Goal: Task Accomplishment & Management: Manage account settings

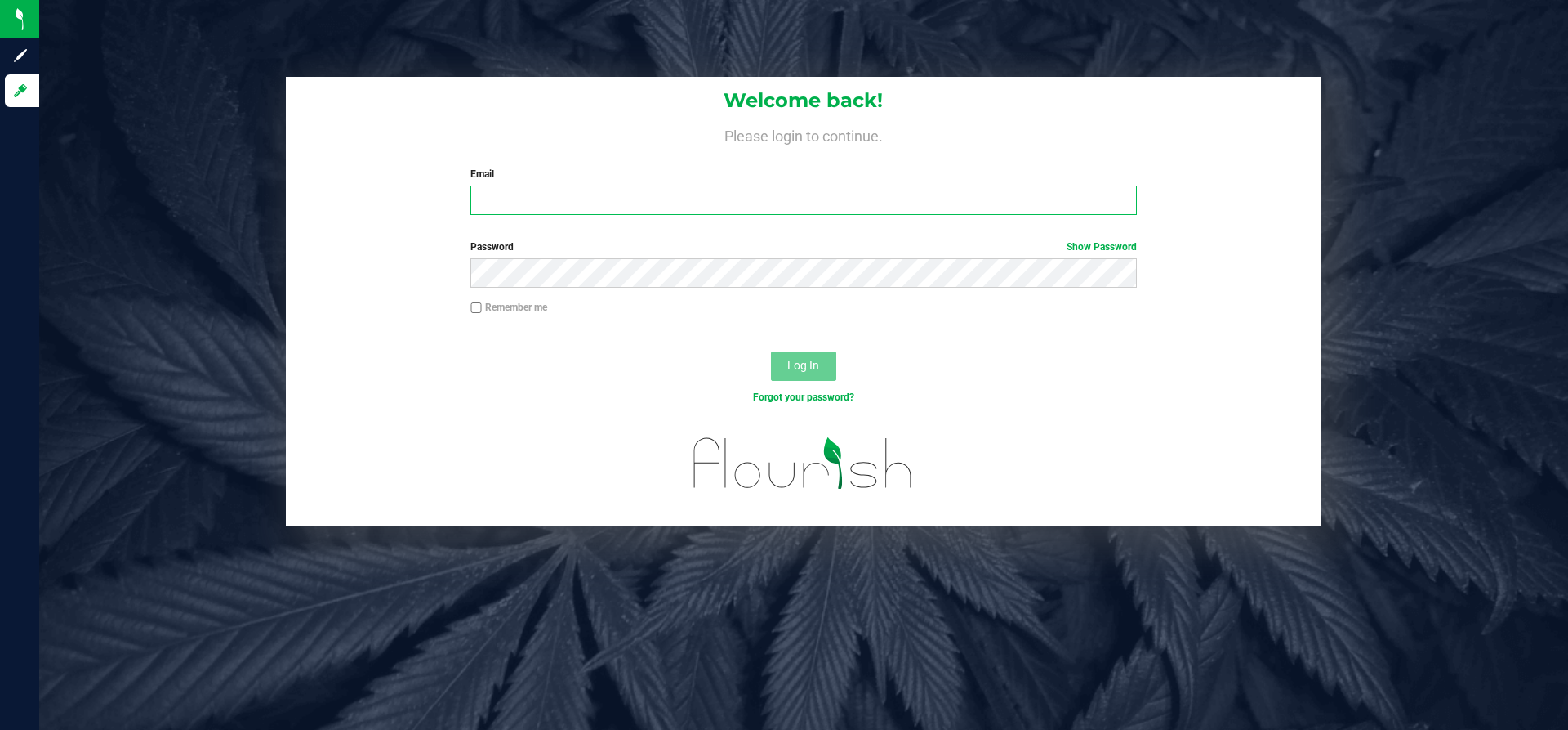
click at [587, 191] on input "Email" at bounding box center [803, 200] width 665 height 30
type input "[PERSON_NAME][EMAIL_ADDRESS][DOMAIN_NAME]"
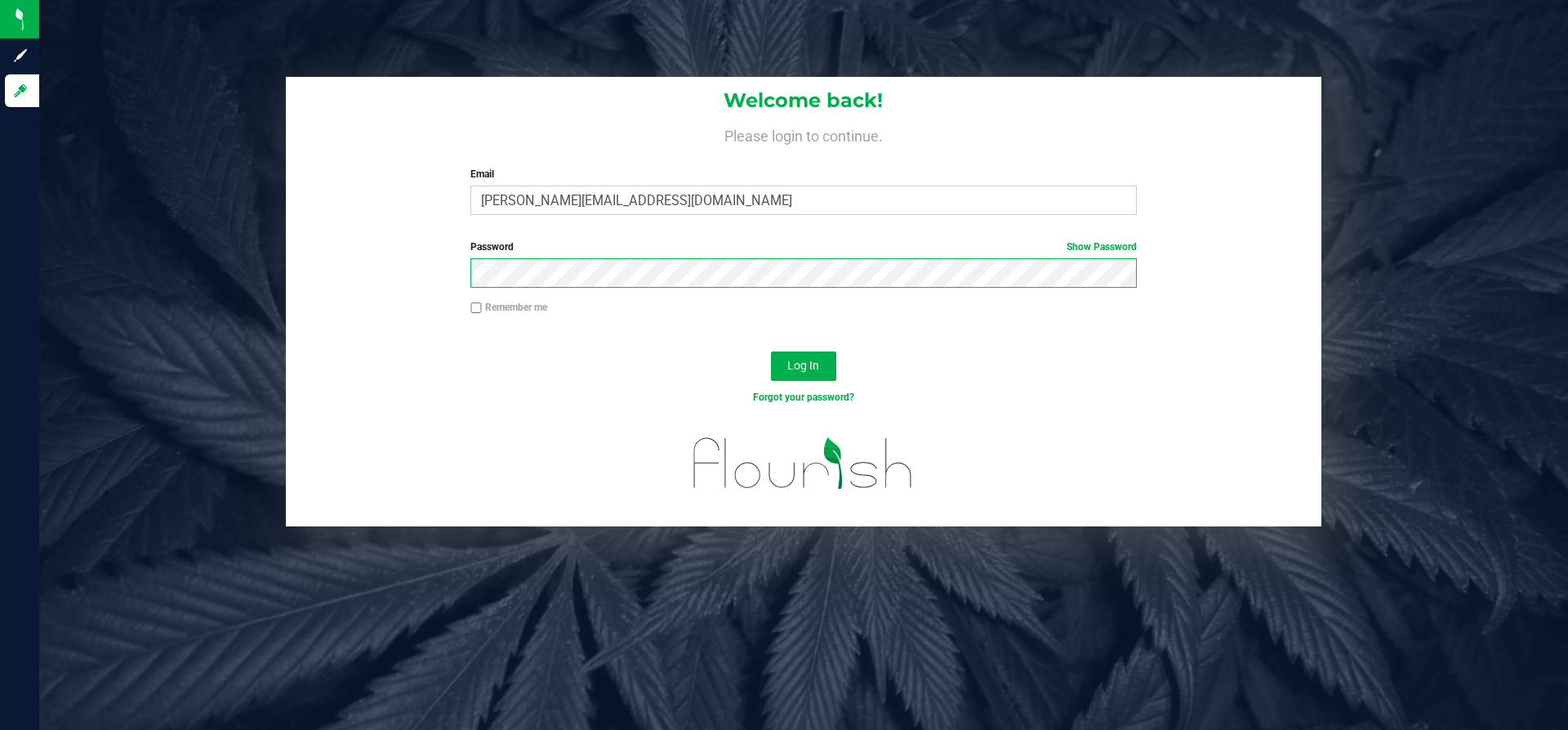
click at [771, 351] on button "Log In" at bounding box center [803, 366] width 65 height 30
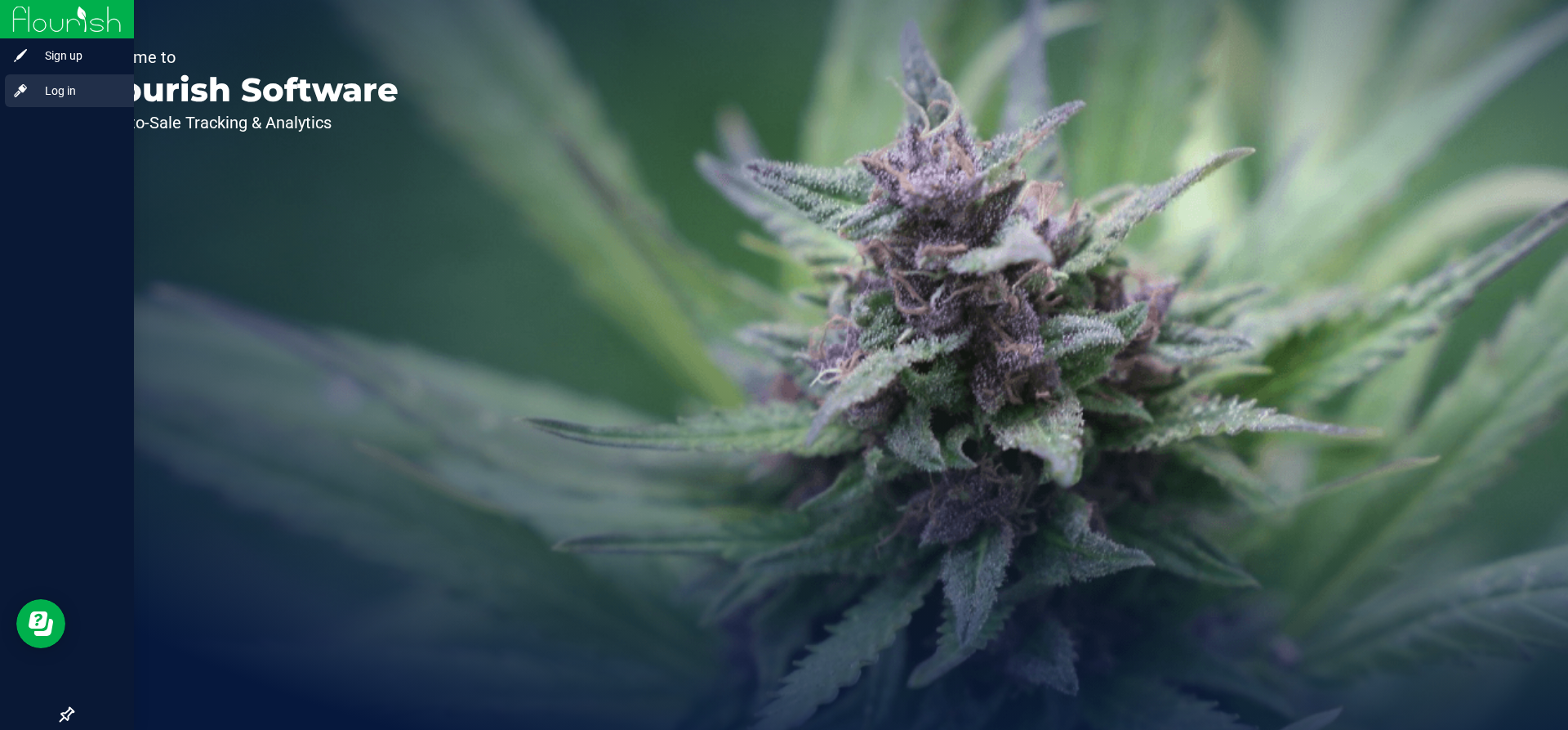
click at [93, 84] on span "Log in" at bounding box center [77, 91] width 98 height 20
click at [45, 84] on span "Log in" at bounding box center [77, 91] width 98 height 20
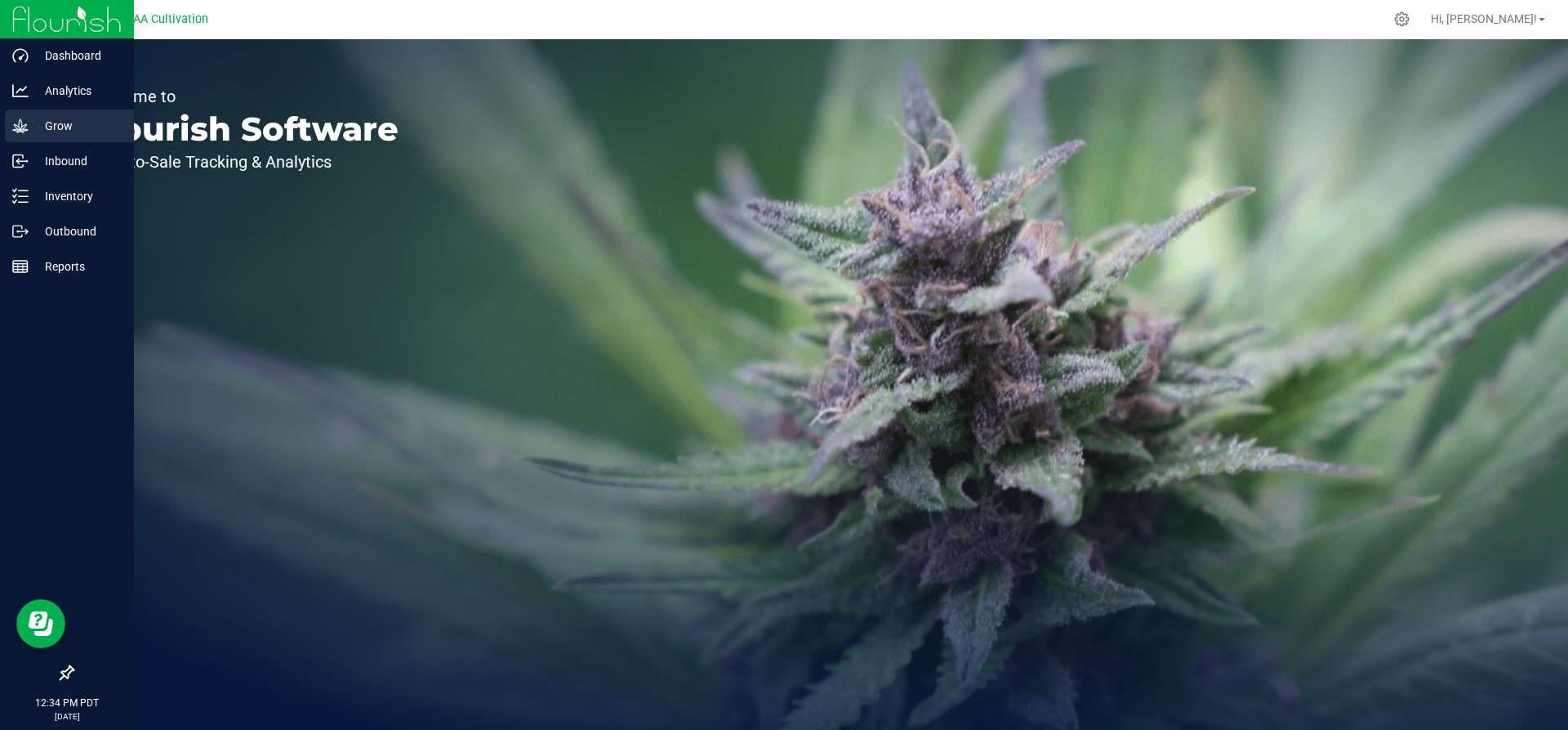
click at [15, 123] on icon at bounding box center [20, 125] width 17 height 17
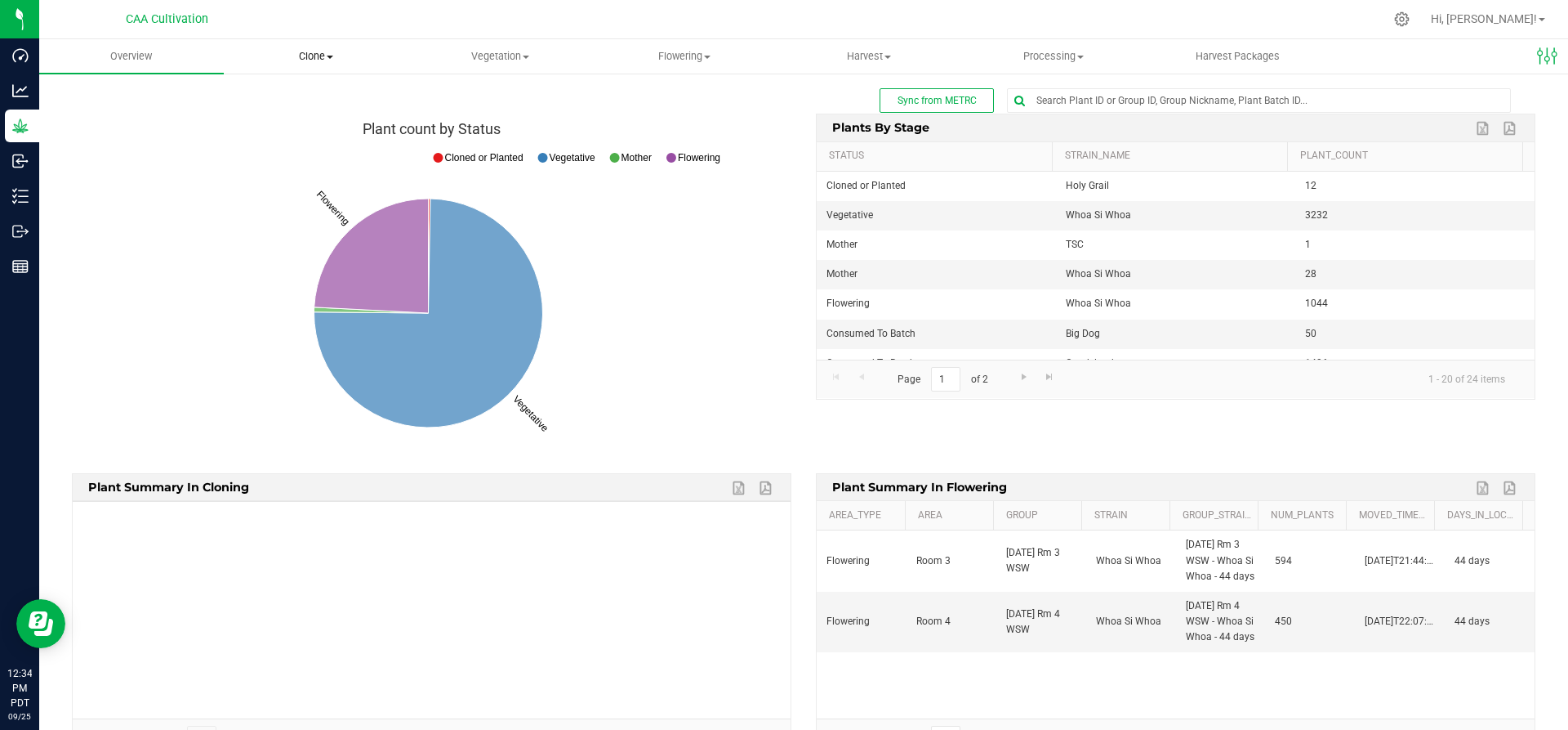
click at [312, 54] on span "Clone" at bounding box center [316, 56] width 183 height 15
click at [299, 118] on span "Cloning groups" at bounding box center [286, 118] width 124 height 14
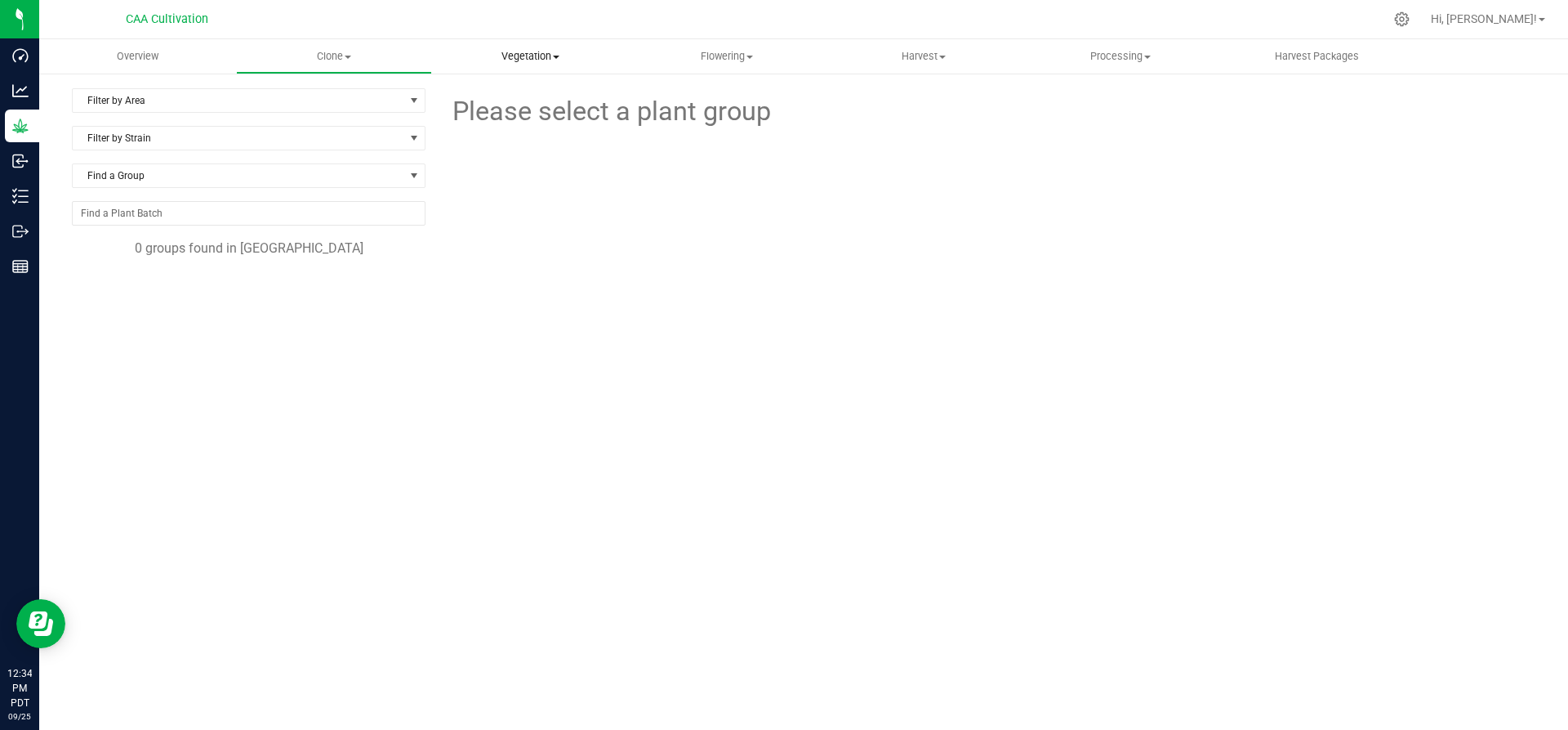
click at [544, 56] on span "Vegetation" at bounding box center [530, 56] width 195 height 15
click at [488, 95] on span "Veg groups" at bounding box center [483, 98] width 104 height 14
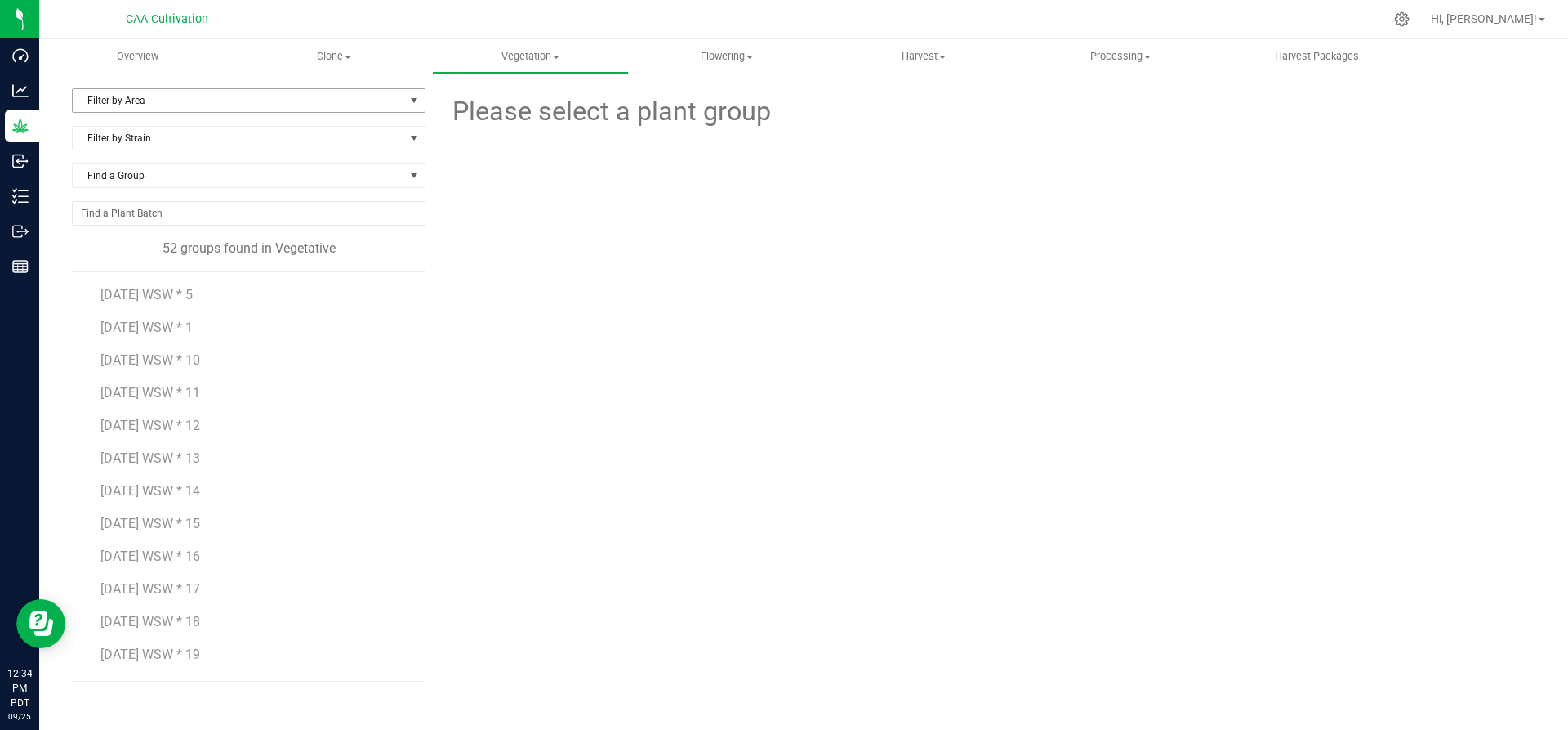
click at [171, 98] on span "Filter by Area" at bounding box center [238, 100] width 332 height 23
click at [147, 200] on li "Room 1" at bounding box center [248, 202] width 352 height 24
click at [191, 296] on span "7.16.25 WSW * 1" at bounding box center [146, 294] width 92 height 16
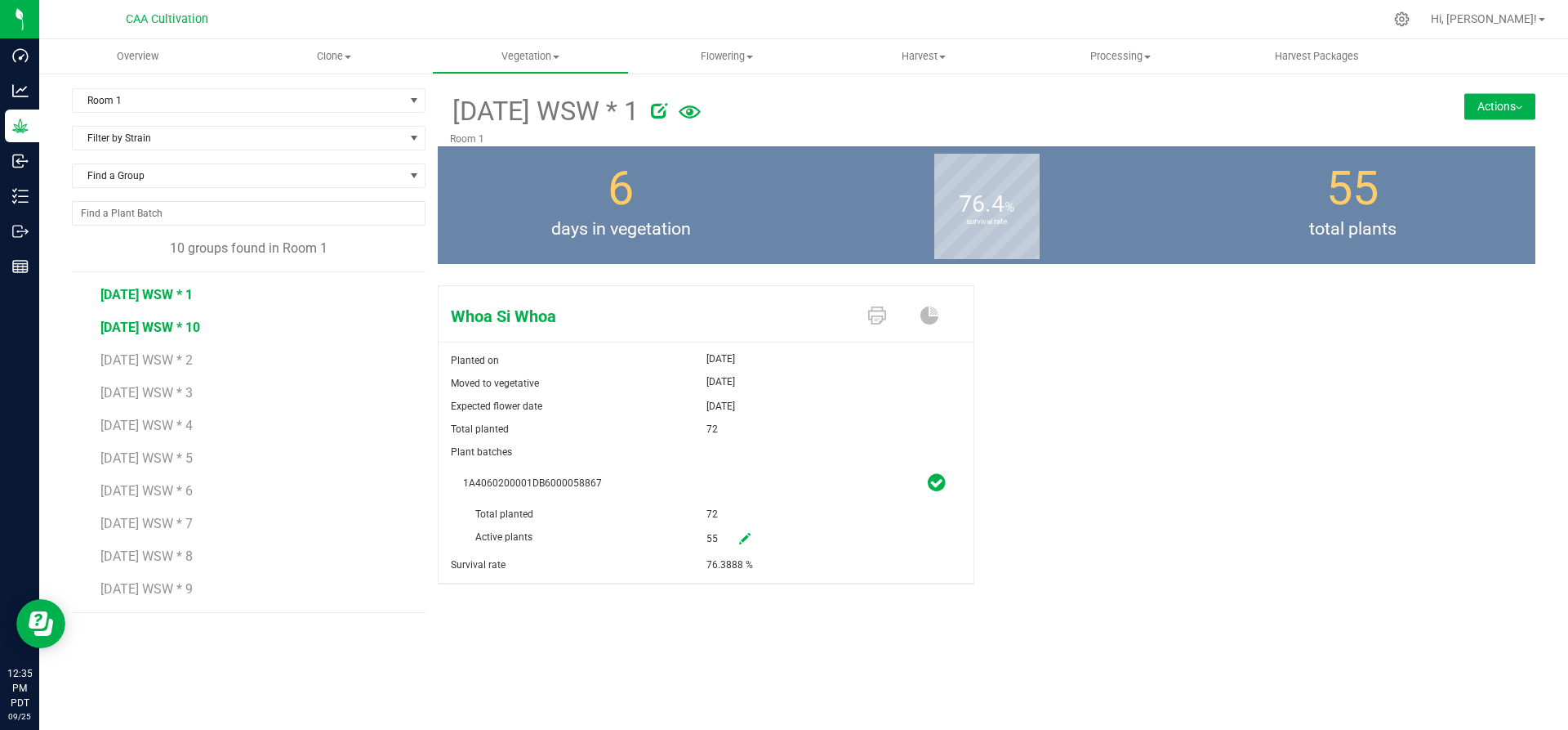
click at [191, 323] on span "7.16.25 WSW * 10" at bounding box center [150, 328] width 99 height 16
click at [178, 356] on span "7.16.25 WSW * 2" at bounding box center [146, 360] width 92 height 16
click at [172, 394] on span "7.16.25 WSW * 3" at bounding box center [146, 393] width 92 height 16
click at [169, 422] on span "7.16.25 WSW * 4" at bounding box center [146, 425] width 92 height 16
click at [166, 455] on span "7.16.25 WSW * 5" at bounding box center [146, 458] width 92 height 16
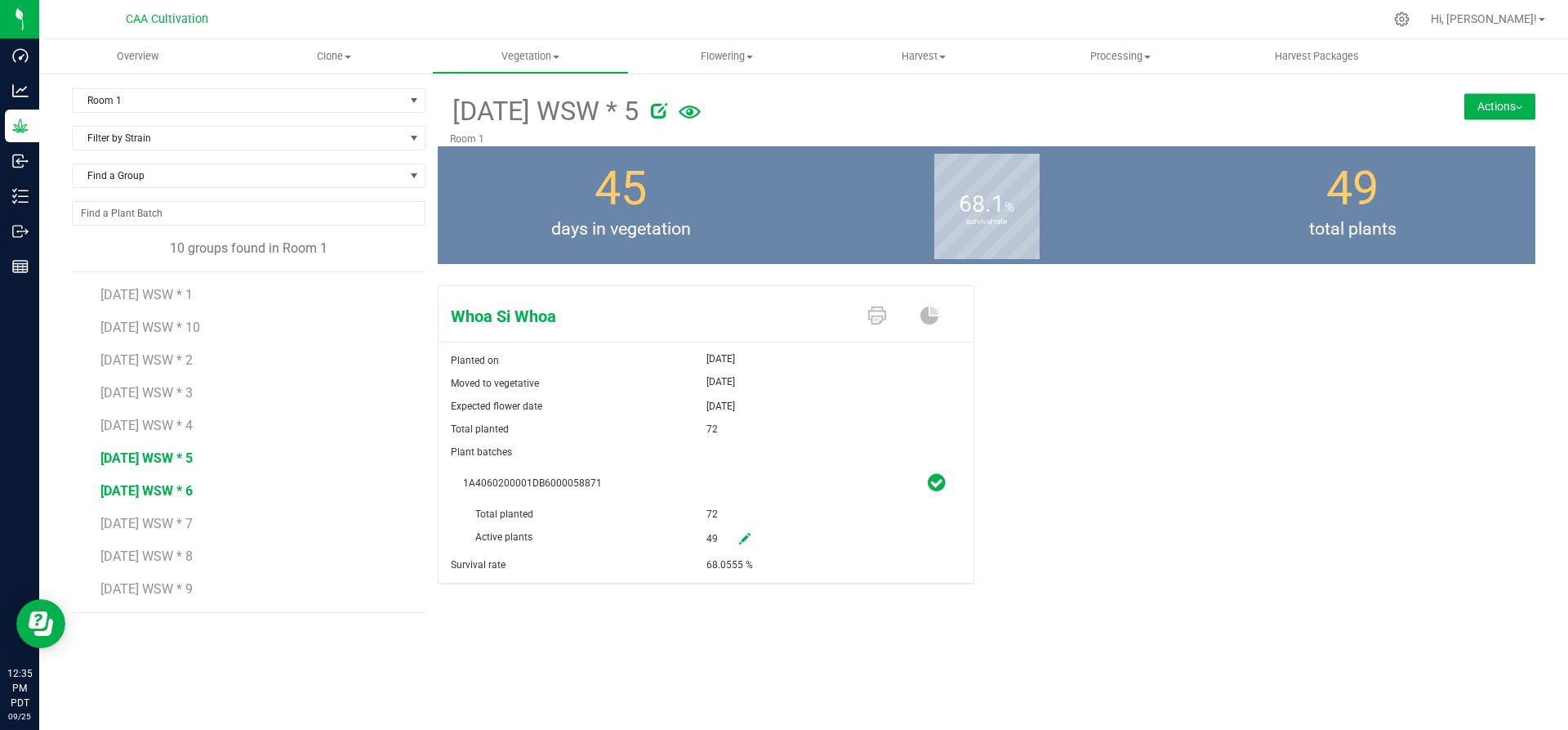
click at [160, 491] on span "7.16.25 WSW * 6" at bounding box center [146, 490] width 92 height 16
click at [162, 520] on span "7.16.25 WSW * 7" at bounding box center [146, 524] width 92 height 16
click at [158, 556] on span "7.16.25 WSW * 8" at bounding box center [146, 556] width 92 height 16
click at [151, 584] on span "7.16.25 WSW * 9" at bounding box center [146, 589] width 92 height 16
click at [185, 301] on span "7.16.25 WSW * 1" at bounding box center [146, 294] width 92 height 16
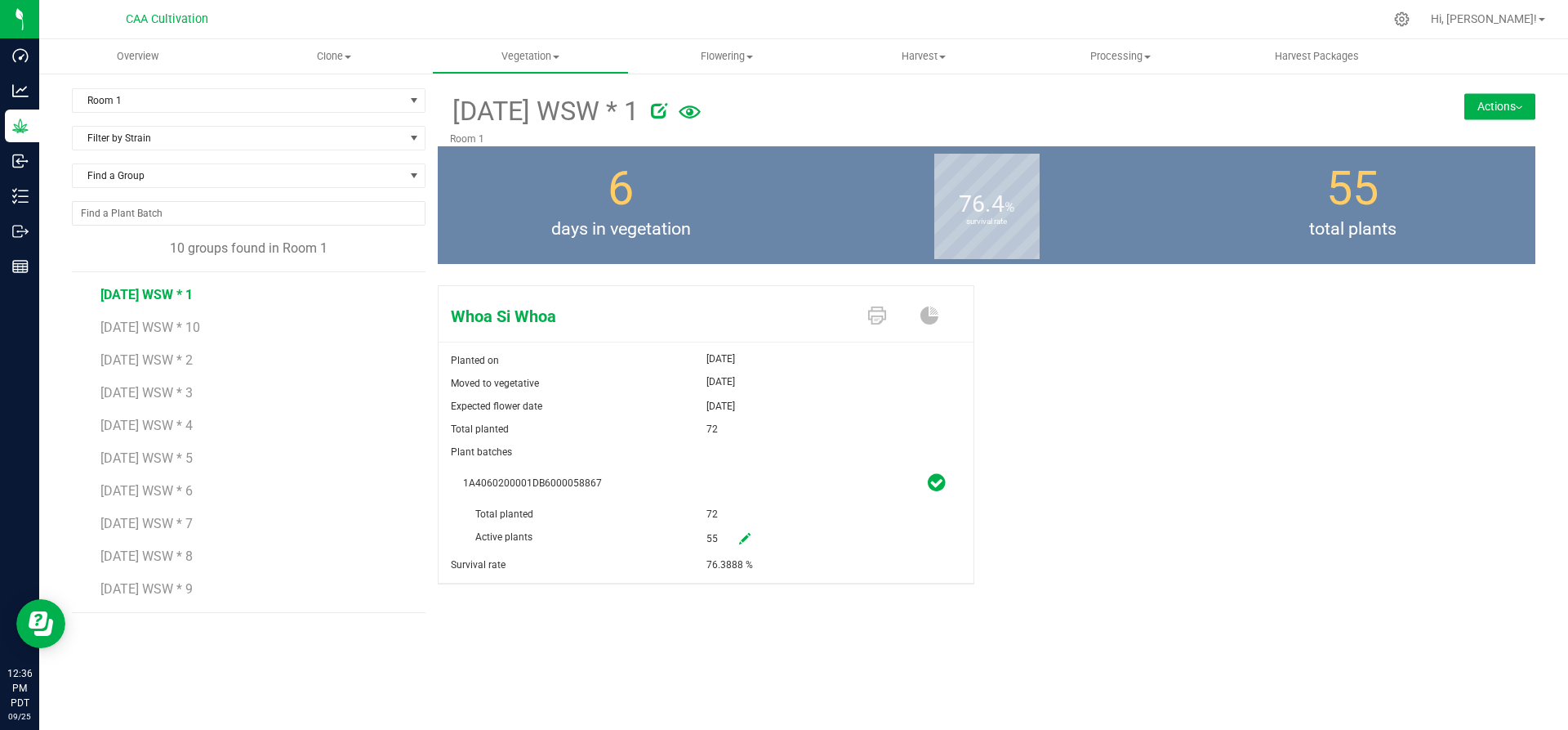
click at [1518, 106] on img at bounding box center [1519, 108] width 7 height 3
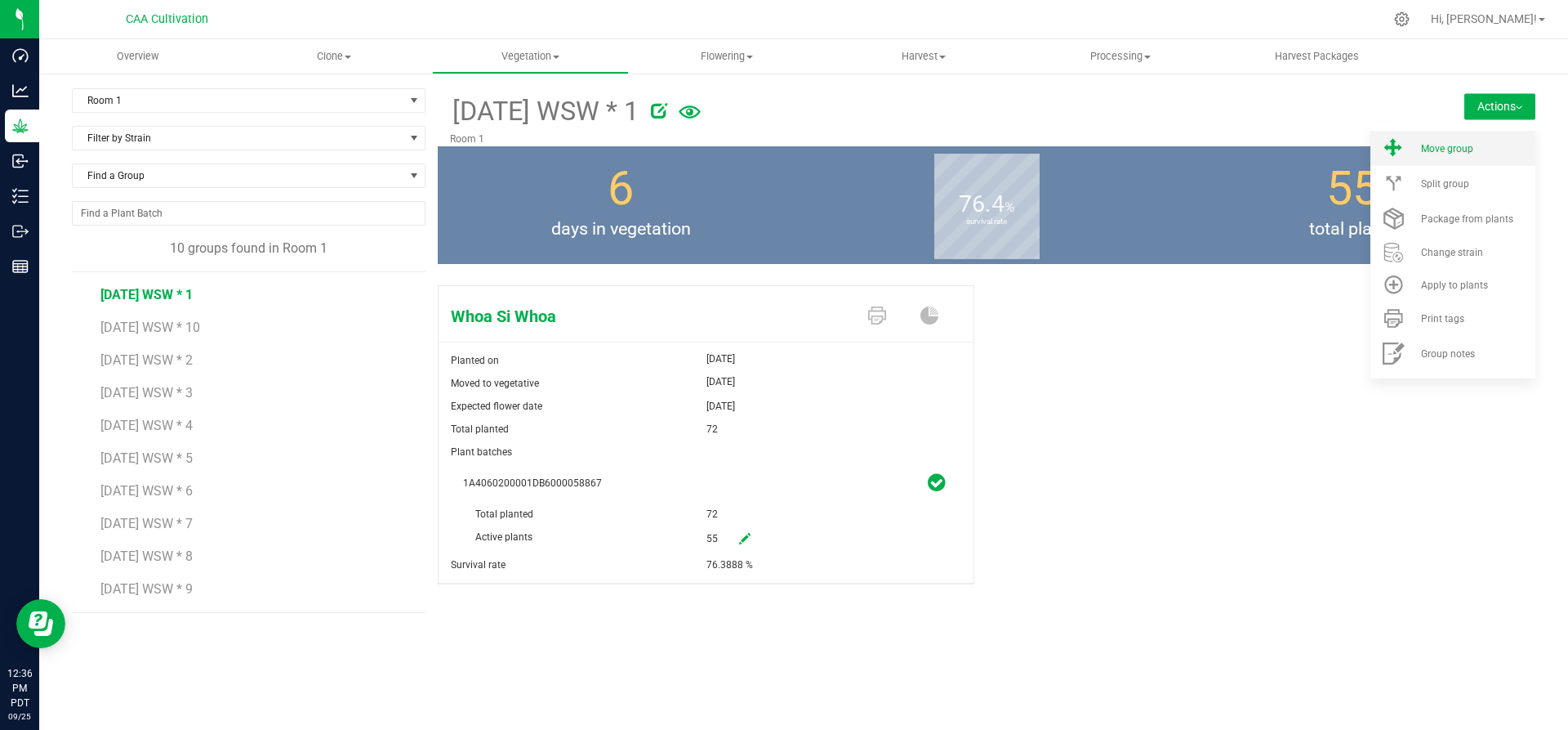
click at [1464, 144] on span "Move group" at bounding box center [1447, 148] width 52 height 11
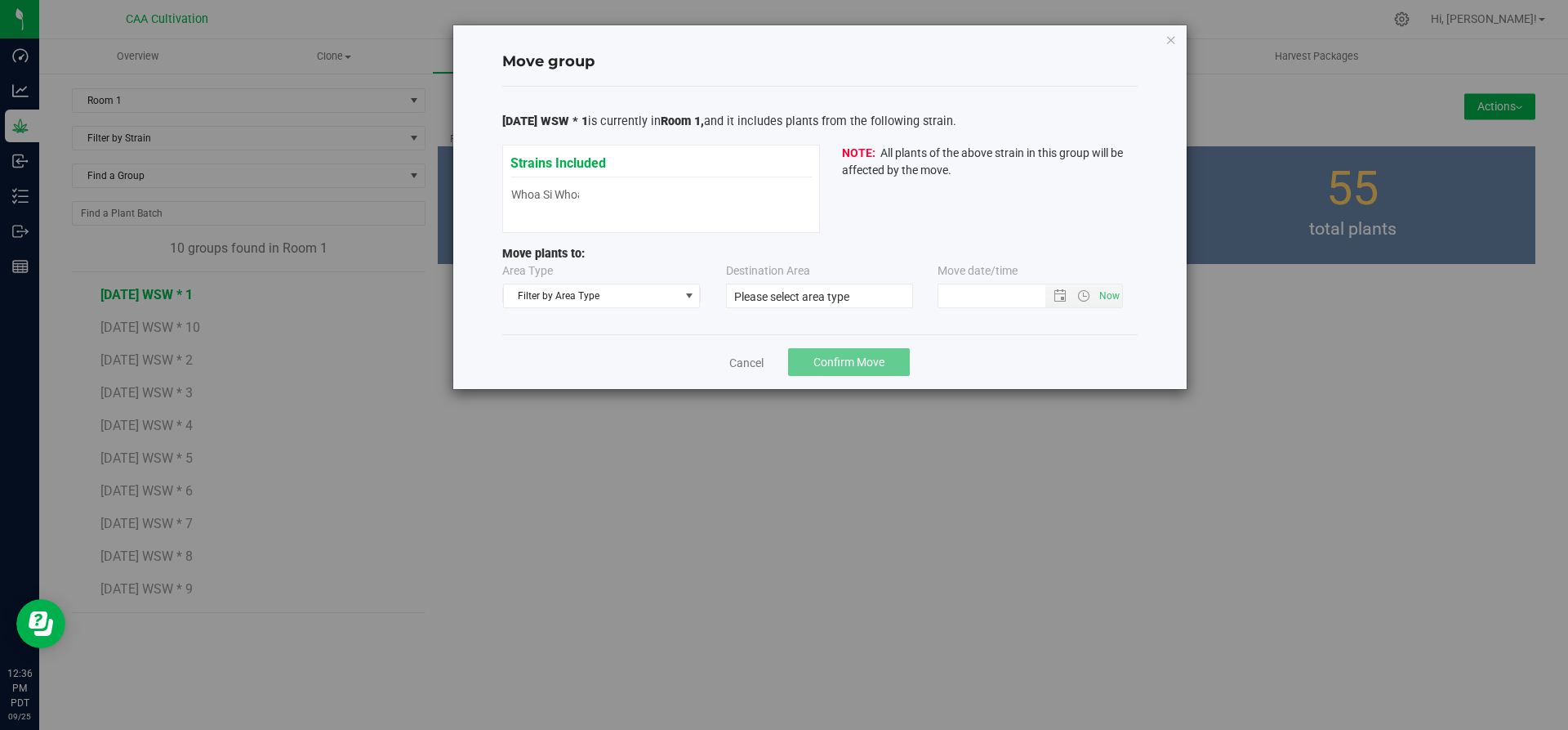
type input "9/25/2025 12:35 PM"
click at [637, 297] on span "Filter by Area Type" at bounding box center [592, 295] width 176 height 23
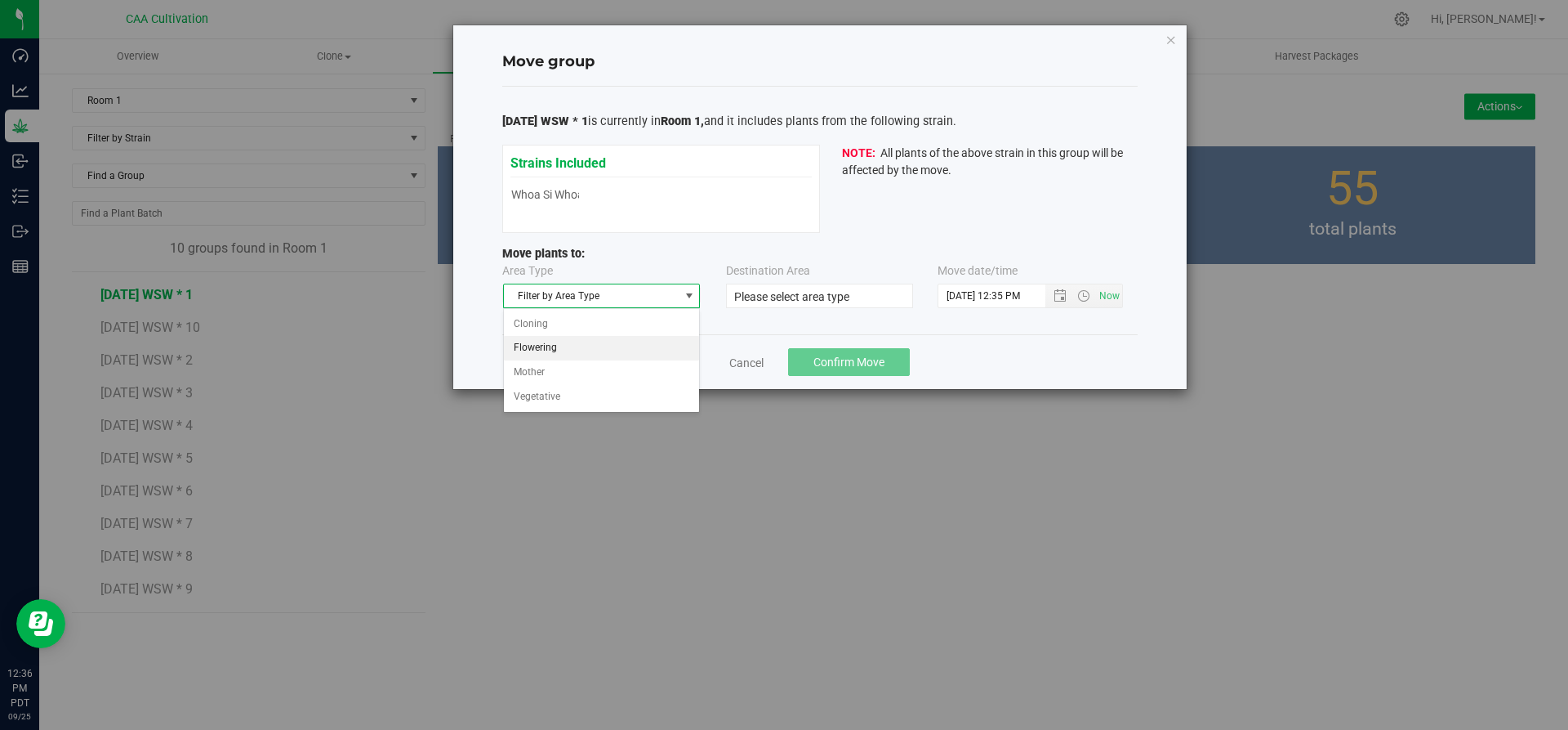
click at [602, 341] on li "Flowering" at bounding box center [602, 348] width 196 height 24
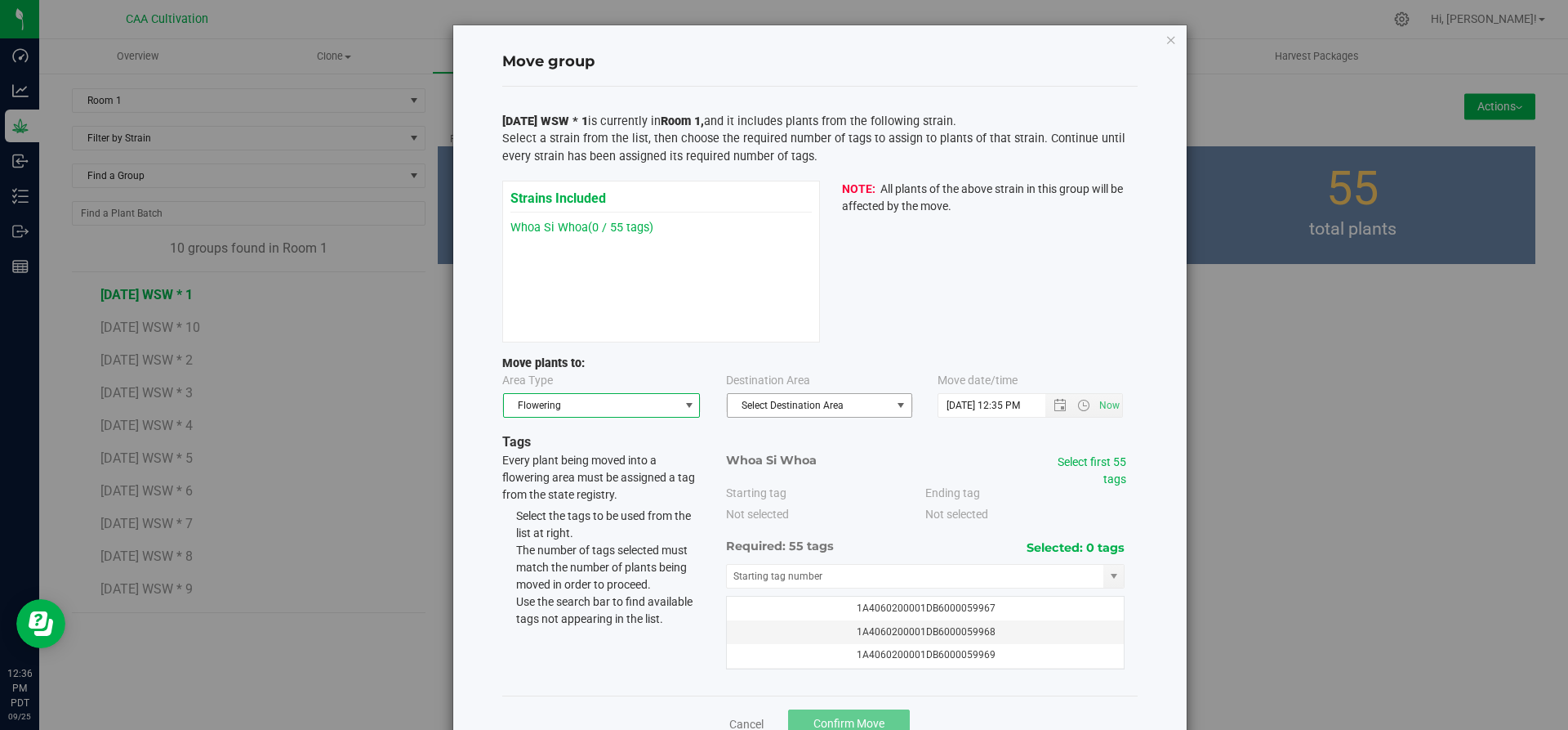
click at [838, 402] on span "Select Destination Area" at bounding box center [810, 405] width 164 height 23
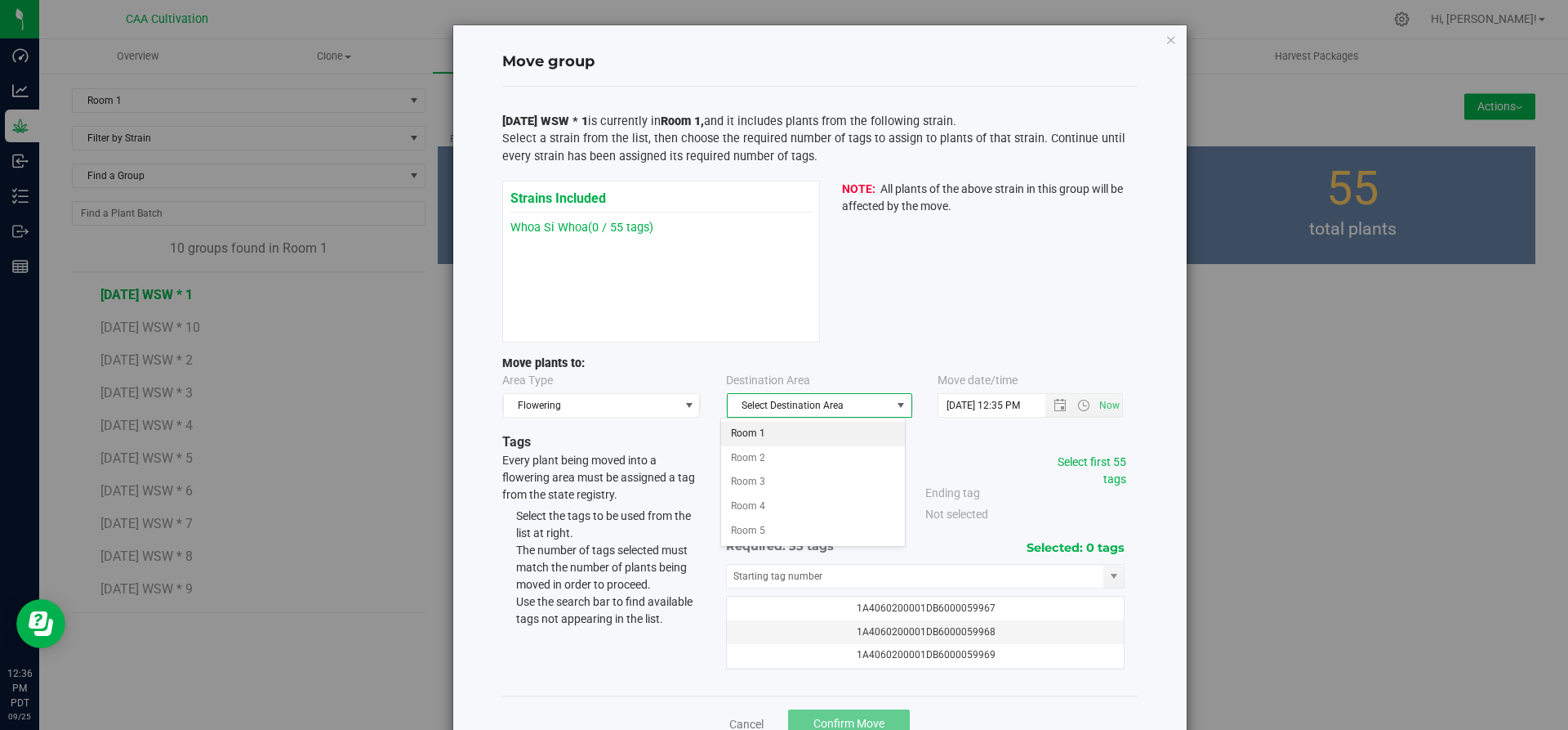
click at [764, 427] on li "Room 1" at bounding box center [812, 434] width 184 height 24
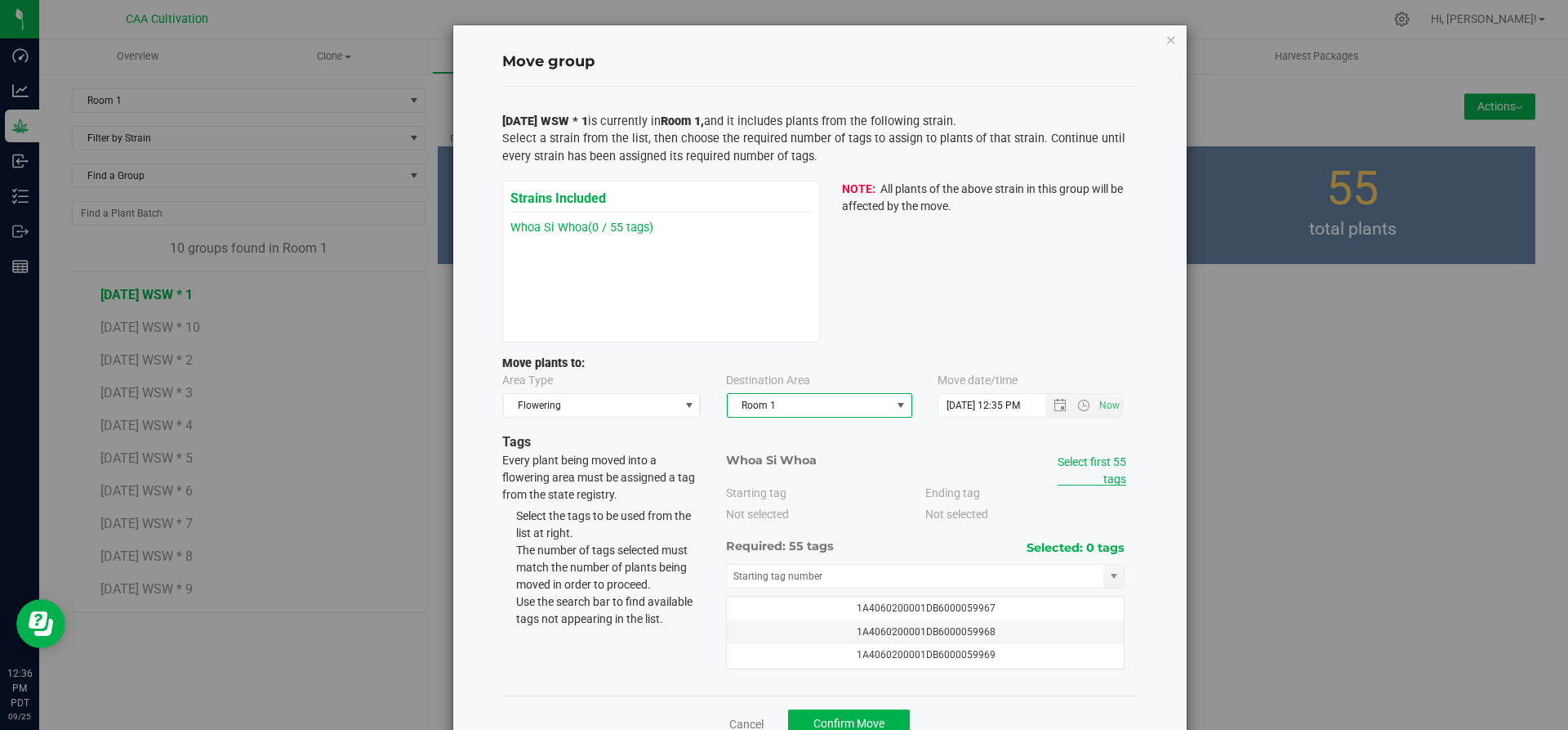
click at [1110, 467] on link "Select first 55 tags" at bounding box center [1092, 470] width 69 height 30
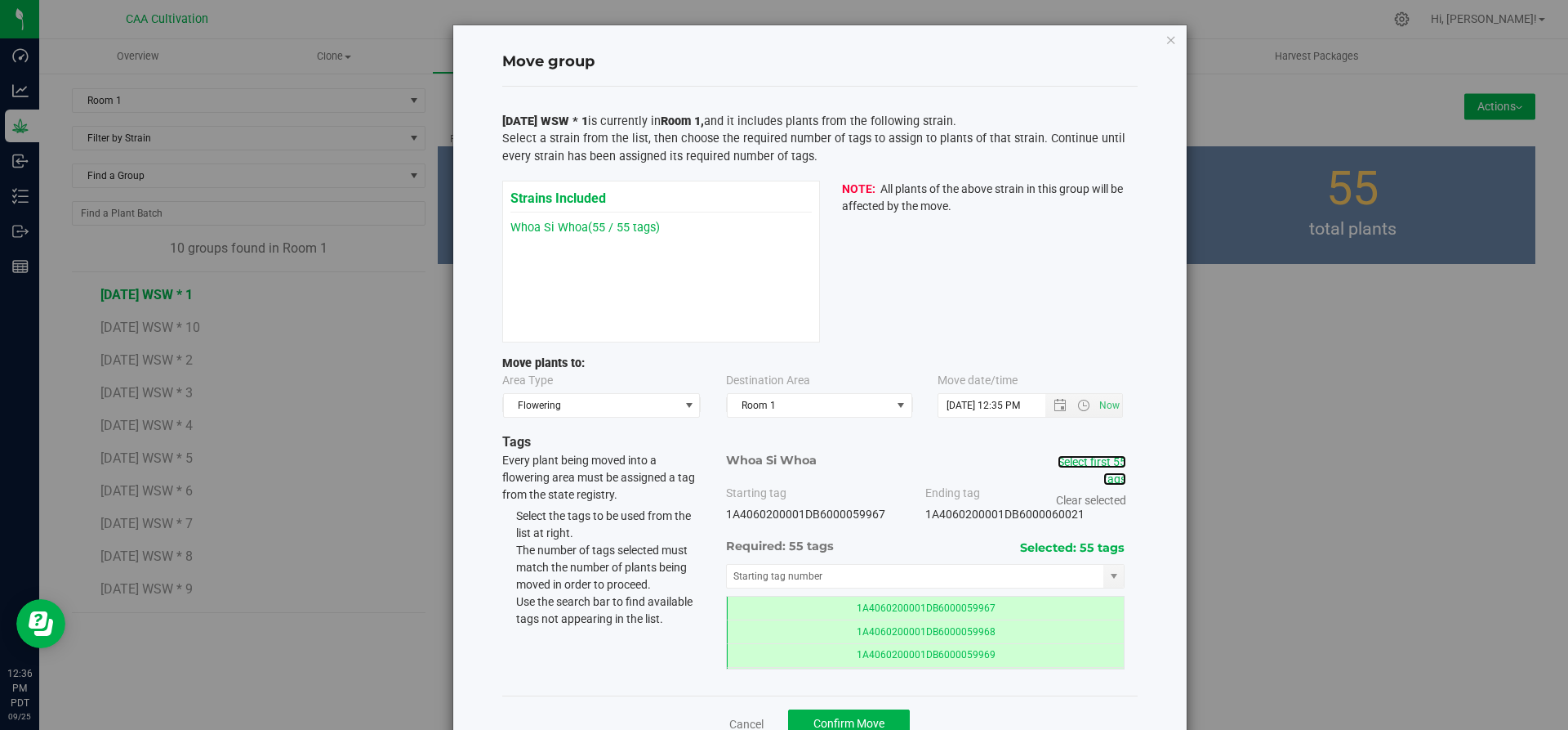
scroll to position [46, 0]
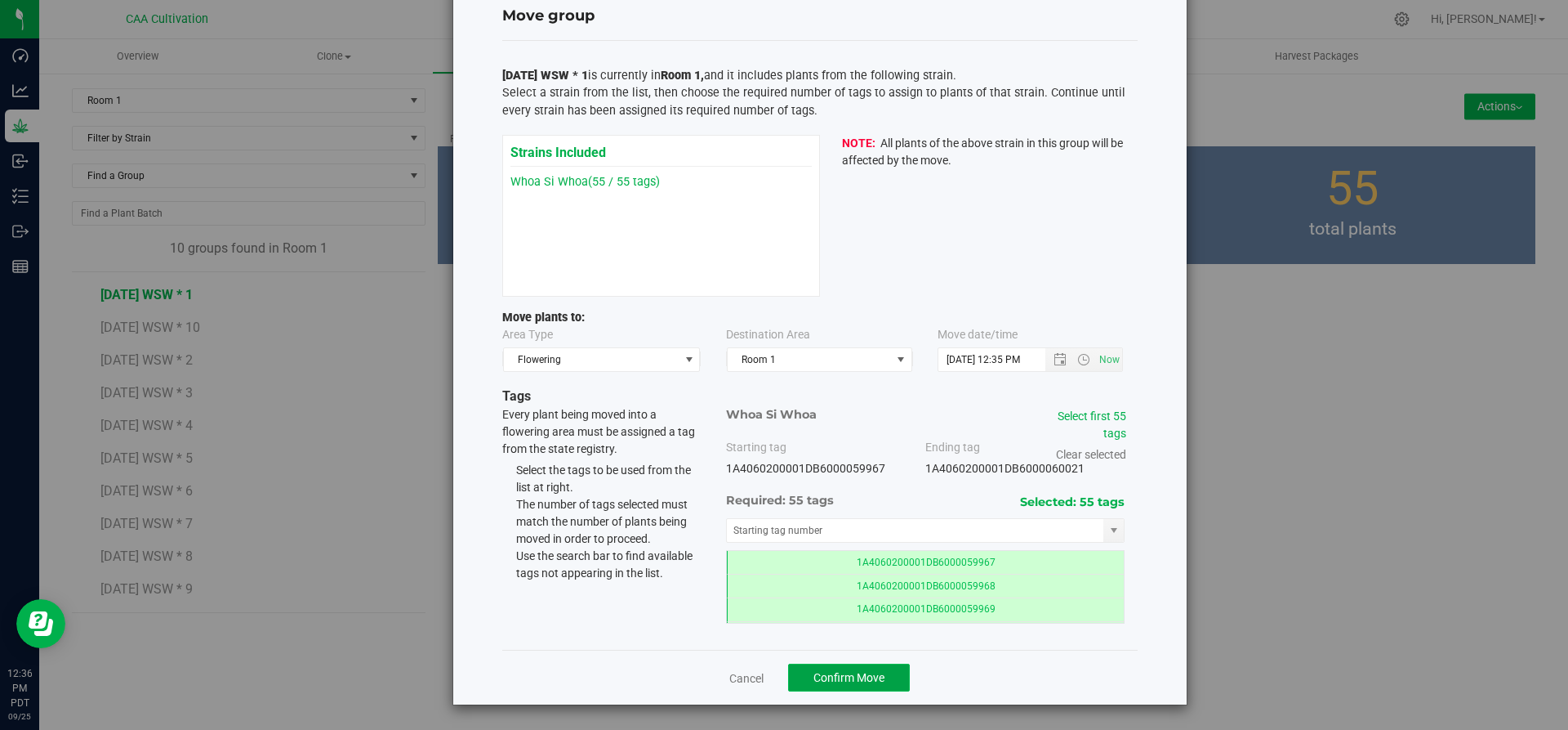
click at [846, 671] on span "Confirm Move" at bounding box center [849, 677] width 71 height 13
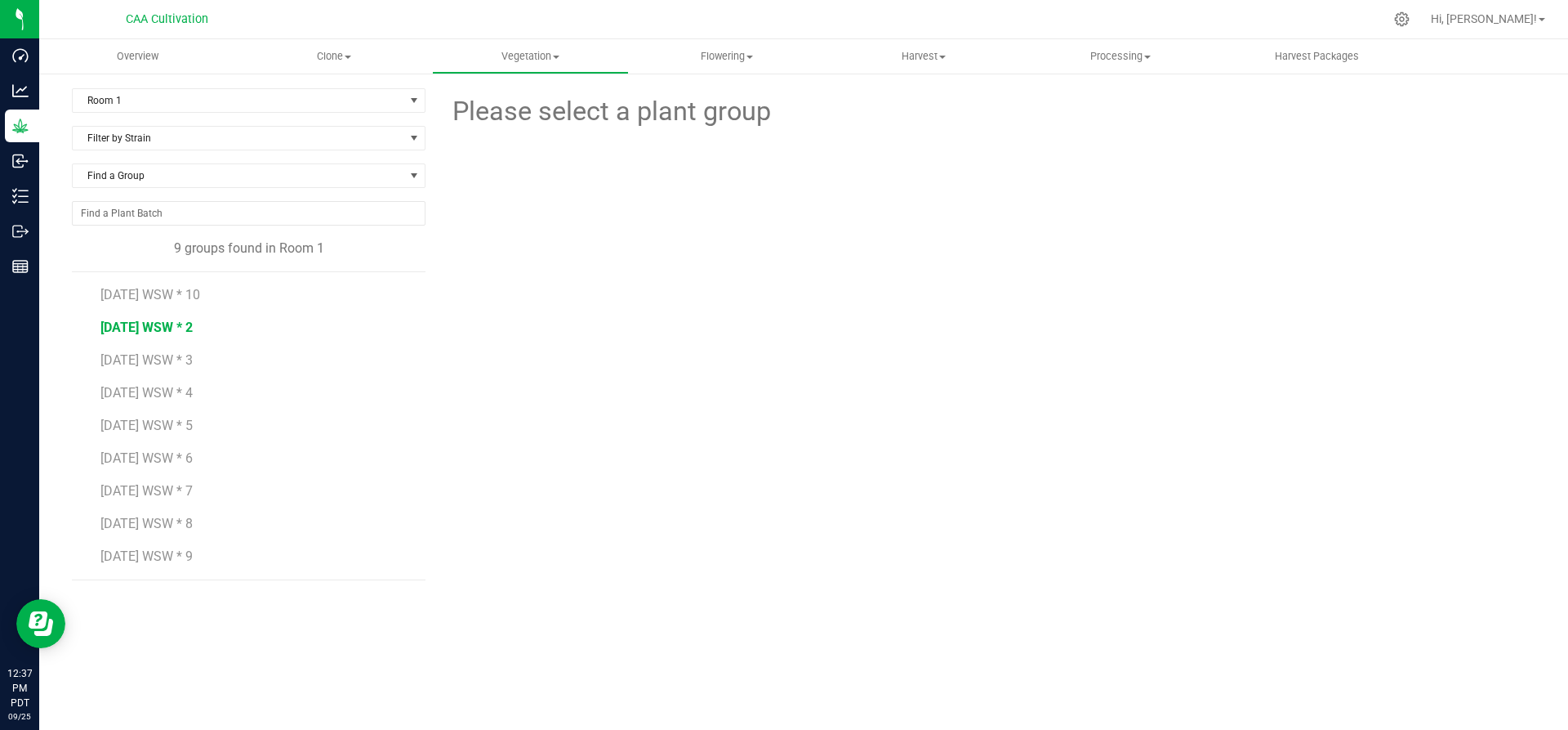
click at [144, 322] on span "7.16.25 WSW * 2" at bounding box center [146, 328] width 92 height 16
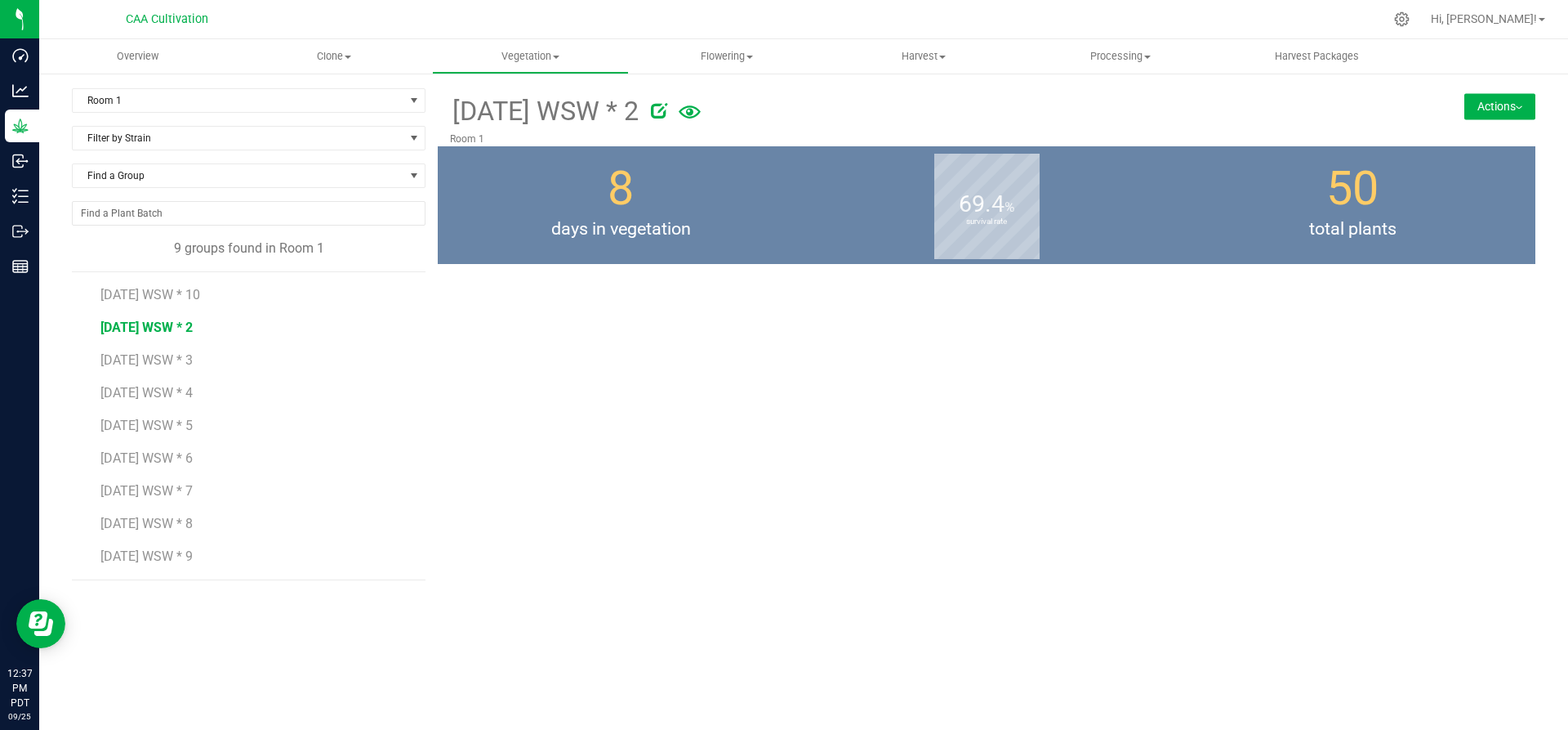
click at [1468, 112] on button "Actions" at bounding box center [1500, 106] width 71 height 26
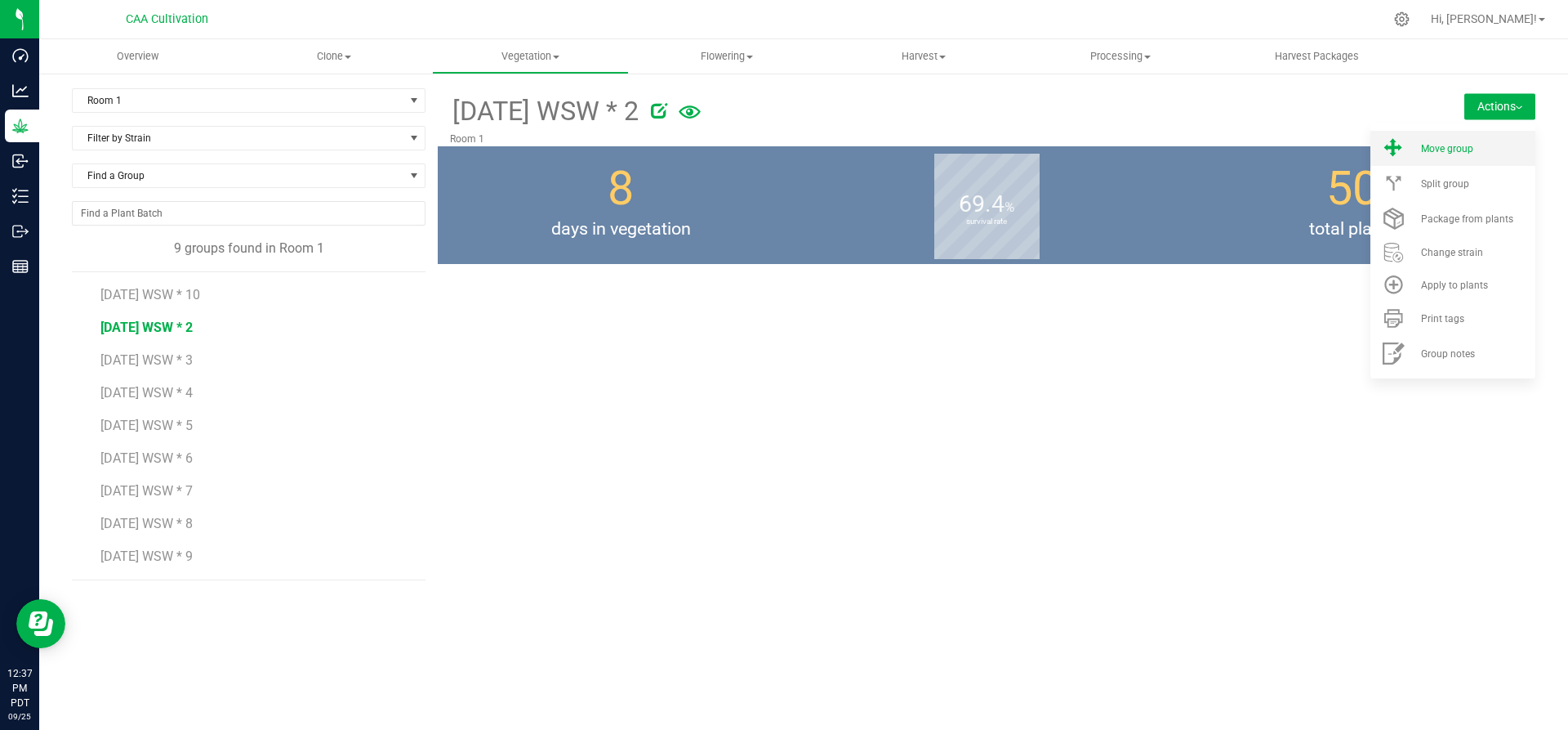
click at [1458, 146] on span "Move group" at bounding box center [1447, 148] width 52 height 11
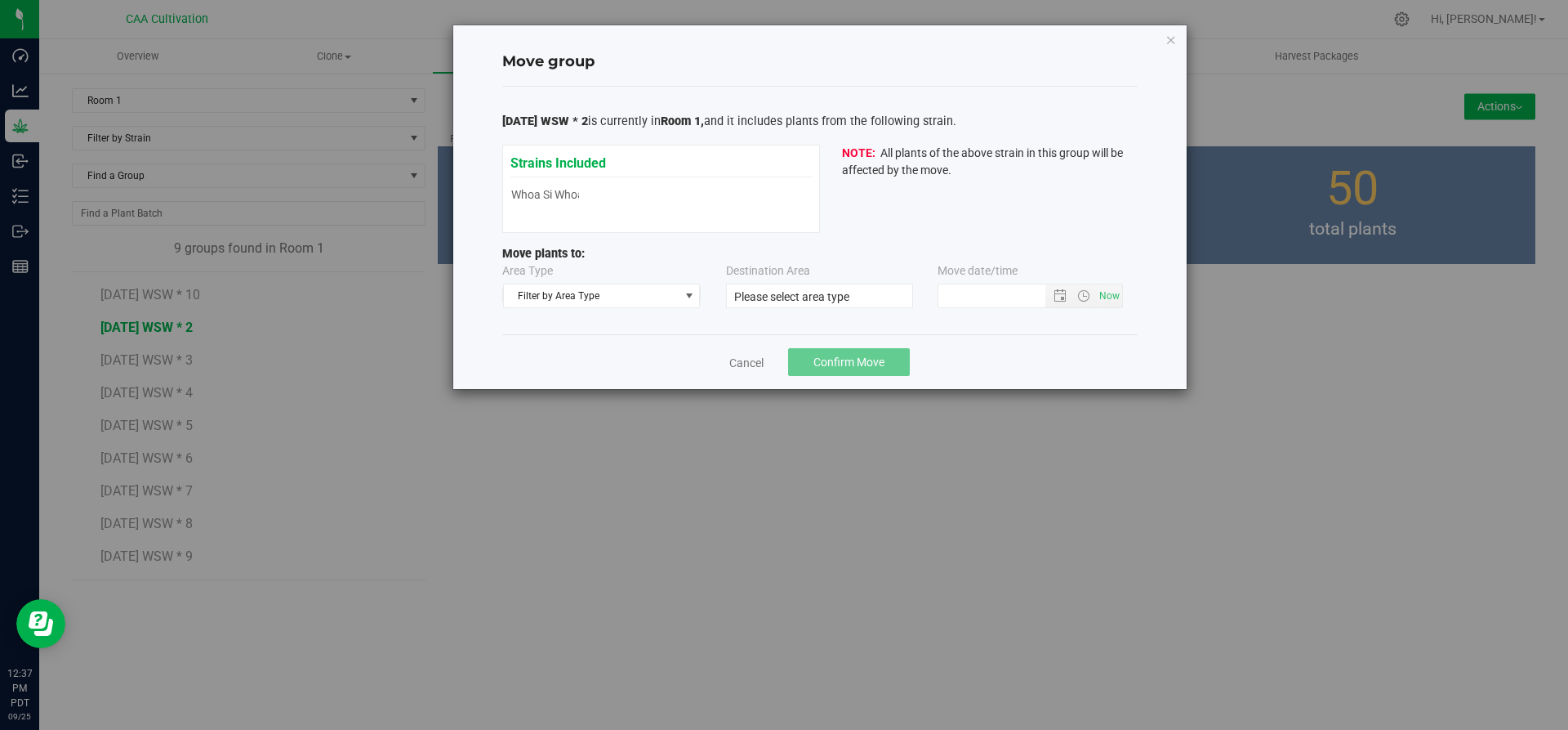
type input "9/25/2025 12:36 PM"
click at [655, 292] on span "Filter by Area Type" at bounding box center [592, 295] width 176 height 23
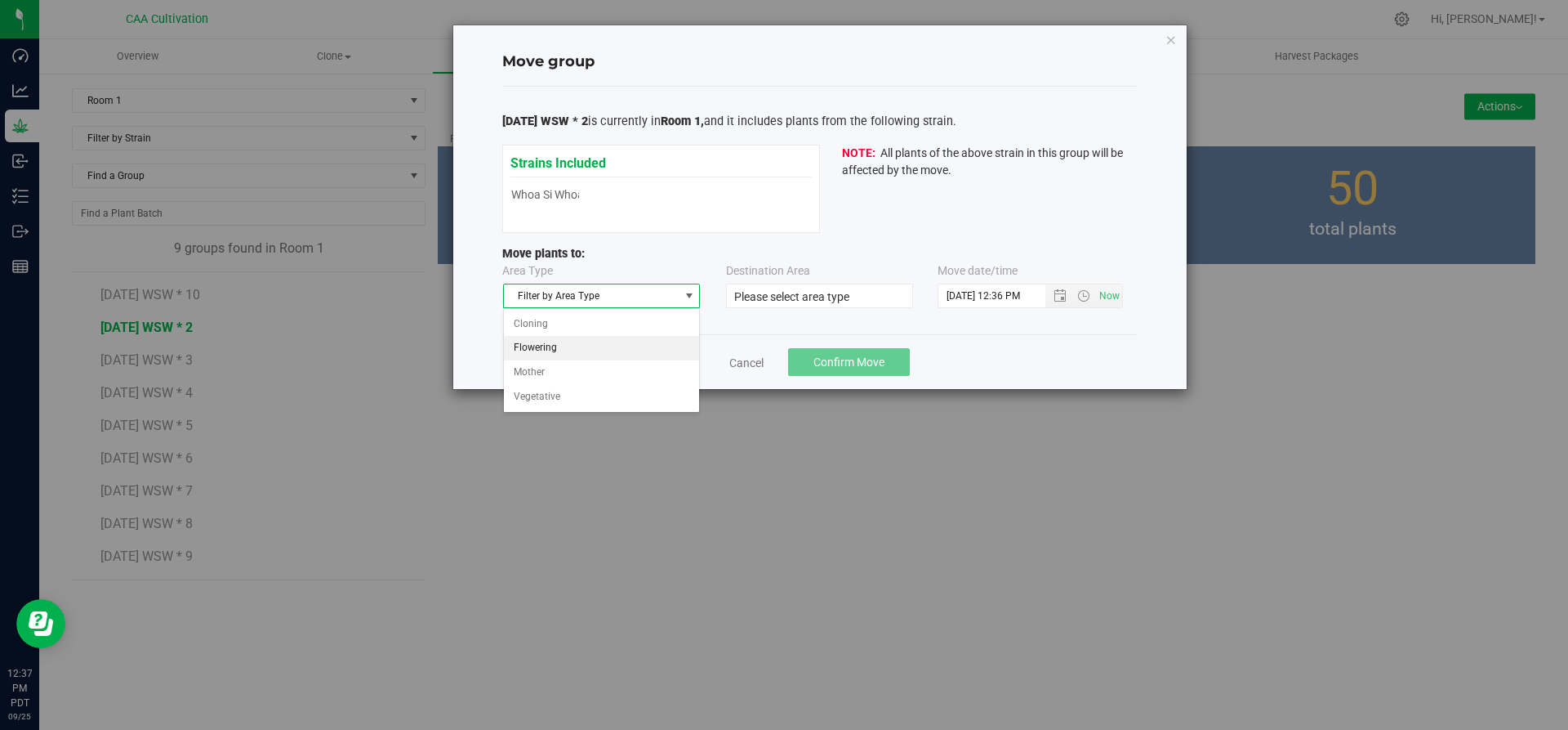
click at [579, 349] on li "Flowering" at bounding box center [602, 348] width 196 height 24
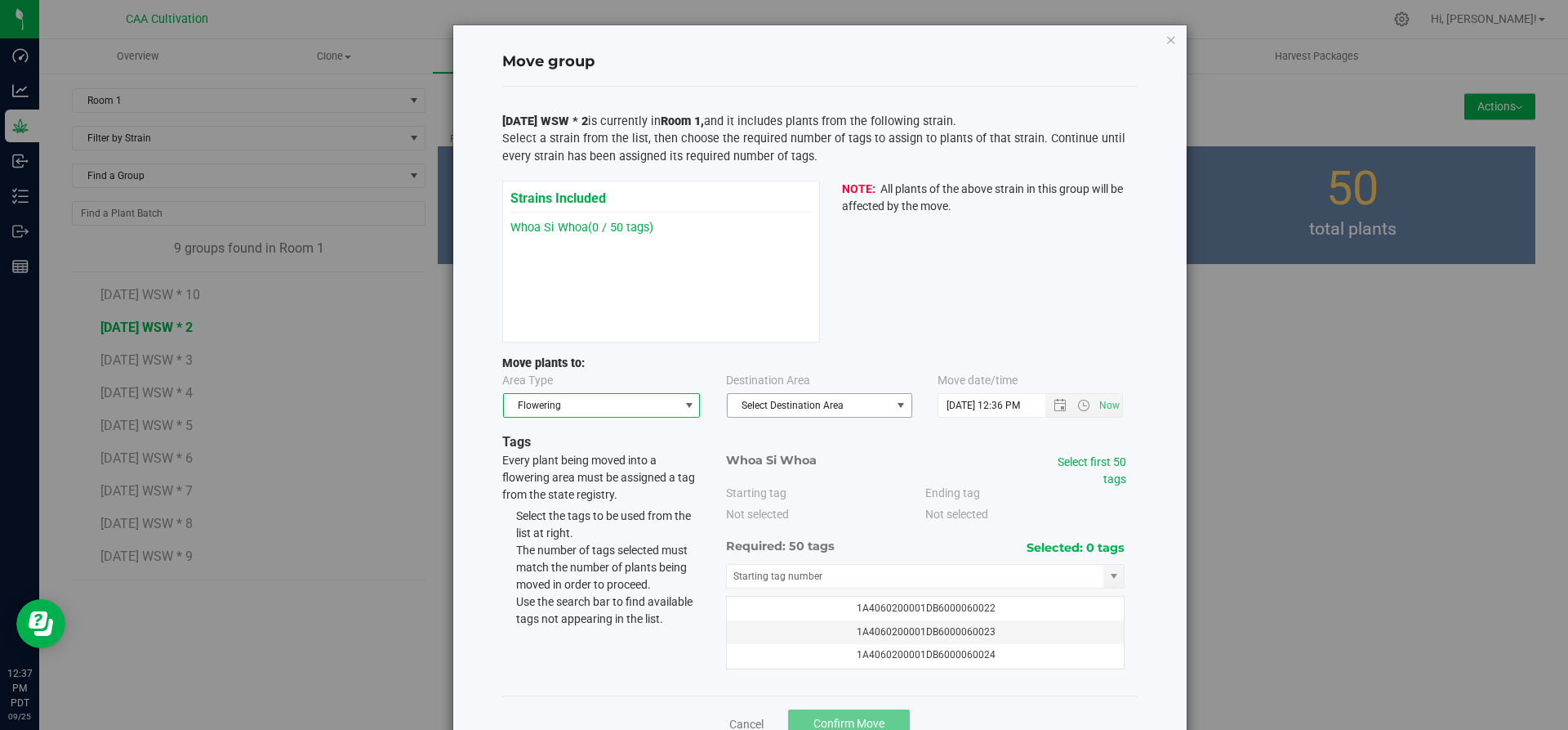
click at [783, 402] on span "Select Destination Area" at bounding box center [810, 405] width 164 height 23
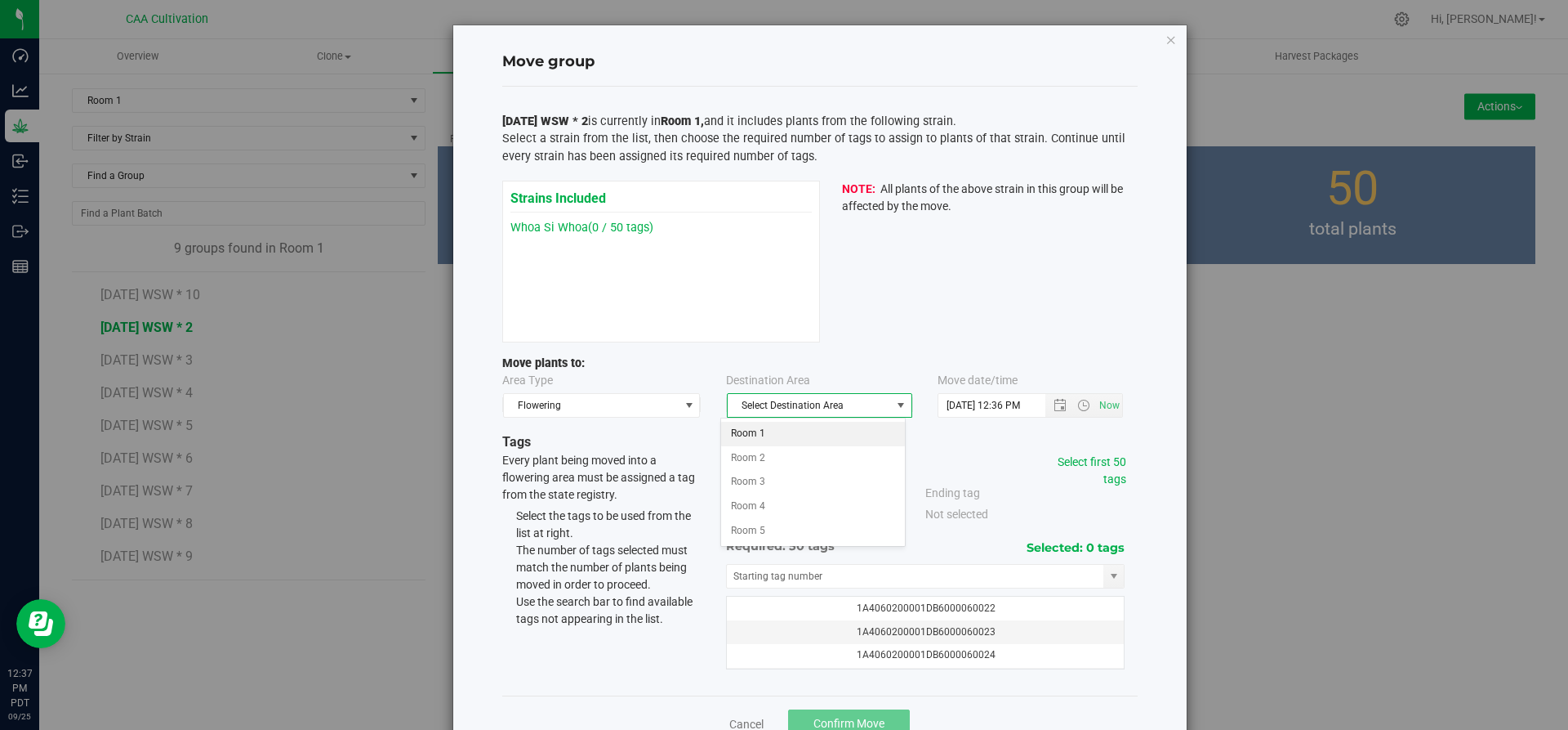
click at [768, 431] on li "Room 1" at bounding box center [812, 434] width 184 height 24
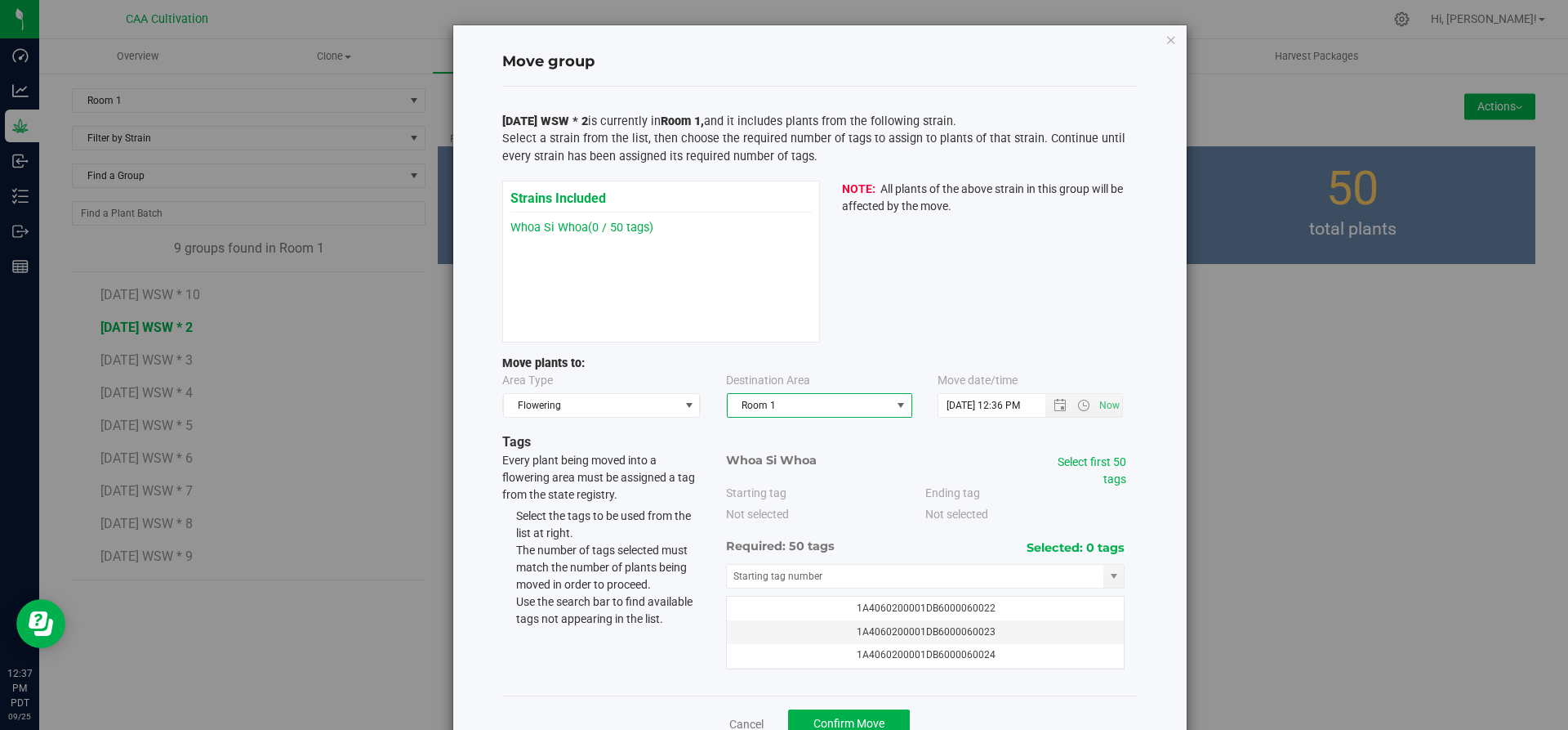
click at [1107, 470] on div "Select first 50 tags" at bounding box center [1080, 470] width 92 height 34
click at [1107, 477] on link "Select first 50 tags" at bounding box center [1092, 470] width 69 height 30
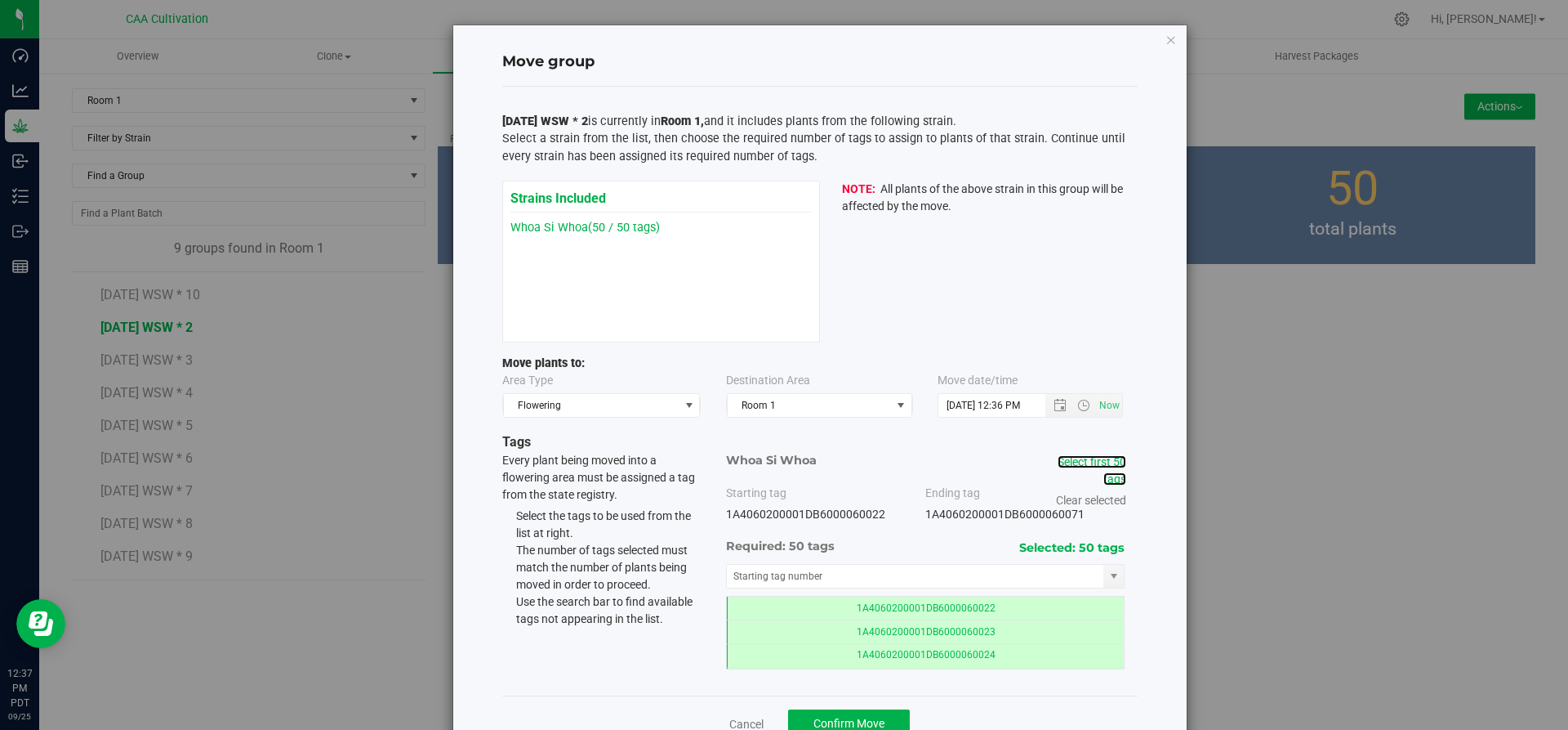
scroll to position [46, 0]
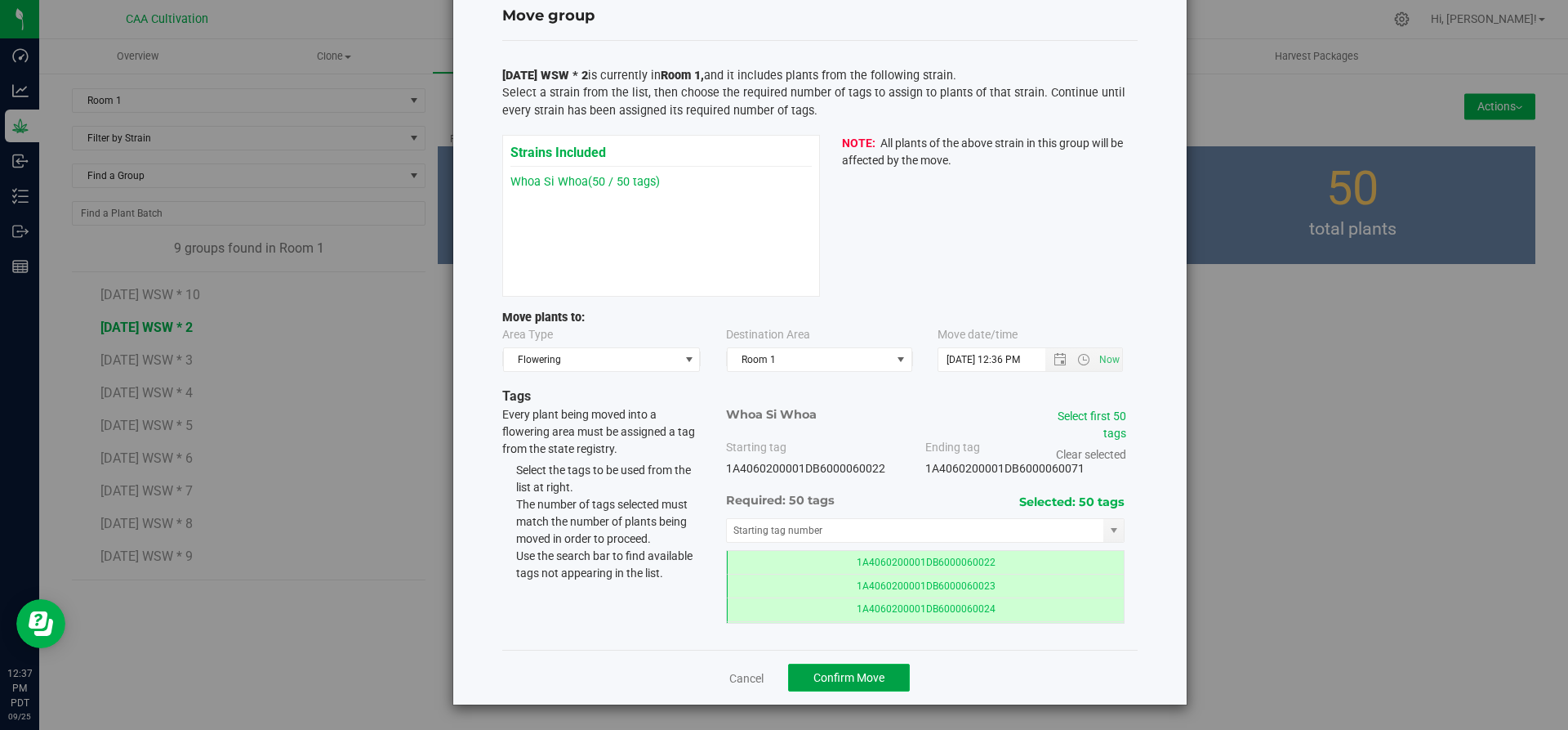
click at [818, 672] on span "Confirm Move" at bounding box center [849, 677] width 71 height 13
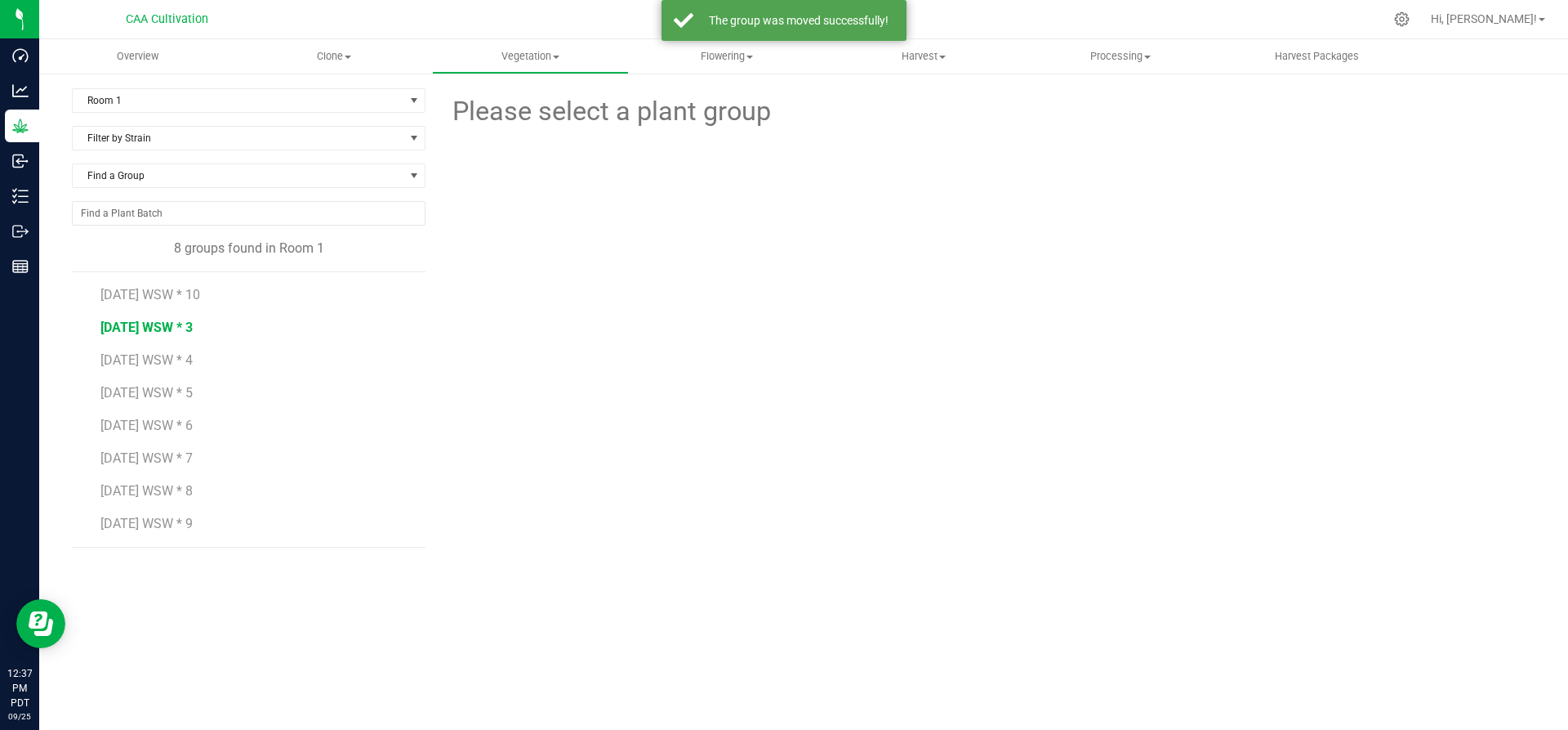
click at [139, 322] on span "7.16.25 WSW * 3" at bounding box center [146, 328] width 92 height 16
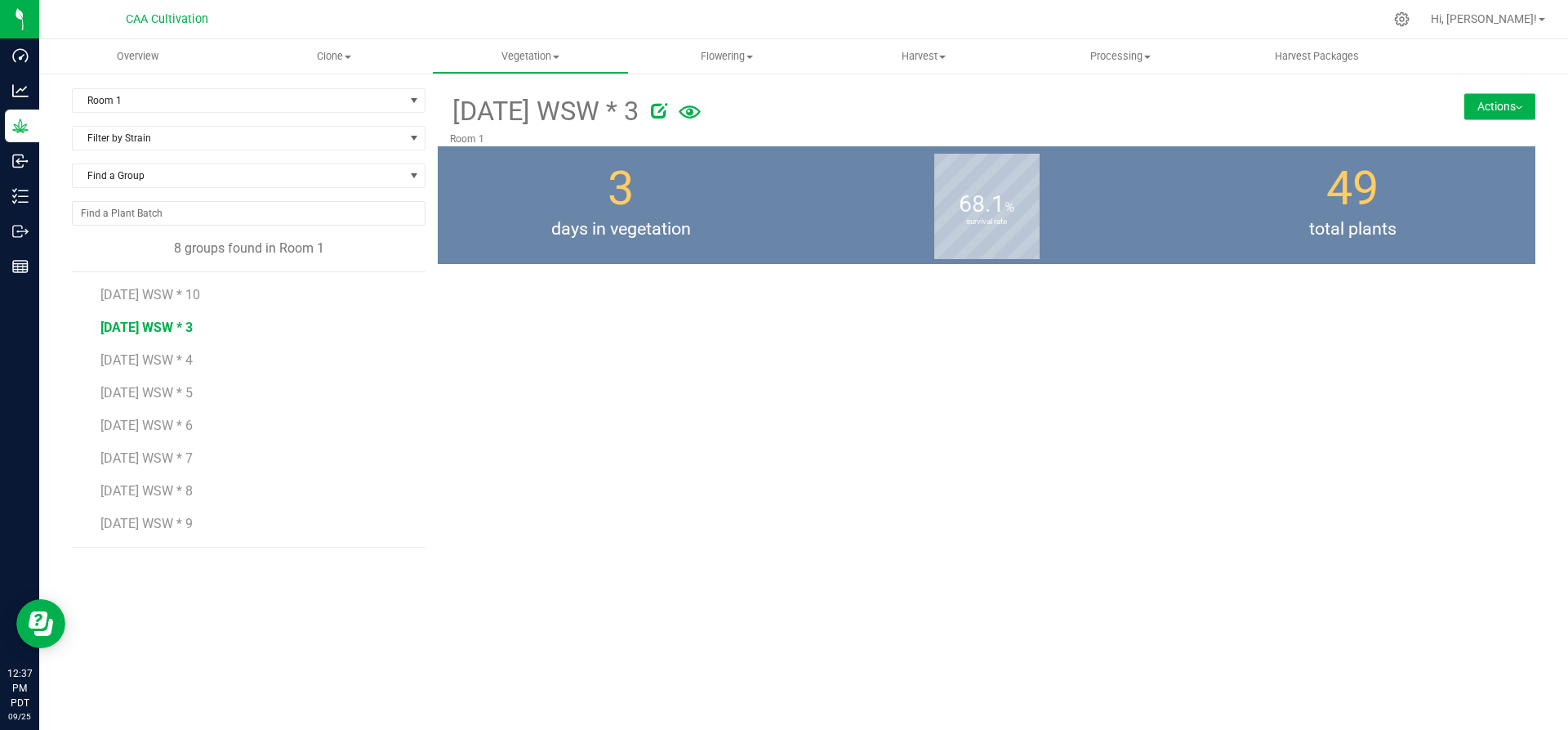
click at [1485, 103] on button "Actions" at bounding box center [1500, 106] width 71 height 26
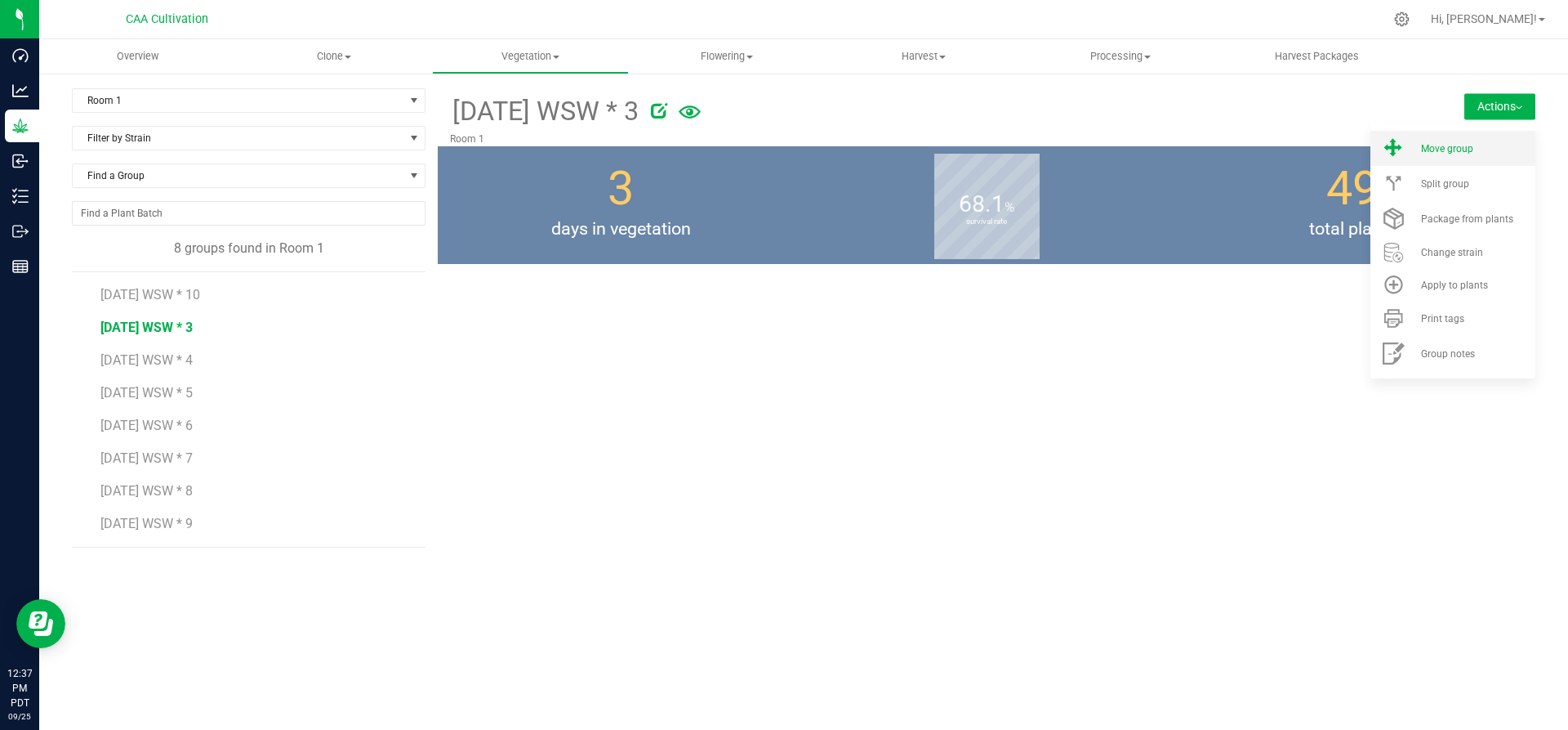
click at [1466, 139] on li "Move group" at bounding box center [1452, 148] width 165 height 35
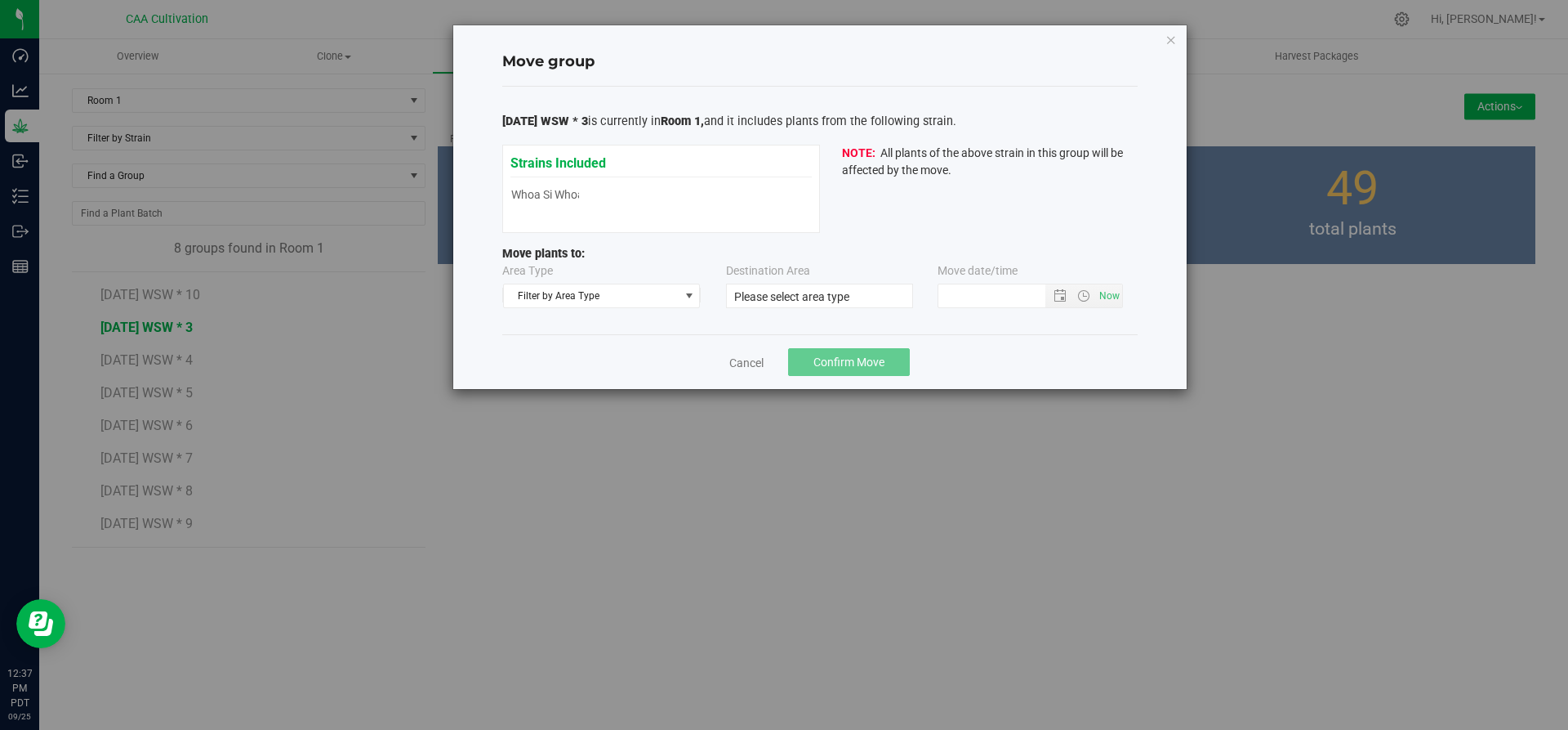
type input "9/25/2025 12:36 PM"
click at [649, 294] on span "Filter by Area Type" at bounding box center [592, 295] width 176 height 23
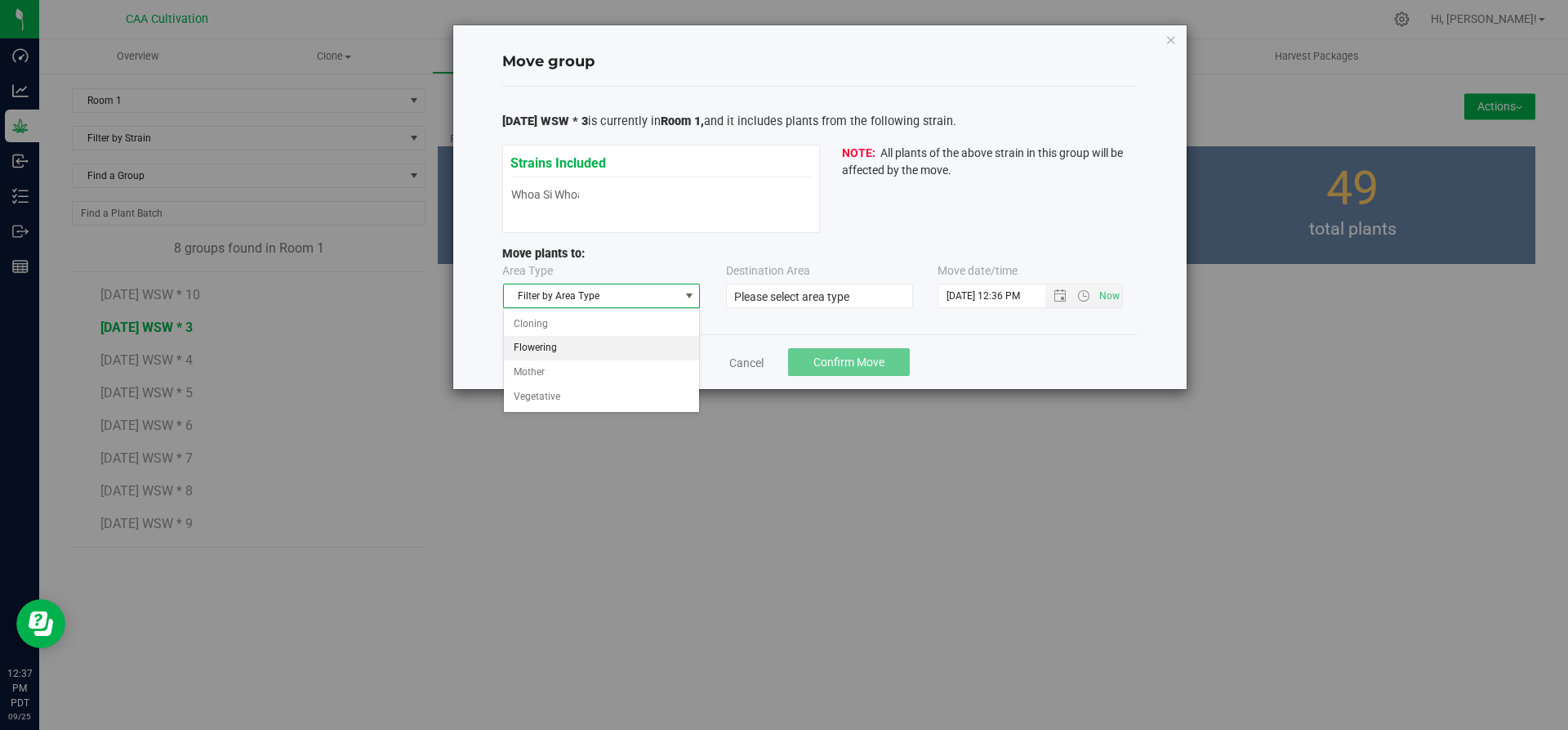
click at [617, 346] on li "Flowering" at bounding box center [602, 348] width 196 height 24
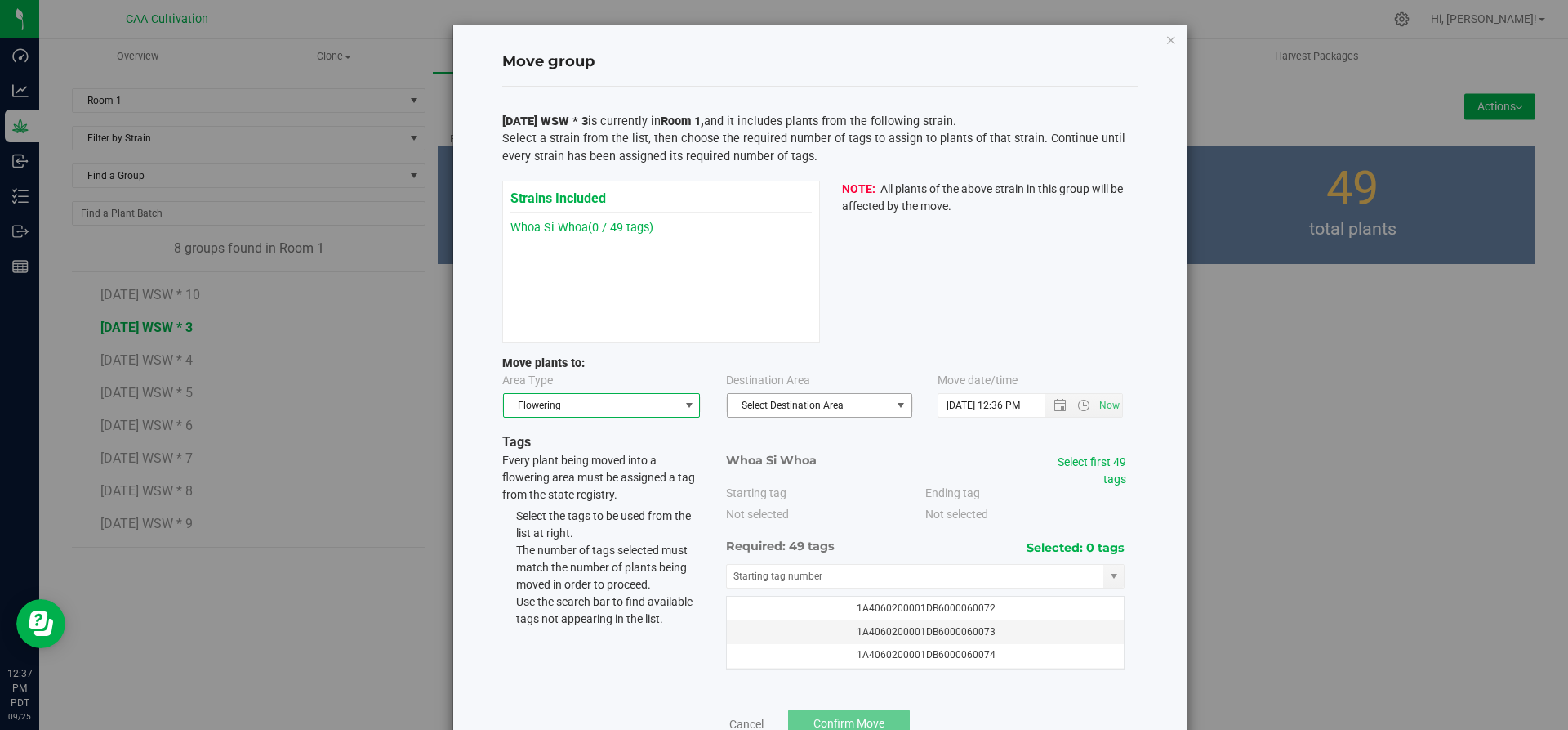
click at [828, 414] on span "Select Destination Area" at bounding box center [810, 405] width 164 height 23
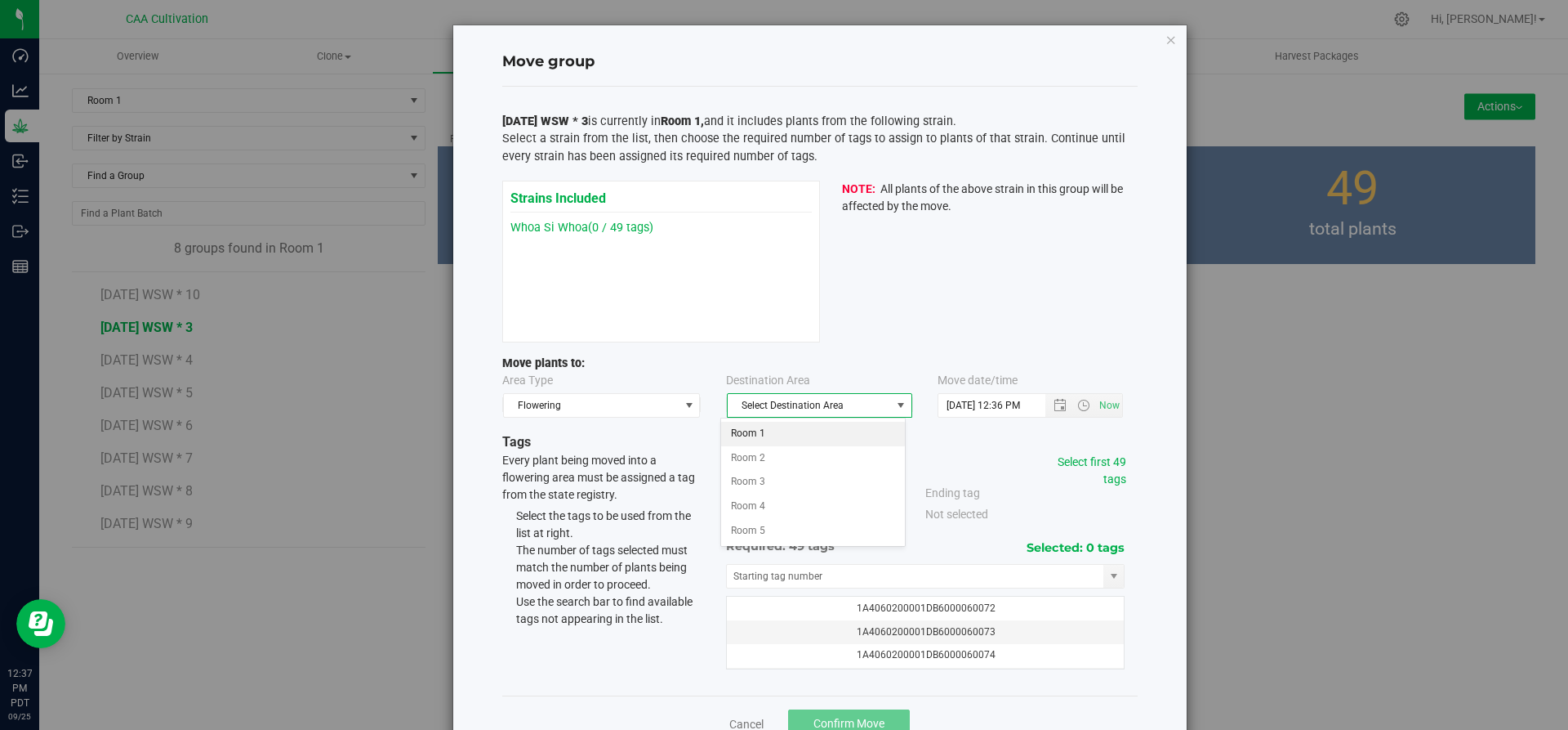
click at [771, 433] on li "Room 1" at bounding box center [812, 434] width 184 height 24
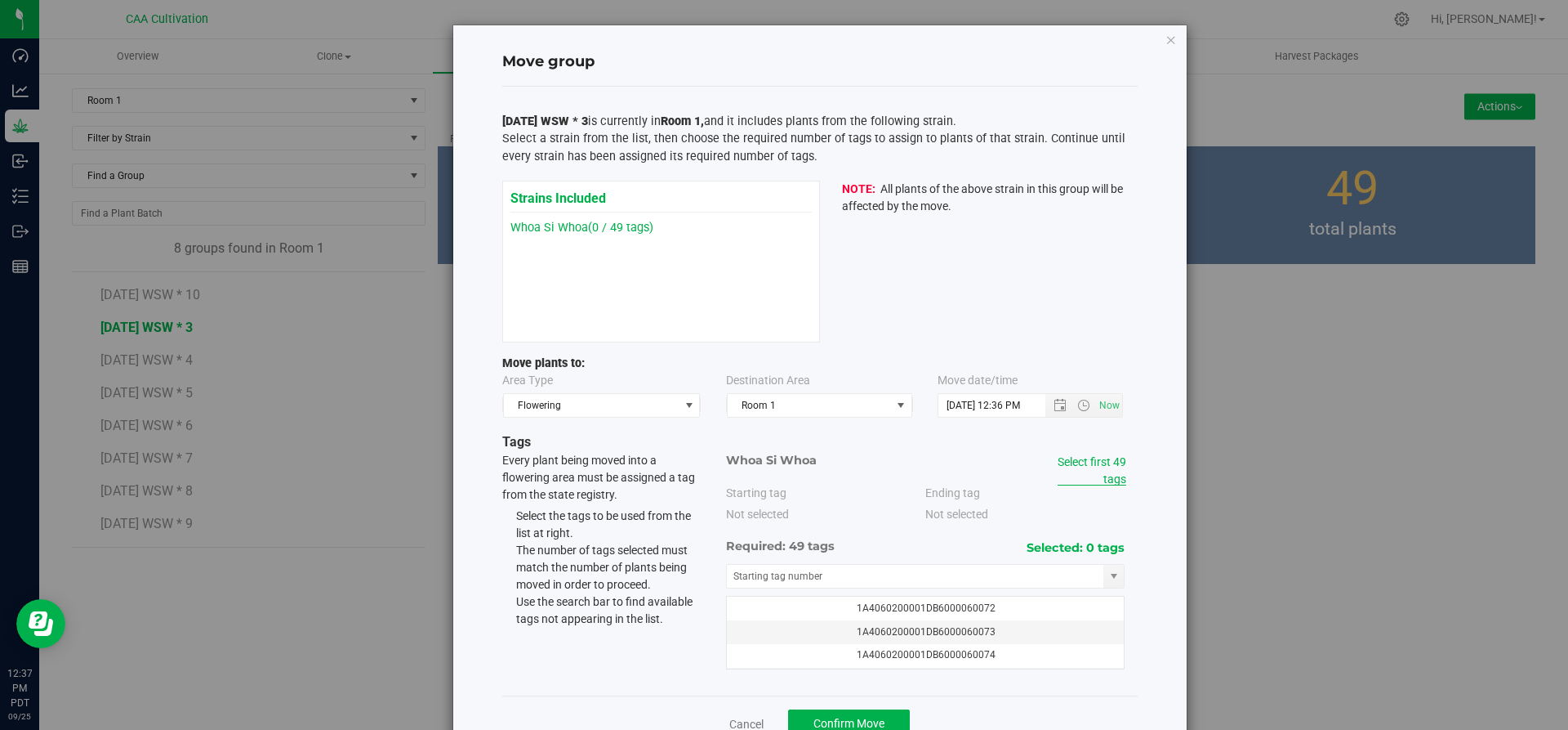
click at [1113, 477] on link "Select first 49 tags" at bounding box center [1092, 470] width 69 height 30
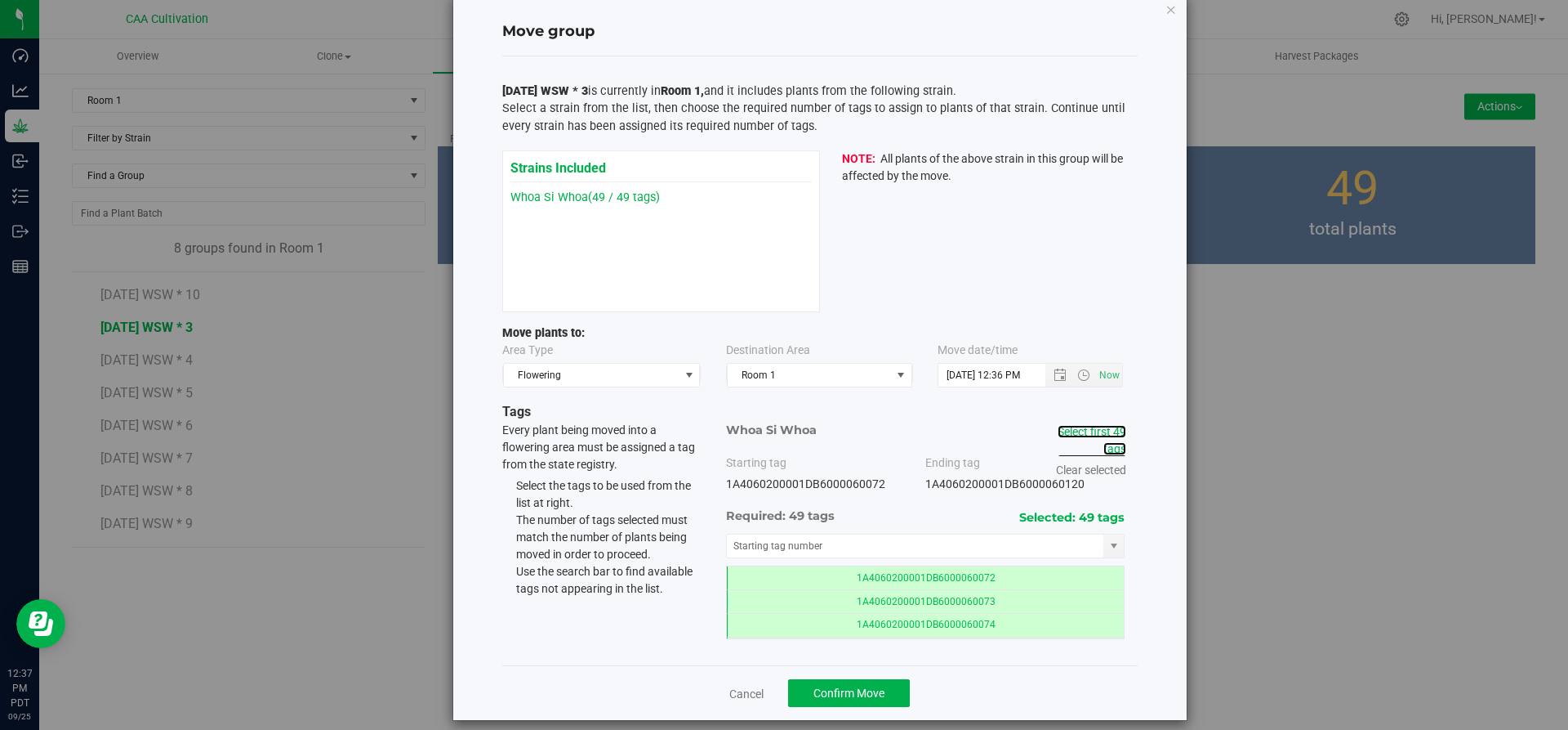
scroll to position [46, 0]
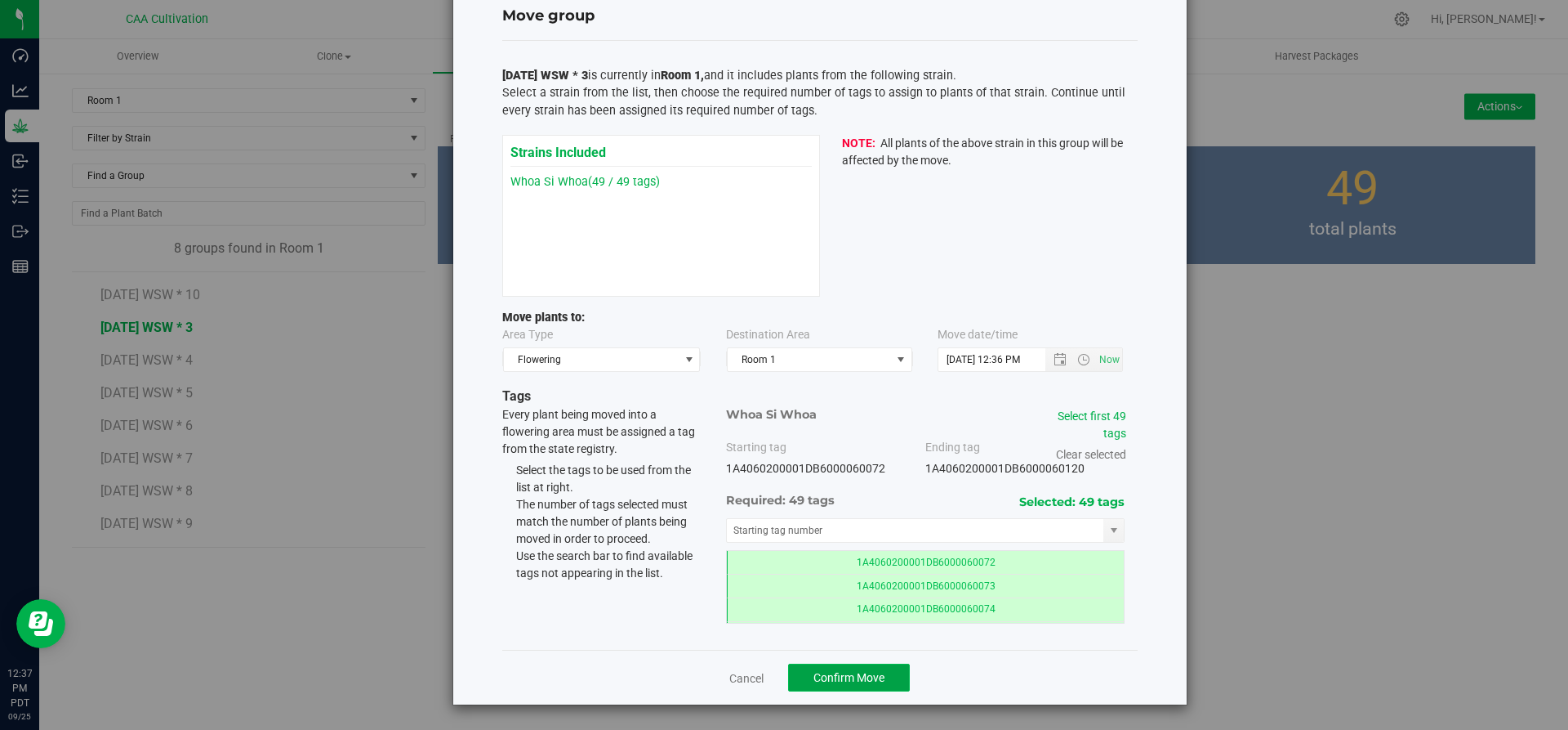
click at [813, 672] on span "Confirm Move" at bounding box center [849, 677] width 71 height 13
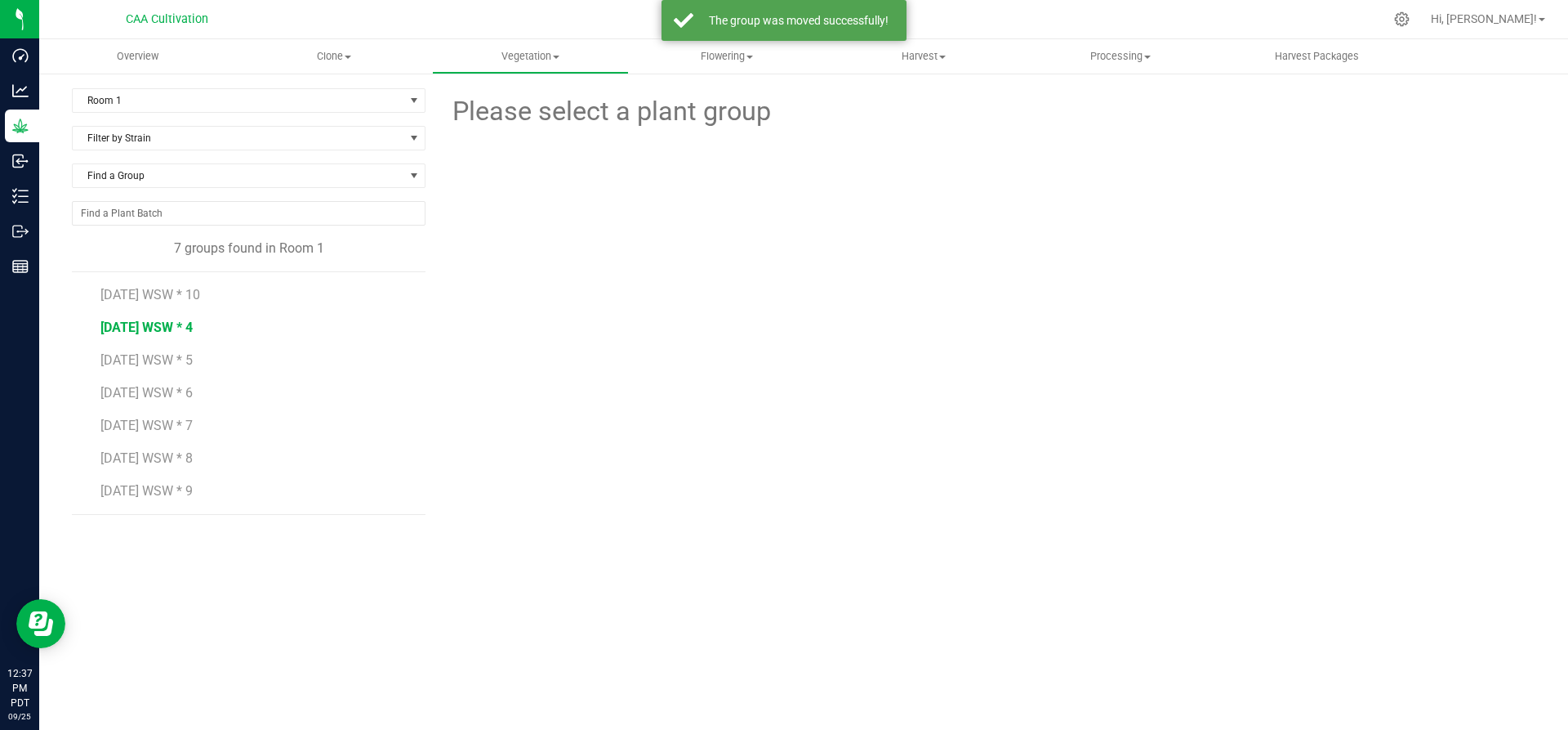
click at [189, 328] on span "7.16.25 WSW * 4" at bounding box center [146, 328] width 92 height 16
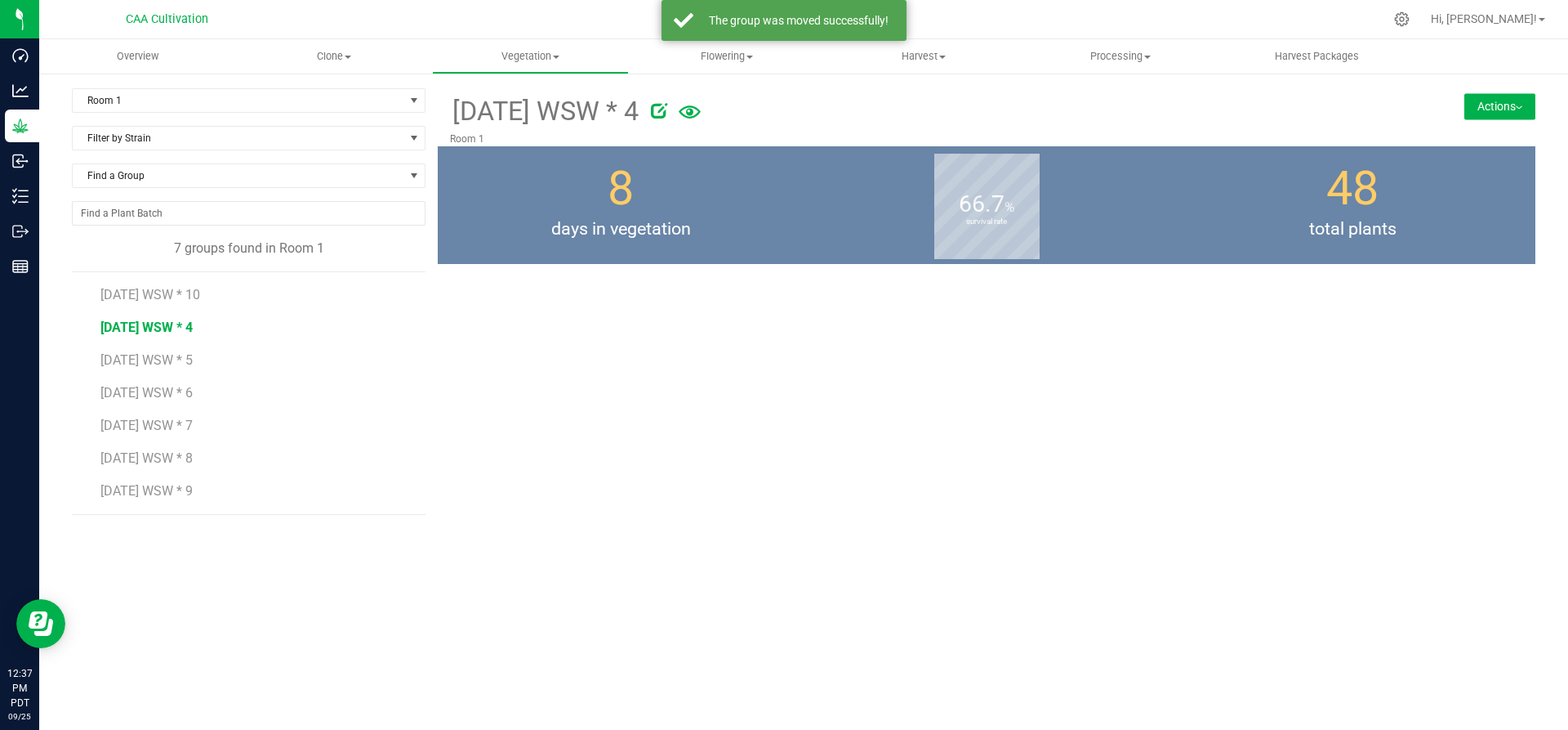
click at [1518, 106] on img at bounding box center [1519, 108] width 7 height 3
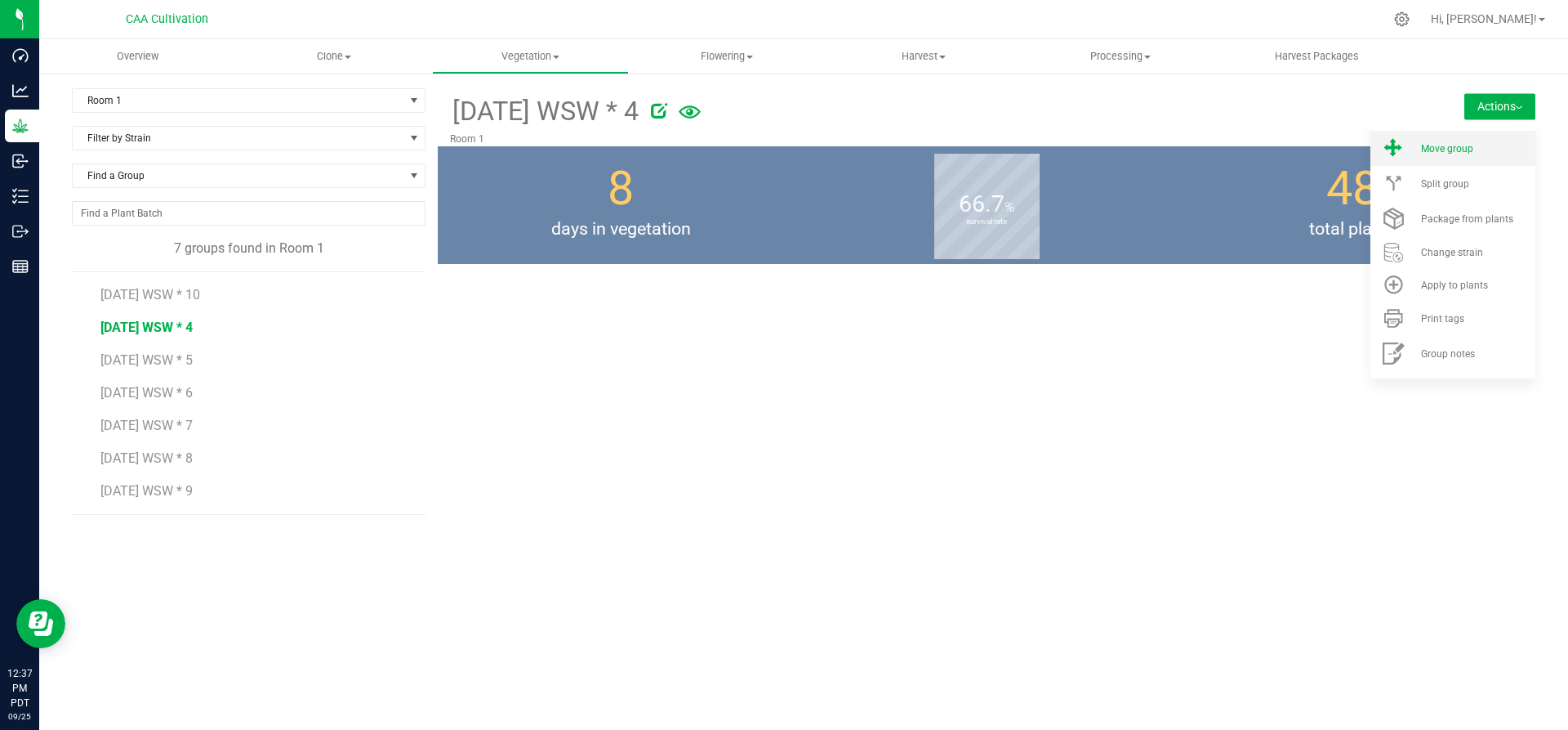
click at [1480, 139] on li "Move group" at bounding box center [1452, 148] width 165 height 35
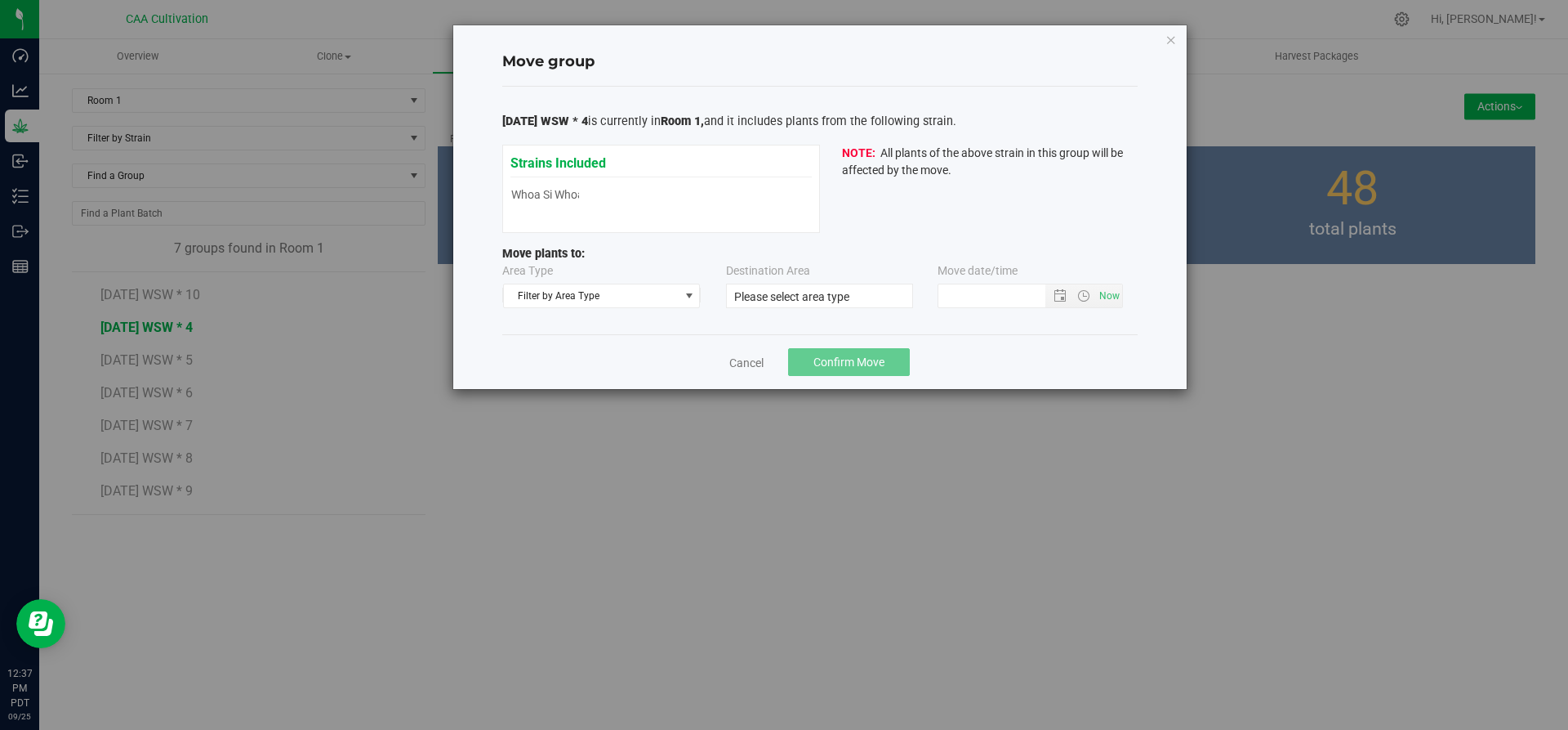
type input "9/25/2025 12:36 PM"
click at [566, 296] on span "Filter by Area Type" at bounding box center [592, 295] width 176 height 23
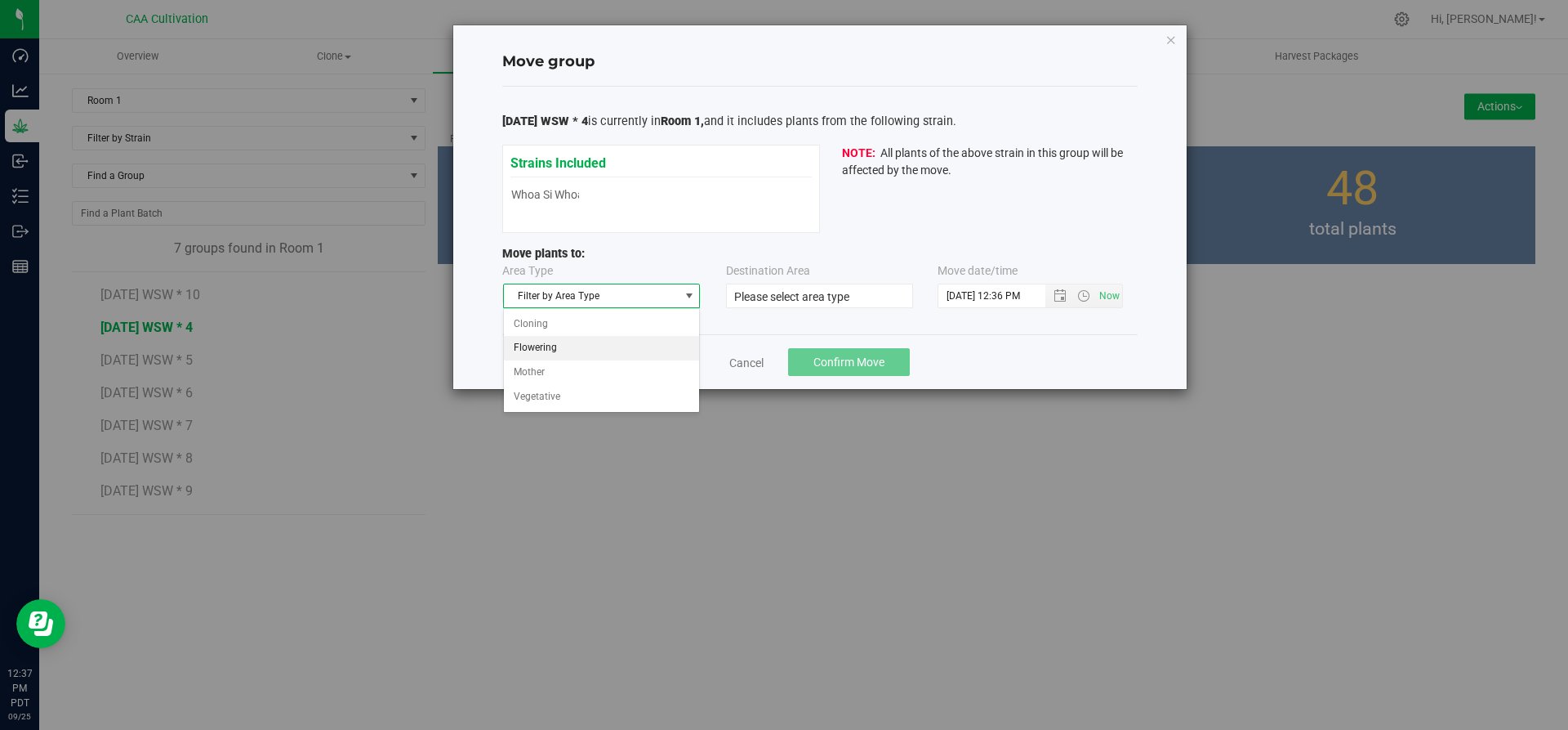
click at [551, 348] on li "Flowering" at bounding box center [602, 348] width 196 height 24
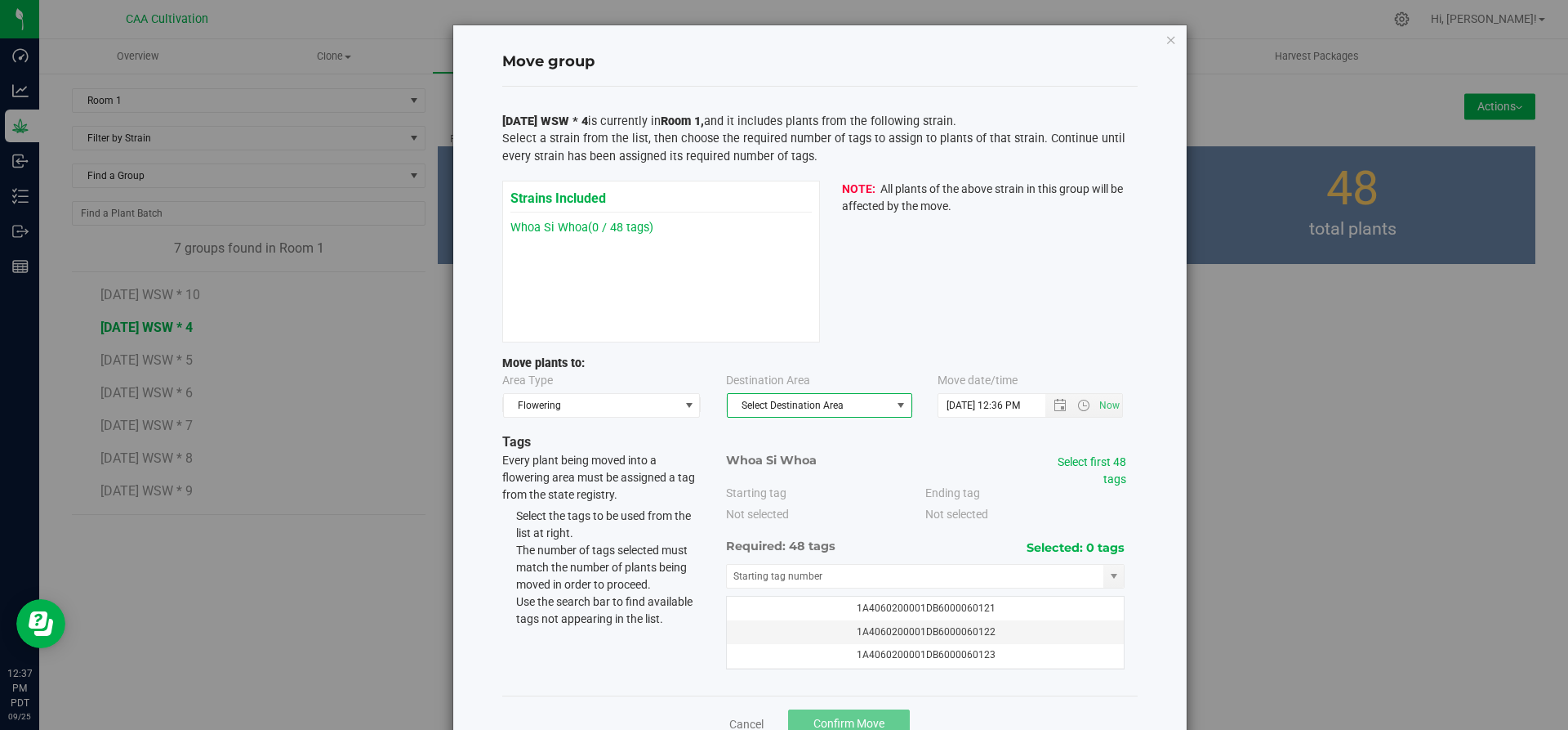
click at [837, 402] on span "Select Destination Area" at bounding box center [810, 405] width 164 height 23
click at [749, 425] on li "Room 1" at bounding box center [812, 434] width 184 height 24
click at [1084, 468] on link "Select first 48 tags" at bounding box center [1092, 470] width 69 height 30
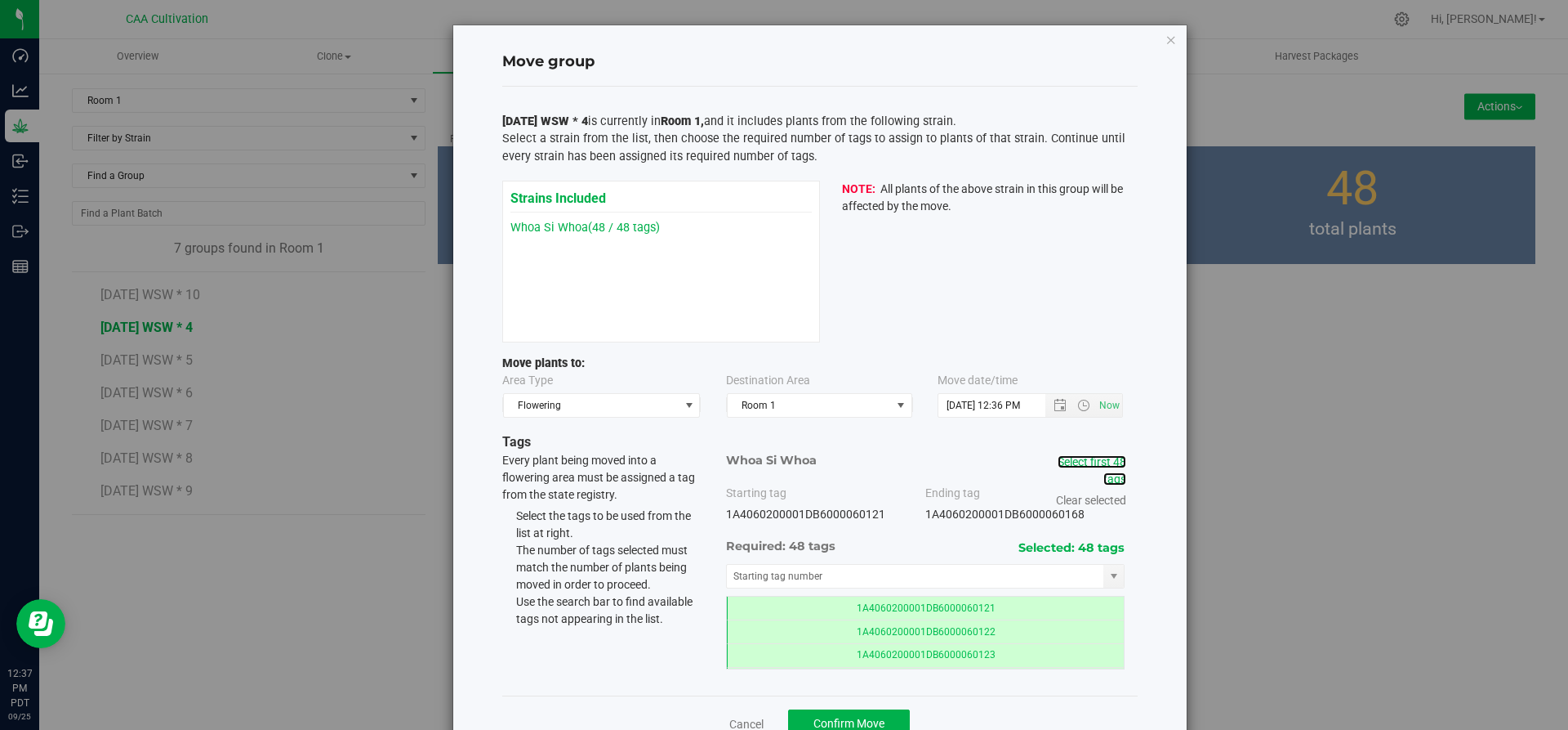
scroll to position [46, 0]
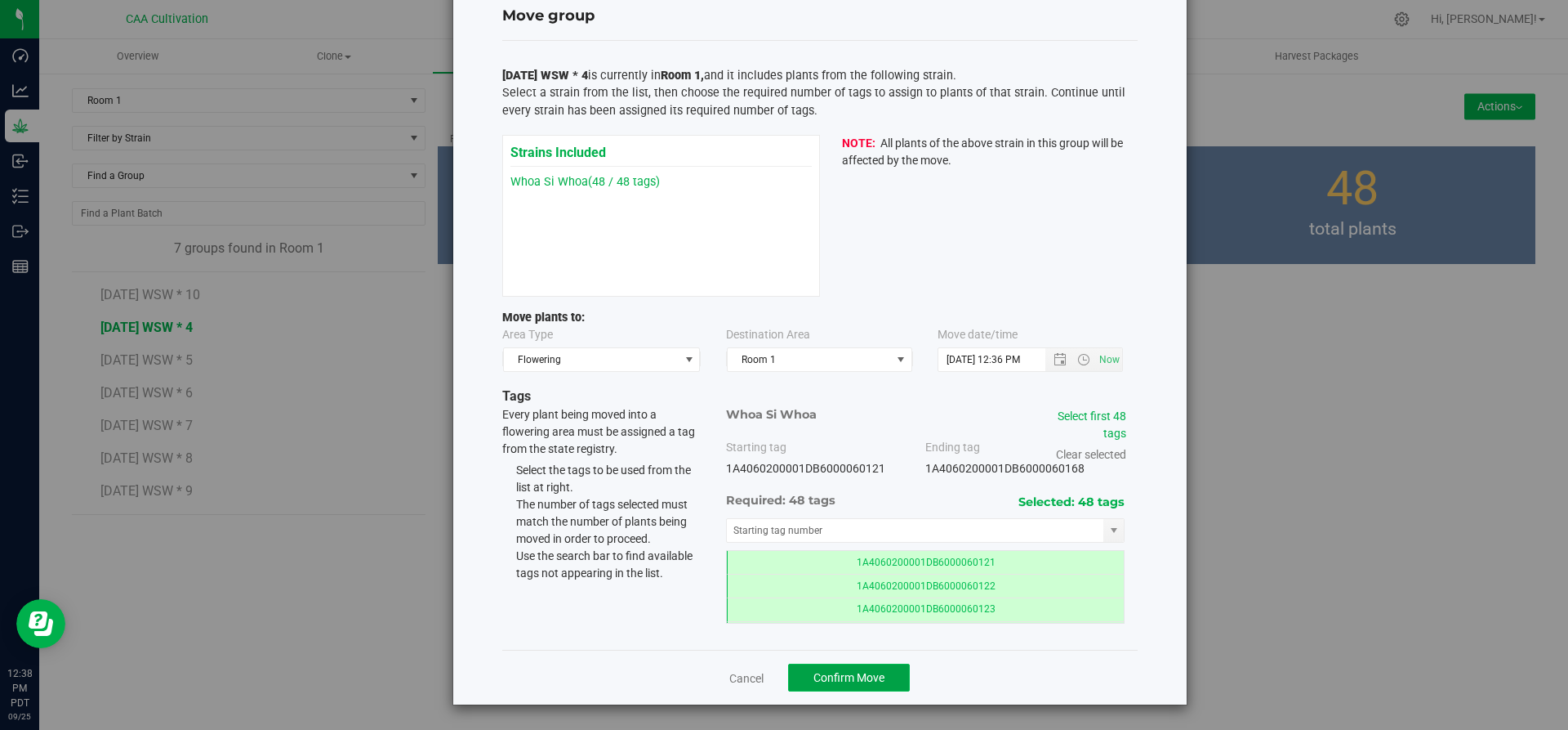
click at [854, 674] on span "Confirm Move" at bounding box center [849, 677] width 71 height 13
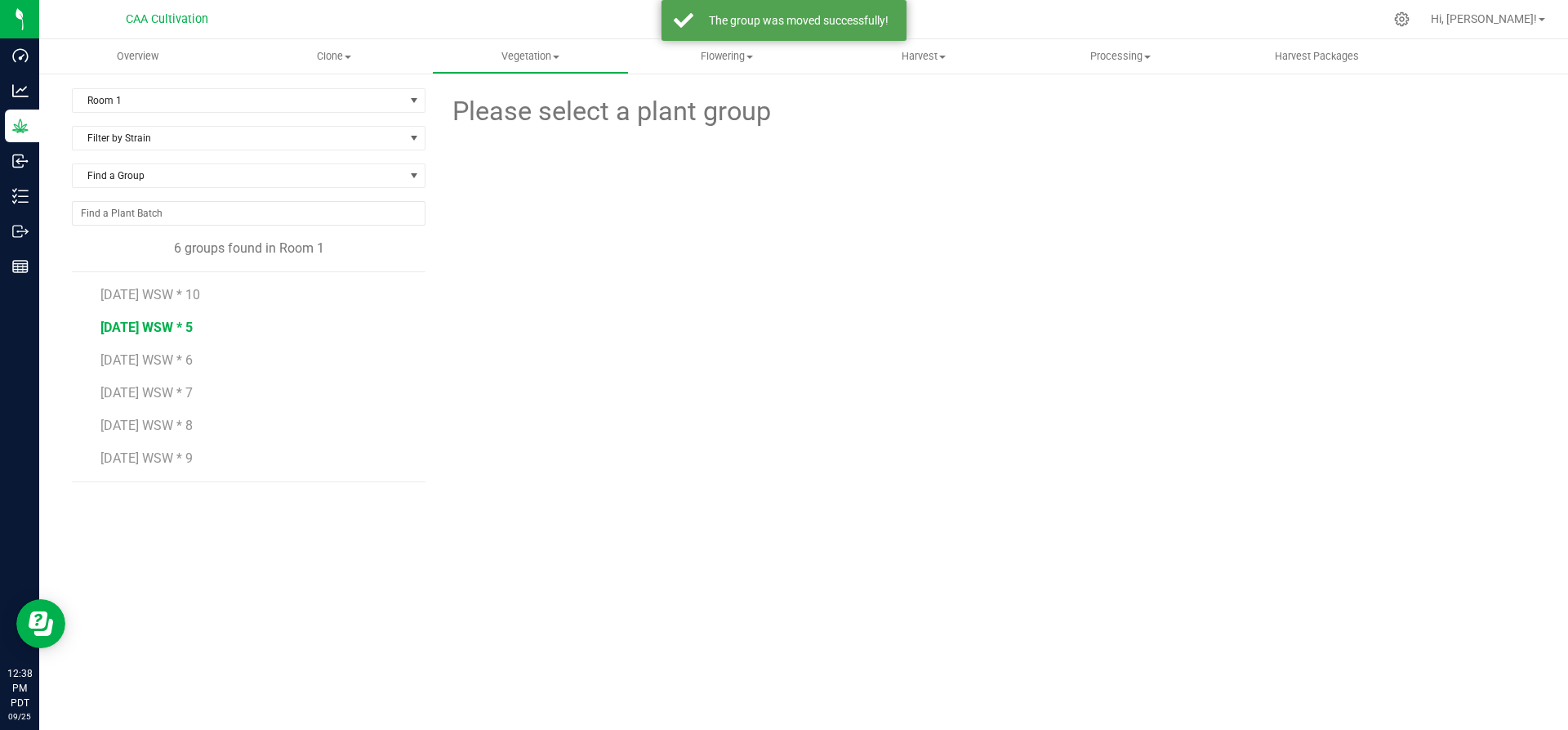
click at [122, 322] on span "7.16.25 WSW * 5" at bounding box center [146, 328] width 92 height 16
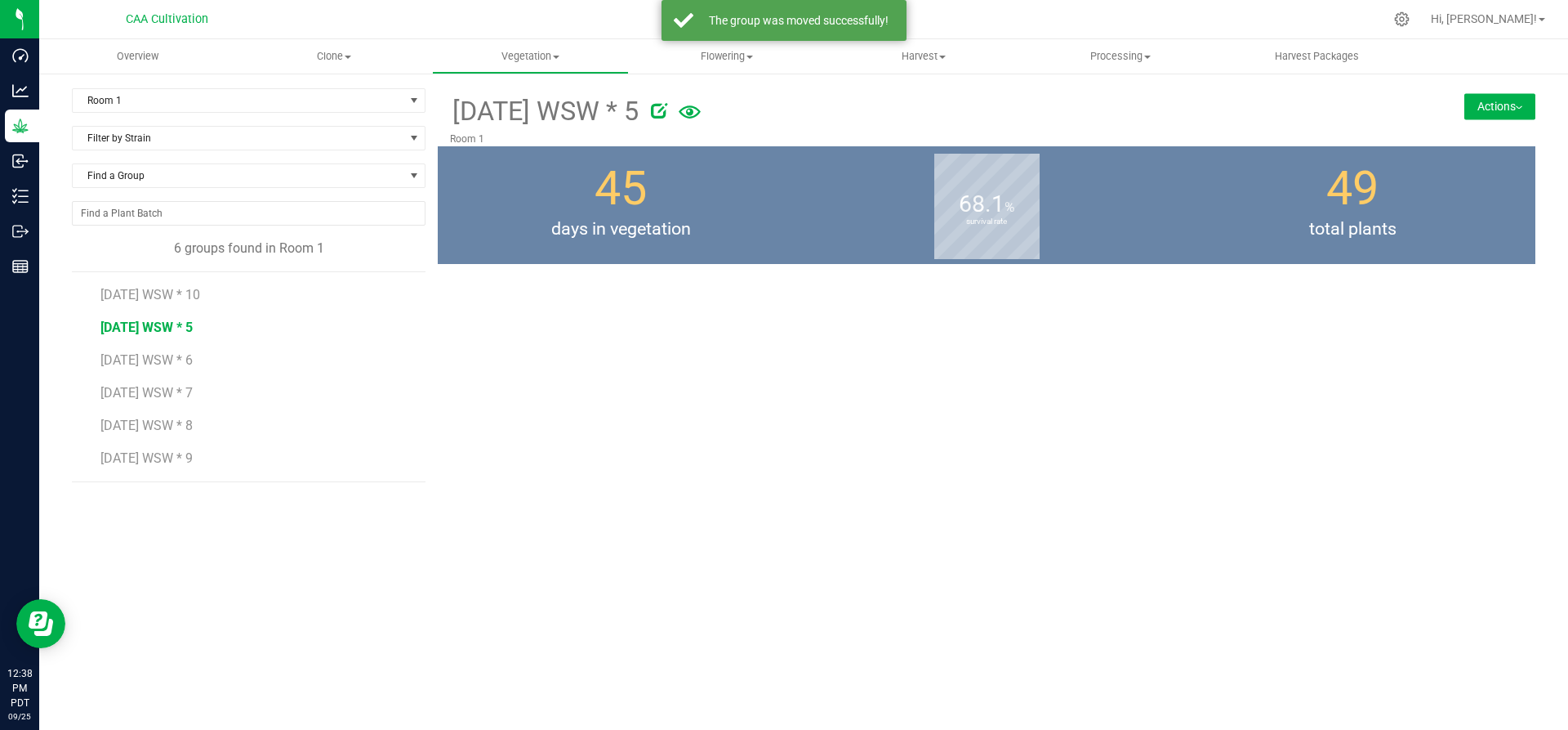
click at [1489, 98] on button "Actions" at bounding box center [1500, 106] width 71 height 26
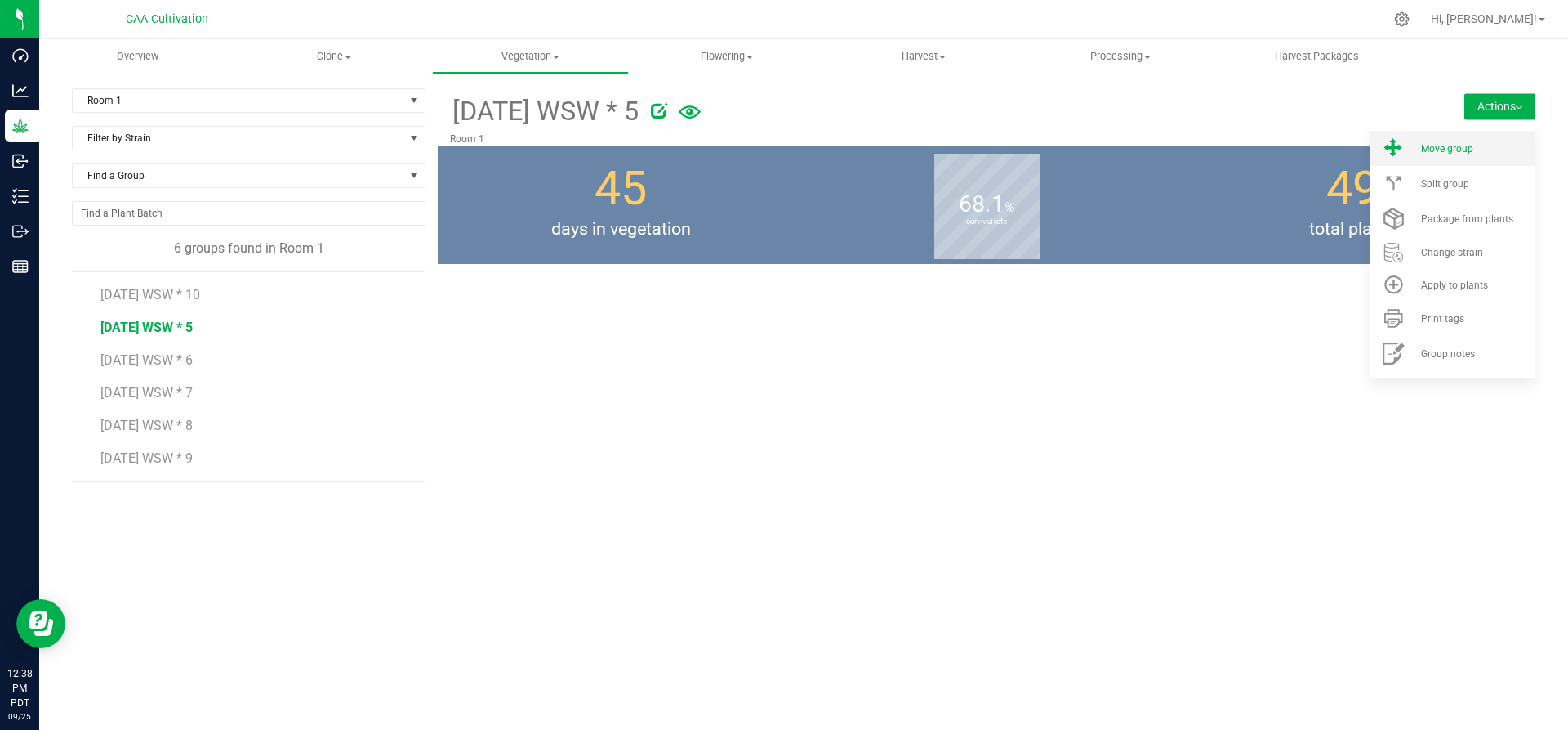
click at [1450, 143] on span "Move group" at bounding box center [1447, 148] width 52 height 11
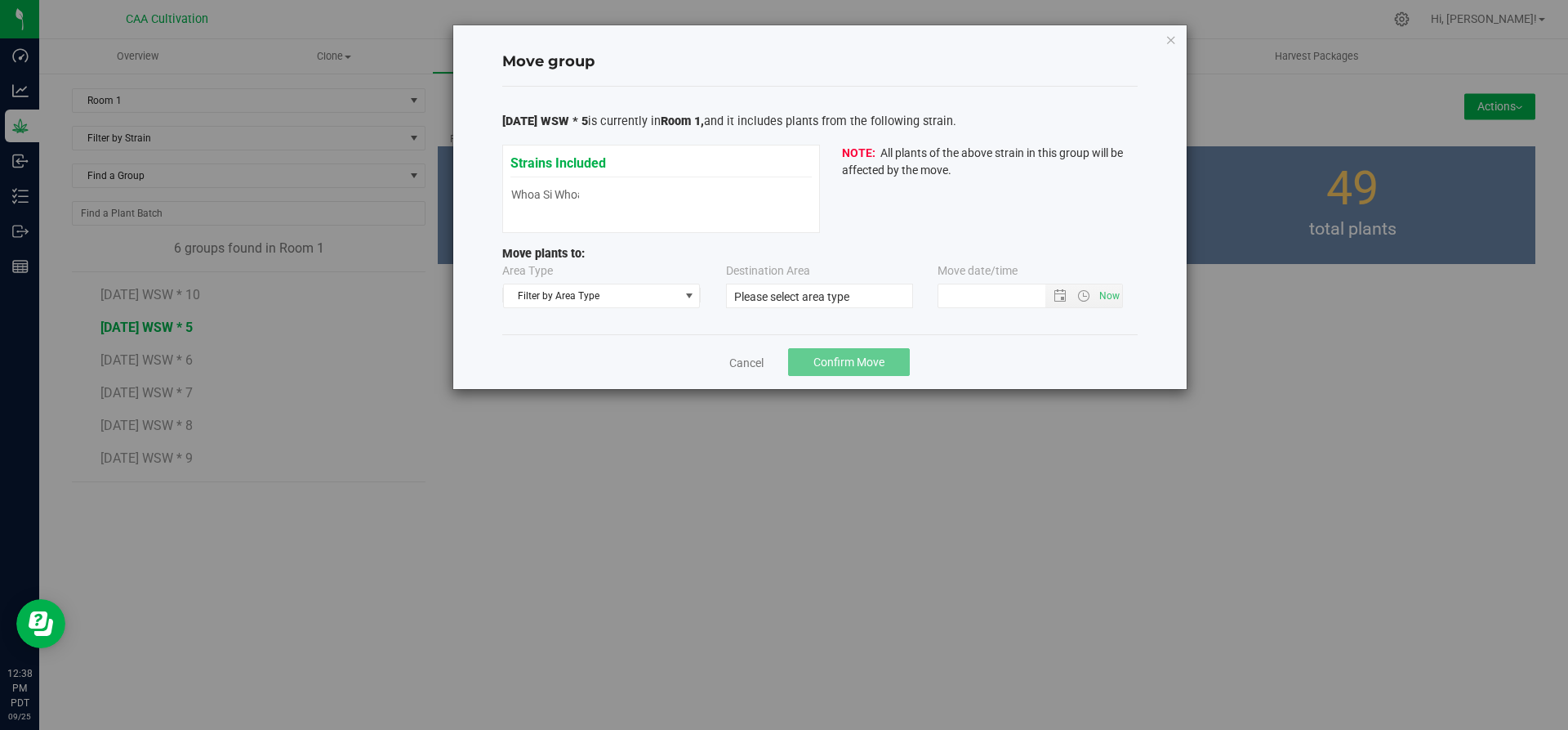
type input "9/25/2025 12:37 PM"
click at [621, 299] on span "Filter by Area Type" at bounding box center [592, 295] width 176 height 23
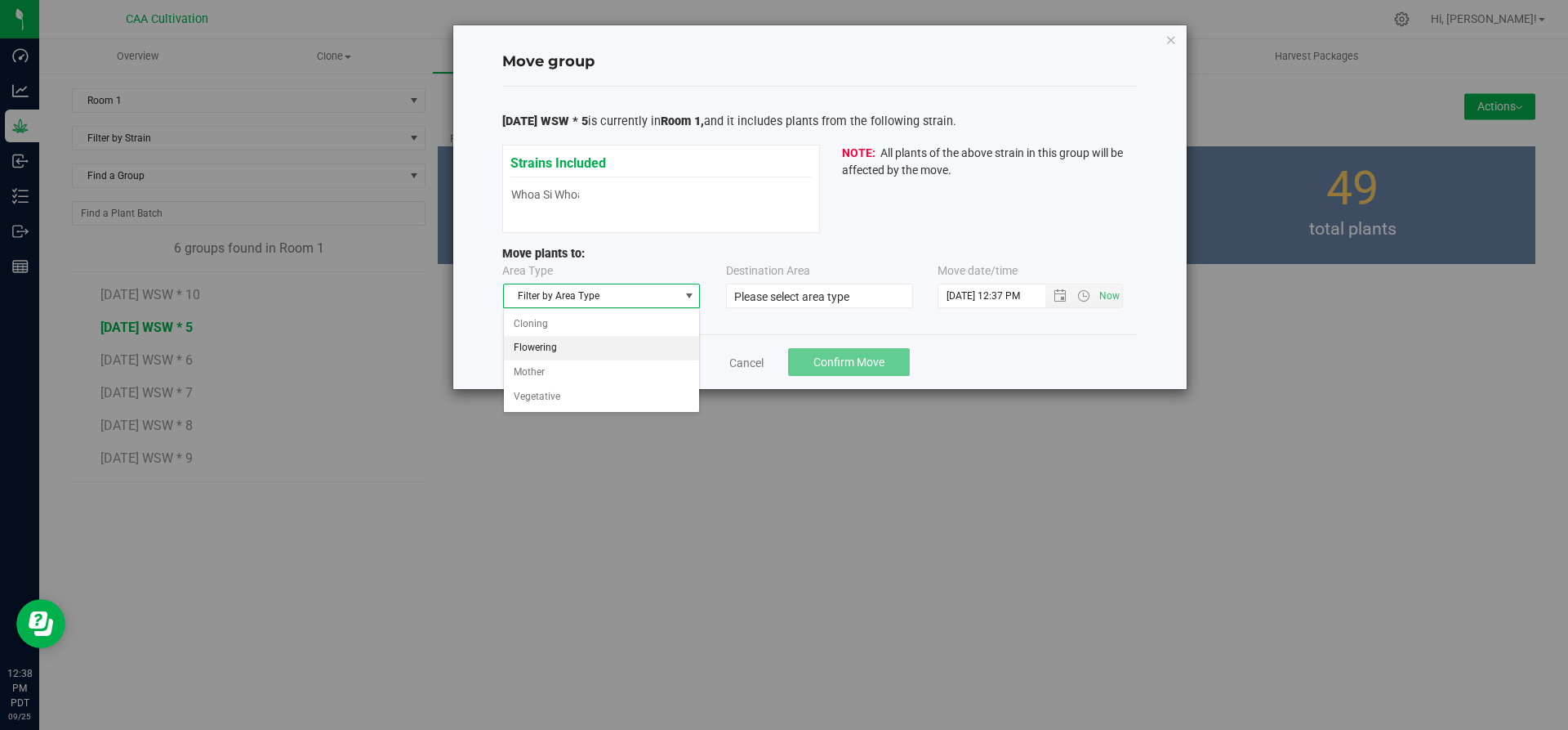
click at [596, 349] on li "Flowering" at bounding box center [602, 348] width 196 height 24
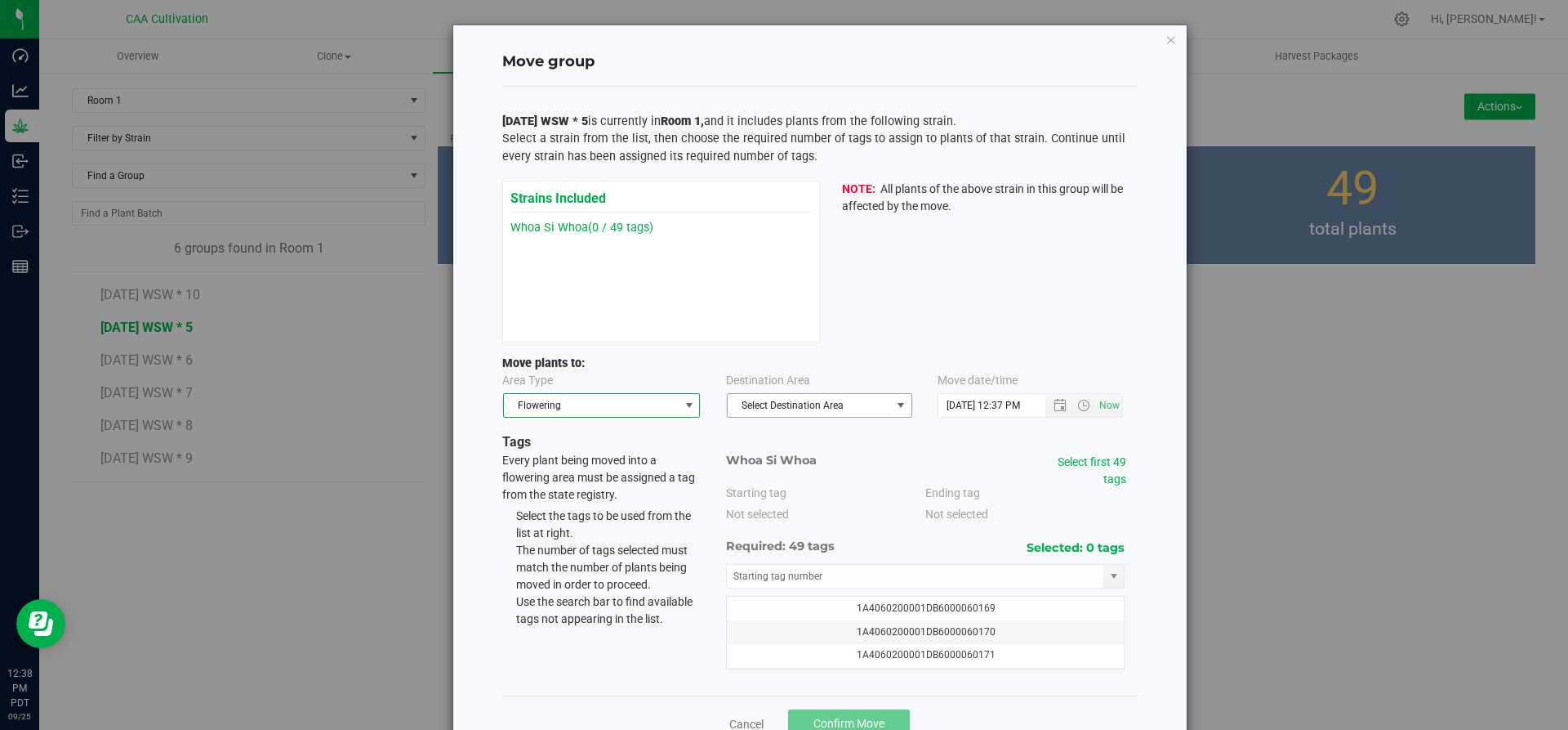
click at [848, 405] on span "Select Destination Area" at bounding box center [810, 405] width 164 height 23
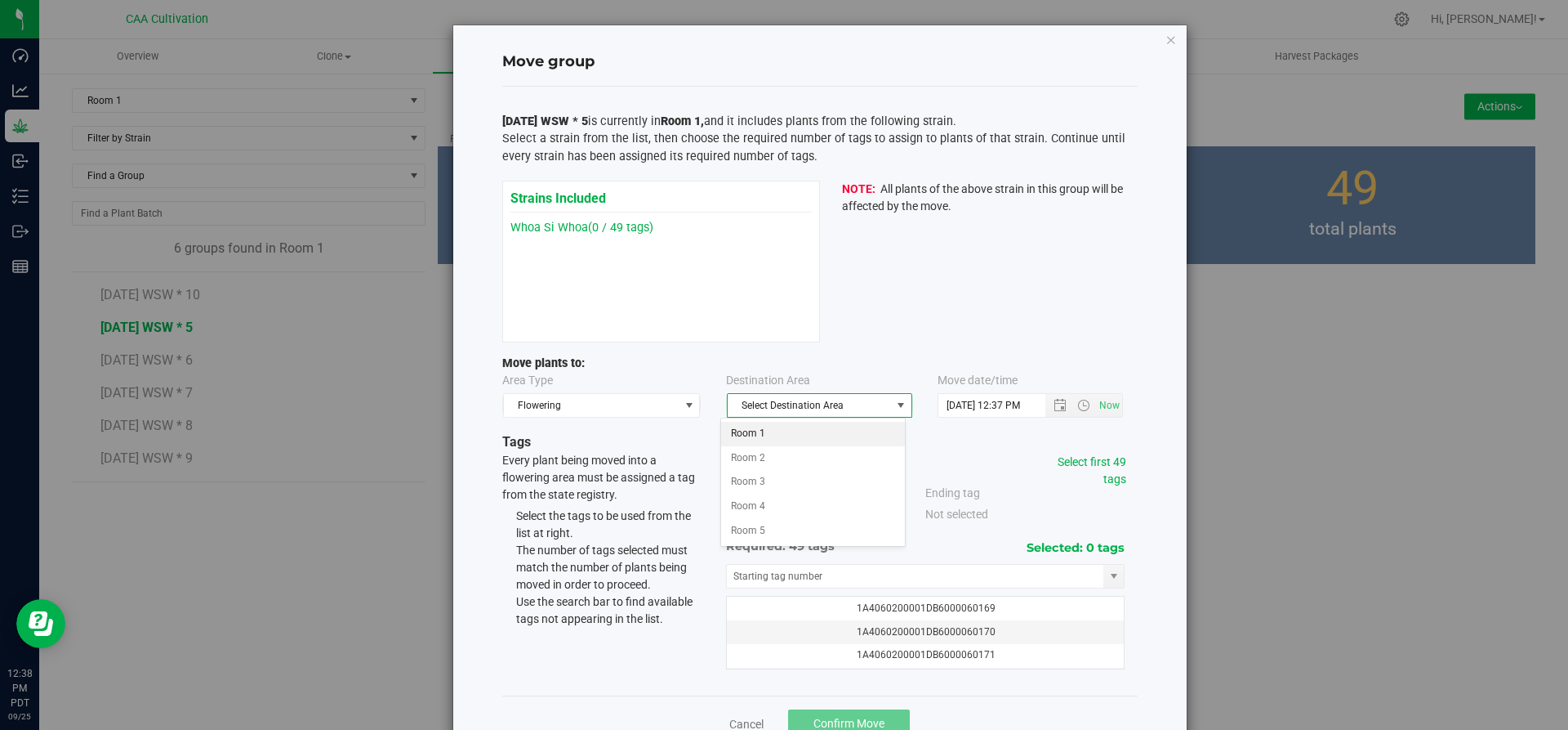
click at [783, 434] on li "Room 1" at bounding box center [812, 434] width 184 height 24
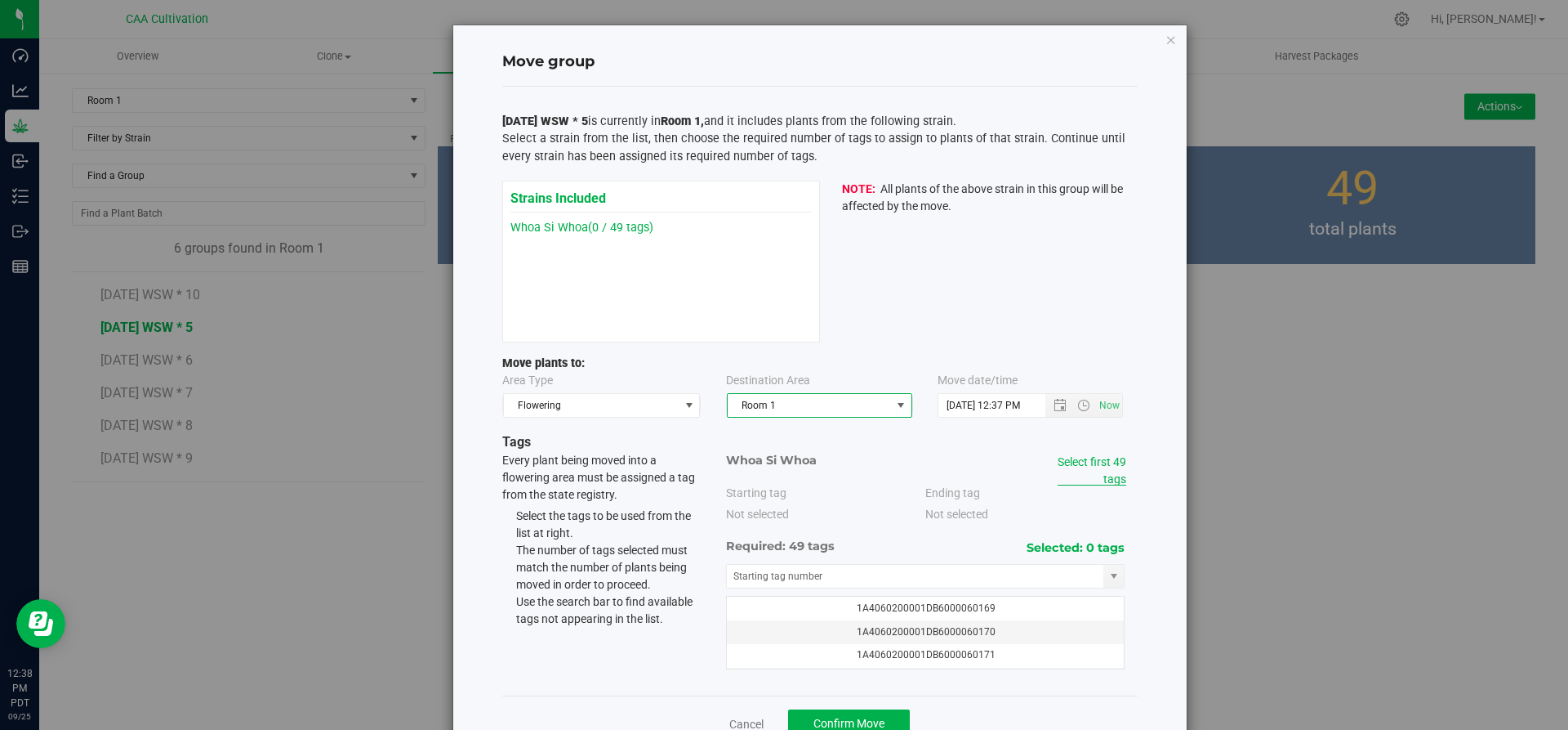
click at [1113, 474] on link "Select first 49 tags" at bounding box center [1092, 470] width 69 height 30
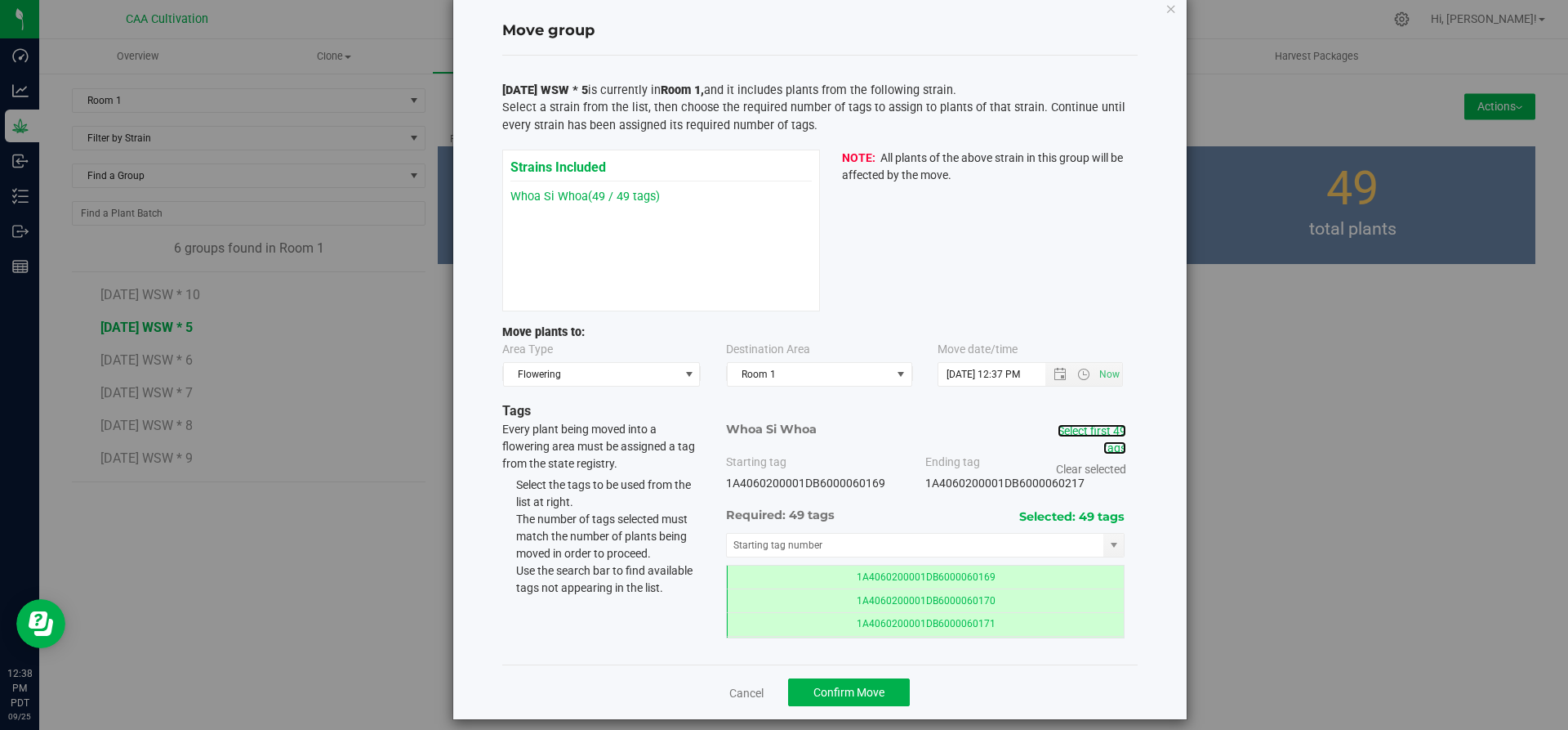
scroll to position [46, 0]
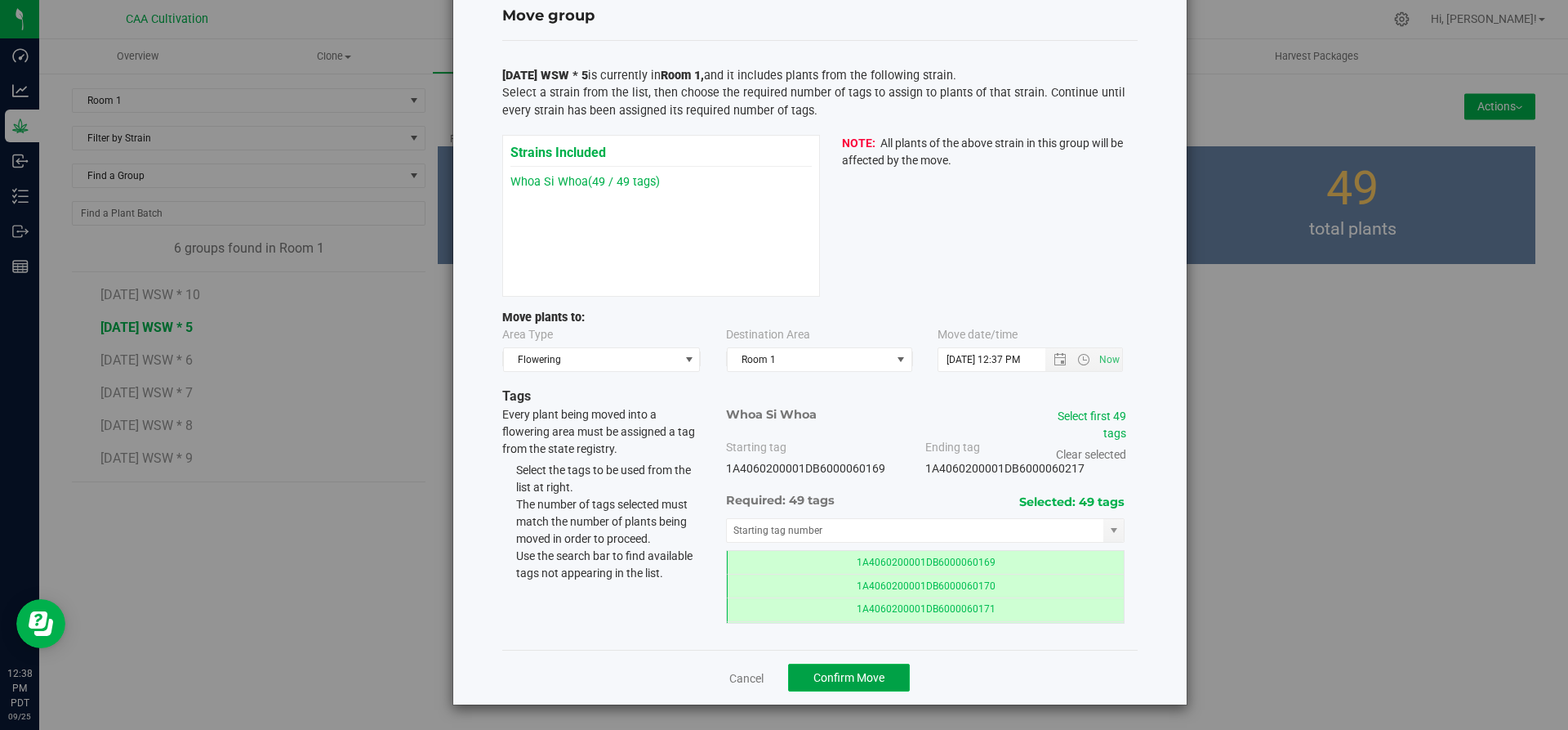
click at [862, 675] on span "Confirm Move" at bounding box center [849, 677] width 71 height 13
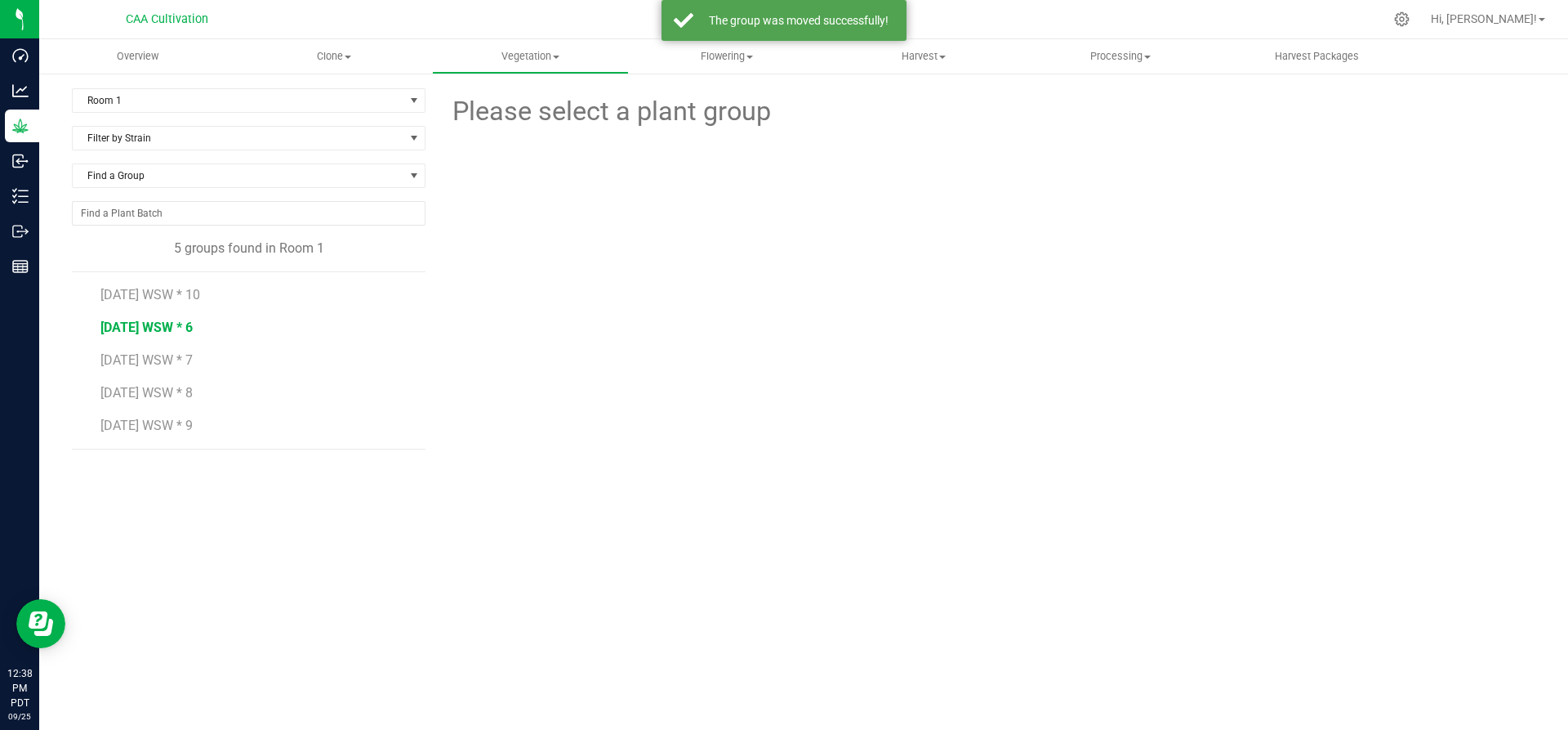
click at [123, 323] on span "7.16.25 WSW * 6" at bounding box center [146, 328] width 92 height 16
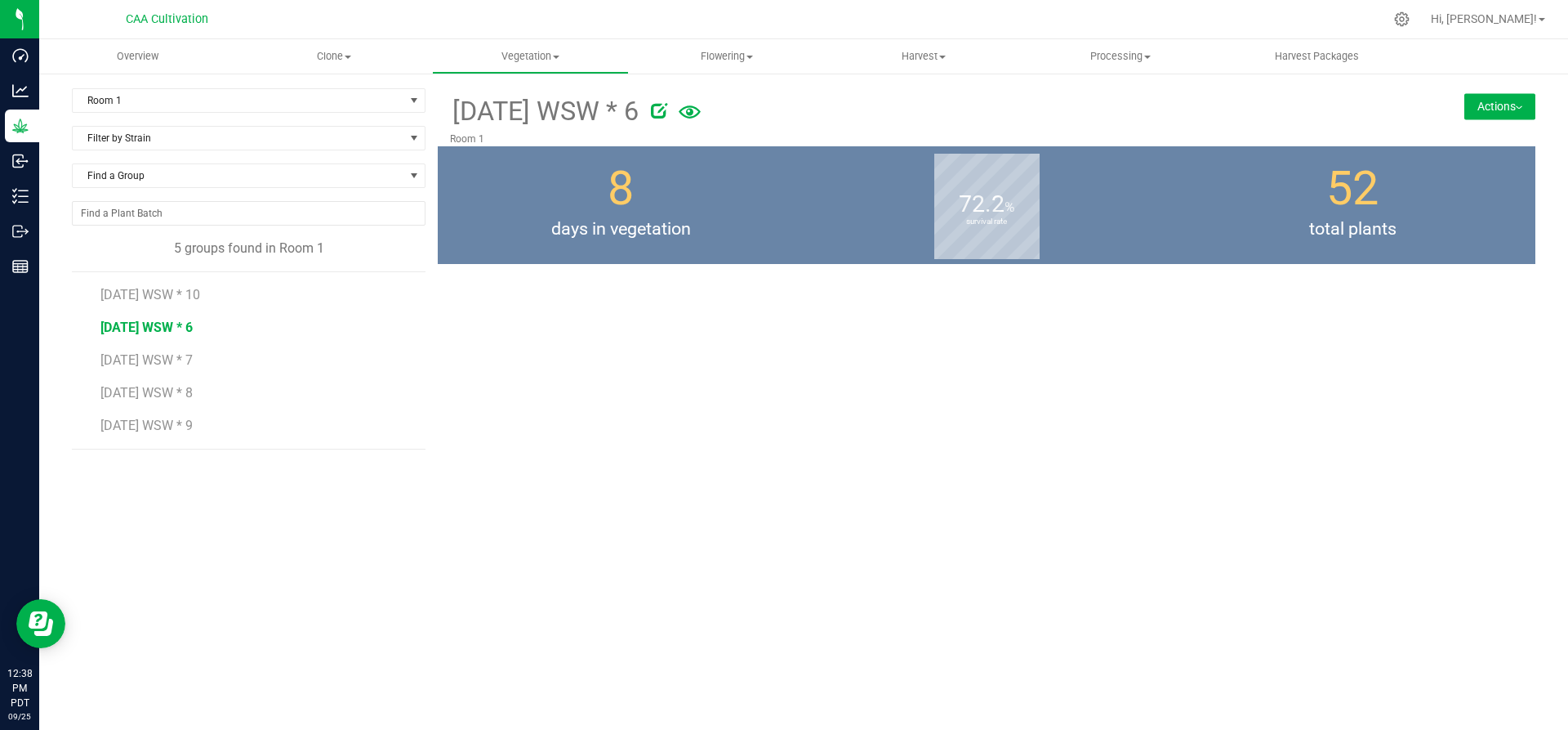
click at [1514, 102] on button "Actions" at bounding box center [1500, 106] width 71 height 26
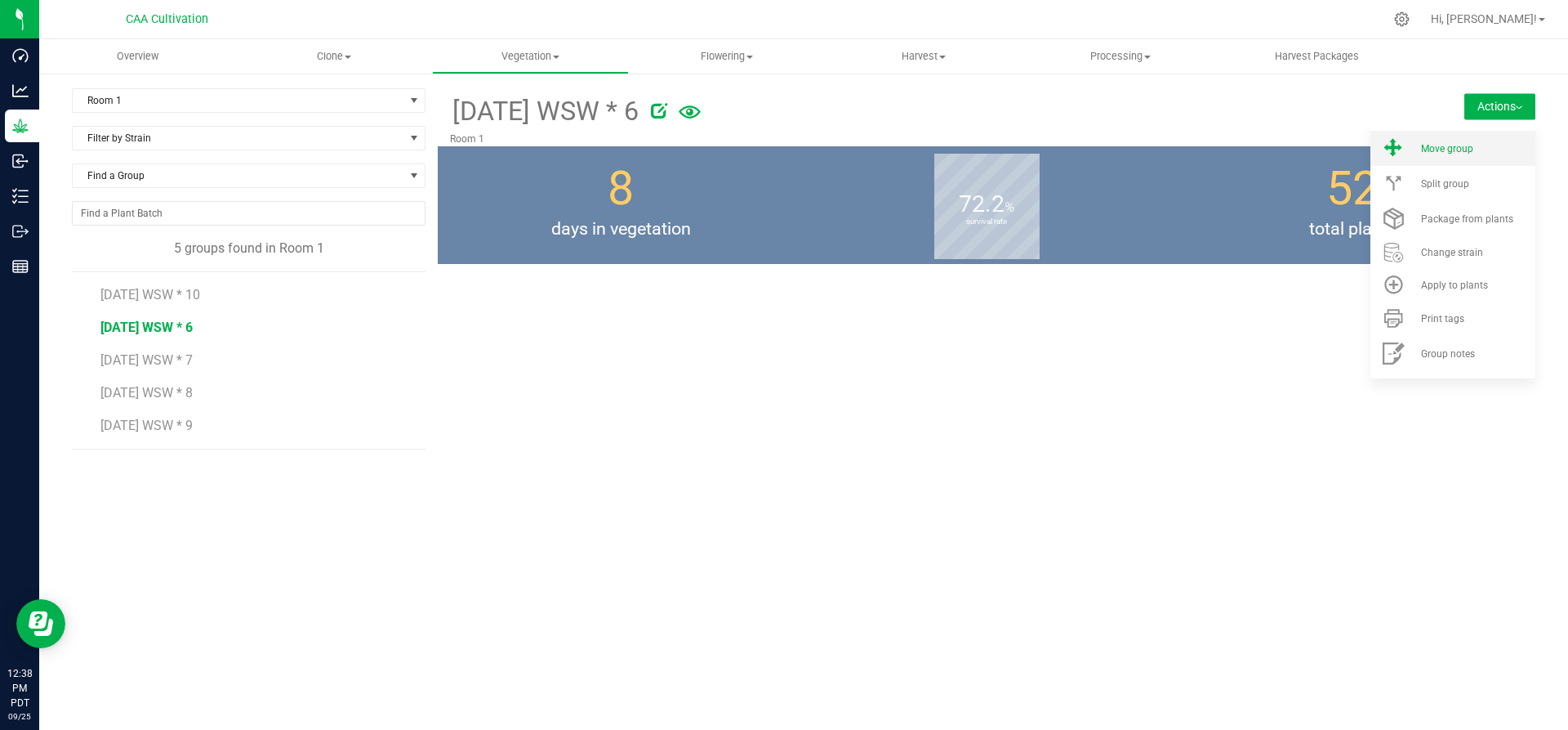
click at [1484, 152] on div "Move group" at bounding box center [1477, 148] width 111 height 11
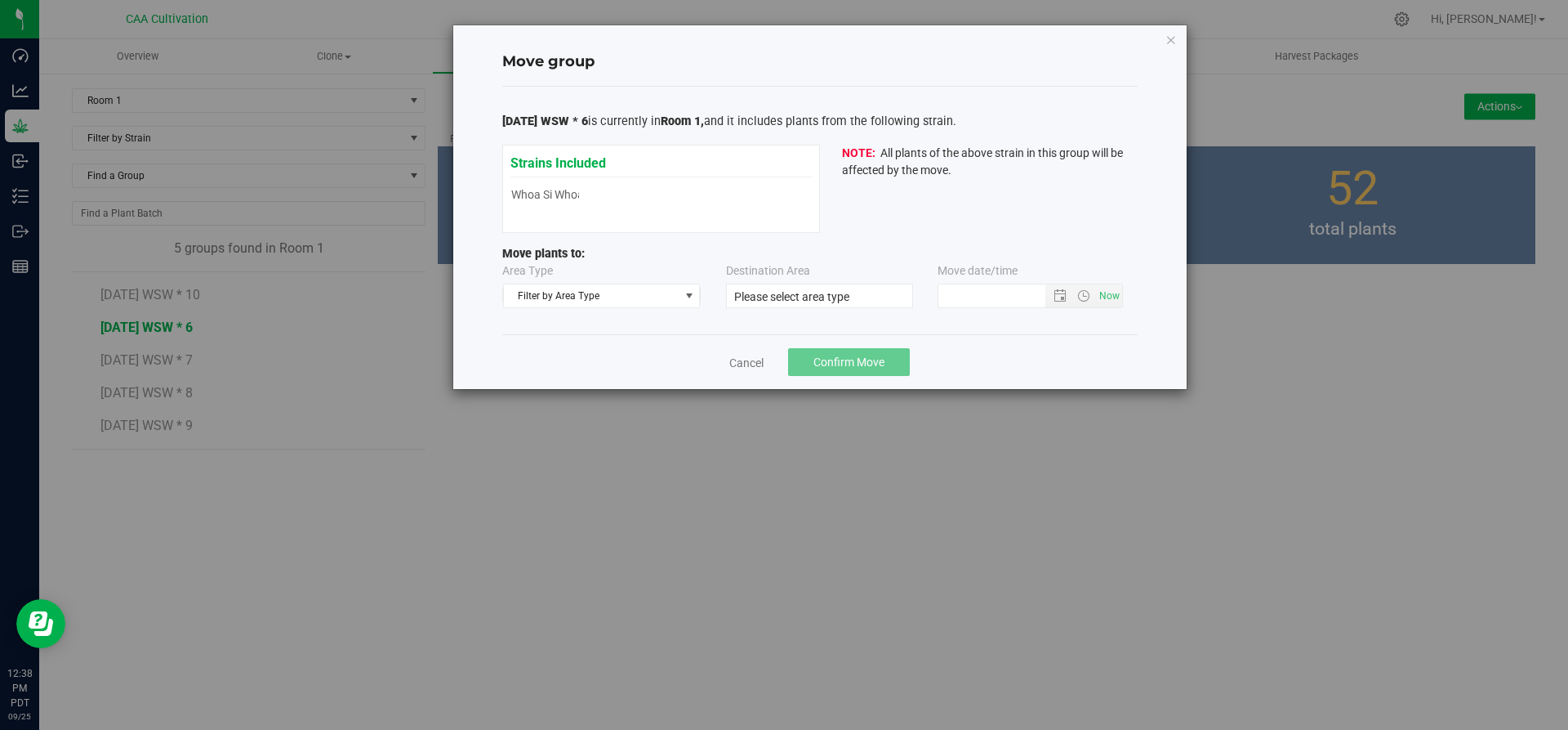
type input "9/25/2025 12:37 PM"
click at [660, 293] on span "Filter by Area Type" at bounding box center [592, 295] width 176 height 23
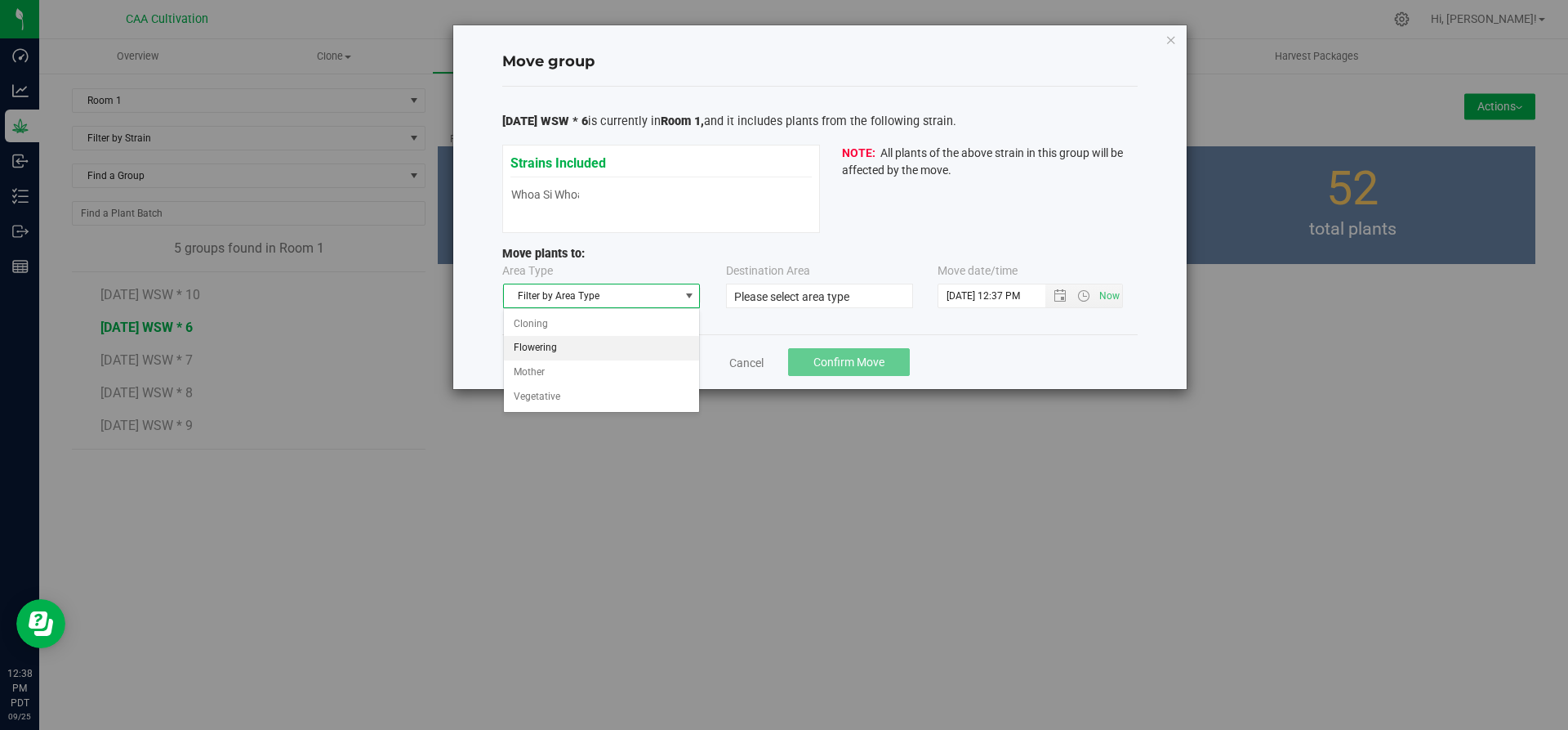
click at [589, 349] on li "Flowering" at bounding box center [602, 348] width 196 height 24
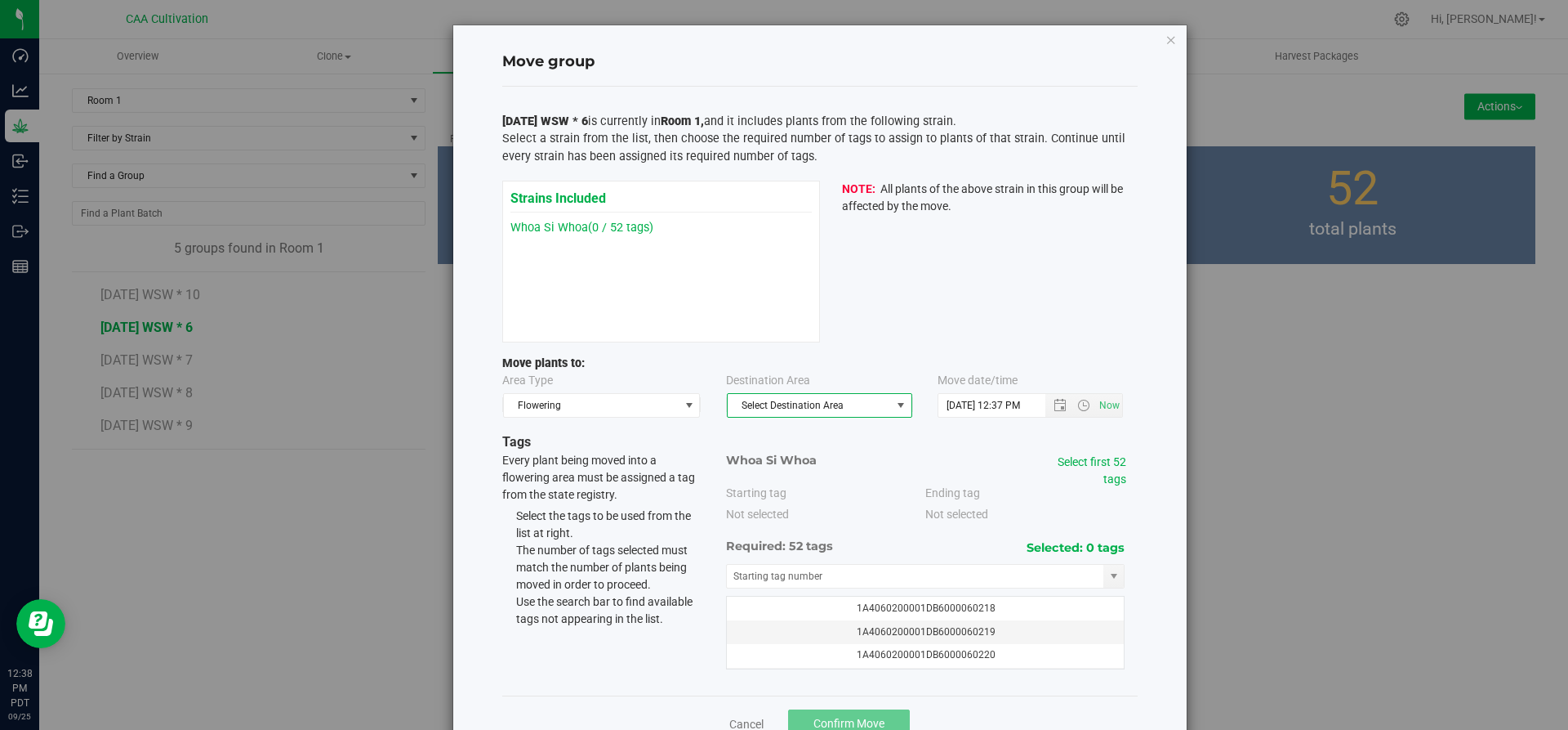
click at [823, 402] on span "Select Destination Area" at bounding box center [810, 405] width 164 height 23
click at [803, 438] on li "Room 1" at bounding box center [812, 434] width 184 height 24
click at [1112, 478] on link "Select first 52 tags" at bounding box center [1092, 470] width 69 height 30
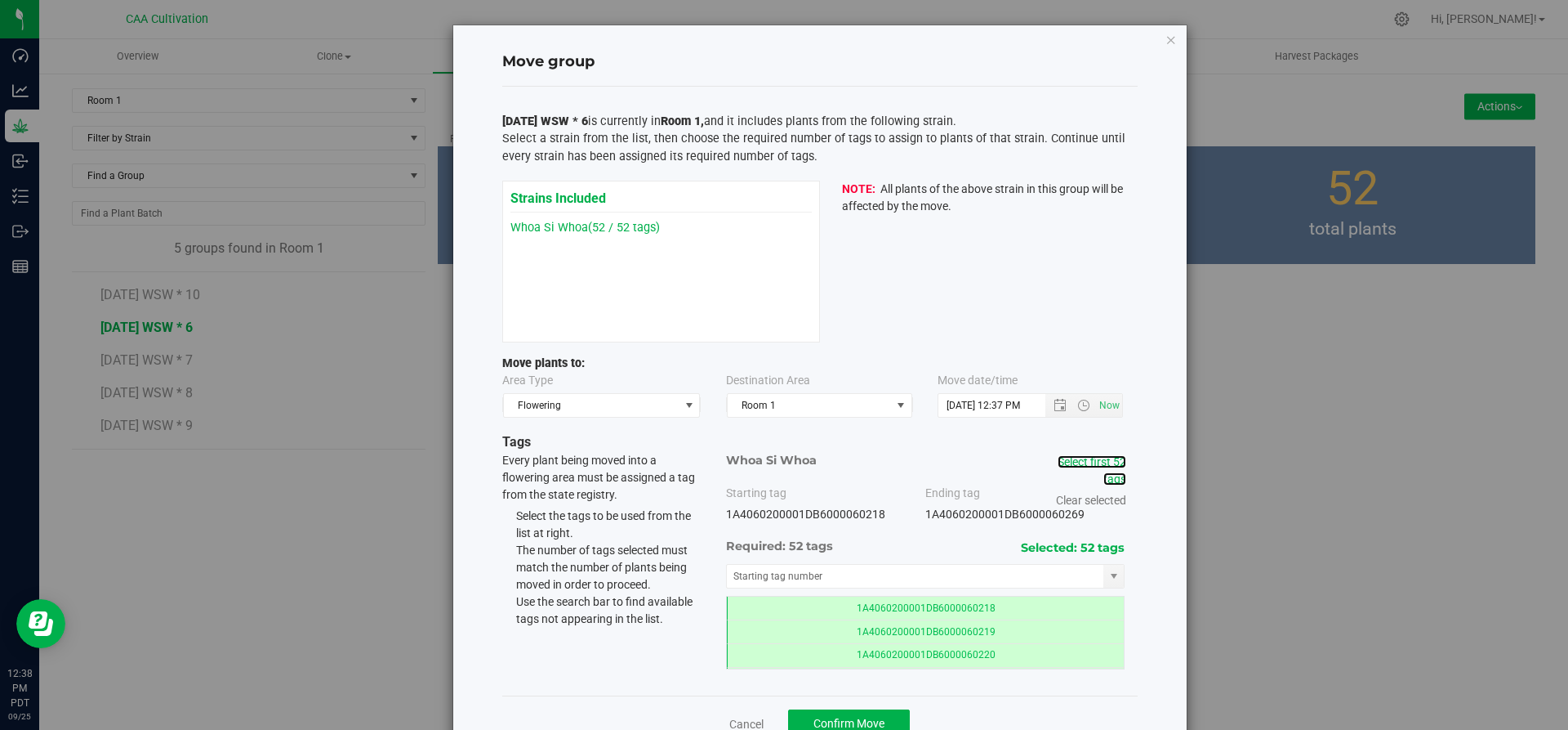
scroll to position [46, 0]
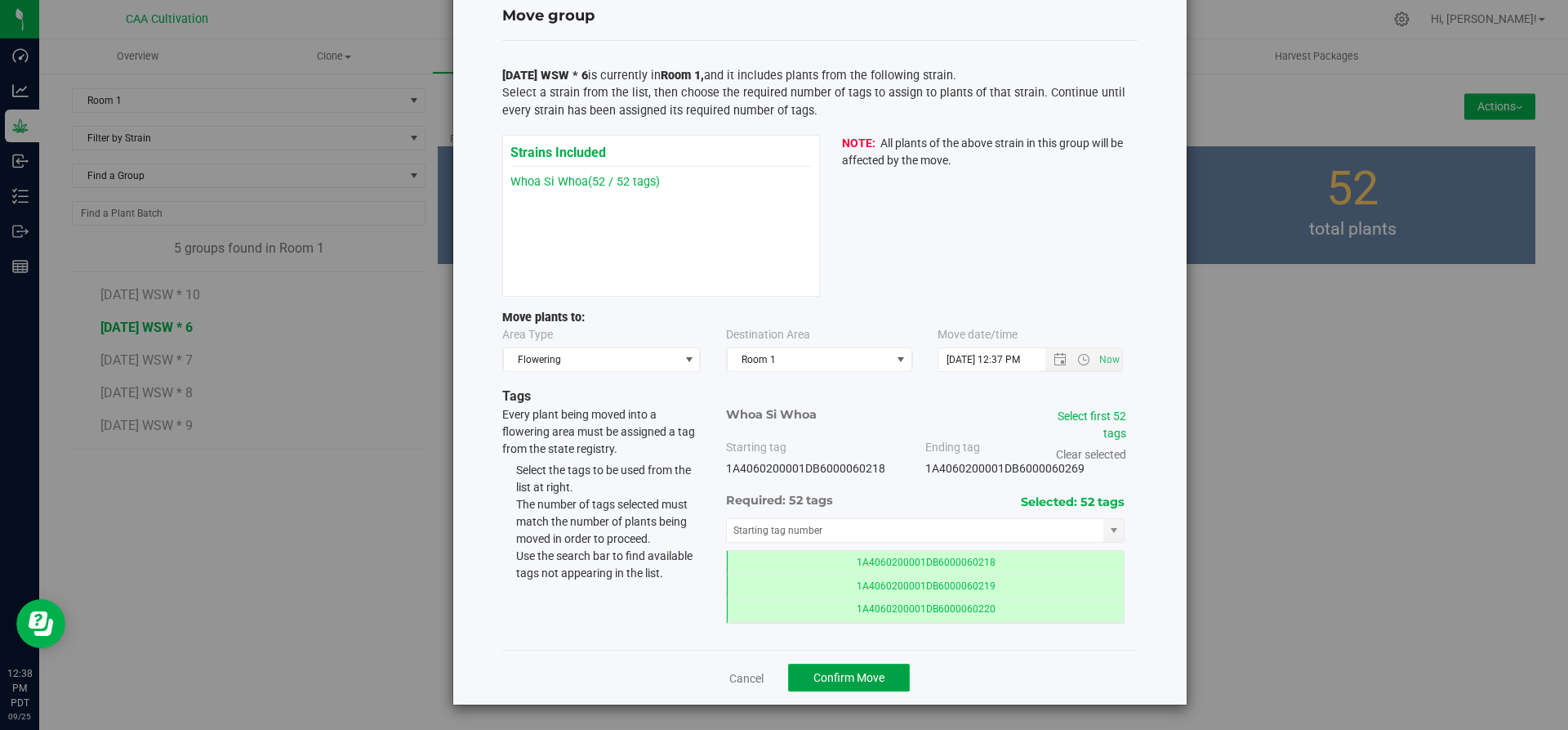
click at [840, 674] on span "Confirm Move" at bounding box center [849, 677] width 71 height 13
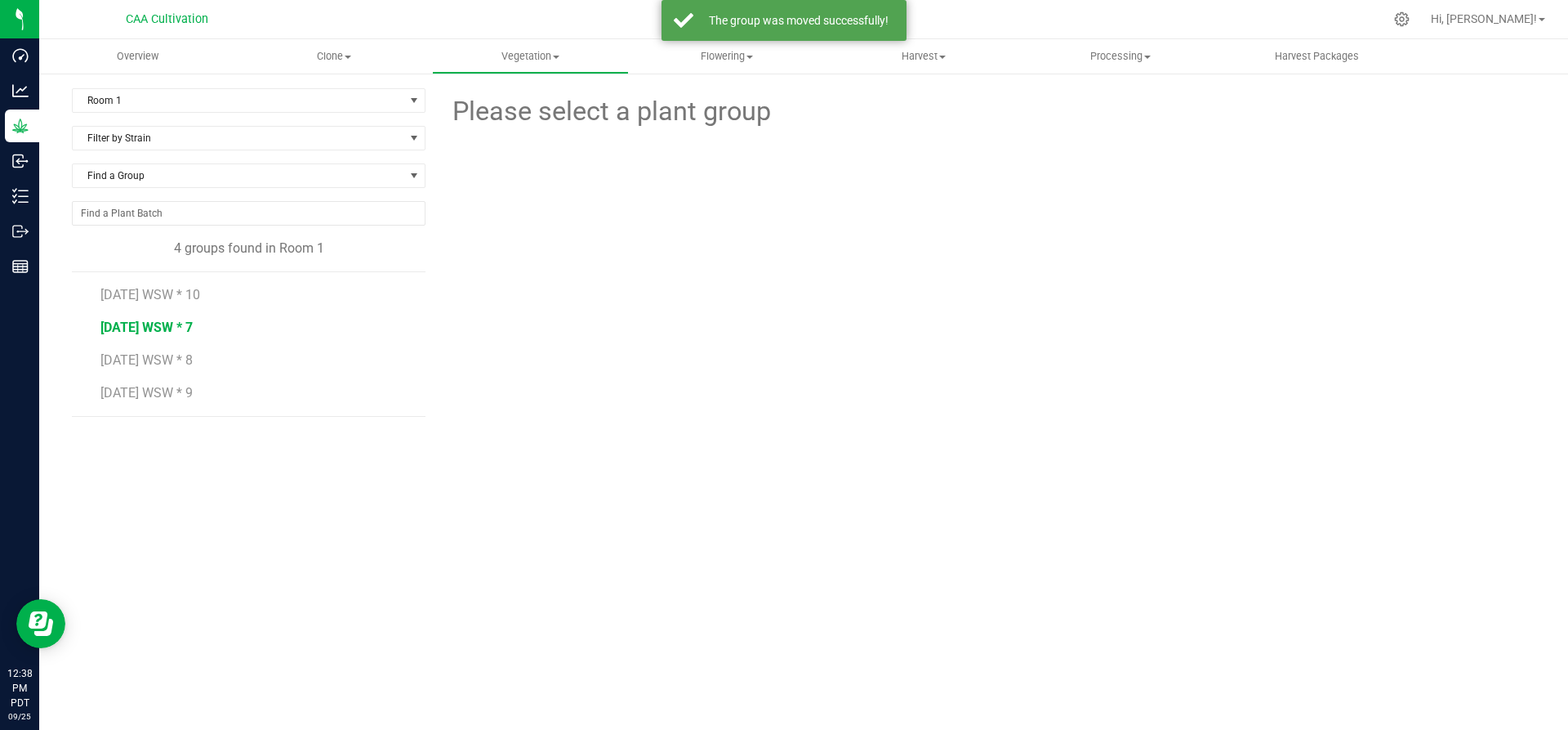
click at [163, 322] on span "7.16.25 WSW * 7" at bounding box center [146, 328] width 92 height 16
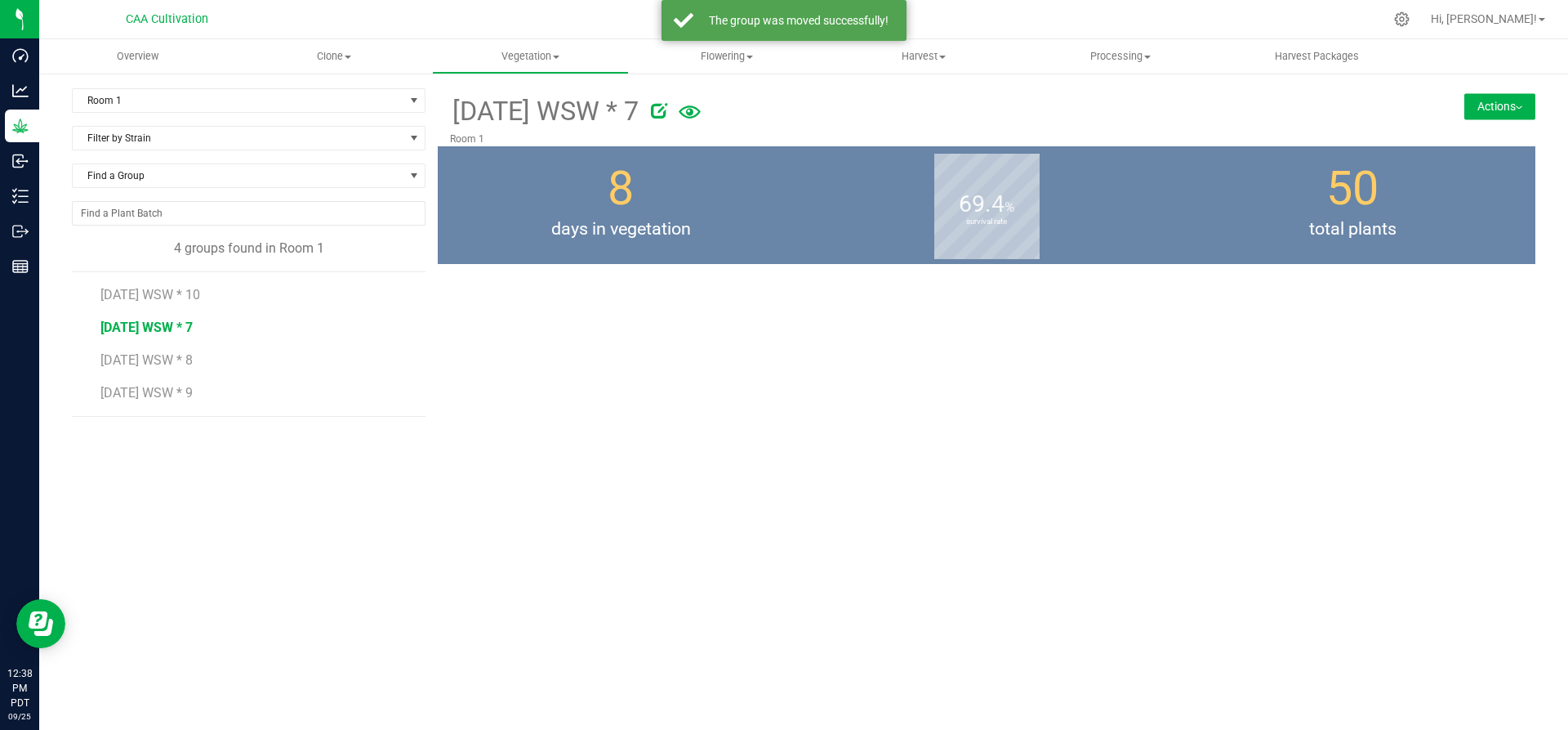
click at [1511, 96] on button "Actions" at bounding box center [1500, 106] width 71 height 26
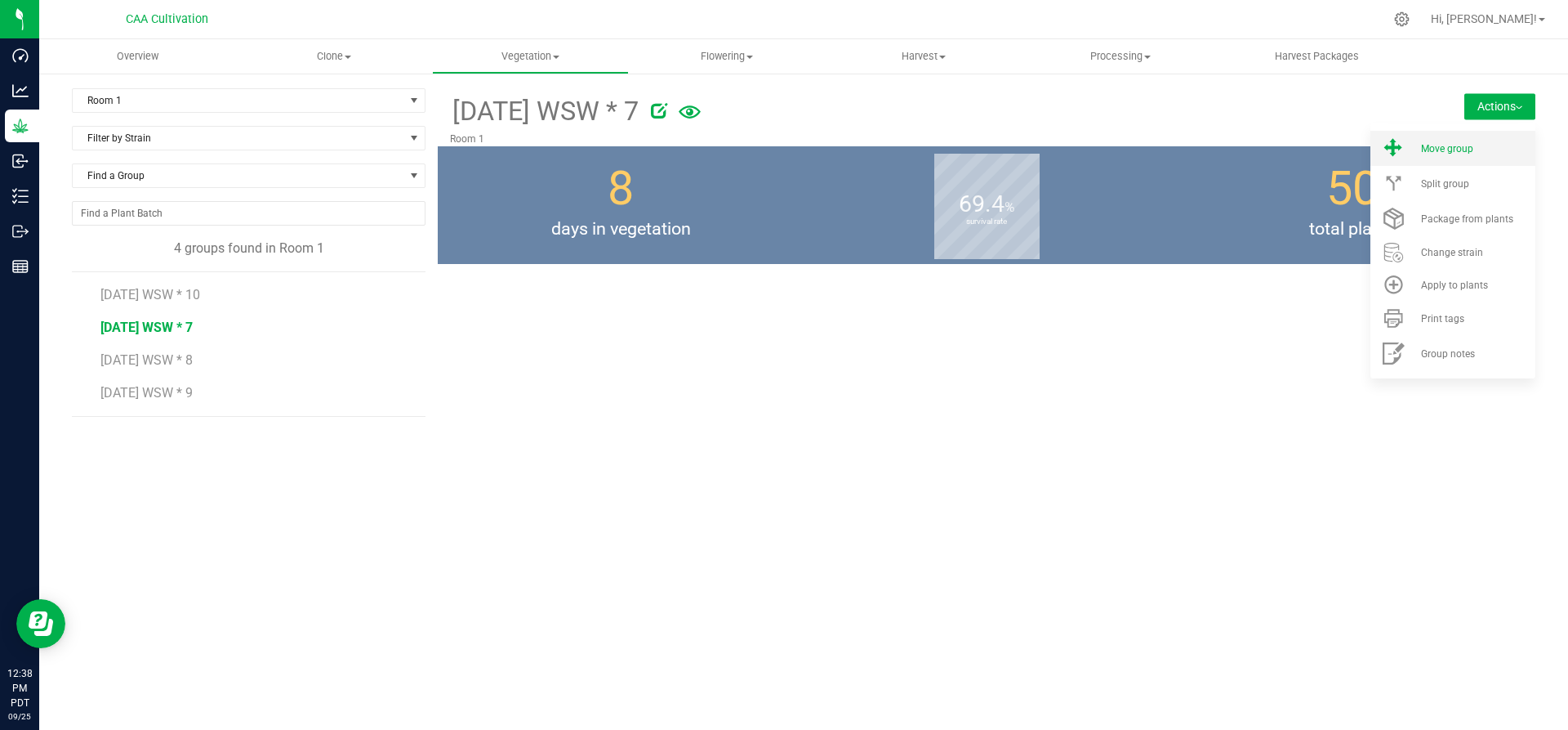
click at [1477, 140] on li "Move group" at bounding box center [1452, 148] width 165 height 35
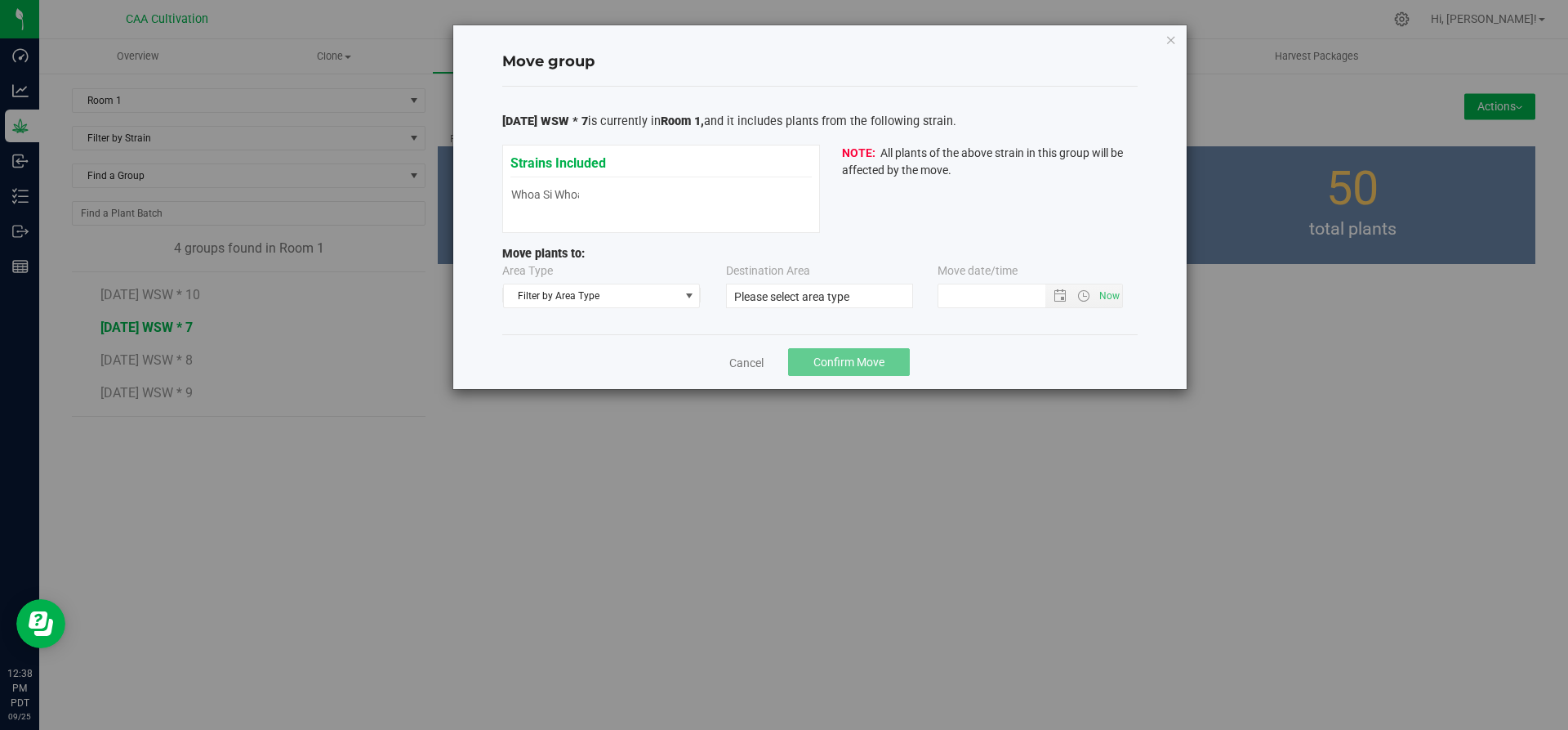
type input "9/25/2025 12:37 PM"
click at [668, 290] on span "Filter by Area Type" at bounding box center [592, 295] width 176 height 23
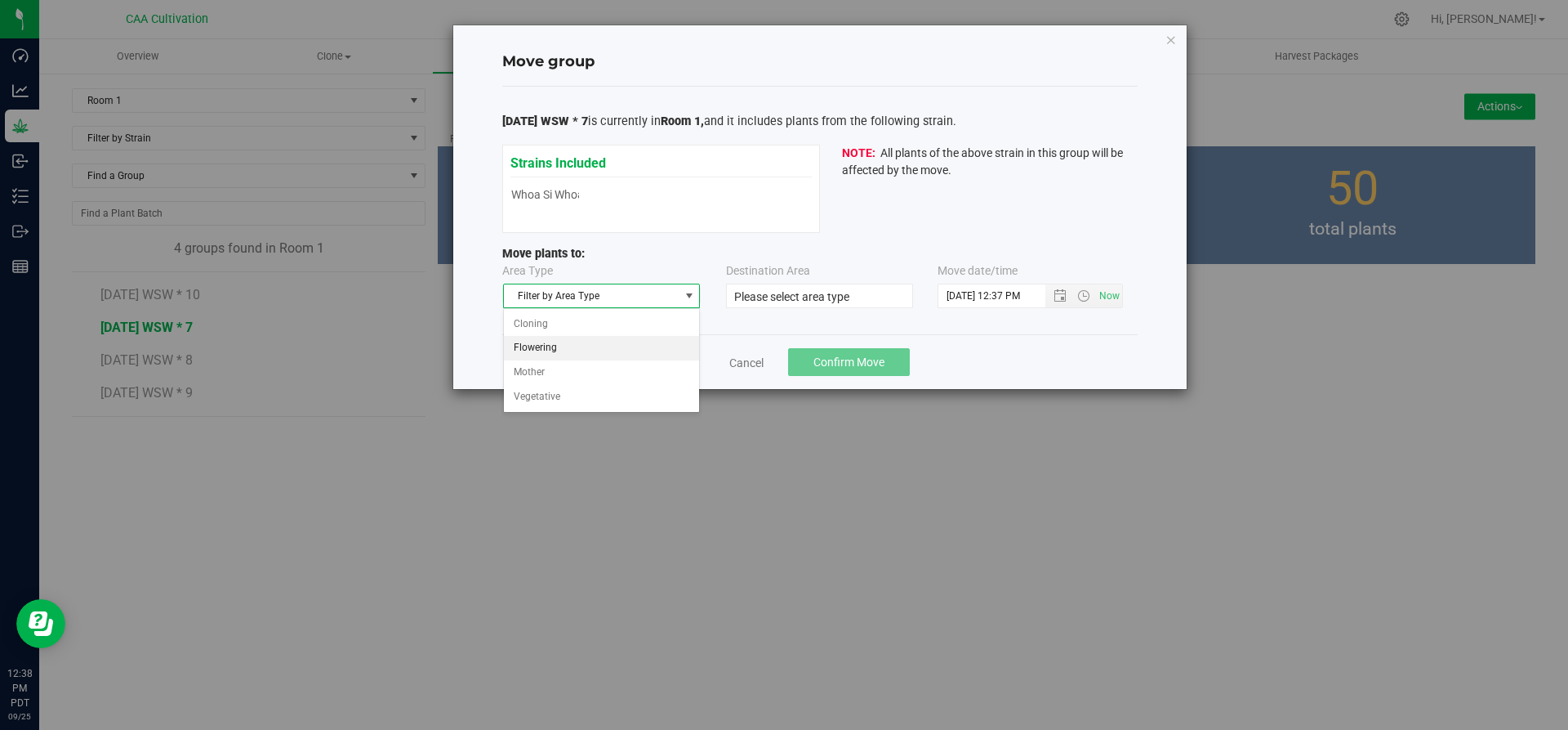
click at [636, 343] on li "Flowering" at bounding box center [602, 348] width 196 height 24
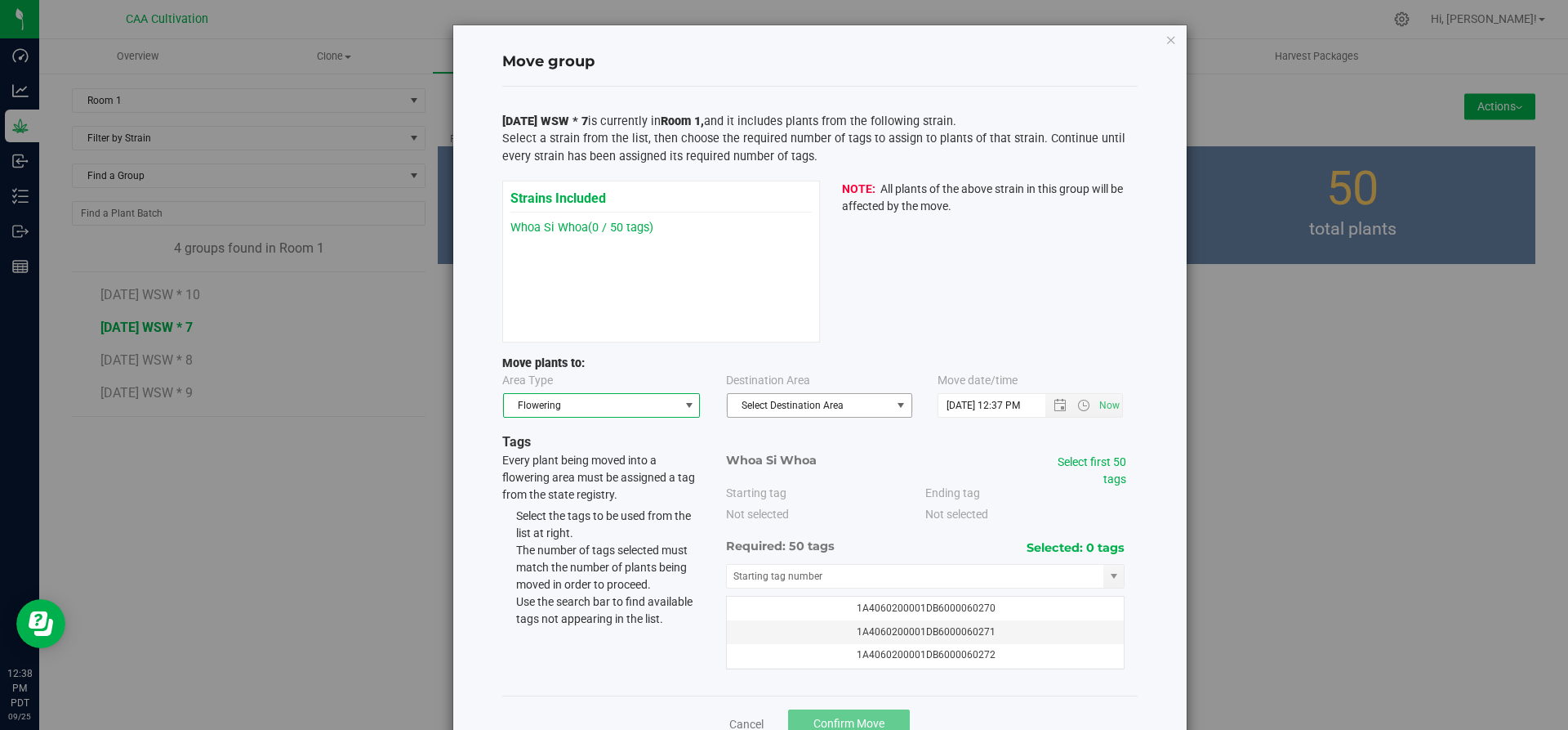
click at [817, 404] on span "Select Destination Area" at bounding box center [810, 405] width 164 height 23
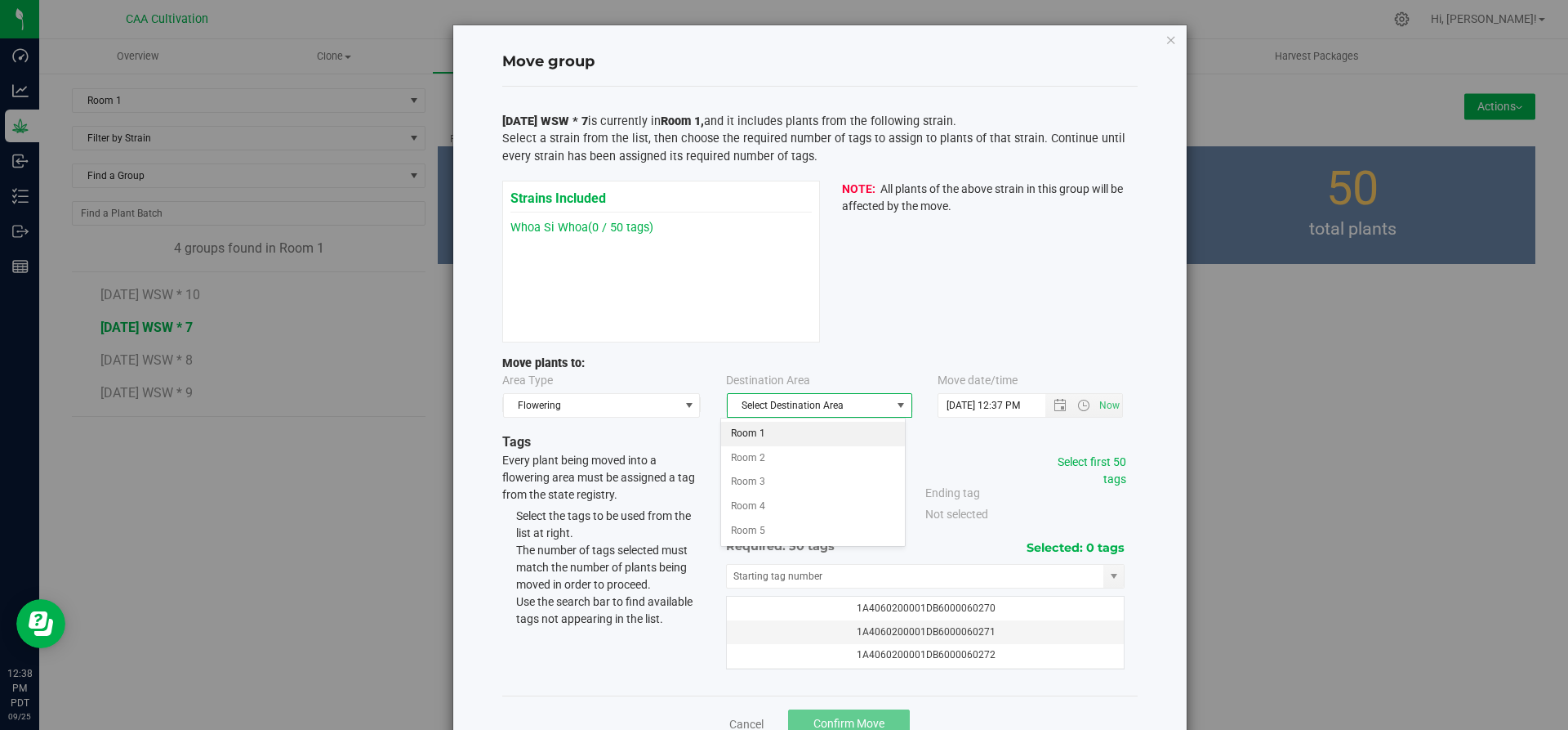
click at [797, 429] on li "Room 1" at bounding box center [812, 434] width 184 height 24
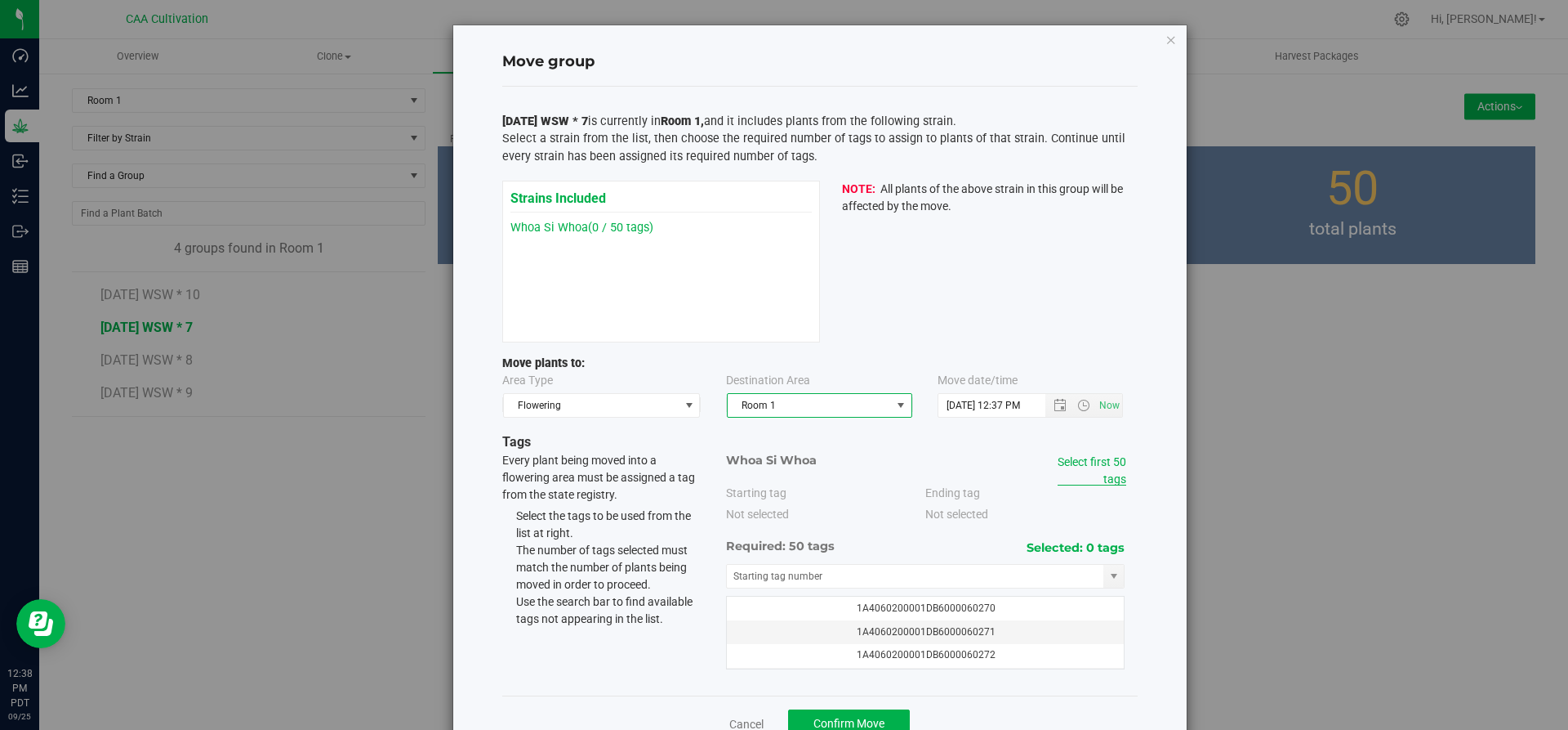
click at [1101, 476] on link "Select first 50 tags" at bounding box center [1092, 470] width 69 height 30
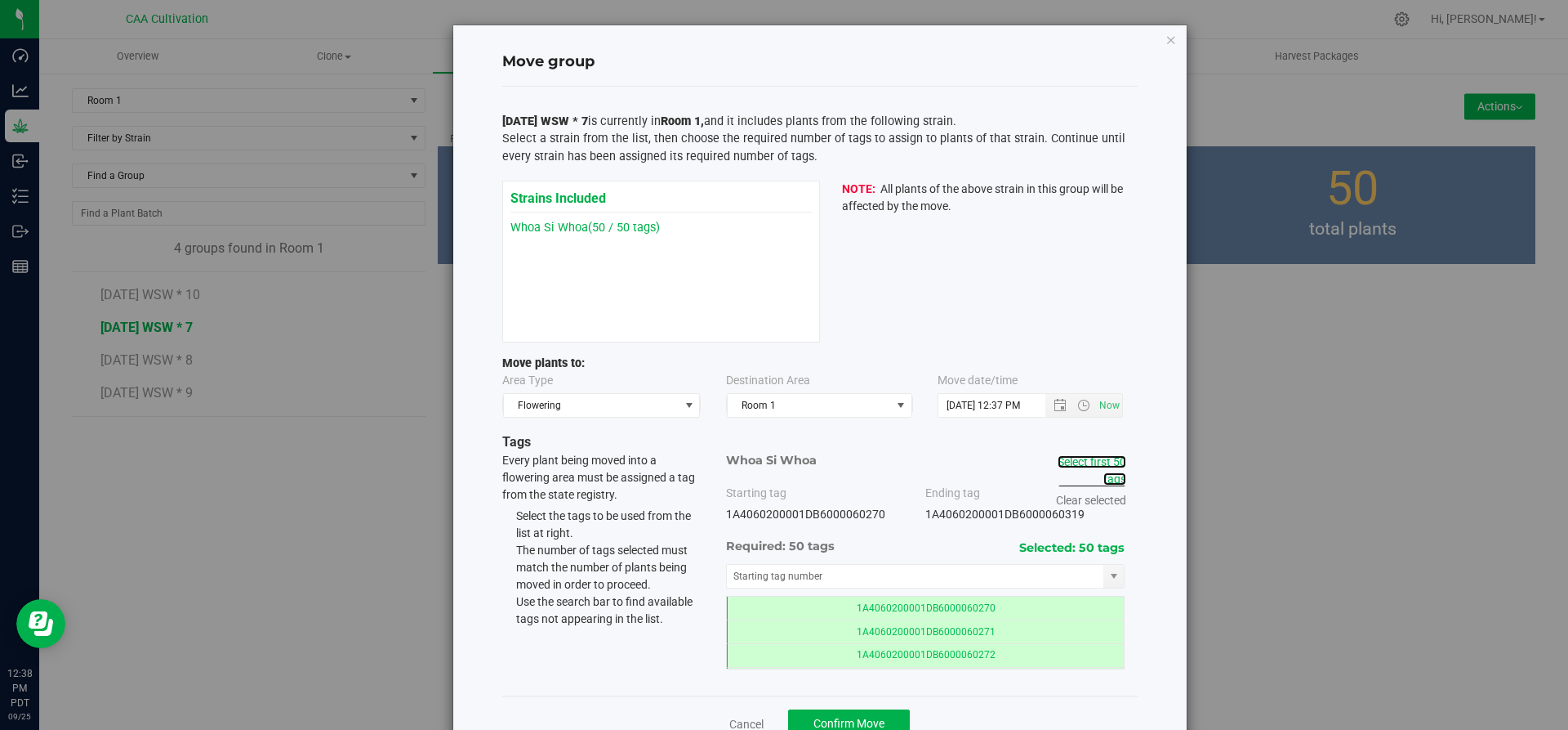
scroll to position [46, 0]
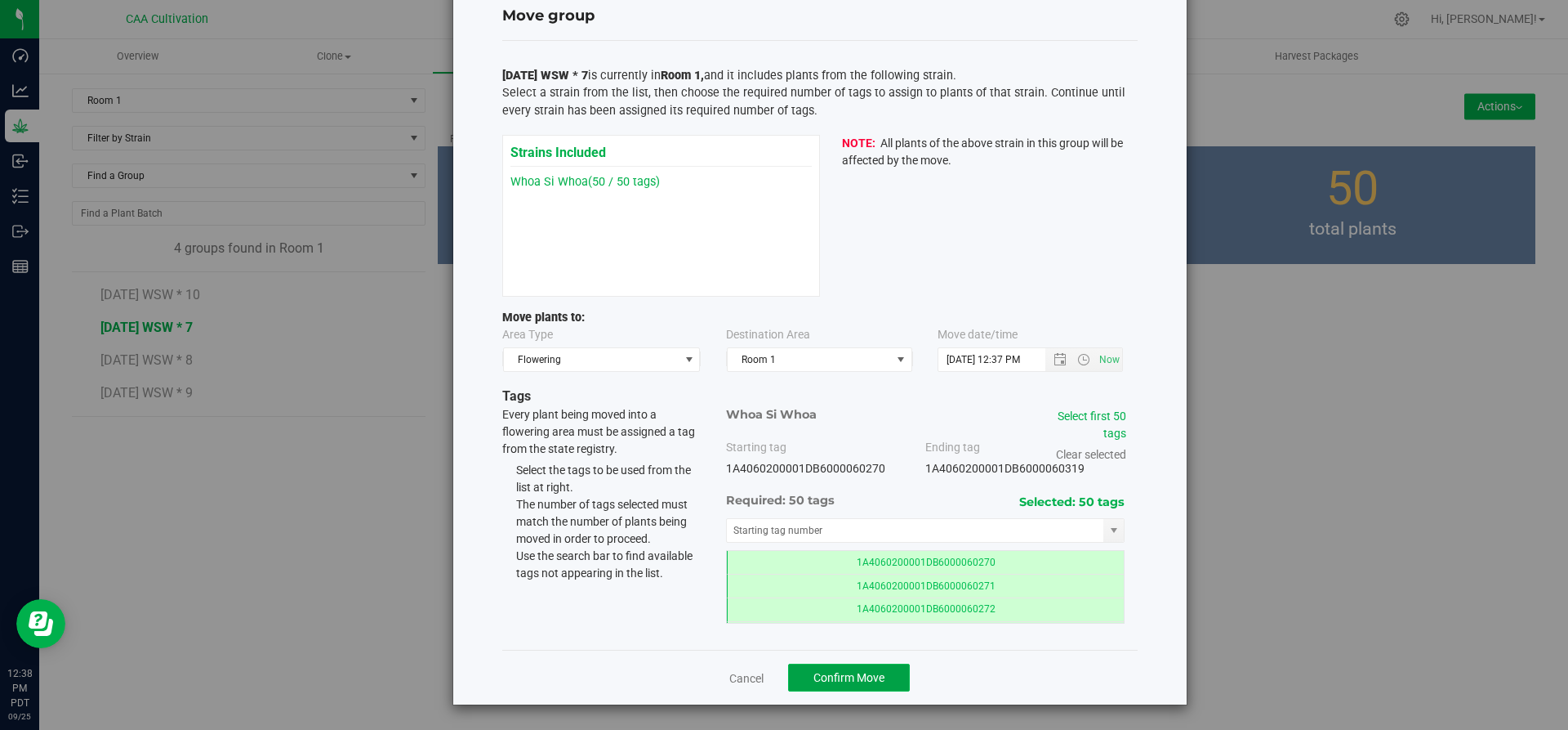
drag, startPoint x: 859, startPoint y: 674, endPoint x: 861, endPoint y: 666, distance: 8.2
click at [859, 673] on span "Confirm Move" at bounding box center [849, 677] width 71 height 13
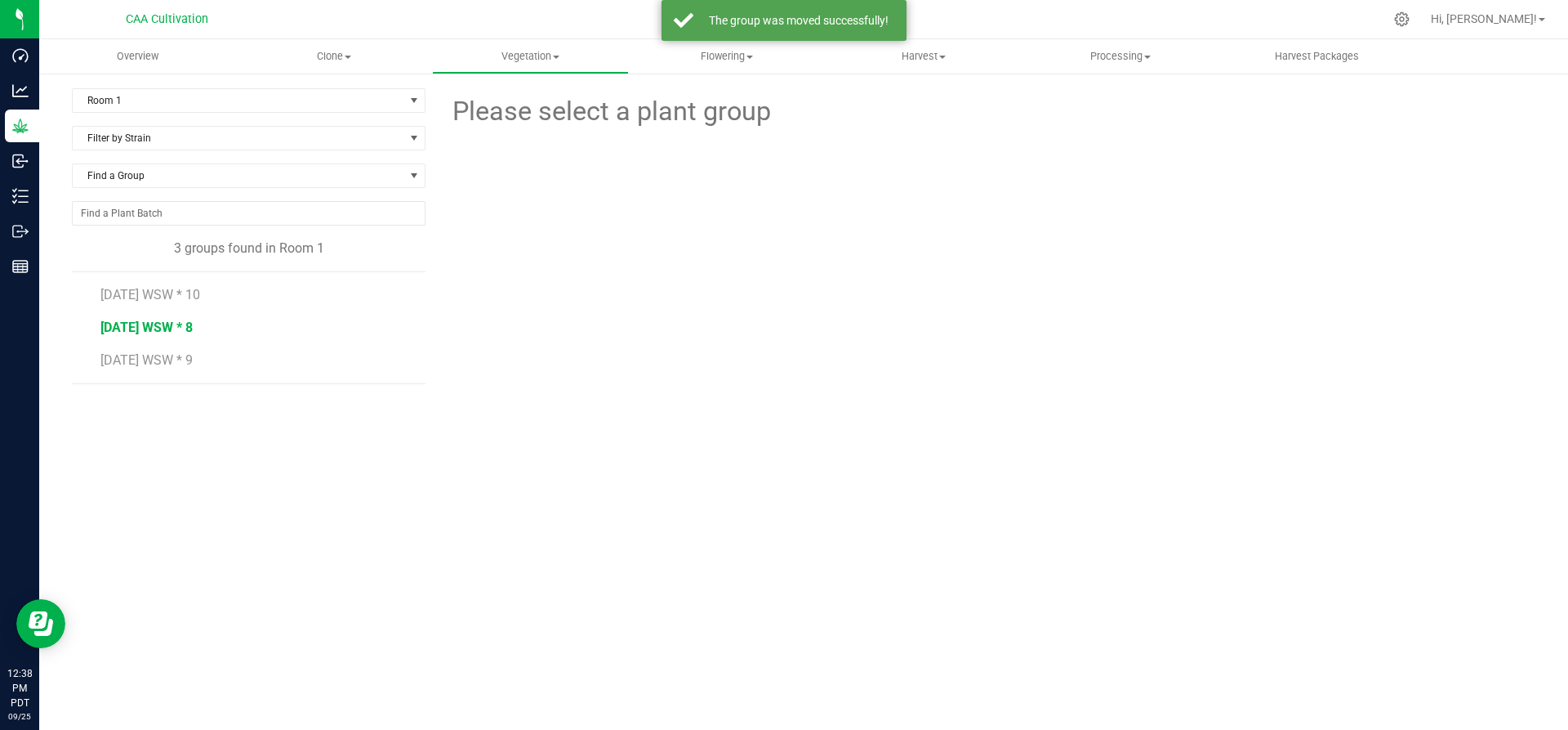
click at [166, 326] on span "7.16.25 WSW * 8" at bounding box center [146, 328] width 92 height 16
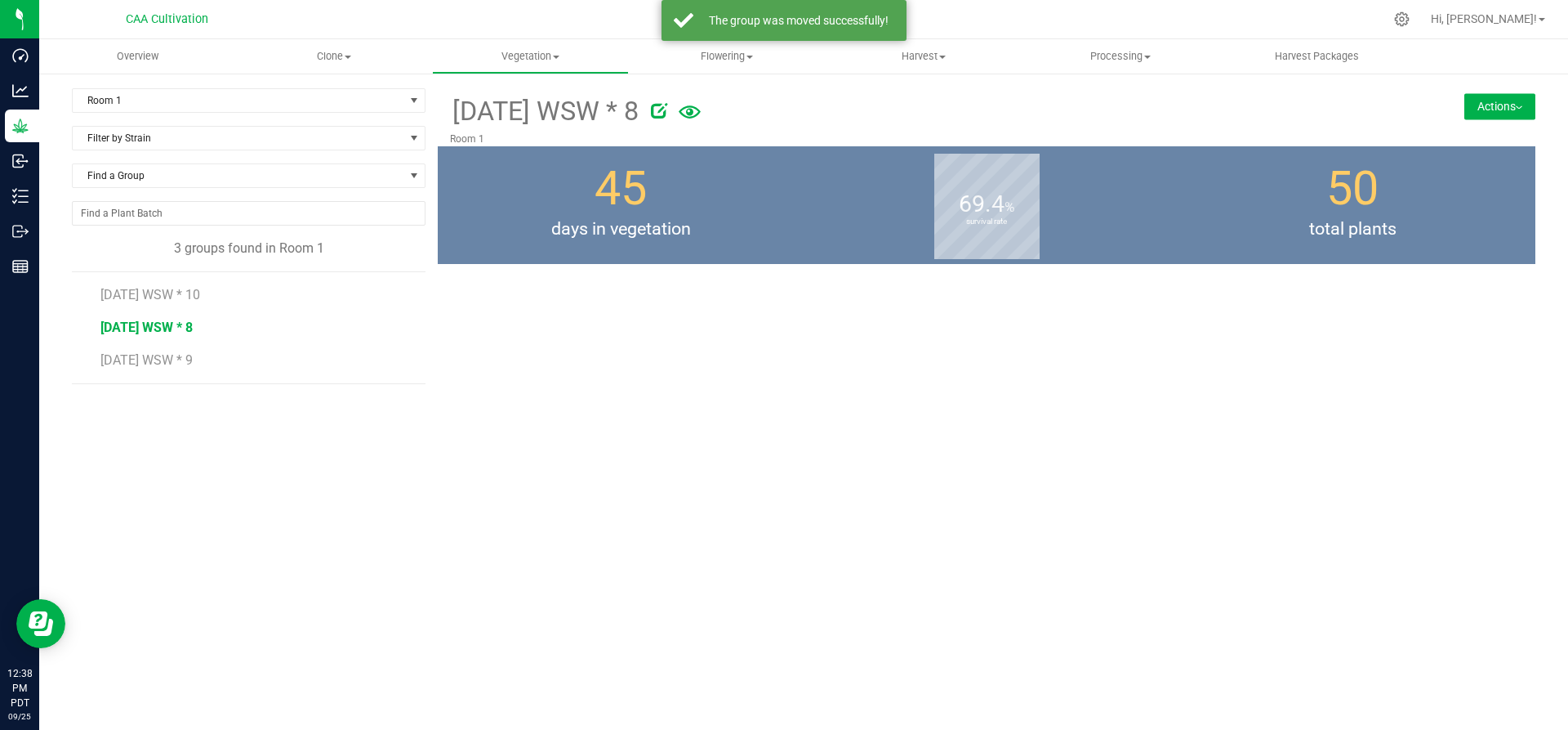
click at [1528, 103] on button "Actions" at bounding box center [1500, 106] width 71 height 26
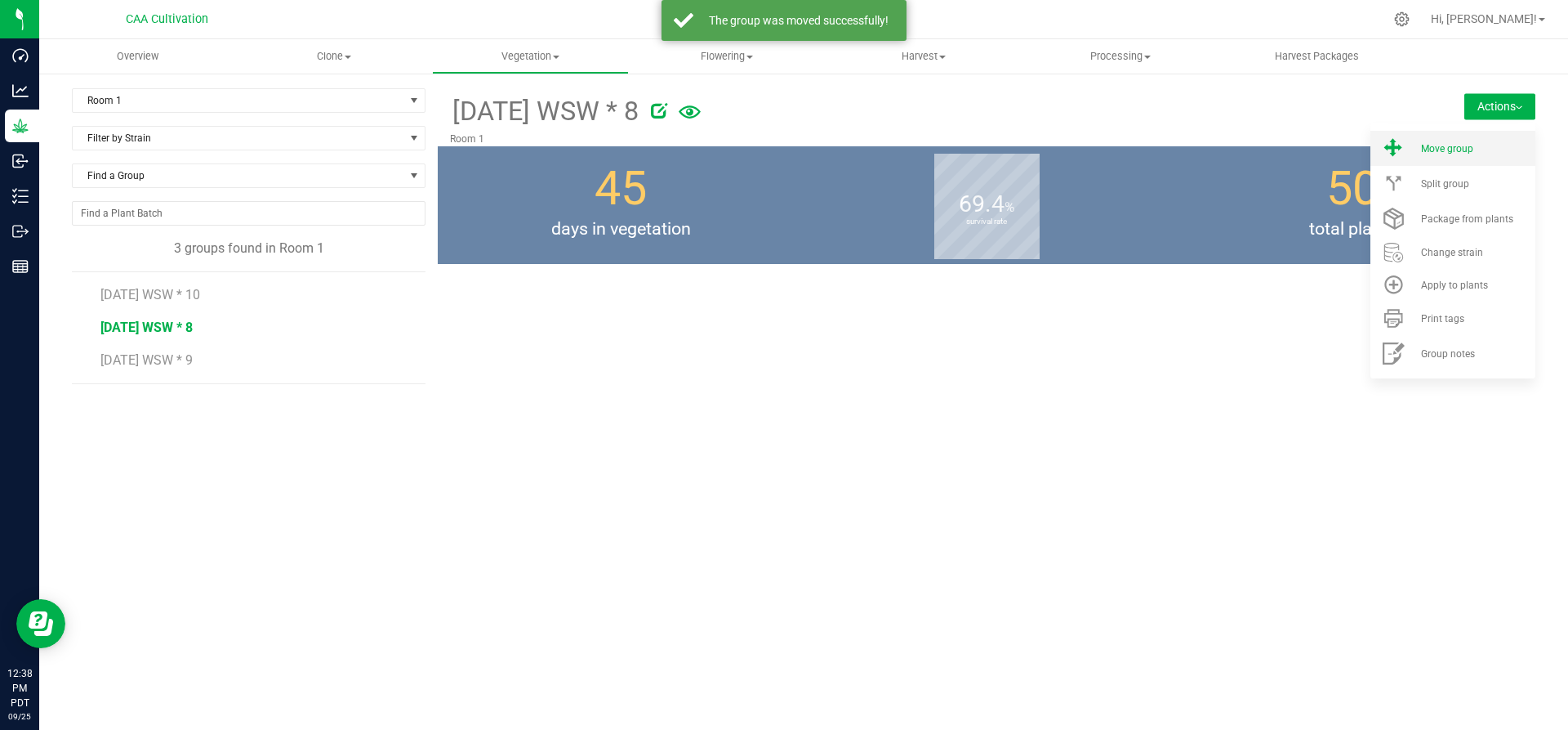
click at [1474, 138] on li "Move group" at bounding box center [1452, 148] width 165 height 35
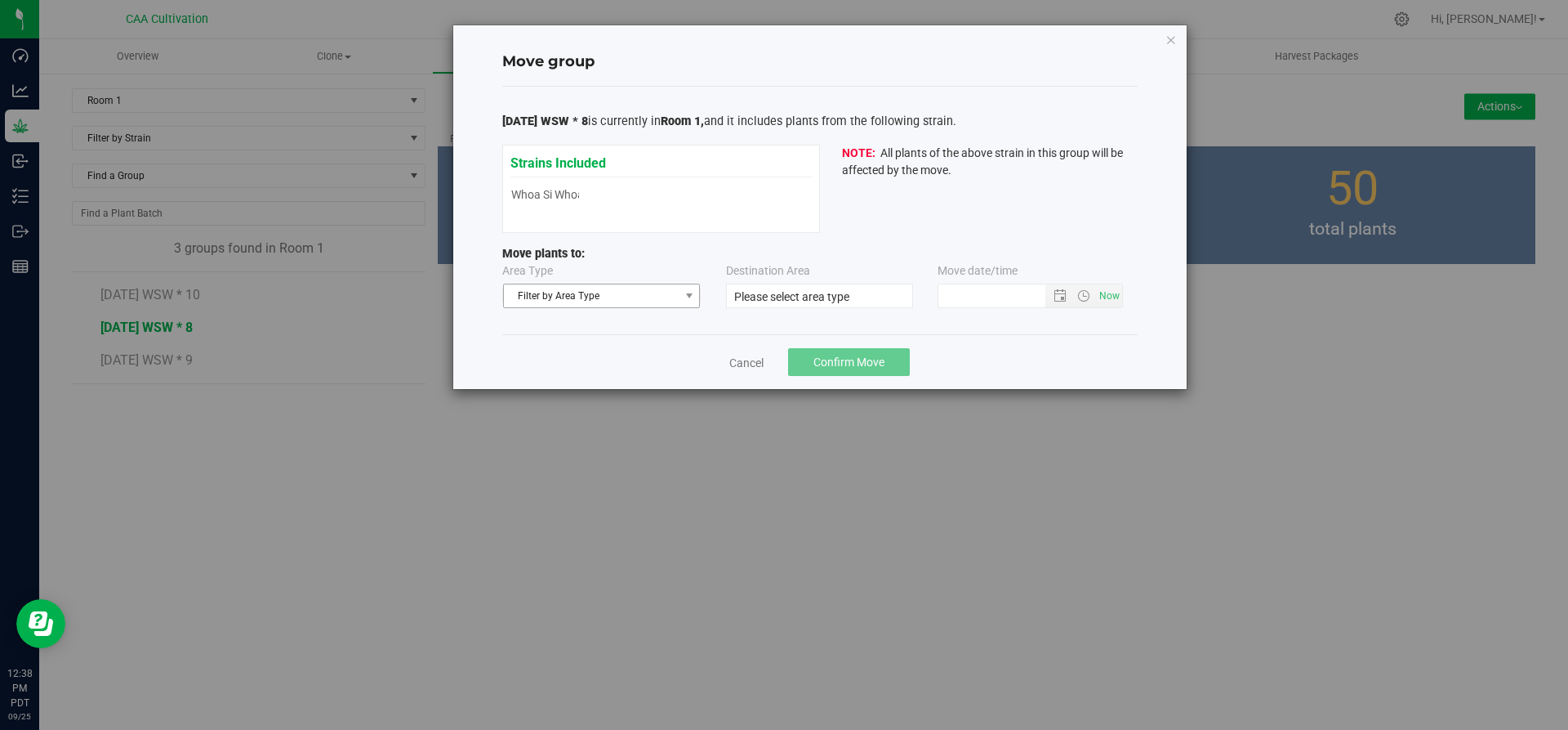
type input "9/25/2025 12:37 PM"
click at [590, 295] on span "Filter by Area Type" at bounding box center [592, 295] width 176 height 23
click at [571, 345] on li "Flowering" at bounding box center [602, 348] width 196 height 24
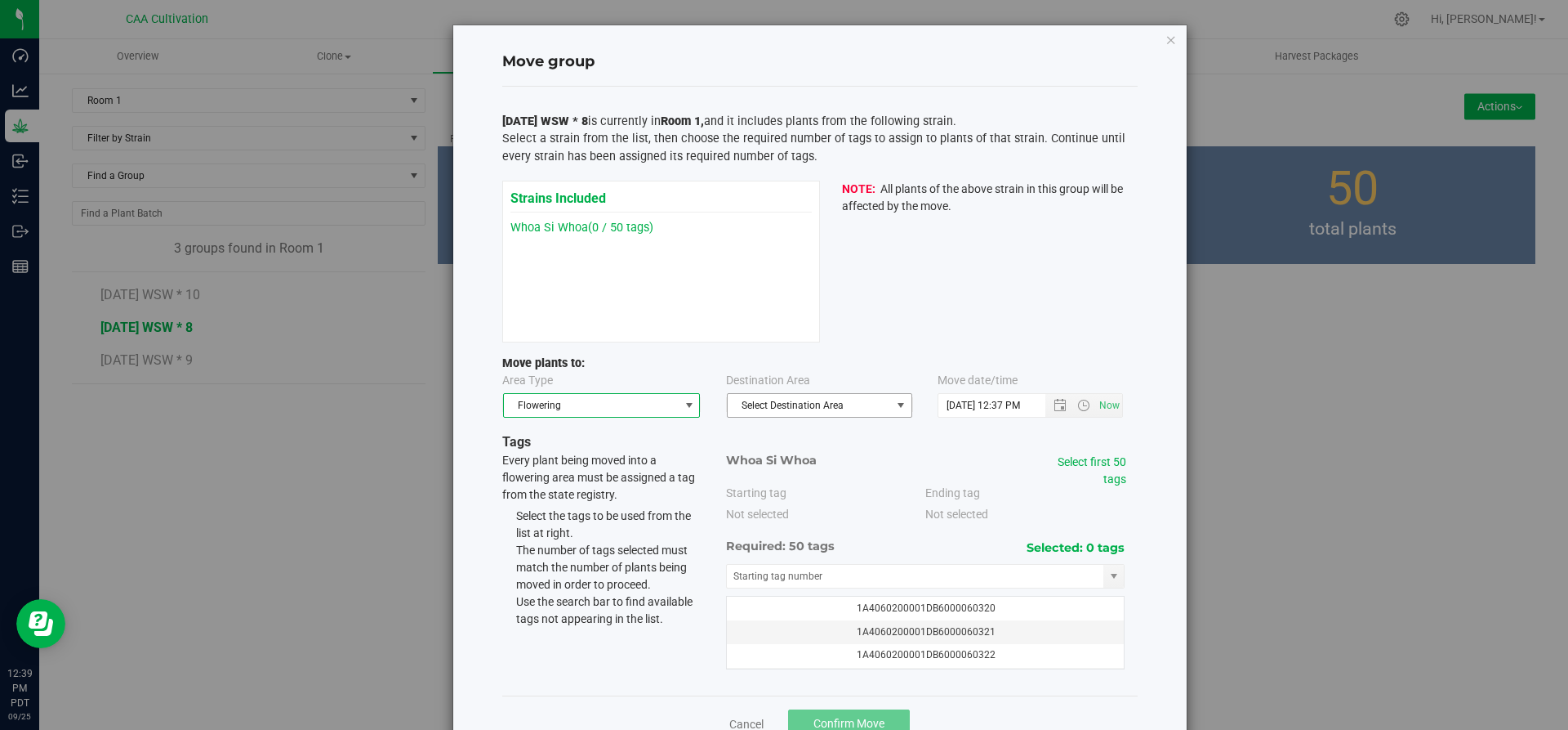
click at [818, 411] on span "Select Destination Area" at bounding box center [810, 405] width 164 height 23
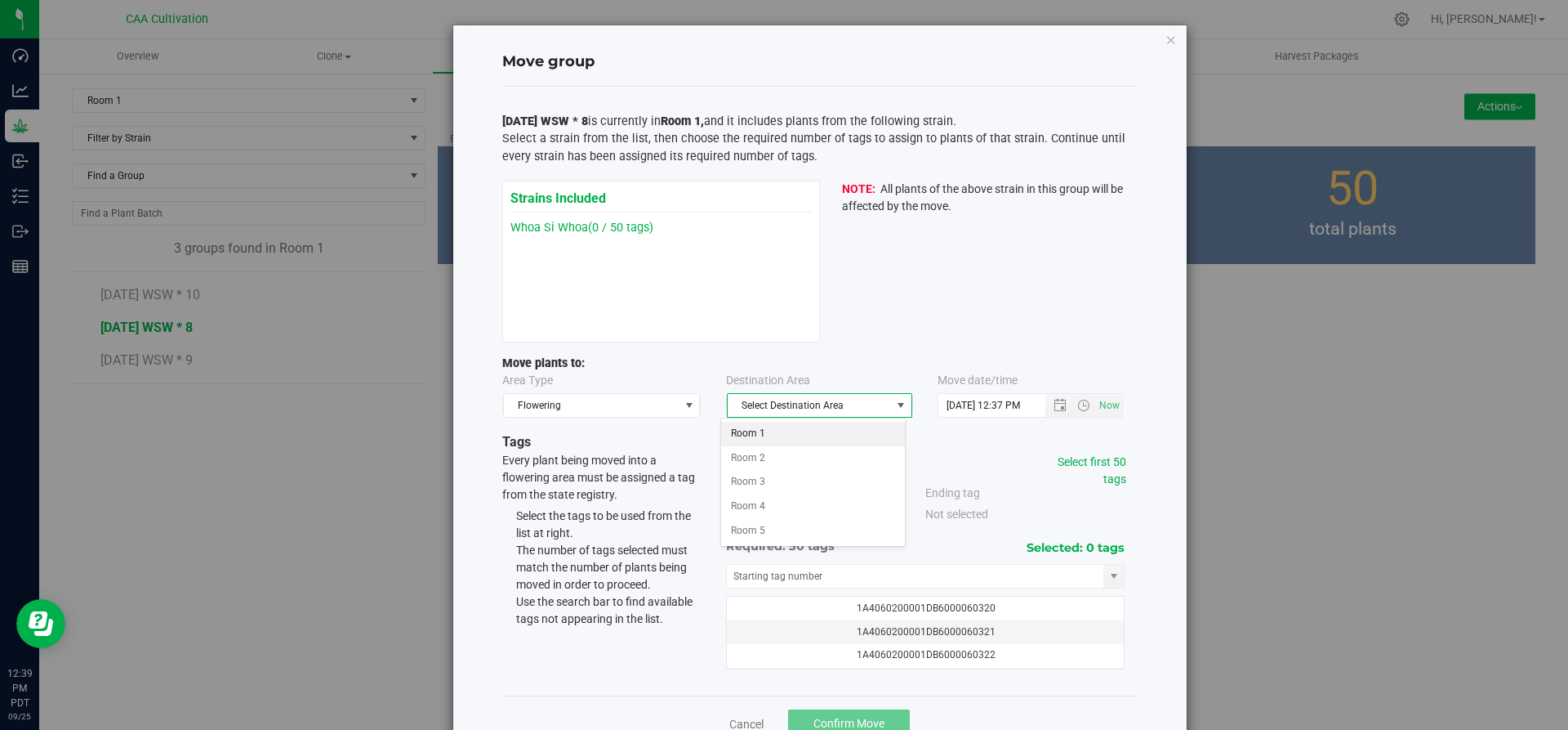
click at [810, 430] on li "Room 1" at bounding box center [812, 434] width 184 height 24
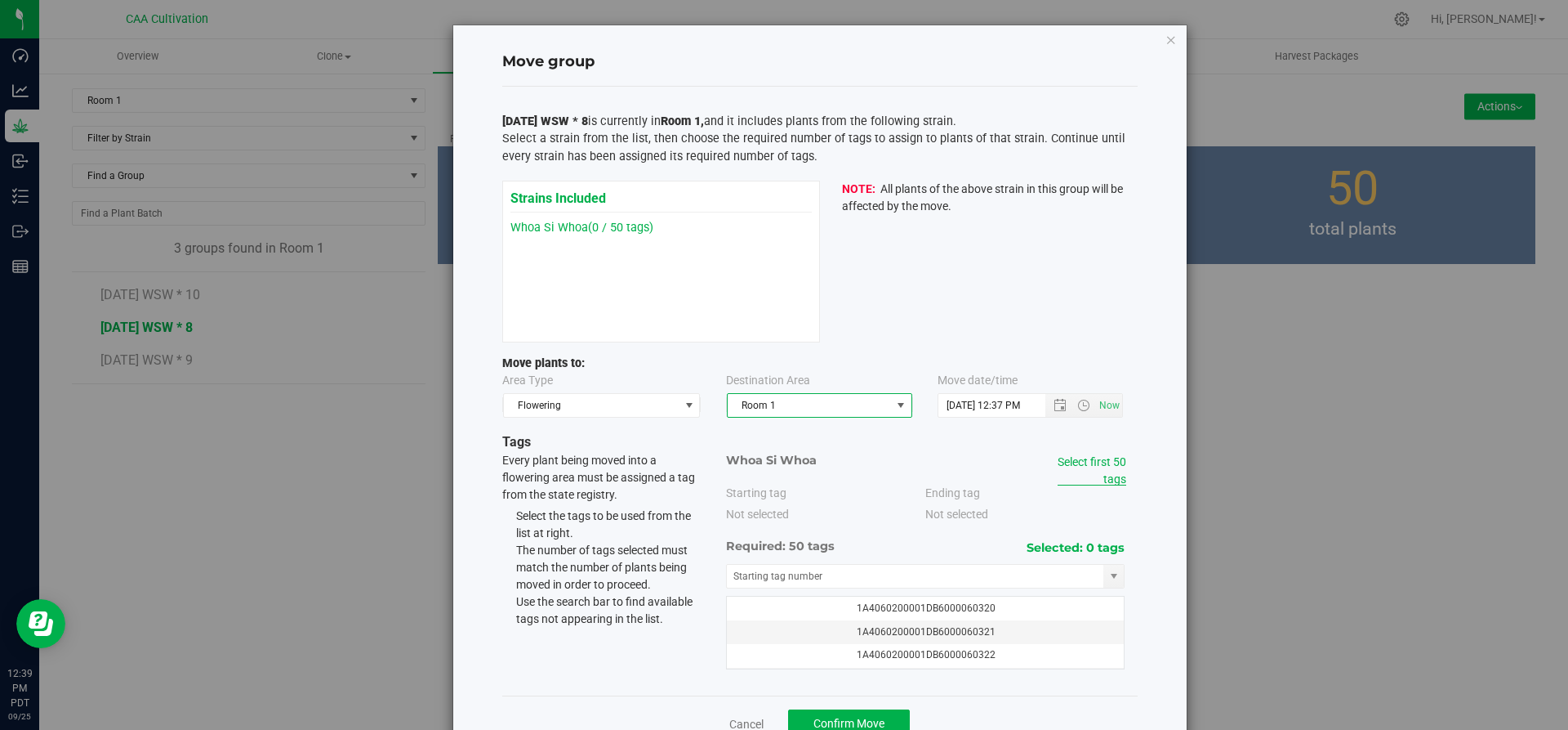
click at [1102, 461] on link "Select first 50 tags" at bounding box center [1092, 470] width 69 height 30
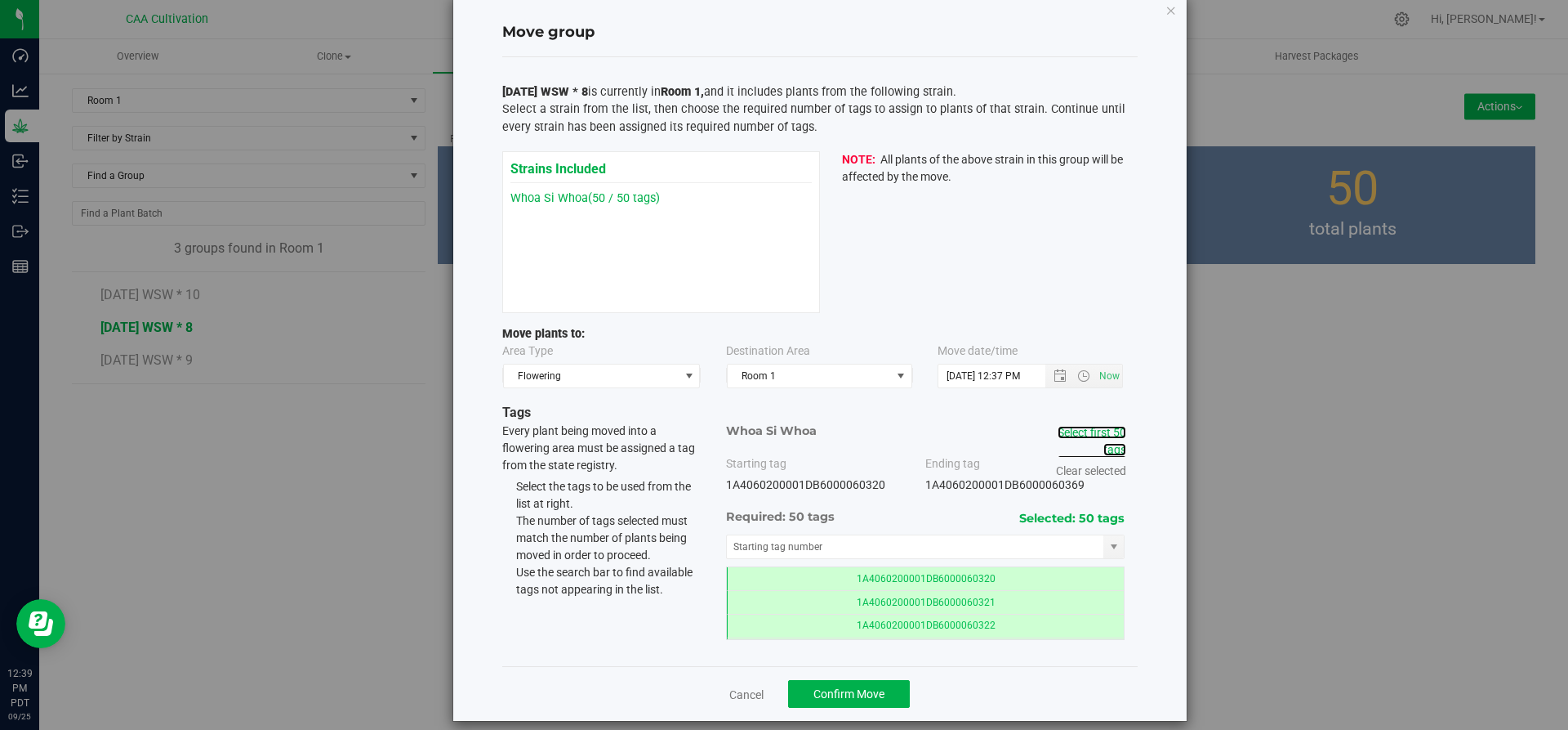
scroll to position [46, 0]
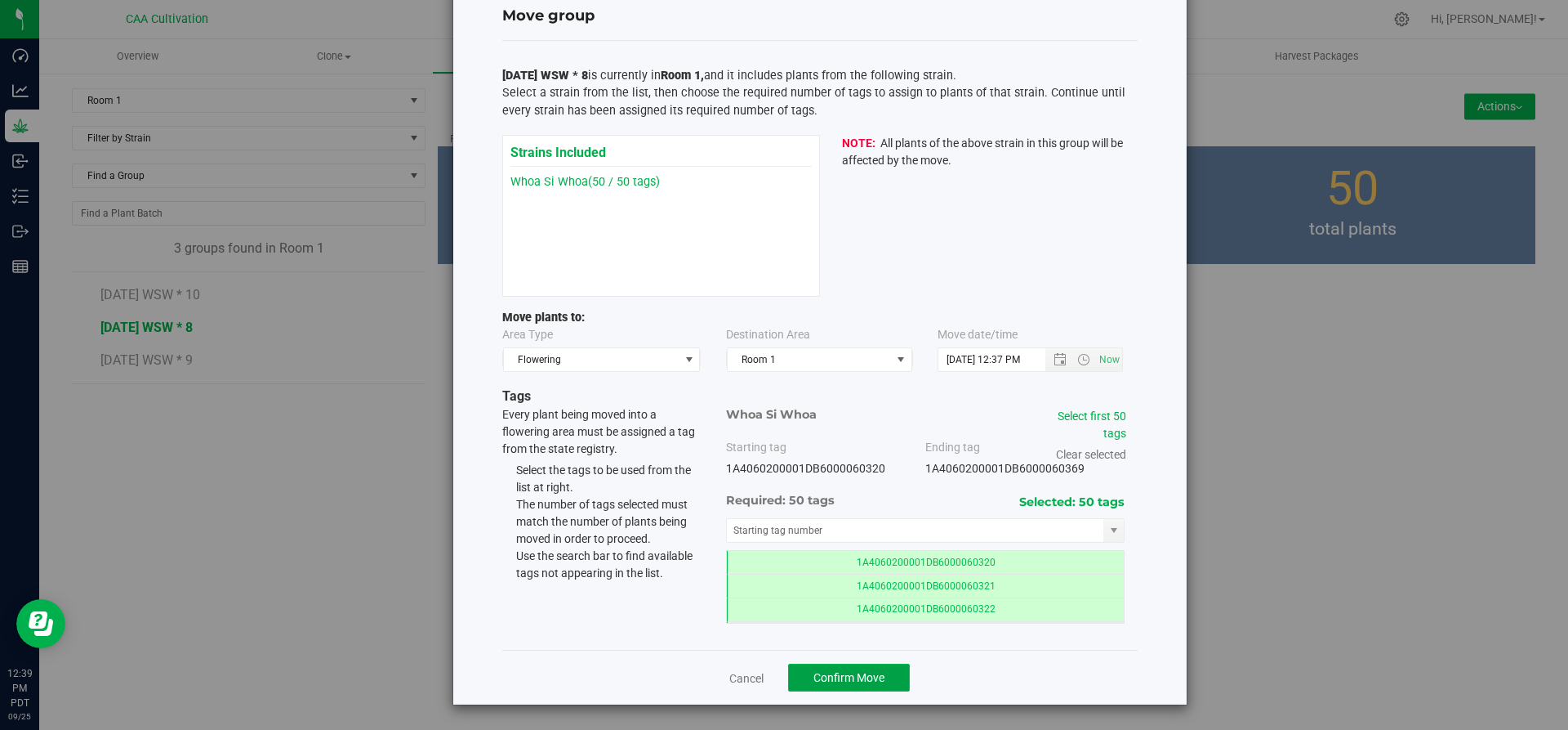
click at [845, 677] on span "Confirm Move" at bounding box center [849, 677] width 71 height 13
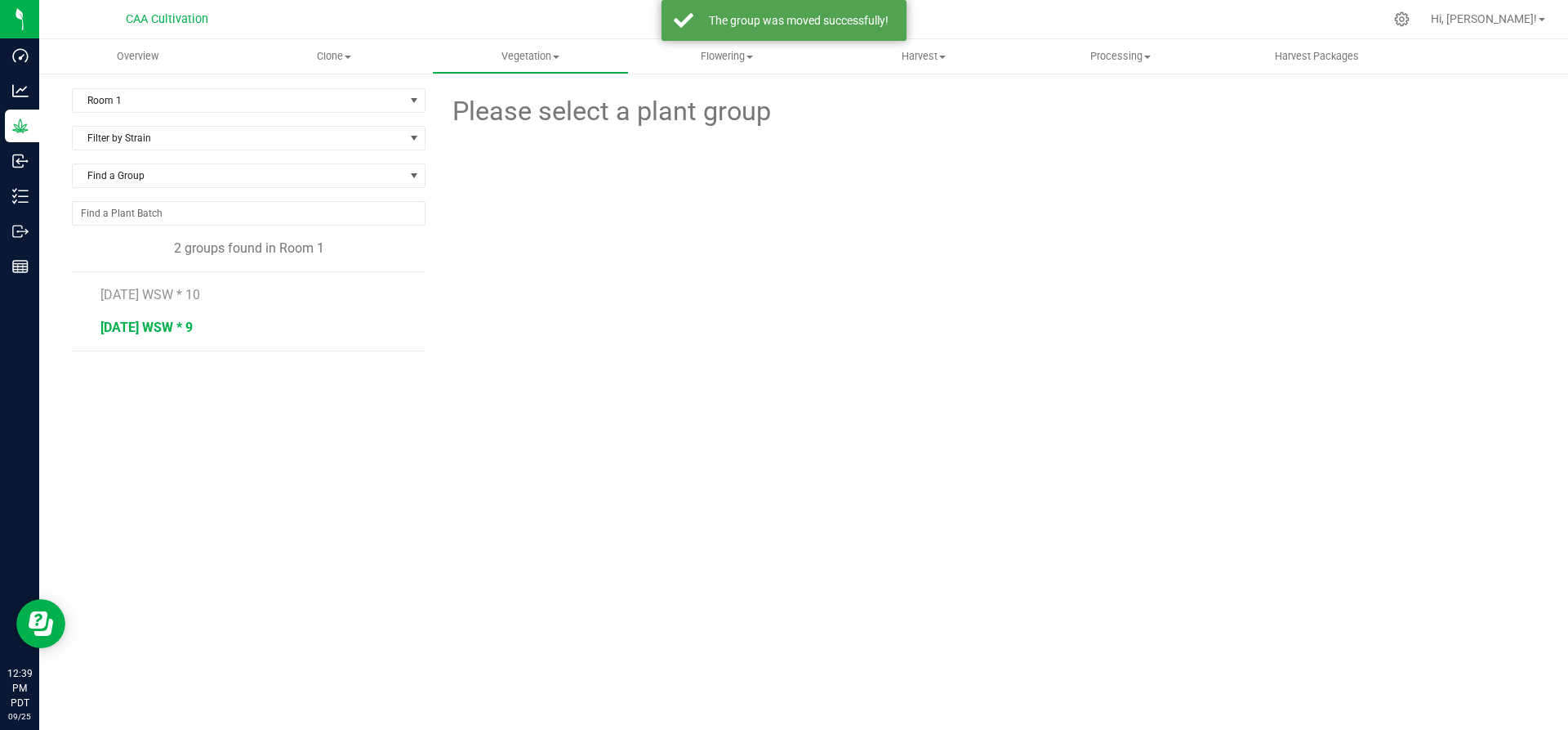
click at [191, 329] on span "7.16.25 WSW * 9" at bounding box center [146, 328] width 92 height 16
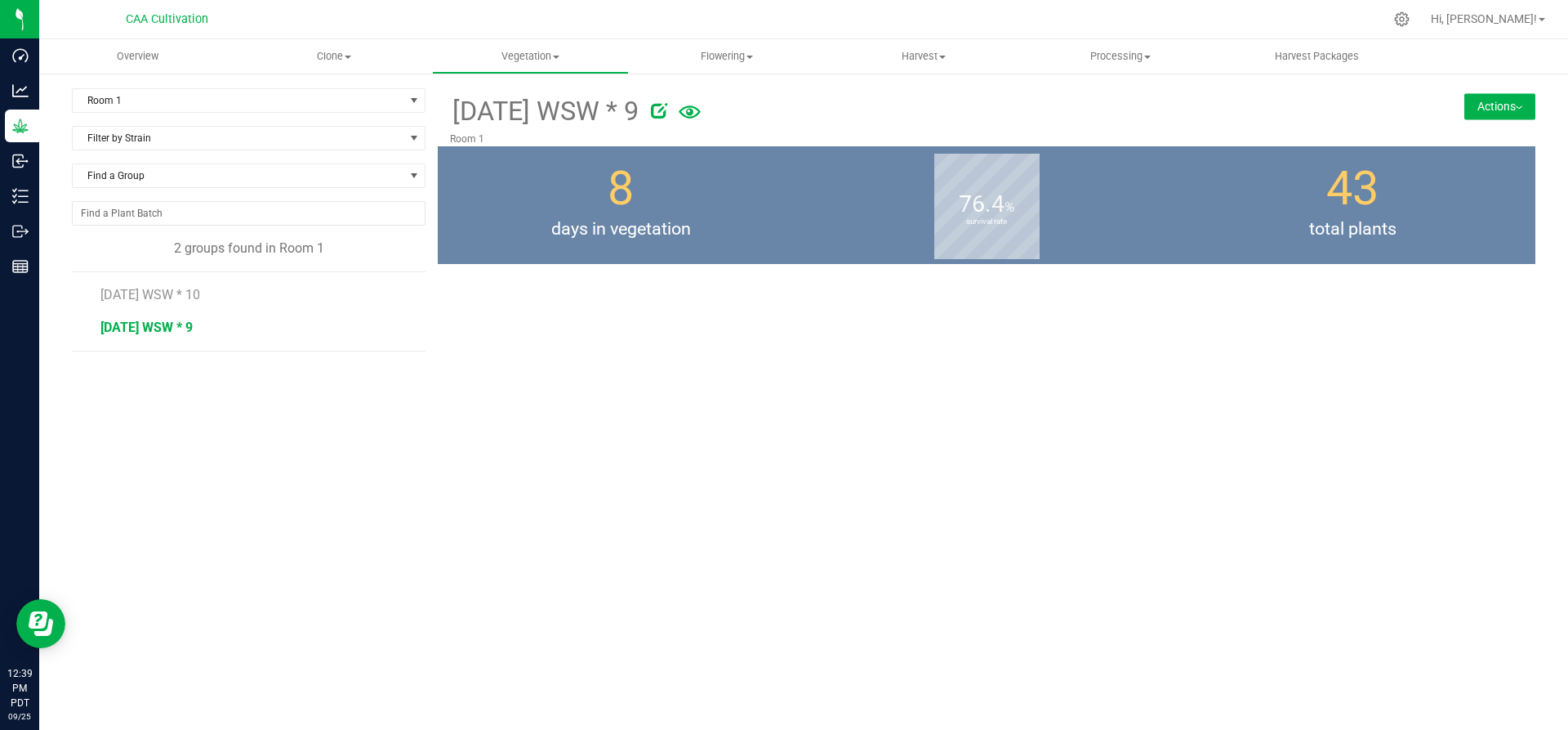
click at [1470, 105] on button "Actions" at bounding box center [1500, 106] width 71 height 26
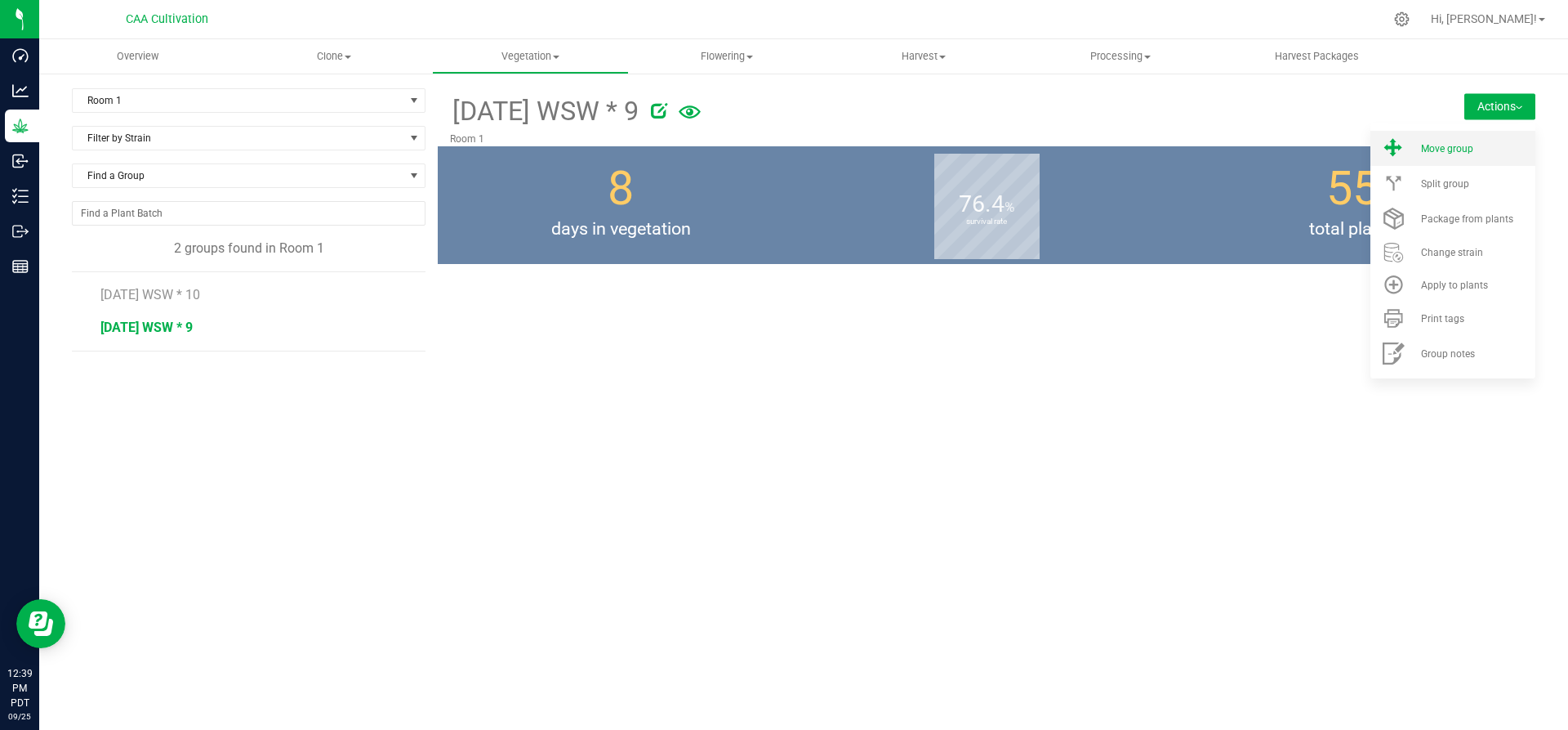
click at [1441, 154] on li "Move group" at bounding box center [1452, 148] width 165 height 35
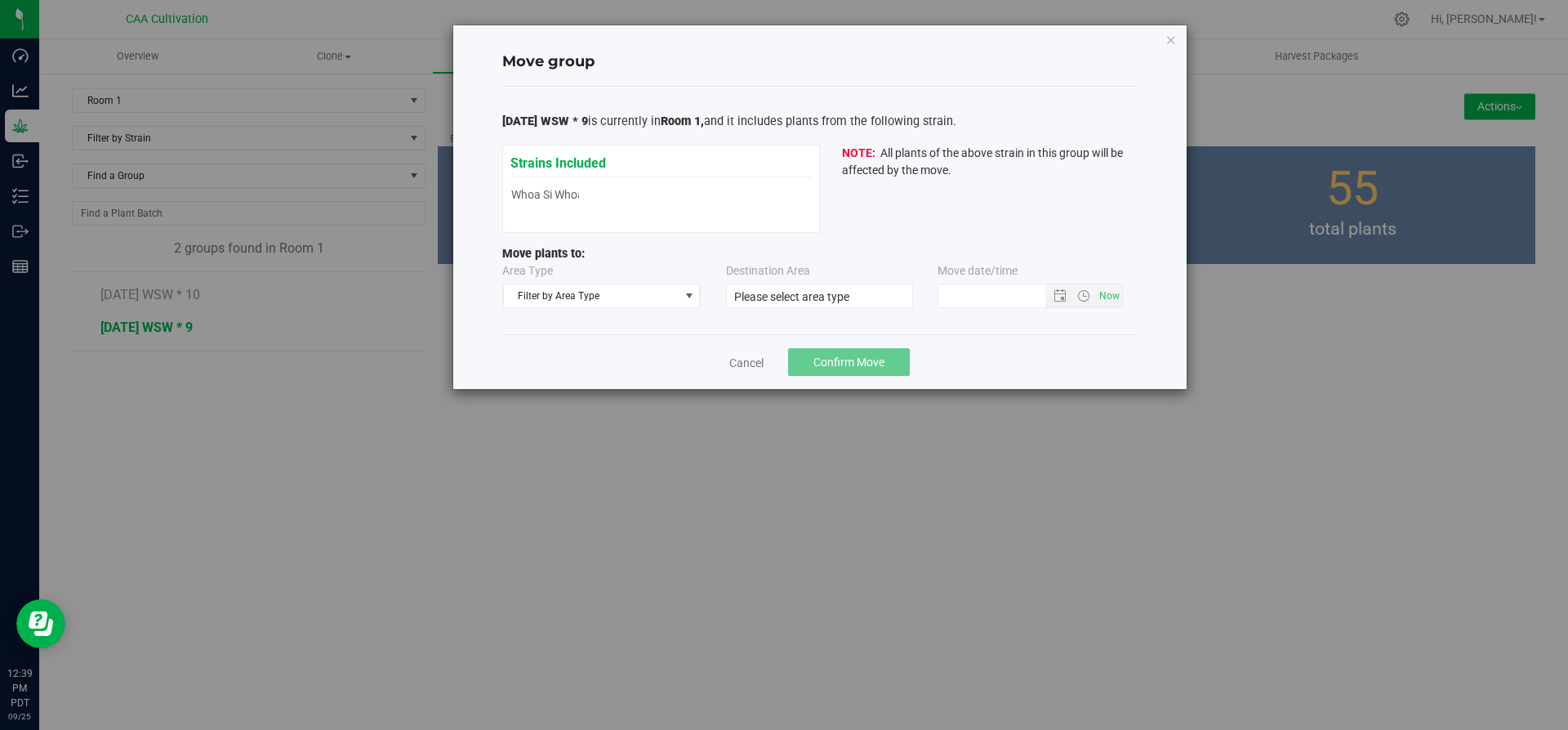
type input "9/25/2025 12:38 PM"
click at [624, 295] on span "Filter by Area Type" at bounding box center [592, 295] width 176 height 23
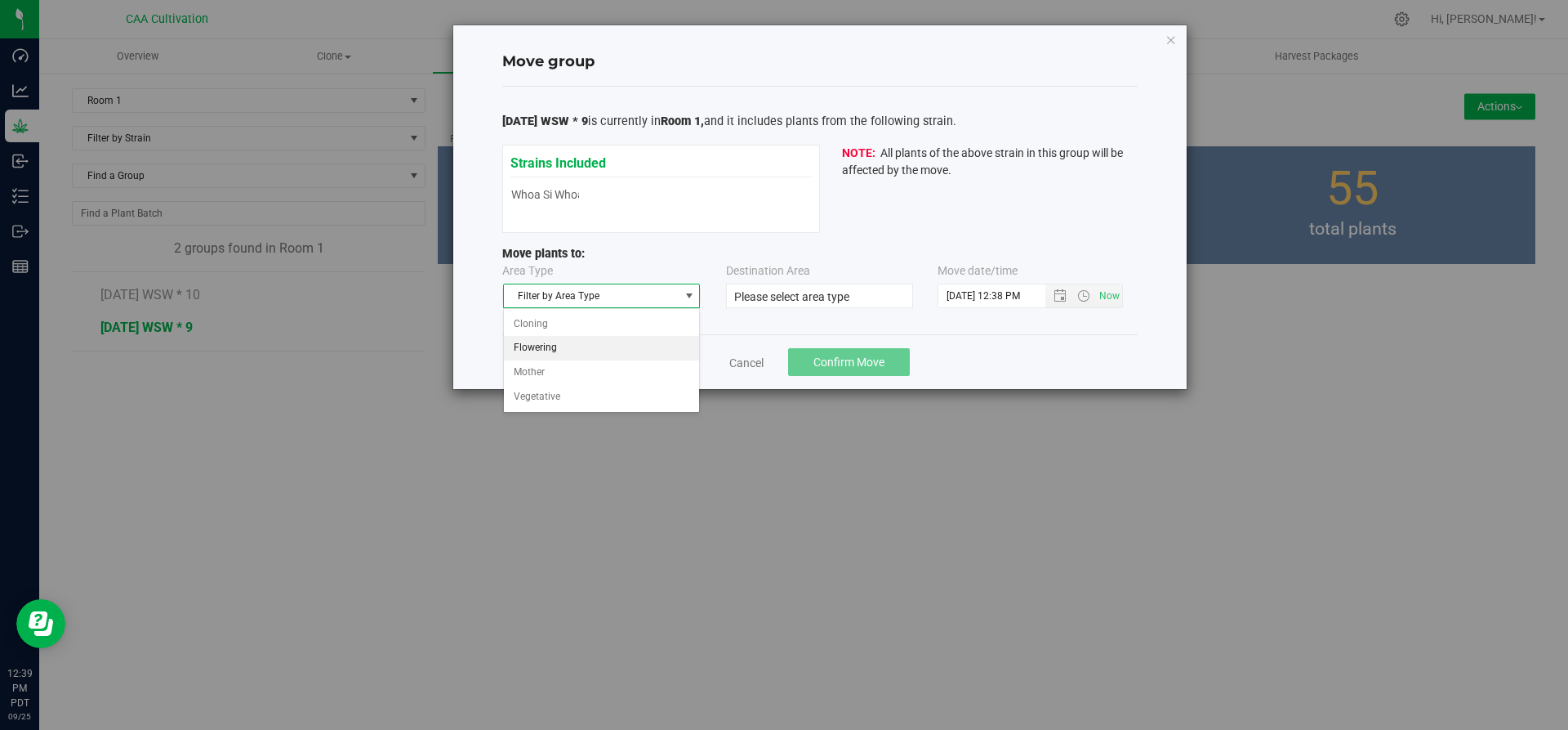
click at [597, 349] on li "Flowering" at bounding box center [602, 348] width 196 height 24
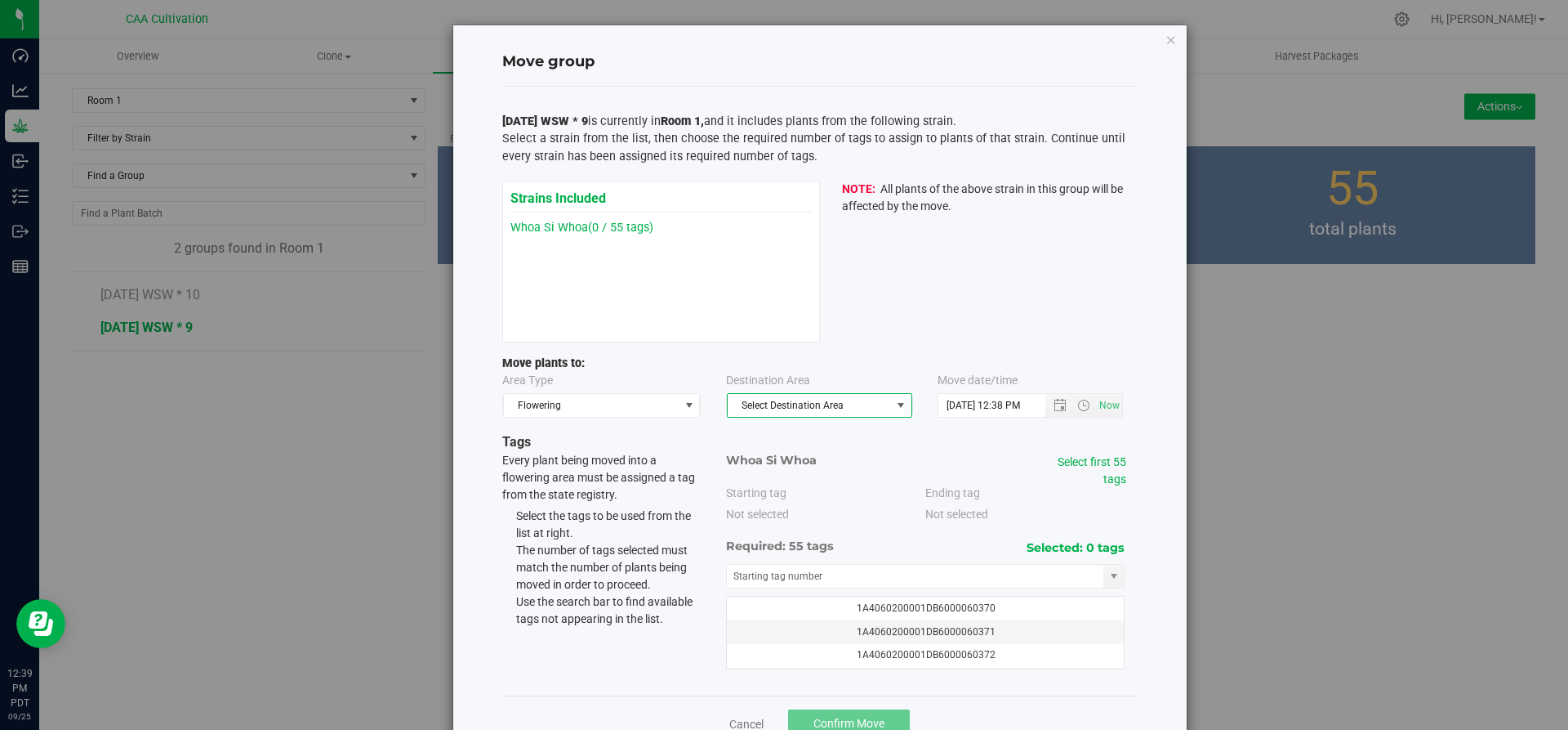
click at [794, 397] on span "Select Destination Area" at bounding box center [810, 405] width 164 height 23
click at [784, 429] on li "Room 1" at bounding box center [812, 434] width 184 height 24
click at [1108, 475] on link "Select first 55 tags" at bounding box center [1092, 470] width 69 height 30
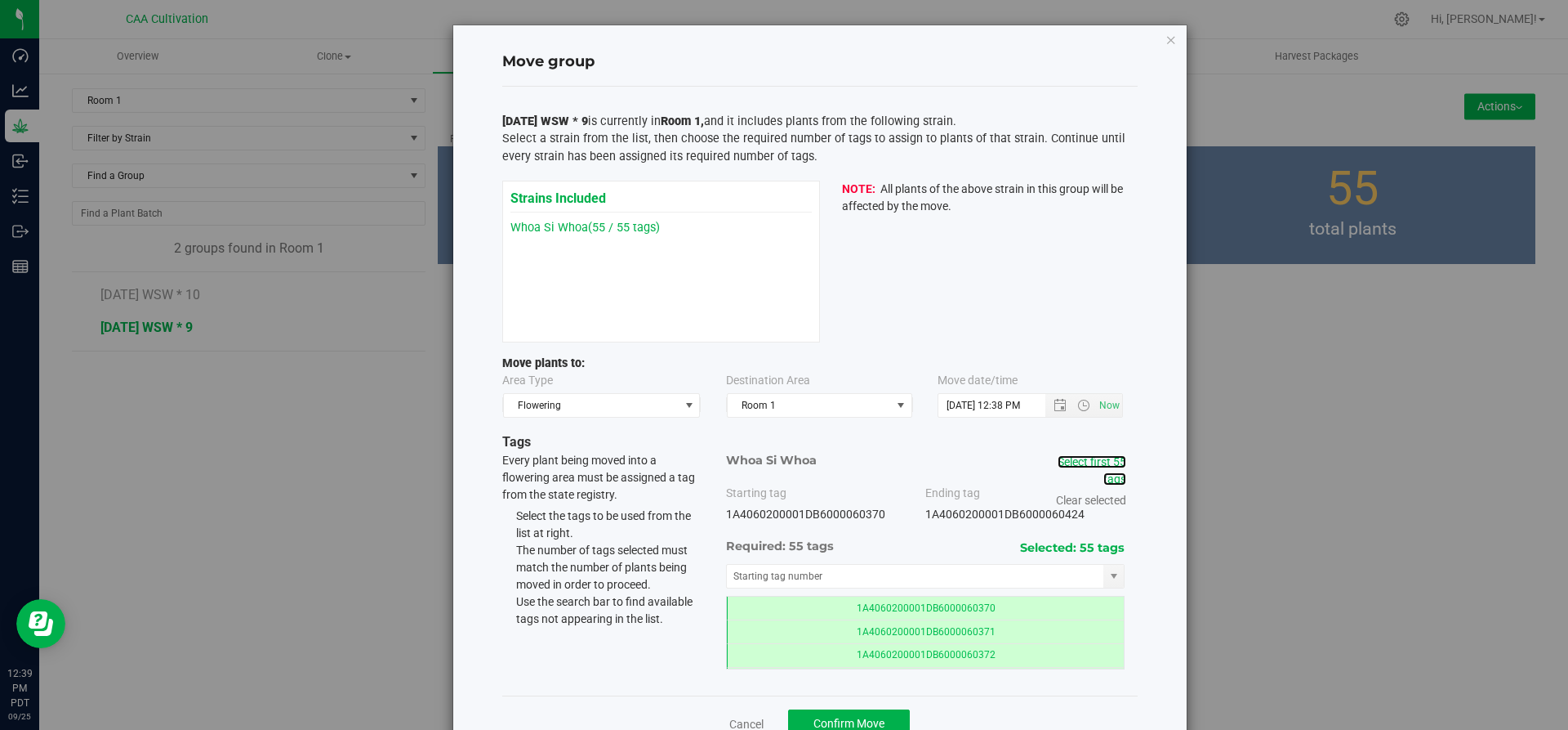
scroll to position [46, 0]
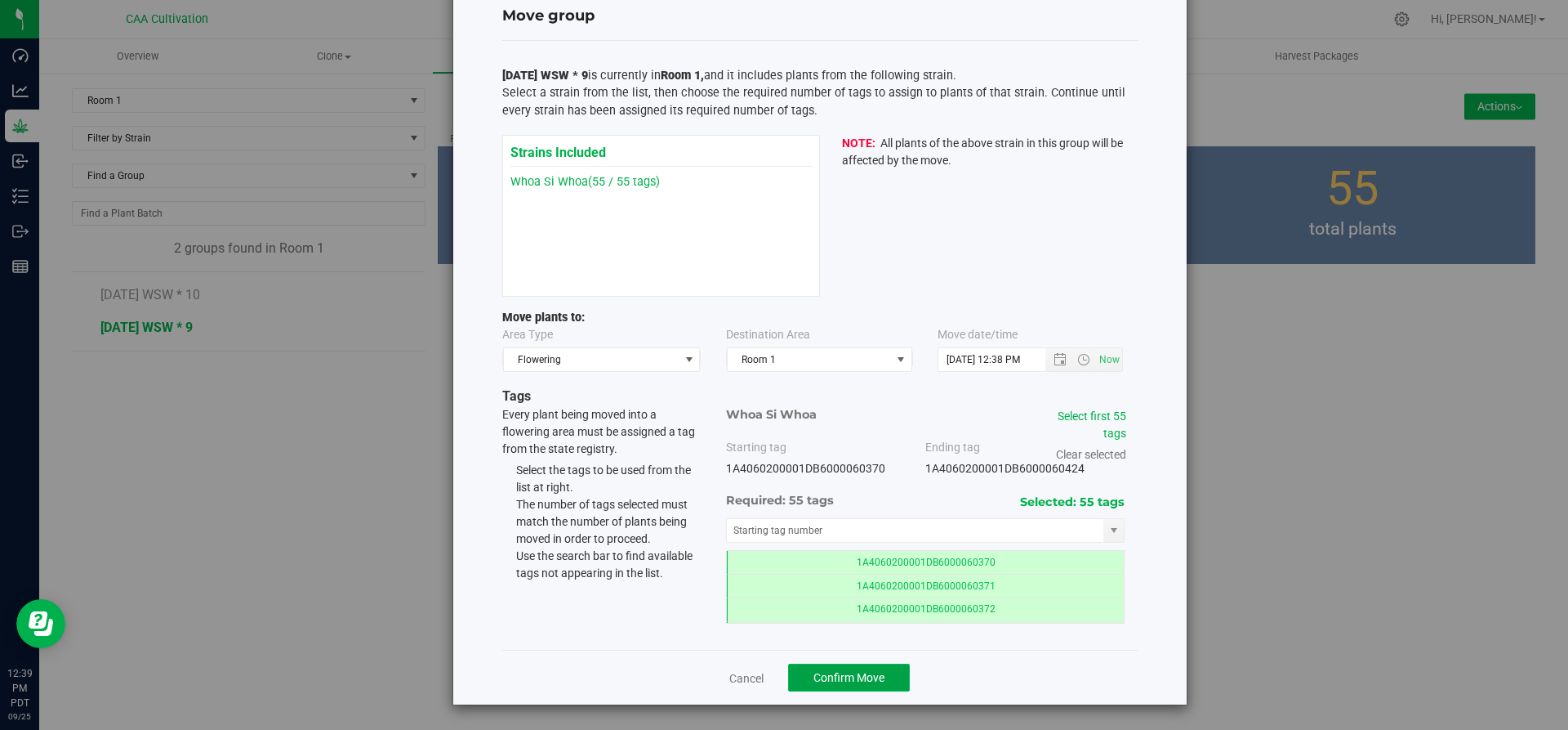
click at [855, 686] on button "Confirm Move" at bounding box center [849, 678] width 122 height 28
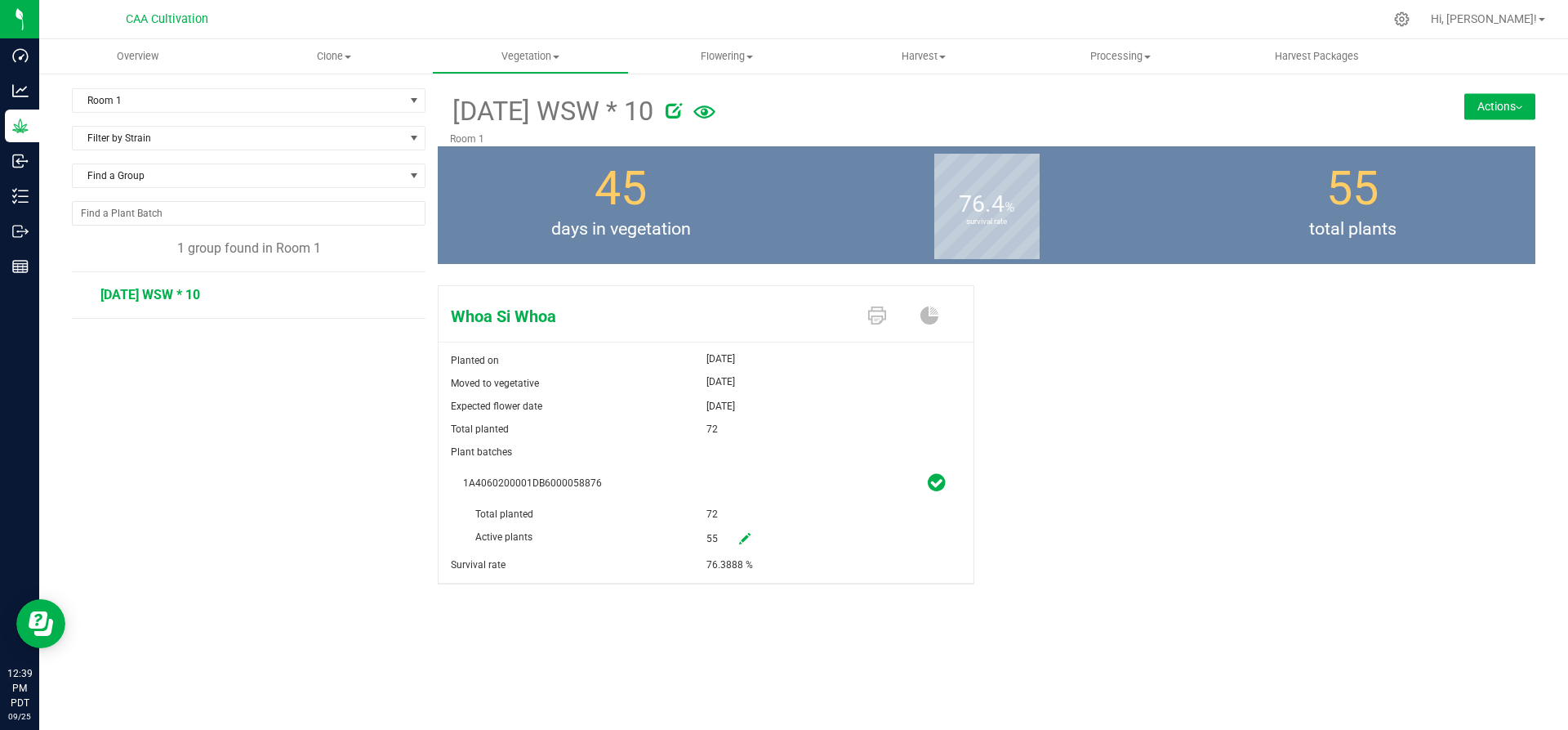
click at [1507, 103] on button "Actions" at bounding box center [1500, 106] width 71 height 26
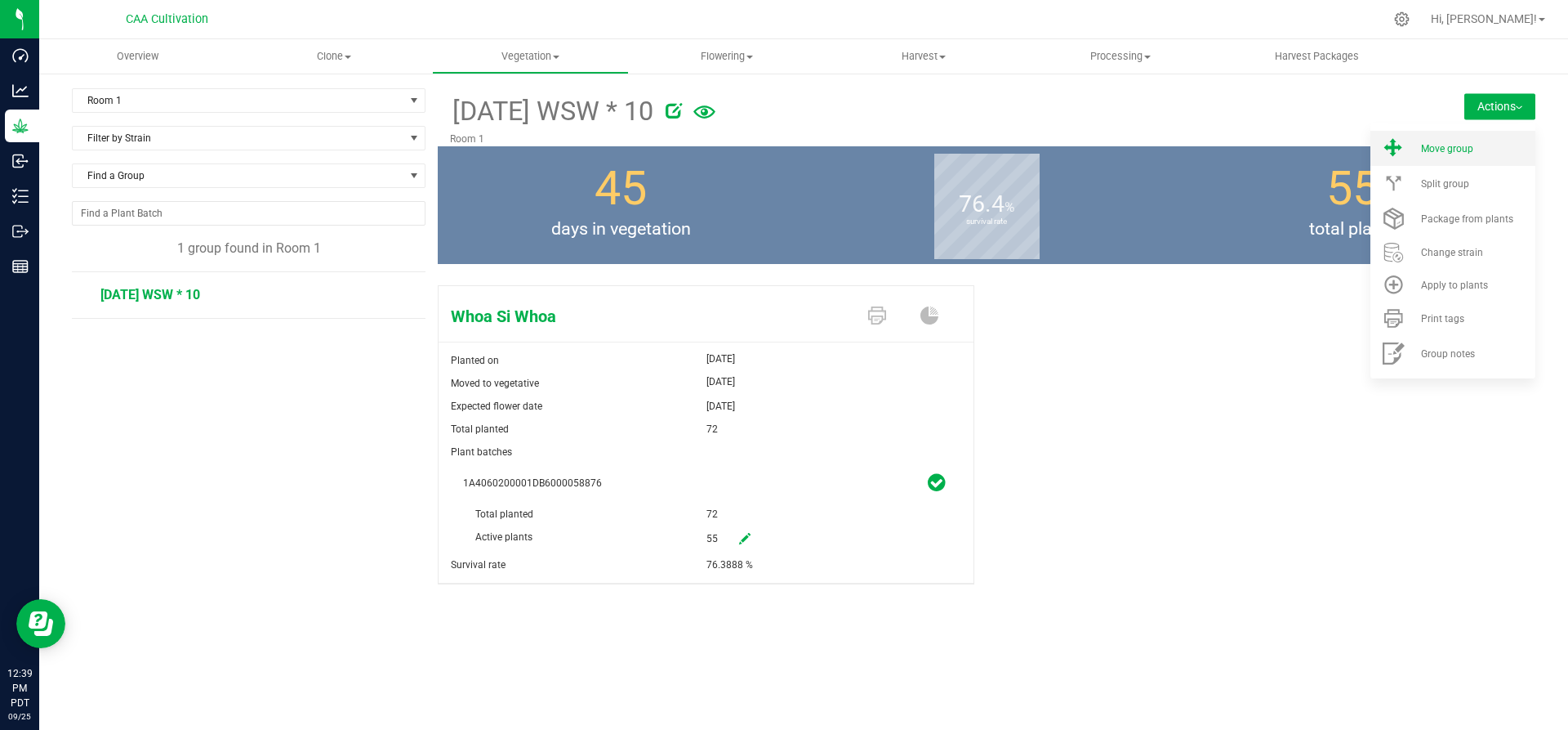
click at [1431, 152] on span "Move group" at bounding box center [1447, 148] width 52 height 11
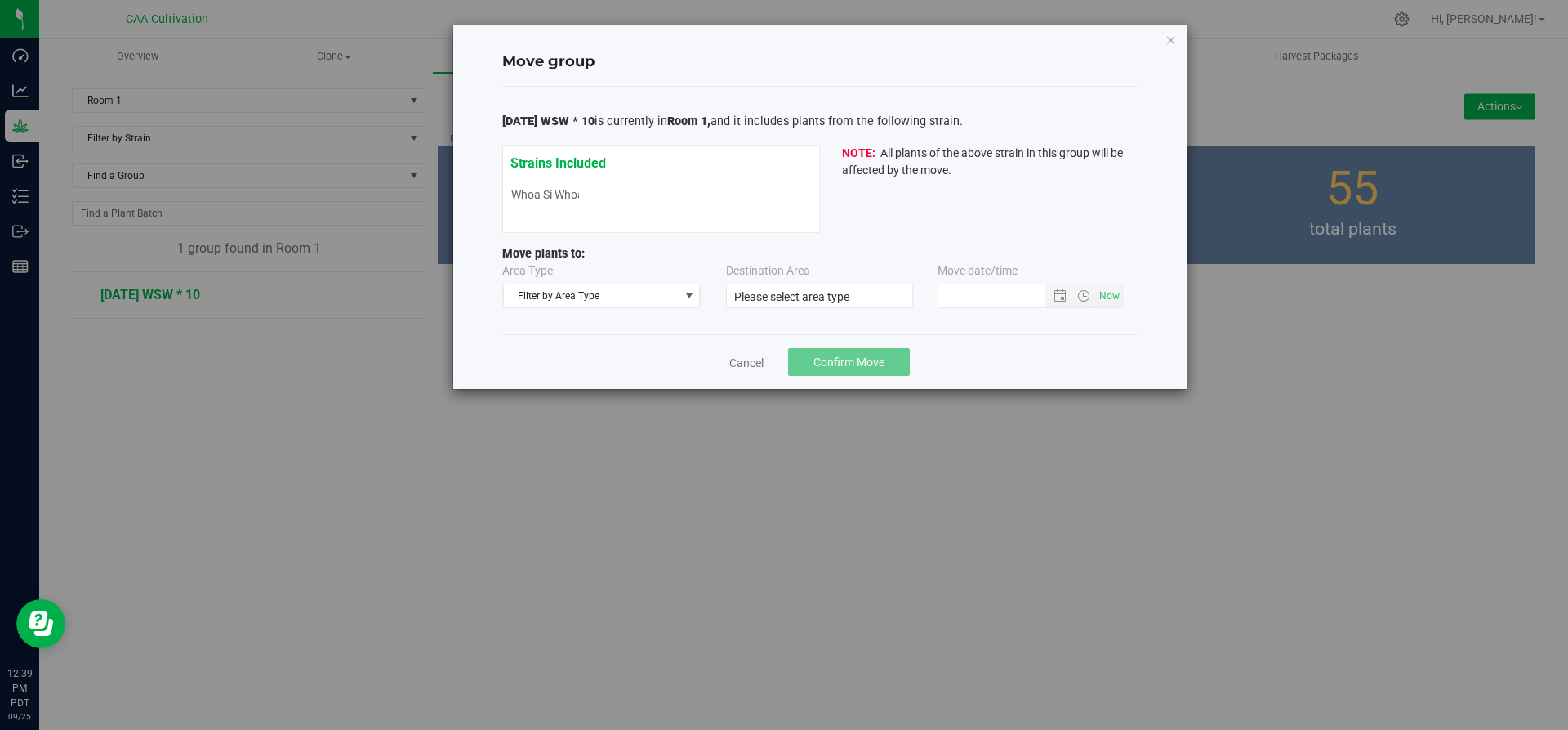
type input "9/25/2025 12:38 PM"
click at [632, 297] on span "Filter by Area Type" at bounding box center [592, 295] width 176 height 23
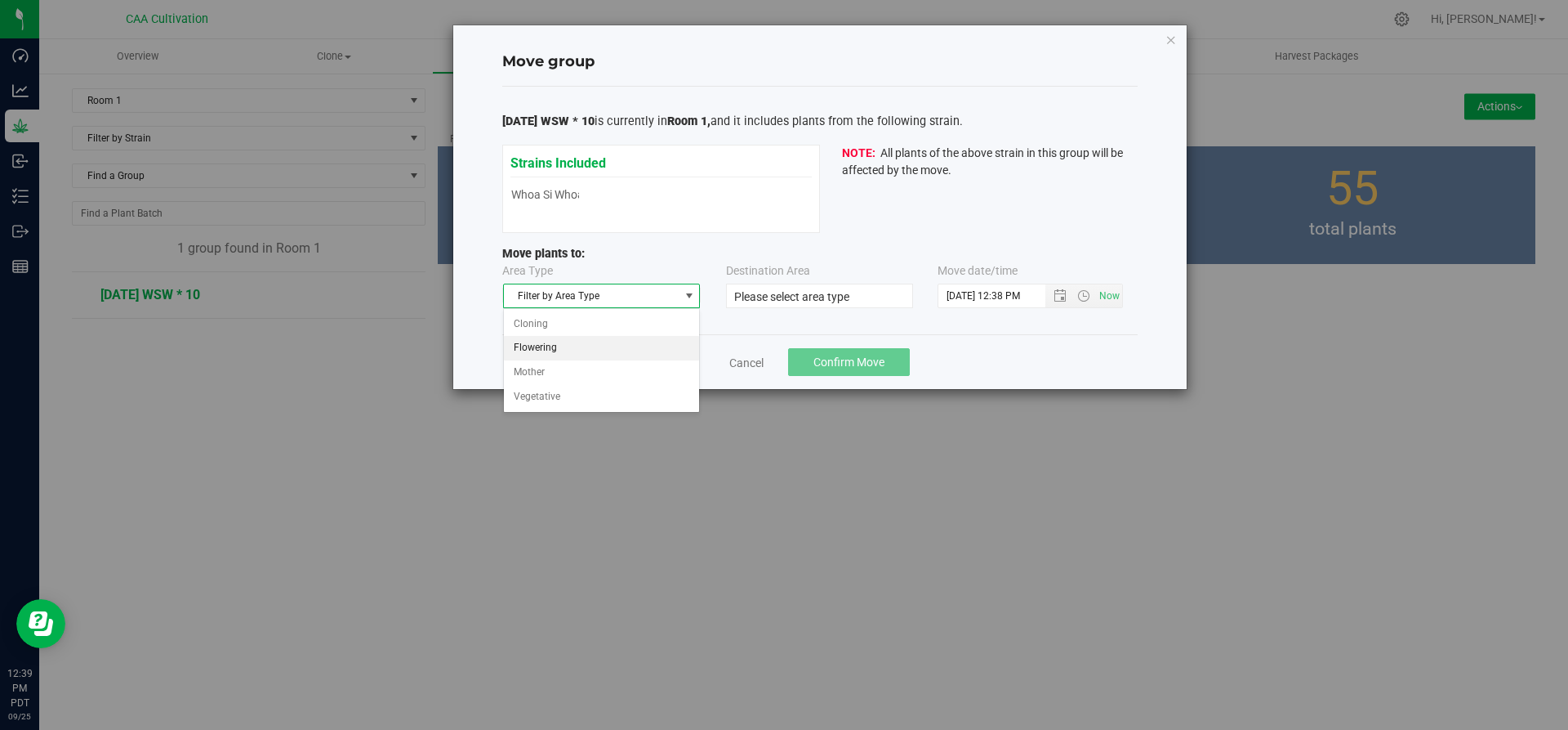
click at [613, 341] on li "Flowering" at bounding box center [602, 348] width 196 height 24
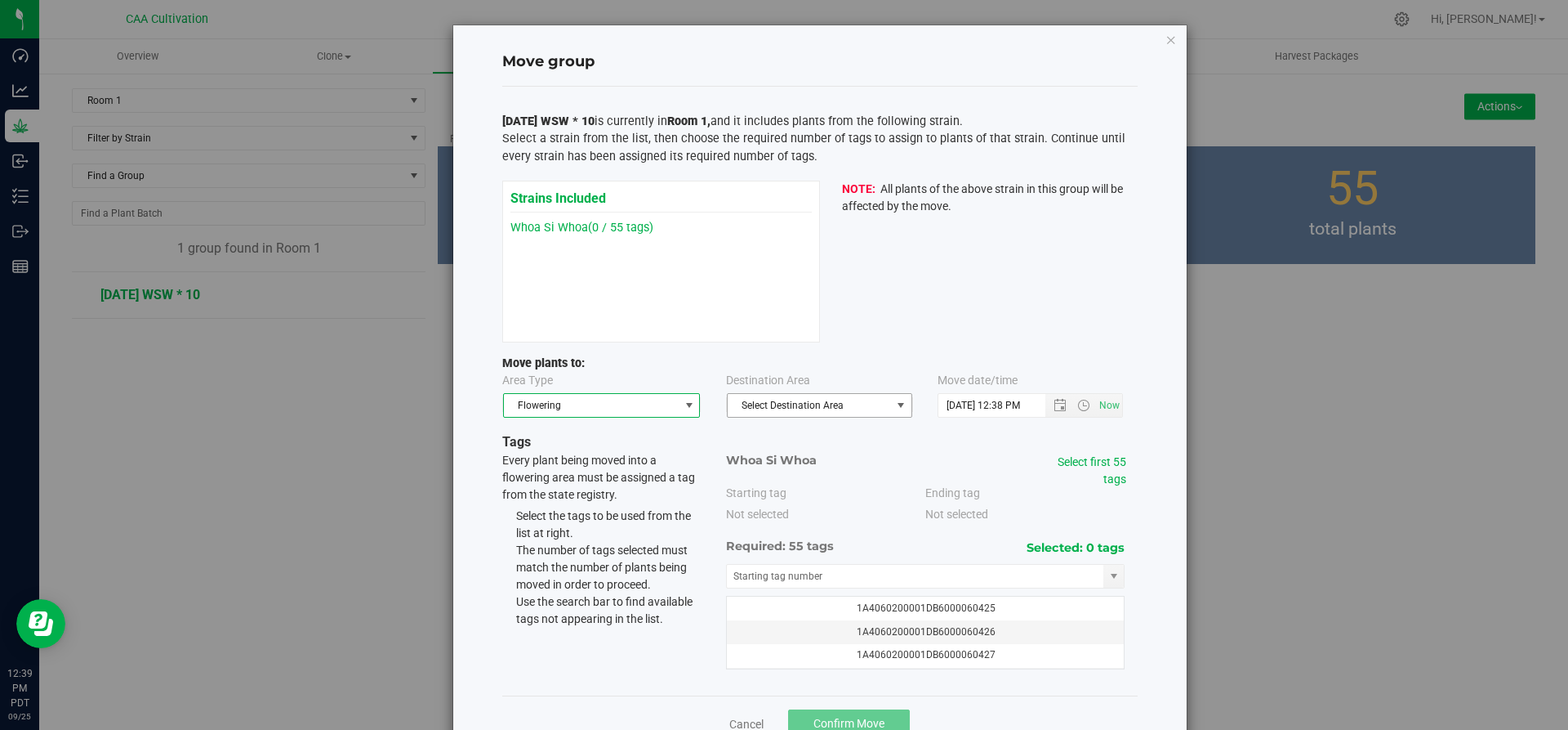
click at [841, 409] on span "Select Destination Area" at bounding box center [810, 405] width 164 height 23
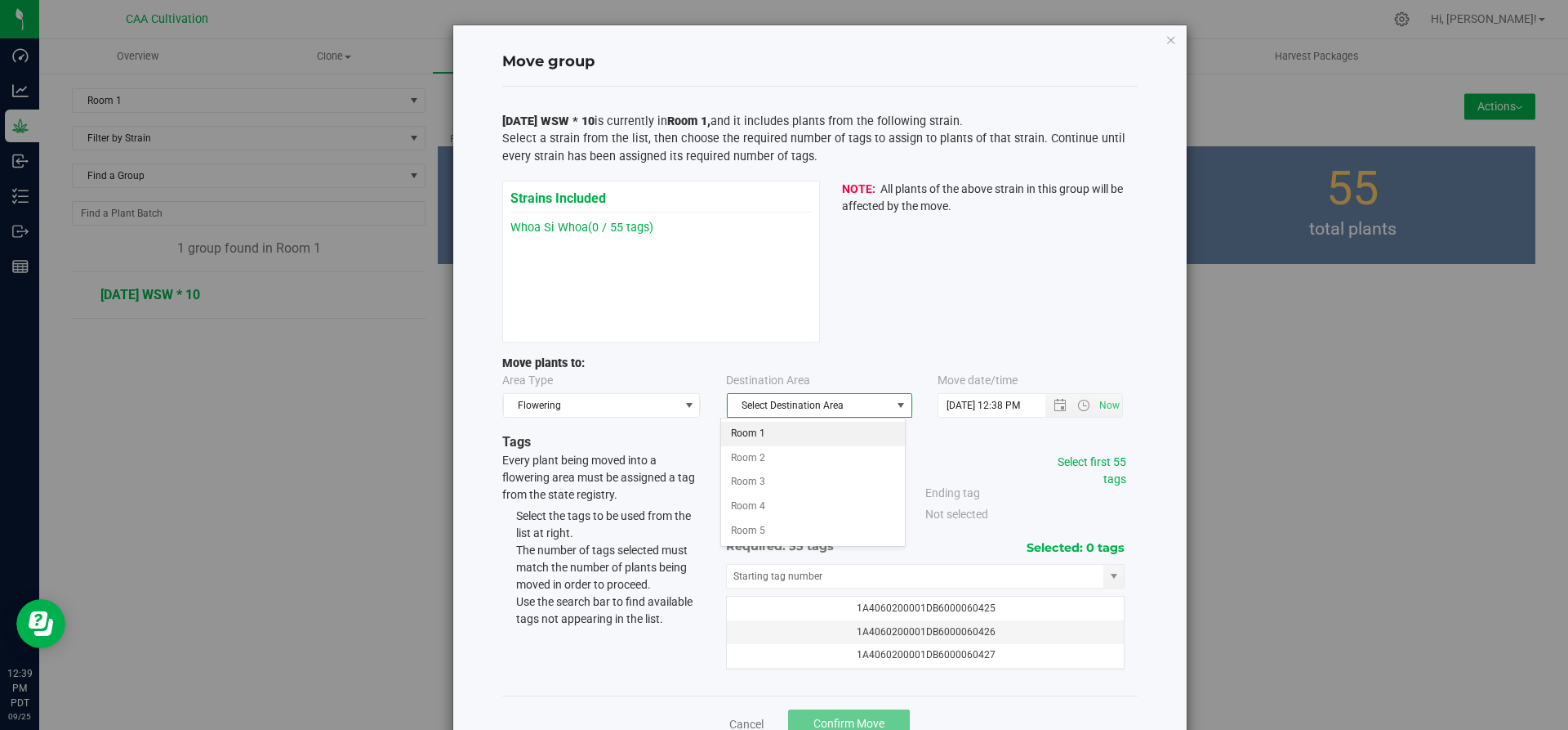
click at [825, 441] on li "Room 1" at bounding box center [812, 434] width 184 height 24
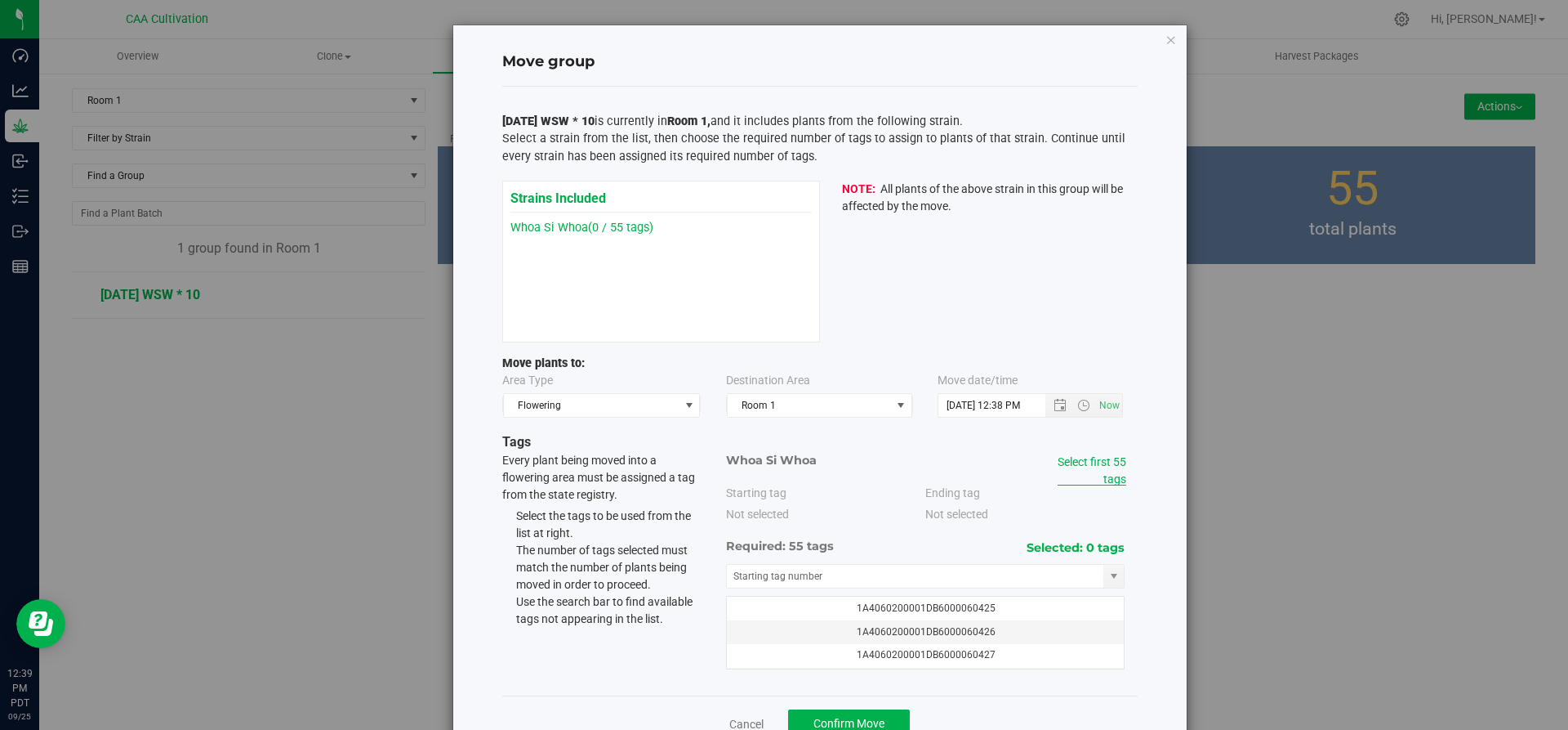
click at [1105, 477] on link "Select first 55 tags" at bounding box center [1092, 470] width 69 height 30
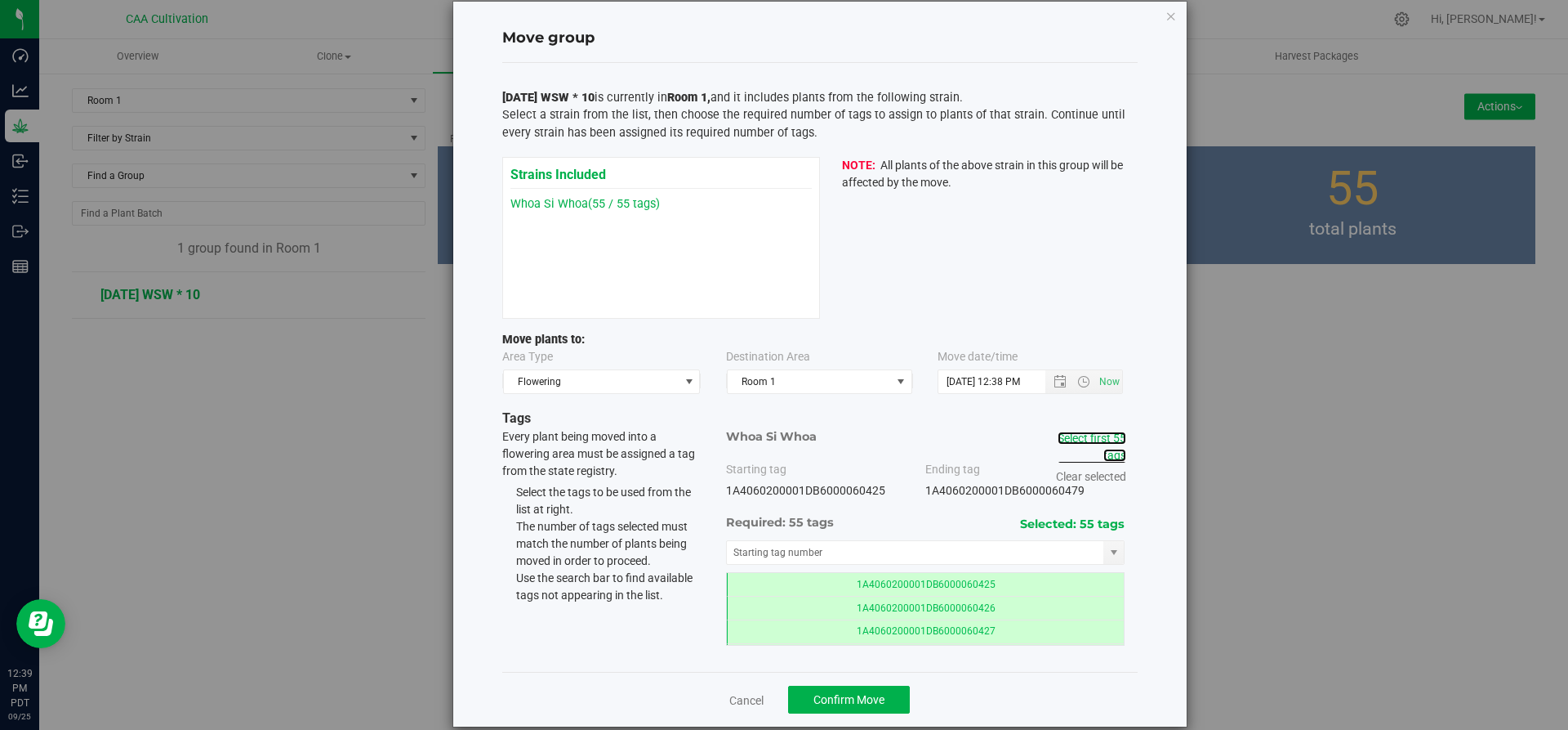
scroll to position [46, 0]
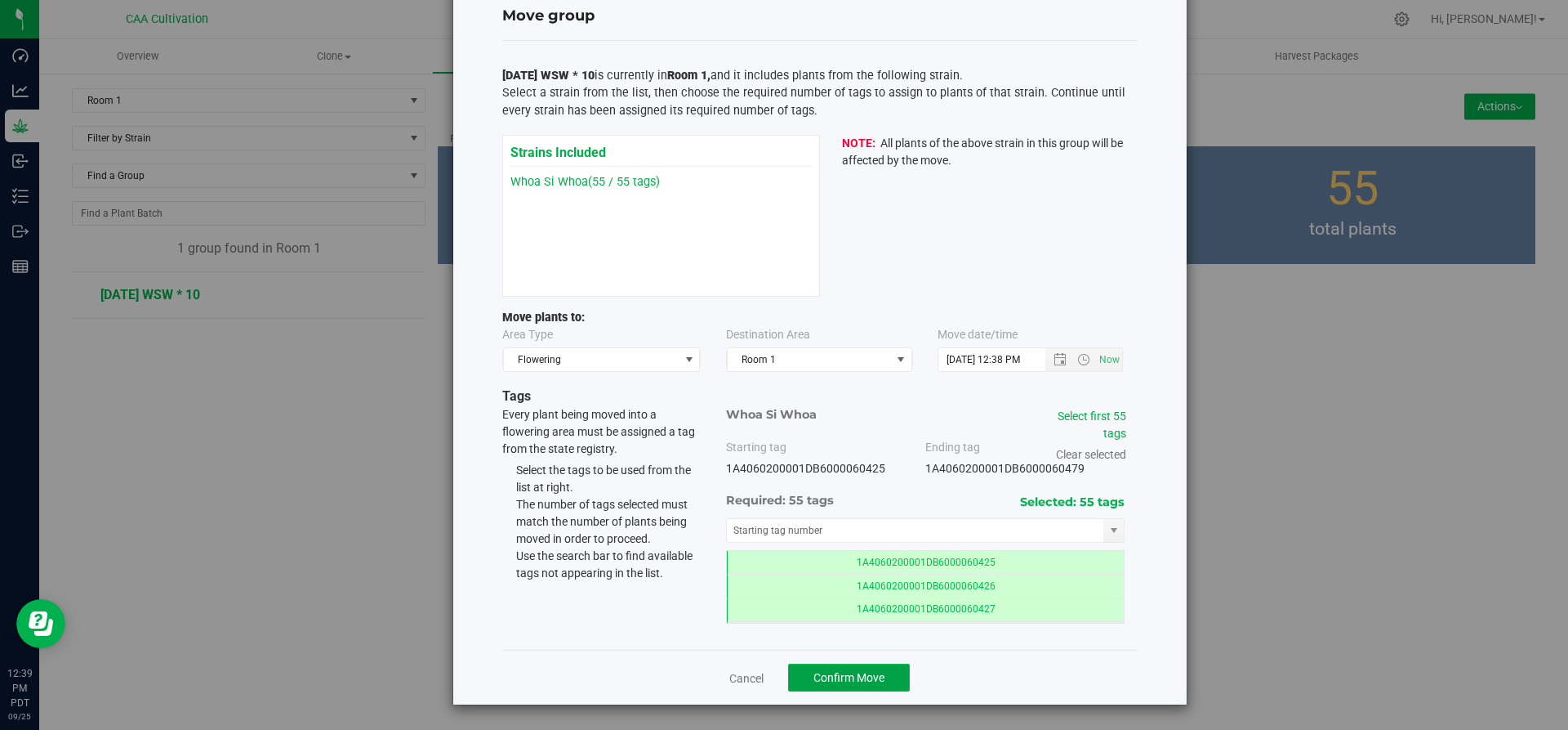
click at [824, 676] on span "Confirm Move" at bounding box center [849, 677] width 71 height 13
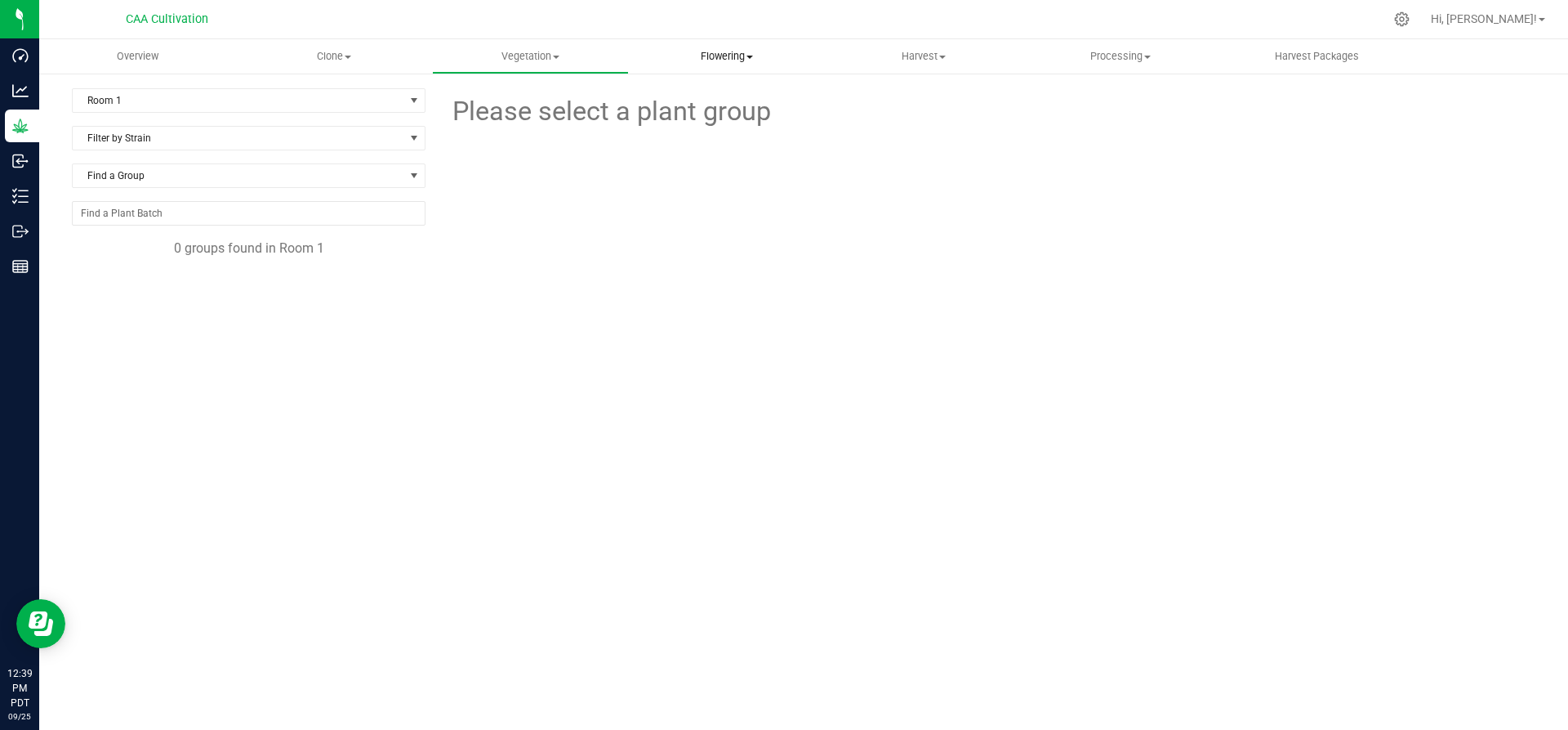
click at [731, 58] on span "Flowering" at bounding box center [727, 56] width 195 height 15
click at [706, 113] on span "Flowering groups" at bounding box center [697, 118] width 136 height 14
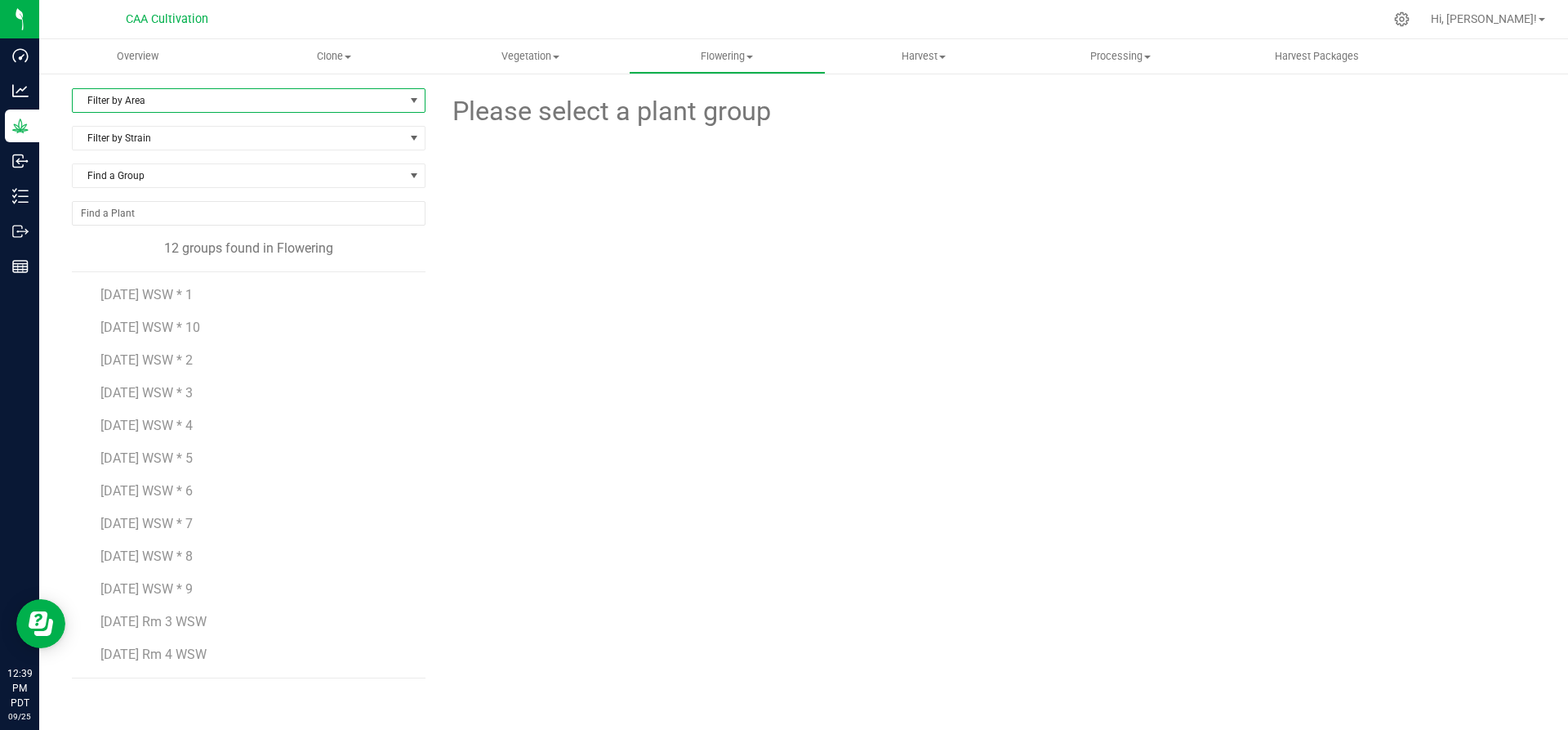
click at [165, 104] on span "Filter by Area" at bounding box center [238, 100] width 332 height 23
click at [149, 152] on li "Room 1" at bounding box center [248, 152] width 352 height 24
click at [137, 294] on span "7.16.25 WSW * 1" at bounding box center [146, 294] width 92 height 16
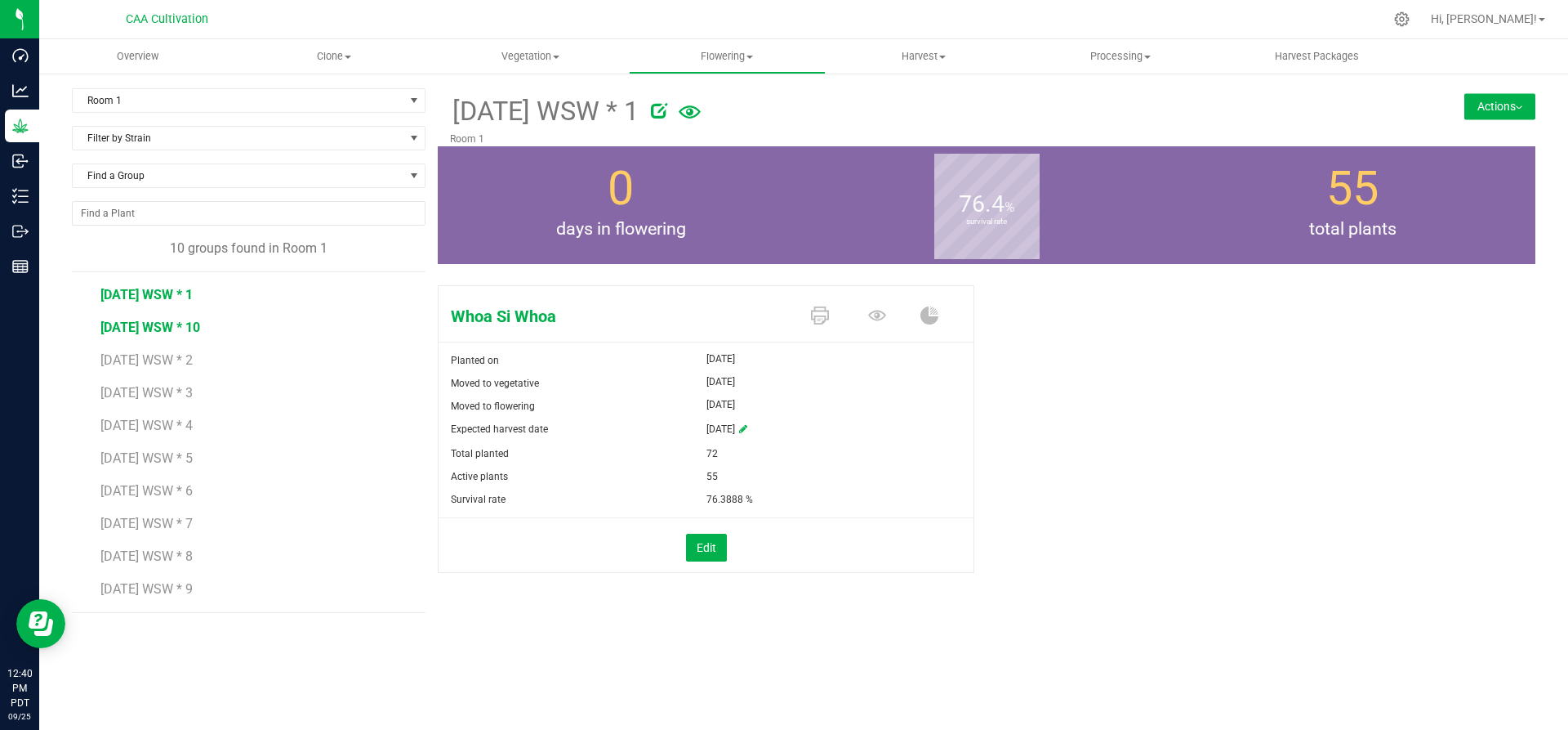
click at [173, 328] on span "7.16.25 WSW * 10" at bounding box center [150, 328] width 99 height 16
click at [158, 355] on span "7.16.25 WSW * 2" at bounding box center [146, 360] width 92 height 16
click at [158, 389] on span "7.16.25 WSW * 3" at bounding box center [146, 393] width 92 height 16
click at [151, 422] on span "7.16.25 WSW * 4" at bounding box center [146, 425] width 92 height 16
click at [730, 44] on uib-tab-heading "Flowering Create harvest Flowering groups Flowering plants Apply to plants" at bounding box center [727, 57] width 195 height 33
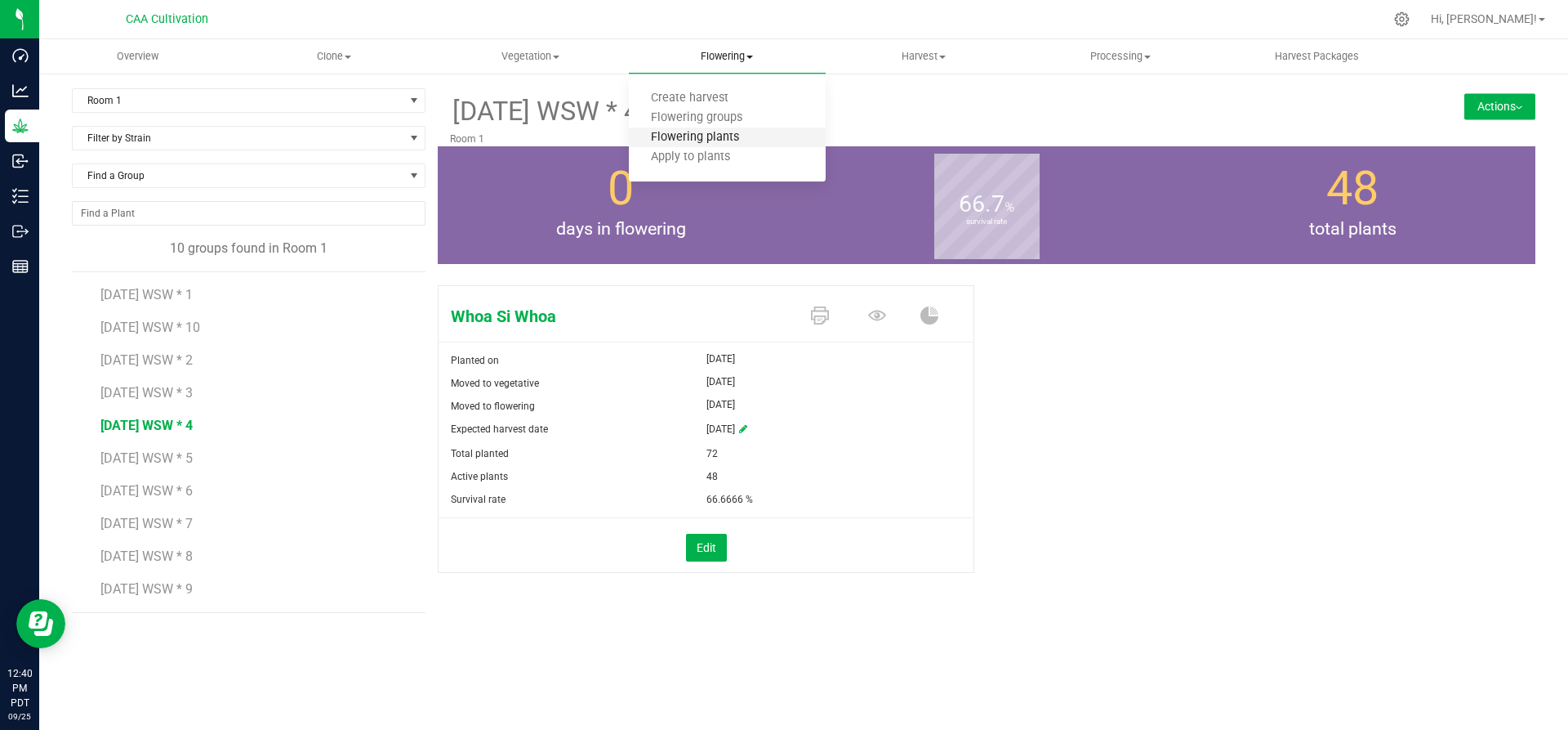
click at [726, 136] on span "Flowering plants" at bounding box center [695, 138] width 132 height 14
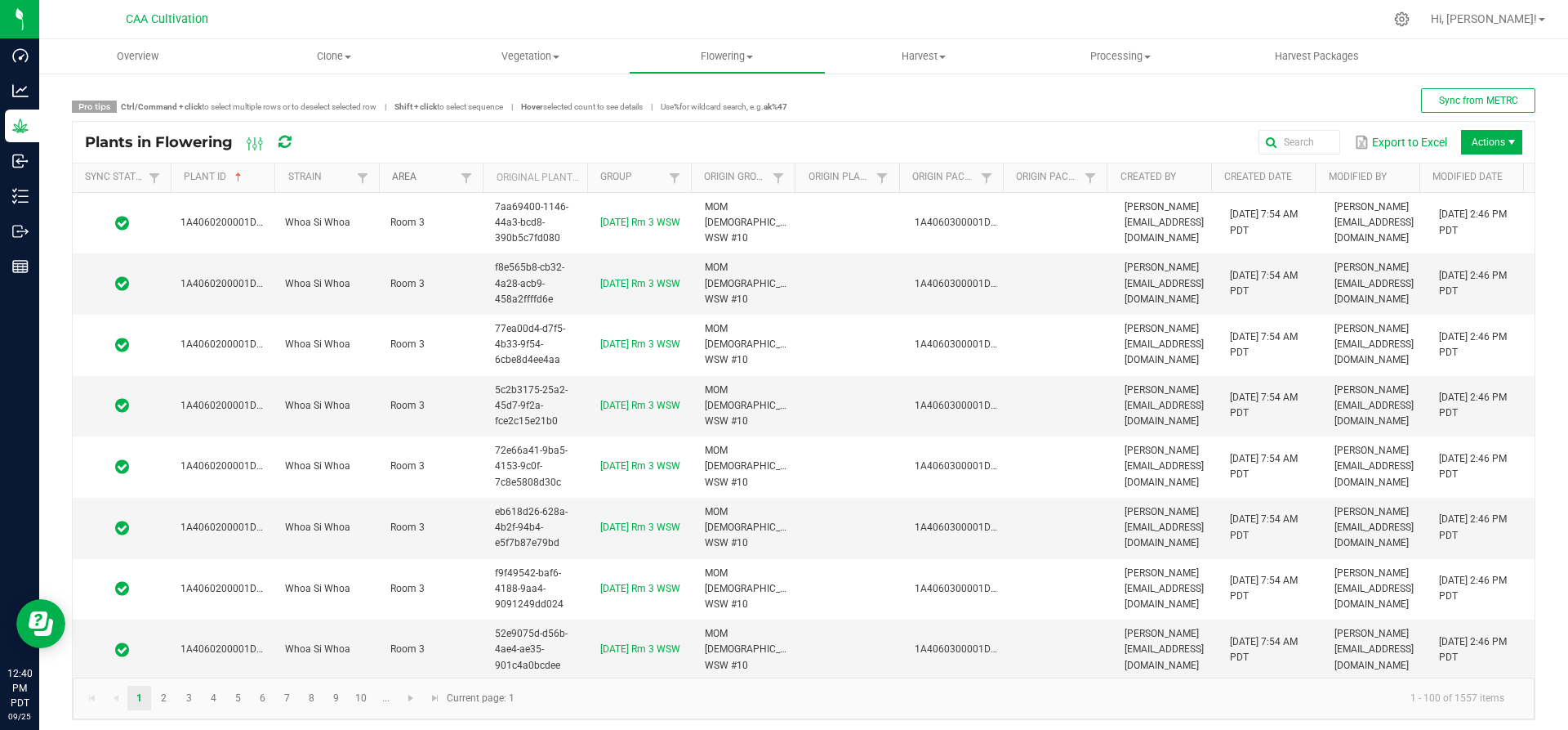
click at [447, 175] on link "Area" at bounding box center [424, 177] width 64 height 13
click at [424, 175] on span "Sortable" at bounding box center [428, 177] width 13 height 13
click at [469, 178] on span at bounding box center [466, 178] width 13 height 13
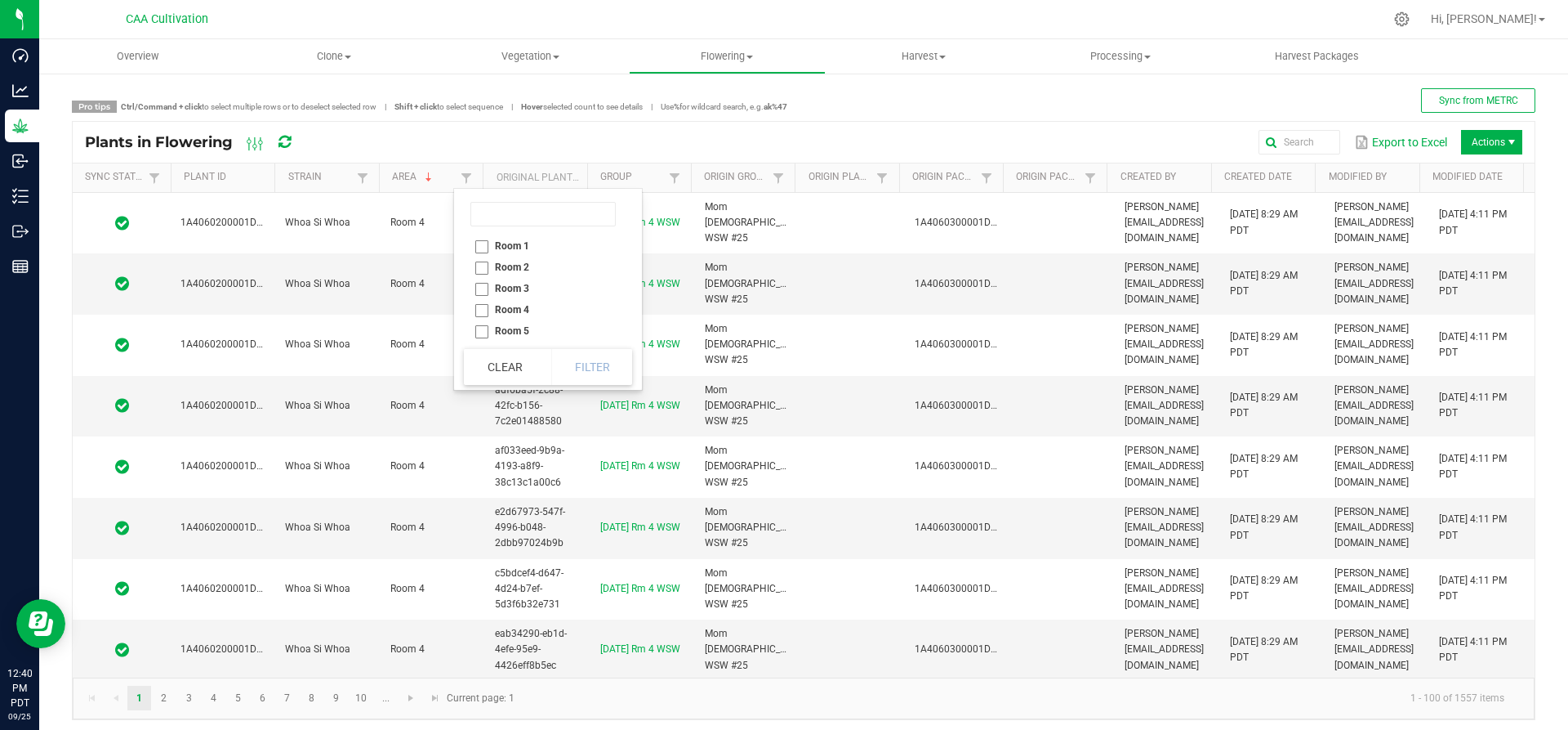
click at [493, 246] on li "Room 1" at bounding box center [543, 246] width 158 height 21
checkbox 1 "true"
click at [612, 375] on button "Filter" at bounding box center [592, 367] width 82 height 36
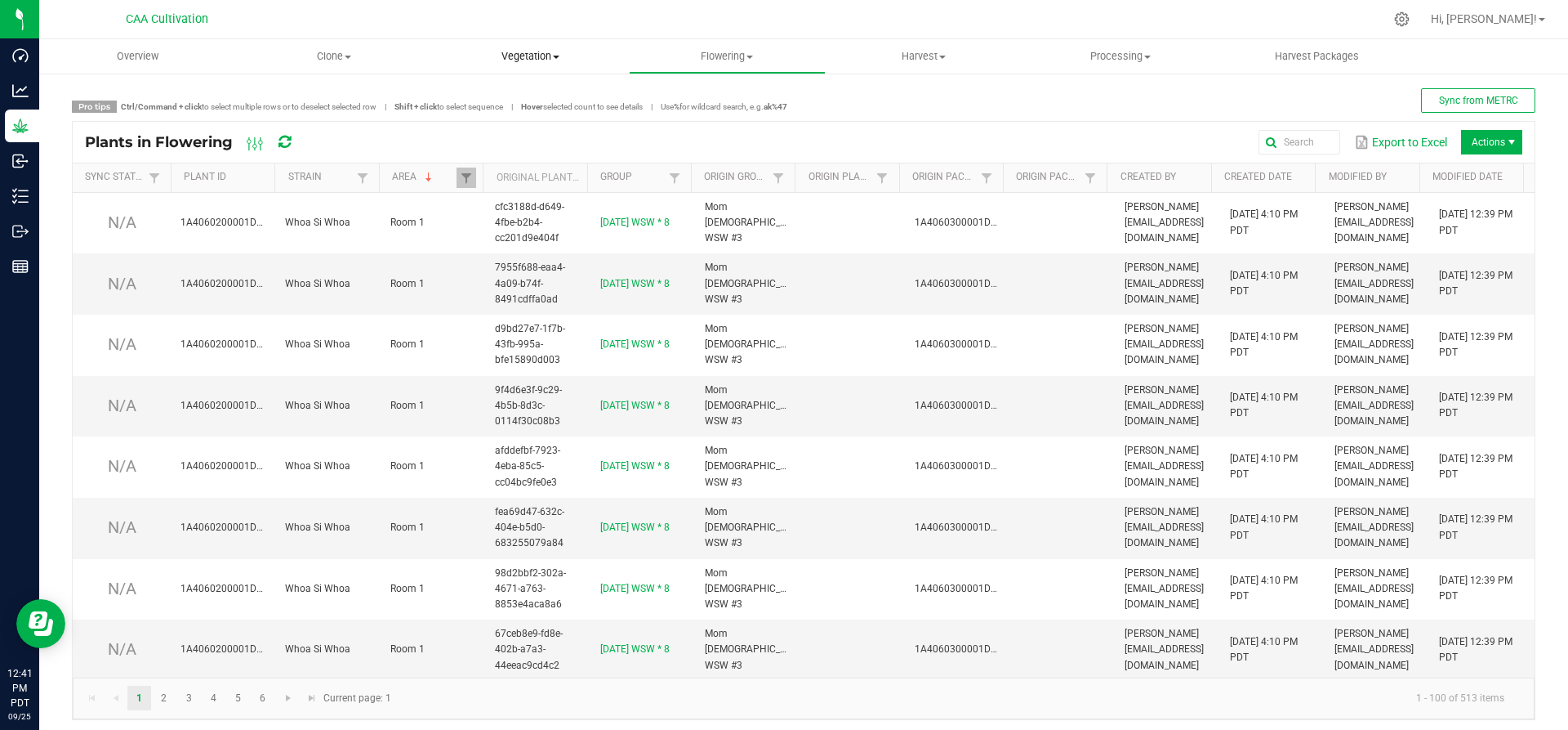
click at [549, 57] on span "Vegetation" at bounding box center [530, 56] width 195 height 15
click at [488, 98] on span "Veg groups" at bounding box center [483, 98] width 104 height 14
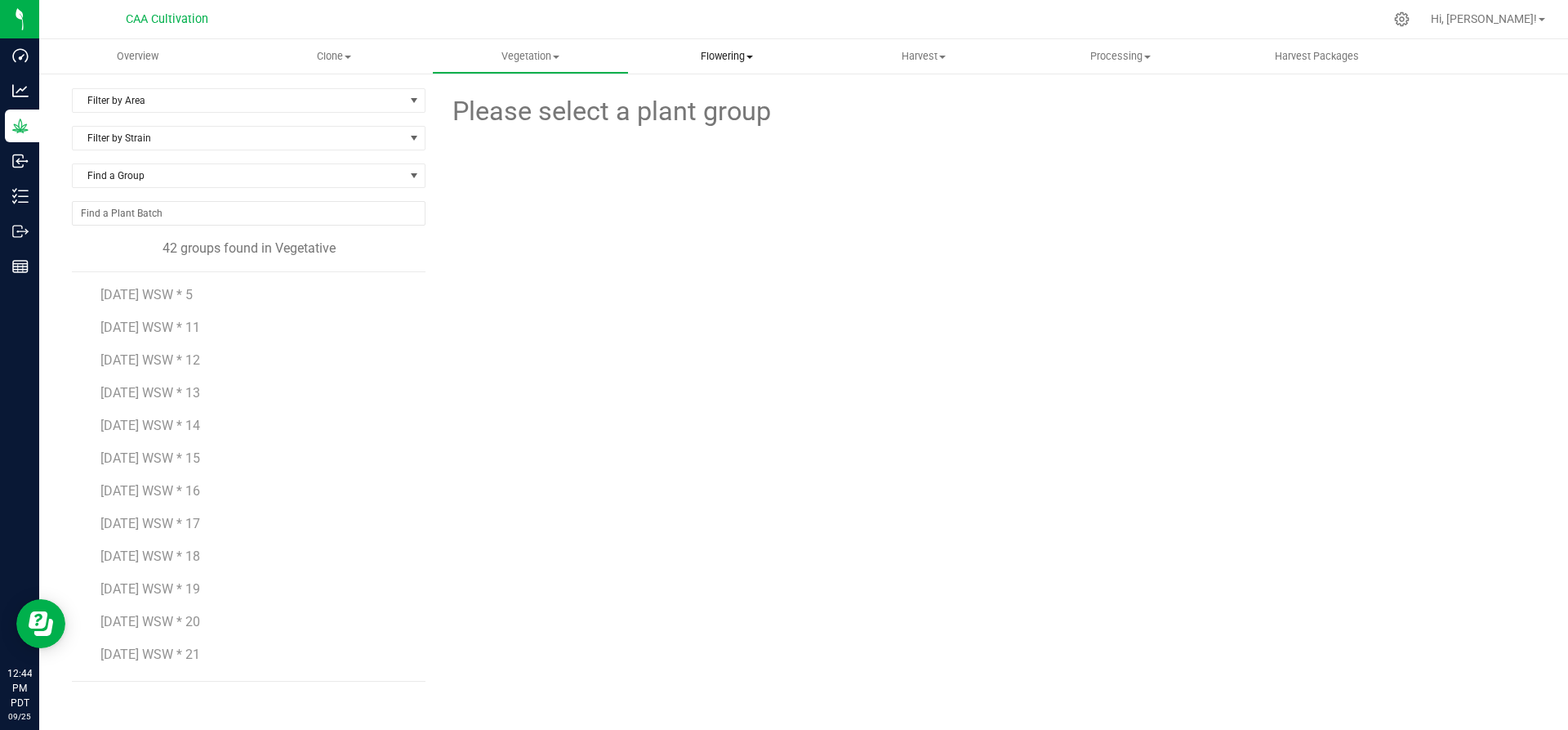
click at [733, 61] on span "Flowering" at bounding box center [727, 56] width 195 height 15
click at [718, 131] on span "Flowering plants" at bounding box center [695, 138] width 132 height 14
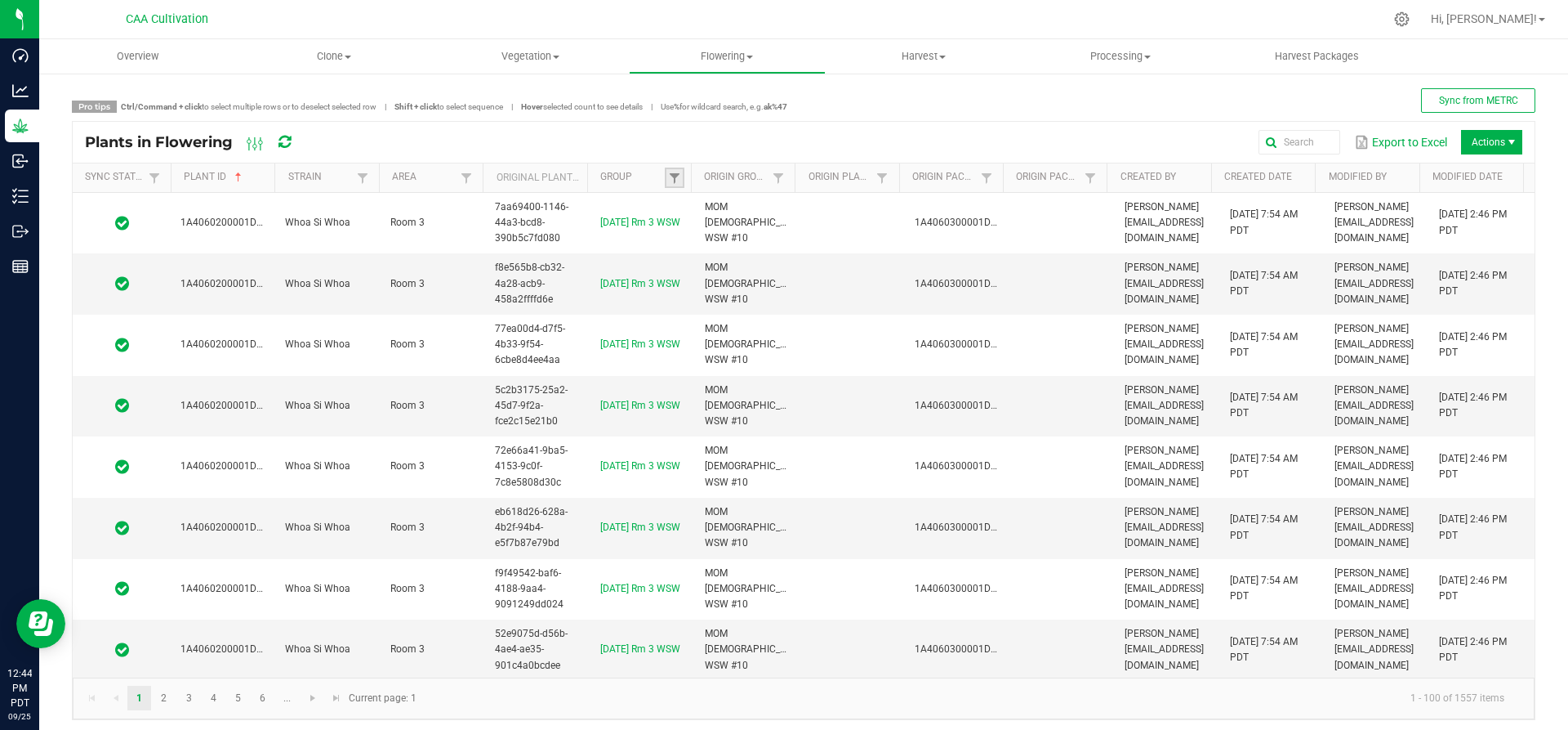
click at [676, 167] on link at bounding box center [675, 177] width 20 height 20
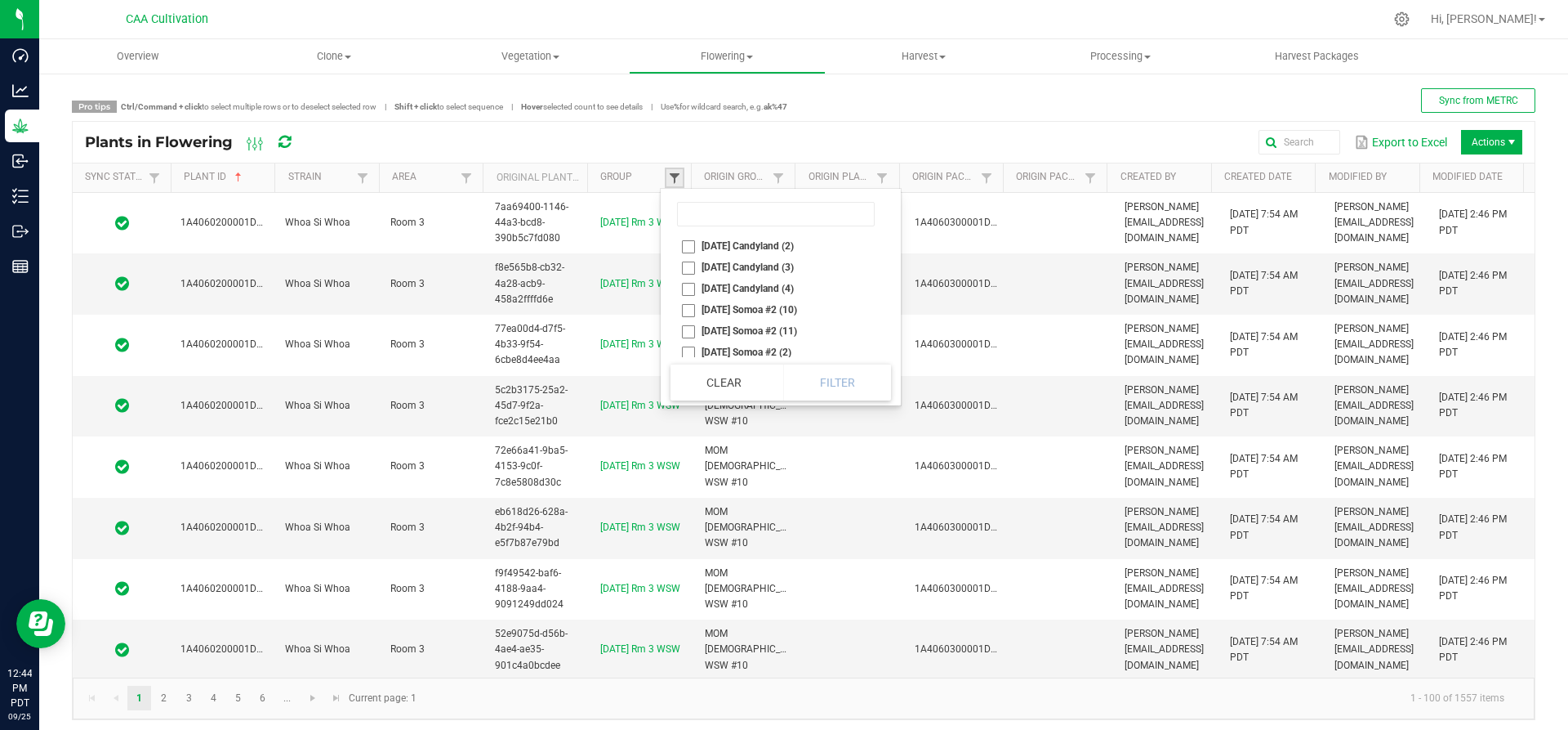
click at [668, 179] on span at bounding box center [674, 178] width 13 height 13
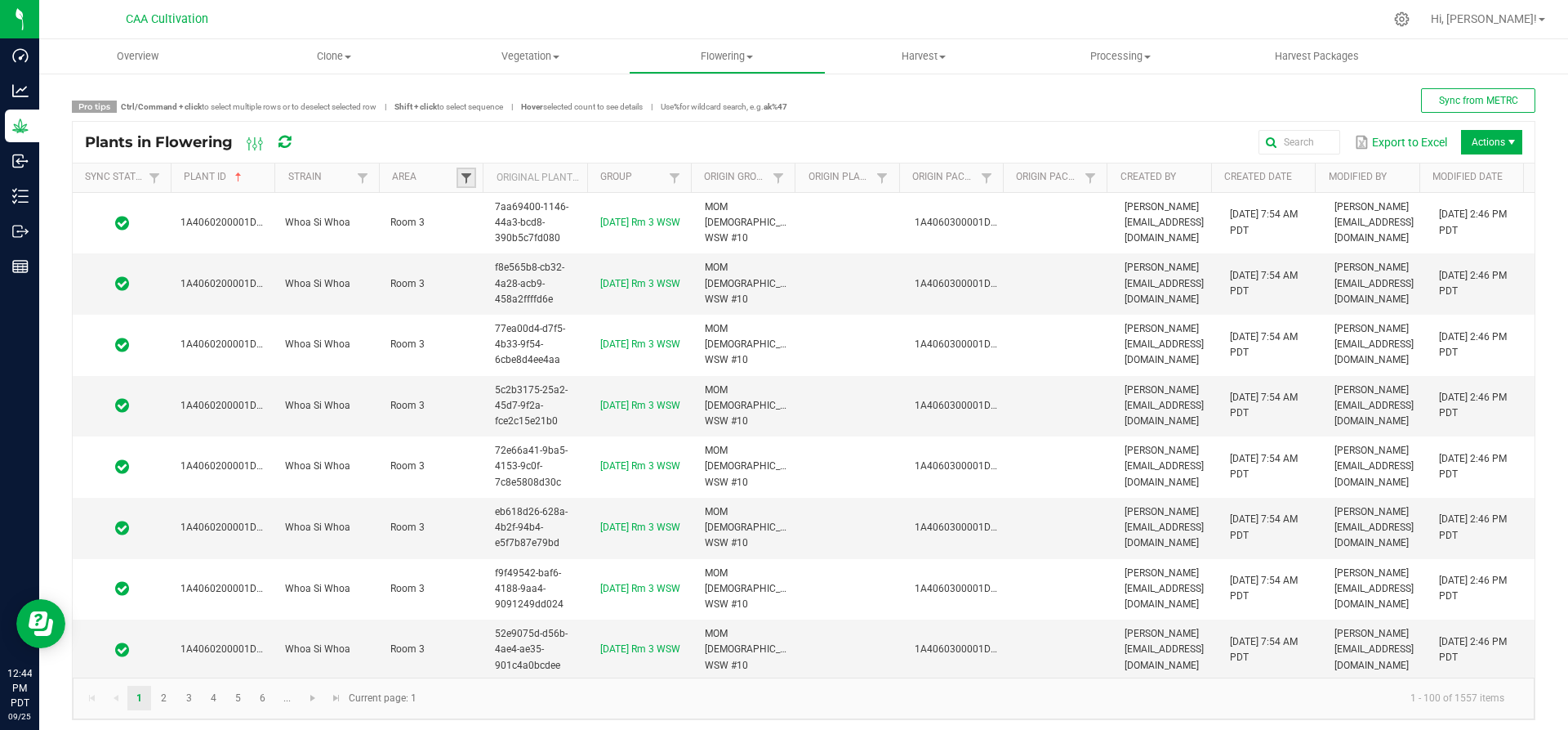
click at [469, 182] on span at bounding box center [466, 178] width 13 height 13
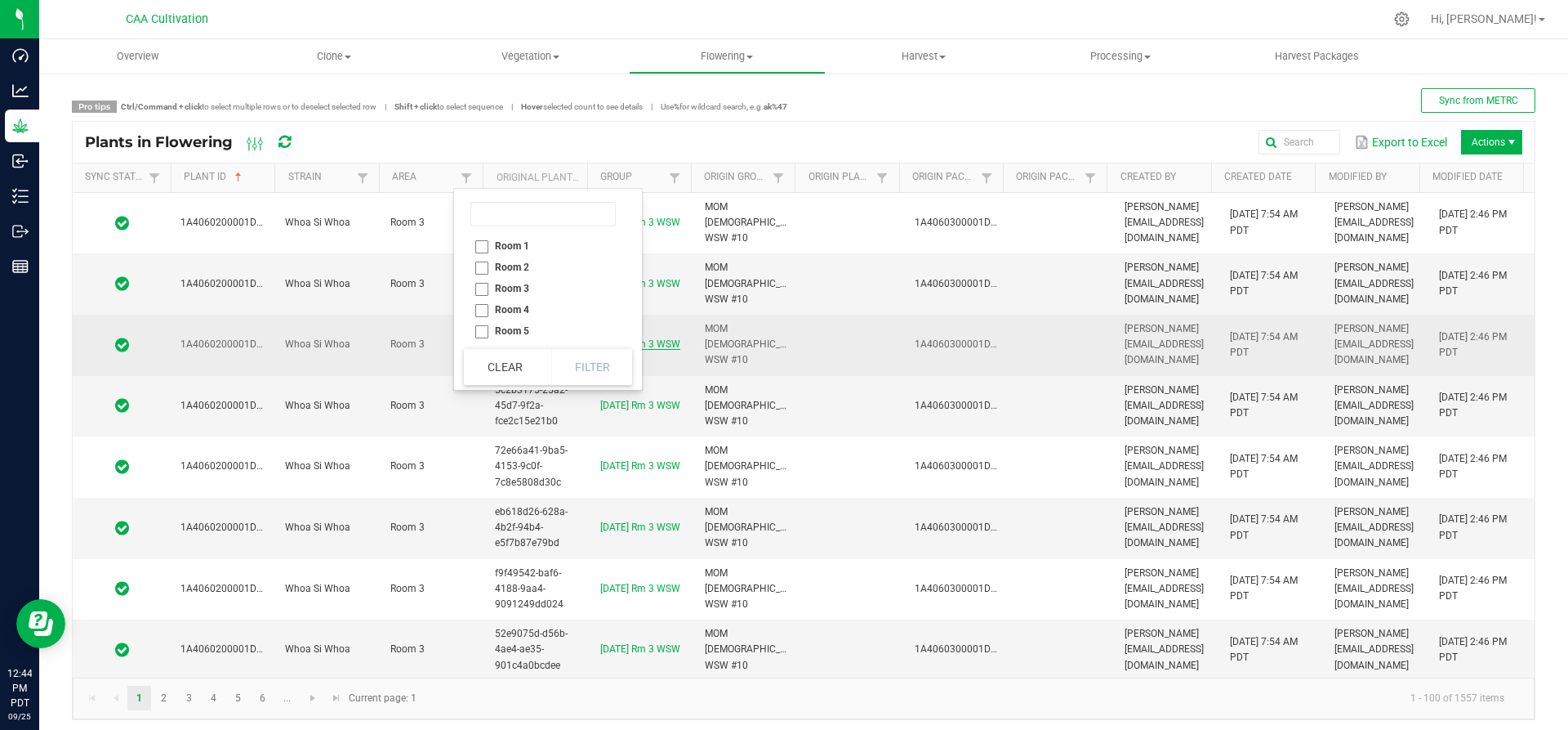
drag, startPoint x: 478, startPoint y: 247, endPoint x: 644, endPoint y: 342, distance: 191.3
click at [481, 249] on li "Room 1" at bounding box center [543, 246] width 158 height 21
checkbox 1 "true"
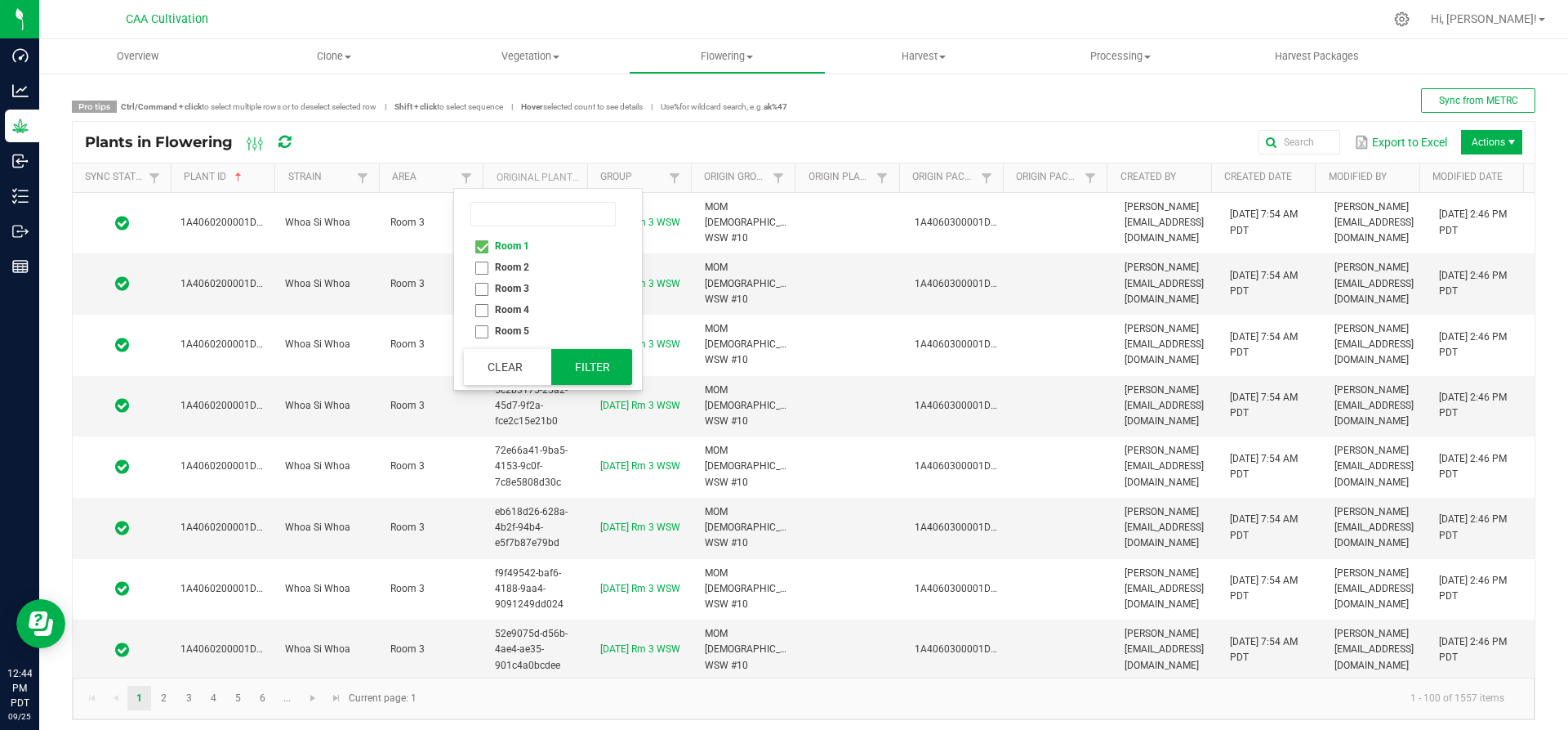
click at [599, 372] on button "Filter" at bounding box center [592, 367] width 82 height 36
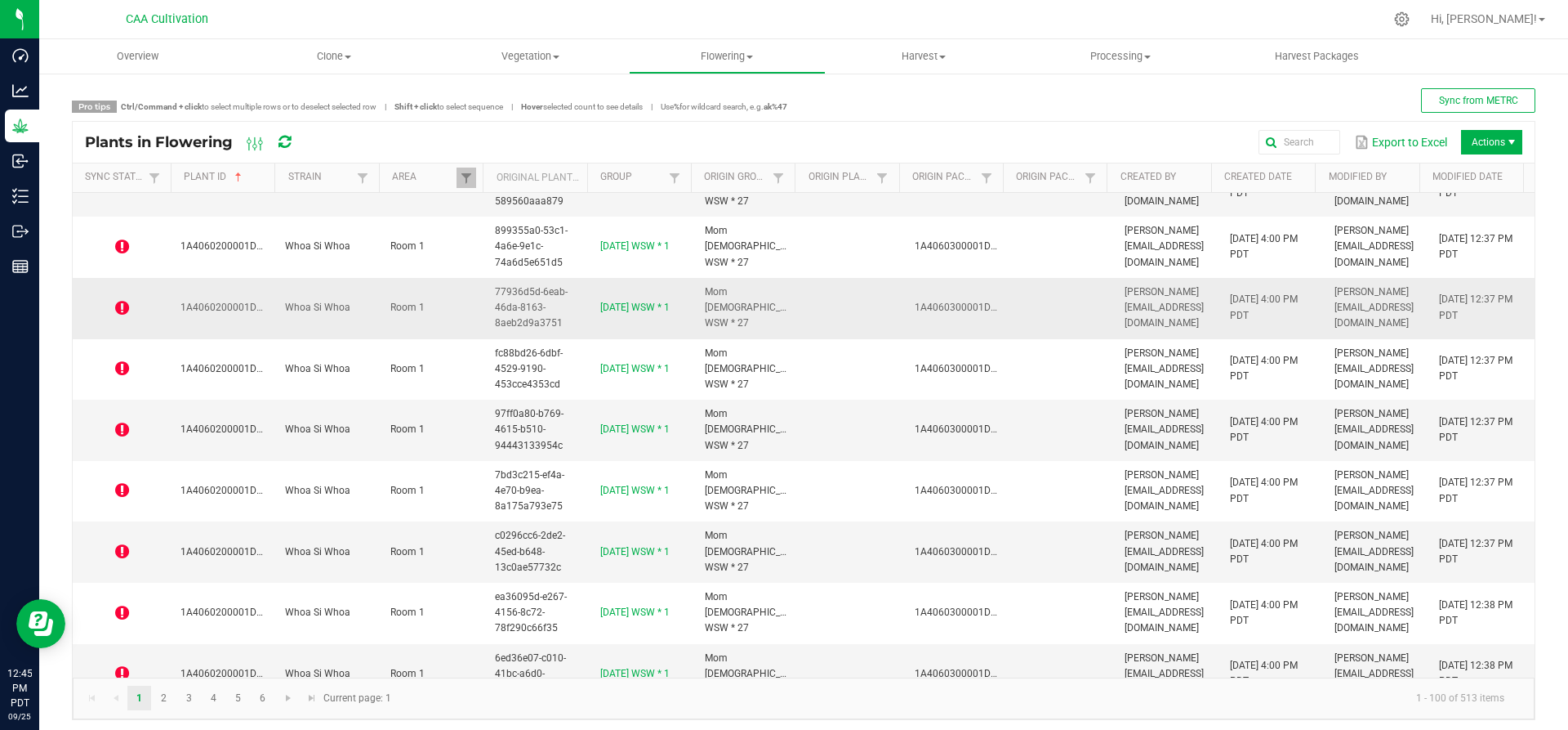
scroll to position [409, 0]
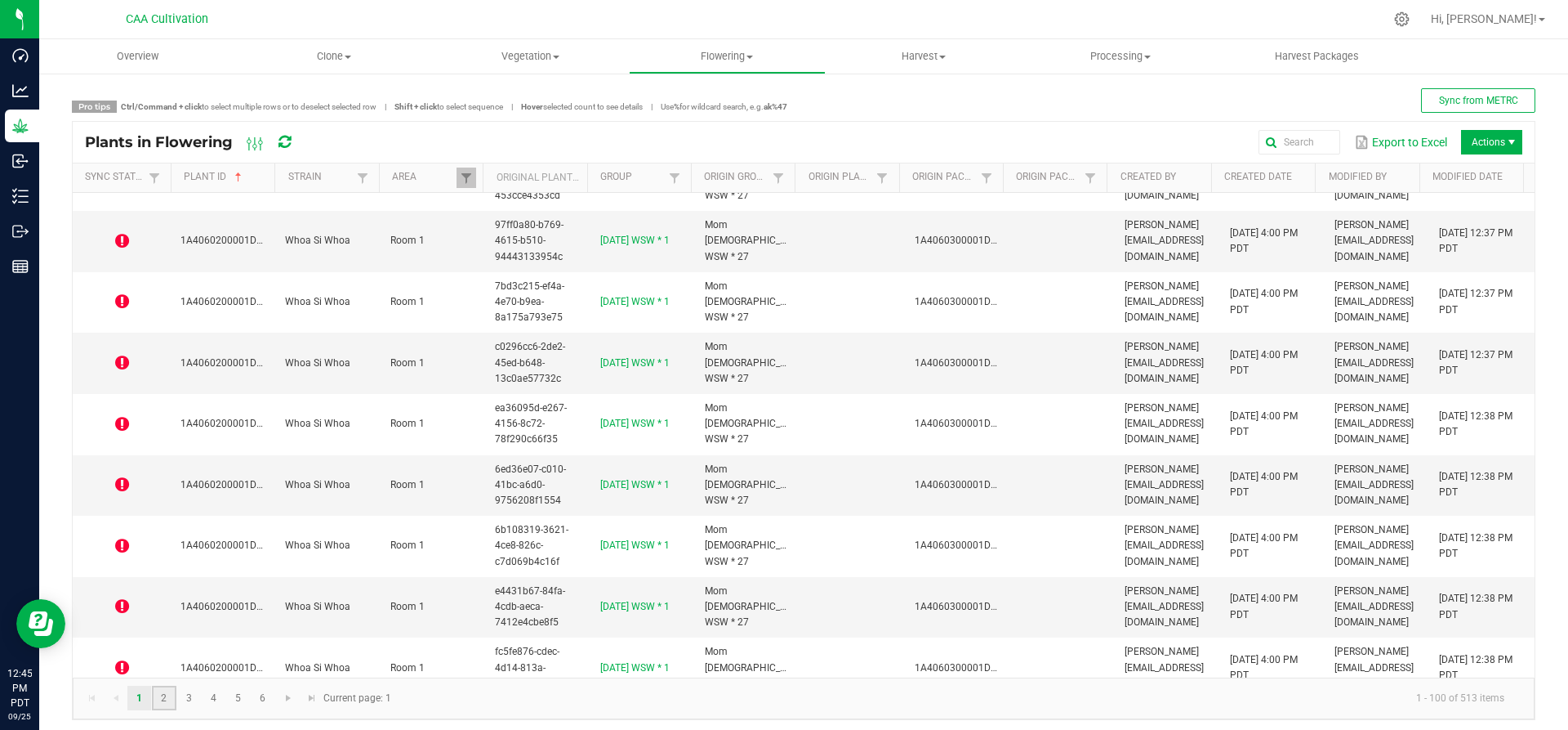
click at [161, 705] on link "2" at bounding box center [163, 698] width 24 height 24
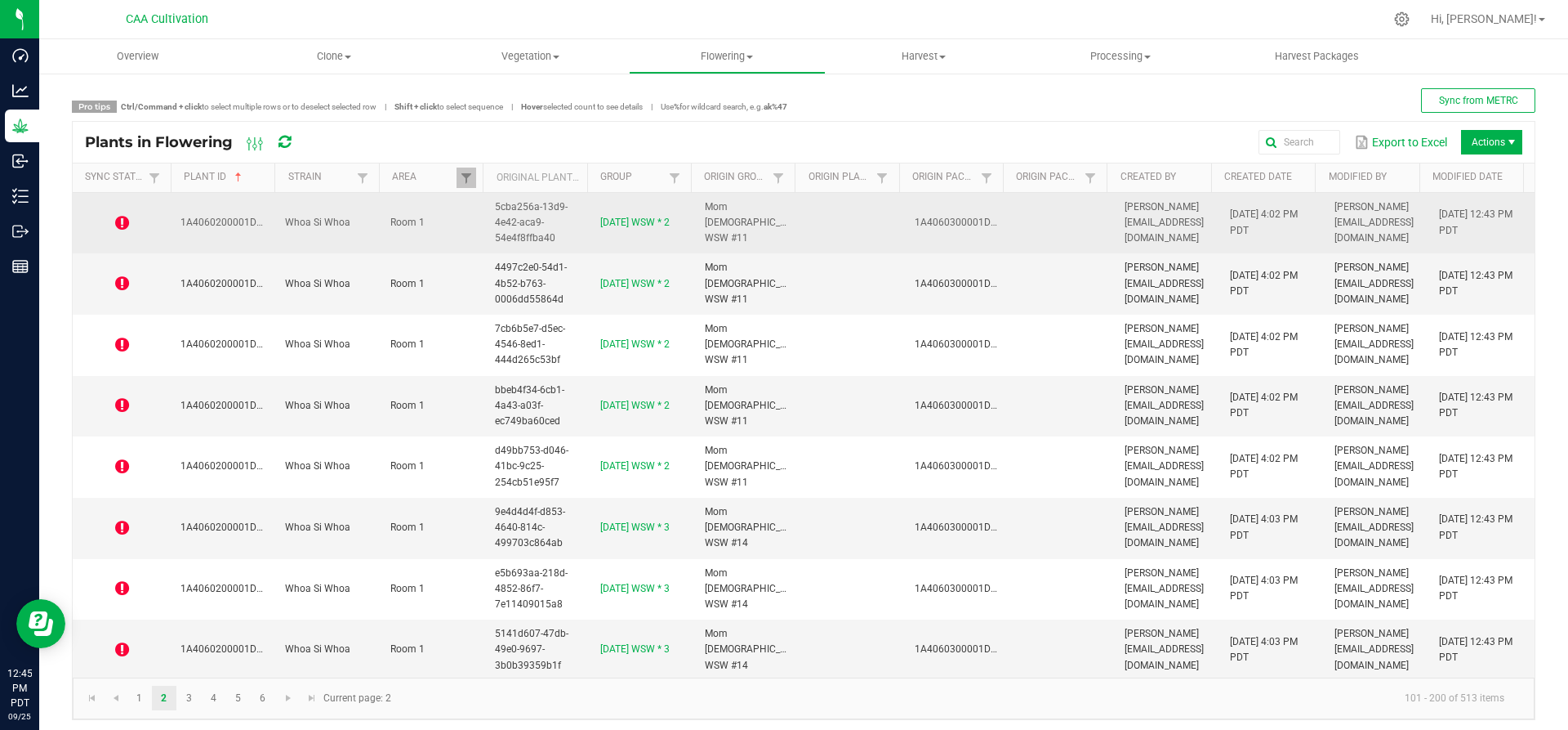
click at [125, 223] on icon at bounding box center [122, 223] width 14 height 17
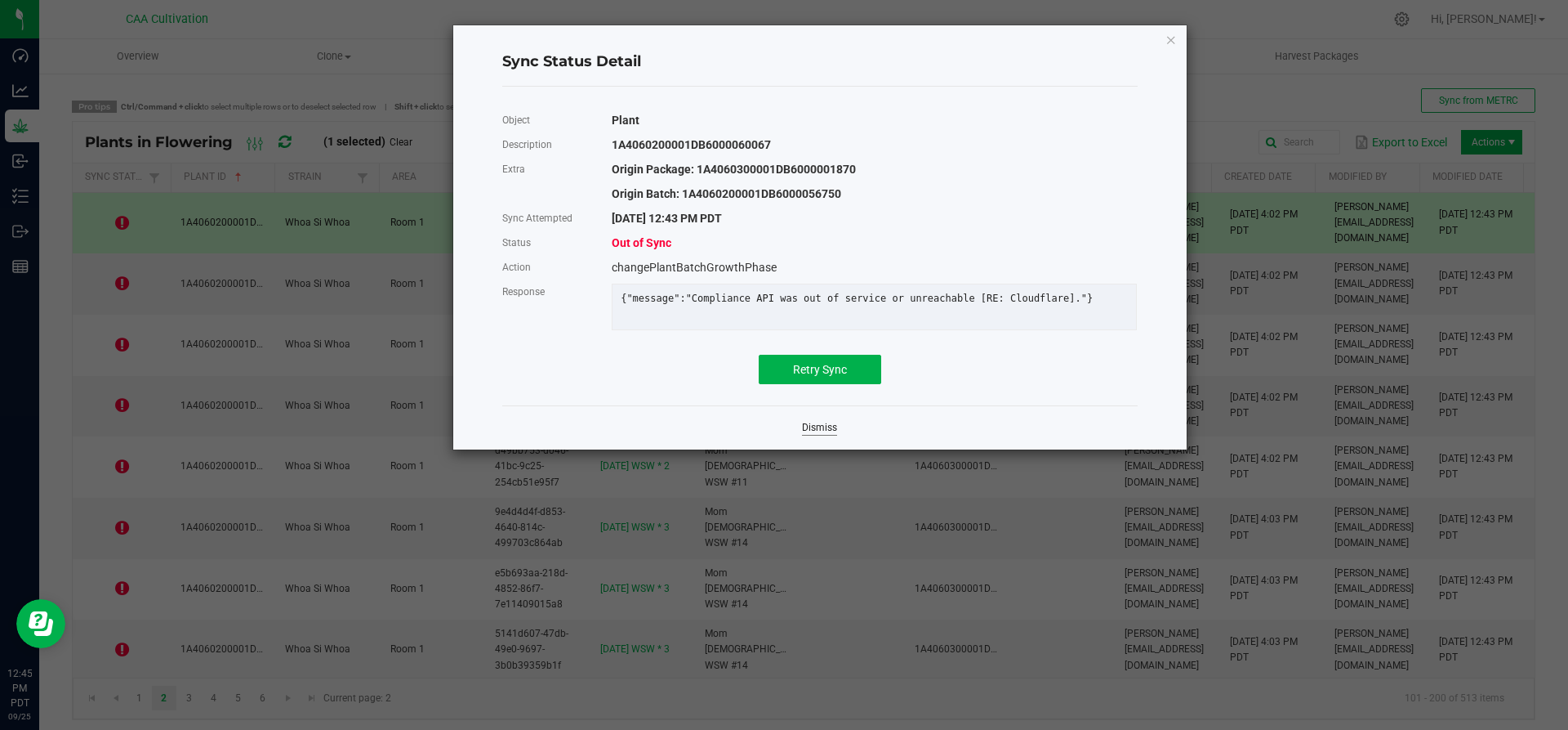
click at [828, 435] on link "Dismiss" at bounding box center [819, 428] width 35 height 14
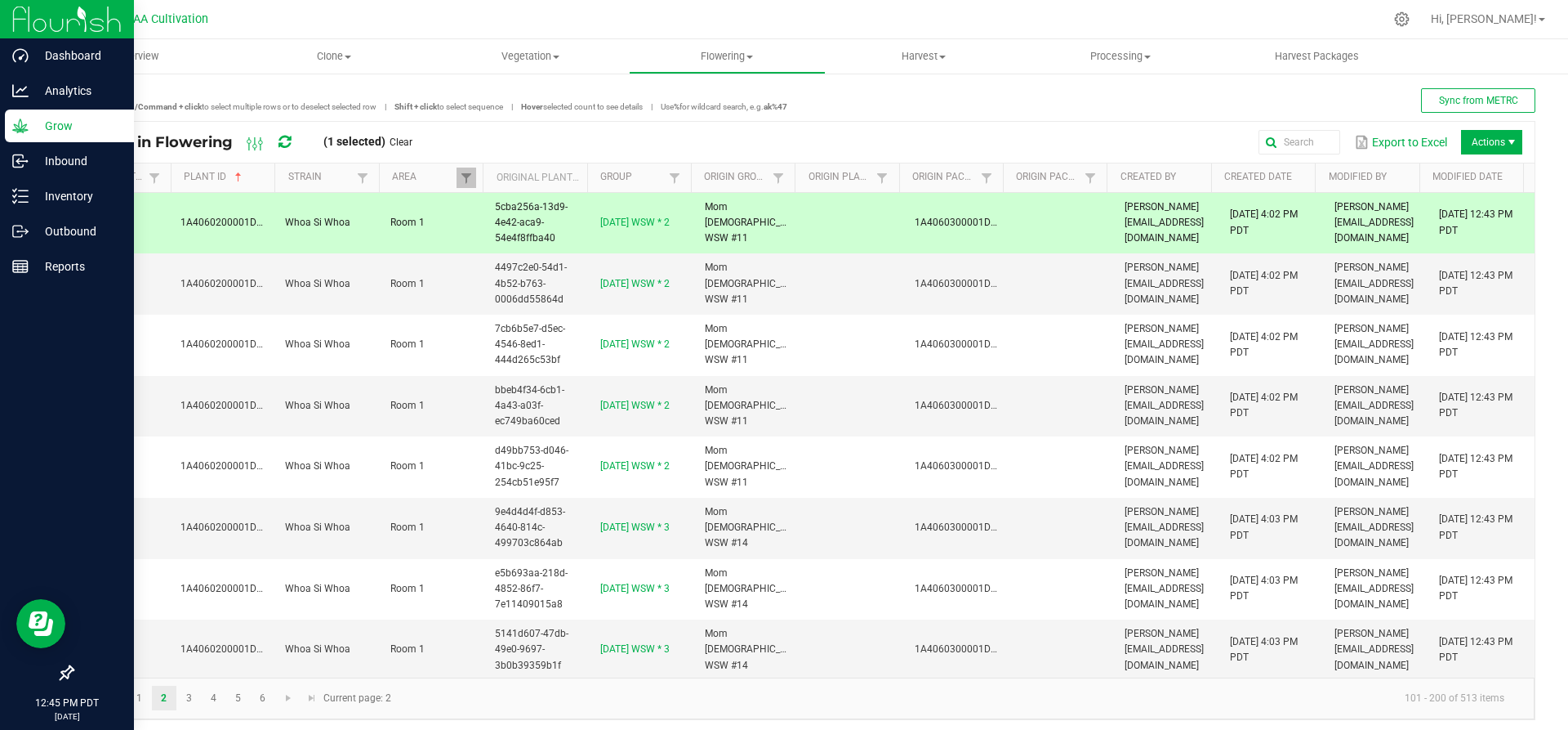
click at [57, 118] on p "Grow" at bounding box center [77, 125] width 98 height 20
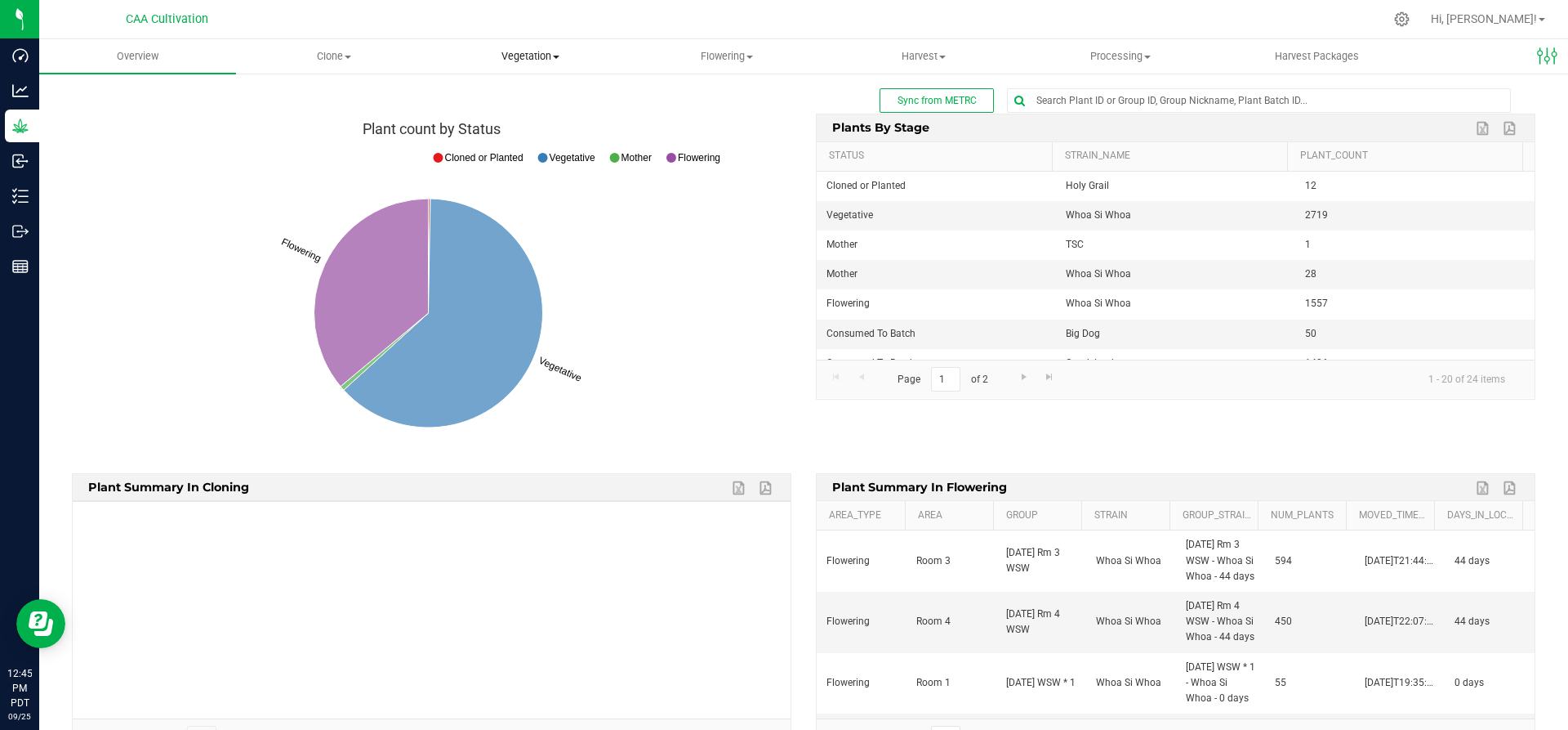
click at [552, 55] on span "Vegetation" at bounding box center [530, 56] width 195 height 15
click at [504, 93] on span "Veg groups" at bounding box center [483, 98] width 104 height 14
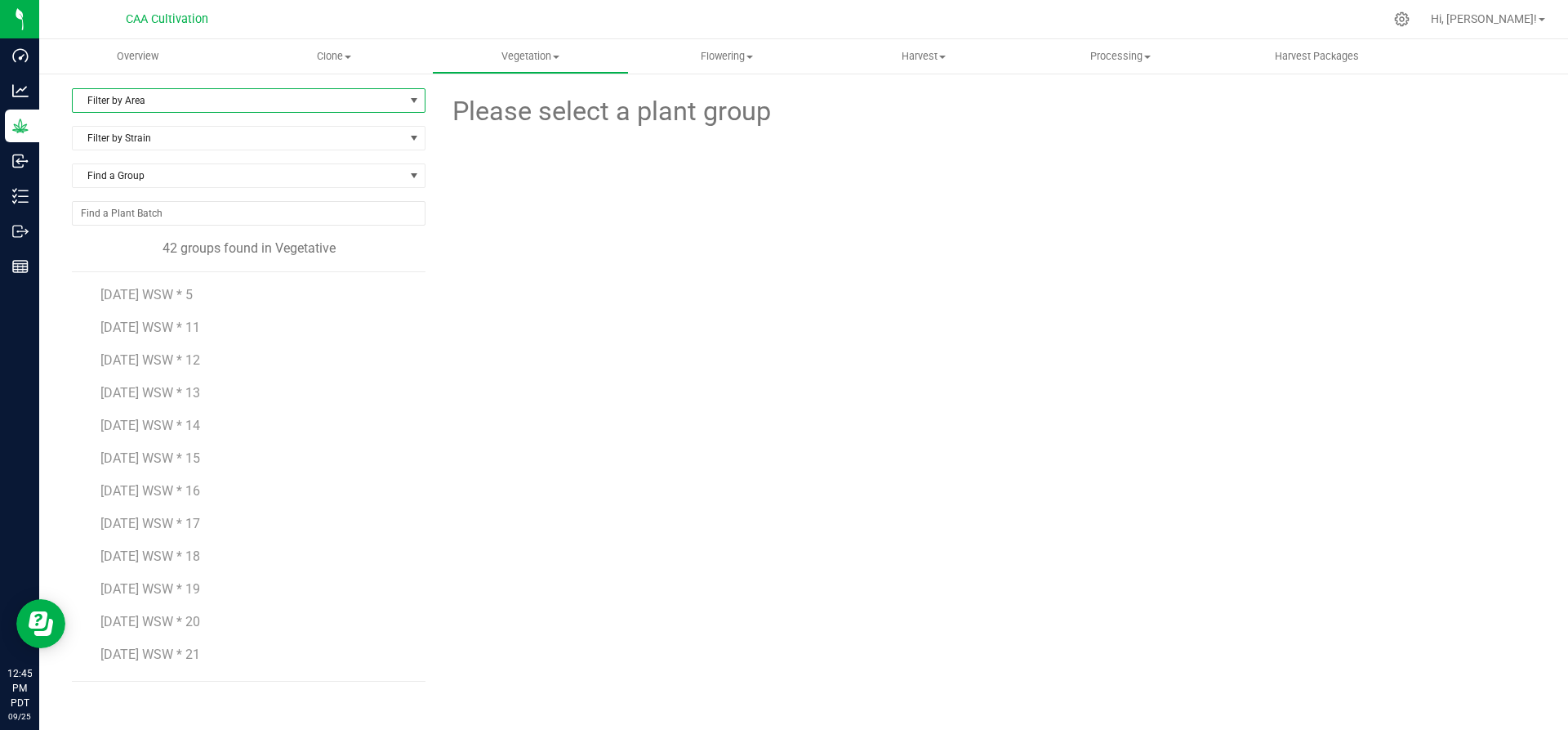
click at [140, 98] on span "Filter by Area" at bounding box center [238, 100] width 332 height 23
click at [114, 227] on li "Room 2" at bounding box center [248, 226] width 352 height 24
click at [178, 292] on span "7.16.25 WSW * 11" at bounding box center [150, 294] width 99 height 16
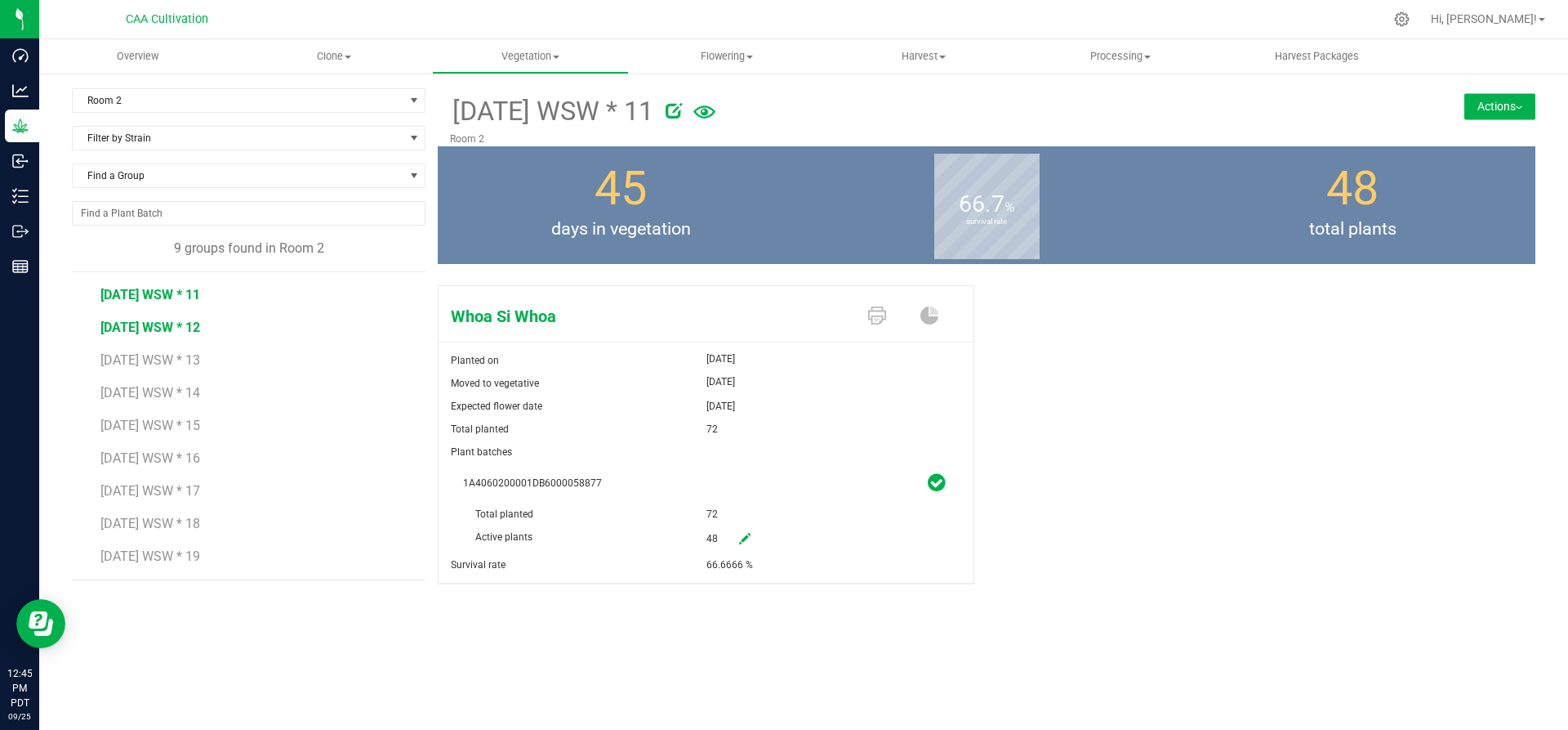
click at [185, 326] on span "7.16.25 WSW * 12" at bounding box center [150, 328] width 99 height 16
click at [186, 362] on span "7.16.25 WSW * 13" at bounding box center [150, 360] width 99 height 16
click at [178, 386] on span "7.16.25 WSW * 14" at bounding box center [150, 393] width 99 height 16
click at [178, 418] on span "7.16.25 WSW * 15" at bounding box center [150, 425] width 99 height 16
click at [172, 459] on span "7.16.25 WSW * 16" at bounding box center [150, 458] width 99 height 16
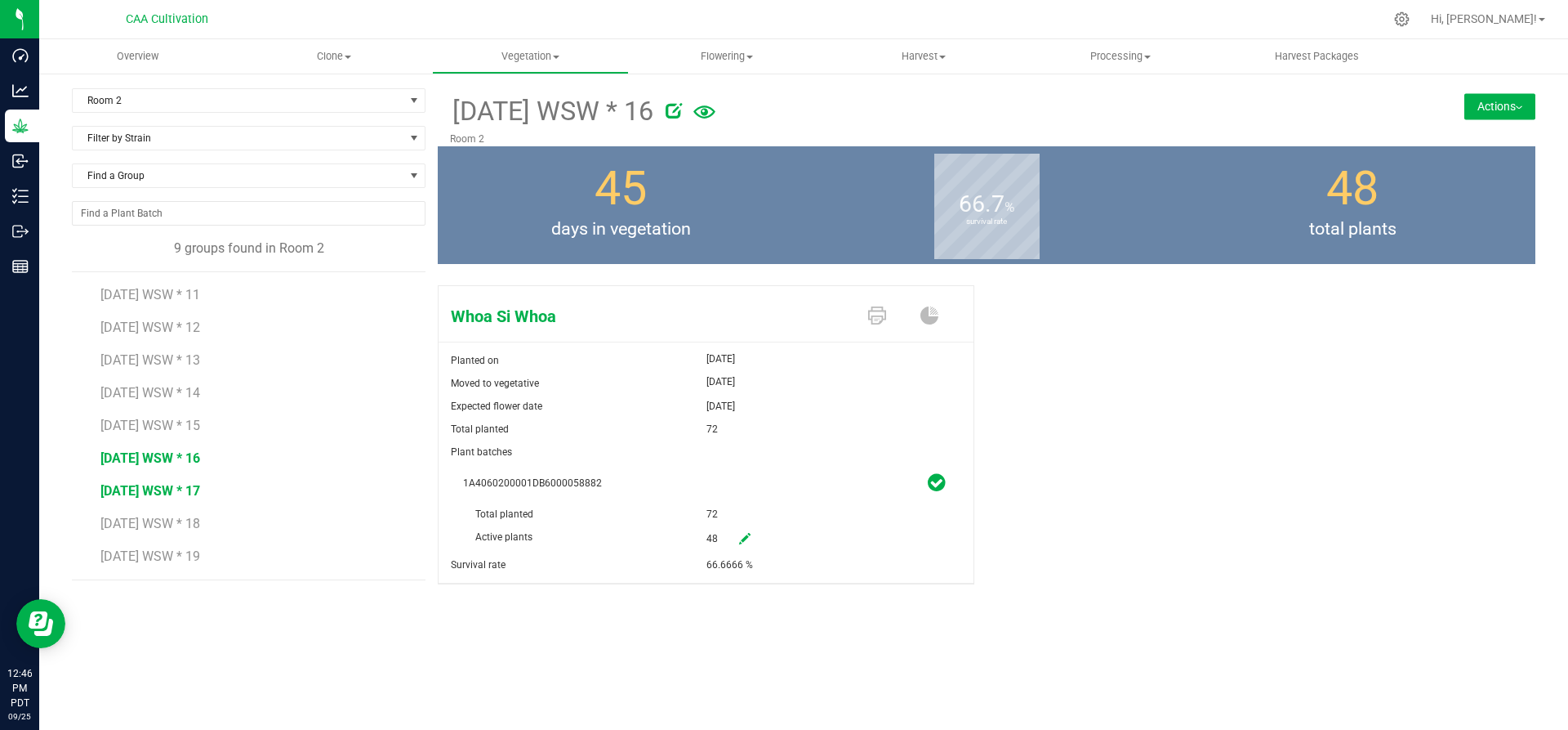
click at [168, 492] on span "7.16.25 WSW * 17" at bounding box center [150, 490] width 99 height 16
click at [172, 523] on span "7.16.25 WSW * 18" at bounding box center [150, 524] width 99 height 16
click at [171, 550] on span "7.16.25 WSW * 19" at bounding box center [150, 556] width 99 height 16
click at [744, 63] on span "Flowering" at bounding box center [727, 56] width 195 height 15
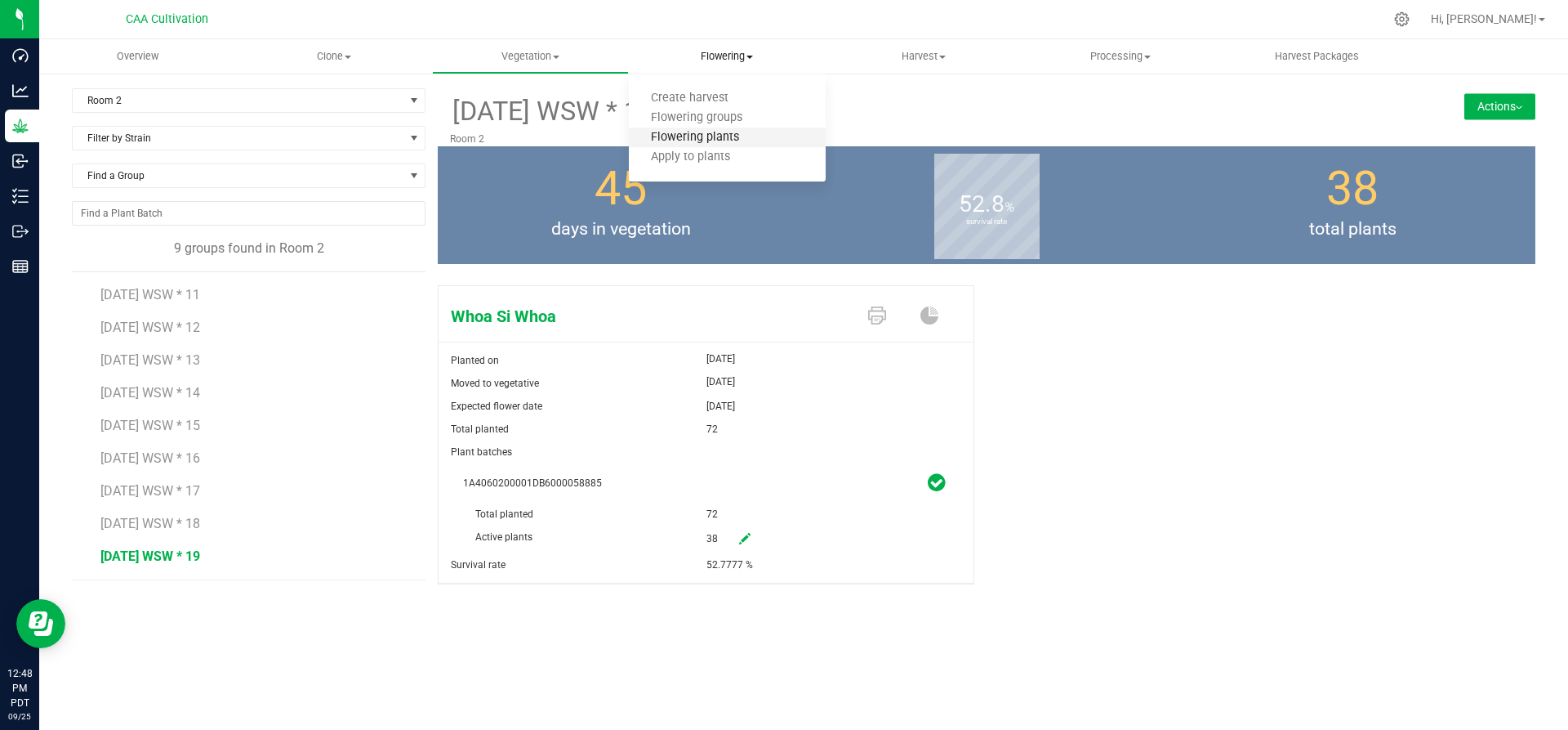
click at [723, 133] on span "Flowering plants" at bounding box center [695, 138] width 132 height 14
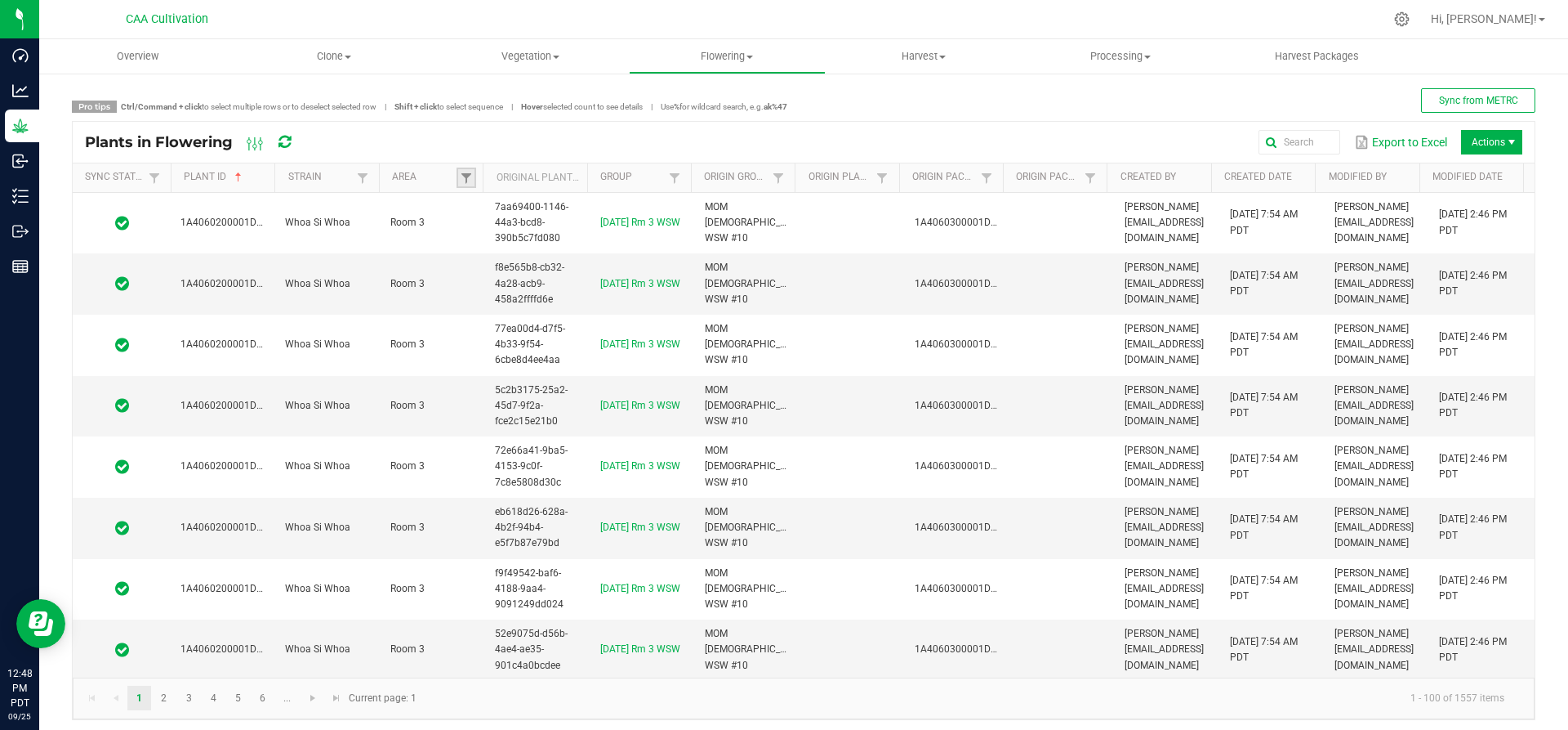
click at [466, 169] on link at bounding box center [466, 177] width 20 height 20
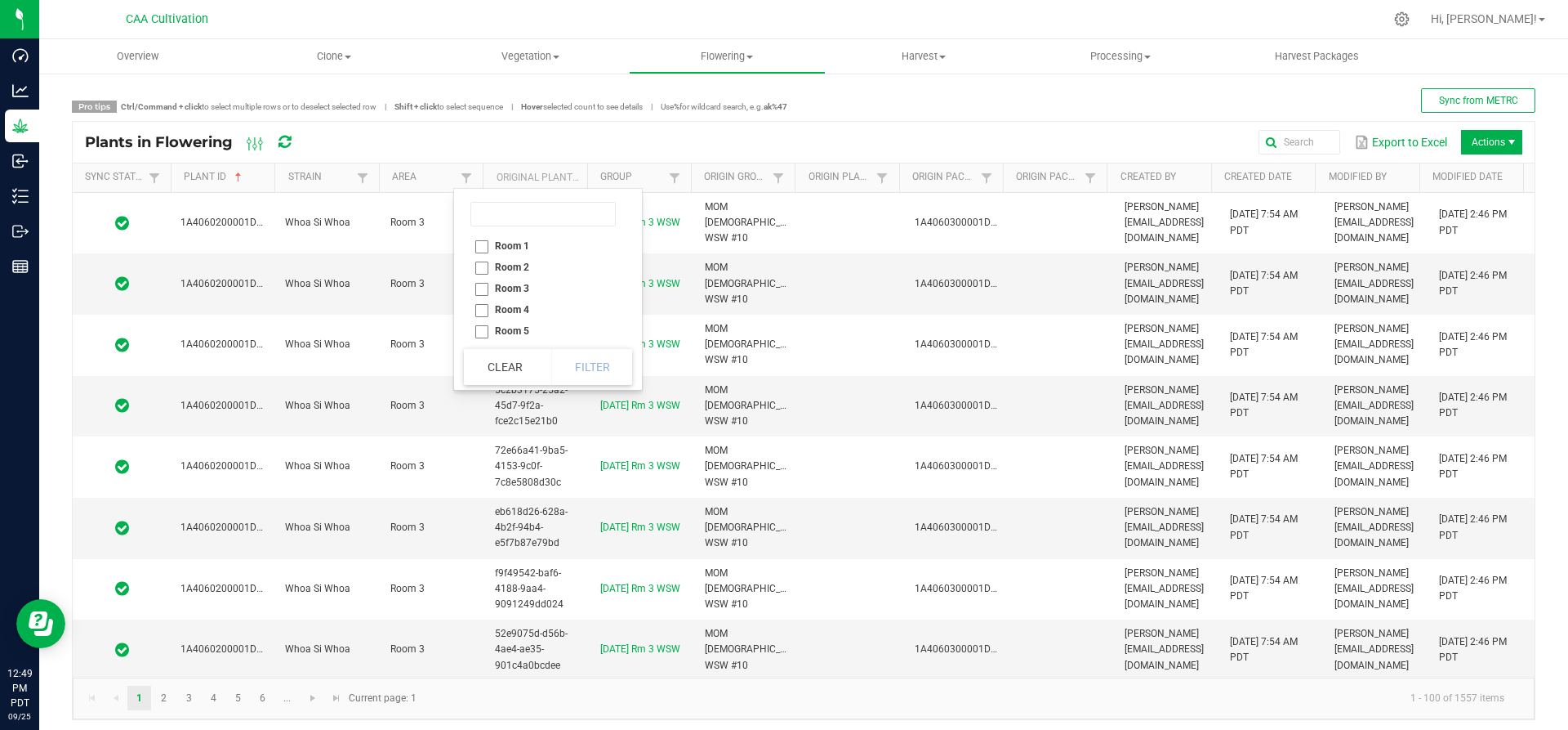
click at [488, 244] on li "Room 1" at bounding box center [543, 246] width 158 height 21
checkbox 1 "true"
click at [606, 362] on button "Filter" at bounding box center [592, 367] width 82 height 36
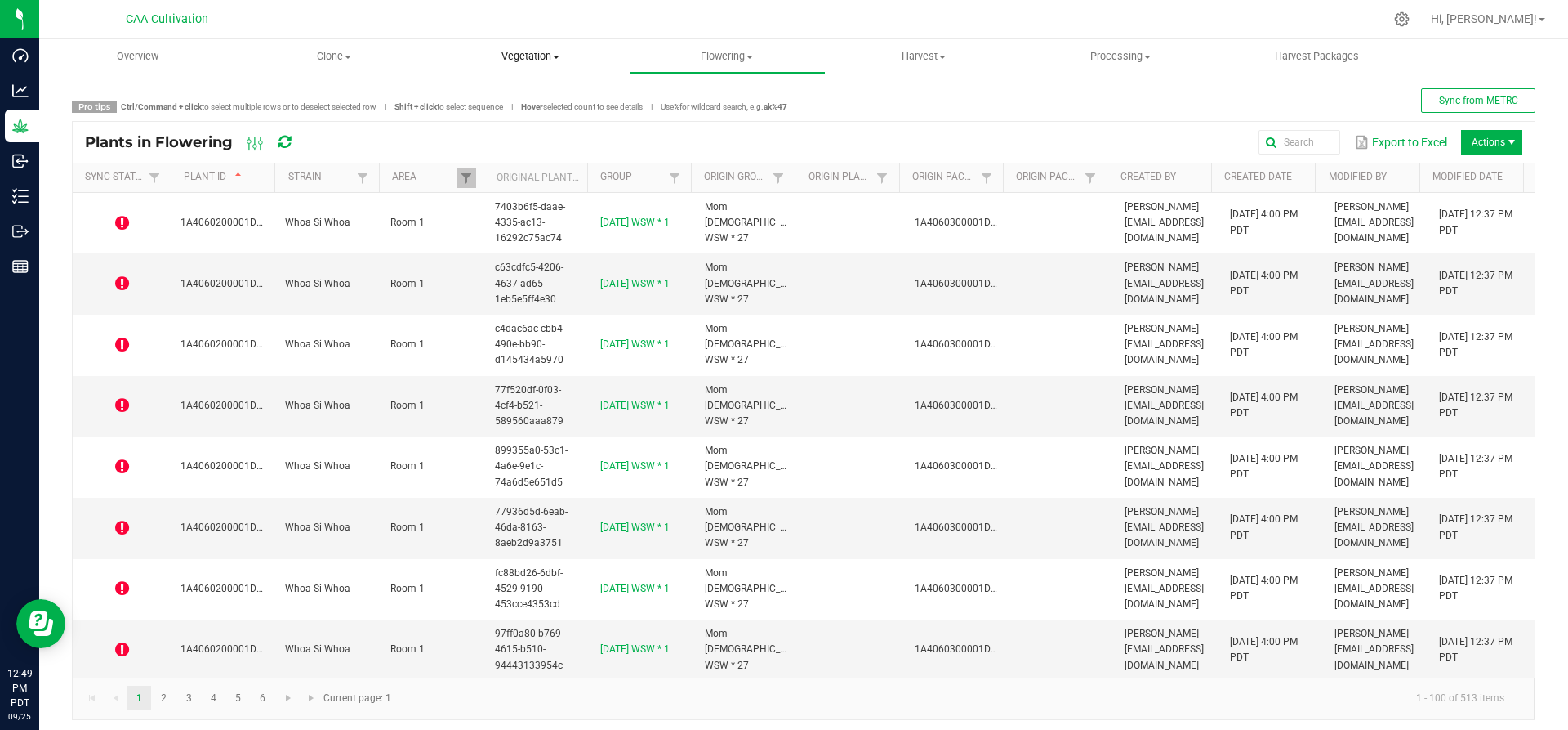
click at [517, 57] on span "Vegetation" at bounding box center [530, 56] width 195 height 15
click at [499, 93] on span "Veg groups" at bounding box center [483, 98] width 104 height 14
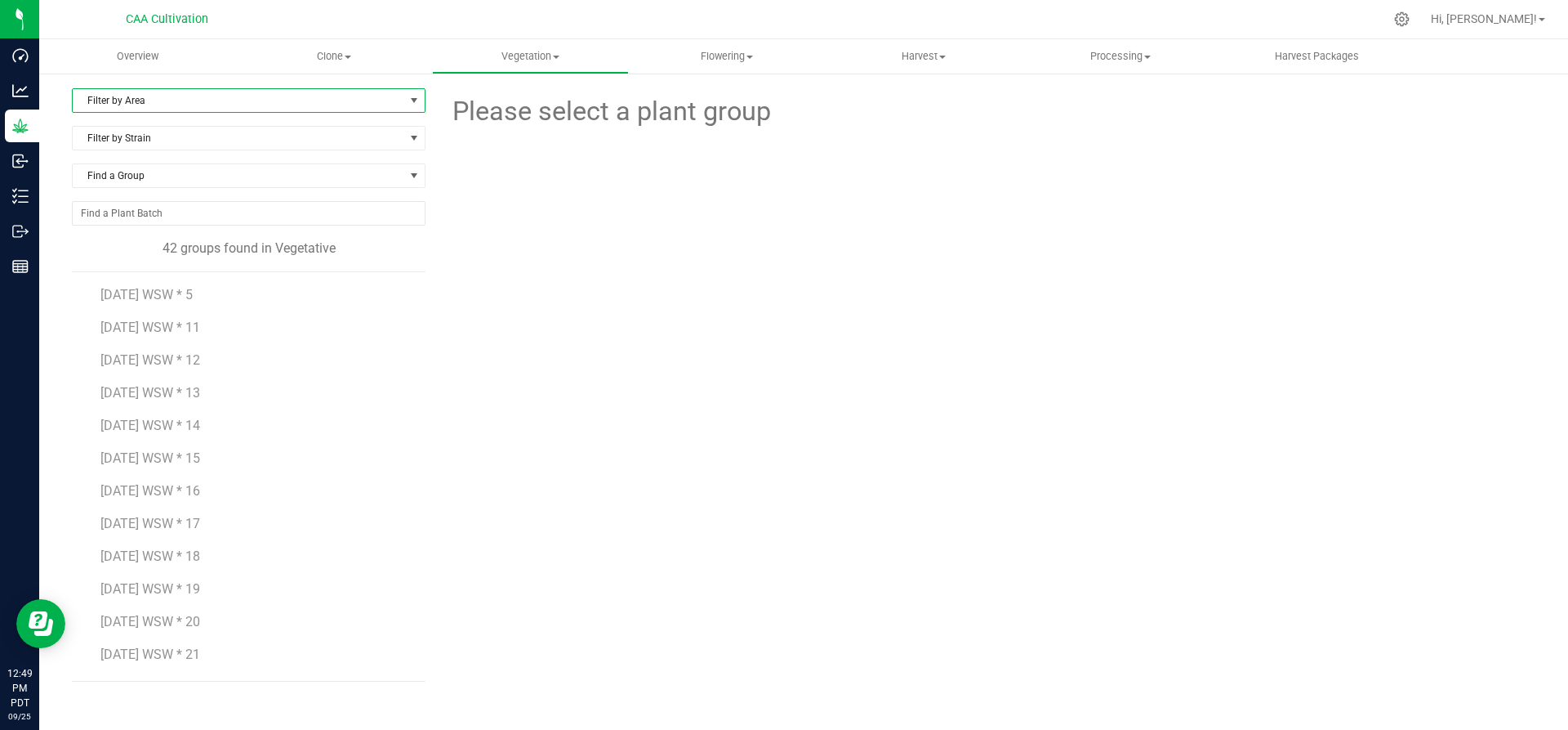
click at [153, 98] on span "Filter by Area" at bounding box center [238, 100] width 332 height 23
click at [126, 229] on li "Room 2" at bounding box center [248, 226] width 352 height 24
click at [192, 290] on span "7.16.25 WSW * 11" at bounding box center [150, 294] width 99 height 16
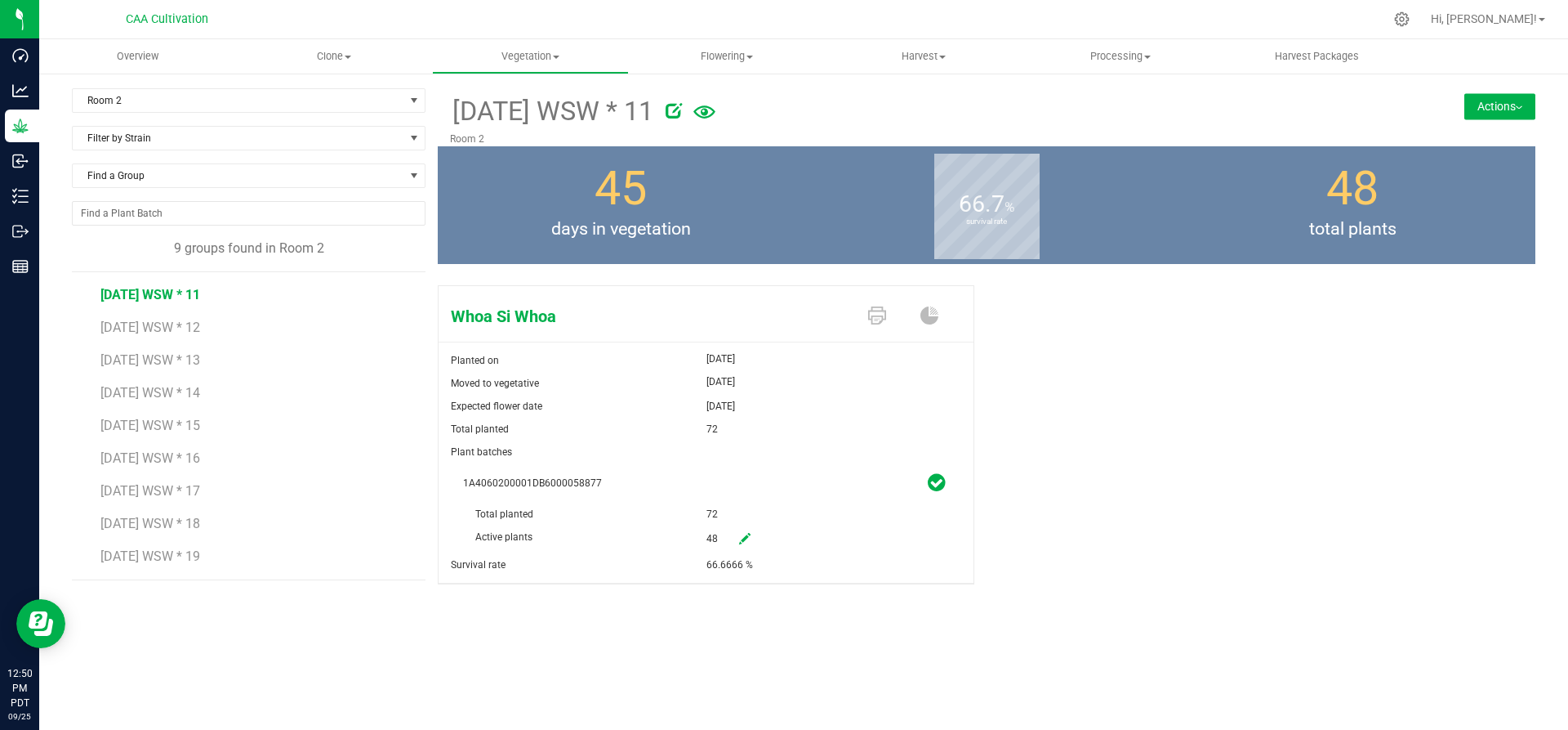
click at [1496, 110] on button "Actions" at bounding box center [1500, 106] width 71 height 26
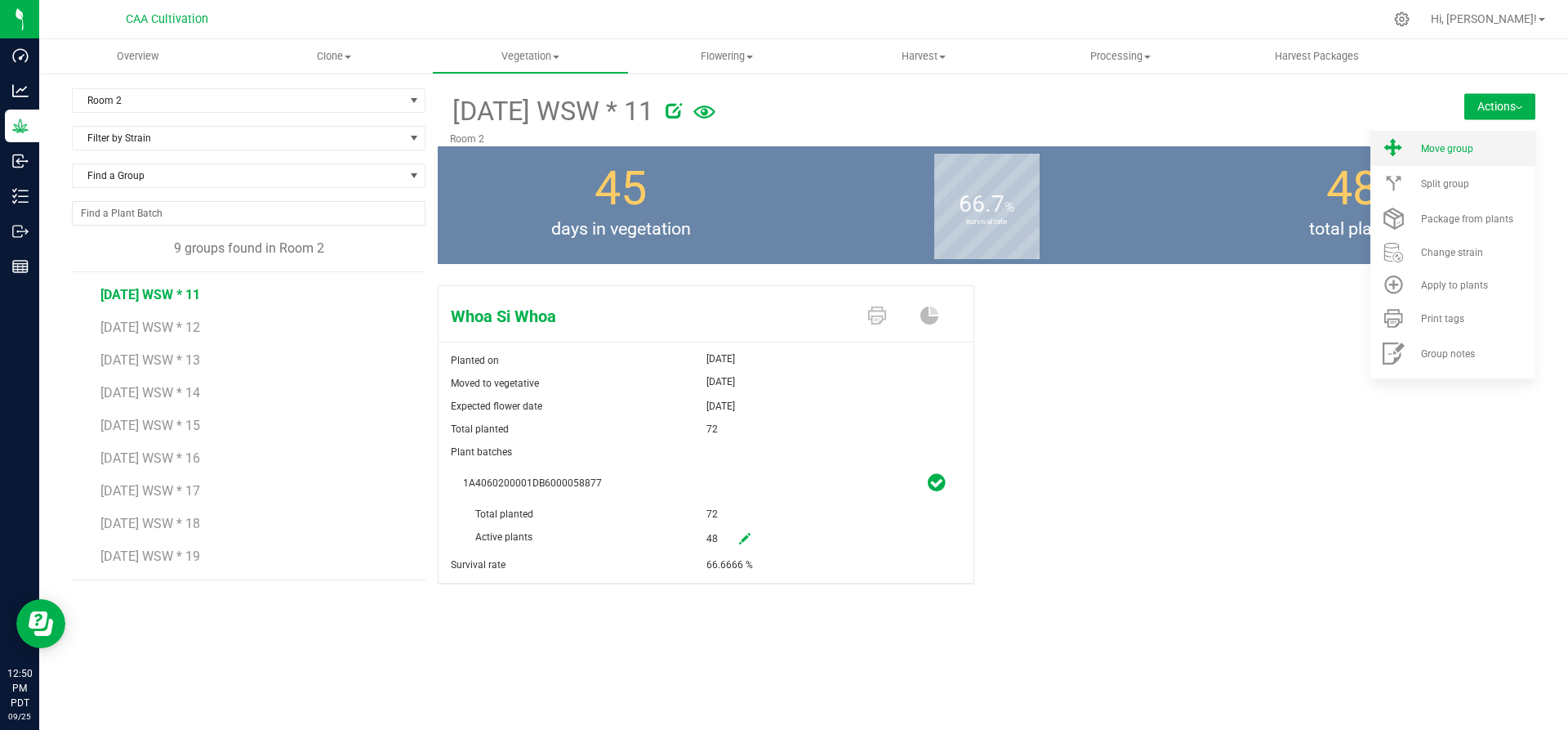
click at [1464, 159] on li "Move group" at bounding box center [1452, 148] width 165 height 35
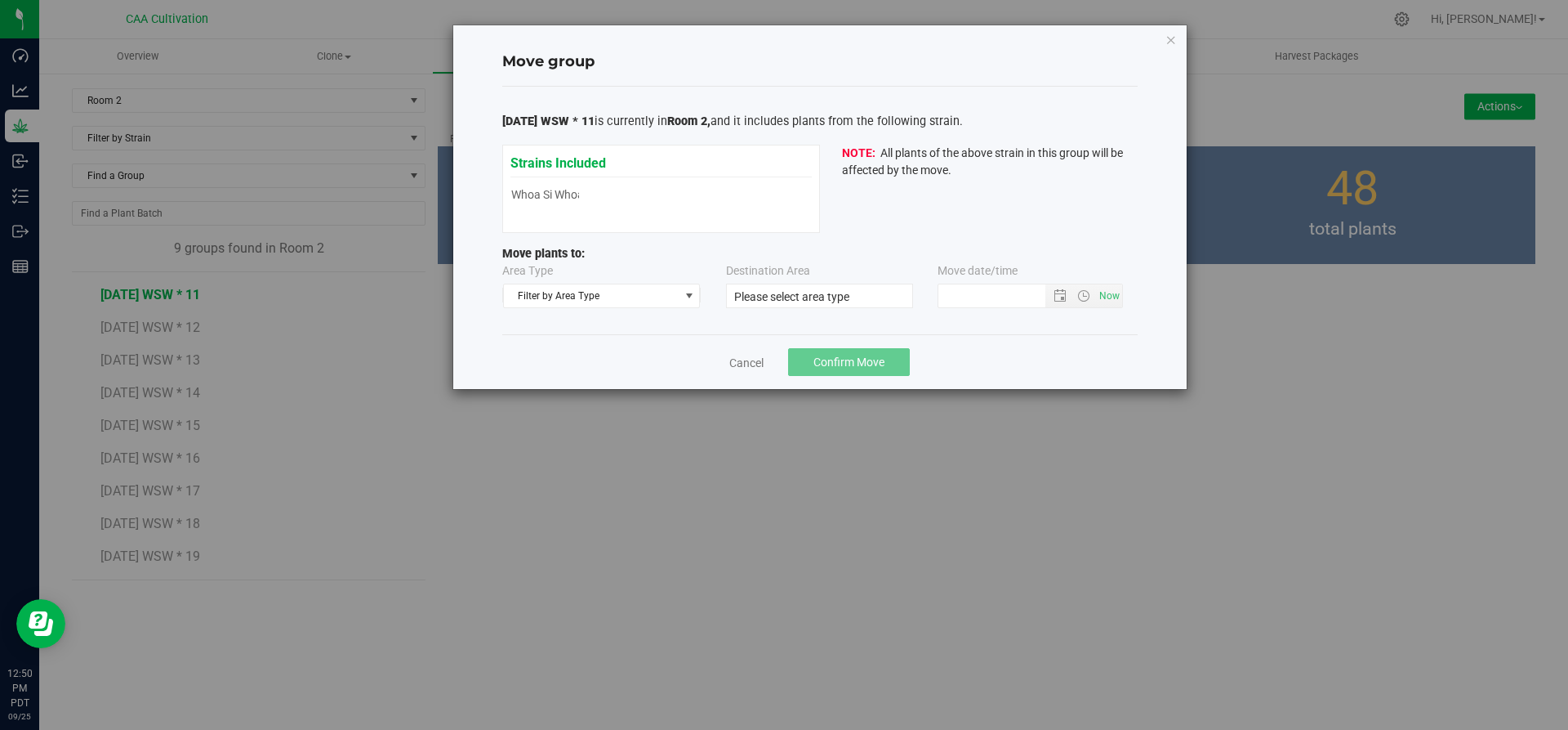
type input "9/25/2025 12:49 PM"
click at [664, 293] on span "Filter by Area Type" at bounding box center [592, 295] width 176 height 23
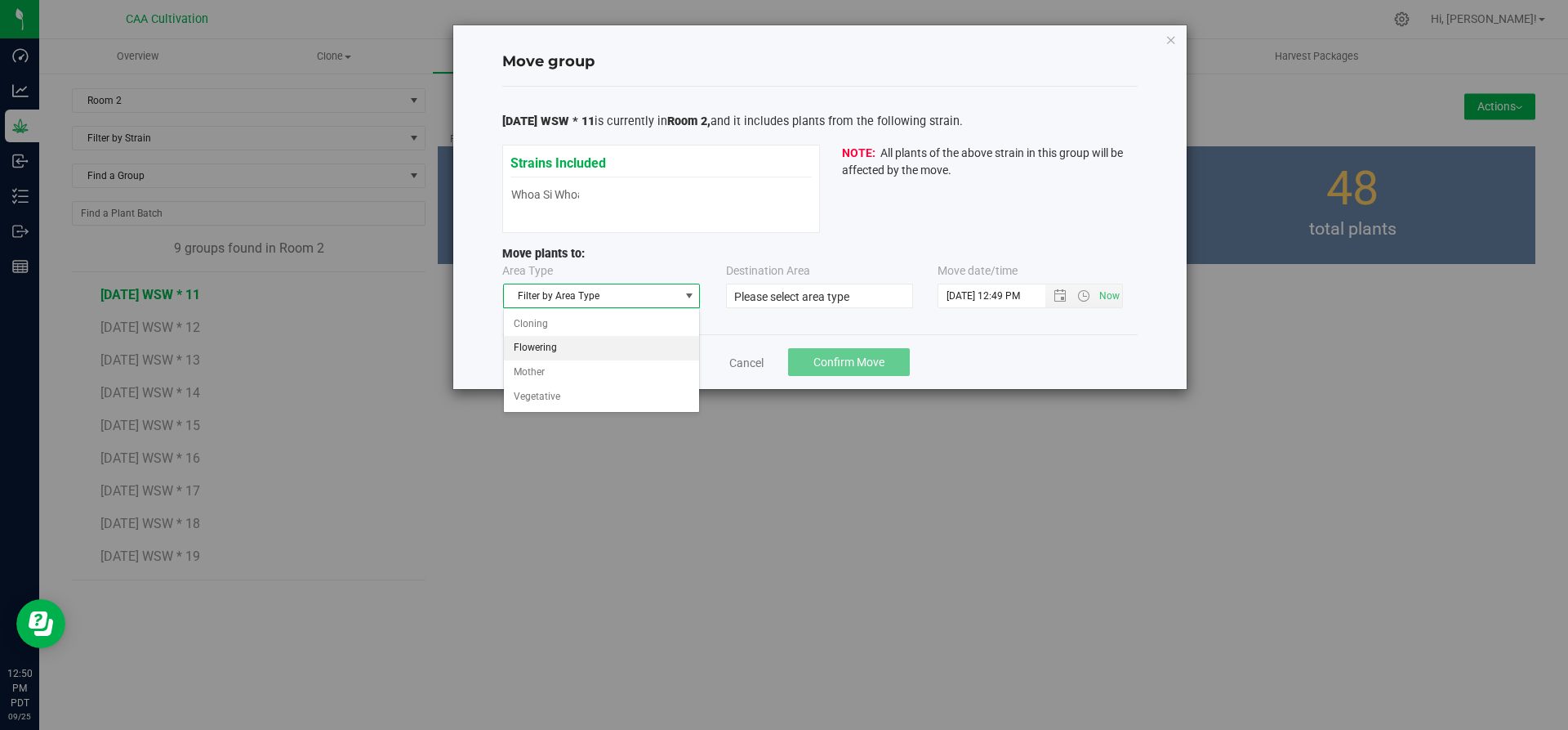
click at [597, 343] on li "Flowering" at bounding box center [602, 348] width 196 height 24
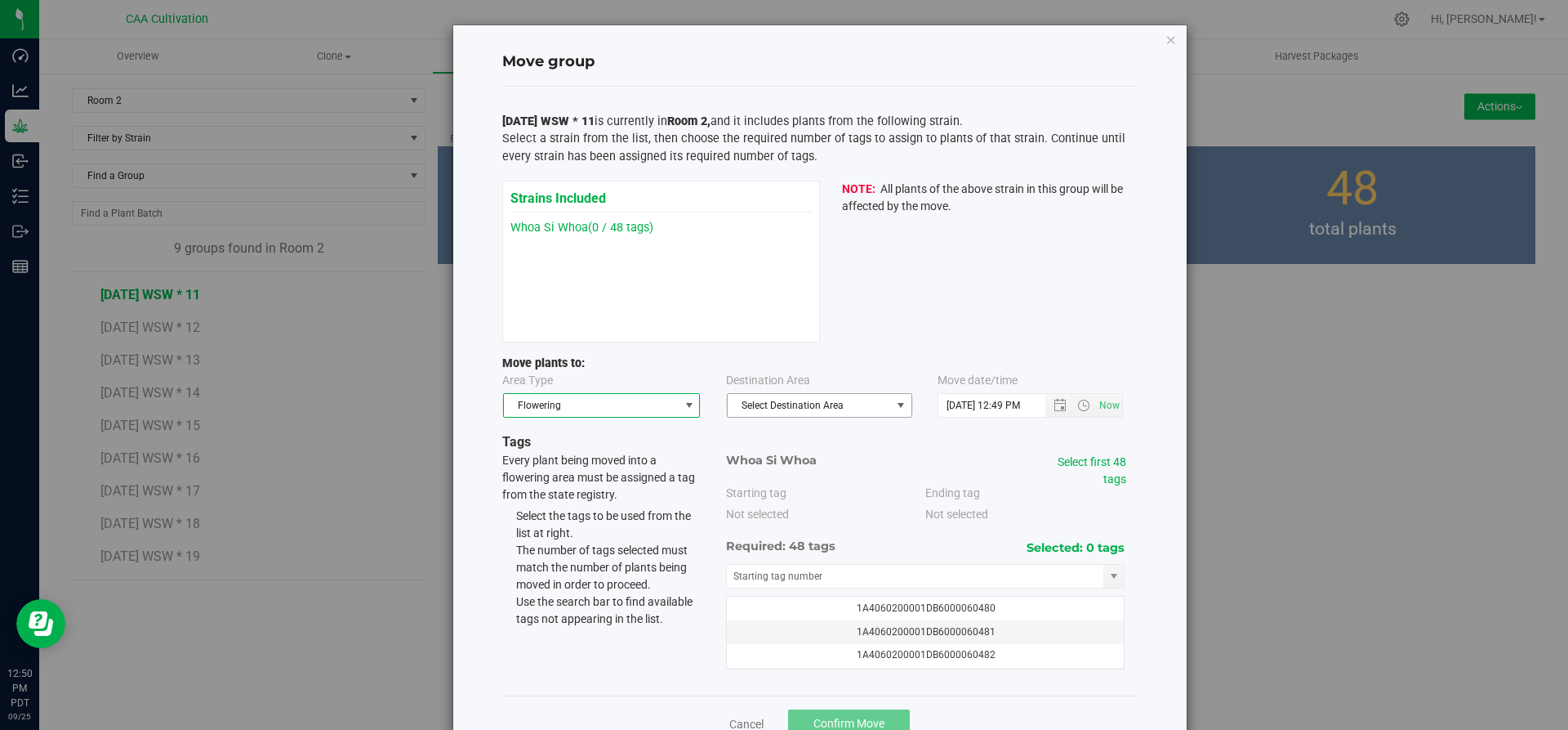
click at [867, 402] on span "Select Destination Area" at bounding box center [810, 405] width 164 height 23
click at [788, 461] on li "Room 2" at bounding box center [812, 458] width 184 height 24
click at [1112, 468] on link "Select first 48 tags" at bounding box center [1092, 470] width 69 height 30
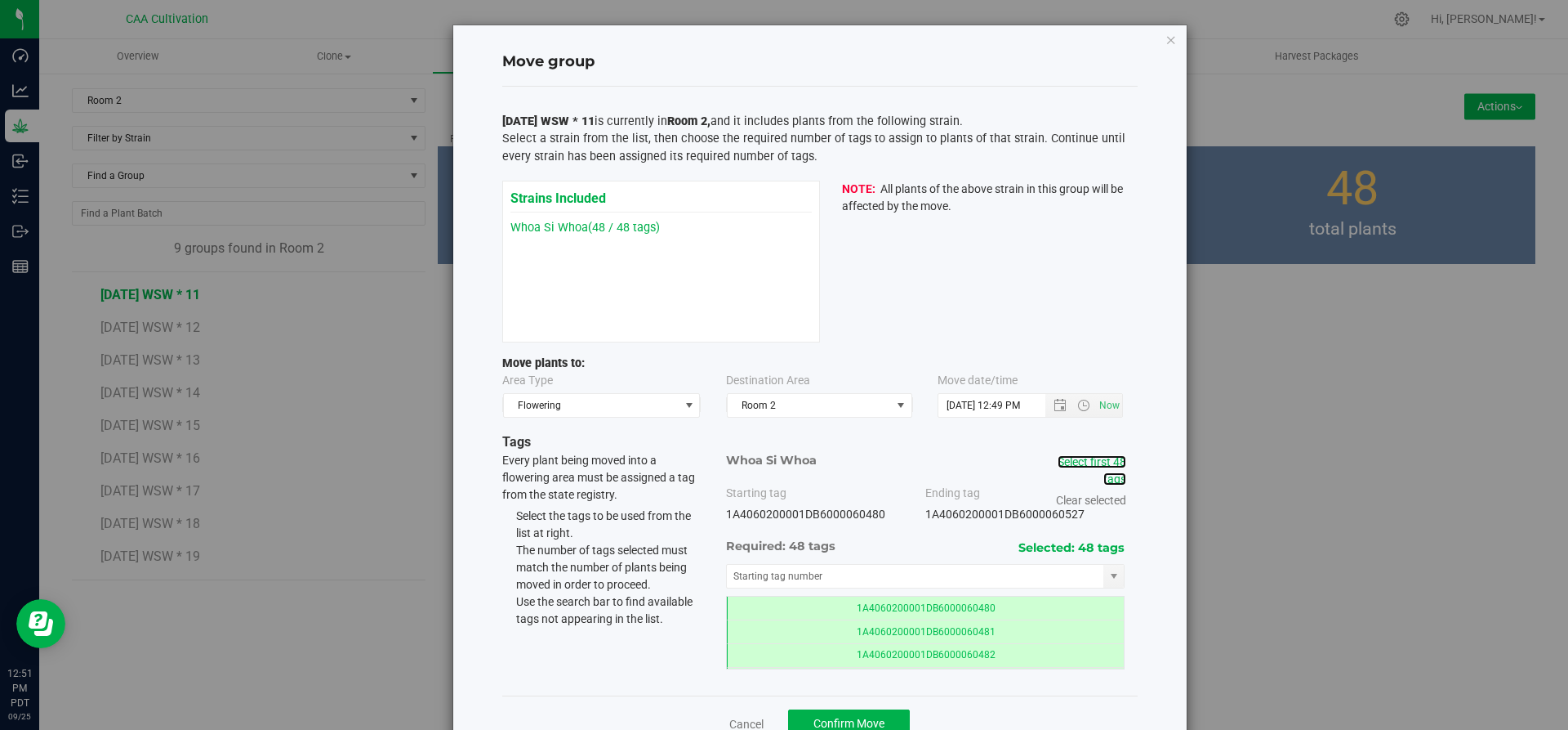
scroll to position [46, 0]
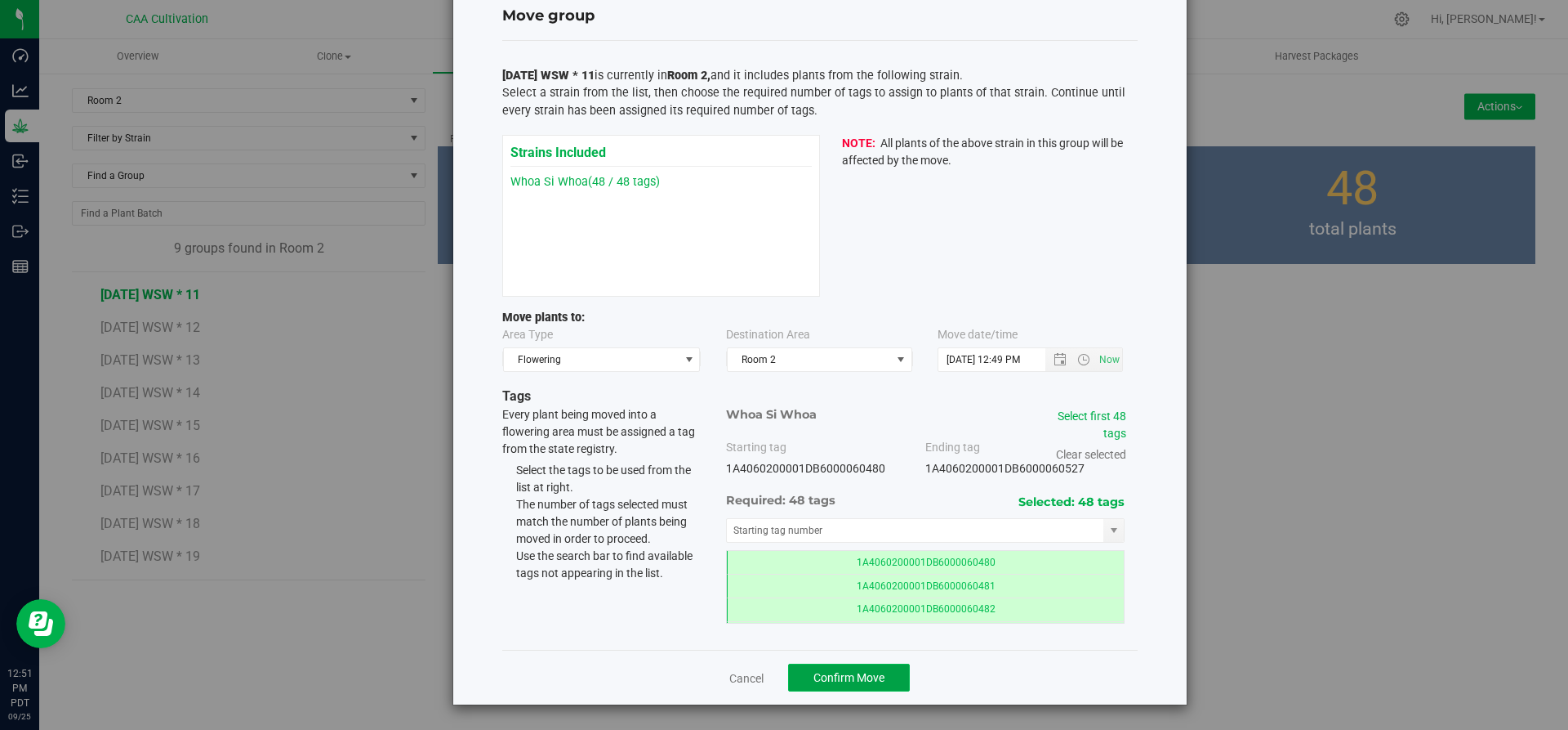
click at [865, 681] on span "Confirm Move" at bounding box center [849, 677] width 71 height 13
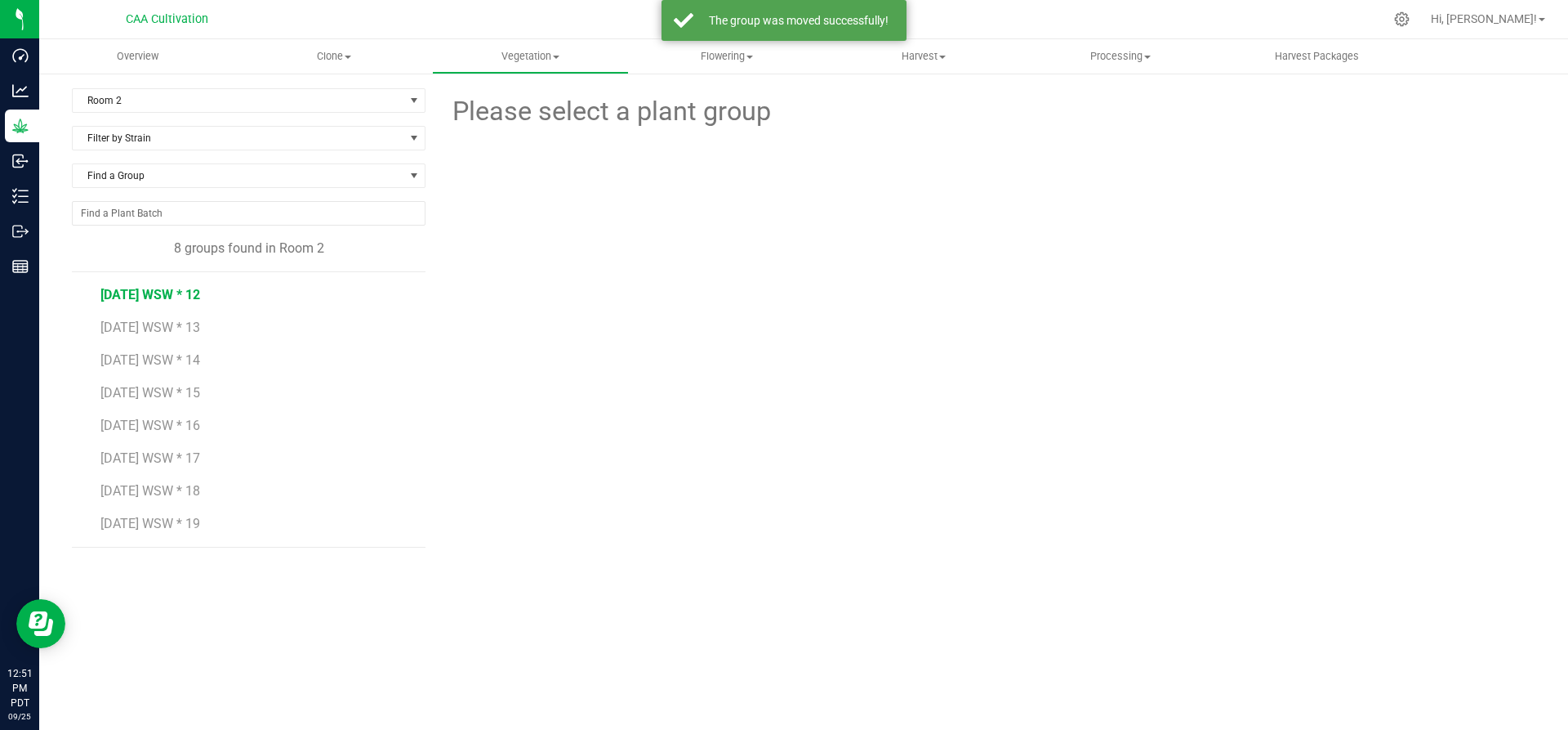
click at [151, 294] on span "7.16.25 WSW * 12" at bounding box center [150, 294] width 99 height 16
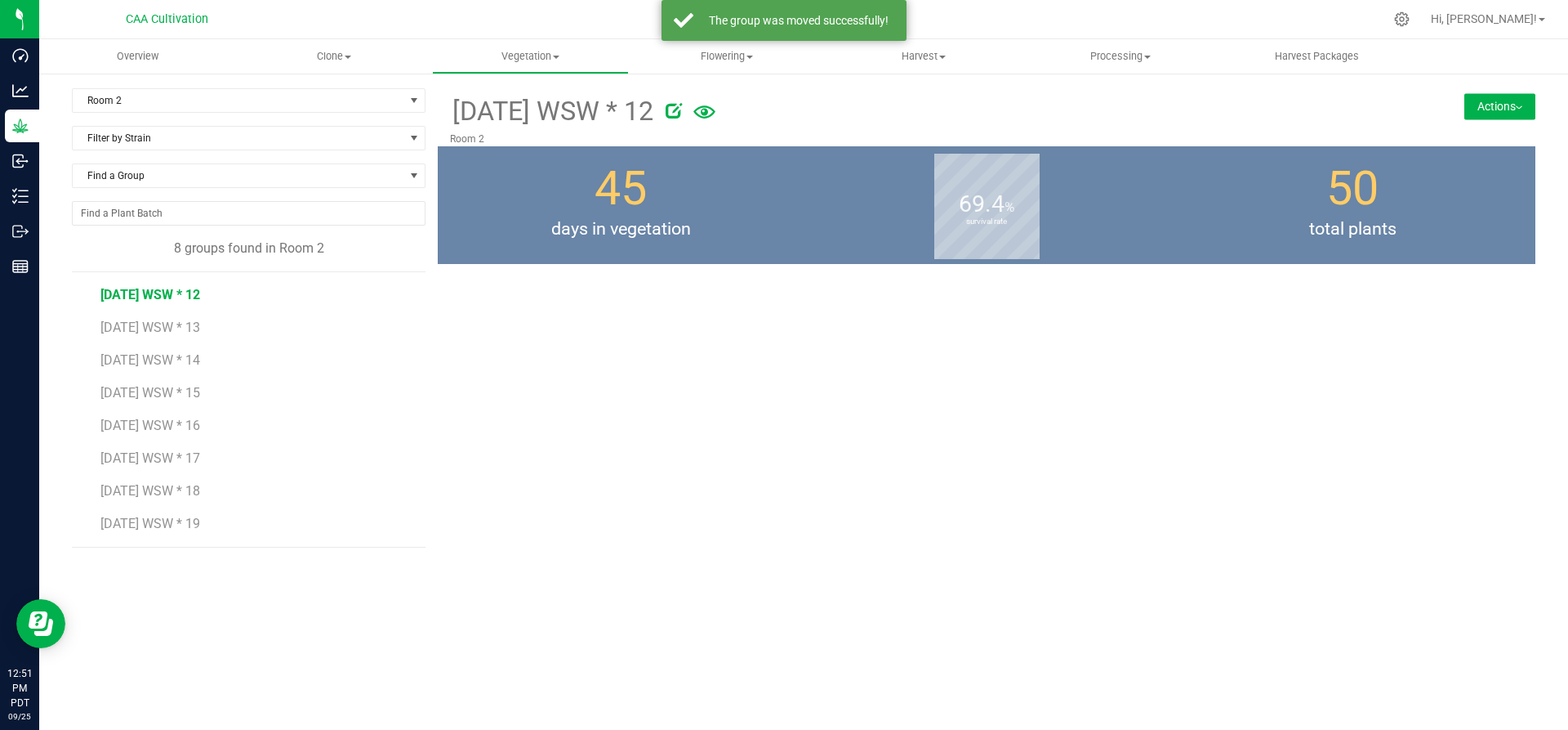
click at [1520, 103] on button "Actions" at bounding box center [1500, 106] width 71 height 26
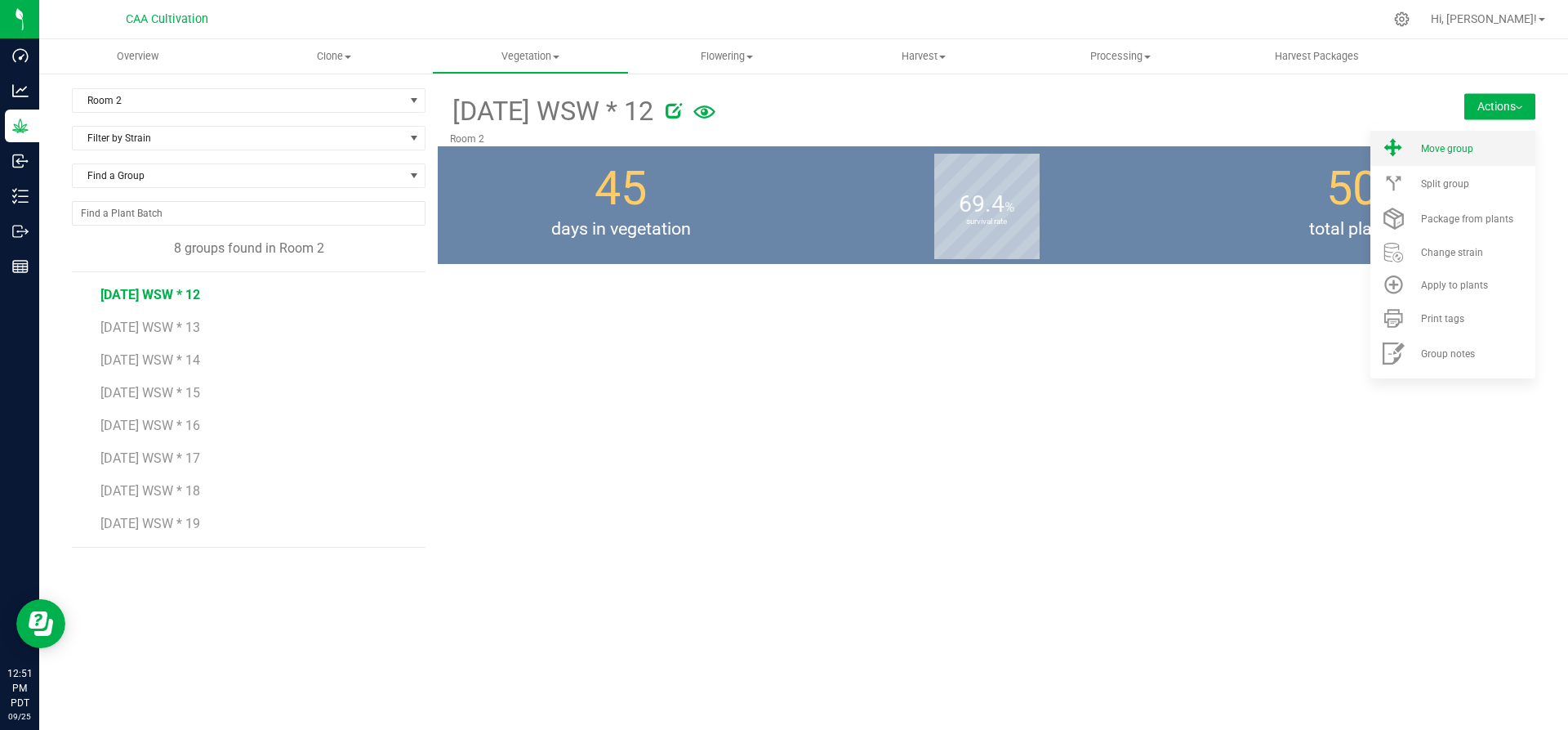
click at [1484, 151] on div "Move group" at bounding box center [1477, 148] width 111 height 11
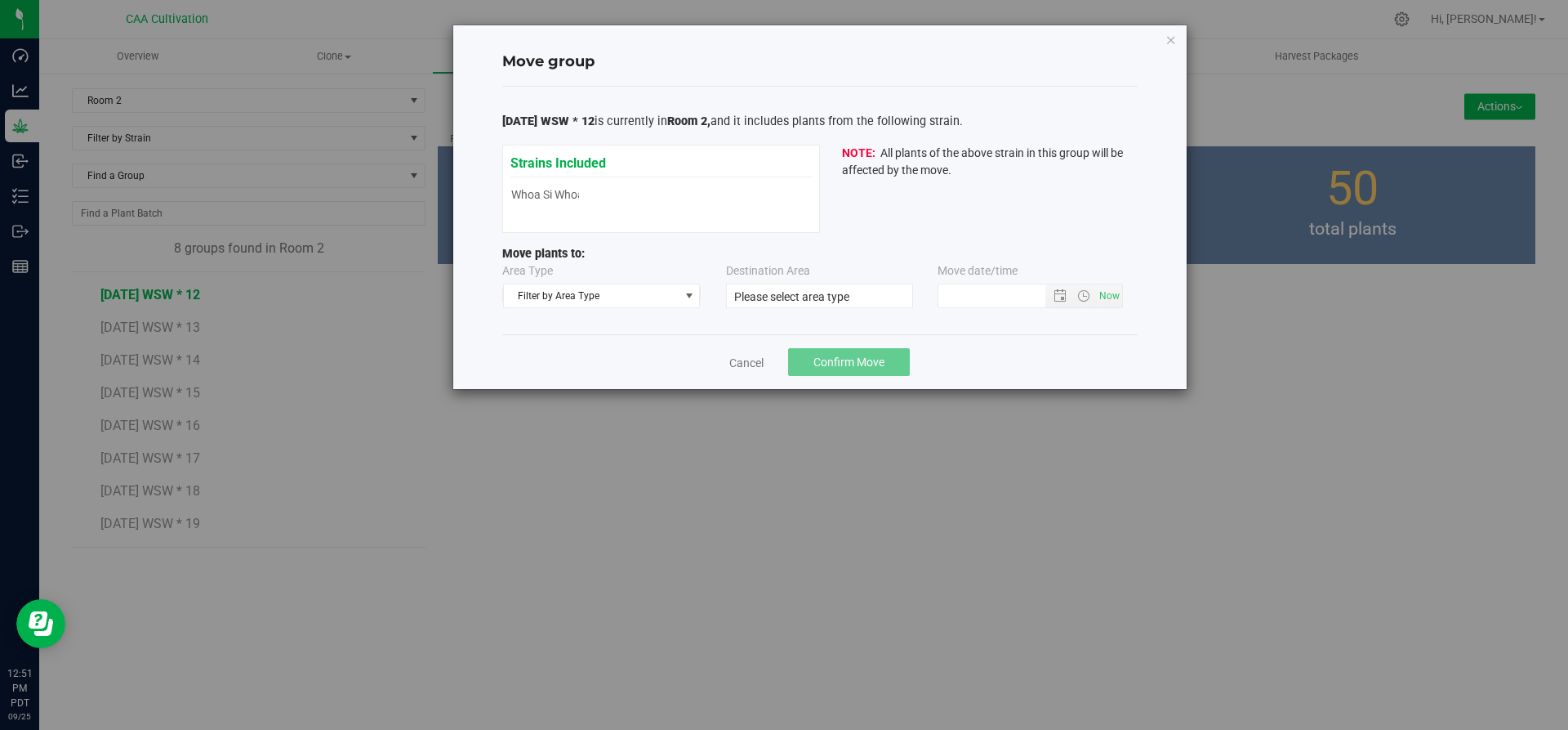
type input "9/25/2025 12:50 PM"
click at [545, 302] on span "Filter by Area Type" at bounding box center [592, 295] width 176 height 23
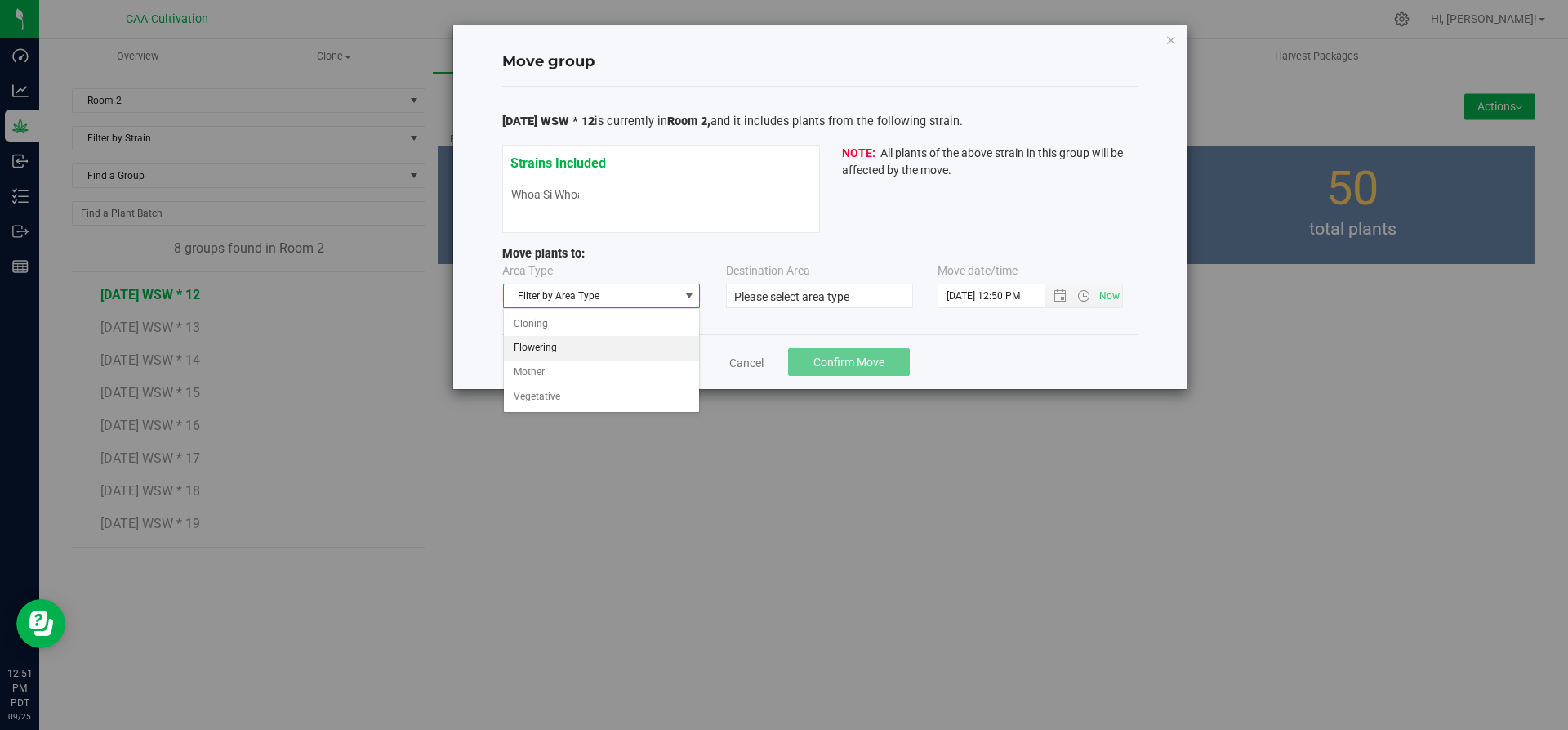
click at [539, 348] on li "Flowering" at bounding box center [602, 348] width 196 height 24
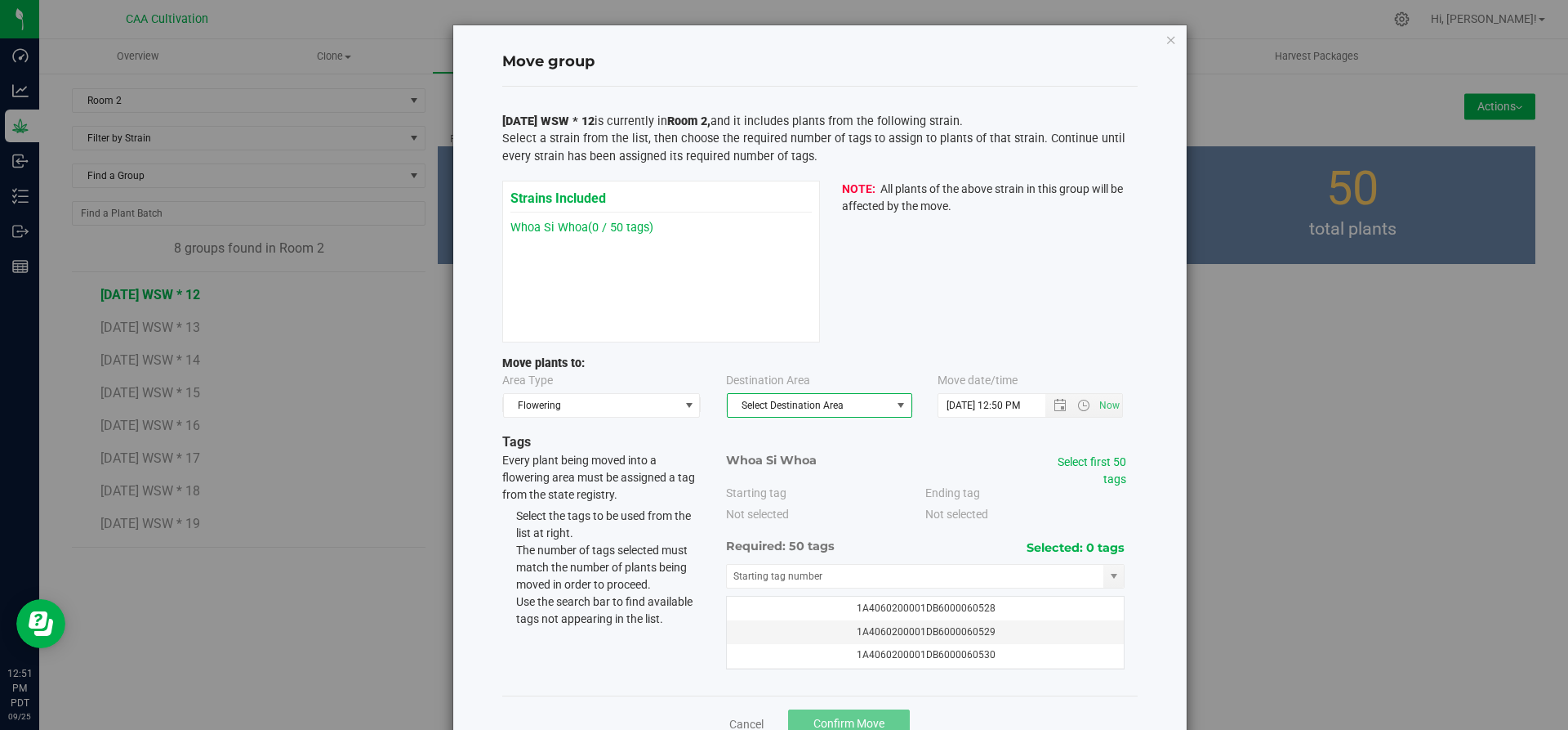
click at [895, 407] on span "select" at bounding box center [900, 405] width 13 height 13
click at [774, 450] on li "Room 2" at bounding box center [812, 458] width 184 height 24
click at [1095, 470] on div "Select first 50 tags" at bounding box center [1080, 470] width 92 height 34
click at [1111, 463] on link "Select first 50 tags" at bounding box center [1092, 470] width 69 height 30
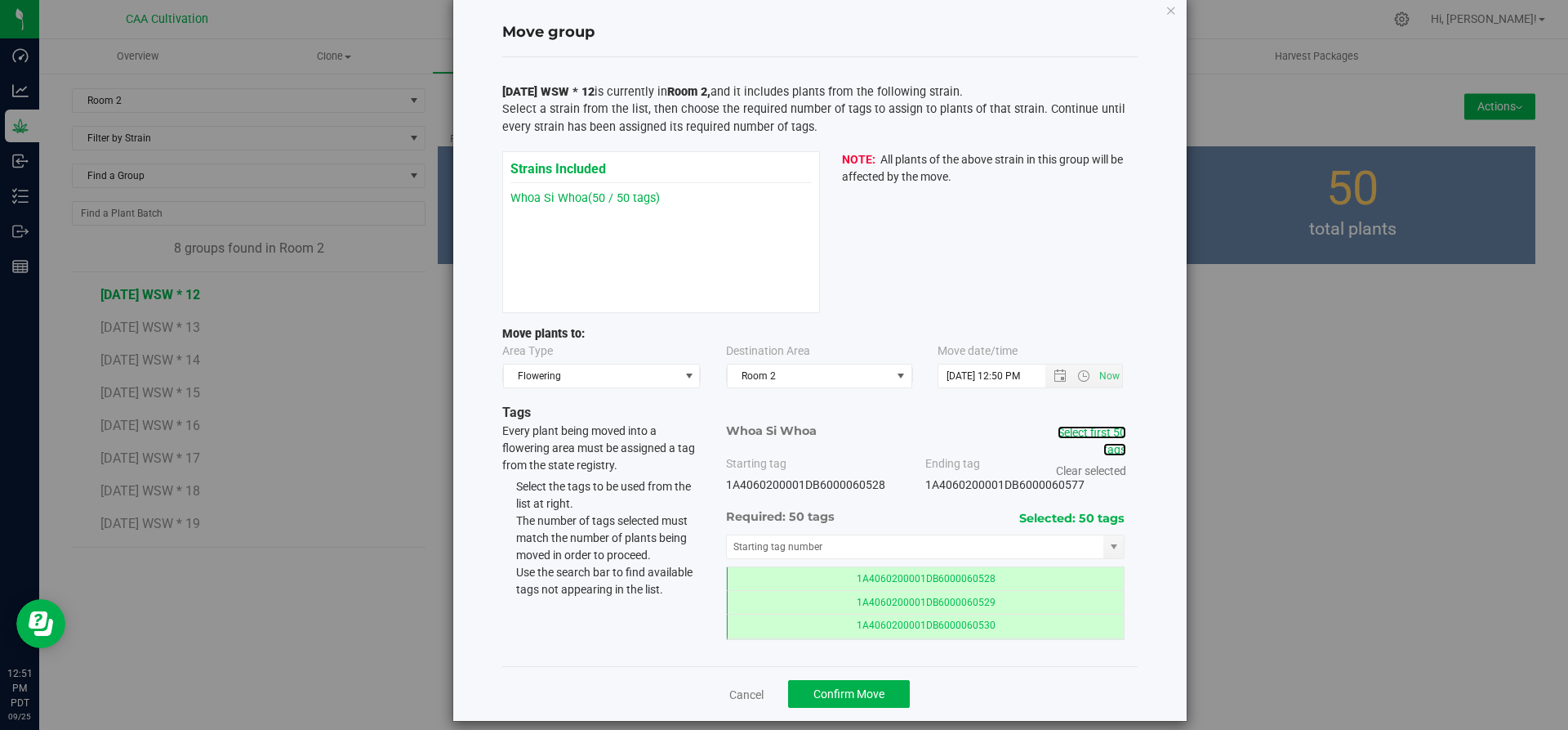
scroll to position [46, 0]
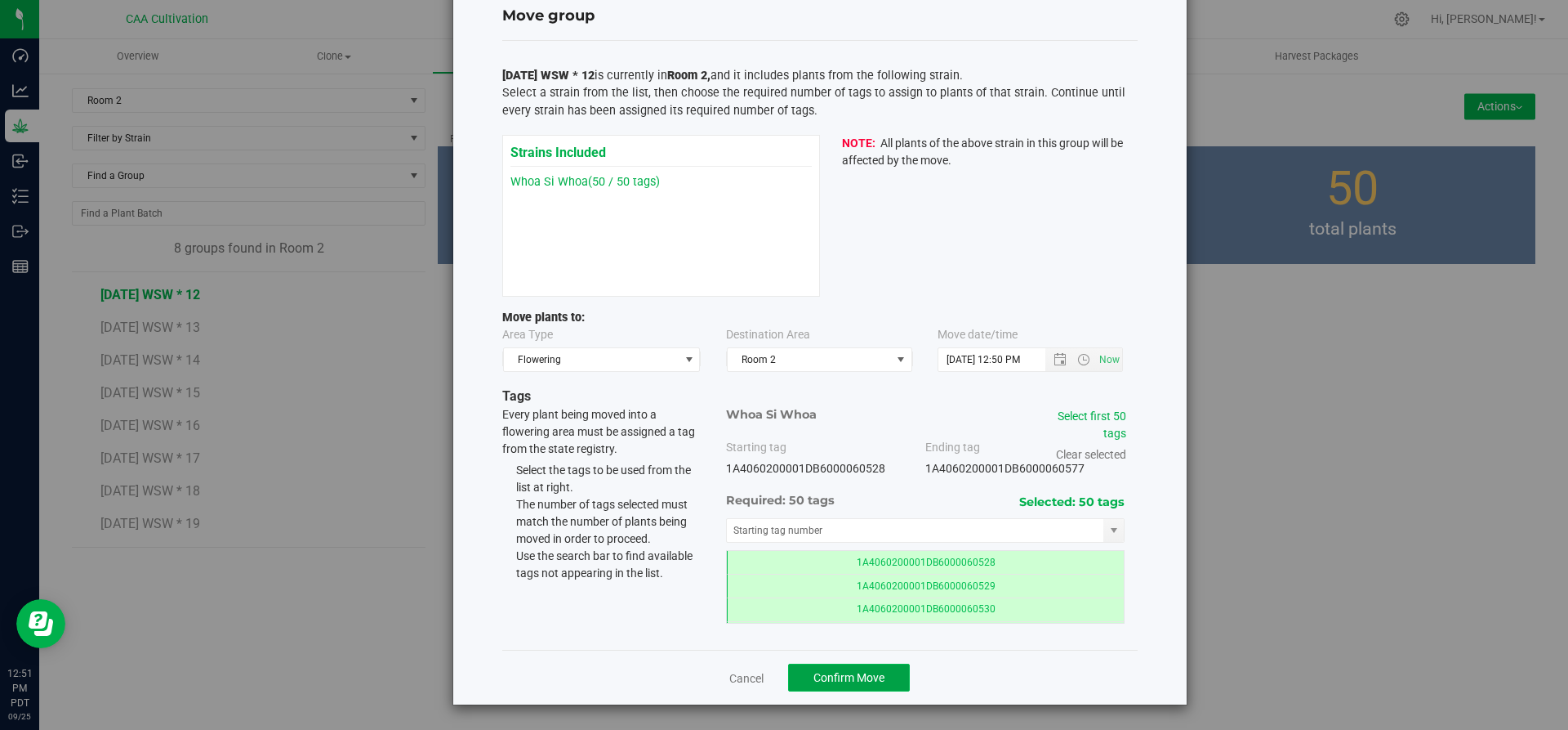
click at [797, 671] on button "Confirm Move" at bounding box center [849, 678] width 122 height 28
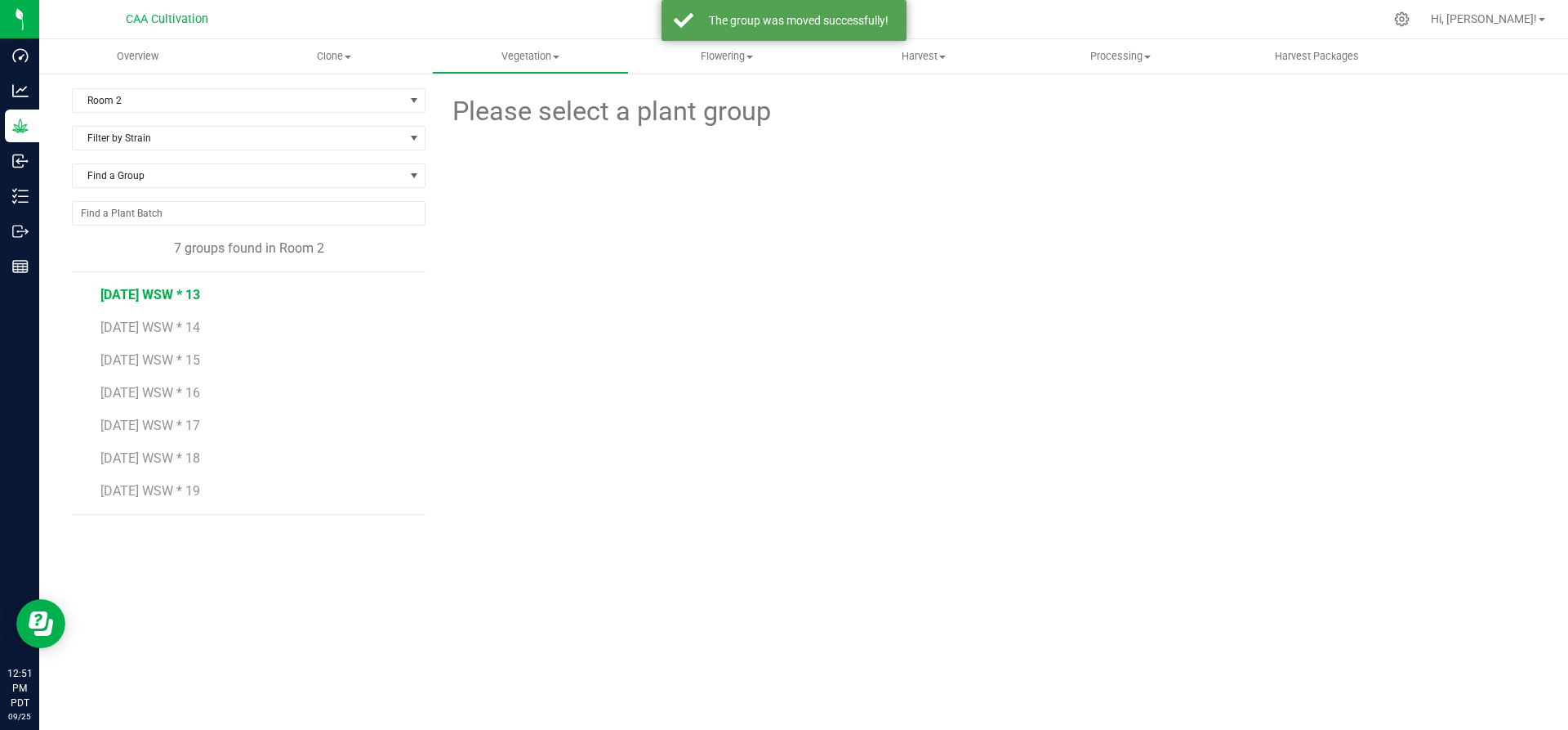
click at [143, 291] on span "7.16.25 WSW * 13" at bounding box center [150, 294] width 99 height 16
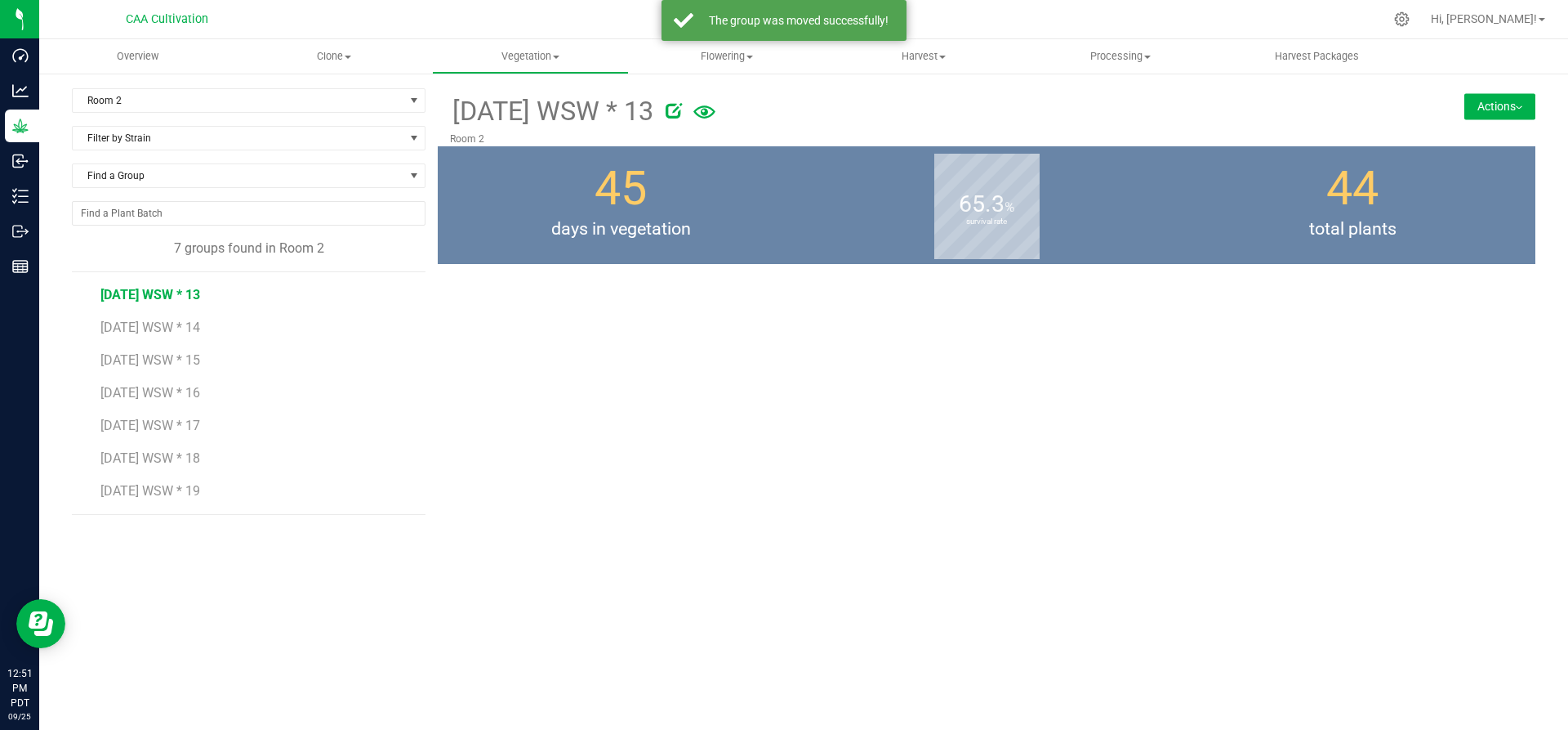
click at [1504, 110] on button "Actions" at bounding box center [1500, 106] width 71 height 26
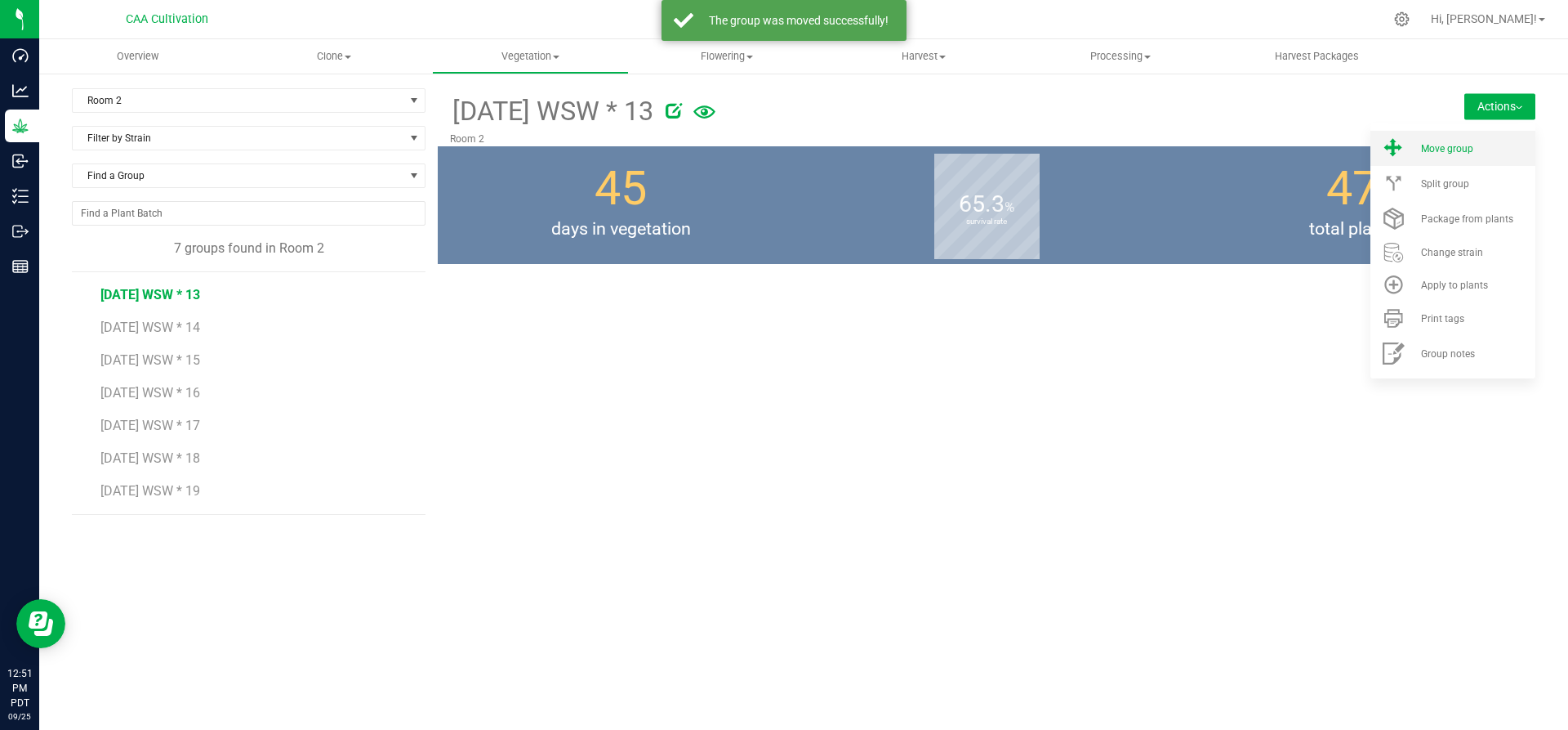
click at [1481, 140] on li "Move group" at bounding box center [1452, 148] width 165 height 35
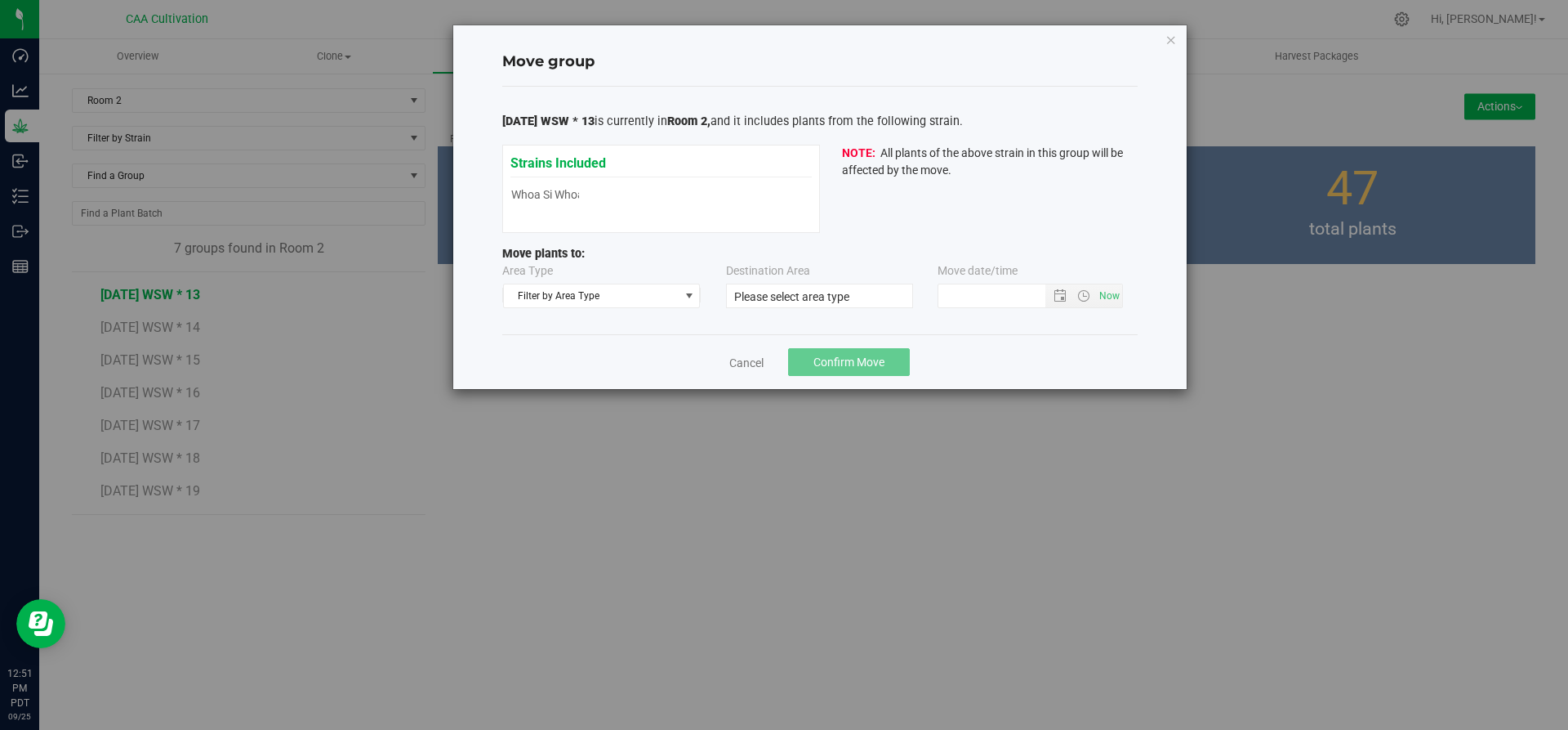
type input "9/25/2025 12:50 PM"
click at [649, 294] on span "Filter by Area Type" at bounding box center [592, 295] width 176 height 23
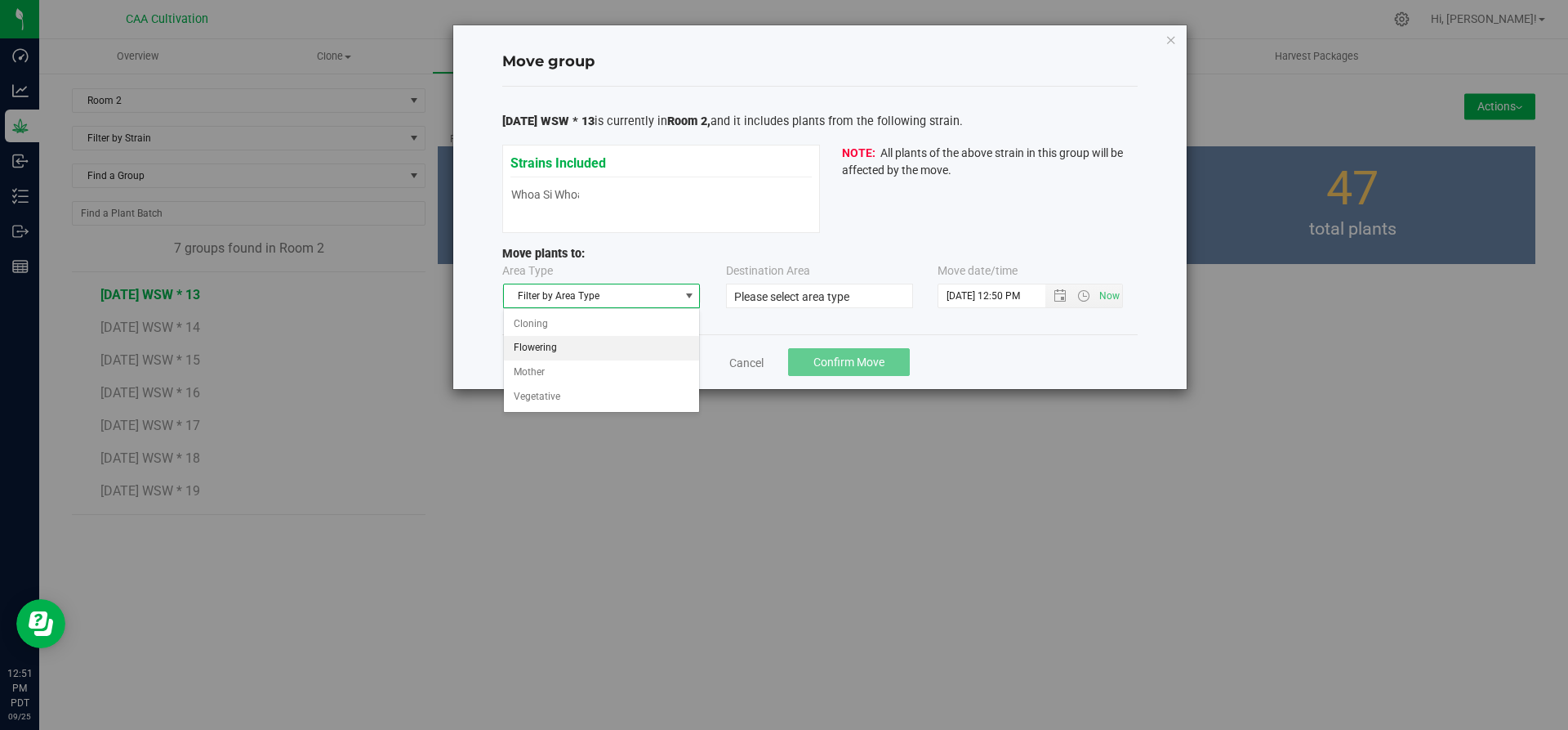
click at [584, 348] on li "Flowering" at bounding box center [602, 348] width 196 height 24
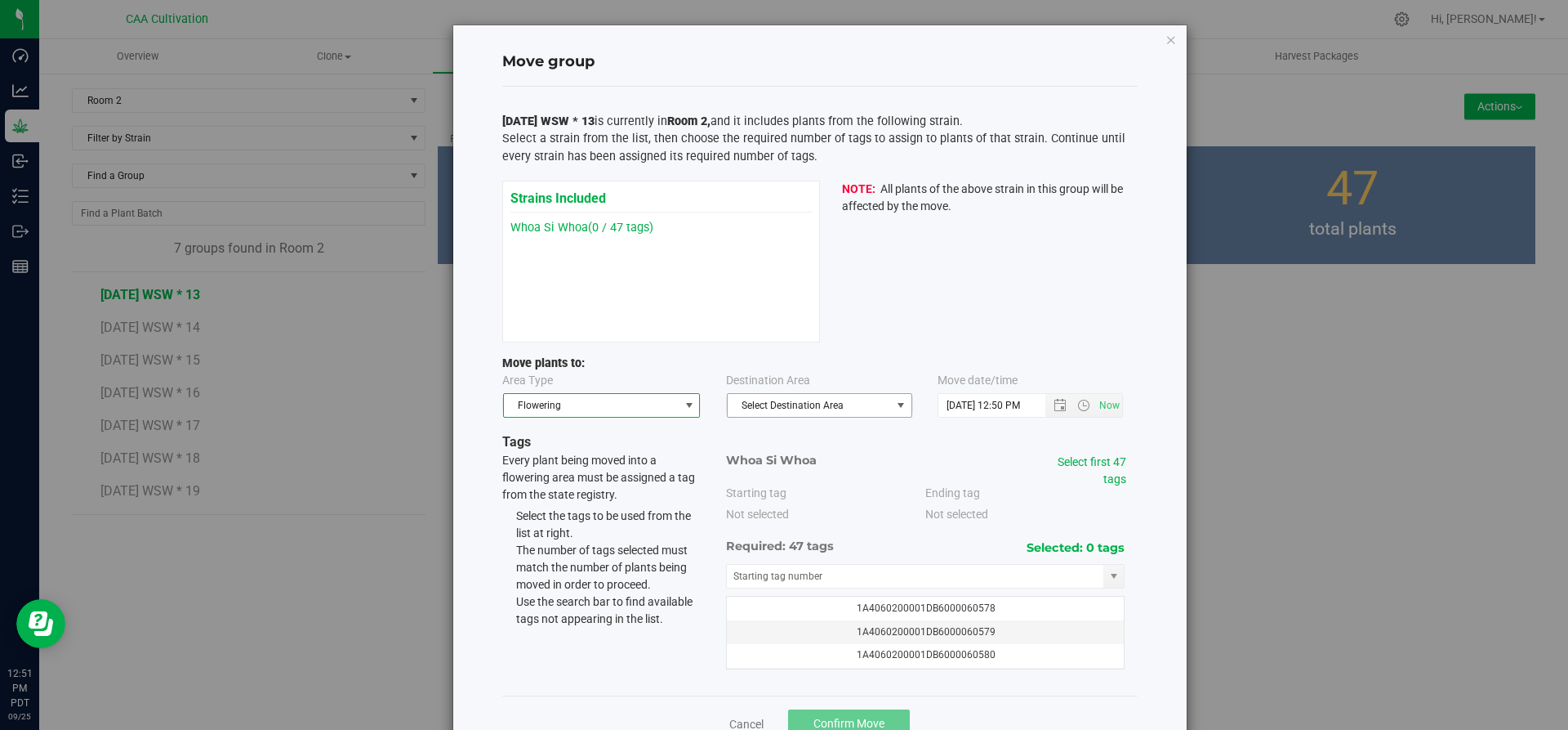
click at [836, 405] on span "Select Destination Area" at bounding box center [810, 405] width 164 height 23
click at [774, 452] on li "Room 2" at bounding box center [812, 458] width 184 height 24
click at [1089, 463] on link "Select first 47 tags" at bounding box center [1092, 470] width 69 height 30
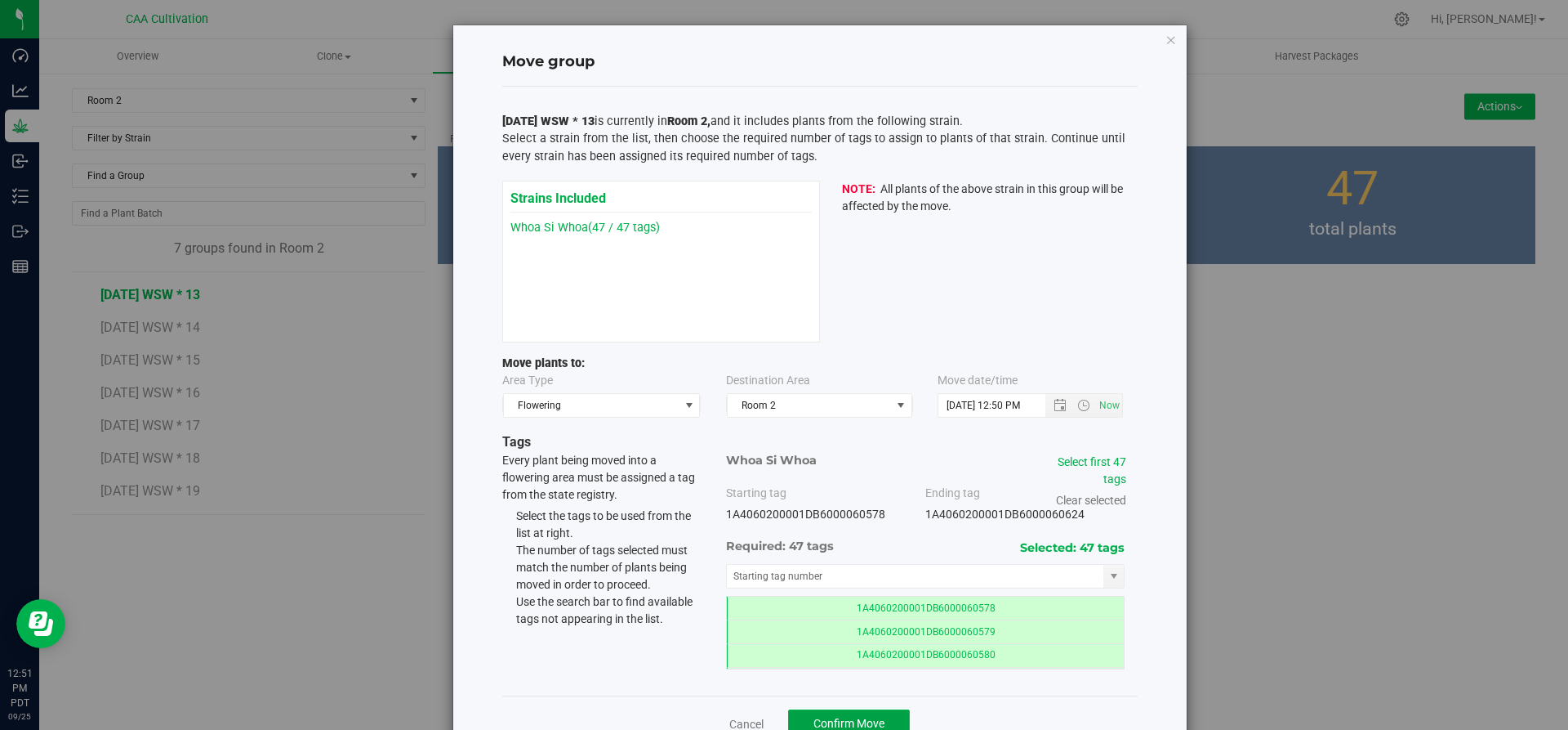
click at [851, 714] on button "Confirm Move" at bounding box center [849, 723] width 122 height 28
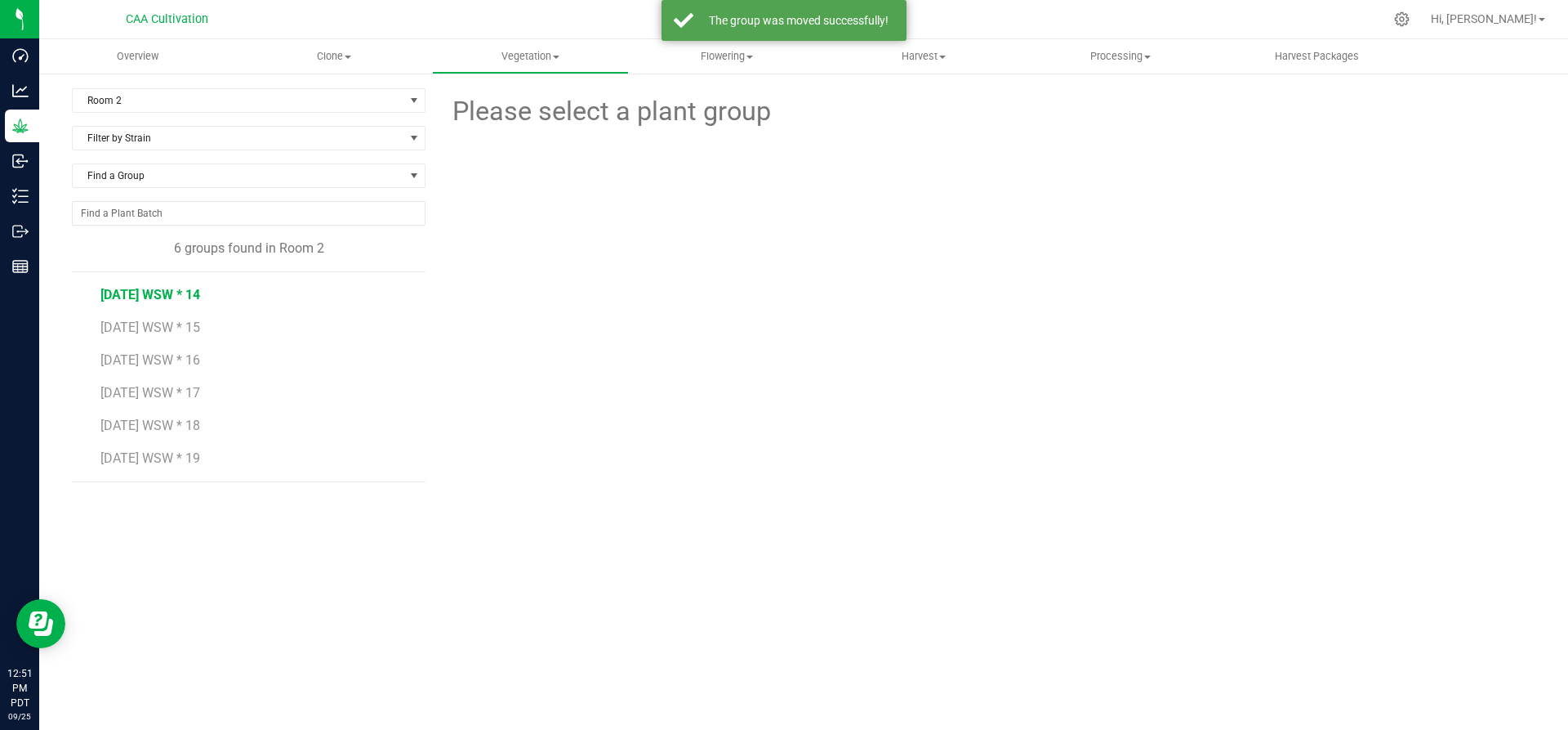
click at [138, 292] on span "7.16.25 WSW * 14" at bounding box center [150, 294] width 99 height 16
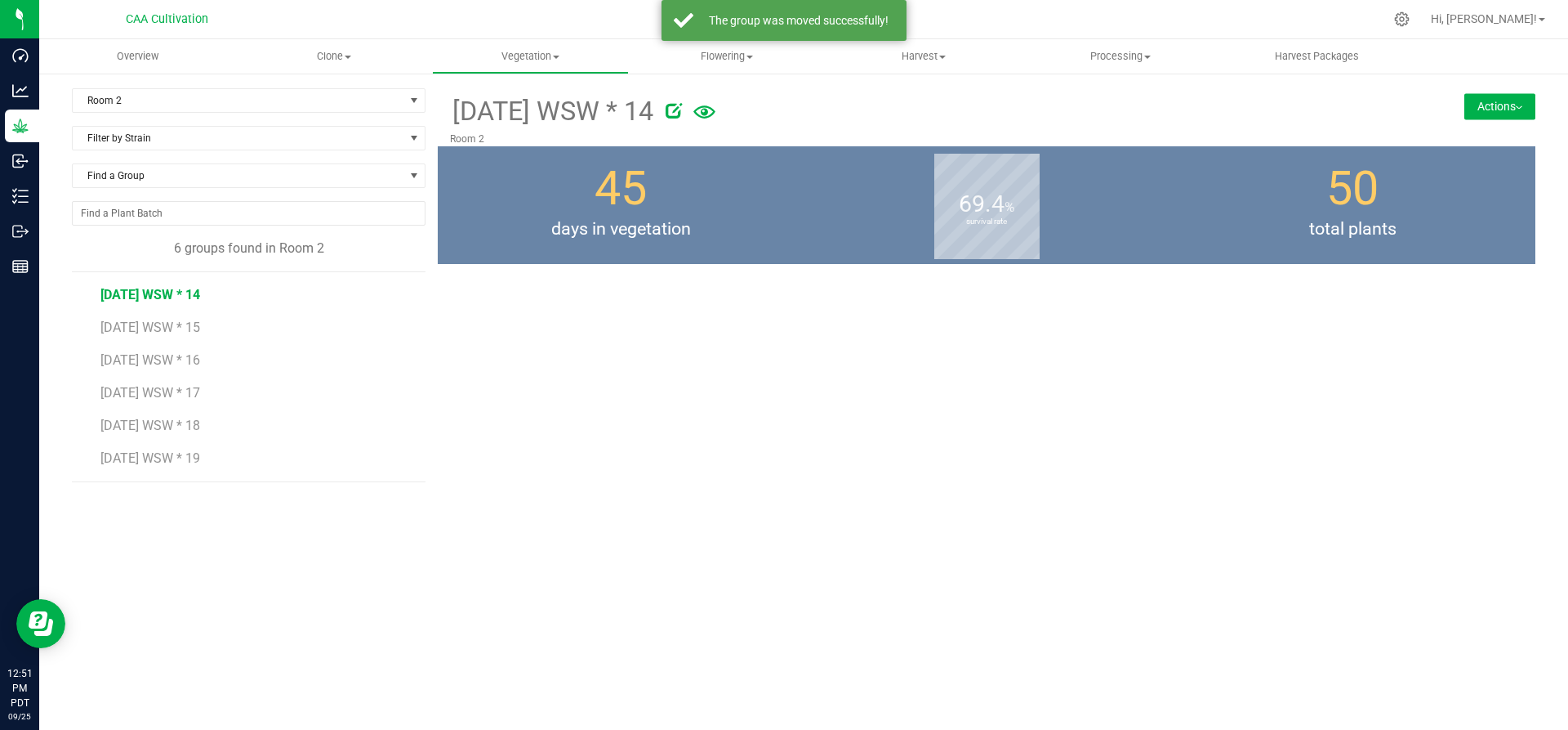
click at [1508, 103] on button "Actions" at bounding box center [1500, 106] width 71 height 26
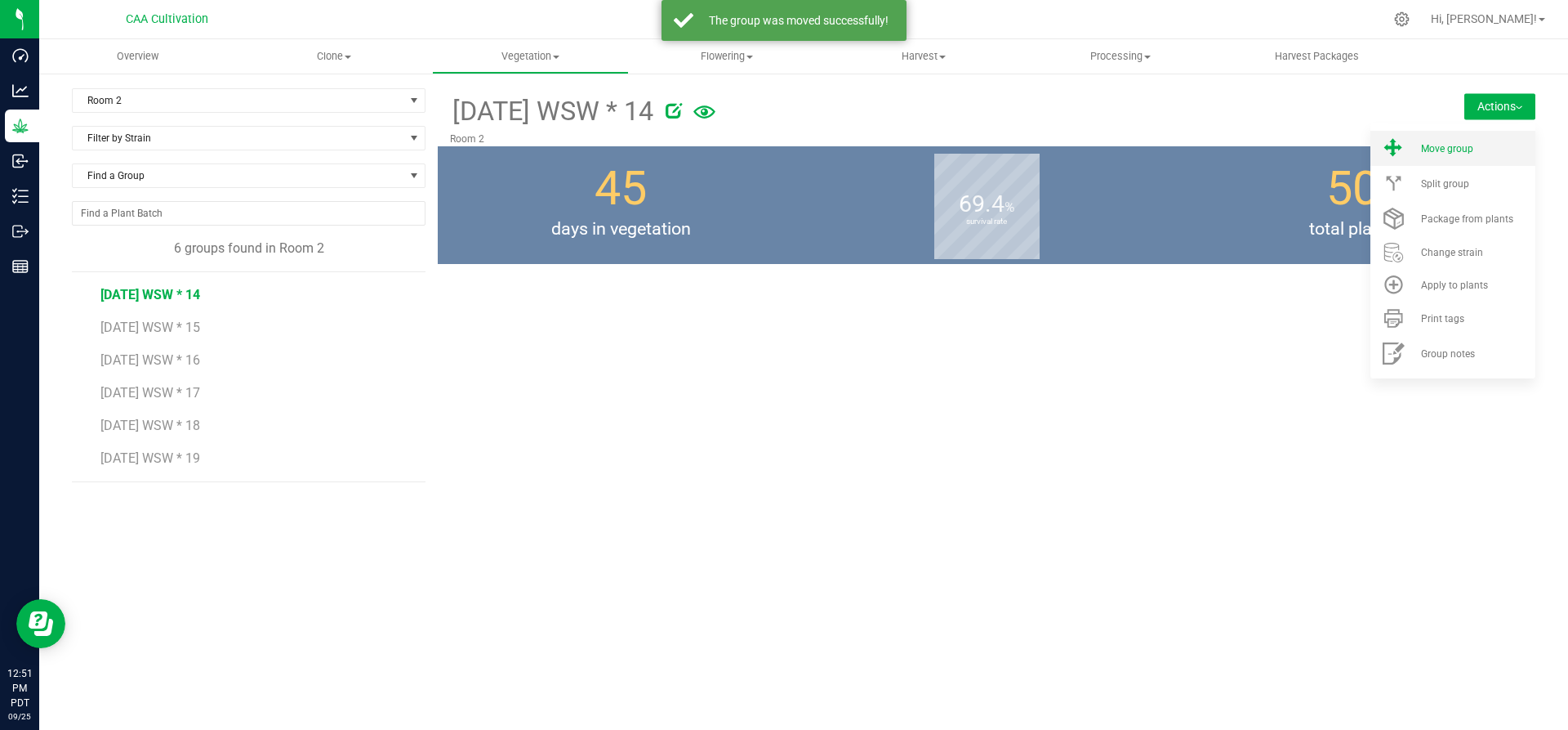
click at [1464, 143] on span "Move group" at bounding box center [1447, 148] width 52 height 11
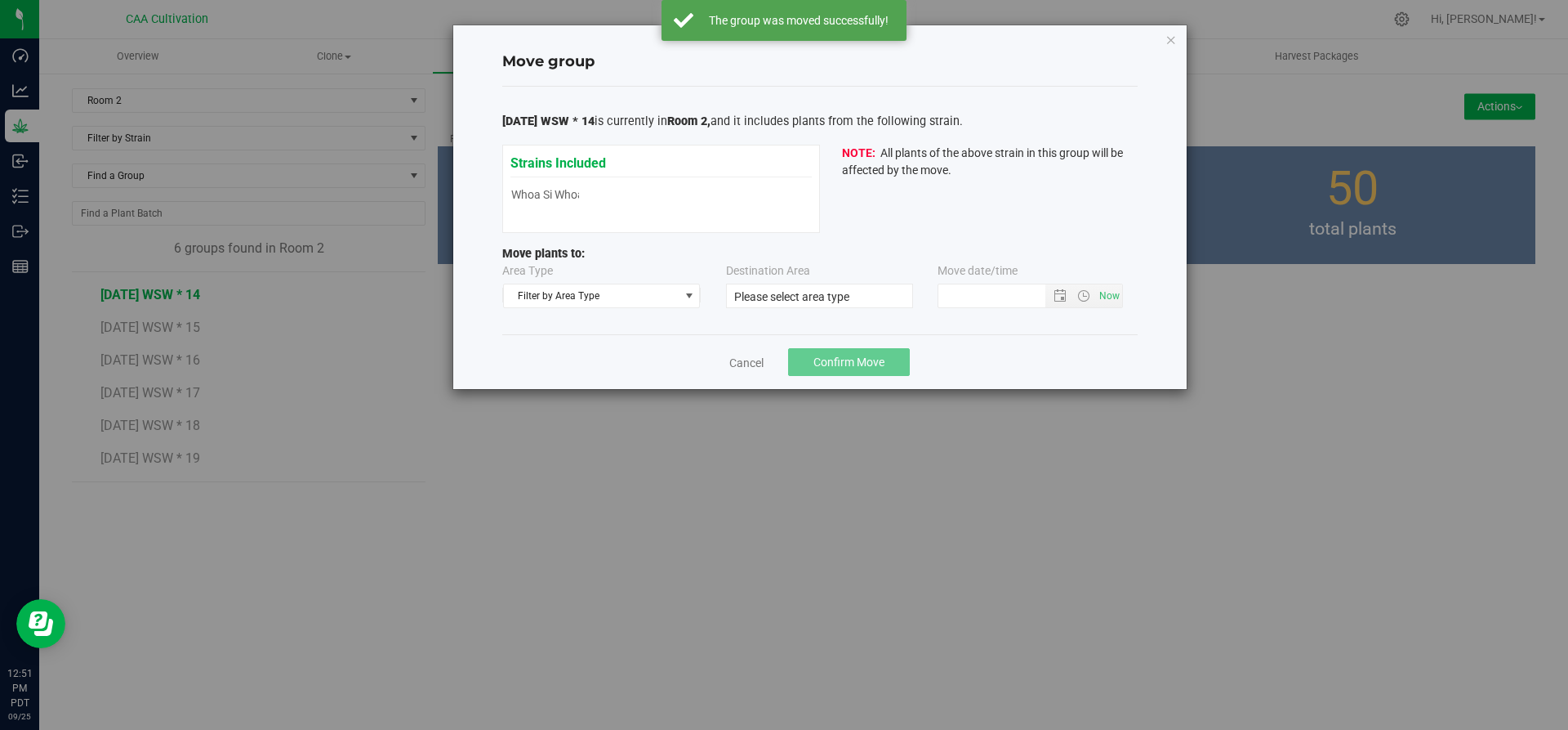
type input "9/25/2025 12:50 PM"
click at [612, 293] on span "Filter by Area Type" at bounding box center [592, 295] width 176 height 23
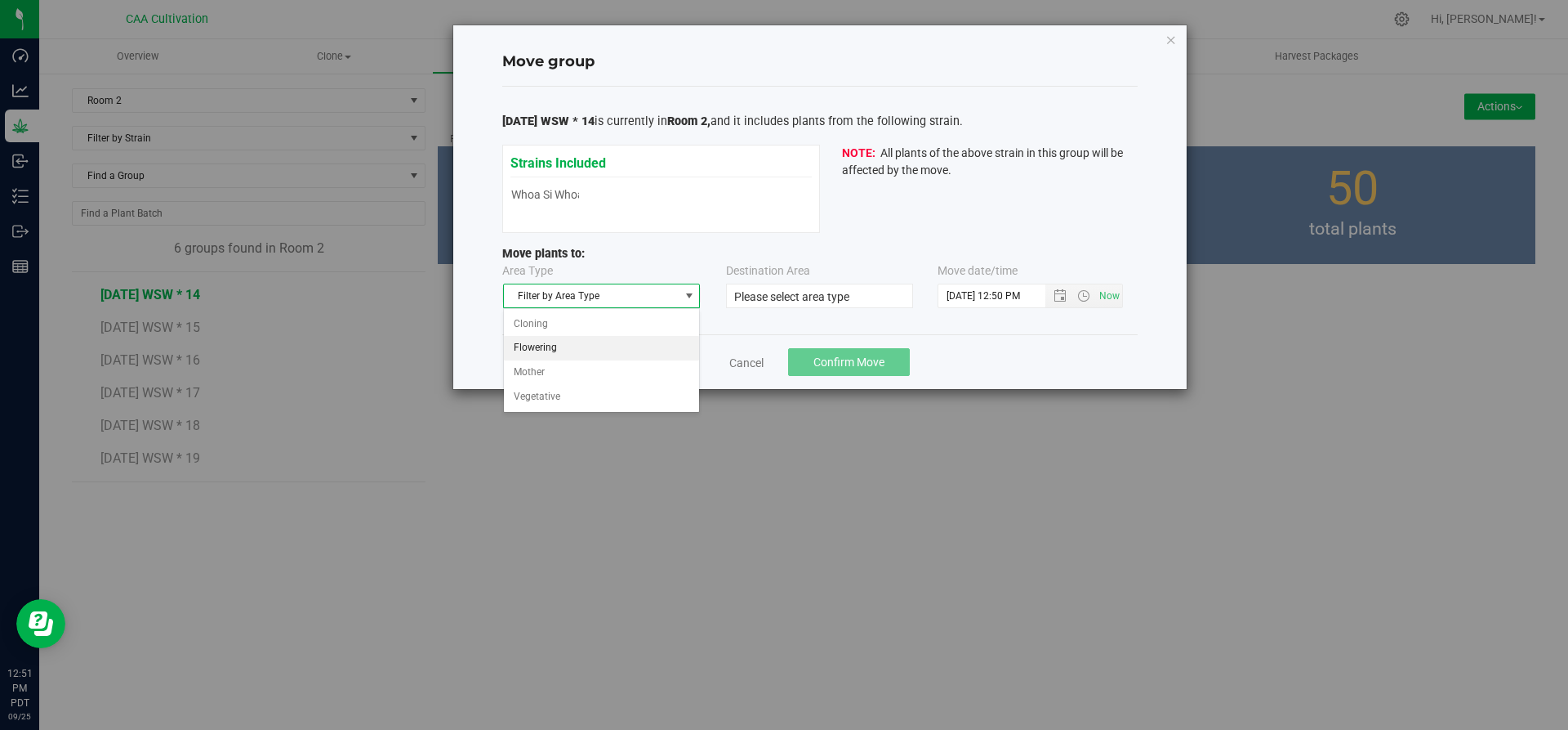
click at [559, 349] on li "Flowering" at bounding box center [602, 348] width 196 height 24
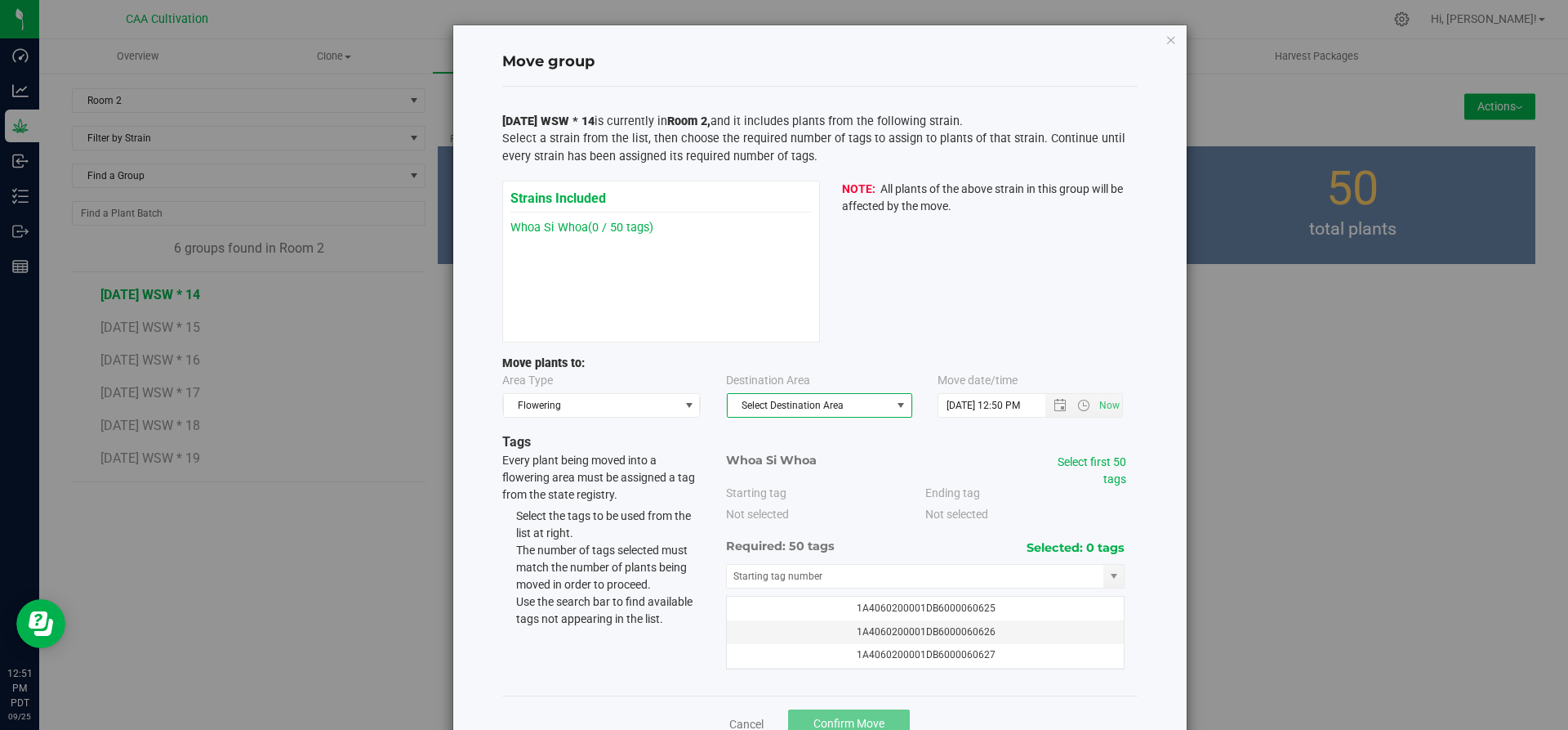
click at [787, 410] on span "Select Destination Area" at bounding box center [810, 405] width 164 height 23
click at [764, 453] on li "Room 2" at bounding box center [812, 458] width 184 height 24
click at [1111, 483] on link "Select first 50 tags" at bounding box center [1092, 470] width 69 height 30
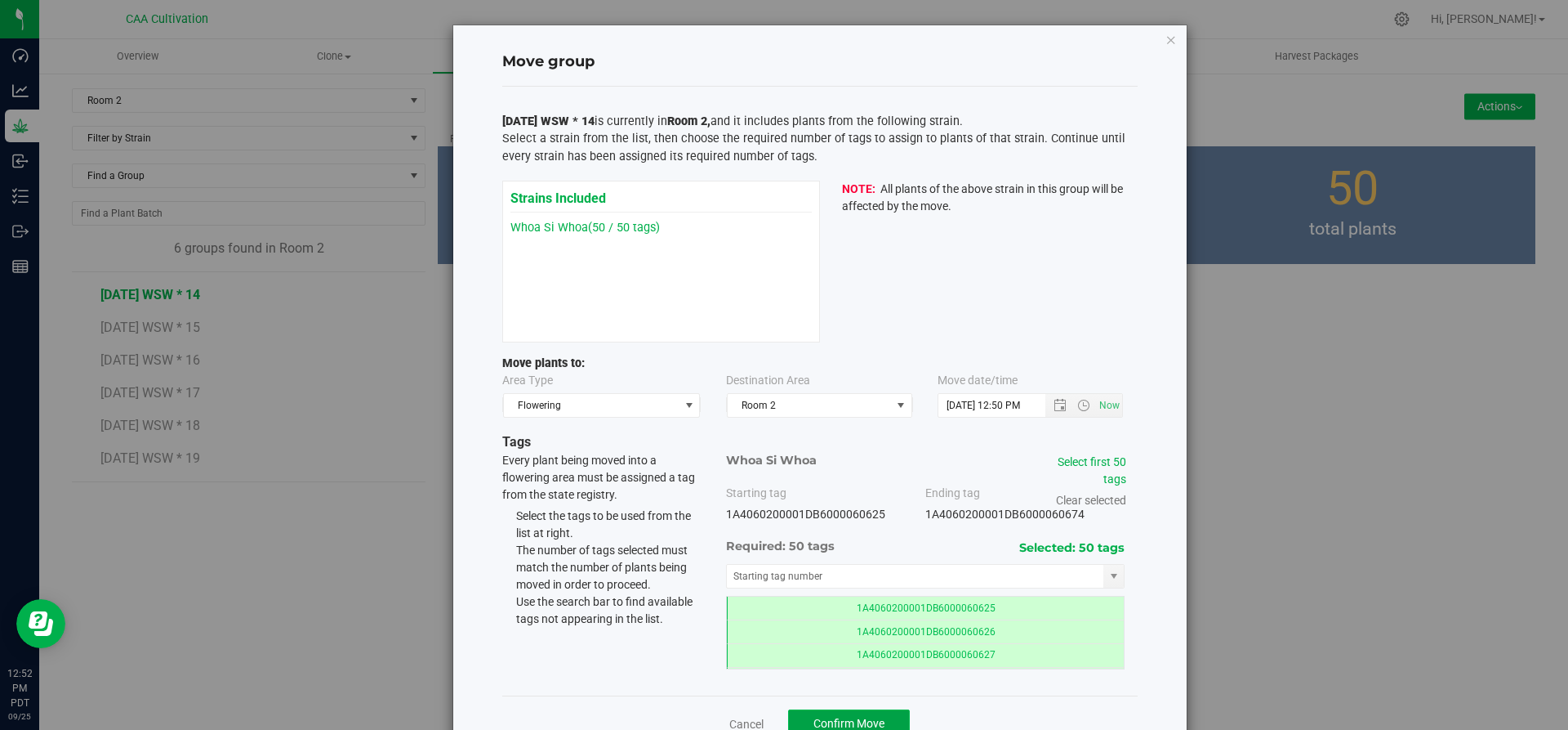
click at [878, 716] on button "Confirm Move" at bounding box center [849, 723] width 122 height 28
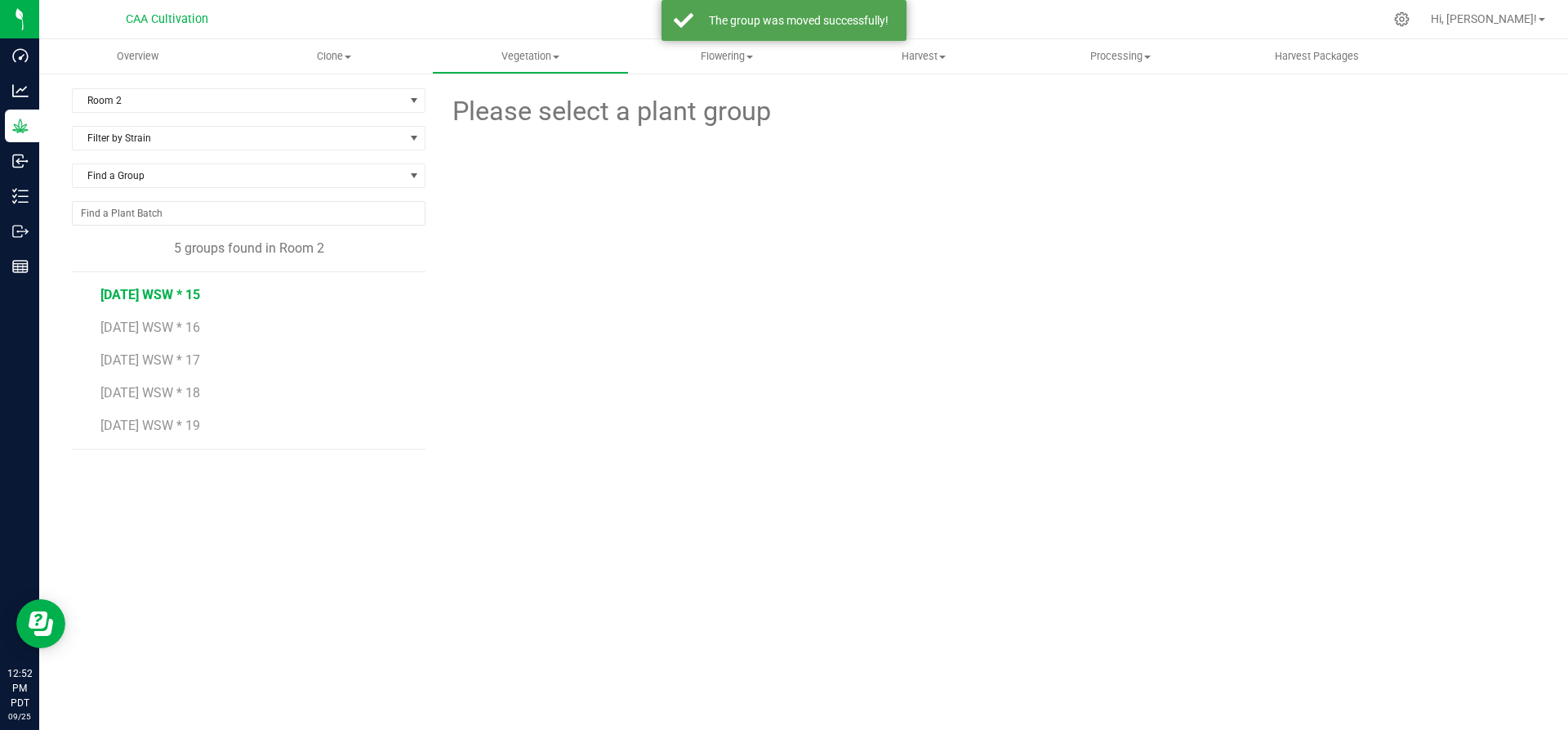
click at [171, 296] on span "7.16.25 WSW * 15" at bounding box center [150, 294] width 99 height 16
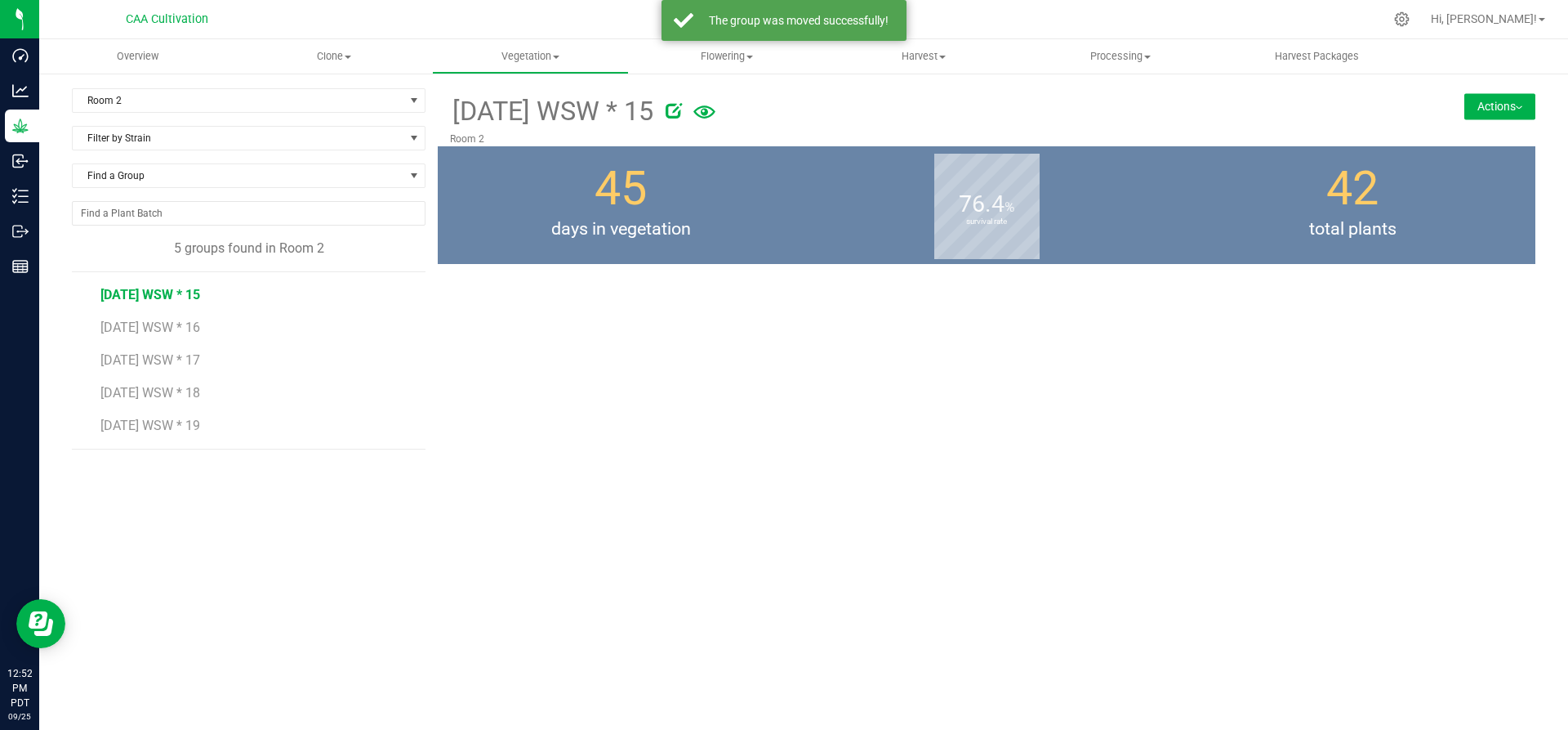
click at [1483, 98] on button "Actions" at bounding box center [1500, 106] width 71 height 26
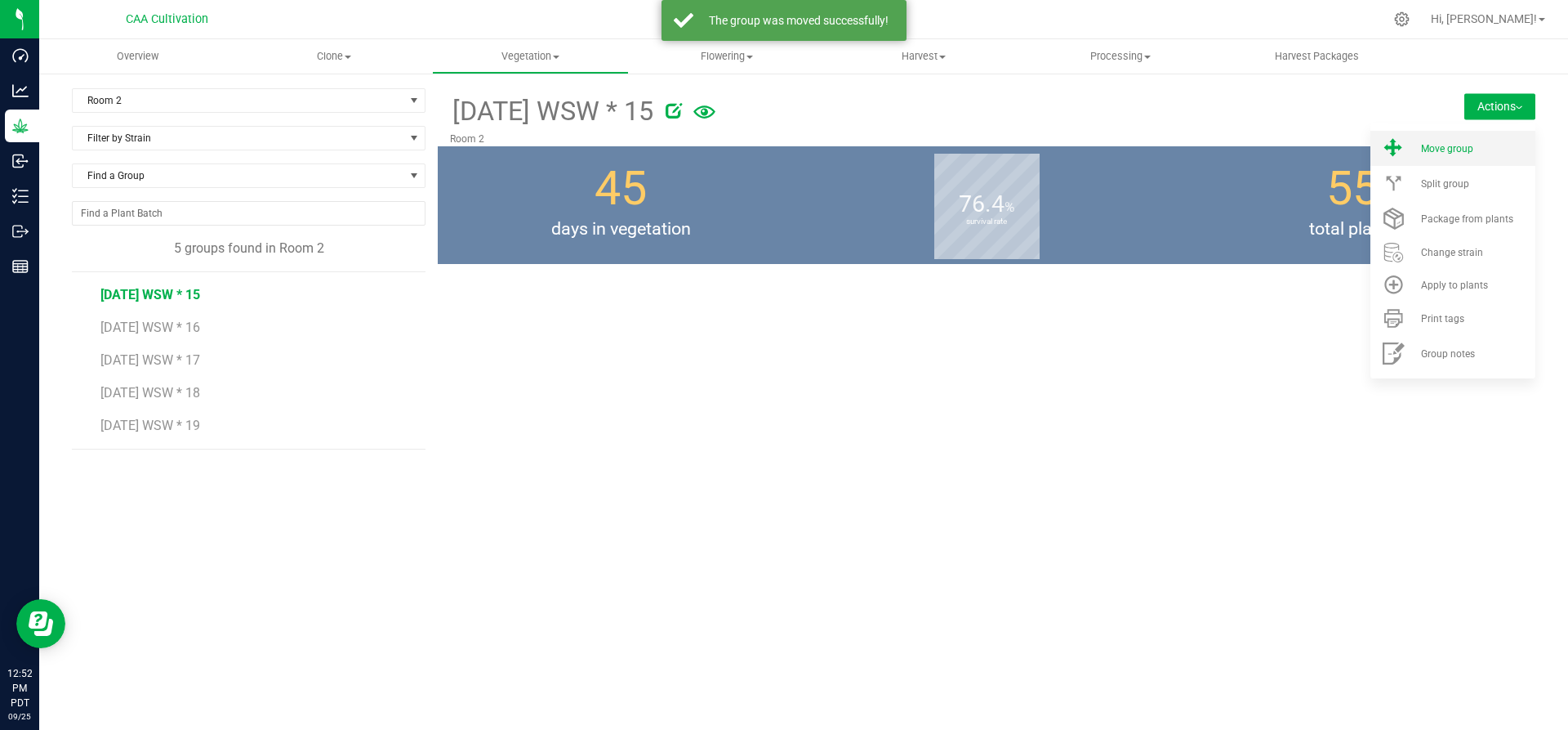
click at [1456, 140] on li "Move group" at bounding box center [1452, 148] width 165 height 35
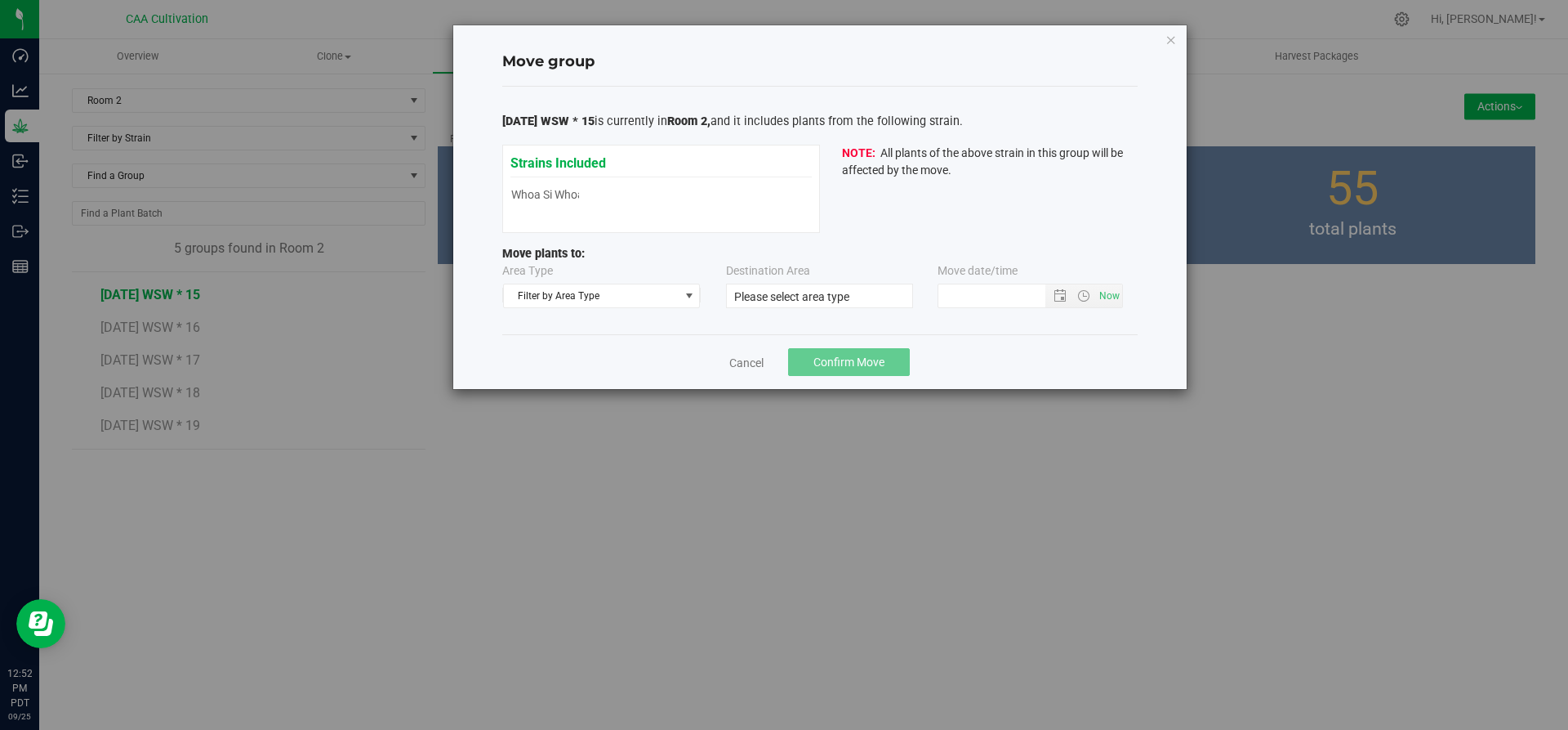
type input "9/25/2025 12:51 PM"
click at [660, 285] on span "Filter by Area Type" at bounding box center [592, 295] width 176 height 23
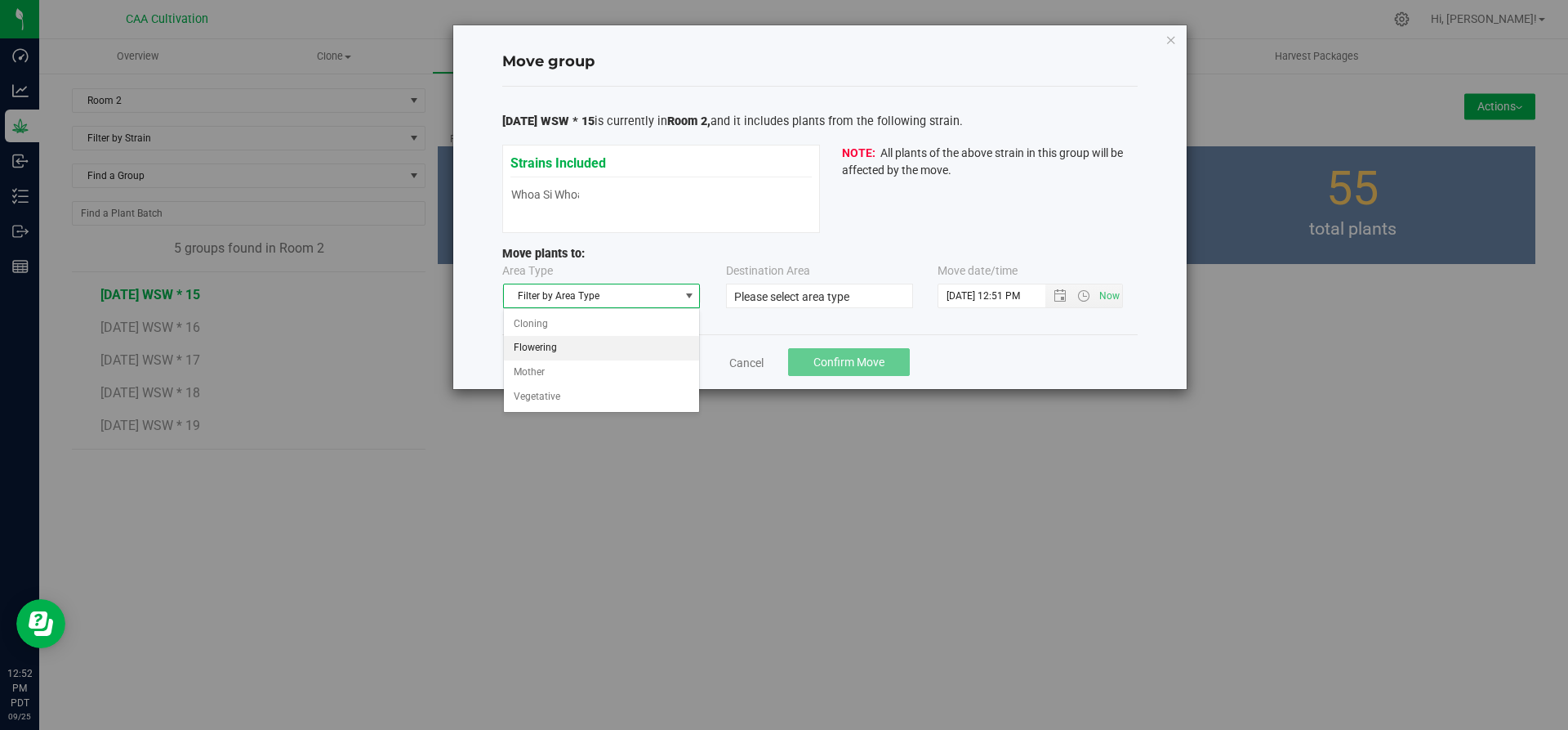
click at [597, 347] on li "Flowering" at bounding box center [602, 348] width 196 height 24
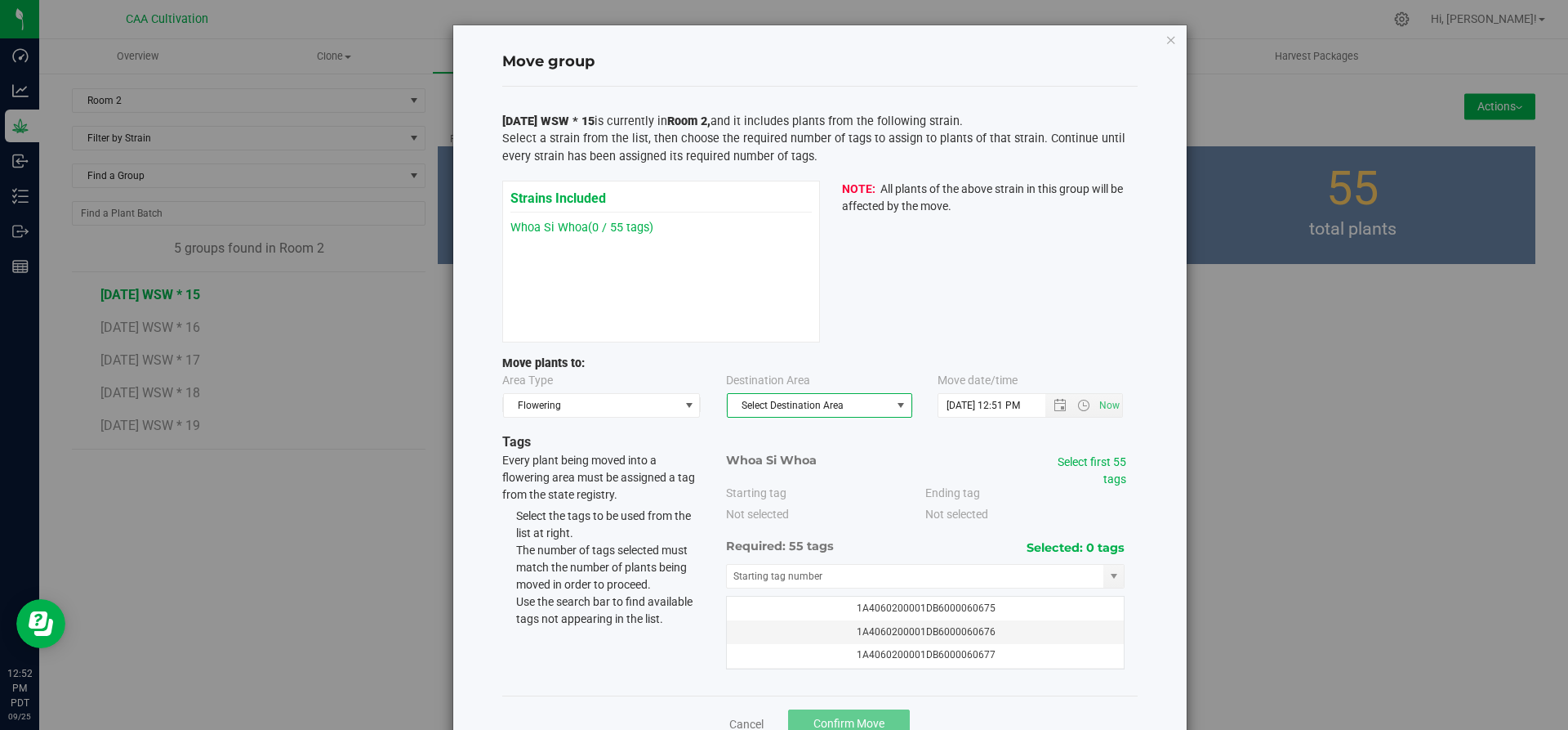
click at [794, 409] on span "Select Destination Area" at bounding box center [810, 405] width 164 height 23
click at [771, 450] on li "Room 2" at bounding box center [812, 458] width 184 height 24
click at [1083, 465] on link "Select first 55 tags" at bounding box center [1092, 470] width 69 height 30
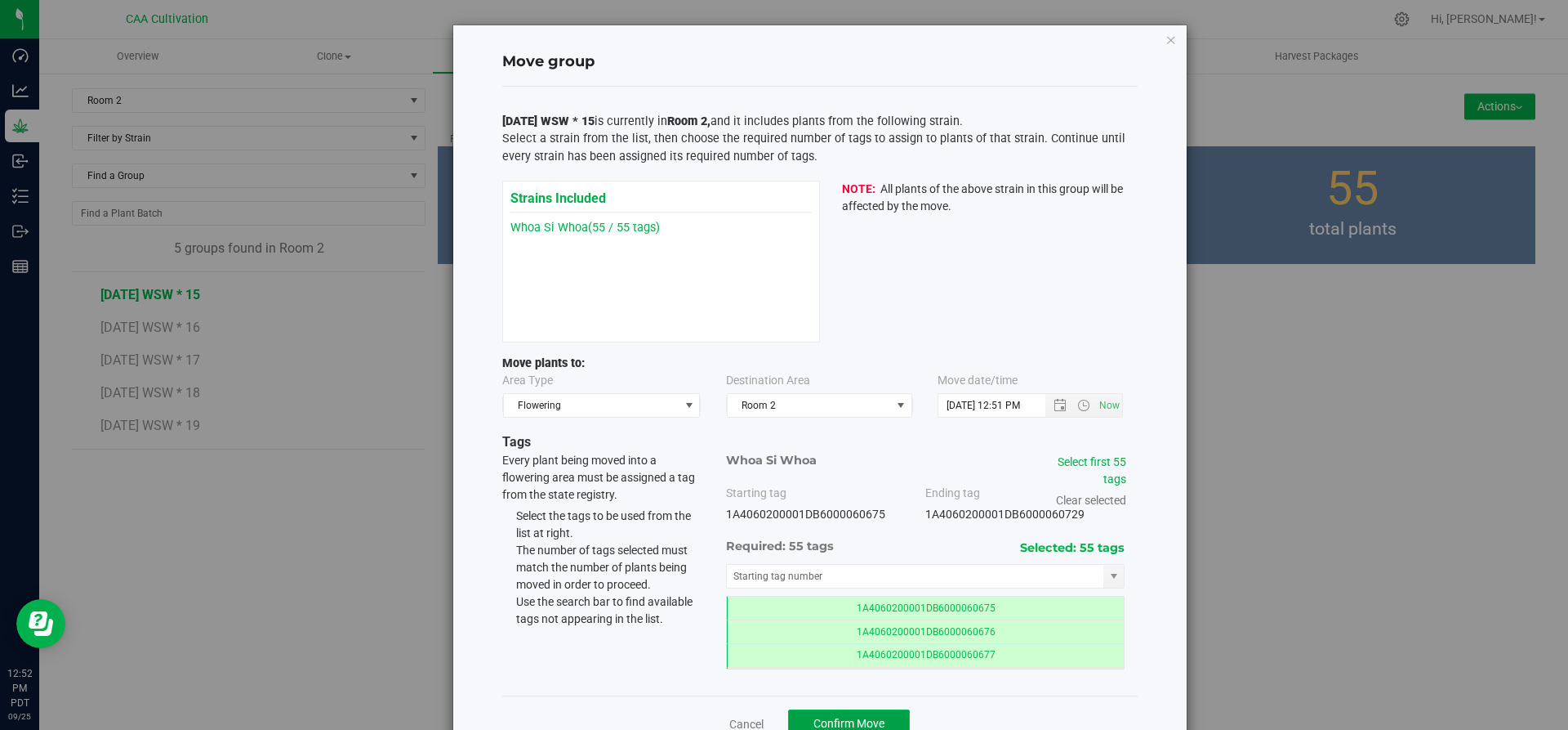
click at [869, 712] on button "Confirm Move" at bounding box center [849, 723] width 122 height 28
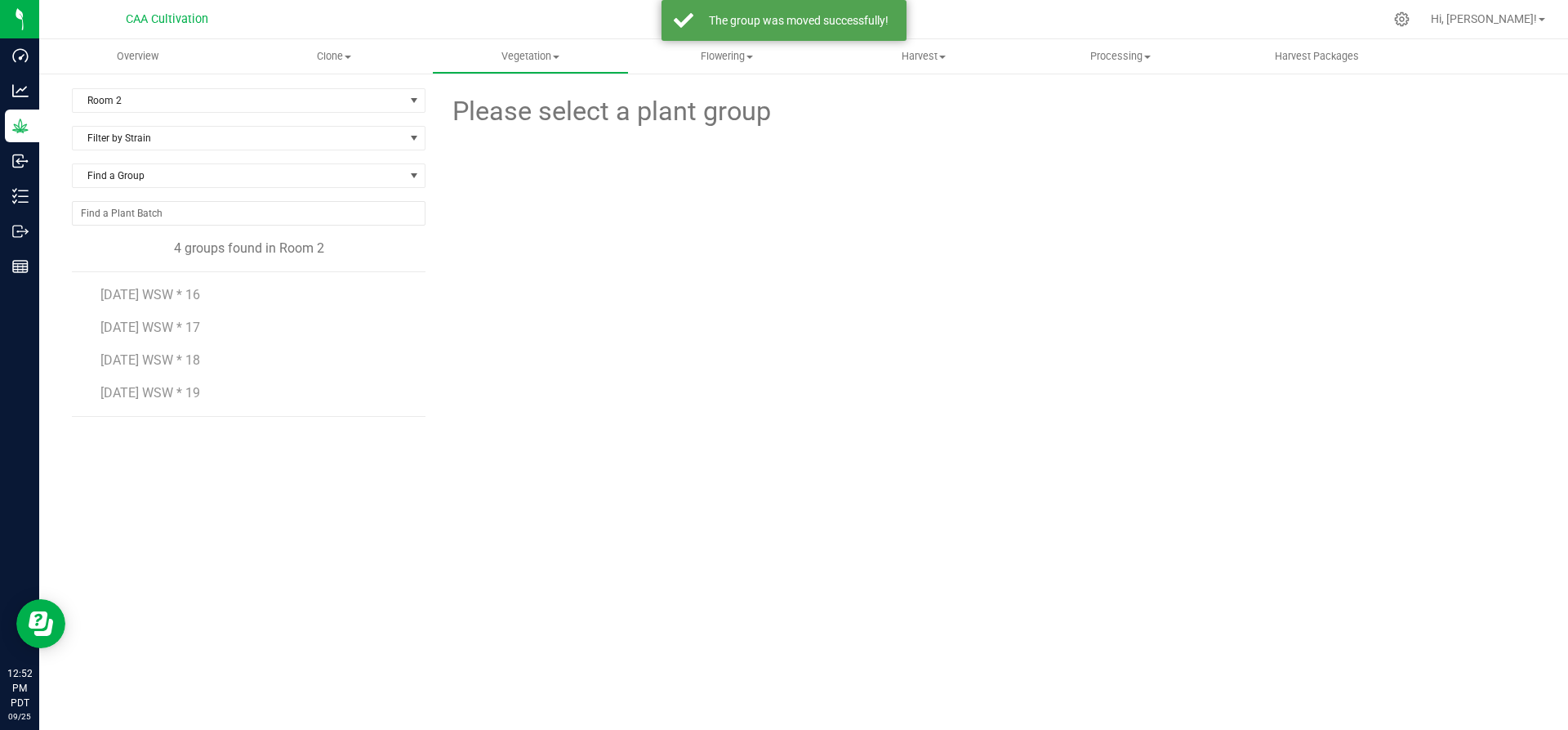
click at [166, 286] on li "7.16.25 WSW * 16" at bounding box center [257, 288] width 313 height 33
click at [162, 294] on span "7.16.25 WSW * 16" at bounding box center [150, 294] width 99 height 16
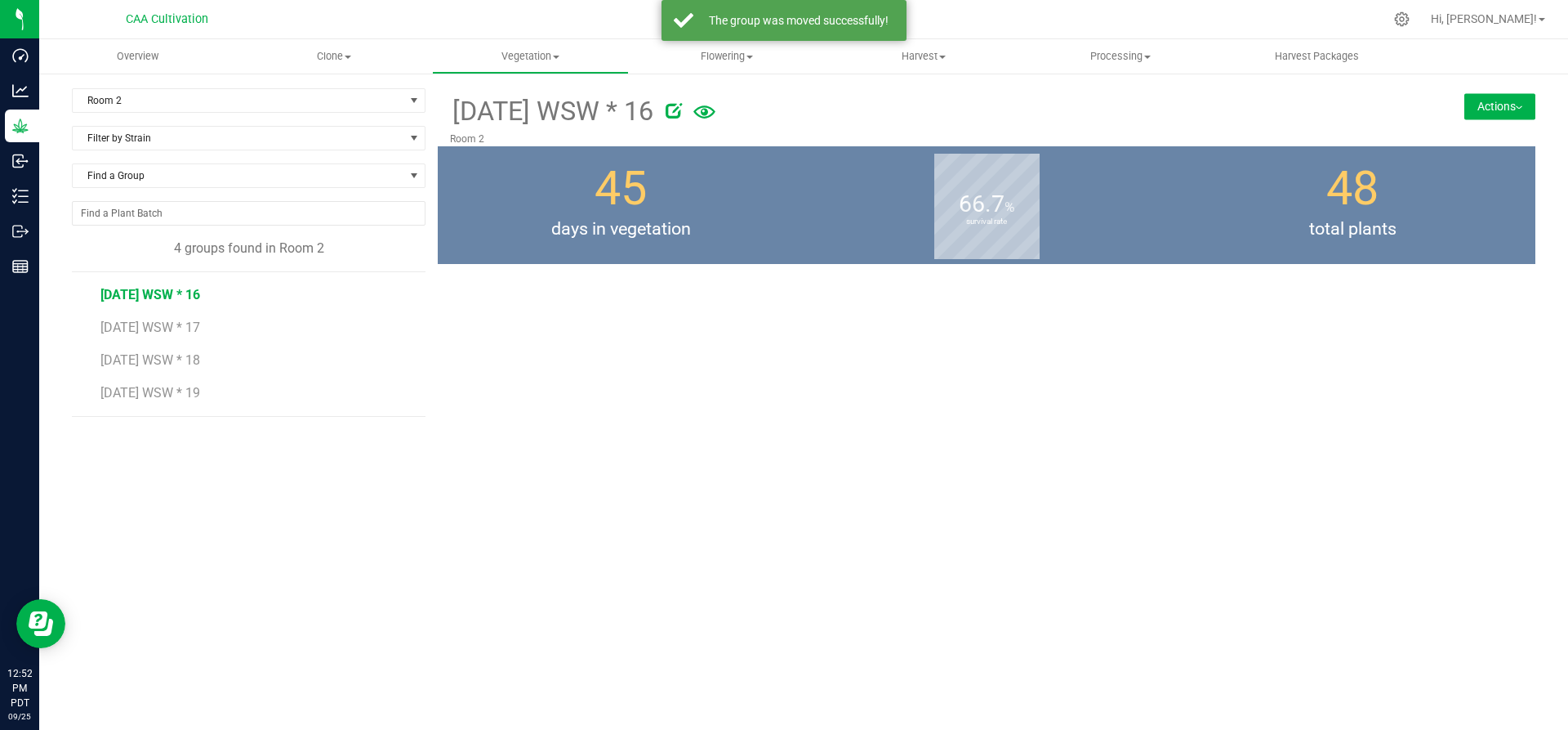
click at [1504, 100] on button "Actions" at bounding box center [1500, 106] width 71 height 26
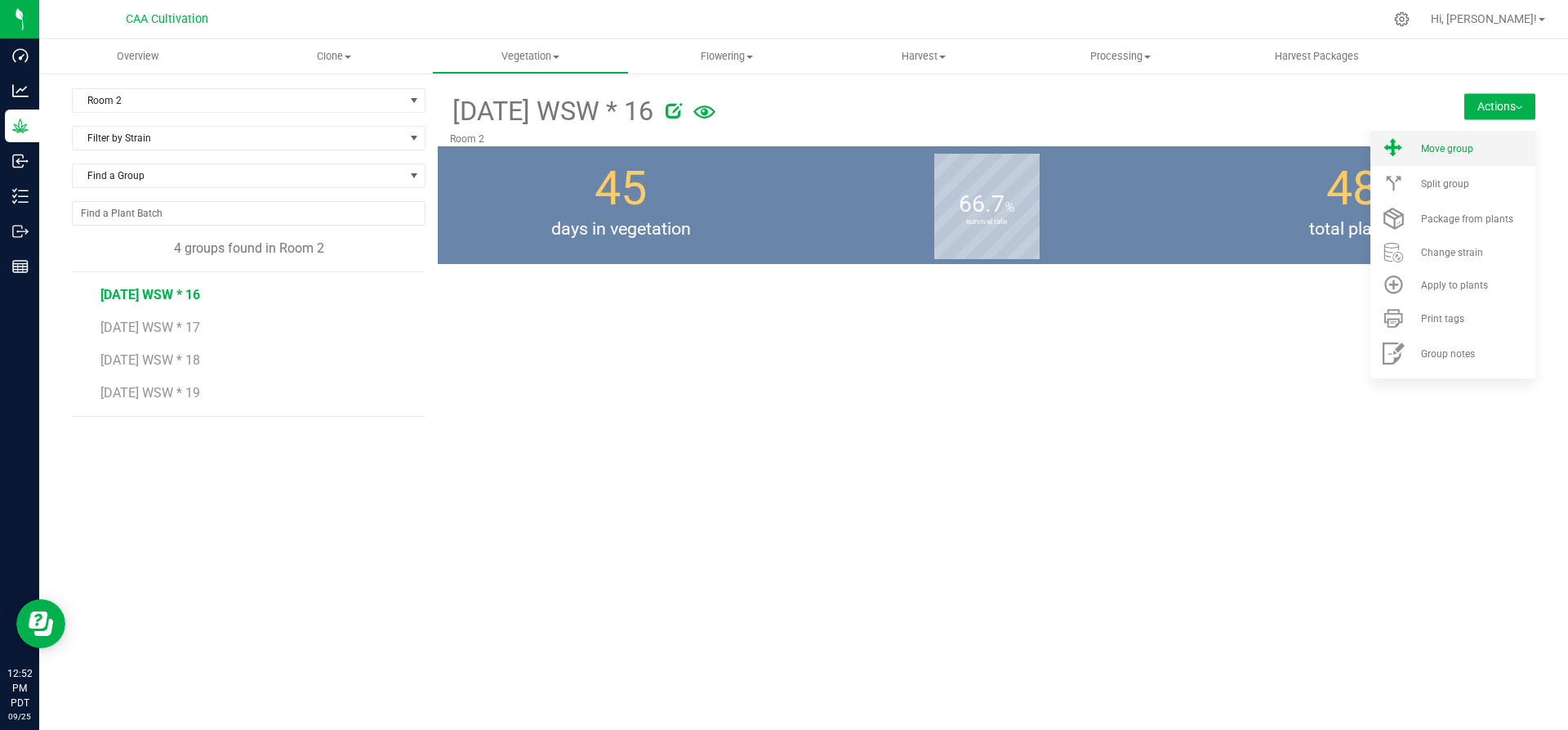
click at [1474, 139] on li "Move group" at bounding box center [1452, 148] width 165 height 35
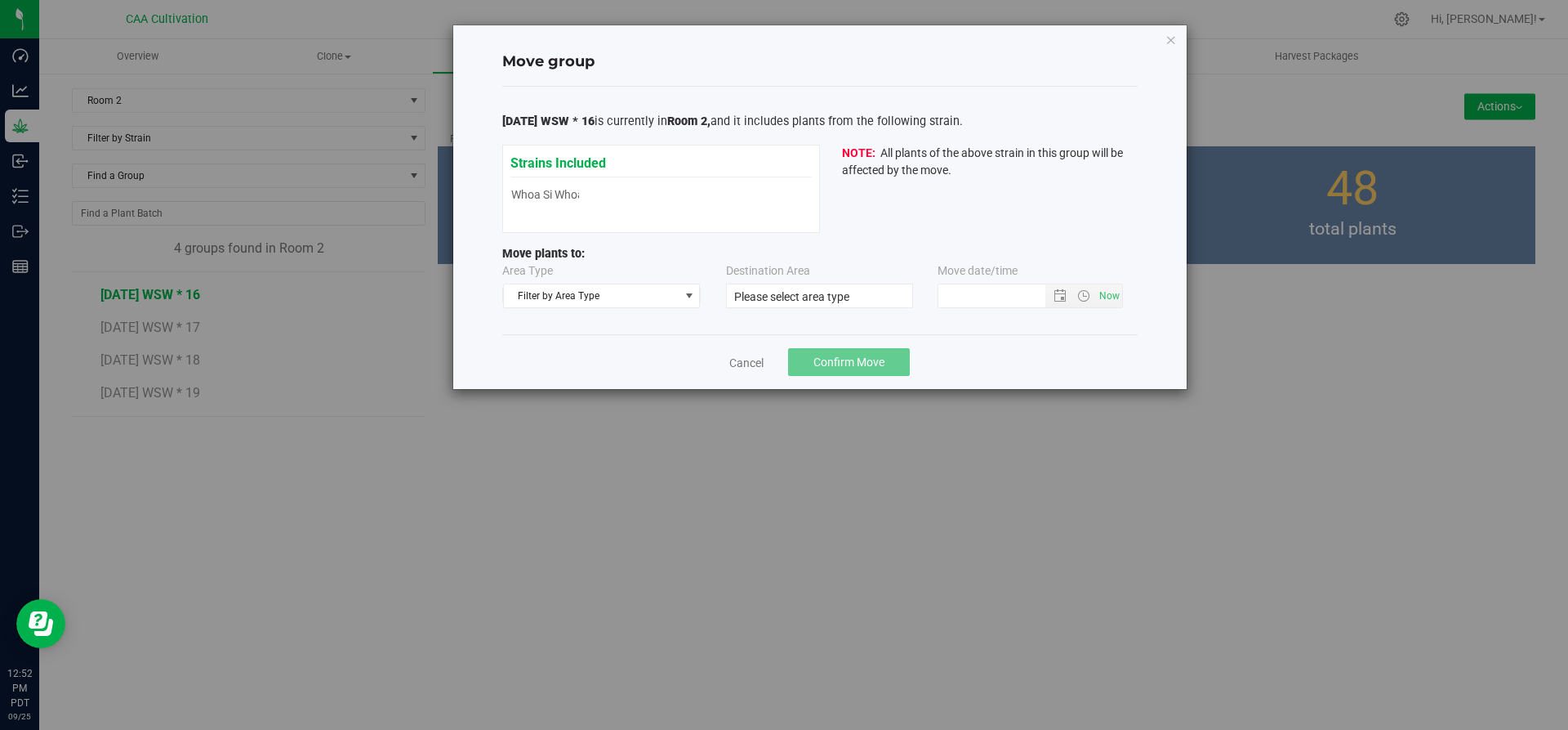
type input "9/25/2025 12:51 PM"
click at [622, 294] on span "Filter by Area Type" at bounding box center [592, 295] width 176 height 23
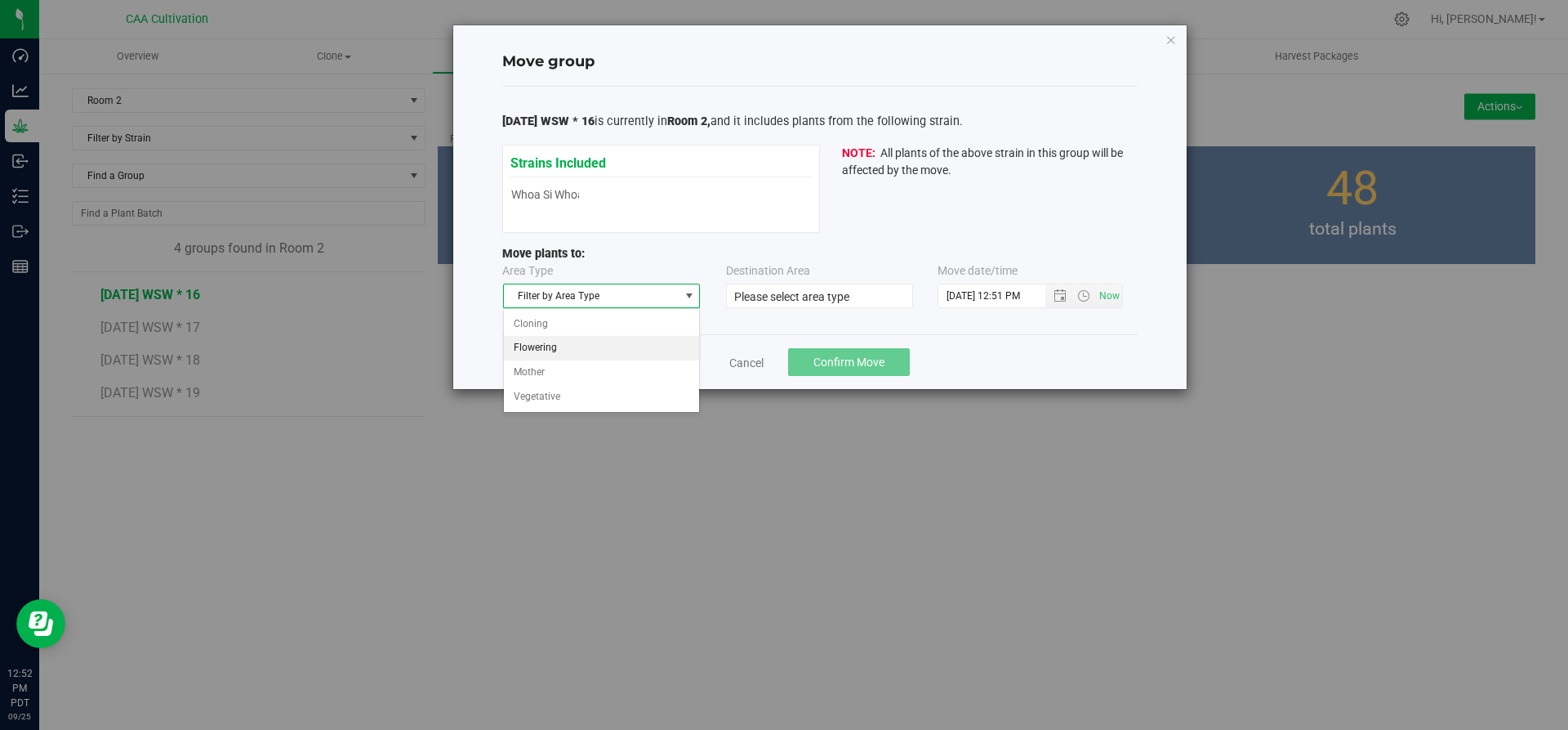
click at [582, 347] on li "Flowering" at bounding box center [602, 348] width 196 height 24
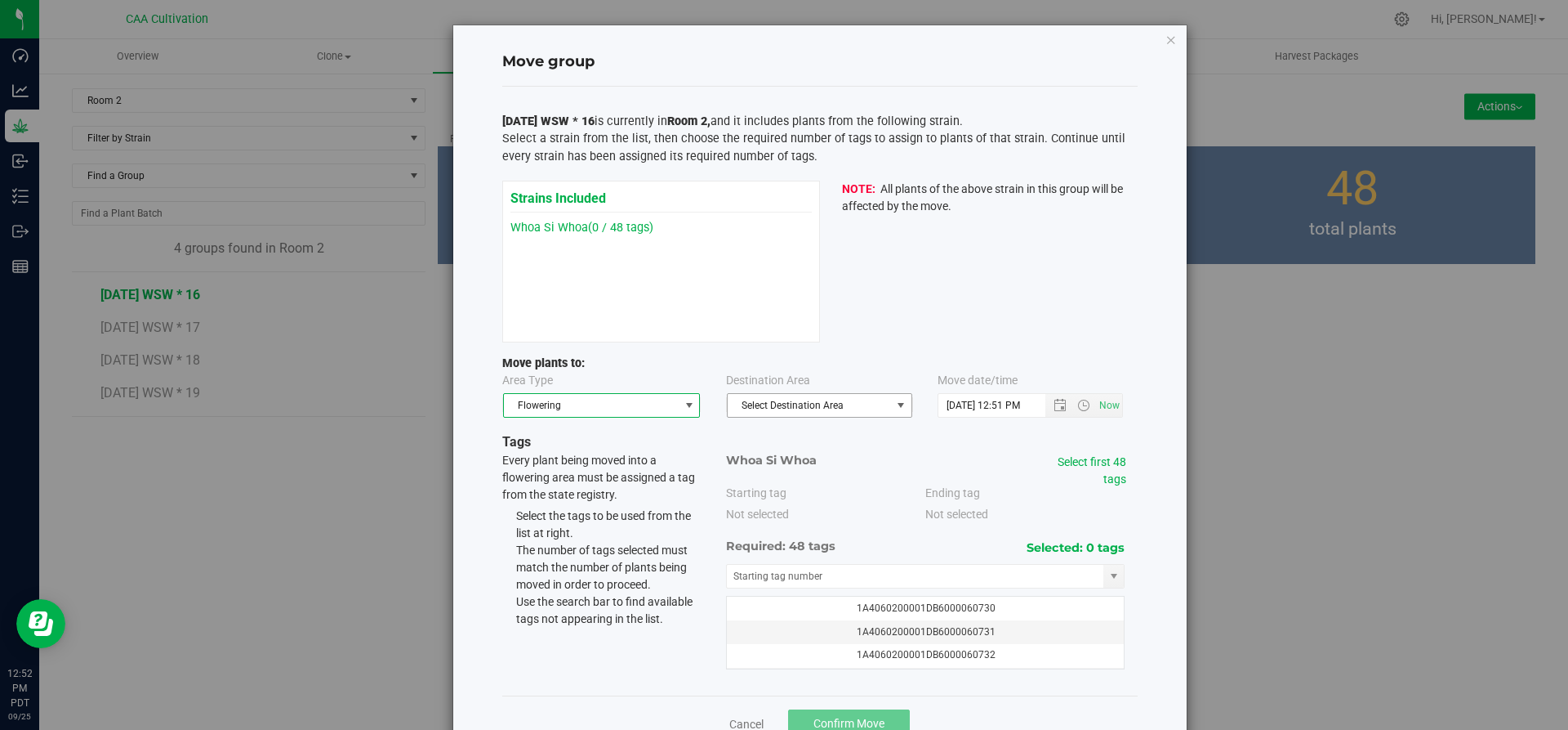
click at [753, 401] on span "Select Destination Area" at bounding box center [810, 405] width 164 height 23
click at [747, 455] on li "Room 2" at bounding box center [812, 458] width 184 height 24
click at [1106, 473] on link "Select first 48 tags" at bounding box center [1092, 470] width 69 height 30
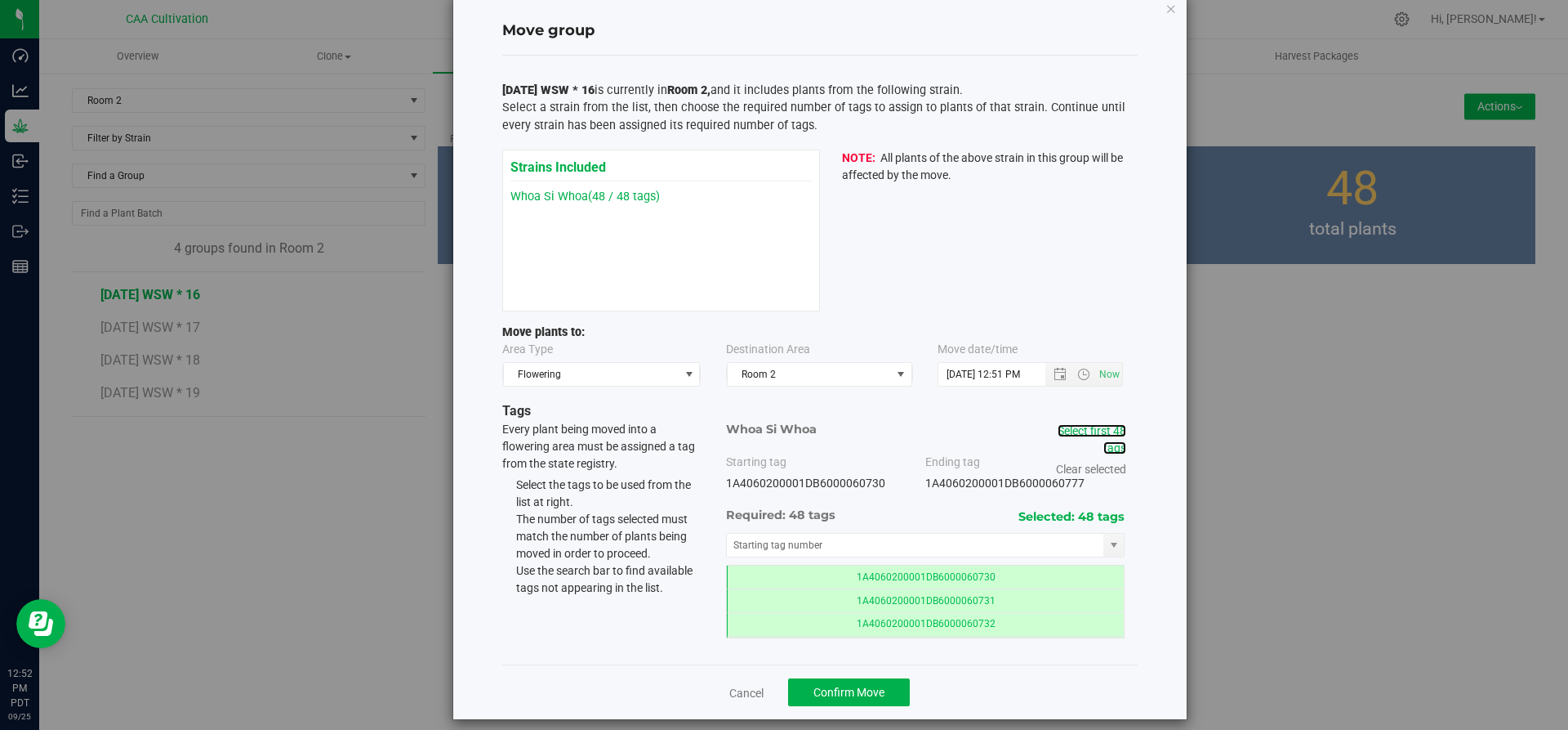
scroll to position [46, 0]
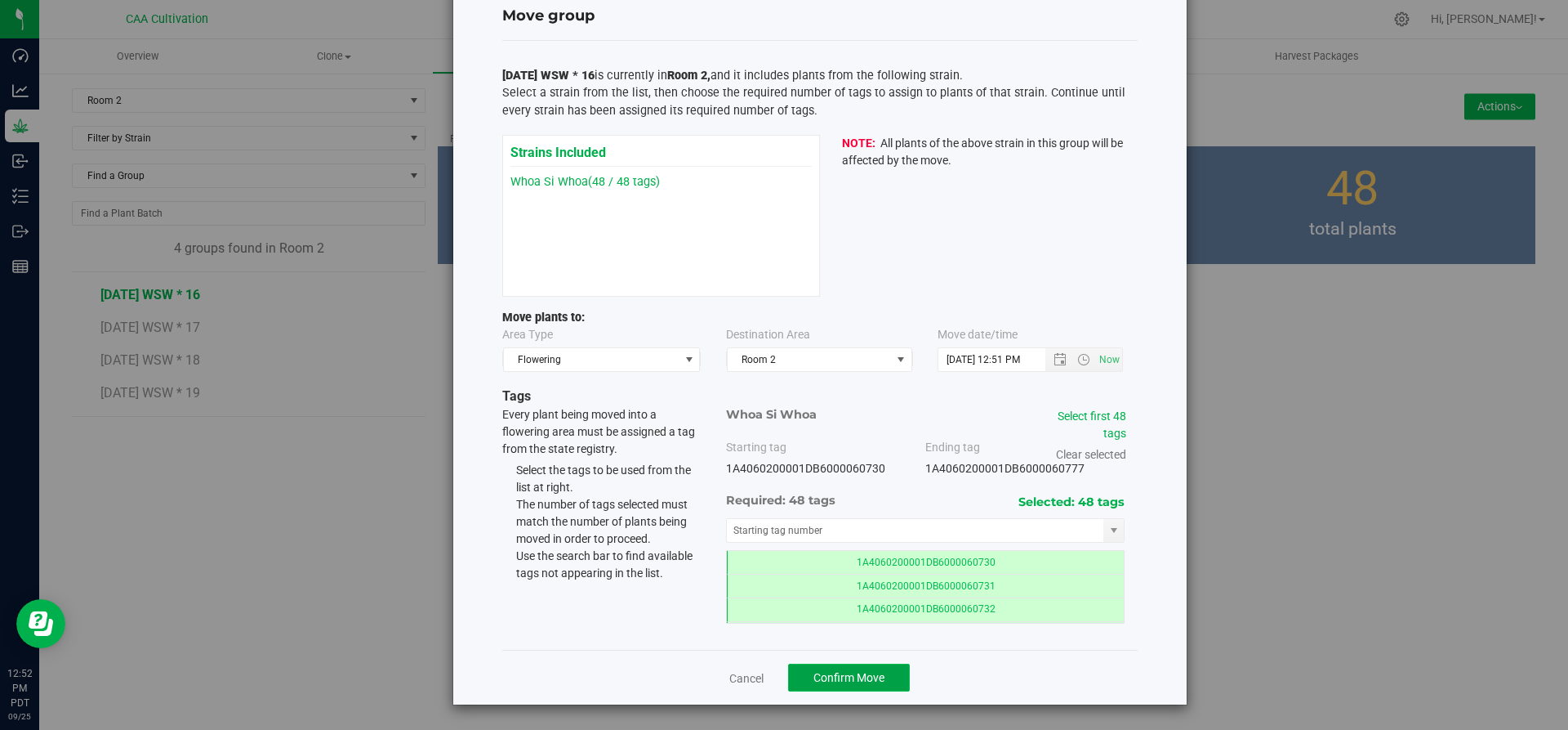
click at [863, 679] on span "Confirm Move" at bounding box center [849, 677] width 71 height 13
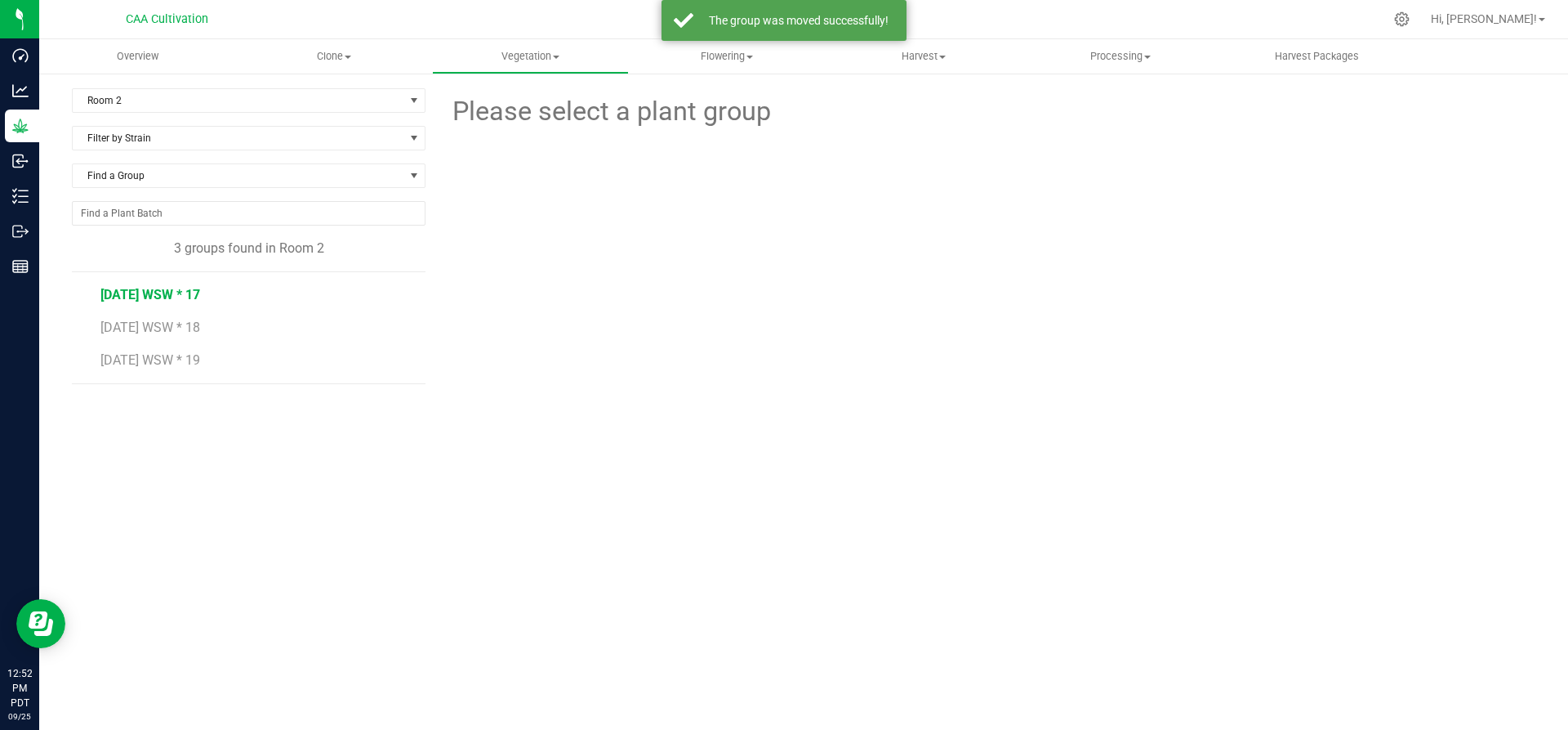
click at [144, 291] on span "7.16.25 WSW * 17" at bounding box center [150, 294] width 99 height 16
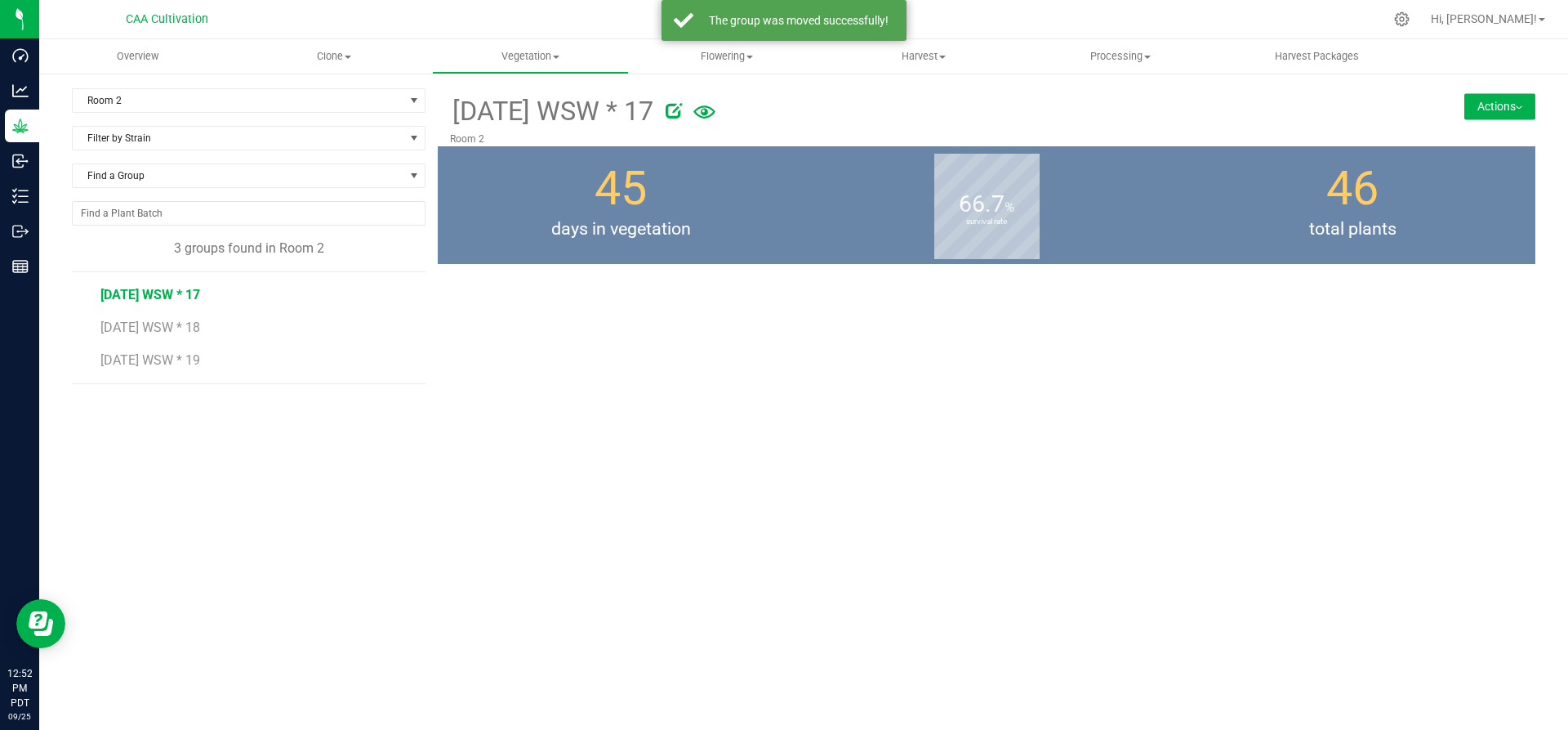
click at [1494, 102] on button "Actions" at bounding box center [1500, 106] width 71 height 26
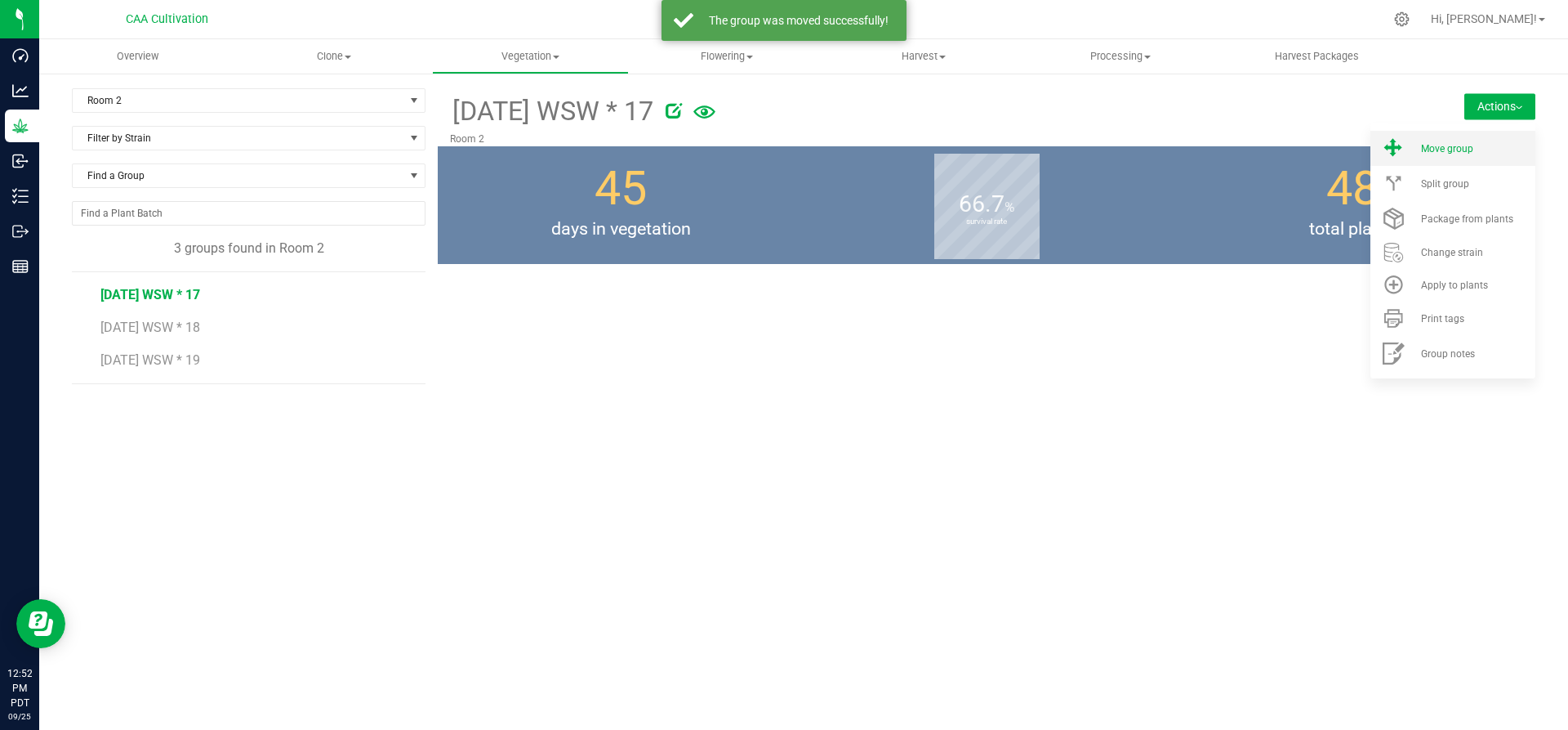
click at [1461, 146] on span "Move group" at bounding box center [1447, 148] width 52 height 11
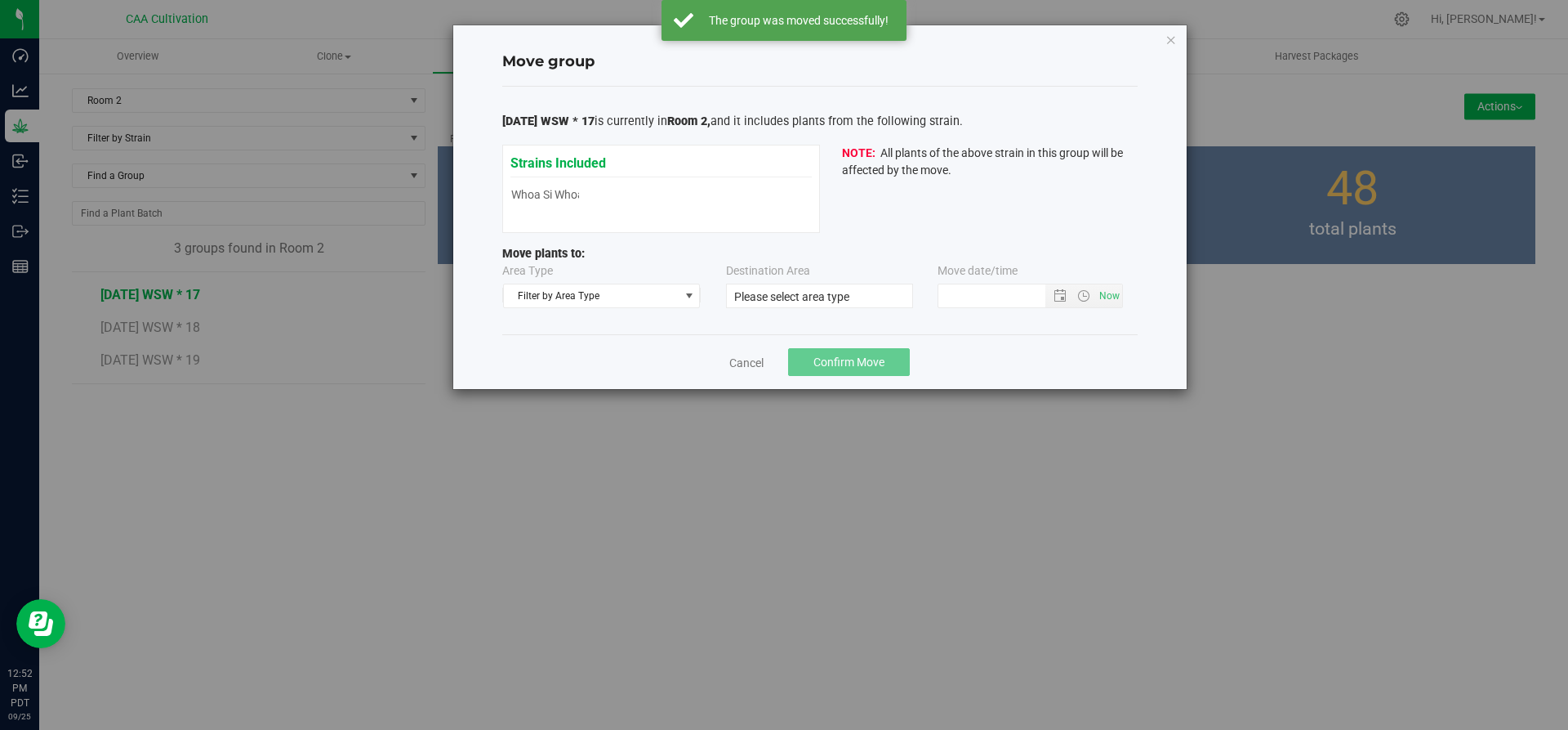
type input "9/25/2025 12:51 PM"
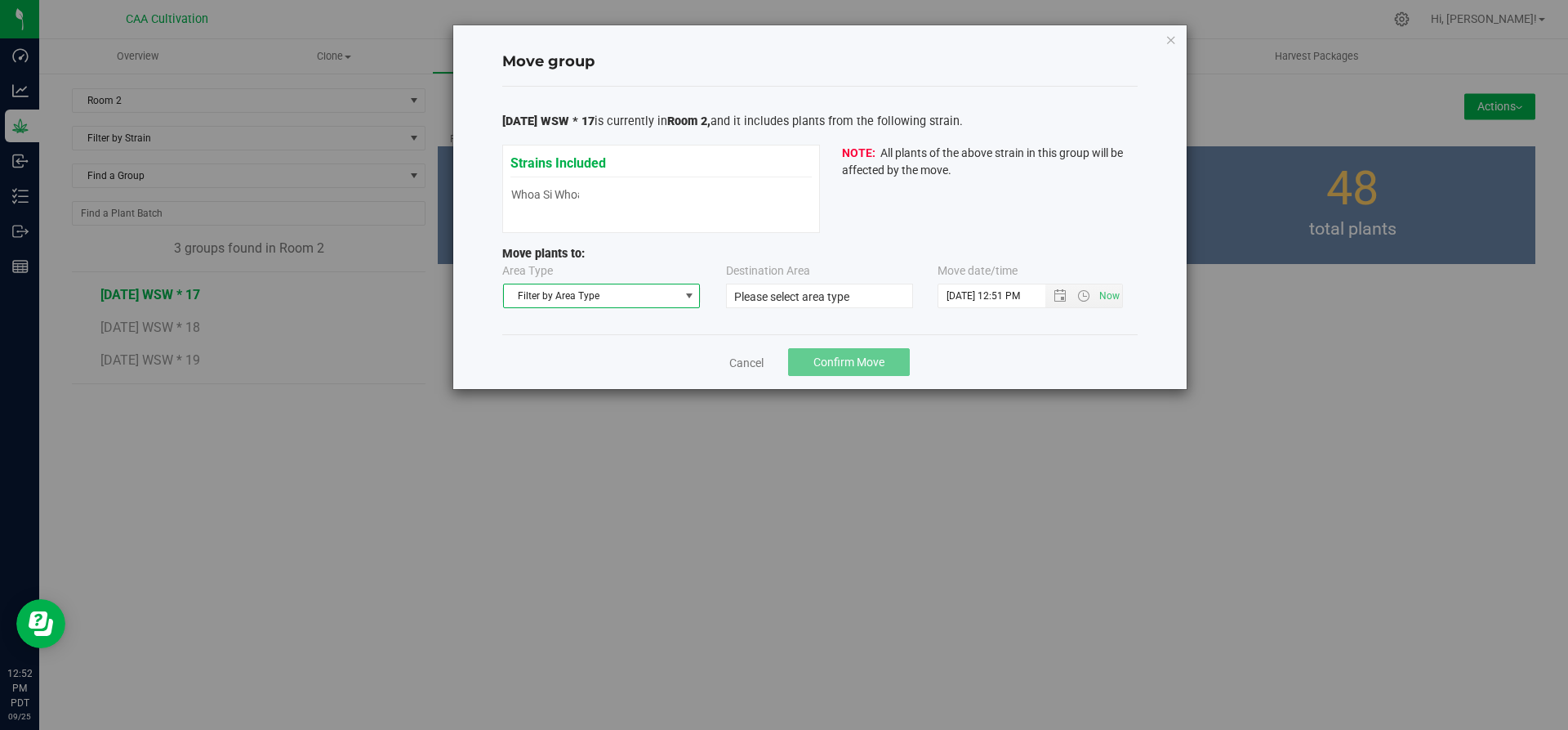
click at [652, 296] on span "Filter by Area Type" at bounding box center [592, 295] width 176 height 23
click at [573, 354] on li "Flowering" at bounding box center [602, 348] width 196 height 24
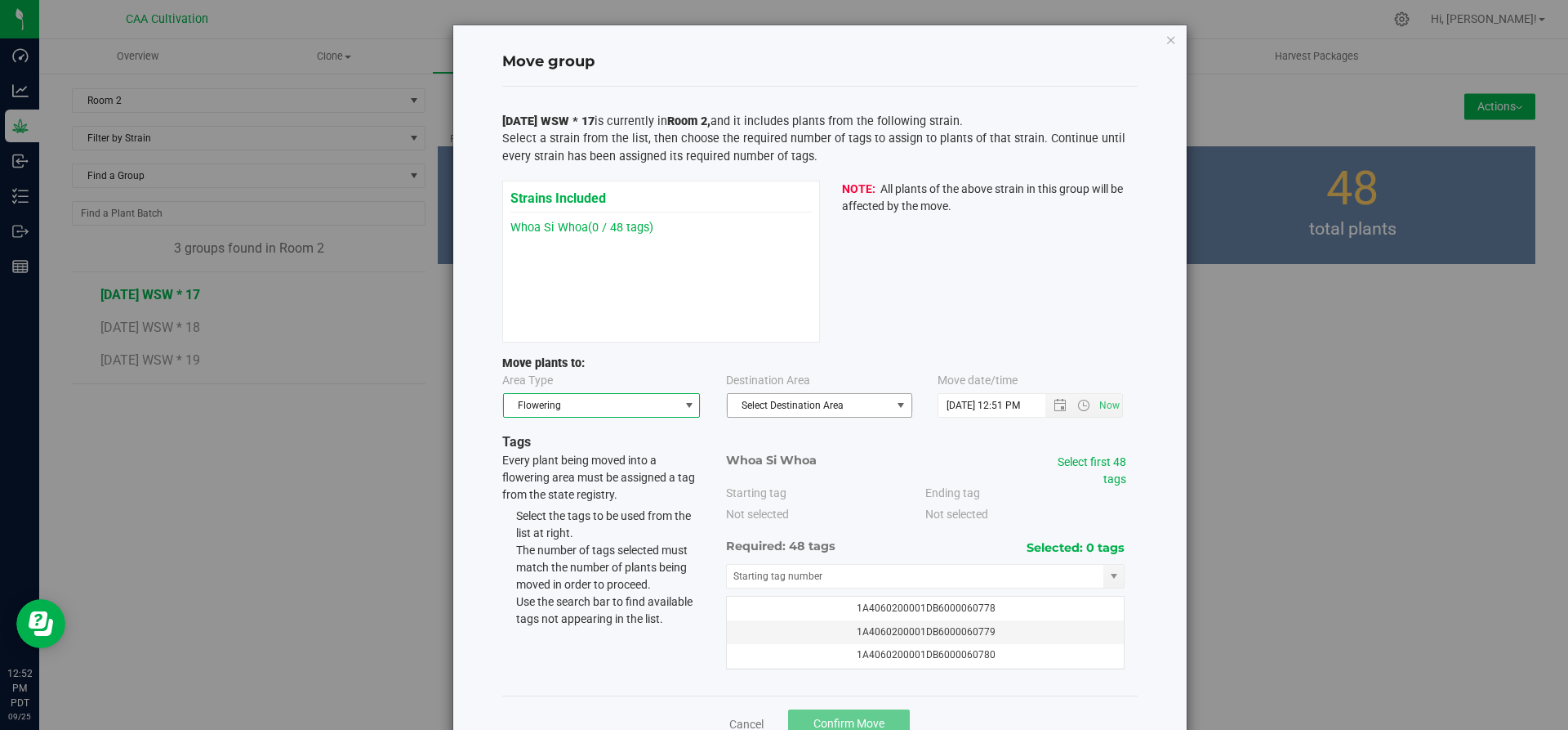
click at [784, 406] on span "Select Destination Area" at bounding box center [810, 405] width 164 height 23
click at [763, 455] on li "Room 2" at bounding box center [812, 458] width 184 height 24
click at [1108, 459] on link "Select first 48 tags" at bounding box center [1092, 470] width 69 height 30
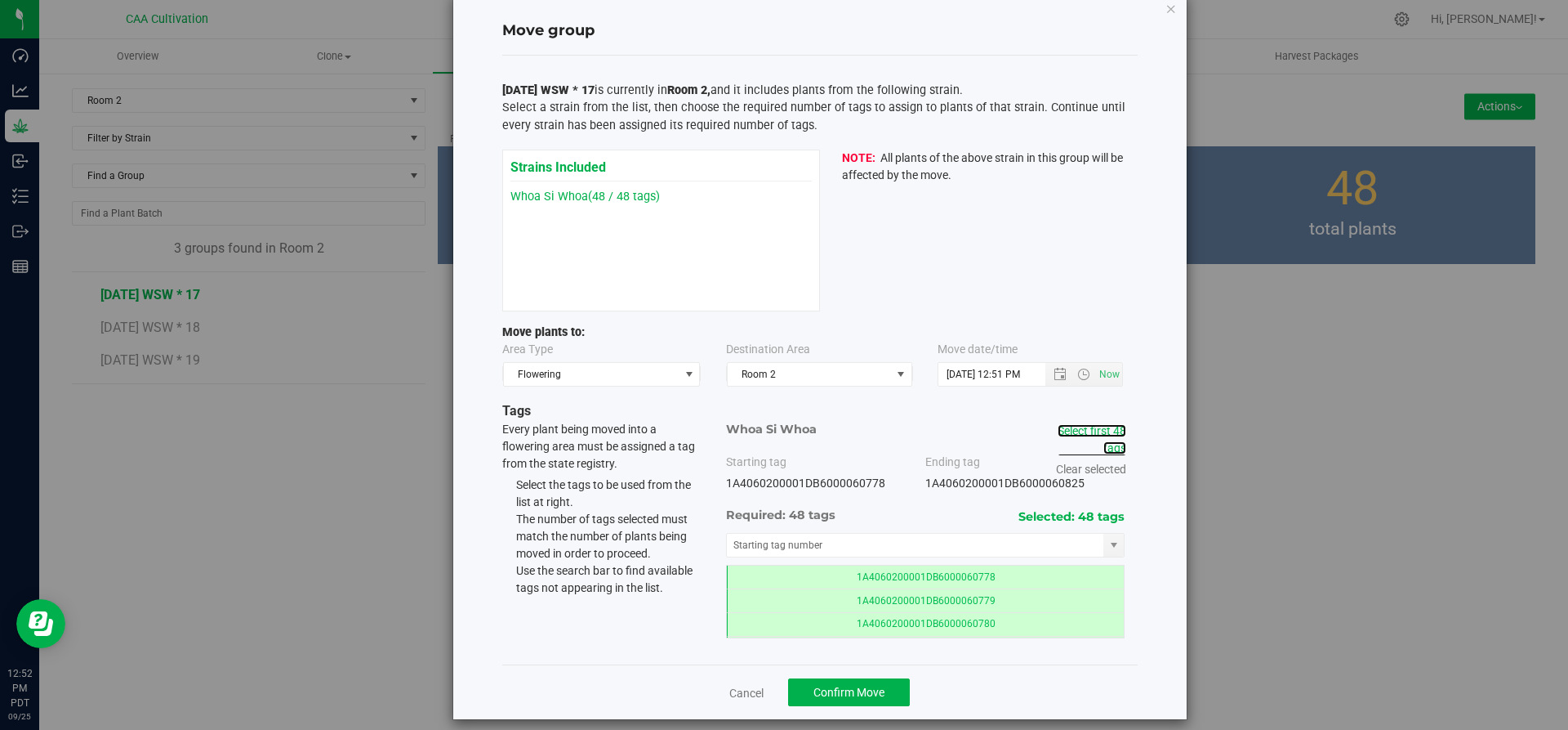
scroll to position [46, 0]
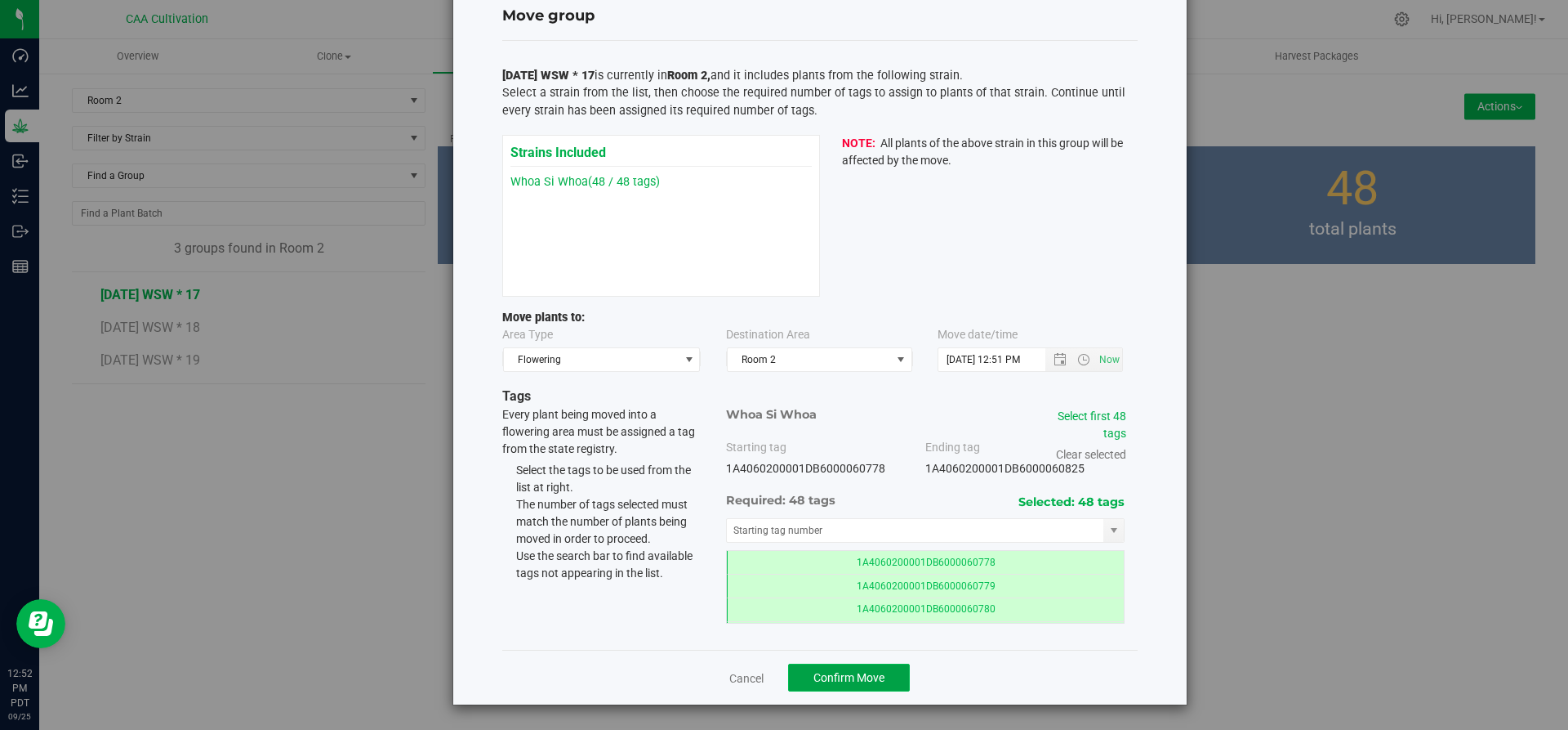
click at [875, 675] on span "Confirm Move" at bounding box center [849, 677] width 71 height 13
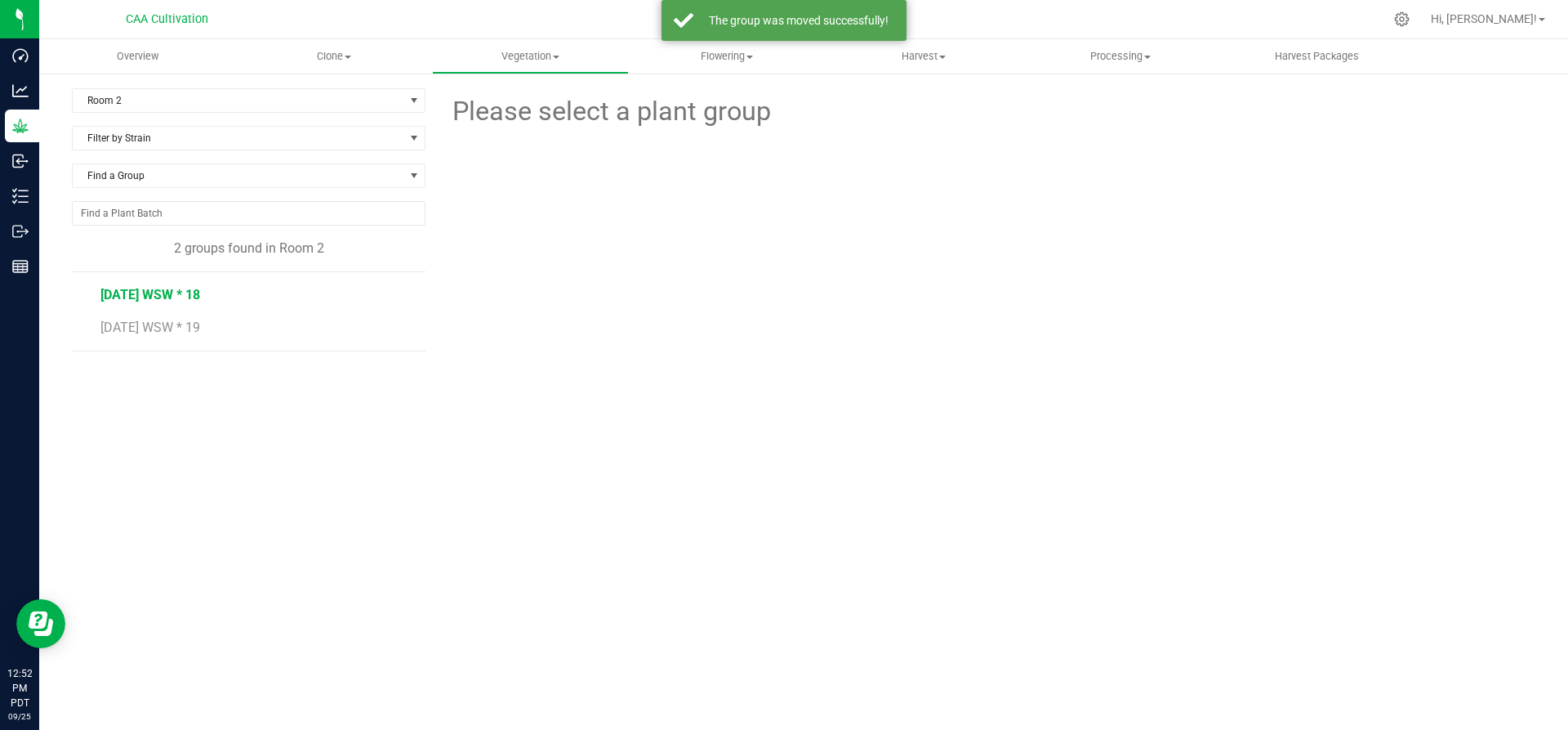
click at [156, 289] on span "7.16.25 WSW * 18" at bounding box center [150, 294] width 99 height 16
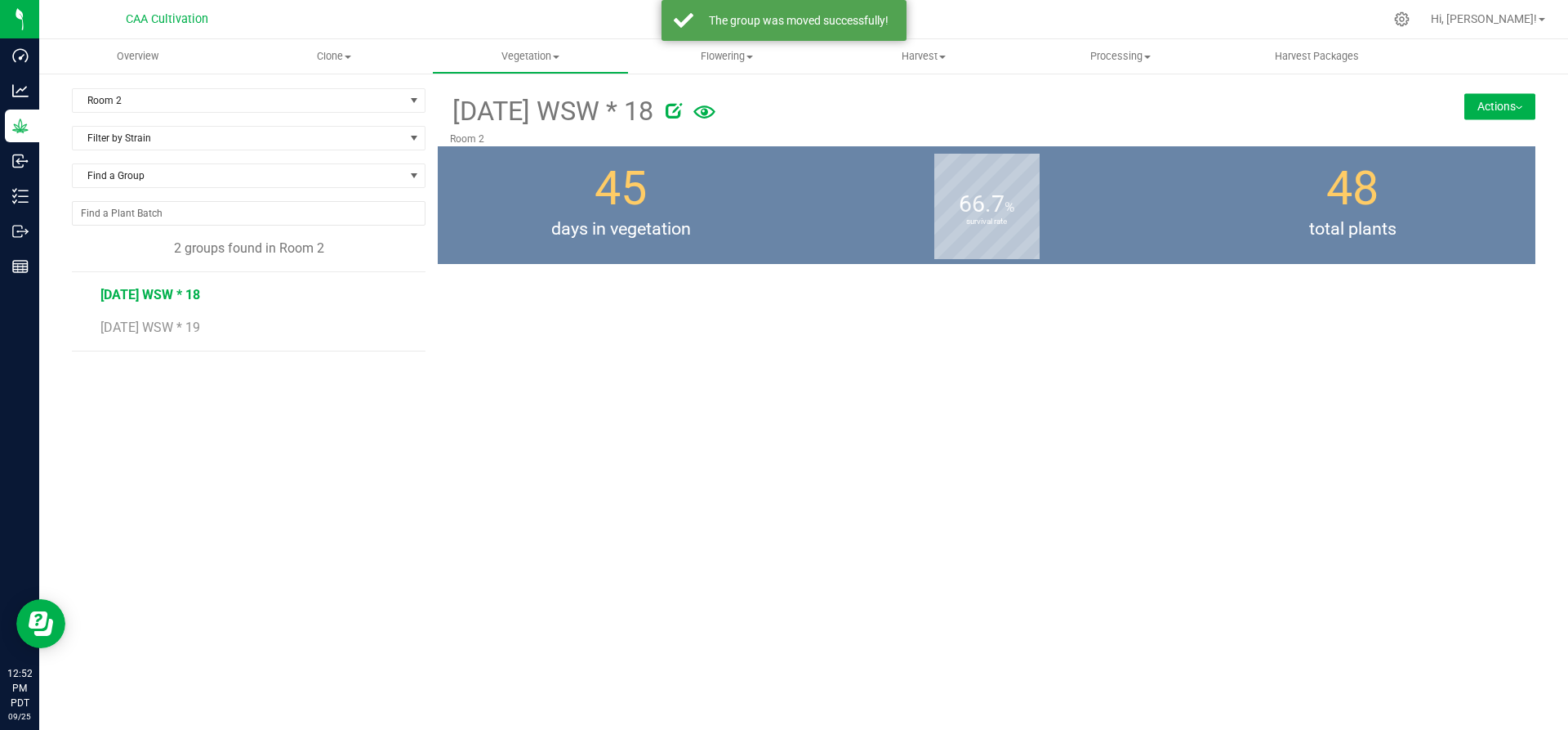
click at [1492, 104] on button "Actions" at bounding box center [1500, 106] width 71 height 26
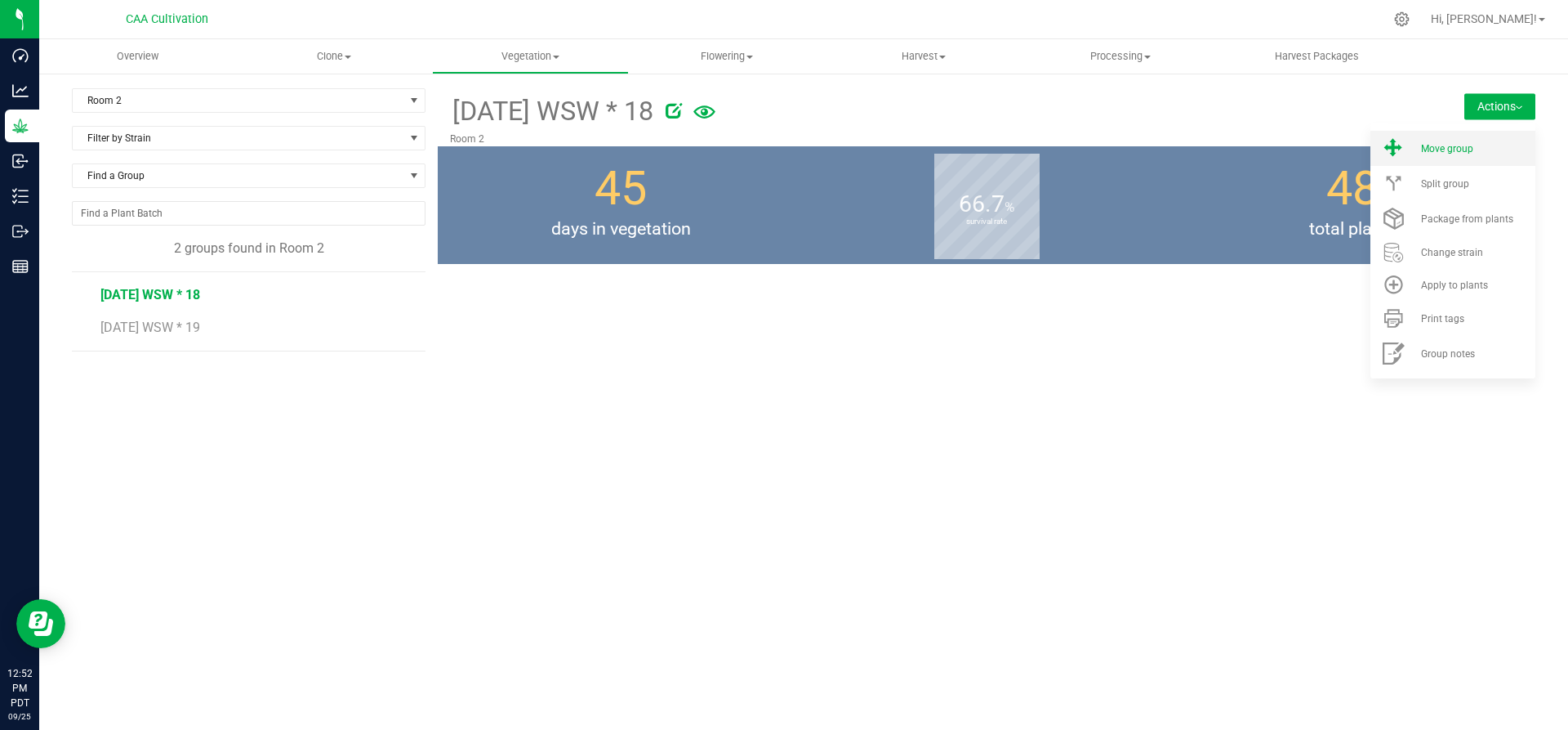
click at [1467, 141] on li "Move group" at bounding box center [1452, 148] width 165 height 35
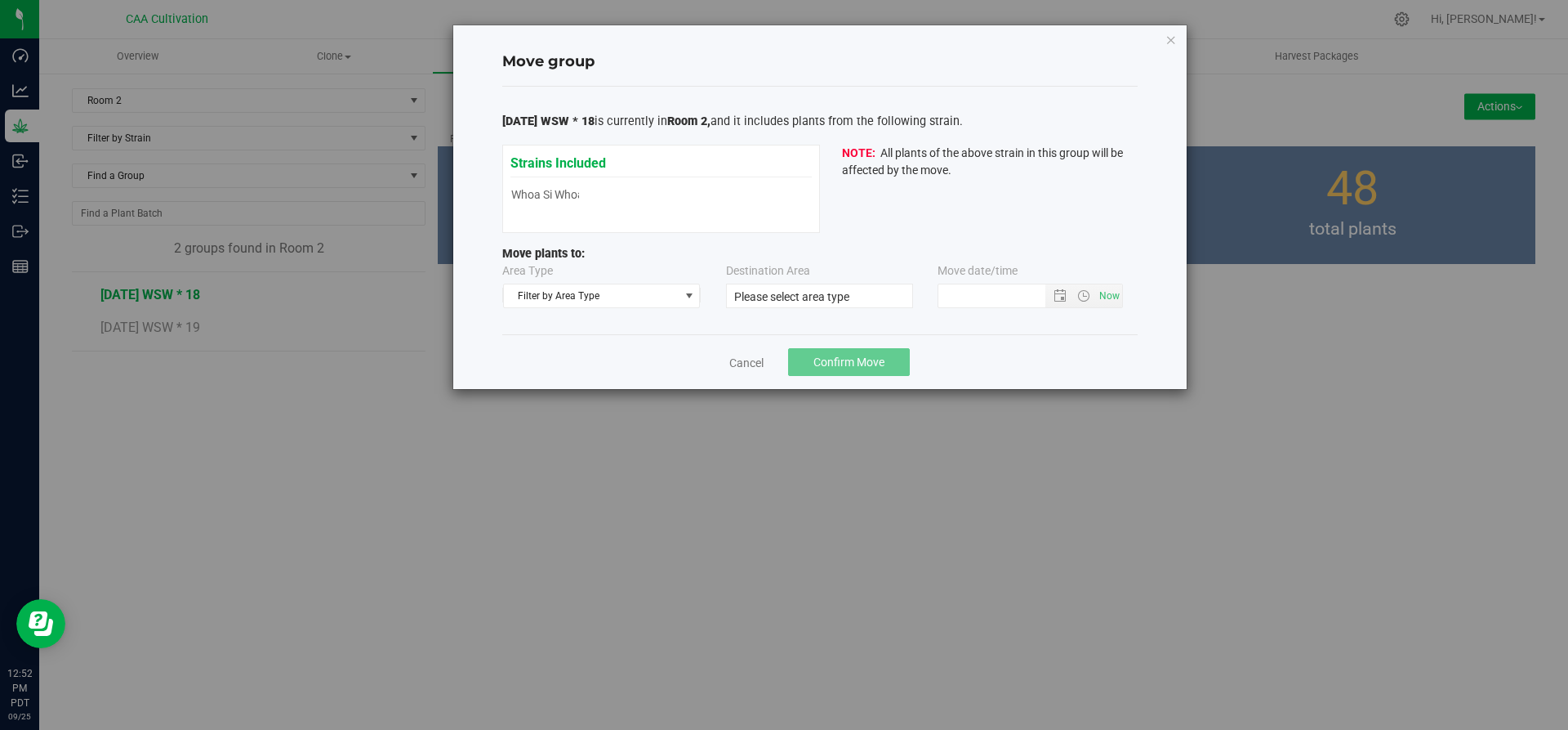
type input "9/25/2025 12:51 PM"
click at [640, 302] on span "Filter by Area Type" at bounding box center [592, 295] width 176 height 23
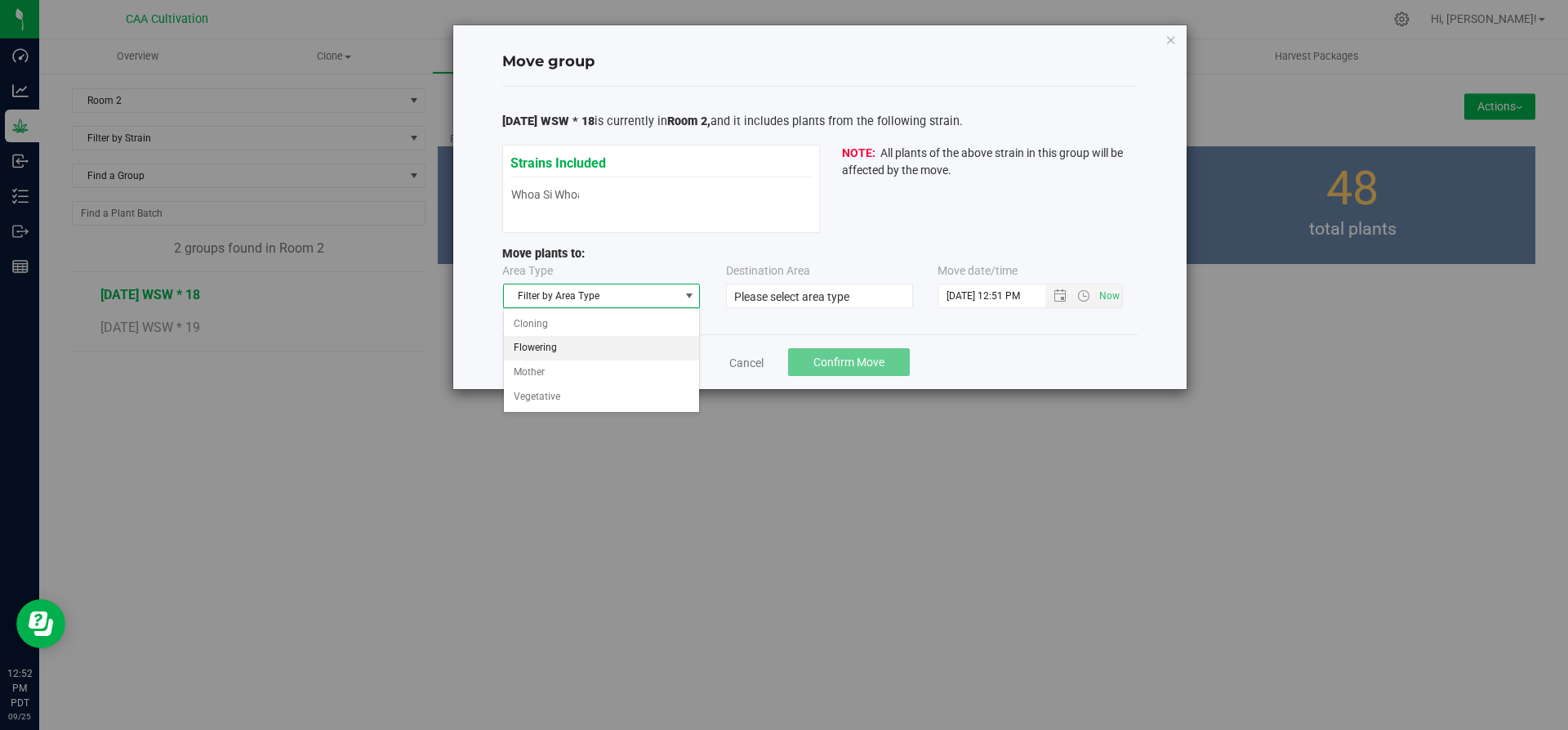
click at [608, 343] on li "Flowering" at bounding box center [602, 348] width 196 height 24
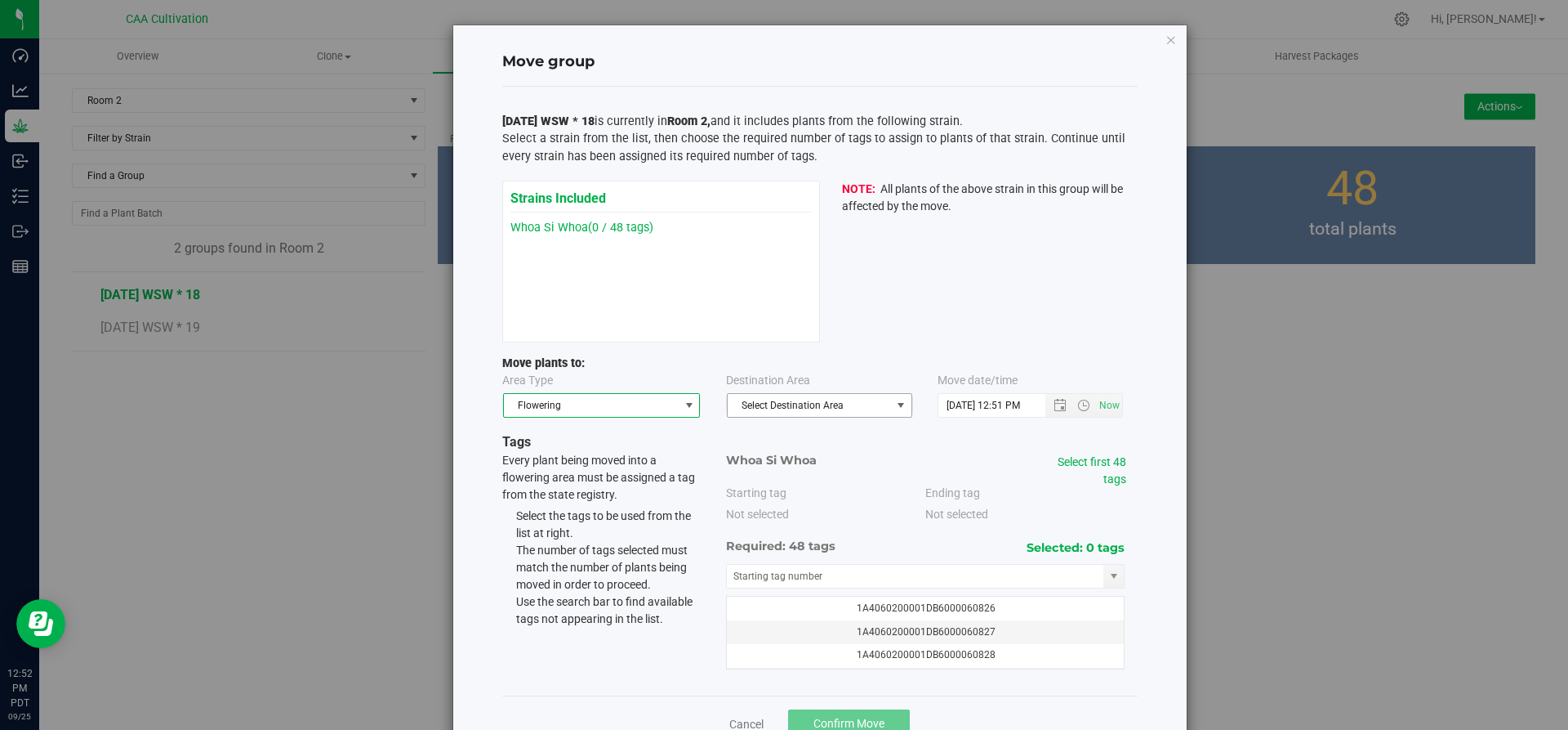
click at [806, 404] on span "Select Destination Area" at bounding box center [810, 405] width 164 height 23
click at [781, 461] on li "Room 2" at bounding box center [812, 458] width 184 height 24
click at [1105, 479] on link "Select first 48 tags" at bounding box center [1092, 470] width 69 height 30
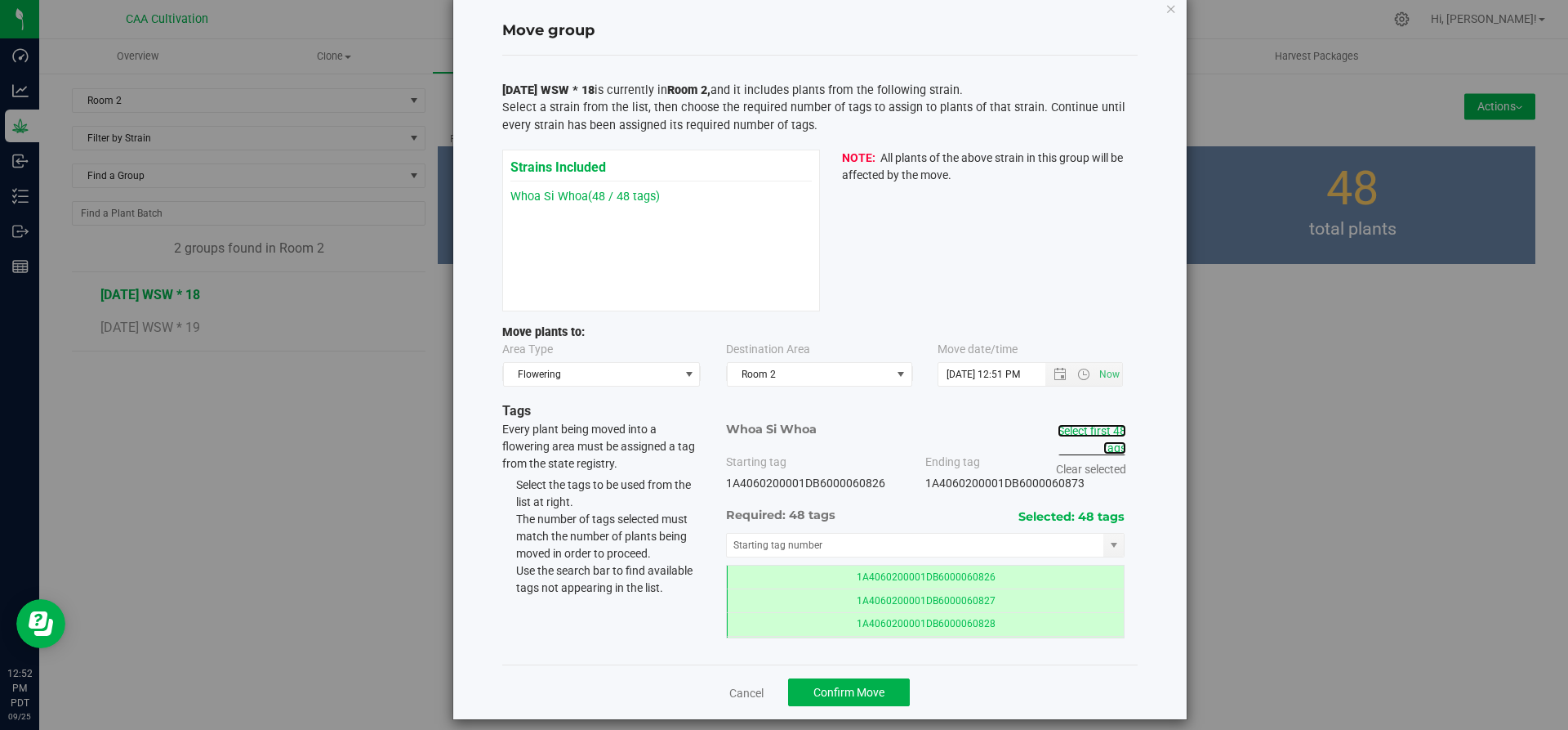
scroll to position [46, 0]
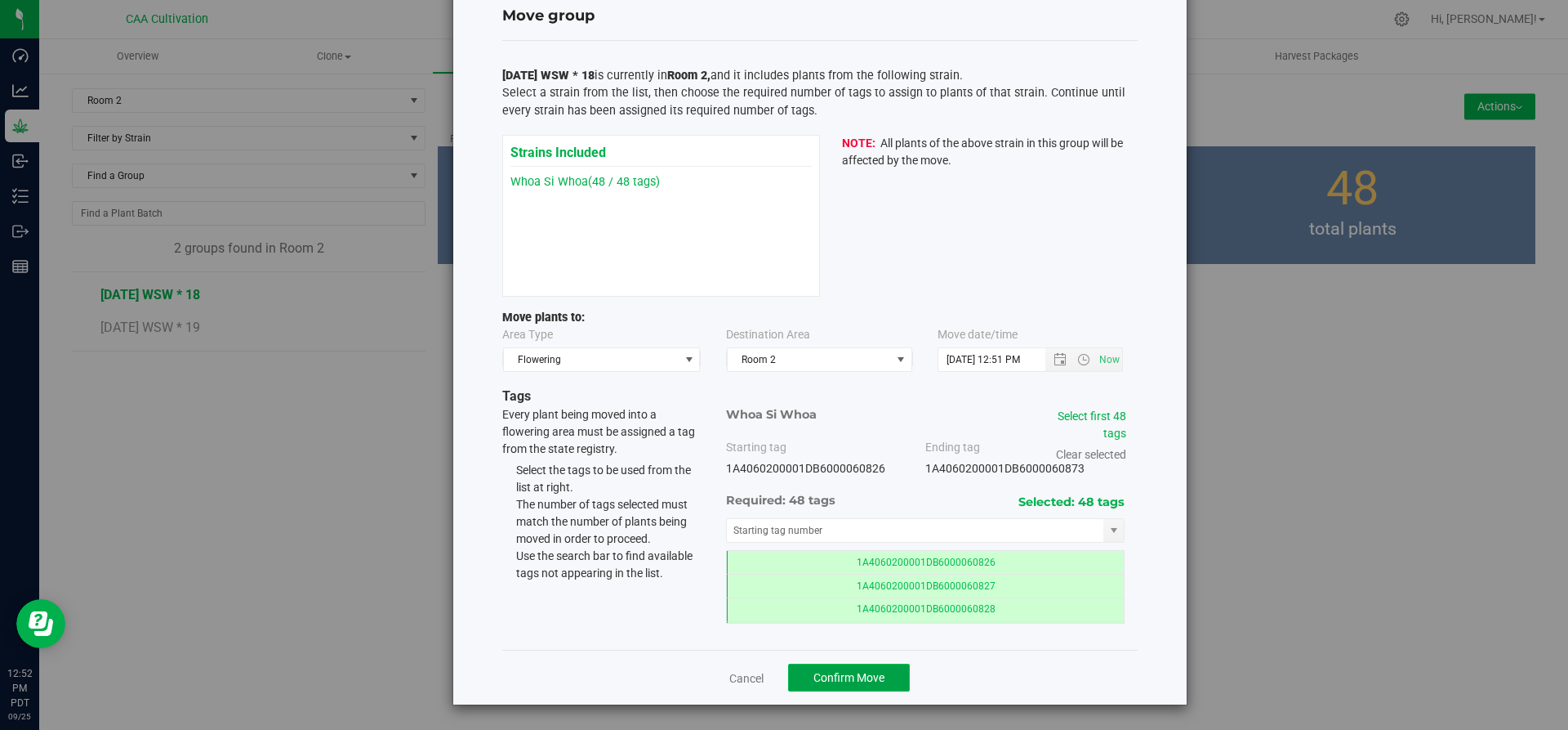
click at [868, 668] on button "Confirm Move" at bounding box center [849, 678] width 122 height 28
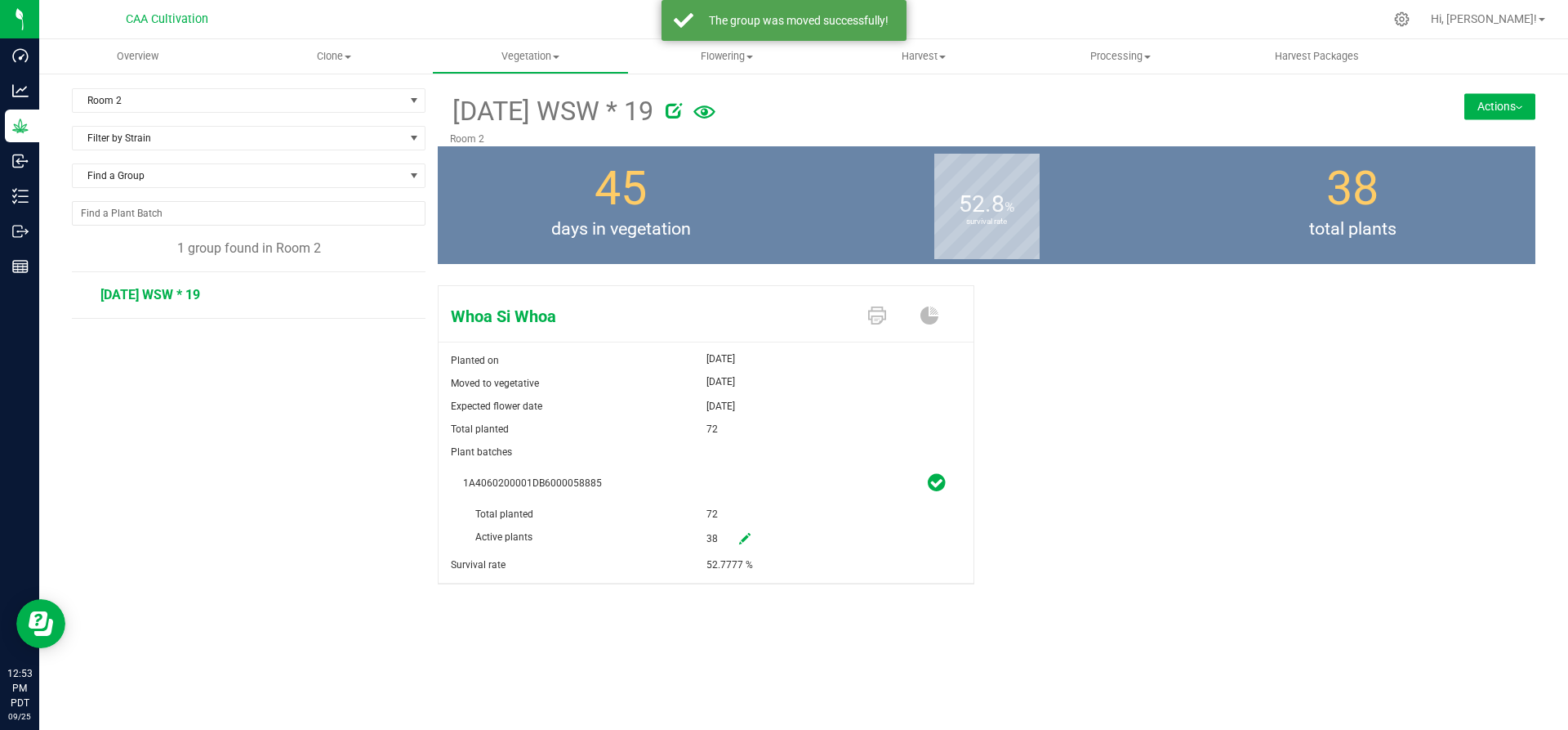
click at [1504, 106] on button "Actions" at bounding box center [1500, 106] width 71 height 26
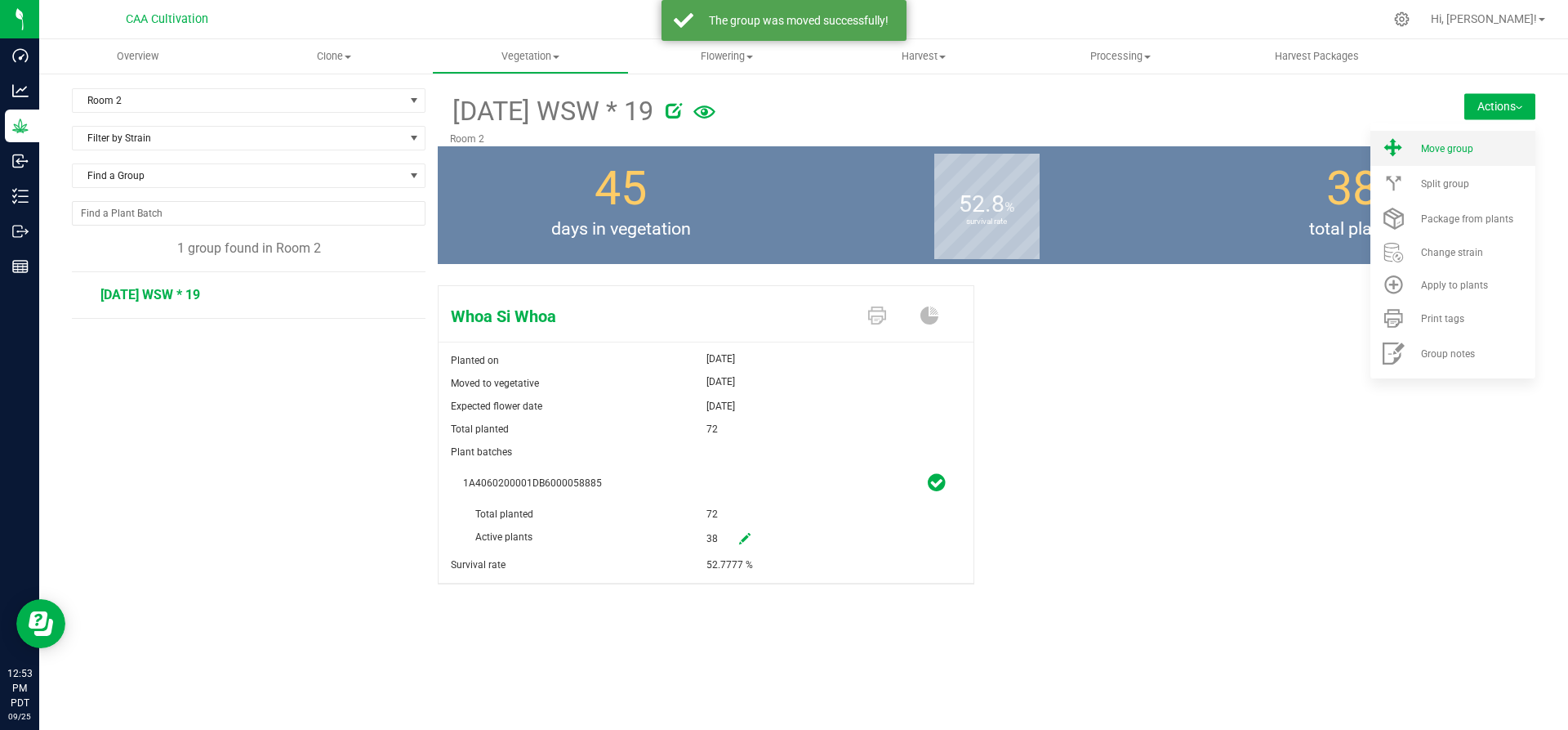
click at [1475, 149] on div "Move group" at bounding box center [1477, 148] width 111 height 11
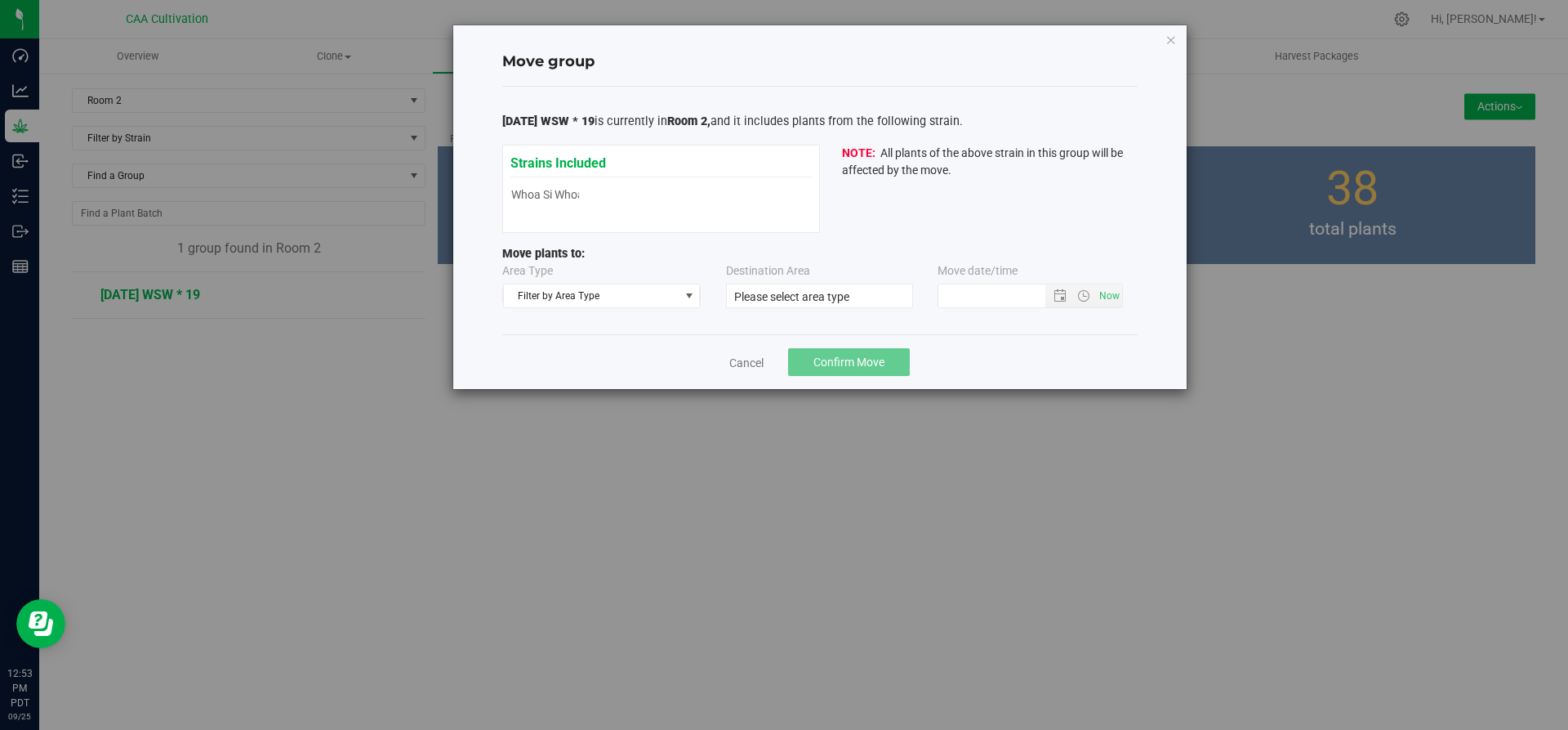
type input "9/25/2025 12:52 PM"
click at [652, 296] on span "Filter by Area Type" at bounding box center [592, 295] width 176 height 23
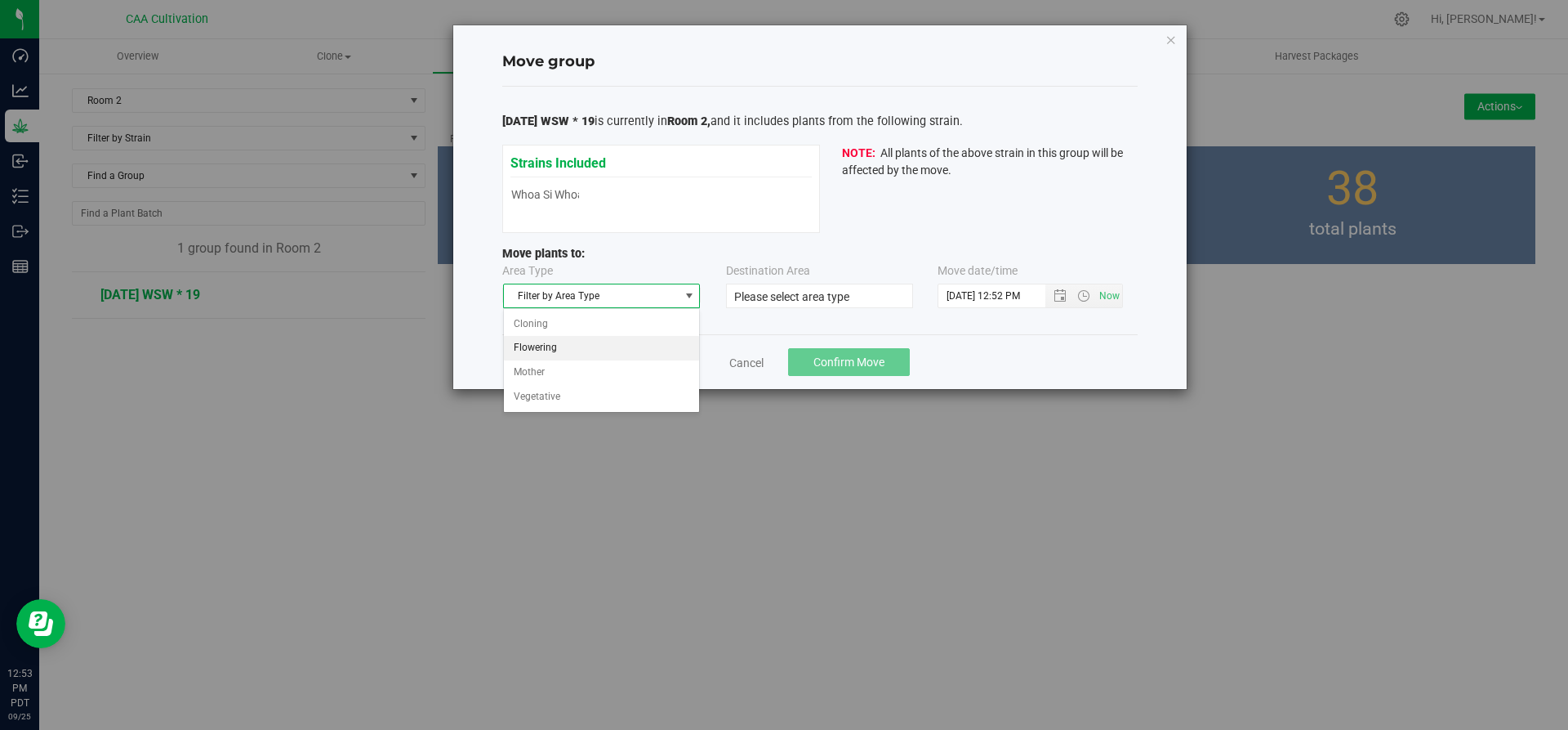
click at [606, 351] on li "Flowering" at bounding box center [602, 348] width 196 height 24
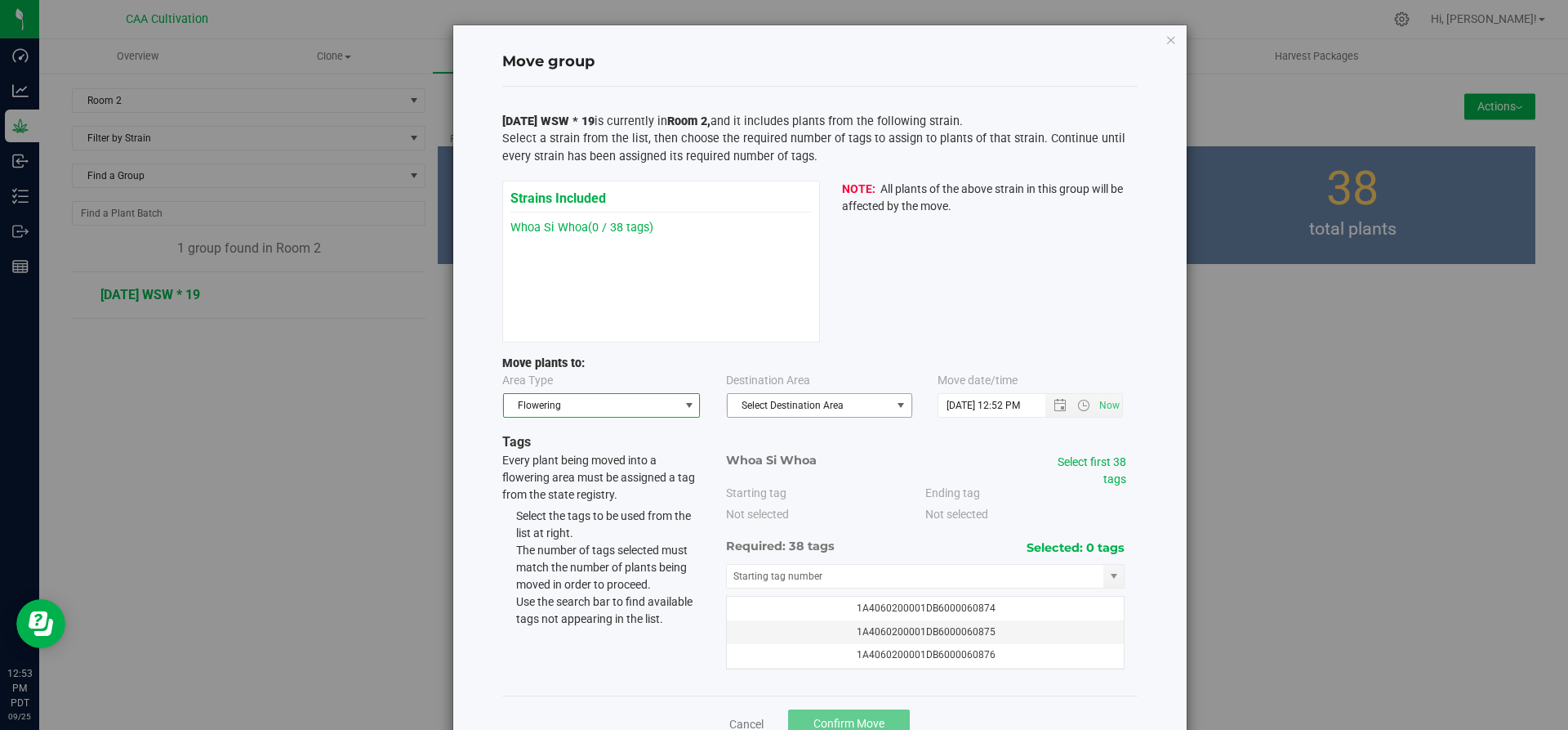
click at [862, 412] on span "Select Destination Area" at bounding box center [810, 405] width 164 height 23
click at [771, 455] on li "Room 2" at bounding box center [812, 458] width 184 height 24
click at [1095, 462] on link "Select first 38 tags" at bounding box center [1092, 470] width 69 height 30
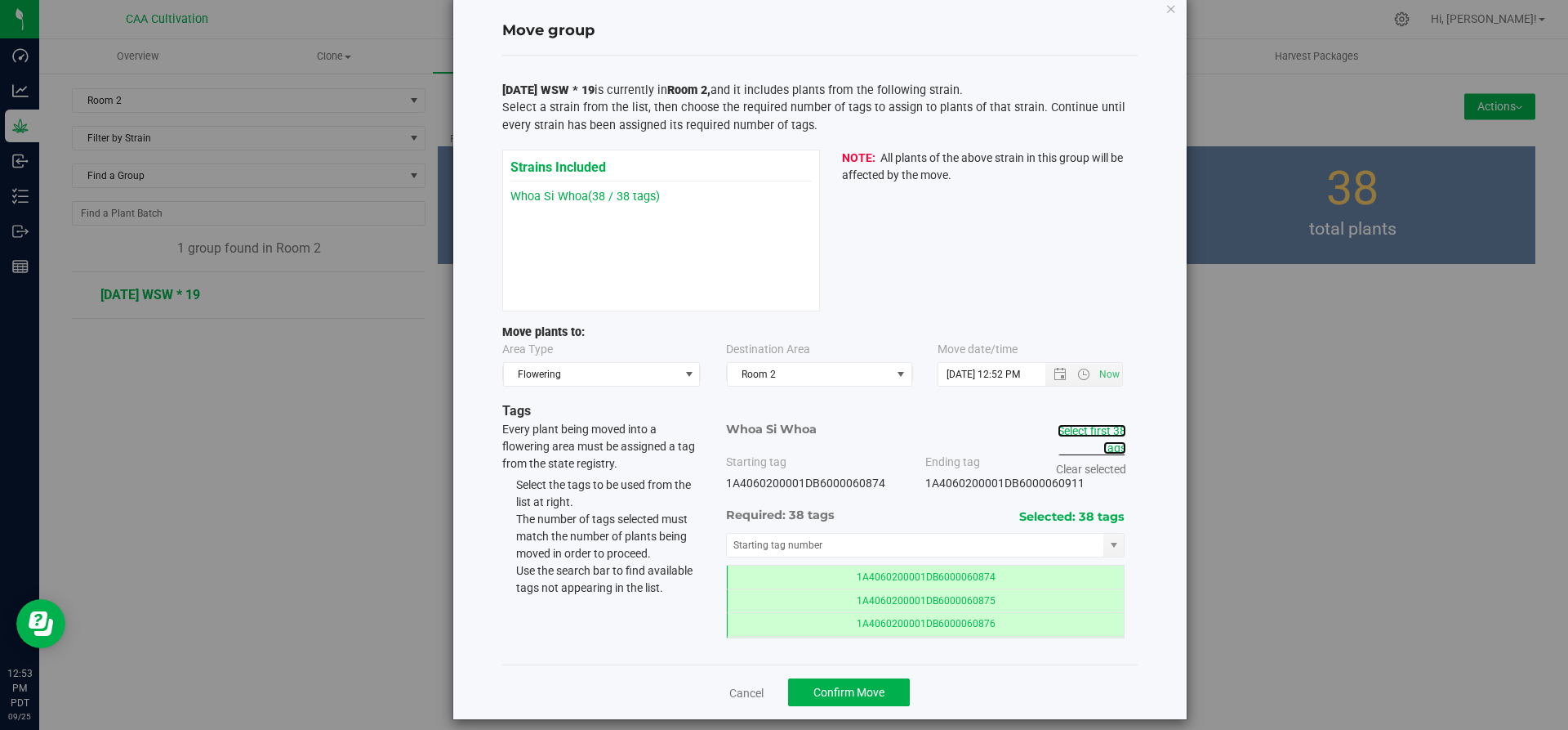
scroll to position [46, 0]
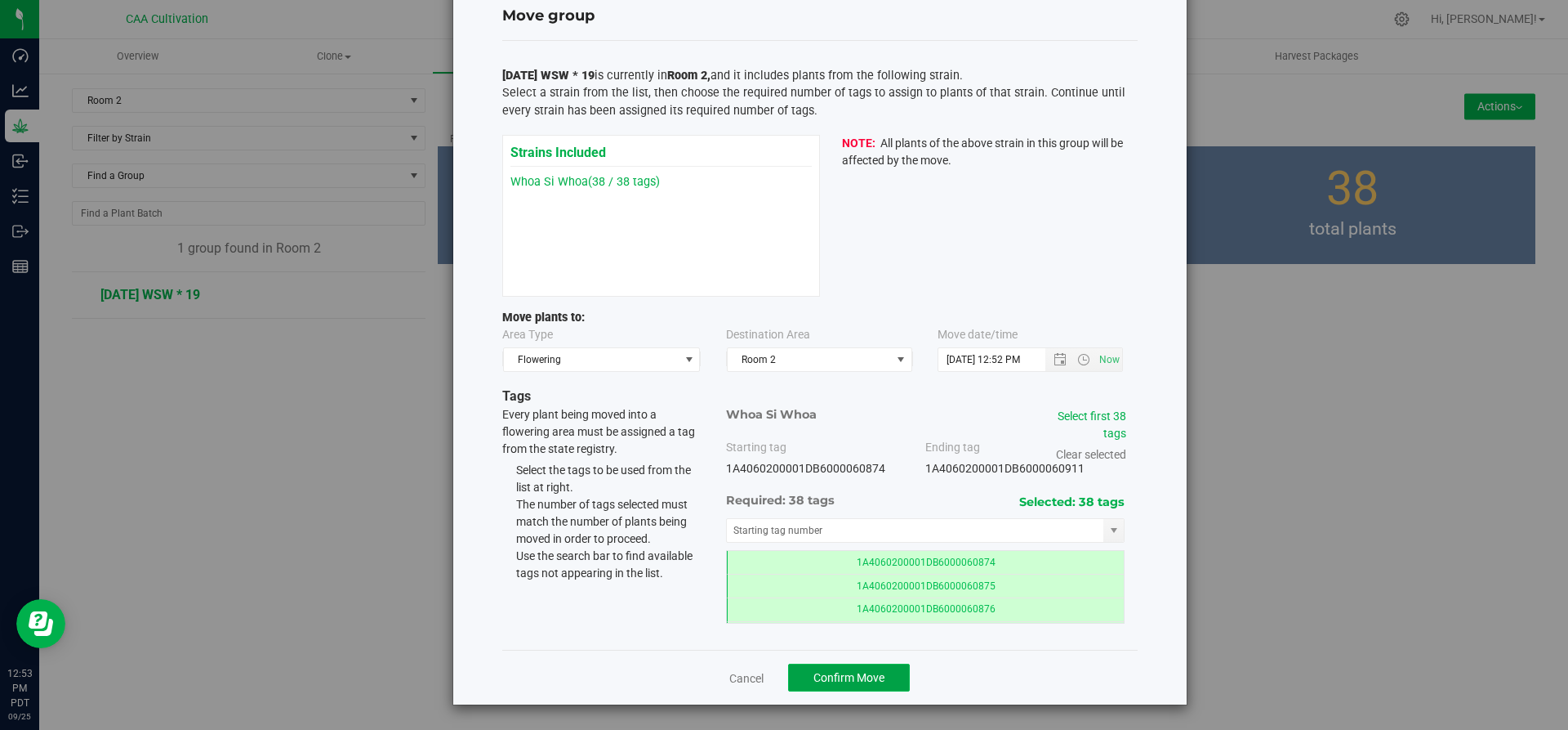
click at [878, 681] on span "Confirm Move" at bounding box center [849, 677] width 71 height 13
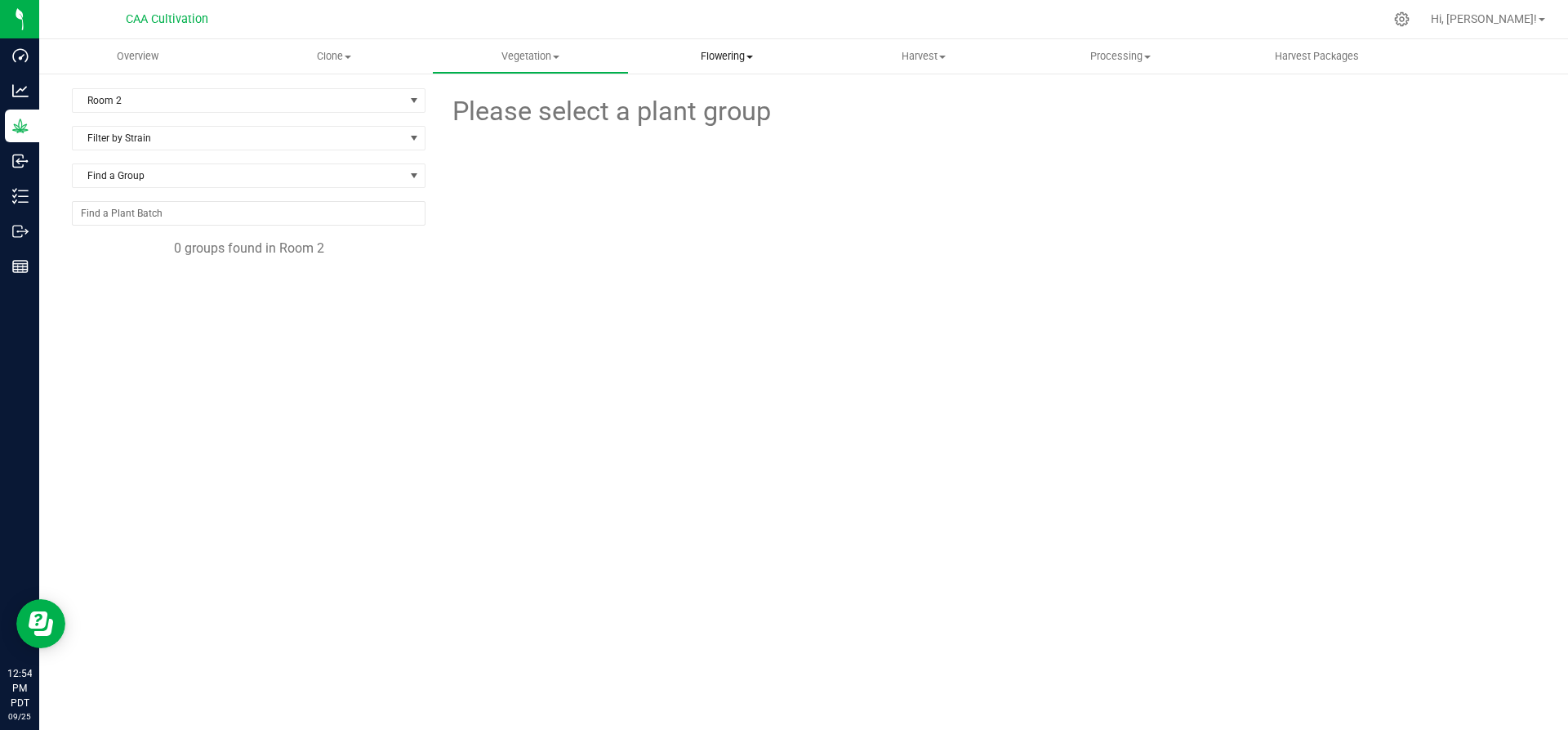
click at [745, 57] on span "Flowering" at bounding box center [727, 56] width 195 height 15
click at [717, 138] on span "Flowering plants" at bounding box center [695, 138] width 132 height 14
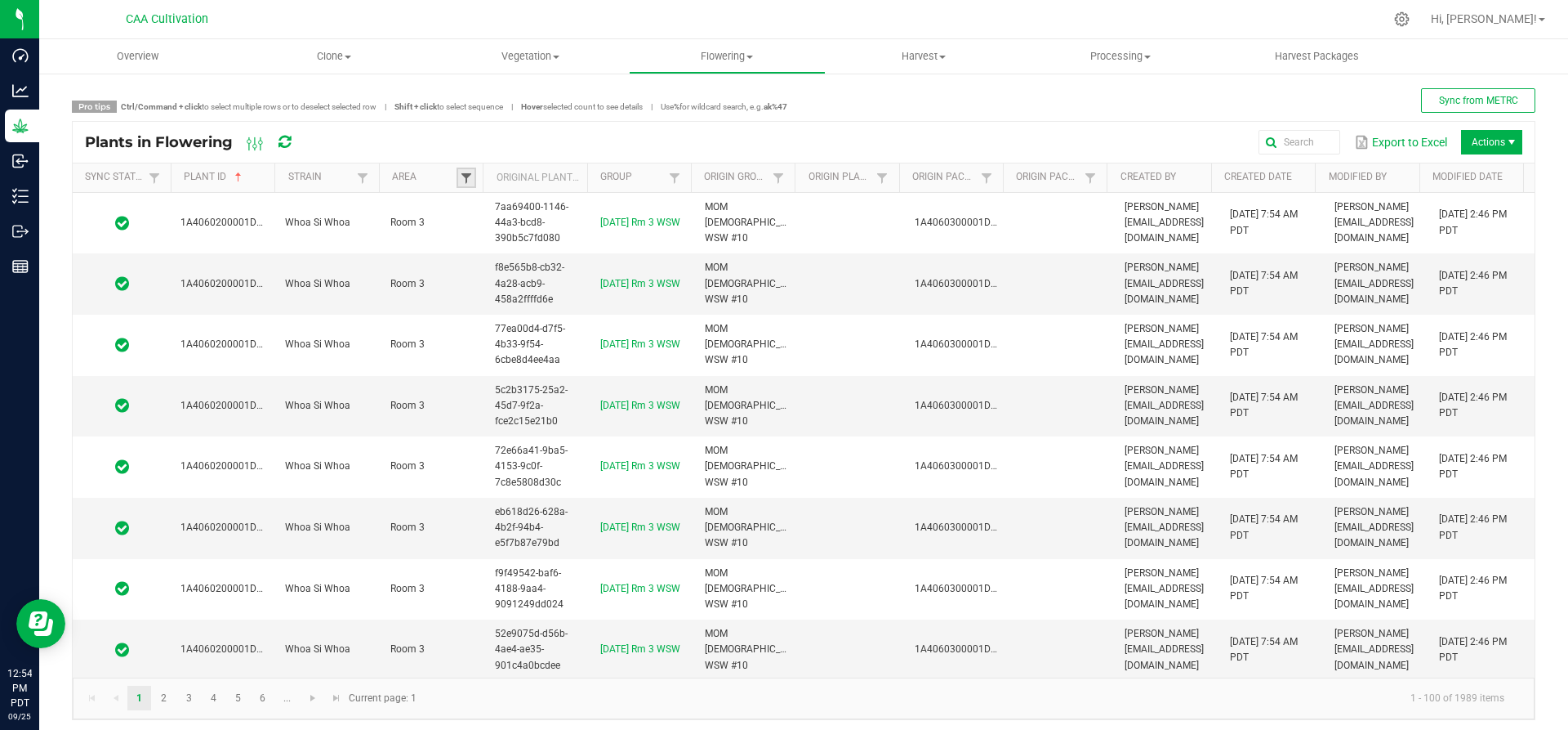
click at [460, 176] on span at bounding box center [466, 178] width 13 height 13
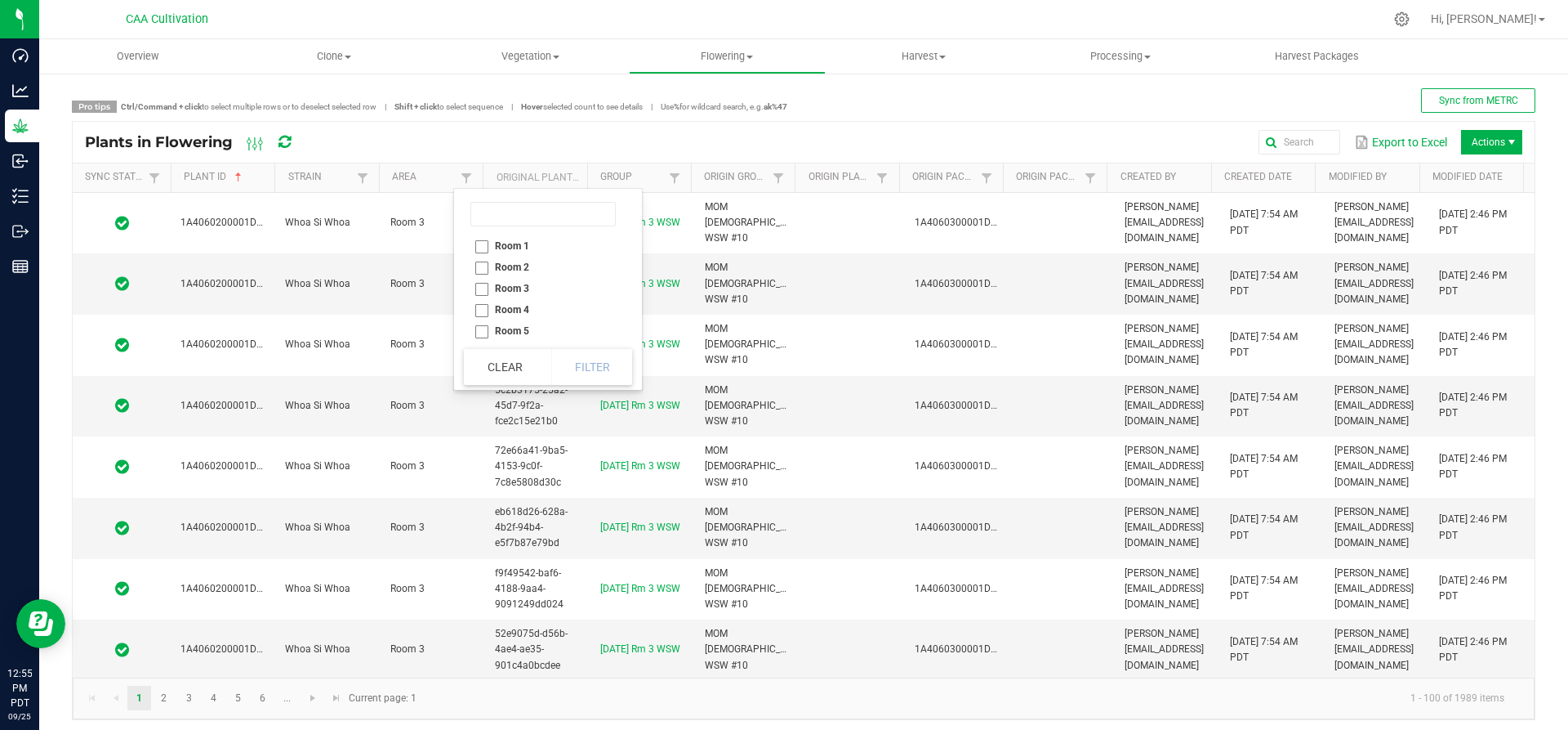
click at [481, 247] on li "Room 1" at bounding box center [543, 246] width 158 height 21
checkbox 1 "true"
click at [605, 370] on button "Filter" at bounding box center [592, 367] width 82 height 36
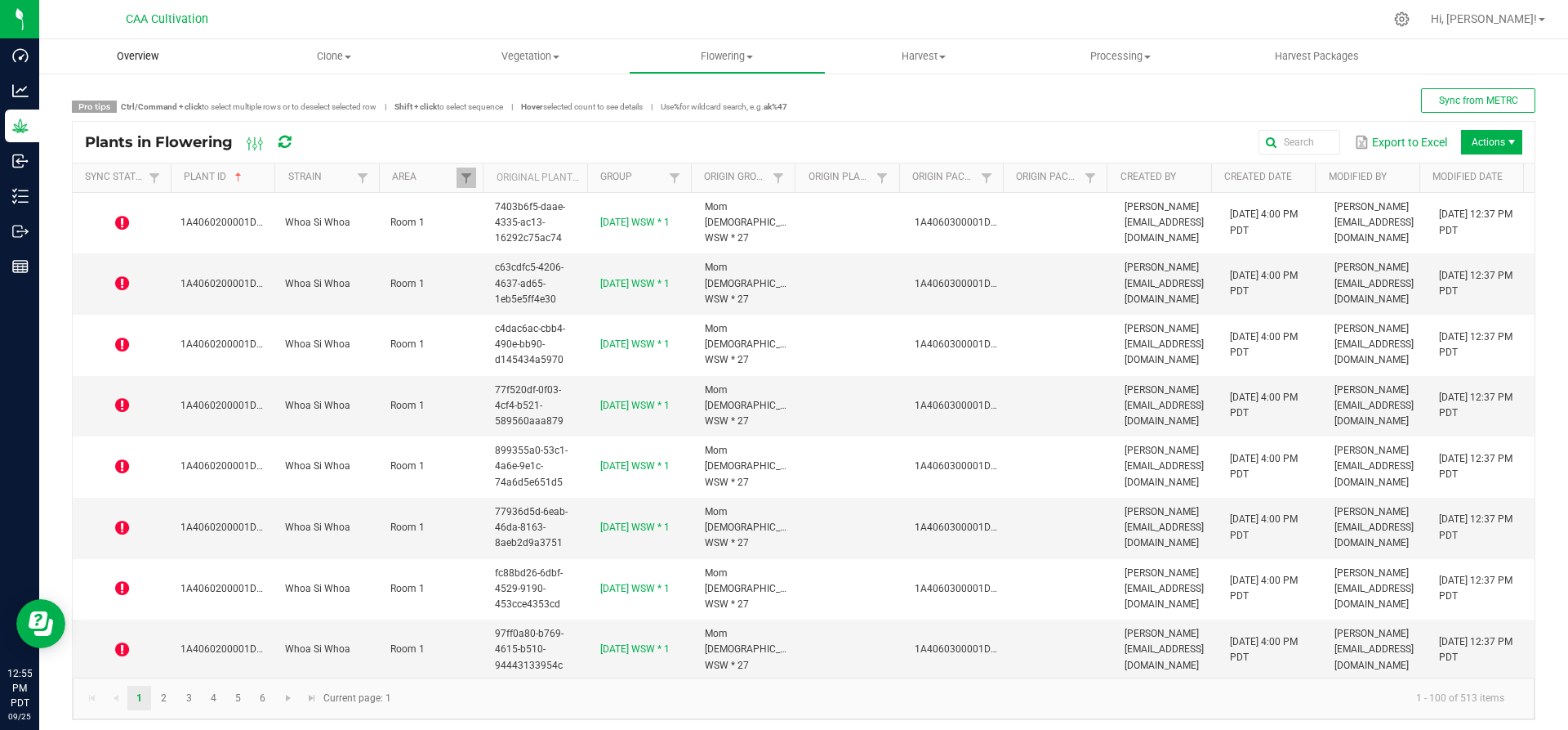
click at [138, 57] on span "Overview" at bounding box center [138, 56] width 85 height 15
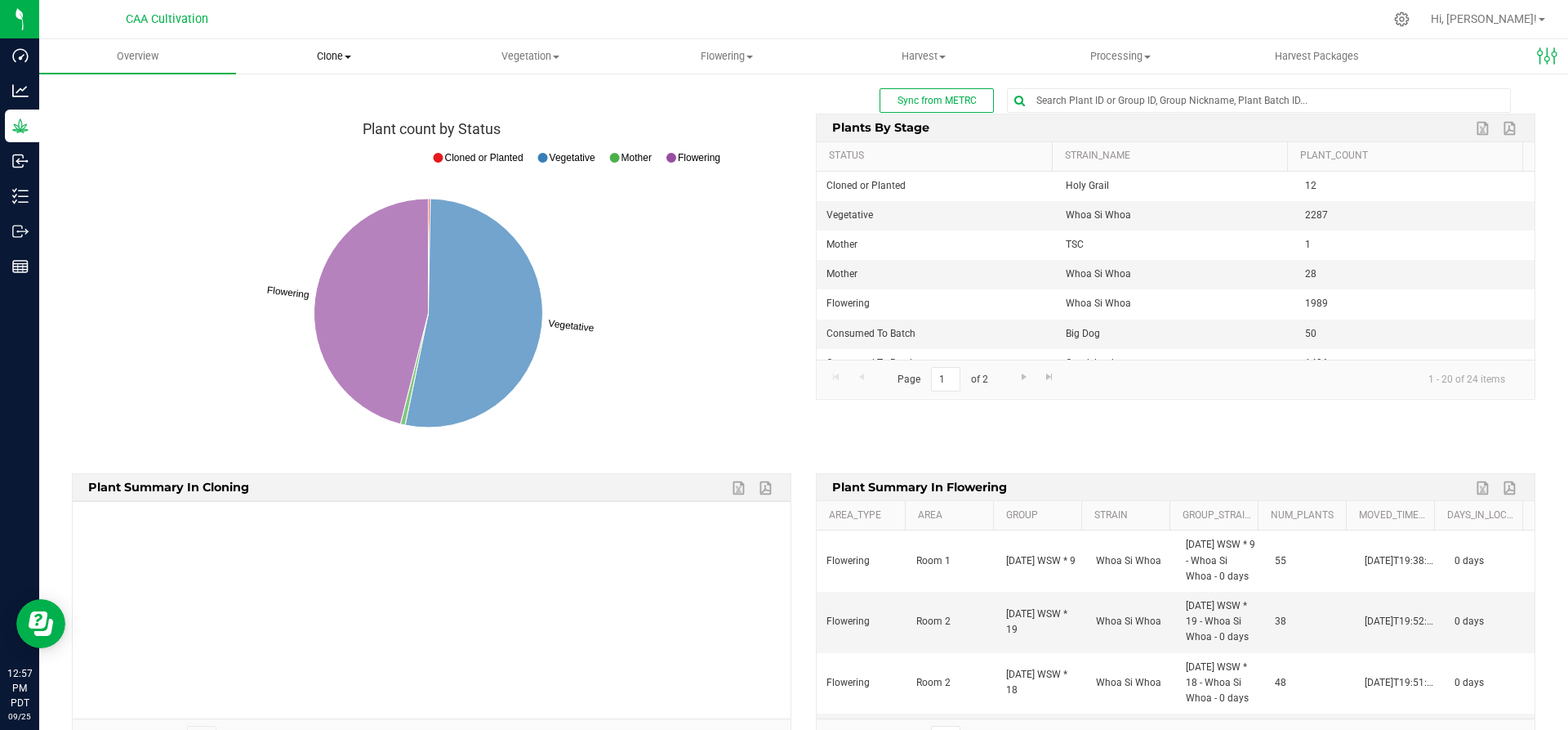
click at [332, 48] on uib-tab-heading "Clone Create plants Cloning groups Cloning plant batches Apply to plants" at bounding box center [334, 57] width 195 height 33
click at [309, 92] on span "Create plants" at bounding box center [293, 98] width 115 height 14
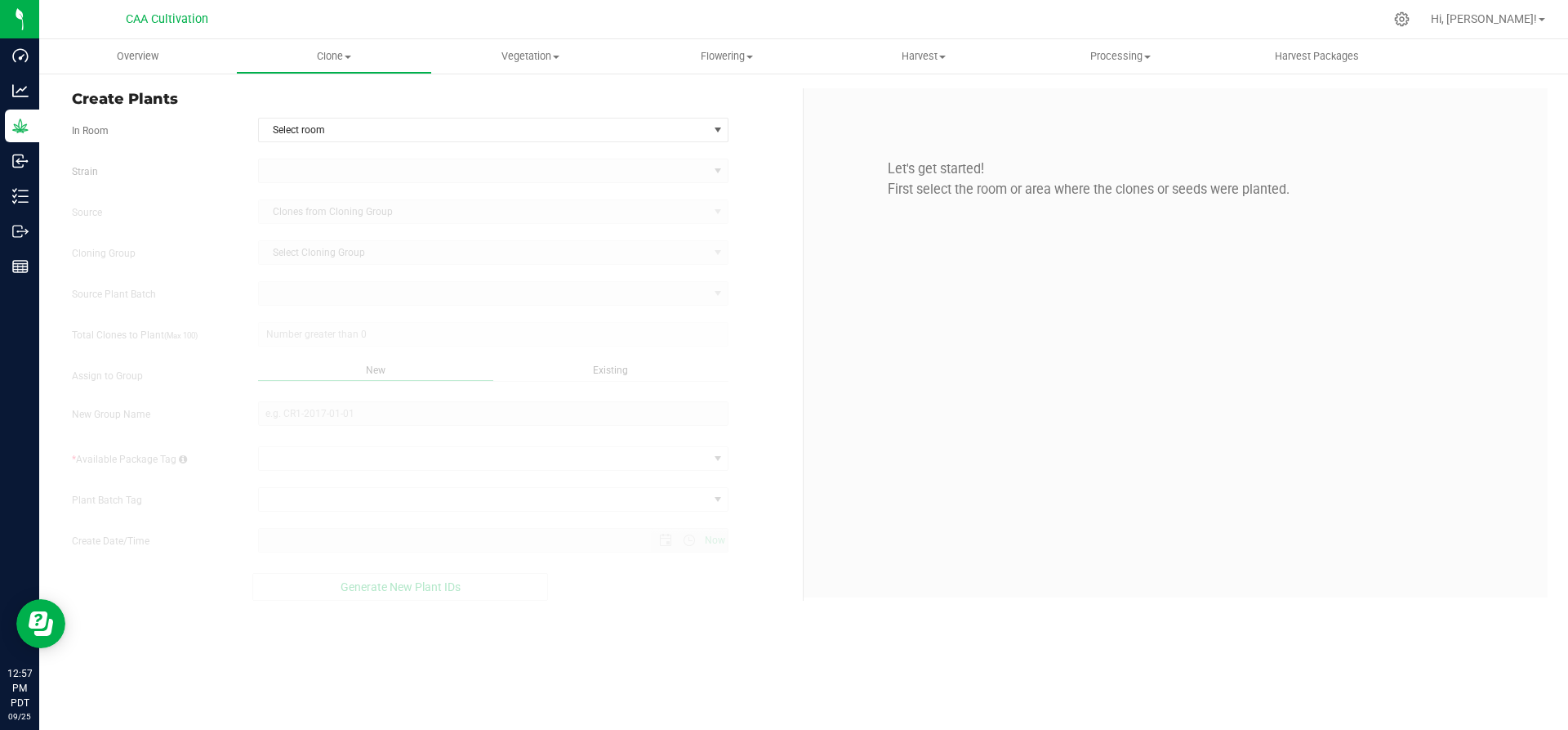
type input "9/25/2025 12:57 PM"
click at [320, 134] on span "Select room" at bounding box center [483, 130] width 449 height 23
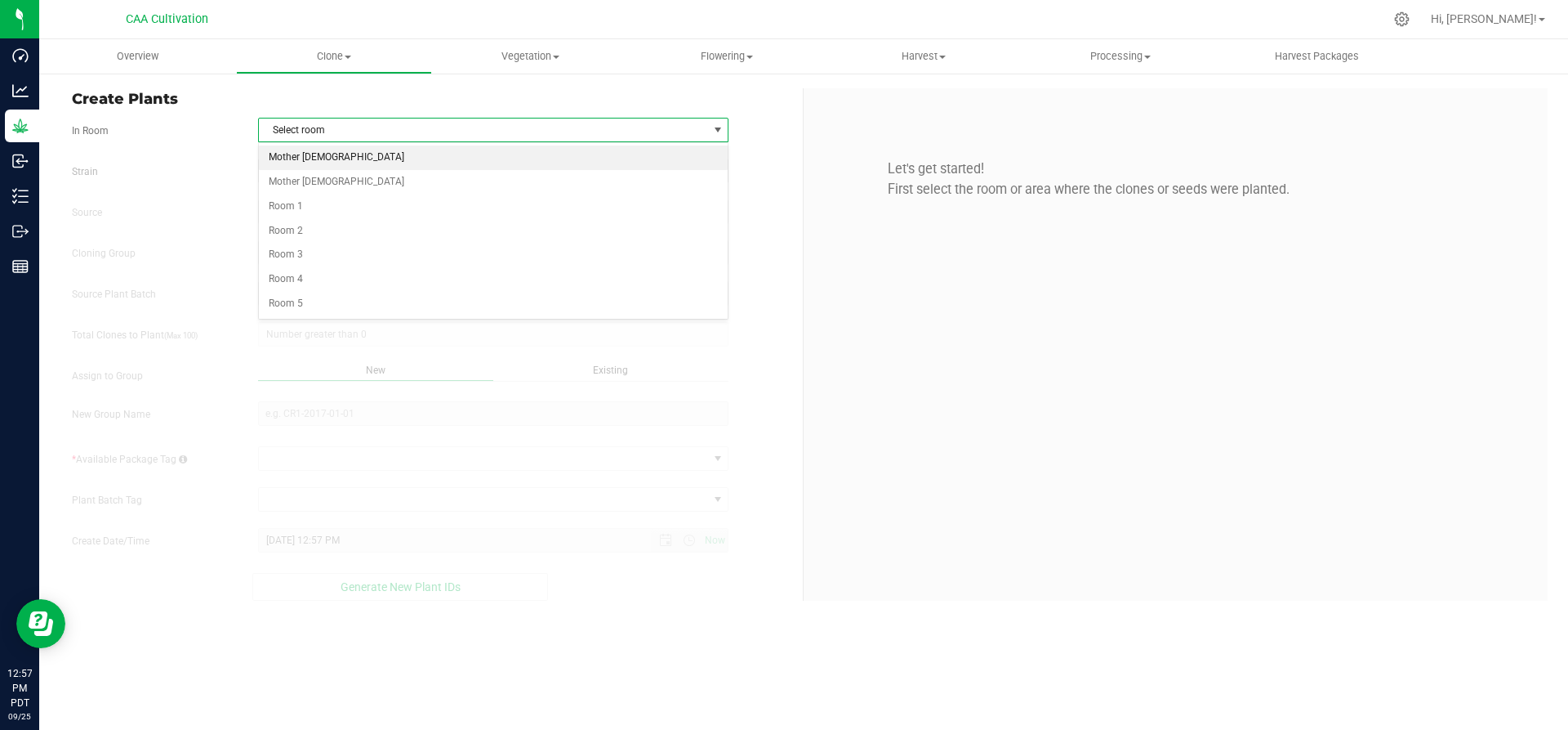
click at [312, 159] on li "Mother 1" at bounding box center [493, 158] width 469 height 24
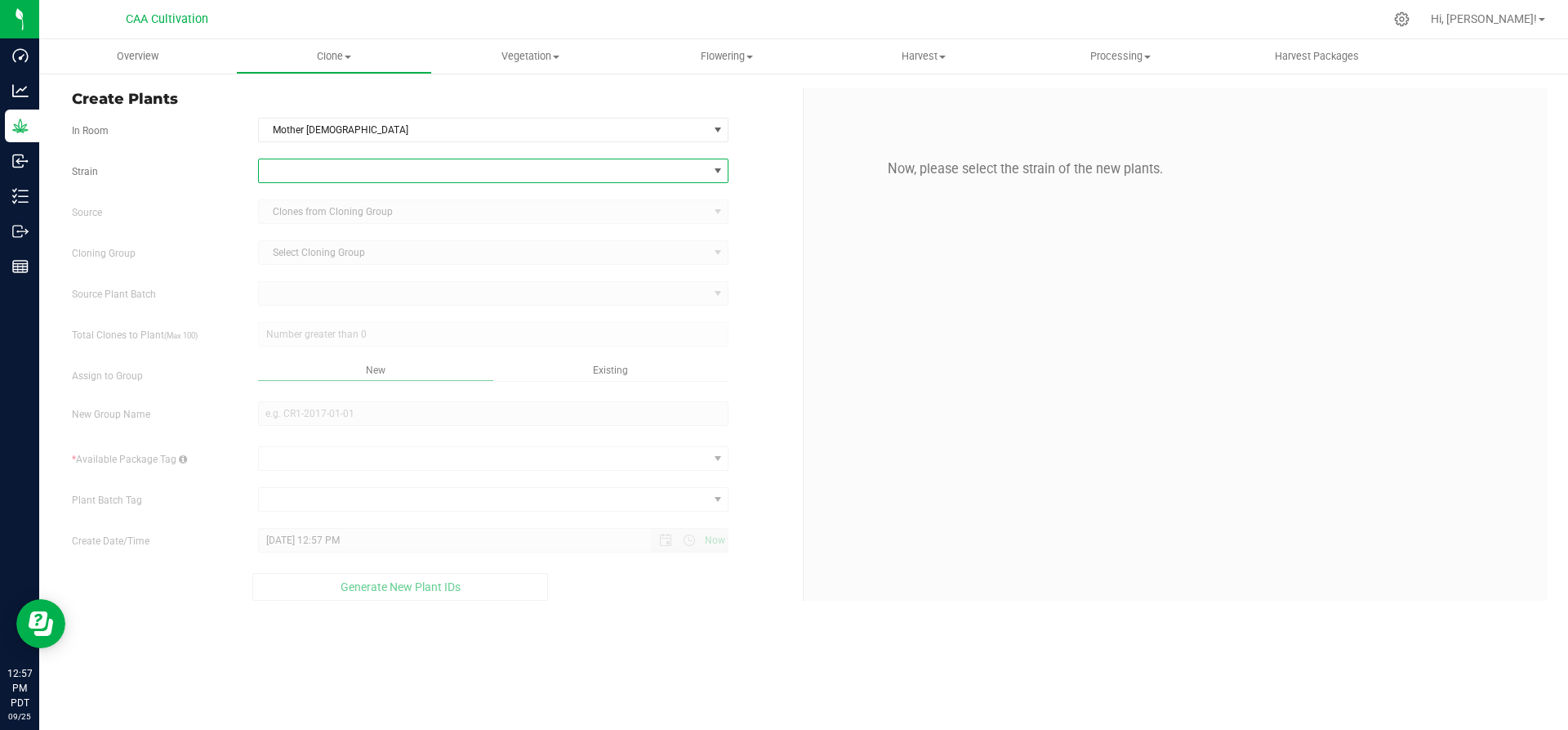
click at [320, 178] on span at bounding box center [483, 171] width 449 height 23
click at [336, 311] on li "Whoa Si Whoa" at bounding box center [493, 310] width 469 height 23
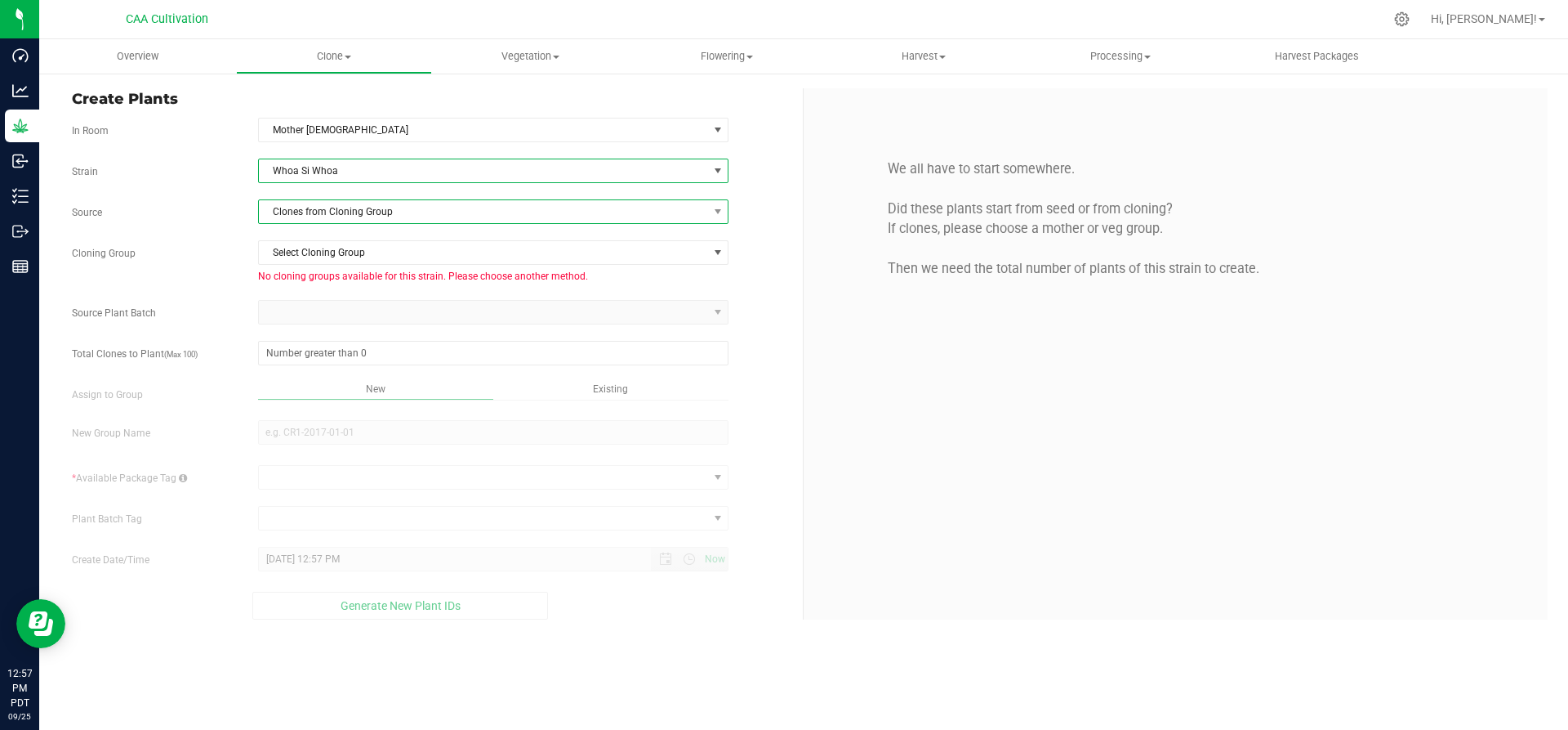
click at [353, 205] on span "Clones from Cloning Group" at bounding box center [483, 212] width 449 height 23
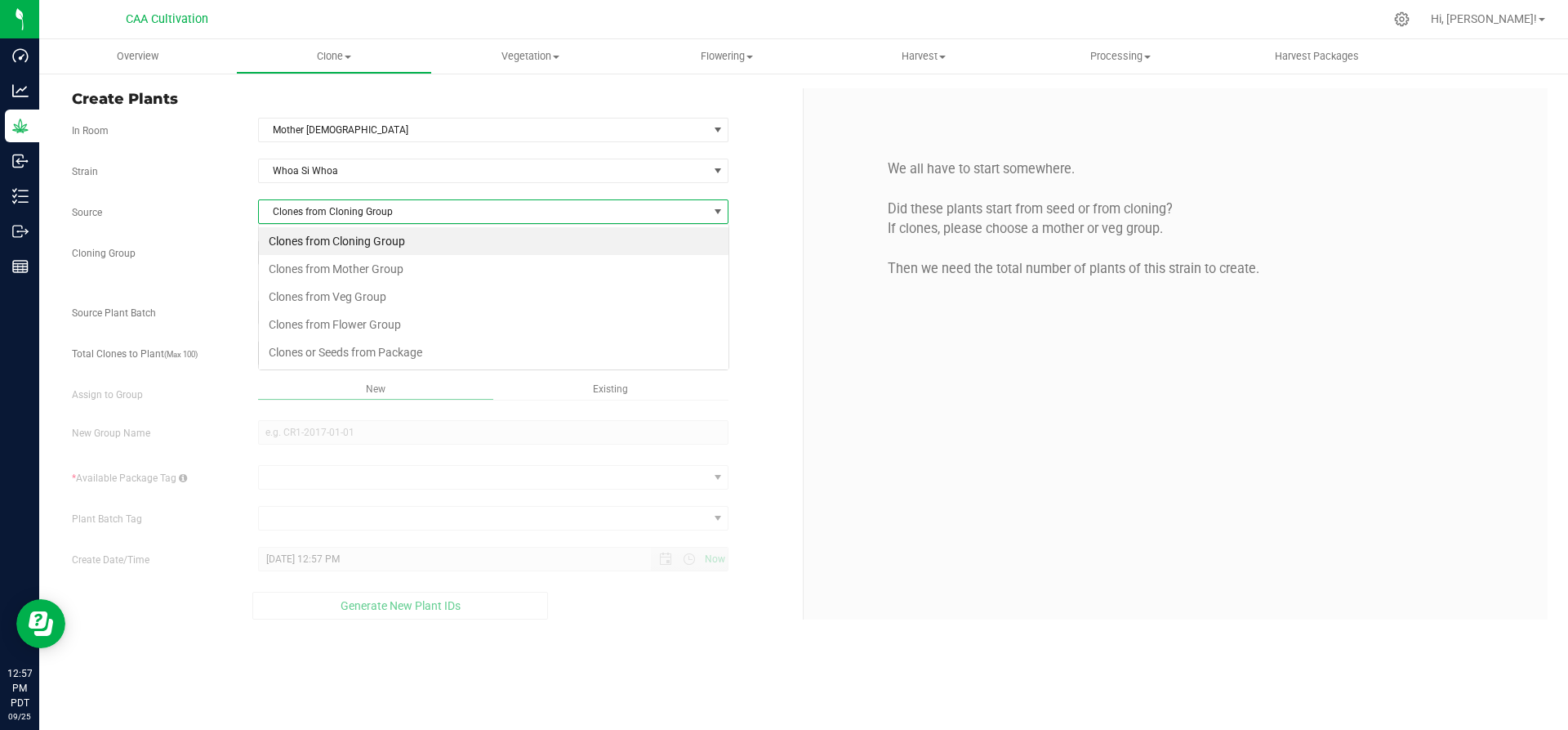
scroll to position [24, 470]
click at [347, 260] on li "Clones from Mother Group" at bounding box center [493, 269] width 469 height 28
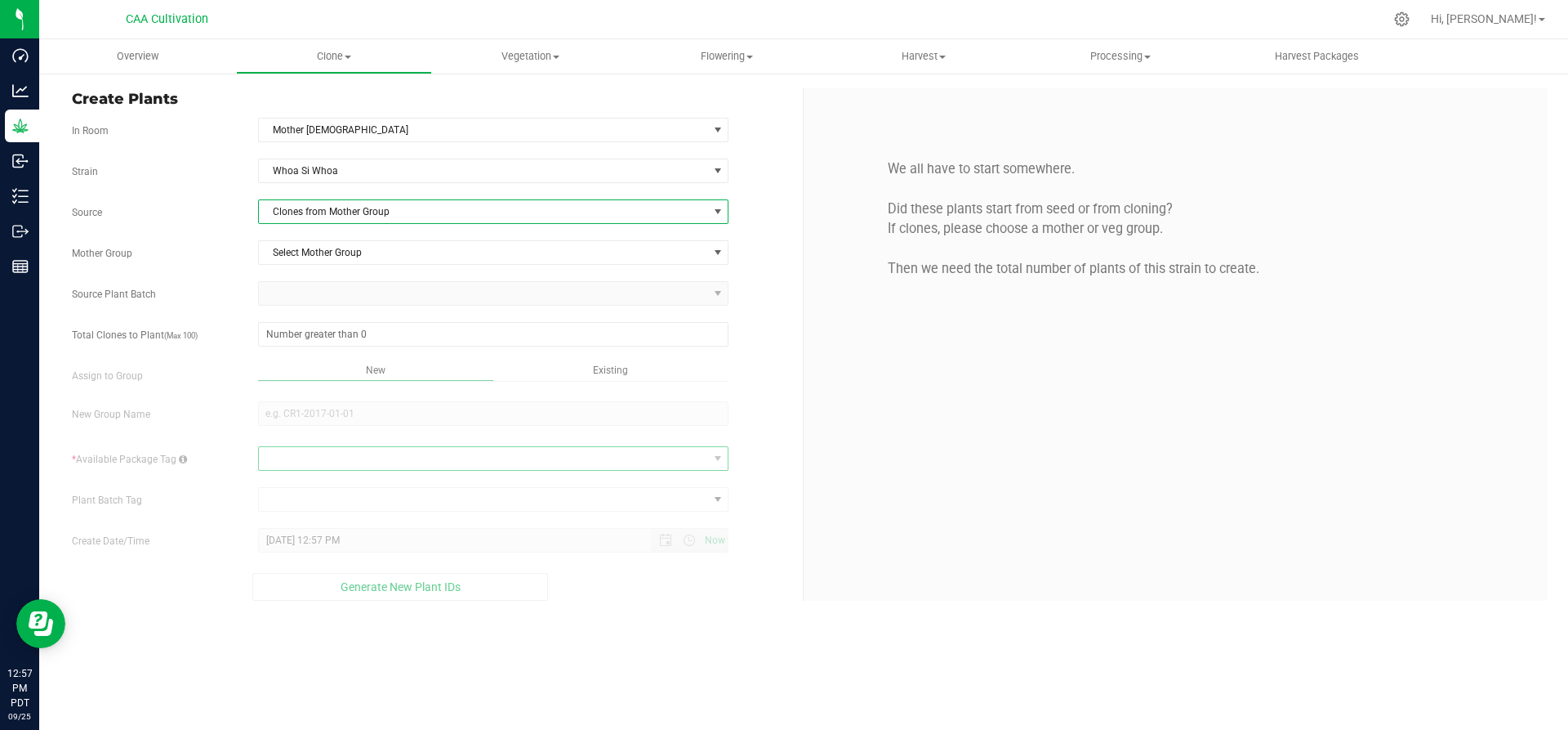
click at [341, 456] on span at bounding box center [483, 458] width 449 height 23
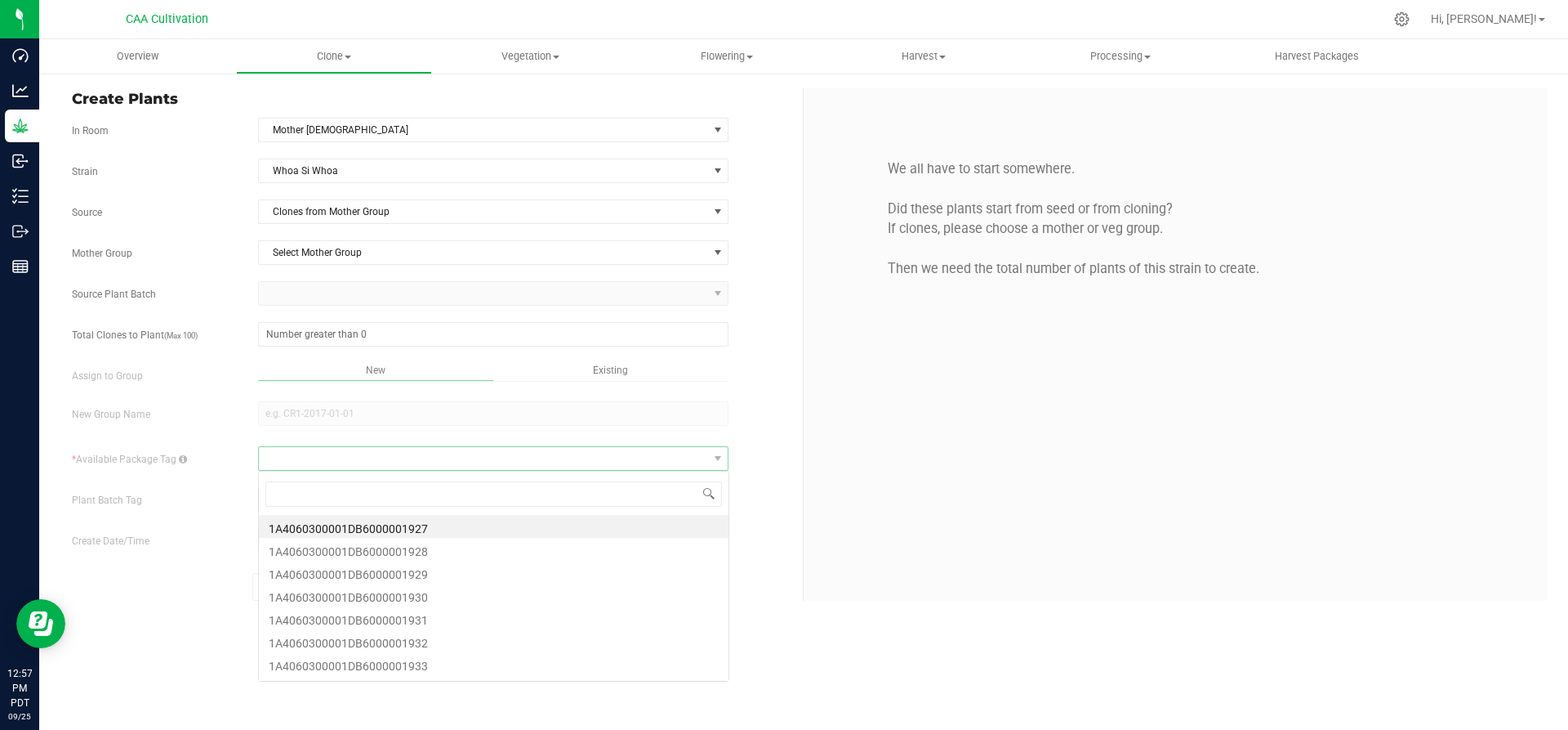
scroll to position [24, 470]
click at [341, 456] on span at bounding box center [483, 458] width 449 height 23
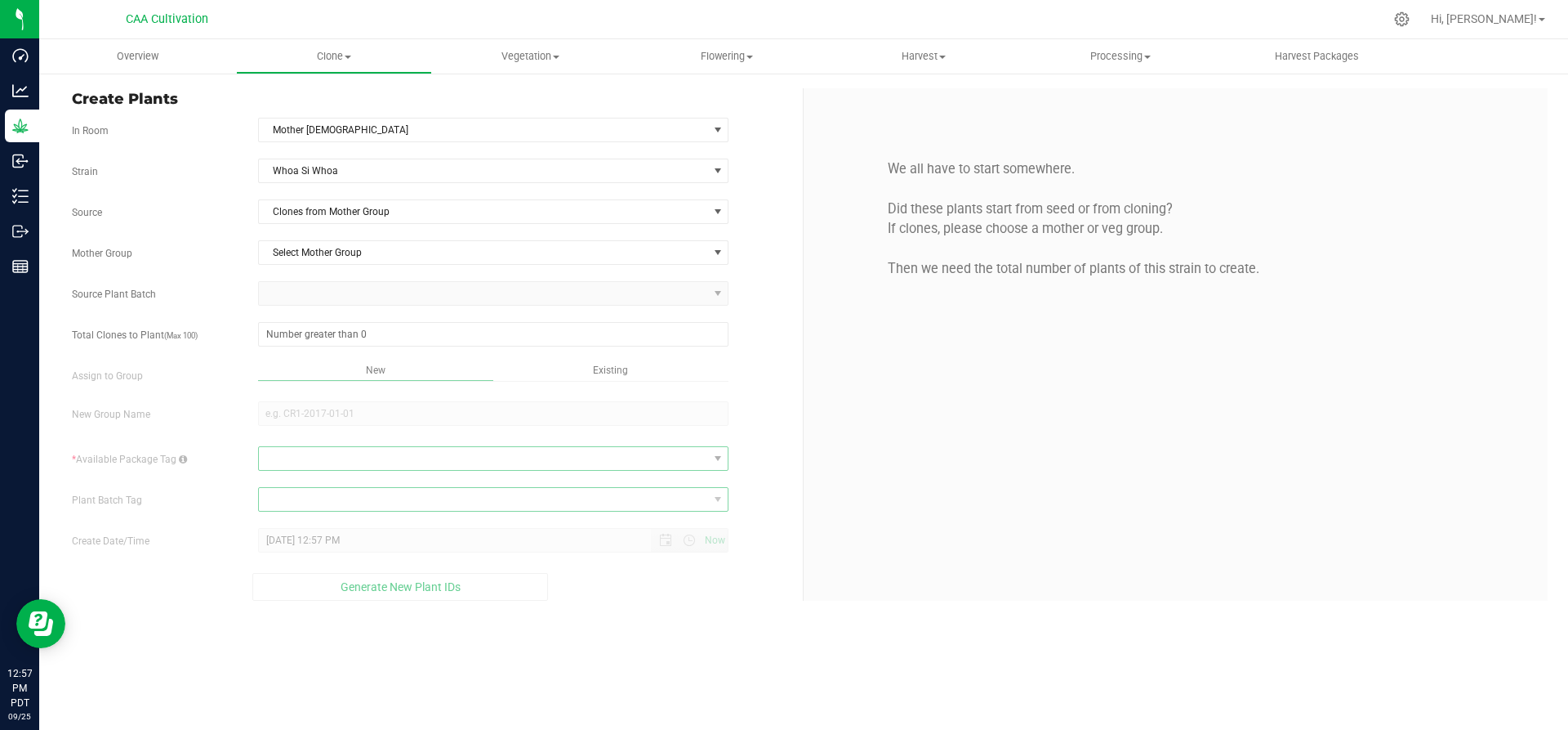
click at [332, 501] on span at bounding box center [483, 499] width 449 height 23
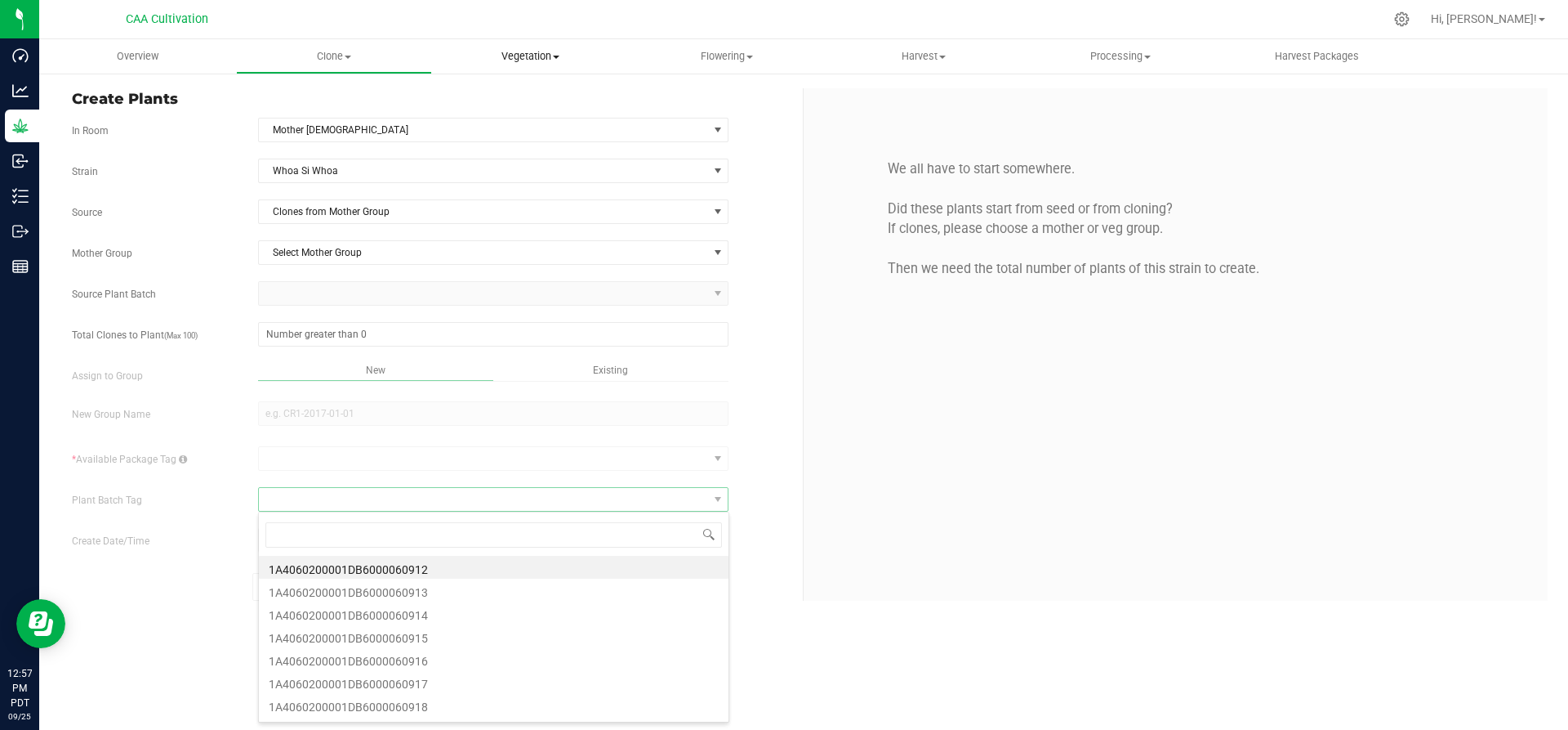
click at [535, 57] on span "Vegetation" at bounding box center [530, 56] width 195 height 15
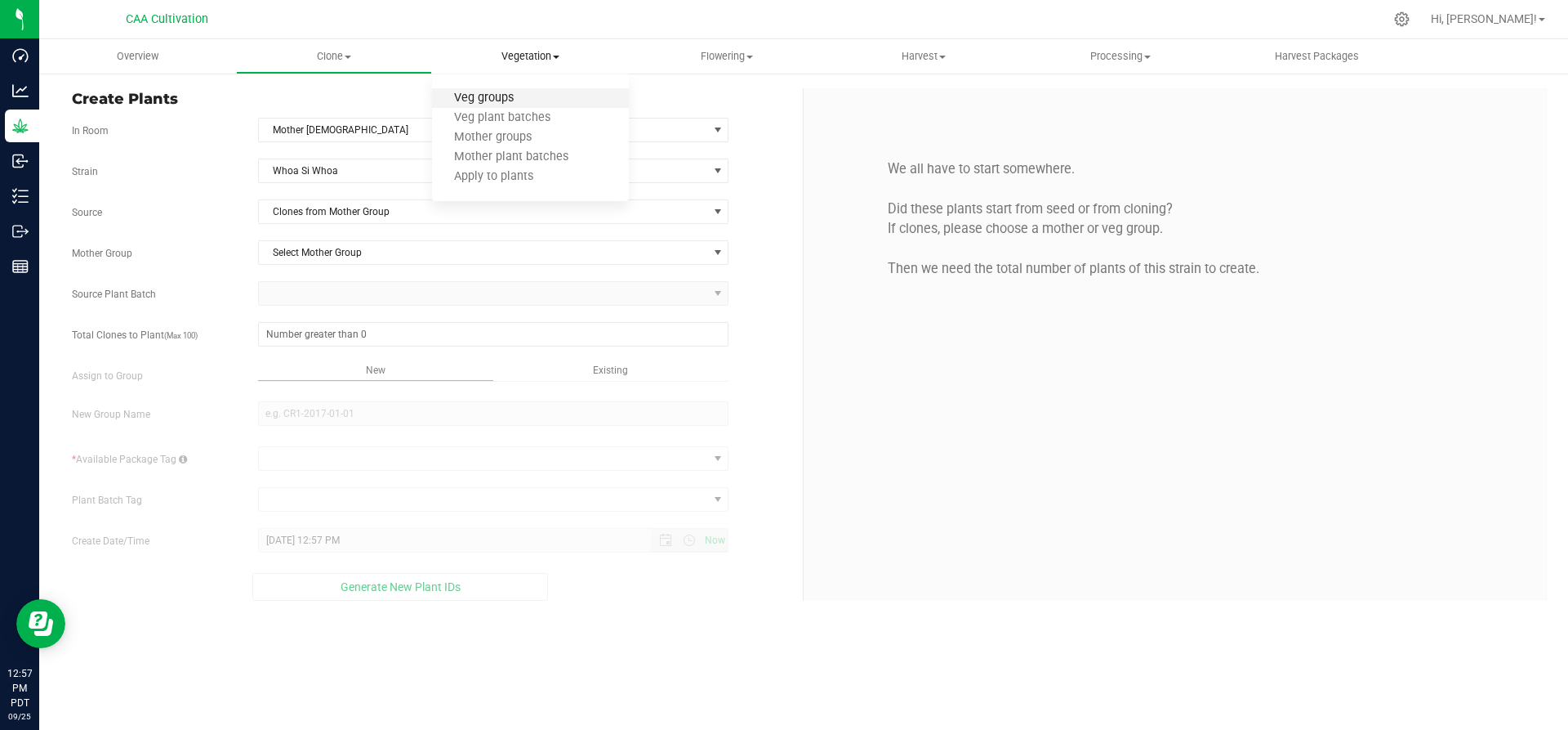
click at [501, 98] on span "Veg groups" at bounding box center [483, 98] width 104 height 14
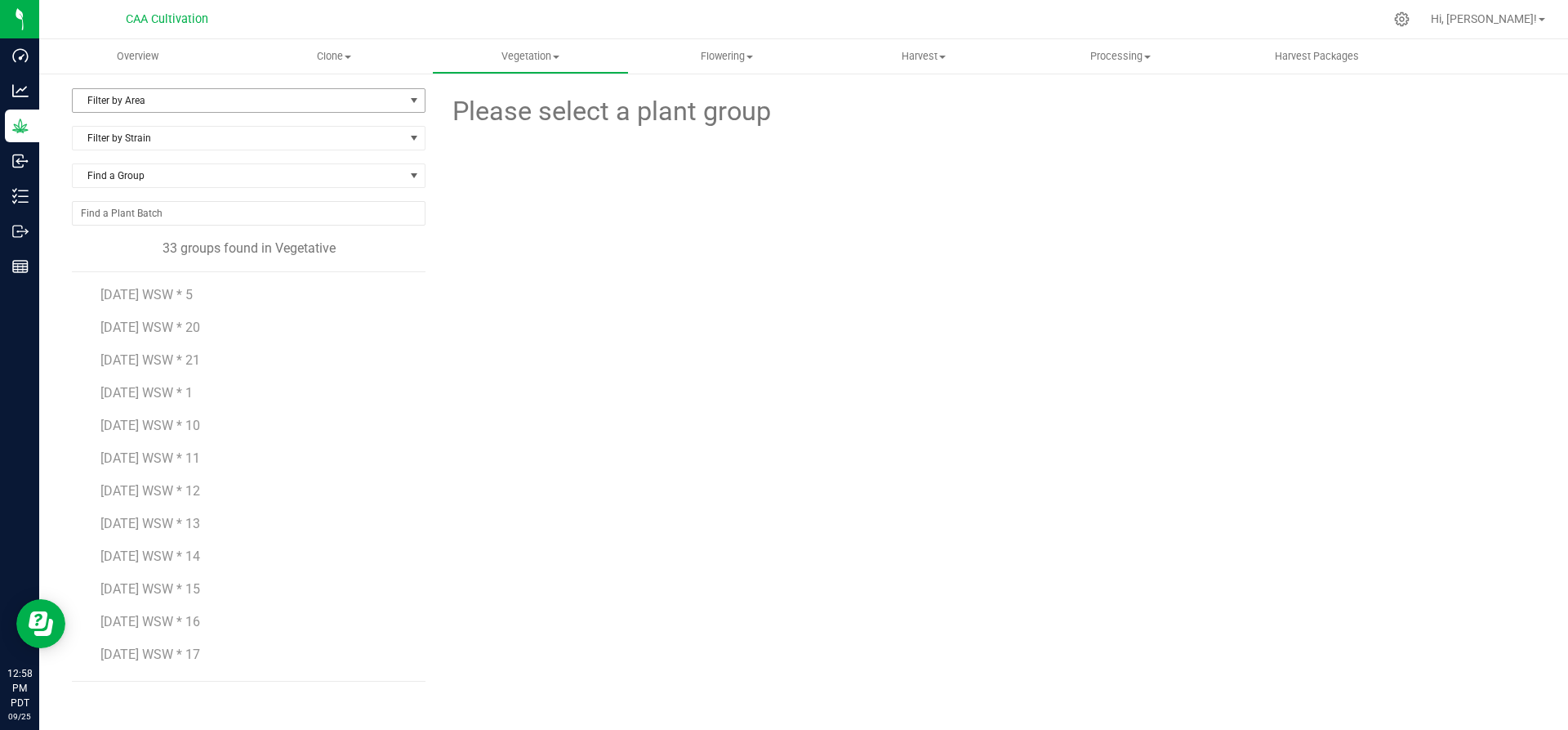
click at [312, 95] on span "Filter by Area" at bounding box center [238, 100] width 332 height 23
click at [125, 152] on li "Mother 1" at bounding box center [248, 152] width 352 height 24
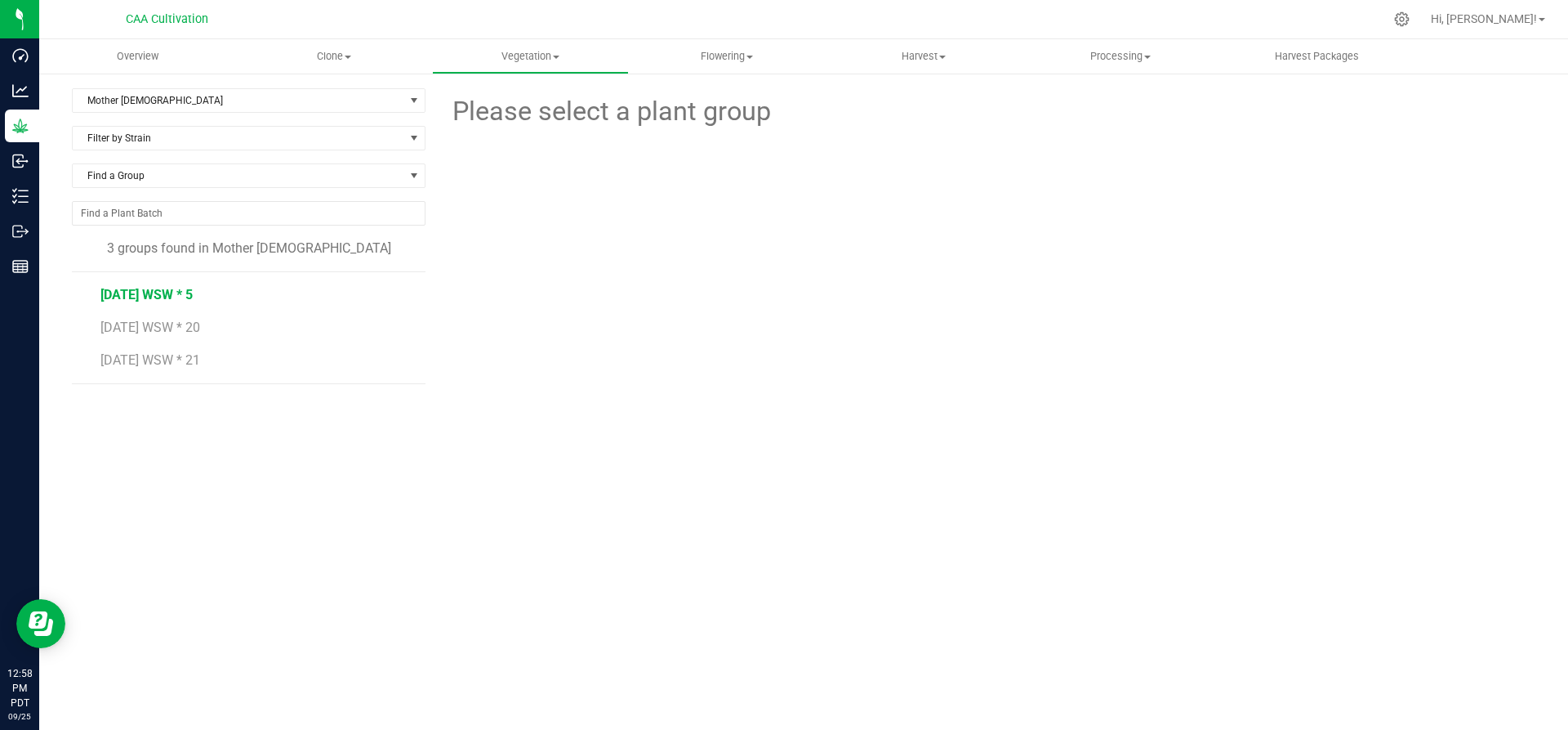
click at [169, 289] on span "5.27.25 WSW * 5" at bounding box center [146, 294] width 92 height 16
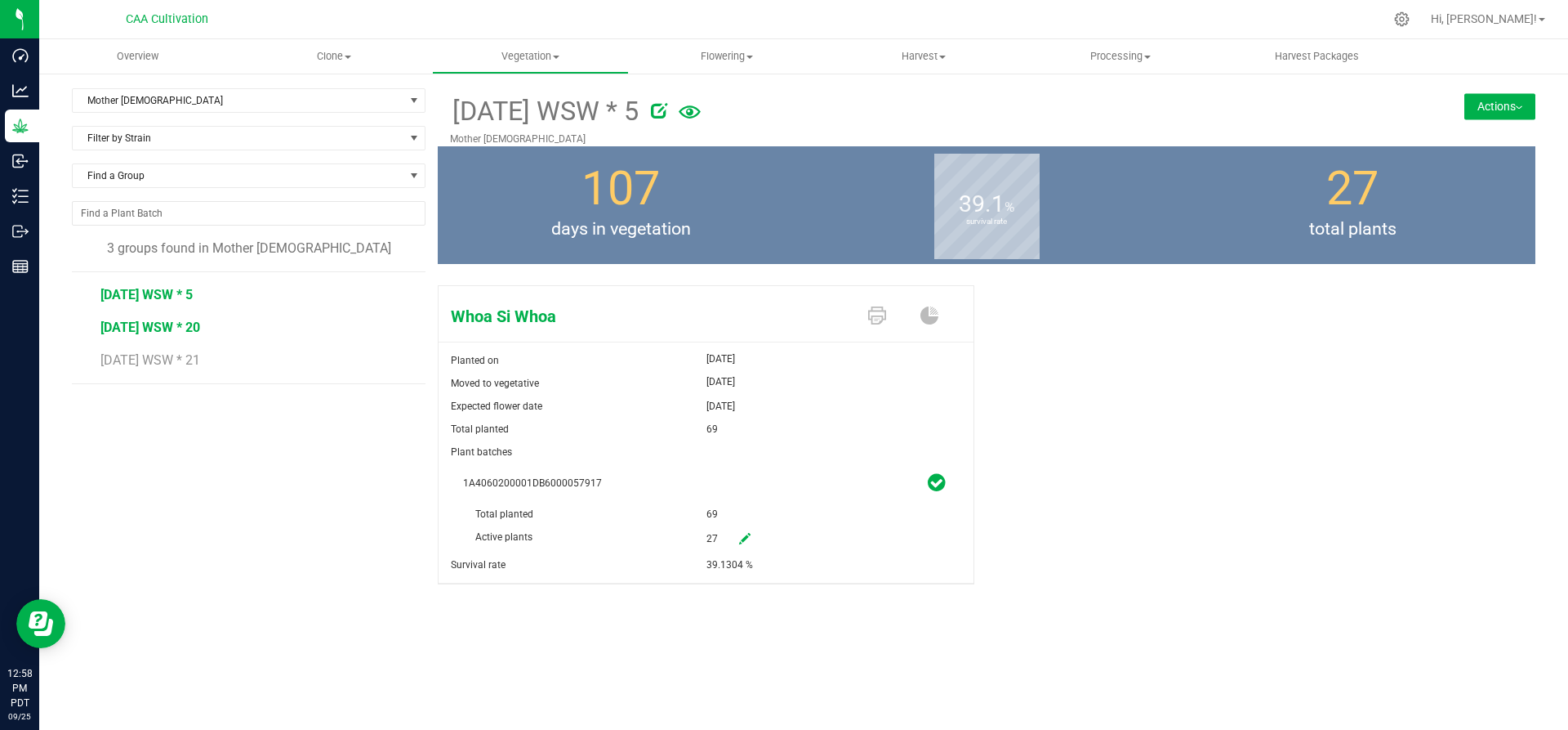
click at [165, 326] on span "7.16.25 WSW * 20" at bounding box center [150, 328] width 99 height 16
click at [160, 360] on span "7.16.25 WSW * 21" at bounding box center [150, 360] width 99 height 16
click at [153, 107] on span "Mother 1" at bounding box center [238, 100] width 332 height 23
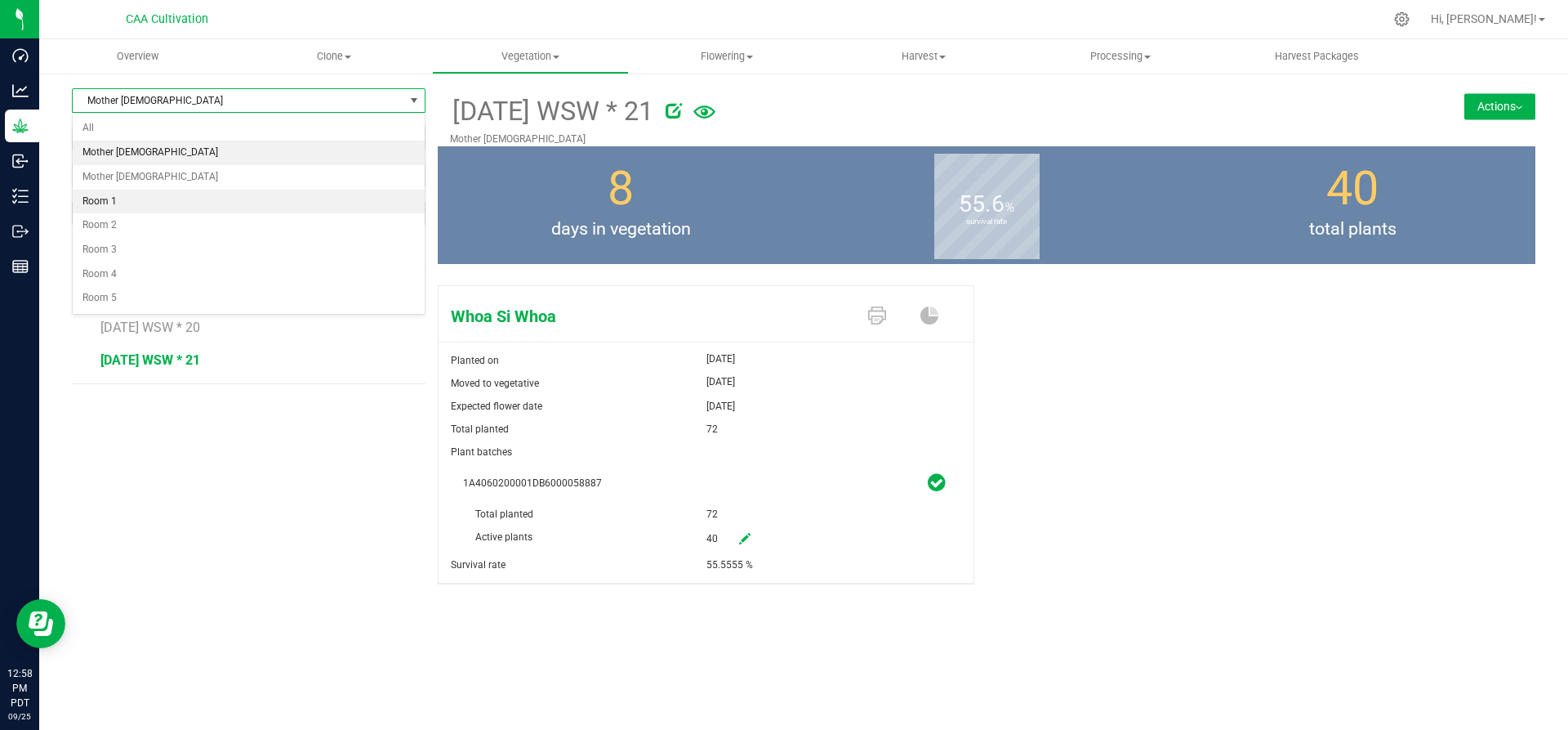
click at [129, 204] on li "Room 1" at bounding box center [248, 202] width 352 height 24
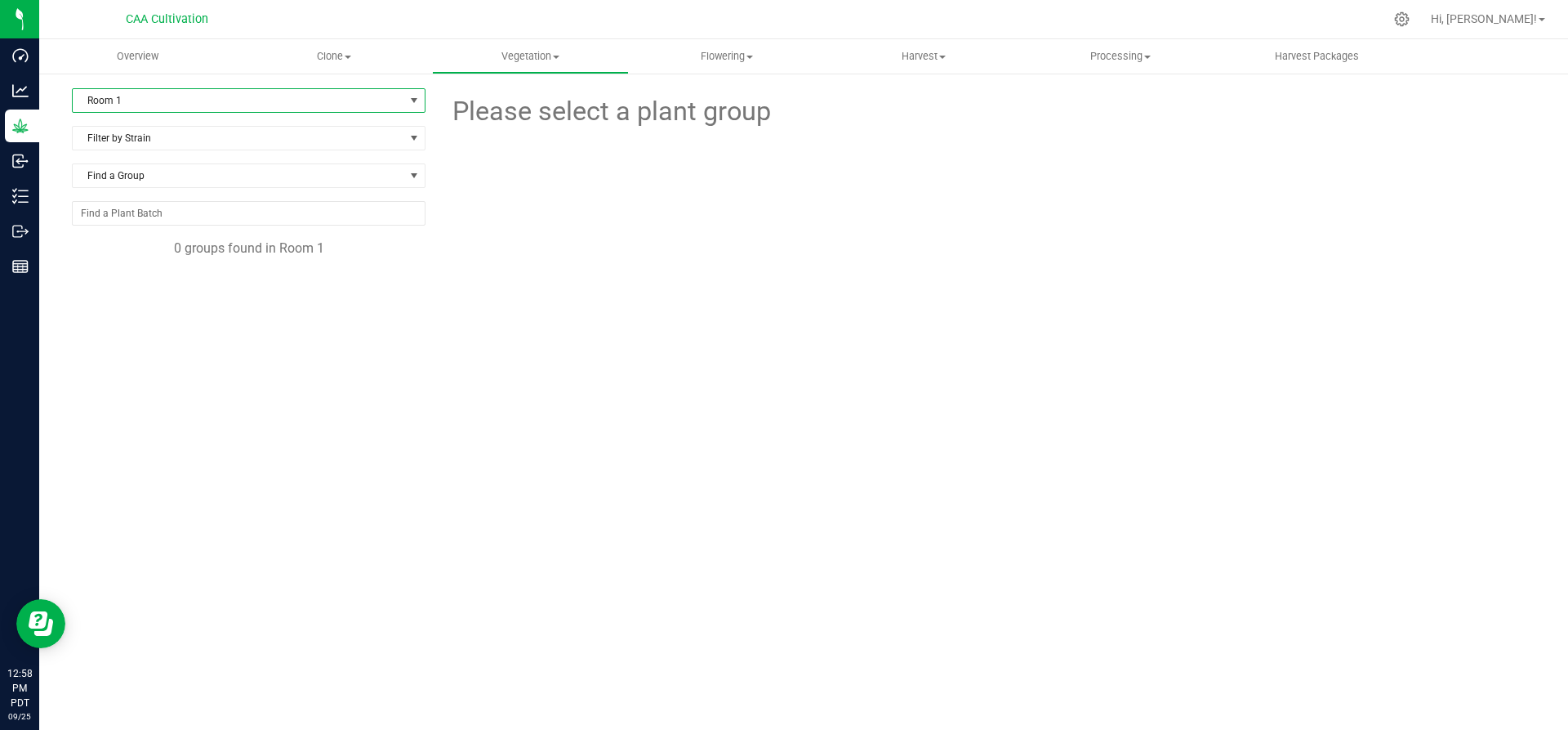
click at [163, 100] on span "Room 1" at bounding box center [238, 100] width 332 height 23
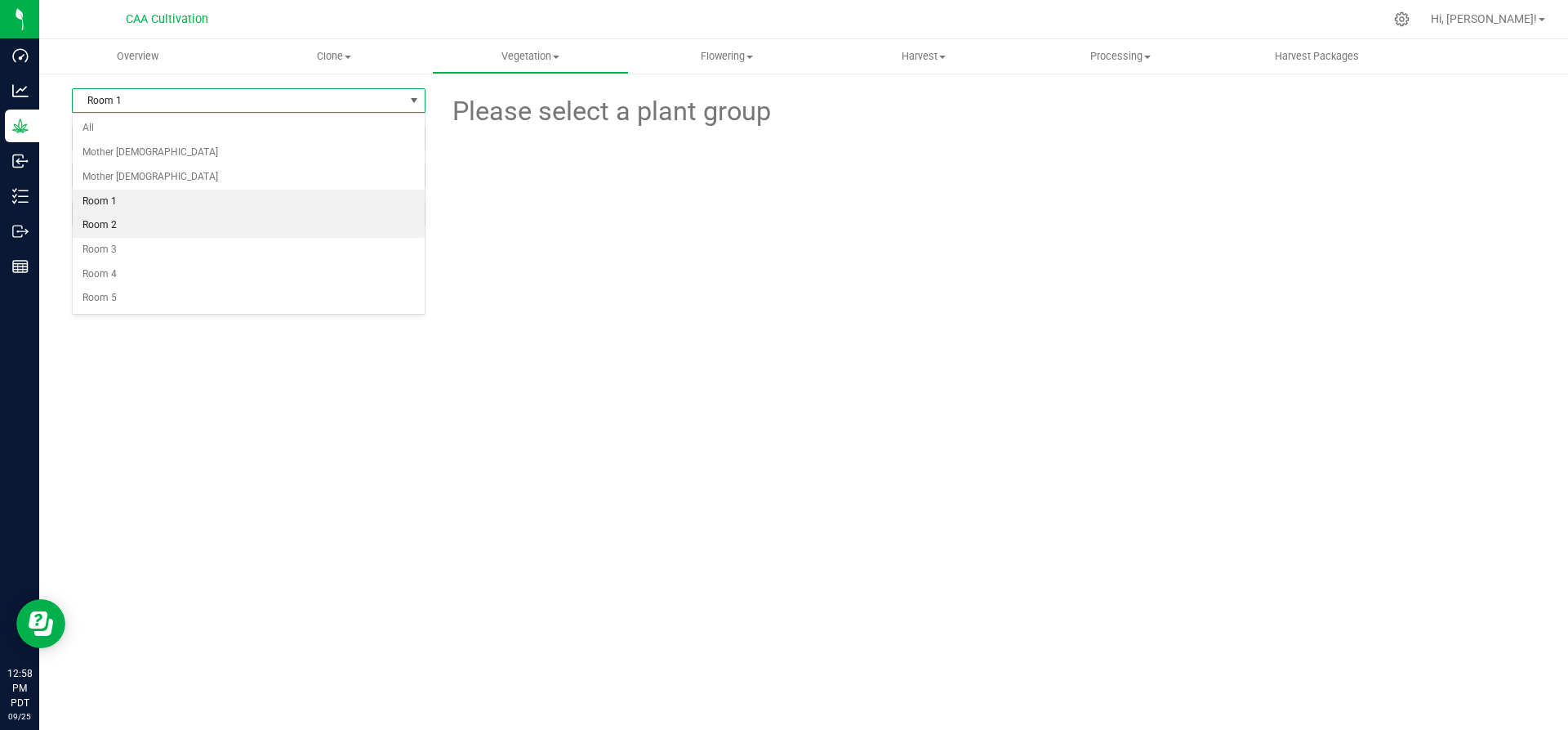
click at [137, 229] on li "Room 2" at bounding box center [248, 226] width 352 height 24
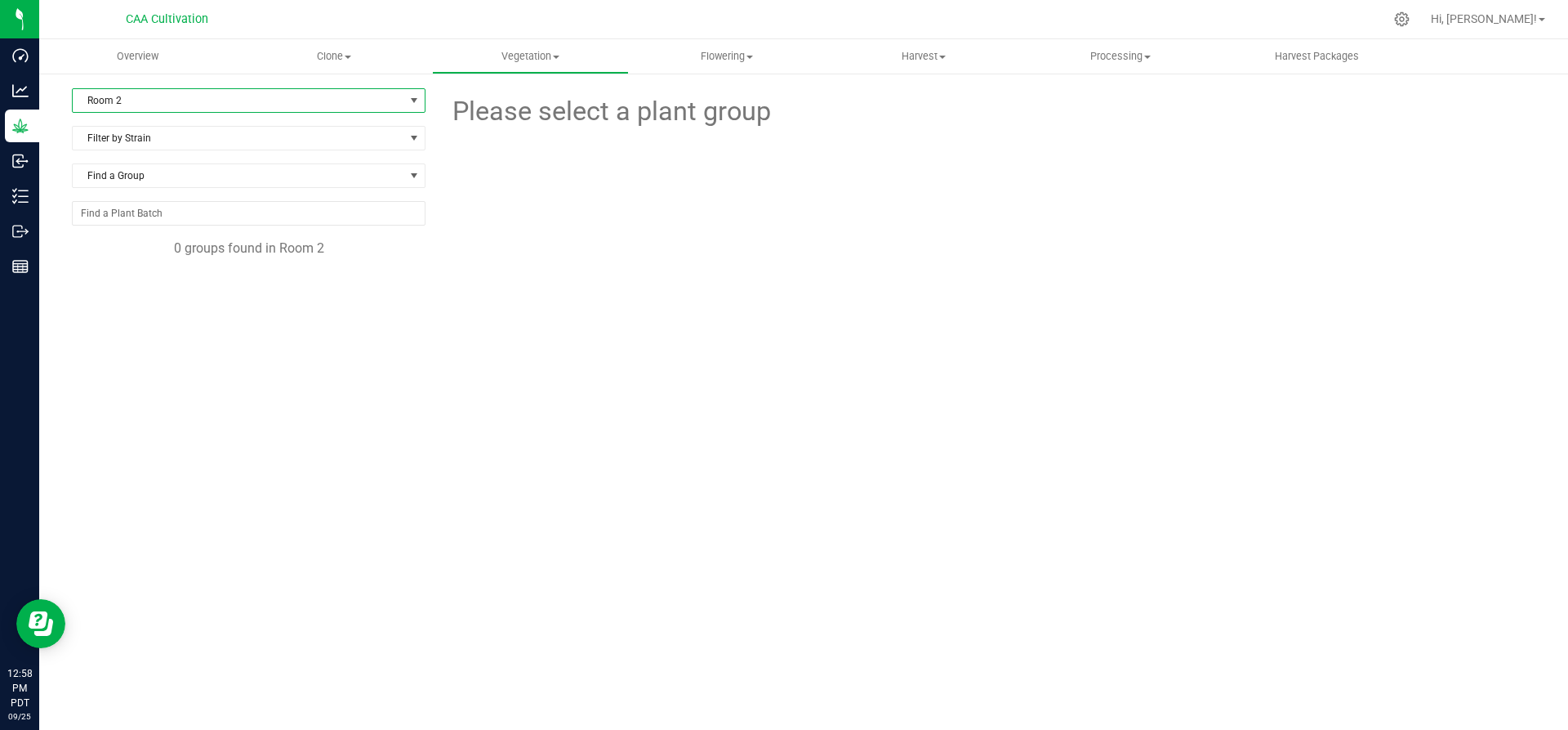
click at [178, 103] on span "Room 2" at bounding box center [238, 100] width 332 height 23
click at [131, 243] on li "Room 3" at bounding box center [248, 250] width 352 height 24
click at [192, 99] on span "Room 3" at bounding box center [238, 100] width 332 height 23
click at [158, 280] on li "Room 4" at bounding box center [248, 274] width 352 height 24
click at [230, 103] on span "Room 4" at bounding box center [238, 100] width 332 height 23
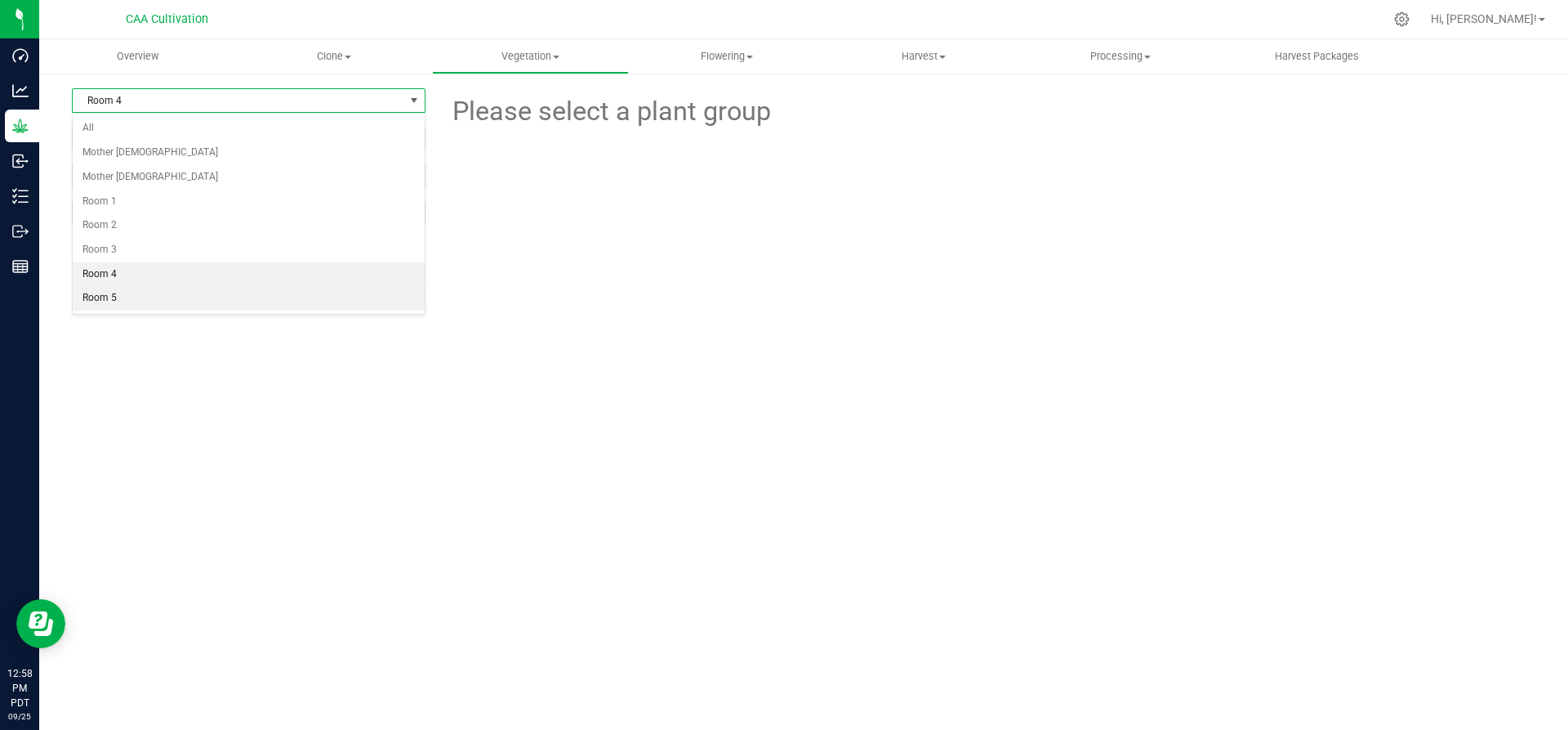
click at [158, 300] on li "Room 5" at bounding box center [248, 298] width 352 height 24
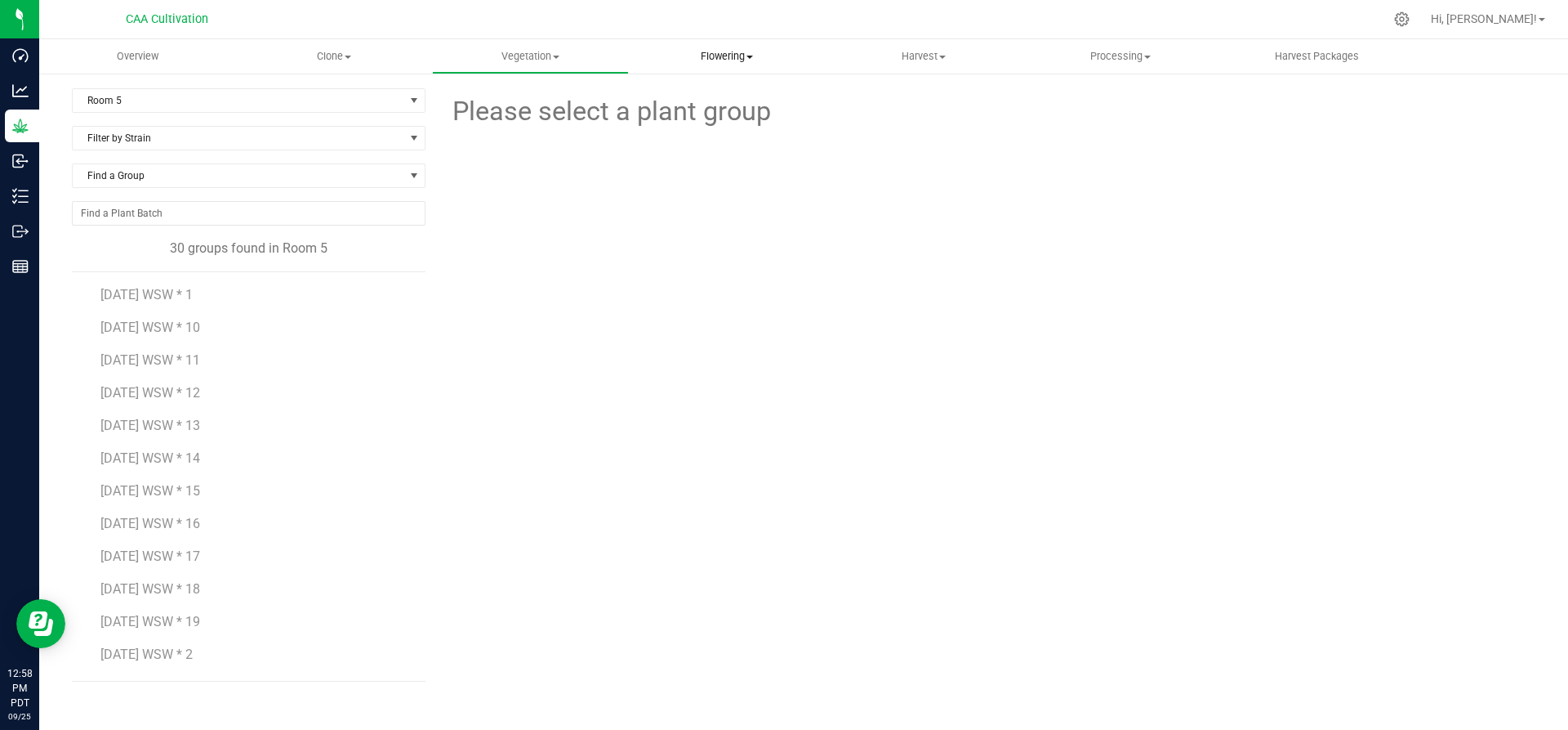
click at [714, 47] on uib-tab-heading "Flowering Create harvest Flowering groups Flowering plants Apply to plants" at bounding box center [727, 57] width 195 height 33
click at [696, 117] on span "Flowering groups" at bounding box center [697, 118] width 136 height 14
click at [169, 290] on span "7.16.25 WSW * 1" at bounding box center [146, 294] width 92 height 16
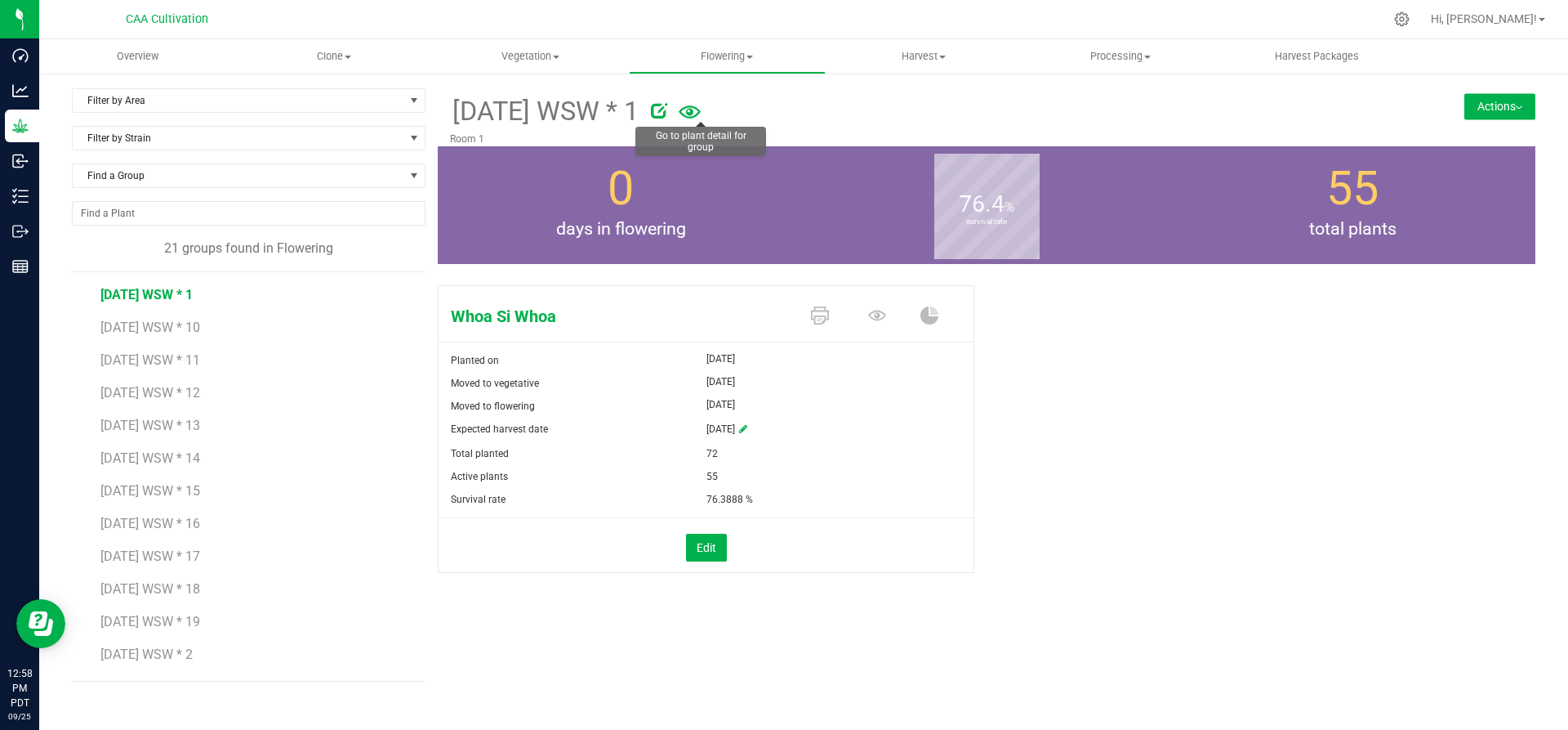
click at [701, 105] on icon at bounding box center [689, 112] width 22 height 35
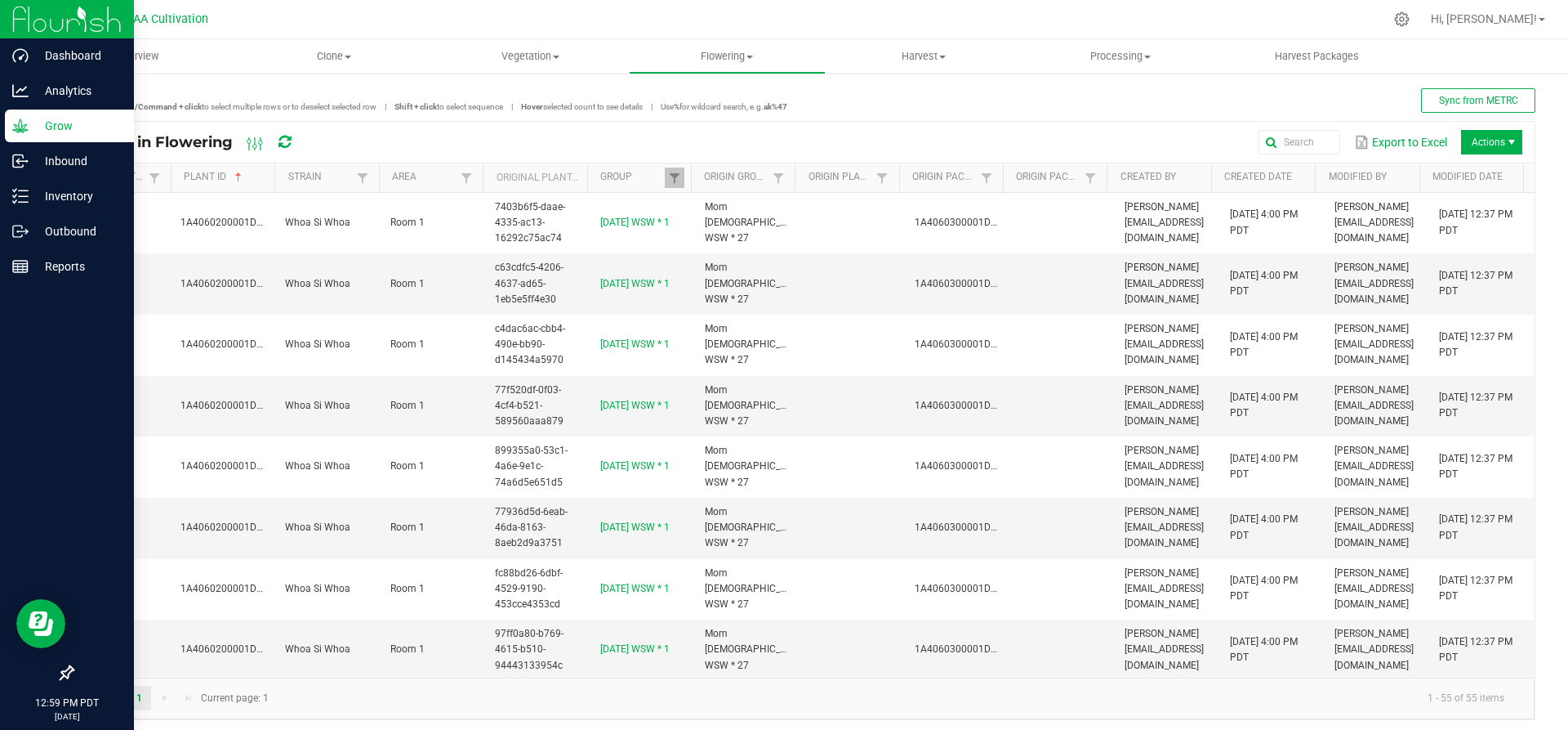
click at [50, 124] on p "Grow" at bounding box center [77, 125] width 98 height 20
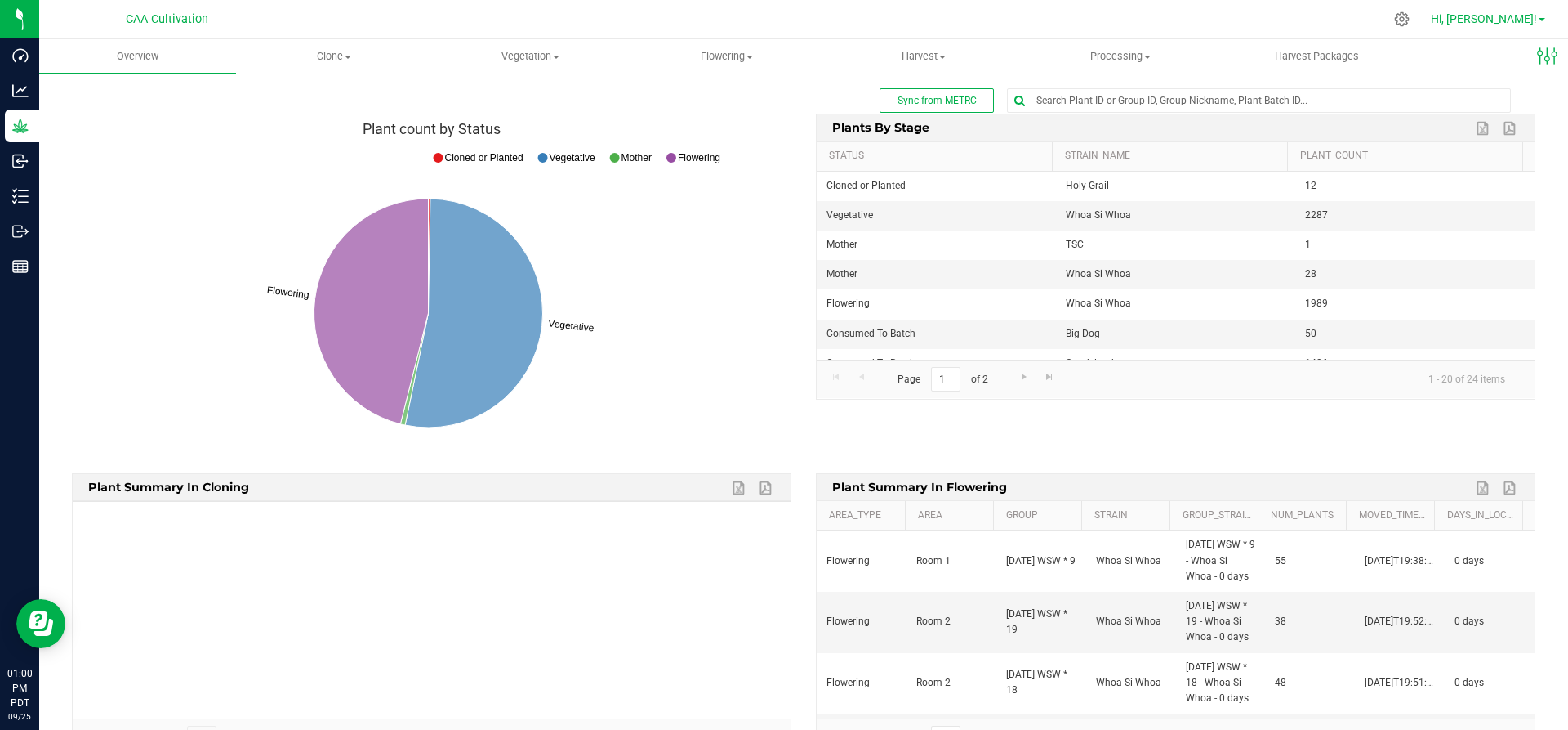
click at [1539, 15] on link "Hi, Angel!" at bounding box center [1488, 19] width 127 height 17
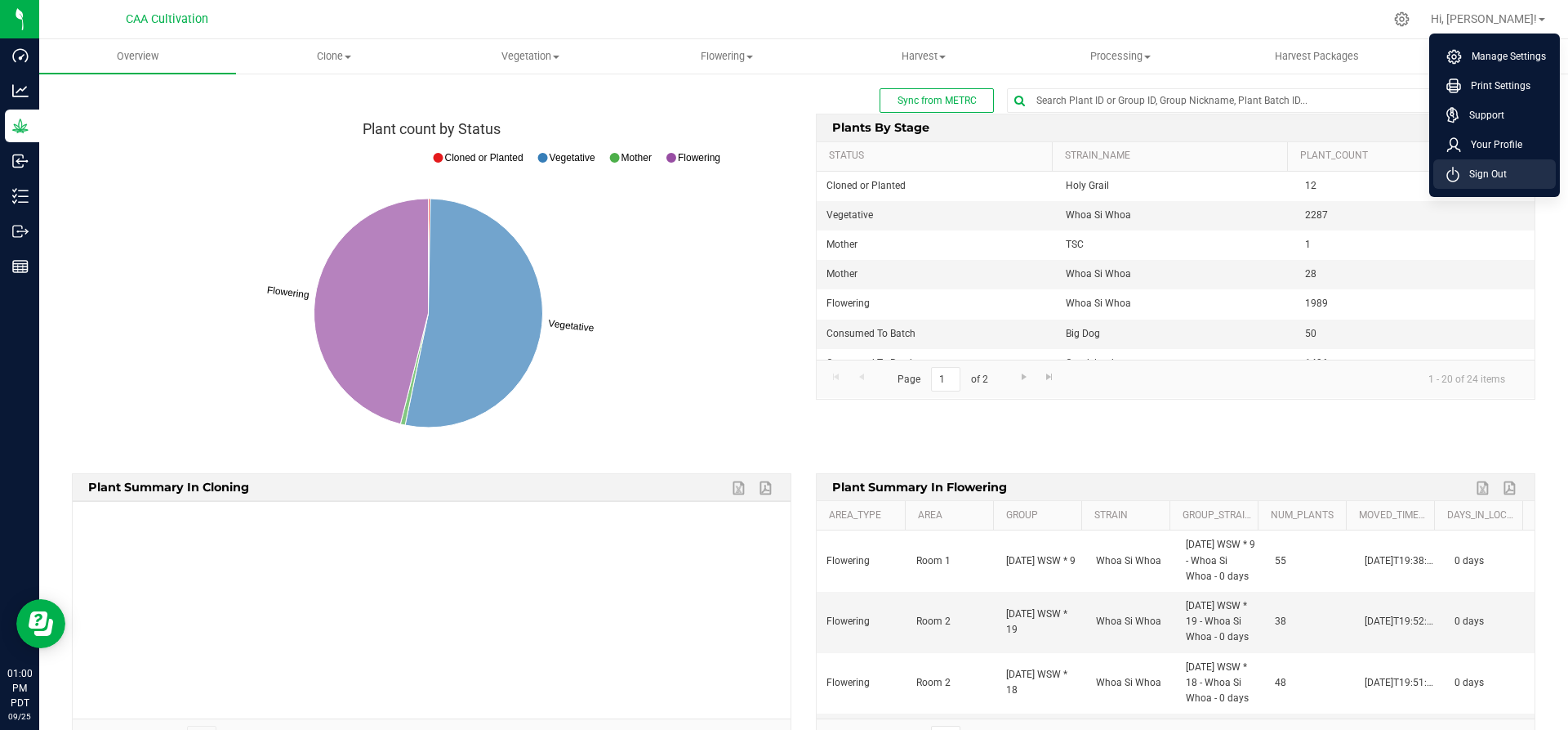
click at [1487, 172] on span "Sign Out" at bounding box center [1483, 173] width 47 height 17
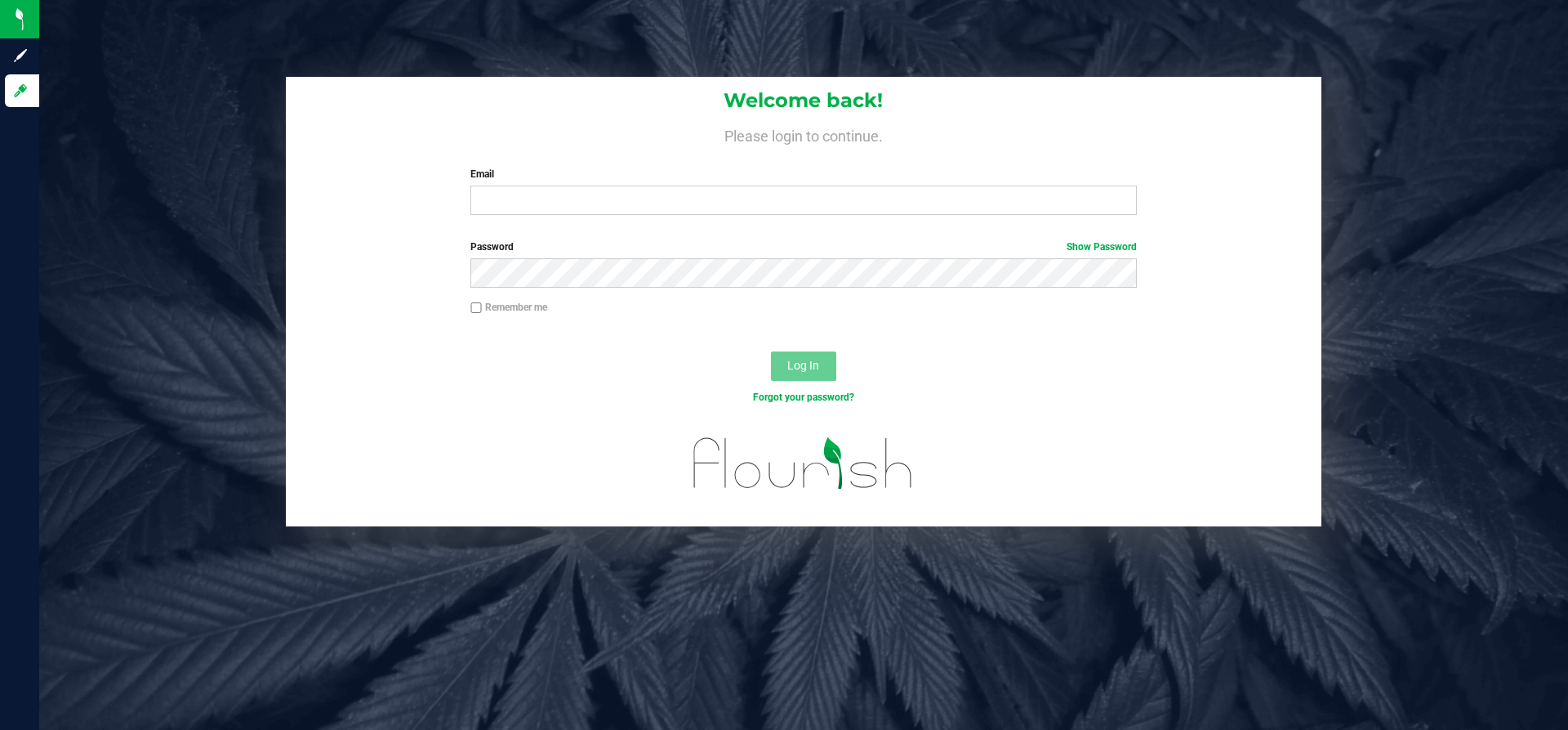
click at [530, 183] on div "Email Required Please format your email correctly." at bounding box center [803, 190] width 690 height 48
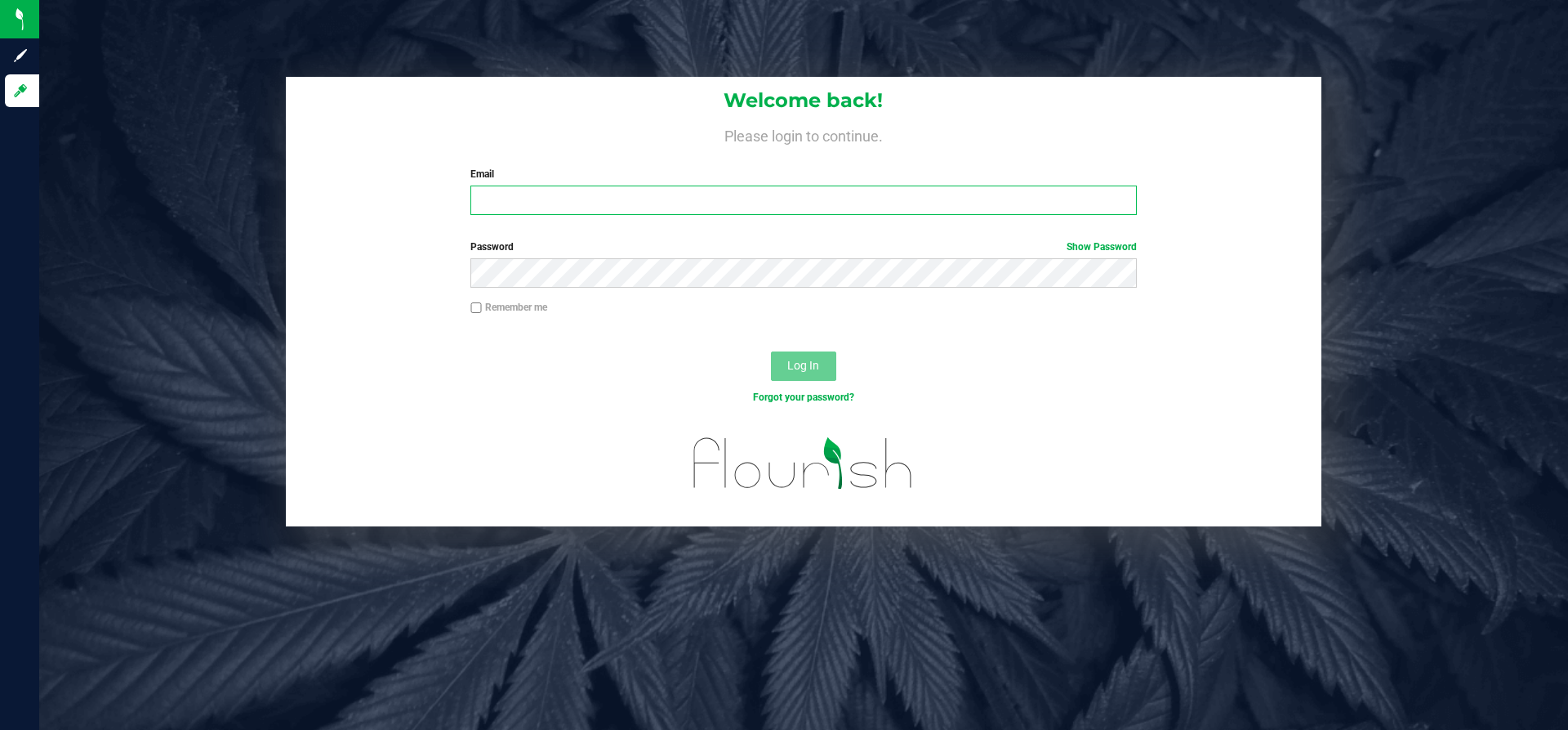
click at [529, 203] on input "Email" at bounding box center [803, 200] width 665 height 30
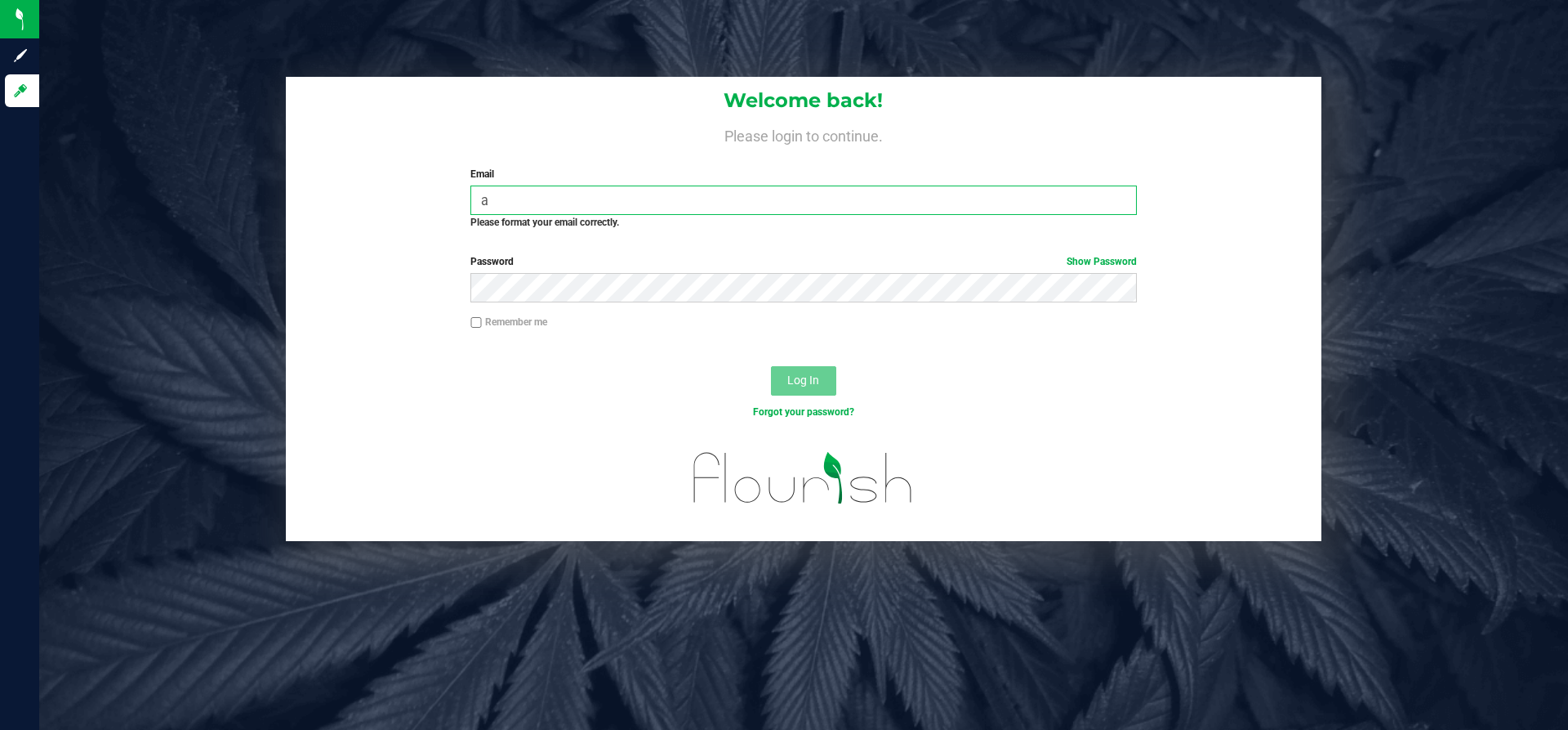
type input "[PERSON_NAME][EMAIL_ADDRESS][DOMAIN_NAME]"
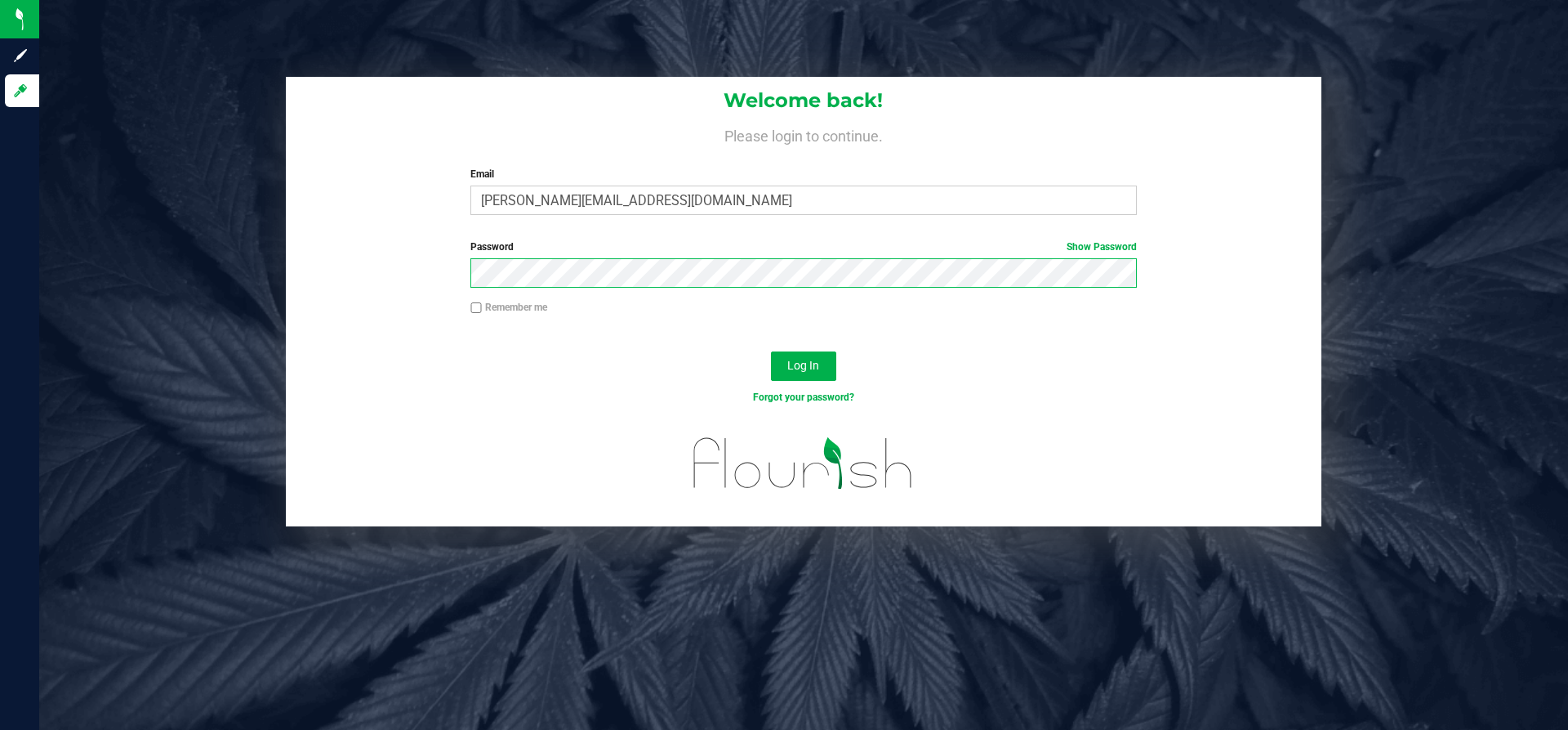
click at [771, 351] on button "Log In" at bounding box center [803, 366] width 65 height 30
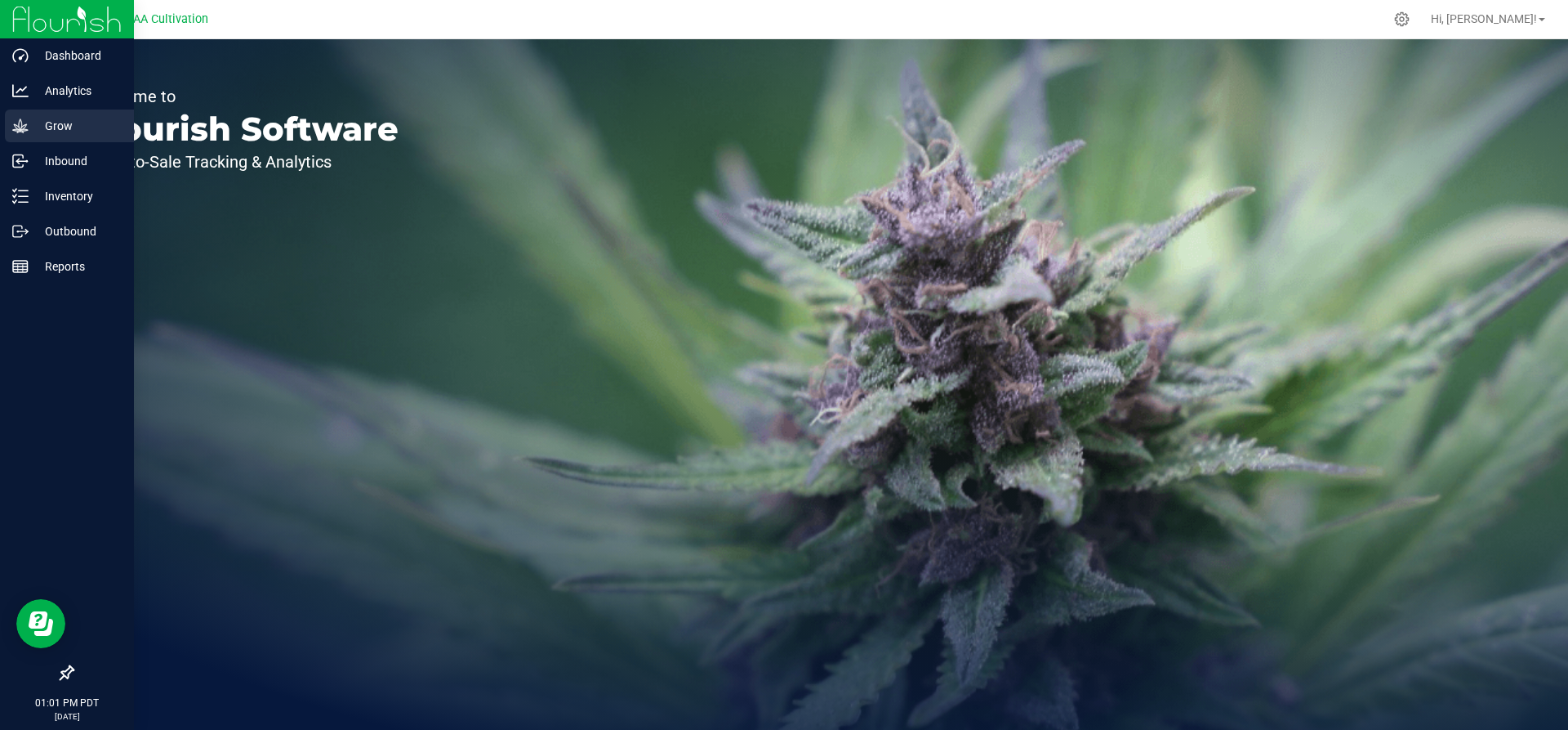
click at [54, 126] on p "Grow" at bounding box center [77, 125] width 98 height 20
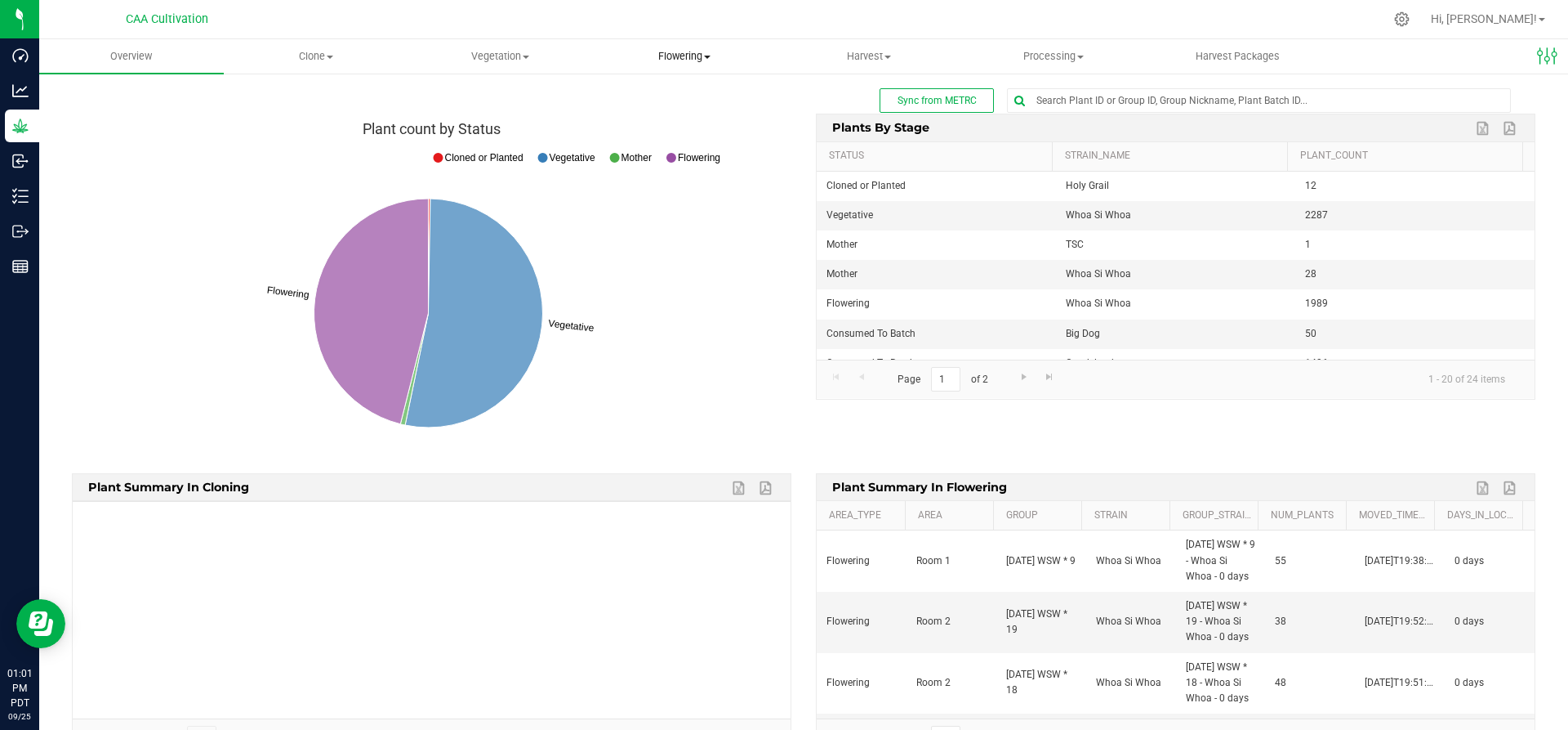
click at [706, 49] on span "Flowering" at bounding box center [684, 56] width 183 height 15
click at [656, 118] on span "Flowering groups" at bounding box center [660, 118] width 136 height 14
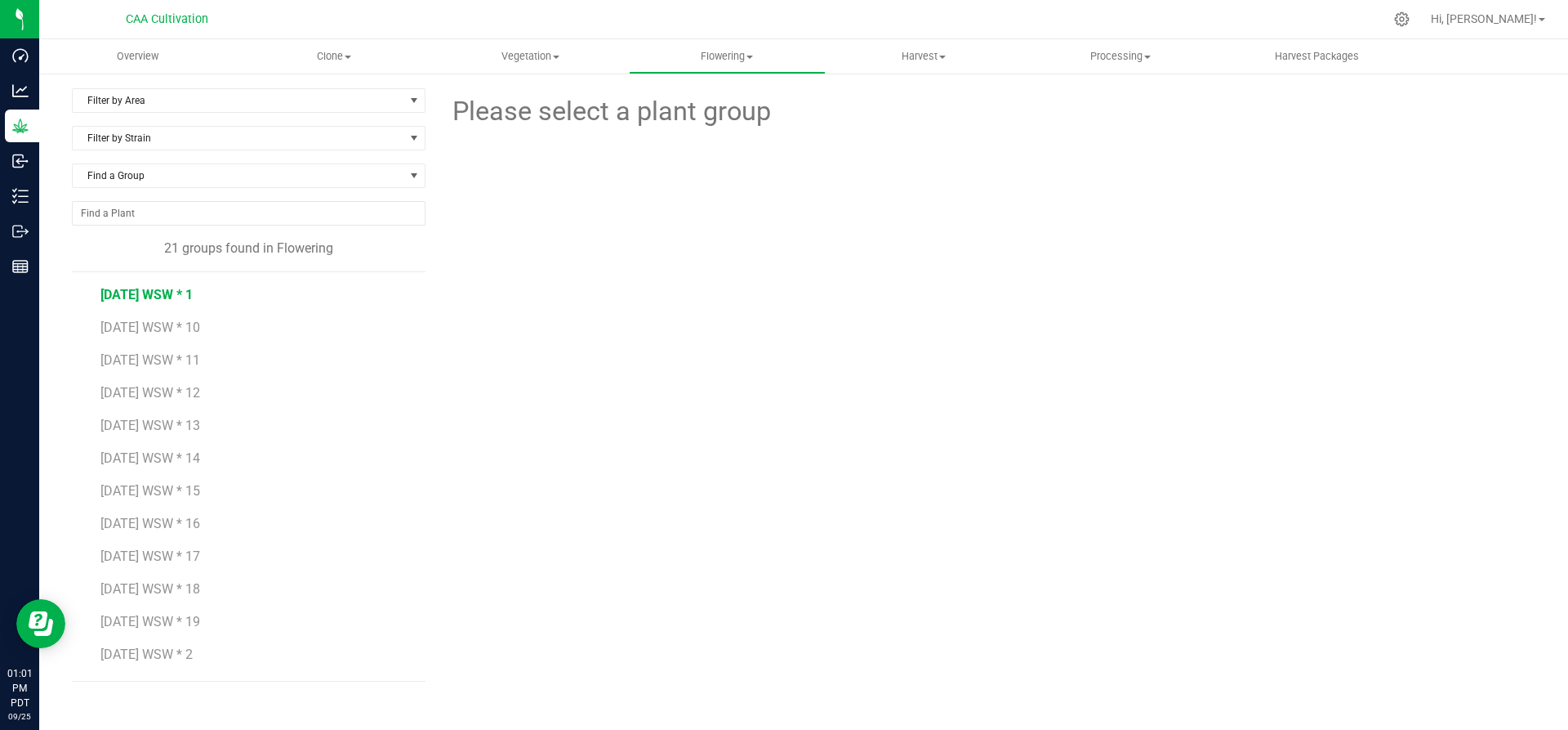
click at [142, 294] on span "7.16.25 WSW * 1" at bounding box center [146, 294] width 92 height 16
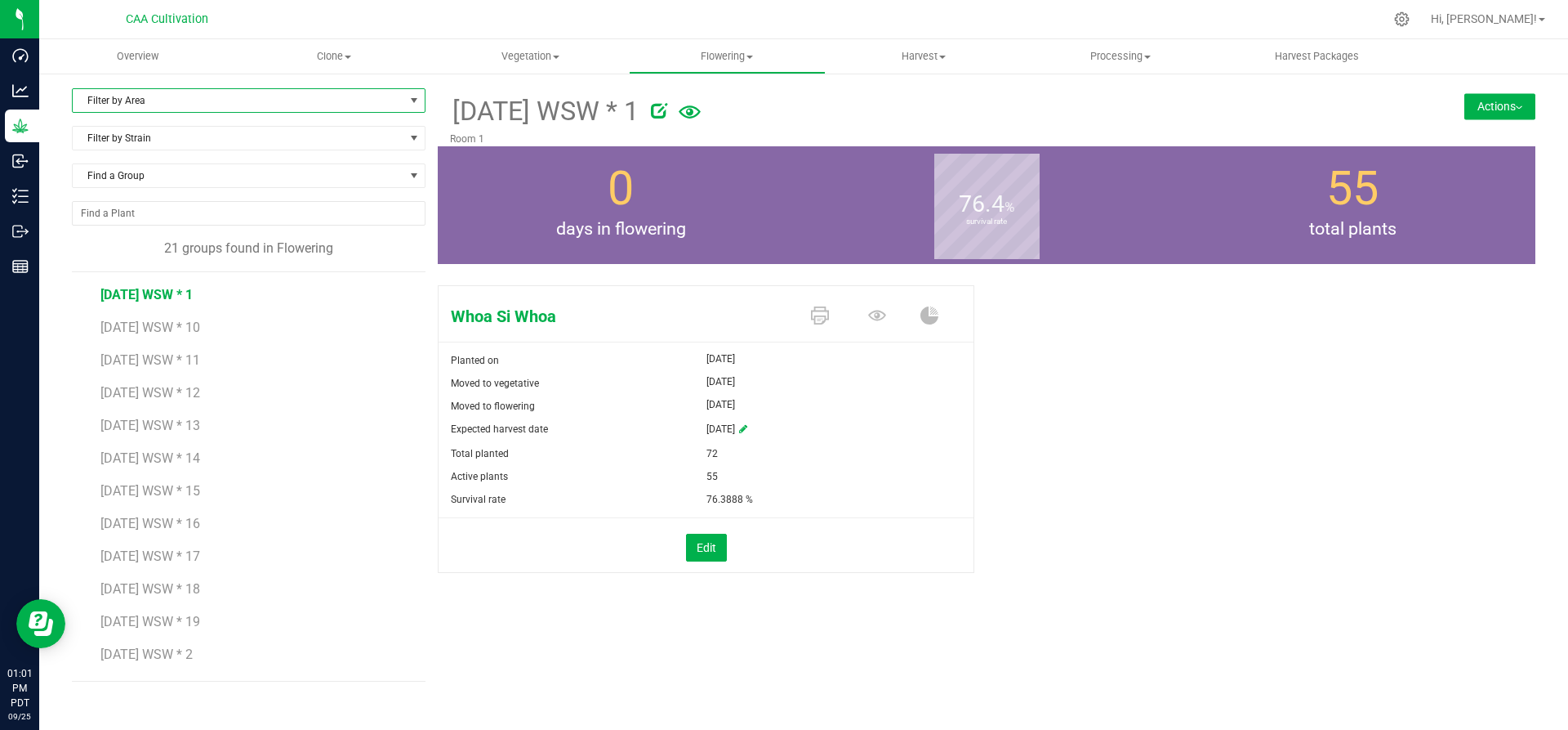
click at [168, 92] on span "Filter by Area" at bounding box center [238, 100] width 332 height 23
click at [138, 151] on li "Room 1" at bounding box center [248, 152] width 352 height 24
click at [745, 59] on span "Flowering" at bounding box center [727, 56] width 195 height 15
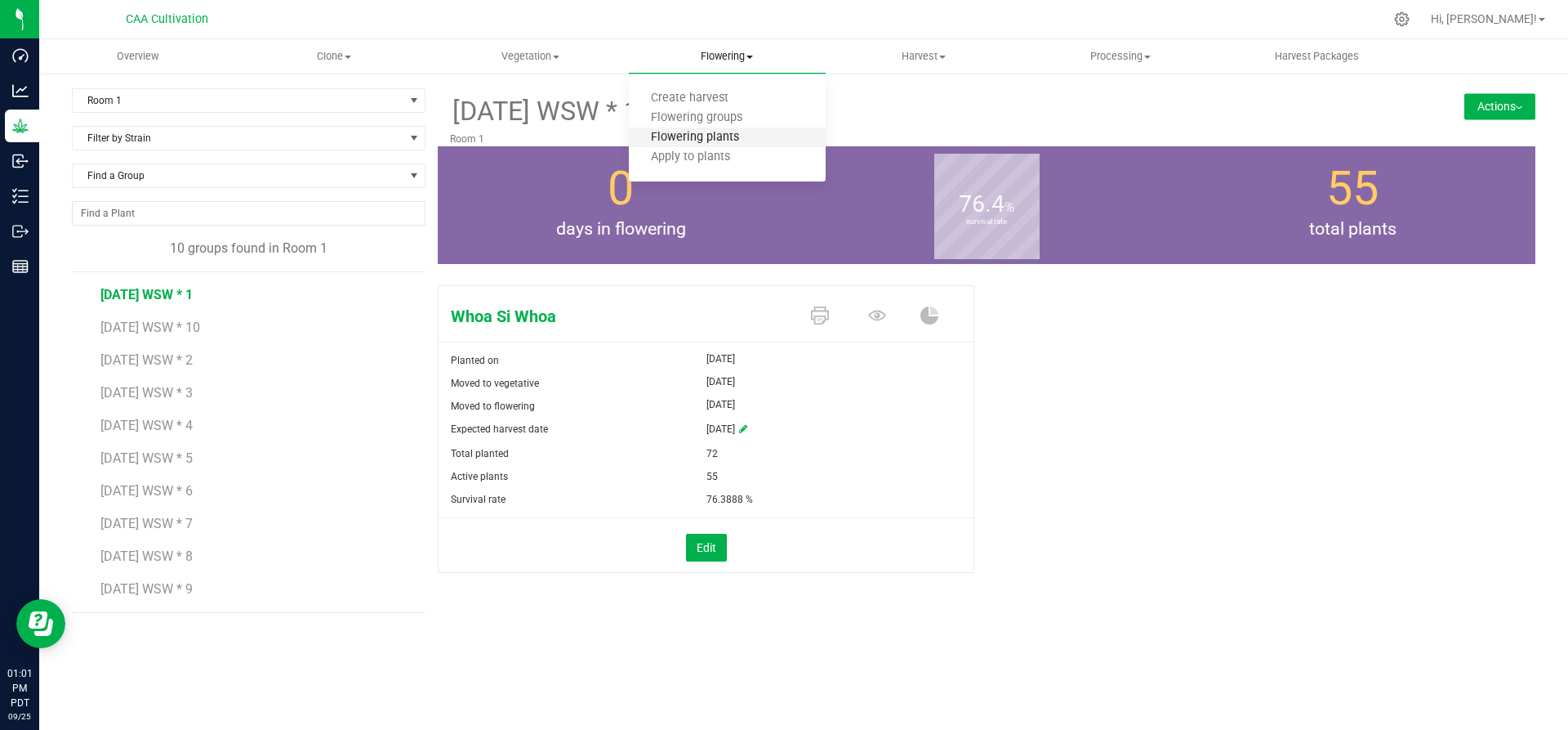
click at [717, 139] on span "Flowering plants" at bounding box center [695, 138] width 132 height 14
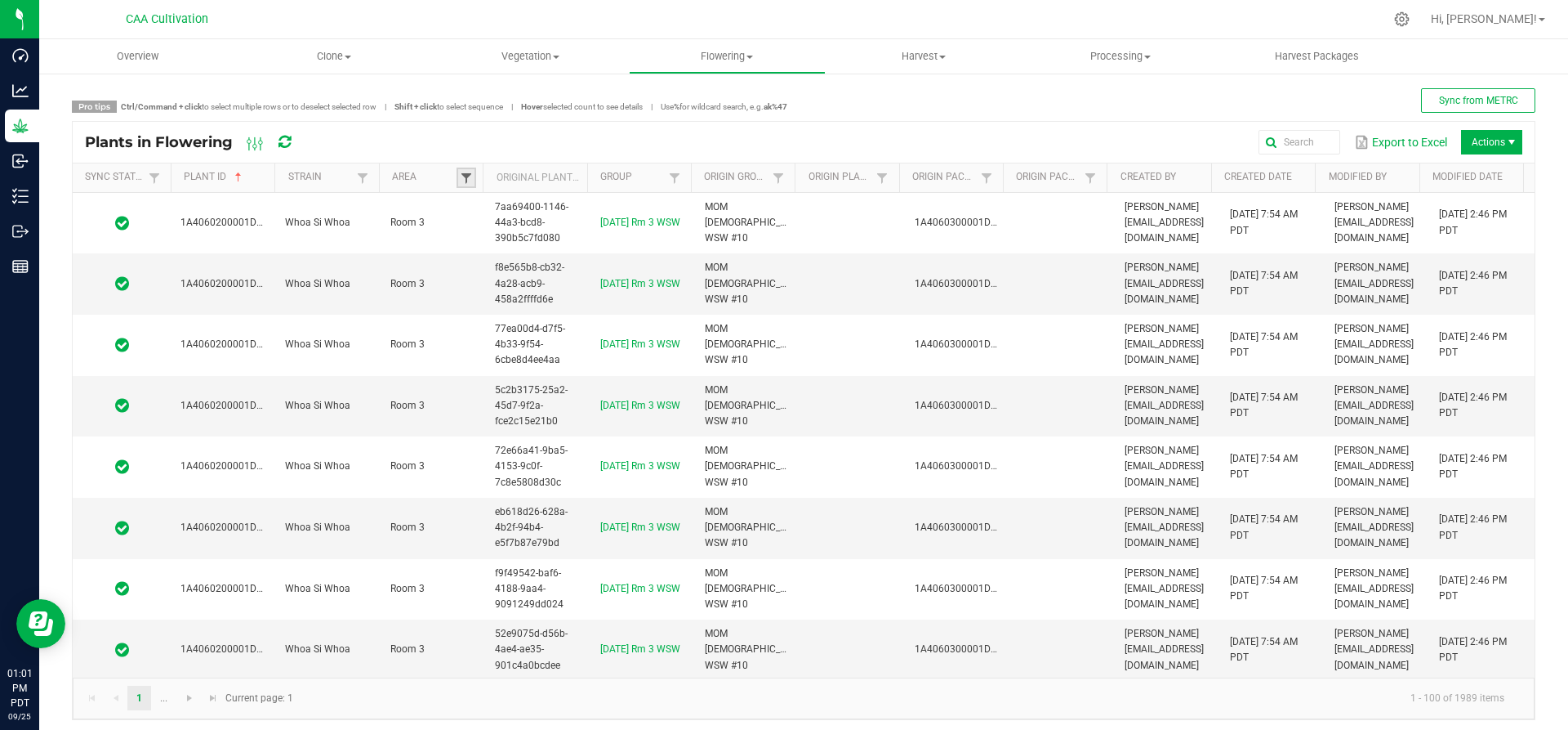
click at [460, 180] on span at bounding box center [466, 178] width 13 height 13
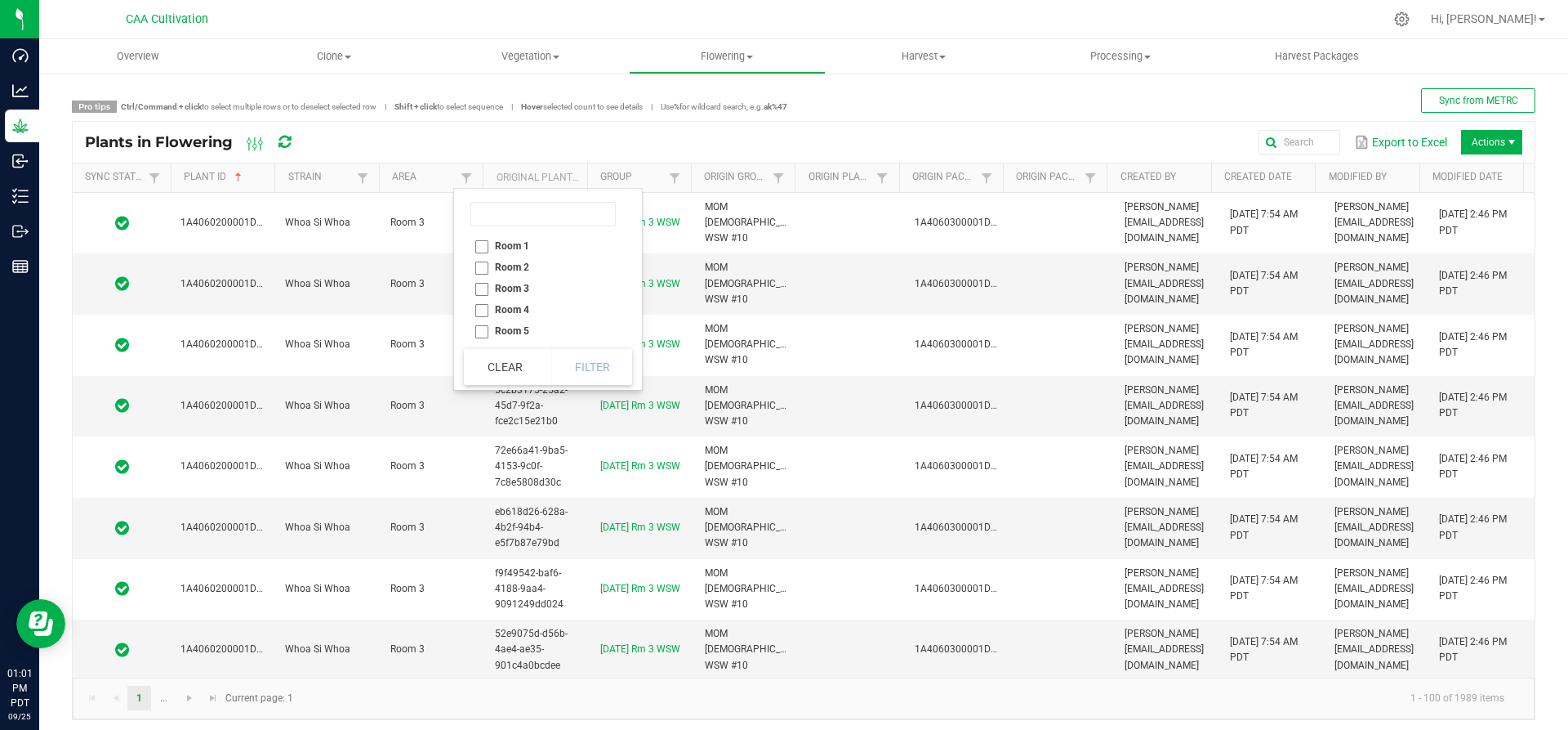
click at [481, 244] on li "Room 1" at bounding box center [543, 246] width 158 height 21
checkbox 1 "true"
click at [586, 368] on button "Filter" at bounding box center [592, 367] width 82 height 36
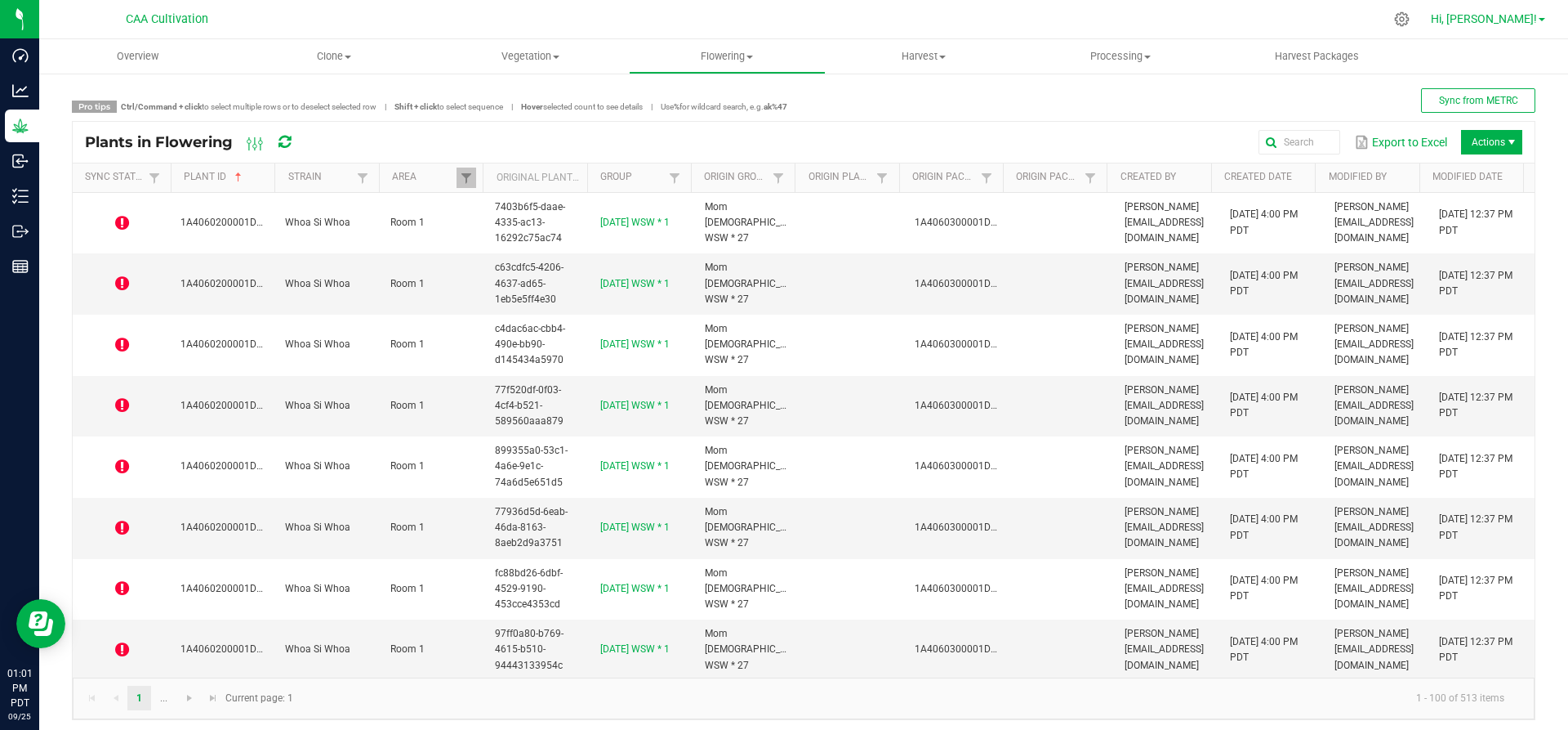
click at [1521, 23] on span "Hi, Angel!" at bounding box center [1484, 18] width 106 height 13
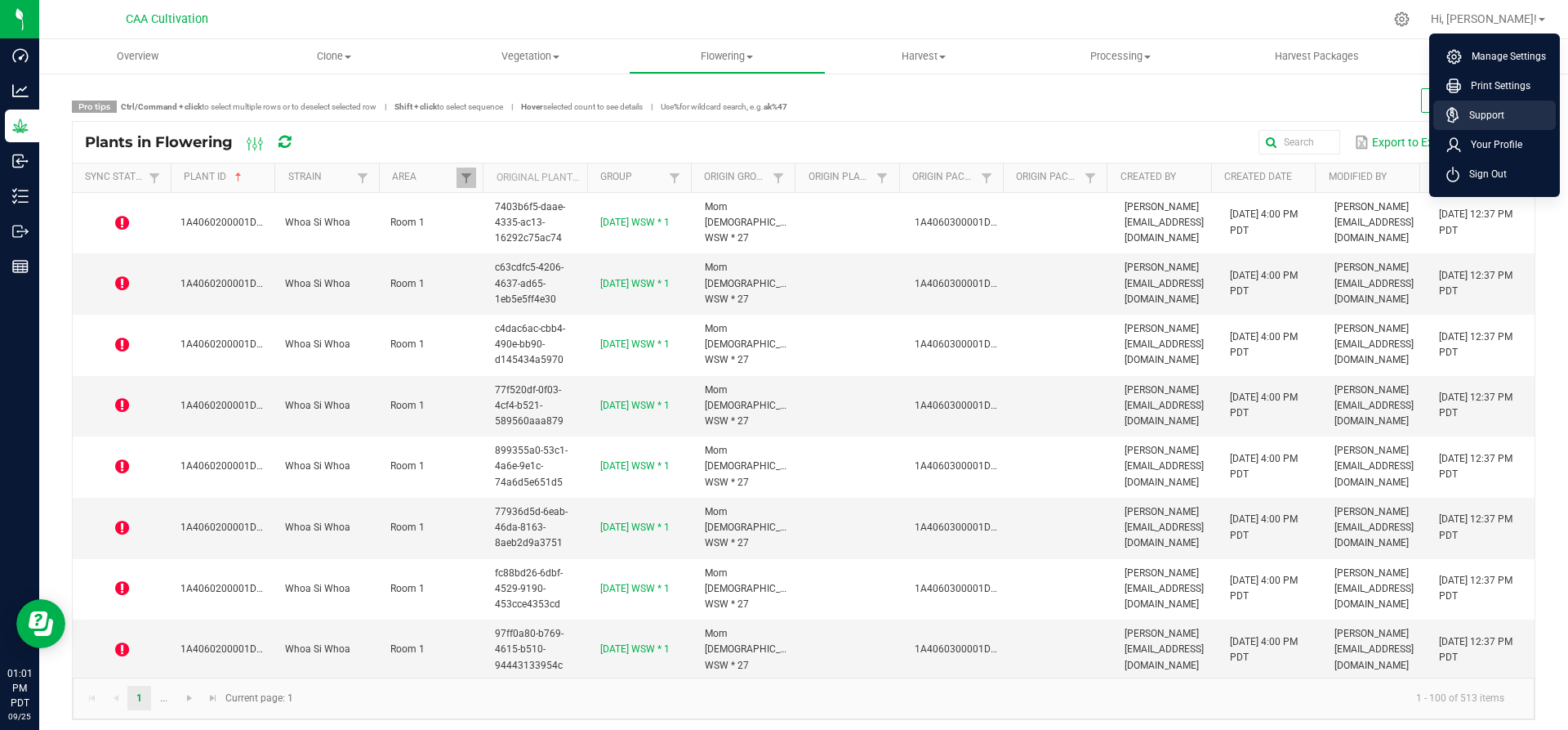
click at [1493, 110] on span "Support" at bounding box center [1482, 115] width 45 height 17
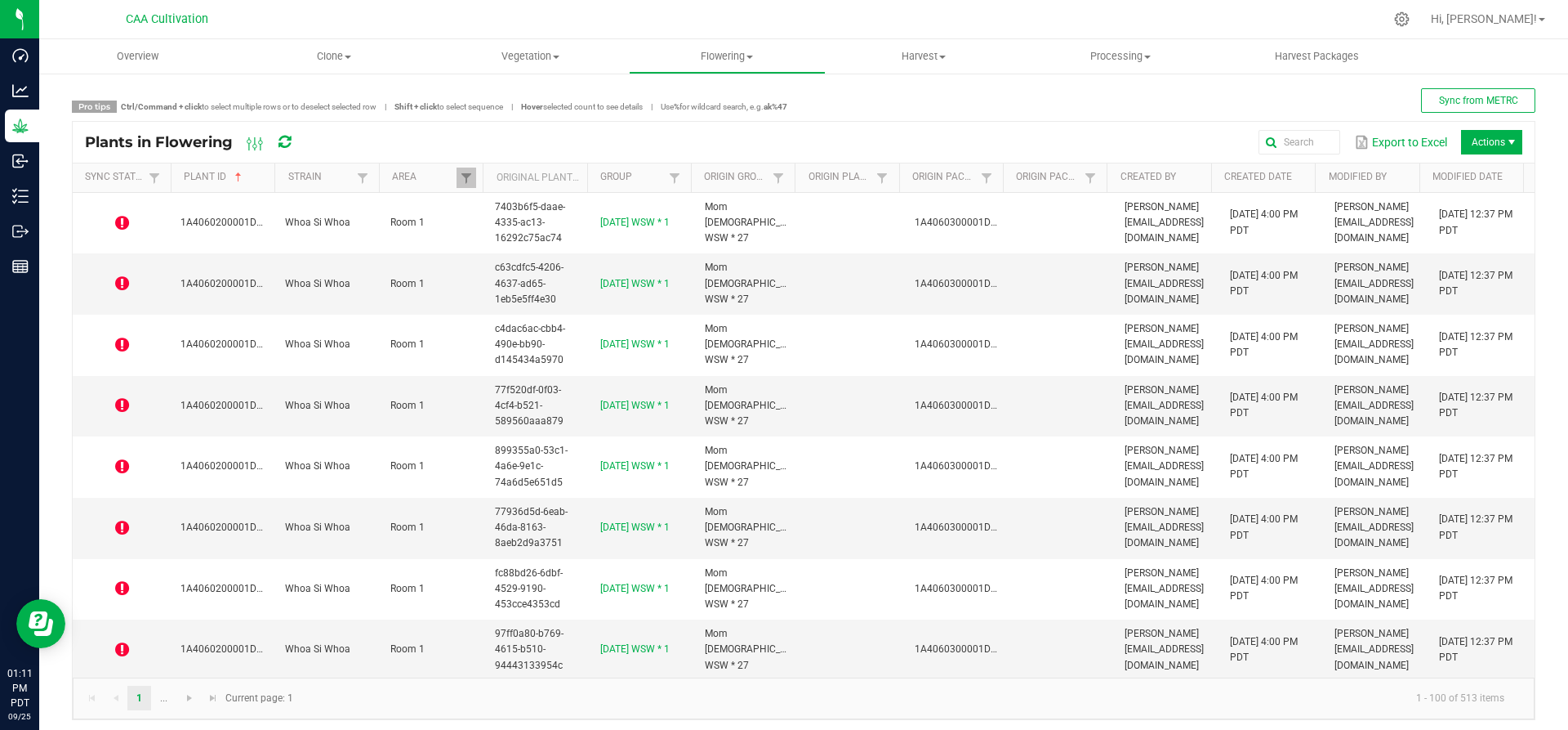
click at [290, 139] on icon at bounding box center [285, 142] width 12 height 15
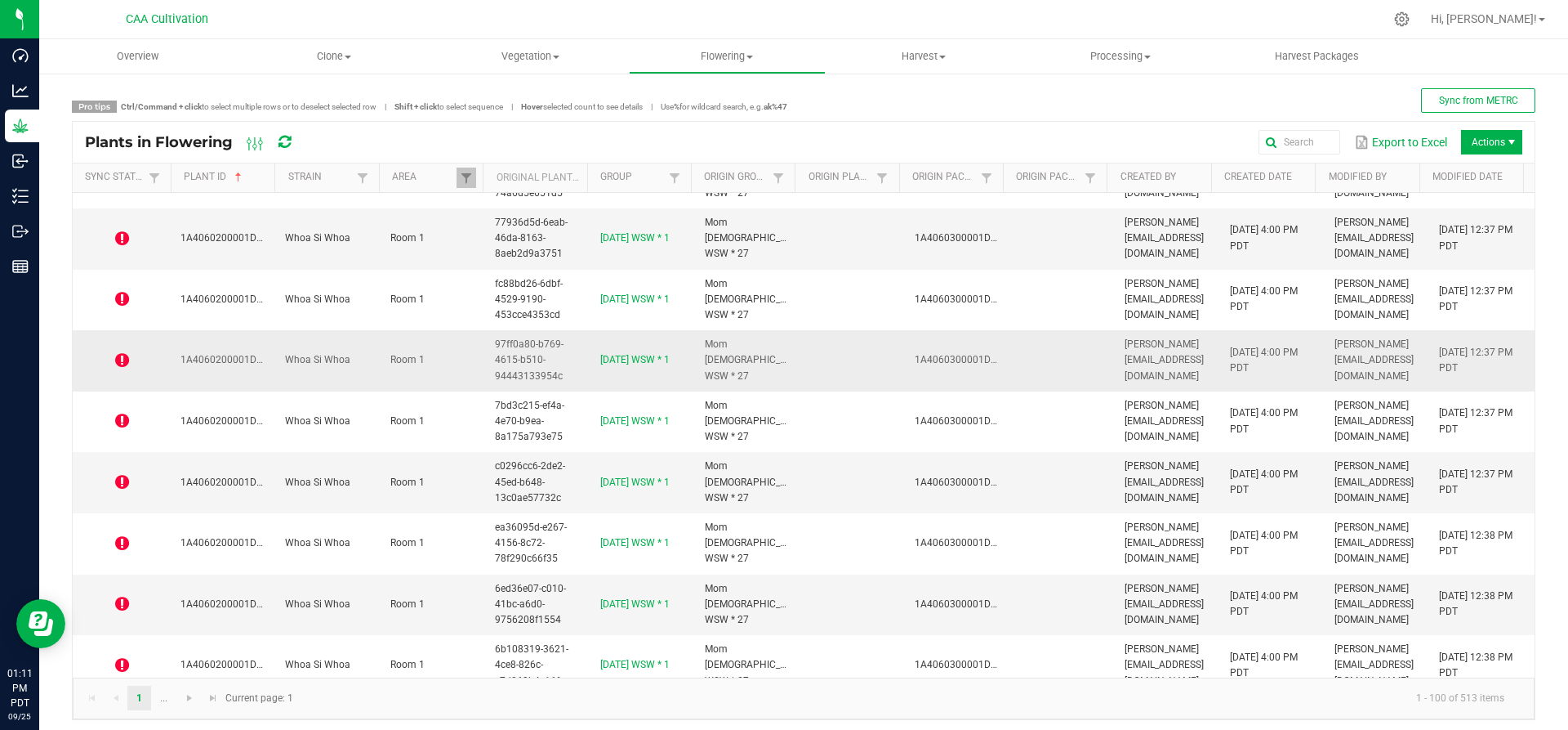
scroll to position [409, 0]
click at [283, 140] on icon at bounding box center [285, 142] width 12 height 15
click at [1508, 143] on span "Actions" at bounding box center [1491, 142] width 61 height 24
click at [152, 53] on span "Overview" at bounding box center [138, 56] width 85 height 15
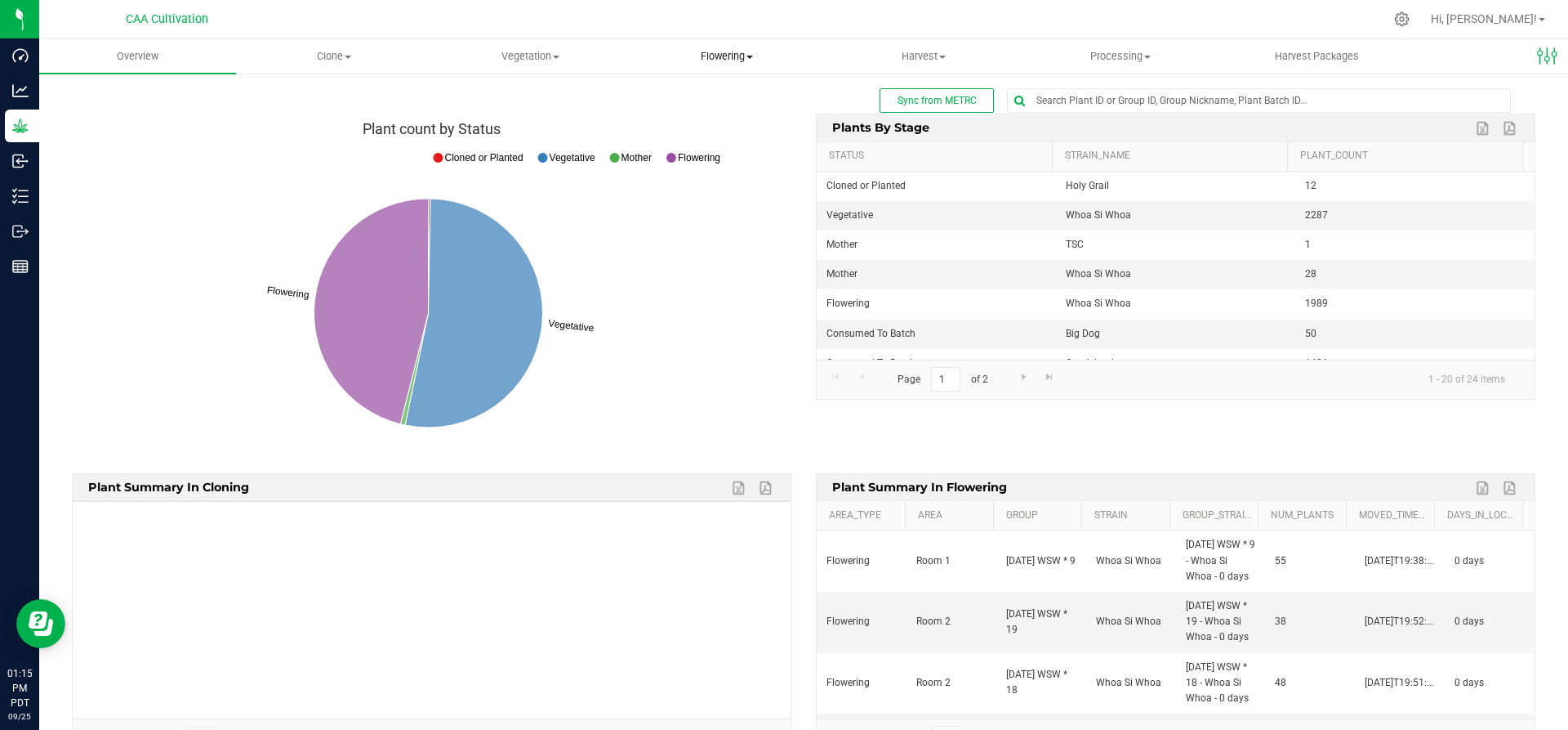
click at [739, 50] on span "Flowering" at bounding box center [727, 56] width 195 height 15
click at [699, 112] on span "Flowering groups" at bounding box center [697, 118] width 136 height 14
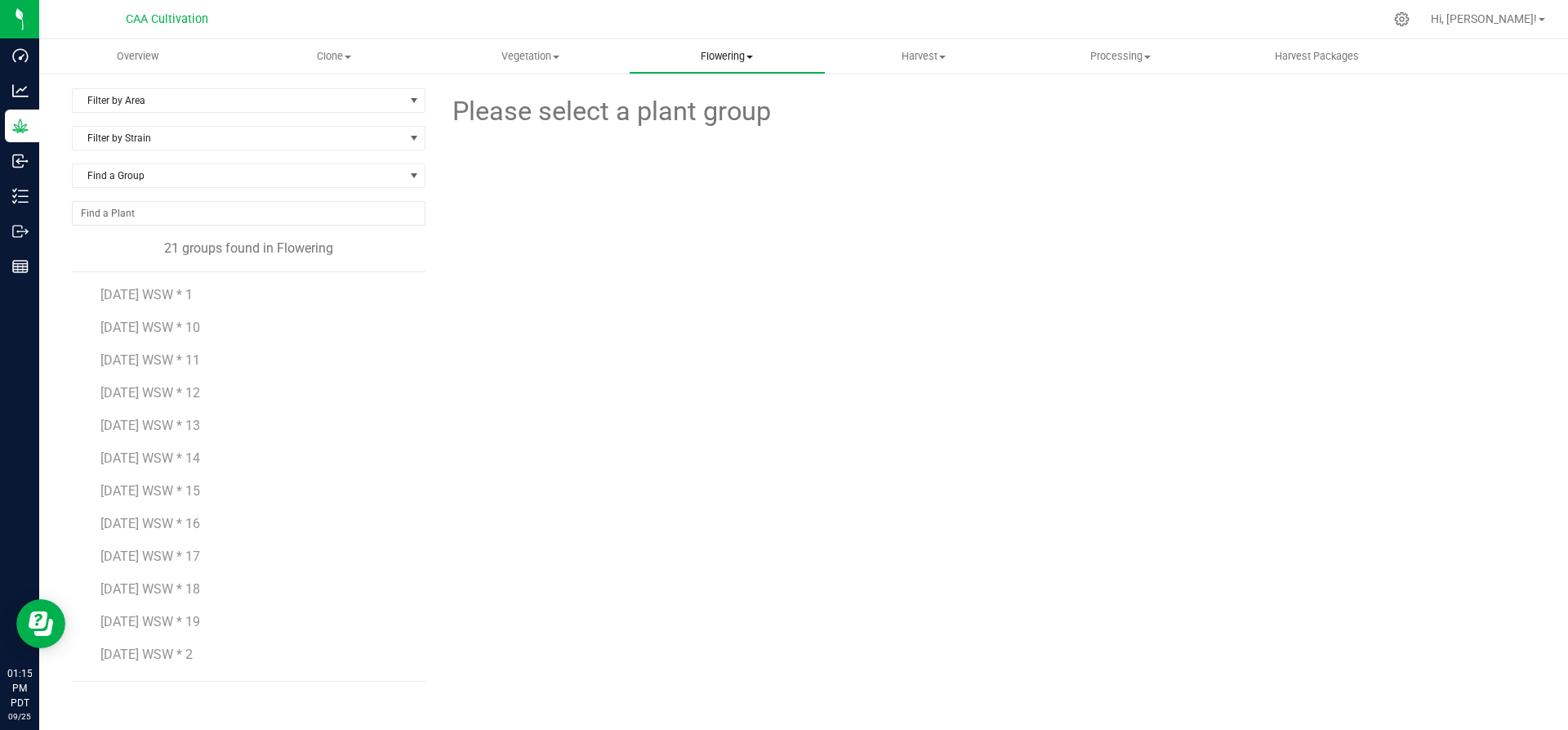
click at [751, 52] on span "Flowering" at bounding box center [727, 56] width 195 height 15
click at [732, 131] on span "Flowering plants" at bounding box center [695, 138] width 132 height 14
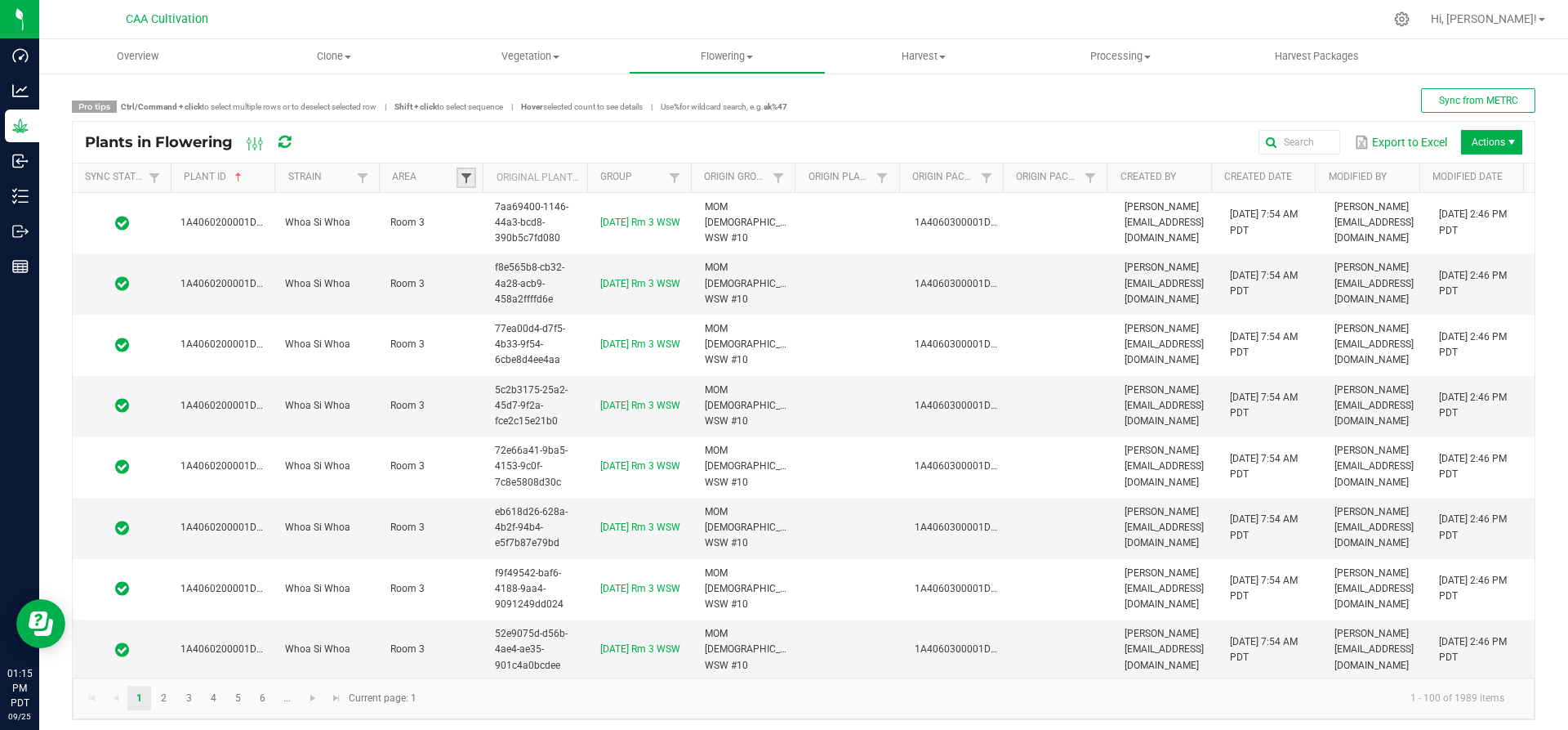
click at [462, 178] on span at bounding box center [466, 178] width 13 height 13
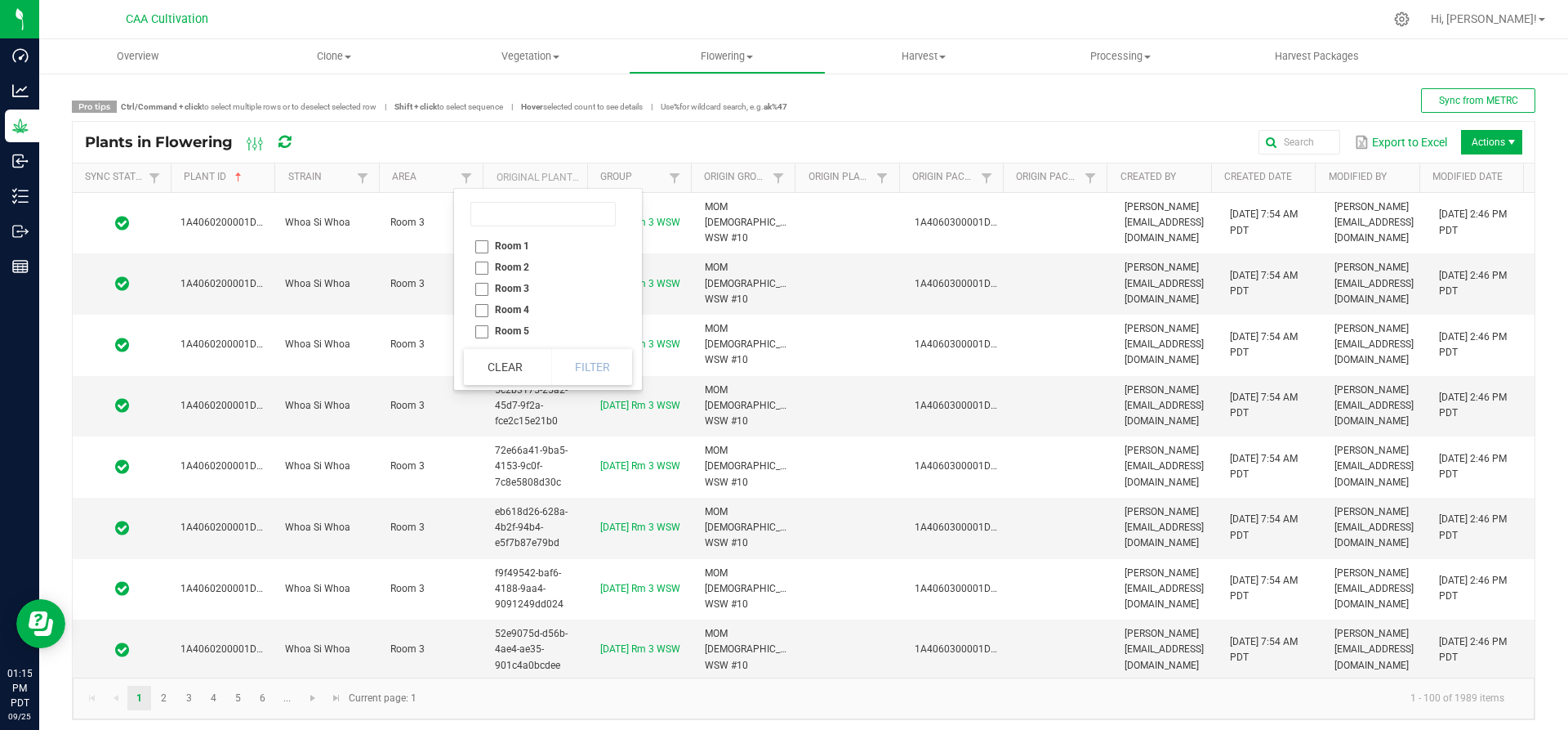
click at [483, 244] on li "Room 1" at bounding box center [543, 246] width 158 height 21
checkbox 1 "true"
click at [584, 371] on button "Filter" at bounding box center [592, 367] width 82 height 36
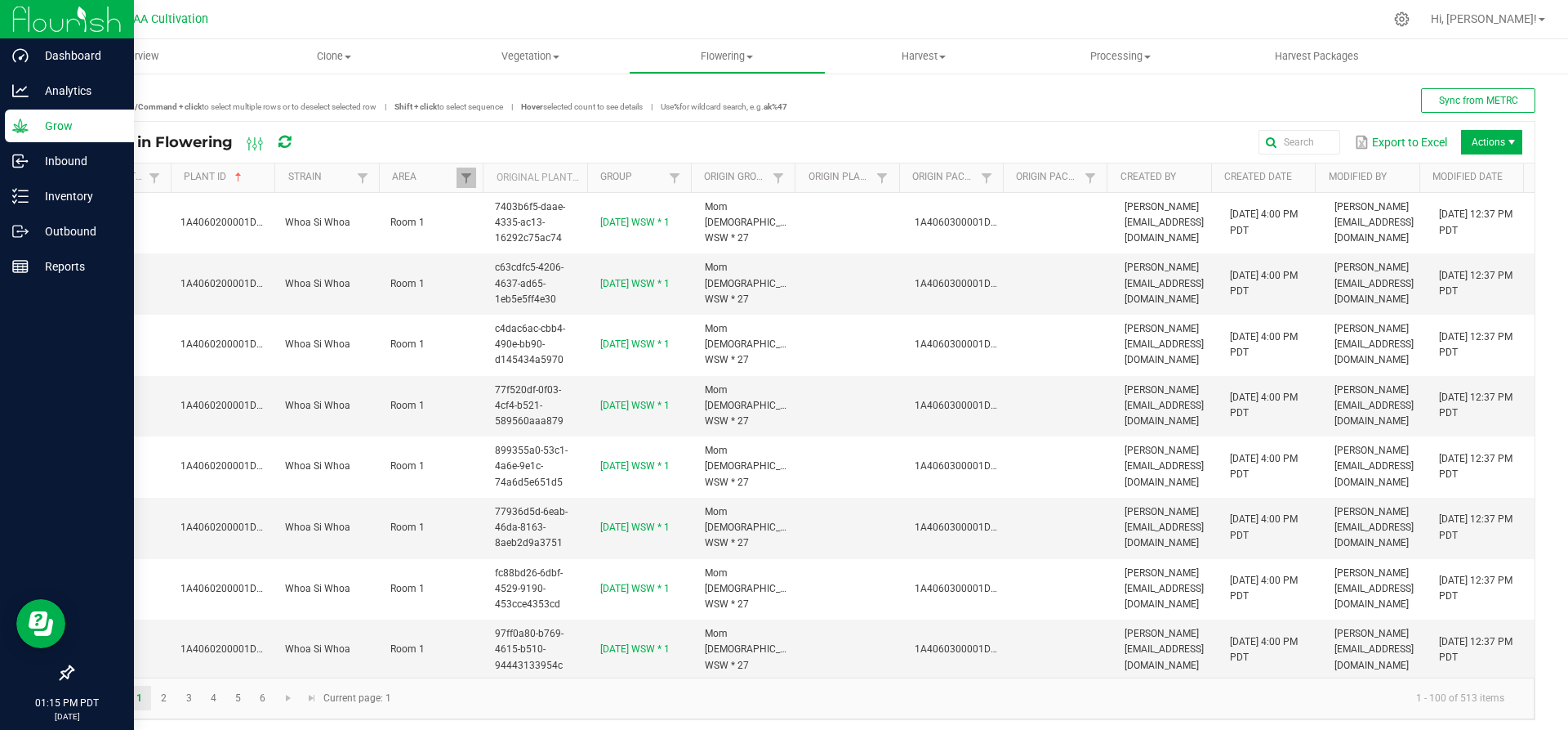
click at [55, 131] on p "Grow" at bounding box center [77, 125] width 98 height 20
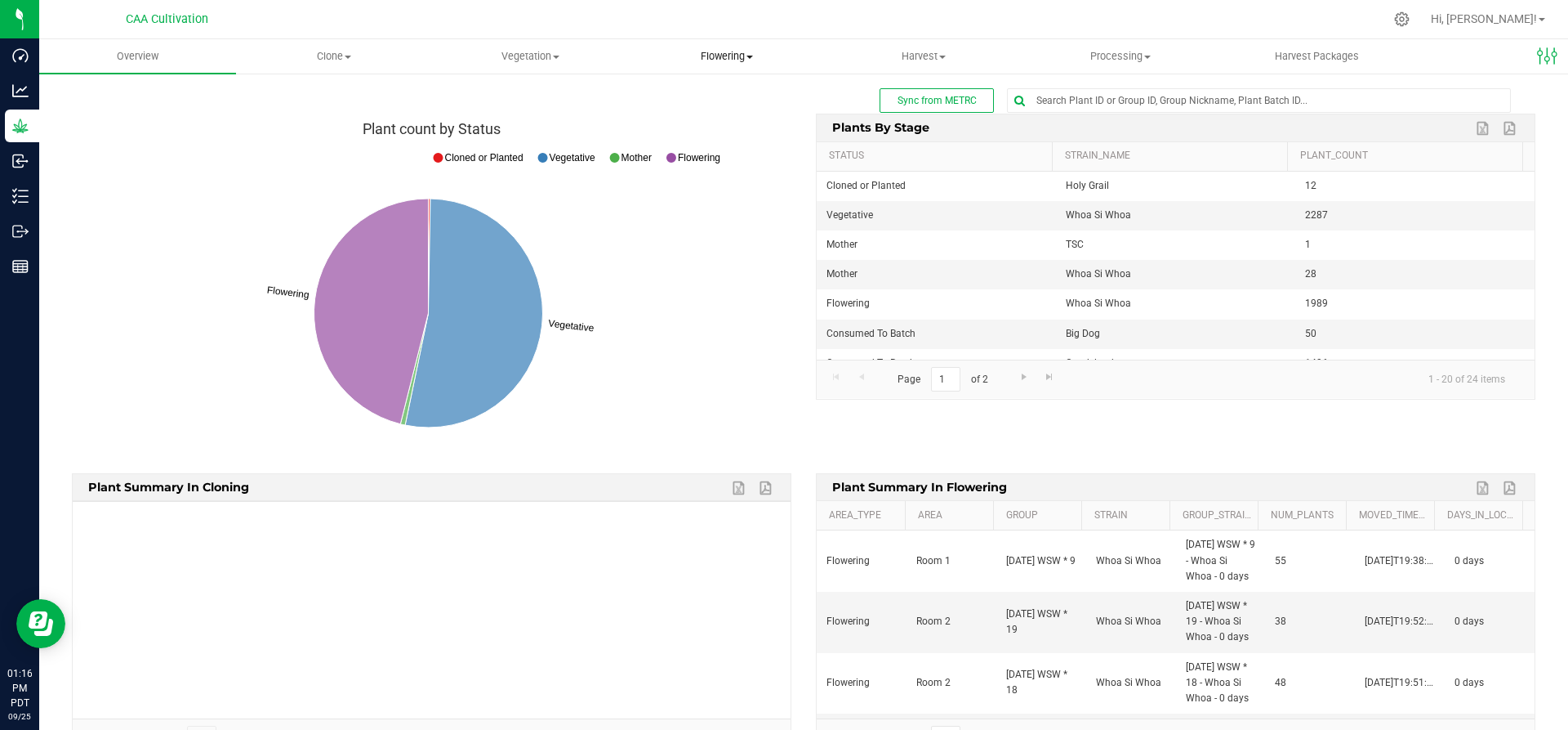
click at [736, 57] on span "Flowering" at bounding box center [727, 56] width 195 height 15
click at [736, 57] on span "Flowering" at bounding box center [727, 56] width 197 height 15
click at [522, 58] on span "Vegetation" at bounding box center [530, 56] width 195 height 15
click at [515, 132] on span "Mother groups" at bounding box center [493, 138] width 122 height 14
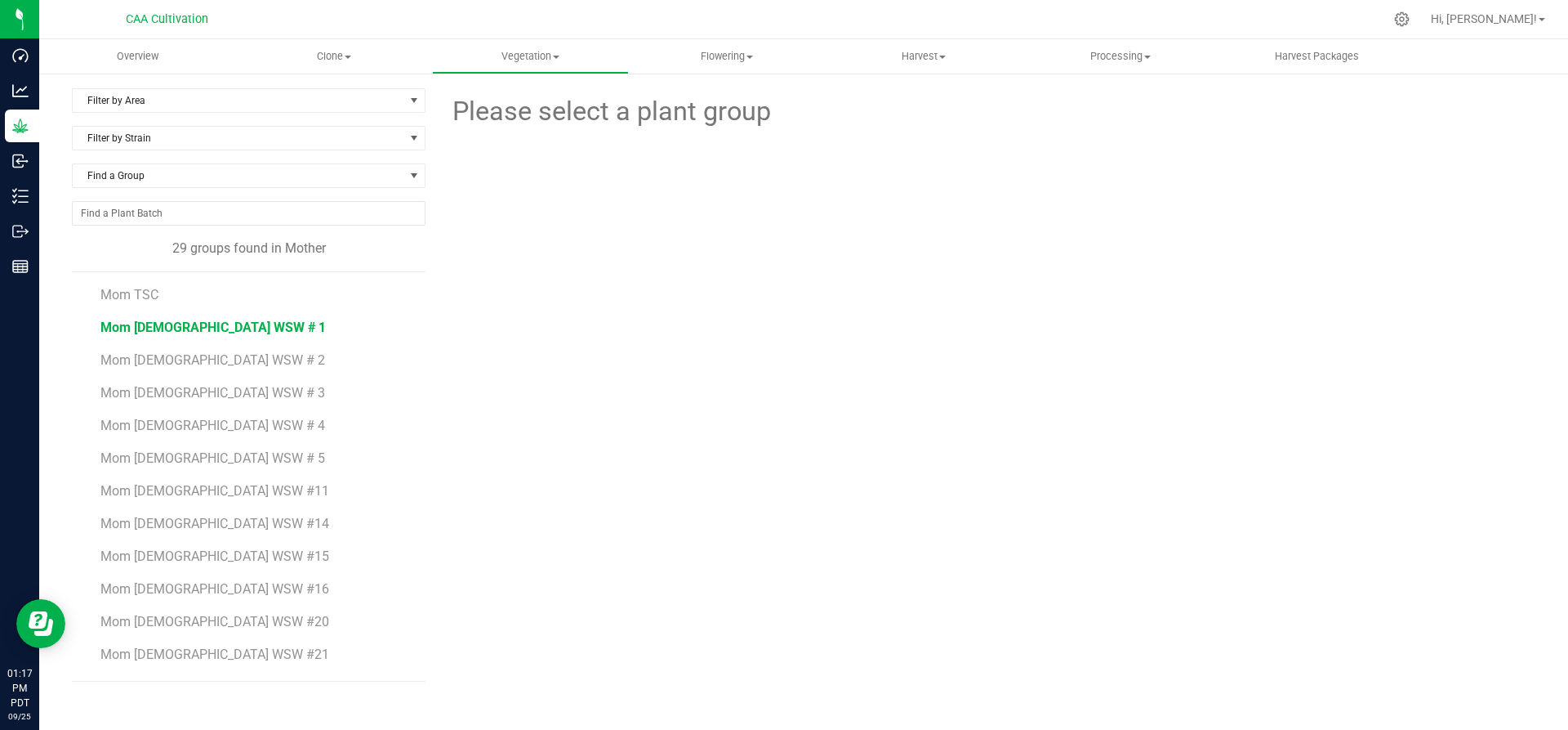
click at [174, 324] on span "Mom [DEMOGRAPHIC_DATA] WSW # 1" at bounding box center [212, 328] width 225 height 16
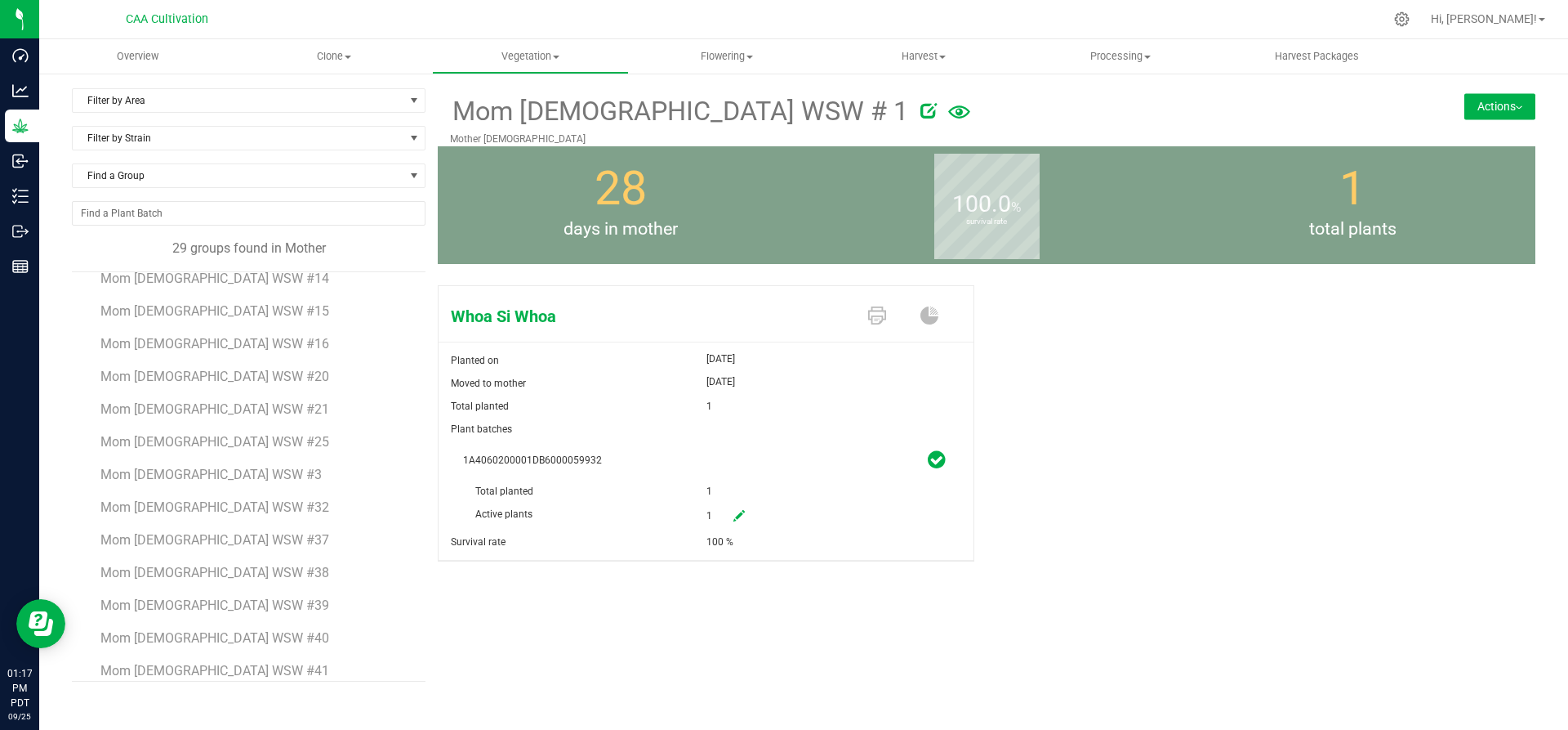
scroll to position [409, 0]
click at [168, 534] on span "Mom 2 WSW #44" at bounding box center [215, 540] width 230 height 16
click at [741, 510] on icon at bounding box center [738, 515] width 11 height 11
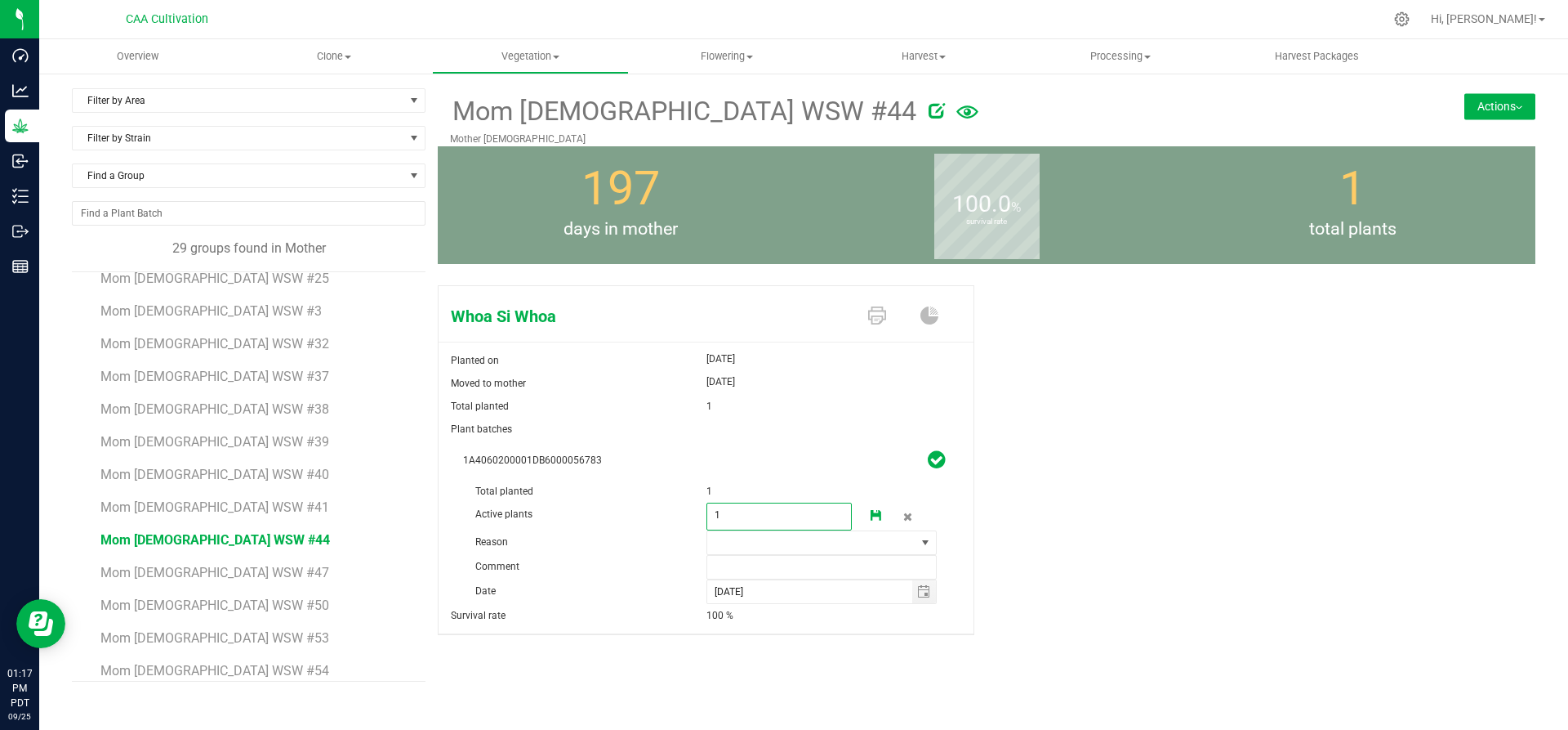
drag, startPoint x: 741, startPoint y: 508, endPoint x: 694, endPoint y: 516, distance: 47.7
click at [694, 480] on div "Active plants 1 1" at bounding box center [706, 480] width 486 height 0
type input "0"
click at [793, 547] on span at bounding box center [811, 543] width 209 height 23
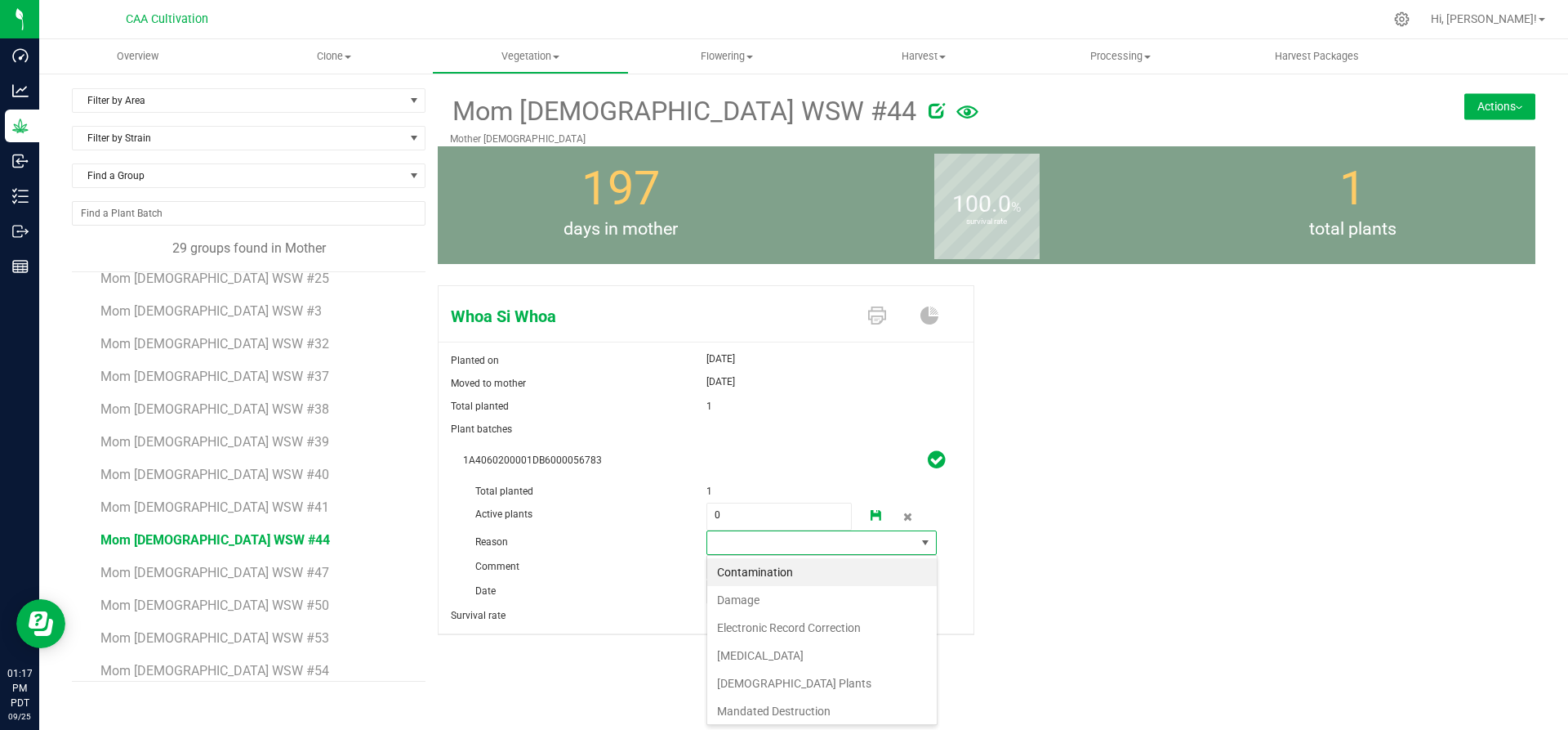
scroll to position [24, 231]
click at [777, 661] on li "Failure to Thrive" at bounding box center [822, 655] width 230 height 28
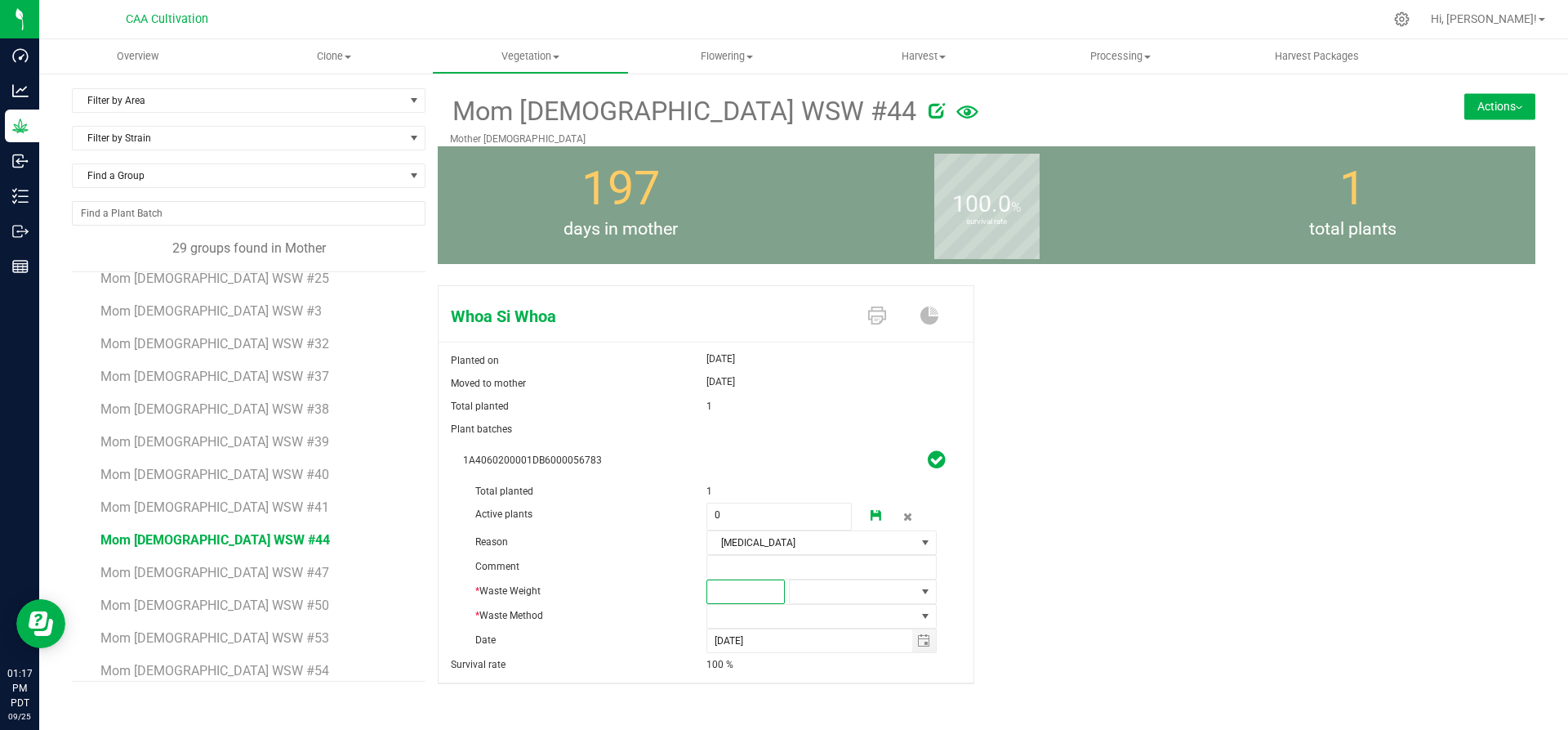
click at [761, 589] on span at bounding box center [745, 591] width 78 height 24
type input "3"
type input "3.0000"
click at [827, 583] on span at bounding box center [852, 591] width 125 height 23
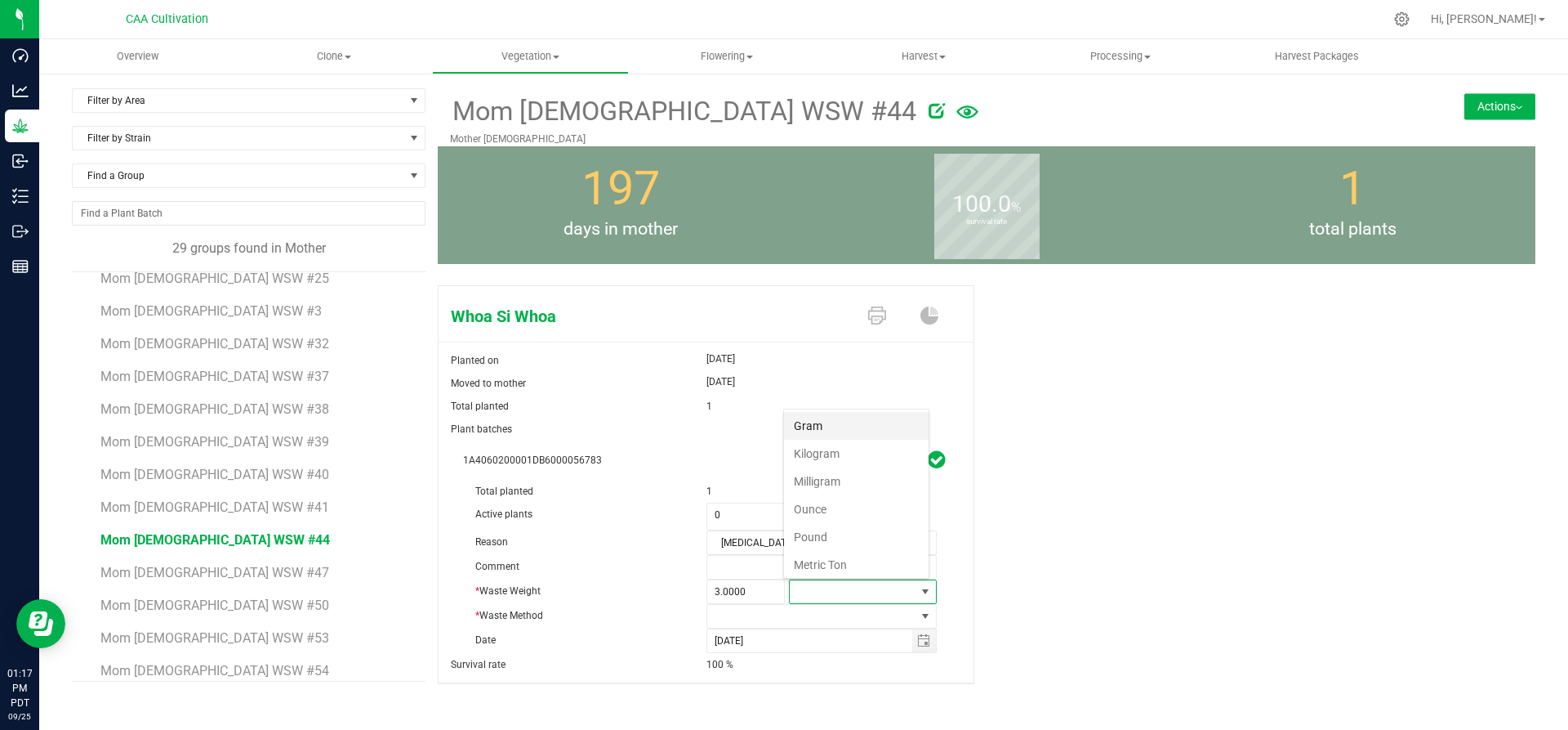
click at [829, 429] on li "Gram" at bounding box center [856, 426] width 145 height 28
click at [793, 614] on span at bounding box center [811, 616] width 209 height 23
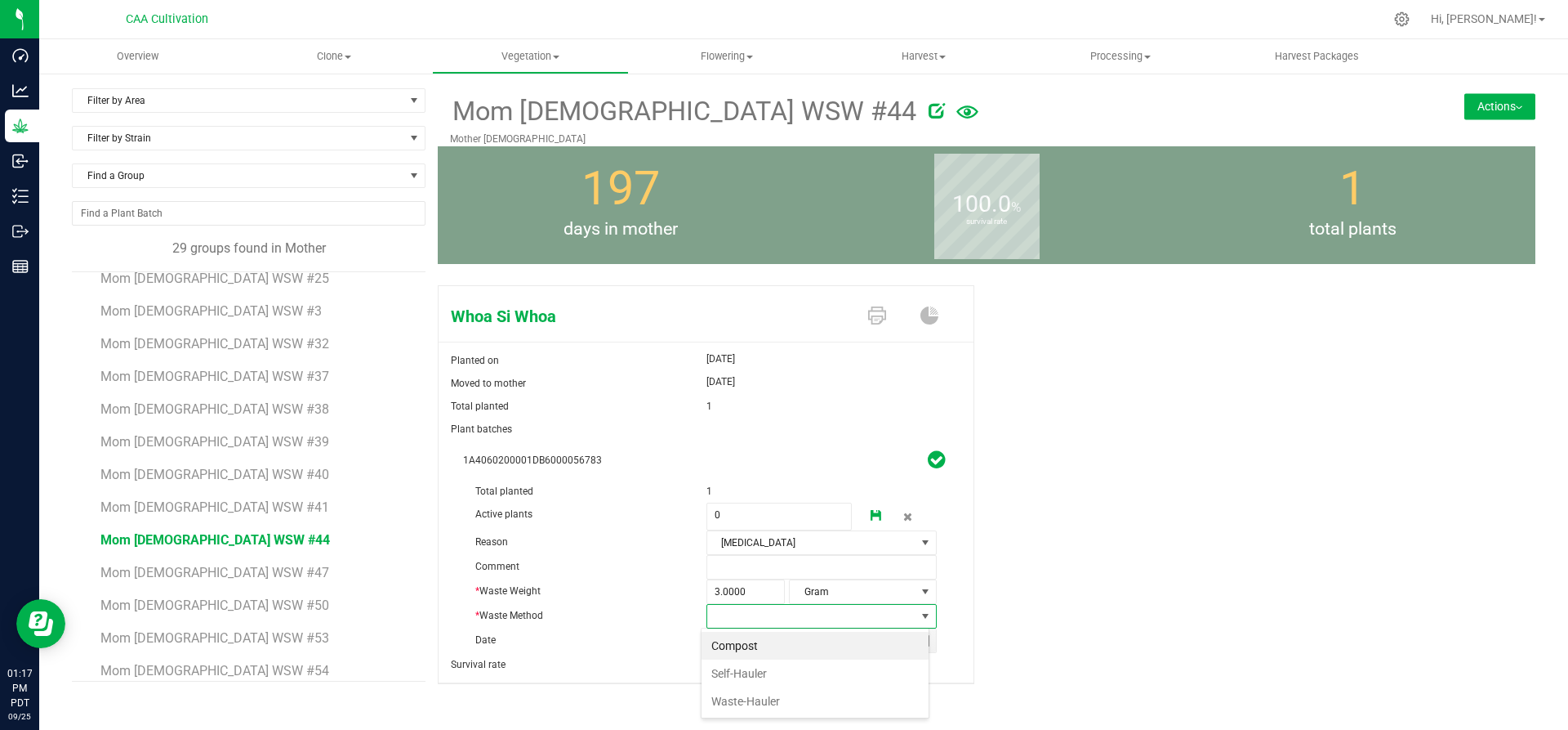
scroll to position [24, 228]
click at [758, 646] on li "Compost" at bounding box center [815, 646] width 227 height 28
click at [866, 504] on link at bounding box center [877, 517] width 33 height 28
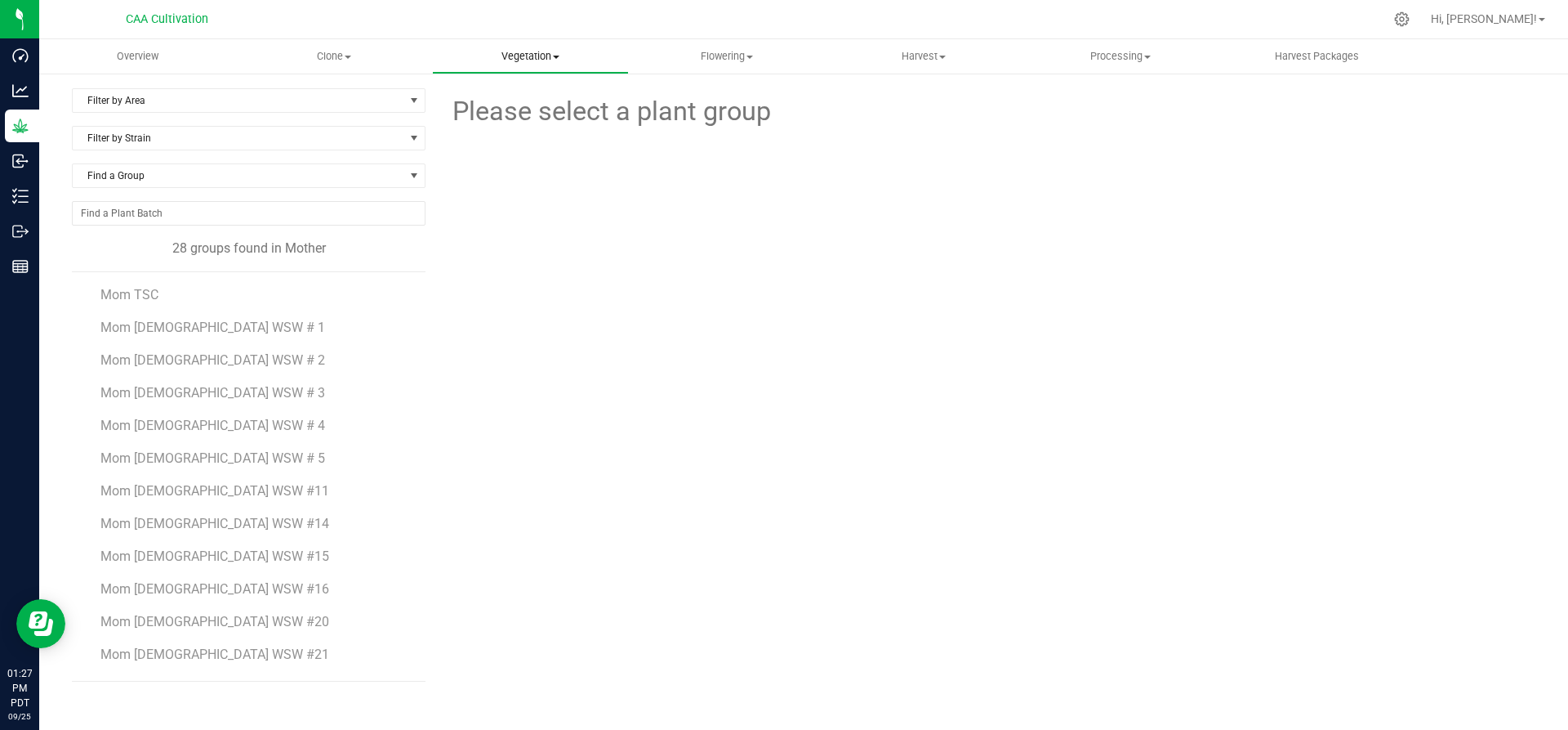
click at [518, 55] on span "Vegetation" at bounding box center [530, 56] width 195 height 15
click at [703, 55] on span "Flowering" at bounding box center [727, 56] width 195 height 15
click at [698, 134] on span "Flowering plants" at bounding box center [695, 138] width 132 height 14
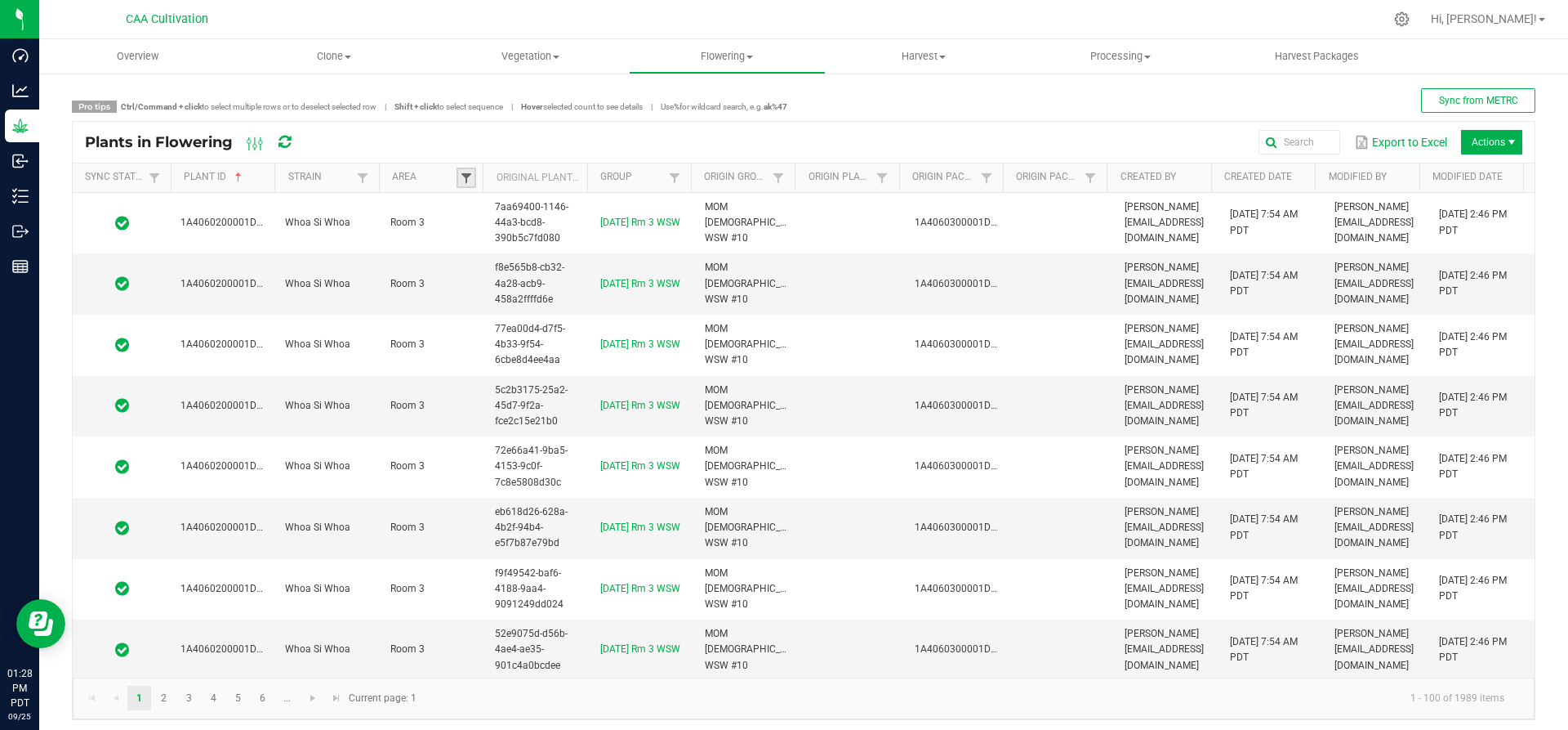
click at [460, 178] on span at bounding box center [466, 178] width 13 height 13
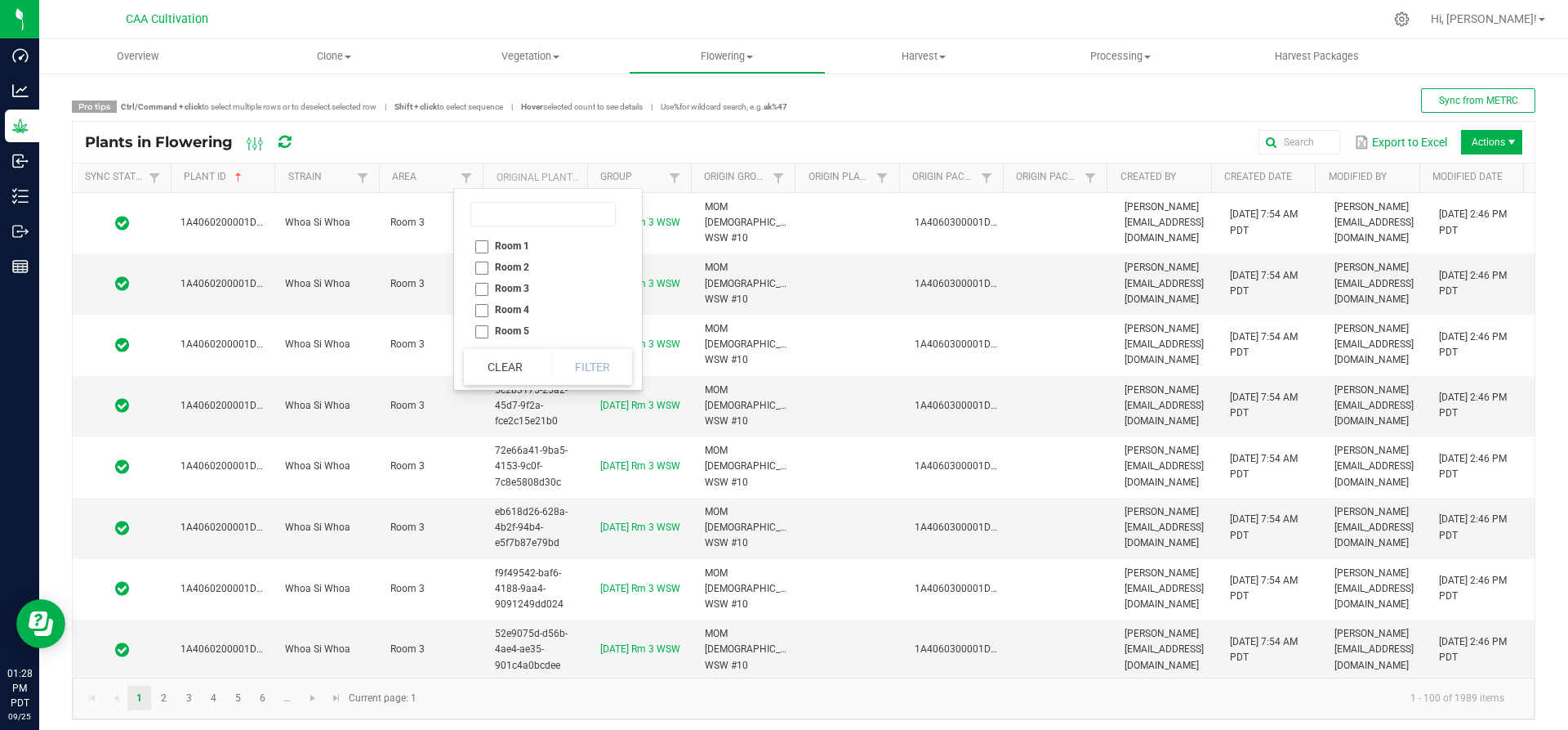
click at [484, 247] on li "Room 1" at bounding box center [543, 246] width 158 height 21
checkbox 1 "true"
click at [598, 367] on button "Filter" at bounding box center [592, 367] width 82 height 36
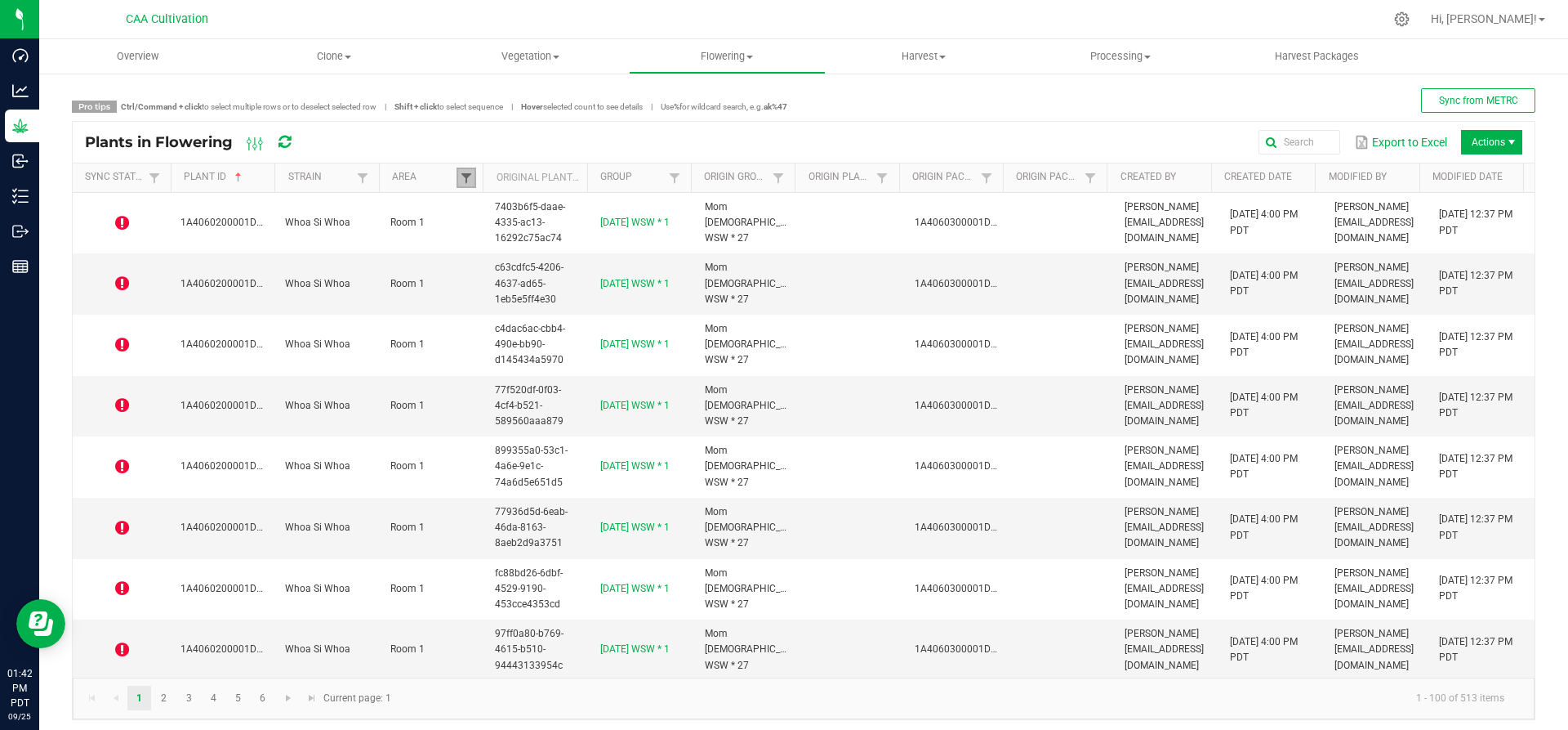
click at [462, 179] on span at bounding box center [466, 178] width 13 height 13
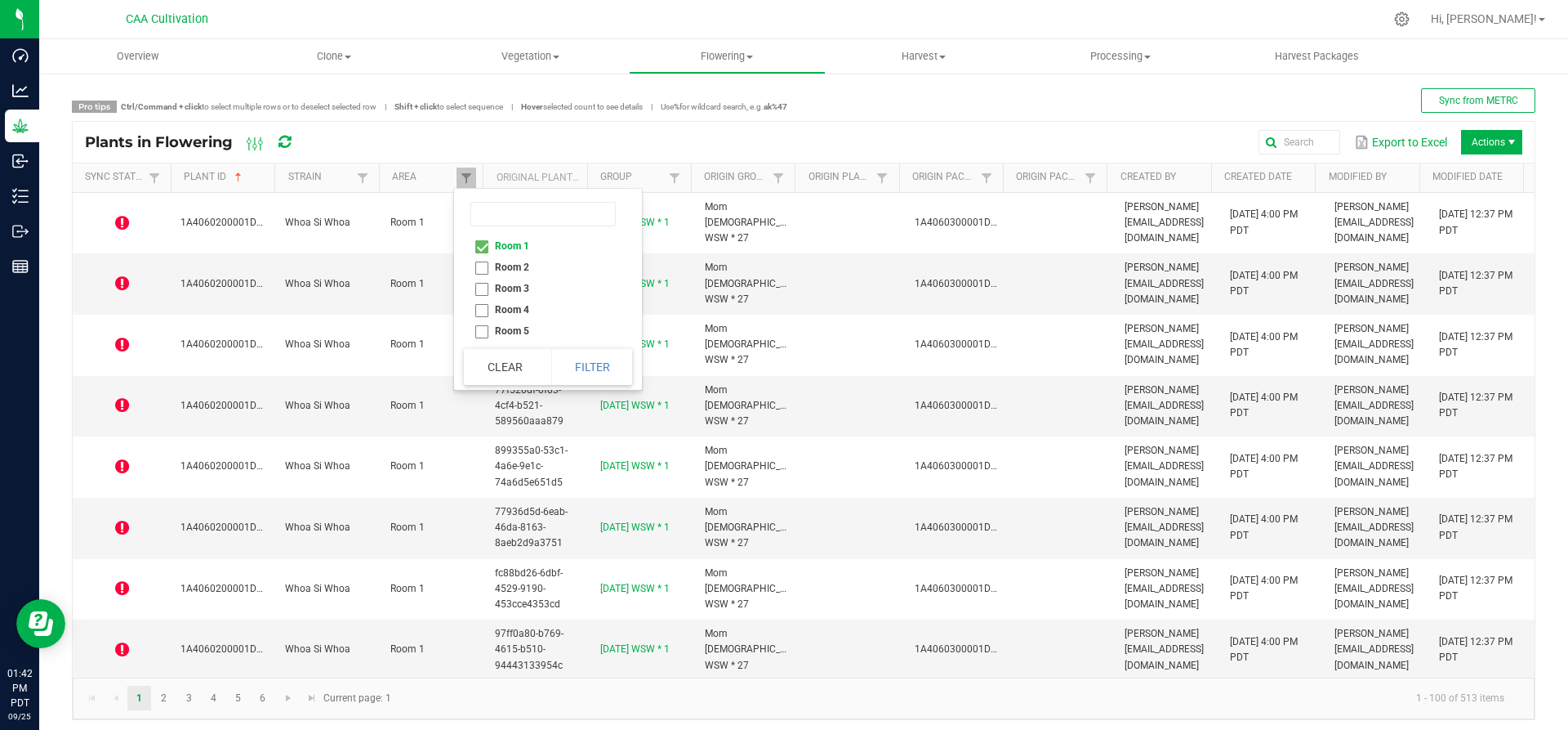
click at [478, 238] on li "Room 1" at bounding box center [543, 246] width 158 height 21
click at [487, 249] on li "Room 1" at bounding box center [543, 246] width 158 height 21
checkbox 1 "true"
click at [573, 369] on button "Filter" at bounding box center [592, 367] width 82 height 36
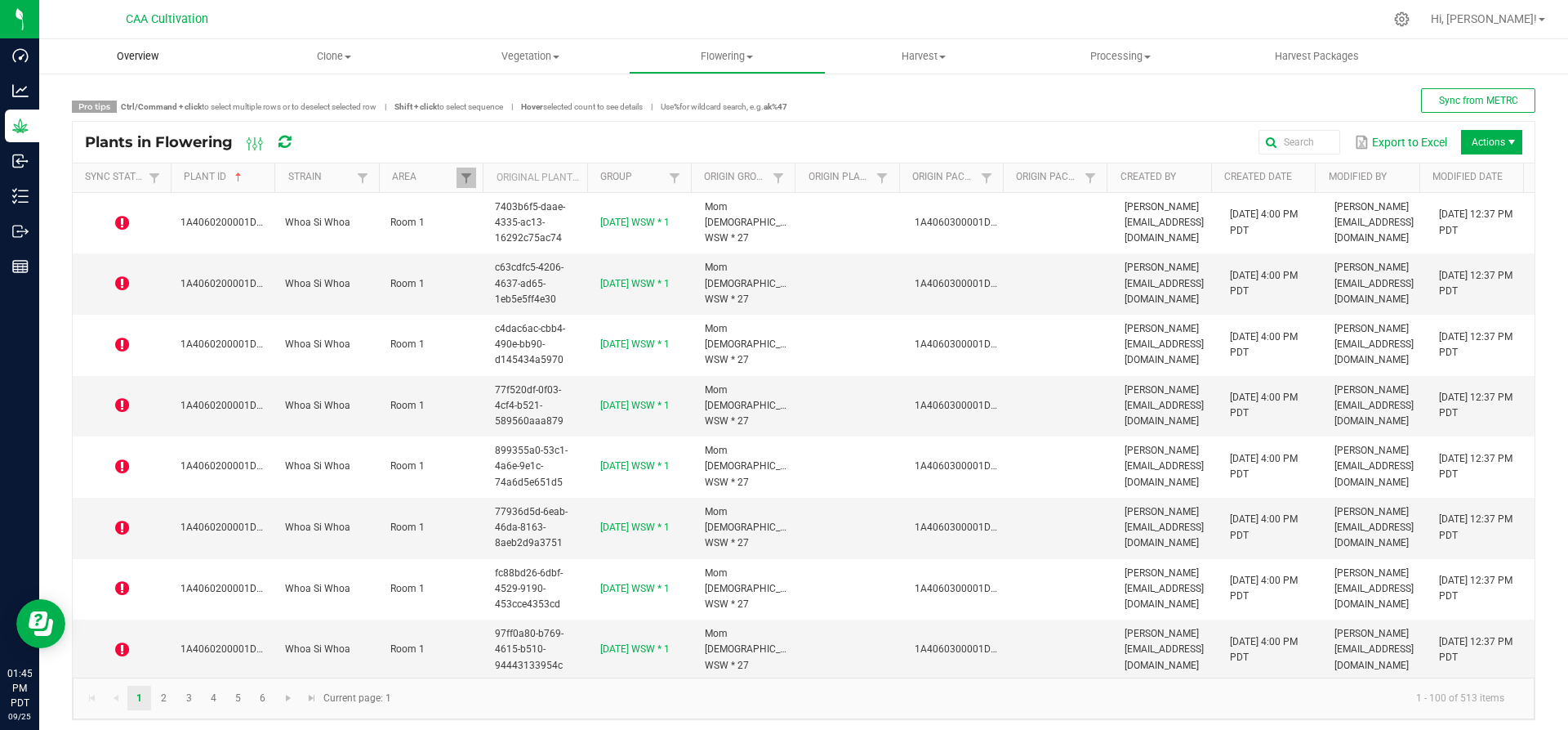
click at [123, 51] on span "Overview" at bounding box center [138, 56] width 85 height 15
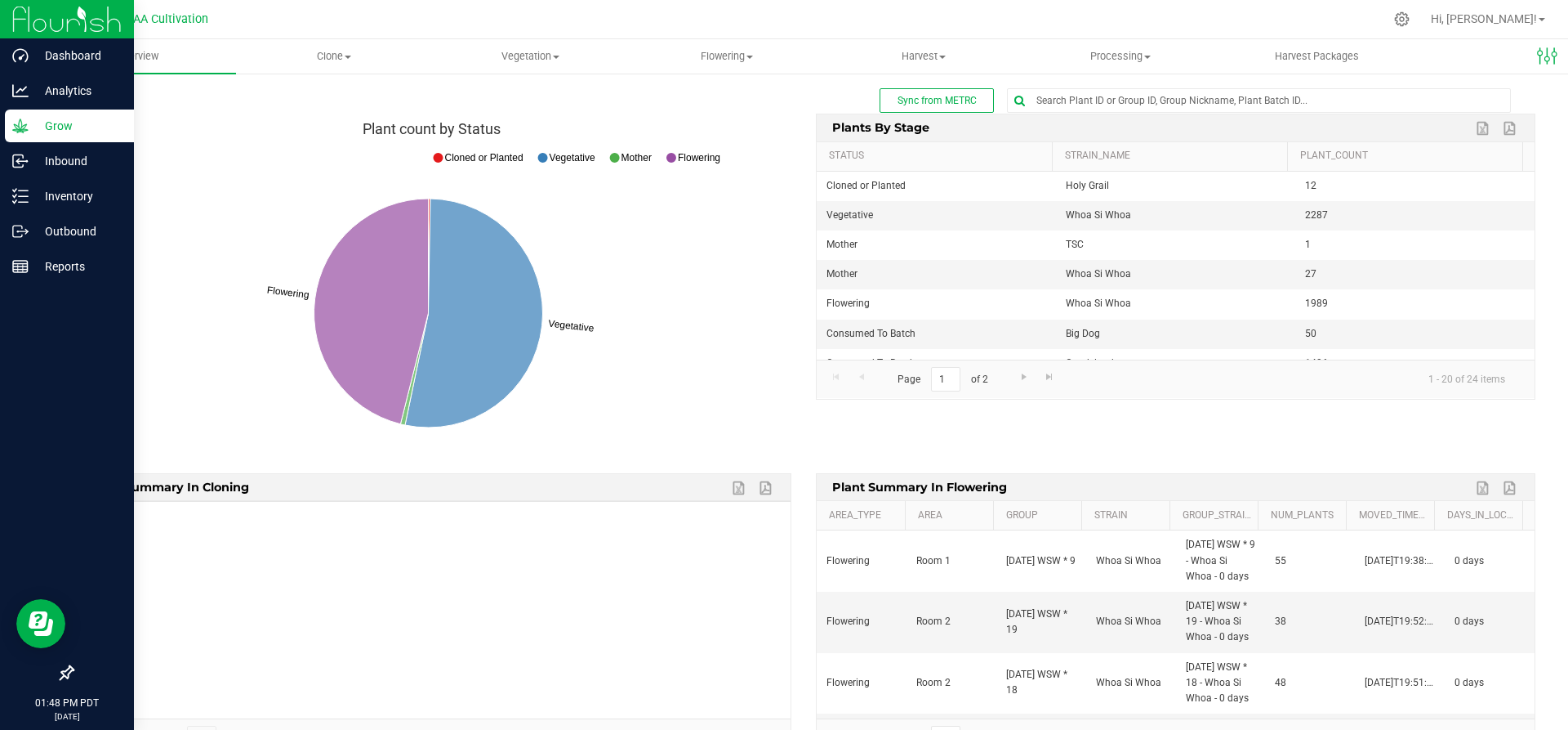
click at [72, 7] on img at bounding box center [67, 19] width 110 height 38
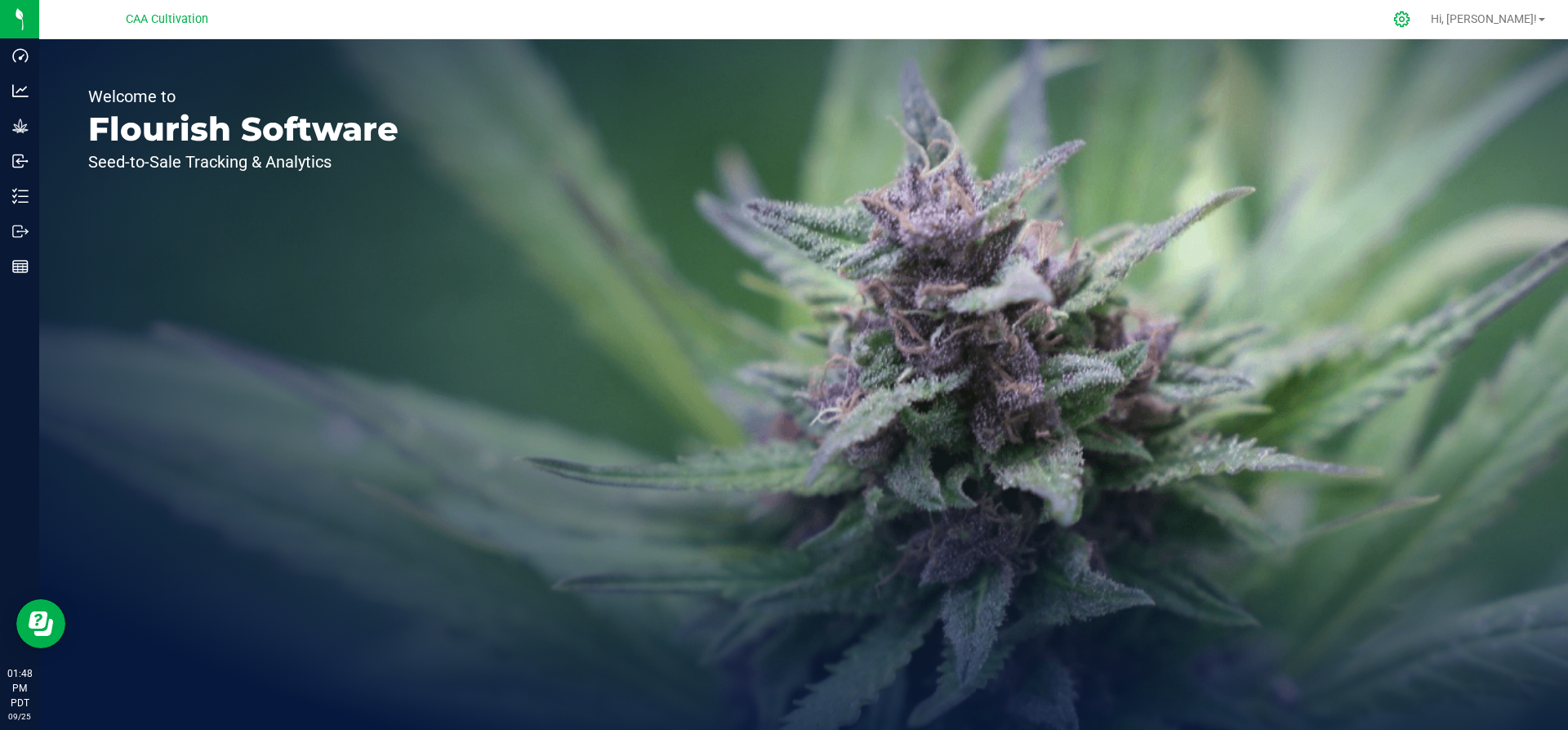
click at [1410, 17] on icon at bounding box center [1402, 19] width 17 height 17
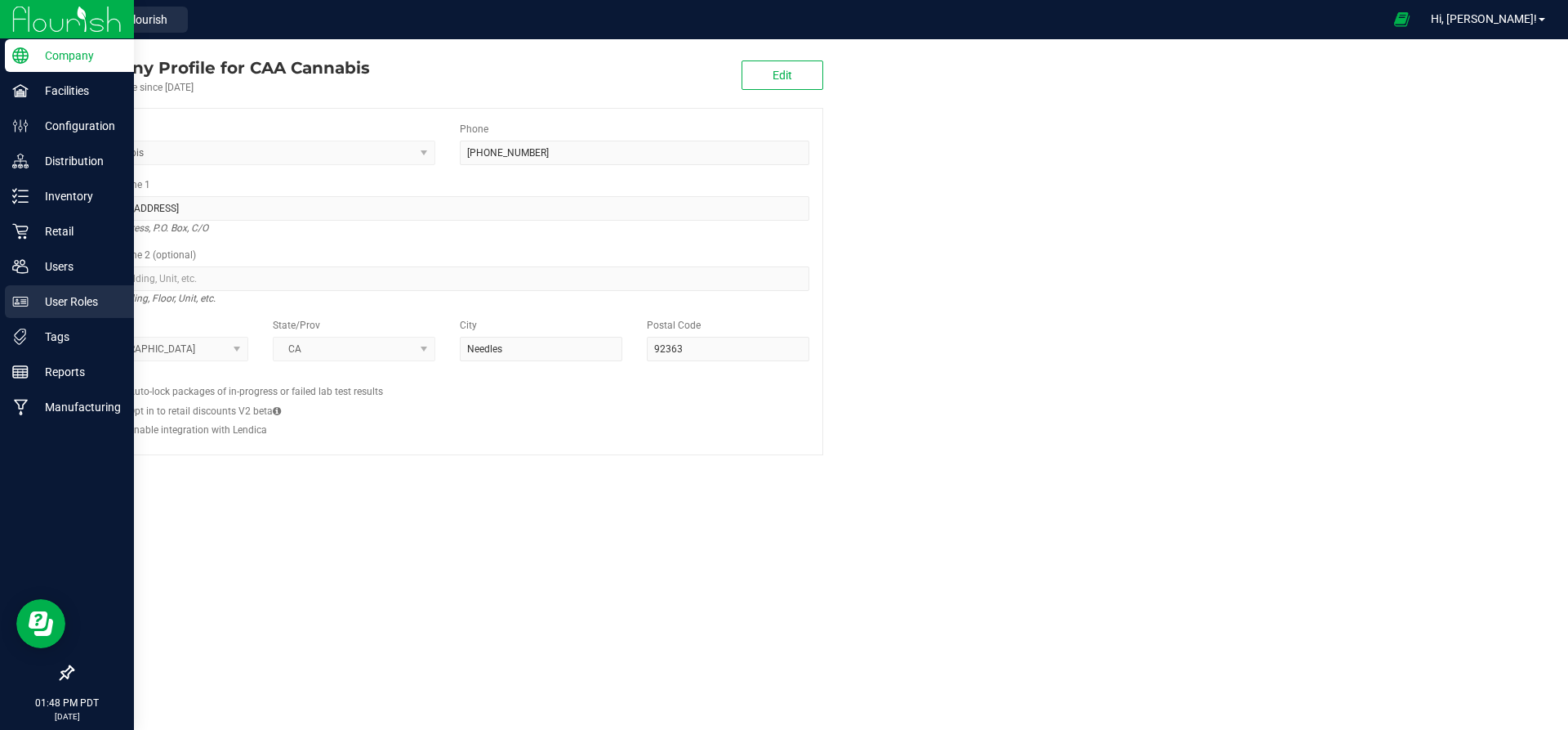
click at [85, 301] on p "User Roles" at bounding box center [77, 301] width 98 height 20
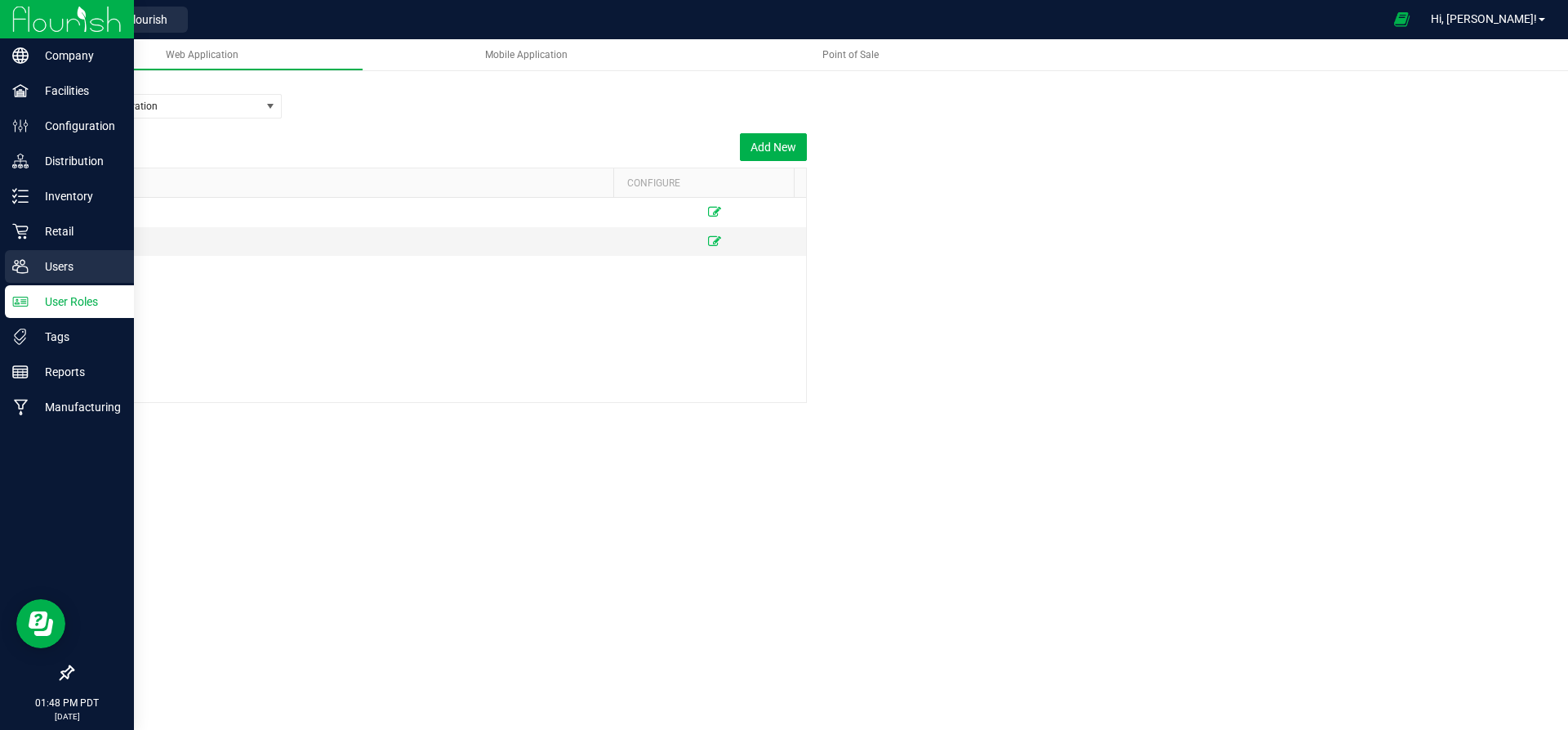
click at [58, 267] on p "Users" at bounding box center [77, 267] width 98 height 20
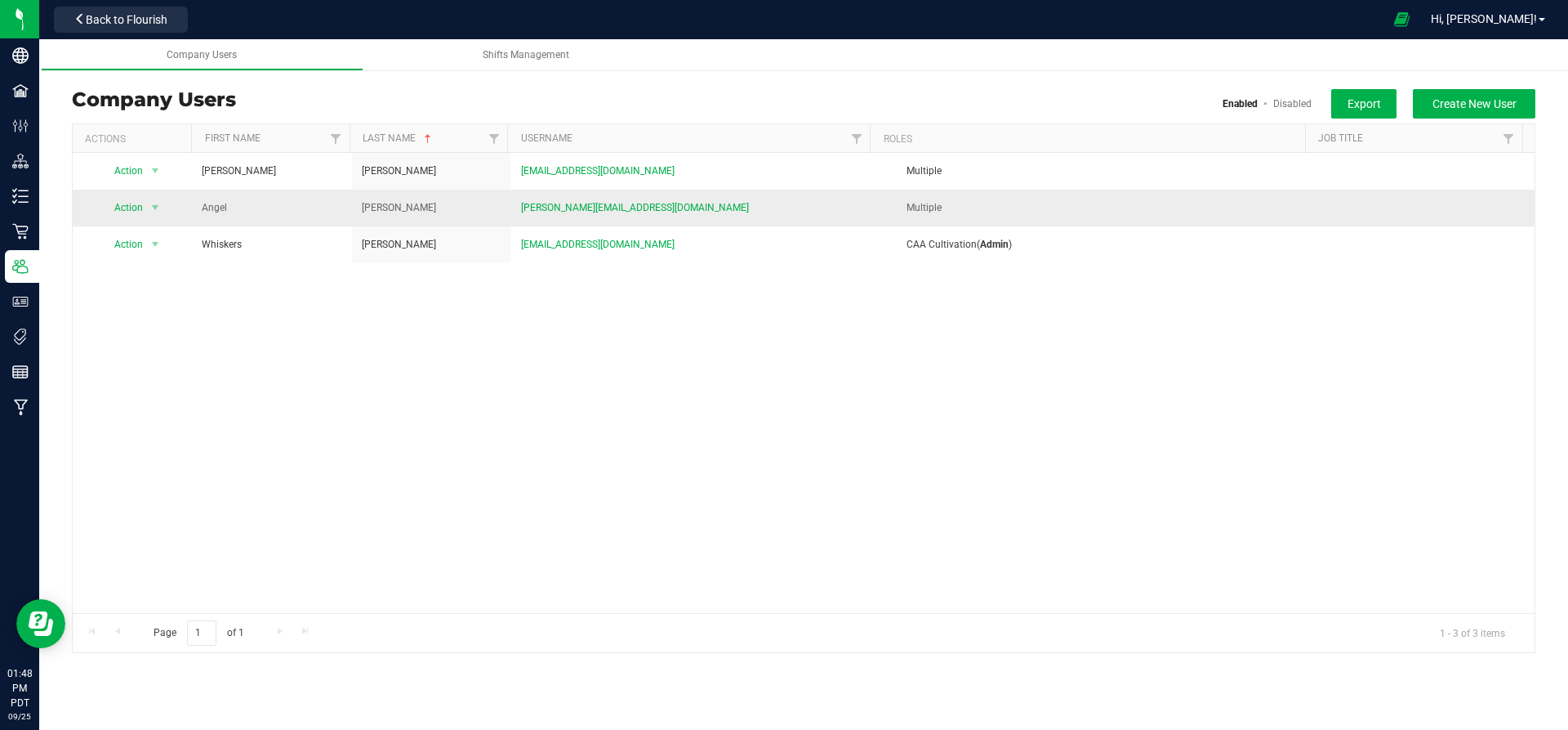
click at [249, 209] on td "Angel" at bounding box center [271, 208] width 159 height 37
click at [557, 209] on span "[PERSON_NAME][EMAIL_ADDRESS][DOMAIN_NAME]" at bounding box center [635, 208] width 228 height 16
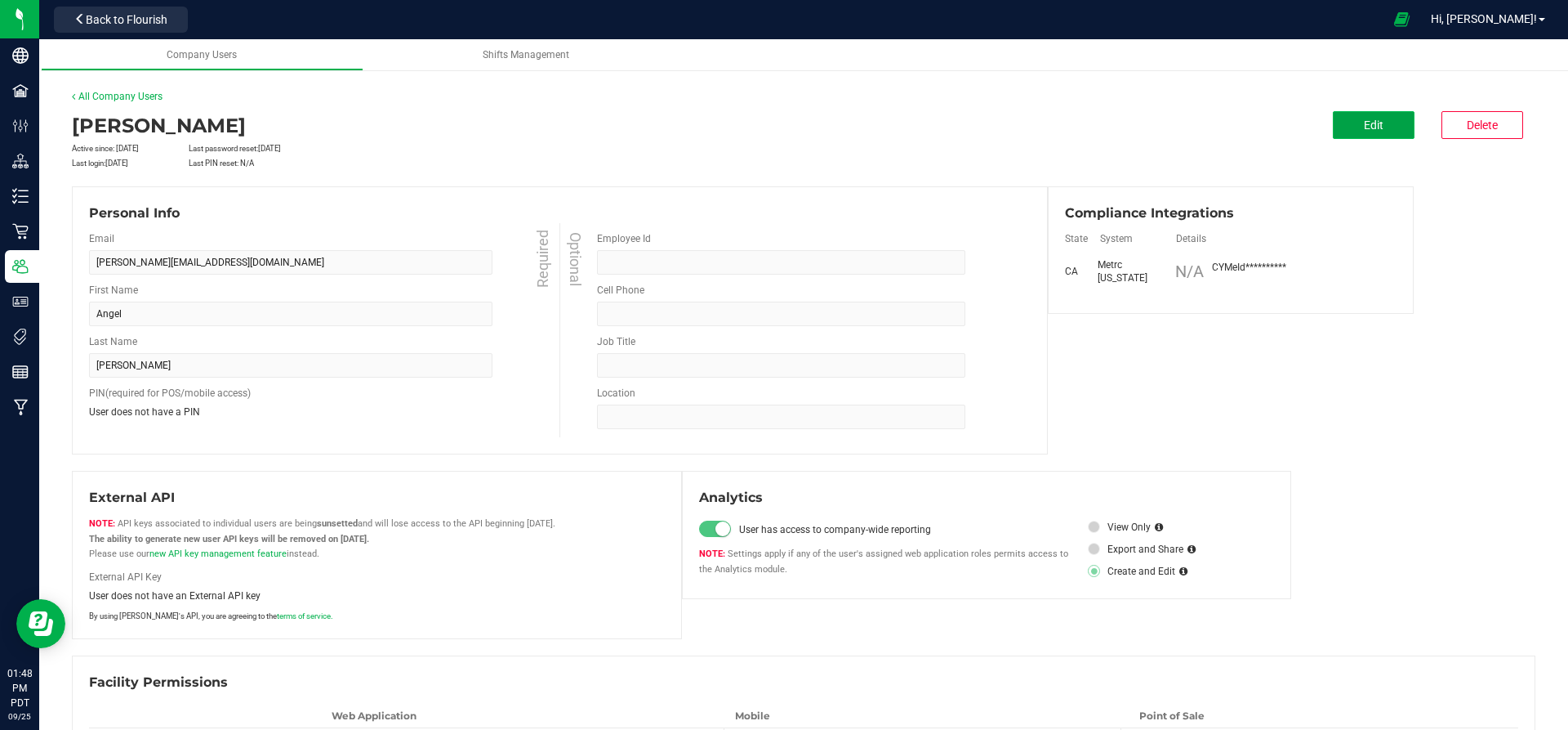
click at [1363, 126] on span "Edit" at bounding box center [1373, 125] width 20 height 13
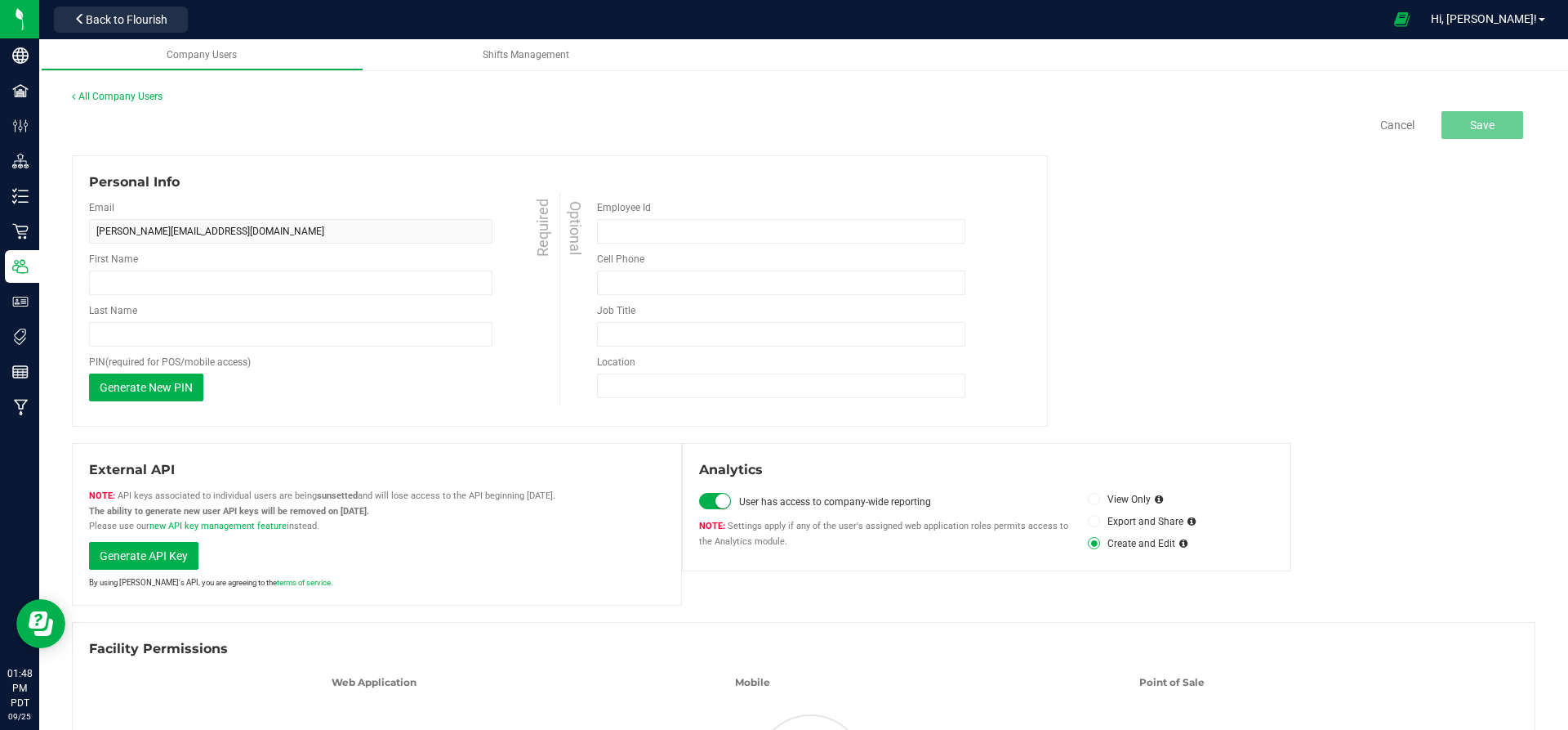
type input "Angel"
type input "Kindschi"
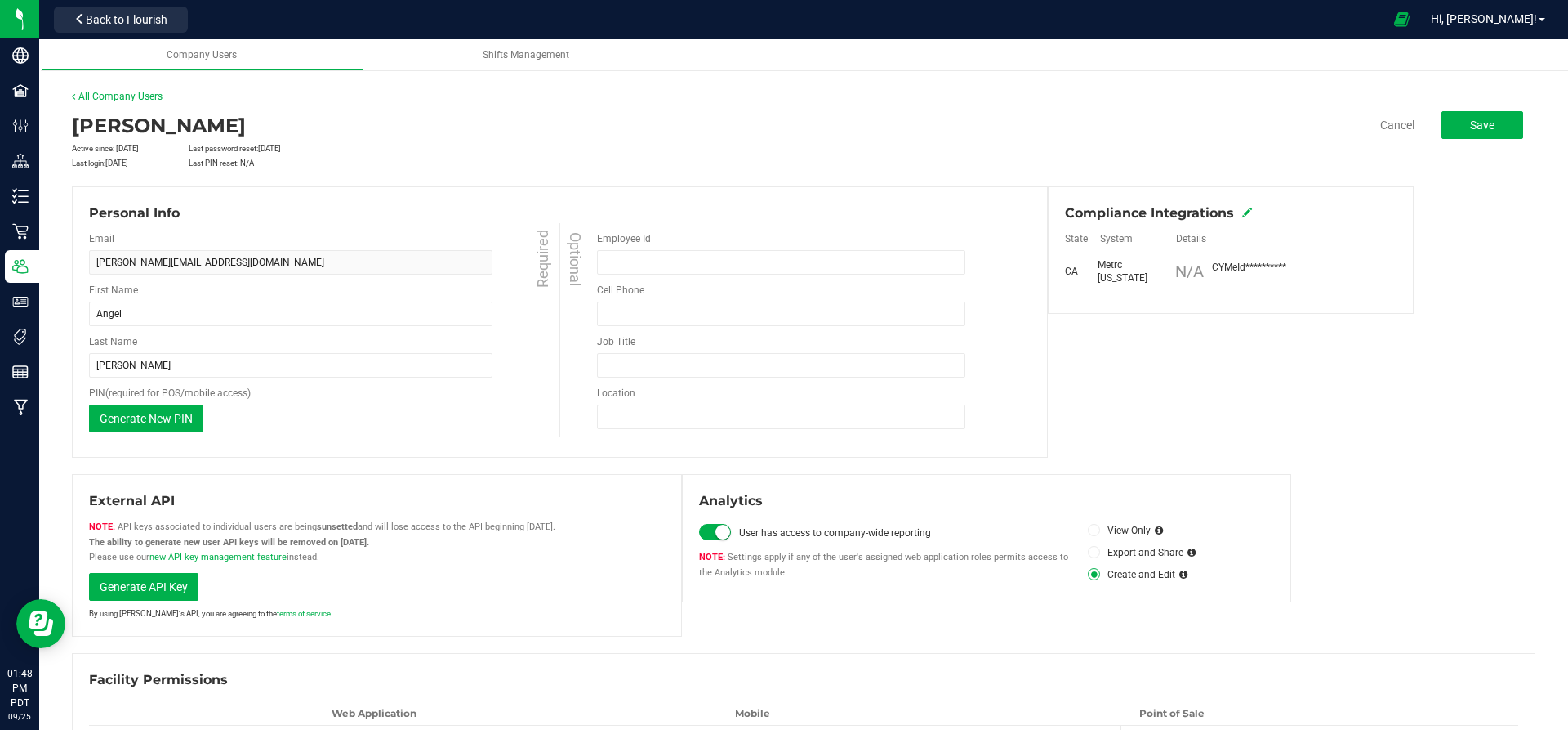
click at [1243, 206] on span at bounding box center [1247, 213] width 10 height 15
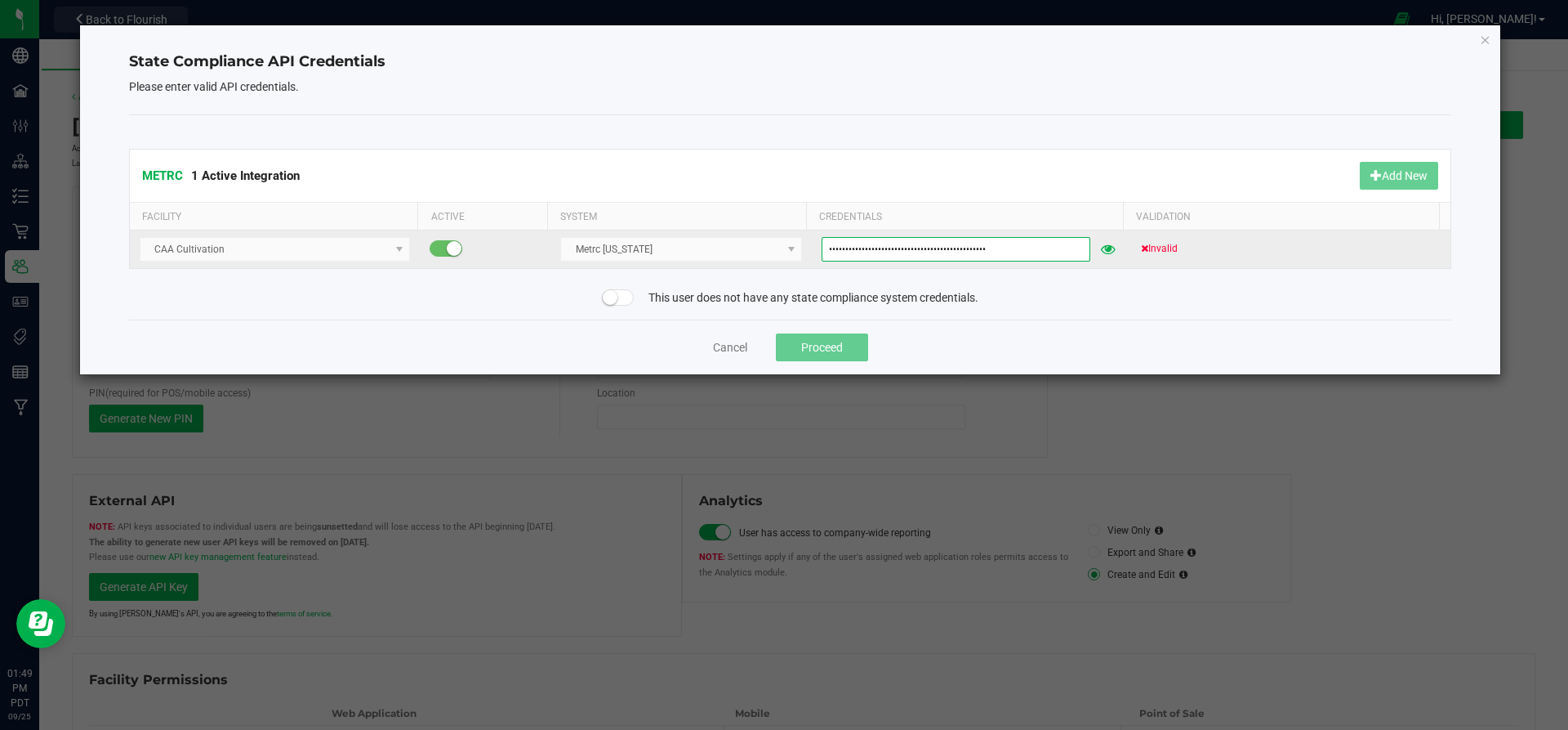
click at [943, 247] on input "CYMeIdKStySGv7wOTVndUDW5mXsYrEQMEl8pLrZvOhEEKoLC" at bounding box center [956, 249] width 269 height 24
paste input "2w9YIpzSd8Sx3LigFQPCuMGTVe6Xj8IXMkhMnBcseuADMTOG"
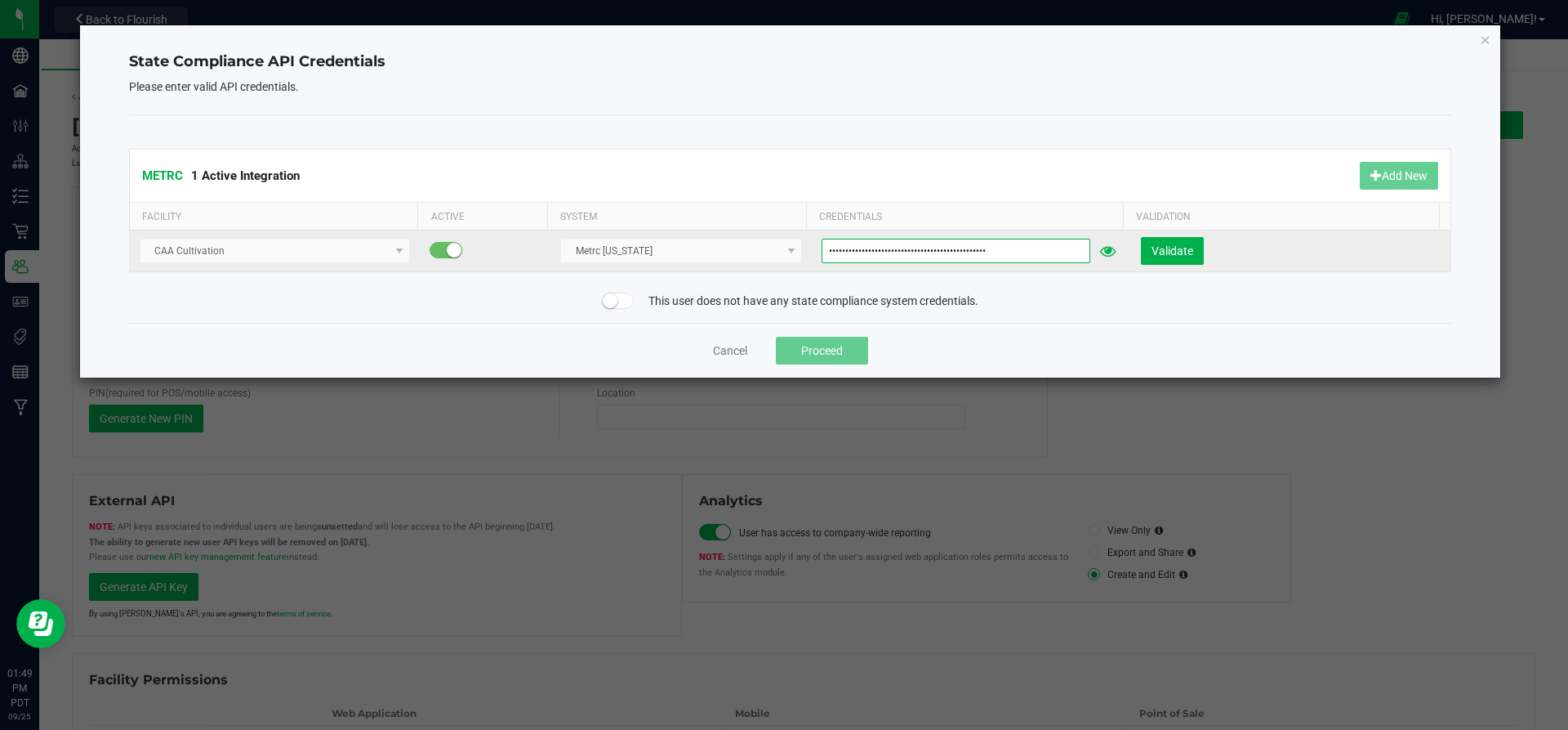
type input "2w9YIpzSd8Sx3LigFQPCuMGTVe6Xj8IXMkhMnBcseuADMTOG"
click at [1106, 245] on span at bounding box center [1108, 251] width 30 height 26
click at [1161, 253] on span "Validate" at bounding box center [1173, 250] width 42 height 13
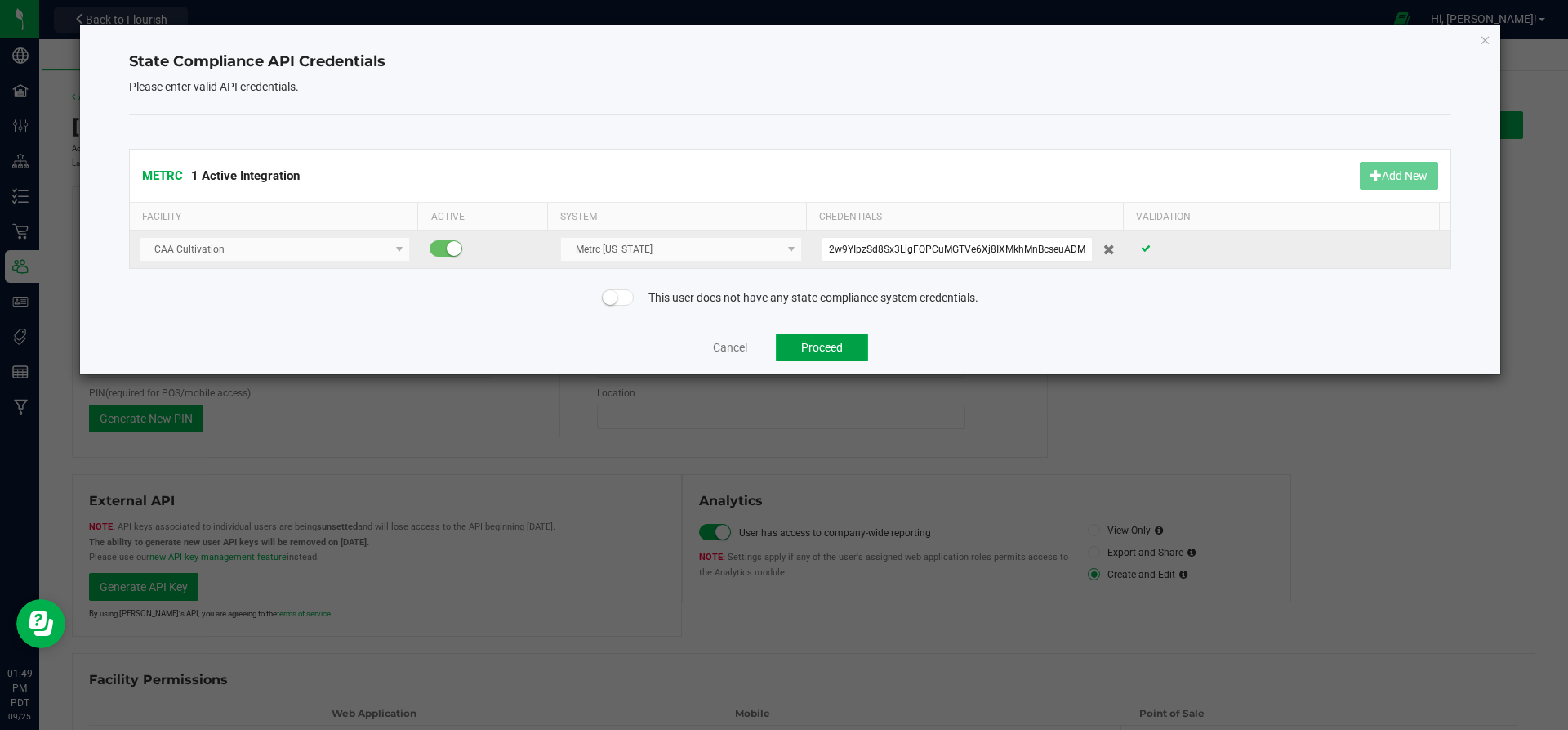
click at [831, 354] on button "Proceed" at bounding box center [822, 348] width 92 height 28
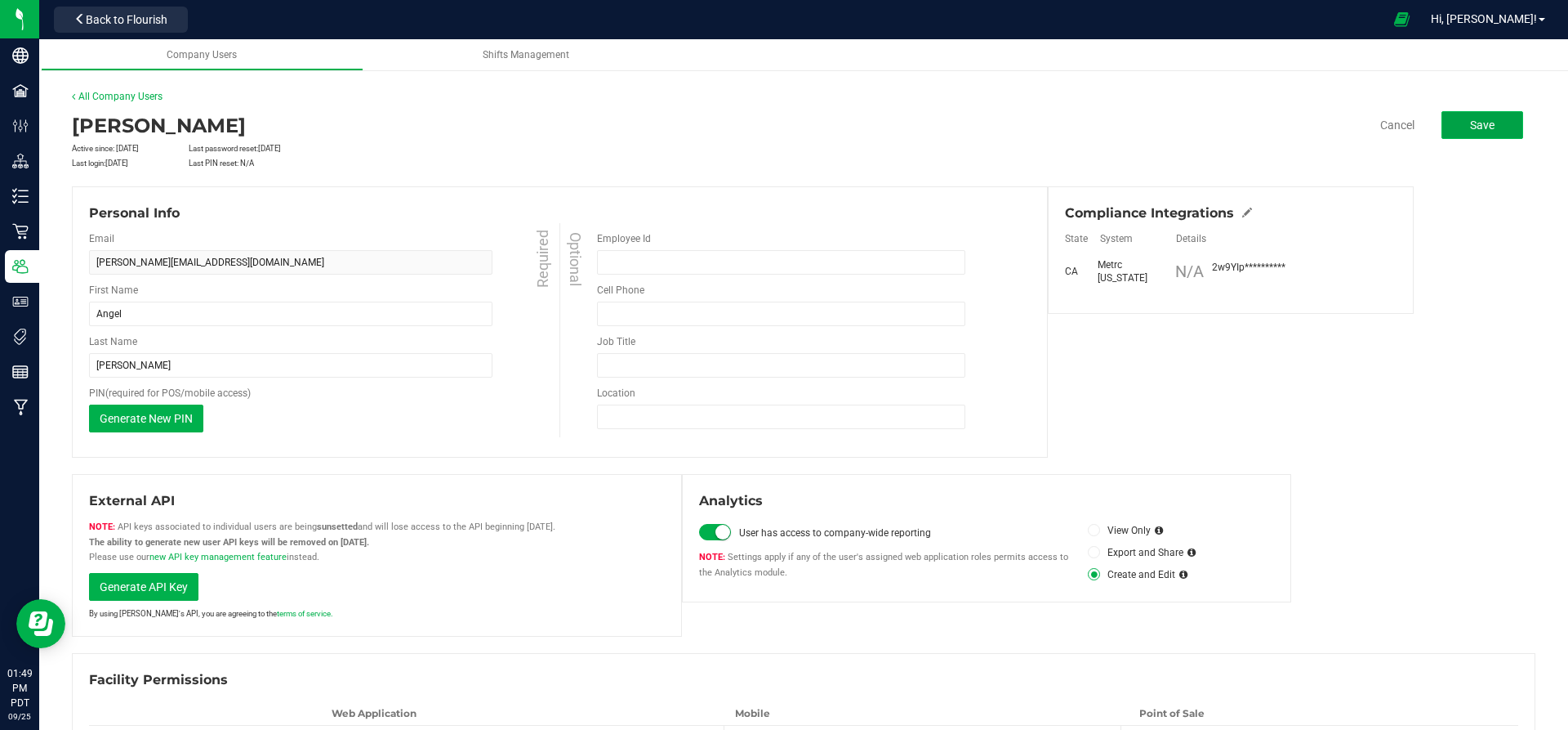
click at [1485, 118] on button "Save" at bounding box center [1483, 125] width 82 height 28
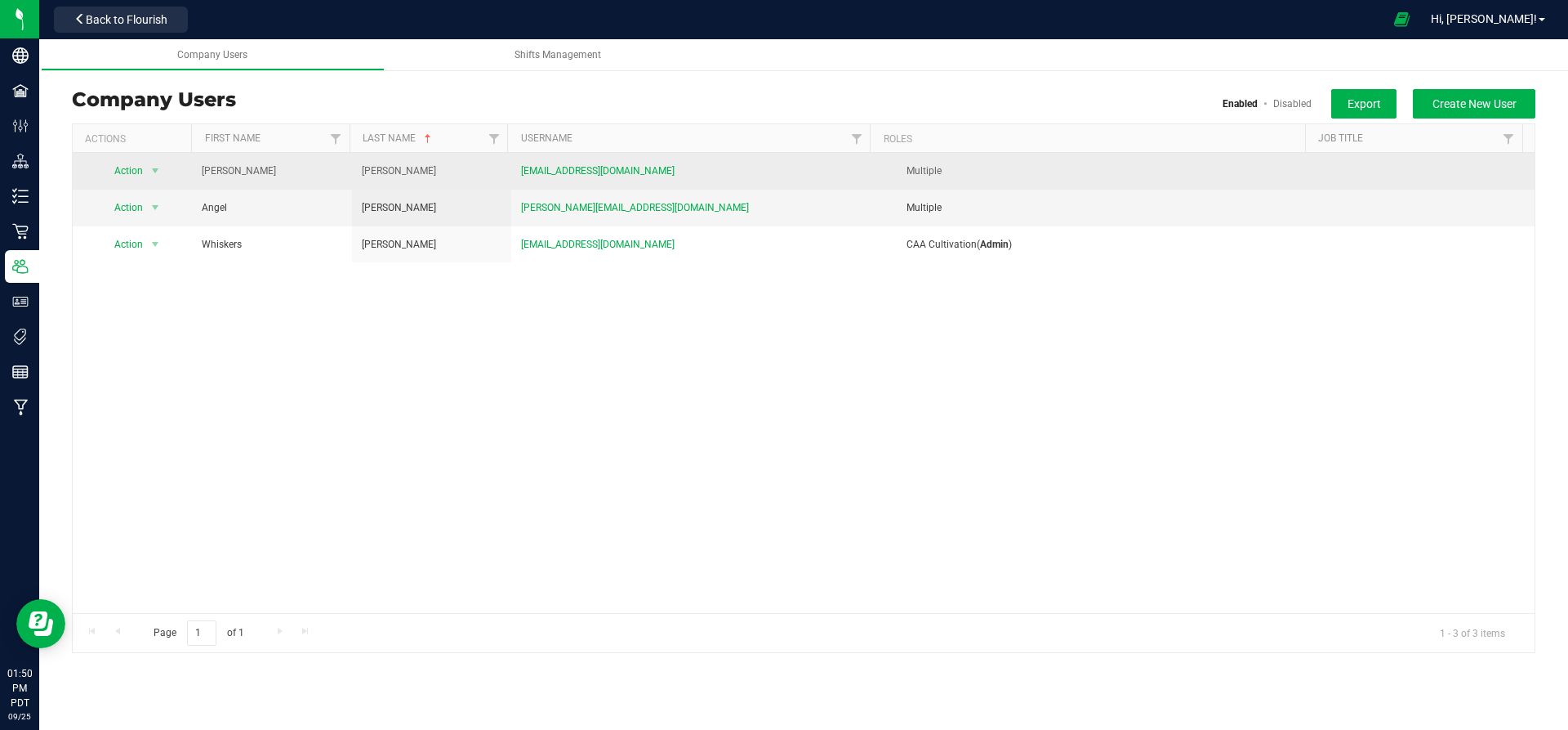
click at [257, 173] on td "Jessica" at bounding box center [271, 171] width 159 height 37
click at [581, 173] on span "gonzalezwall@gmail.com" at bounding box center [597, 172] width 153 height 16
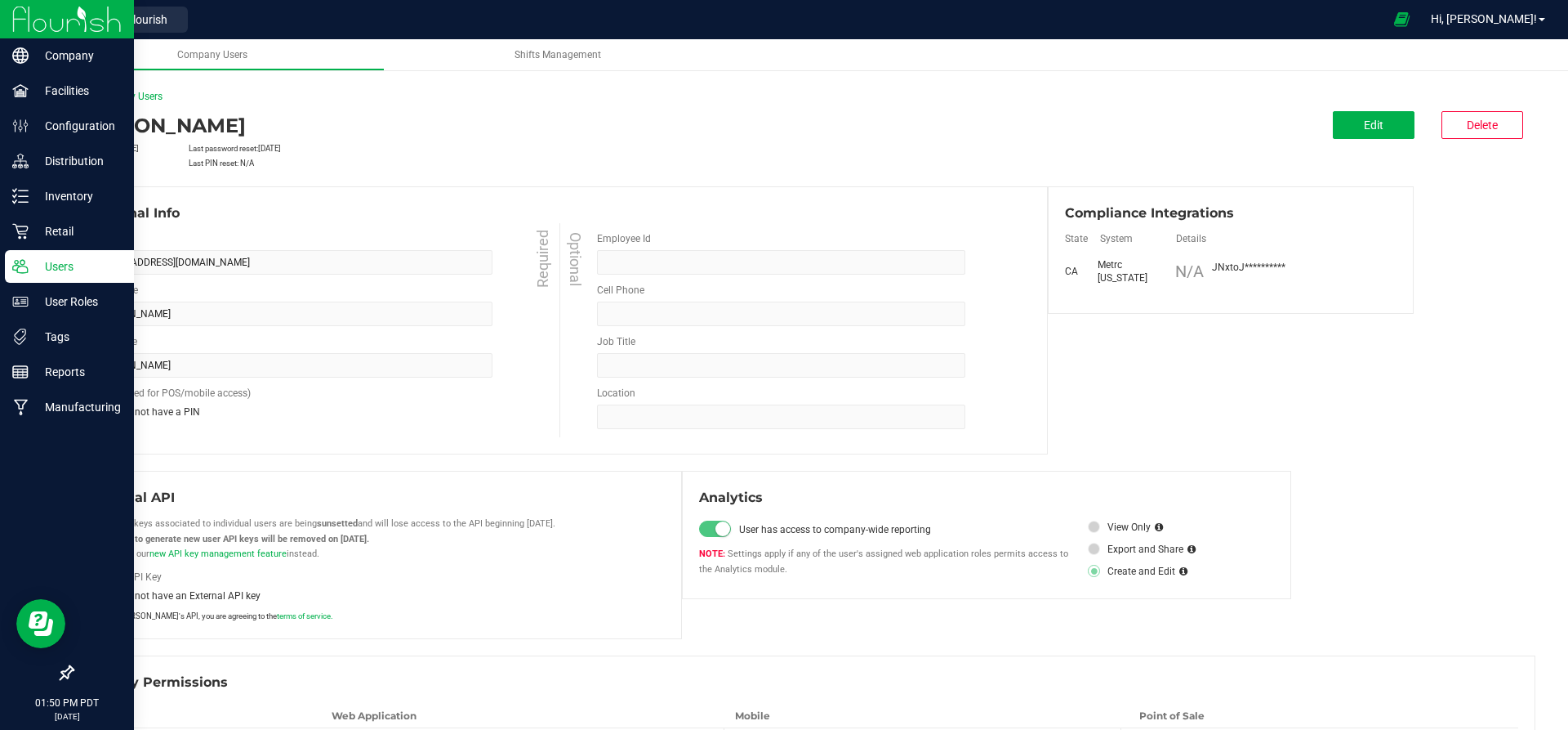
click at [75, 263] on p "Users" at bounding box center [77, 267] width 98 height 20
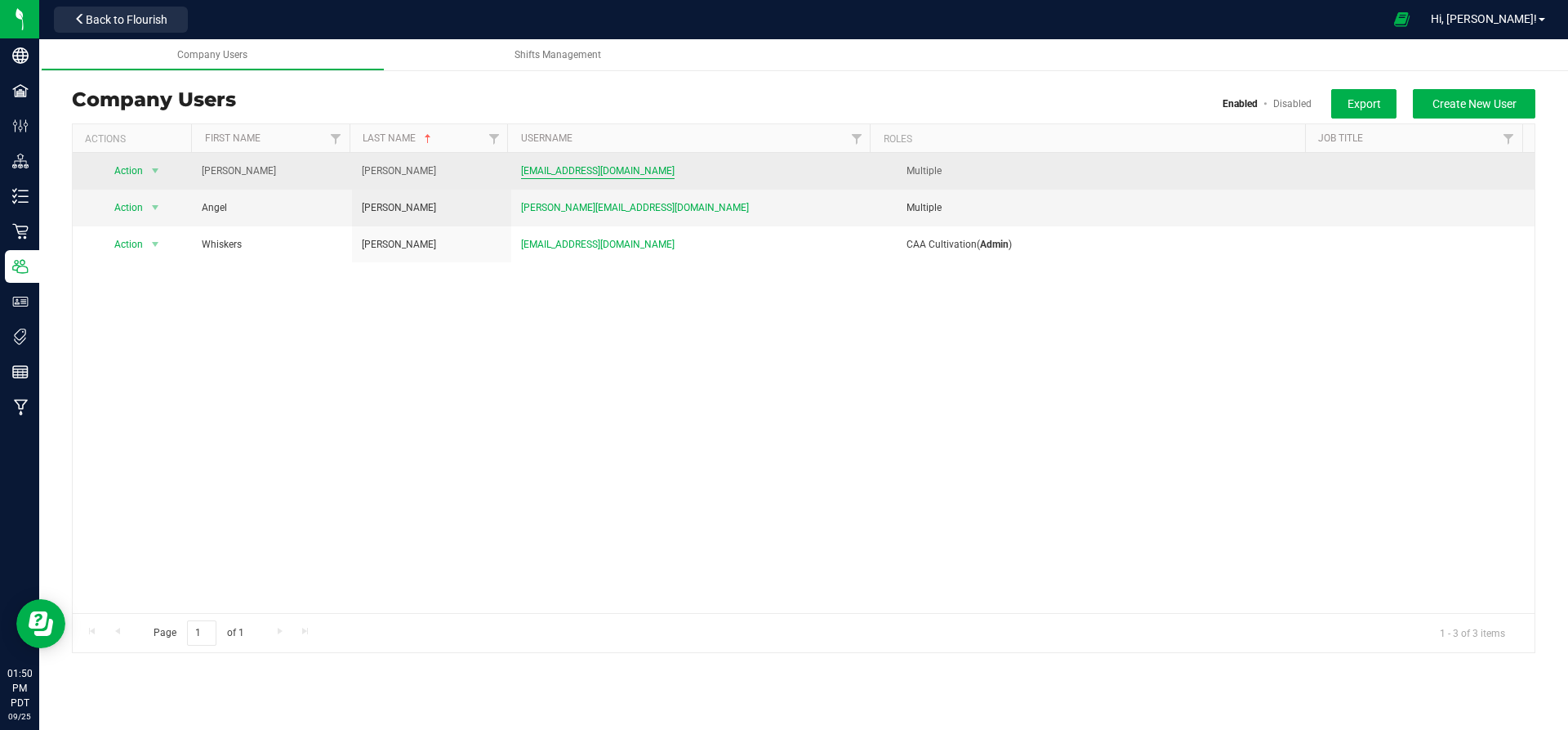
click at [591, 177] on span "gonzalezwall@gmail.com" at bounding box center [597, 172] width 153 height 16
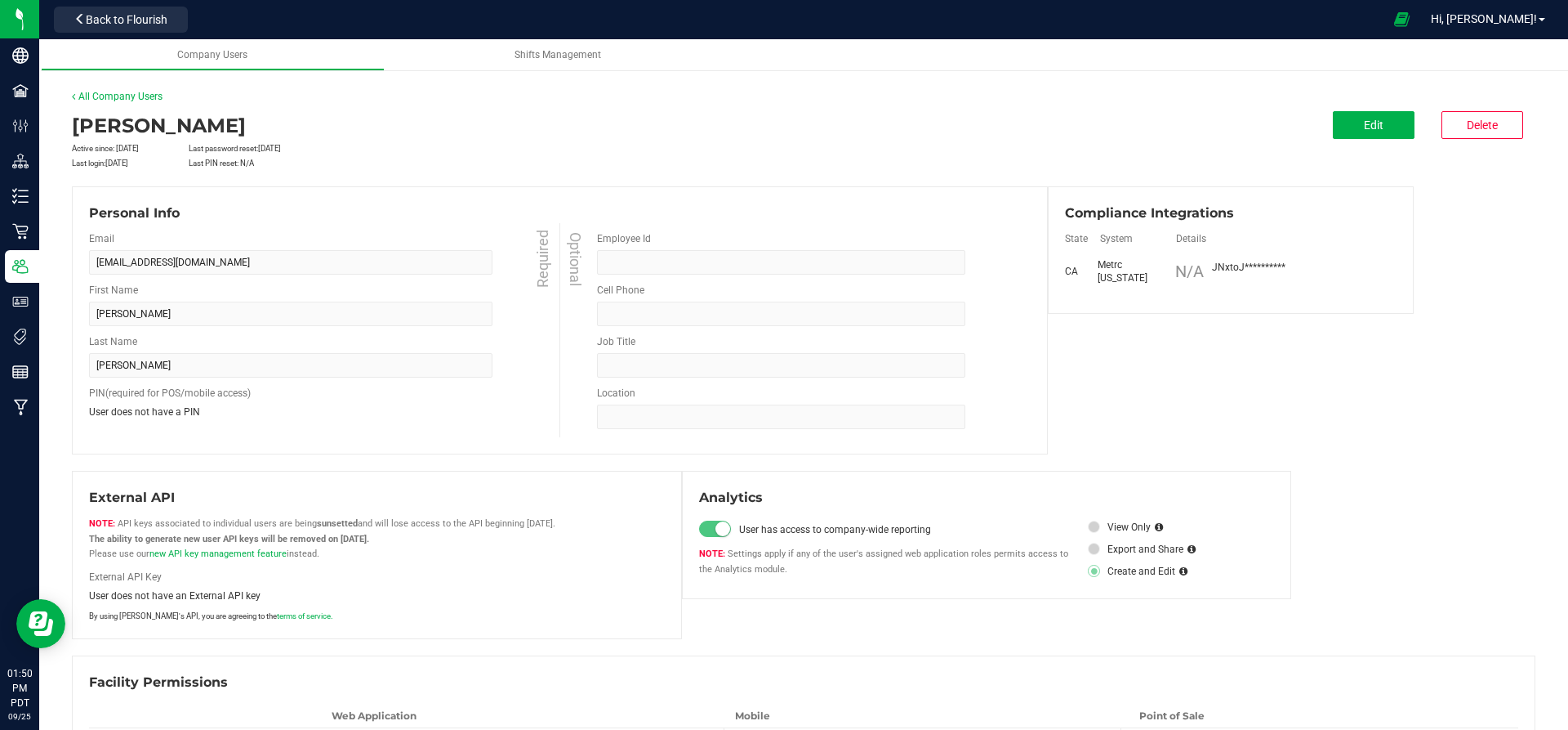
click at [1228, 265] on div "**********" at bounding box center [1248, 267] width 73 height 13
click at [1254, 267] on div "**********" at bounding box center [1248, 267] width 73 height 13
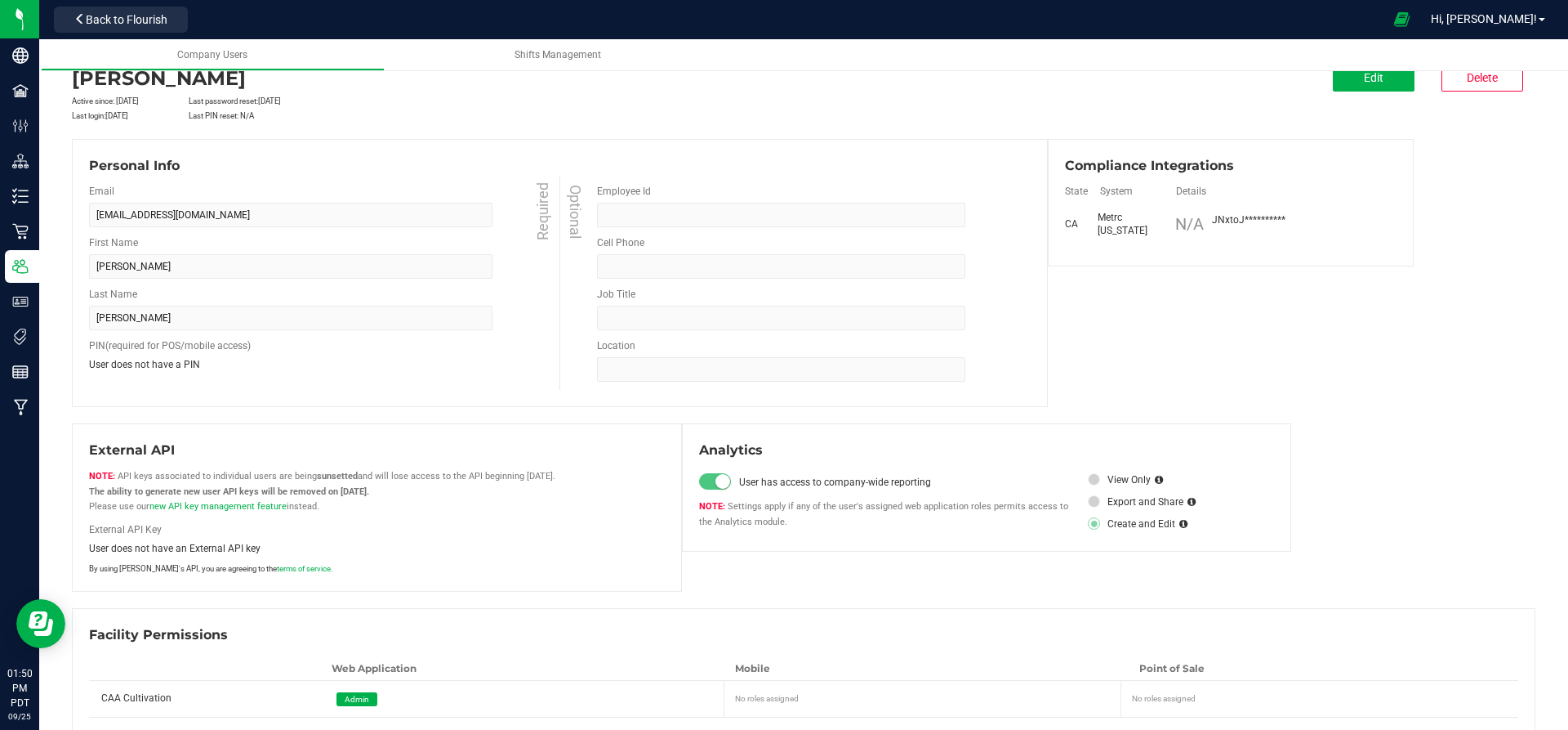
scroll to position [69, 0]
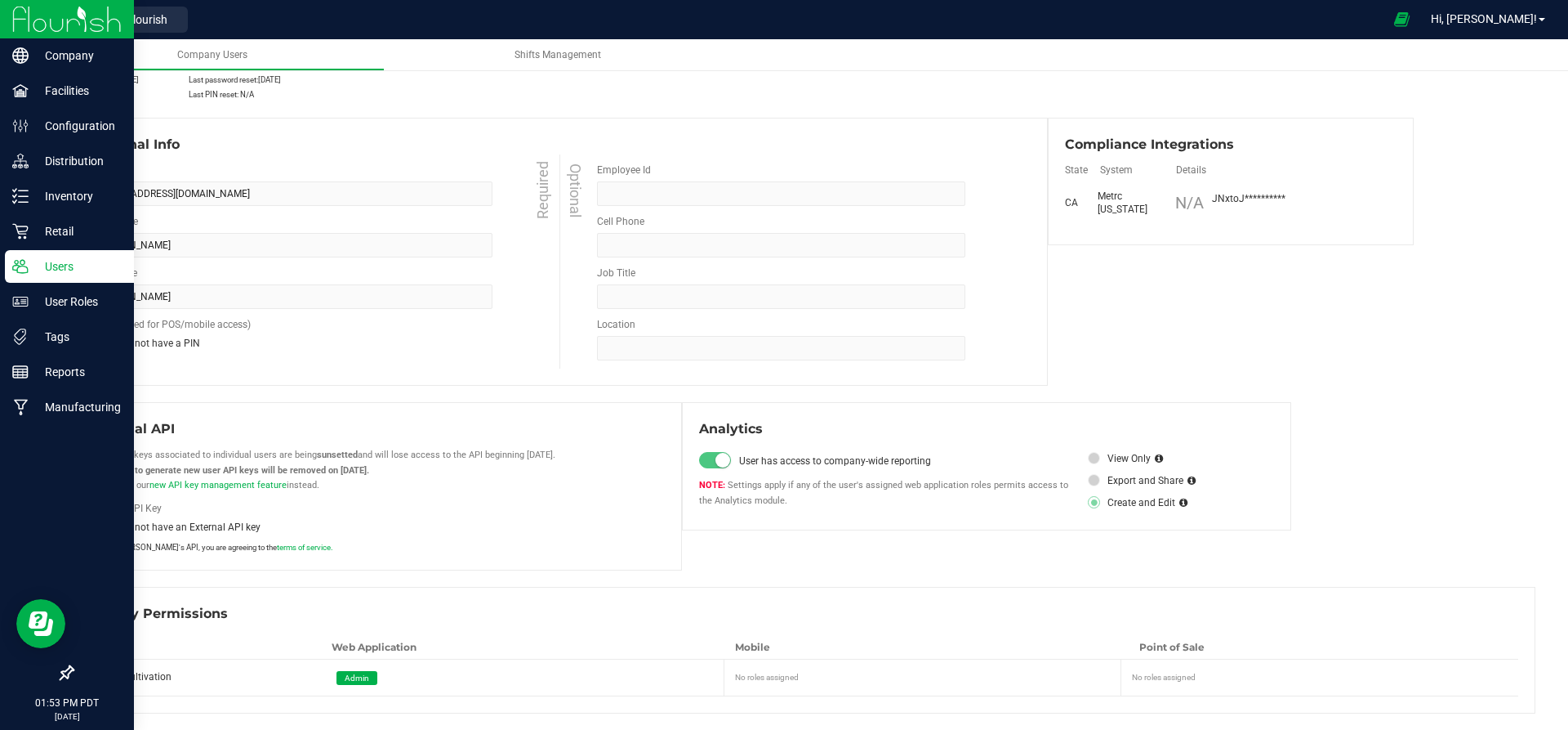
click at [57, 269] on p "Users" at bounding box center [77, 267] width 98 height 20
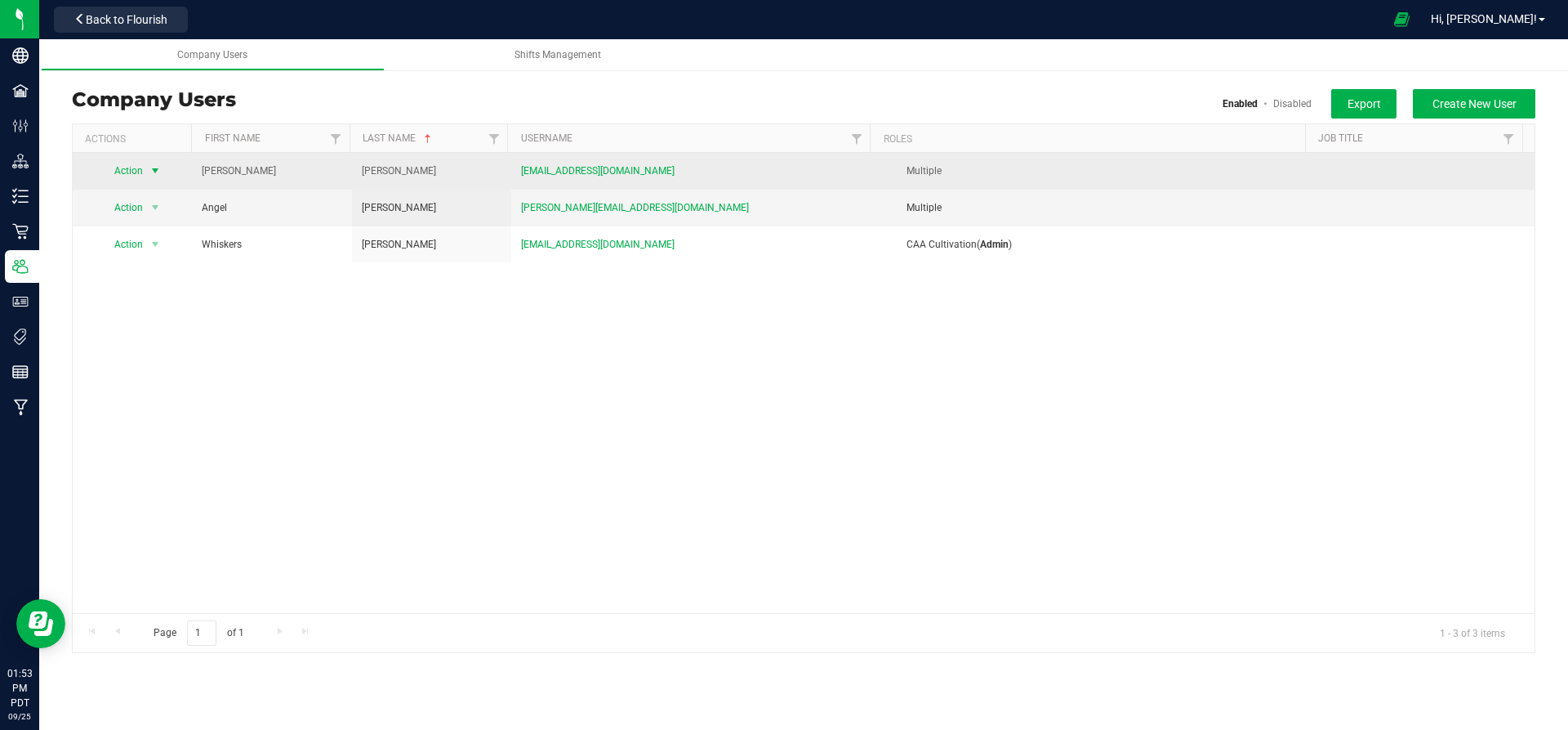
click at [151, 166] on span "select" at bounding box center [155, 171] width 13 height 13
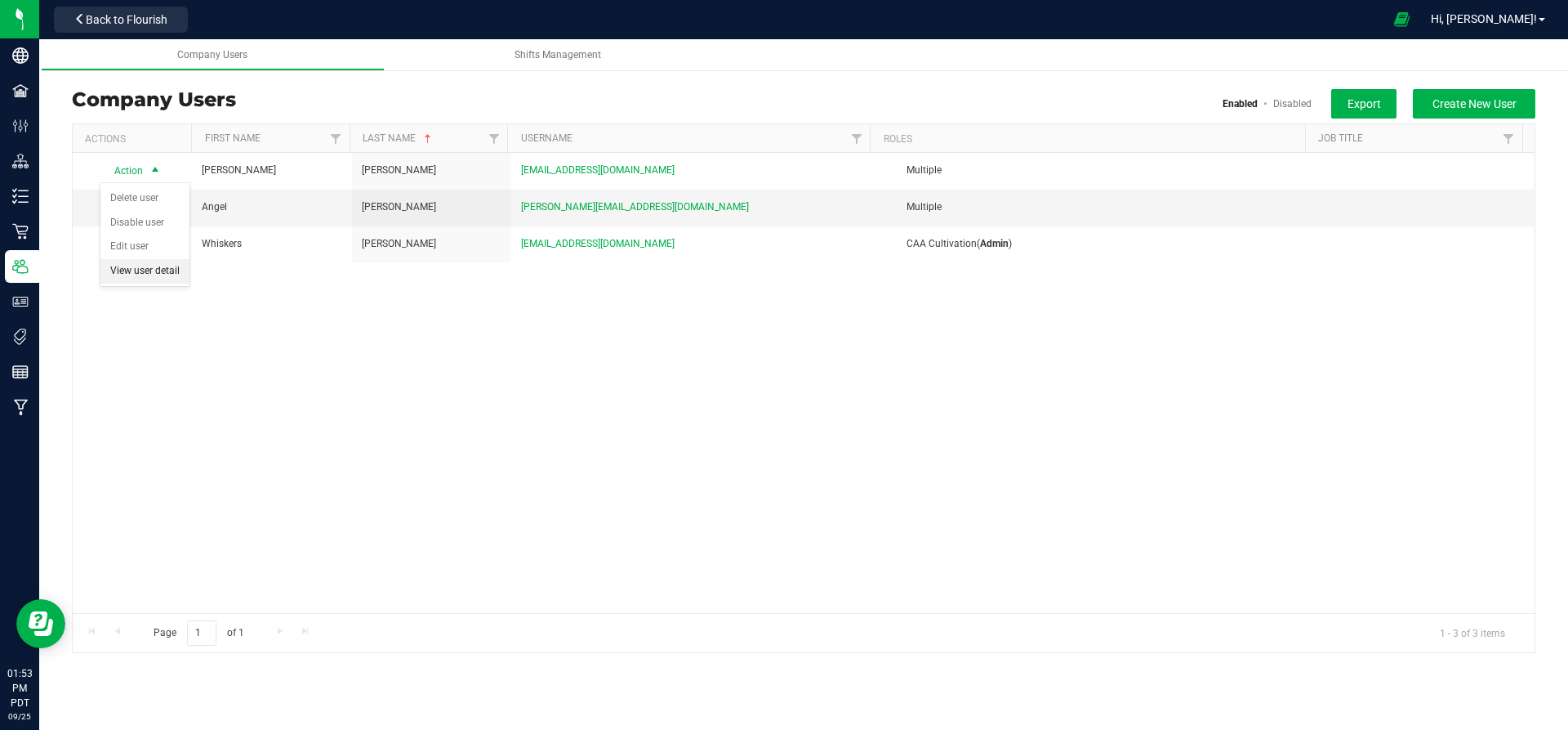
click at [145, 269] on li "View user detail" at bounding box center [145, 271] width 89 height 24
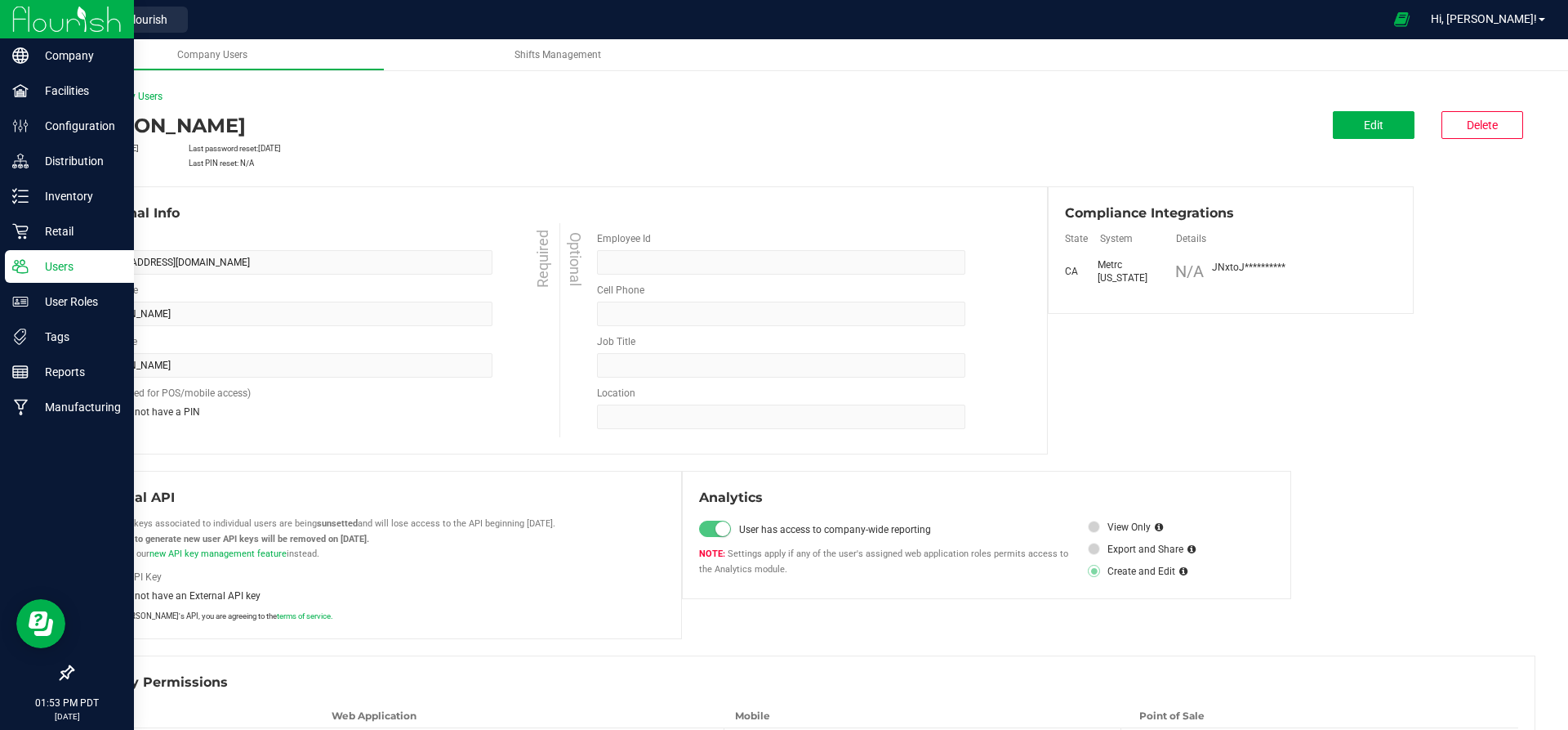
click at [77, 263] on p "Users" at bounding box center [77, 267] width 98 height 20
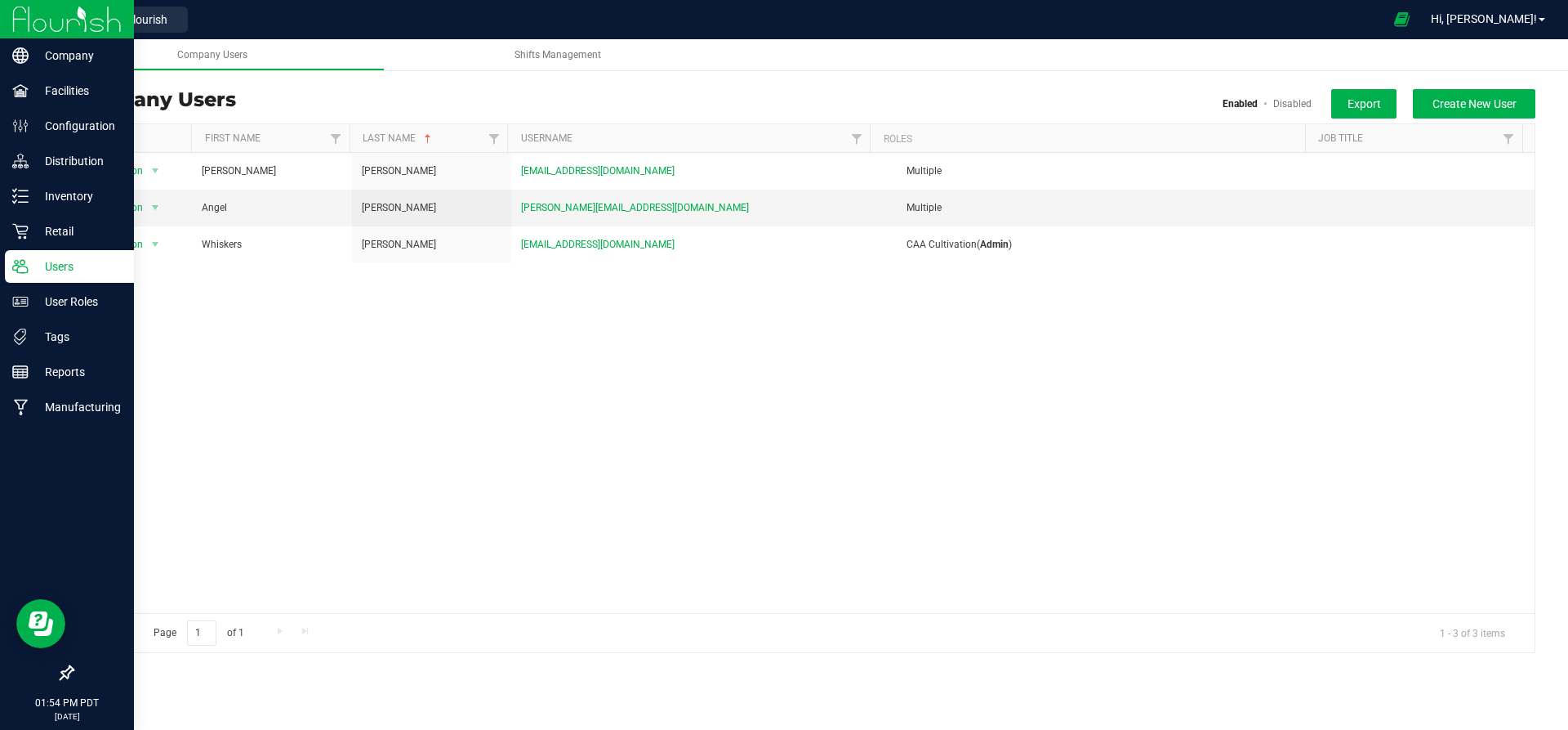
click at [21, 266] on icon at bounding box center [20, 266] width 17 height 17
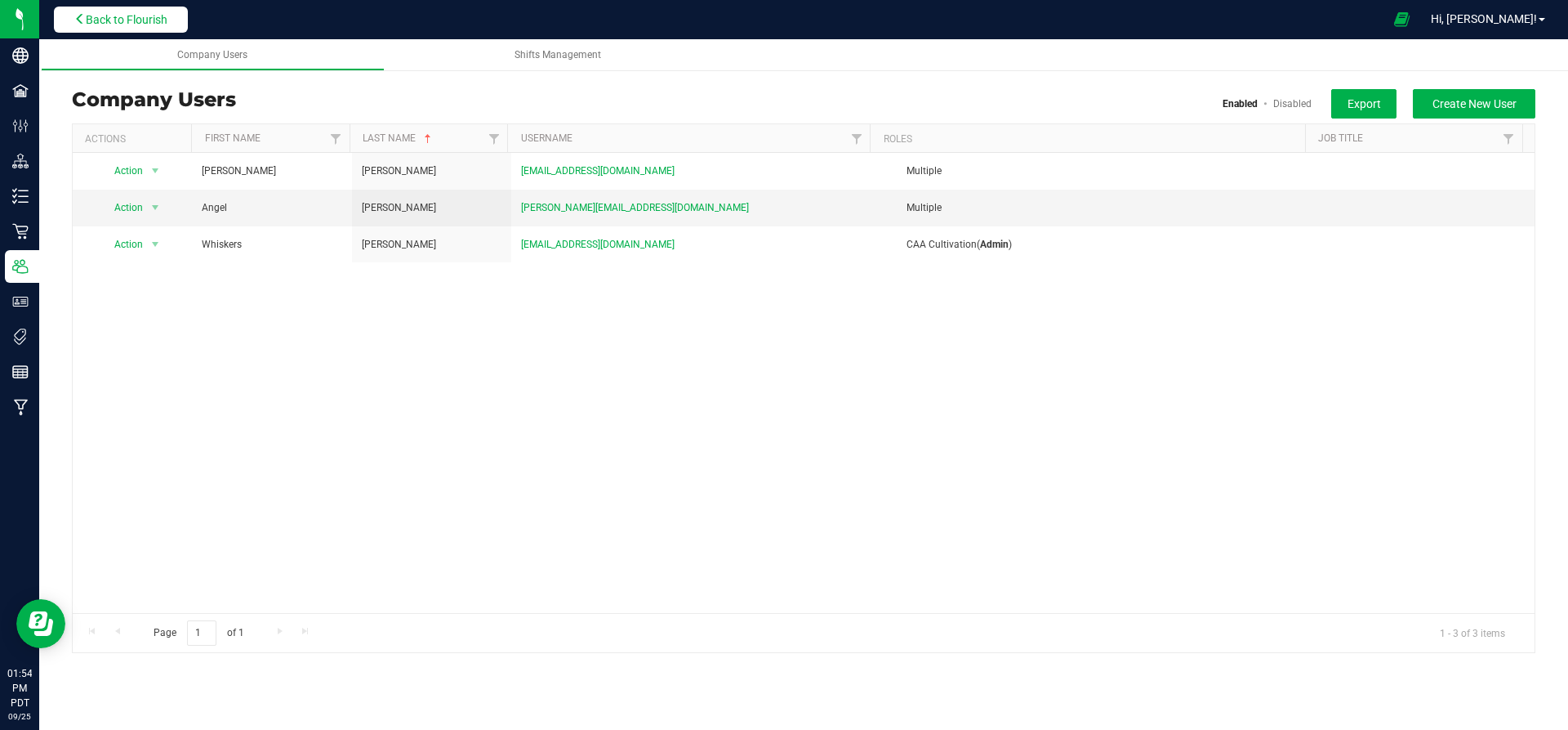
click at [157, 19] on span "Back to Flourish" at bounding box center [126, 19] width 82 height 13
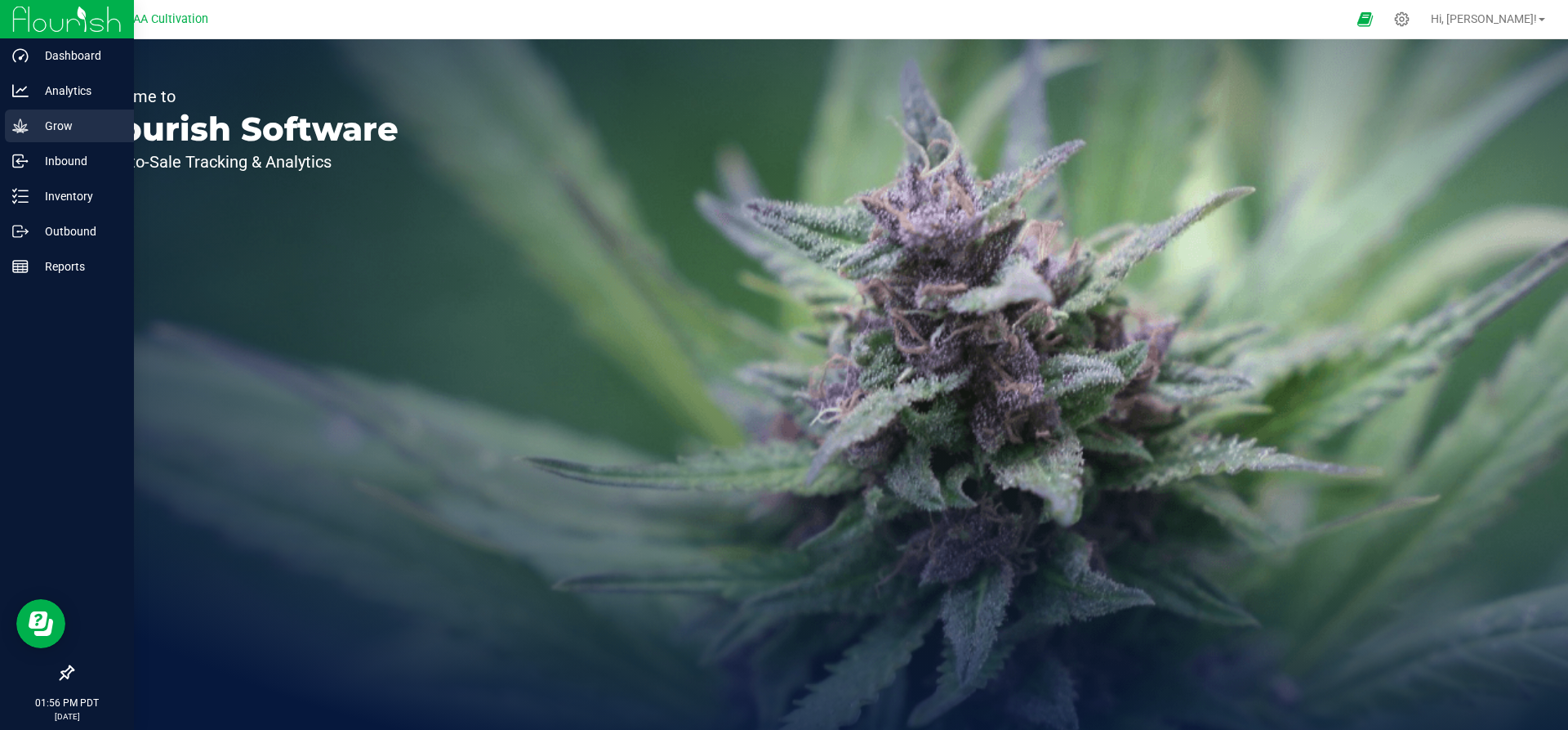
click at [79, 119] on p "Grow" at bounding box center [77, 125] width 98 height 20
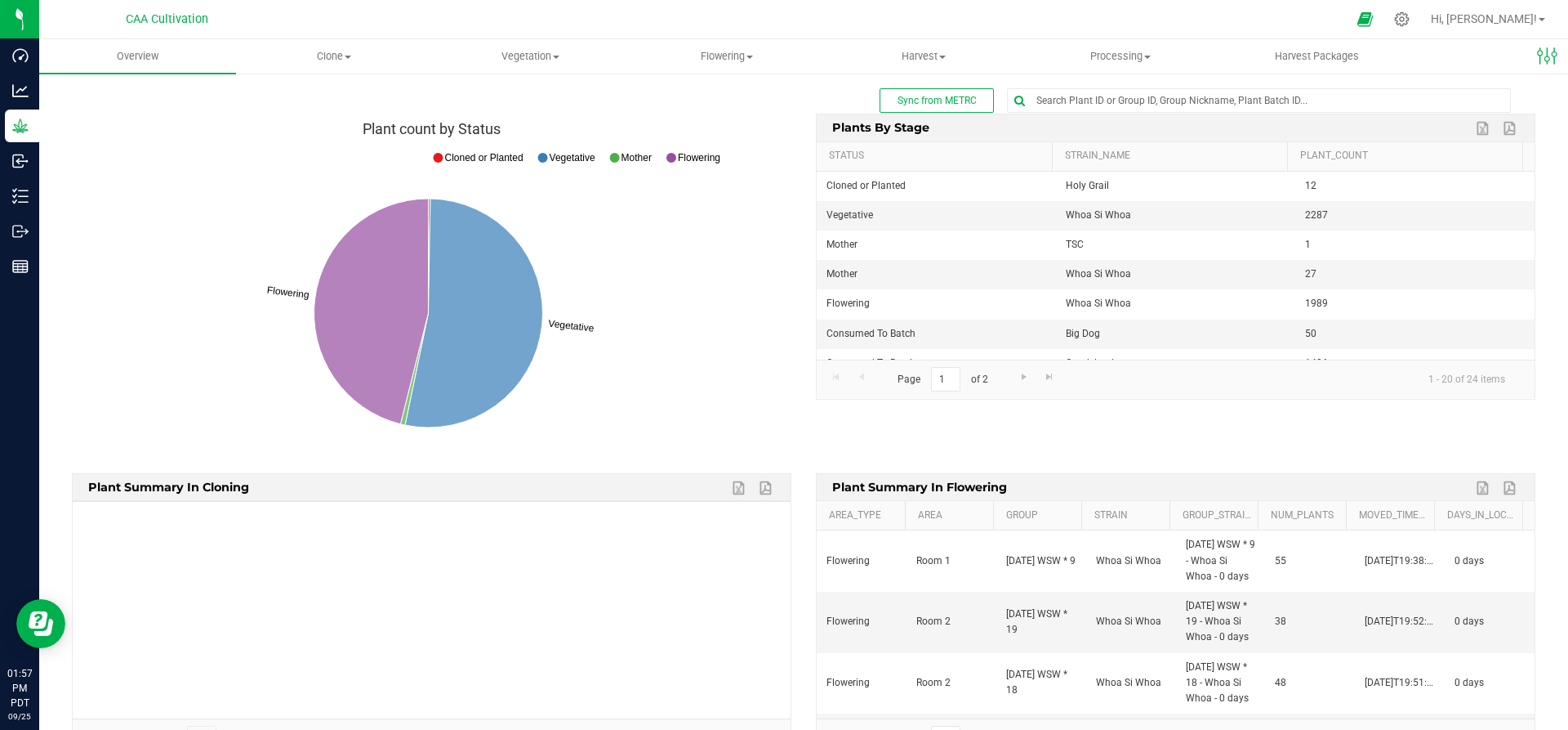
click at [1306, 442] on div "Plant count by Status Vegetative Flowering Cloned or Planted Vegetative Mother …" at bounding box center [803, 292] width 1488 height 360
click at [529, 57] on span "Vegetation" at bounding box center [530, 56] width 195 height 15
click at [507, 98] on span "Veg groups" at bounding box center [483, 98] width 104 height 14
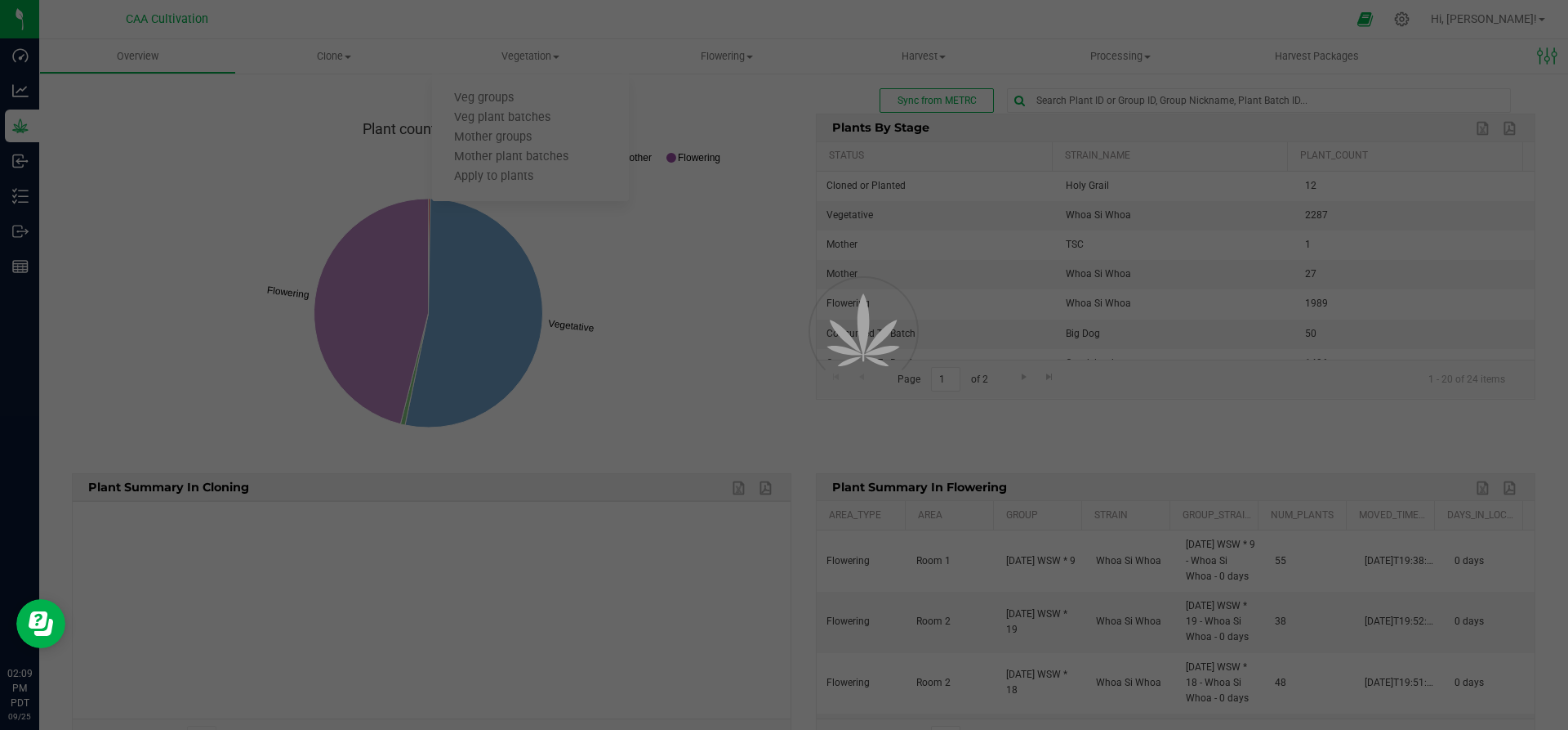
click at [556, 56] on div at bounding box center [784, 365] width 1568 height 730
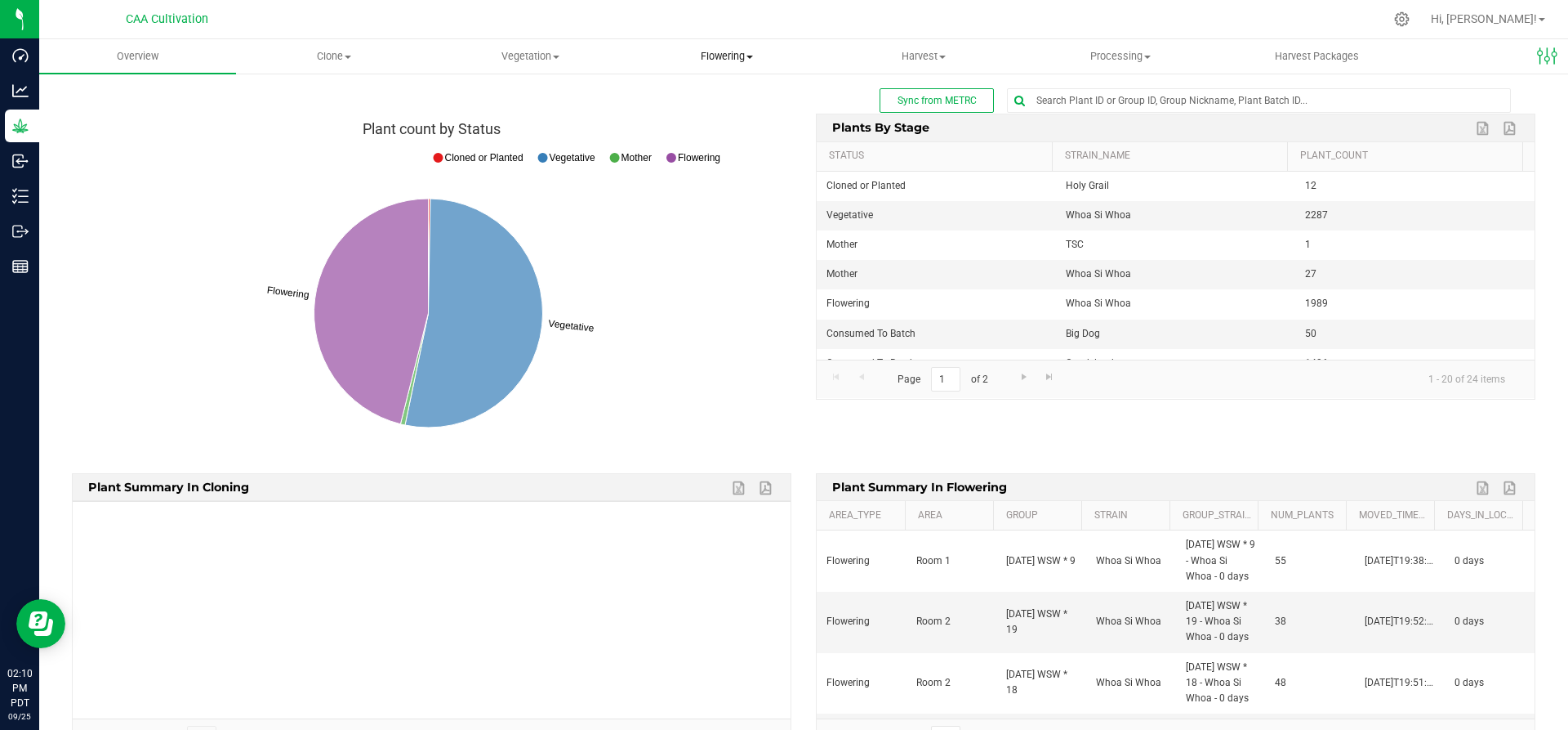
click at [733, 57] on span "Flowering" at bounding box center [727, 56] width 195 height 15
click at [718, 118] on span "Flowering groups" at bounding box center [697, 118] width 136 height 14
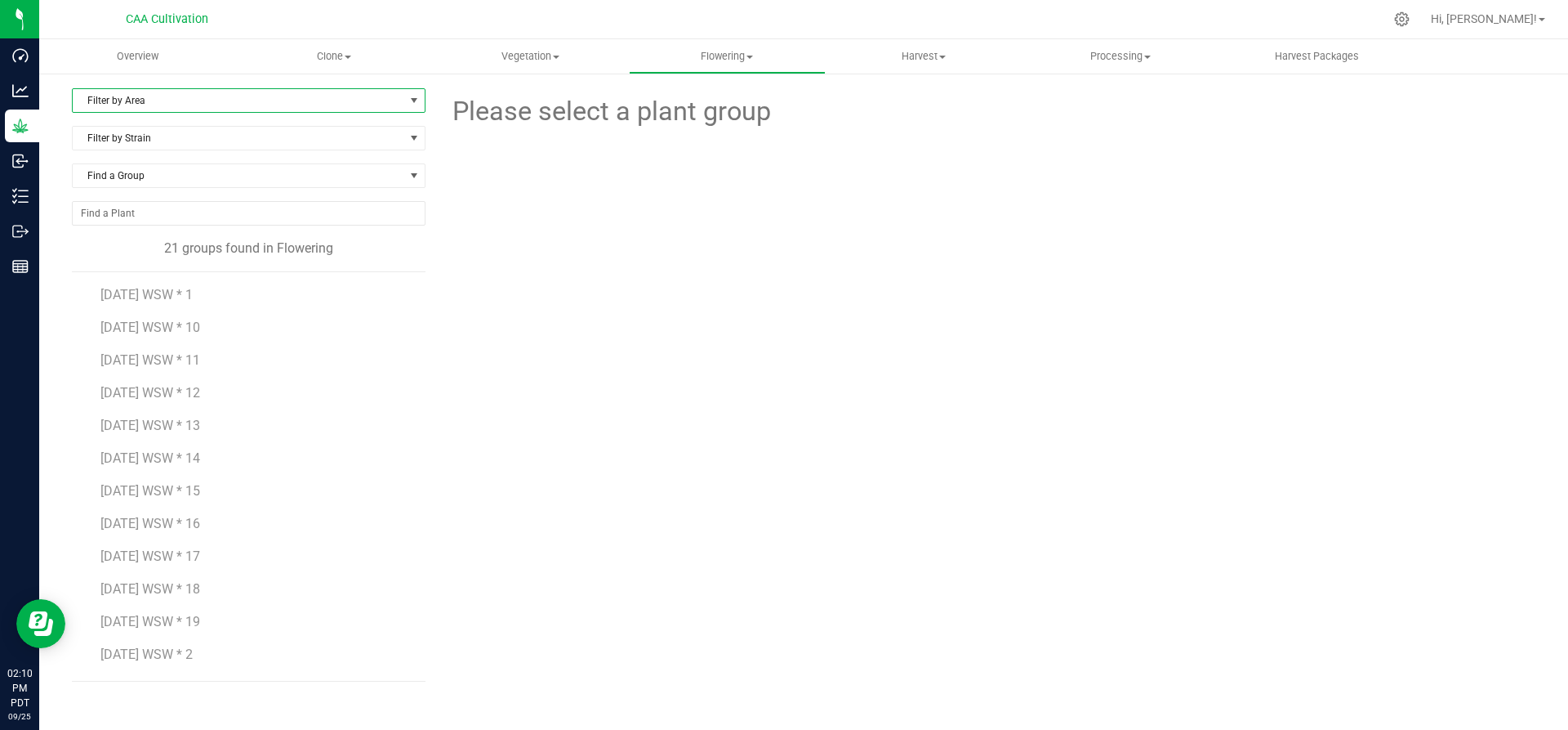
click at [192, 98] on span "Filter by Area" at bounding box center [238, 100] width 332 height 23
click at [165, 193] on li "Room 3" at bounding box center [248, 202] width 352 height 24
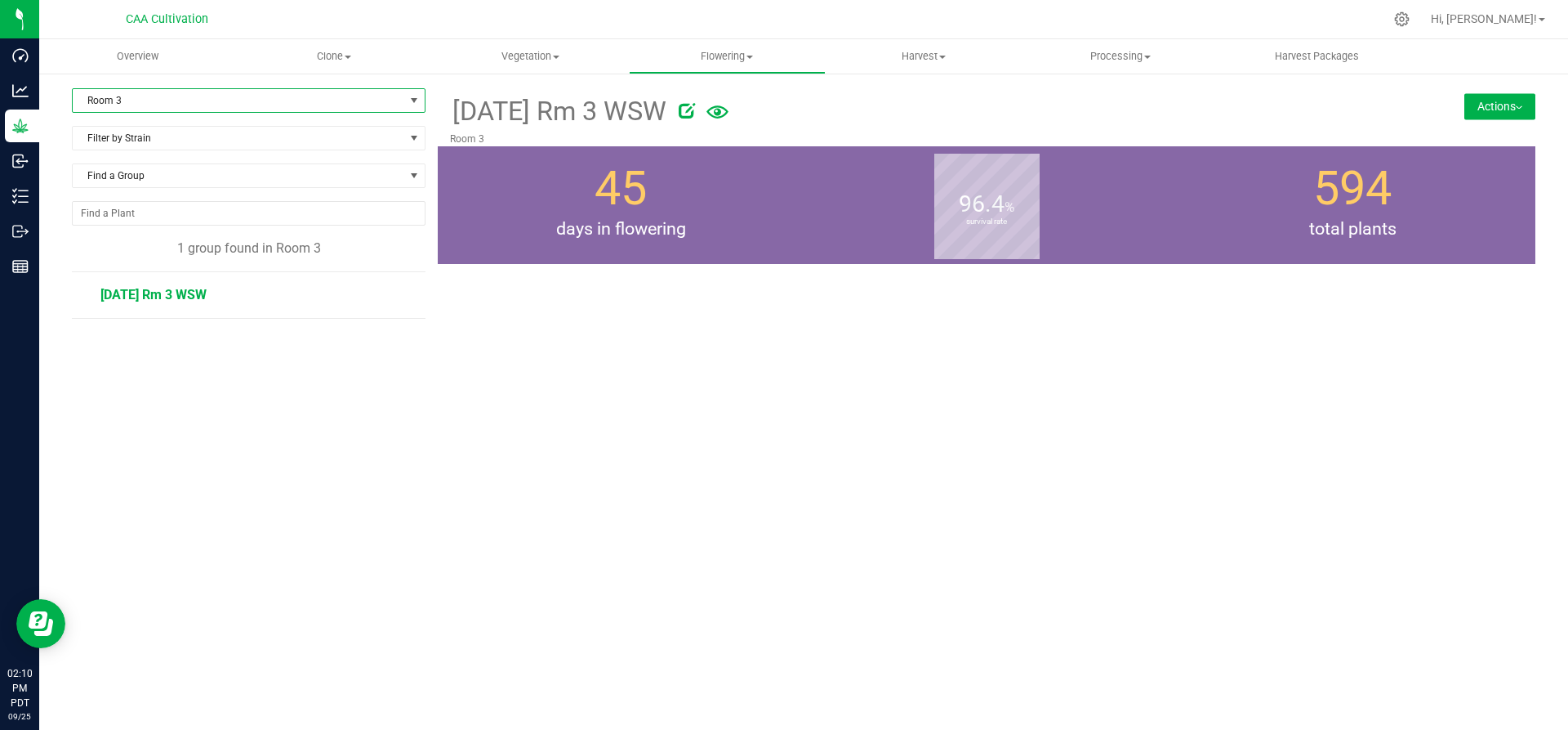
click at [153, 287] on span "[DATE] Rm 3 WSW" at bounding box center [153, 294] width 106 height 16
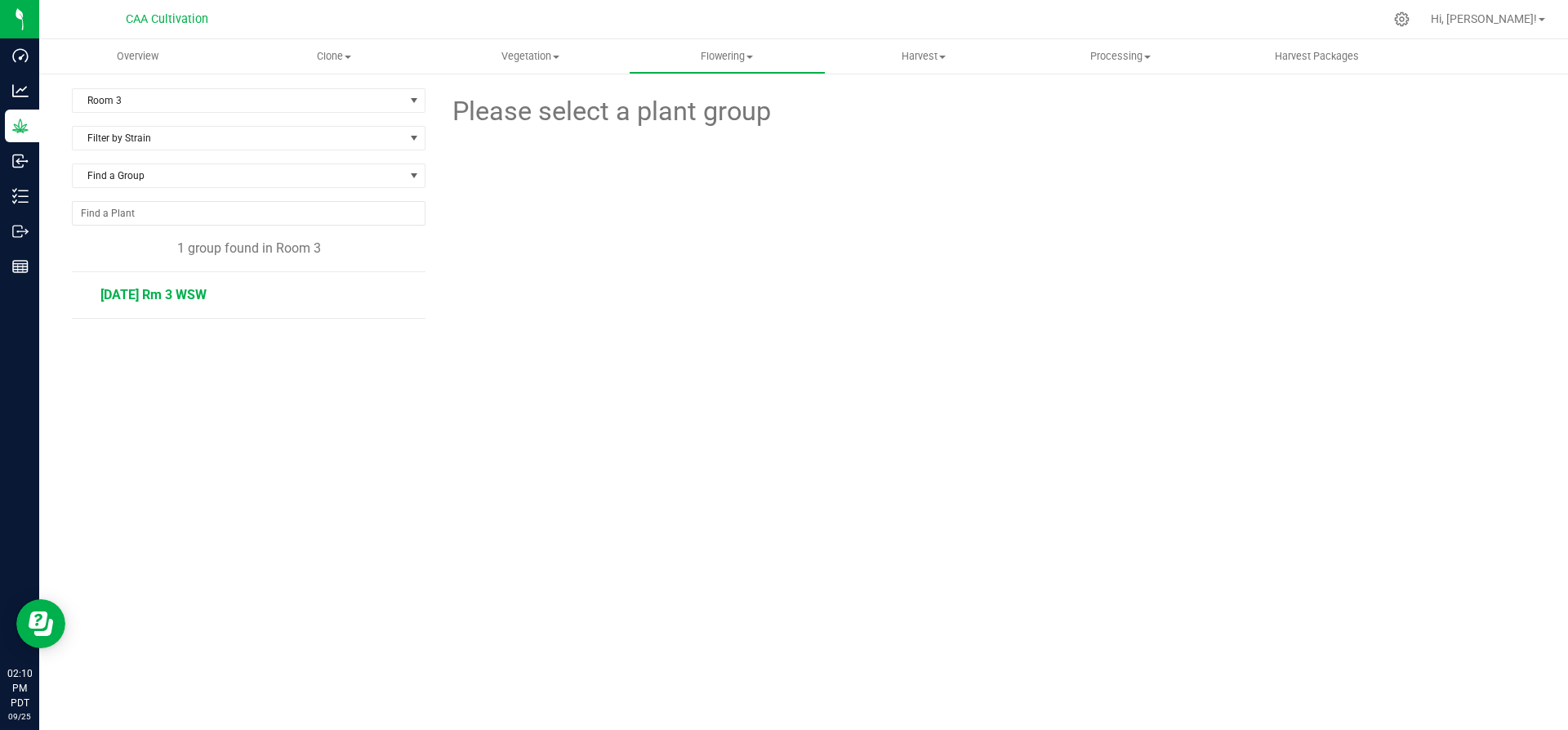
click at [202, 296] on span "8.11.25 Rm 3 WSW" at bounding box center [153, 294] width 106 height 16
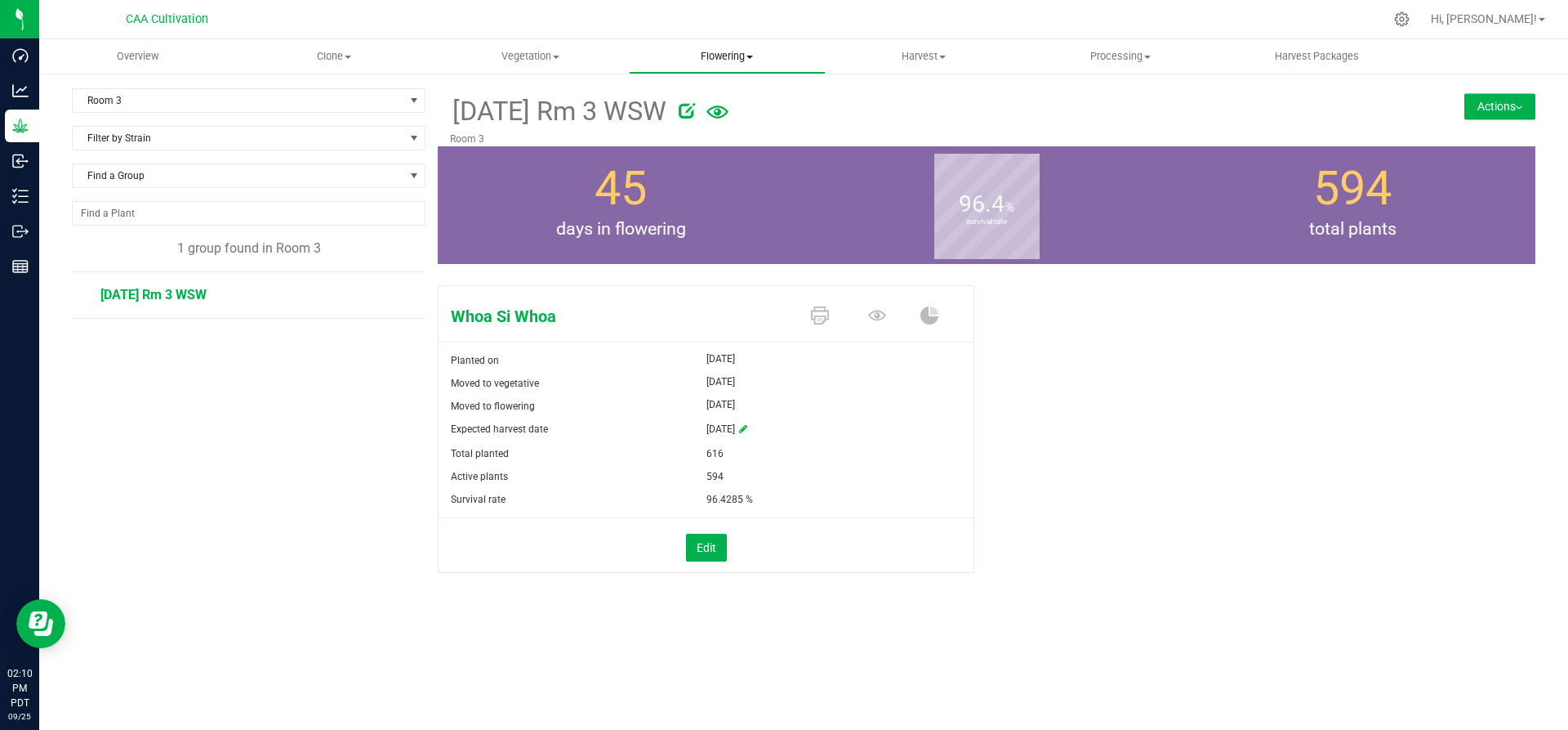
click at [734, 58] on span "Flowering" at bounding box center [727, 56] width 195 height 15
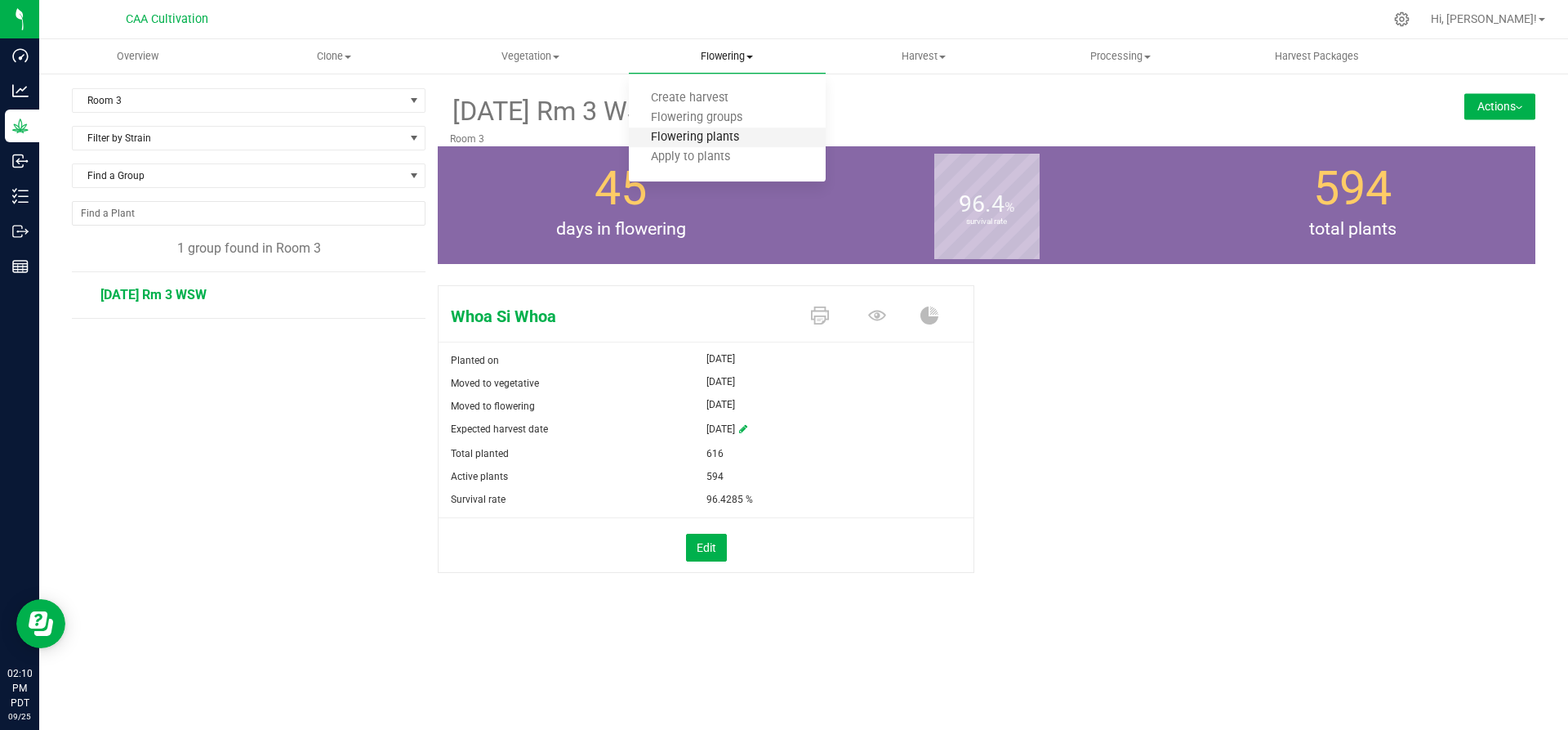
click at [706, 139] on span "Flowering plants" at bounding box center [695, 138] width 132 height 14
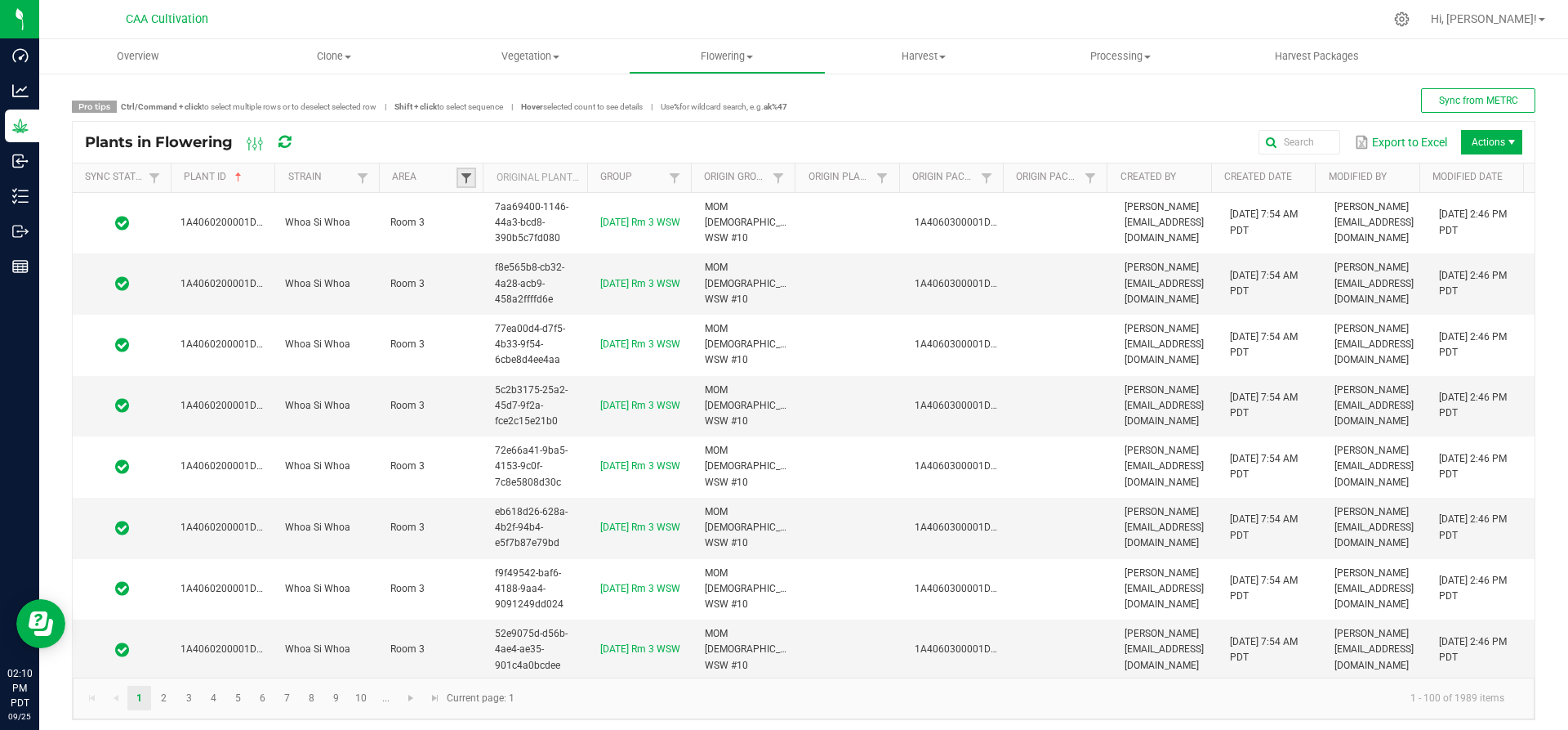
click at [461, 178] on span at bounding box center [466, 178] width 13 height 13
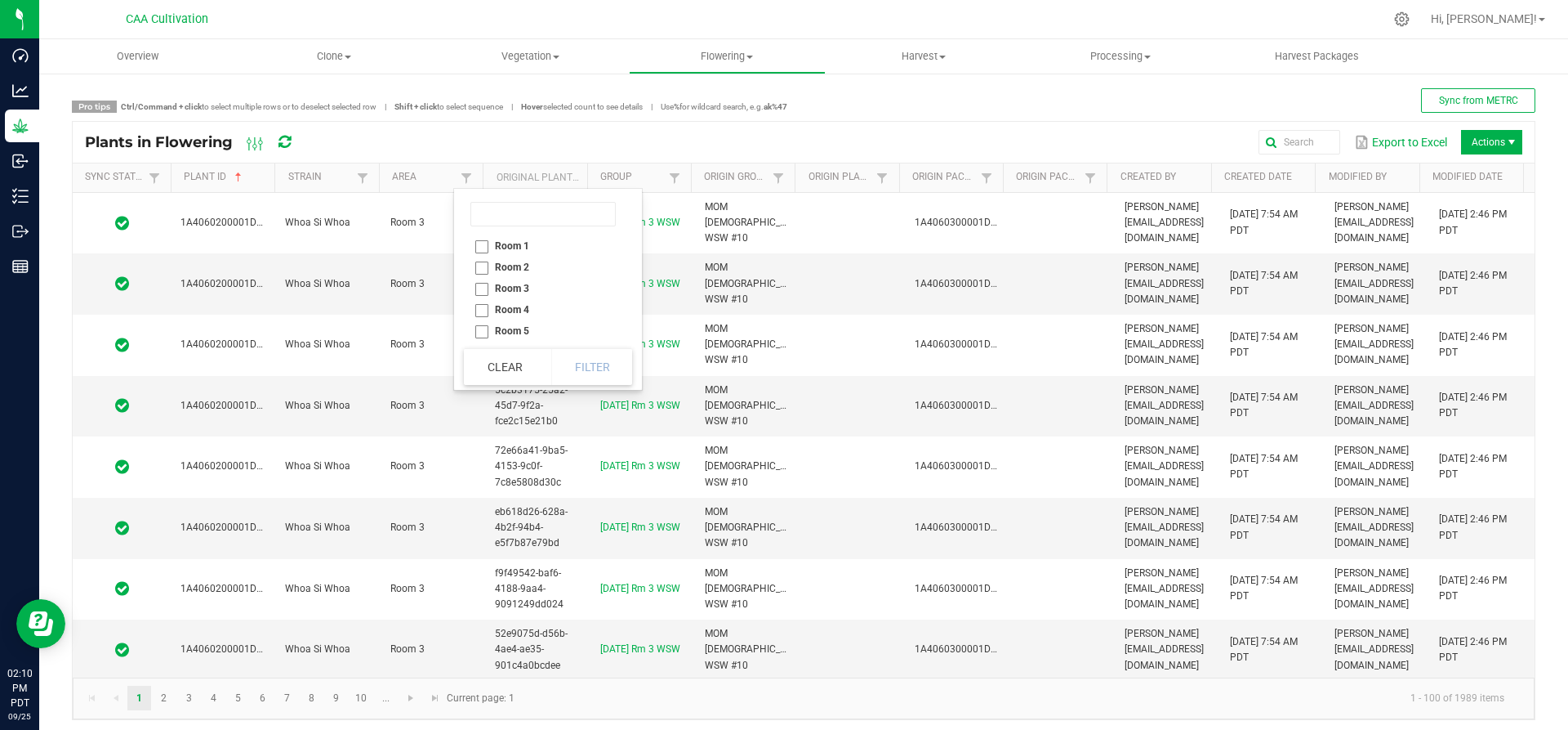
click at [481, 287] on li "Room 3" at bounding box center [543, 288] width 158 height 21
checkbox 3 "true"
click at [586, 366] on button "Filter" at bounding box center [592, 367] width 82 height 36
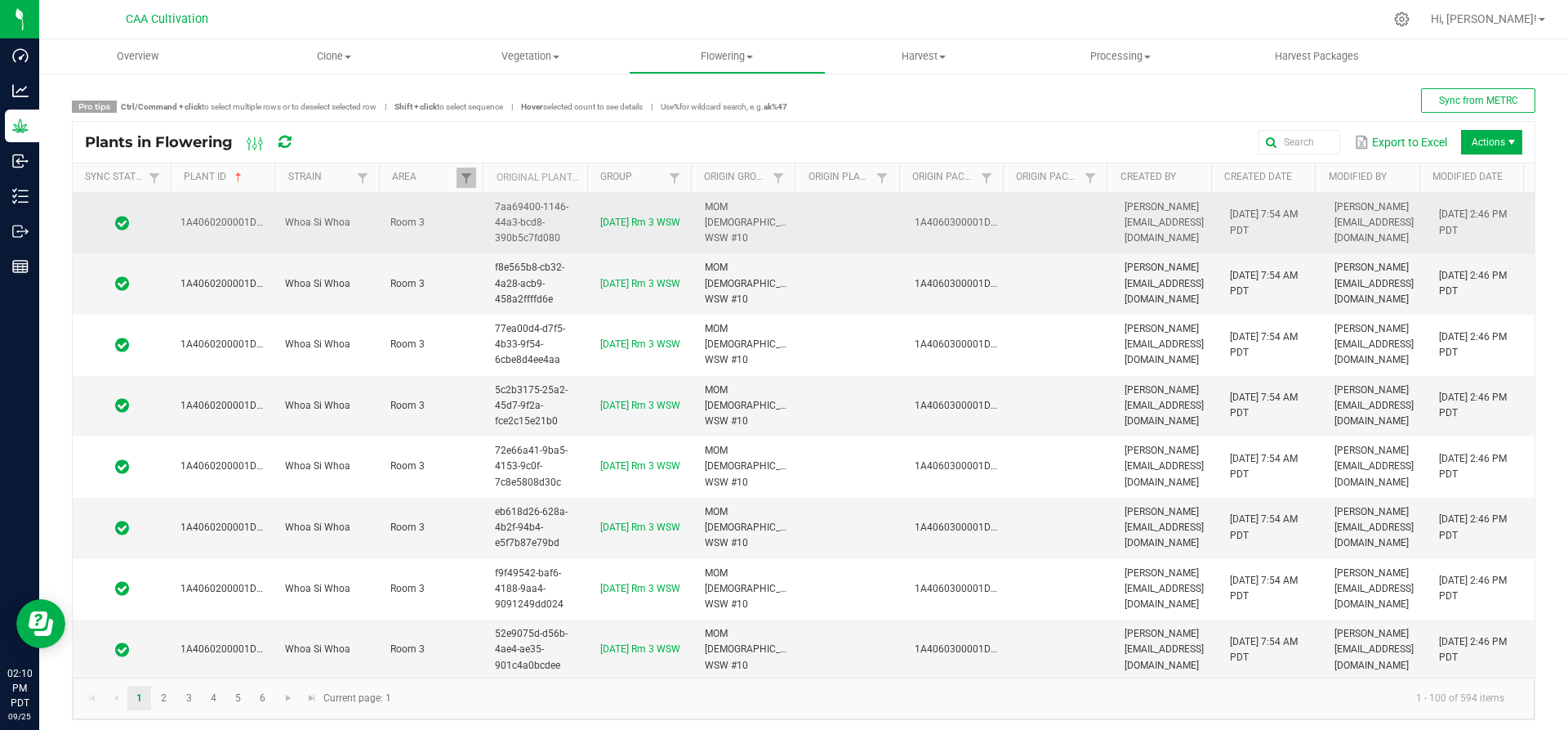
click at [256, 224] on span "1A4060200001DB6000058888" at bounding box center [249, 222] width 138 height 11
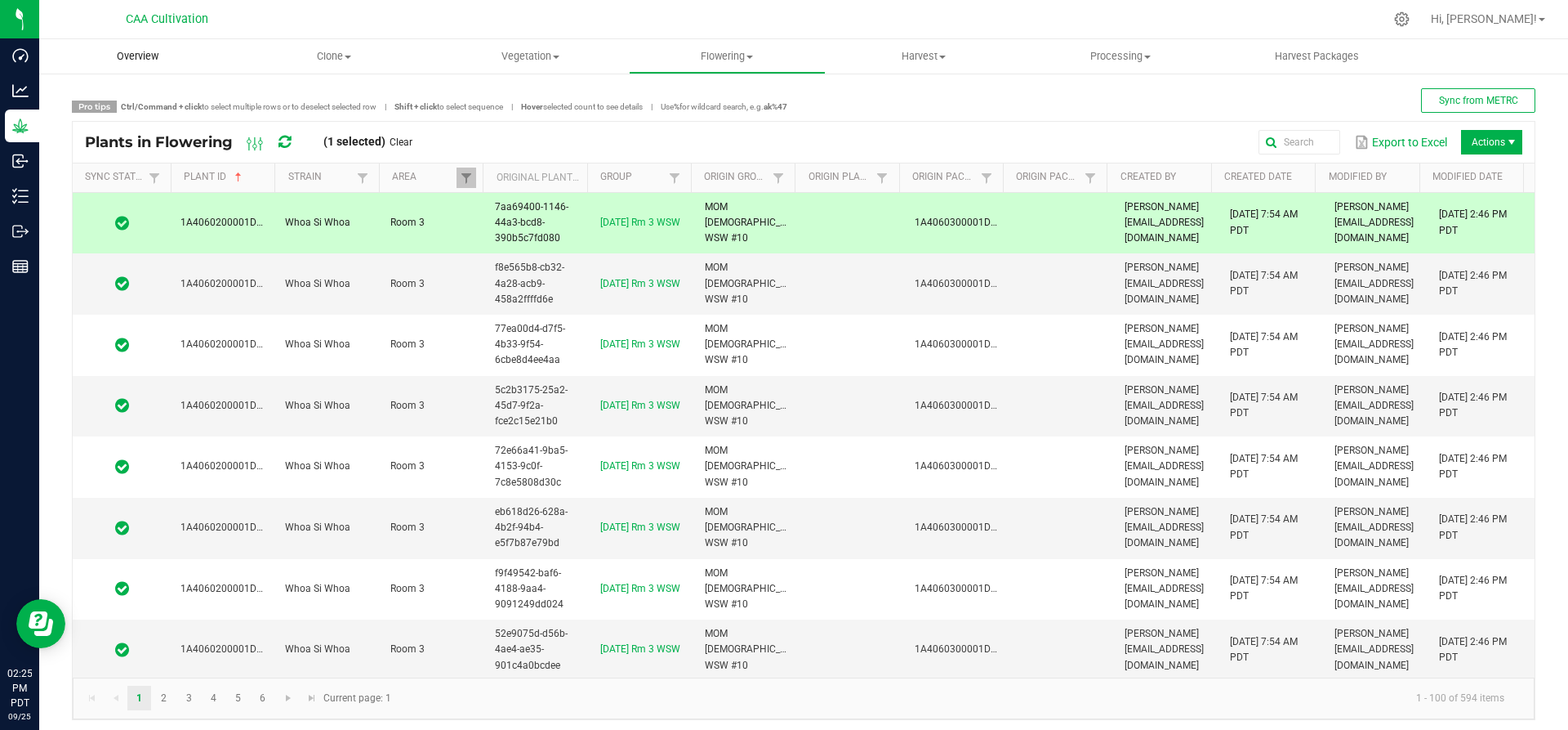
drag, startPoint x: 145, startPoint y: 56, endPoint x: 174, endPoint y: 64, distance: 30.1
click at [145, 56] on span "Overview" at bounding box center [138, 56] width 85 height 15
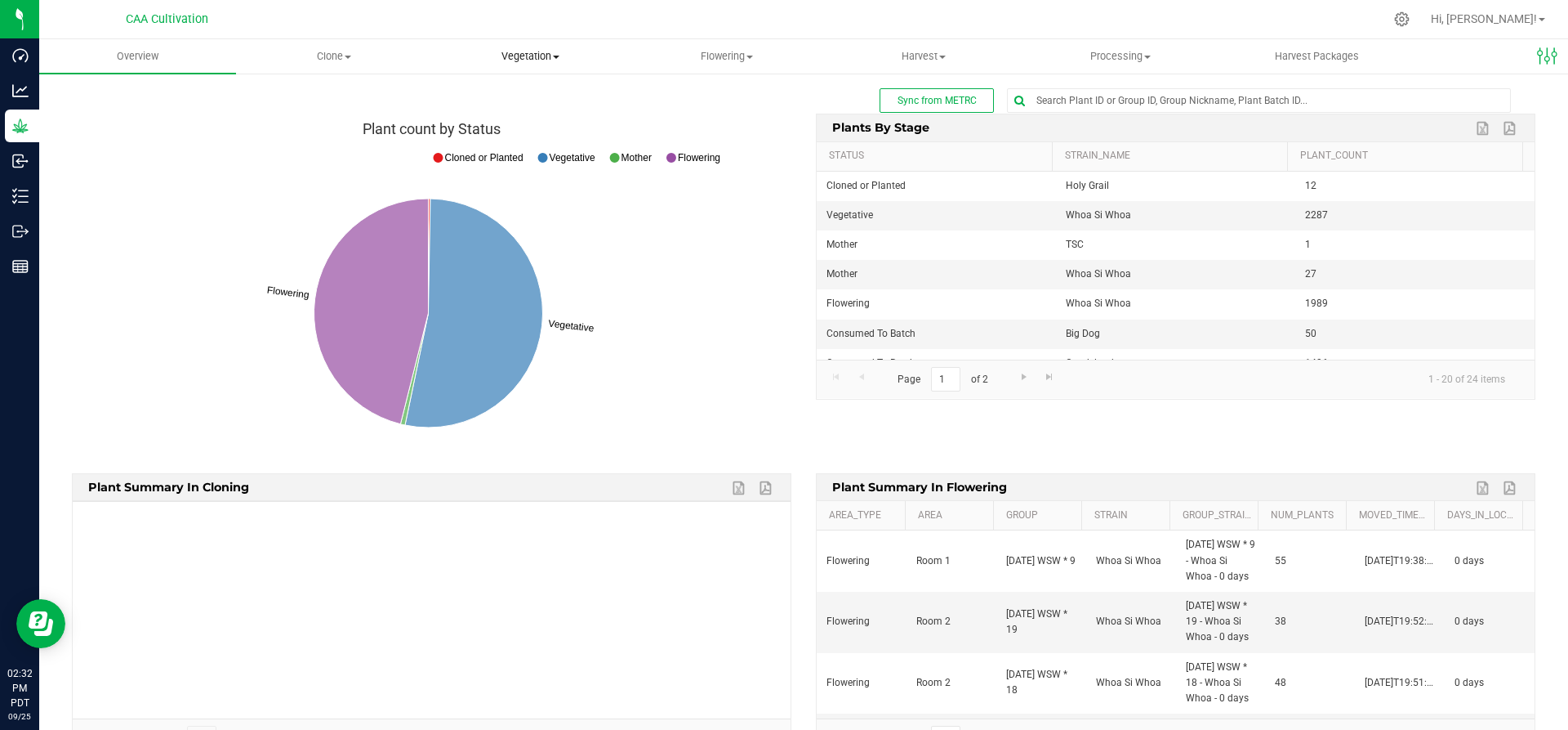
click at [552, 52] on span "Vegetation" at bounding box center [530, 56] width 195 height 15
click at [490, 128] on li "Mother groups" at bounding box center [530, 138] width 197 height 20
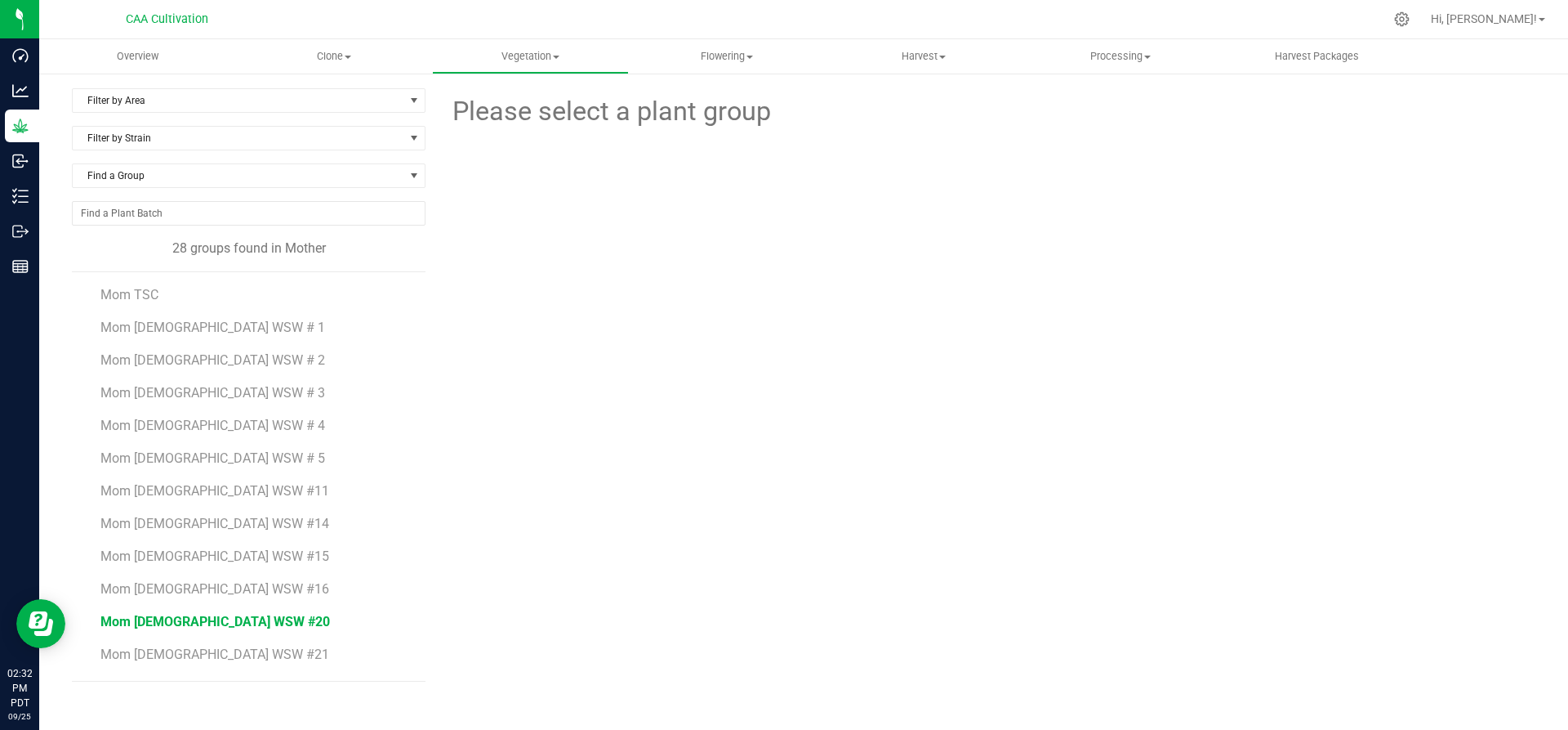
click at [167, 621] on span "Mom 2 WSW #20" at bounding box center [215, 621] width 230 height 16
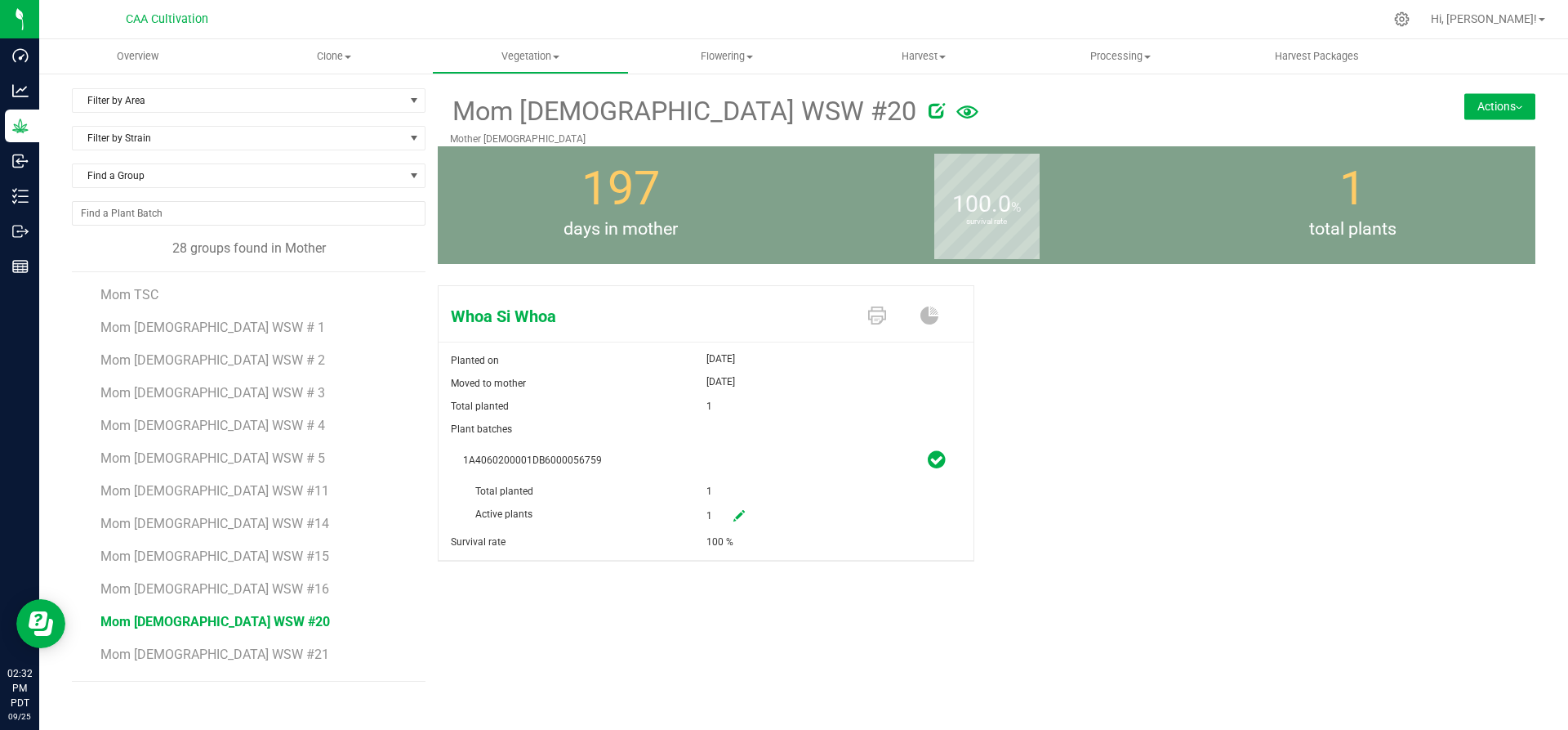
click at [742, 504] on link at bounding box center [739, 517] width 33 height 28
drag, startPoint x: 741, startPoint y: 506, endPoint x: 670, endPoint y: 498, distance: 71.4
click at [670, 498] on div "1A4060200001DB6000056759 Total planted 1 Active plants 1 1 Reason Comment" at bounding box center [706, 526] width 510 height 155
type input "0"
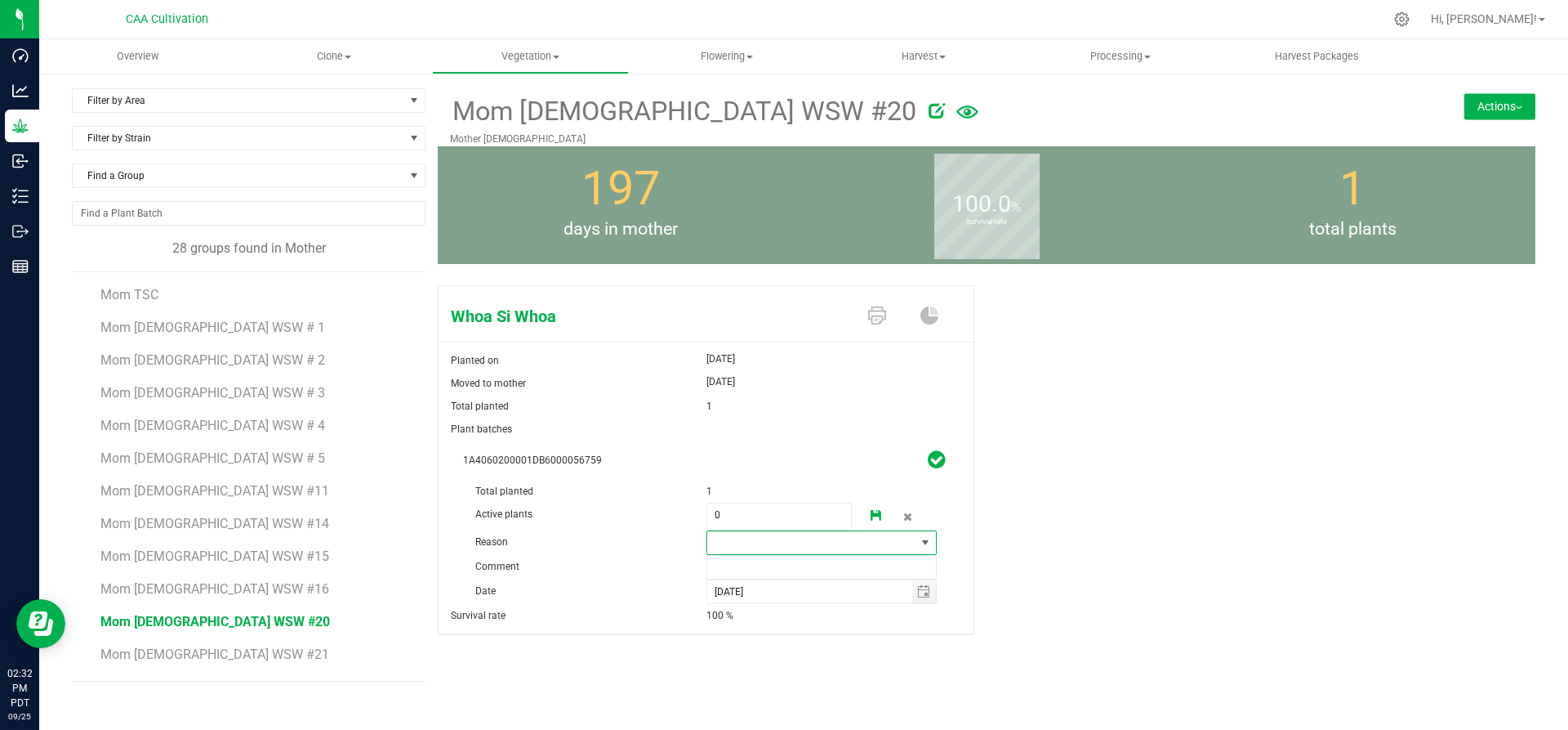
click at [841, 542] on span at bounding box center [811, 543] width 209 height 23
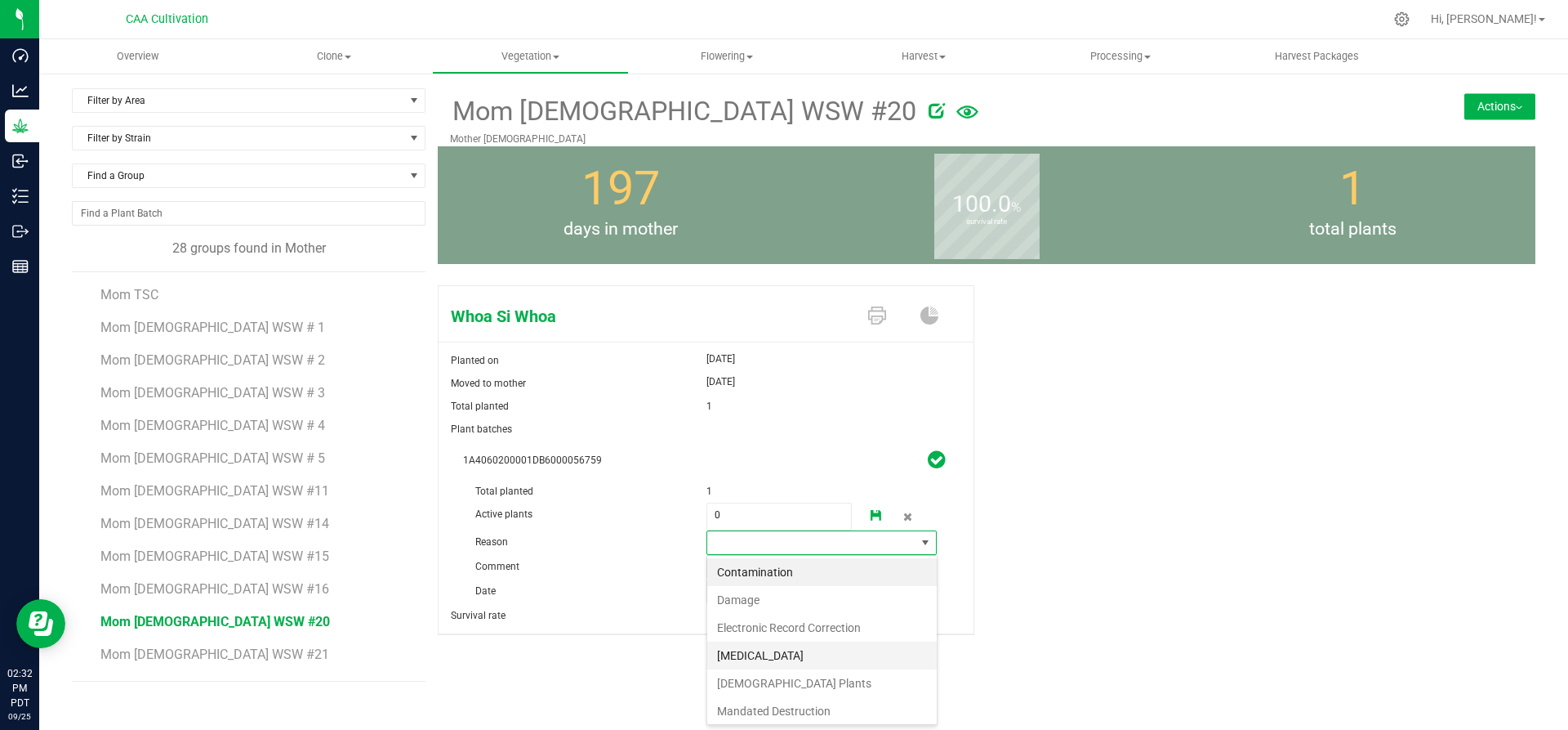
click at [773, 652] on li "Failure to Thrive" at bounding box center [822, 655] width 230 height 28
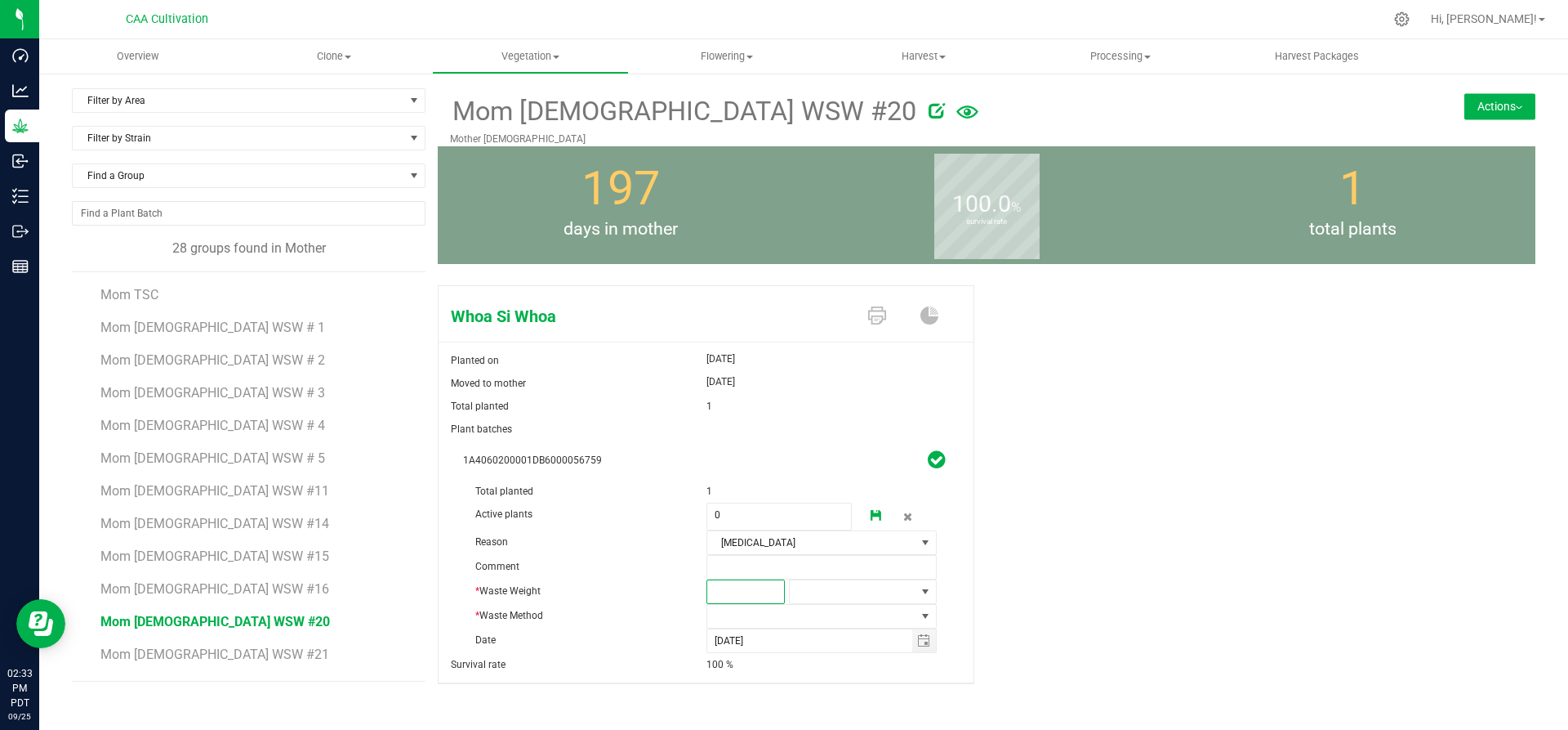
click at [763, 593] on span at bounding box center [745, 591] width 78 height 24
type input "2"
type input "2.0000"
click at [837, 598] on span at bounding box center [852, 591] width 125 height 23
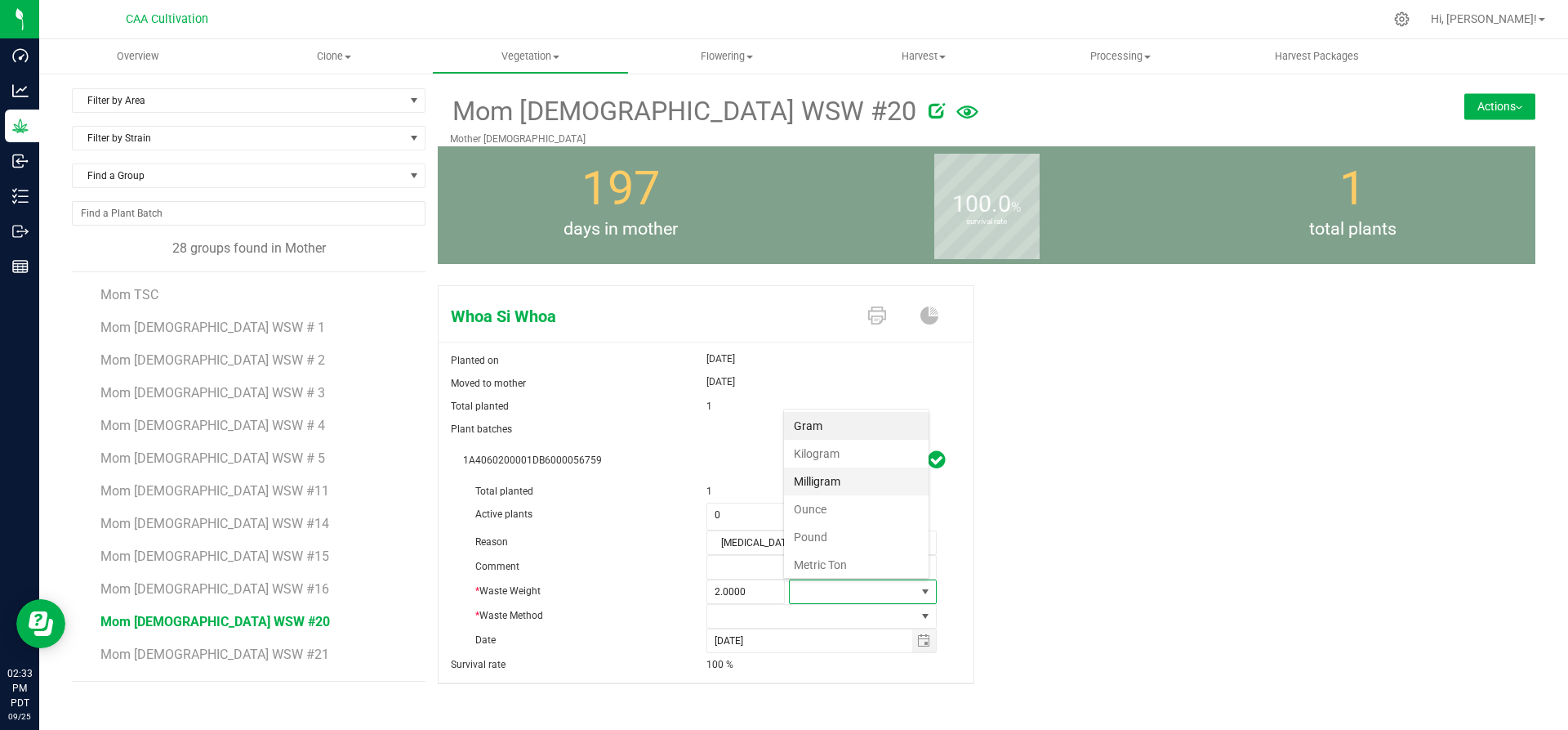
scroll to position [24, 145]
click at [828, 422] on li "Gram" at bounding box center [856, 426] width 145 height 28
click at [789, 610] on span at bounding box center [811, 616] width 209 height 23
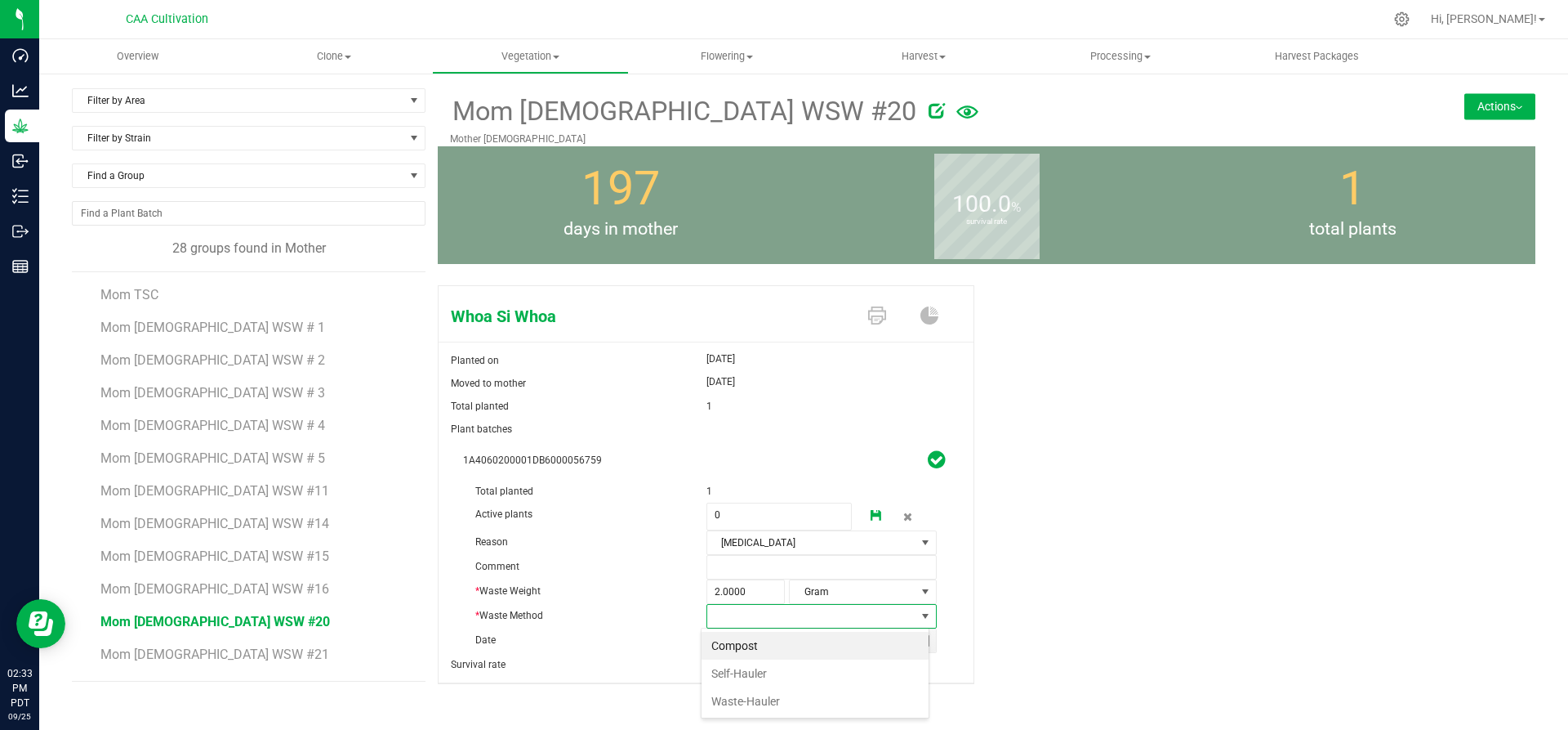
scroll to position [24, 228]
click at [767, 637] on li "Compost" at bounding box center [815, 646] width 227 height 28
click at [871, 511] on icon at bounding box center [876, 515] width 11 height 11
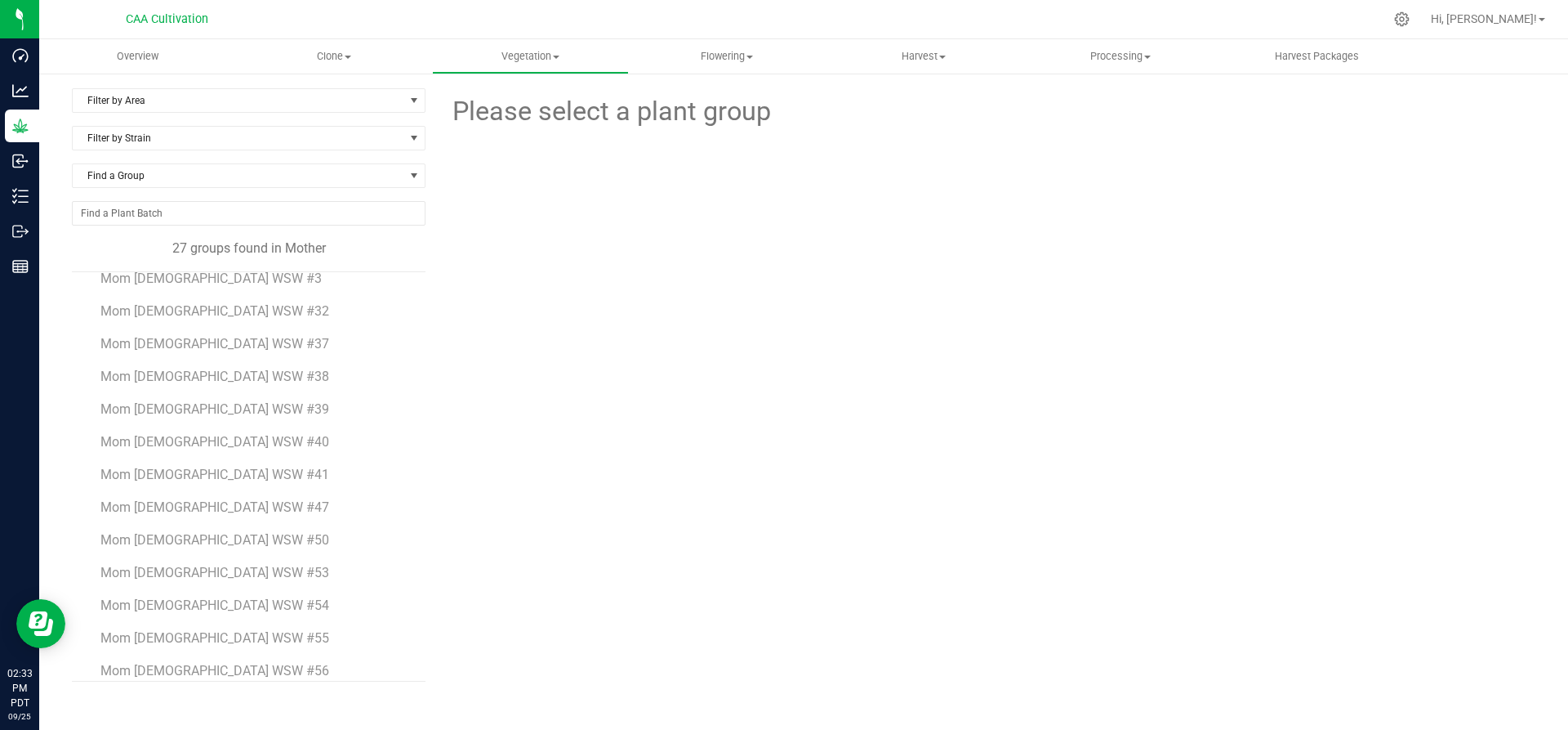
scroll to position [487, 0]
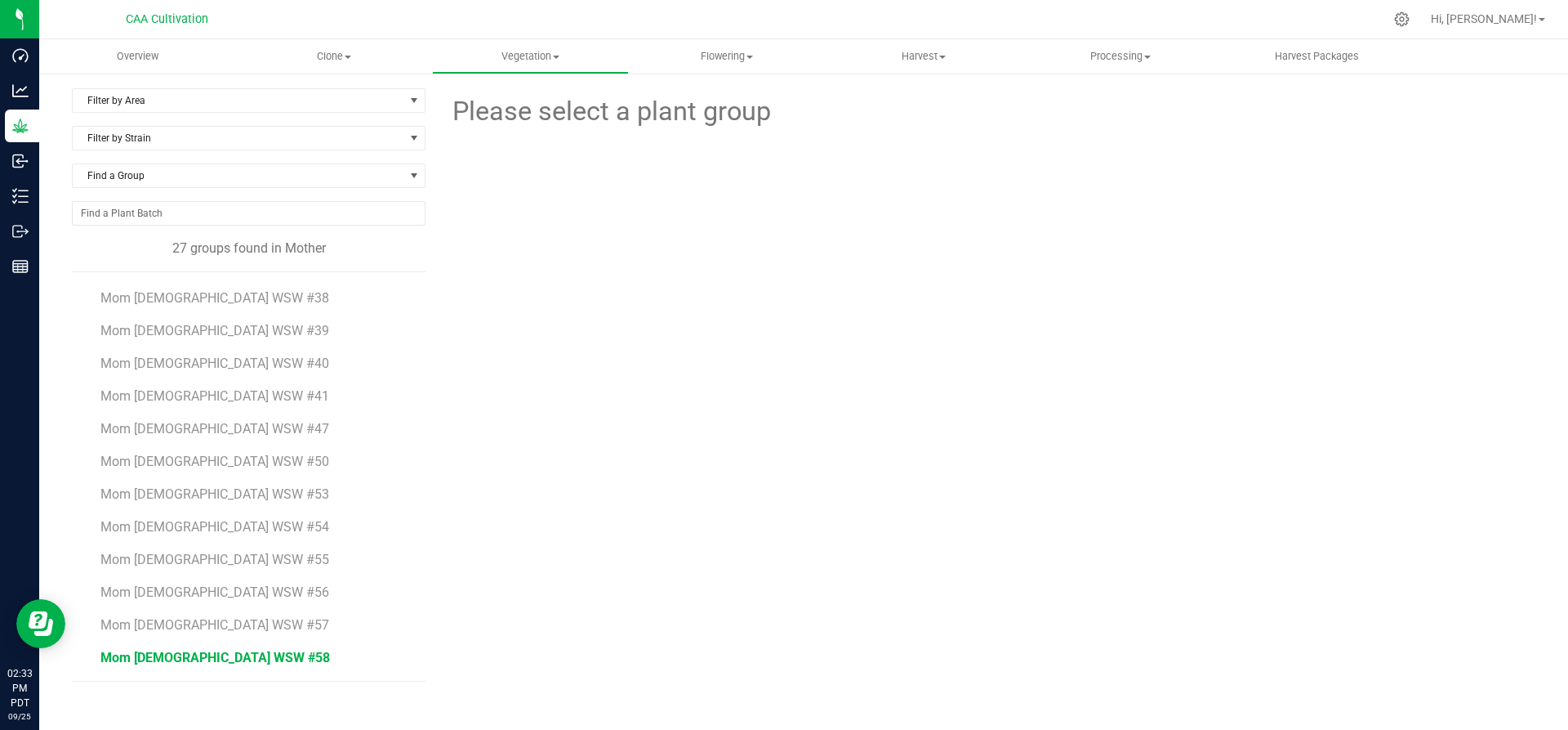
click at [186, 652] on span "Mom 2 WSW #58" at bounding box center [215, 658] width 230 height 16
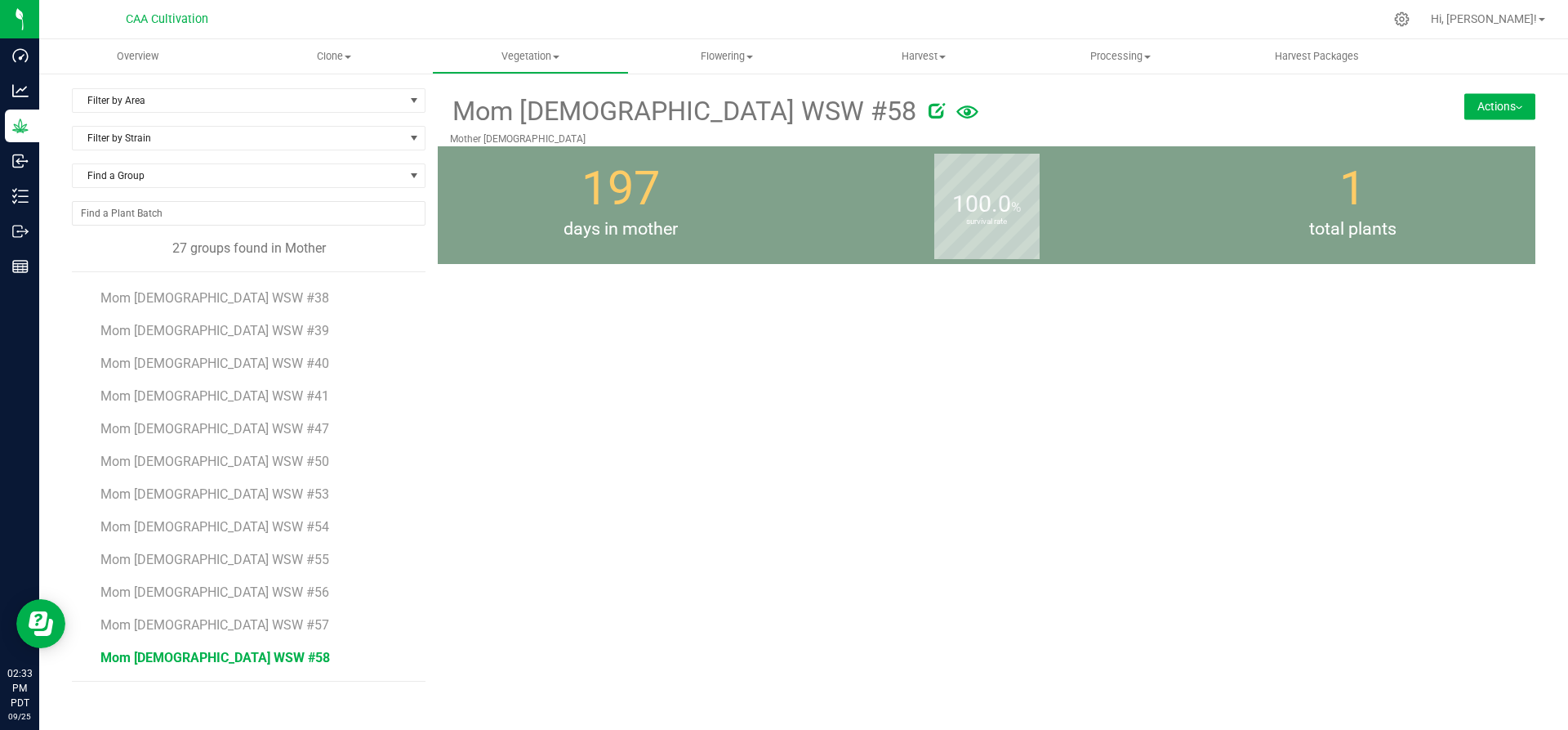
click at [166, 657] on span "Mom 2 WSW #58" at bounding box center [215, 658] width 230 height 16
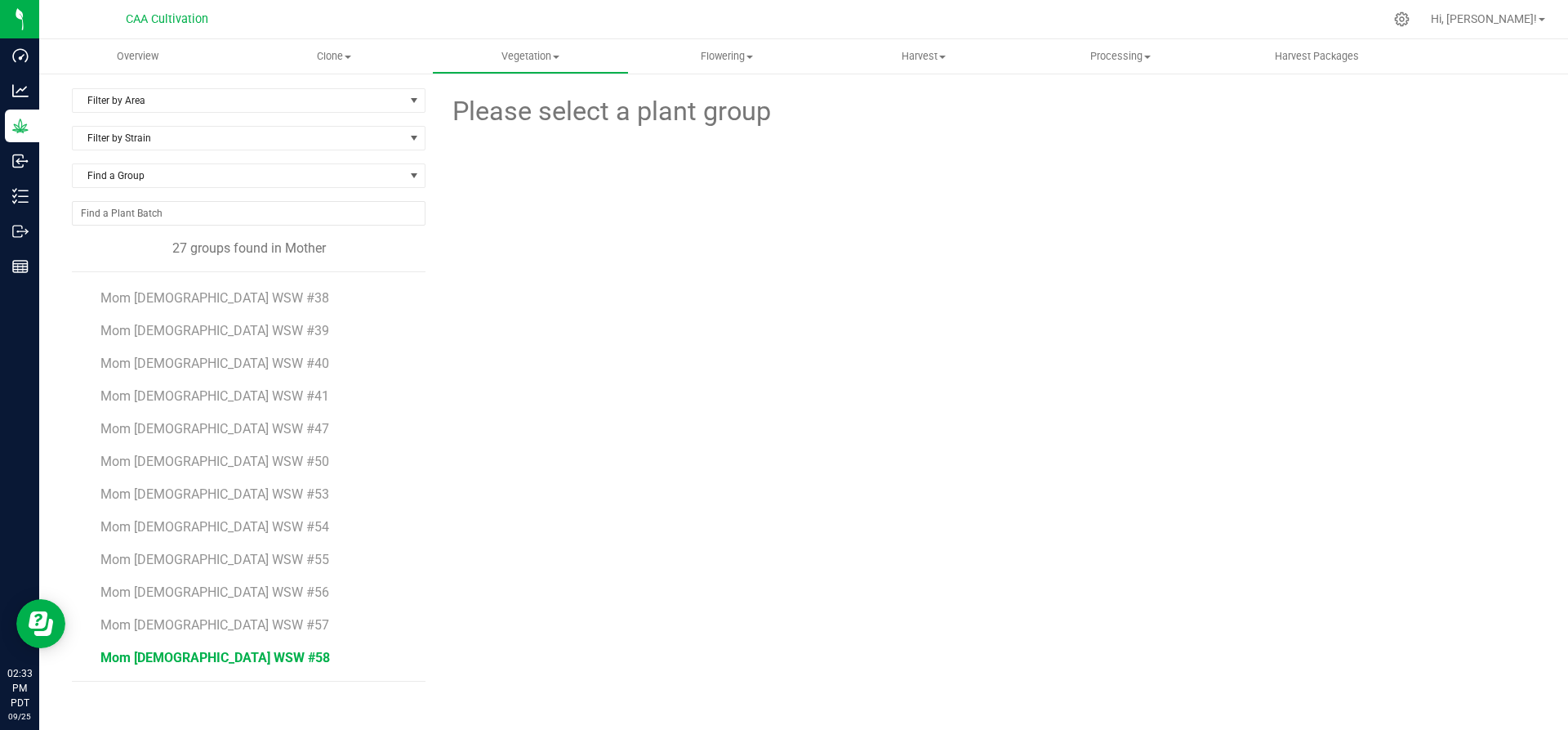
click at [166, 657] on span "Mom 2 WSW #58" at bounding box center [215, 658] width 230 height 16
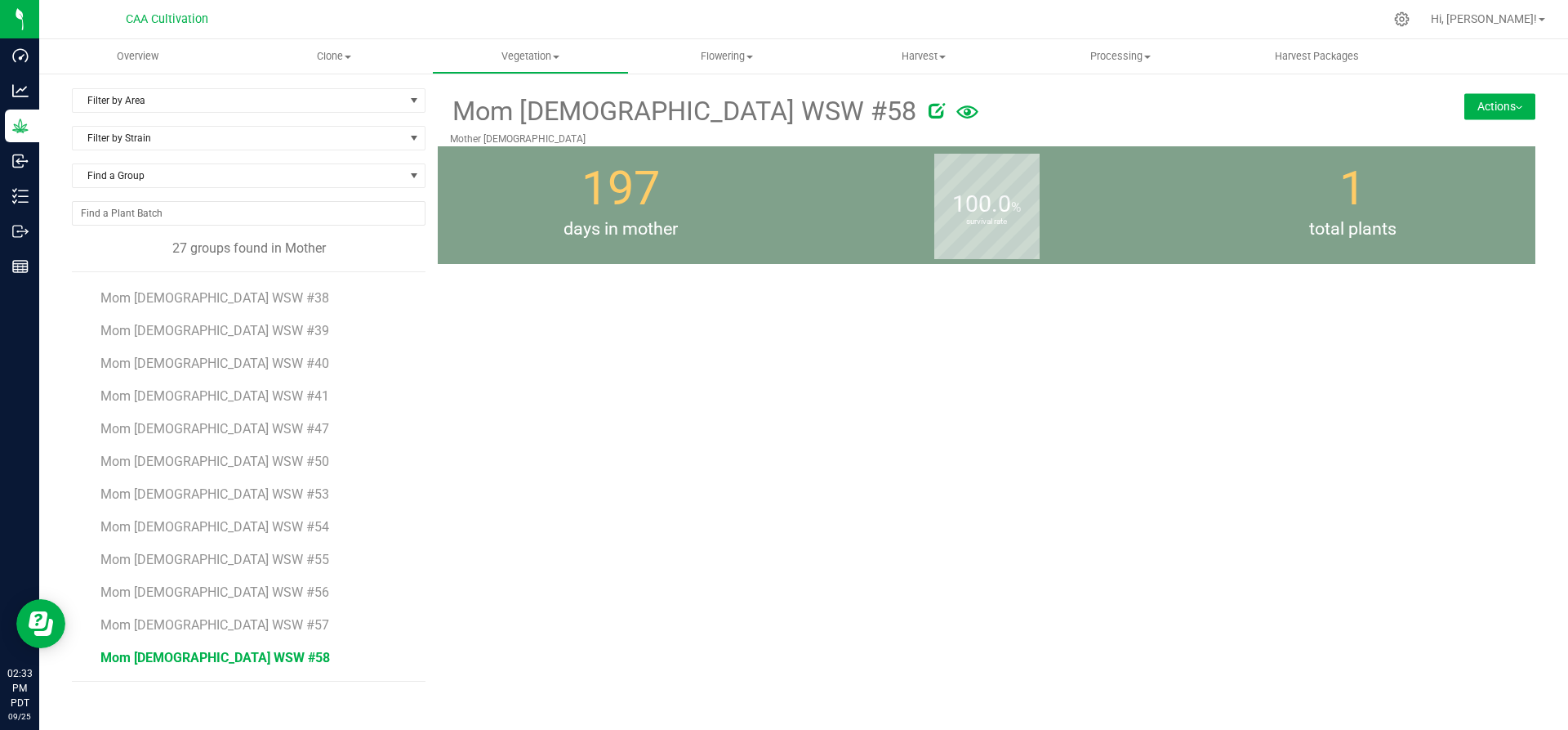
click at [166, 652] on span "Mom 2 WSW #58" at bounding box center [215, 658] width 230 height 16
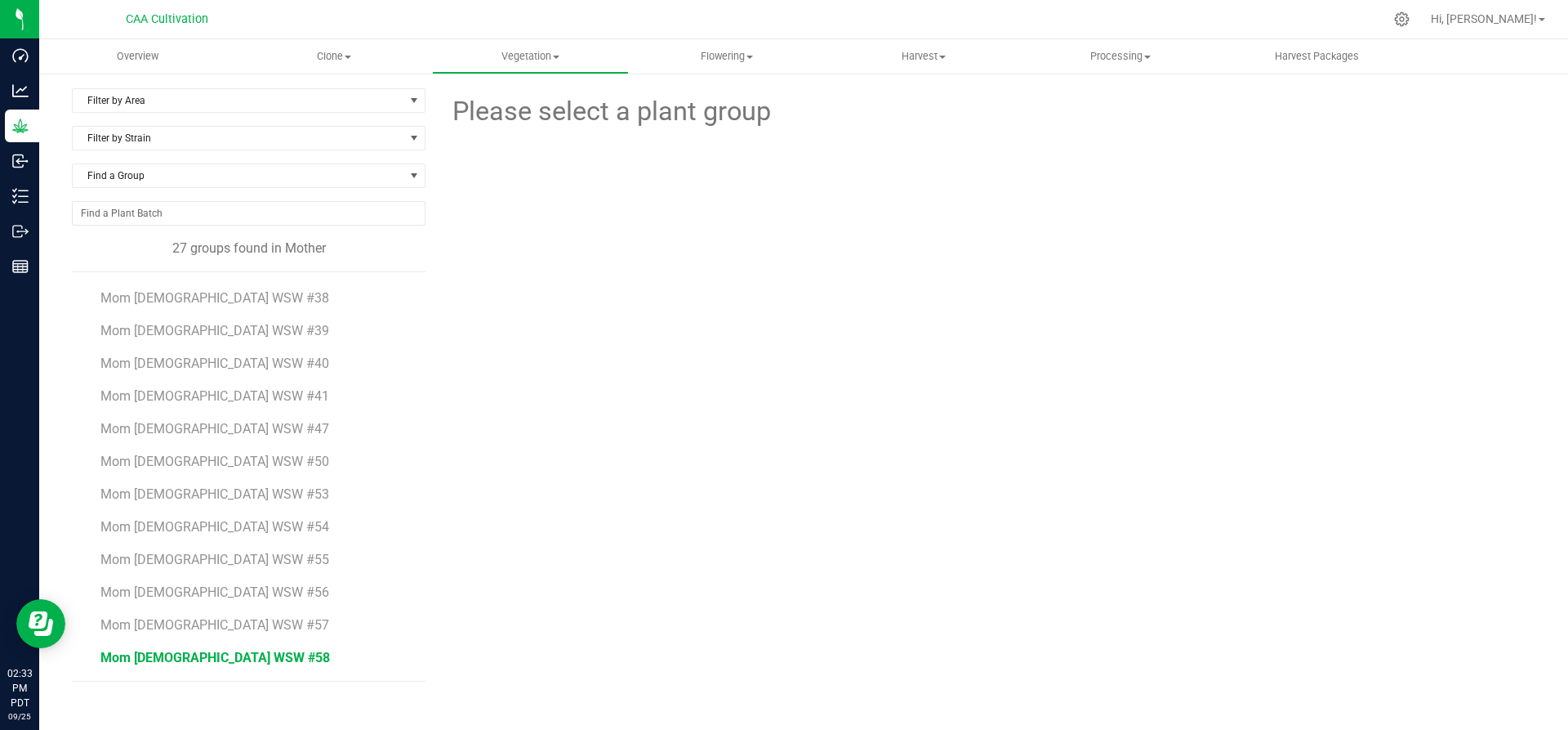
click at [166, 652] on span "Mom 2 WSW #58" at bounding box center [215, 658] width 230 height 16
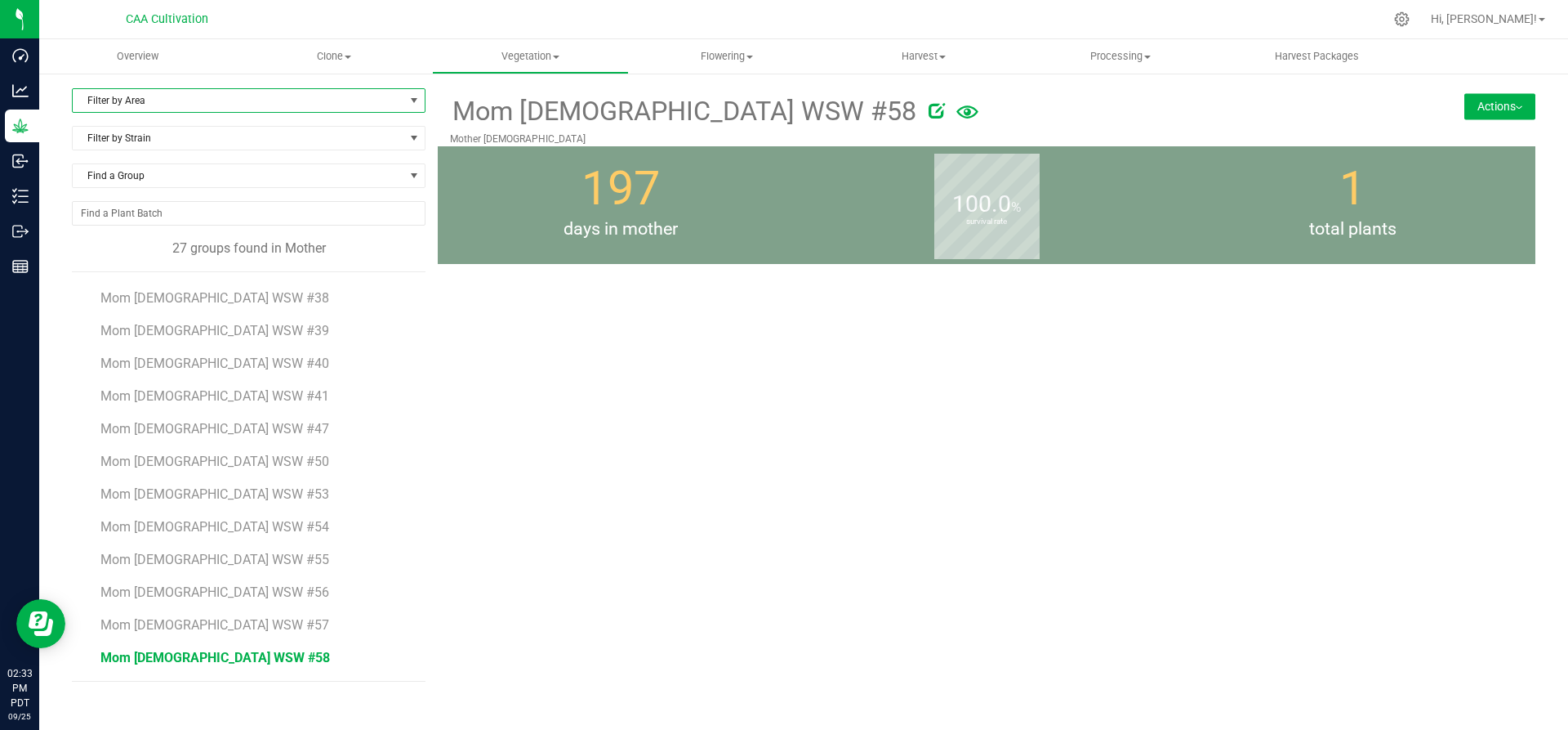
click at [170, 98] on span "Filter by Area" at bounding box center [238, 100] width 332 height 23
click at [138, 174] on li "Mother 2" at bounding box center [248, 177] width 352 height 24
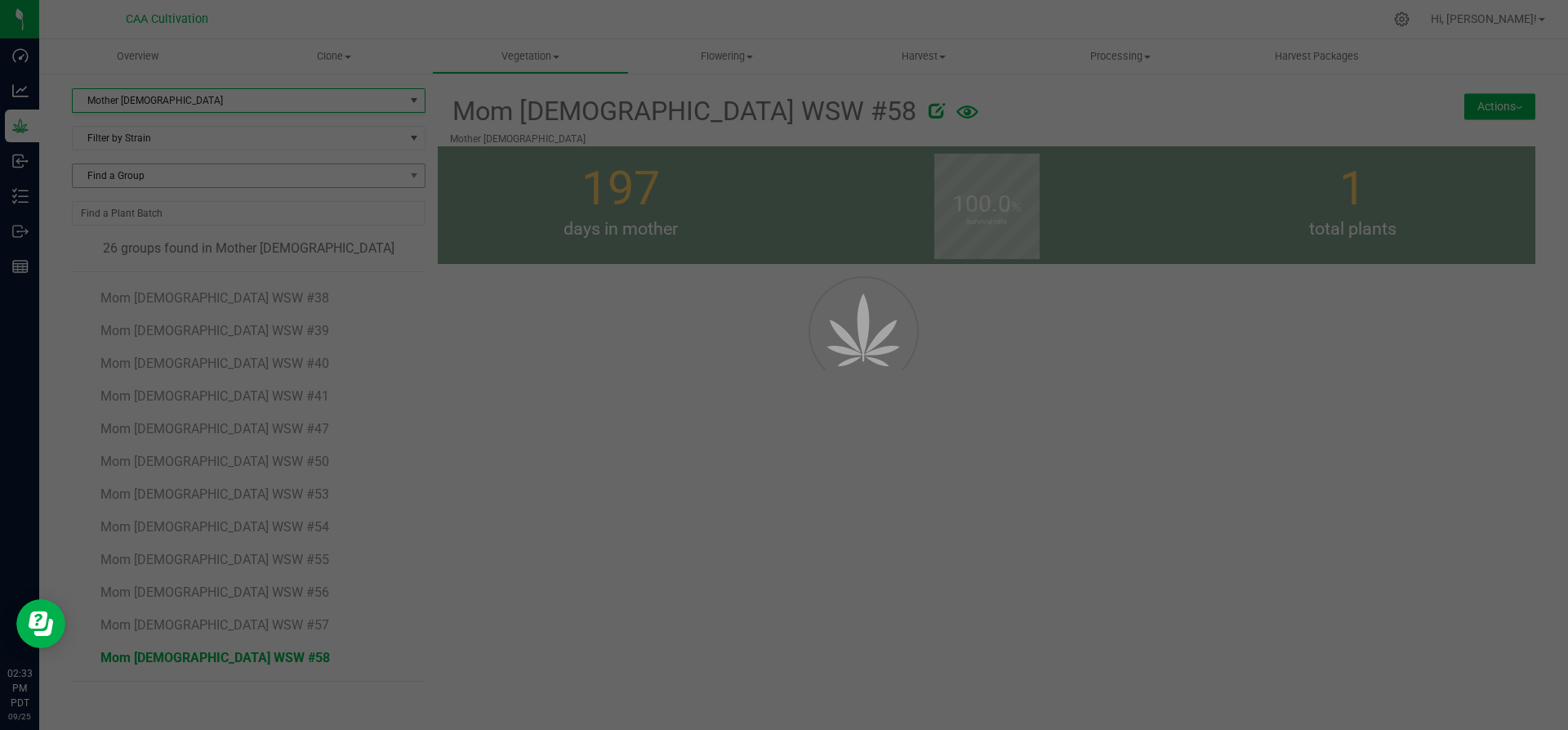
scroll to position [455, 0]
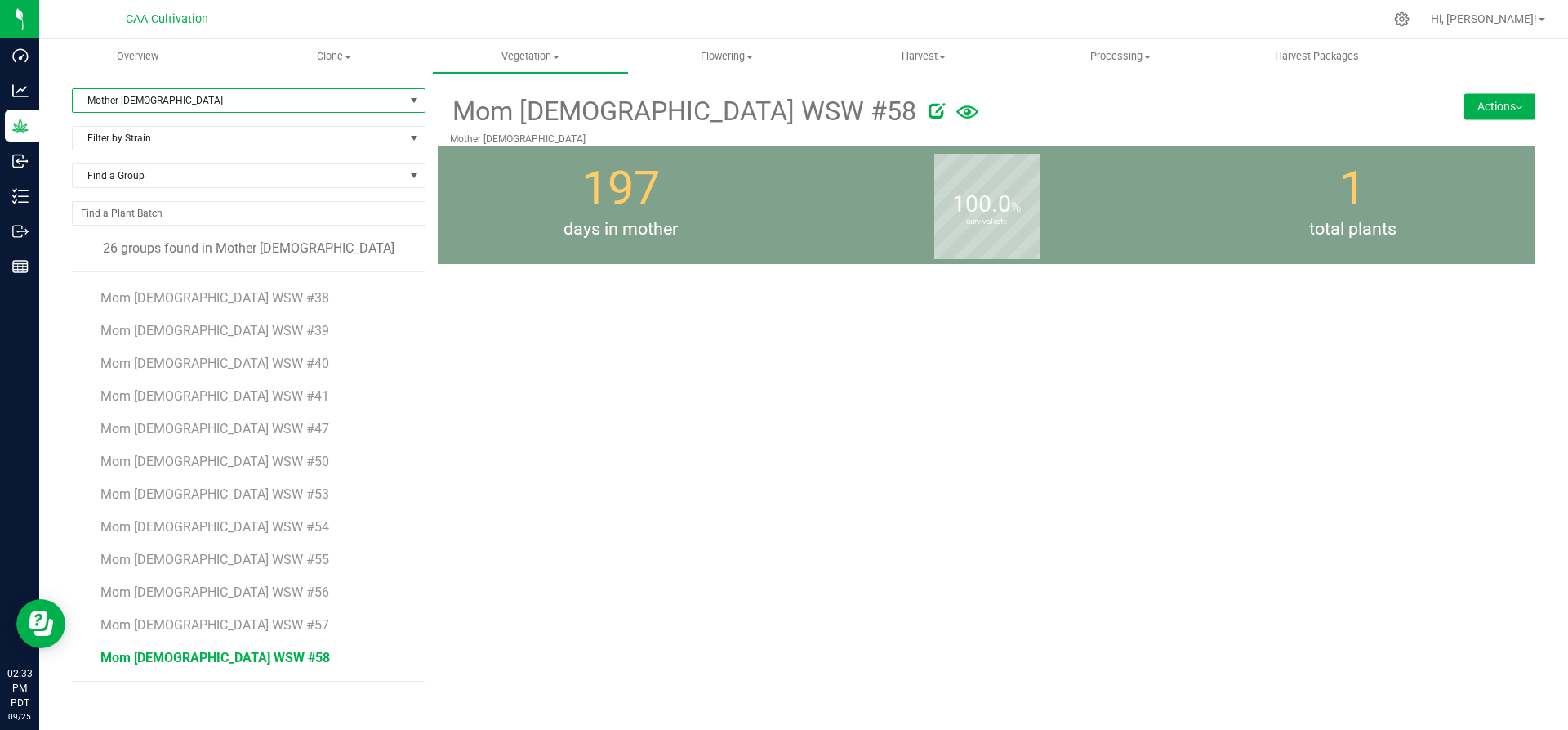
click at [180, 656] on span "Mom 2 WSW #58" at bounding box center [215, 658] width 230 height 16
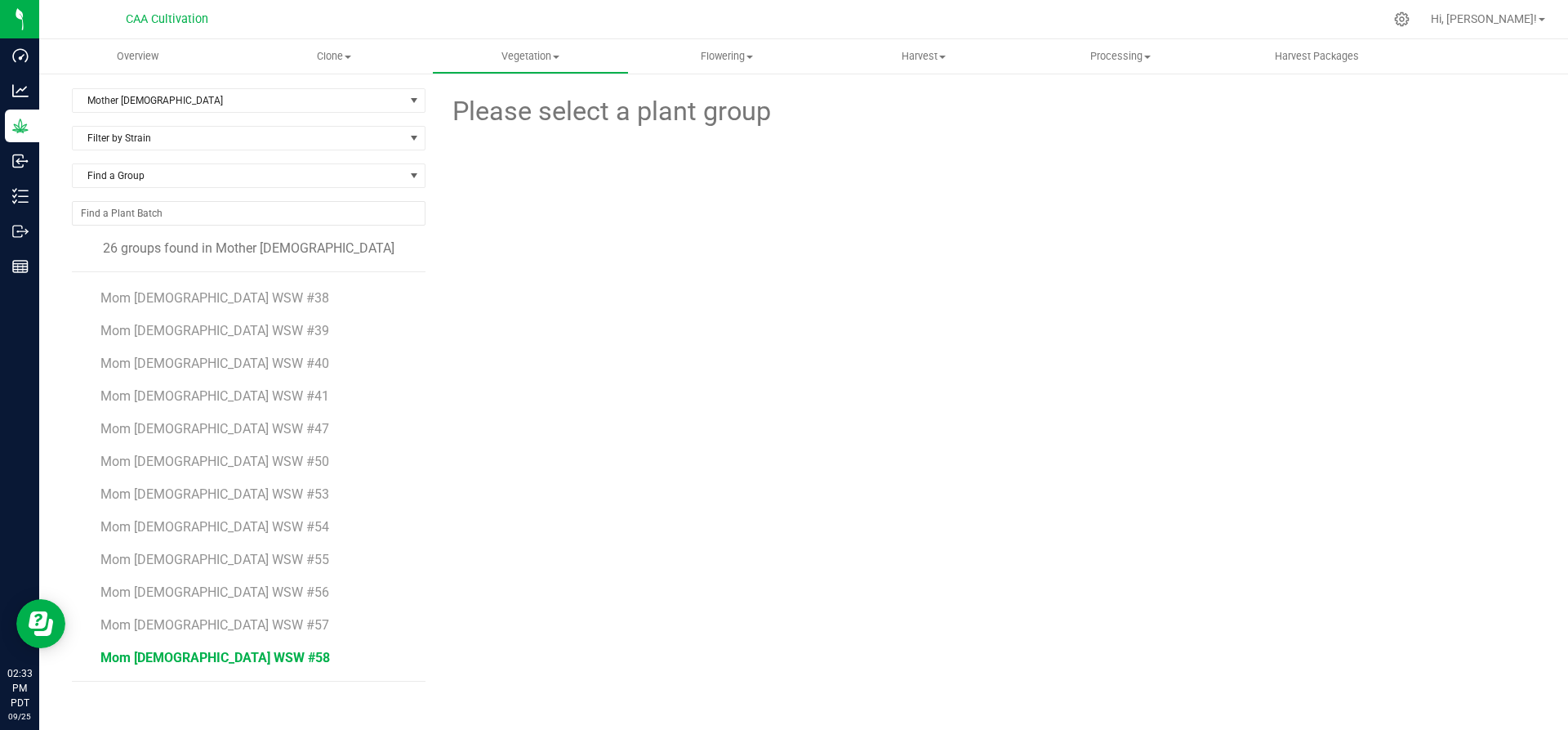
click at [180, 656] on span "Mom 2 WSW #58" at bounding box center [215, 658] width 230 height 16
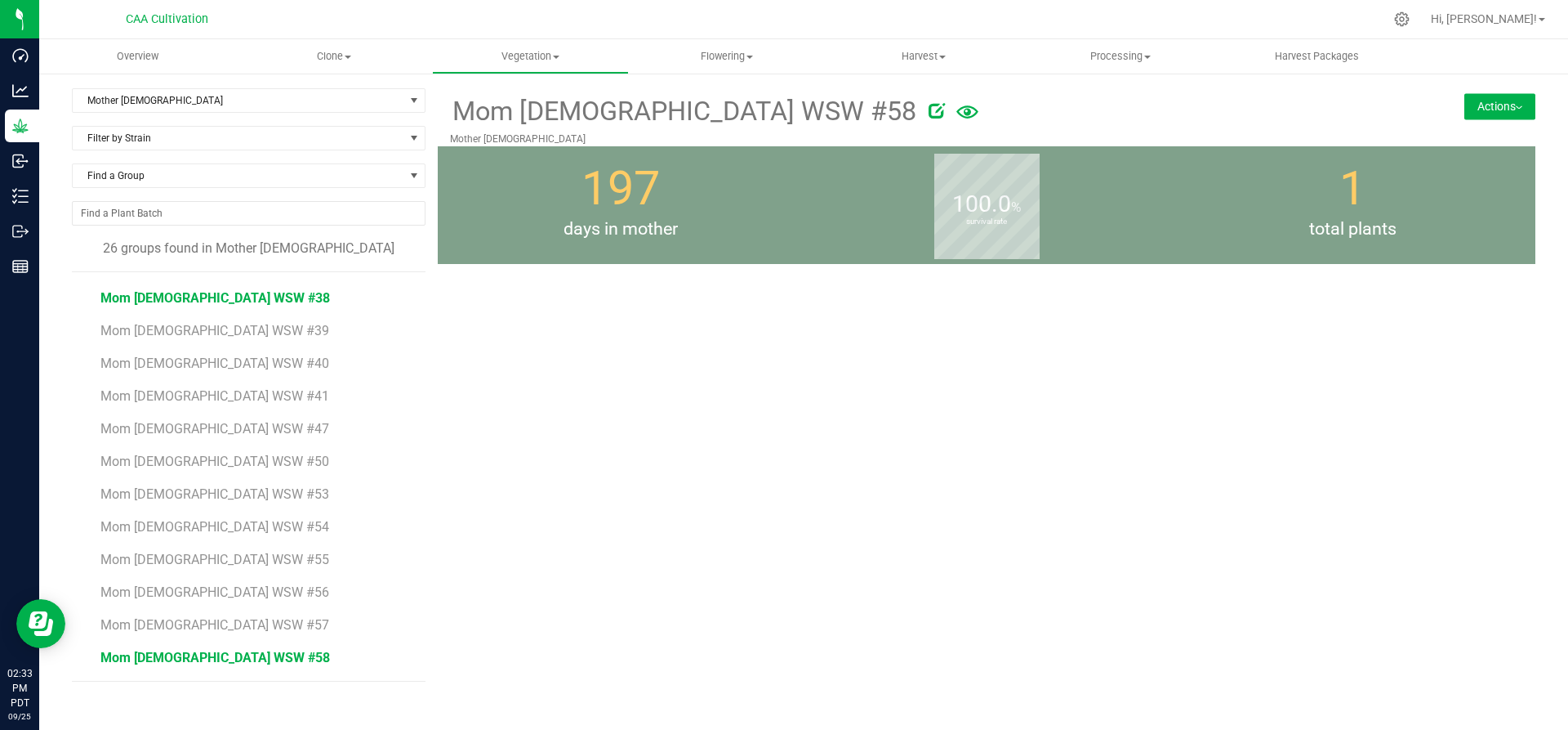
click at [151, 302] on span "Mom 2 WSW #38" at bounding box center [215, 298] width 230 height 16
click at [134, 47] on uib-tab-heading "Overview" at bounding box center [138, 56] width 197 height 34
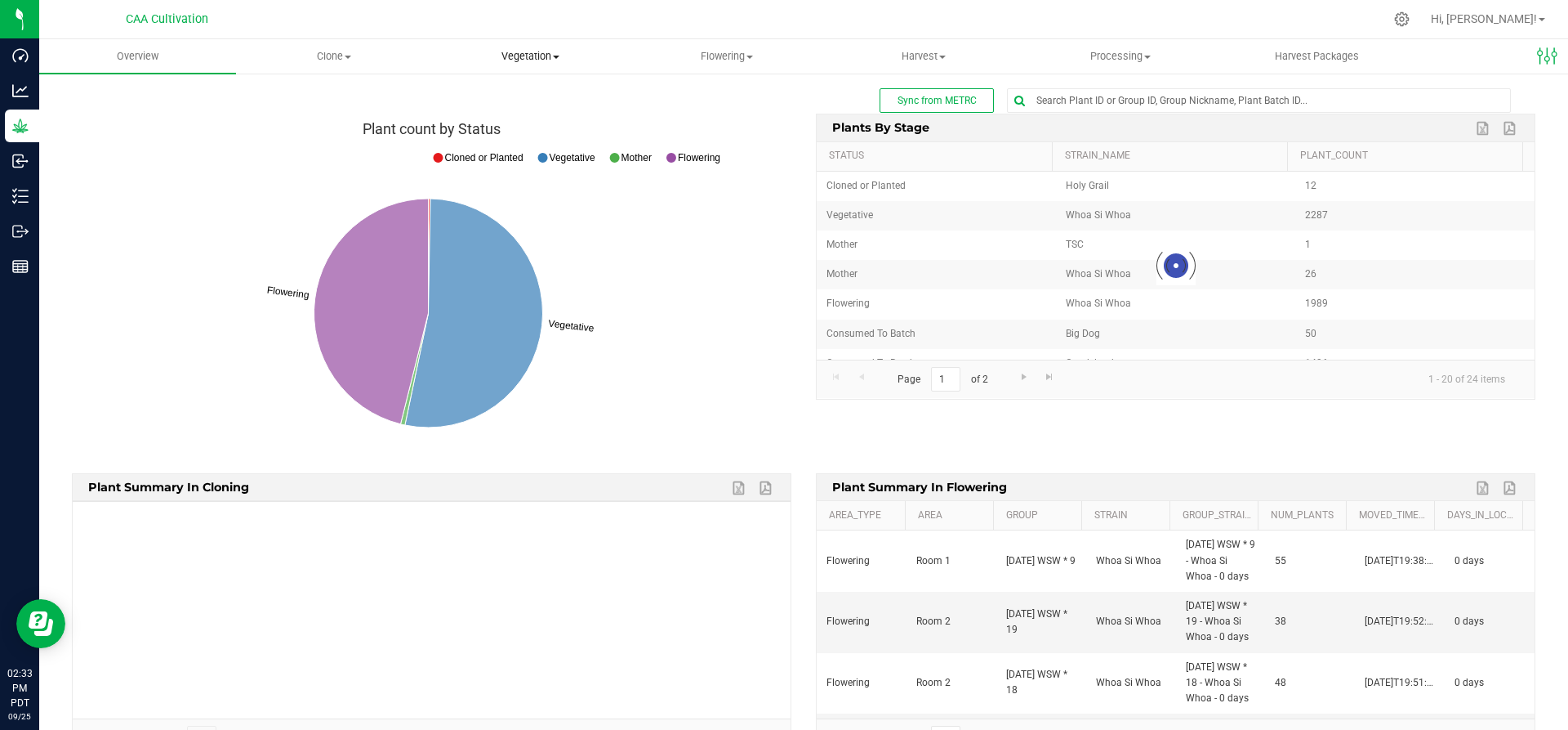
click at [539, 52] on span "Vegetation" at bounding box center [530, 56] width 195 height 15
click at [513, 134] on span "Mother groups" at bounding box center [493, 138] width 122 height 14
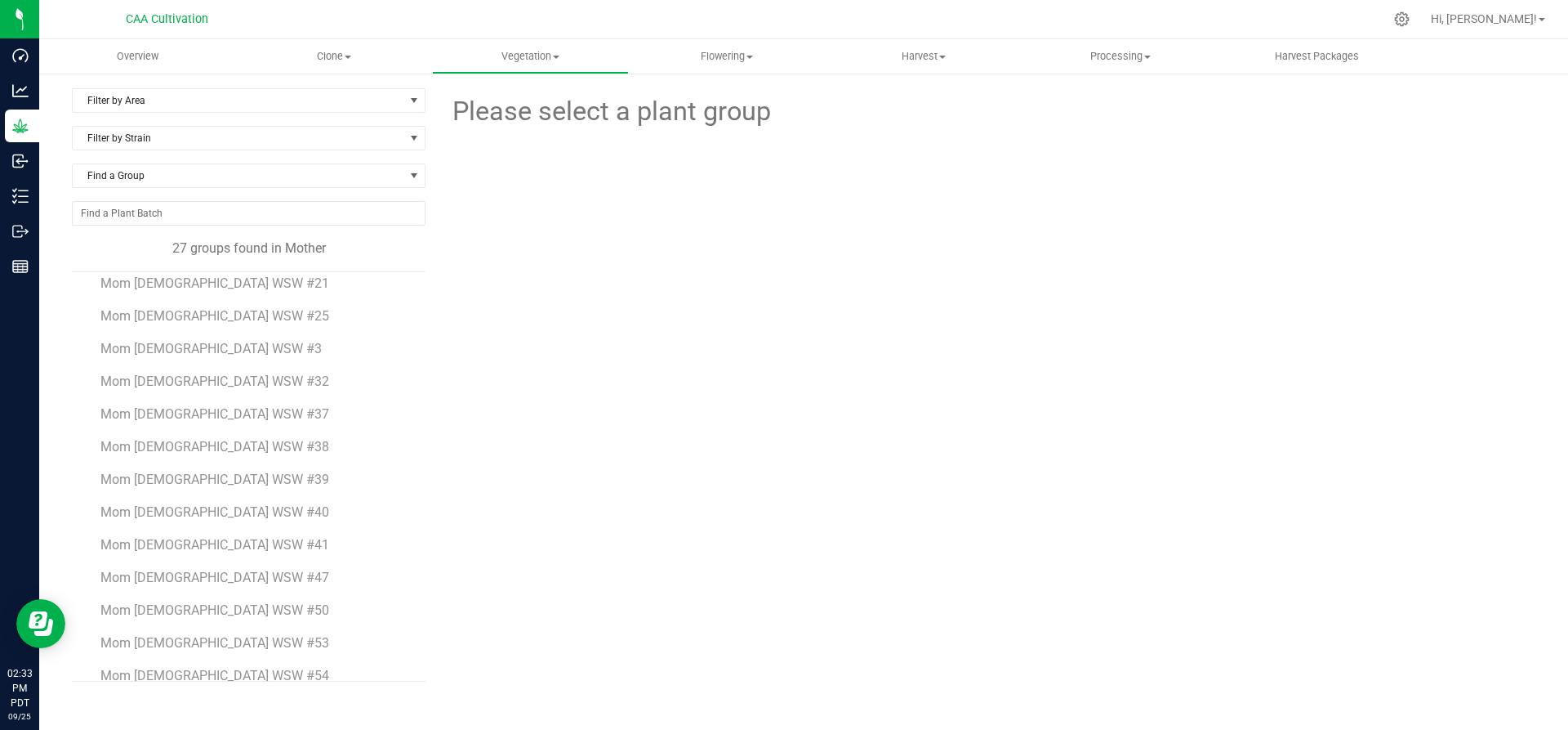
scroll to position [487, 0]
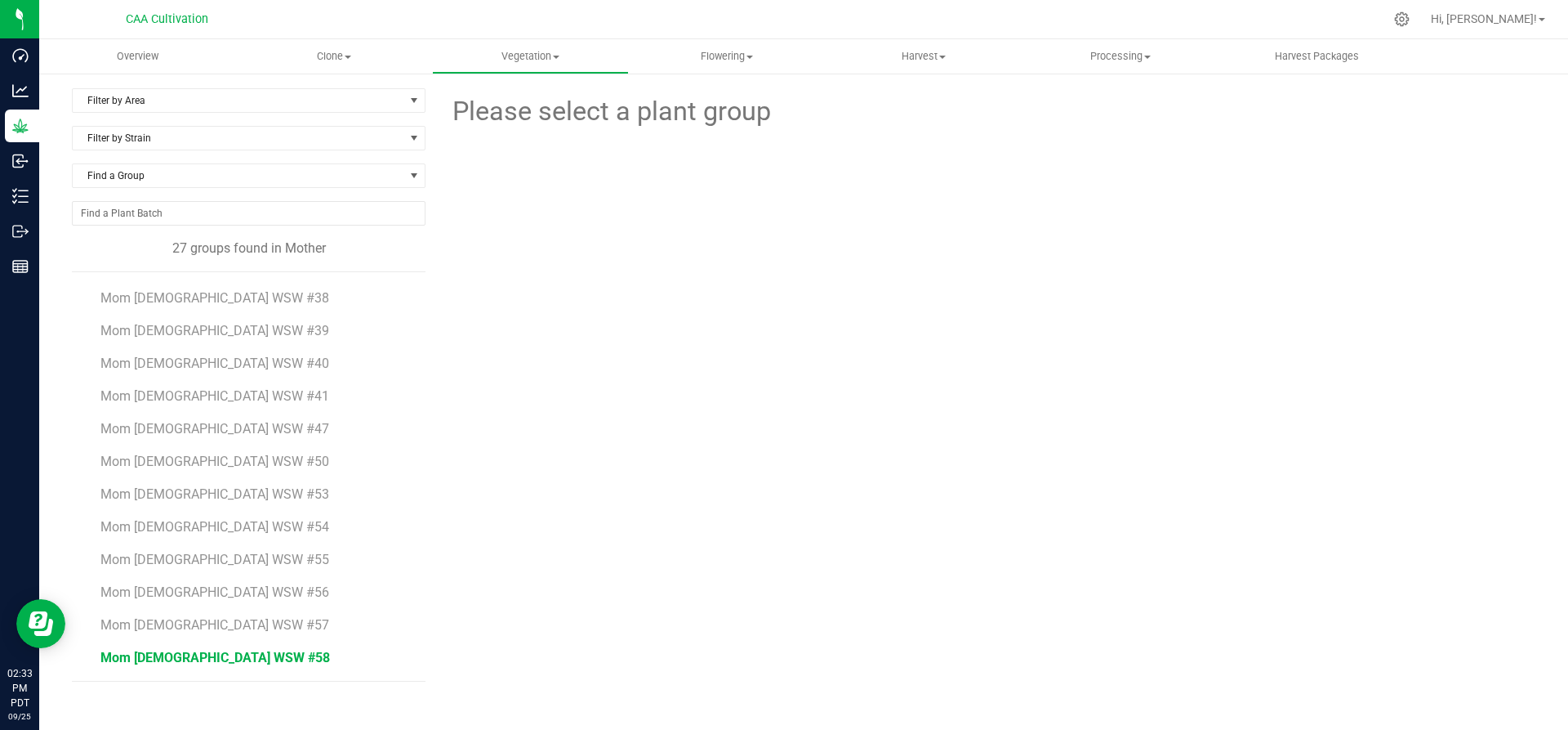
click at [170, 655] on span "Mom 2 WSW #58" at bounding box center [215, 658] width 230 height 16
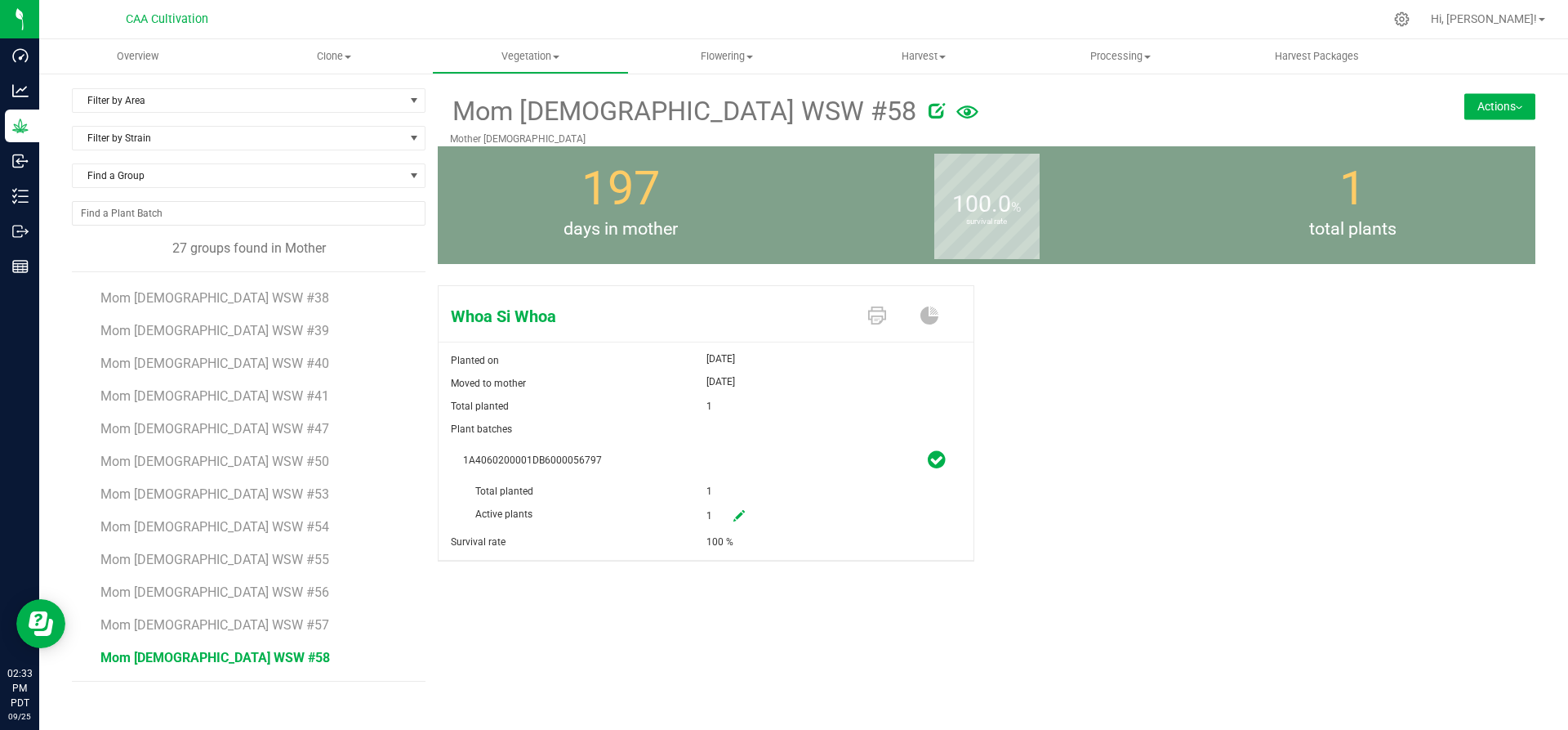
click at [740, 520] on icon at bounding box center [738, 515] width 11 height 11
drag, startPoint x: 724, startPoint y: 520, endPoint x: 707, endPoint y: 520, distance: 17.0
click at [707, 520] on span "1 1" at bounding box center [779, 517] width 146 height 28
type input "0"
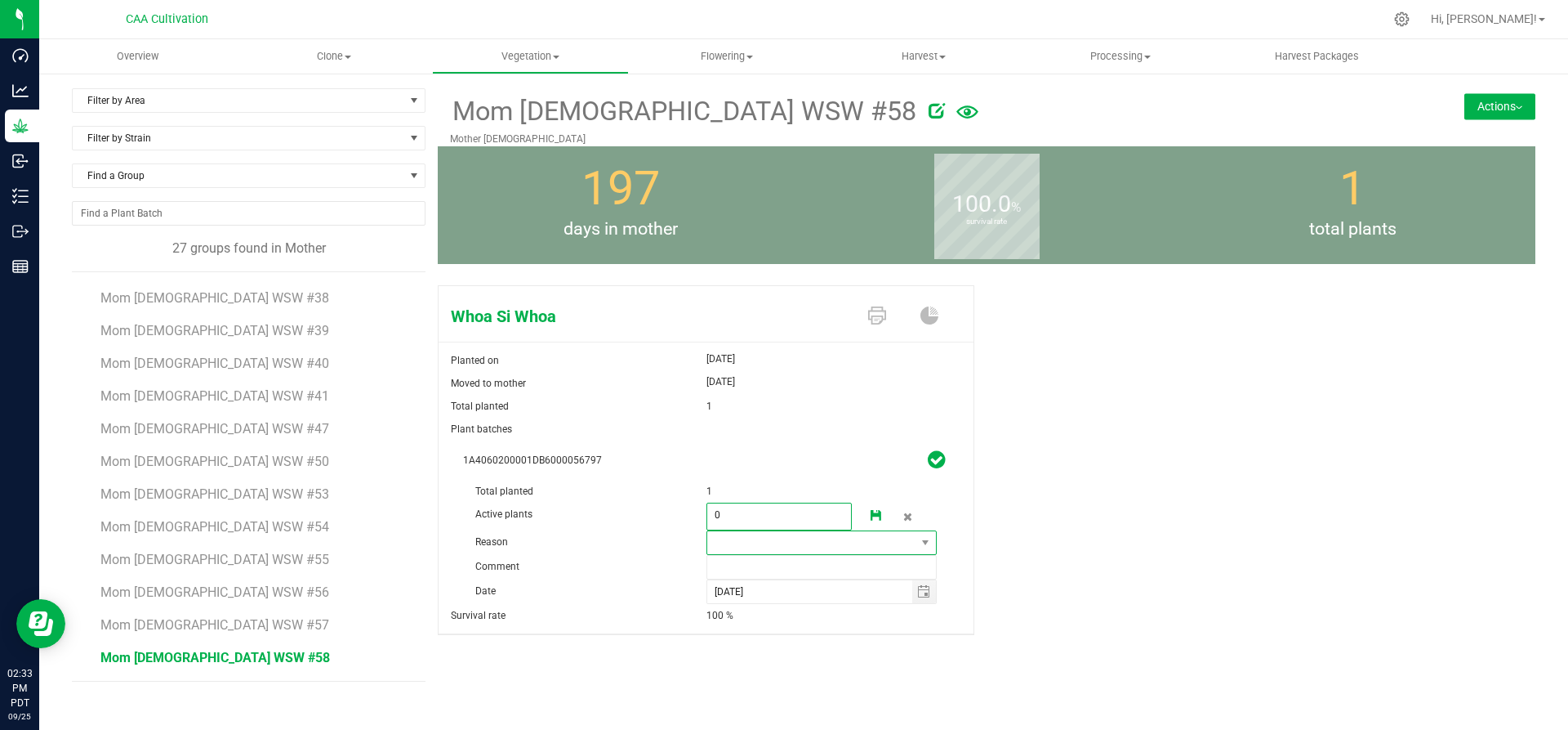
type input "0"
click at [761, 547] on span at bounding box center [811, 543] width 209 height 23
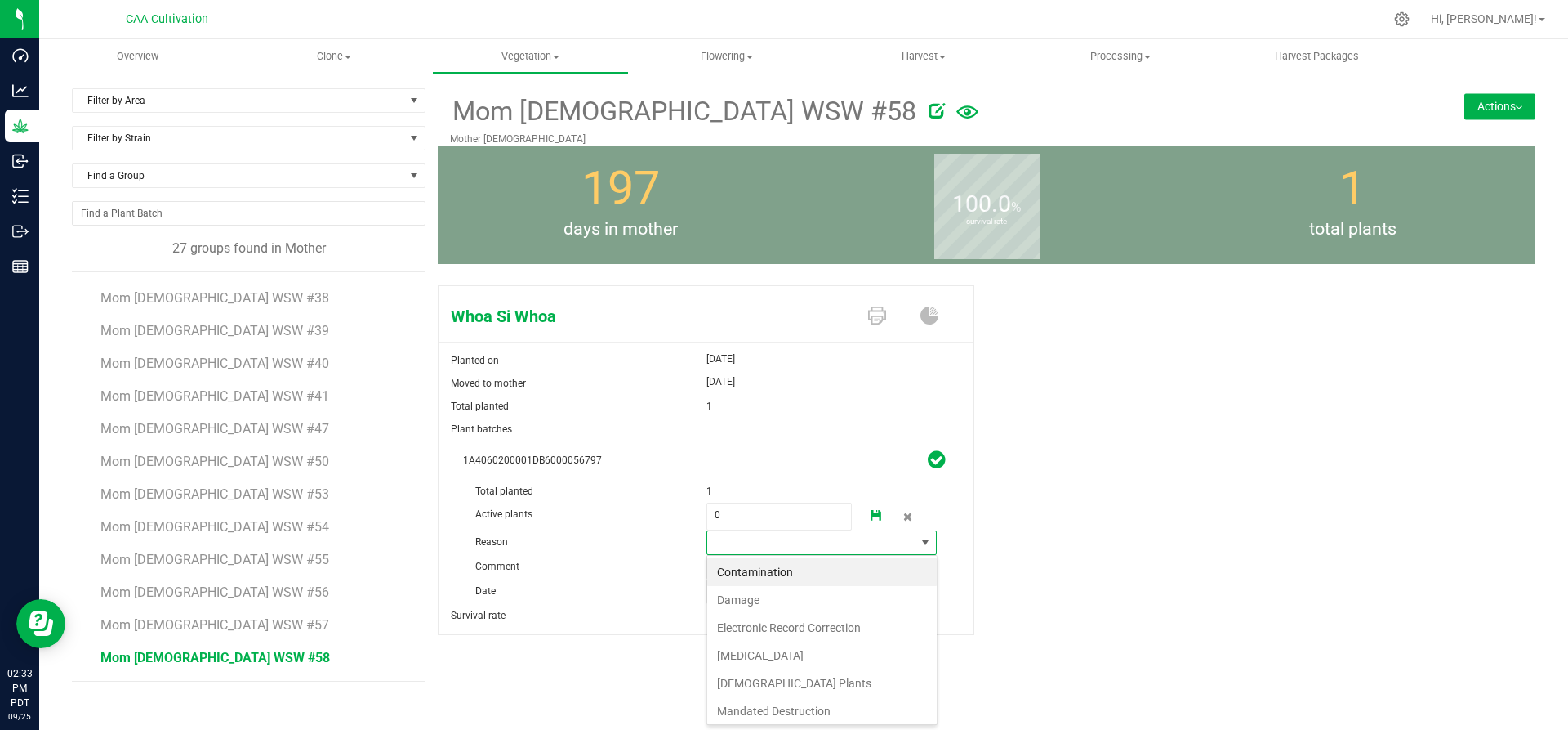
scroll to position [24, 231]
click at [757, 655] on li "Failure to Thrive" at bounding box center [822, 655] width 230 height 28
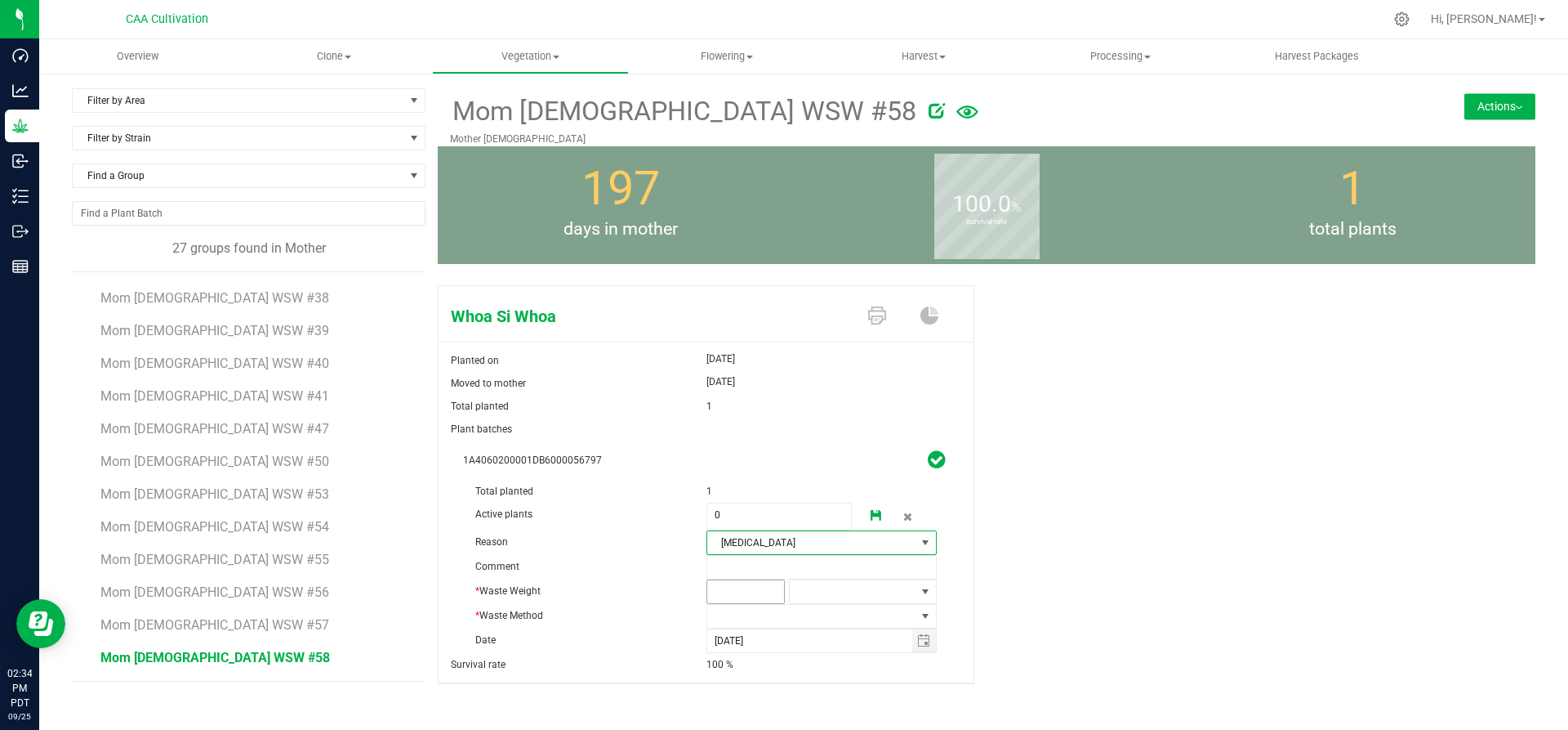
click at [752, 591] on span at bounding box center [745, 591] width 78 height 24
type input "2"
type input "2.0000"
click at [814, 596] on span at bounding box center [852, 591] width 125 height 23
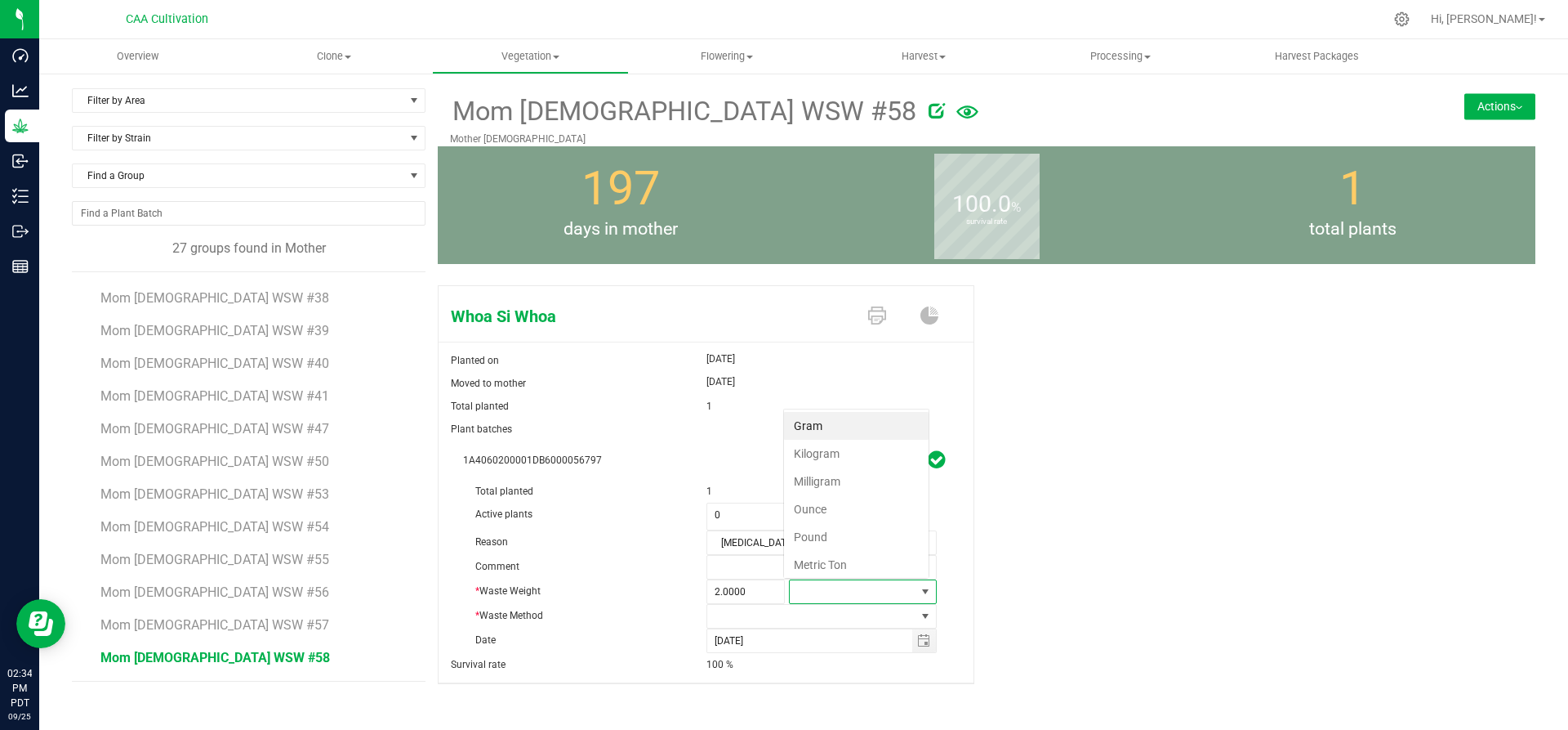
scroll to position [24, 145]
click at [830, 426] on li "Gram" at bounding box center [856, 426] width 145 height 28
click at [785, 614] on span at bounding box center [811, 616] width 209 height 23
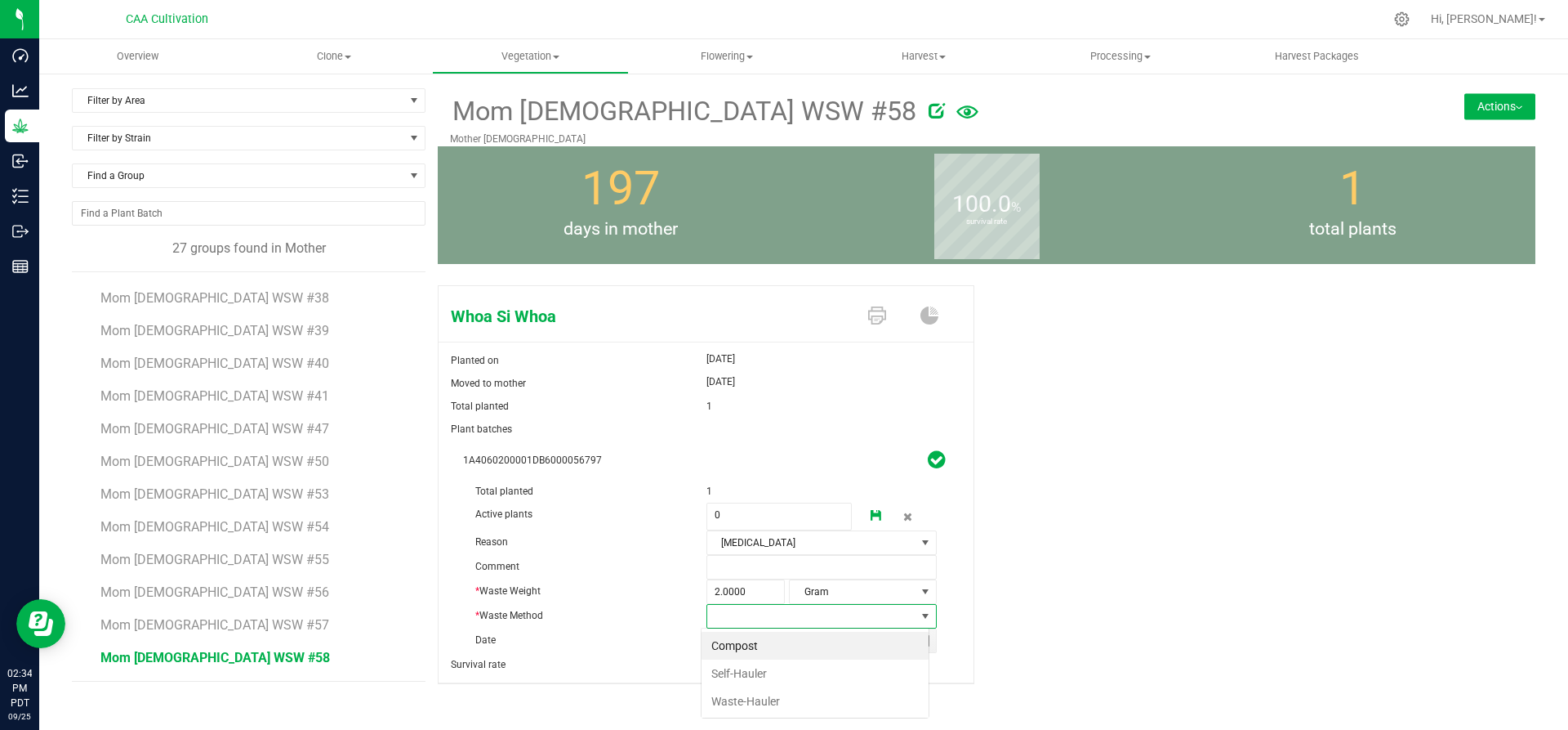
scroll to position [24, 228]
click at [754, 637] on li "Compost" at bounding box center [815, 646] width 227 height 28
click at [869, 507] on link at bounding box center [877, 517] width 33 height 28
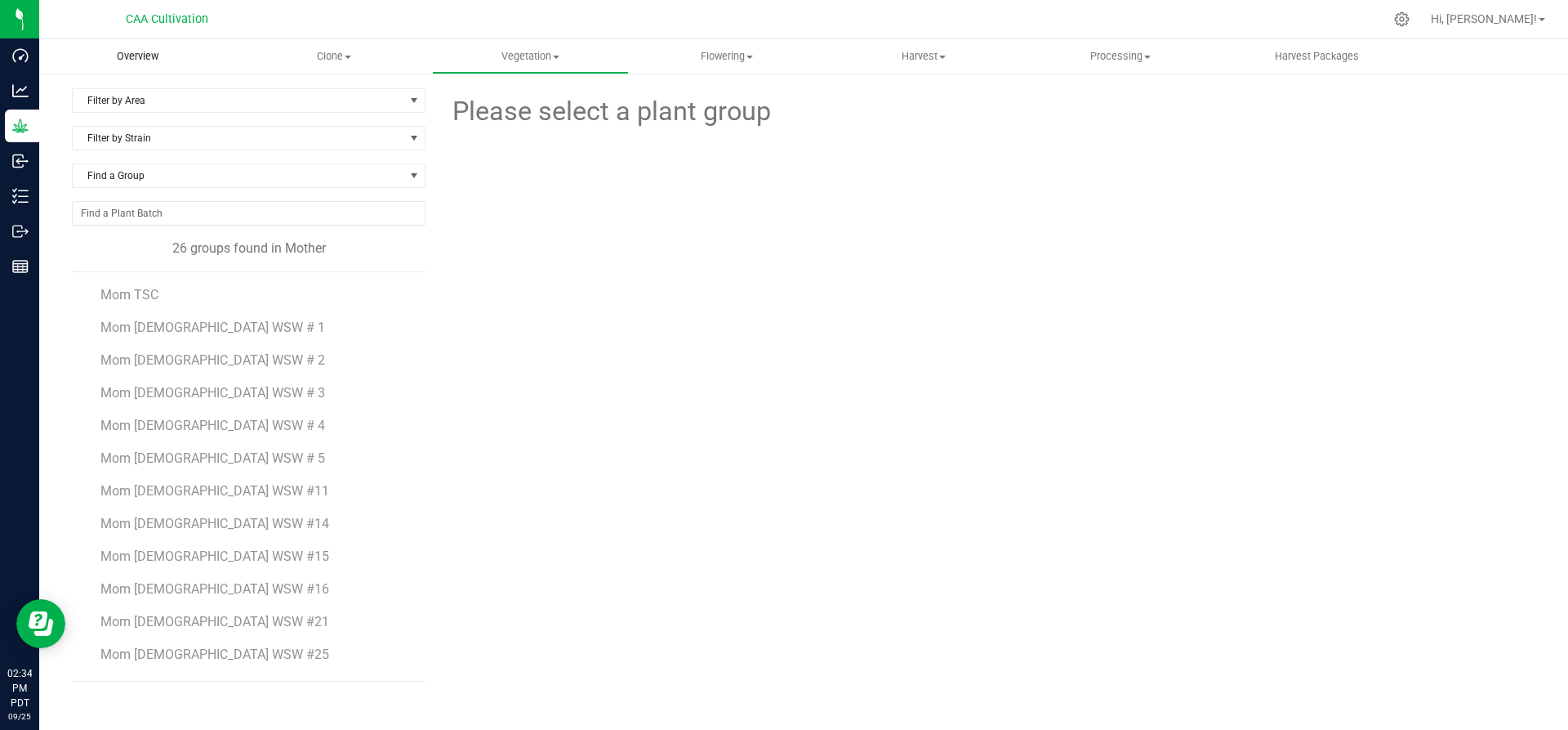
click at [151, 61] on span "Overview" at bounding box center [138, 56] width 85 height 15
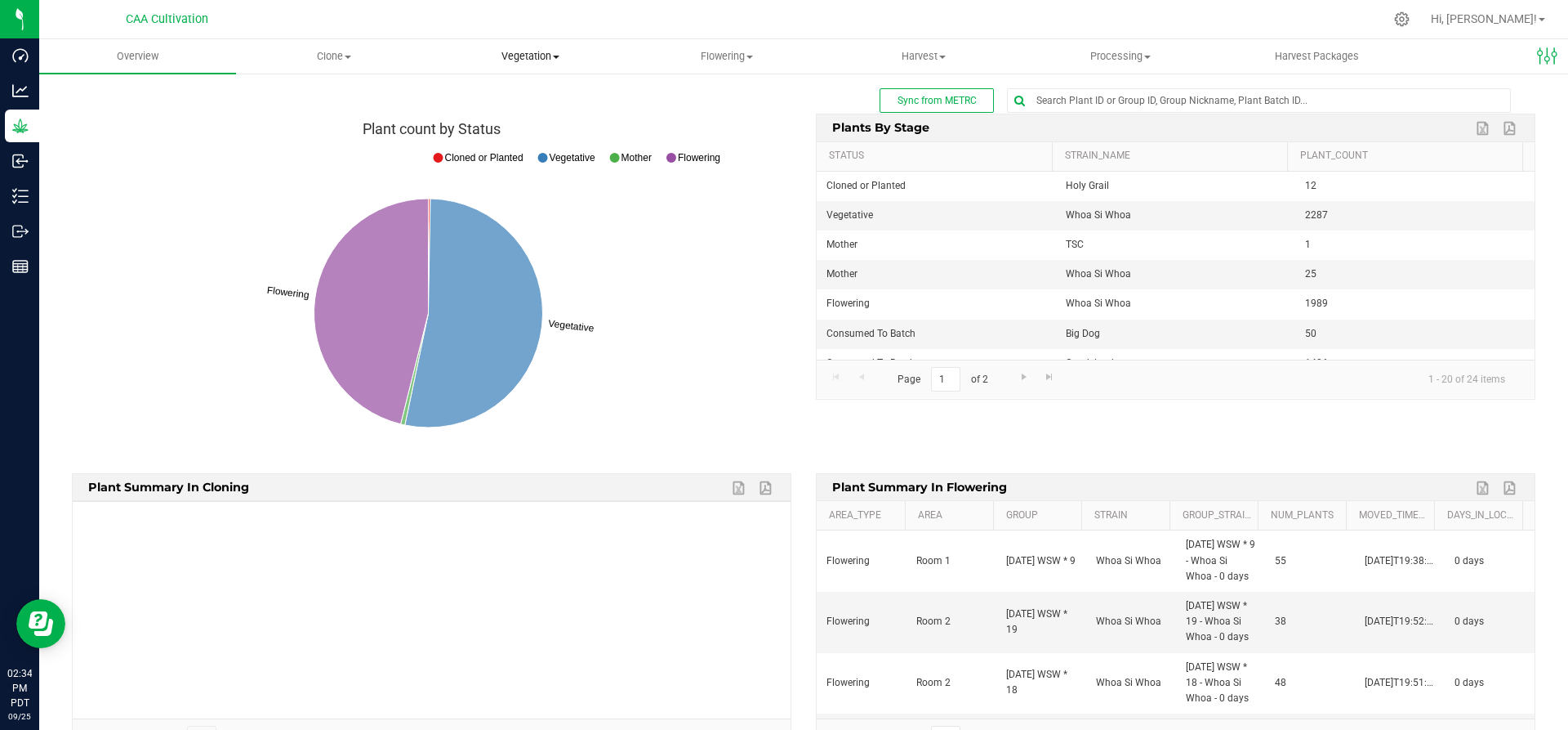
click at [542, 54] on span "Vegetation" at bounding box center [530, 56] width 195 height 15
click at [527, 131] on span "Mother groups" at bounding box center [493, 138] width 122 height 14
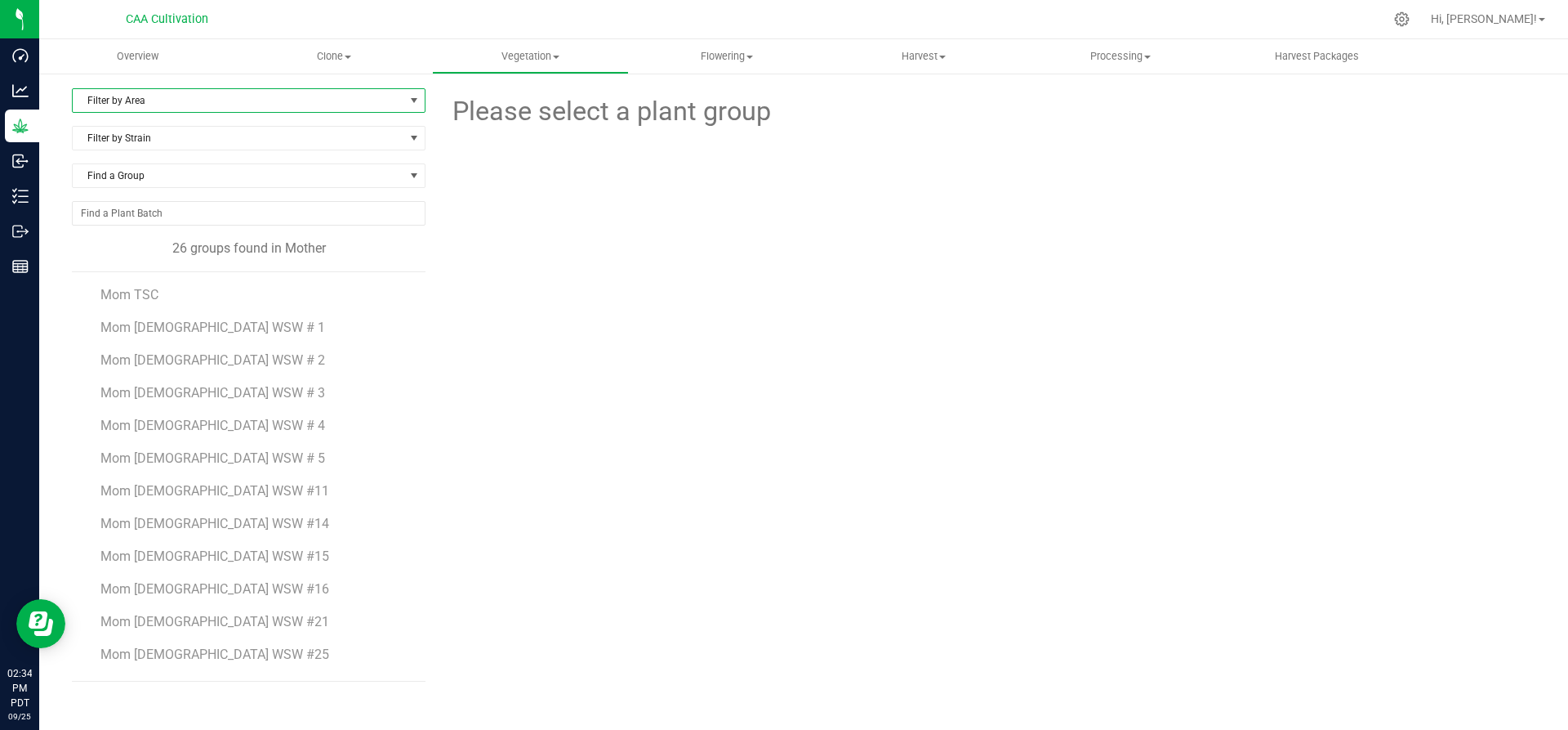
click at [182, 98] on span "Filter by Area" at bounding box center [238, 100] width 332 height 23
click at [138, 176] on li "Mother 2" at bounding box center [248, 177] width 352 height 24
click at [181, 585] on span "Mom 2 WSW #55" at bounding box center [215, 592] width 230 height 16
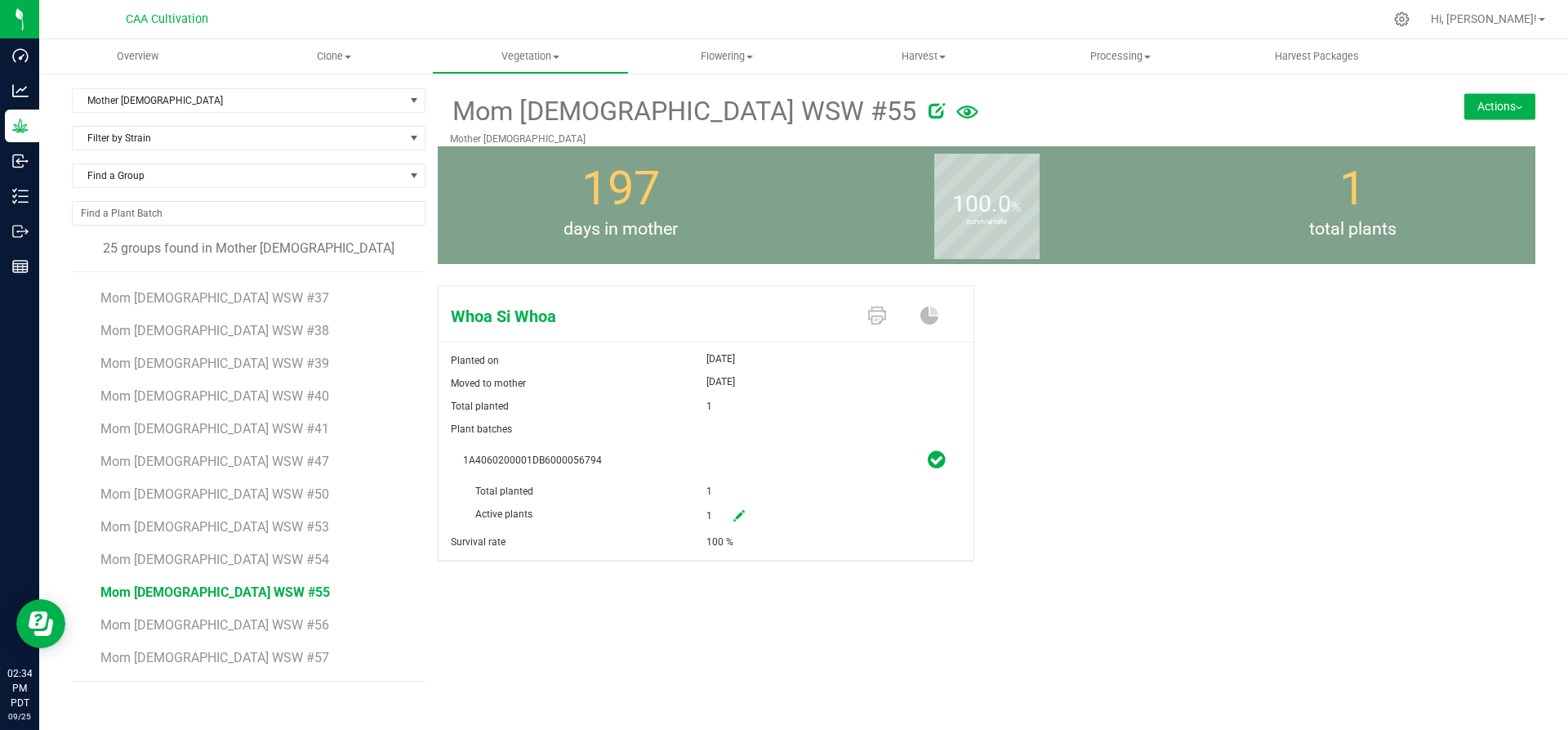
click at [754, 512] on link at bounding box center [739, 517] width 33 height 28
click at [707, 512] on span "1 1" at bounding box center [779, 517] width 146 height 28
drag, startPoint x: 707, startPoint y: 512, endPoint x: 729, endPoint y: 512, distance: 22.0
click at [729, 512] on input "1" at bounding box center [779, 515] width 145 height 23
type input "0"
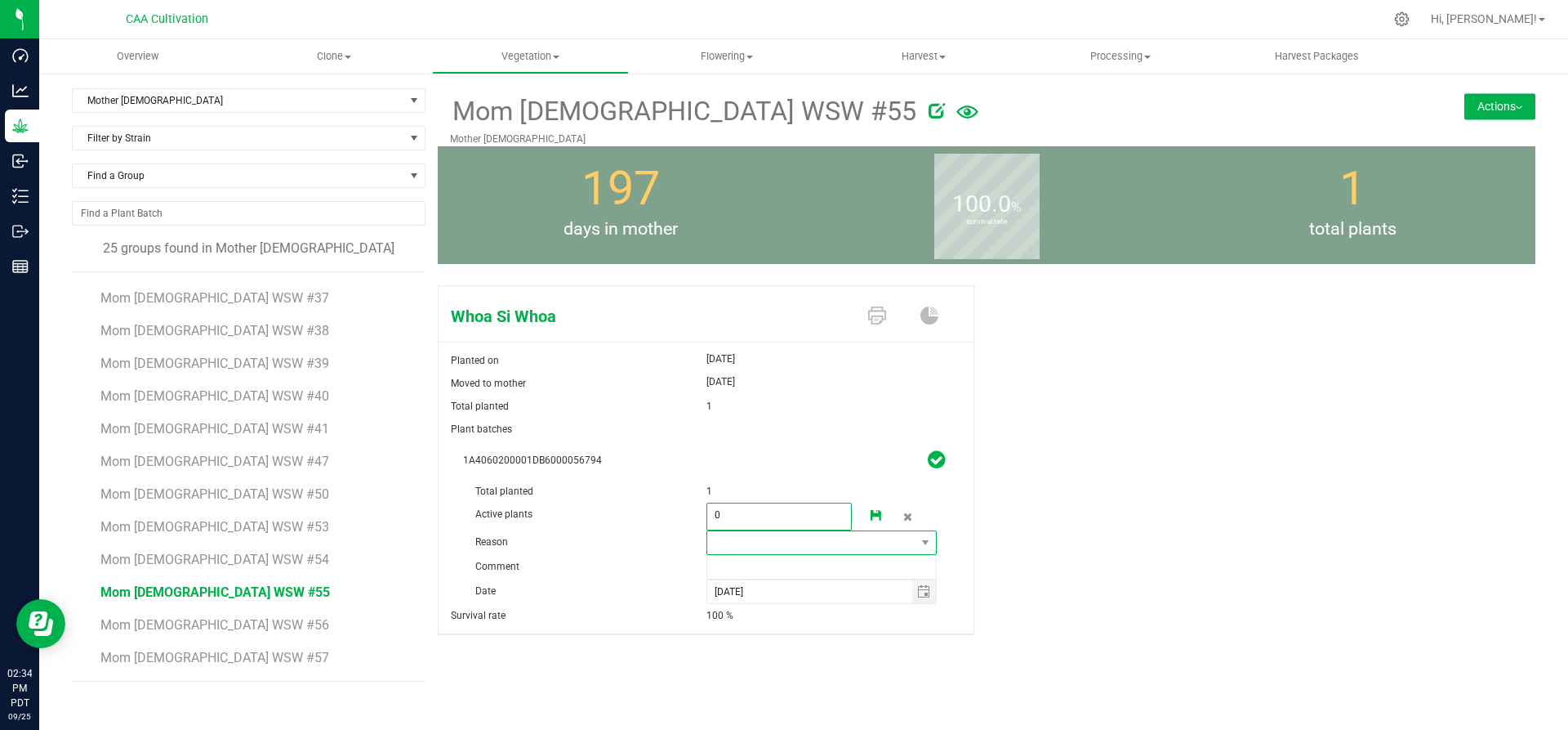
type input "0"
click at [776, 548] on span at bounding box center [811, 543] width 209 height 23
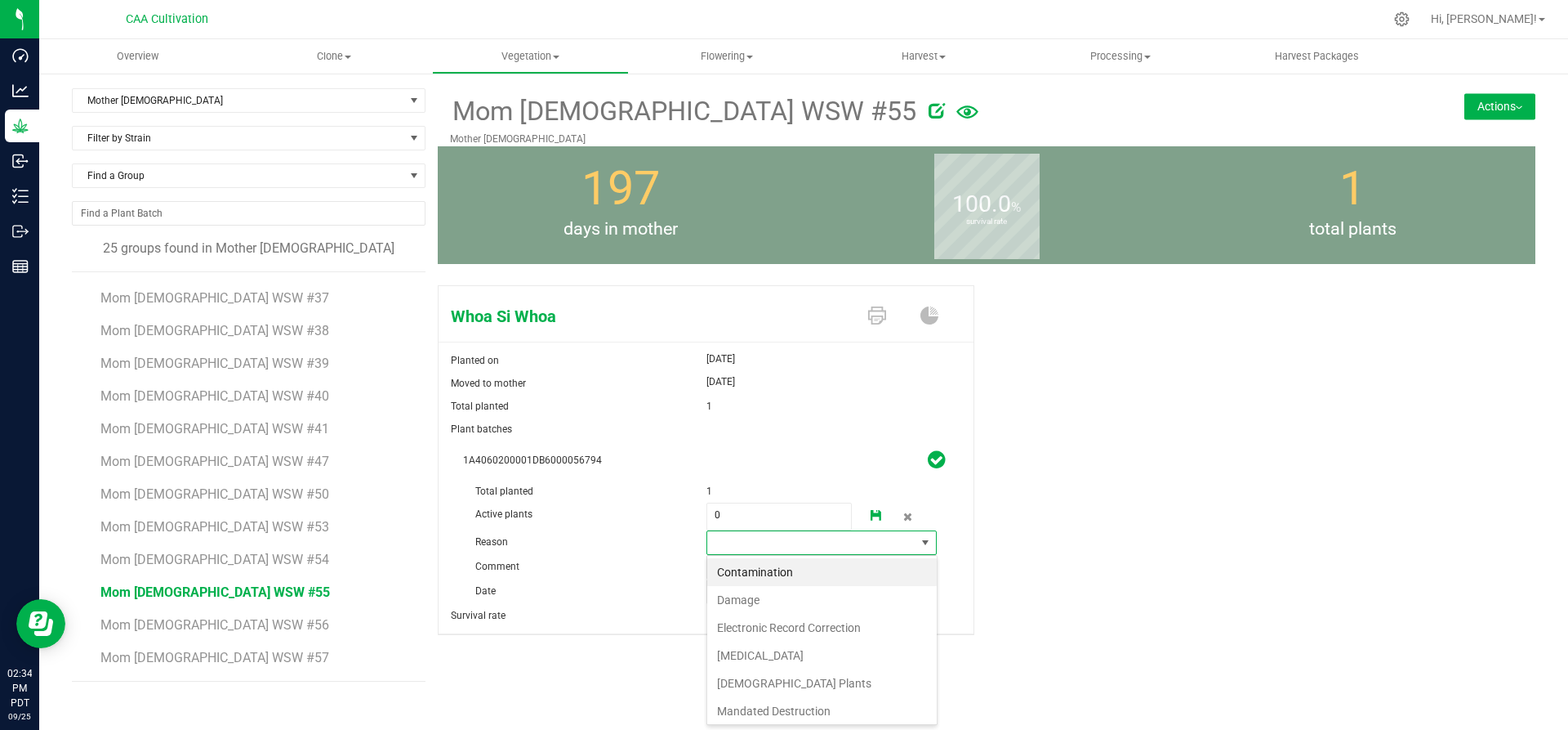
scroll to position [24, 231]
click at [759, 655] on li "Failure to Thrive" at bounding box center [822, 655] width 230 height 28
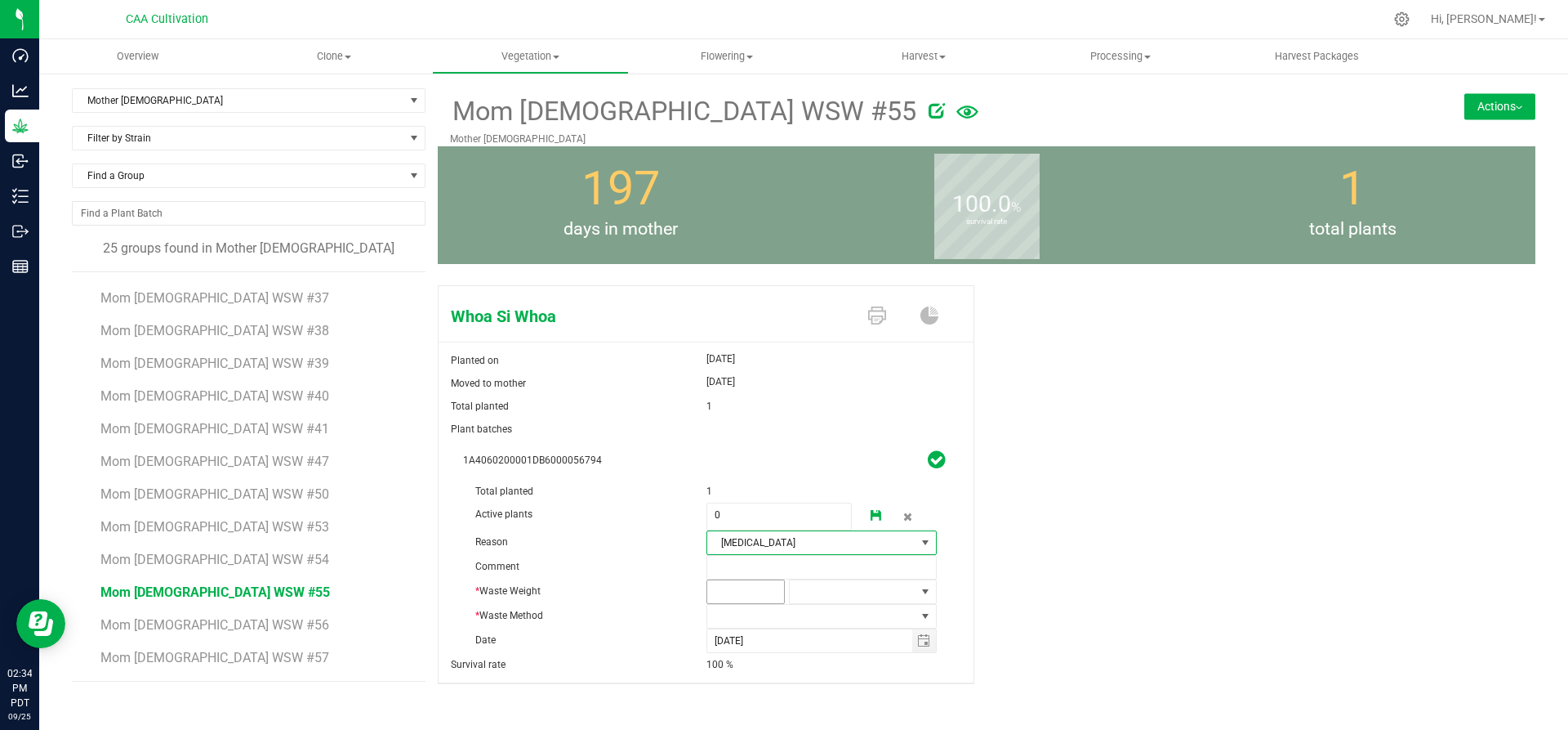
click at [761, 584] on span at bounding box center [745, 591] width 78 height 24
type input "3"
type input "3.0000"
click at [814, 586] on span at bounding box center [852, 591] width 125 height 23
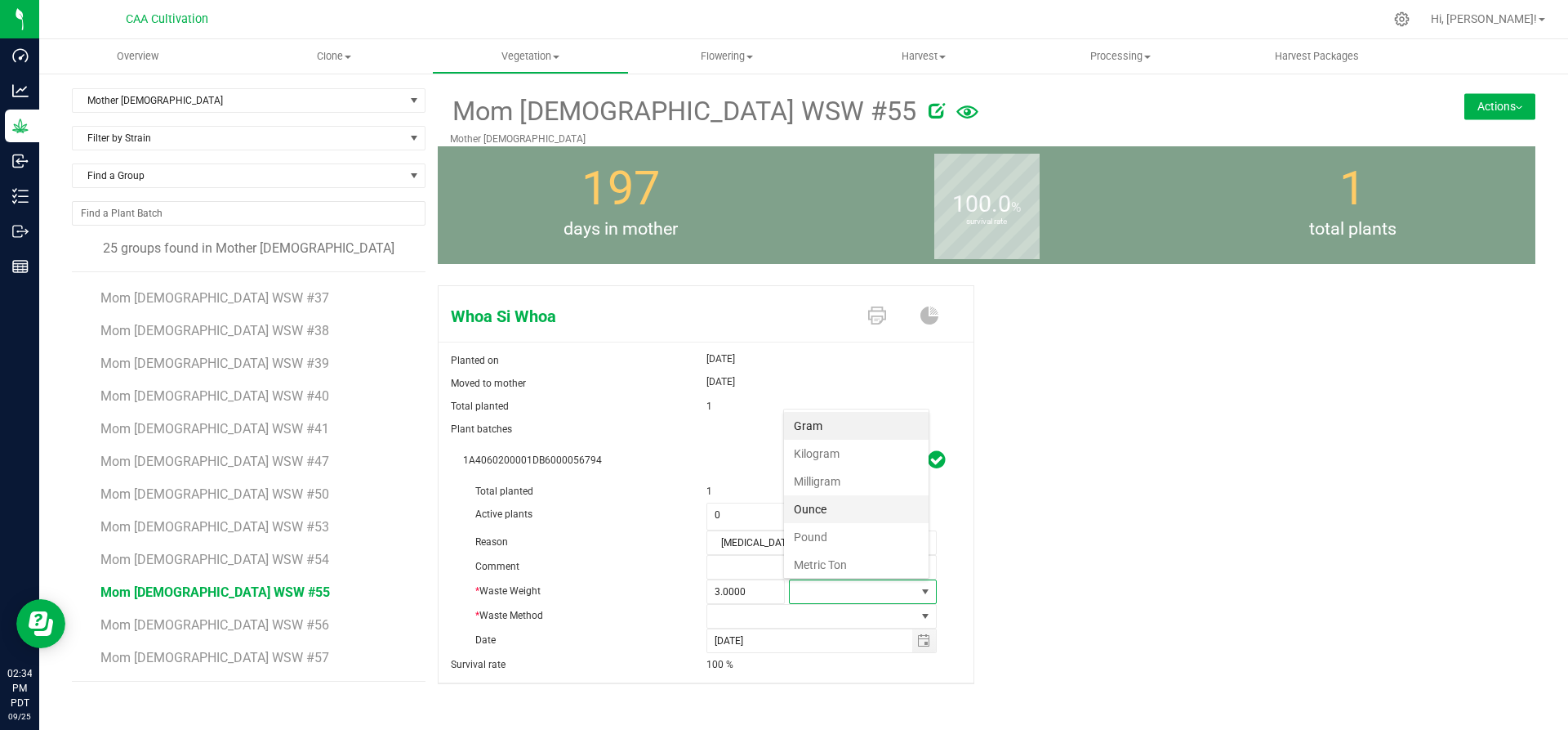
scroll to position [24, 145]
click at [829, 417] on li "Gram" at bounding box center [856, 426] width 145 height 28
click at [795, 612] on span at bounding box center [811, 616] width 209 height 23
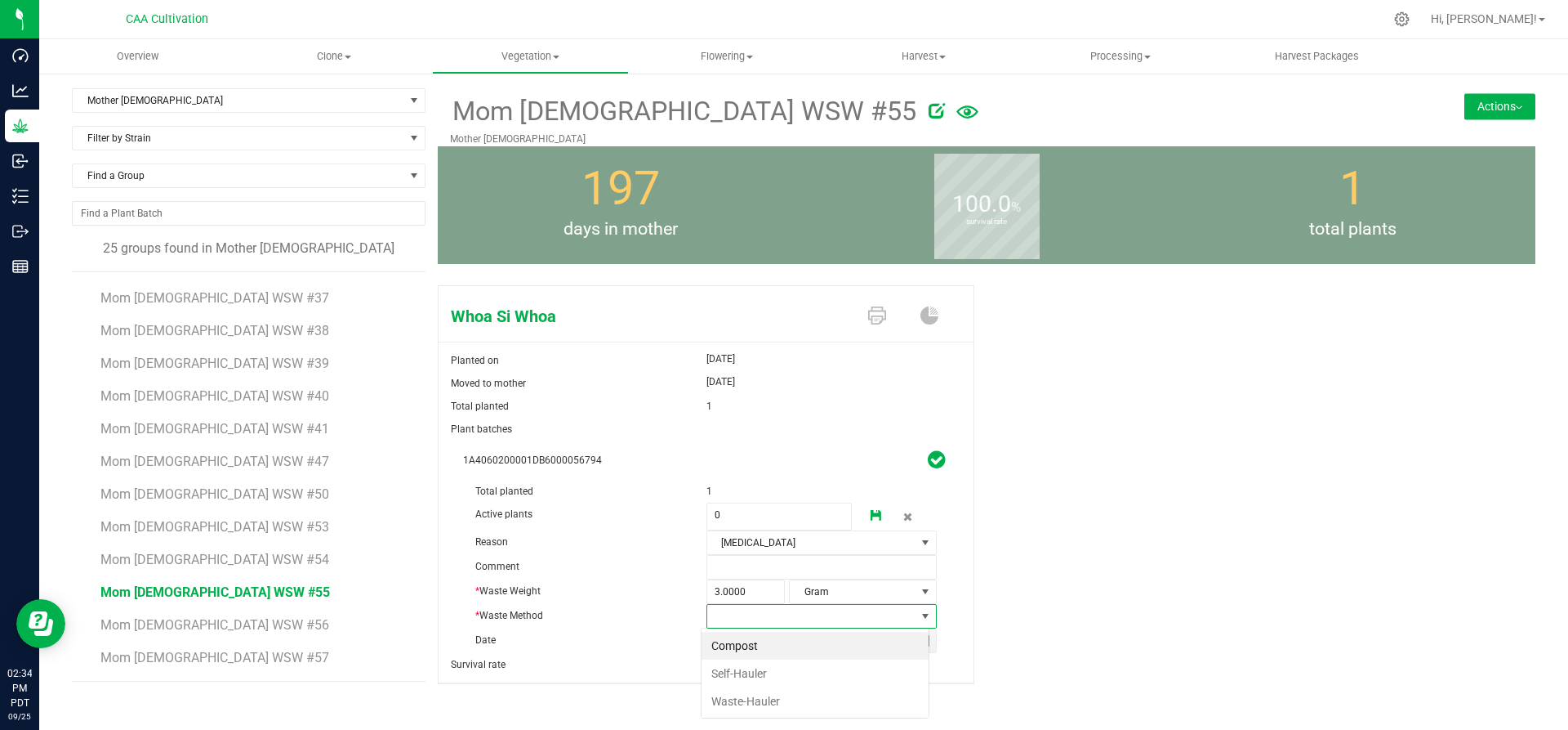
scroll to position [24, 228]
click at [759, 642] on li "Compost" at bounding box center [815, 646] width 227 height 28
click at [868, 507] on link at bounding box center [877, 517] width 33 height 28
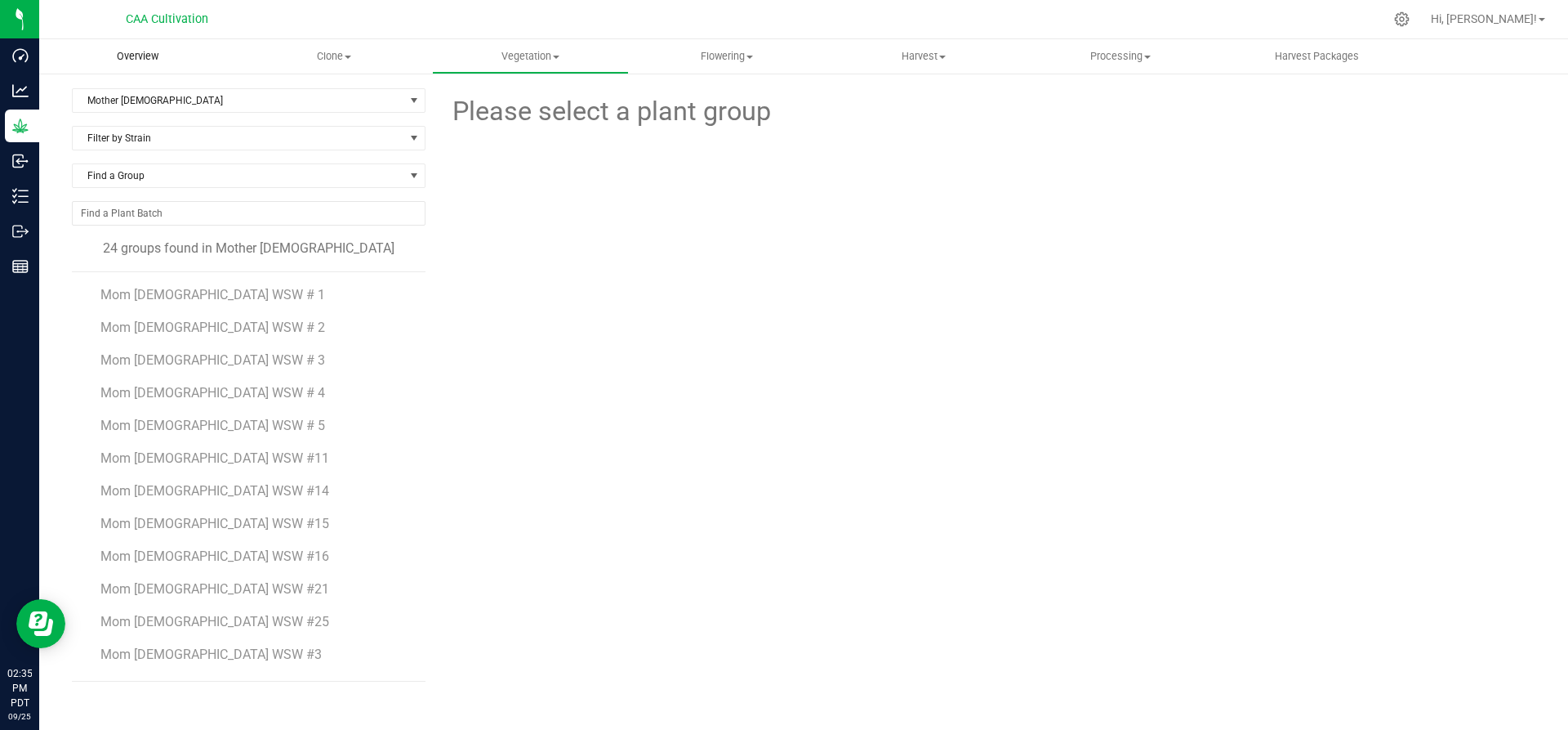
click at [145, 53] on span "Overview" at bounding box center [138, 56] width 85 height 15
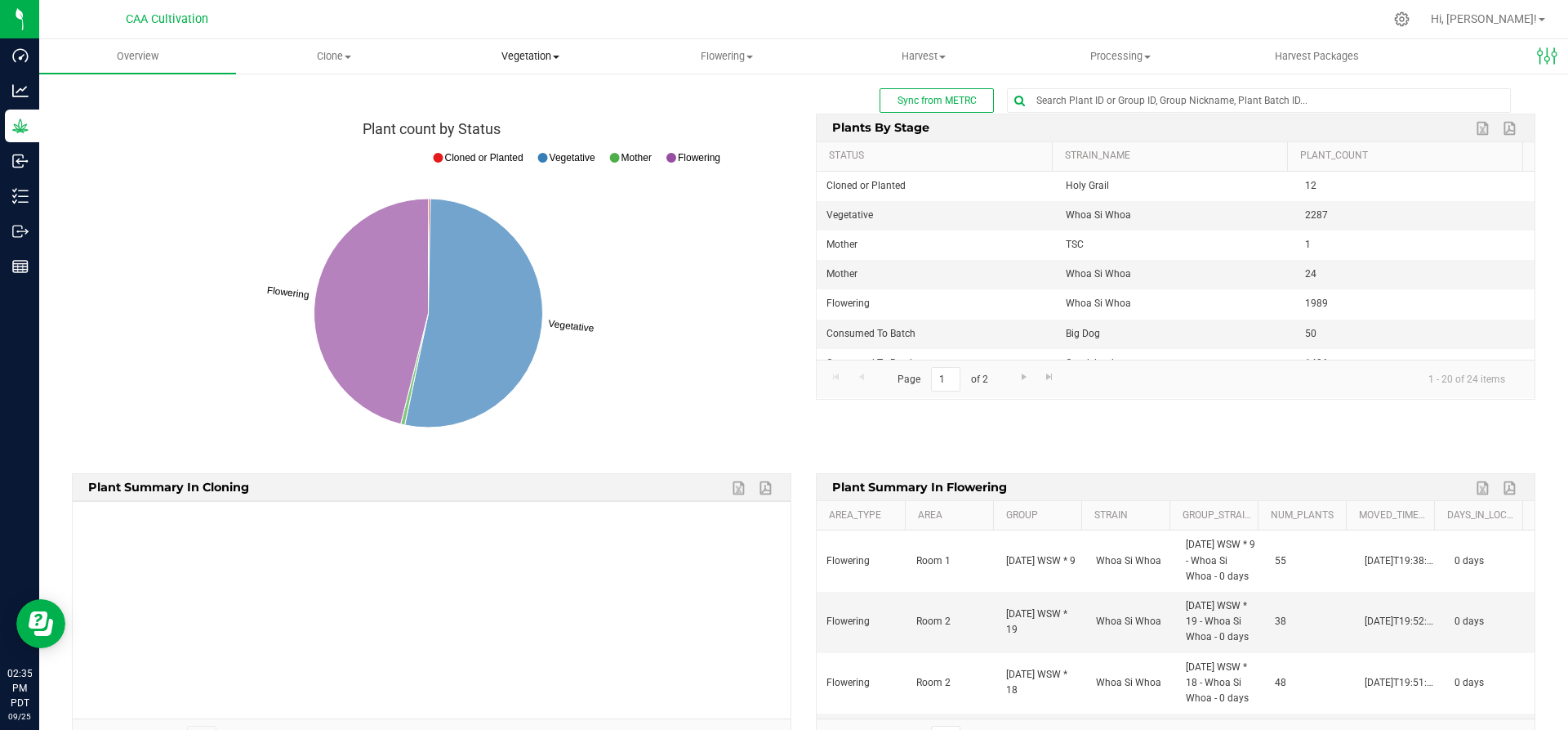
click at [520, 48] on uib-tab-heading "Vegetation Veg groups Veg plant batches Mother groups Mother plant batches Appl…" at bounding box center [530, 57] width 195 height 33
click at [515, 135] on span "Mother groups" at bounding box center [493, 138] width 122 height 14
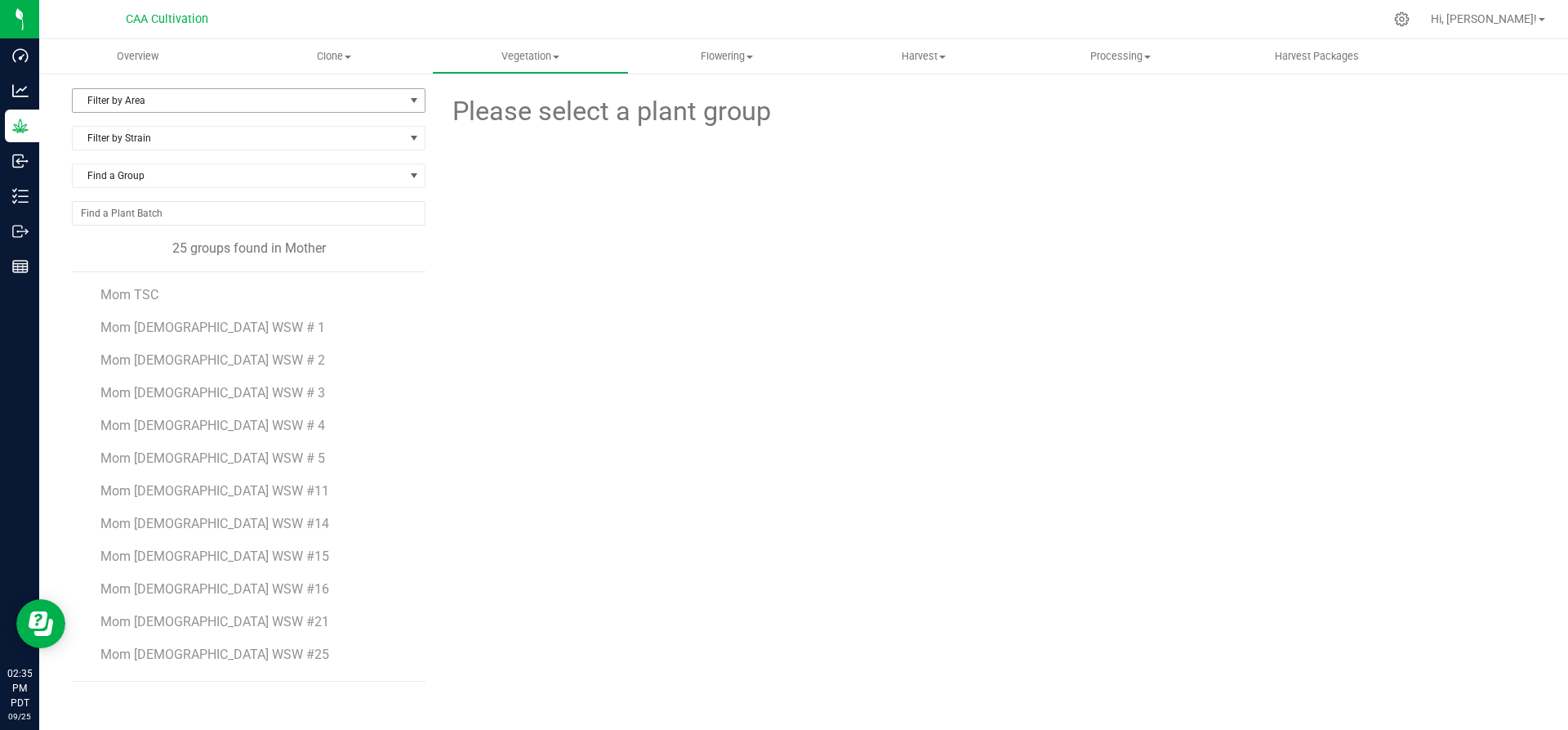
click at [165, 98] on span "Filter by Area" at bounding box center [238, 100] width 332 height 23
click at [144, 172] on li "Mother 2" at bounding box center [248, 177] width 352 height 24
click at [178, 363] on span "Mom 2 WSW #32" at bounding box center [215, 360] width 230 height 16
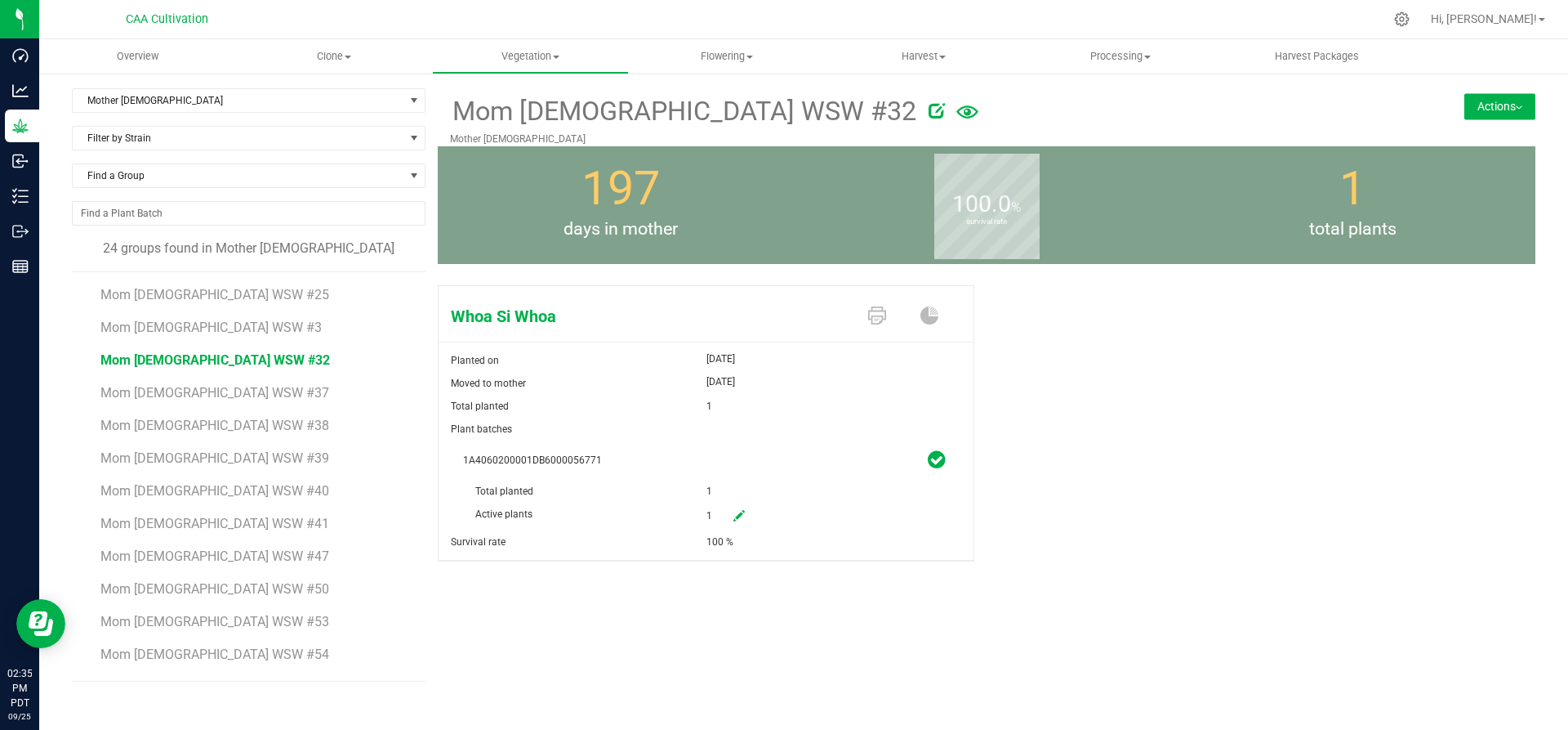
click at [740, 517] on icon at bounding box center [738, 515] width 11 height 11
click at [747, 544] on span at bounding box center [811, 543] width 209 height 23
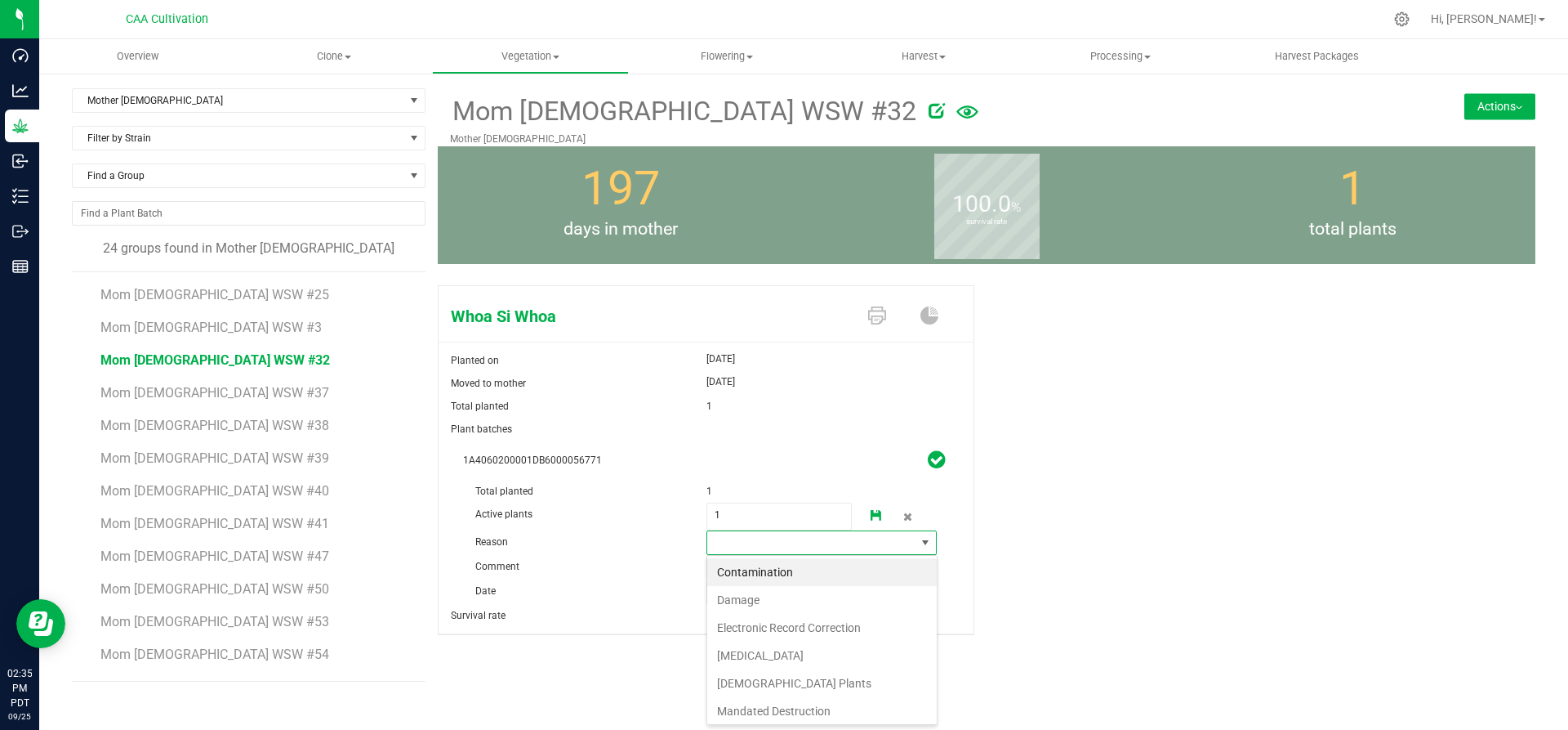
scroll to position [24, 231]
click at [752, 651] on li "Failure to Thrive" at bounding box center [822, 655] width 230 height 28
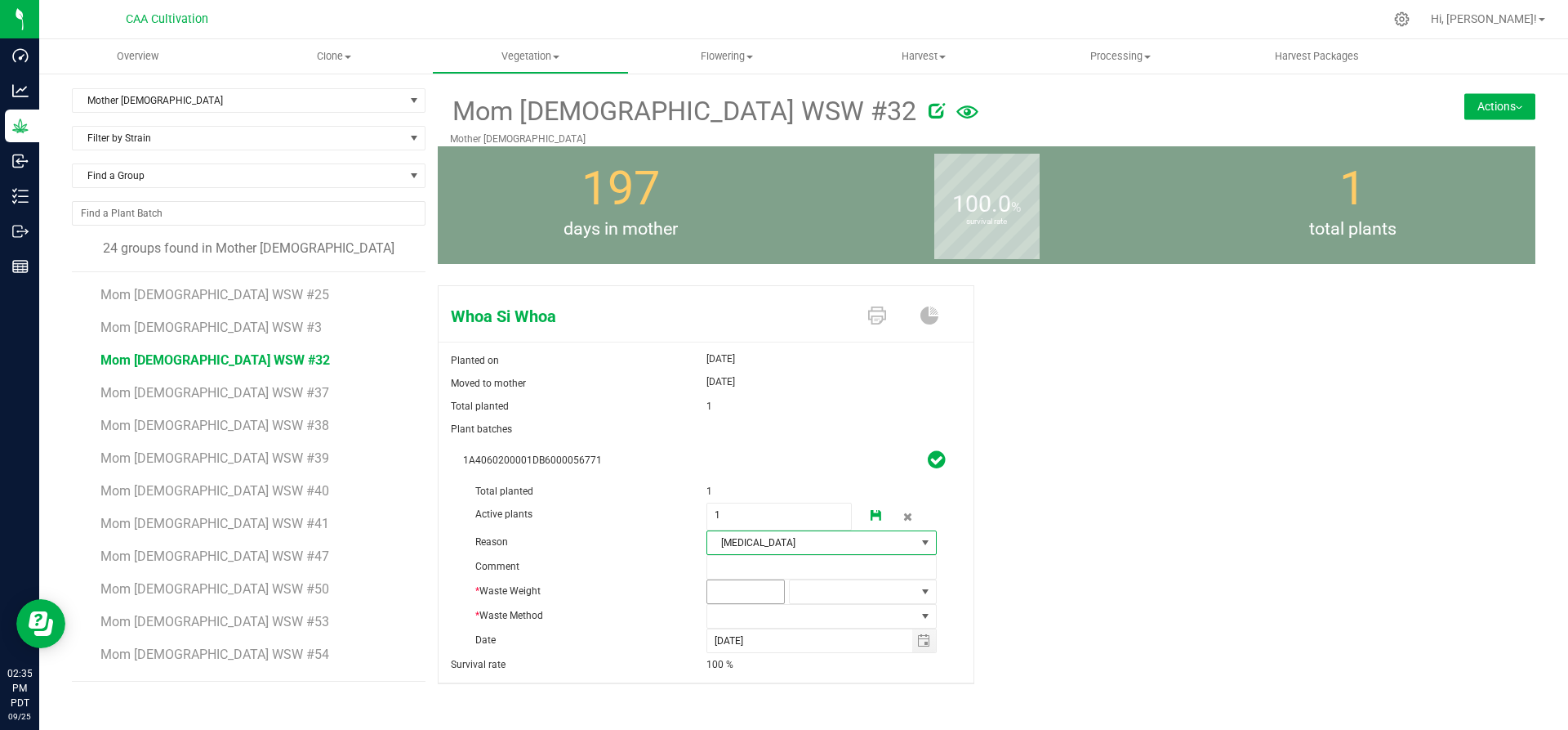
click at [759, 589] on span at bounding box center [745, 591] width 78 height 24
type input "3"
type input "3.0000"
click at [858, 586] on span at bounding box center [852, 591] width 125 height 23
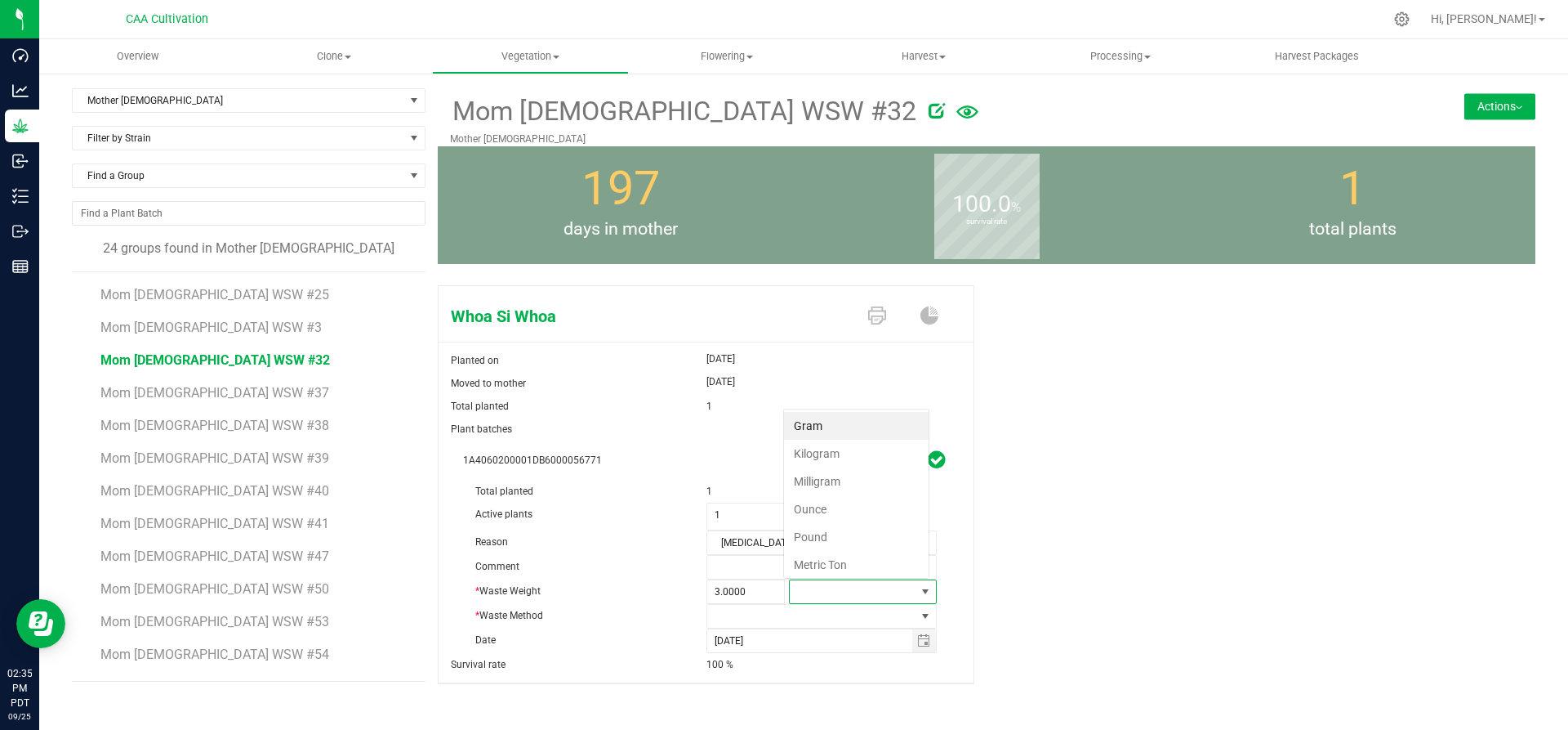
scroll to position [24, 145]
click at [844, 418] on li "Gram" at bounding box center [856, 426] width 145 height 28
click at [788, 610] on span at bounding box center [811, 616] width 209 height 23
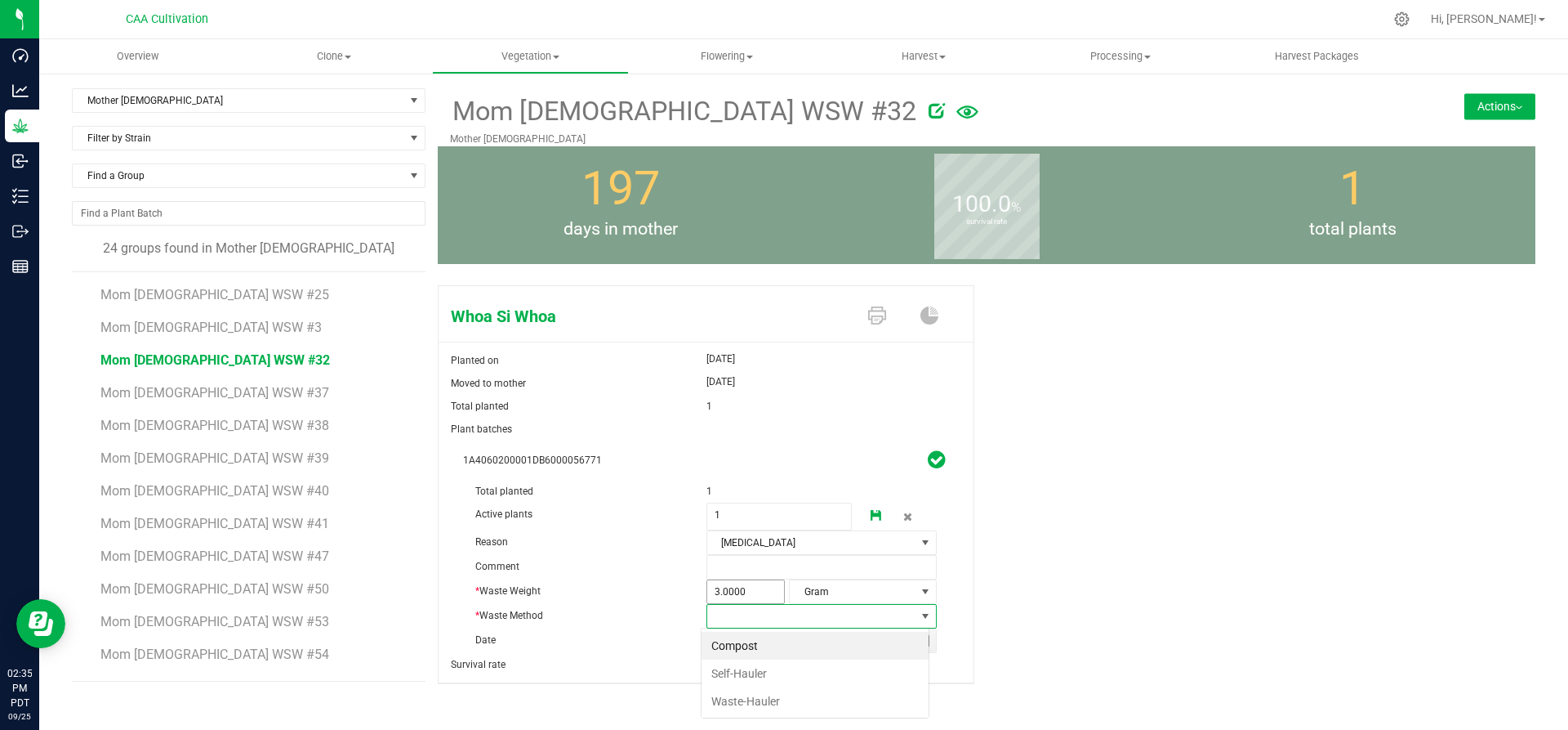
scroll to position [24, 228]
click at [741, 642] on li "Compost" at bounding box center [815, 646] width 227 height 28
click at [871, 510] on icon at bounding box center [876, 515] width 11 height 11
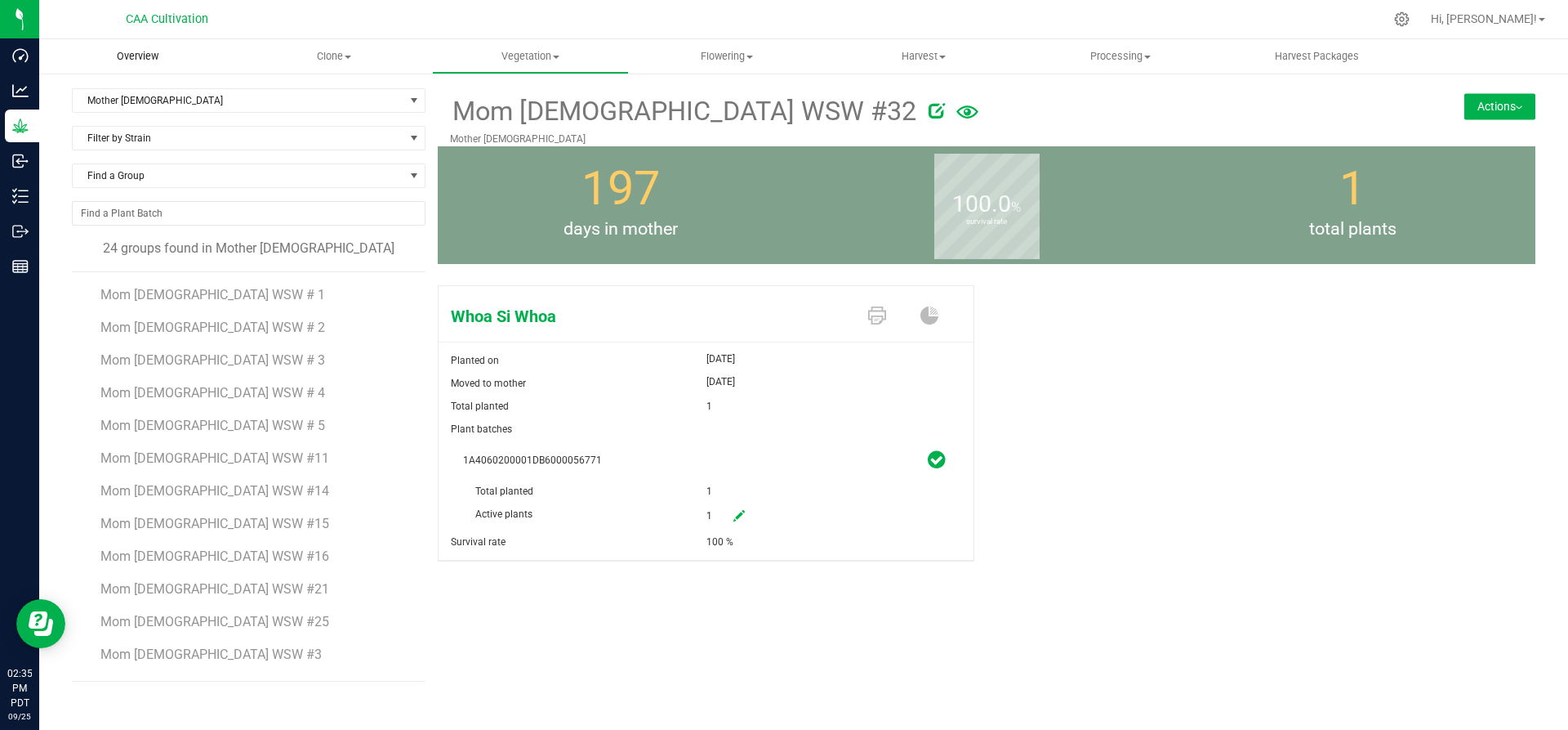
click at [144, 56] on span "Overview" at bounding box center [138, 56] width 85 height 15
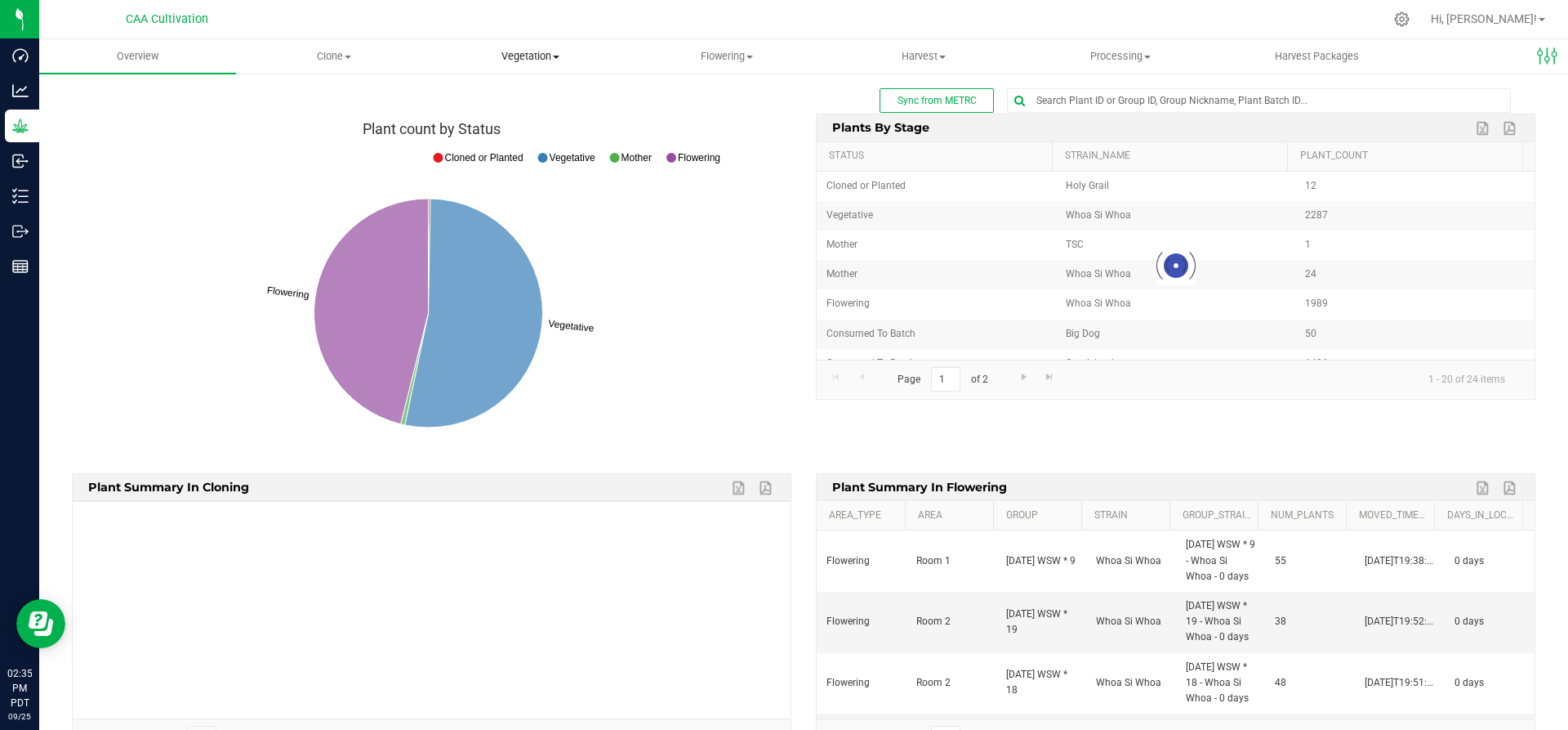
click at [557, 58] on span at bounding box center [556, 57] width 7 height 3
click at [526, 132] on span "Mother groups" at bounding box center [493, 138] width 122 height 14
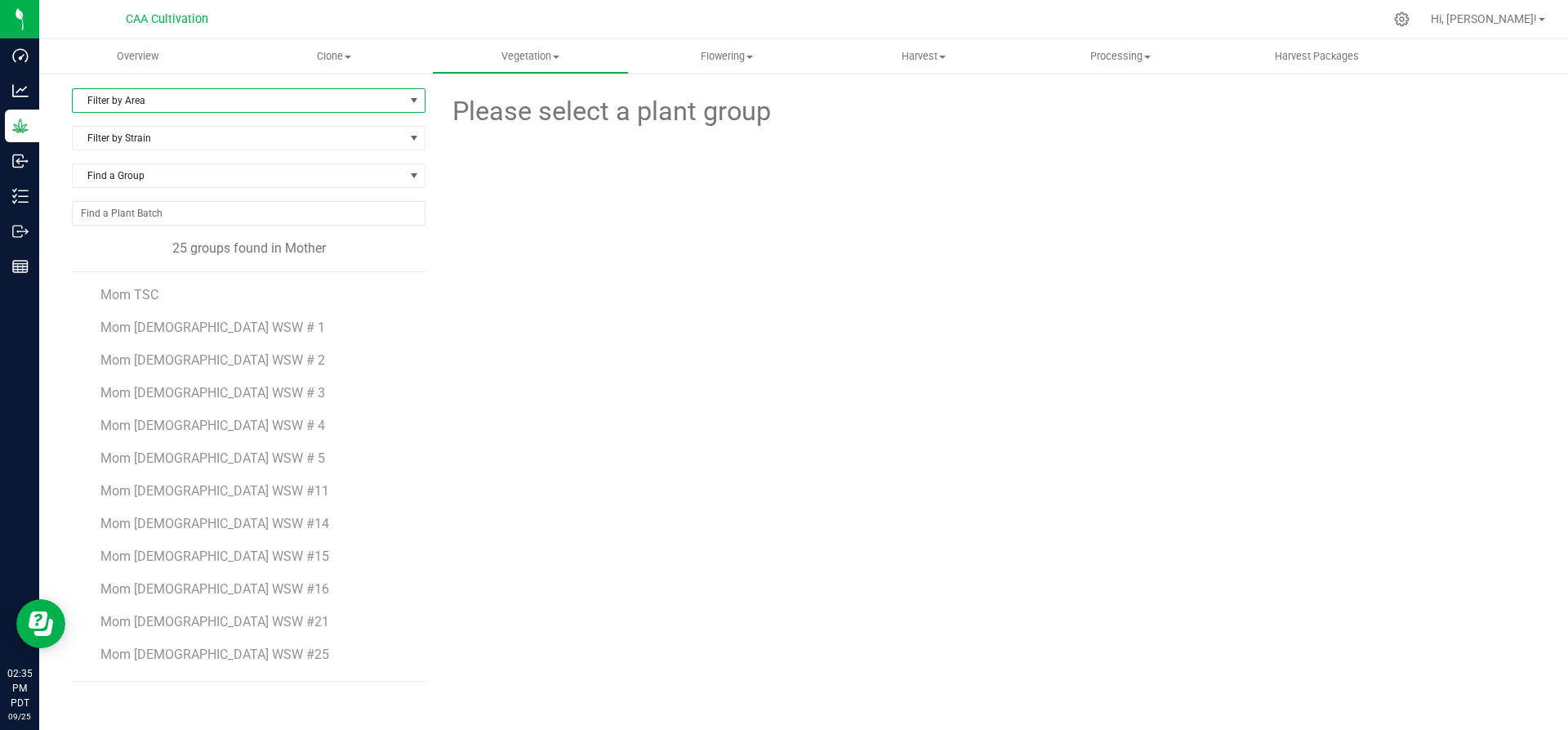
click at [185, 107] on span "Filter by Area" at bounding box center [238, 100] width 332 height 23
click at [151, 177] on li "Mother 2" at bounding box center [248, 177] width 352 height 24
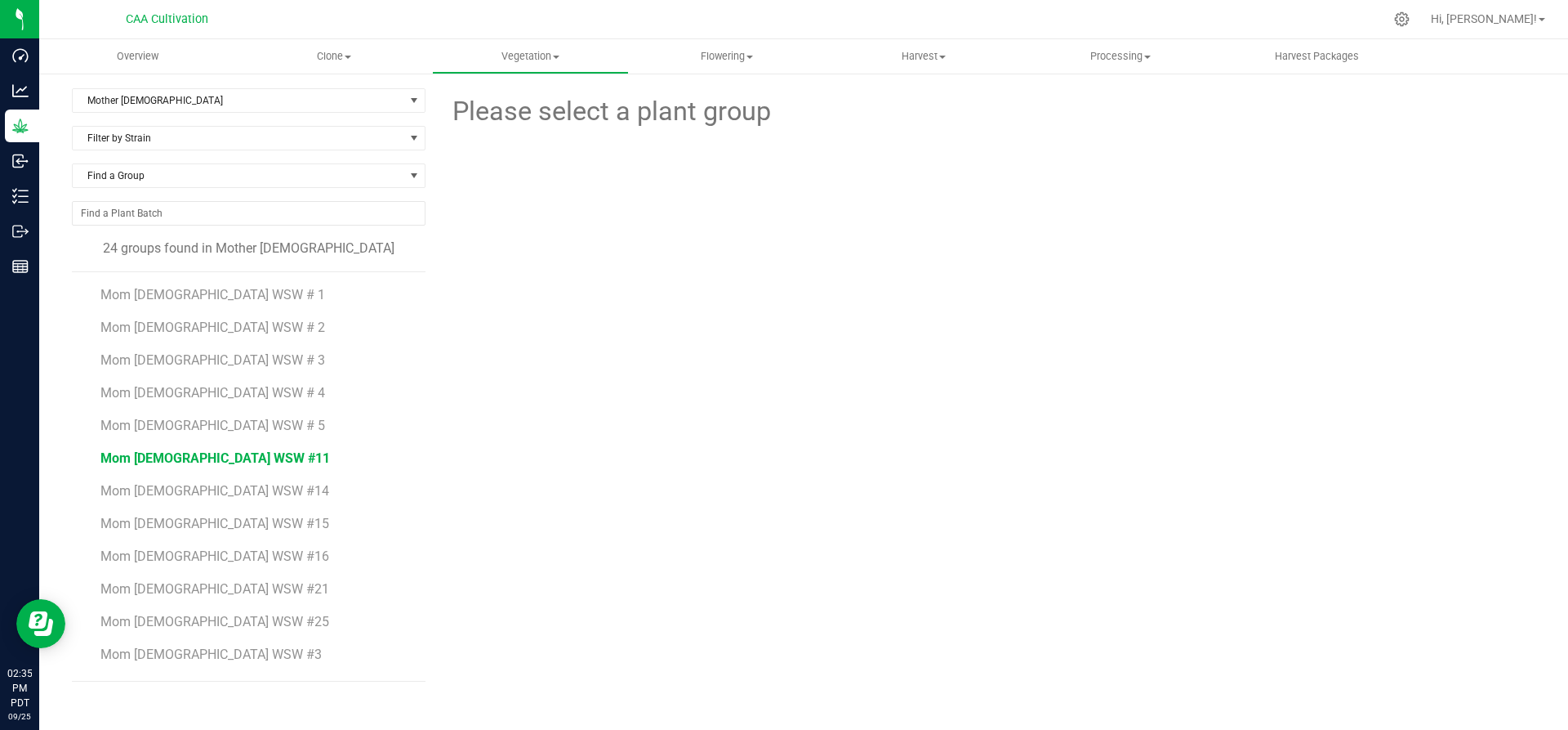
click at [154, 457] on span "Mom 2 WSW #11" at bounding box center [215, 458] width 230 height 16
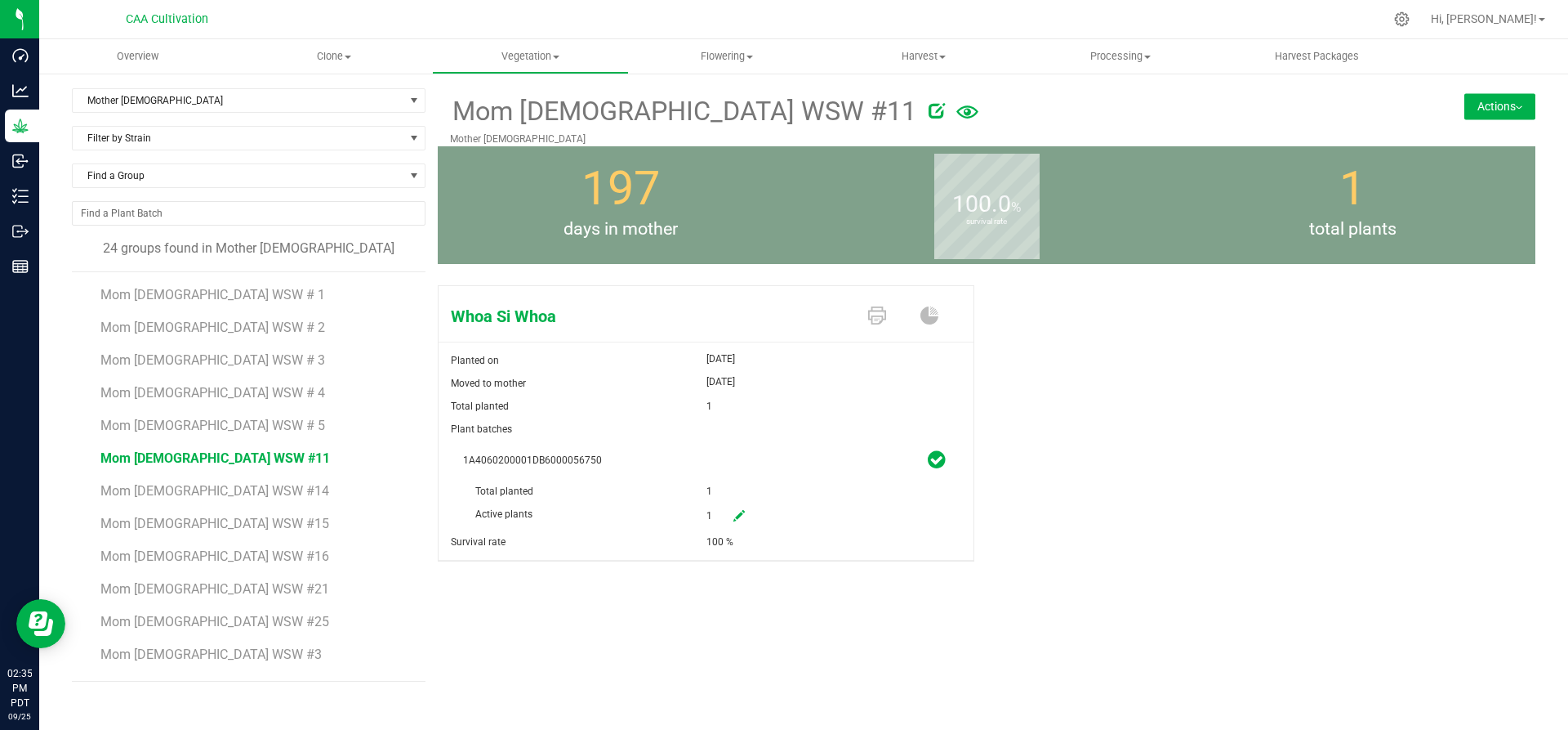
click at [738, 510] on icon at bounding box center [738, 515] width 11 height 11
drag, startPoint x: 738, startPoint y: 510, endPoint x: 714, endPoint y: 515, distance: 24.5
click at [714, 515] on span "1 1" at bounding box center [779, 517] width 146 height 28
type input "0"
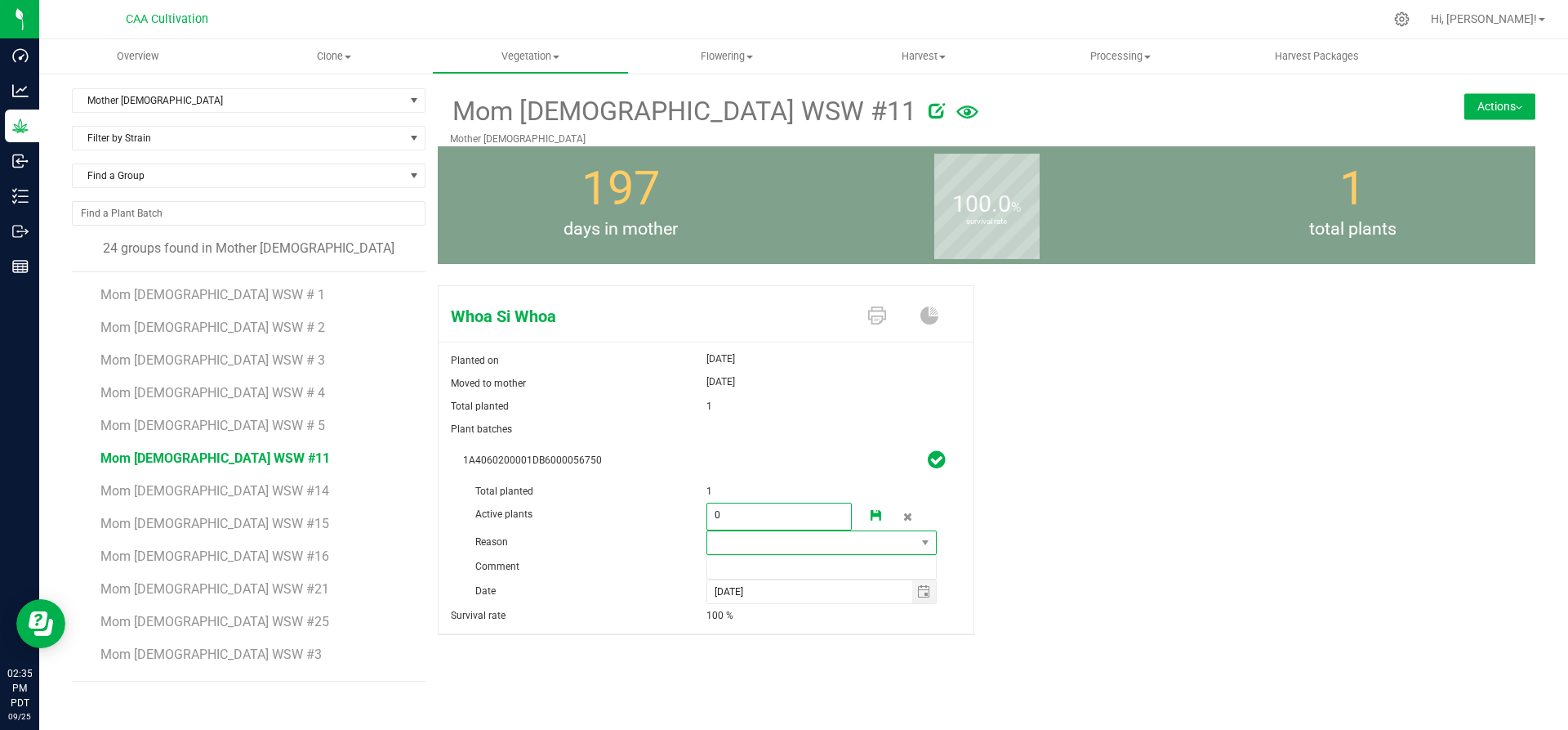
type input "0"
click at [838, 538] on span at bounding box center [811, 543] width 209 height 23
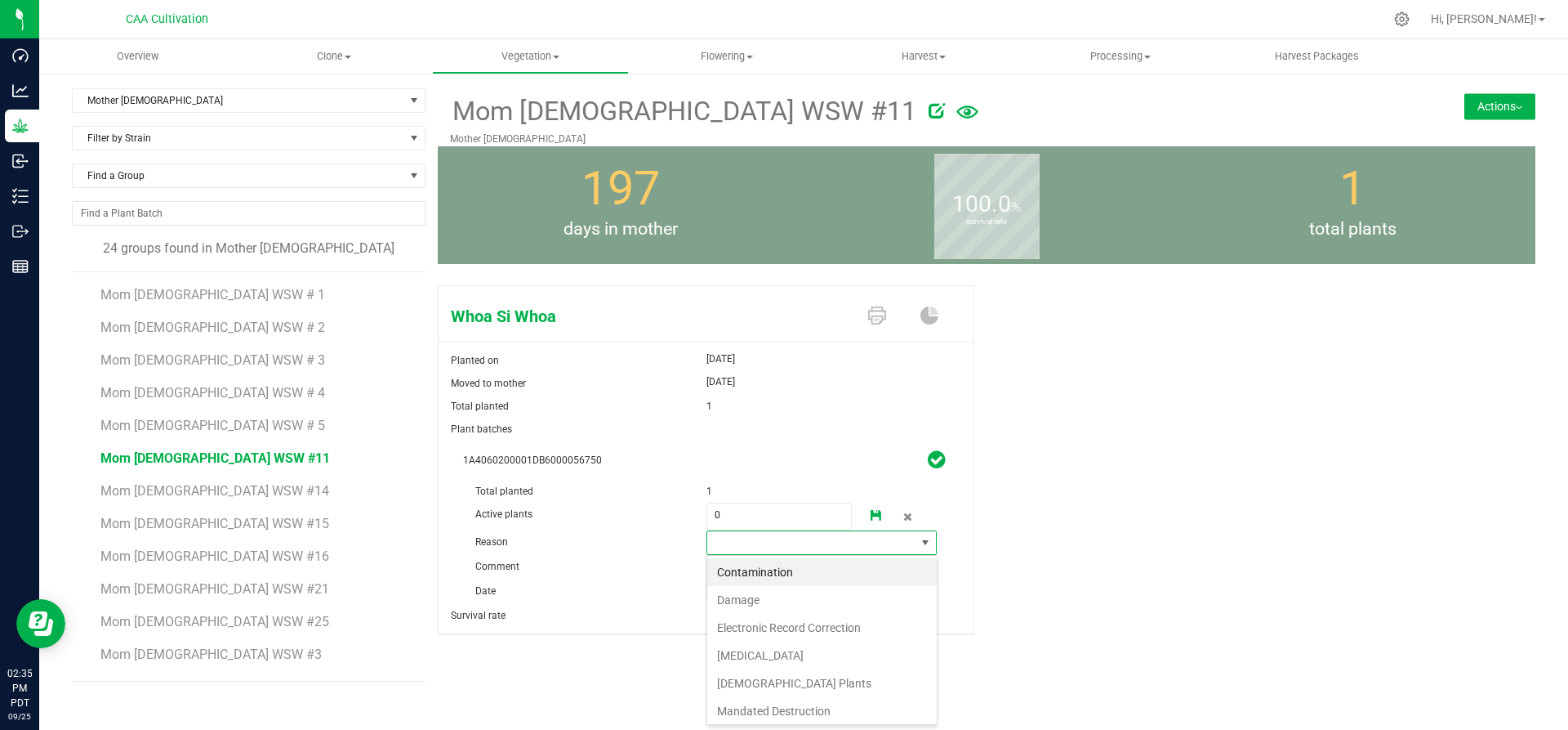
scroll to position [24, 231]
click at [797, 646] on li "Failure to Thrive" at bounding box center [822, 655] width 230 height 28
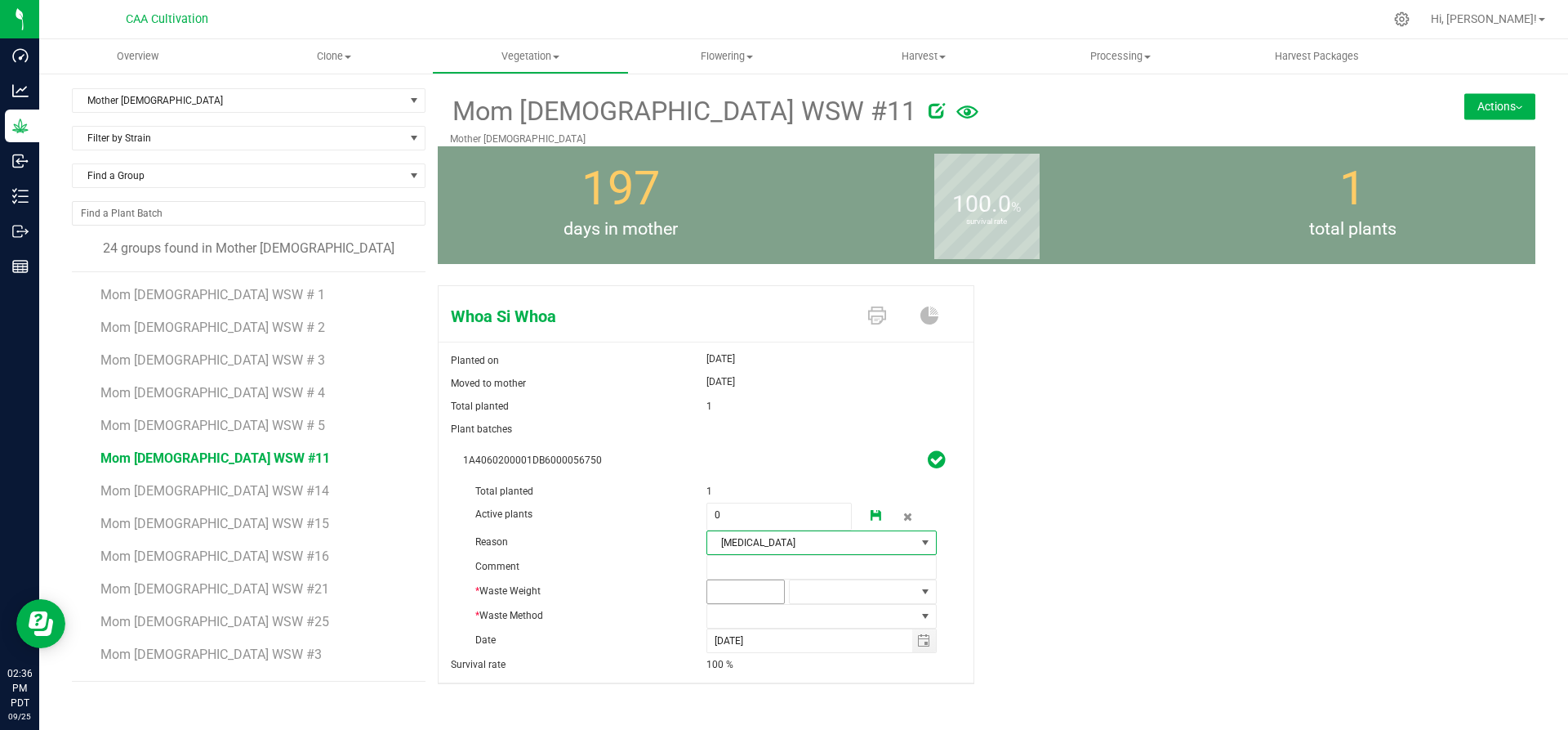
click at [752, 584] on span at bounding box center [745, 591] width 78 height 24
type input "3"
type input "3.0000"
click at [814, 598] on span at bounding box center [852, 591] width 125 height 23
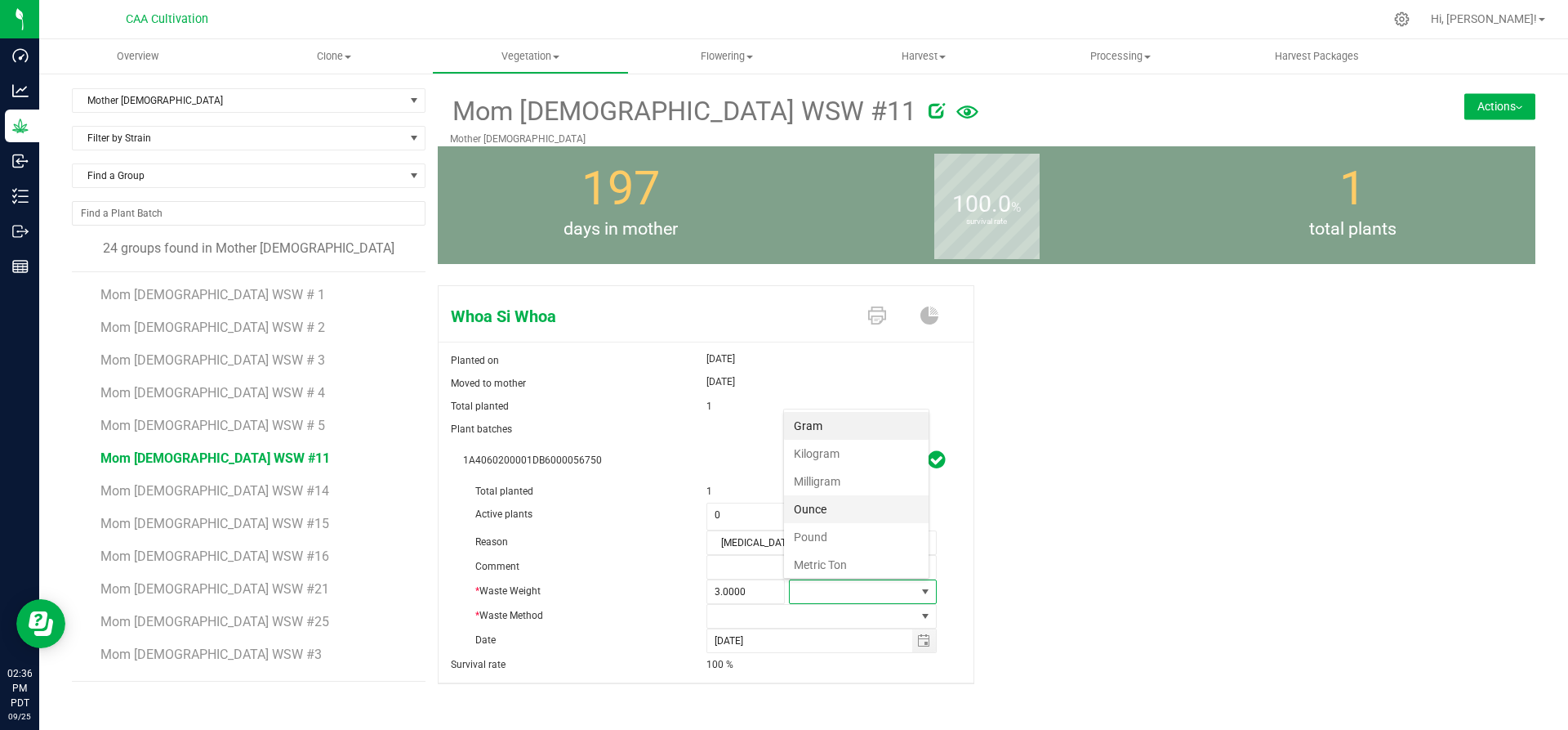
scroll to position [24, 145]
click at [835, 426] on li "Gram" at bounding box center [856, 426] width 145 height 28
click at [780, 611] on span at bounding box center [811, 616] width 209 height 23
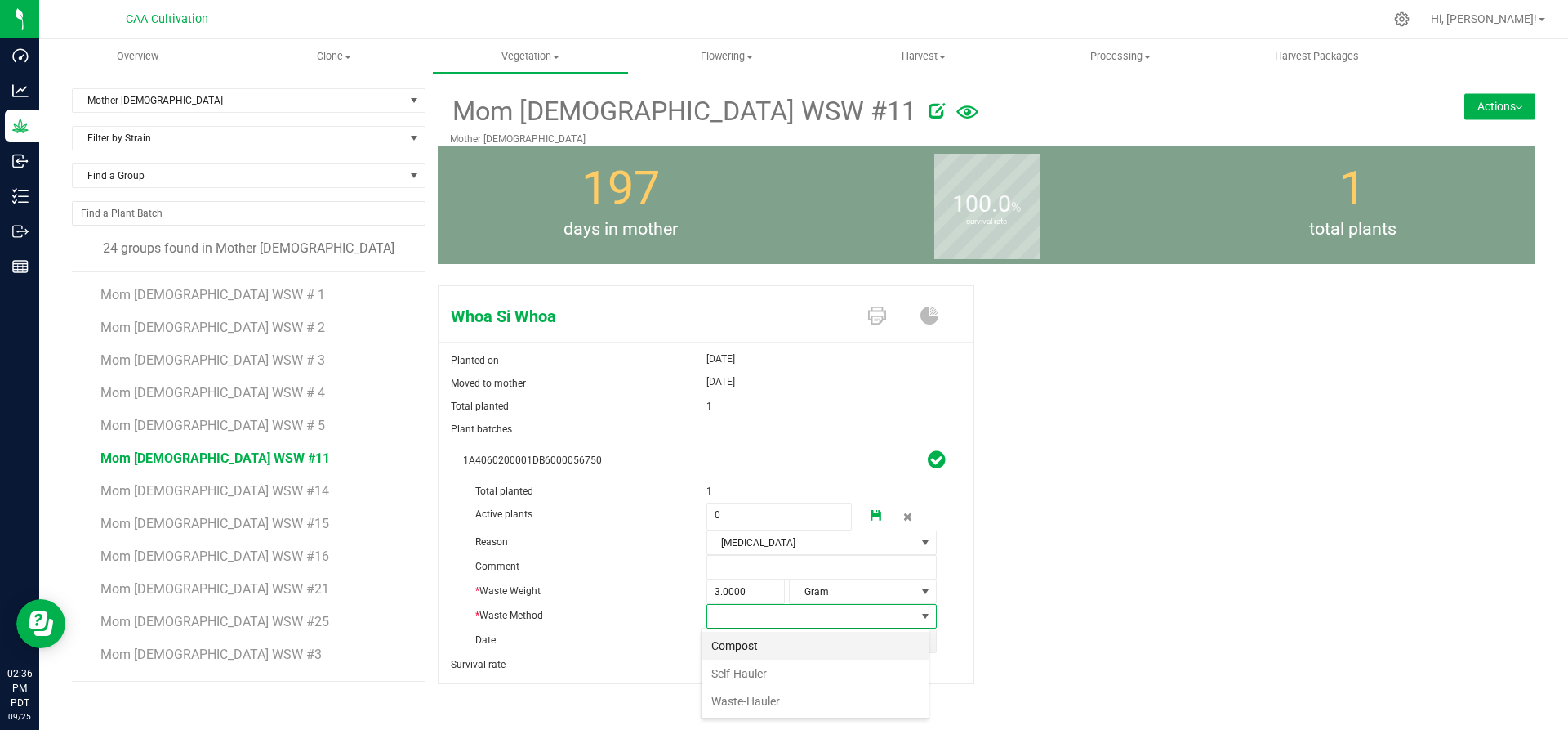
scroll to position [24, 228]
click at [764, 646] on li "Compost" at bounding box center [815, 646] width 227 height 28
click at [878, 514] on link at bounding box center [877, 517] width 33 height 28
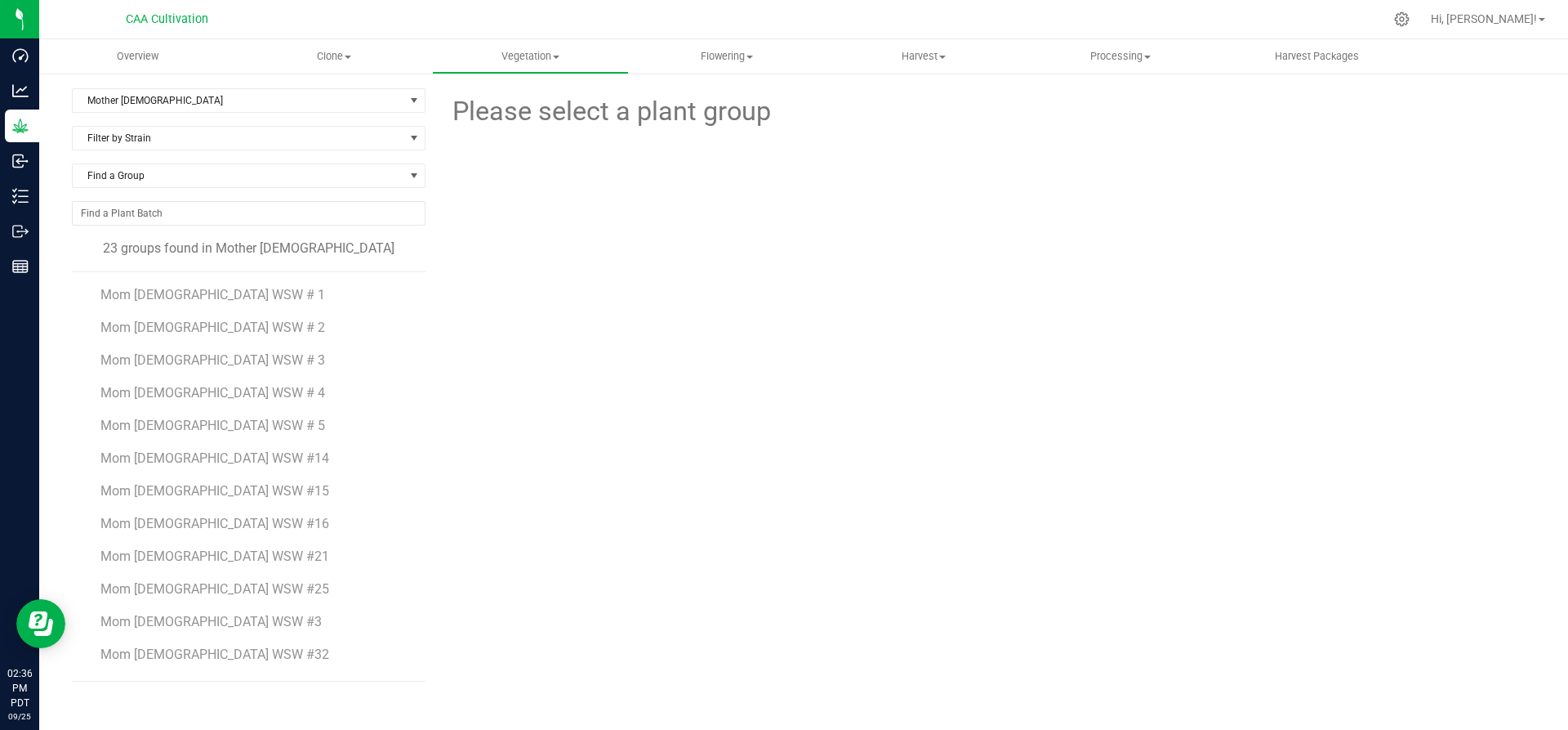
drag, startPoint x: 1273, startPoint y: 279, endPoint x: 1278, endPoint y: 343, distance: 64.2
click at [1273, 279] on div at bounding box center [986, 221] width 1122 height 179
click at [183, 657] on span "Mom 2 WSW #32" at bounding box center [215, 654] width 230 height 16
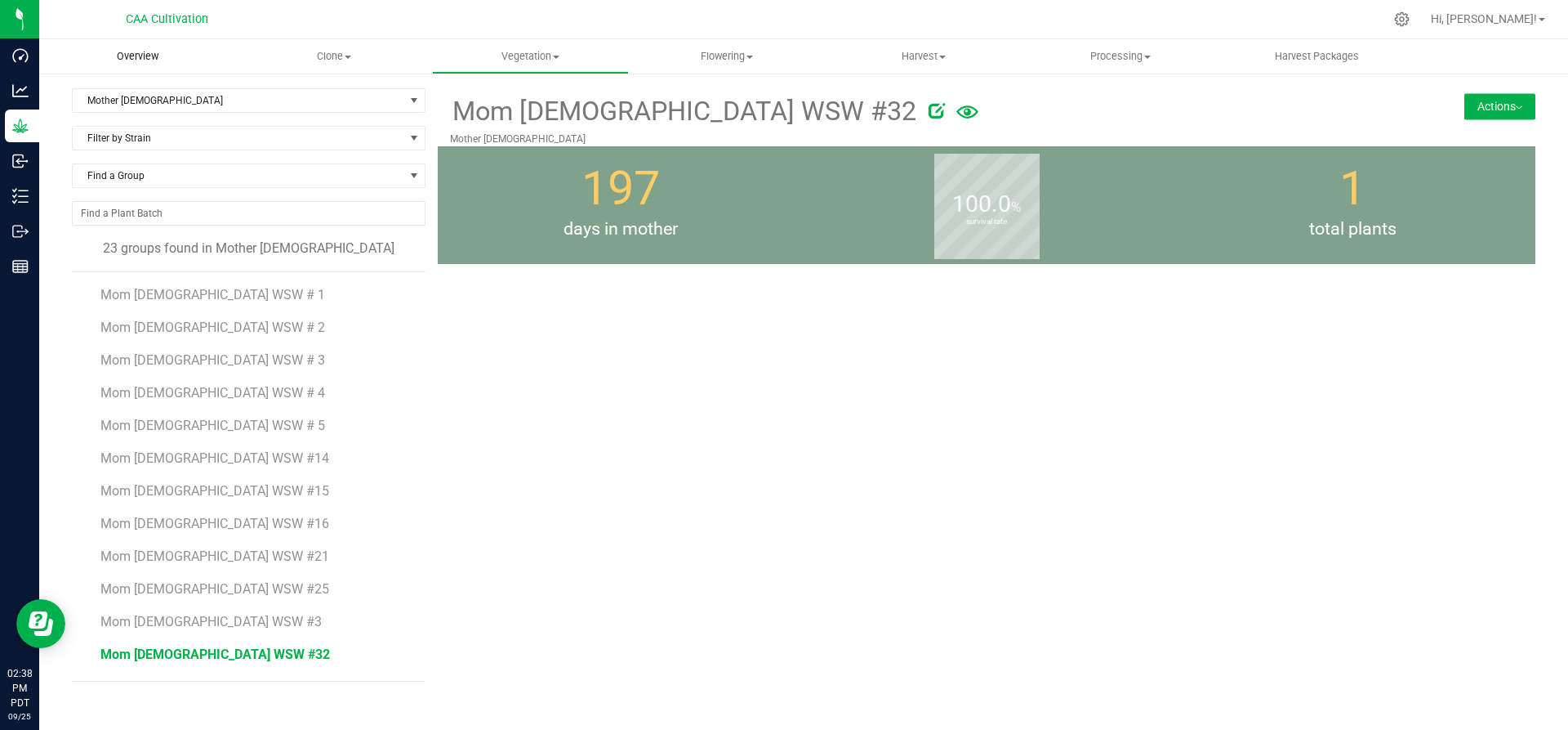
click at [133, 65] on uib-tab-heading "Overview" at bounding box center [138, 56] width 197 height 34
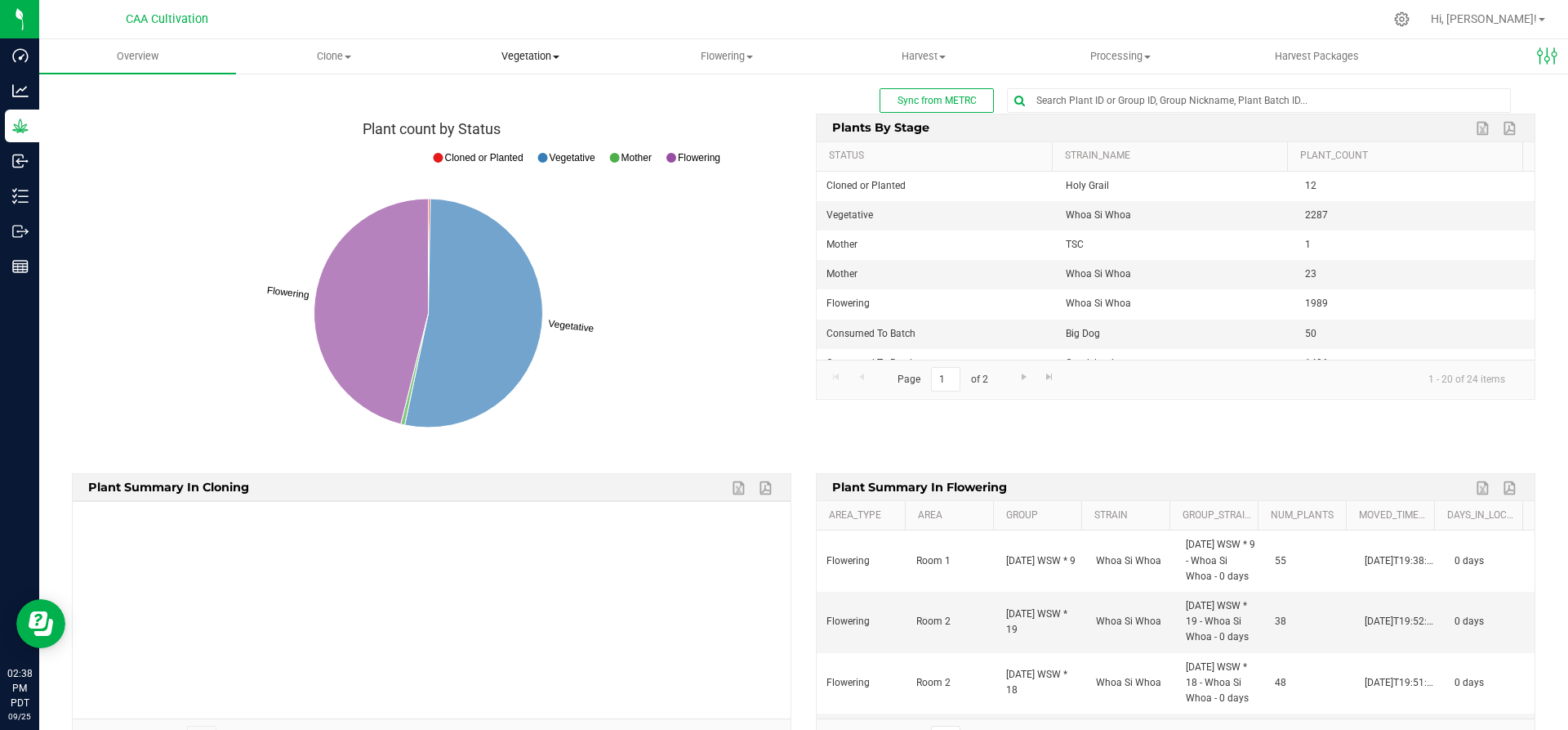
click at [523, 58] on span "Vegetation" at bounding box center [530, 56] width 195 height 15
click at [493, 135] on span "Mother groups" at bounding box center [493, 138] width 122 height 14
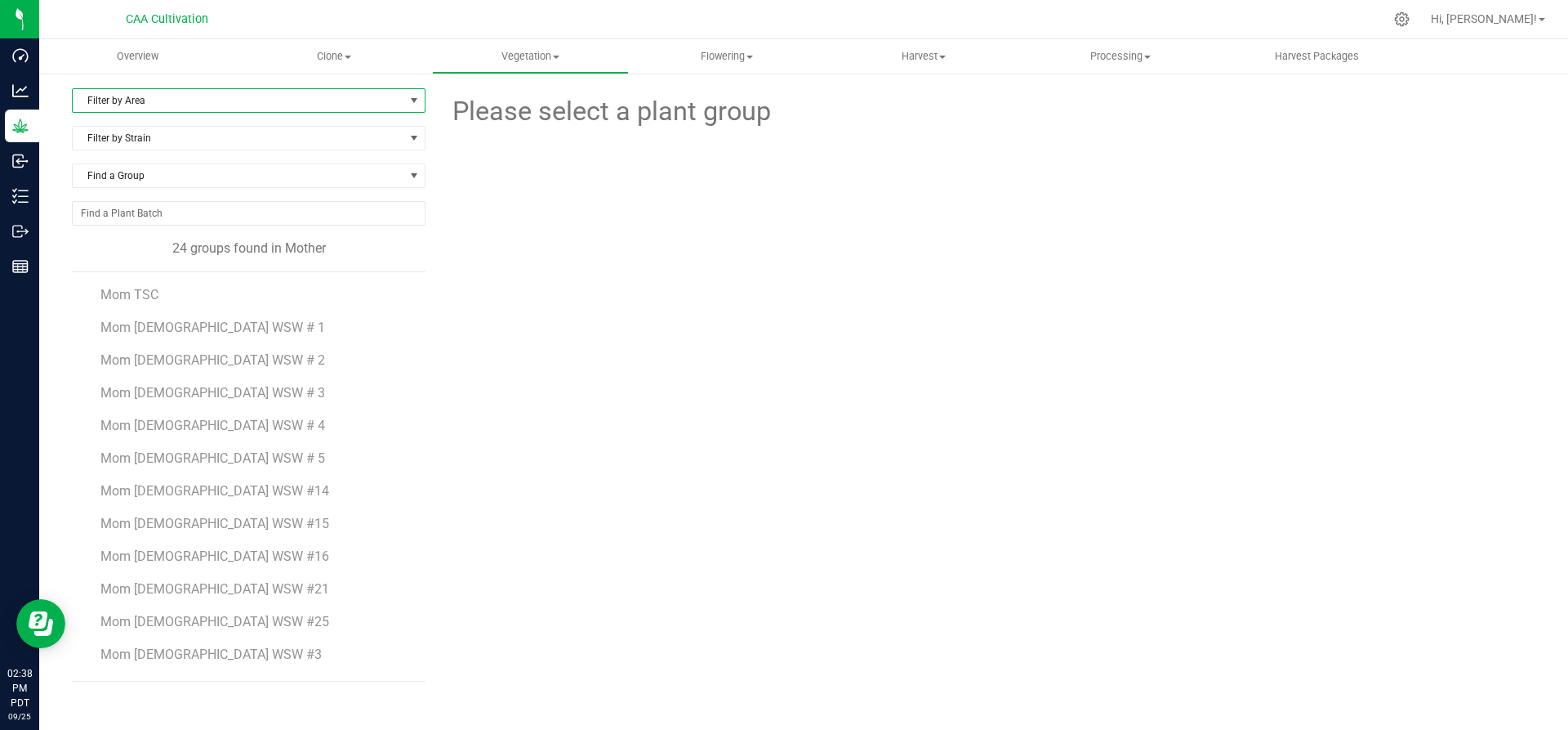
click at [250, 96] on span "Filter by Area" at bounding box center [238, 100] width 332 height 23
click at [169, 177] on li "Mother 2" at bounding box center [248, 177] width 352 height 24
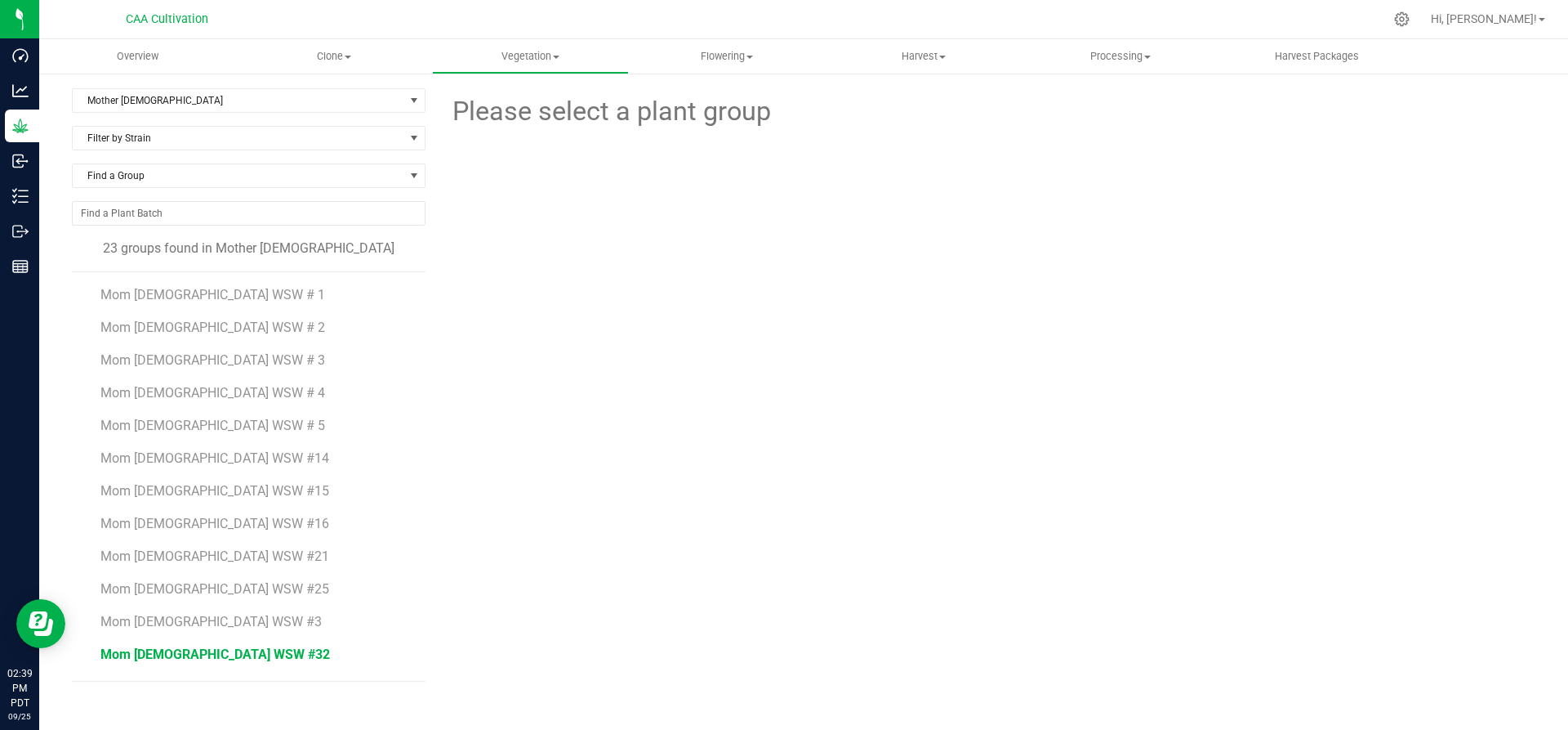
click at [184, 648] on span "Mom 2 WSW #32" at bounding box center [215, 654] width 230 height 16
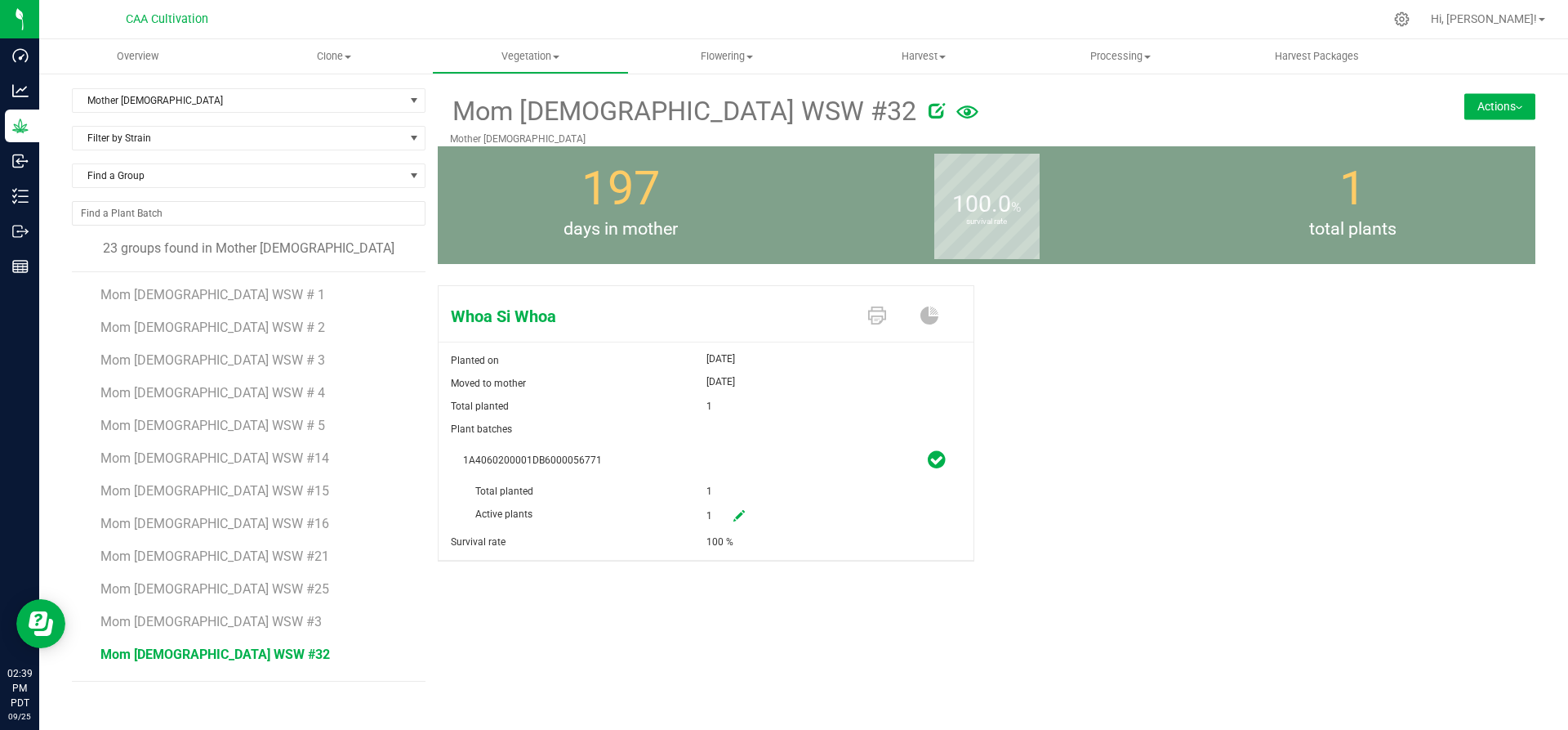
click at [744, 514] on icon at bounding box center [738, 515] width 11 height 11
drag, startPoint x: 744, startPoint y: 514, endPoint x: 703, endPoint y: 510, distance: 41.2
click at [703, 480] on div "Active plants 1 1" at bounding box center [706, 480] width 486 height 0
type input "0"
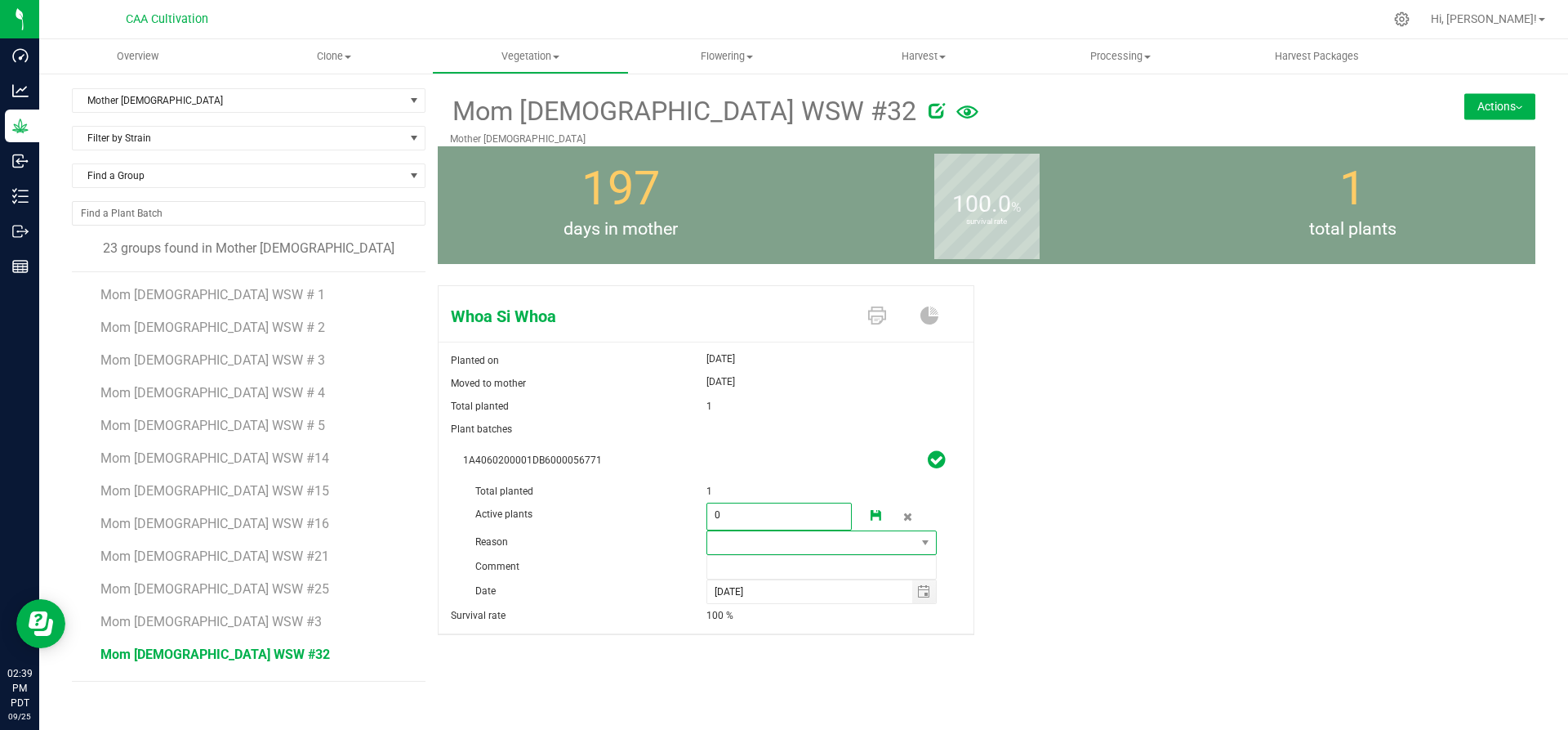
type input "0"
click at [736, 550] on span at bounding box center [811, 543] width 209 height 23
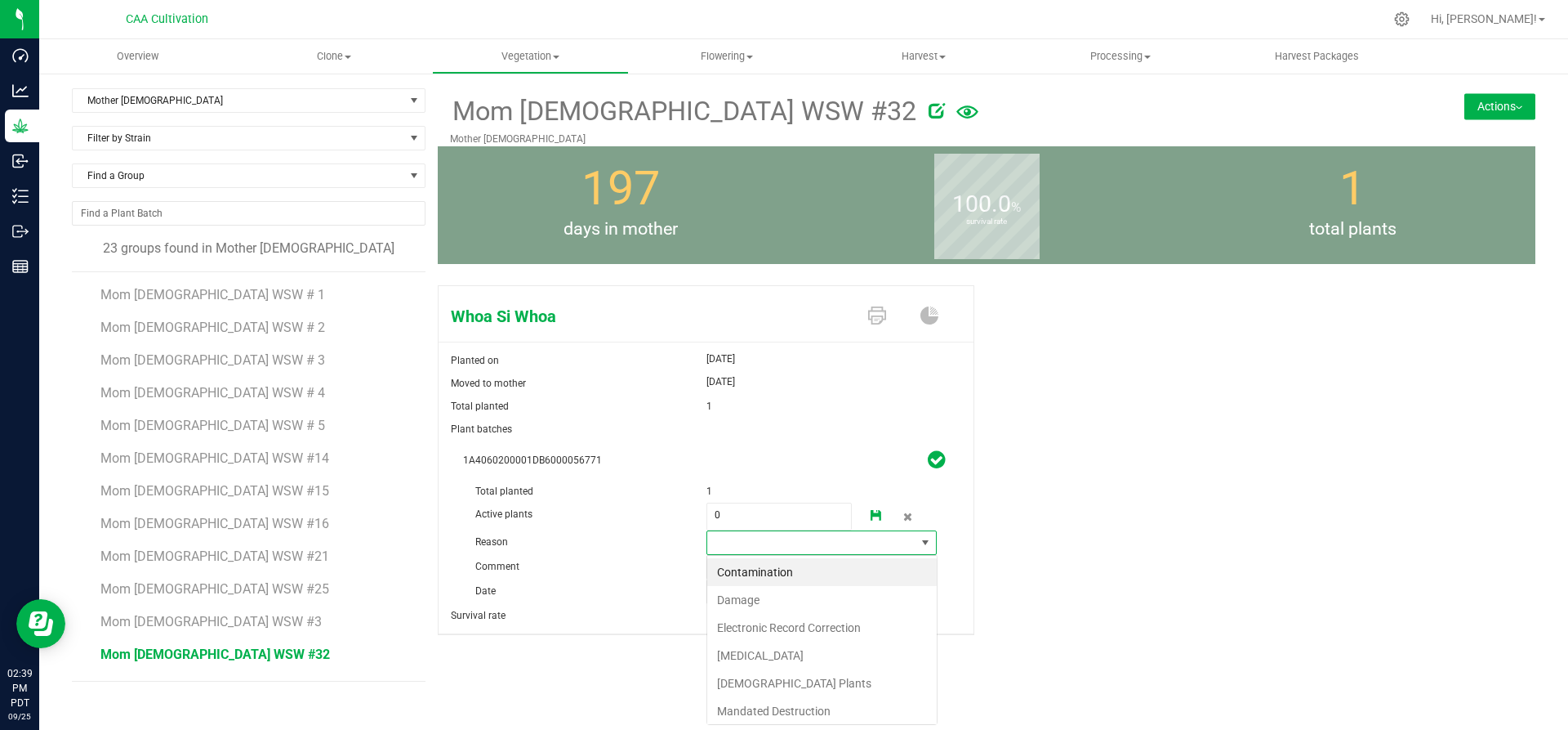
scroll to position [24, 231]
click at [736, 652] on li "Failure to Thrive" at bounding box center [822, 655] width 230 height 28
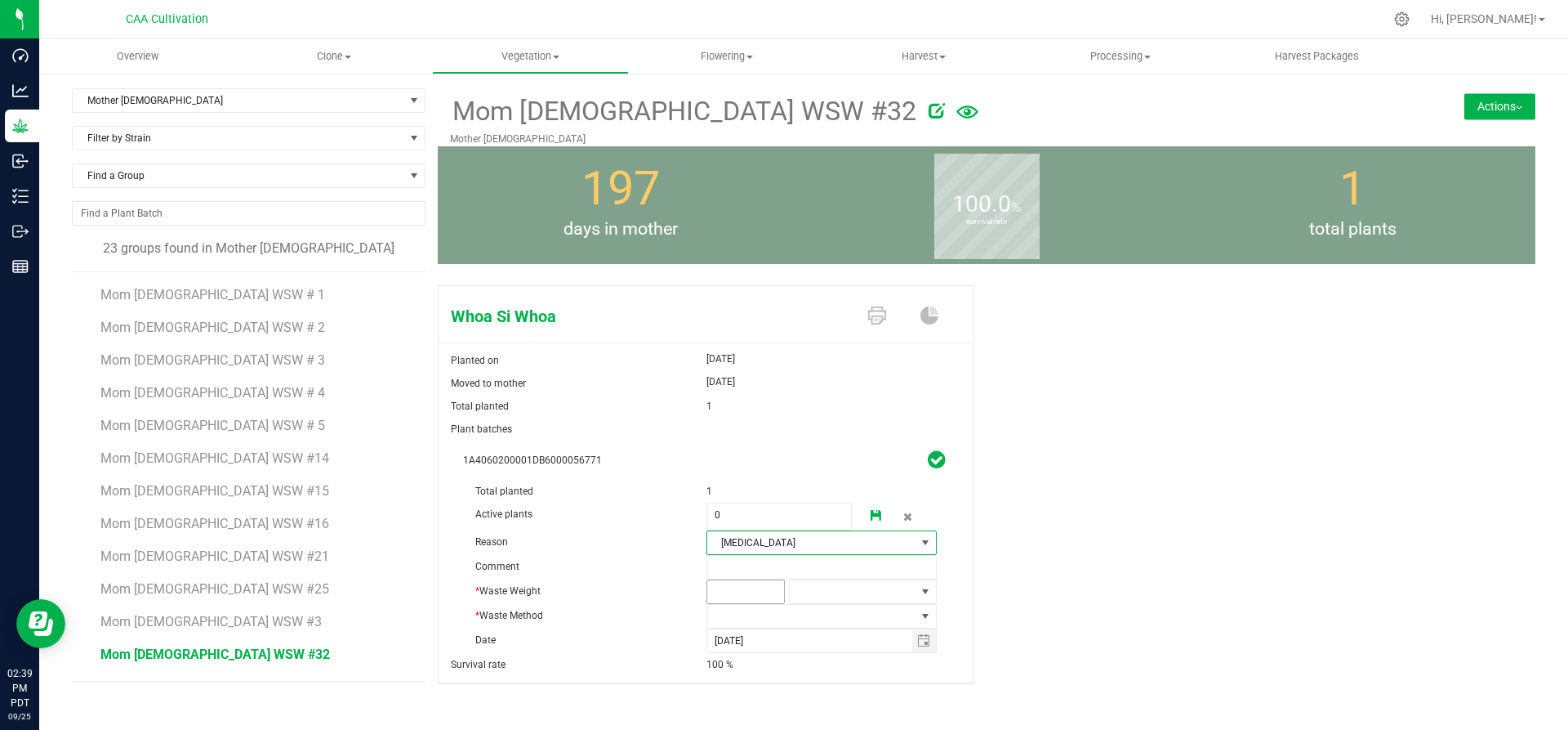
click at [757, 597] on span at bounding box center [745, 591] width 78 height 24
type input "2"
type input "2.0000"
click at [885, 586] on span at bounding box center [852, 591] width 125 height 23
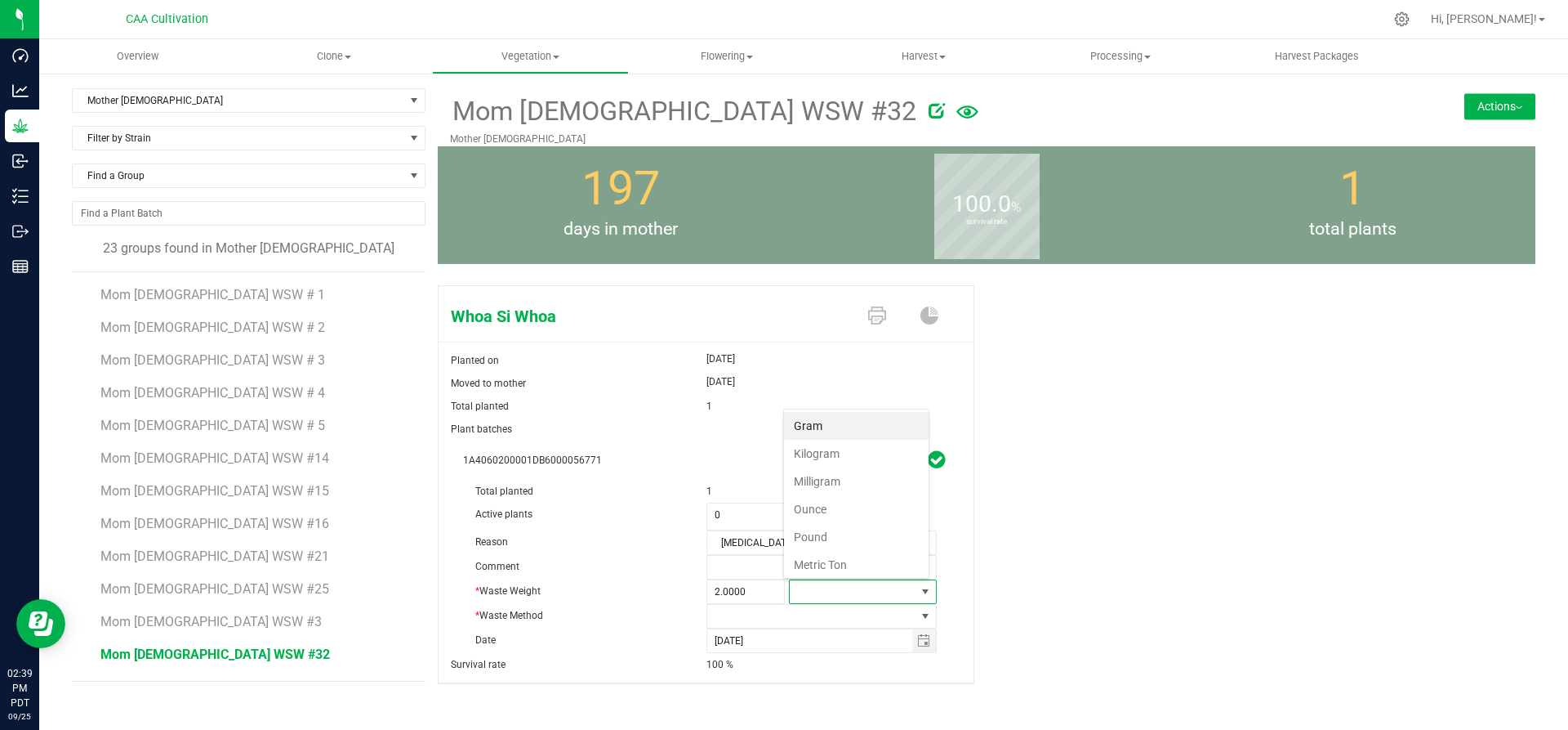
scroll to position [24, 145]
click at [837, 424] on li "Gram" at bounding box center [856, 426] width 145 height 28
click at [771, 613] on span at bounding box center [811, 616] width 209 height 23
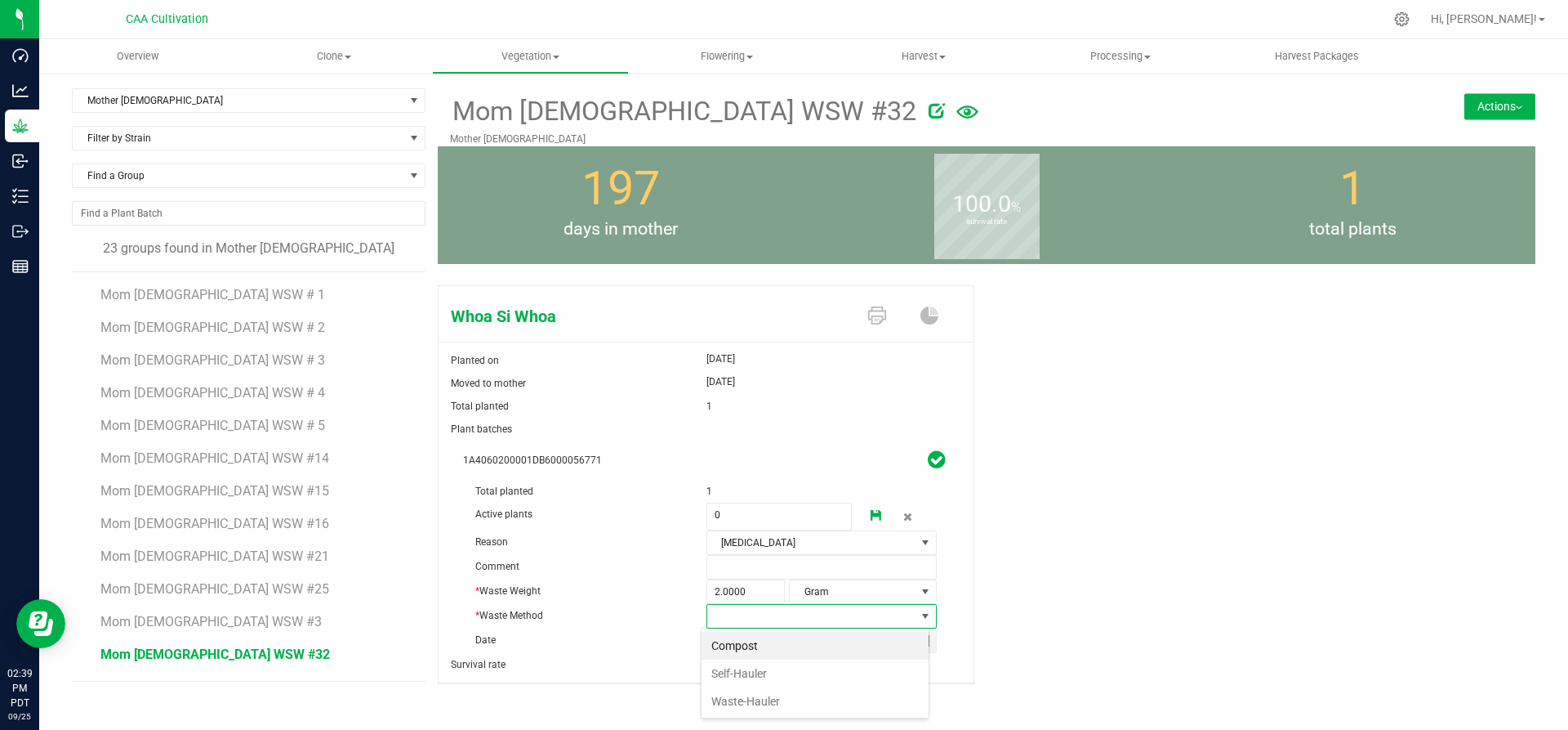
scroll to position [24, 228]
click at [762, 646] on li "Compost" at bounding box center [815, 646] width 227 height 28
click at [872, 510] on icon at bounding box center [876, 515] width 11 height 11
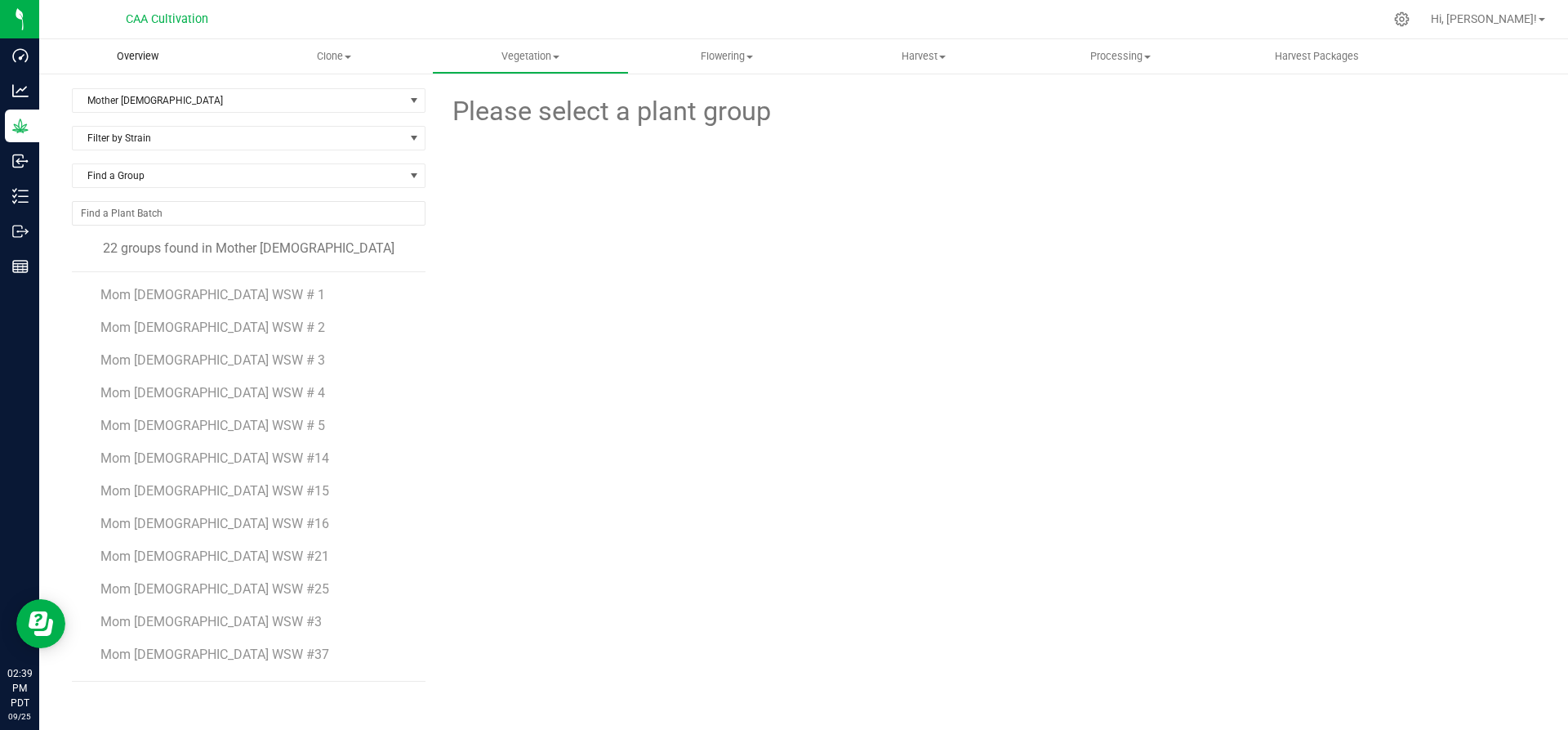
click at [130, 55] on span "Overview" at bounding box center [138, 56] width 85 height 15
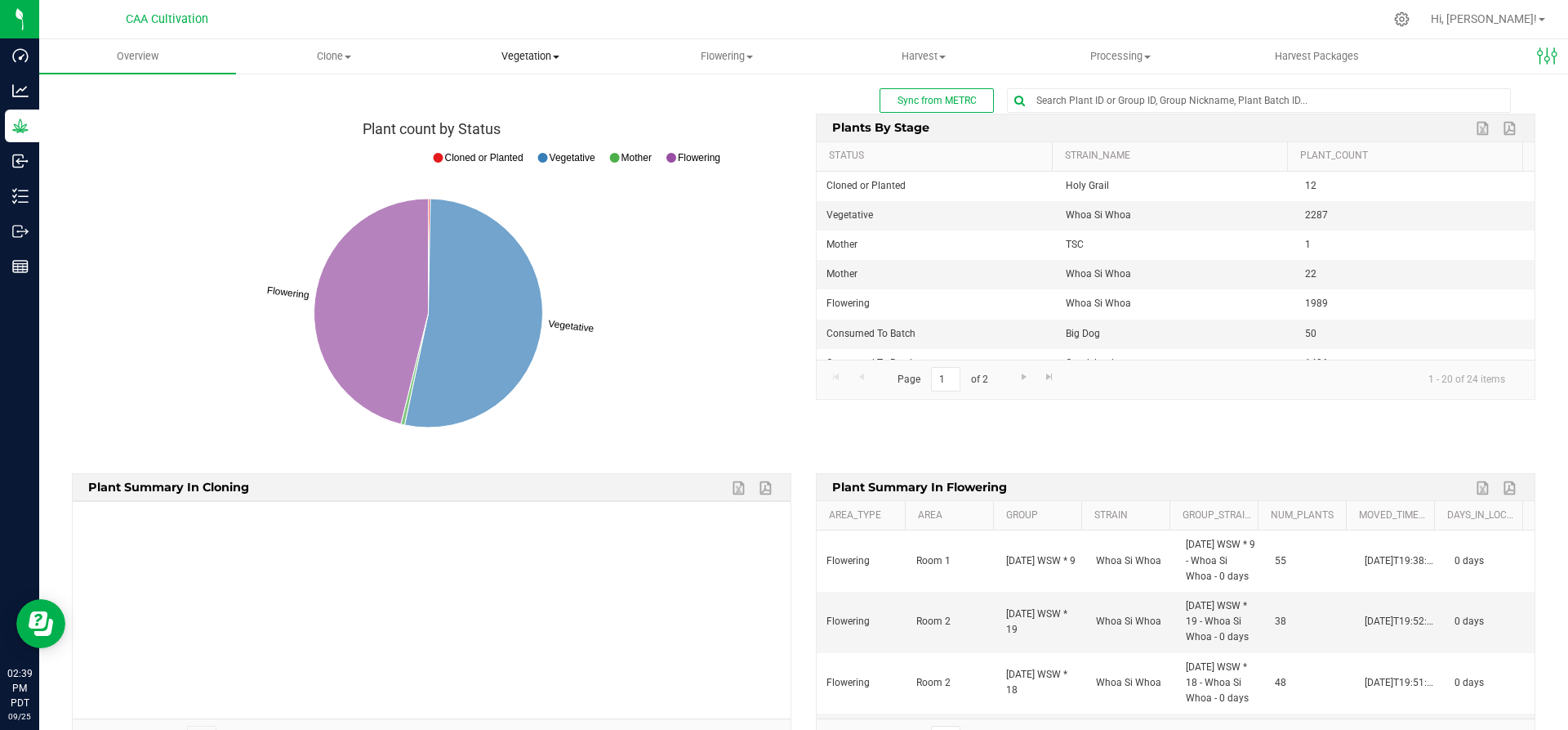
click at [550, 59] on span "Vegetation" at bounding box center [530, 56] width 195 height 15
click at [528, 132] on span "Mother groups" at bounding box center [493, 138] width 122 height 14
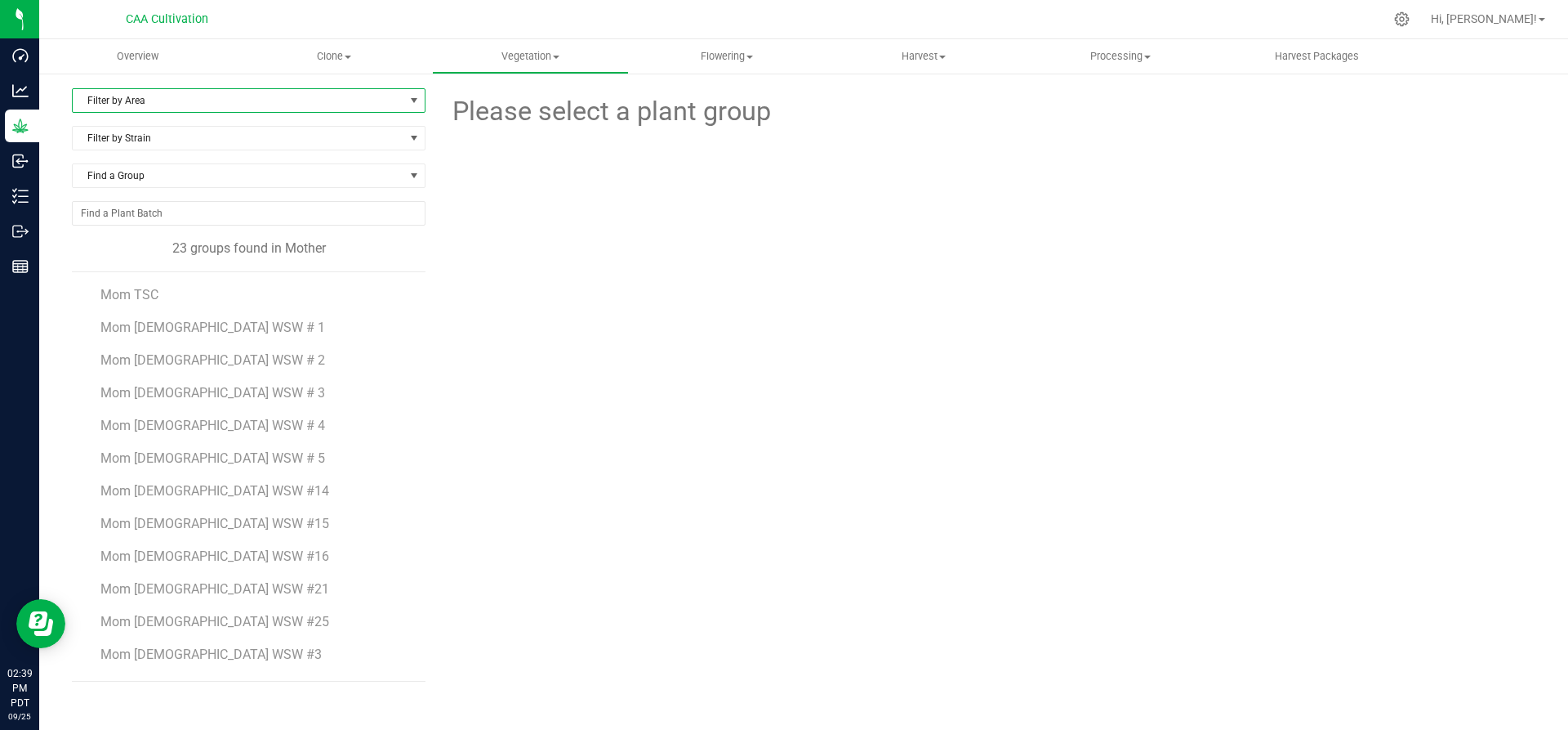
click at [128, 100] on span "Filter by Area" at bounding box center [238, 100] width 332 height 23
click at [117, 172] on li "Mother 2" at bounding box center [248, 177] width 352 height 24
click at [165, 456] on span "Mom 2 WSW #14" at bounding box center [215, 458] width 230 height 16
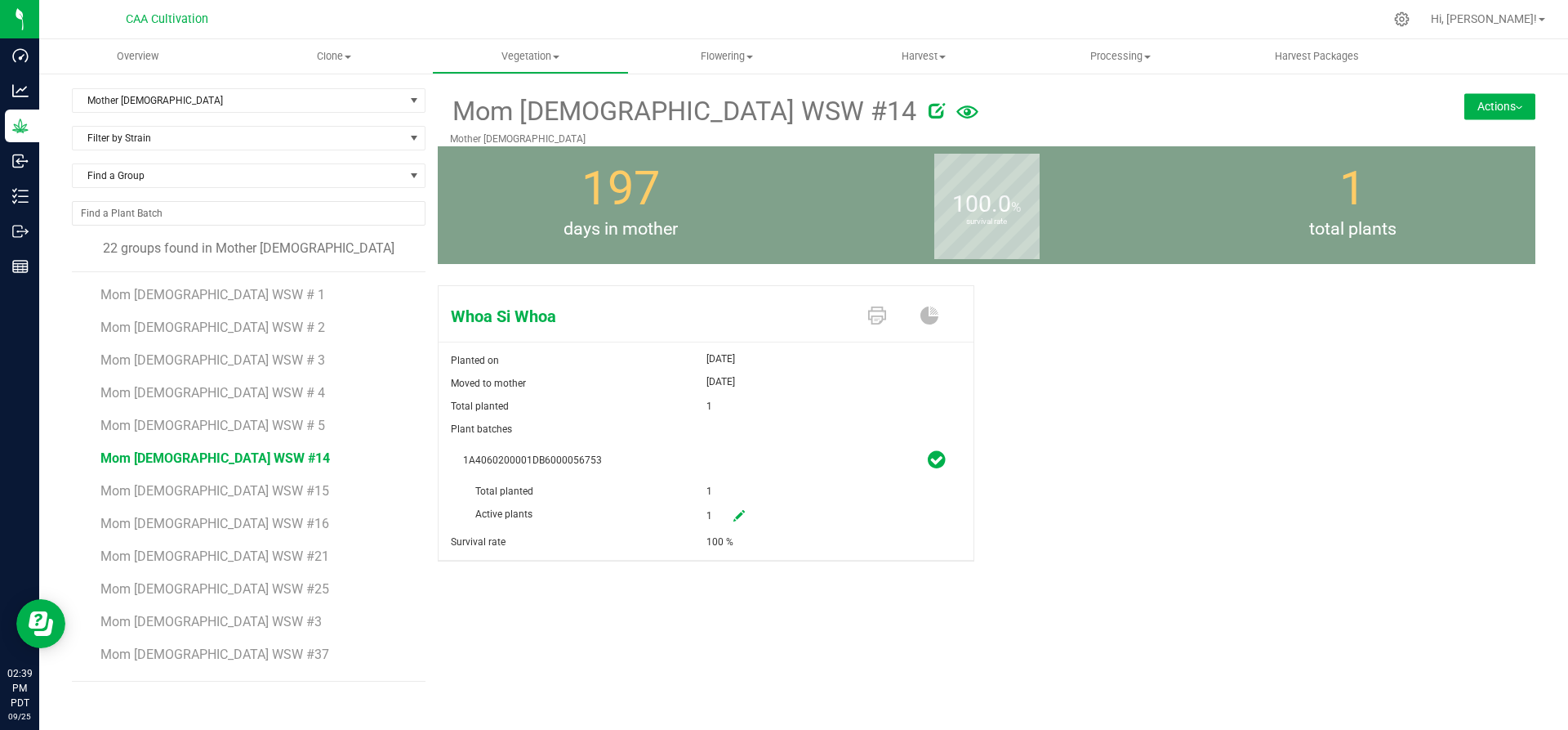
click at [734, 507] on link at bounding box center [739, 517] width 33 height 28
click at [689, 480] on div "Active plants 1 1" at bounding box center [706, 480] width 486 height 0
type input "0"
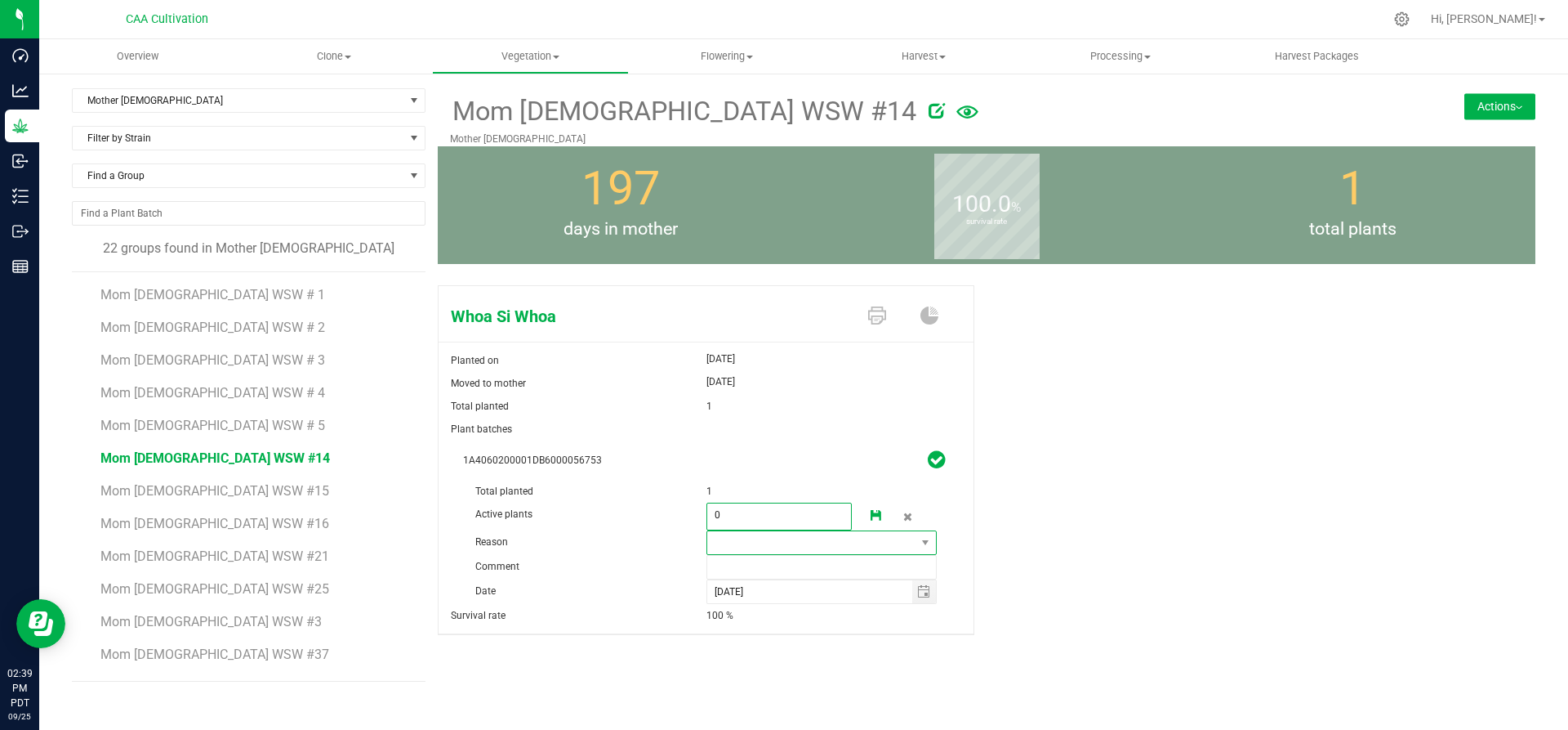
type input "0"
click at [765, 544] on span at bounding box center [811, 543] width 209 height 23
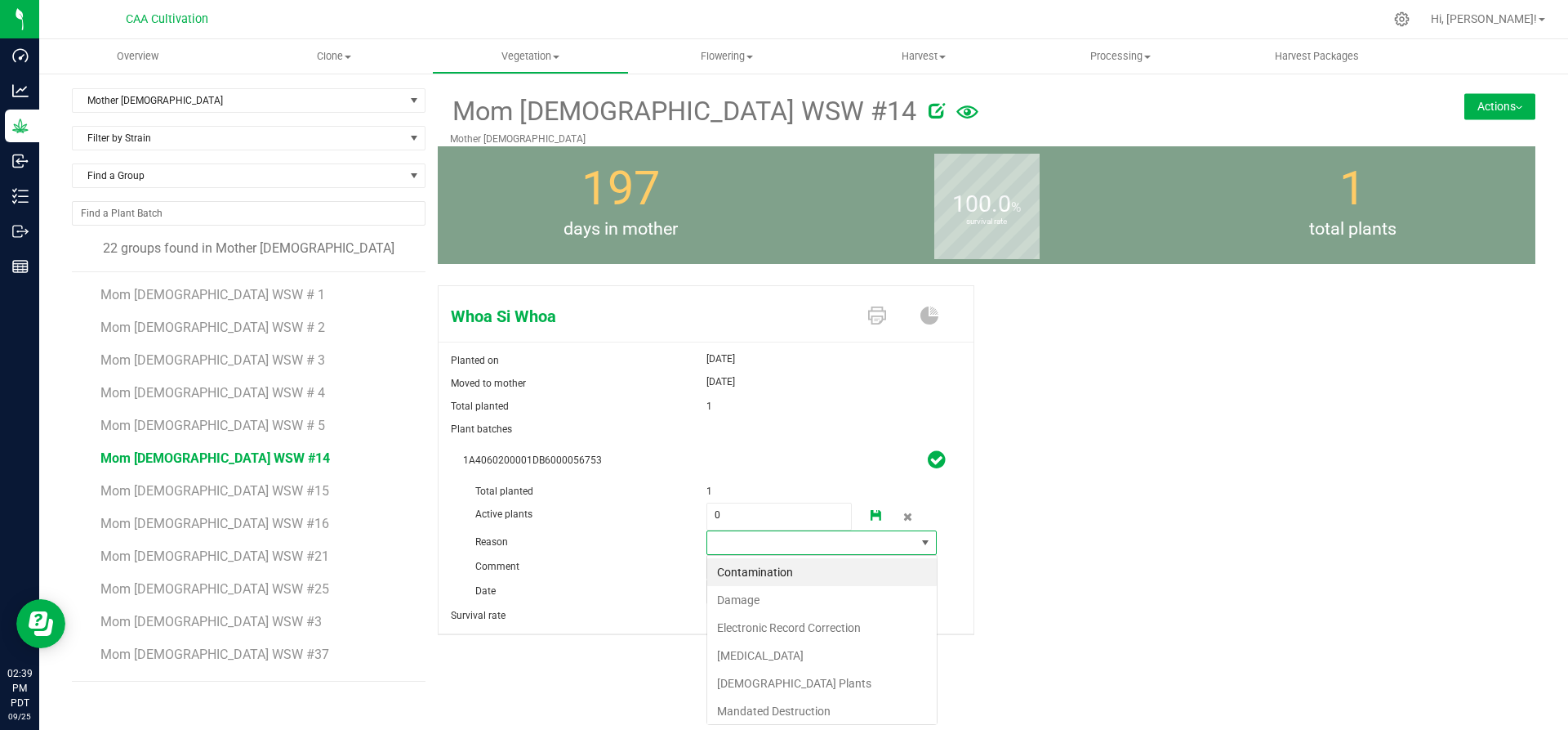
scroll to position [24, 231]
click at [744, 657] on li "Failure to Thrive" at bounding box center [822, 655] width 230 height 28
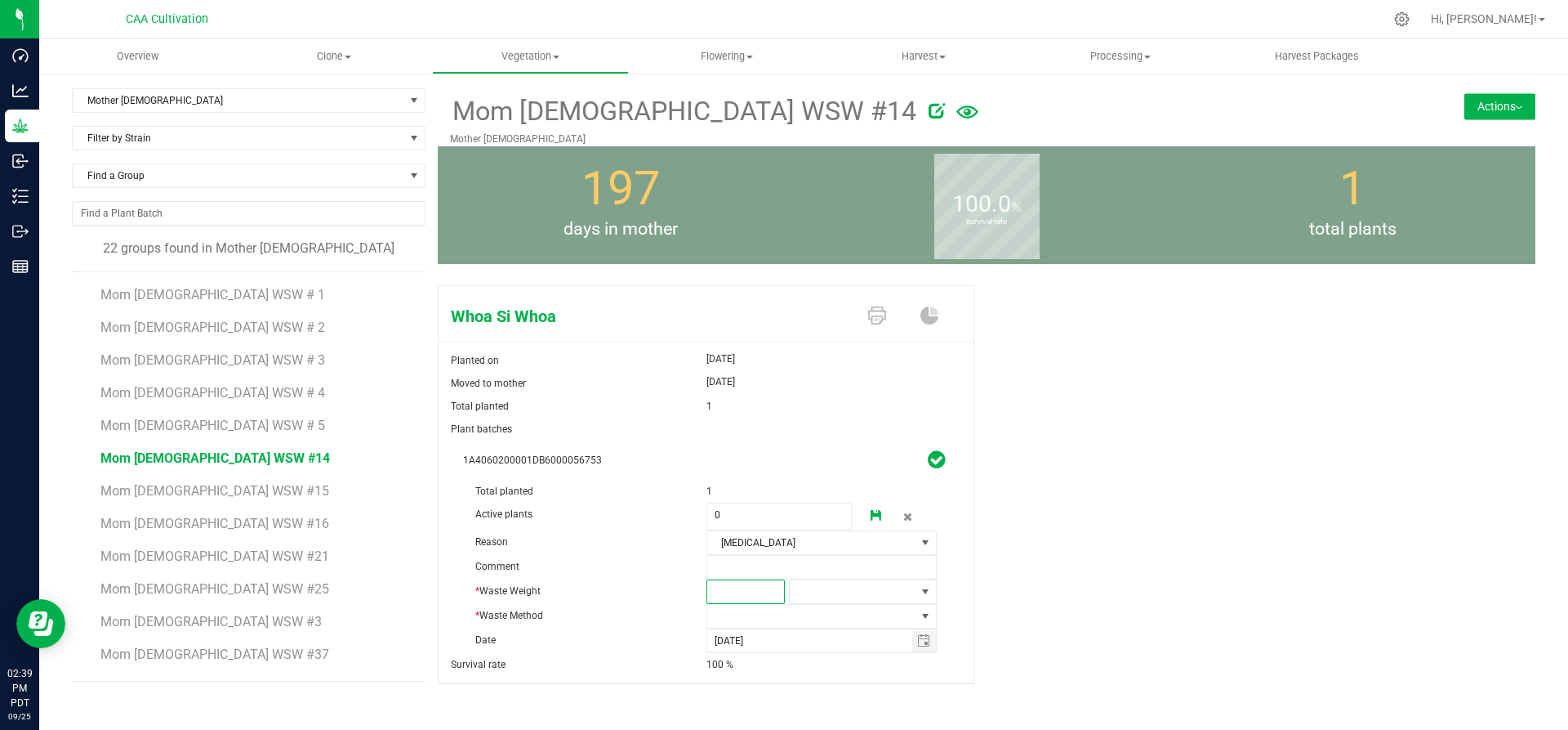
click at [735, 593] on span at bounding box center [745, 591] width 78 height 24
type input "2"
type input "2.0000"
click at [819, 591] on span at bounding box center [852, 591] width 125 height 23
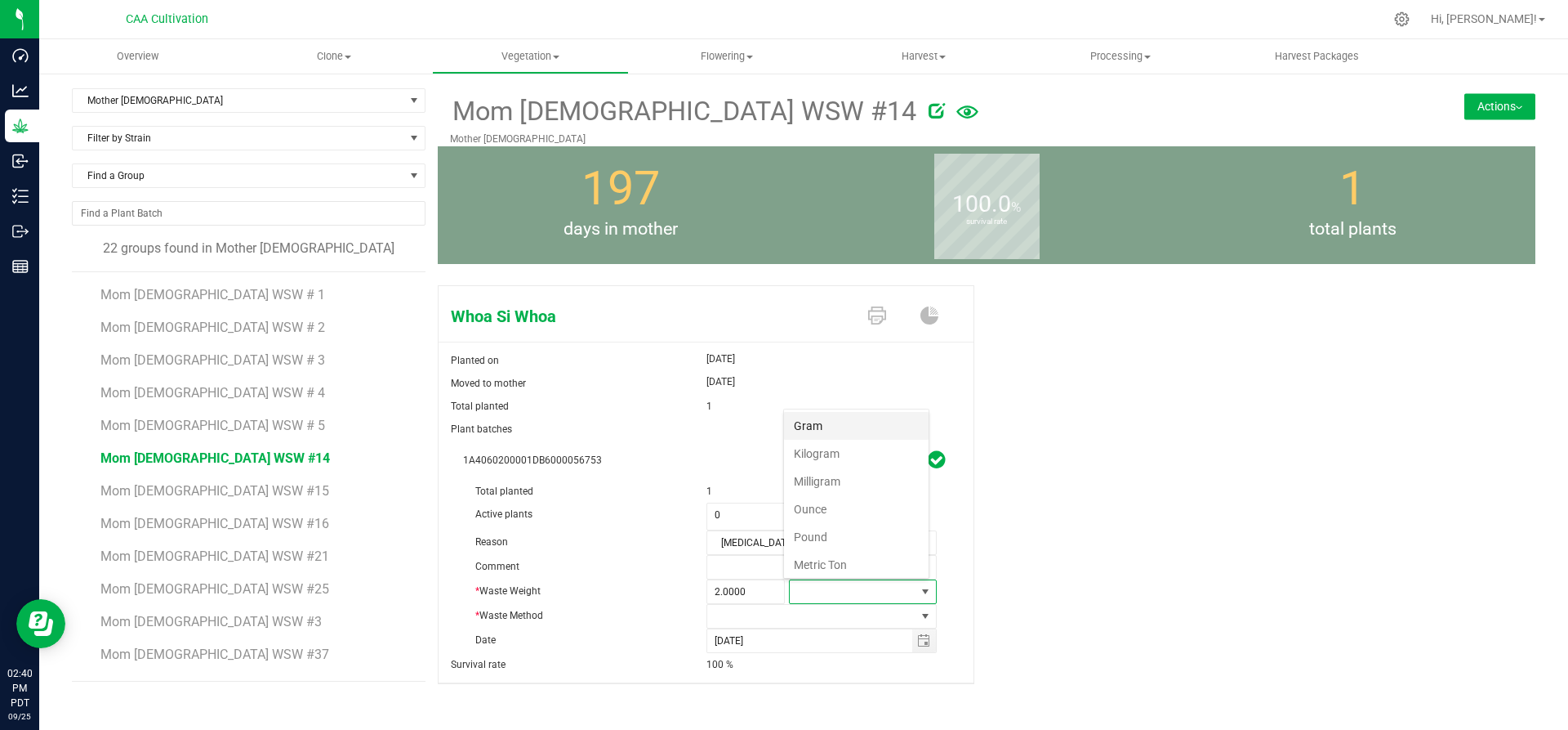
click at [830, 420] on li "Gram" at bounding box center [856, 426] width 145 height 28
click at [787, 610] on span at bounding box center [811, 616] width 209 height 23
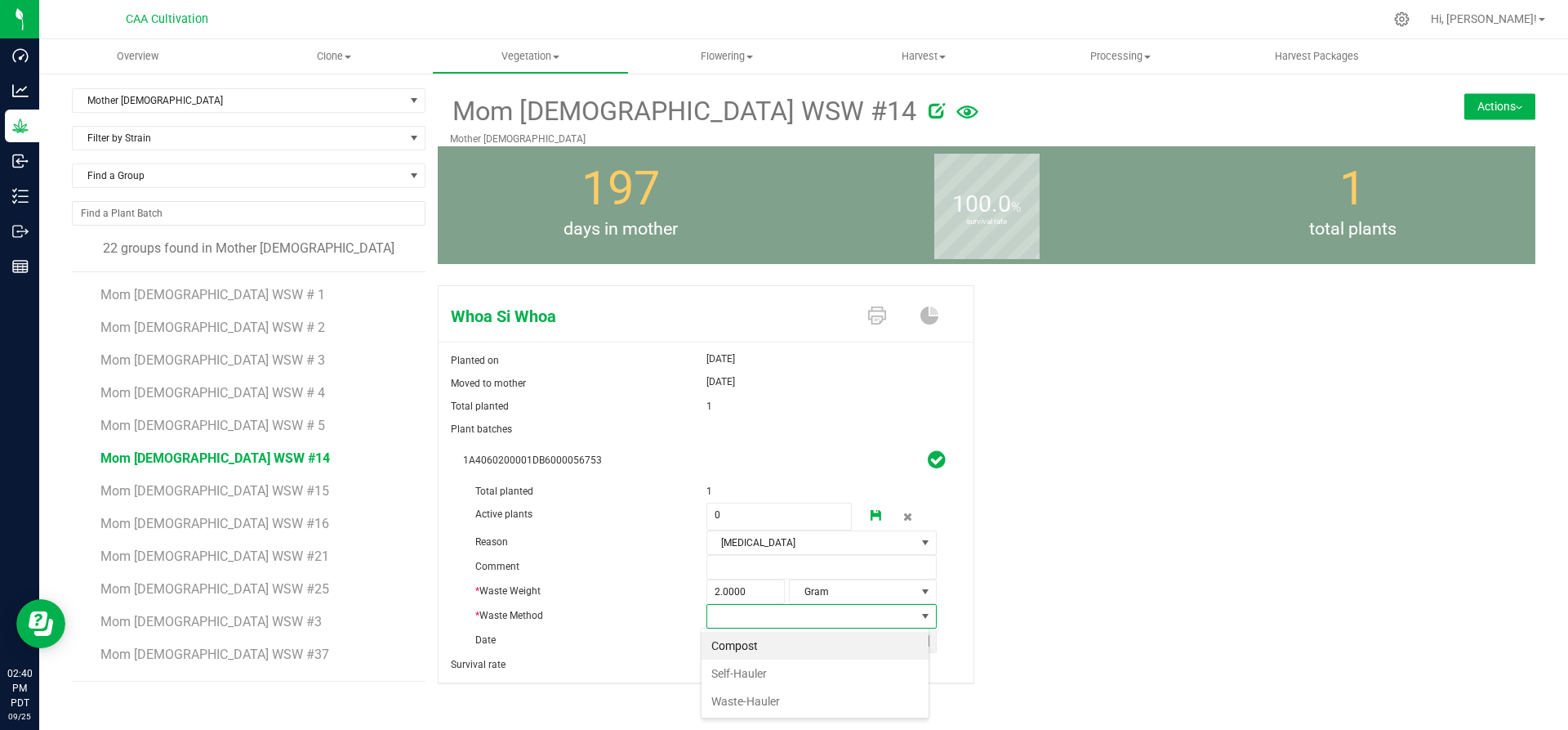
scroll to position [24, 228]
click at [770, 636] on li "Compost" at bounding box center [815, 646] width 227 height 28
click at [871, 510] on icon at bounding box center [876, 515] width 11 height 11
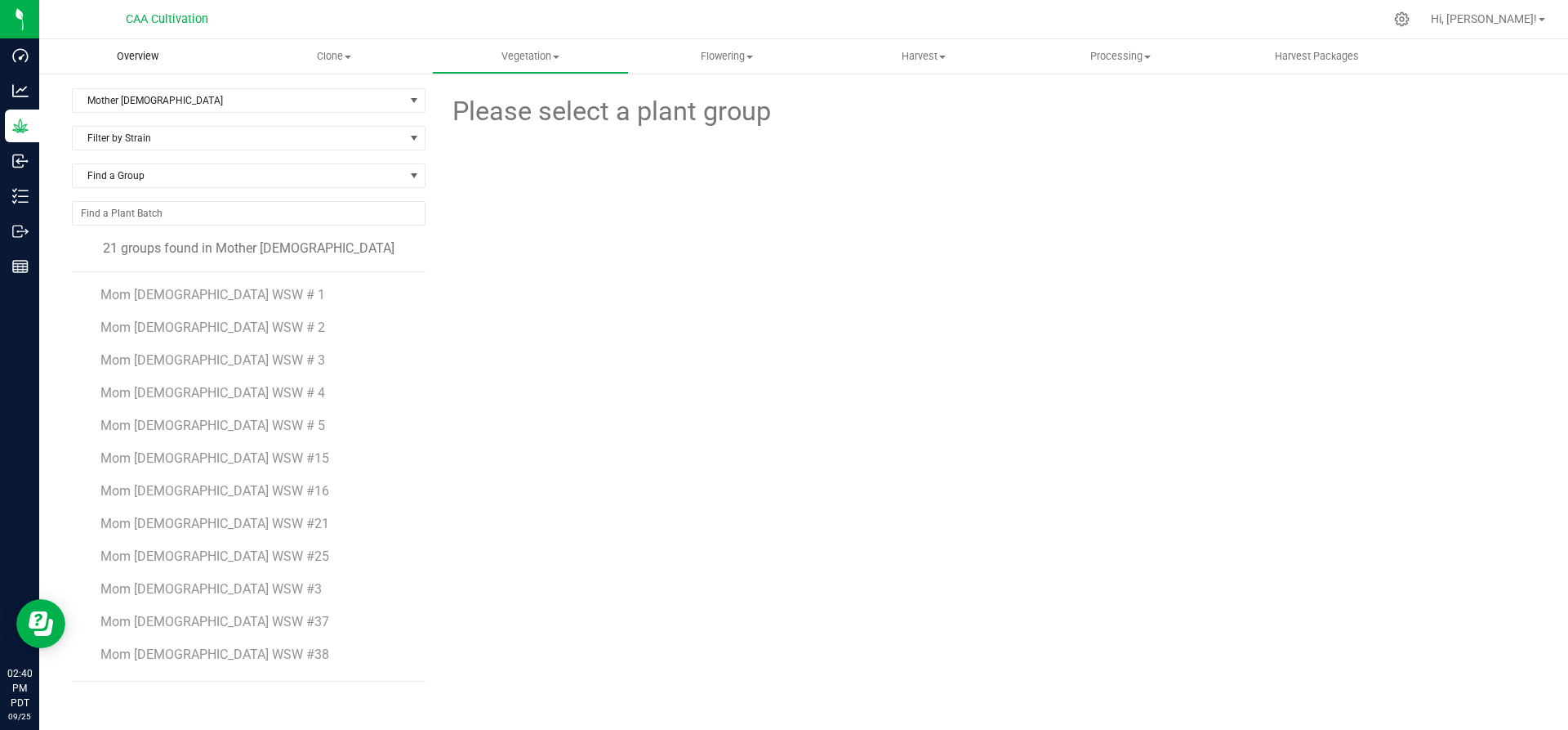
click at [140, 63] on span "Overview" at bounding box center [138, 56] width 85 height 15
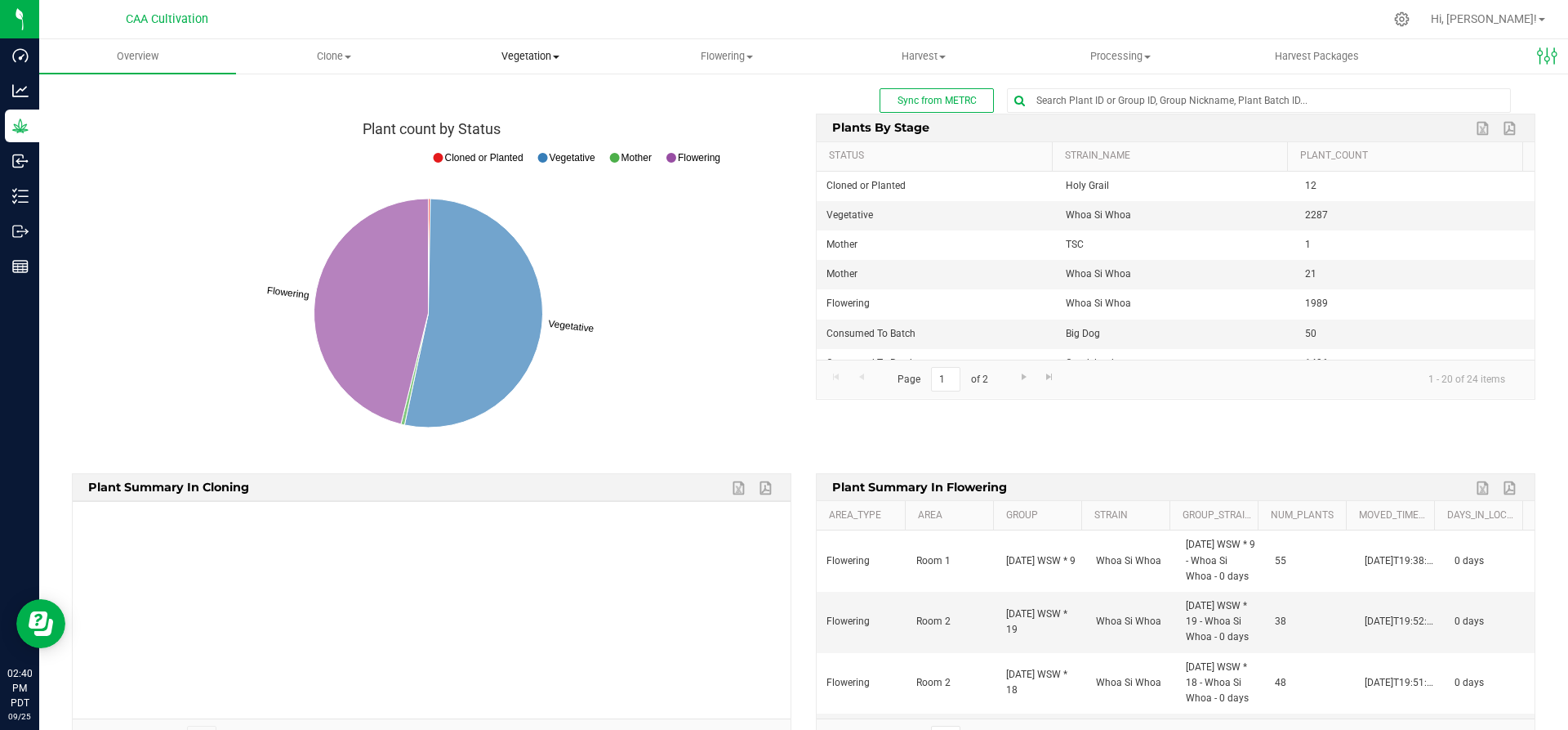
click at [532, 57] on span "Vegetation" at bounding box center [530, 56] width 195 height 15
click at [478, 141] on span "Mother groups" at bounding box center [493, 138] width 122 height 14
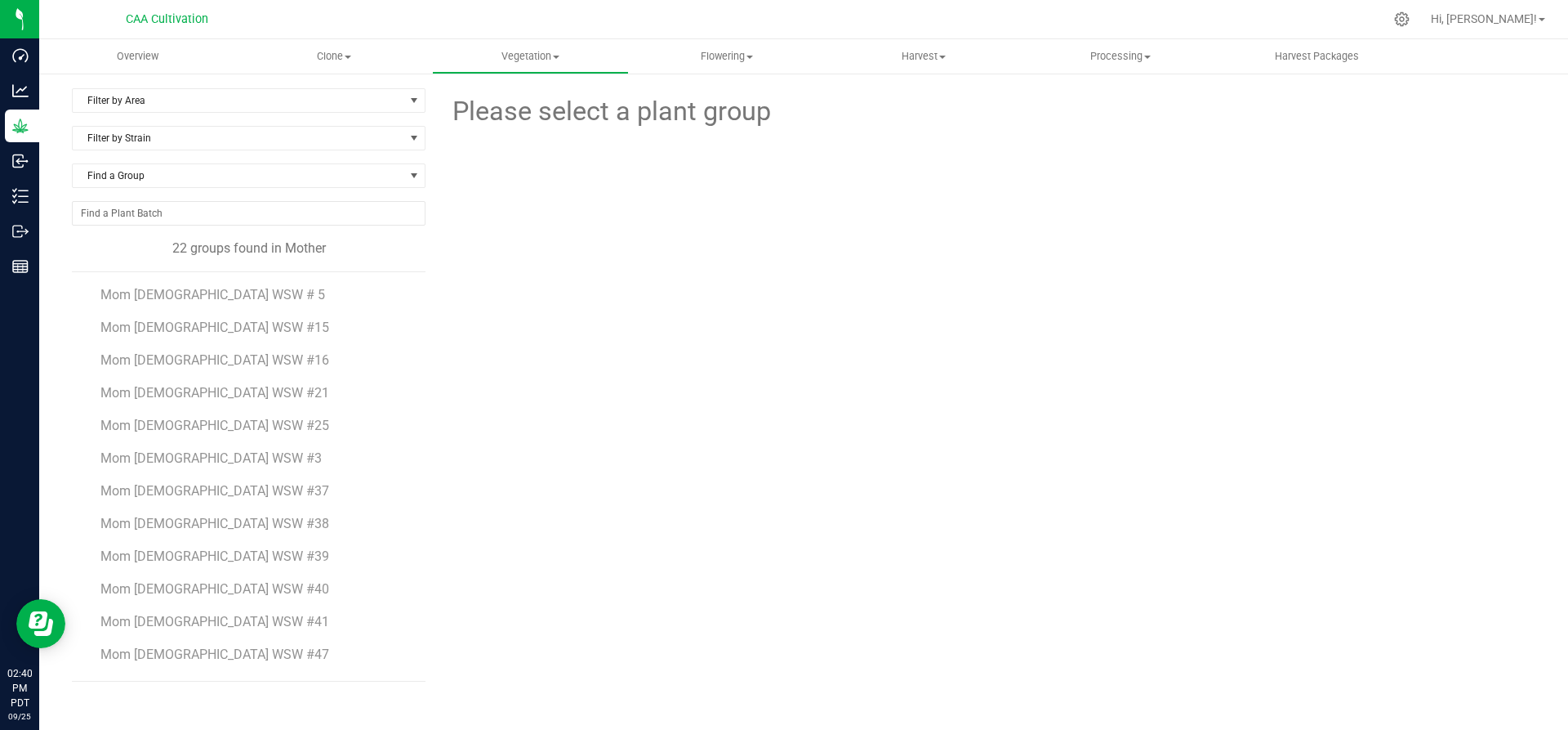
scroll to position [323, 0]
click at [152, 555] on span "Mom 2 WSW #53" at bounding box center [215, 559] width 230 height 16
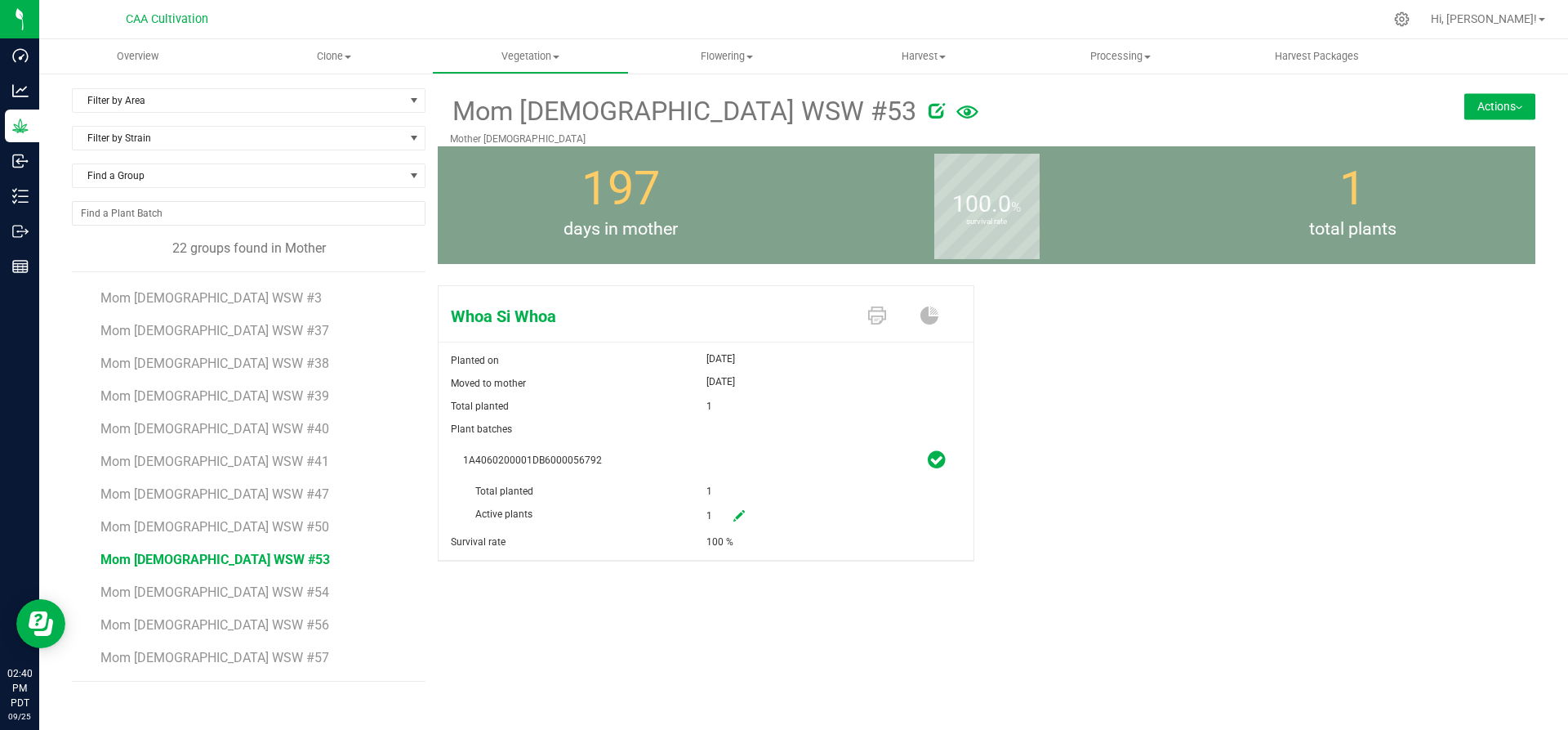
click at [747, 513] on link at bounding box center [739, 517] width 33 height 28
drag, startPoint x: 717, startPoint y: 518, endPoint x: 698, endPoint y: 514, distance: 19.4
click at [698, 480] on div "Active plants 1 1" at bounding box center [706, 480] width 486 height 0
type input "0"
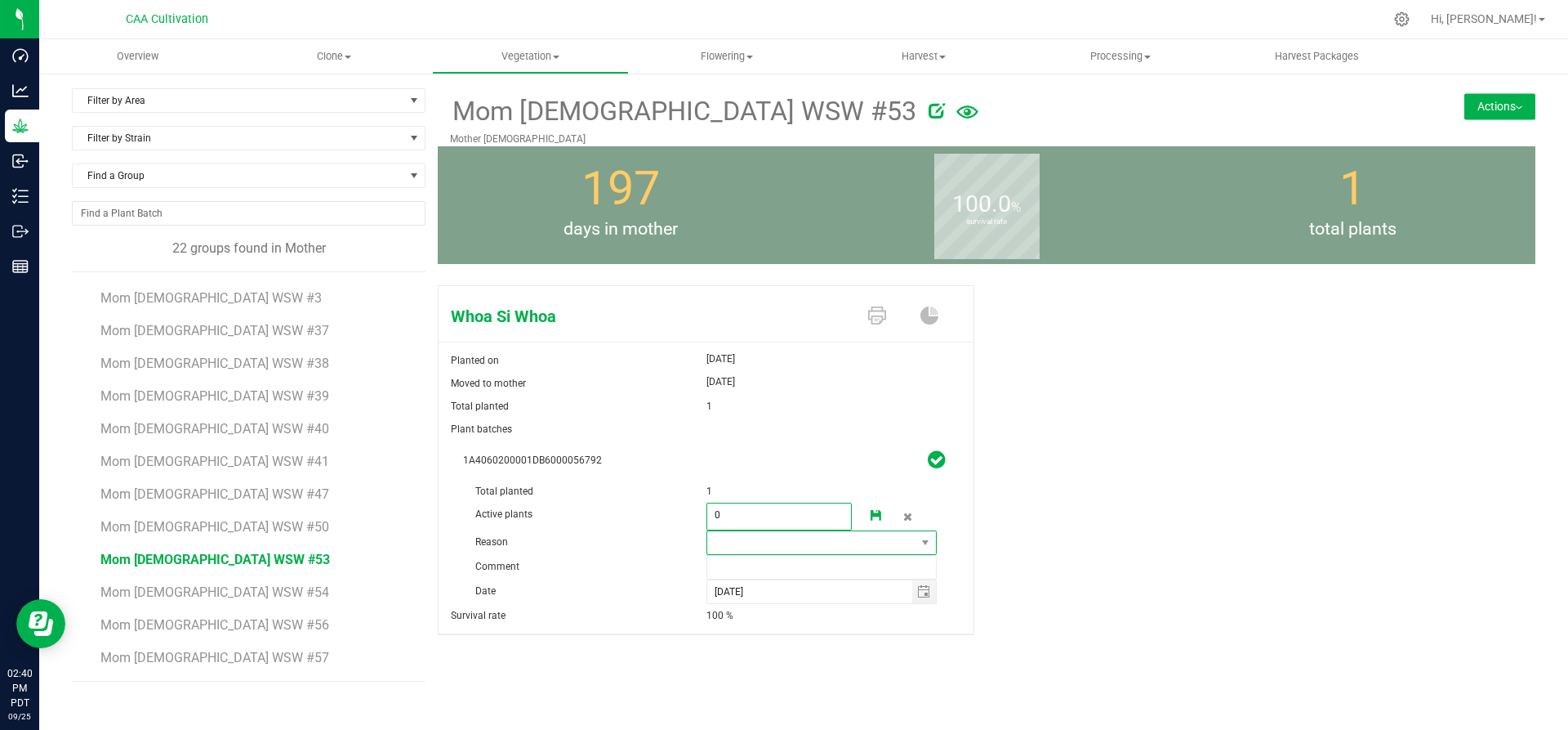
type input "0"
click at [723, 543] on span at bounding box center [811, 543] width 209 height 23
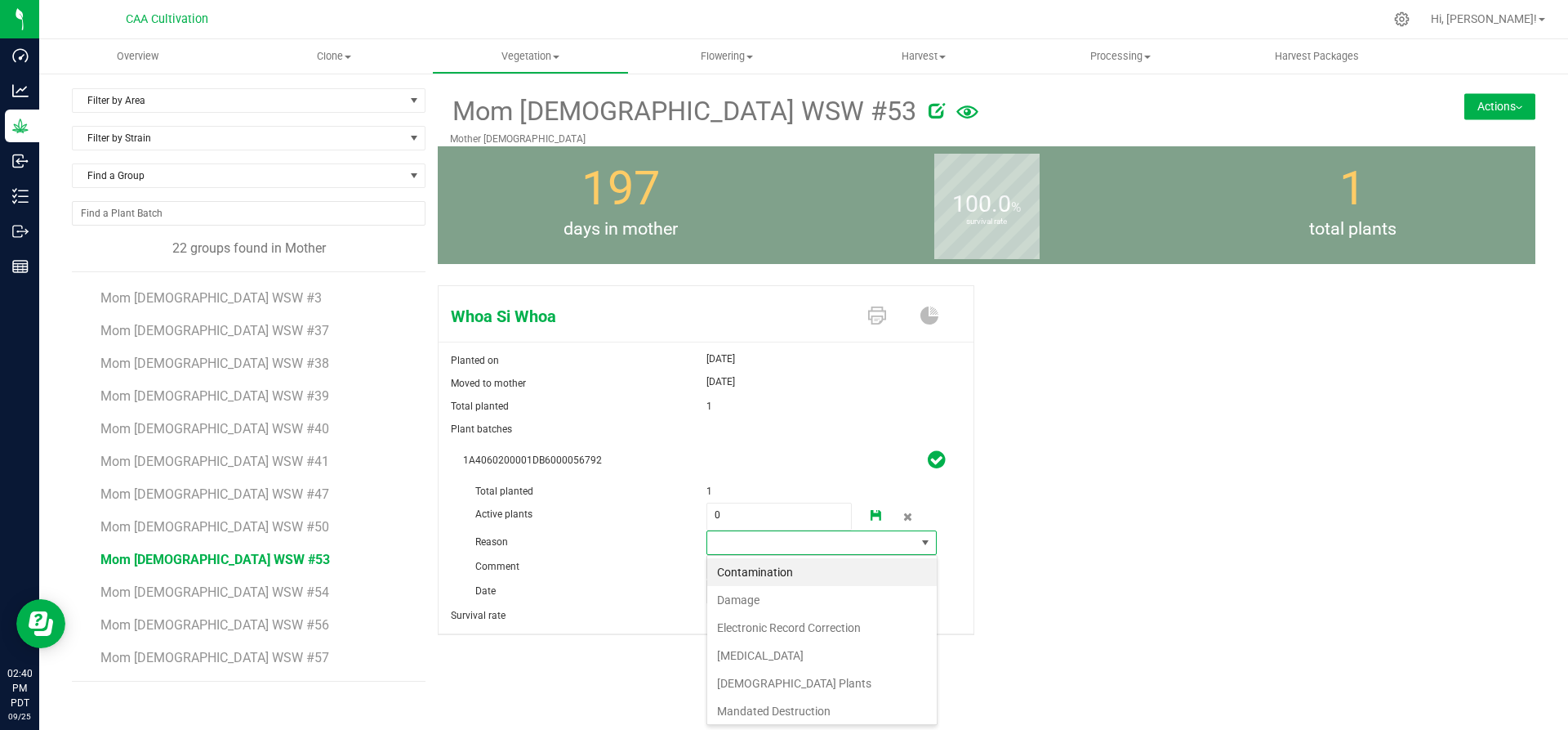
scroll to position [24, 231]
click at [748, 653] on li "Failure to Thrive" at bounding box center [822, 655] width 230 height 28
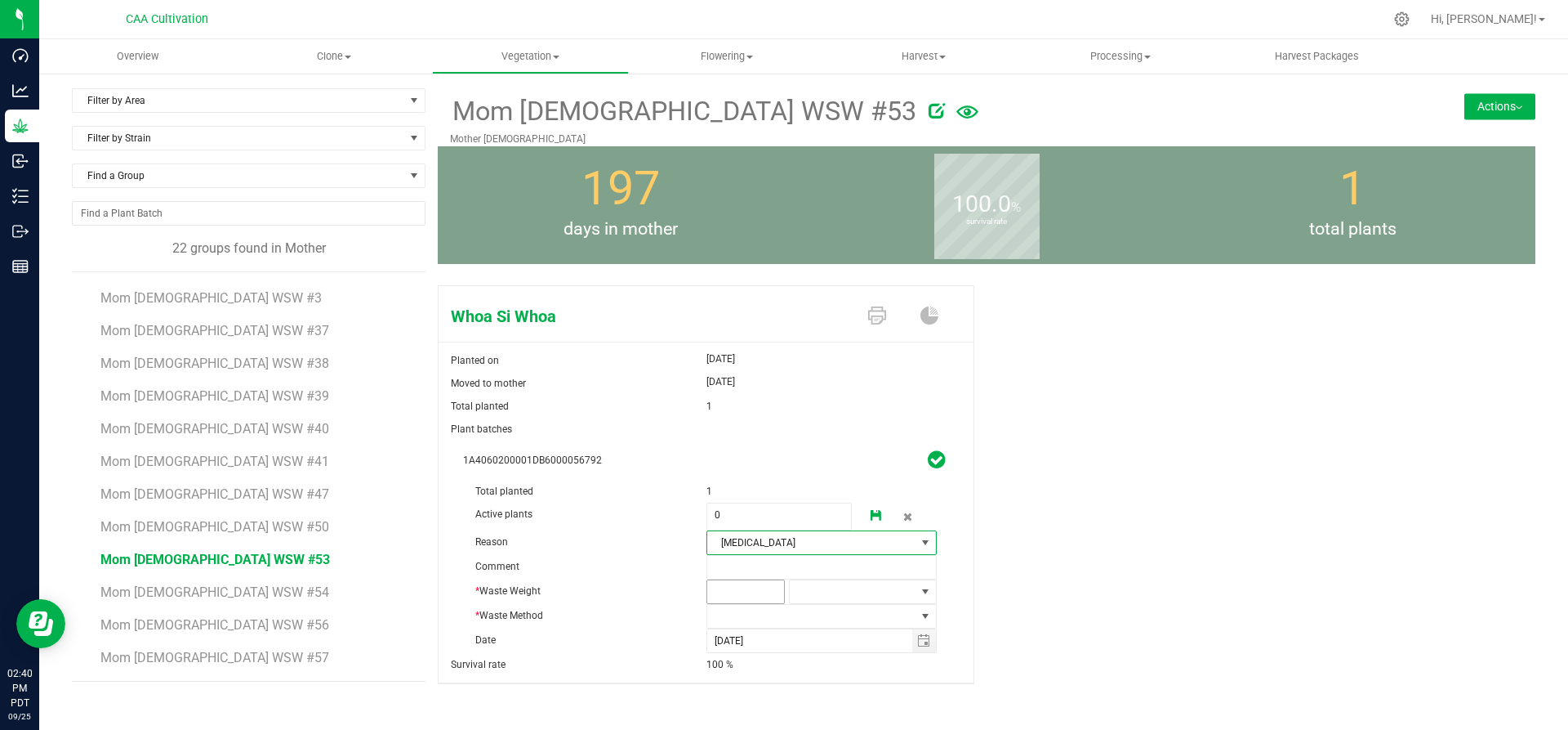
click at [760, 587] on span at bounding box center [745, 591] width 78 height 24
type input "3"
type input "3.0000"
click at [824, 592] on span at bounding box center [852, 591] width 125 height 23
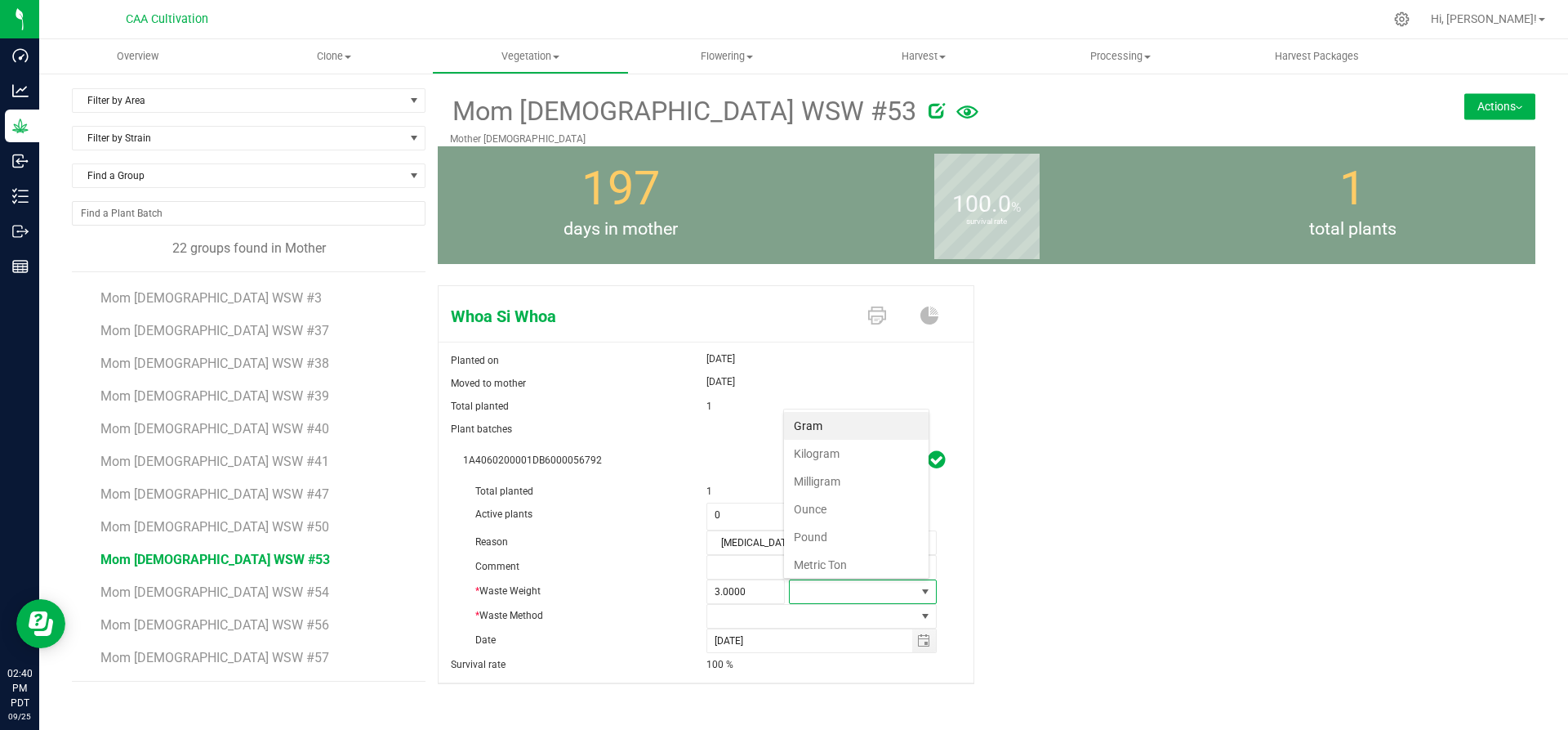
scroll to position [24, 145]
click at [830, 421] on li "Gram" at bounding box center [856, 426] width 145 height 28
click at [769, 616] on span at bounding box center [811, 616] width 209 height 23
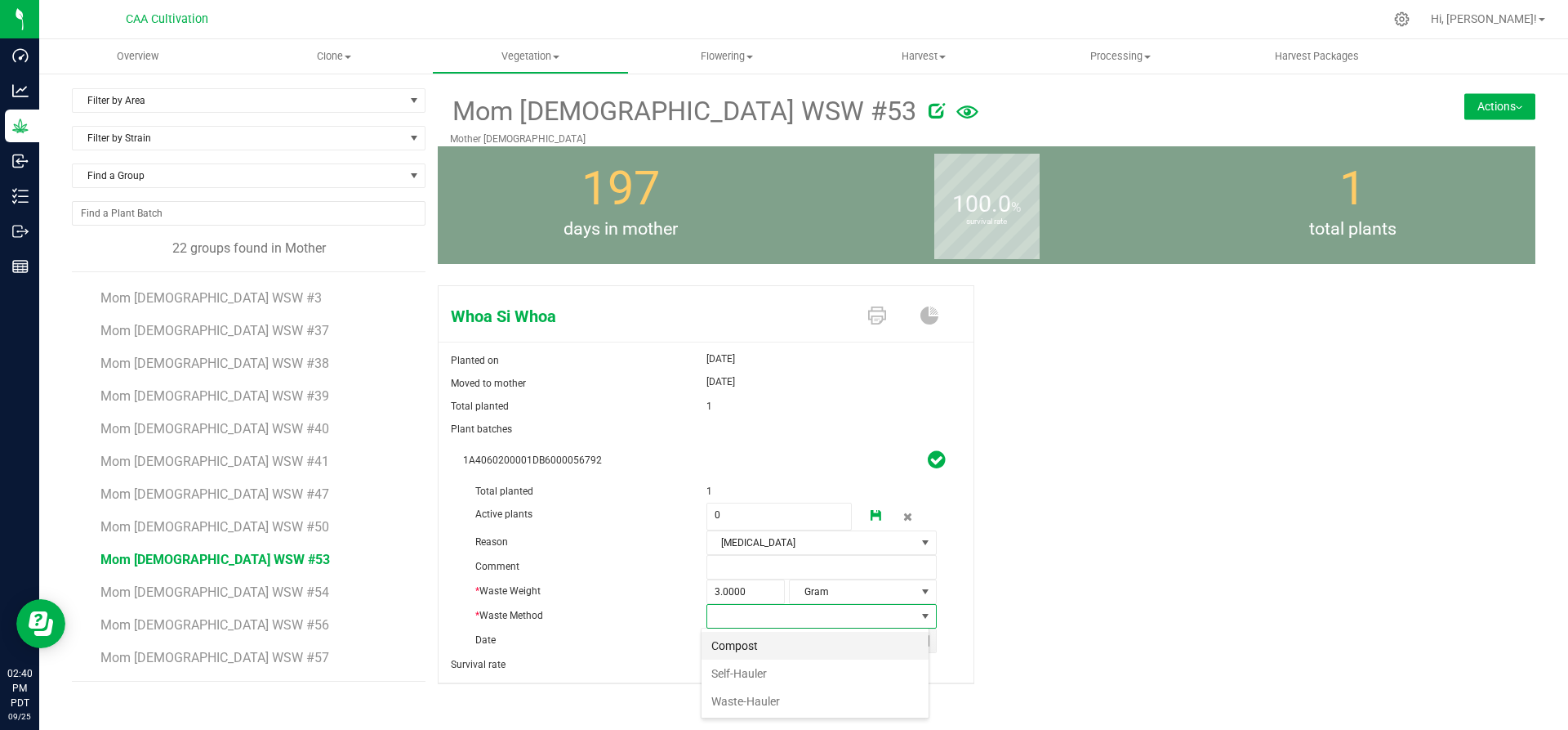
scroll to position [24, 228]
click at [761, 638] on li "Compost" at bounding box center [815, 646] width 227 height 28
click at [879, 511] on link at bounding box center [877, 517] width 33 height 28
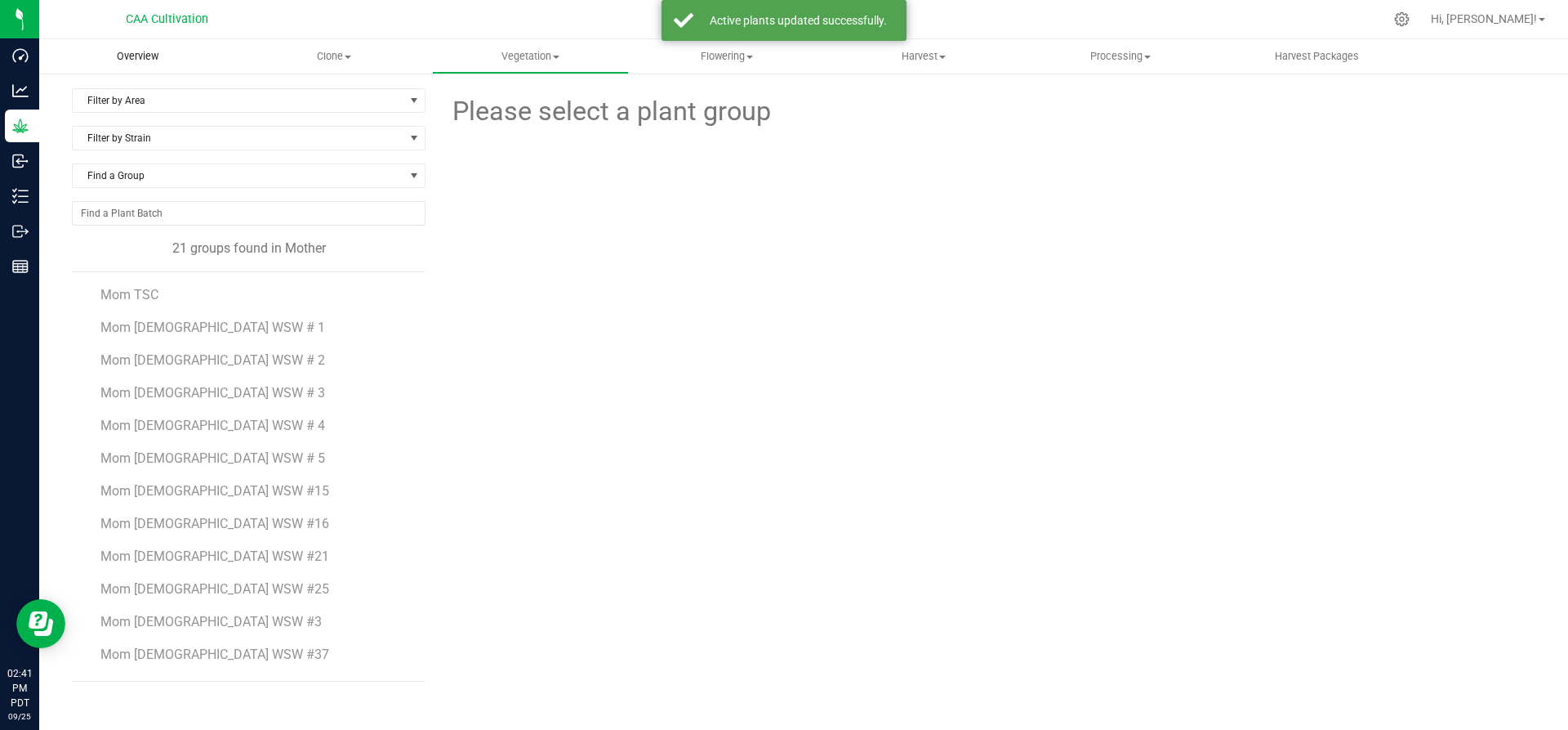
click at [152, 62] on span "Overview" at bounding box center [138, 56] width 85 height 15
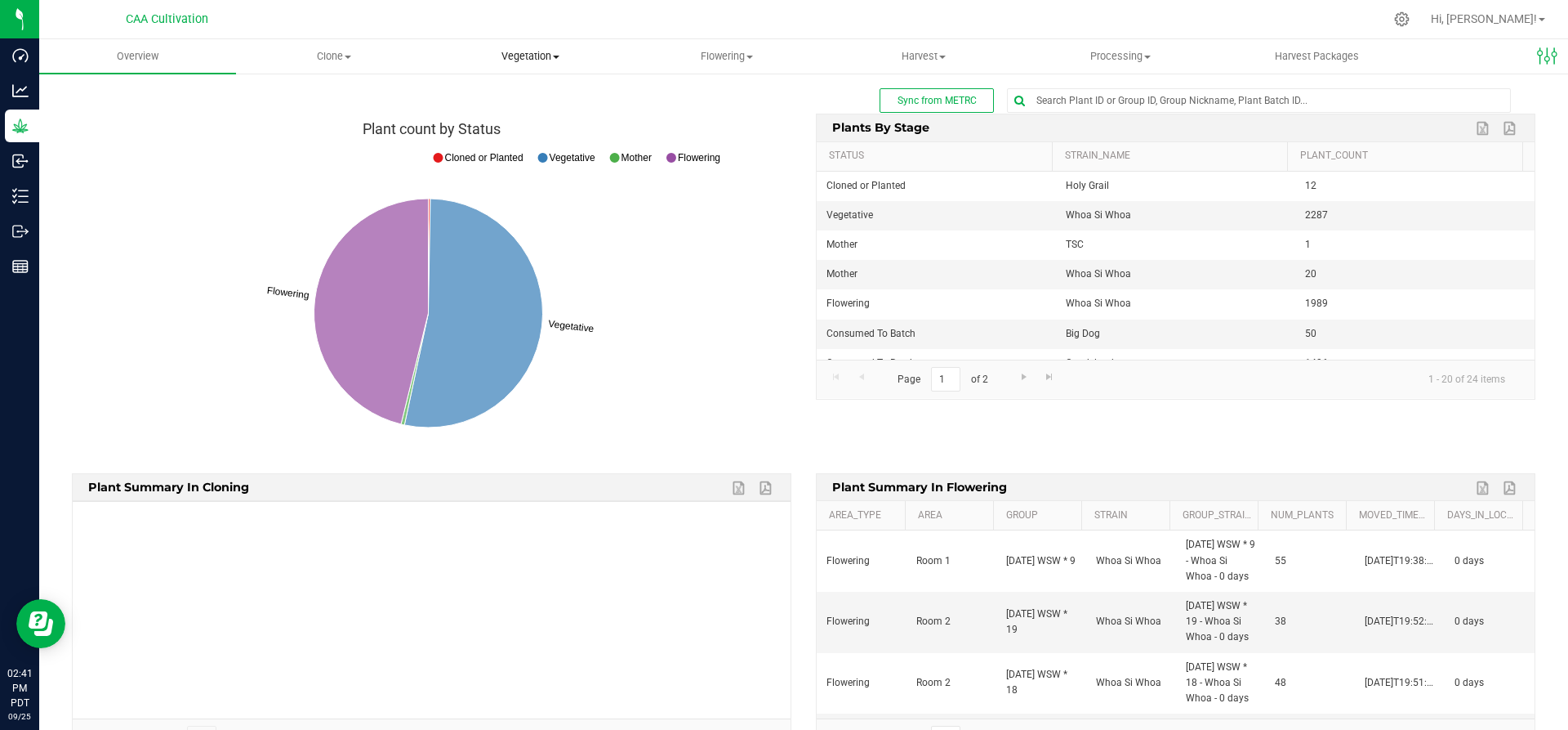
click at [559, 58] on span at bounding box center [556, 57] width 7 height 3
click at [528, 137] on span "Mother groups" at bounding box center [493, 138] width 122 height 14
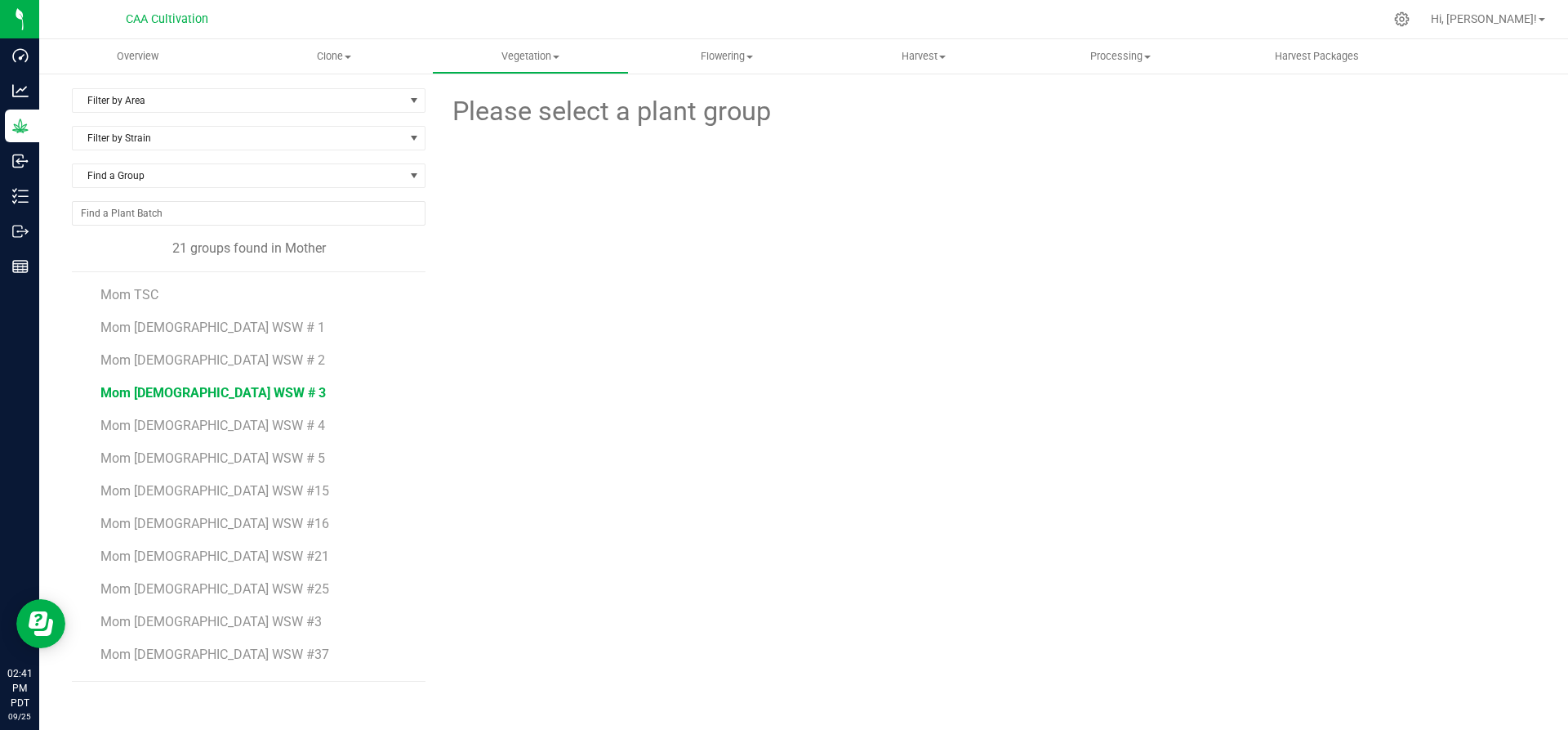
click at [144, 392] on span "Mom 2 WSW # 3" at bounding box center [212, 393] width 225 height 16
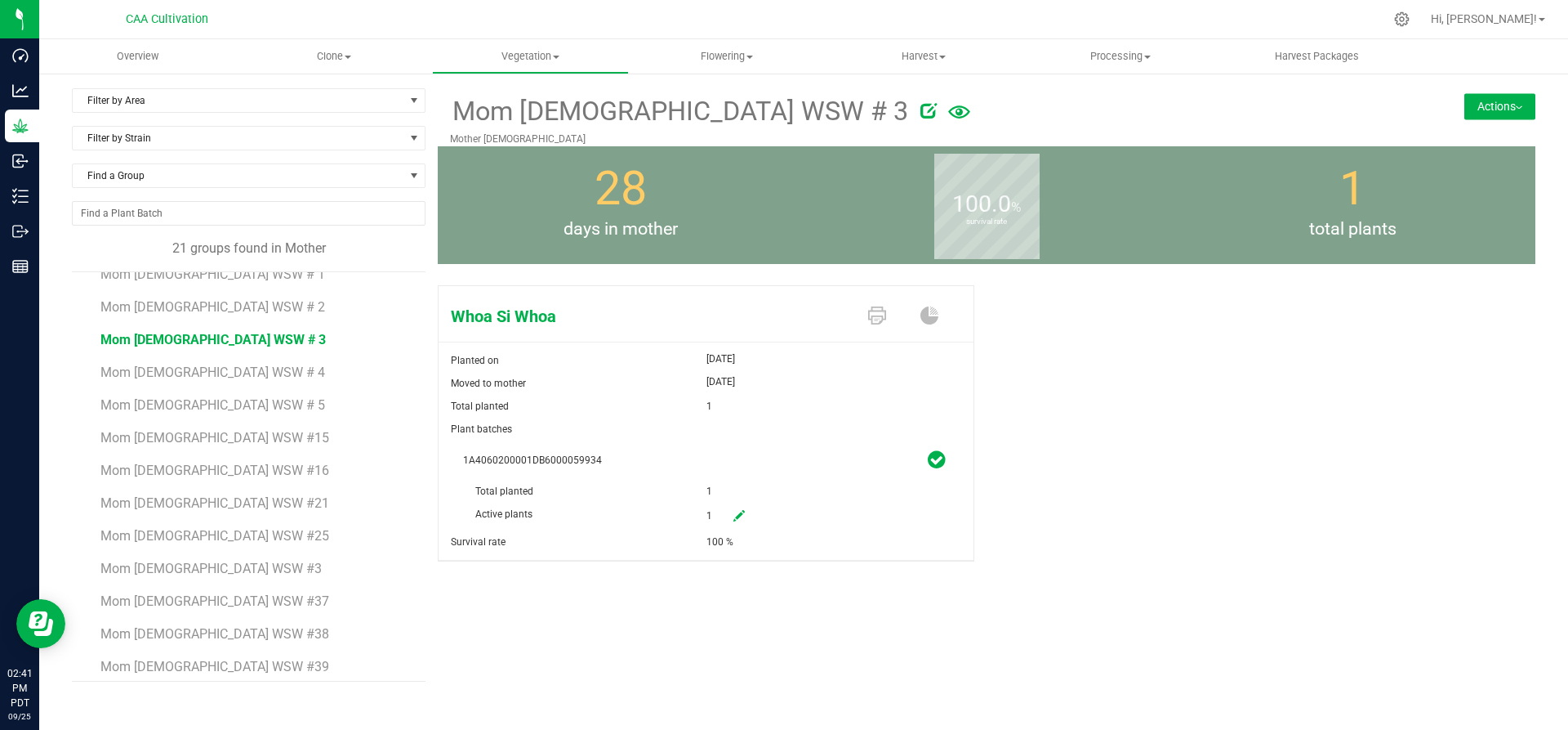
scroll to position [82, 0]
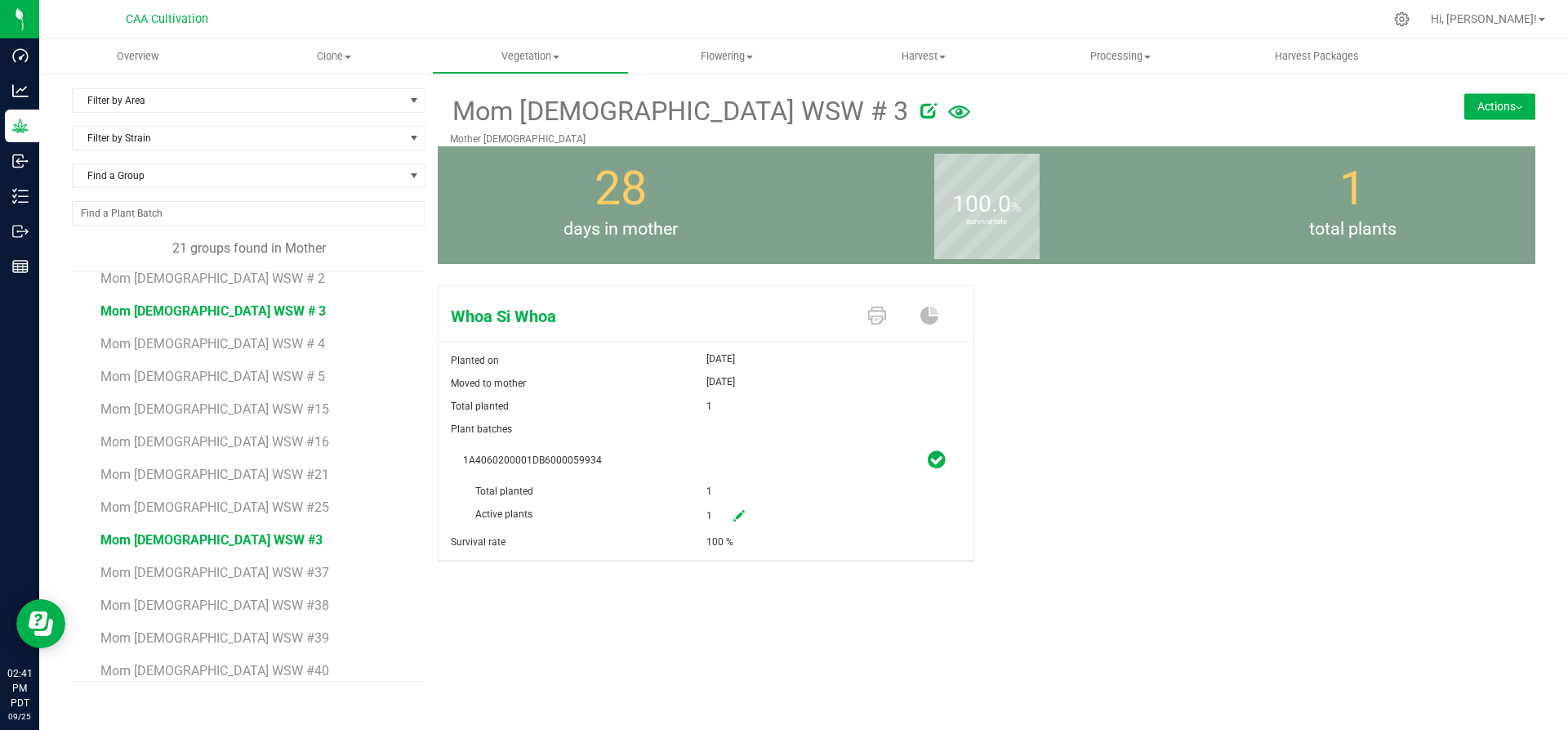
click at [191, 539] on span "Mom 2 WSW #3" at bounding box center [211, 540] width 222 height 16
click at [742, 512] on icon at bounding box center [738, 515] width 11 height 11
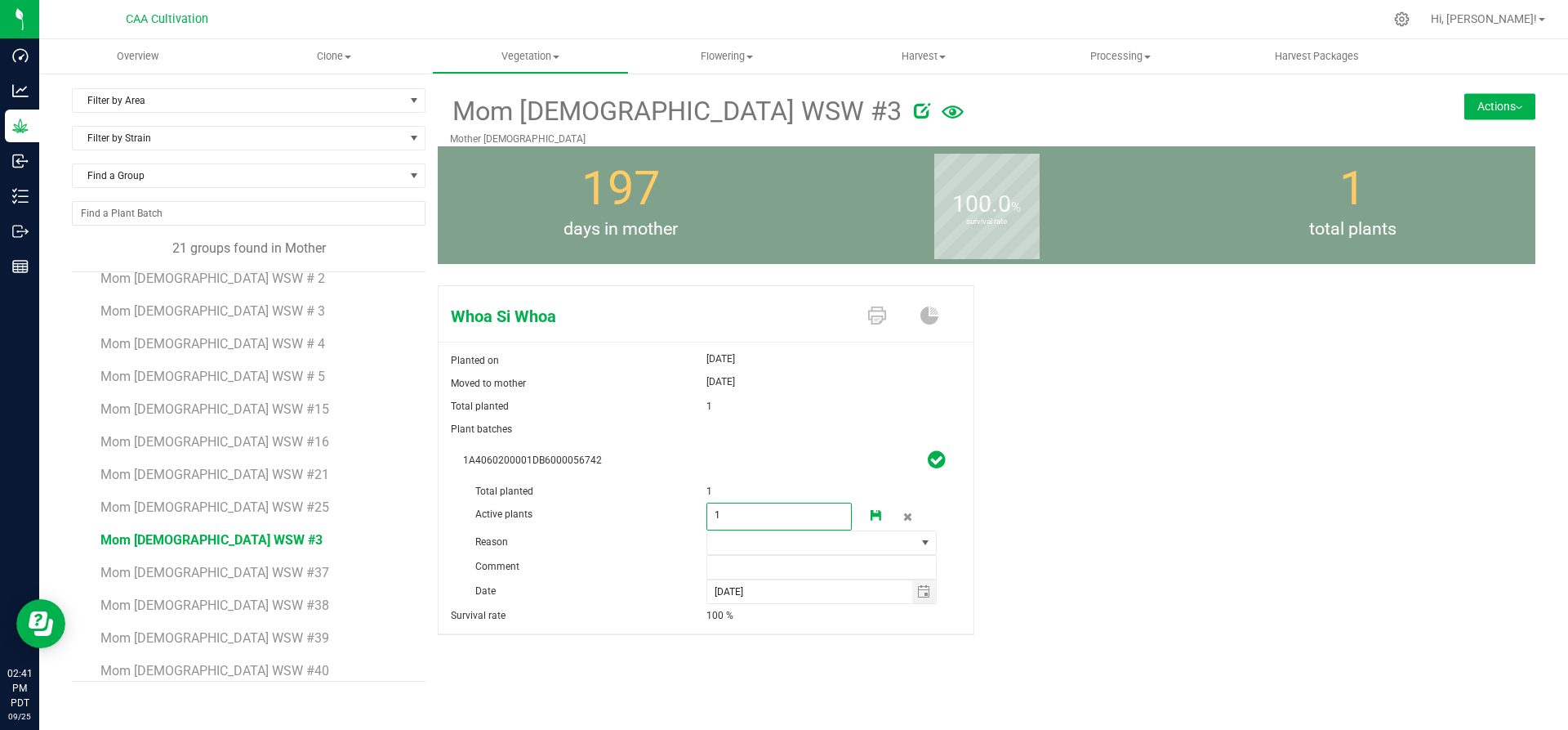
drag, startPoint x: 742, startPoint y: 512, endPoint x: 714, endPoint y: 512, distance: 28.0
click at [714, 512] on span "1 1" at bounding box center [779, 517] width 146 height 28
type input "0"
click at [895, 538] on span at bounding box center [811, 543] width 209 height 23
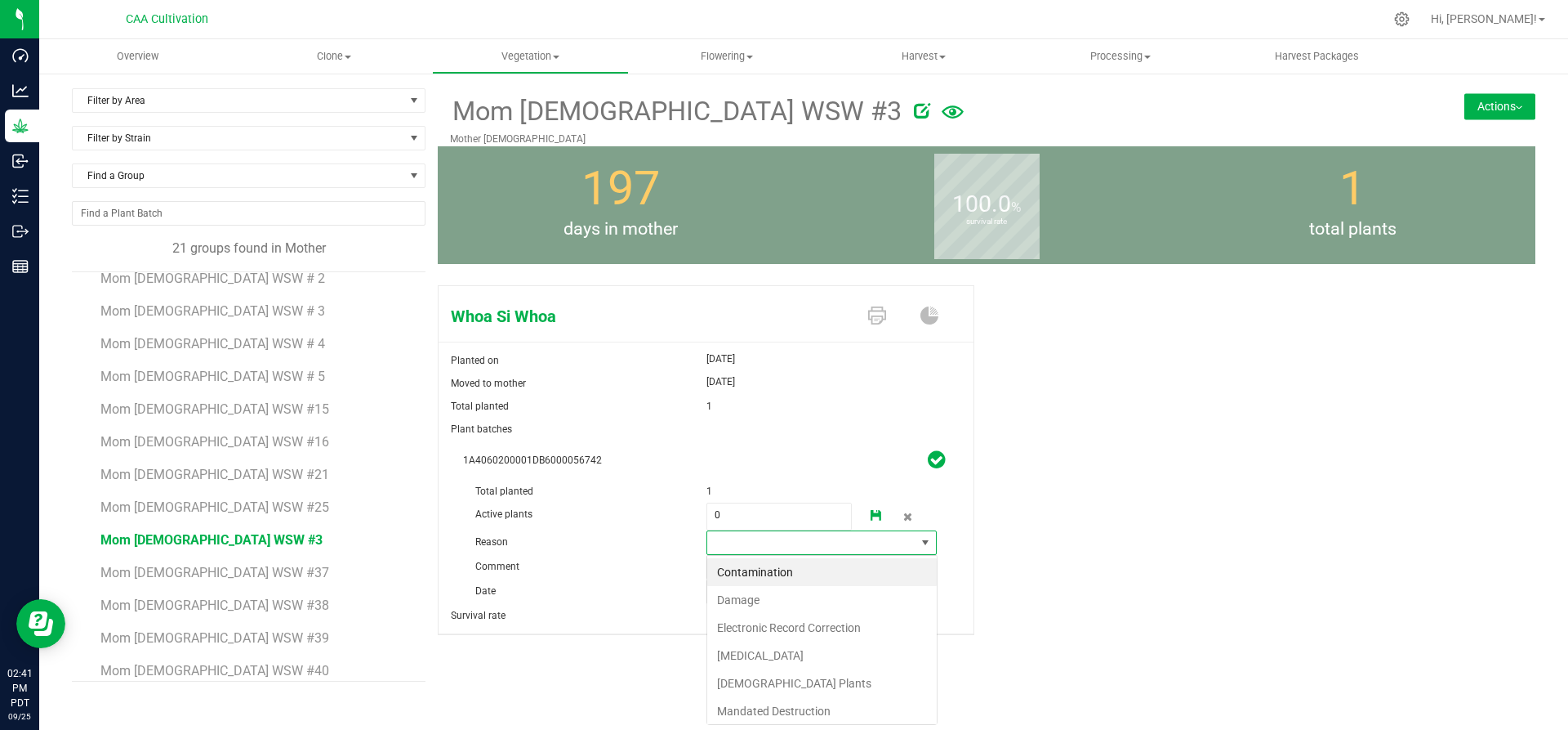
scroll to position [24, 231]
click at [787, 650] on li "Failure to Thrive" at bounding box center [822, 655] width 230 height 28
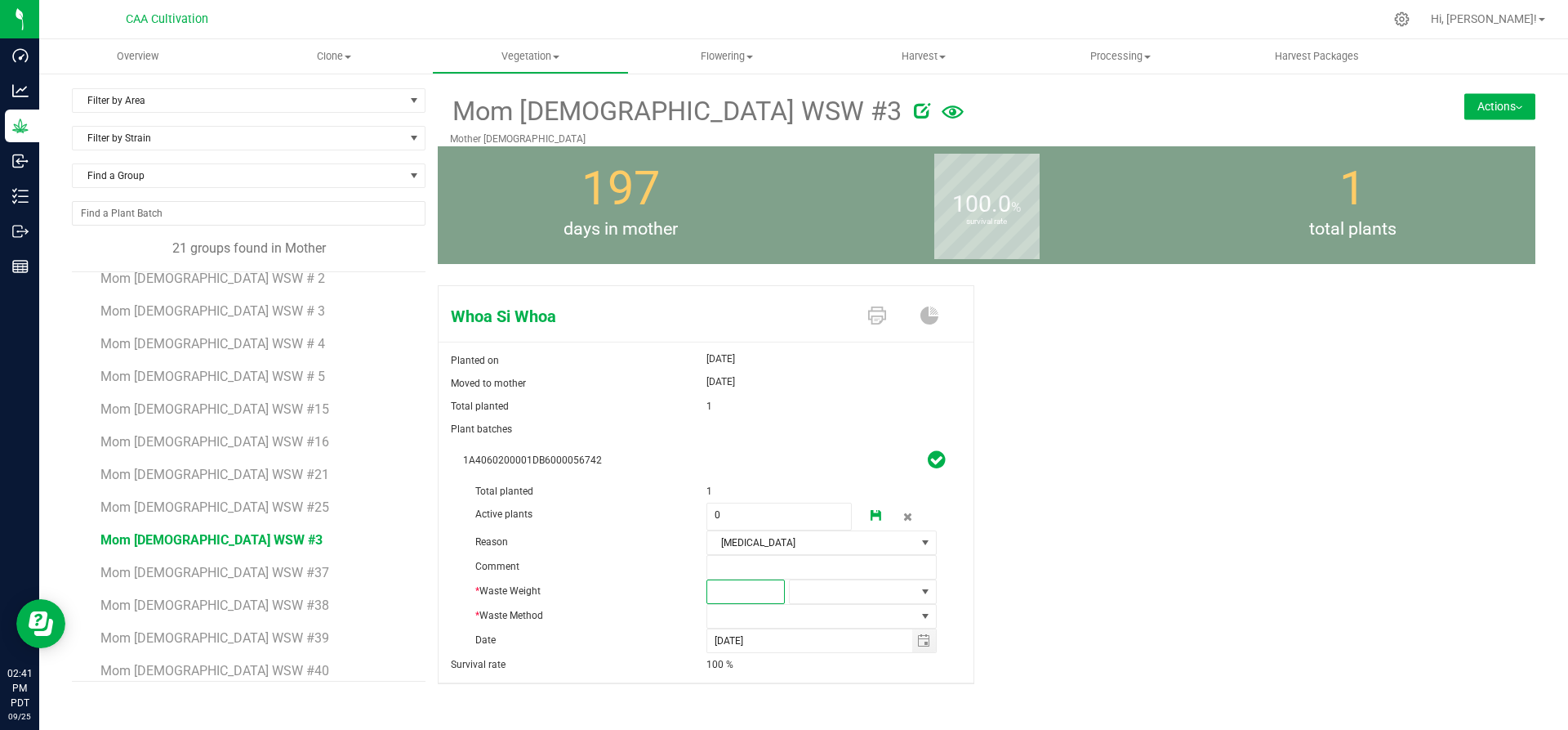
click at [764, 590] on span at bounding box center [745, 591] width 78 height 24
type input "2"
type input "2.0000"
click at [825, 582] on span at bounding box center [852, 591] width 125 height 23
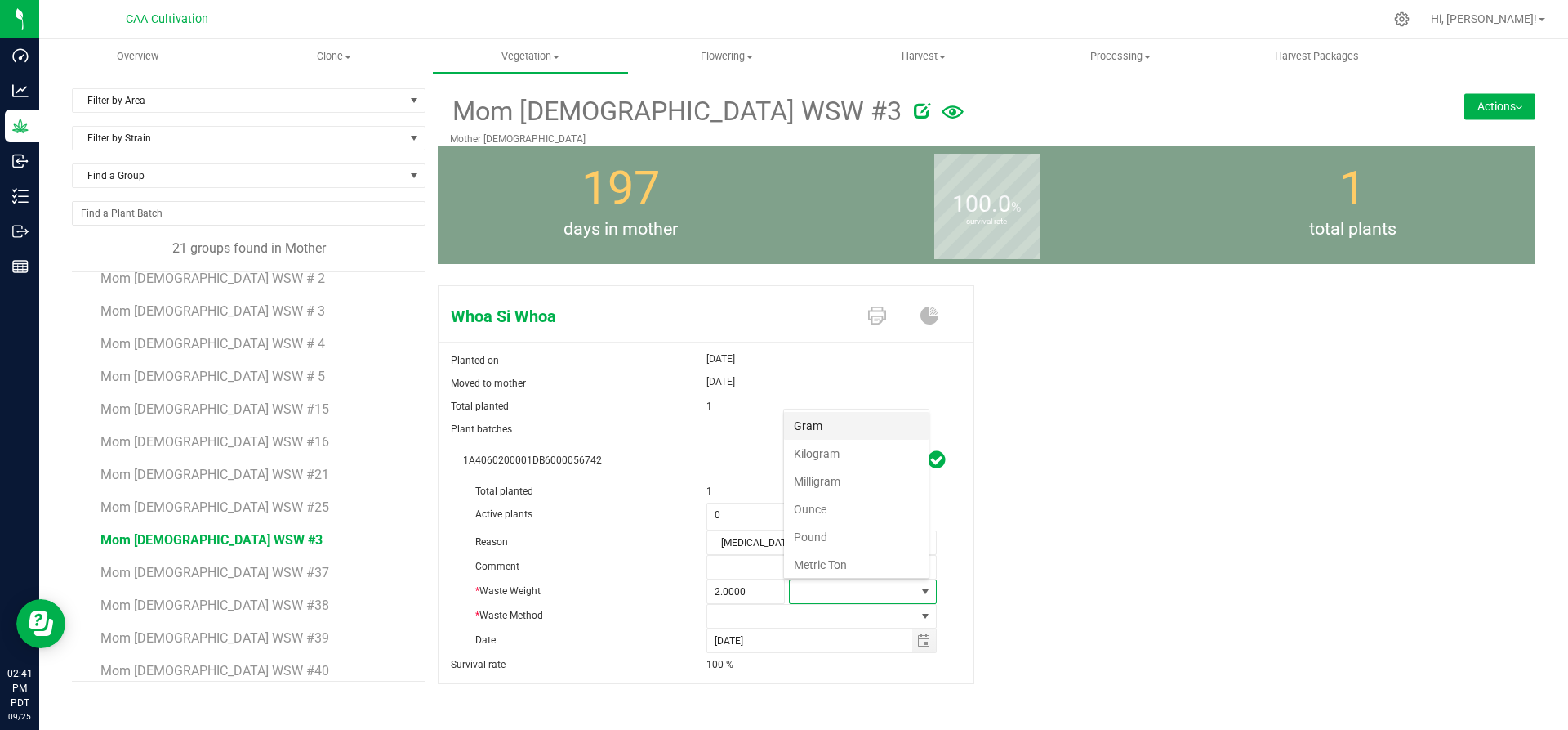
click at [838, 416] on li "Gram" at bounding box center [856, 426] width 145 height 28
click at [795, 614] on span at bounding box center [811, 616] width 209 height 23
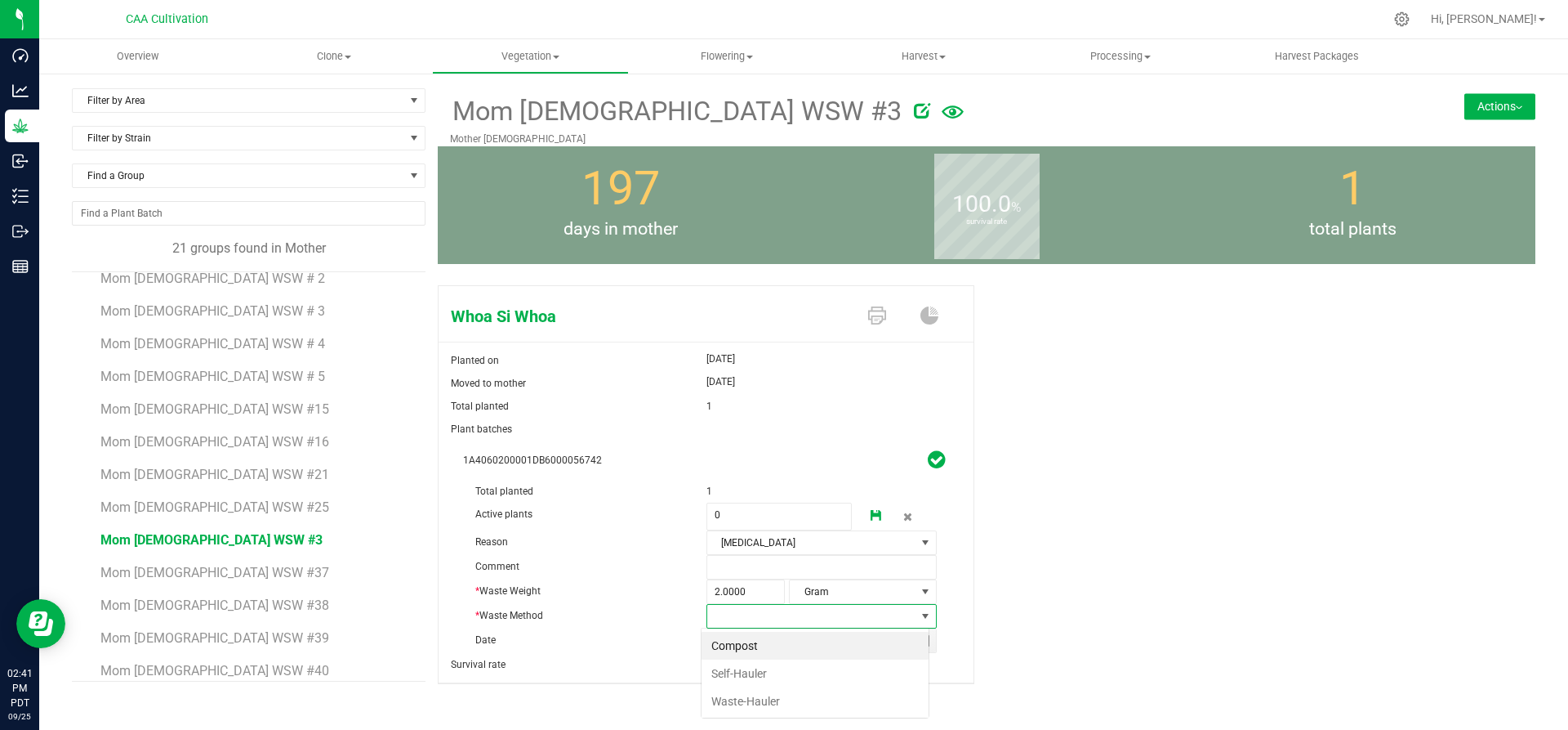
scroll to position [24, 228]
click at [766, 647] on li "Compost" at bounding box center [815, 646] width 227 height 28
click at [871, 510] on icon at bounding box center [876, 515] width 11 height 11
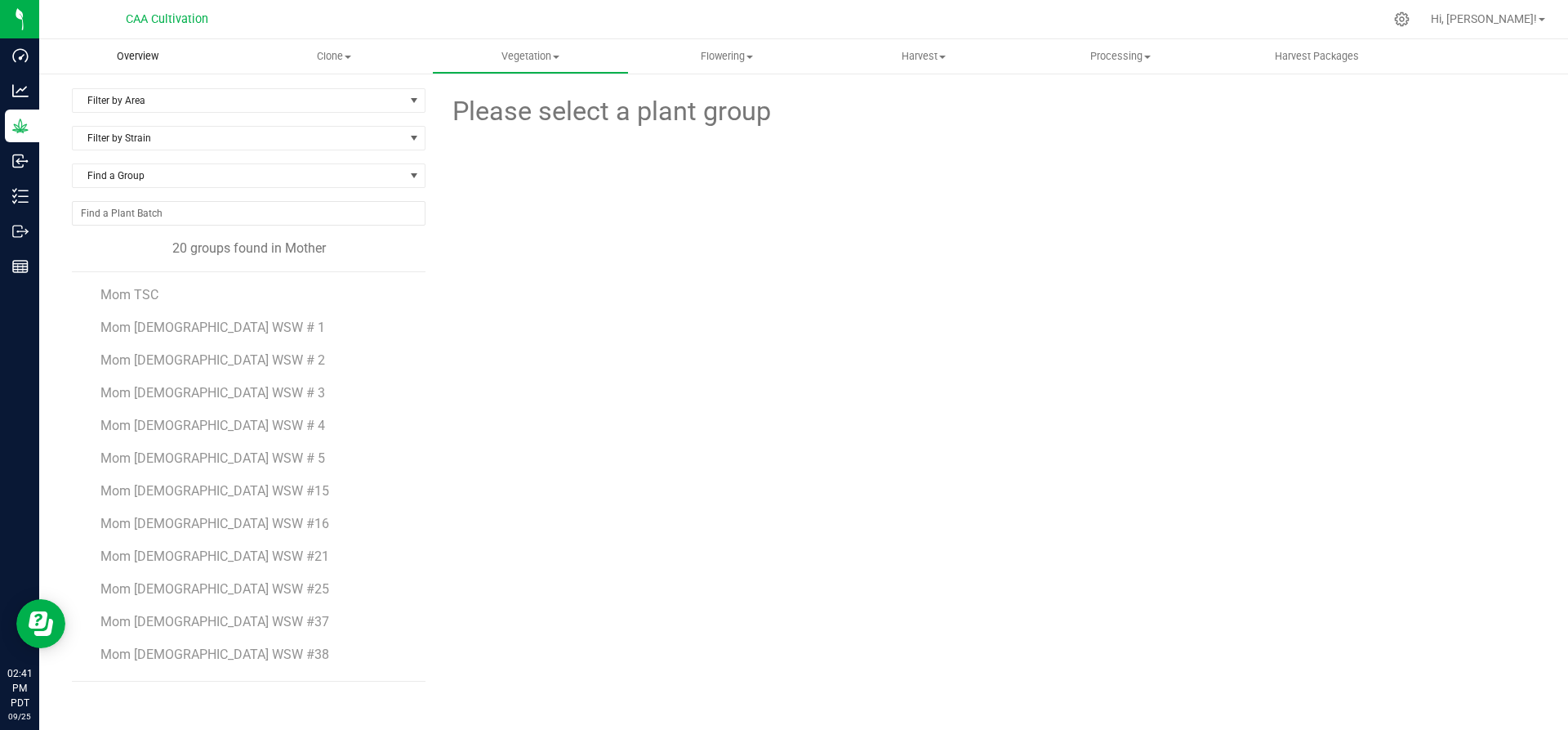
click at [143, 53] on span "Overview" at bounding box center [138, 56] width 85 height 15
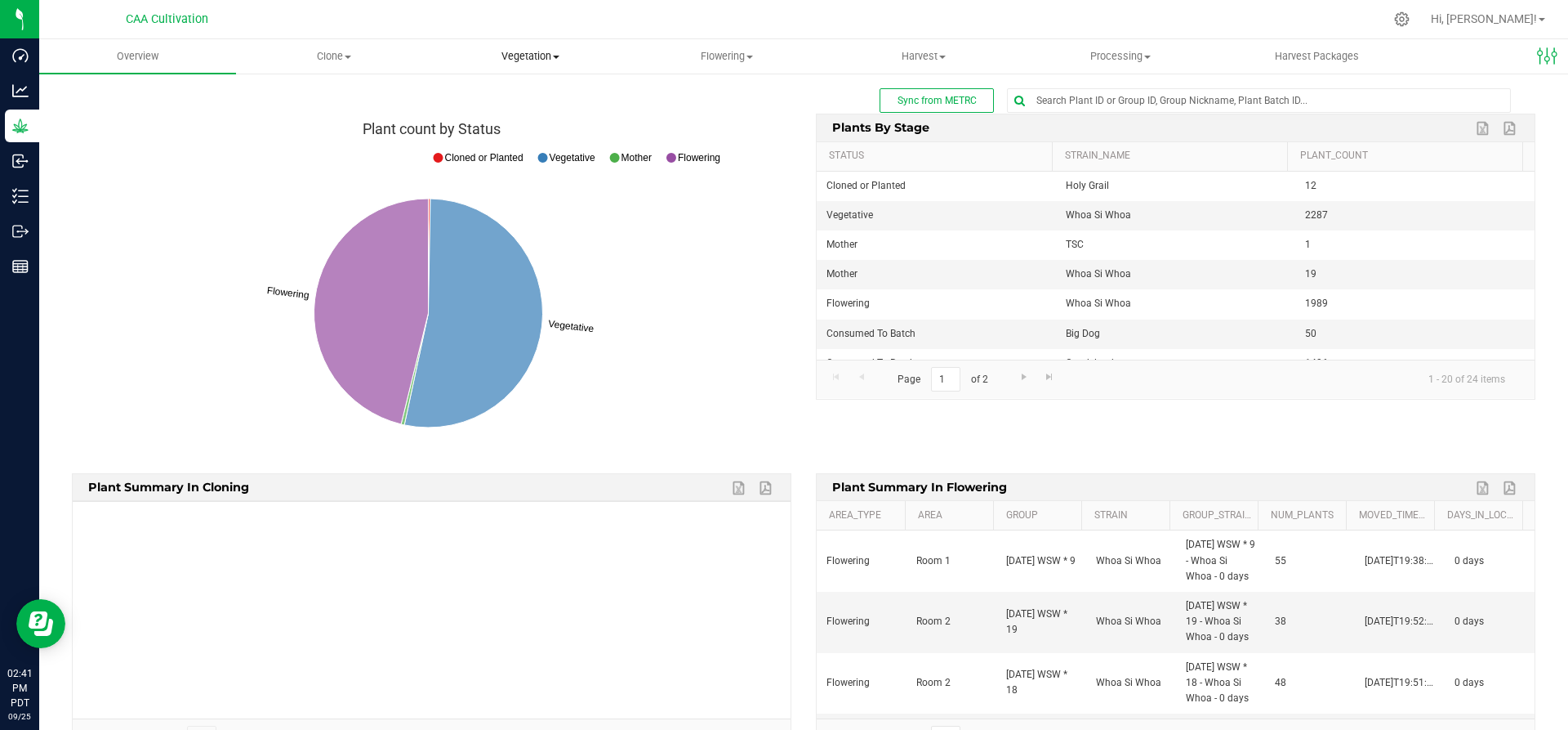
click at [547, 54] on span "Vegetation" at bounding box center [530, 56] width 195 height 15
click at [516, 131] on span "Mother groups" at bounding box center [493, 138] width 122 height 14
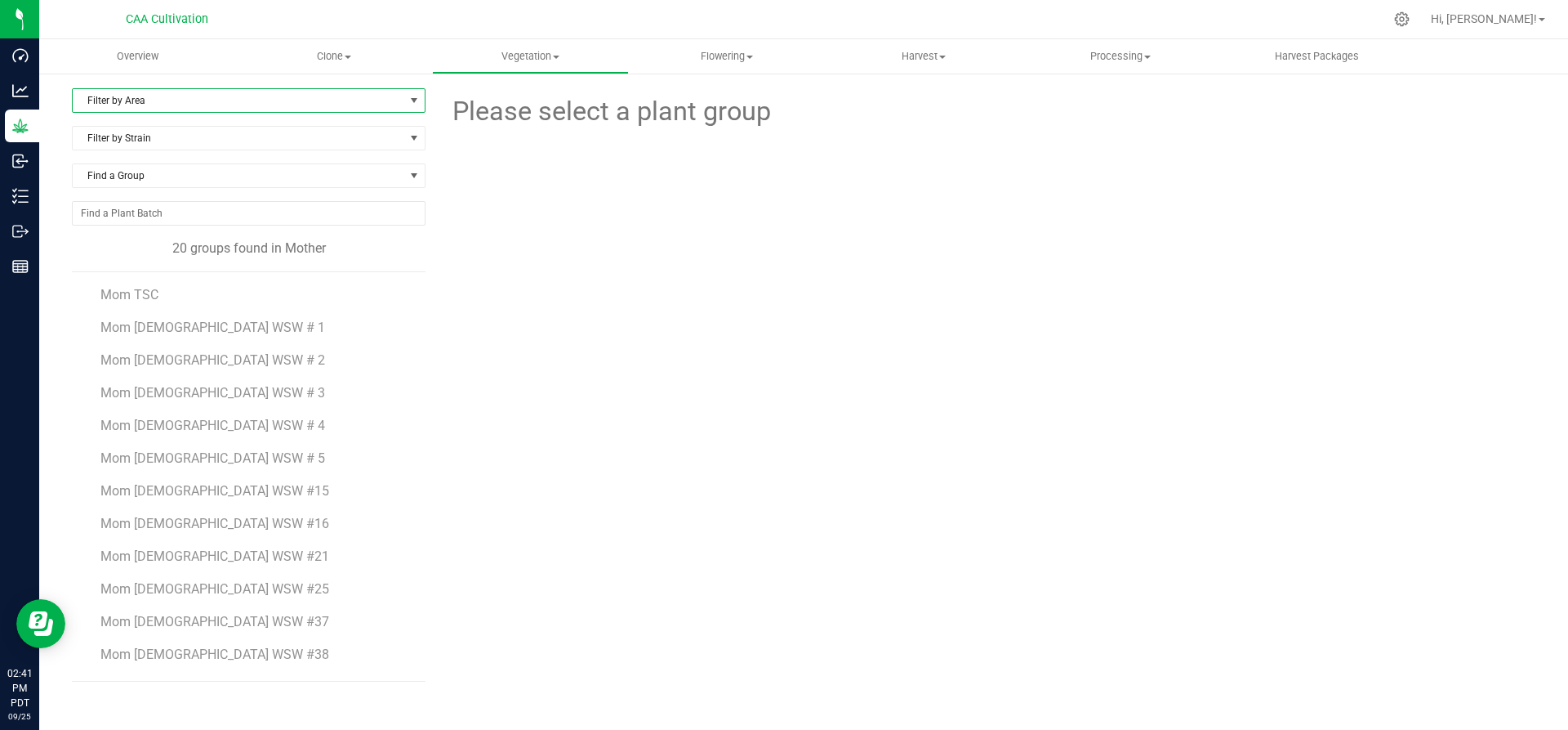
click at [247, 92] on span "Filter by Area" at bounding box center [238, 100] width 332 height 23
click at [145, 170] on li "Mother 2" at bounding box center [248, 177] width 352 height 24
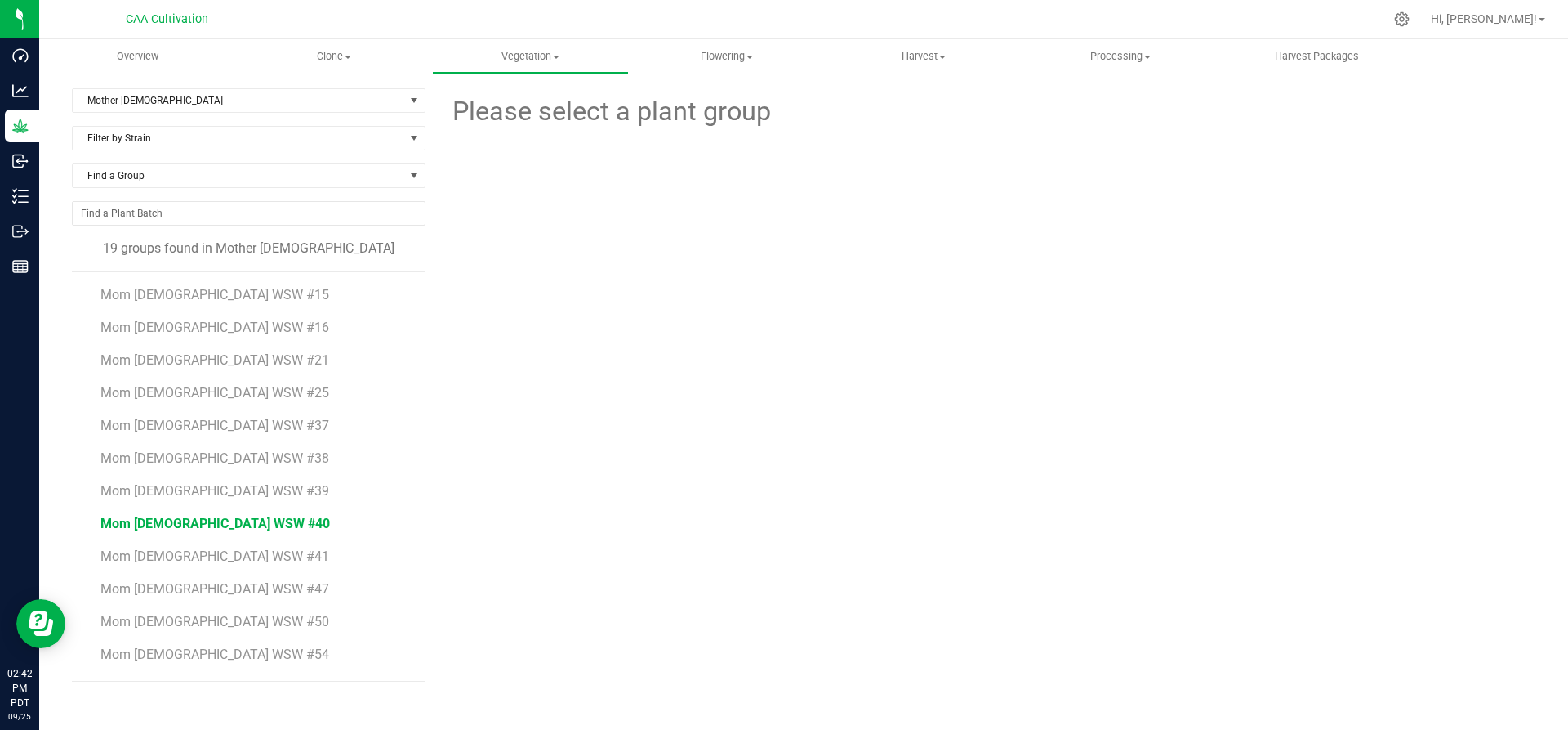
click at [186, 523] on span "Mom 2 WSW #40" at bounding box center [215, 524] width 230 height 16
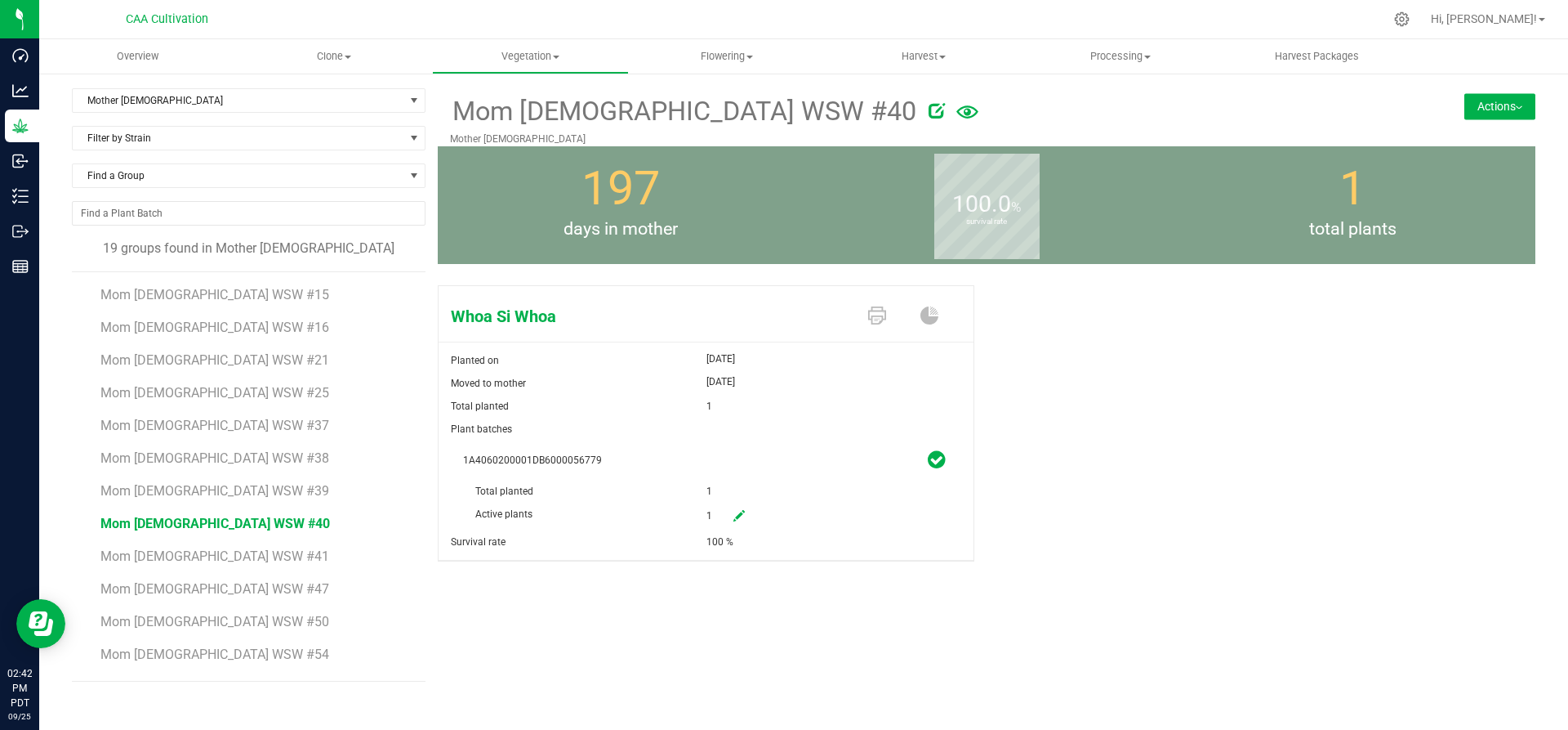
click at [743, 511] on icon at bounding box center [738, 515] width 11 height 11
drag, startPoint x: 743, startPoint y: 511, endPoint x: 703, endPoint y: 500, distance: 41.5
click at [717, 512] on span "1 1" at bounding box center [779, 517] width 146 height 28
drag, startPoint x: 727, startPoint y: 511, endPoint x: 701, endPoint y: 514, distance: 26.2
click at [701, 480] on div "Active plants 1 1" at bounding box center [706, 480] width 486 height 0
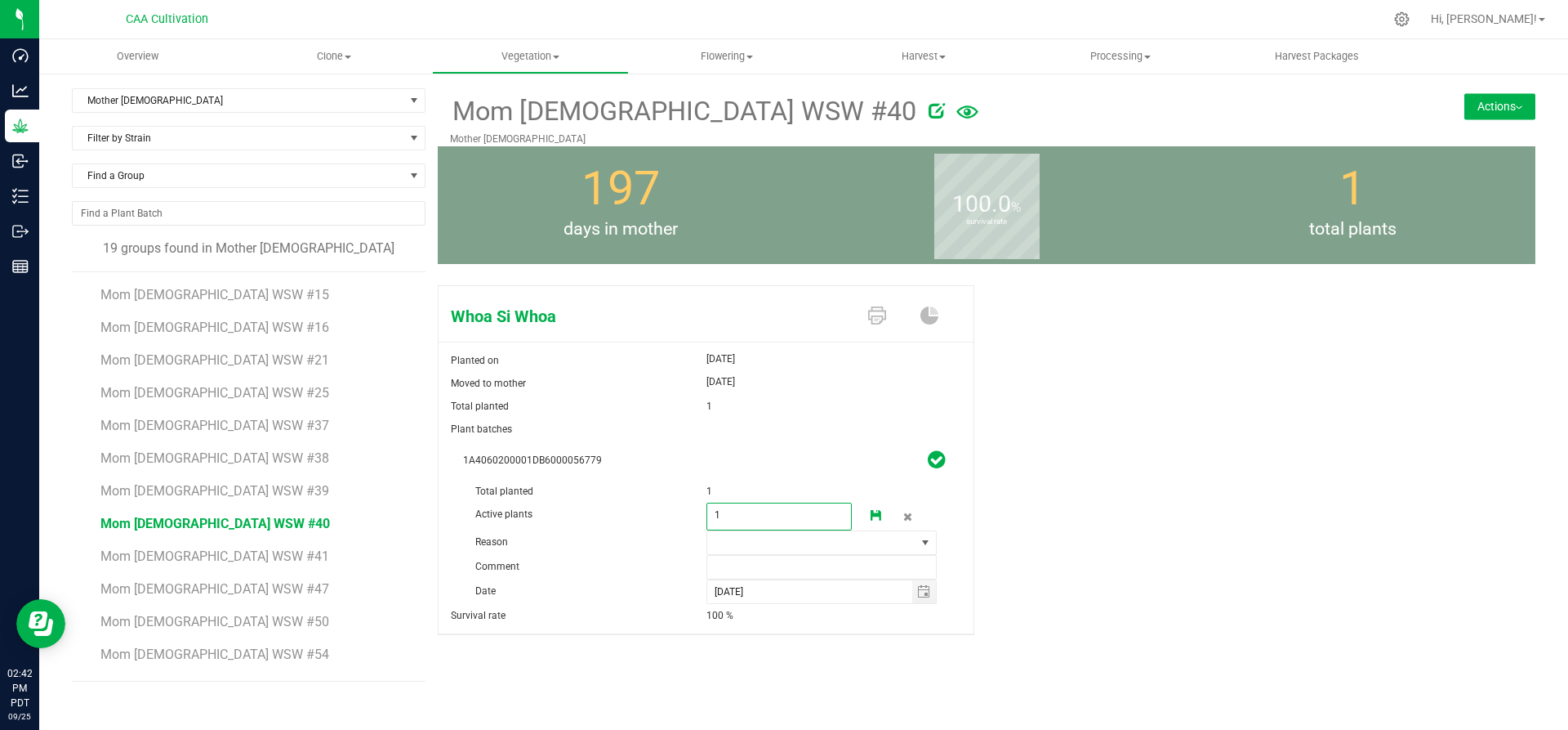
type input "0"
click at [749, 549] on span at bounding box center [811, 543] width 209 height 23
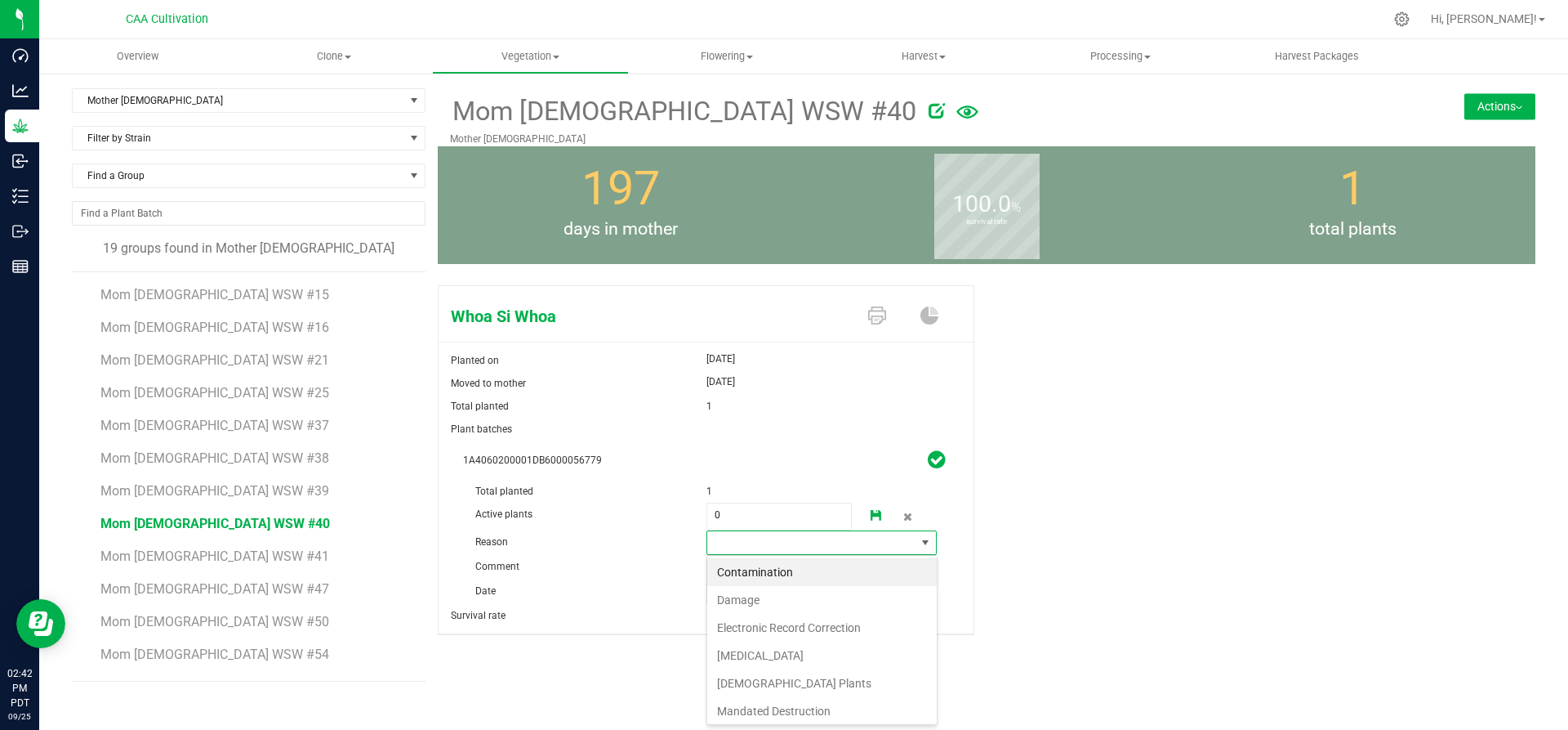
scroll to position [24, 231]
click at [746, 656] on li "Failure to Thrive" at bounding box center [822, 655] width 230 height 28
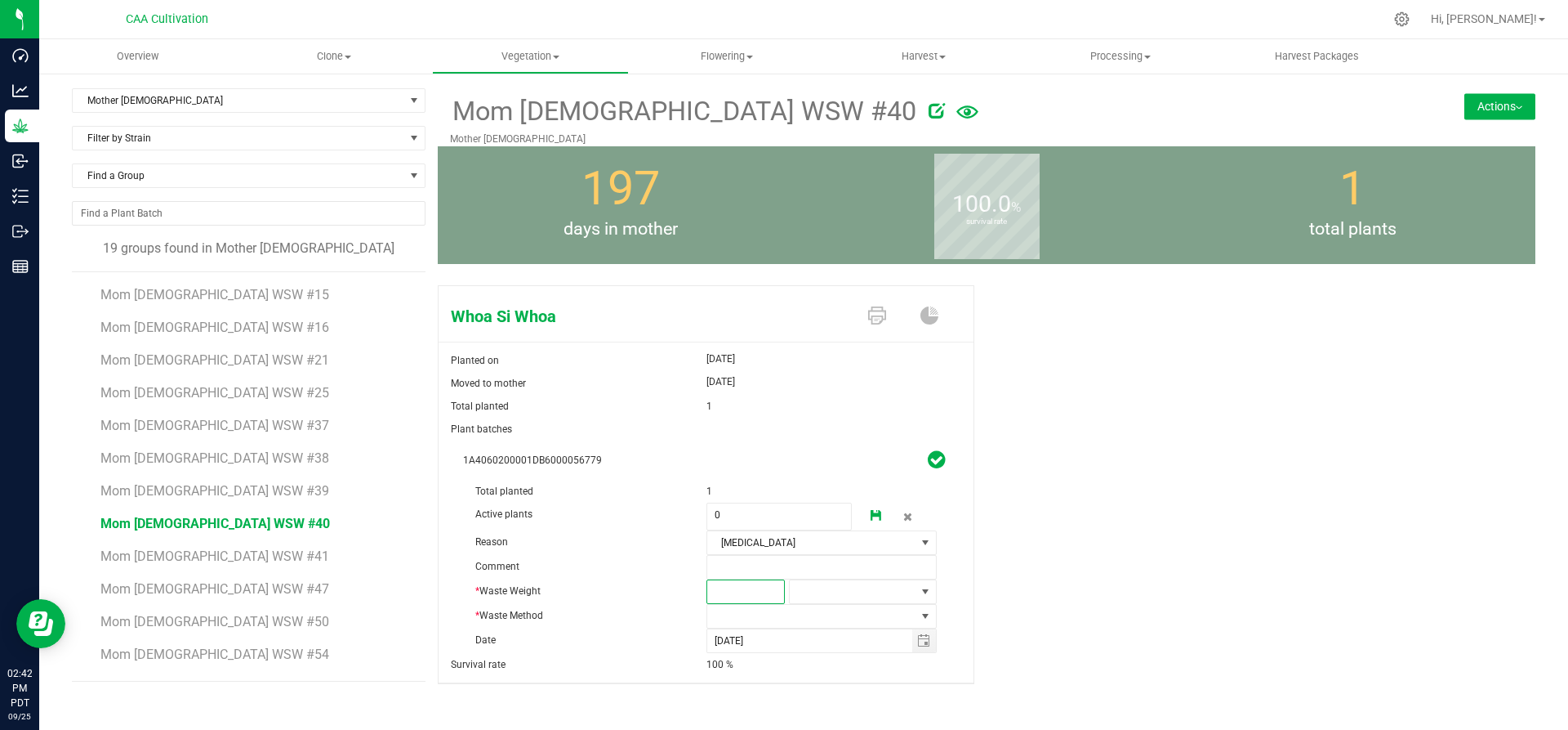
click at [744, 598] on span at bounding box center [745, 591] width 78 height 24
type input "3"
type input "3.0000"
click at [843, 591] on span at bounding box center [852, 591] width 125 height 23
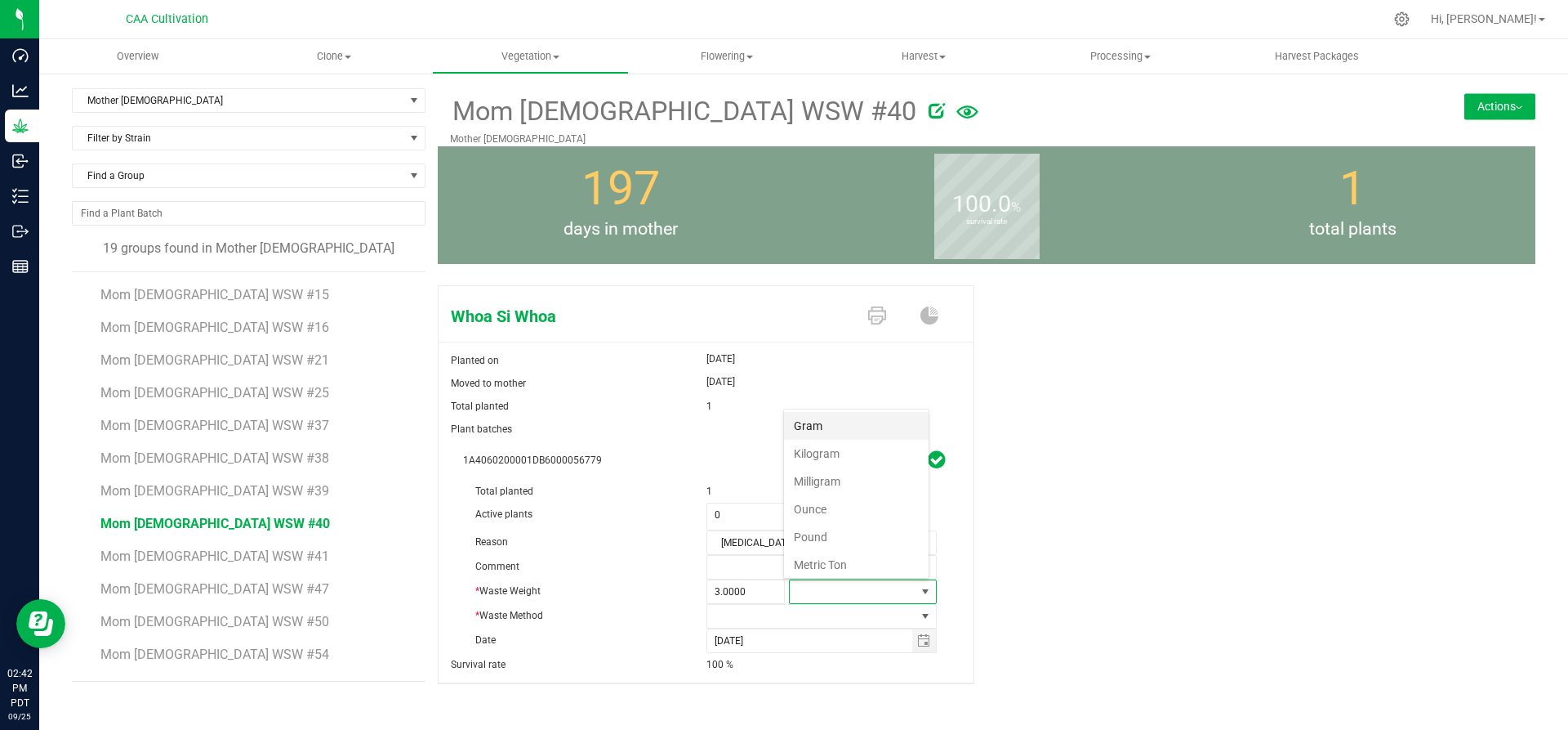
click at [810, 427] on li "Gram" at bounding box center [856, 426] width 145 height 28
click at [774, 613] on span at bounding box center [811, 616] width 209 height 23
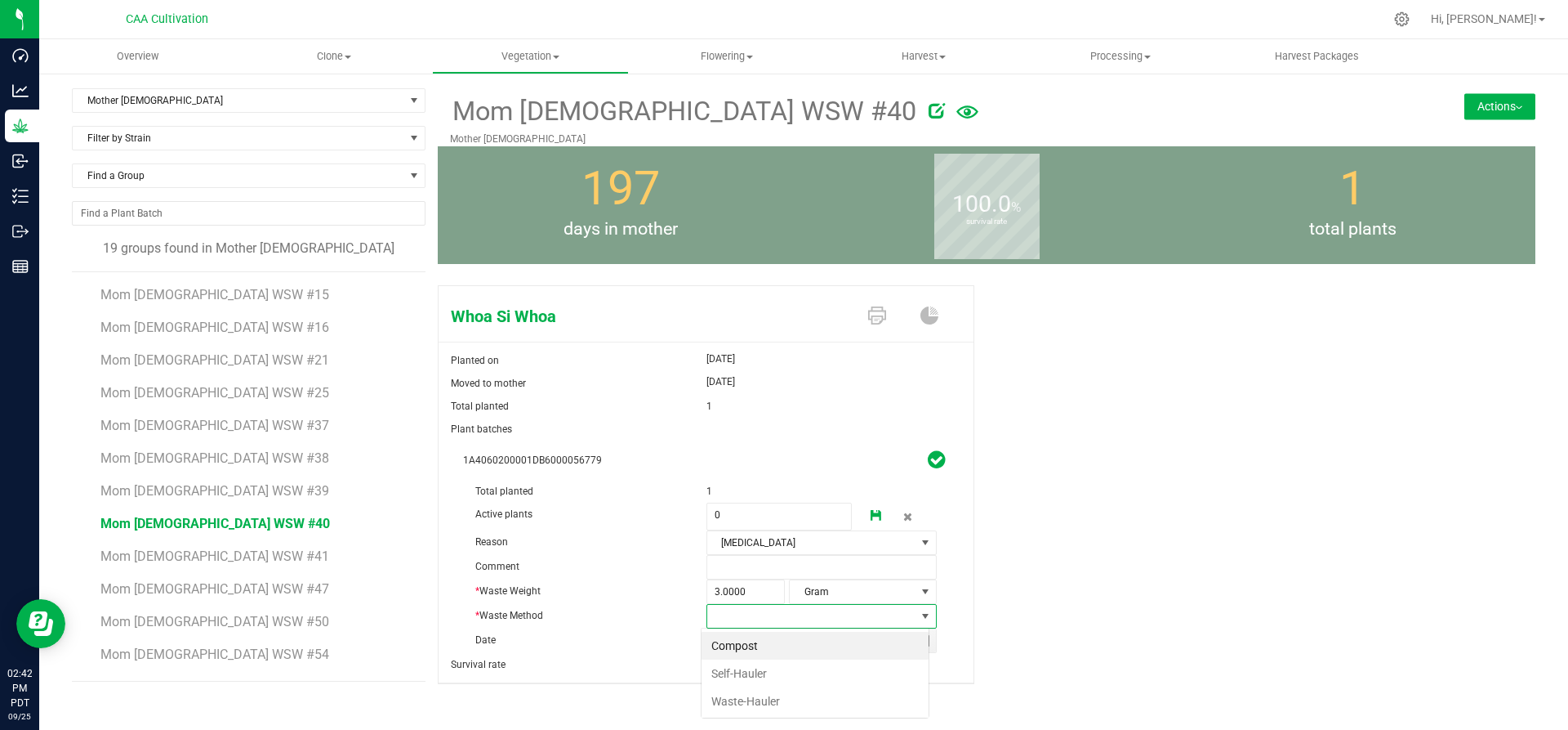
scroll to position [24, 228]
click at [771, 647] on li "Compost" at bounding box center [815, 646] width 227 height 28
click at [871, 510] on icon at bounding box center [876, 515] width 11 height 11
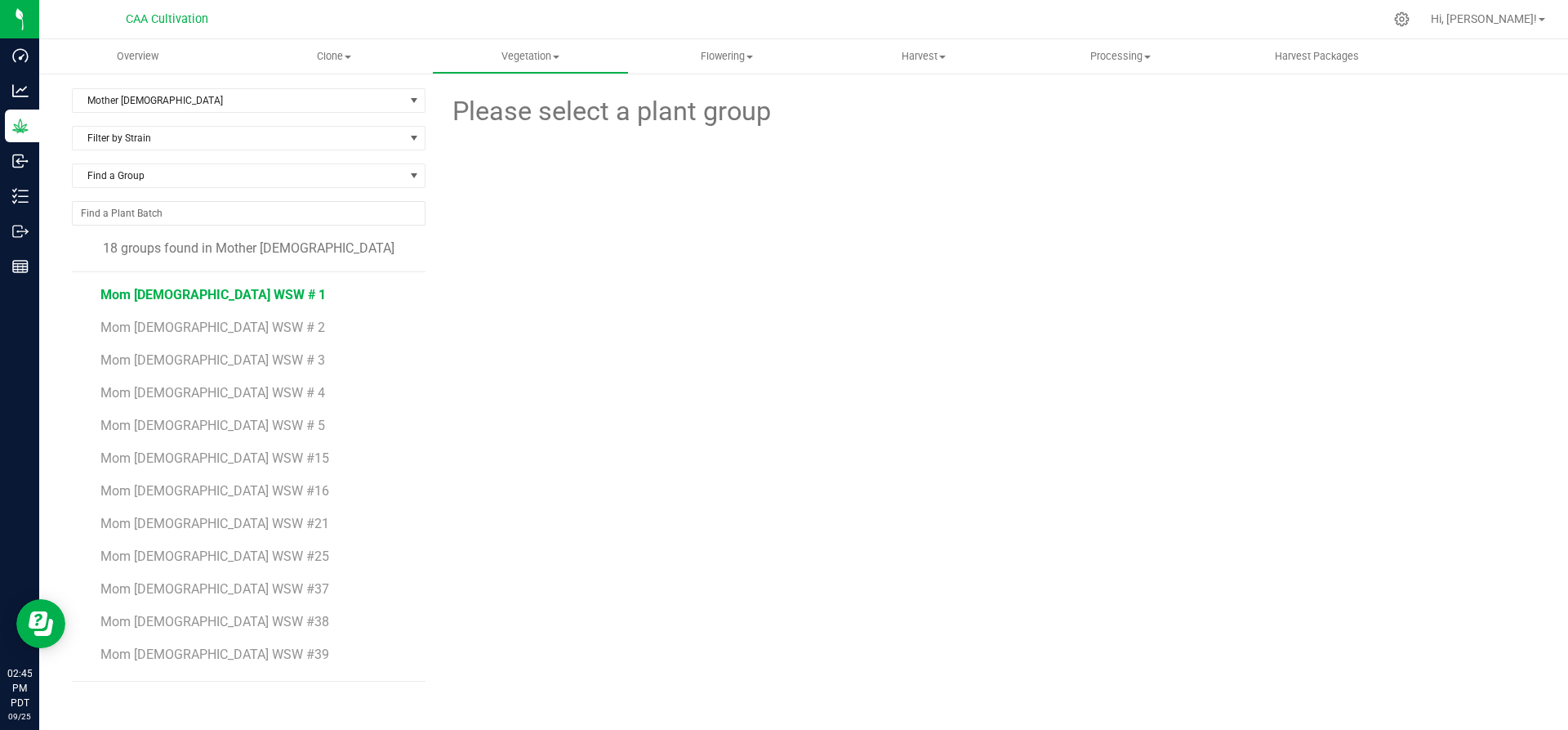
click at [171, 294] on span "Mom 2 WSW # 1" at bounding box center [212, 294] width 225 height 16
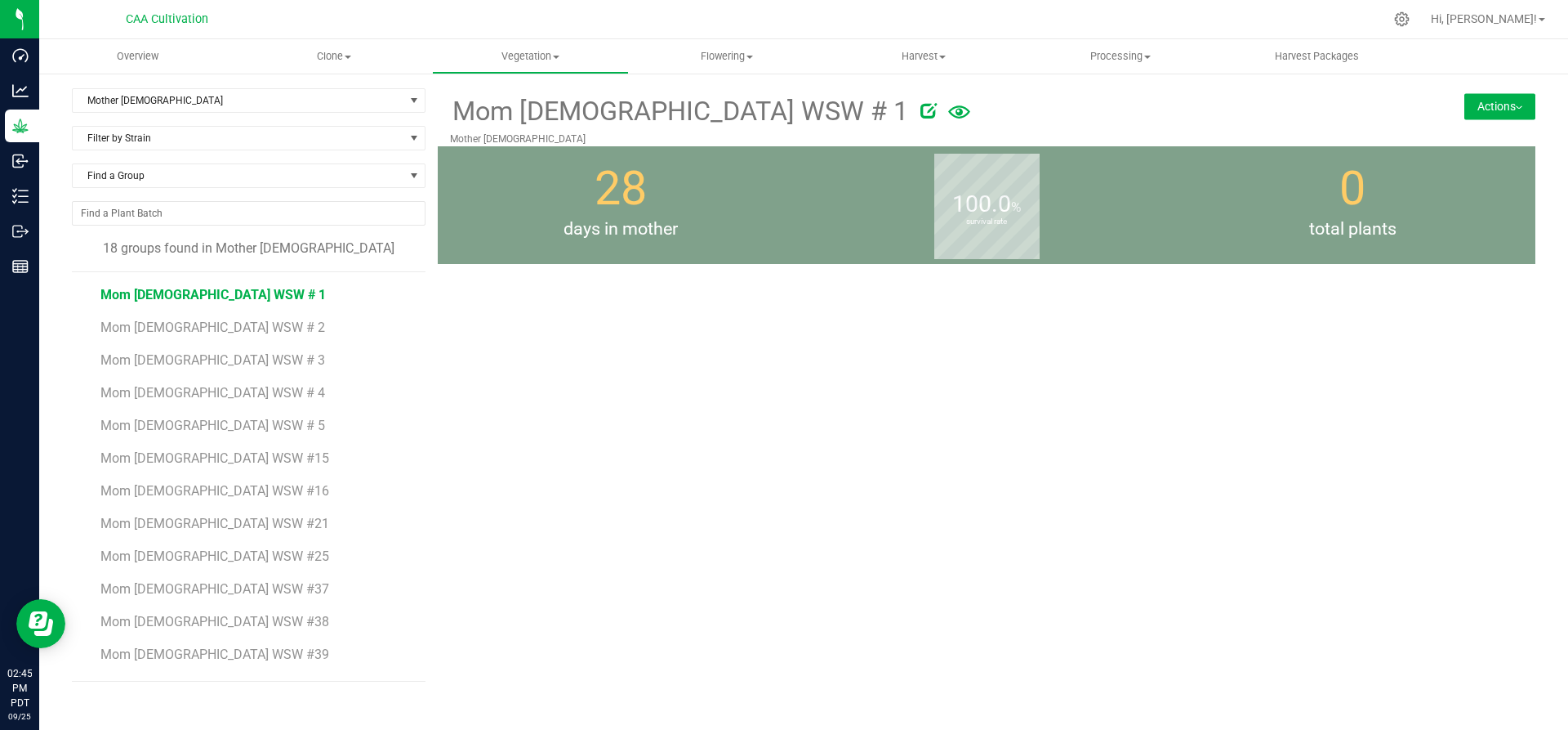
click at [171, 294] on span "Mom 2 WSW # 1" at bounding box center [212, 294] width 225 height 16
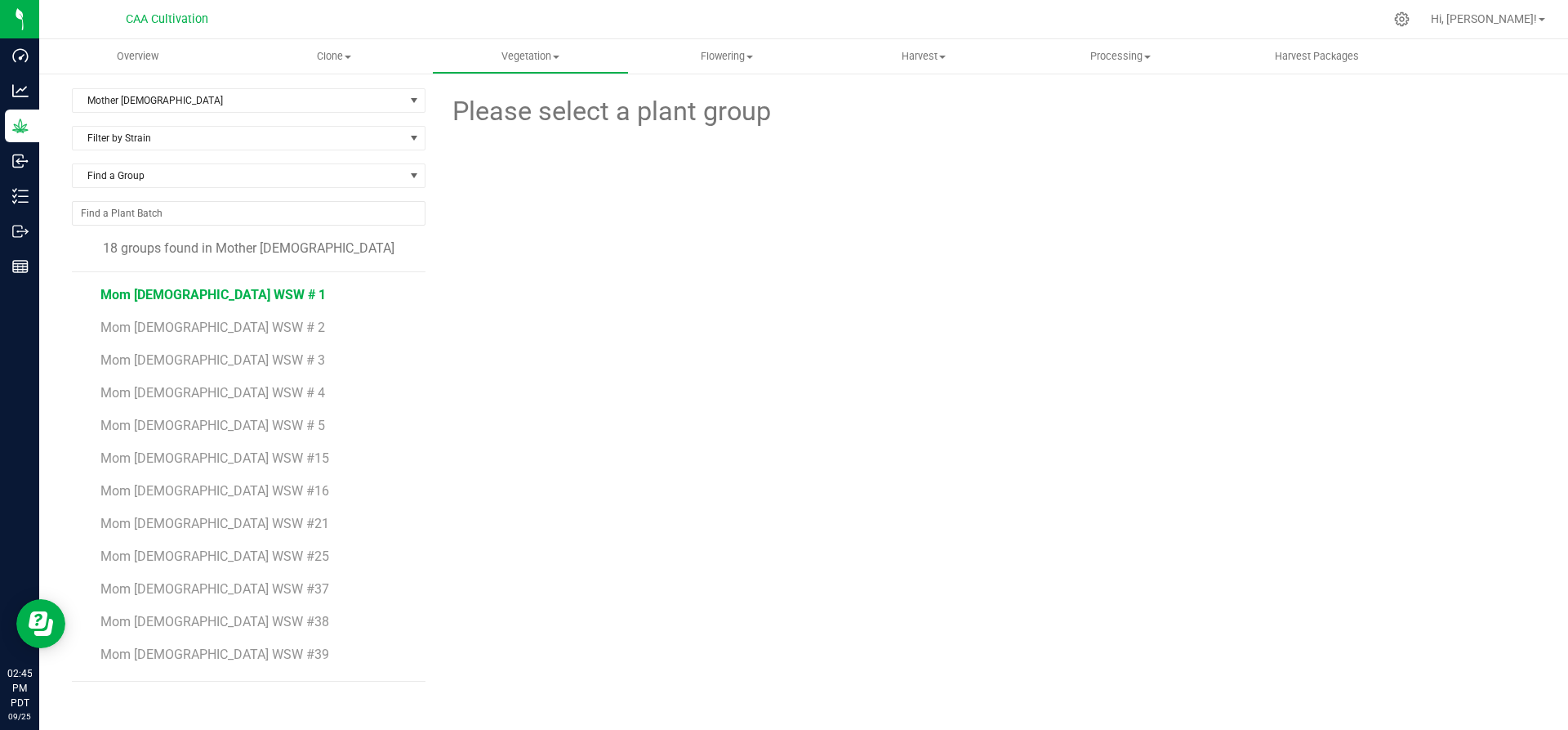
click at [171, 294] on span "Mom 2 WSW # 1" at bounding box center [212, 294] width 225 height 16
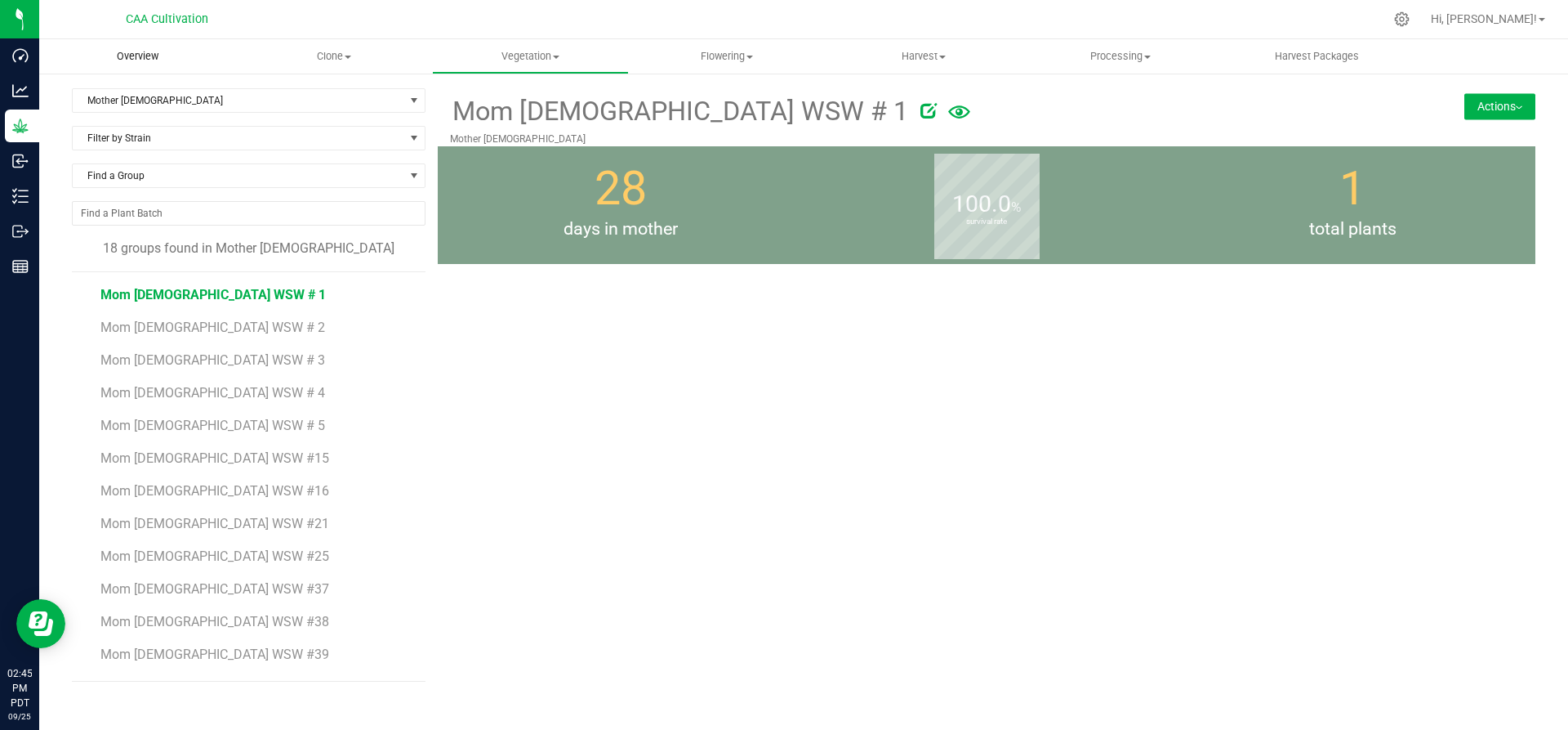
click at [156, 57] on span "Overview" at bounding box center [138, 56] width 85 height 15
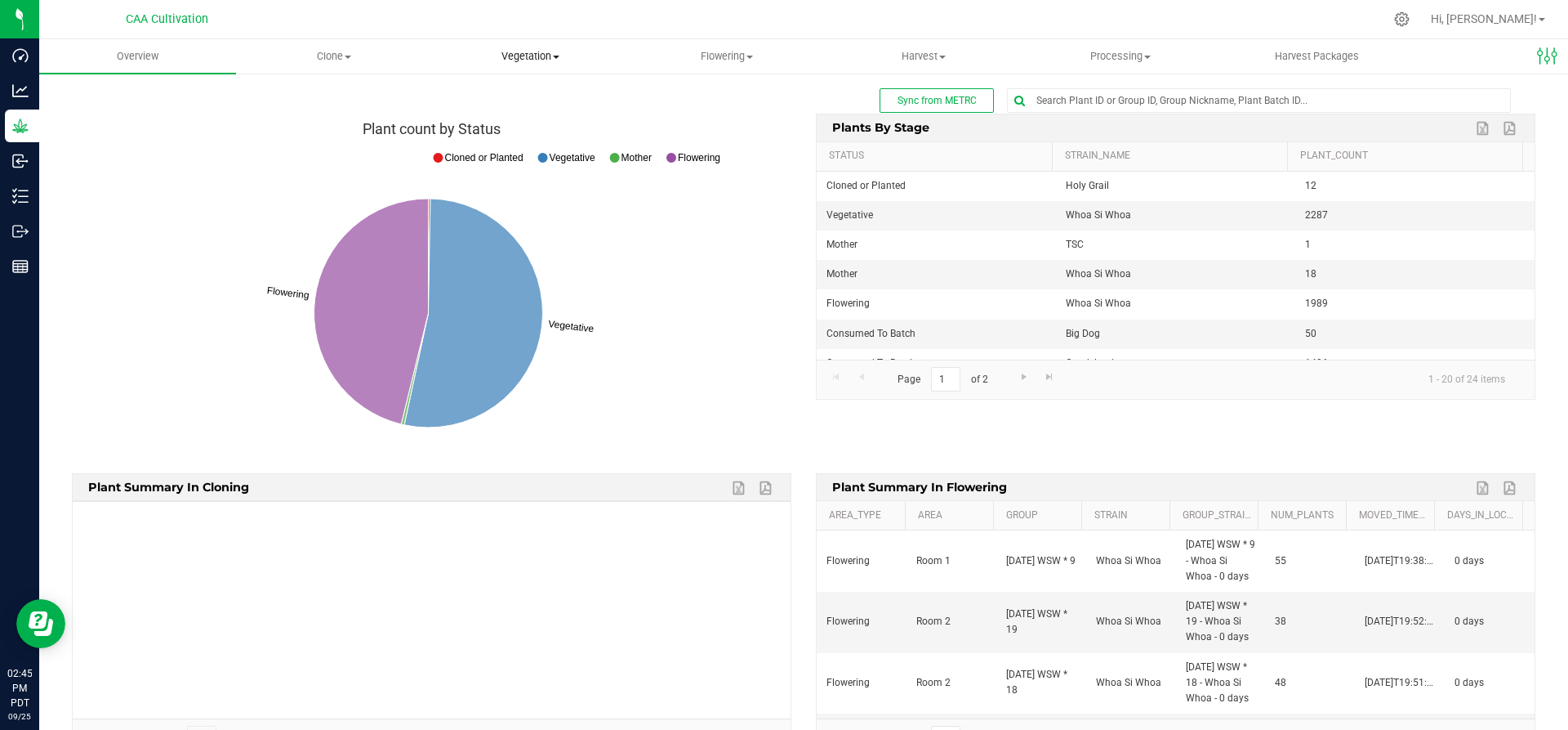
click at [522, 57] on span "Vegetation" at bounding box center [530, 56] width 195 height 15
click at [515, 134] on span "Mother groups" at bounding box center [493, 138] width 122 height 14
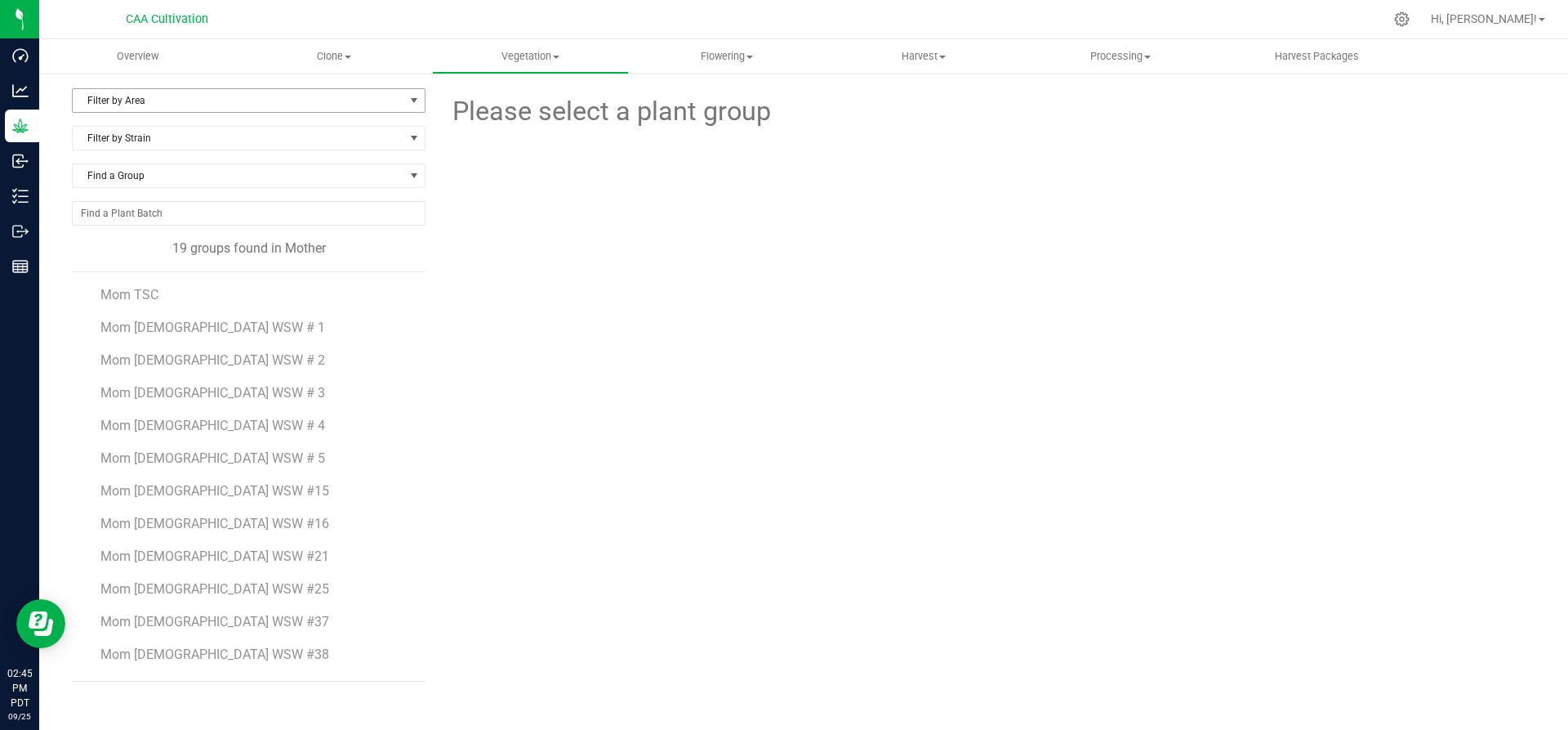
click at [178, 92] on span "Filter by Area" at bounding box center [238, 100] width 332 height 23
click at [134, 150] on li "Mother 1" at bounding box center [248, 152] width 352 height 24
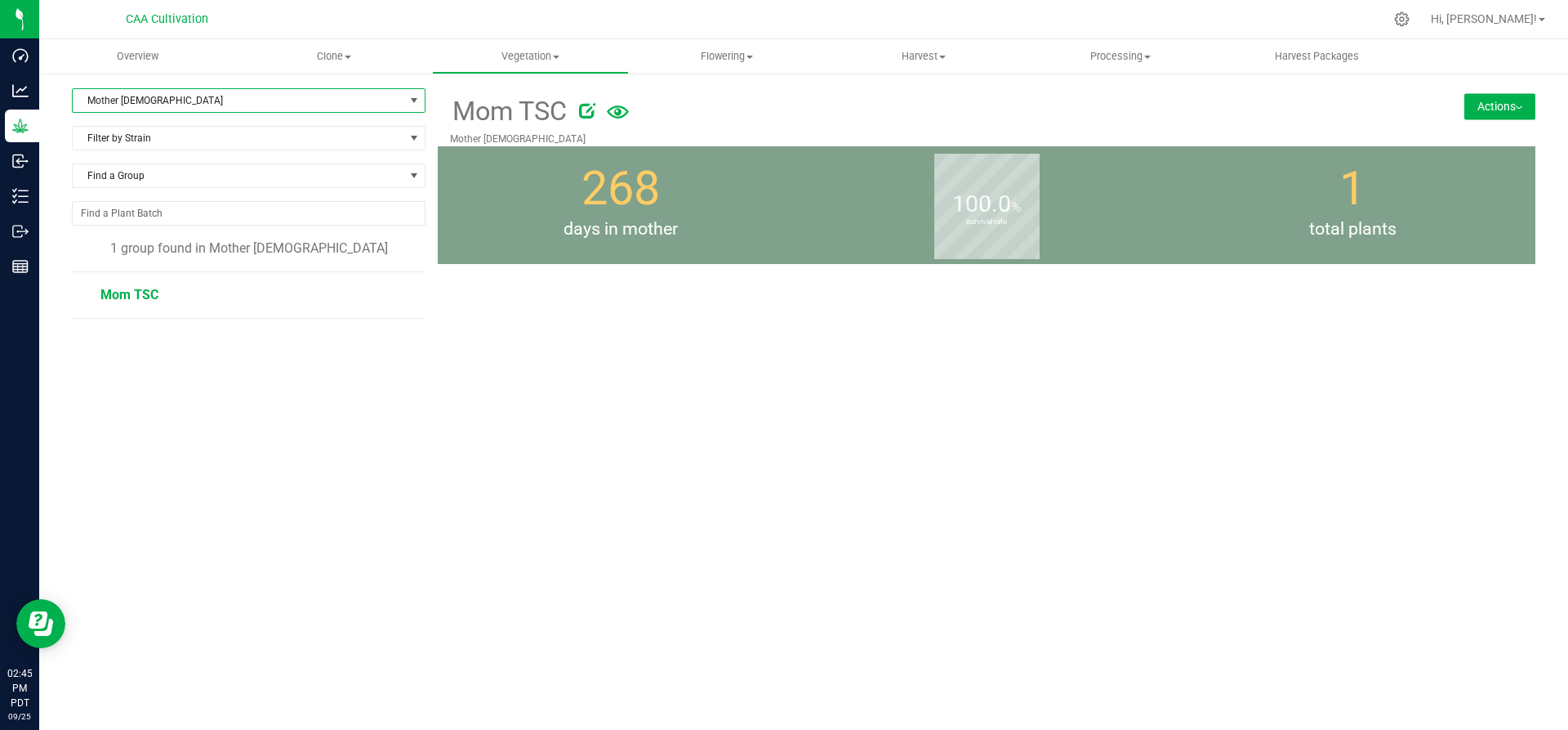
click at [208, 101] on span "Mother 1" at bounding box center [238, 100] width 332 height 23
click at [165, 172] on li "Mother 2" at bounding box center [248, 177] width 352 height 24
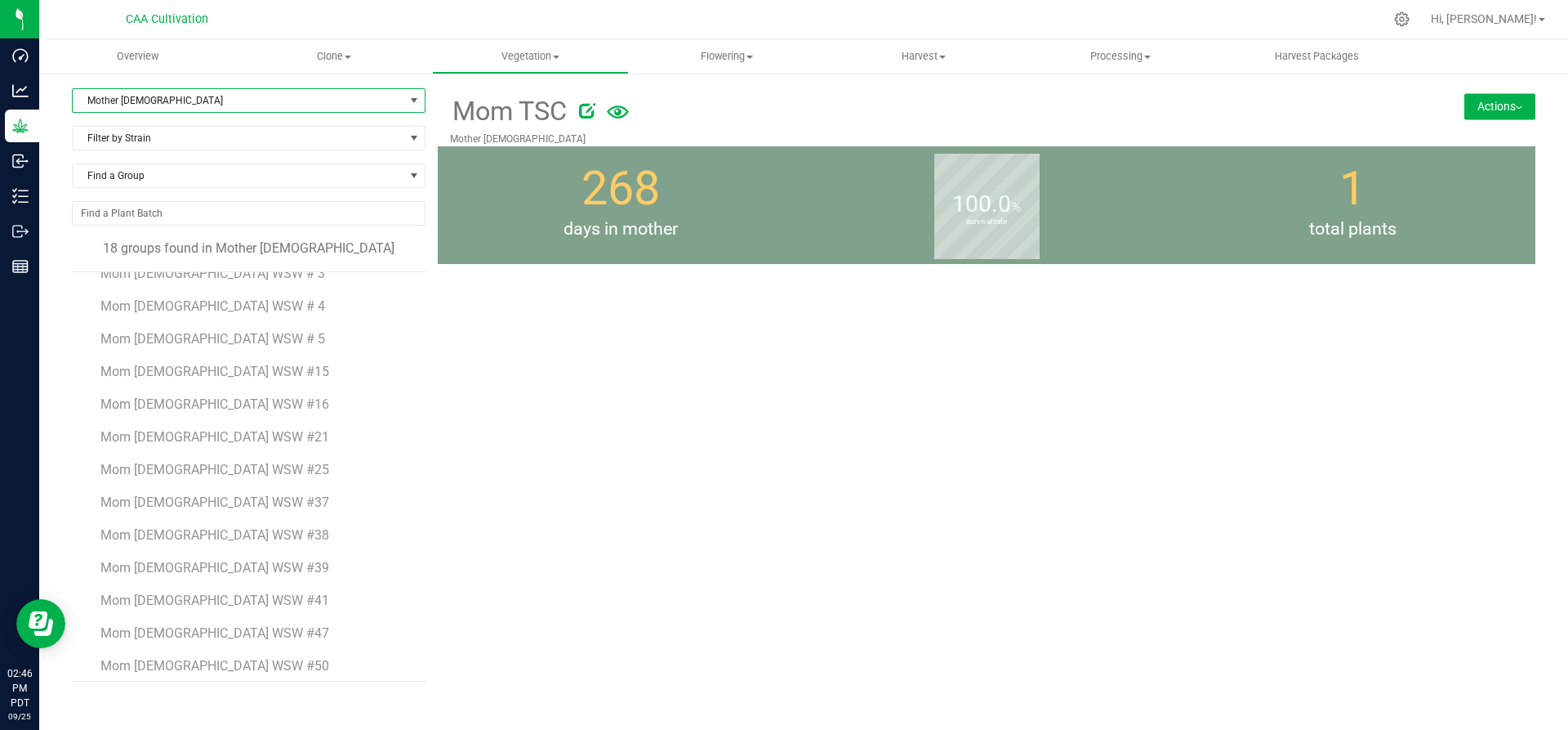
scroll to position [193, 0]
click at [165, 566] on span "Mom 2 WSW #50" at bounding box center [215, 559] width 230 height 16
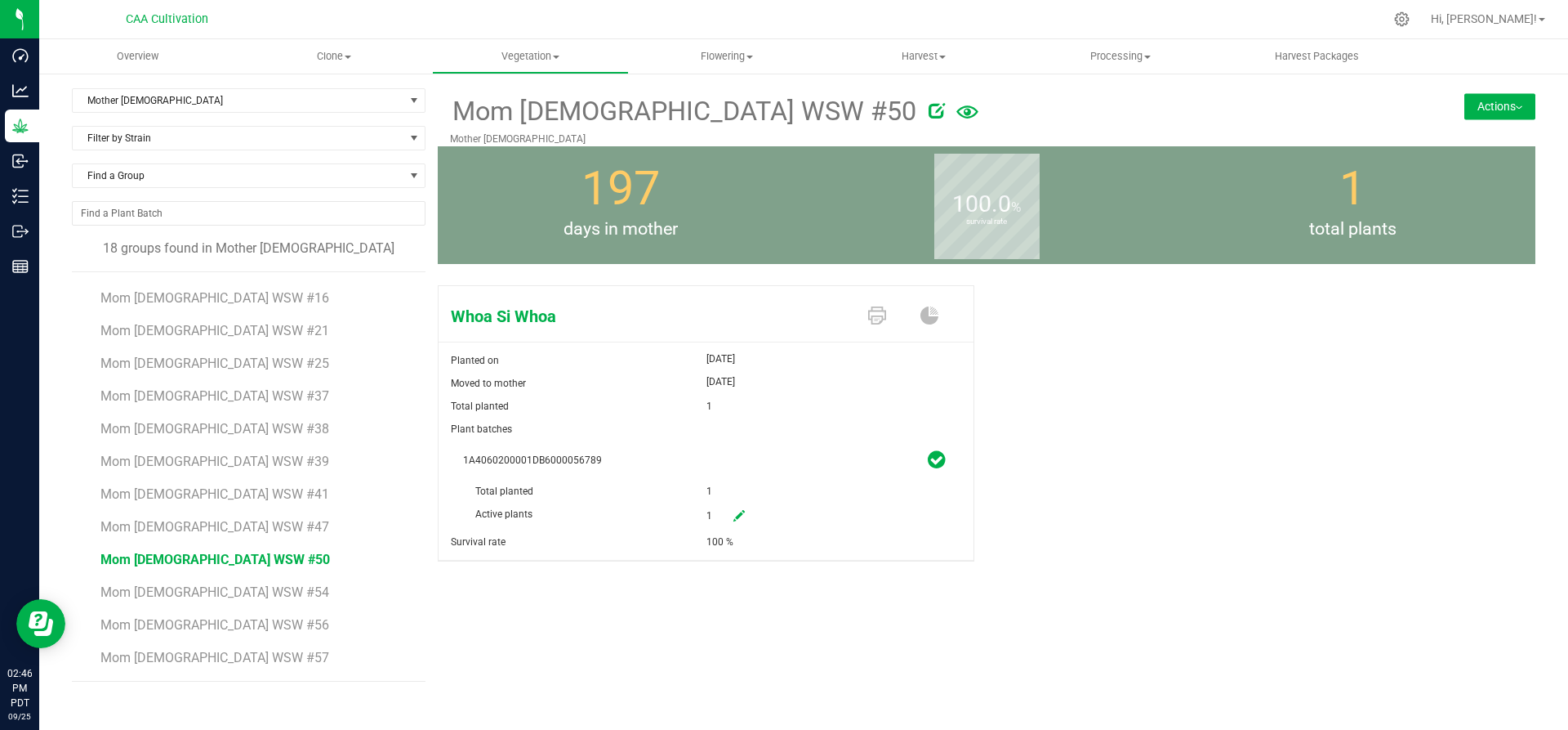
click at [744, 515] on icon at bounding box center [738, 515] width 11 height 11
drag, startPoint x: 744, startPoint y: 515, endPoint x: 703, endPoint y: 522, distance: 41.6
click at [703, 480] on div "Active plants 1 1" at bounding box center [706, 480] width 486 height 0
type input "0"
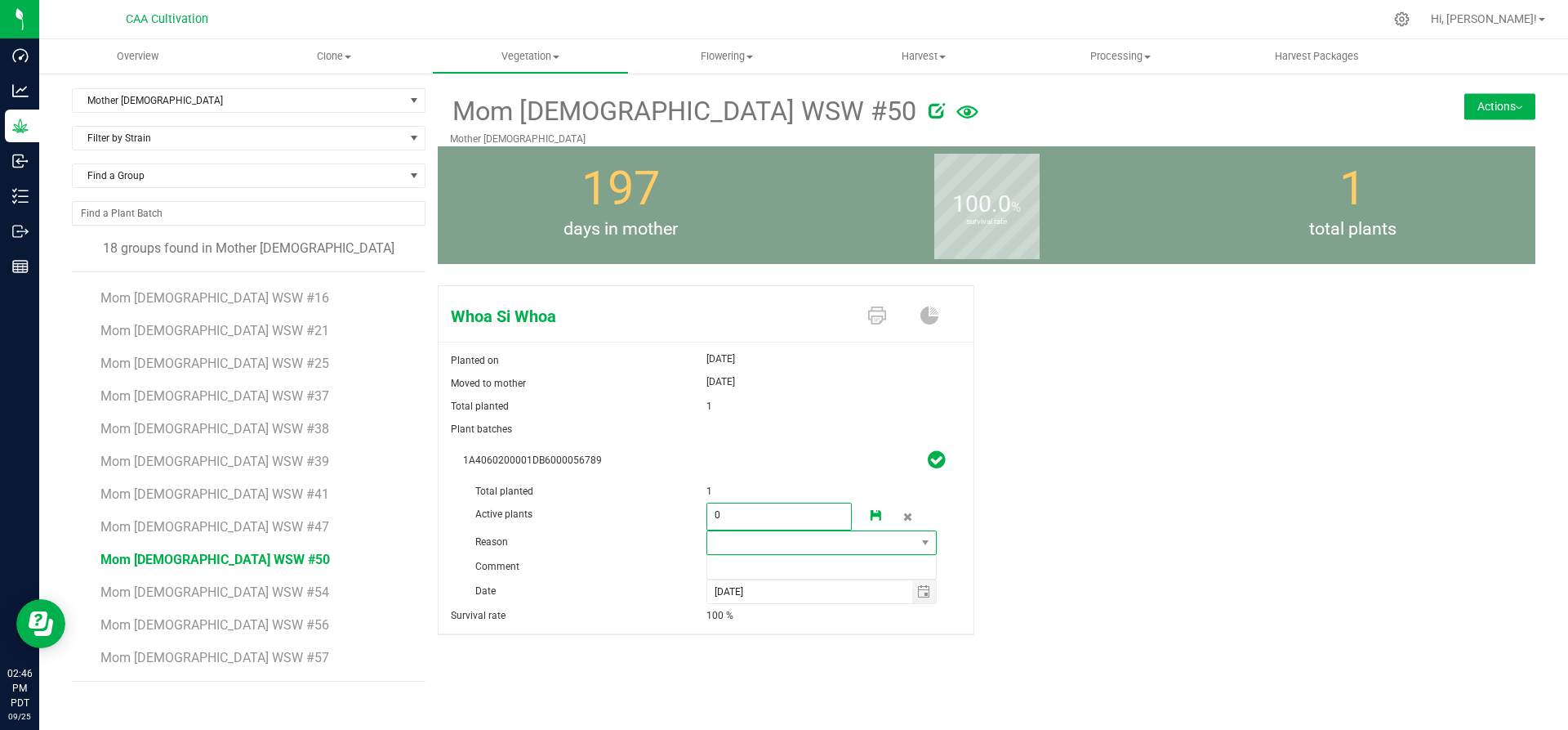
type input "0"
click at [757, 544] on span at bounding box center [811, 543] width 209 height 23
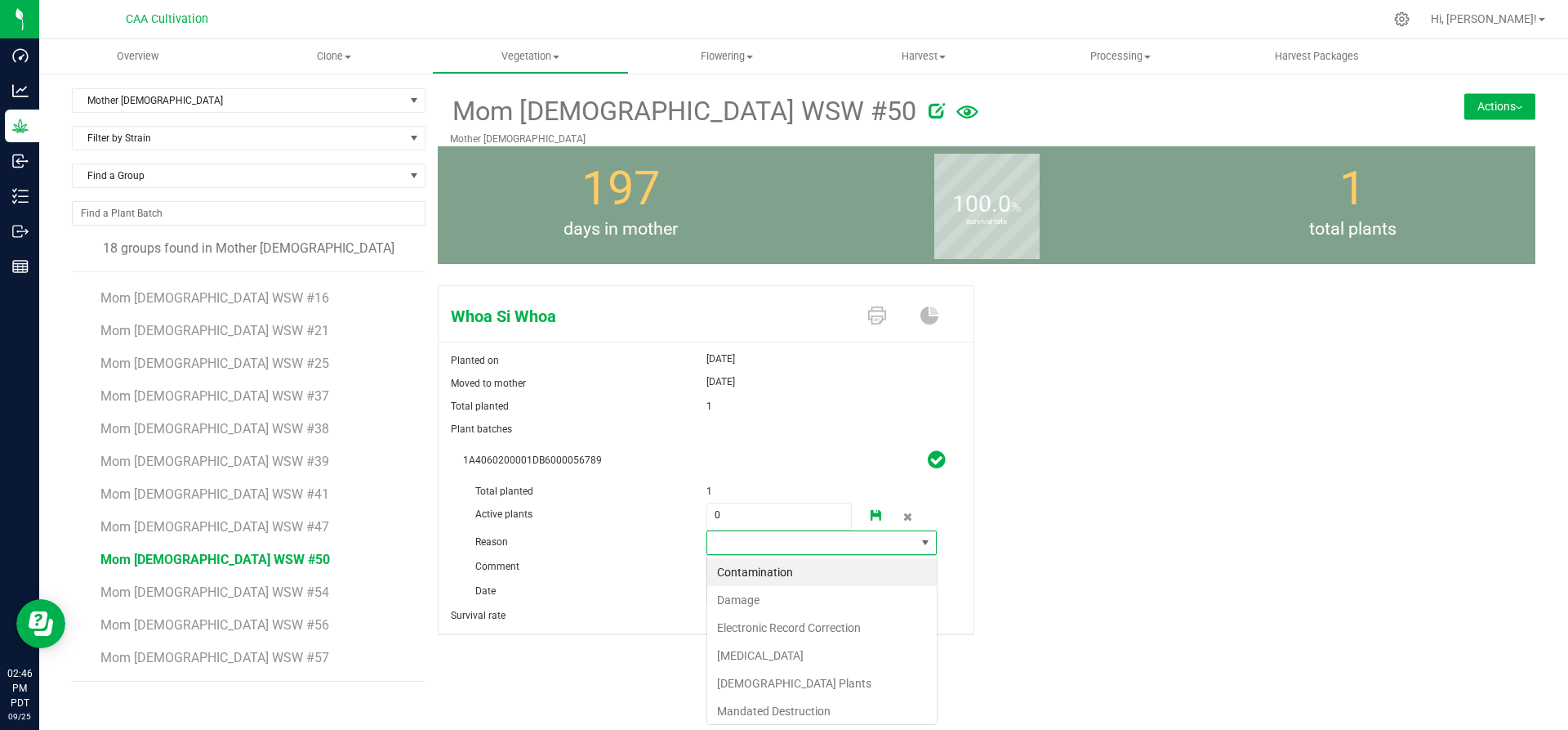
scroll to position [24, 231]
click at [747, 655] on li "Failure to Thrive" at bounding box center [822, 655] width 230 height 28
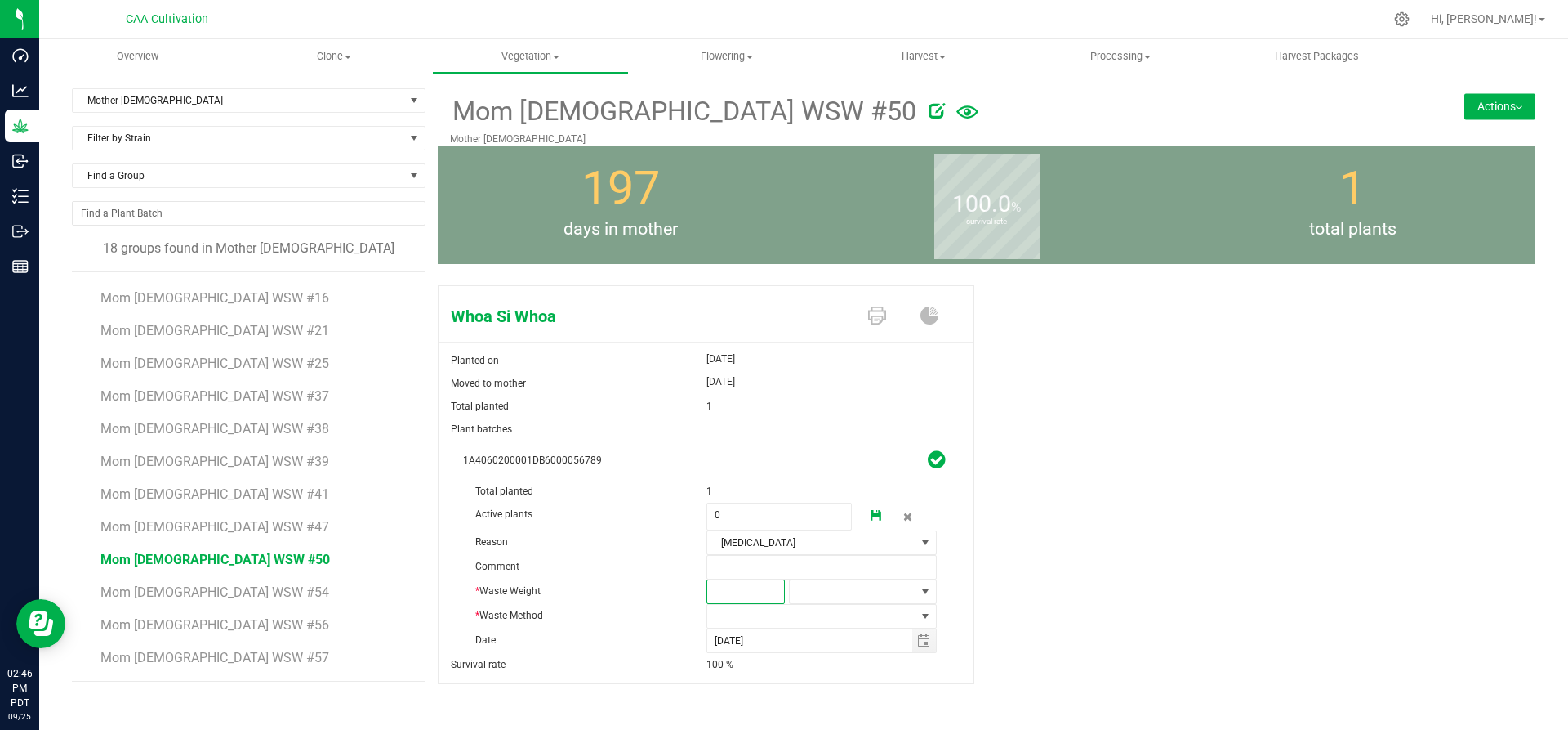
click at [744, 586] on span at bounding box center [745, 591] width 78 height 24
type input "4"
type input "4.0000"
click at [840, 597] on span at bounding box center [852, 591] width 125 height 23
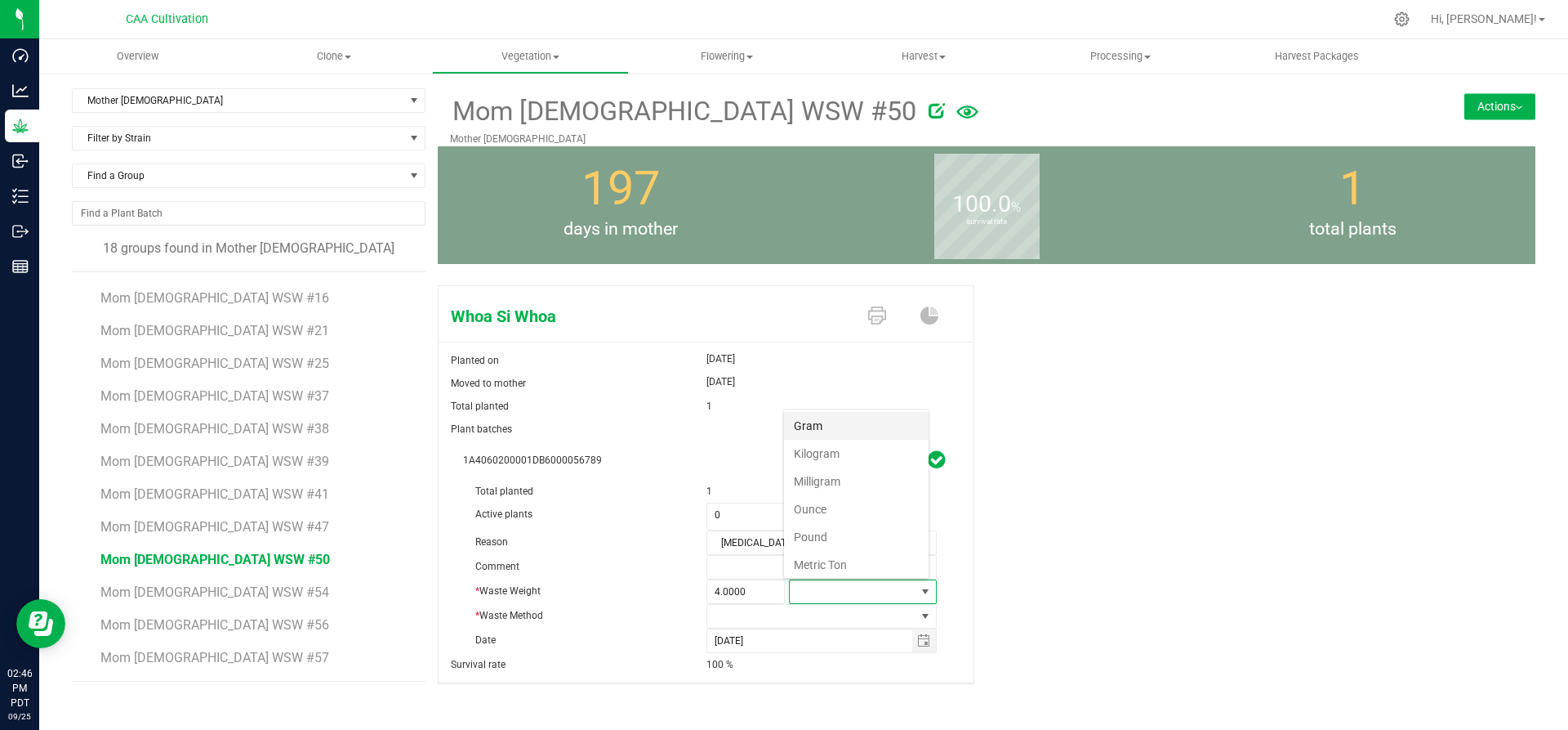
click at [832, 425] on li "Gram" at bounding box center [856, 426] width 145 height 28
click at [778, 612] on span at bounding box center [811, 616] width 209 height 23
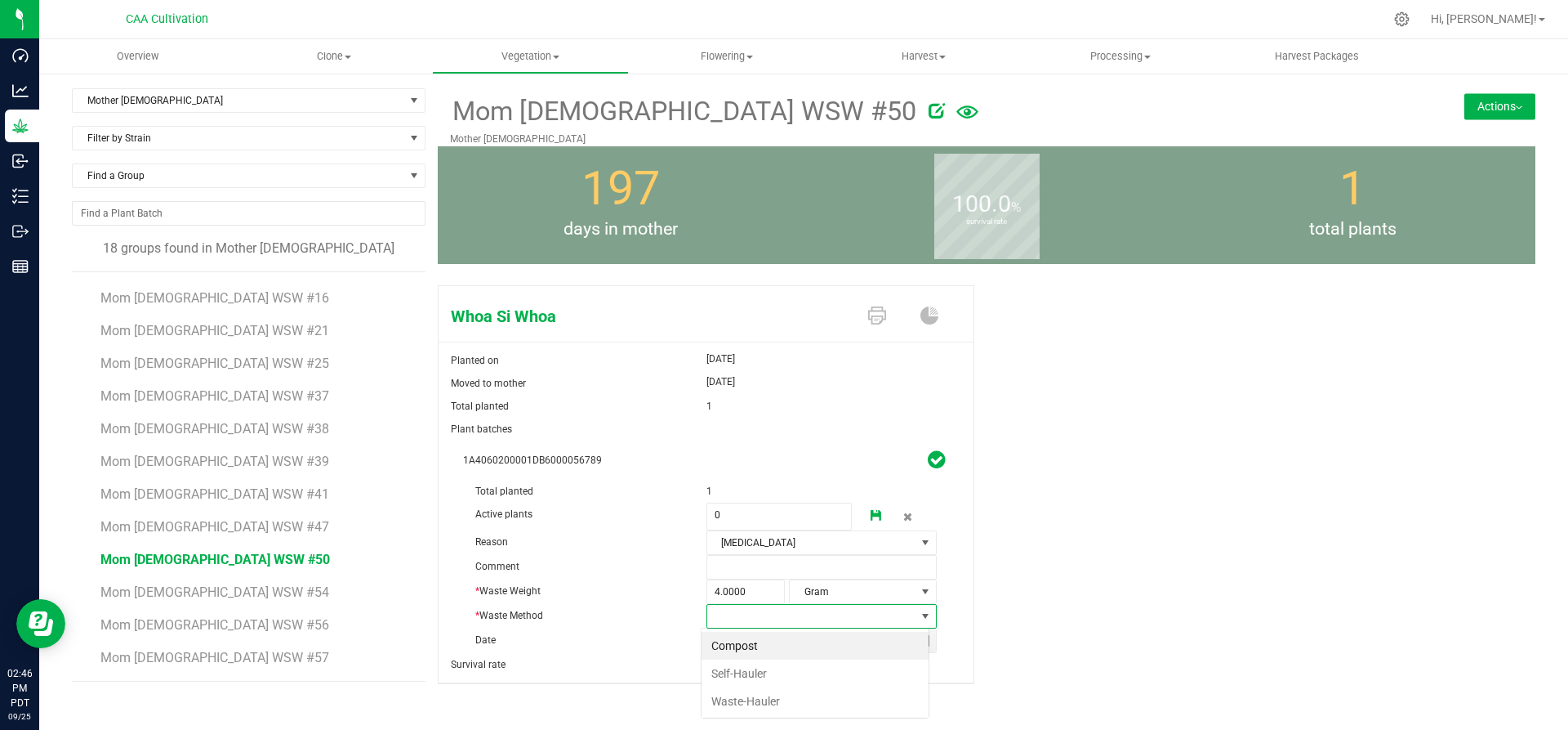
scroll to position [24, 228]
click at [756, 638] on li "Compost" at bounding box center [815, 646] width 227 height 28
click at [876, 507] on link at bounding box center [877, 517] width 33 height 28
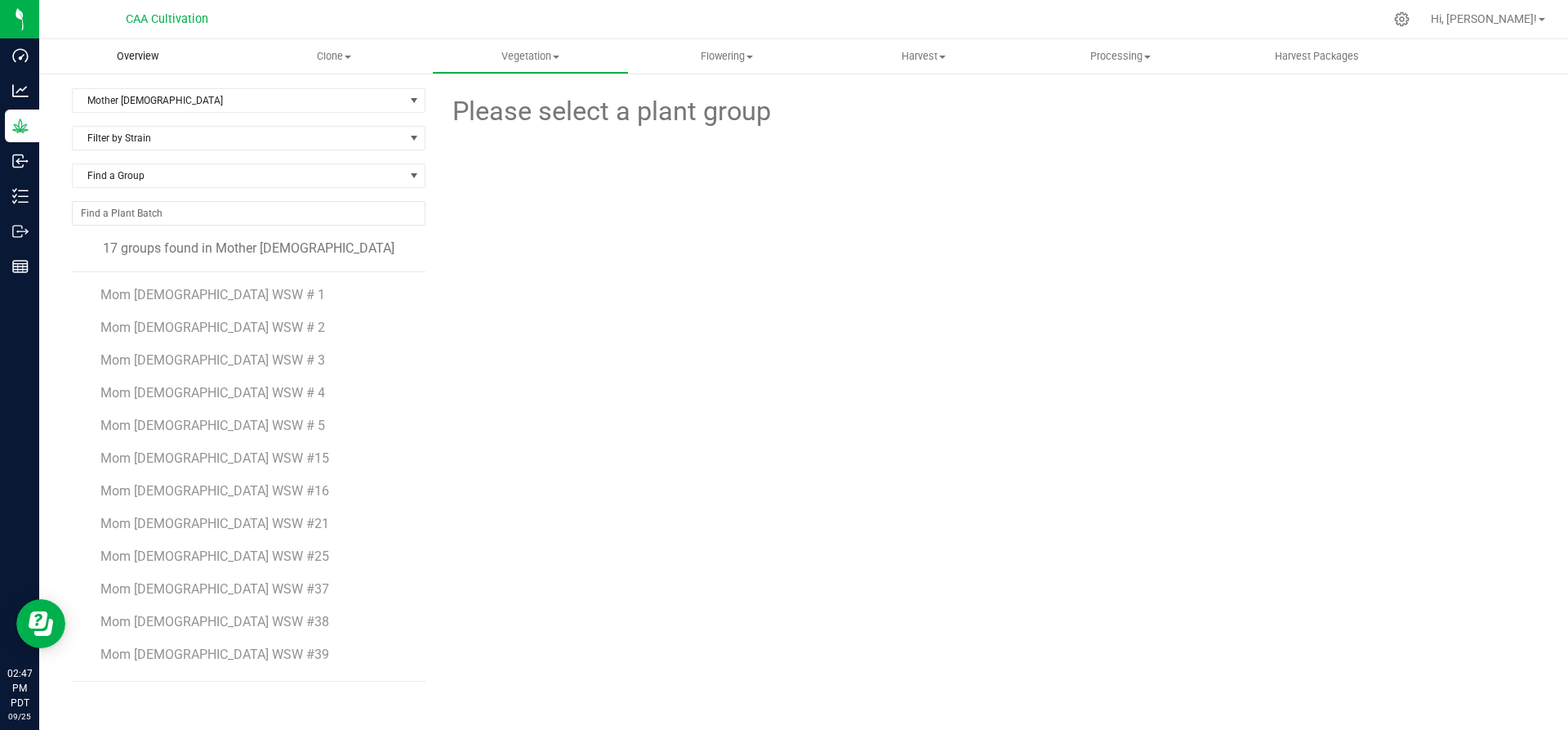
click at [125, 58] on span "Overview" at bounding box center [138, 56] width 85 height 15
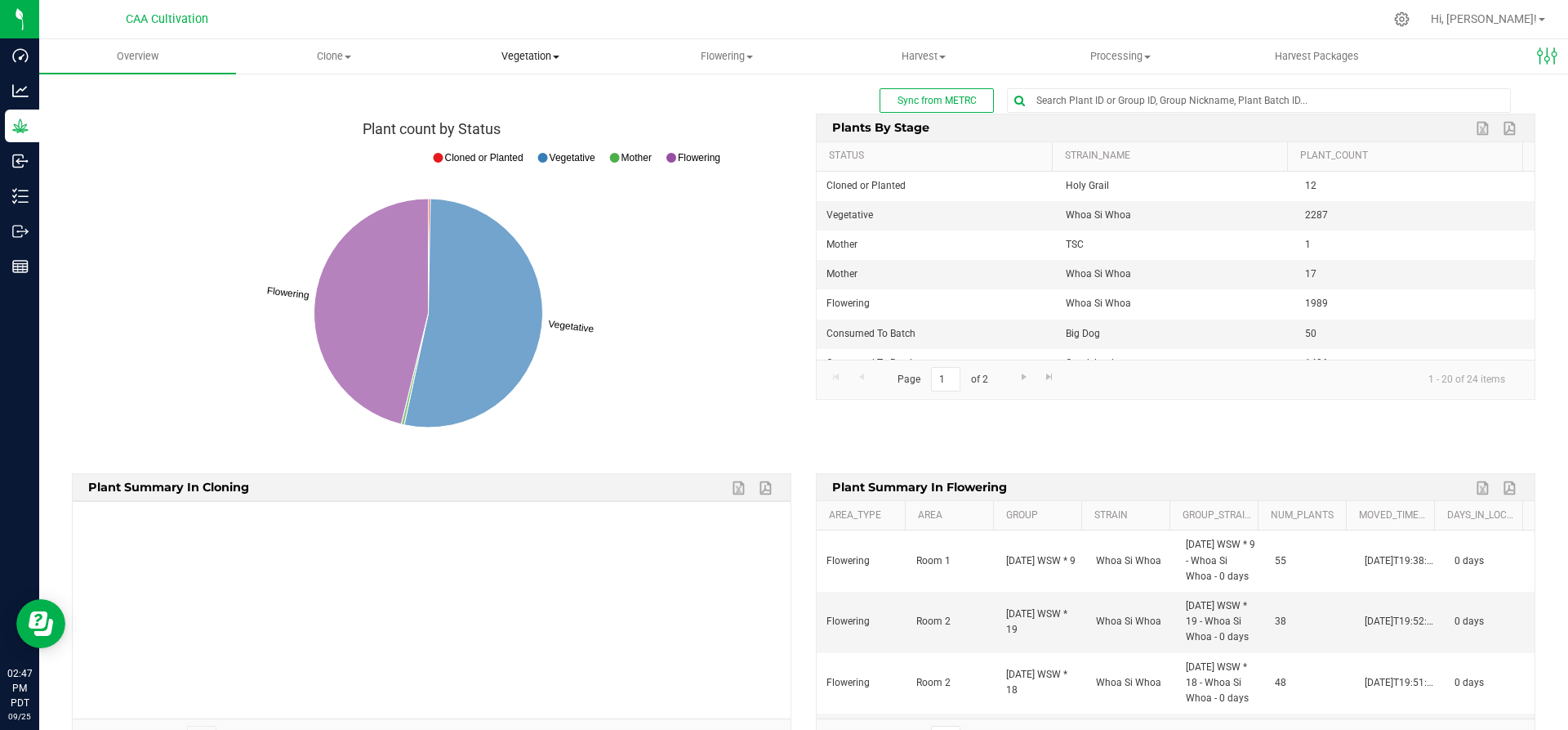
click at [523, 58] on span "Vegetation" at bounding box center [530, 56] width 195 height 15
click at [502, 136] on span "Mother groups" at bounding box center [493, 138] width 122 height 14
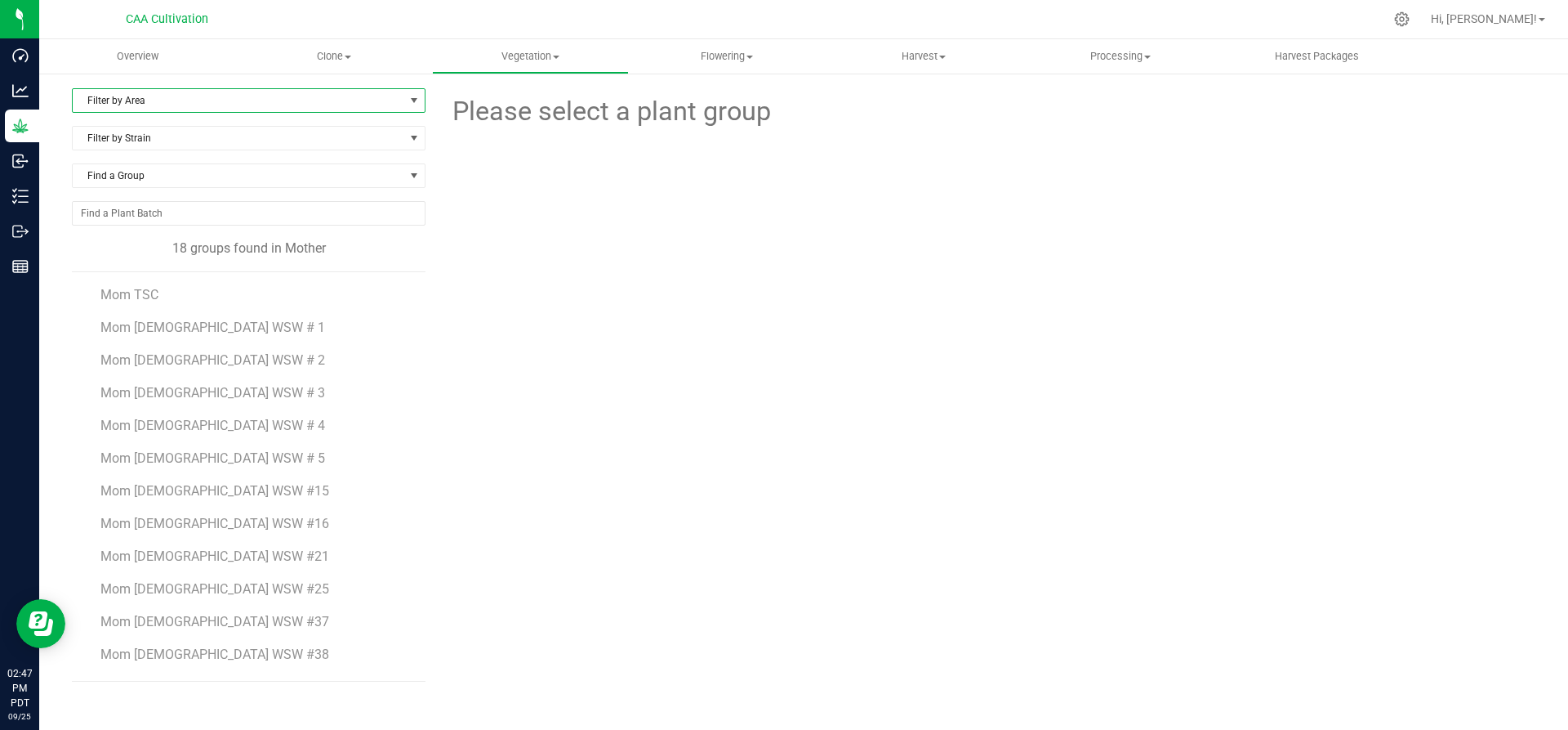
click at [216, 98] on span "Filter by Area" at bounding box center [238, 100] width 332 height 23
click at [160, 180] on li "Mother 2" at bounding box center [248, 177] width 352 height 24
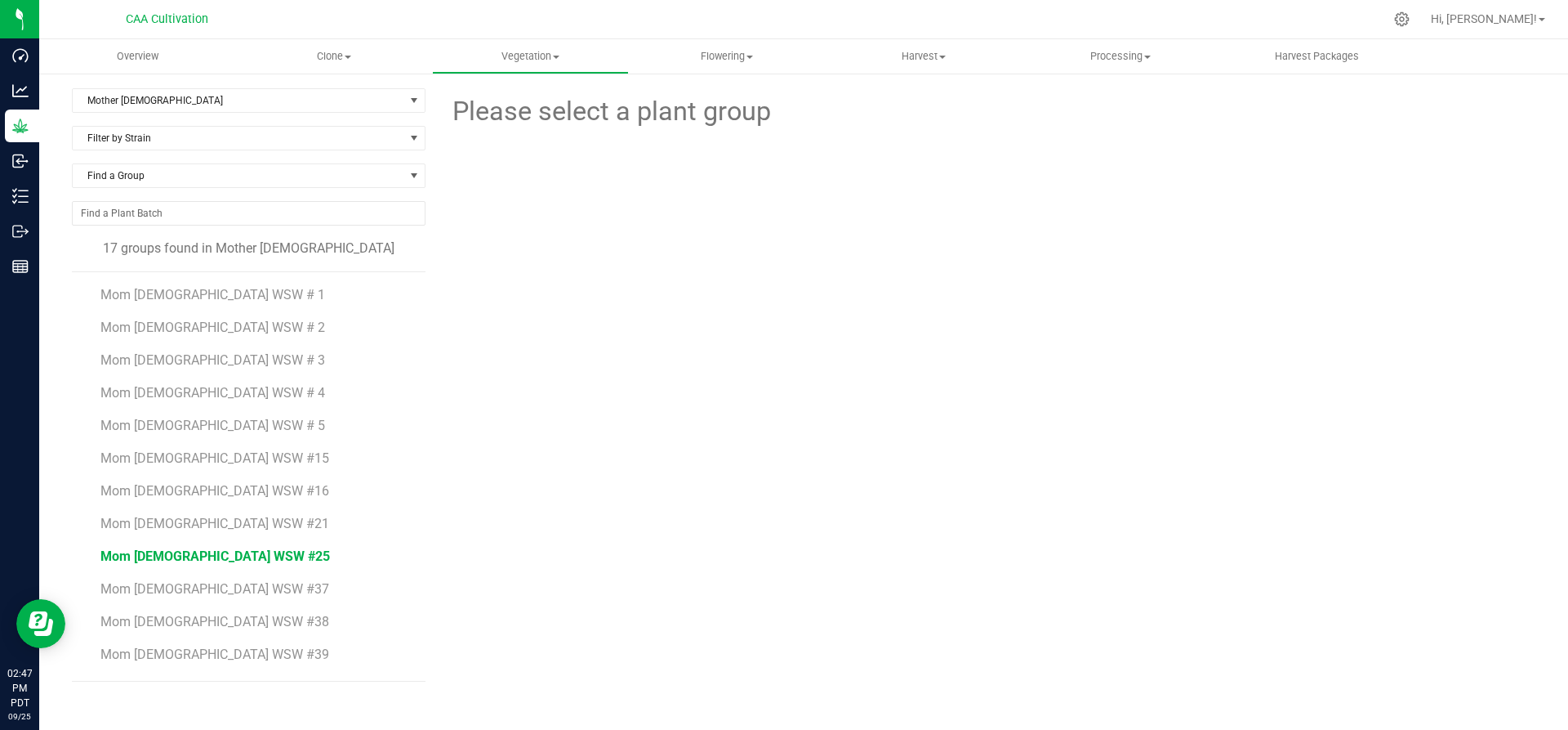
click at [148, 556] on span "Mom 2 WSW #25" at bounding box center [215, 556] width 230 height 16
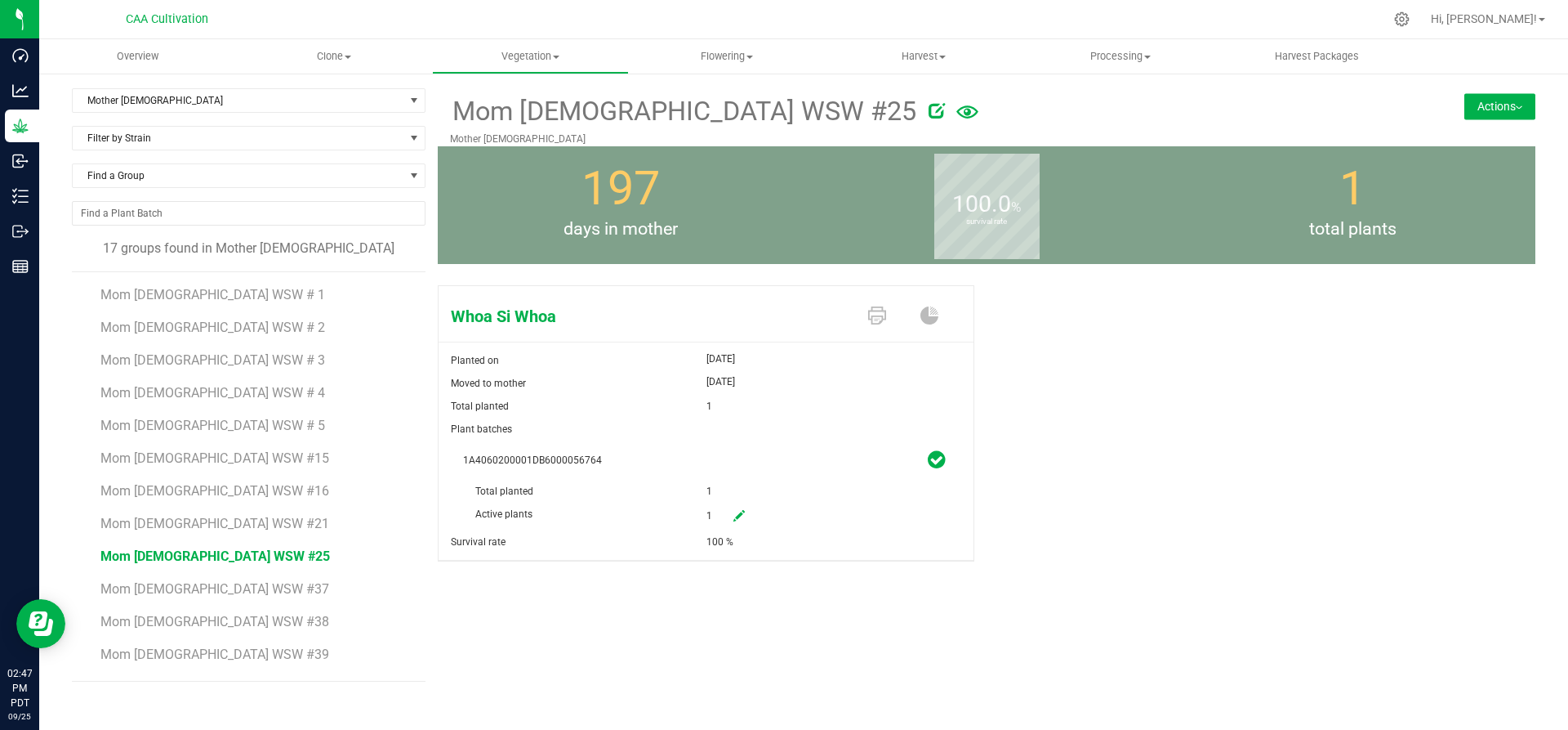
click at [743, 510] on icon at bounding box center [738, 515] width 11 height 11
drag, startPoint x: 723, startPoint y: 513, endPoint x: 696, endPoint y: 510, distance: 27.2
click at [696, 480] on div "Active plants 1 1" at bounding box center [706, 480] width 486 height 0
type input "0"
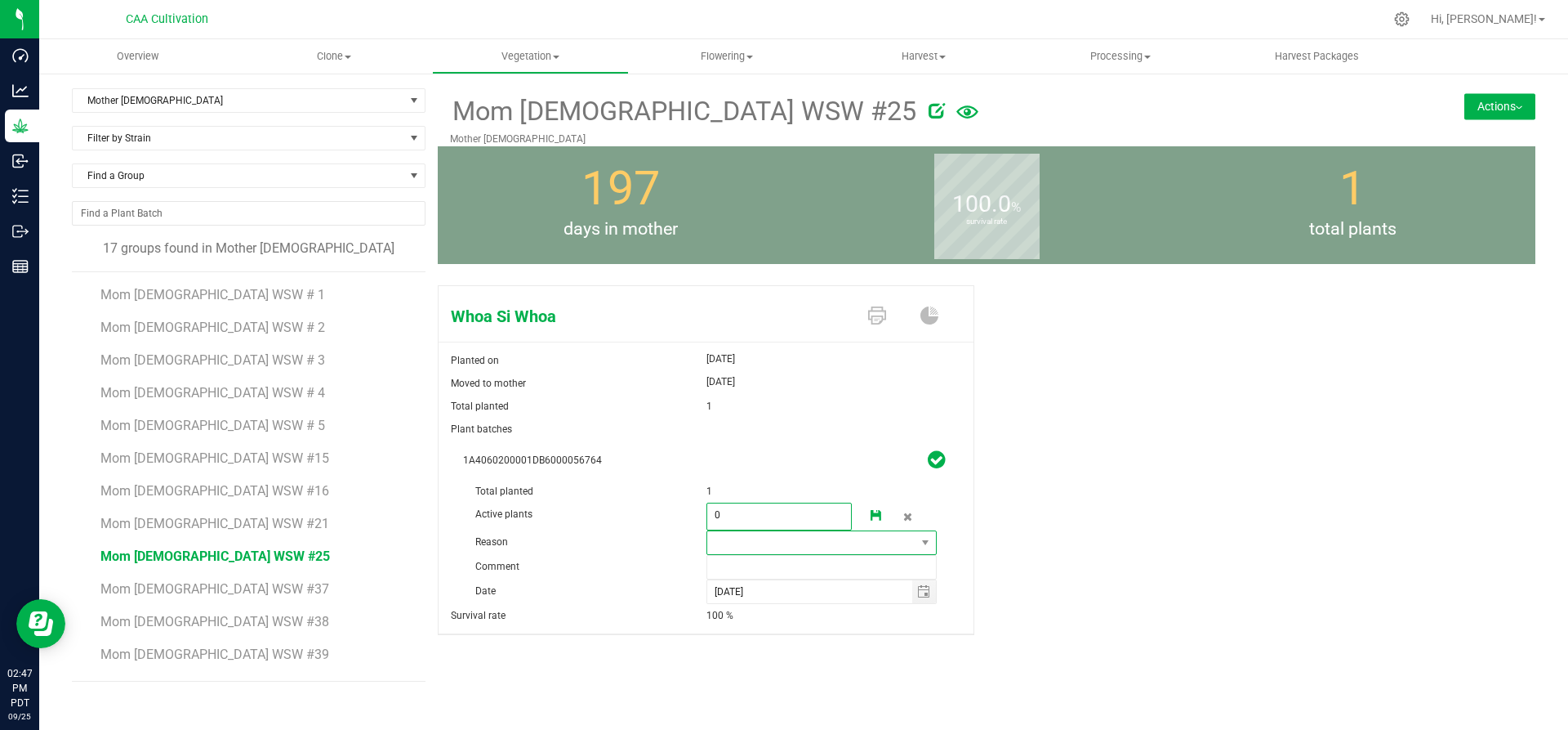
type input "0"
click at [742, 544] on span at bounding box center [811, 543] width 209 height 23
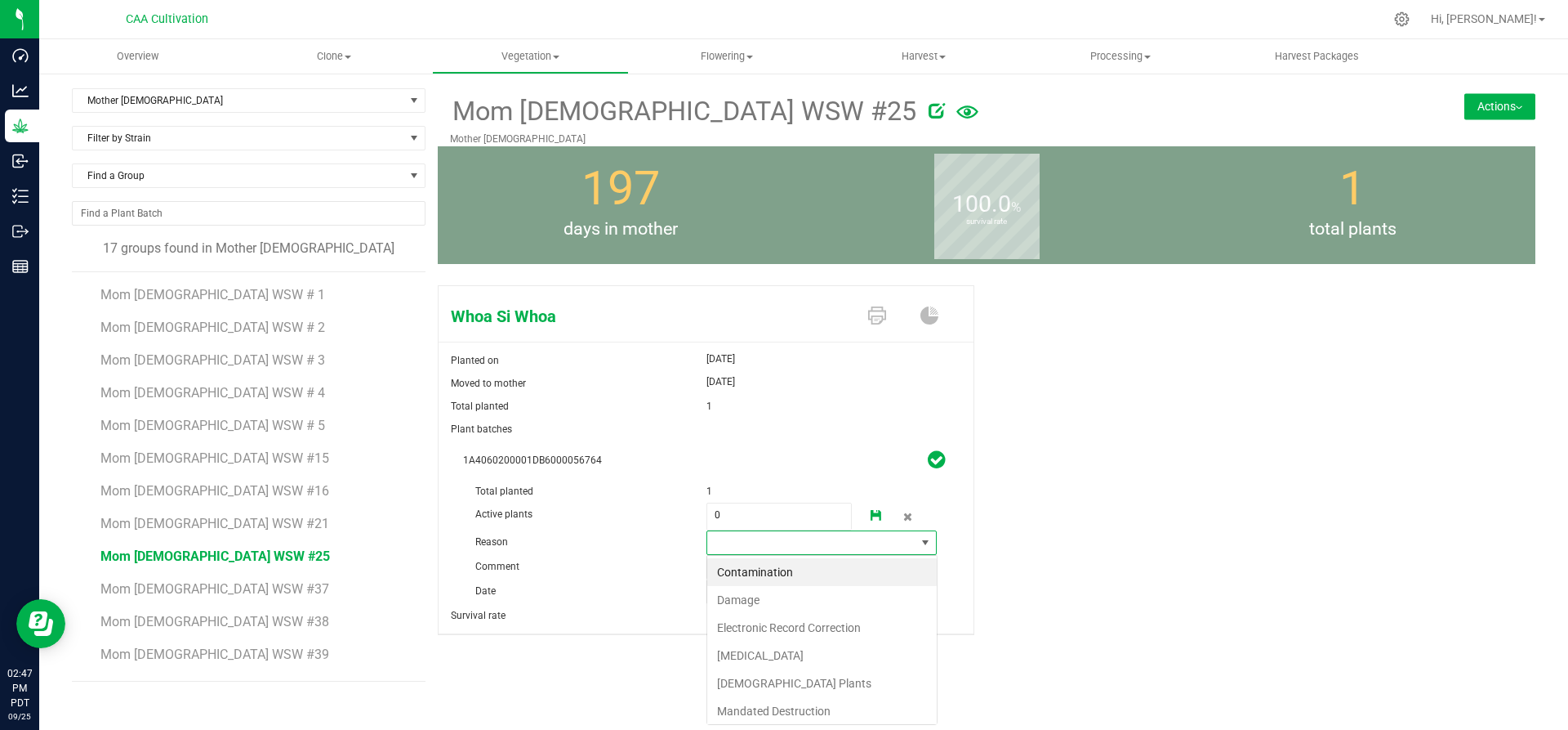
scroll to position [24, 231]
click at [746, 651] on li "Failure to Thrive" at bounding box center [822, 655] width 230 height 28
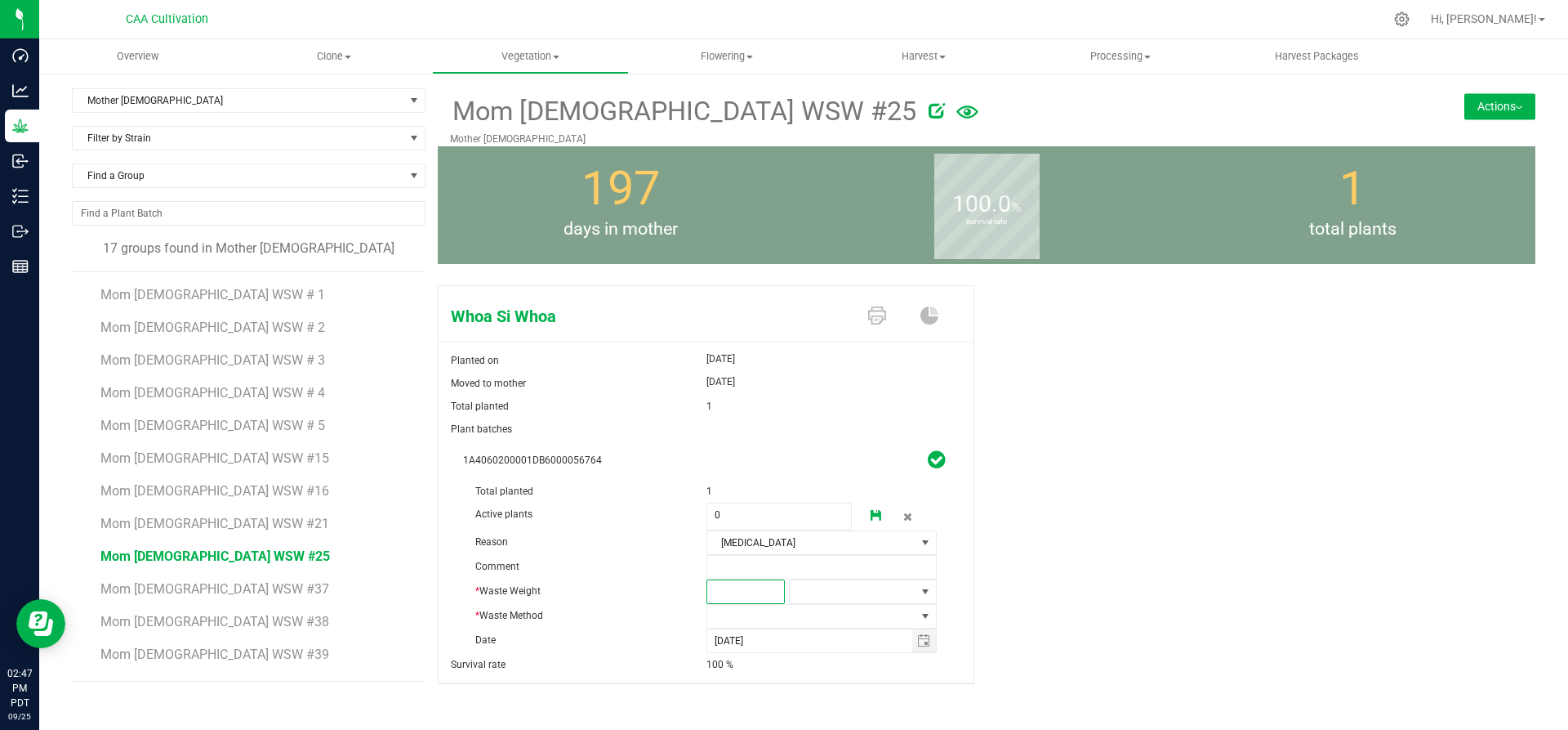
click at [750, 588] on span at bounding box center [745, 591] width 78 height 24
type input "2"
type input "2.0000"
click at [830, 587] on span at bounding box center [852, 591] width 125 height 23
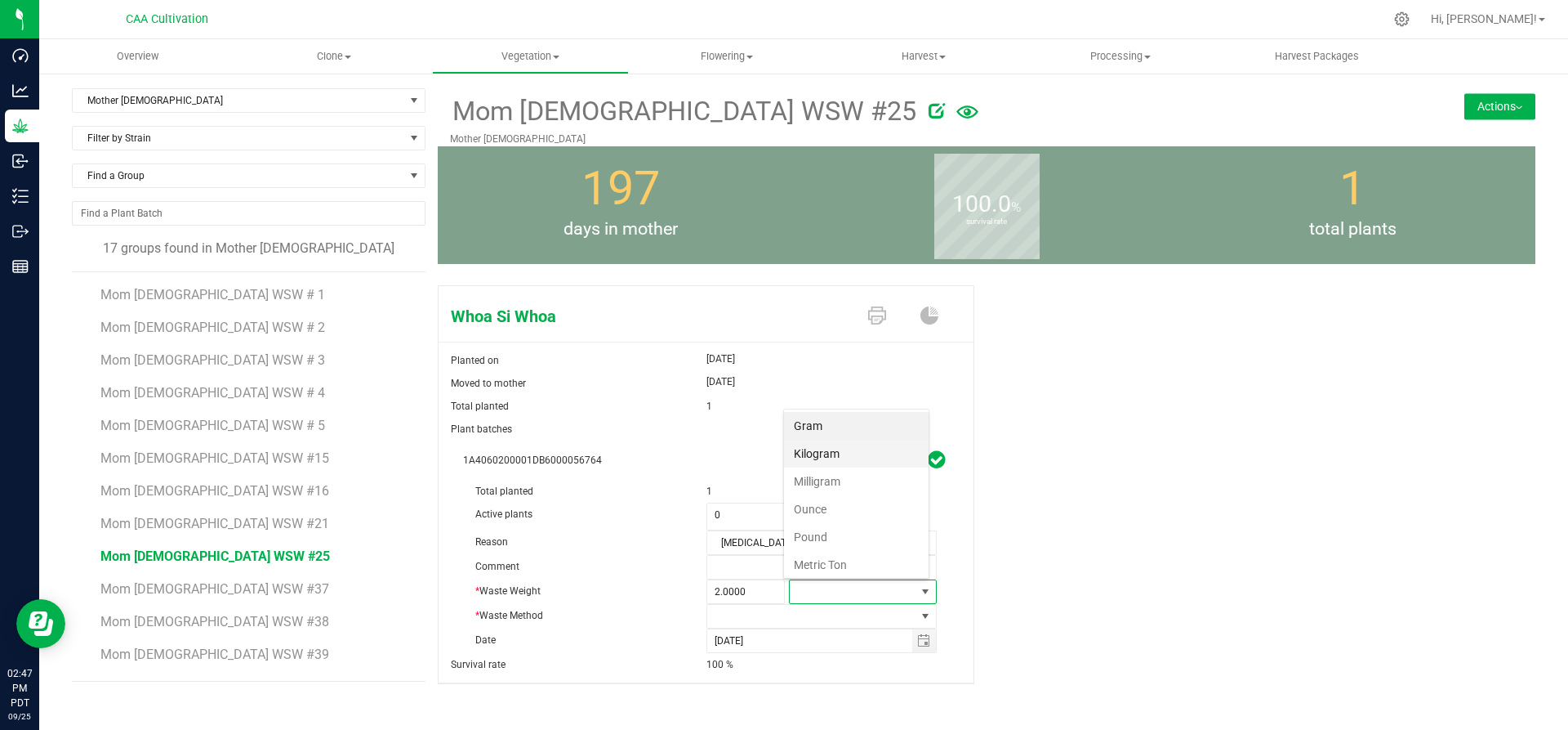
scroll to position [24, 145]
click at [830, 427] on li "Gram" at bounding box center [856, 426] width 145 height 28
click at [777, 608] on span at bounding box center [811, 616] width 209 height 23
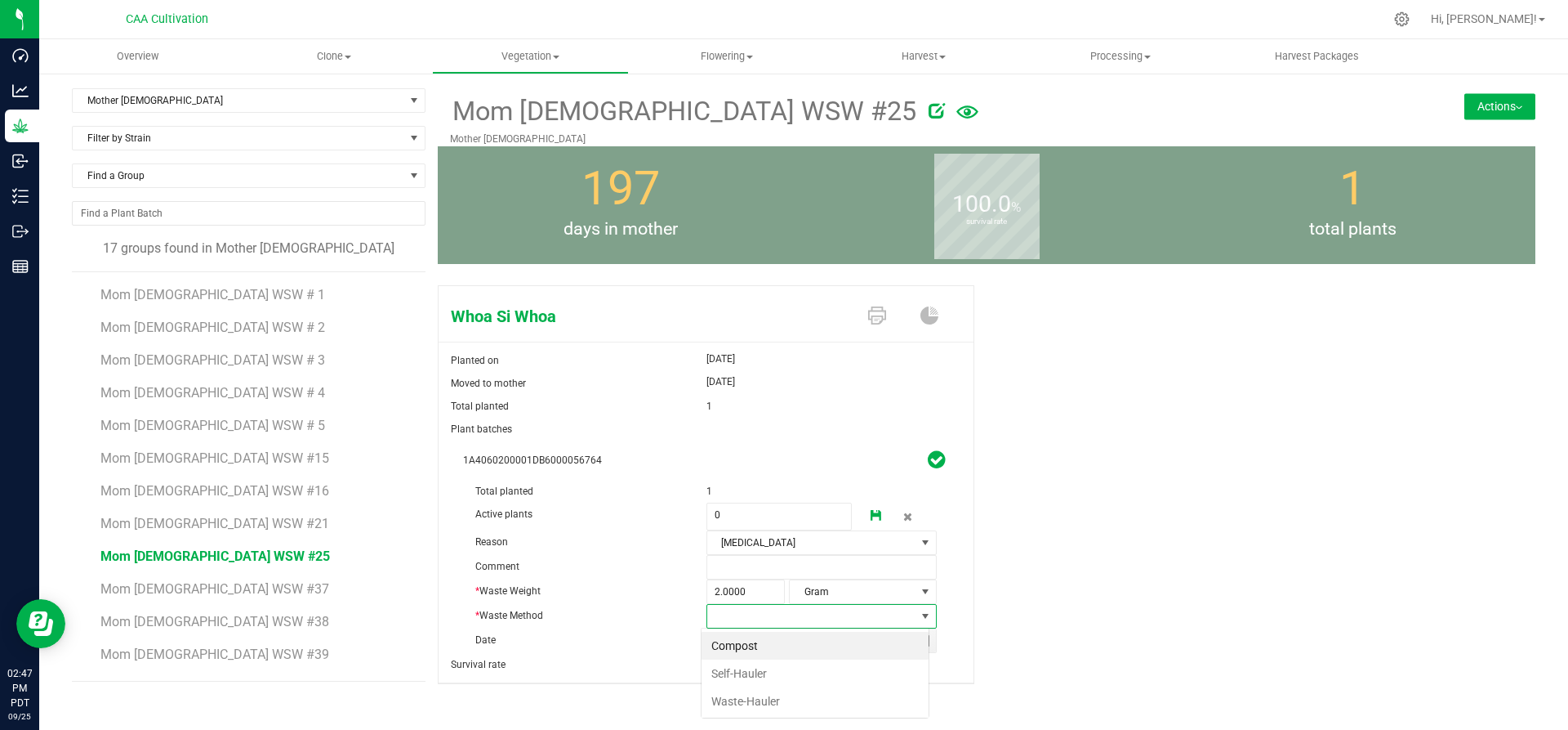
scroll to position [24, 228]
click at [763, 646] on li "Compost" at bounding box center [815, 646] width 227 height 28
click at [871, 510] on icon at bounding box center [876, 515] width 11 height 11
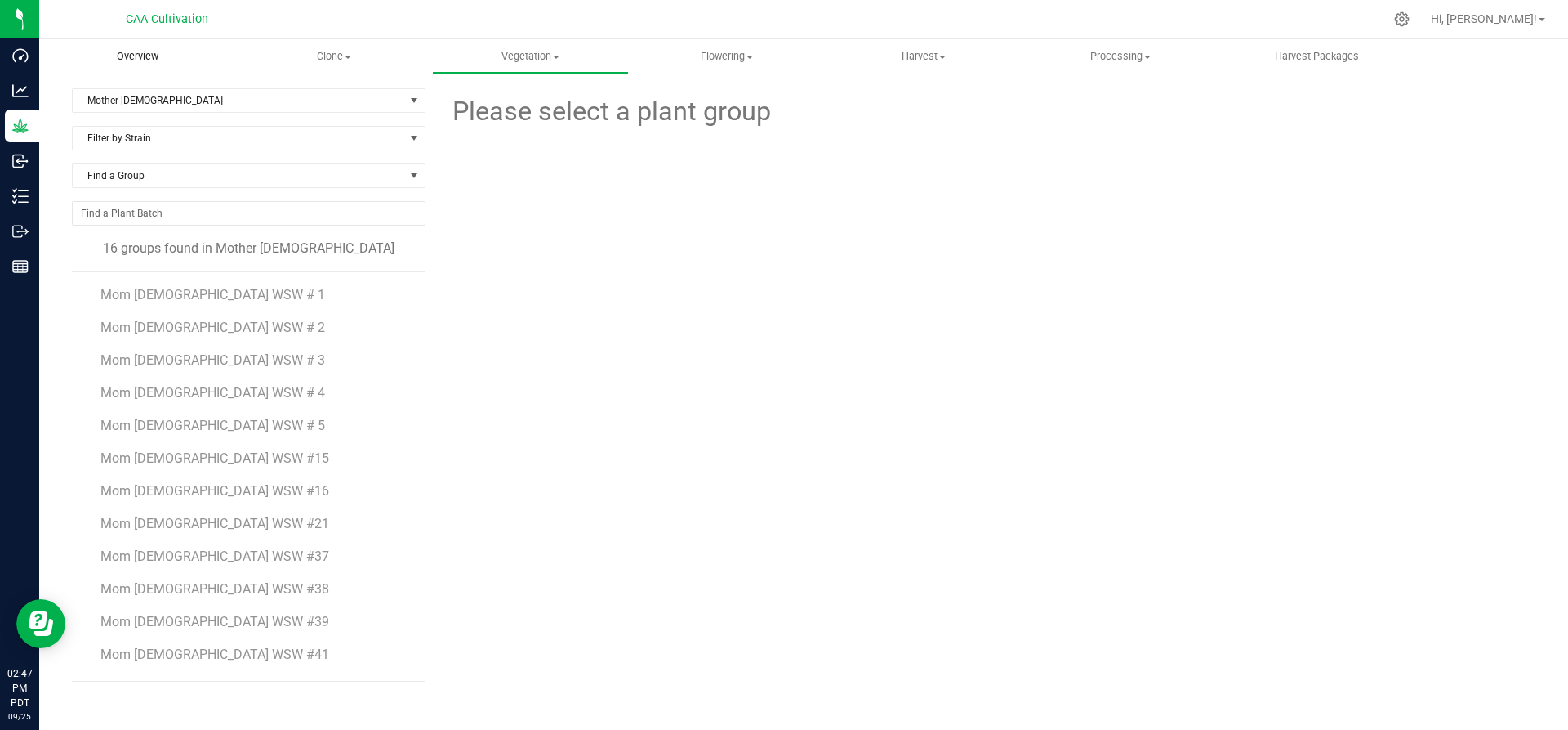
click at [149, 54] on span "Overview" at bounding box center [138, 56] width 85 height 15
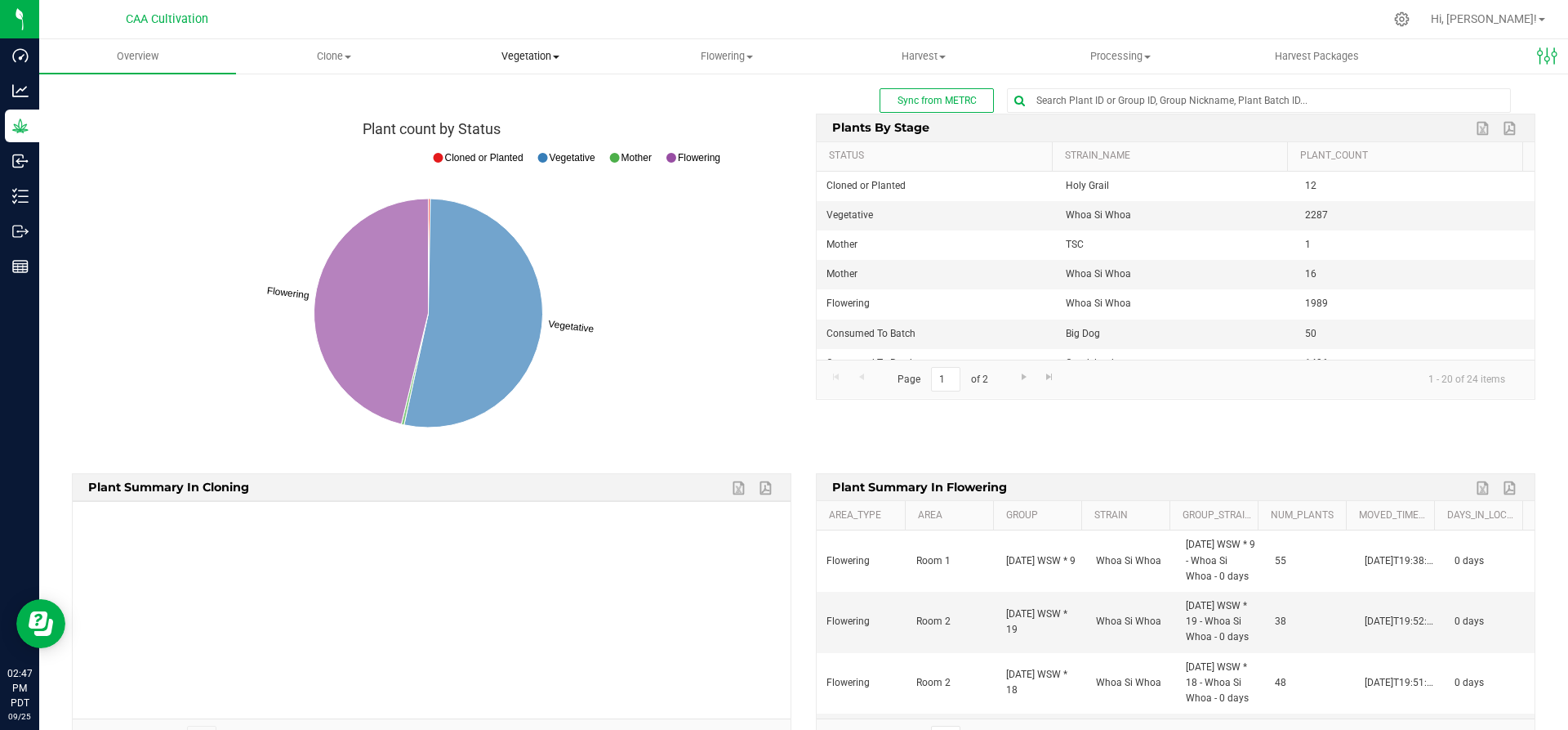
click at [521, 50] on span "Vegetation" at bounding box center [530, 56] width 195 height 15
click at [512, 136] on span "Mother groups" at bounding box center [493, 138] width 122 height 14
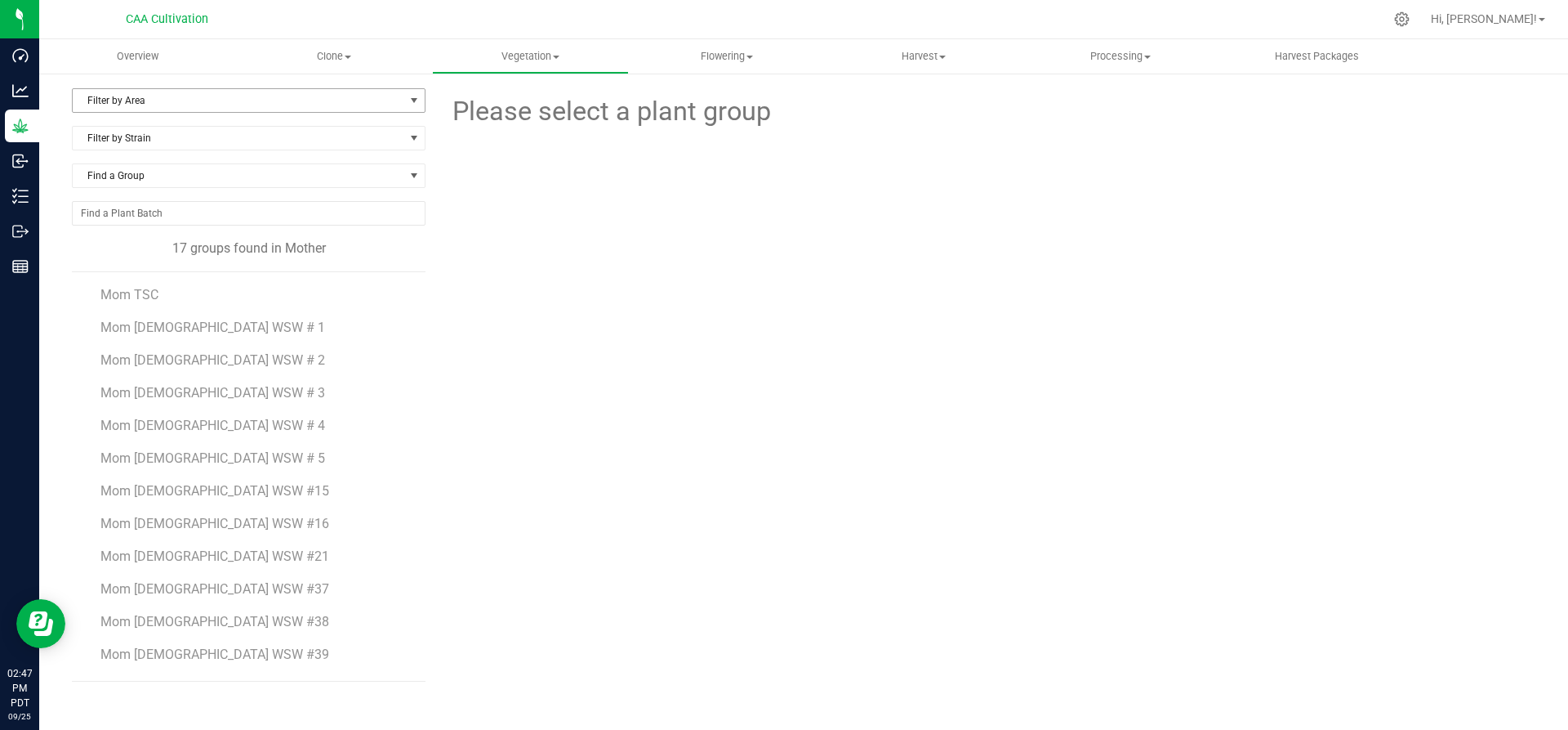
click at [266, 102] on span "Filter by Area" at bounding box center [238, 100] width 332 height 23
click at [118, 171] on li "Mother 2" at bounding box center [248, 177] width 352 height 24
click at [175, 661] on span "Mom 2 WSW #57" at bounding box center [215, 658] width 230 height 16
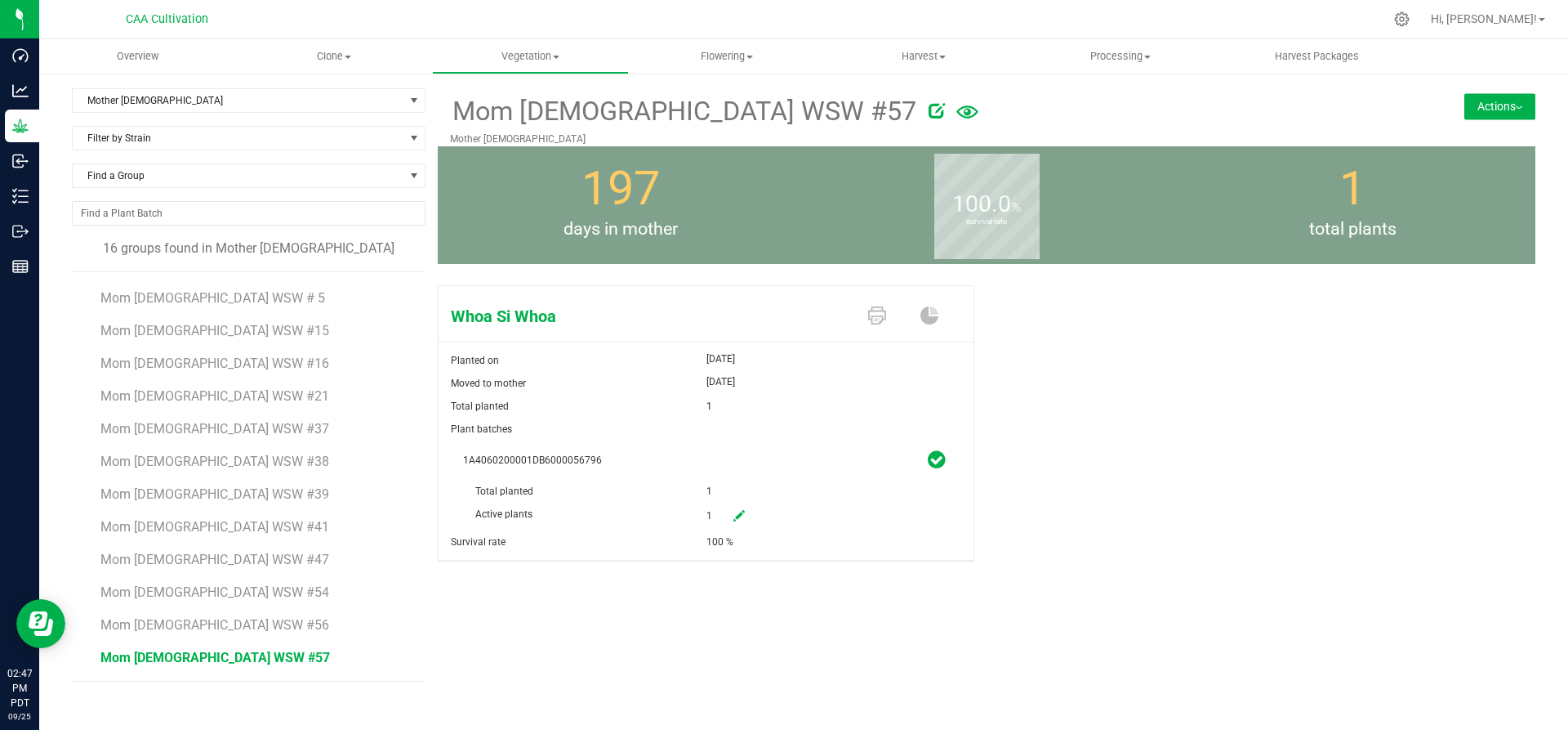
click at [744, 512] on icon at bounding box center [738, 515] width 11 height 11
drag, startPoint x: 744, startPoint y: 512, endPoint x: 714, endPoint y: 514, distance: 30.1
click at [714, 514] on span "1 1" at bounding box center [779, 517] width 146 height 28
type input "0"
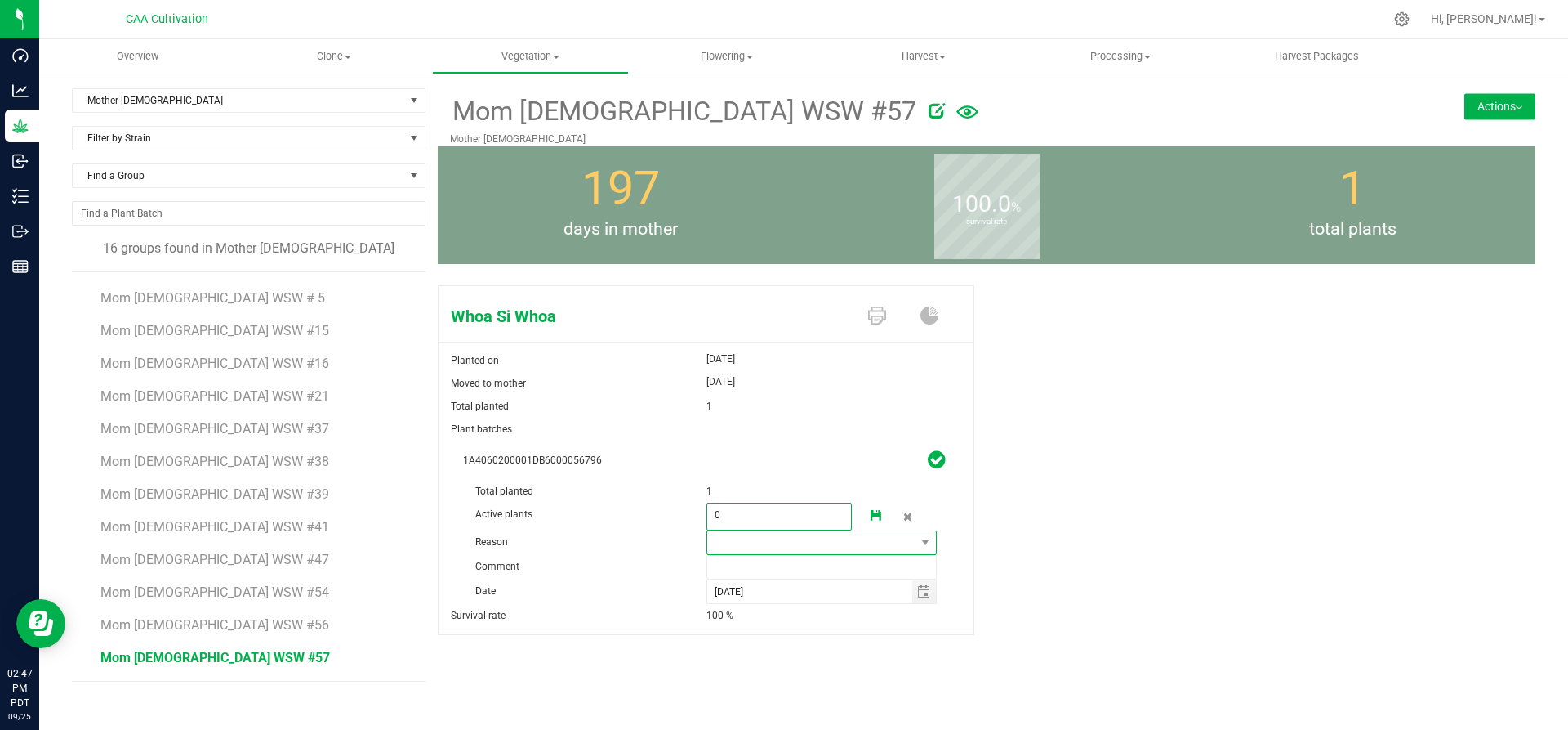
type input "0"
click at [765, 538] on span at bounding box center [811, 543] width 209 height 23
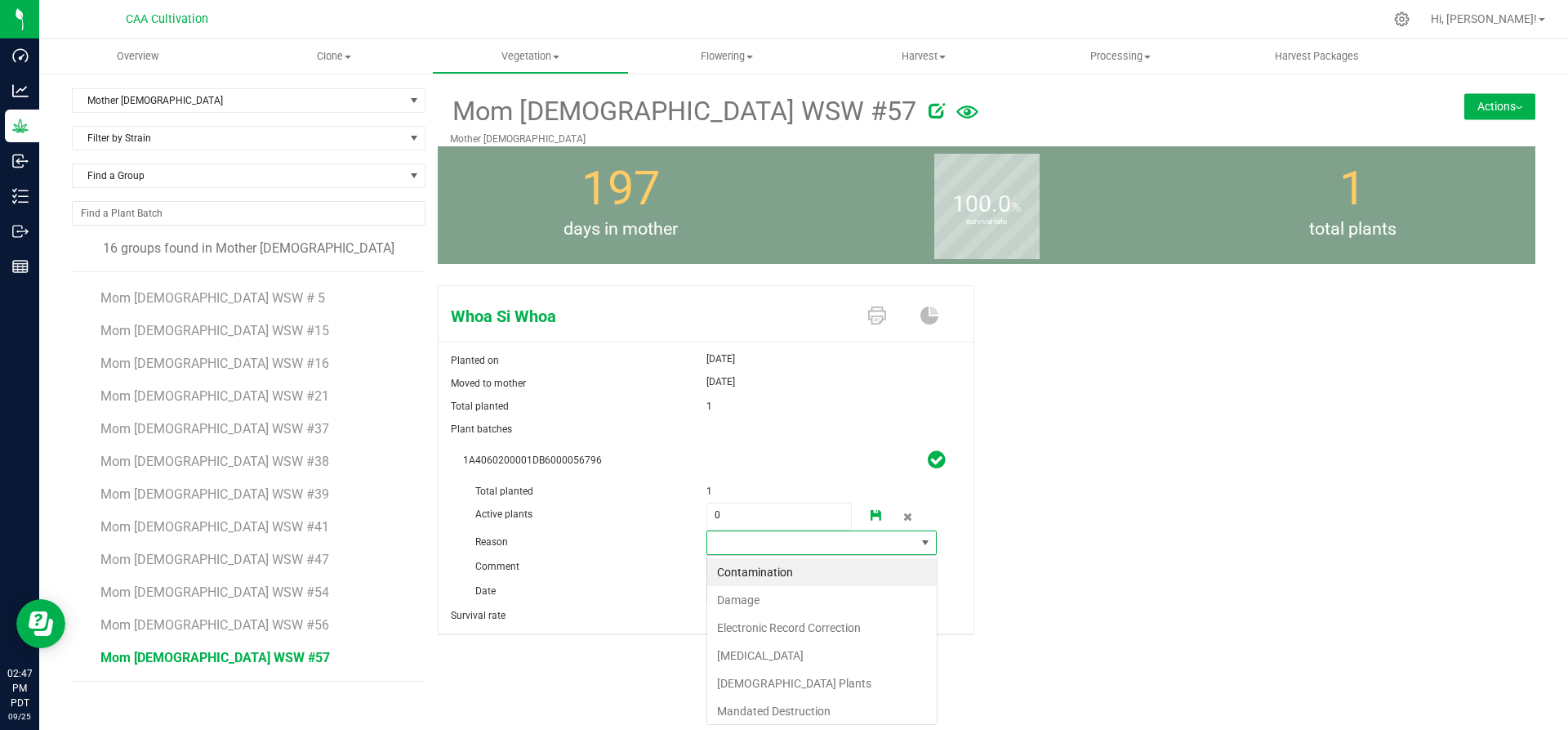
scroll to position [24, 231]
click at [755, 652] on li "Failure to Thrive" at bounding box center [822, 655] width 230 height 28
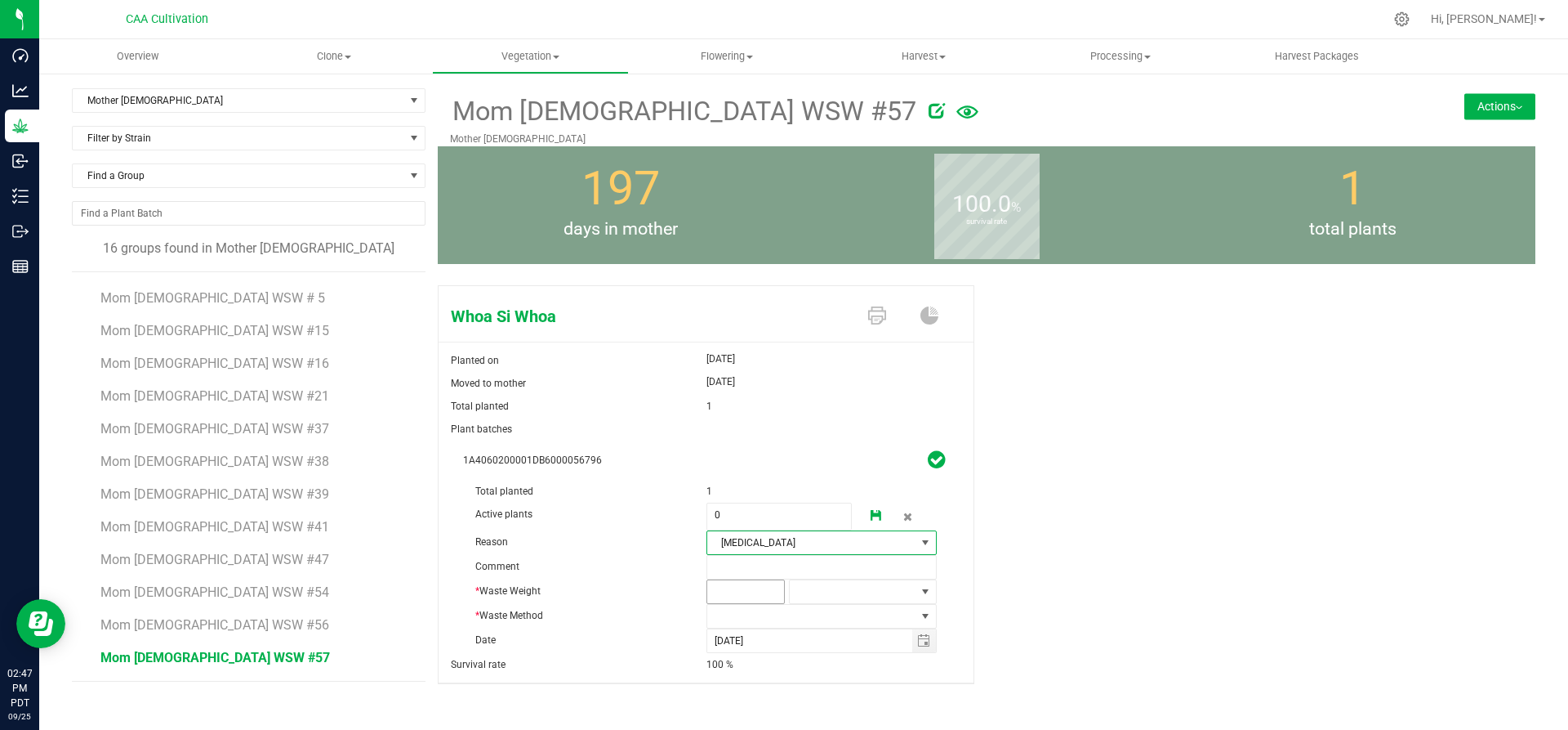
click at [758, 586] on span at bounding box center [745, 591] width 78 height 24
type input "2"
type input "2.0000"
click at [811, 591] on span at bounding box center [852, 591] width 125 height 23
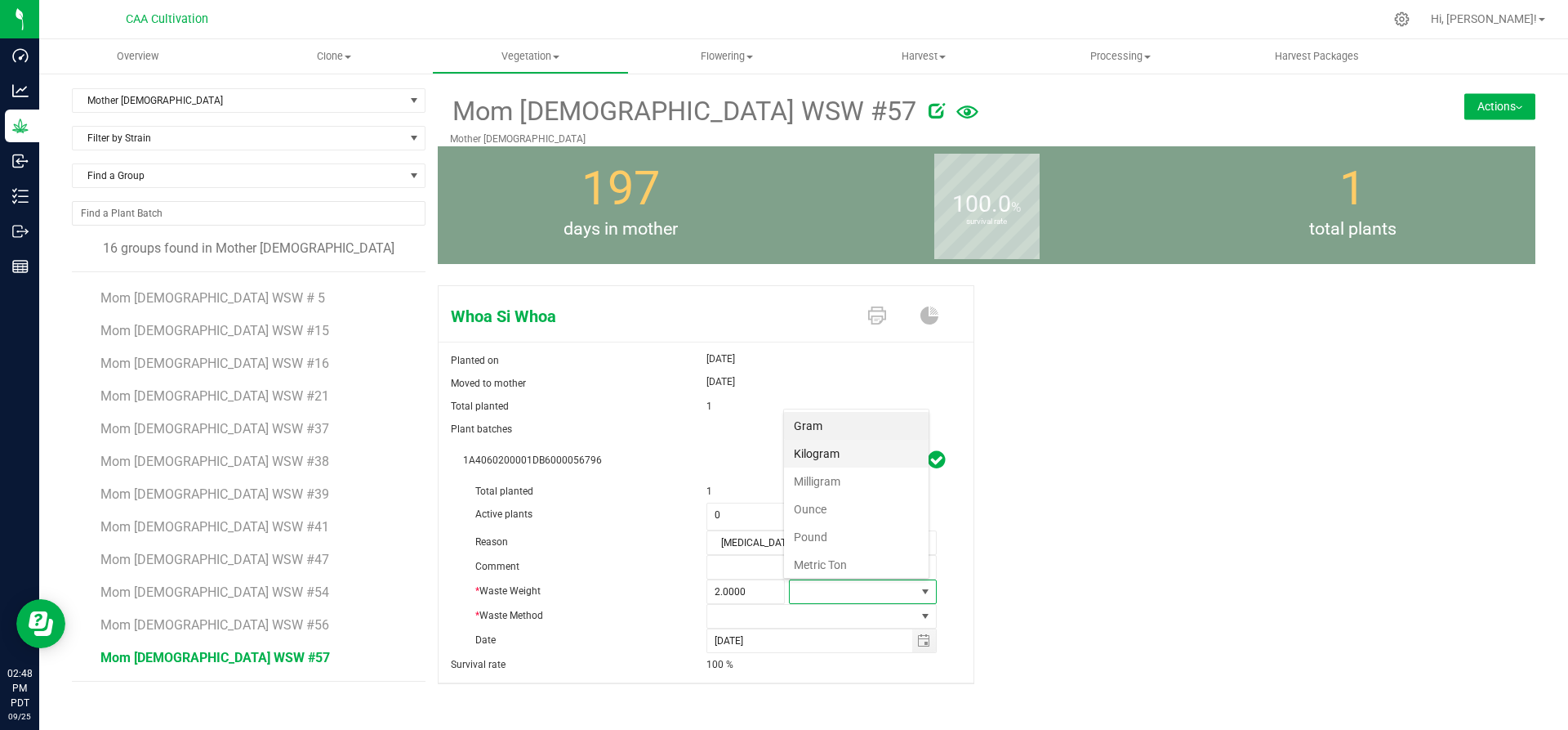
scroll to position [24, 145]
click at [811, 414] on li "Gram" at bounding box center [856, 426] width 145 height 28
click at [785, 618] on span at bounding box center [811, 616] width 209 height 23
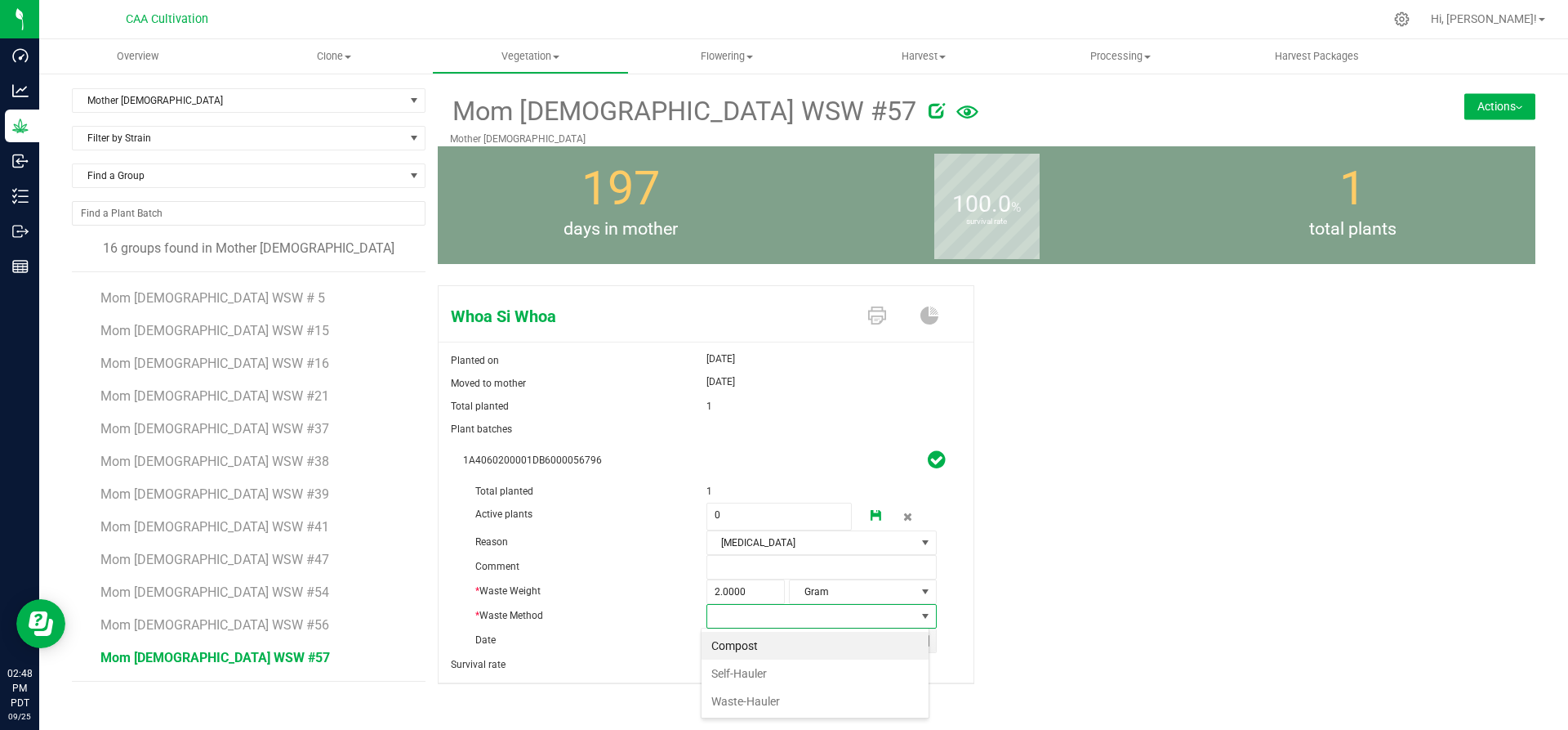
scroll to position [24, 228]
click at [754, 639] on li "Compost" at bounding box center [815, 646] width 227 height 28
click at [871, 510] on icon at bounding box center [876, 515] width 11 height 11
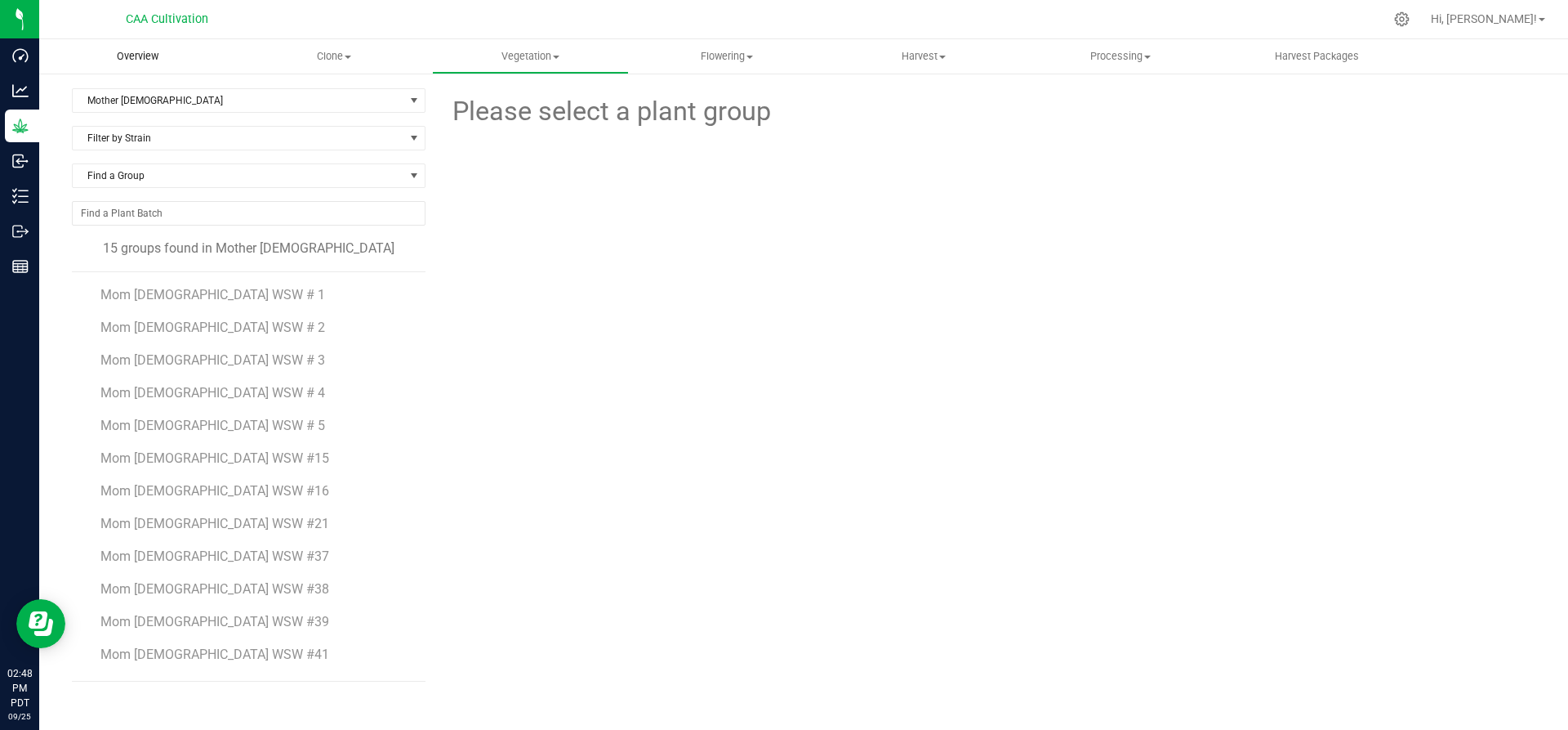
click at [123, 55] on span "Overview" at bounding box center [138, 56] width 85 height 15
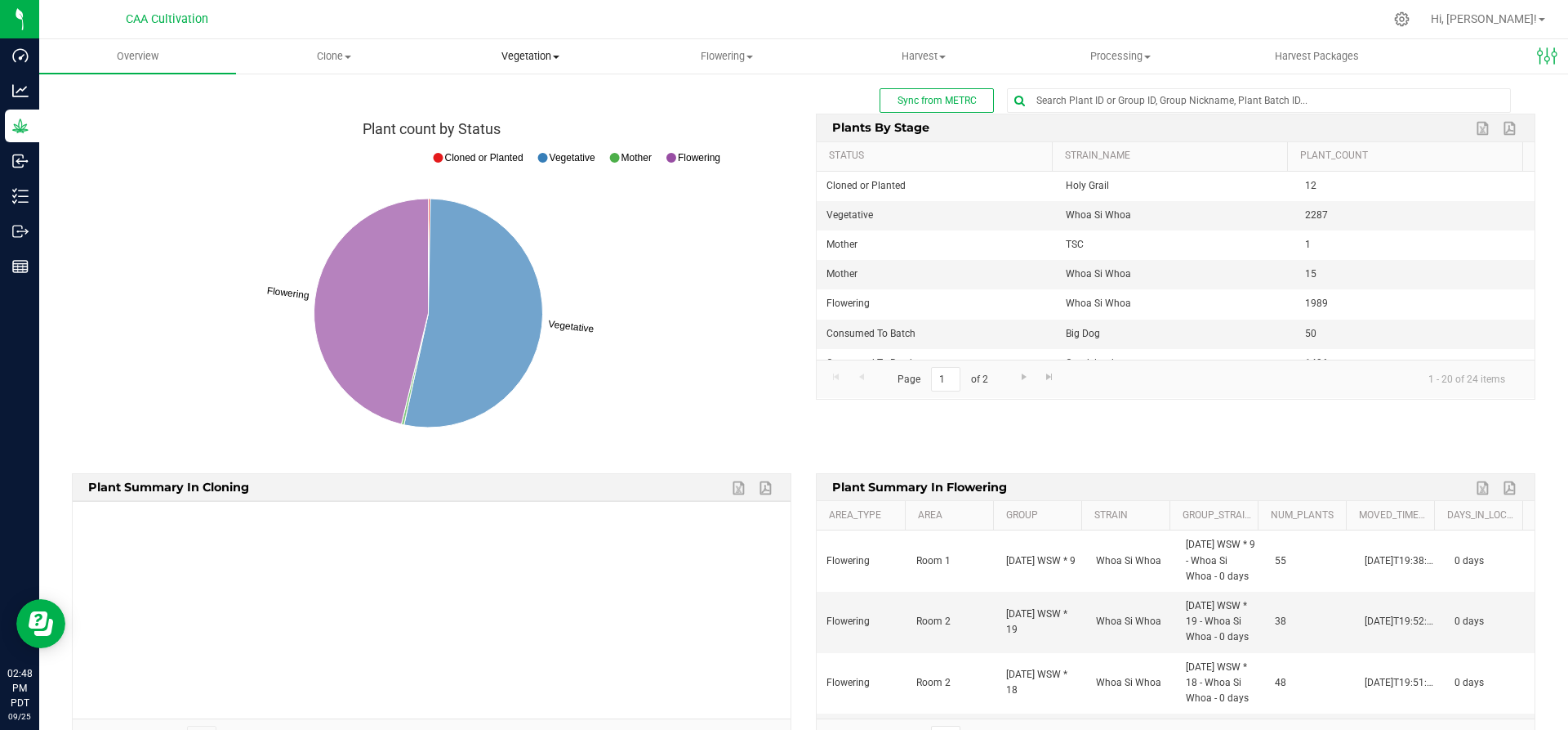
click at [533, 52] on span "Vegetation" at bounding box center [530, 56] width 195 height 15
click at [515, 131] on span "Mother groups" at bounding box center [493, 138] width 122 height 14
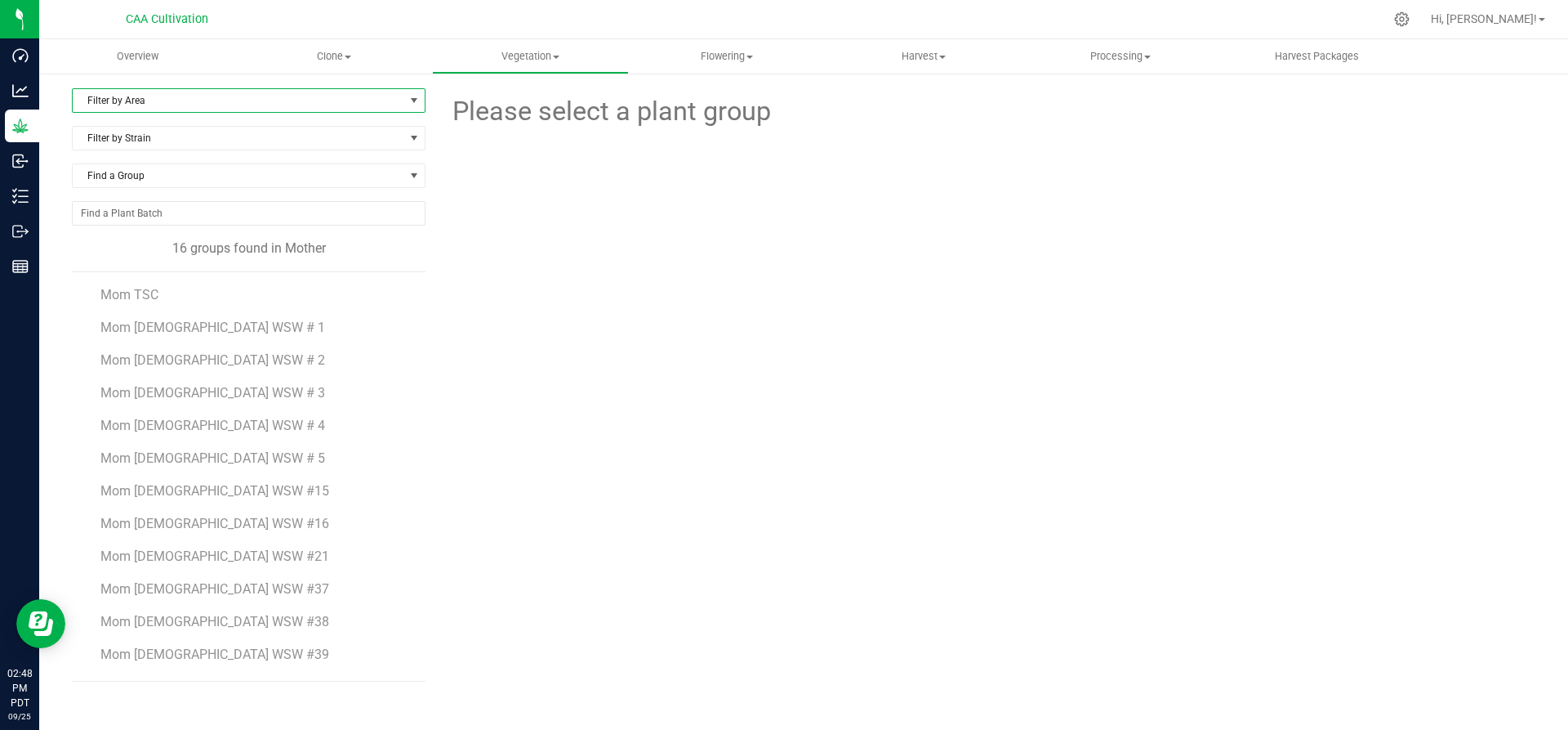
click at [199, 104] on span "Filter by Area" at bounding box center [238, 100] width 332 height 23
click at [144, 172] on li "Mother 2" at bounding box center [248, 177] width 352 height 24
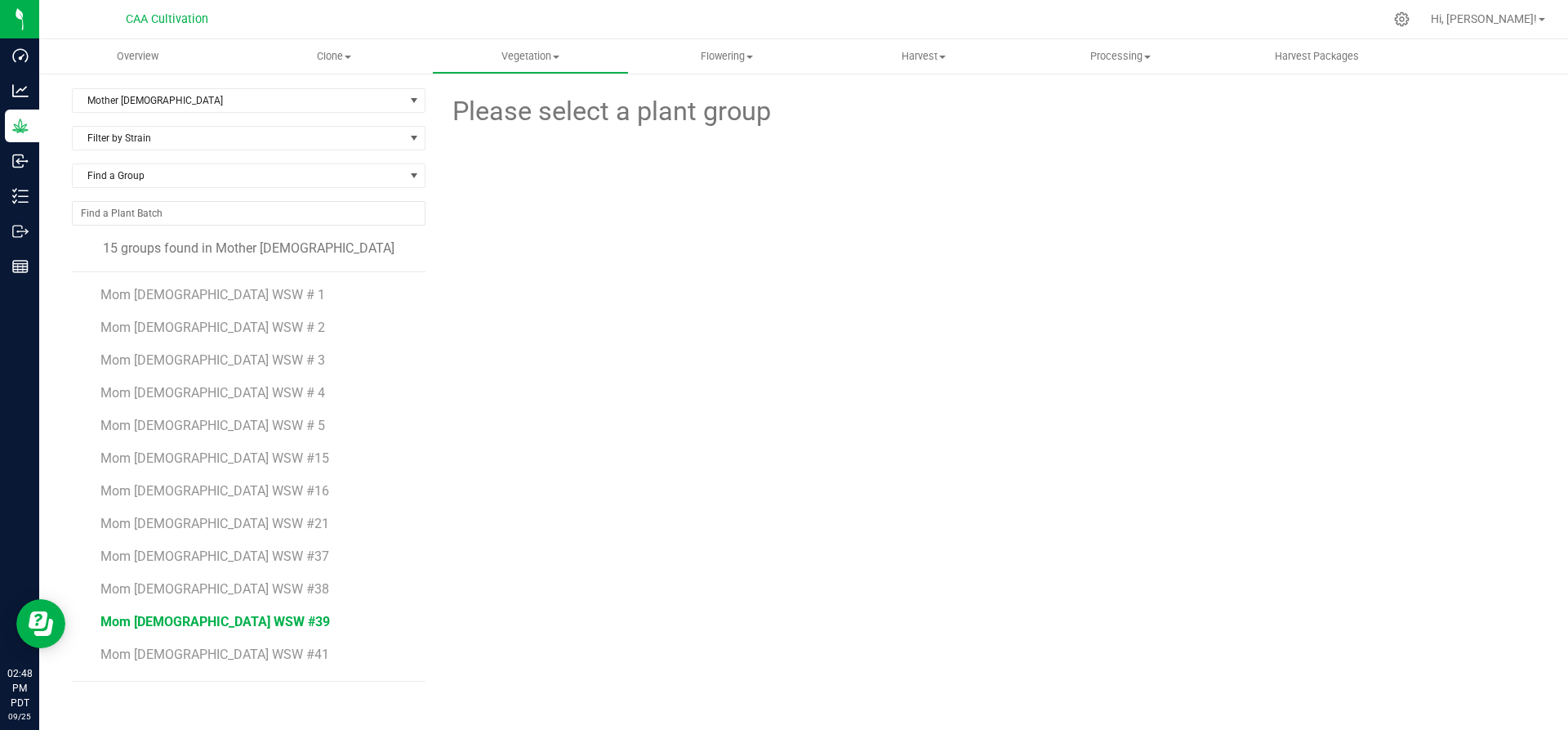
click at [161, 622] on span "Mom 2 WSW #39" at bounding box center [215, 621] width 230 height 16
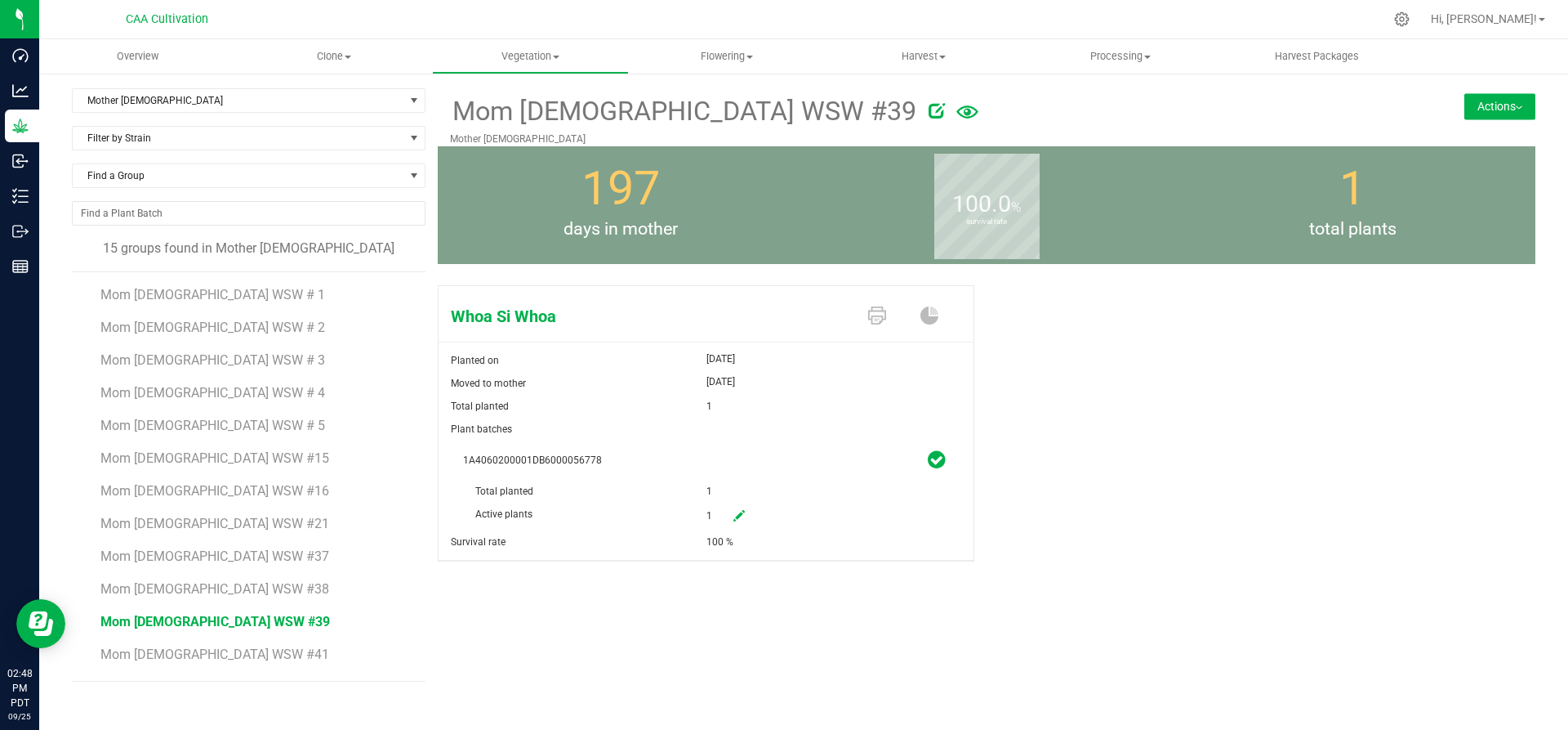
click at [752, 512] on link at bounding box center [739, 517] width 33 height 28
drag, startPoint x: 717, startPoint y: 513, endPoint x: 703, endPoint y: 514, distance: 14.0
click at [703, 480] on div "Active plants 1 1" at bounding box center [706, 480] width 486 height 0
type input "0"
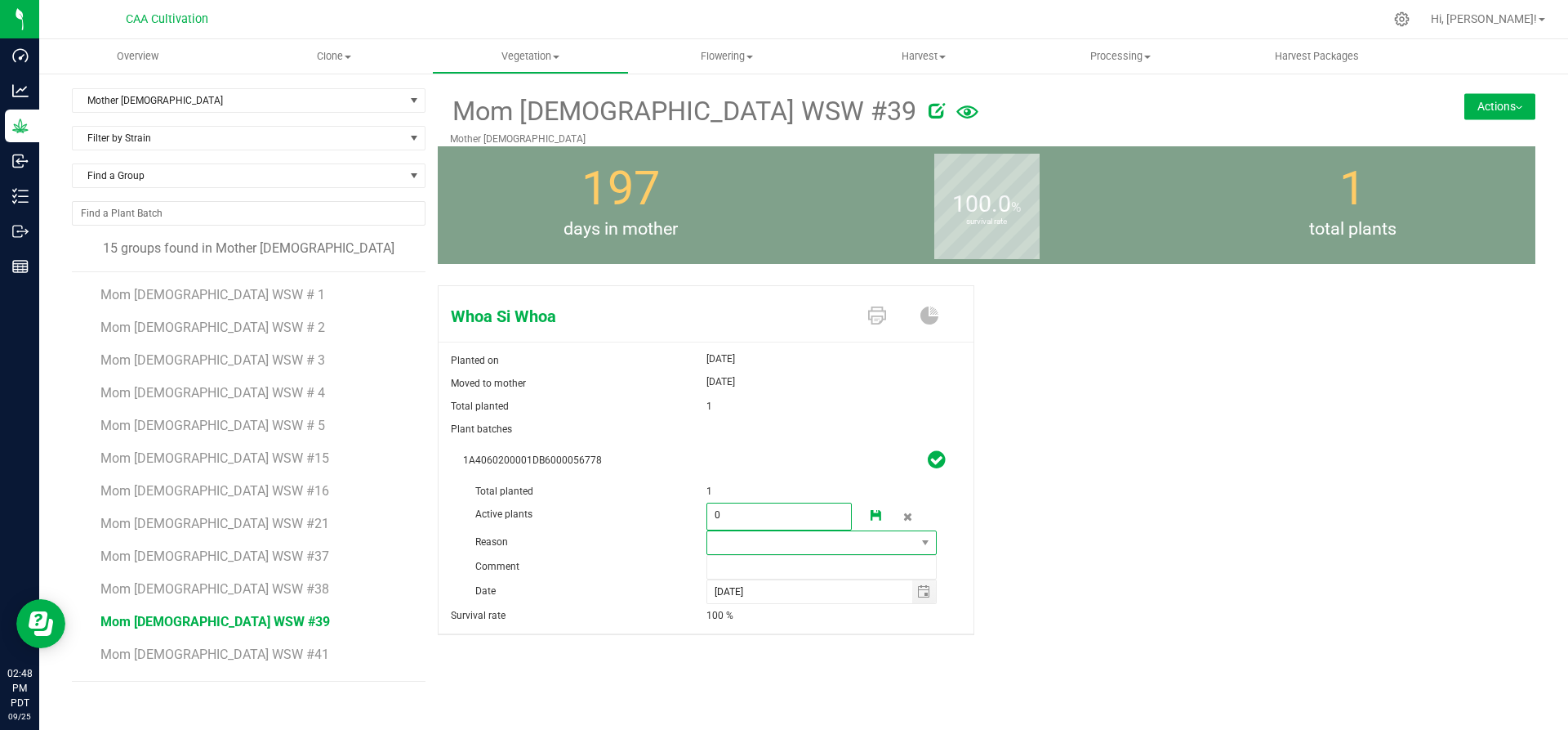
type input "0"
click at [726, 540] on span at bounding box center [811, 543] width 209 height 23
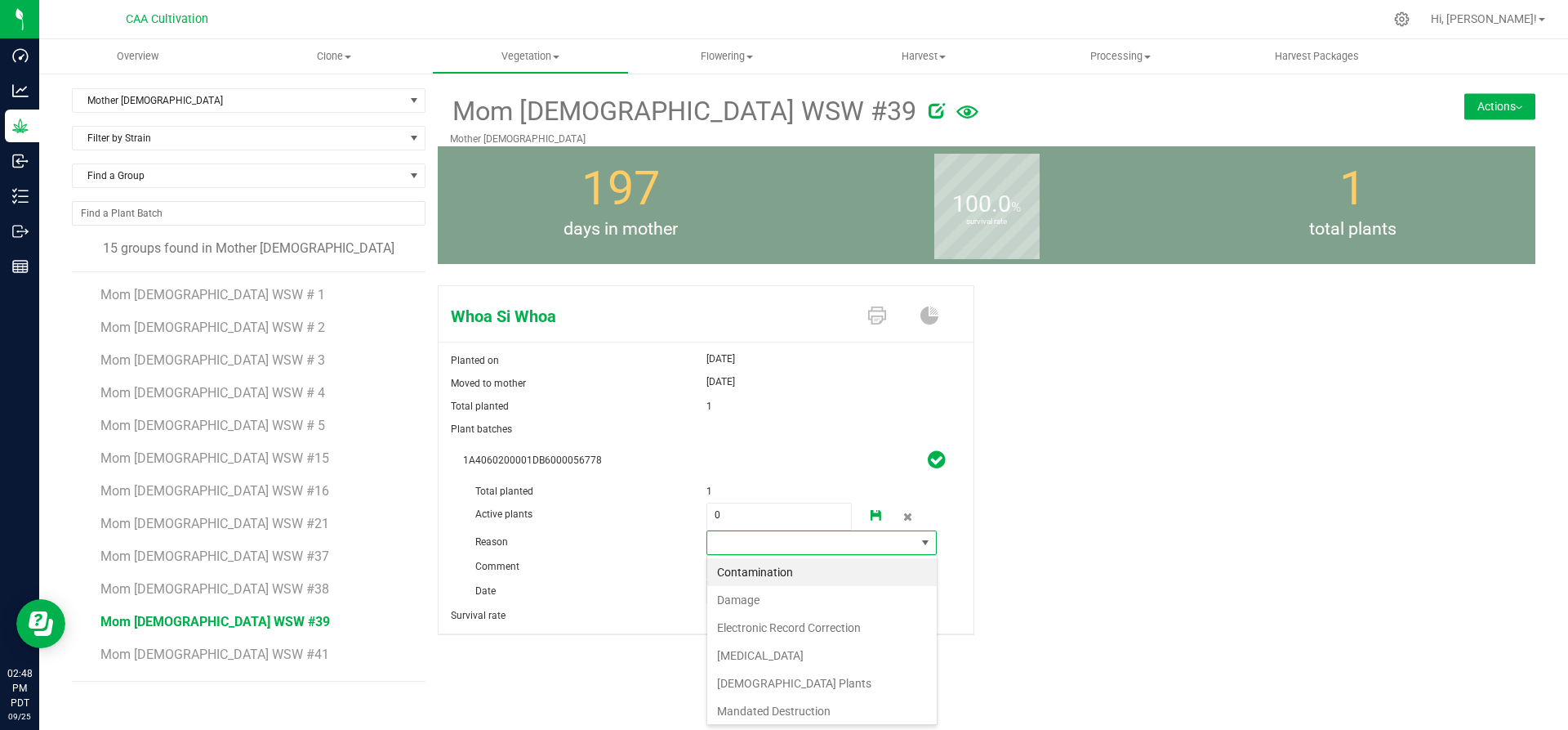
scroll to position [24, 231]
click at [744, 647] on li "Failure to Thrive" at bounding box center [822, 655] width 230 height 28
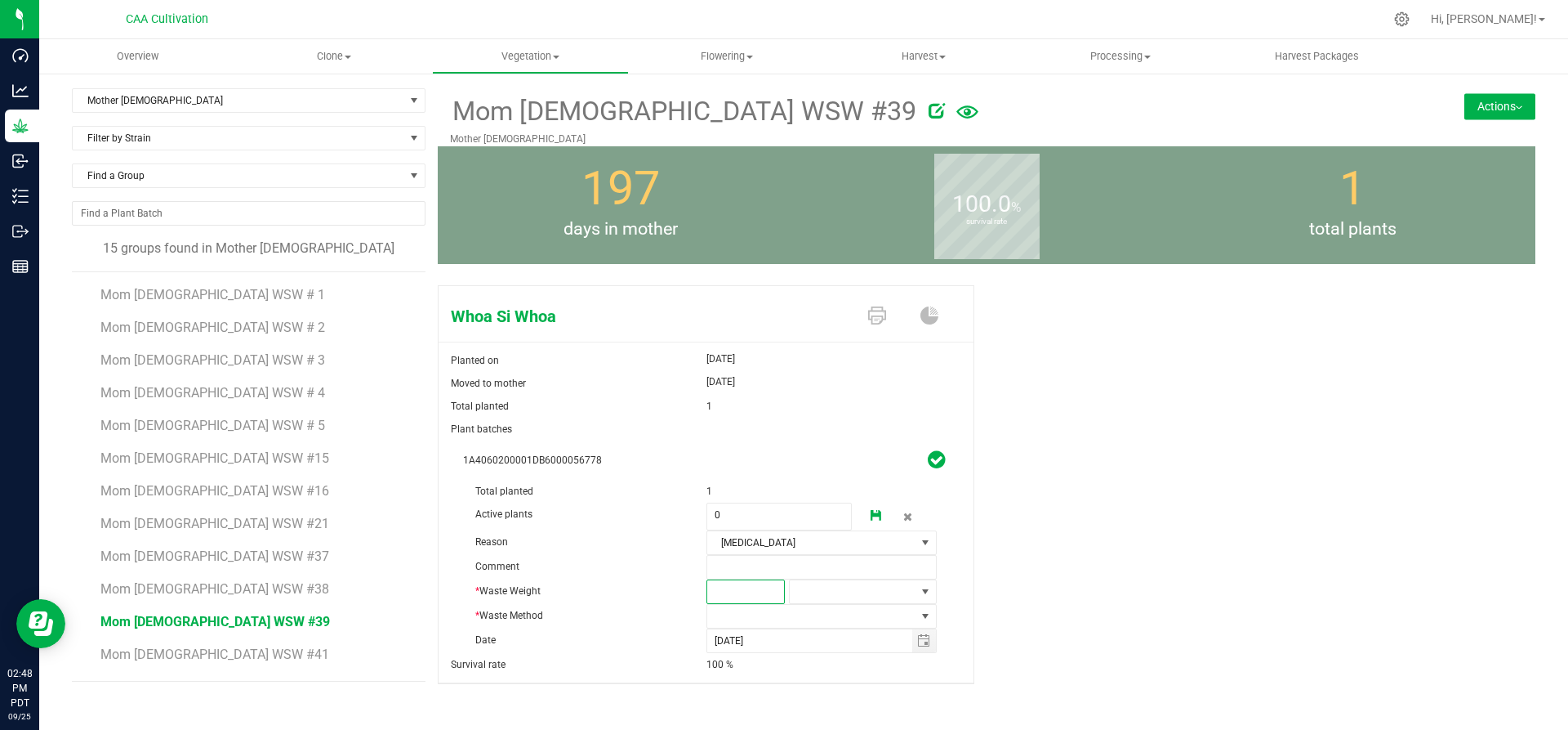
click at [759, 585] on span at bounding box center [745, 591] width 78 height 24
type input "3"
type input "3.0000"
click at [809, 587] on span at bounding box center [852, 591] width 125 height 23
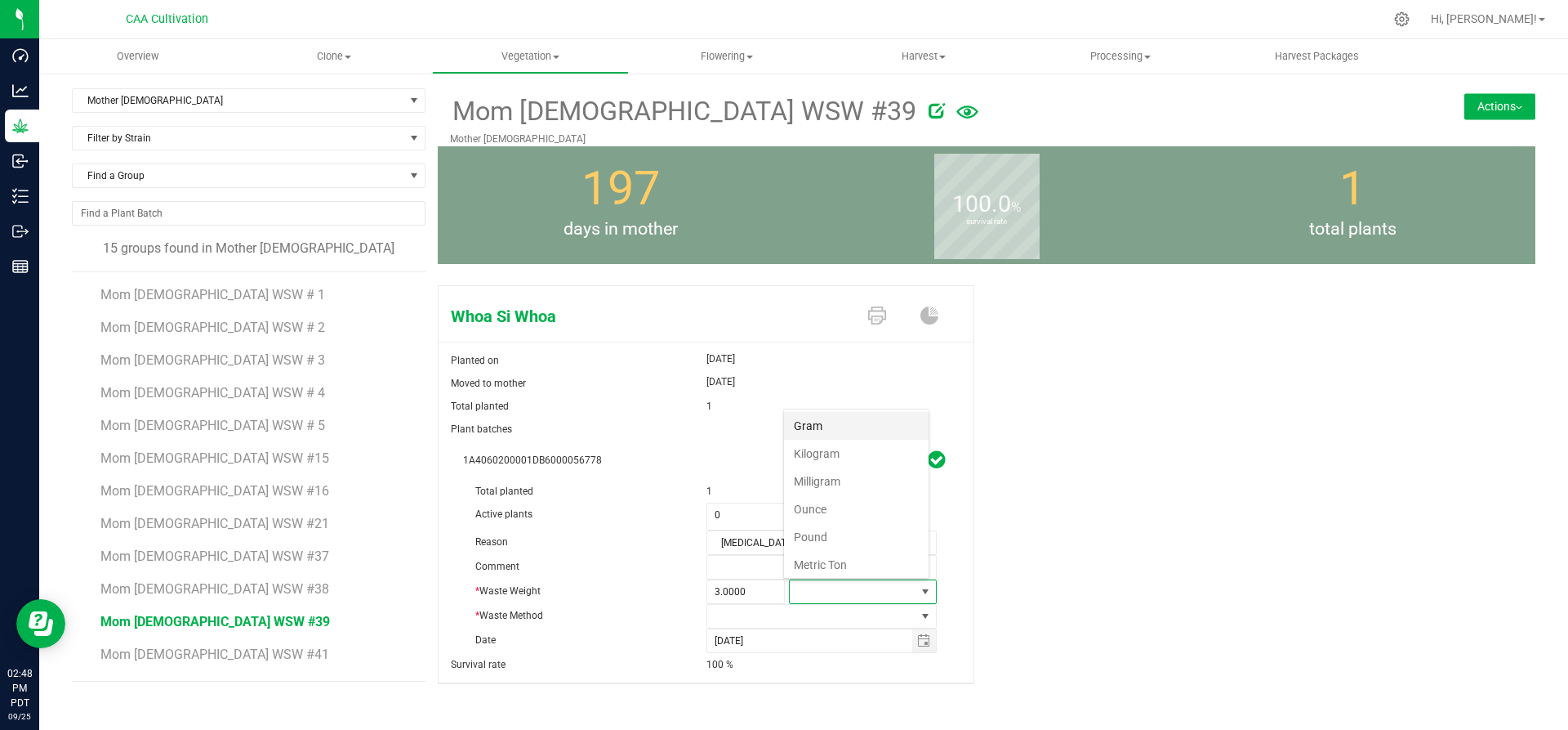
click at [818, 420] on li "Gram" at bounding box center [856, 426] width 145 height 28
click at [784, 610] on span at bounding box center [811, 616] width 209 height 23
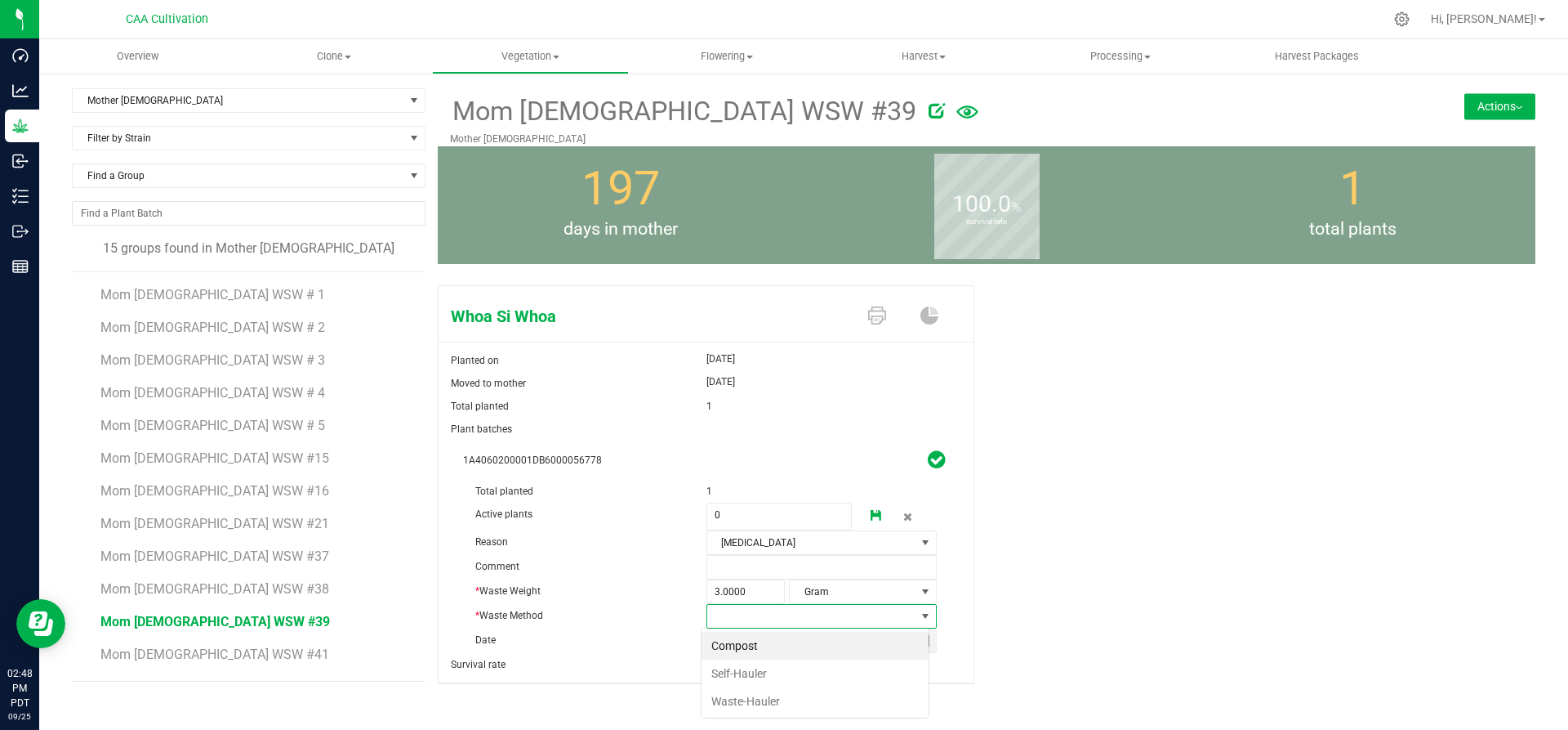
scroll to position [24, 228]
click at [769, 643] on li "Compost" at bounding box center [815, 646] width 227 height 28
click at [865, 504] on link at bounding box center [877, 517] width 33 height 28
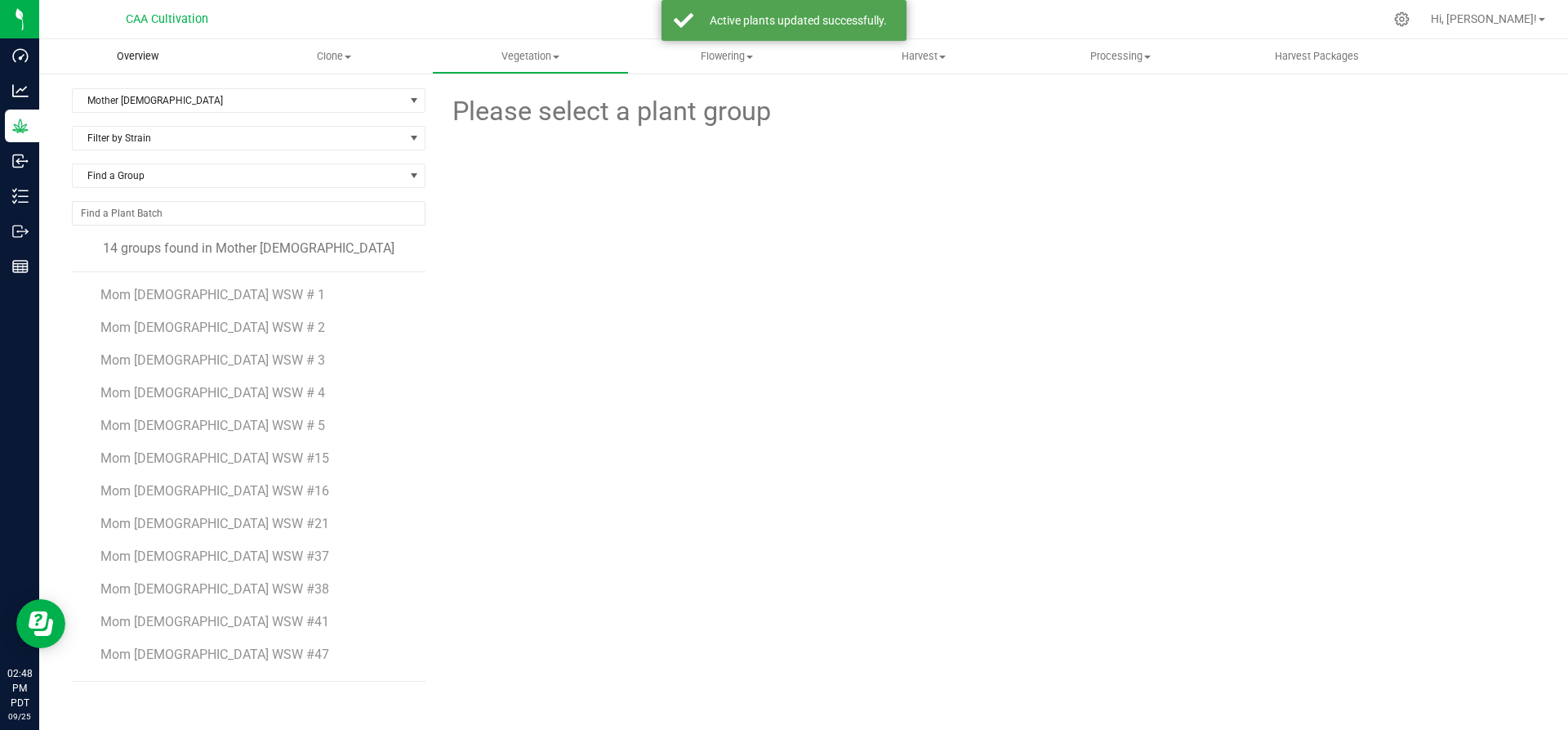
click at [151, 55] on span "Overview" at bounding box center [138, 56] width 85 height 15
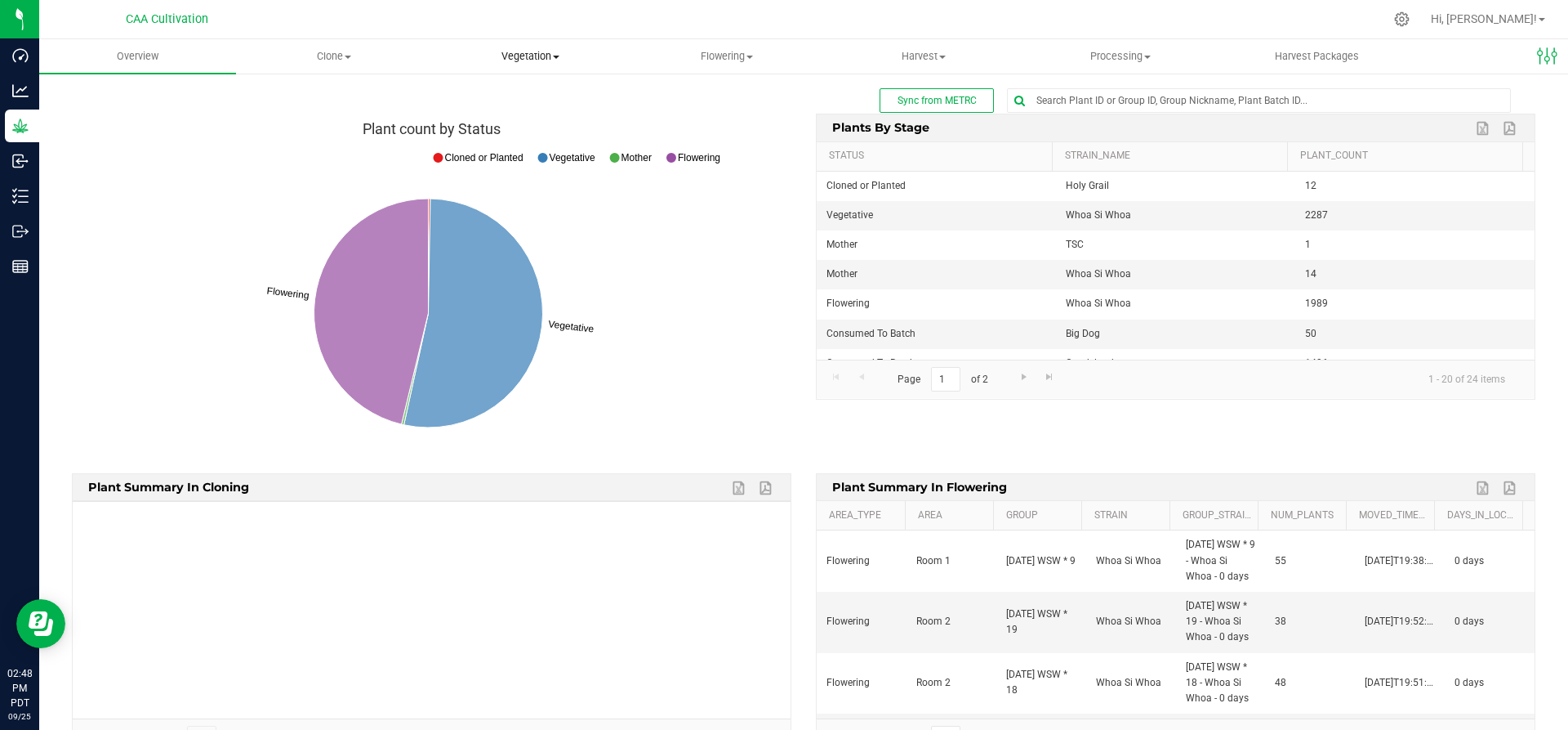
click at [564, 55] on span "Vegetation" at bounding box center [530, 56] width 195 height 15
click at [524, 131] on span "Mother groups" at bounding box center [493, 138] width 122 height 14
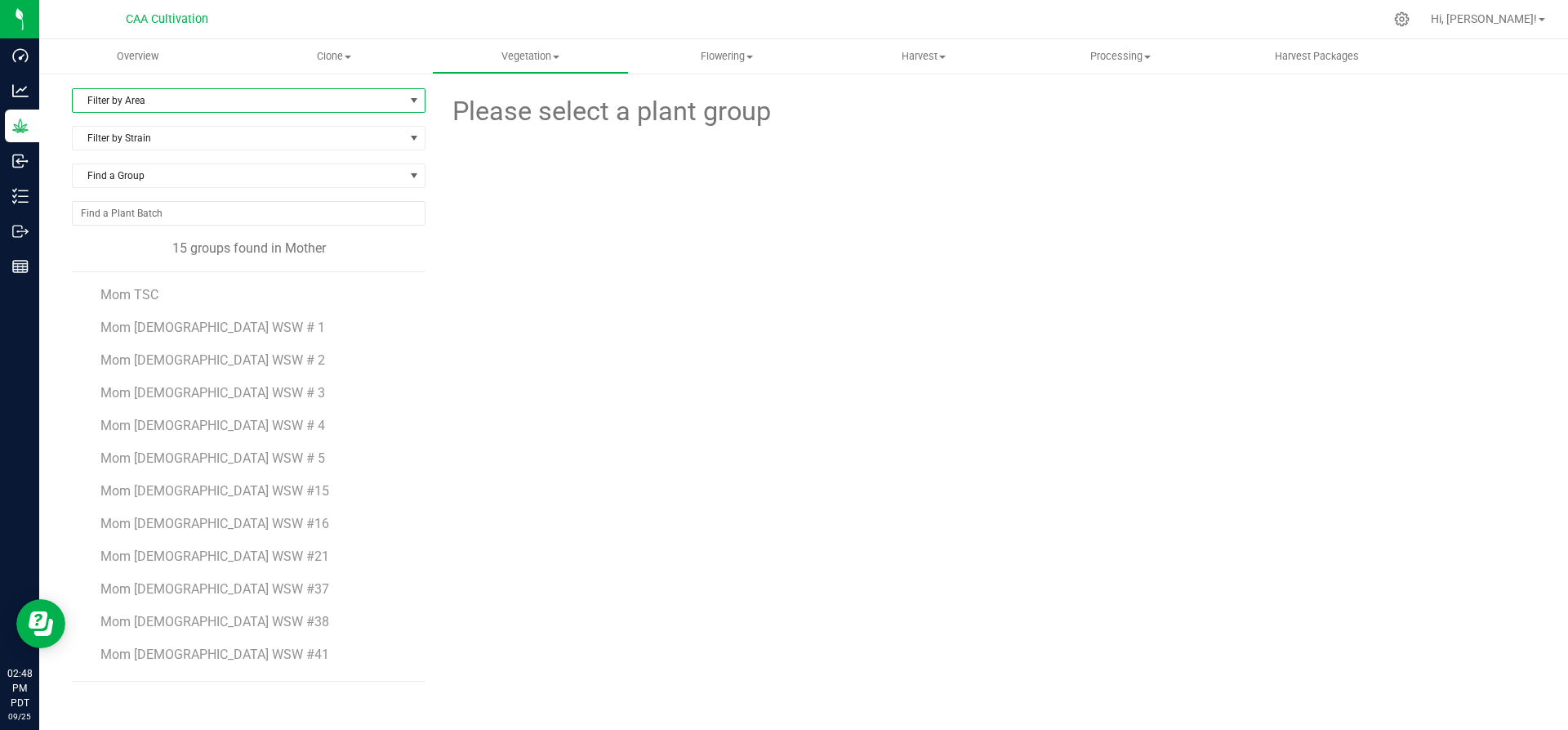
click at [185, 105] on span "Filter by Area" at bounding box center [238, 100] width 332 height 23
click at [151, 173] on li "Mother 2" at bounding box center [248, 177] width 352 height 24
click at [165, 657] on span "Mom 2 WSW #56" at bounding box center [215, 658] width 230 height 16
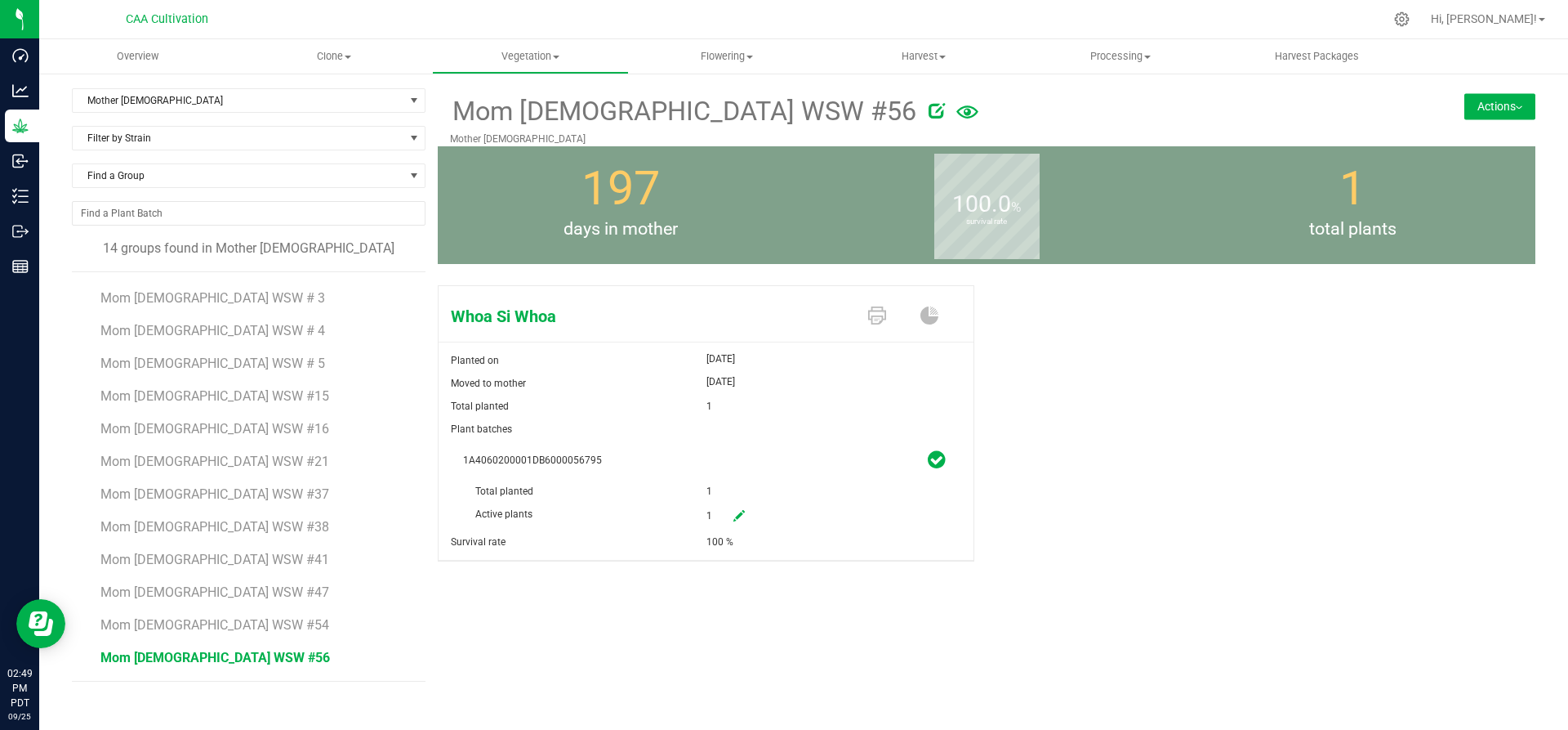
click at [730, 510] on link at bounding box center [739, 517] width 33 height 28
click at [711, 512] on span "1 1" at bounding box center [779, 517] width 146 height 28
drag, startPoint x: 723, startPoint y: 514, endPoint x: 701, endPoint y: 510, distance: 22.4
click at [701, 480] on div "Active plants 1 1" at bounding box center [706, 480] width 486 height 0
type input "0"
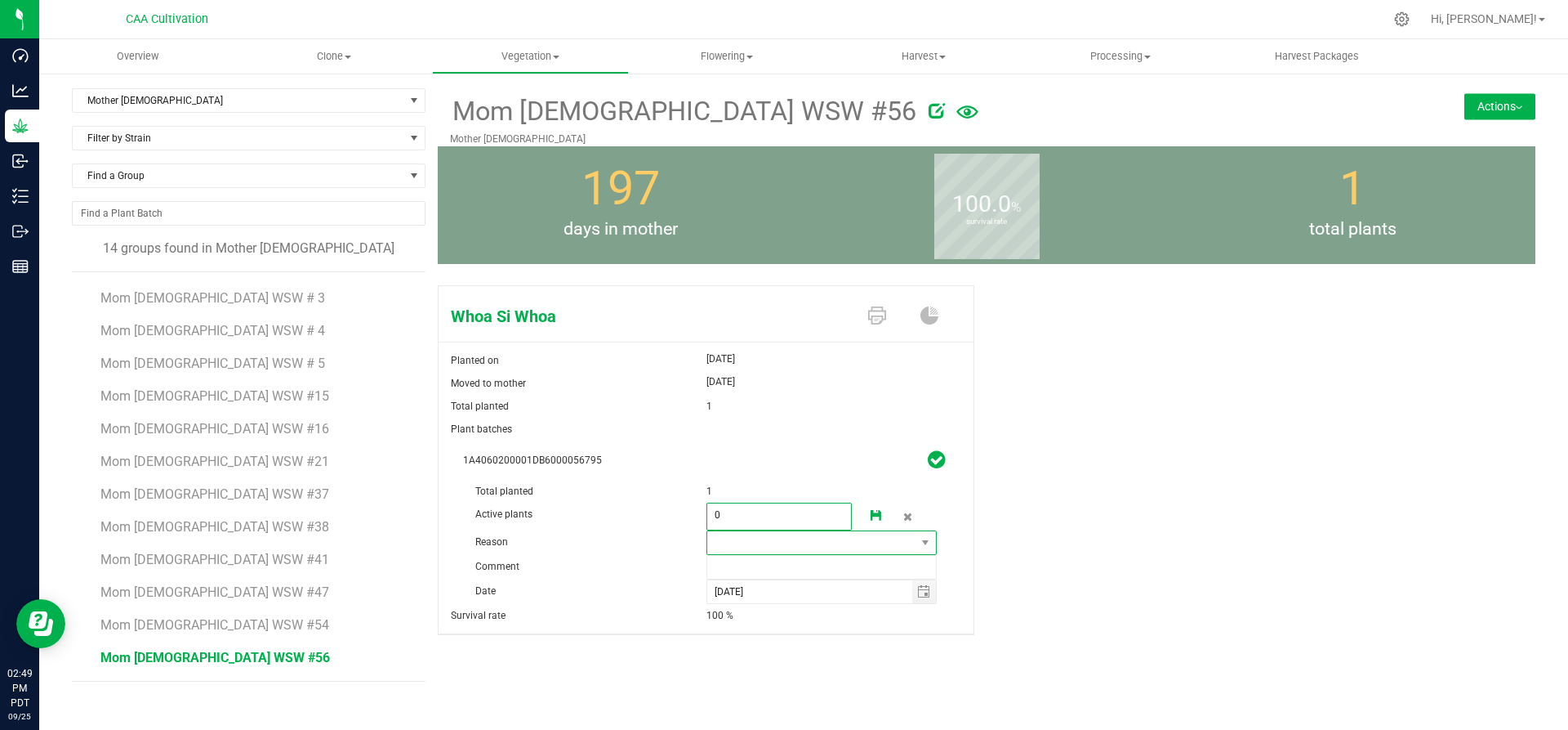
type input "0"
click at [842, 547] on span at bounding box center [811, 543] width 209 height 23
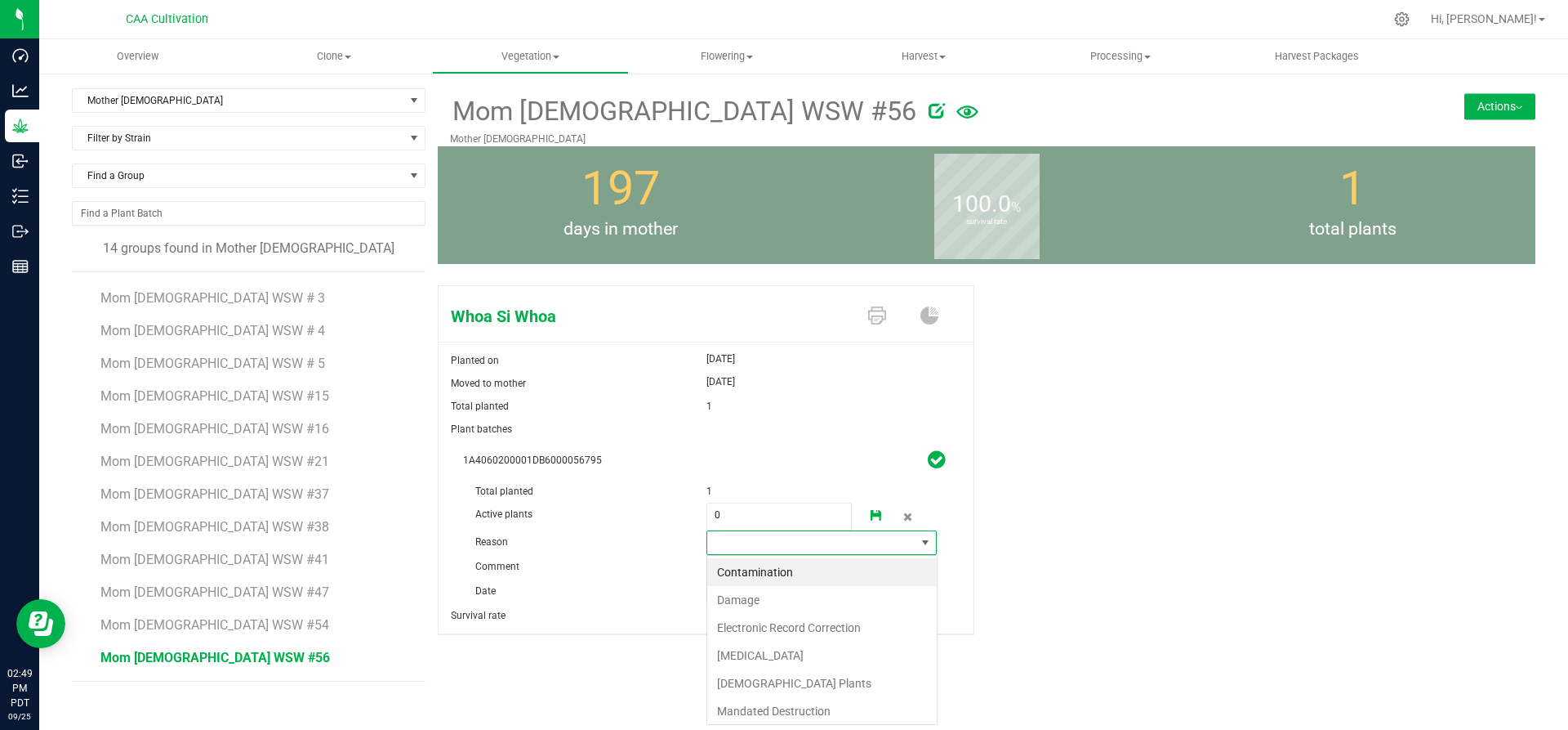
scroll to position [24, 231]
click at [797, 652] on li "Failure to Thrive" at bounding box center [822, 655] width 230 height 28
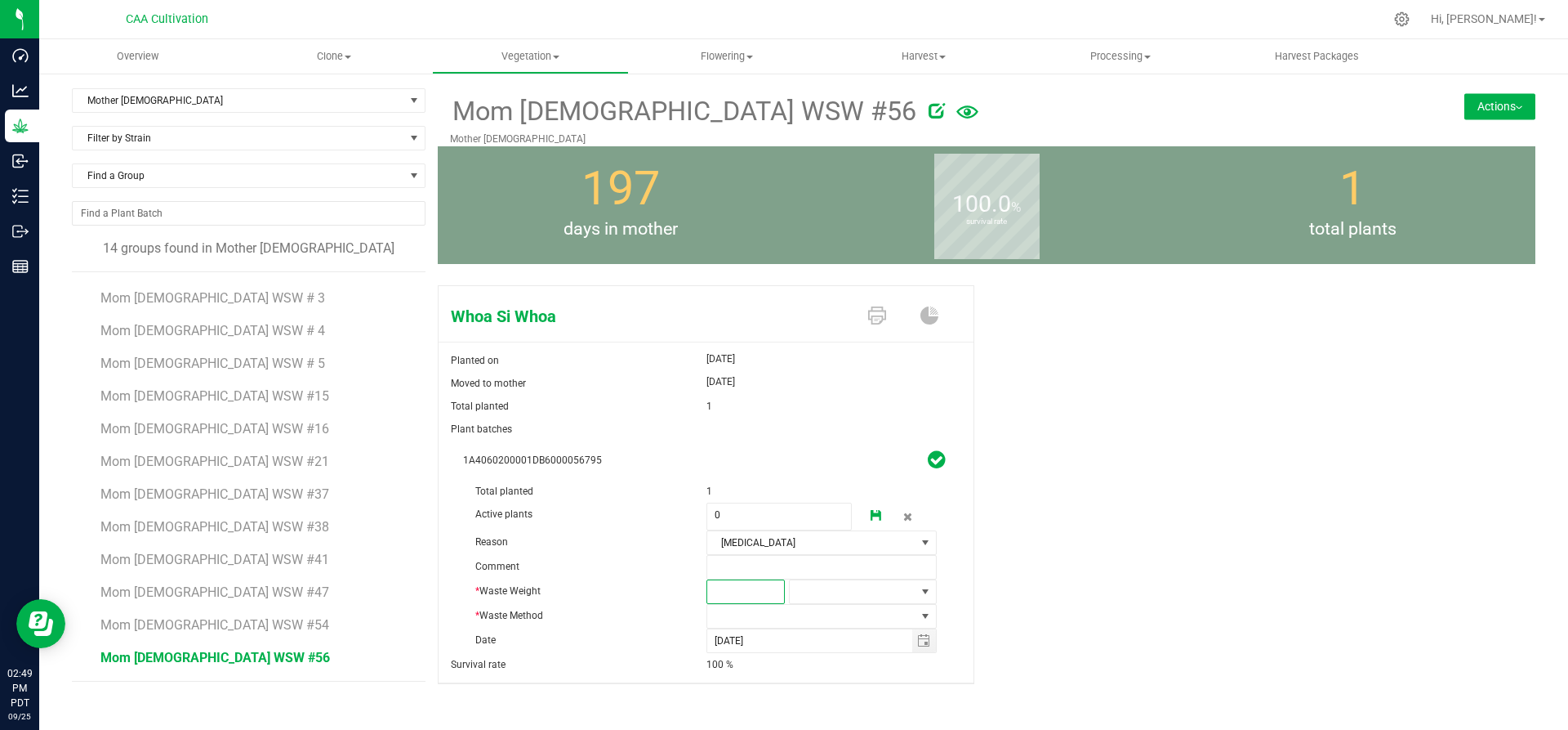
click at [766, 593] on span at bounding box center [745, 591] width 78 height 24
type input "3"
type input "3.0000"
click at [823, 586] on span at bounding box center [852, 591] width 125 height 23
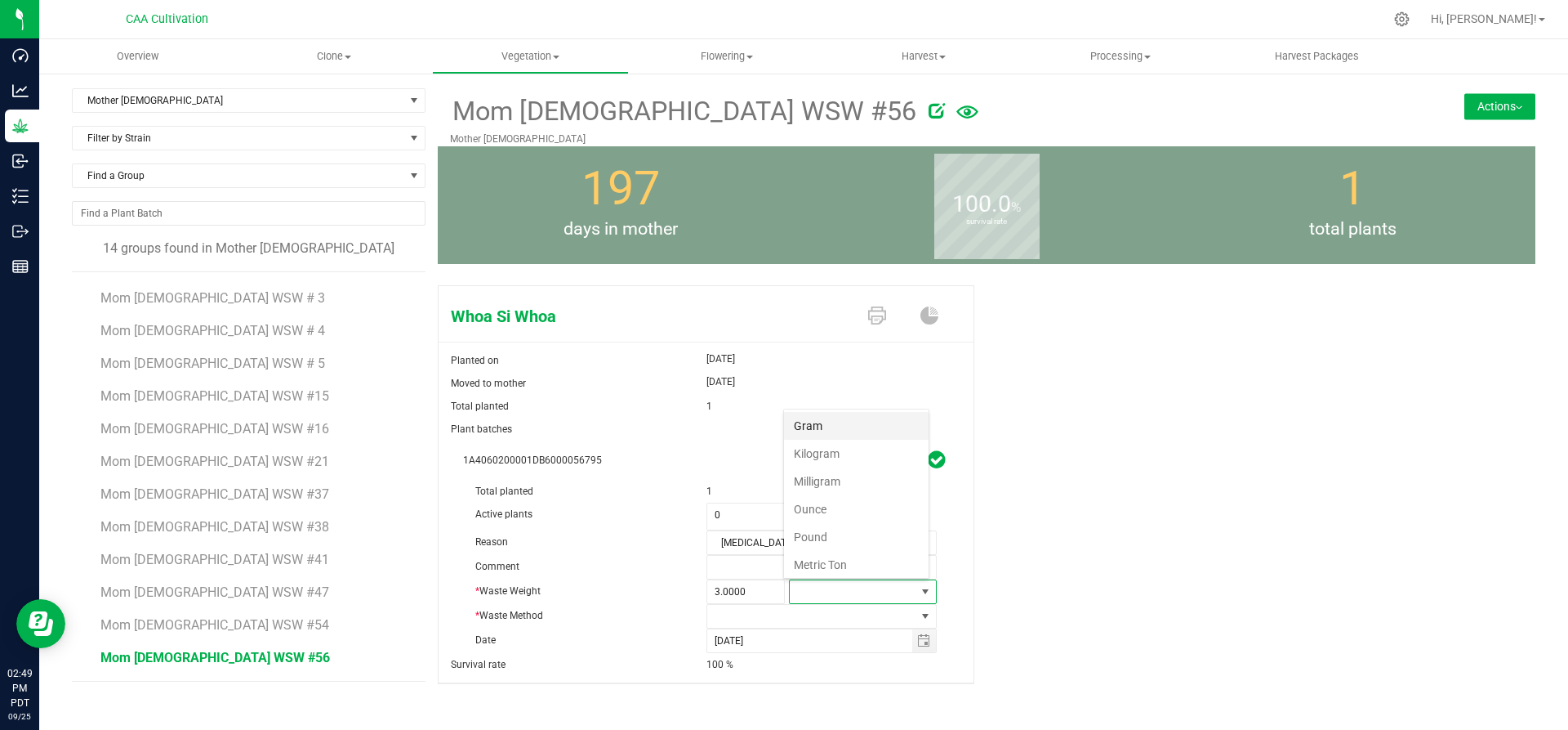
click at [832, 419] on li "Gram" at bounding box center [856, 426] width 145 height 28
click at [811, 618] on span at bounding box center [811, 616] width 209 height 23
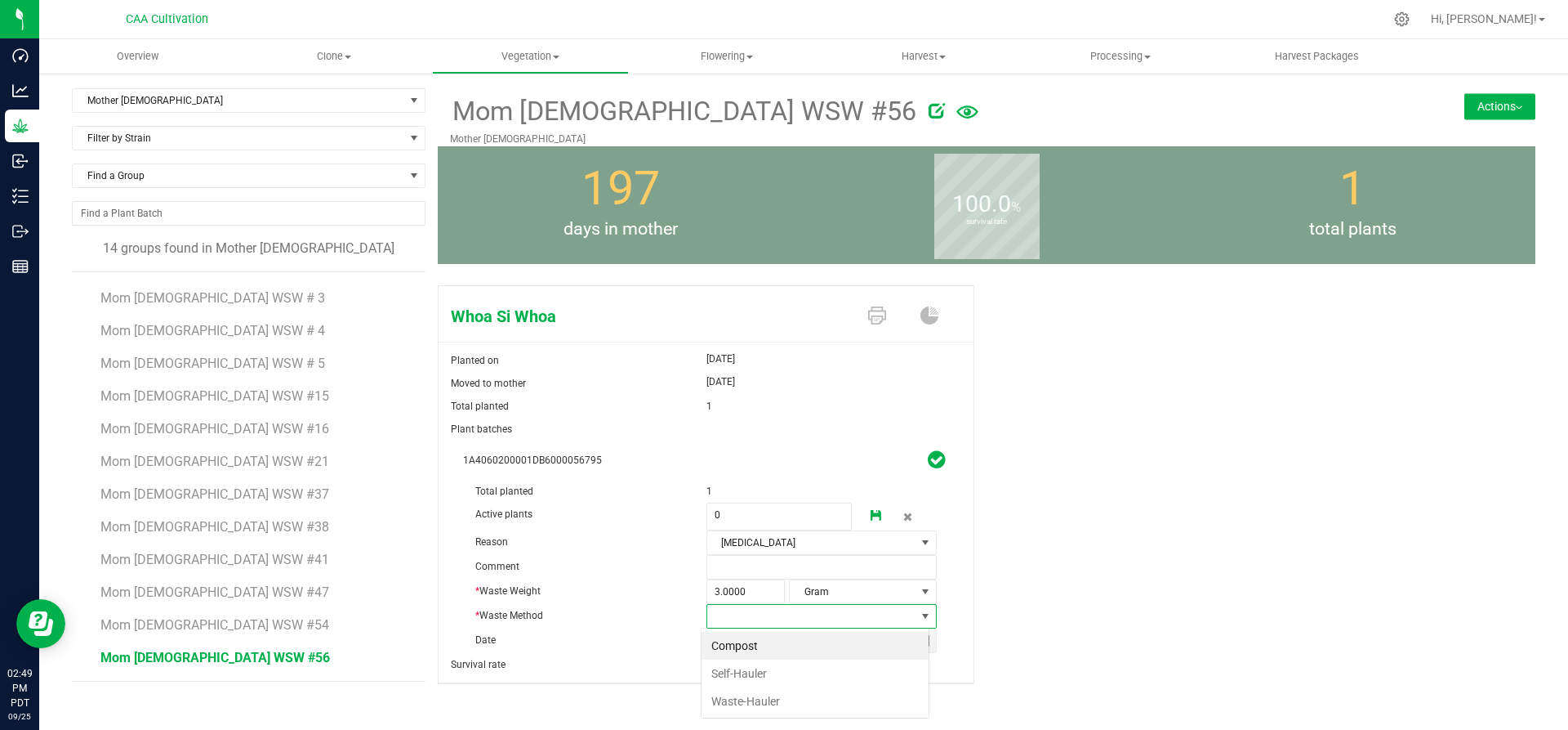
scroll to position [24, 228]
click at [757, 642] on li "Compost" at bounding box center [815, 646] width 227 height 28
click at [871, 515] on icon at bounding box center [876, 515] width 11 height 11
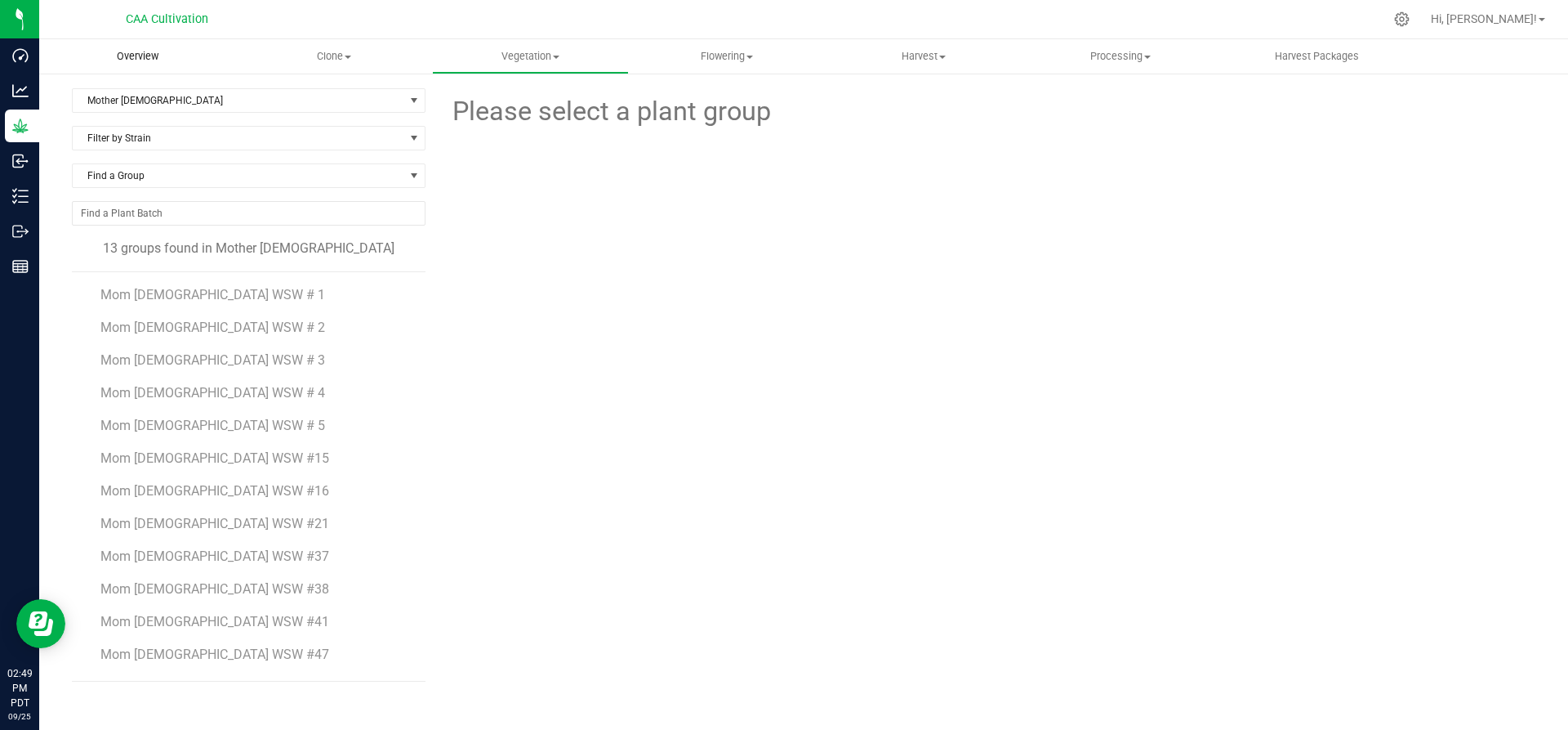
click at [138, 56] on span "Overview" at bounding box center [138, 56] width 85 height 15
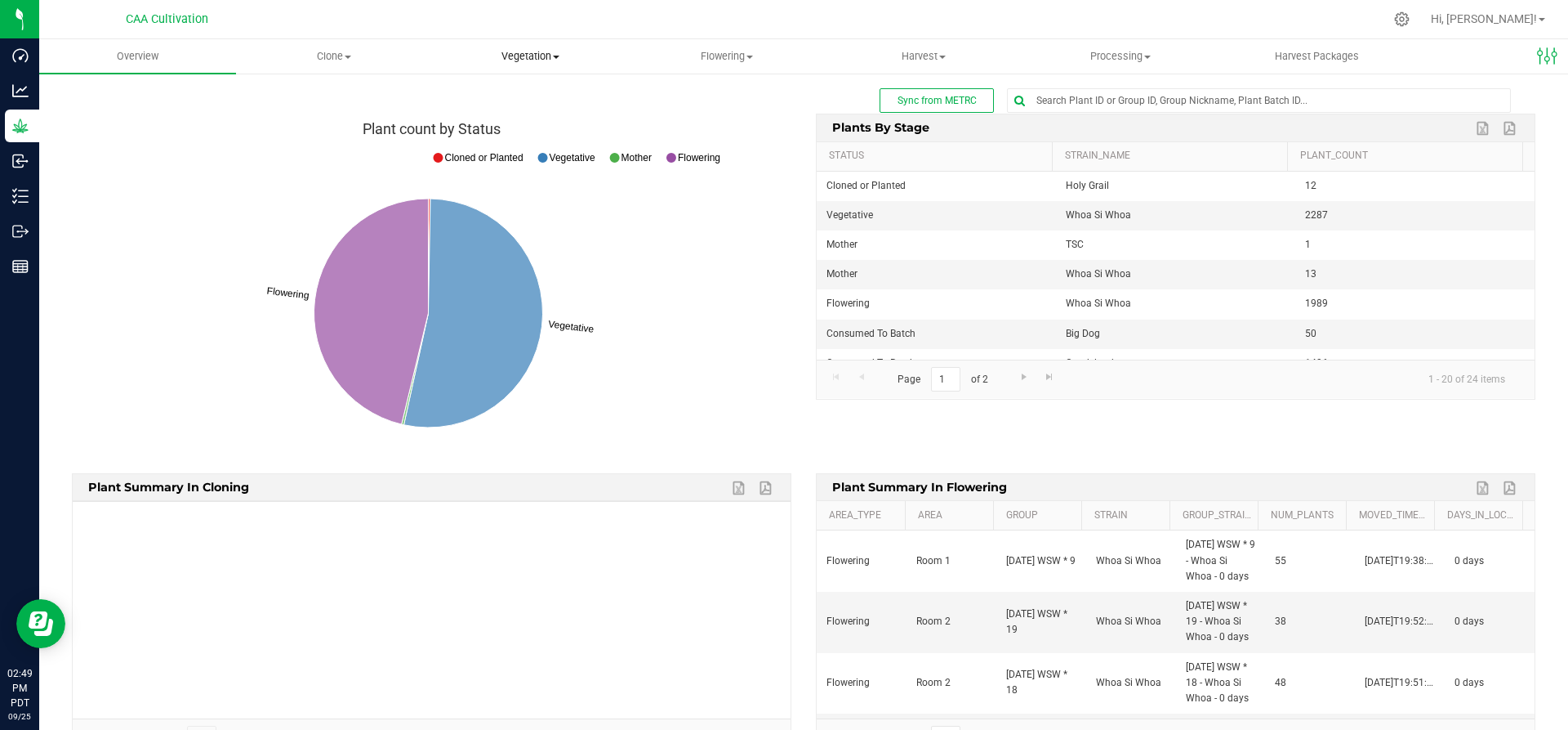
click at [531, 47] on uib-tab-heading "Vegetation Veg groups Veg plant batches Mother groups Mother plant batches Appl…" at bounding box center [530, 57] width 195 height 33
click at [515, 139] on span "Mother groups" at bounding box center [493, 138] width 122 height 14
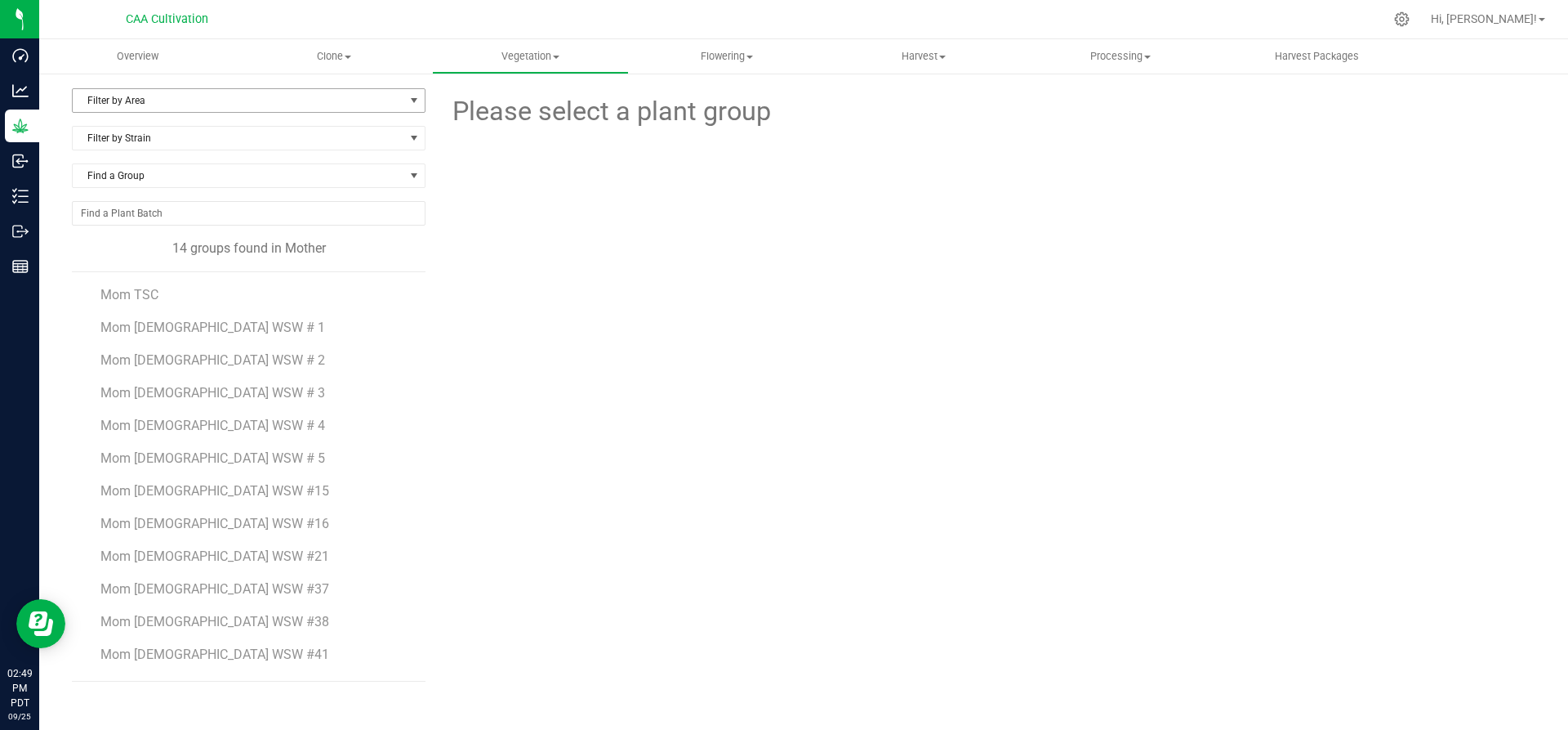
click at [147, 105] on span "Filter by Area" at bounding box center [238, 100] width 332 height 23
click at [128, 172] on li "Mother 2" at bounding box center [248, 177] width 352 height 24
click at [172, 656] on span "Mom 2 WSW #47" at bounding box center [215, 654] width 230 height 16
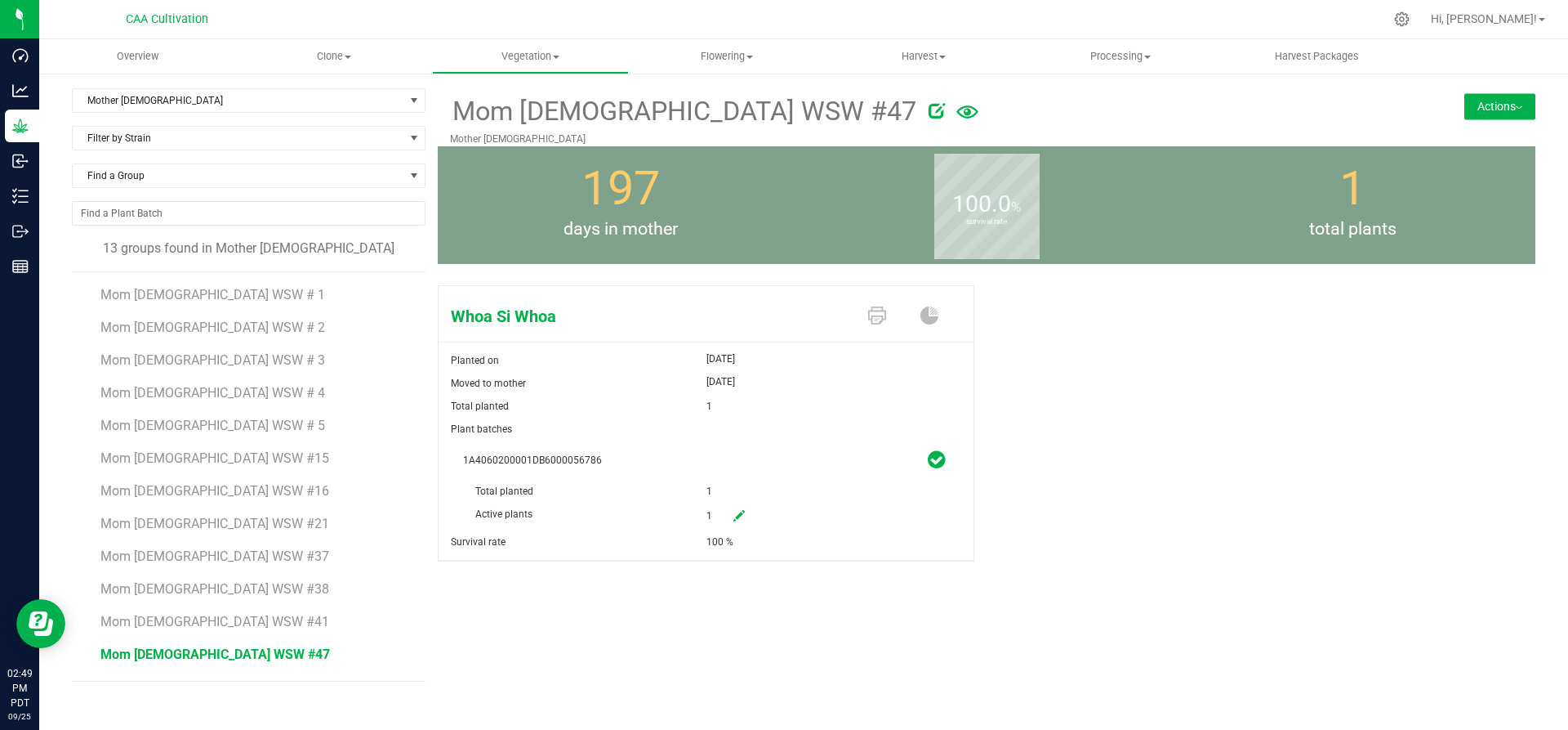
click at [750, 505] on link at bounding box center [739, 517] width 33 height 28
drag, startPoint x: 730, startPoint y: 516, endPoint x: 707, endPoint y: 514, distance: 23.1
click at [707, 514] on span "1 1" at bounding box center [779, 517] width 146 height 28
type input "0"
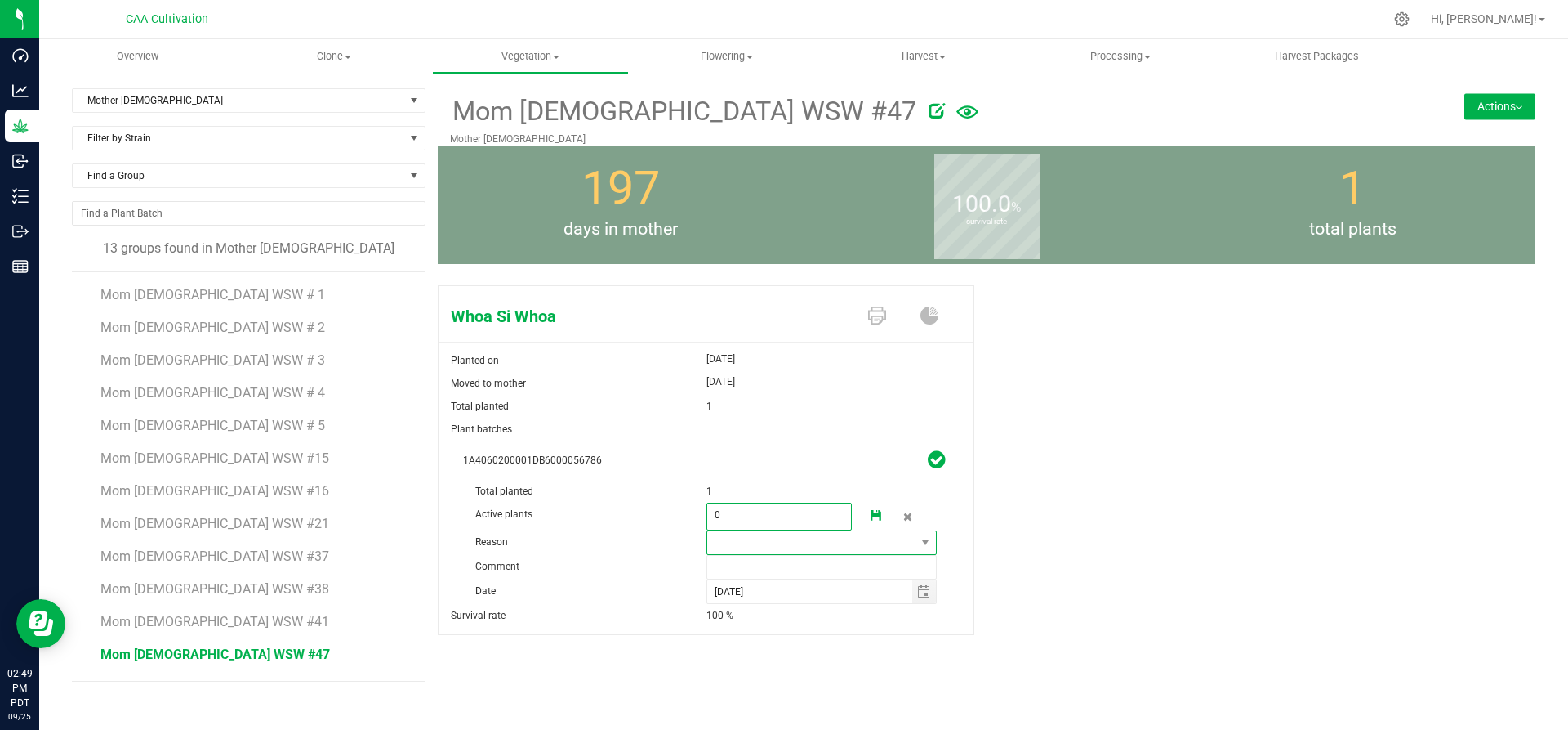
type input "0"
click at [738, 539] on span at bounding box center [811, 543] width 209 height 23
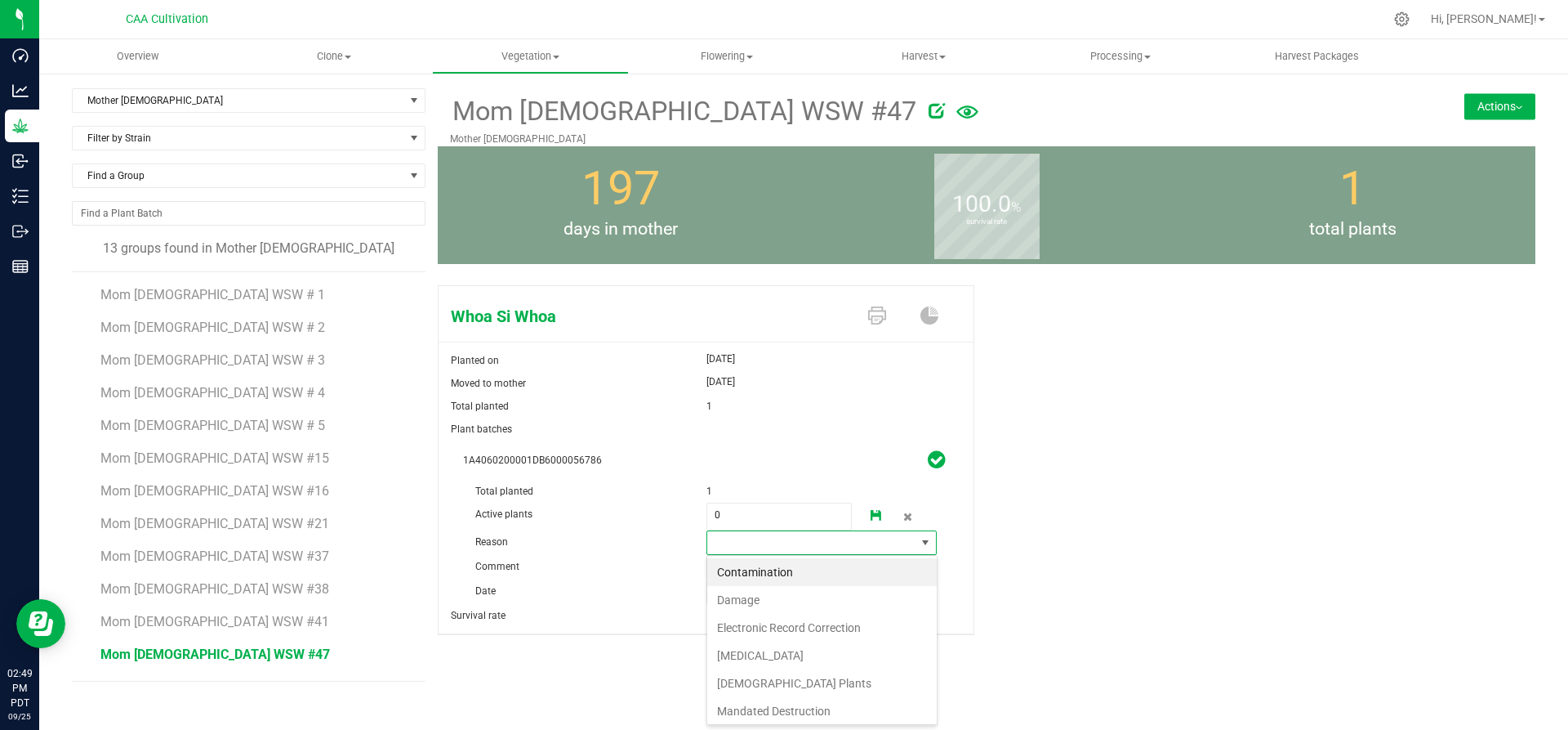
scroll to position [24, 231]
click at [741, 647] on li "Failure to Thrive" at bounding box center [822, 655] width 230 height 28
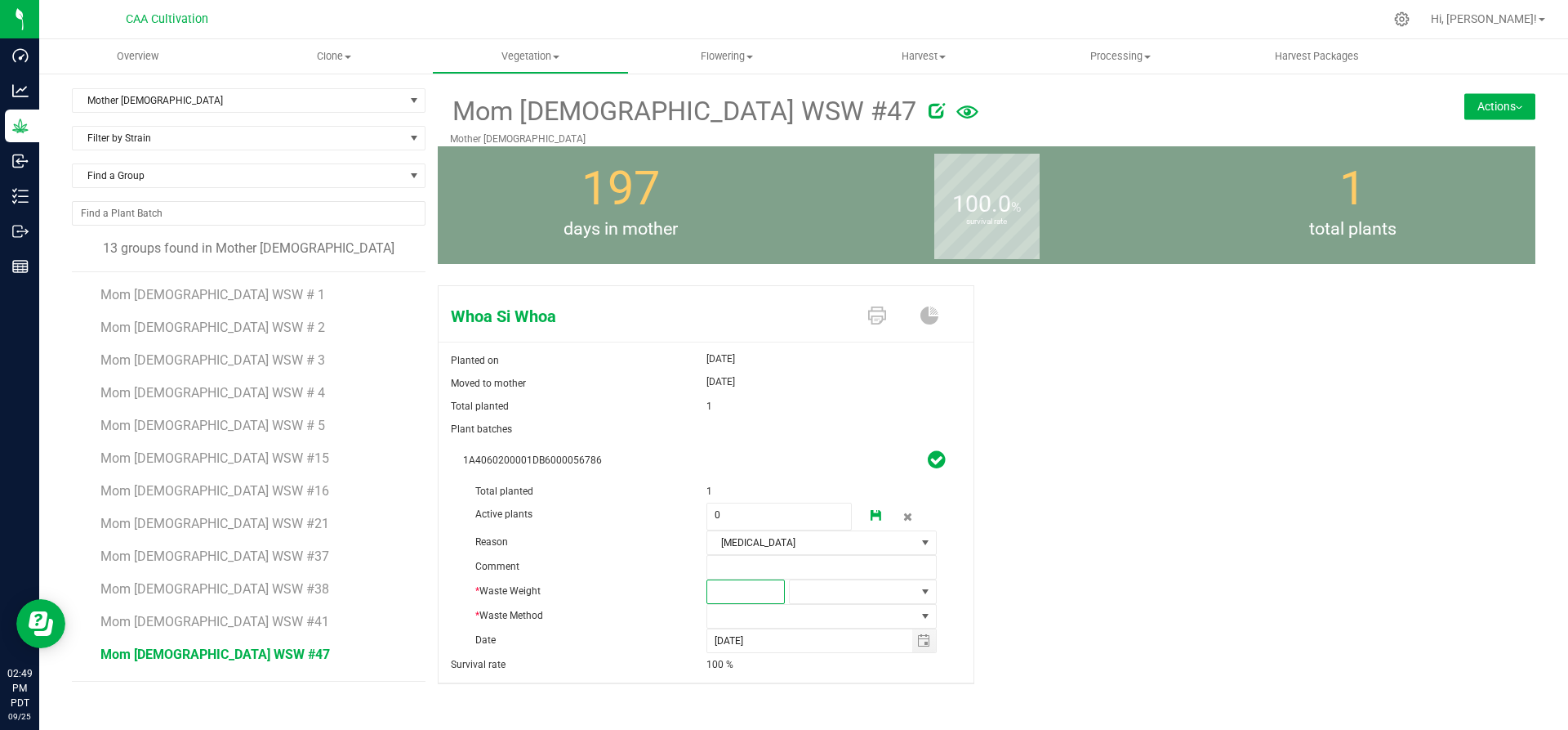
click at [749, 589] on span at bounding box center [745, 591] width 78 height 24
type input "3"
type input "3.0000"
click at [804, 588] on span at bounding box center [852, 591] width 125 height 23
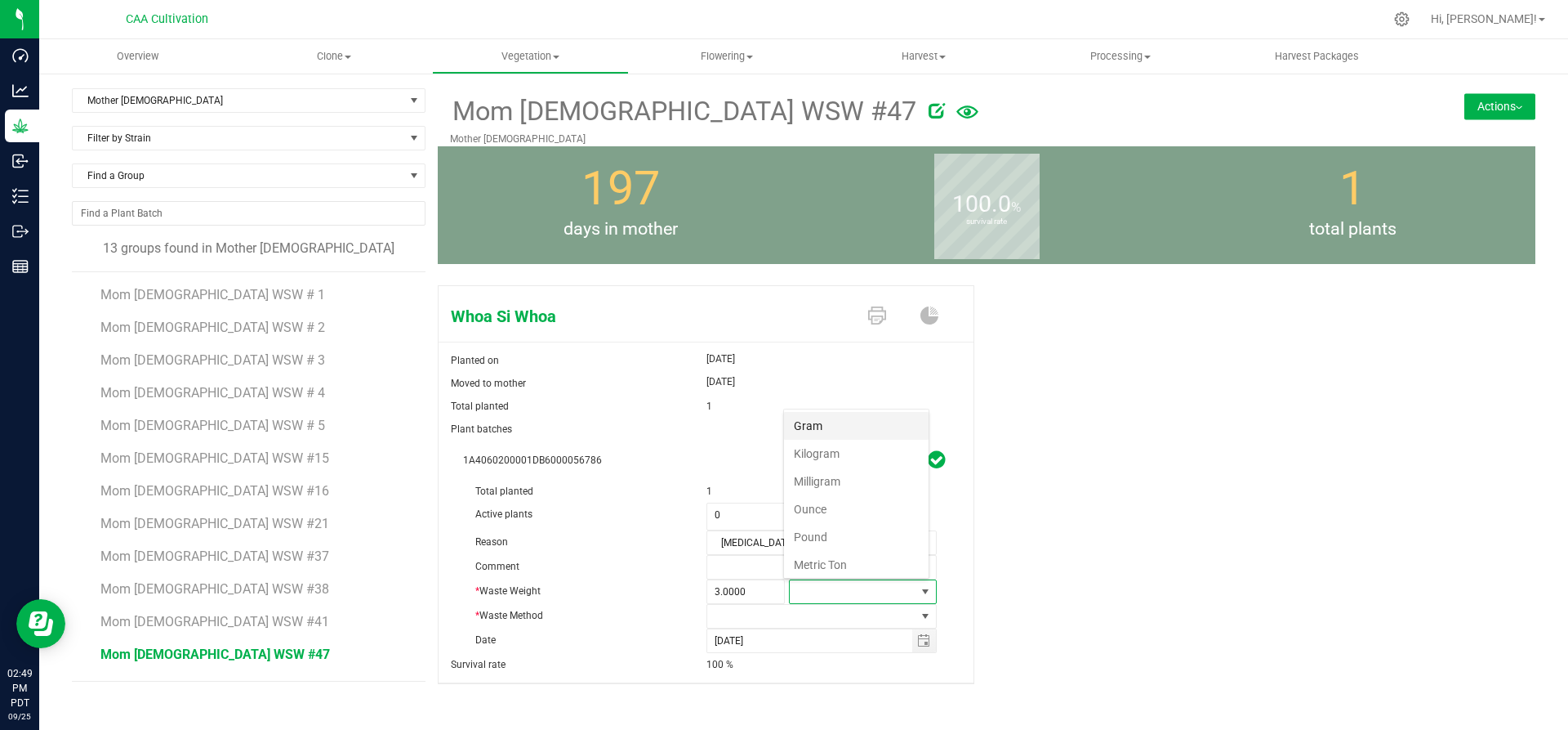
click at [820, 419] on li "Gram" at bounding box center [856, 426] width 145 height 28
click at [790, 612] on span at bounding box center [811, 616] width 209 height 23
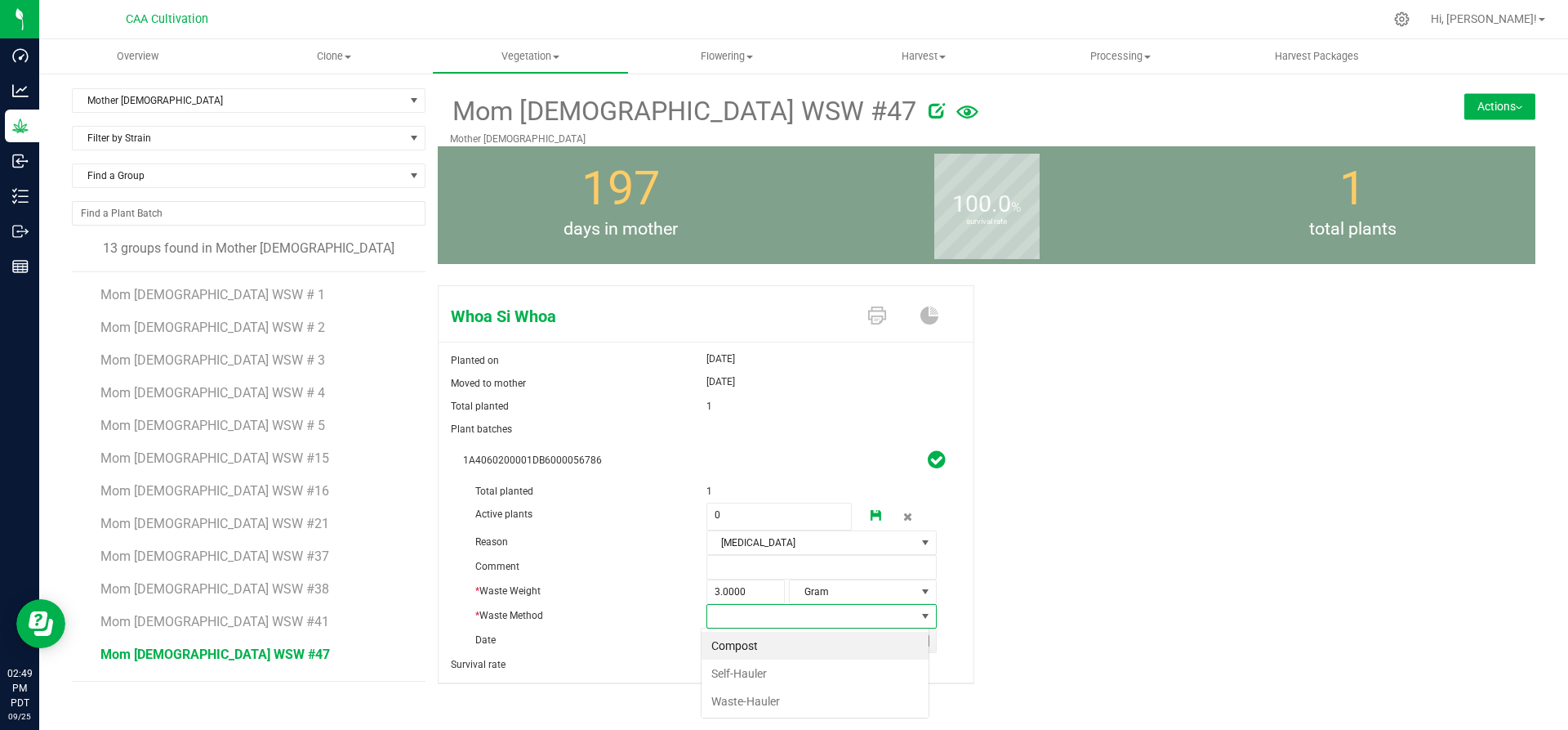
scroll to position [24, 228]
click at [750, 639] on li "Compost" at bounding box center [815, 646] width 227 height 28
click at [874, 507] on link at bounding box center [877, 517] width 33 height 28
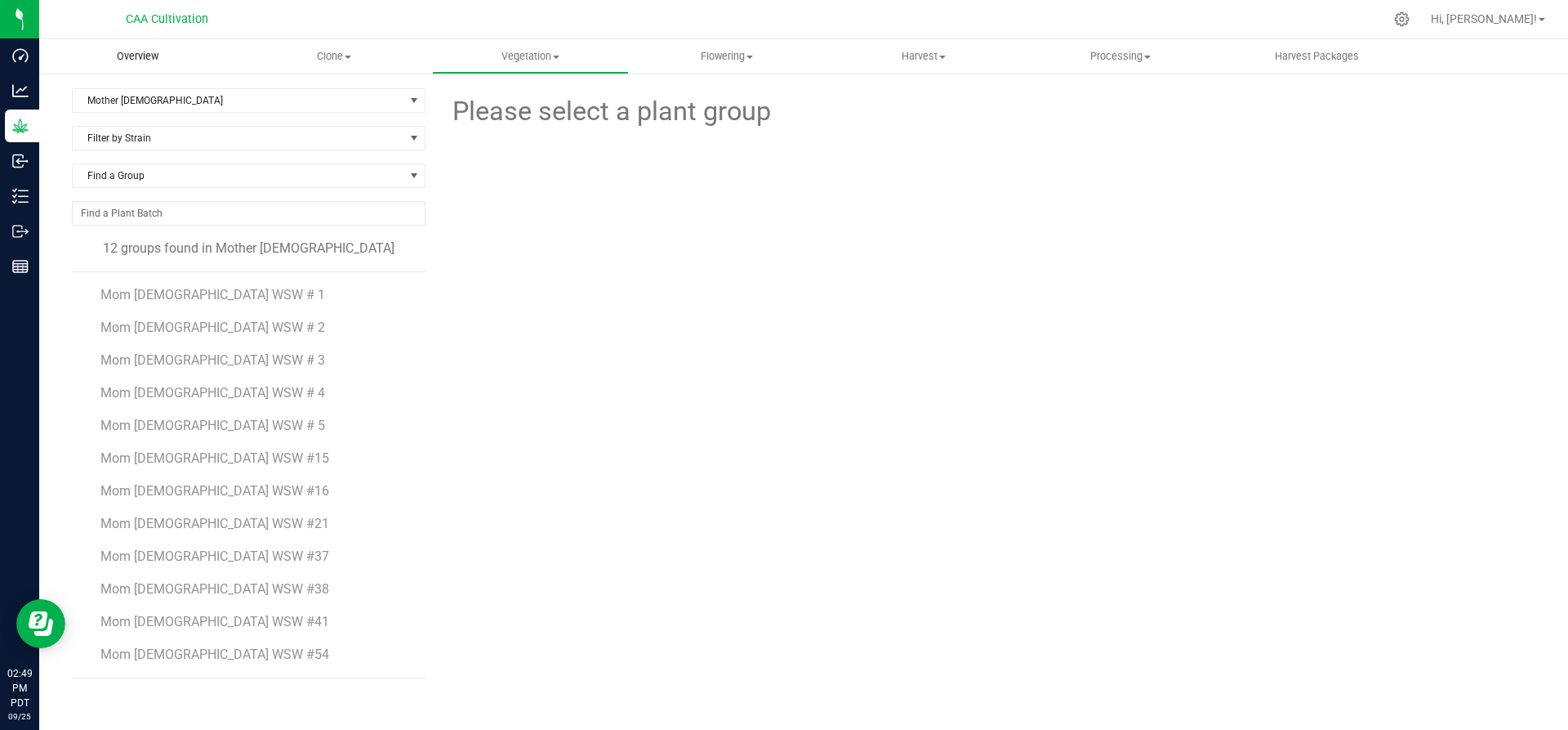
click at [141, 53] on span "Overview" at bounding box center [138, 56] width 85 height 15
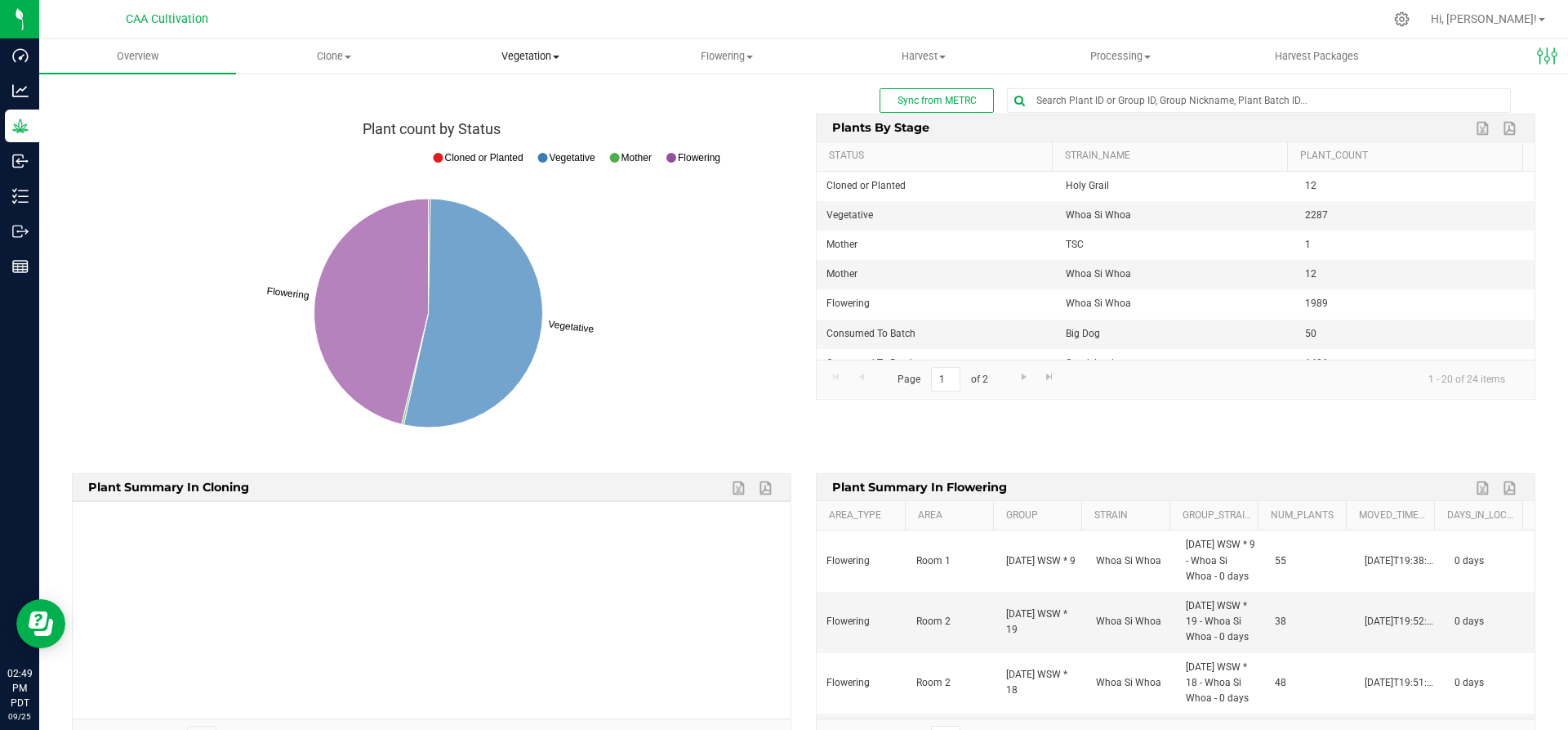
click at [523, 54] on span "Vegetation" at bounding box center [530, 56] width 195 height 15
click at [511, 132] on span "Mother groups" at bounding box center [493, 138] width 122 height 14
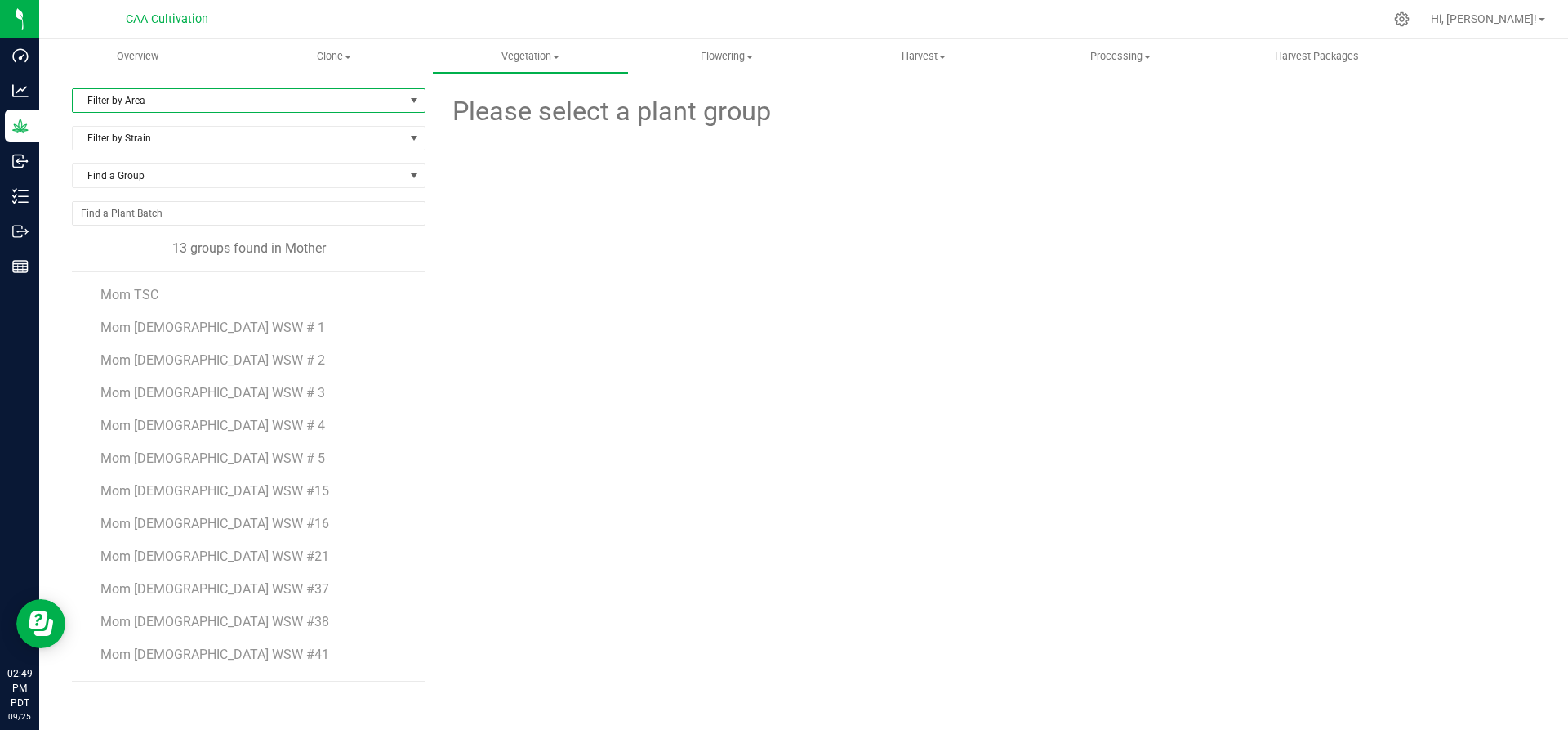
click at [154, 98] on span "Filter by Area" at bounding box center [238, 100] width 332 height 23
click at [131, 175] on li "Mother 2" at bounding box center [248, 177] width 352 height 24
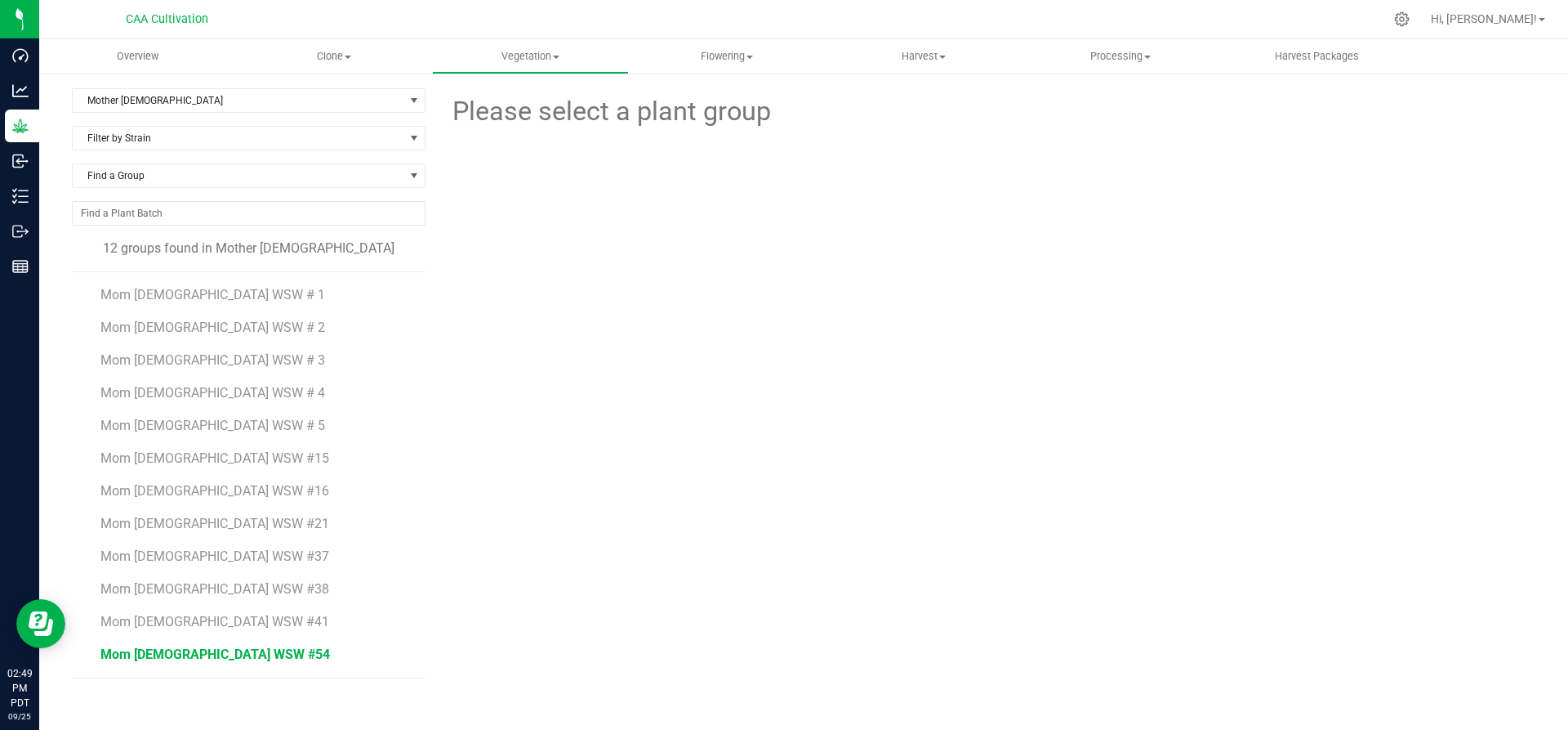
click at [178, 646] on span "Mom 2 WSW #54" at bounding box center [215, 654] width 230 height 16
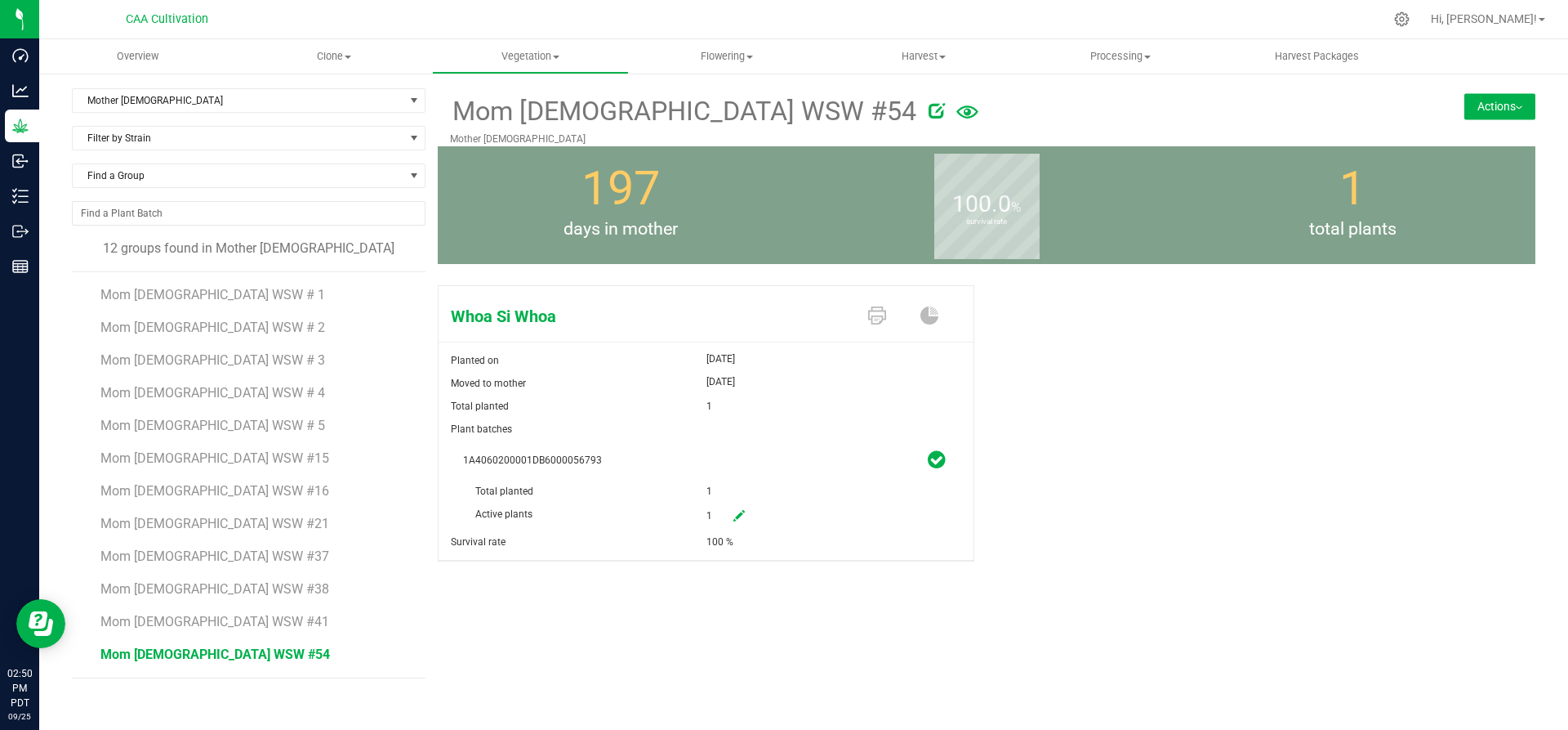
drag, startPoint x: 732, startPoint y: 510, endPoint x: 746, endPoint y: 512, distance: 14.1
click at [746, 512] on link at bounding box center [739, 517] width 33 height 28
drag, startPoint x: 771, startPoint y: 513, endPoint x: 694, endPoint y: 512, distance: 77.0
click at [694, 480] on div "Active plants 1 1" at bounding box center [706, 480] width 486 height 0
type input "0"
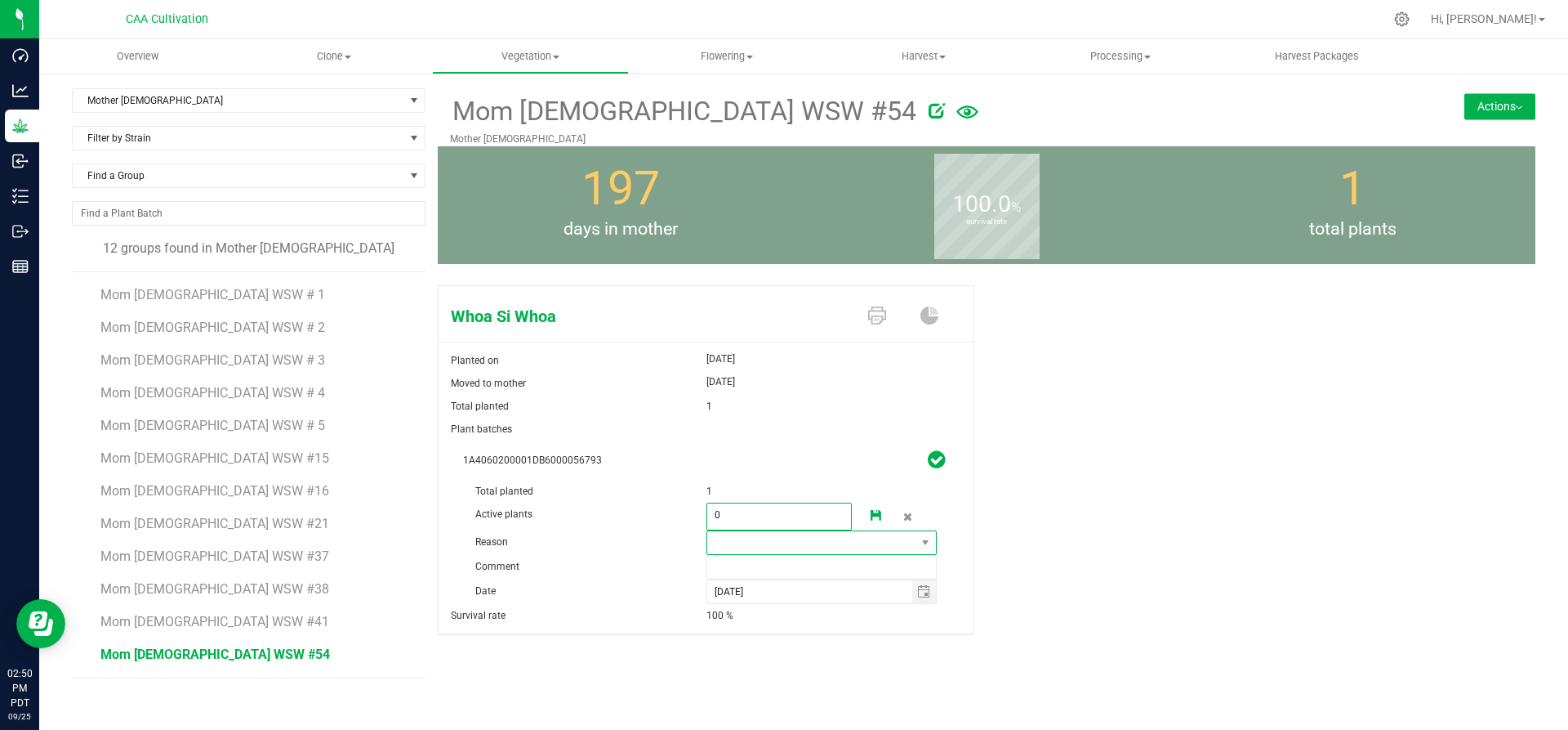
type input "0"
click at [754, 544] on span at bounding box center [811, 543] width 209 height 23
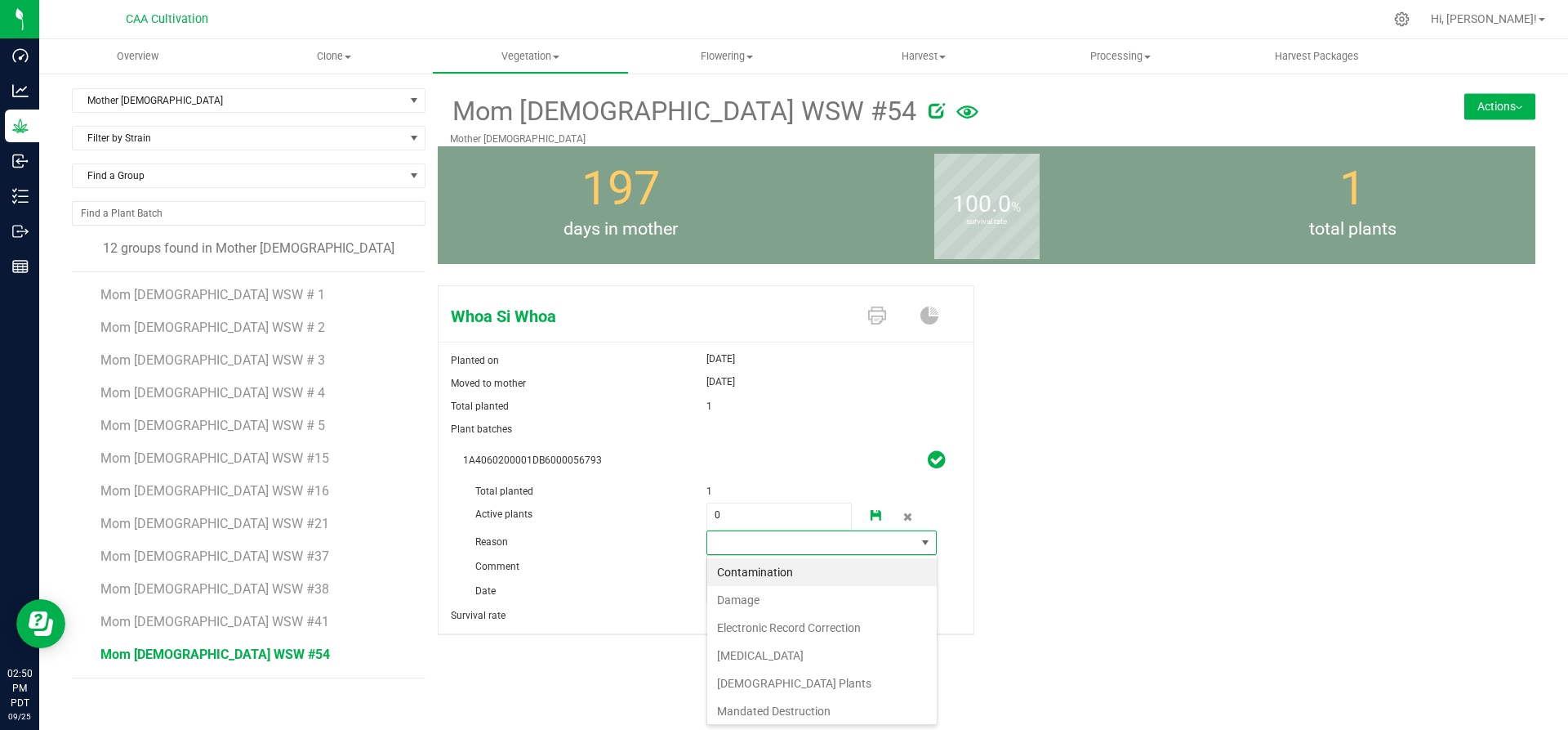
scroll to position [24, 231]
click at [757, 647] on li "Failure to Thrive" at bounding box center [822, 655] width 230 height 28
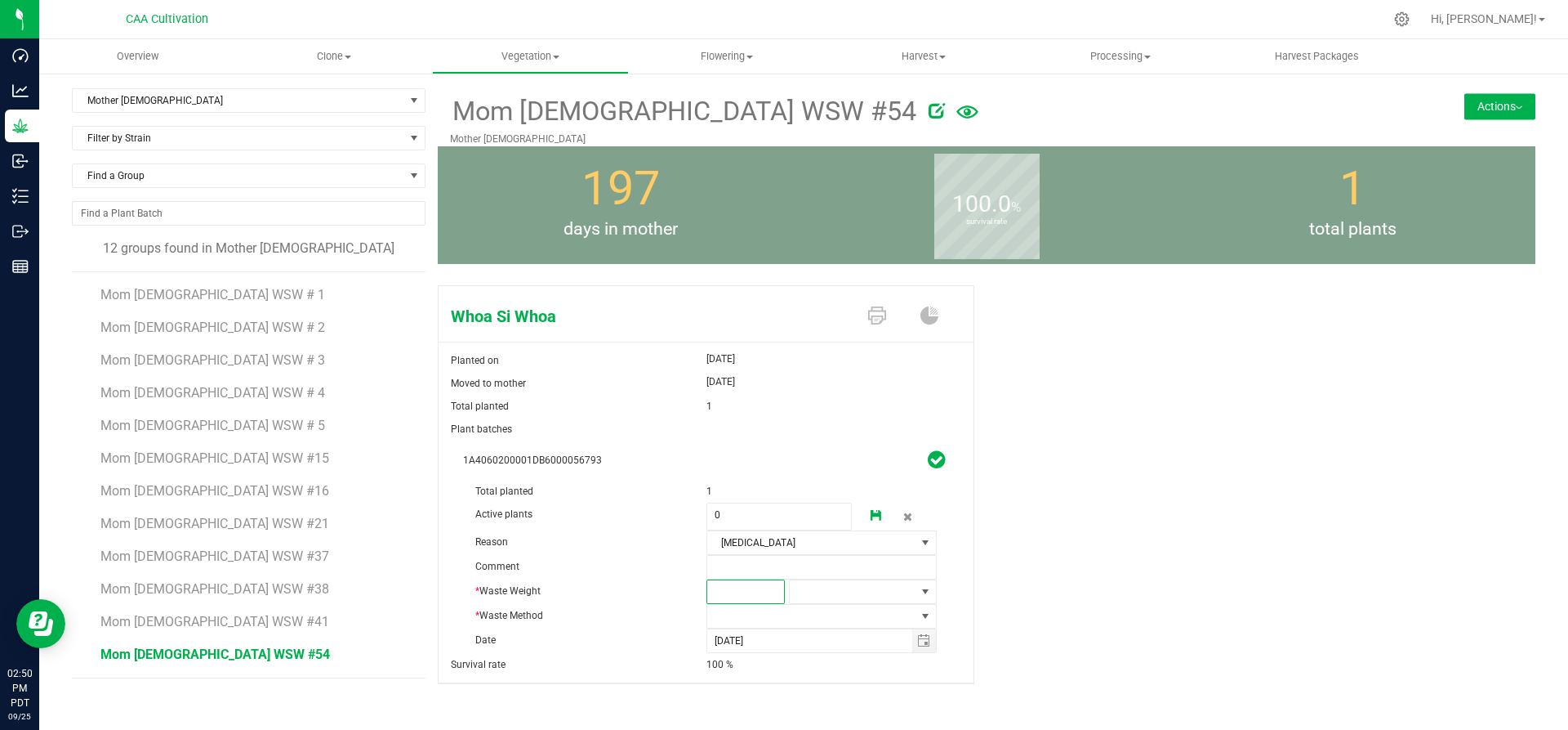
click at [757, 593] on span at bounding box center [745, 591] width 78 height 24
type input "3"
type input "3.0000"
click at [825, 586] on span at bounding box center [852, 591] width 125 height 23
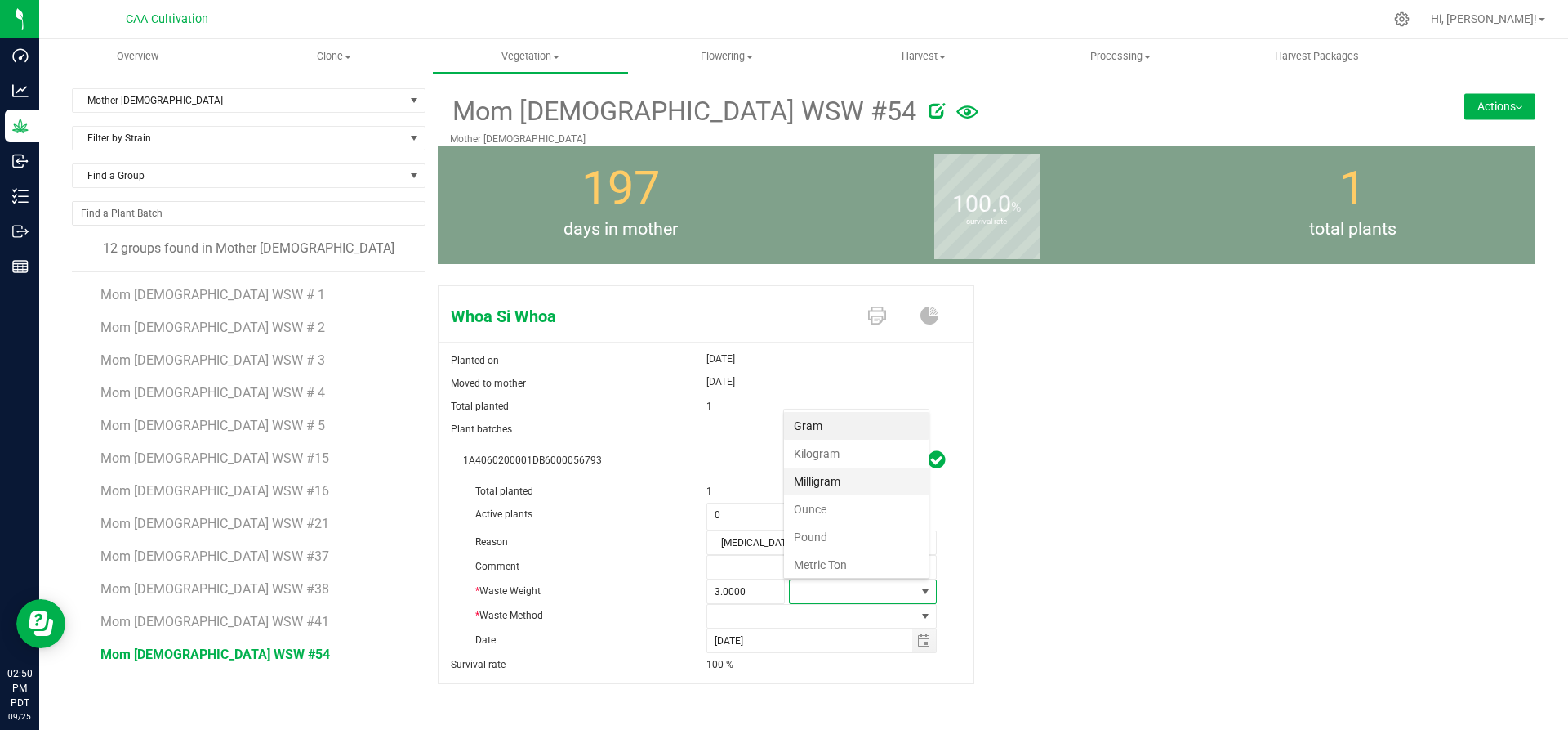
scroll to position [24, 145]
click at [846, 428] on li "Gram" at bounding box center [856, 426] width 145 height 28
click at [777, 614] on span at bounding box center [811, 616] width 209 height 23
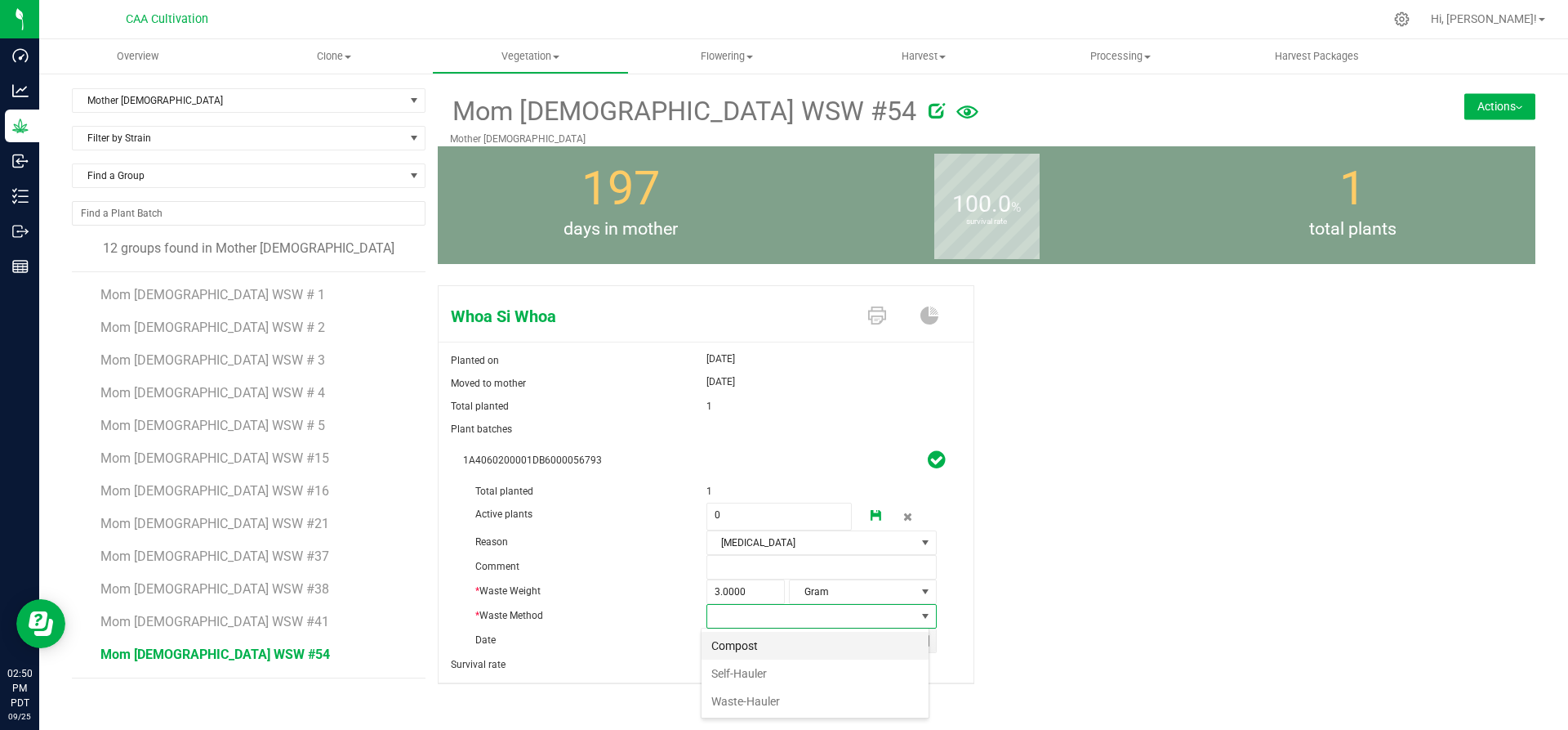
scroll to position [24, 228]
click at [751, 642] on li "Compost" at bounding box center [815, 646] width 227 height 28
click at [871, 510] on icon at bounding box center [876, 515] width 11 height 11
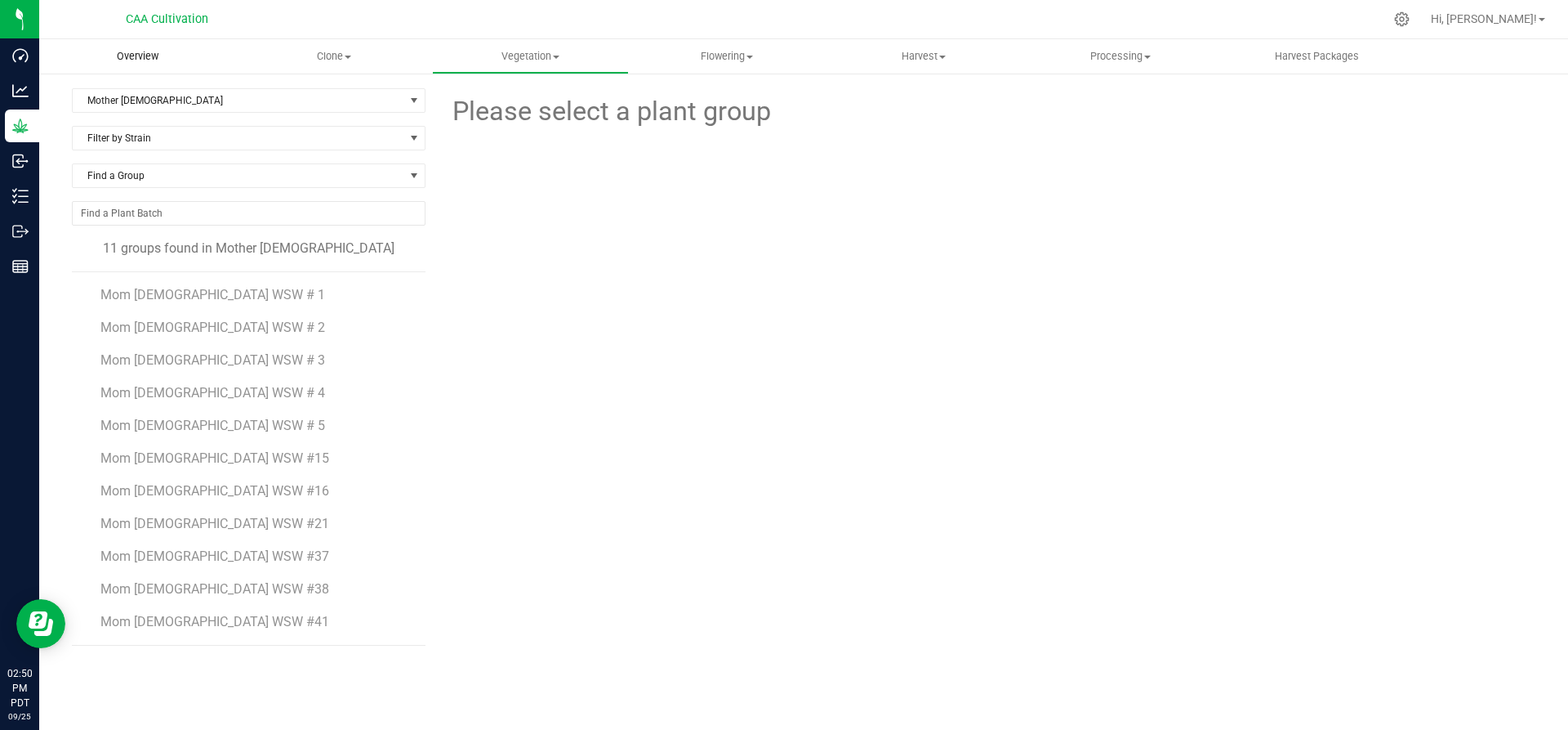
click at [138, 51] on span "Overview" at bounding box center [138, 56] width 85 height 15
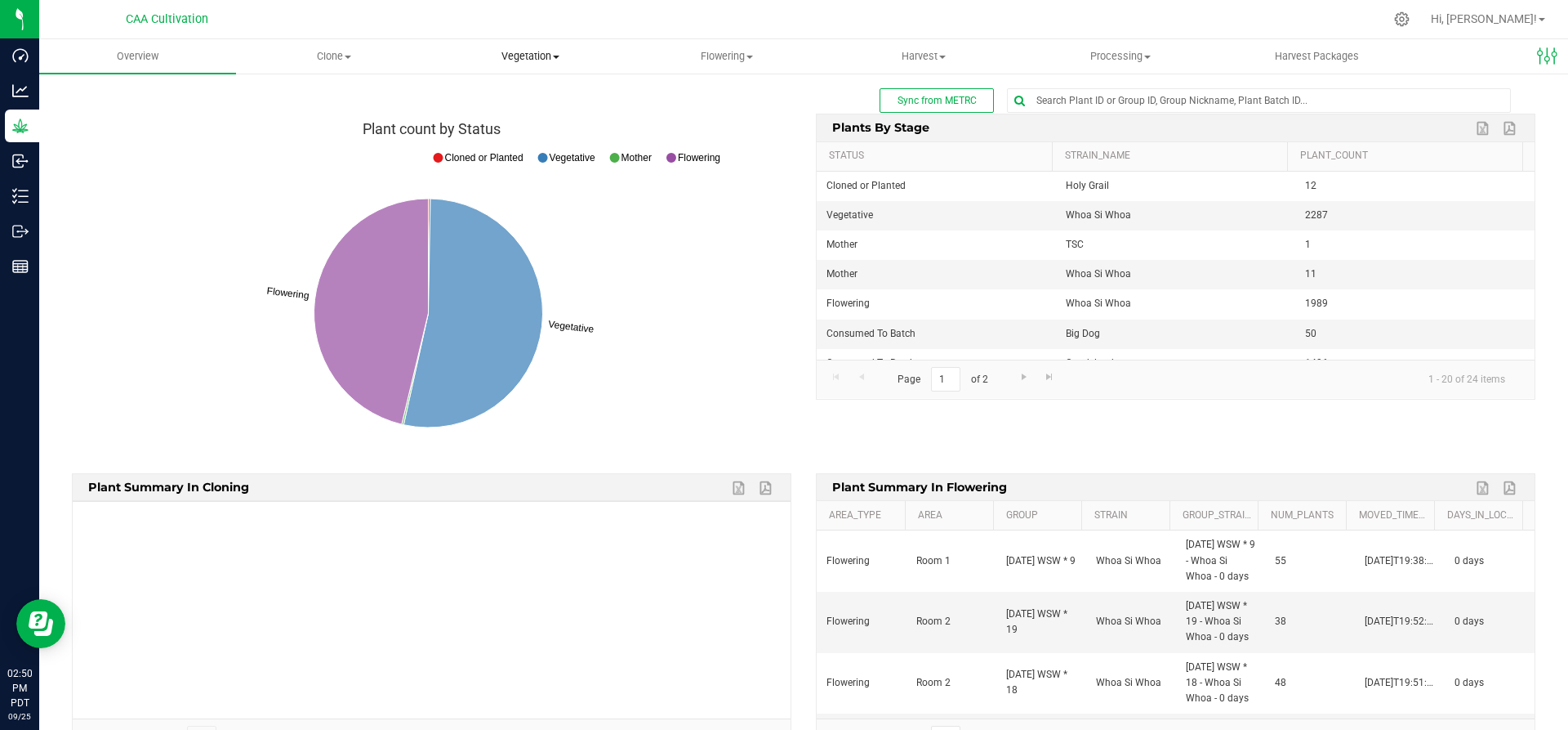
click at [542, 51] on span "Vegetation" at bounding box center [530, 56] width 195 height 15
click at [517, 132] on span "Mother groups" at bounding box center [493, 138] width 122 height 14
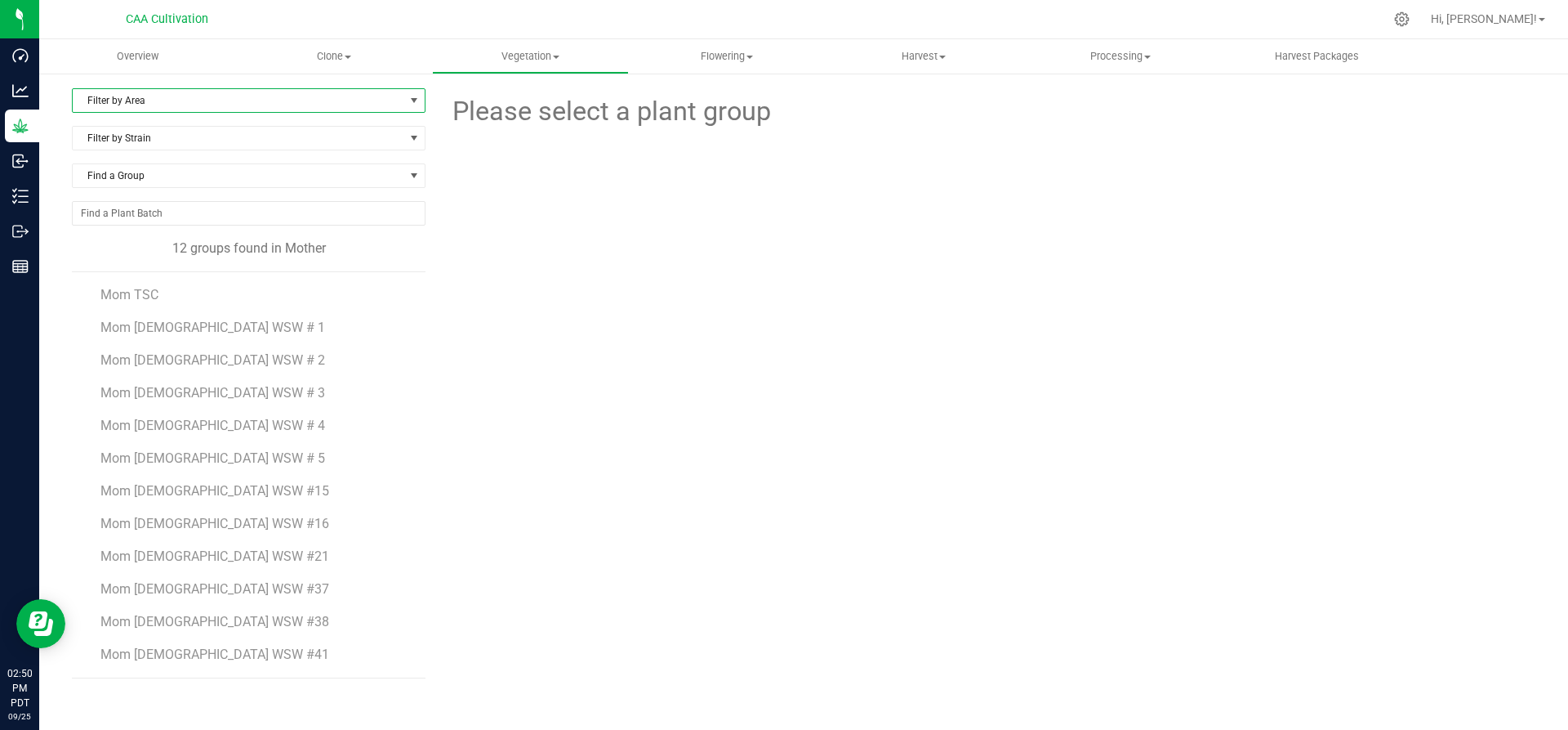
click at [165, 103] on span "Filter by Area" at bounding box center [238, 100] width 332 height 23
click at [162, 178] on li "Mother 2" at bounding box center [248, 177] width 352 height 24
drag, startPoint x: 185, startPoint y: 615, endPoint x: 204, endPoint y: 605, distance: 21.5
click at [191, 612] on li "Mom 2 WSW #41" at bounding box center [257, 622] width 313 height 46
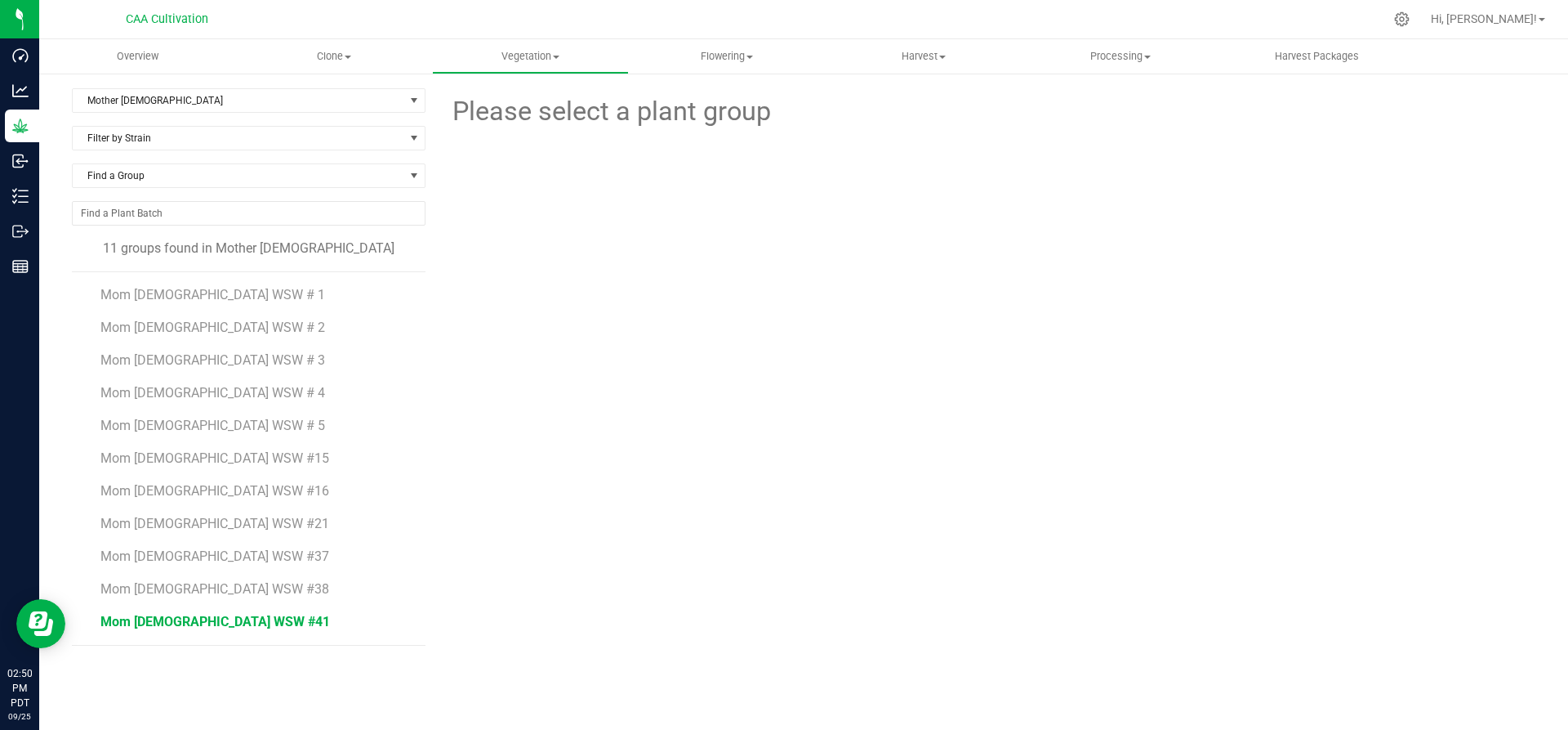
click at [125, 625] on span "Mom 2 WSW #41" at bounding box center [215, 621] width 230 height 16
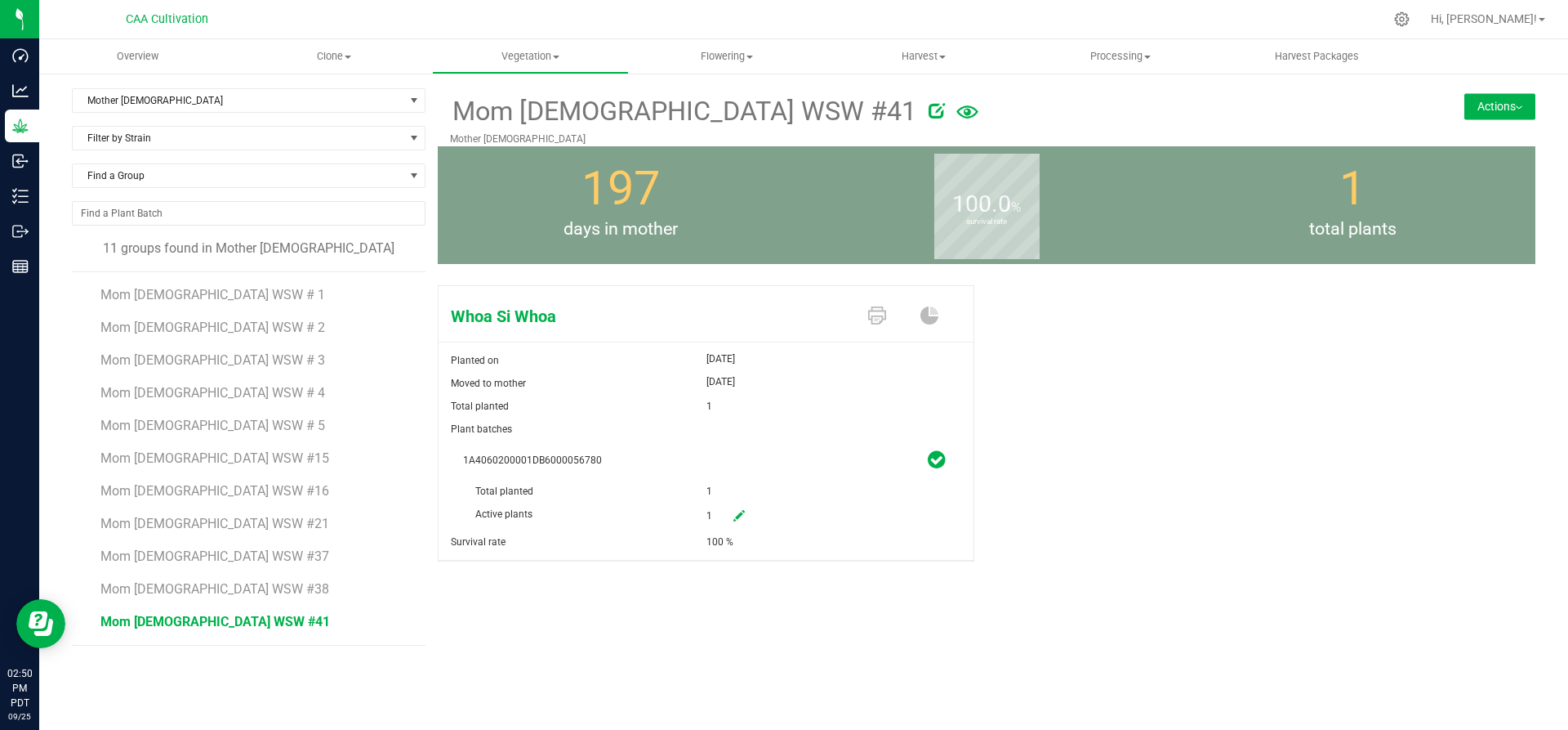
click at [735, 520] on icon at bounding box center [738, 515] width 11 height 11
drag, startPoint x: 735, startPoint y: 520, endPoint x: 701, endPoint y: 511, distance: 35.2
click at [702, 480] on div "Active plants 1 1" at bounding box center [706, 480] width 486 height 0
type input "0"
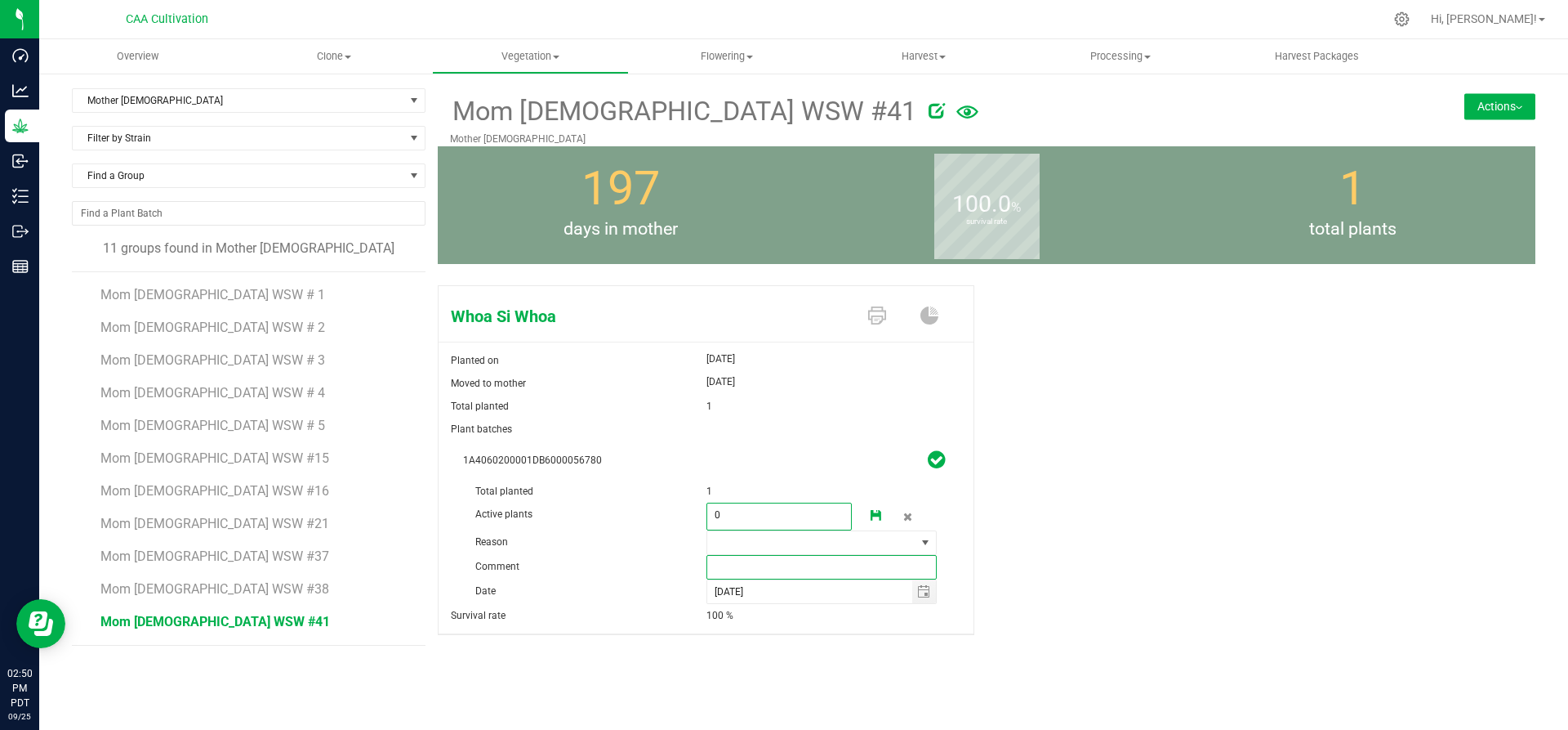
type input "0"
click at [725, 562] on input "text" at bounding box center [821, 567] width 231 height 24
click at [744, 544] on span at bounding box center [811, 543] width 209 height 23
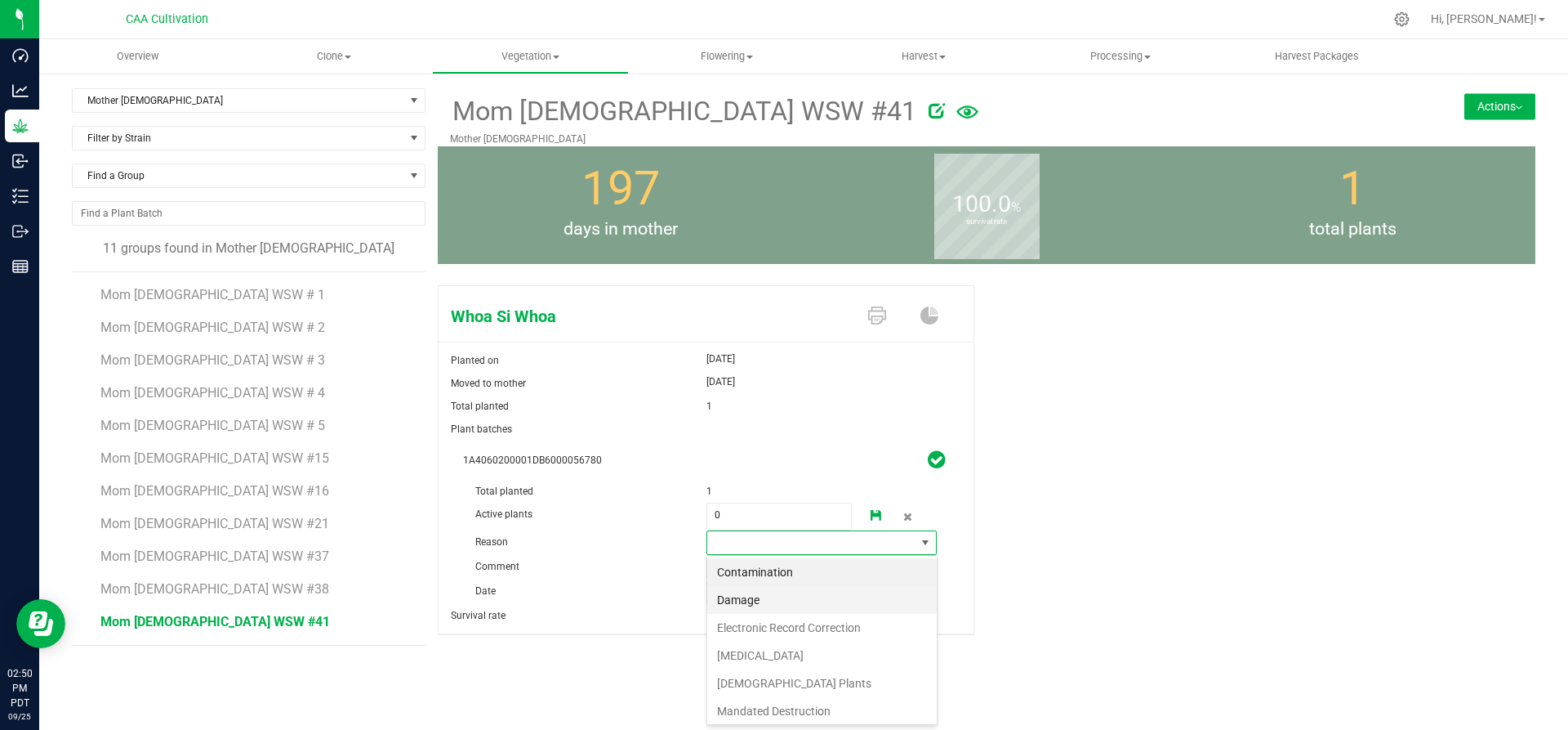
scroll to position [24, 231]
click at [744, 652] on li "Failure to Thrive" at bounding box center [822, 655] width 230 height 28
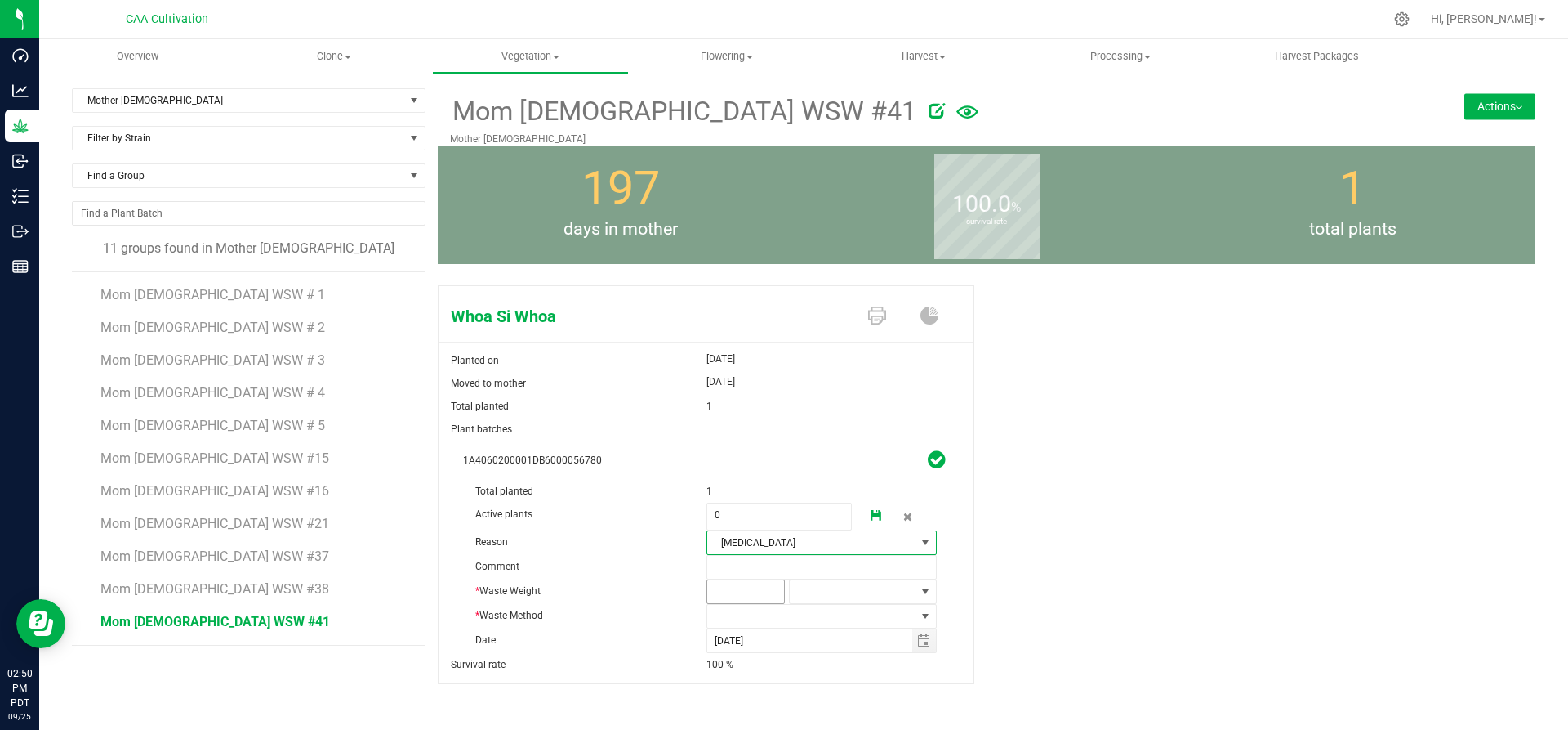
click at [745, 590] on span at bounding box center [745, 591] width 78 height 24
type input "3"
type input "3.0000"
click at [824, 588] on span at bounding box center [852, 591] width 125 height 23
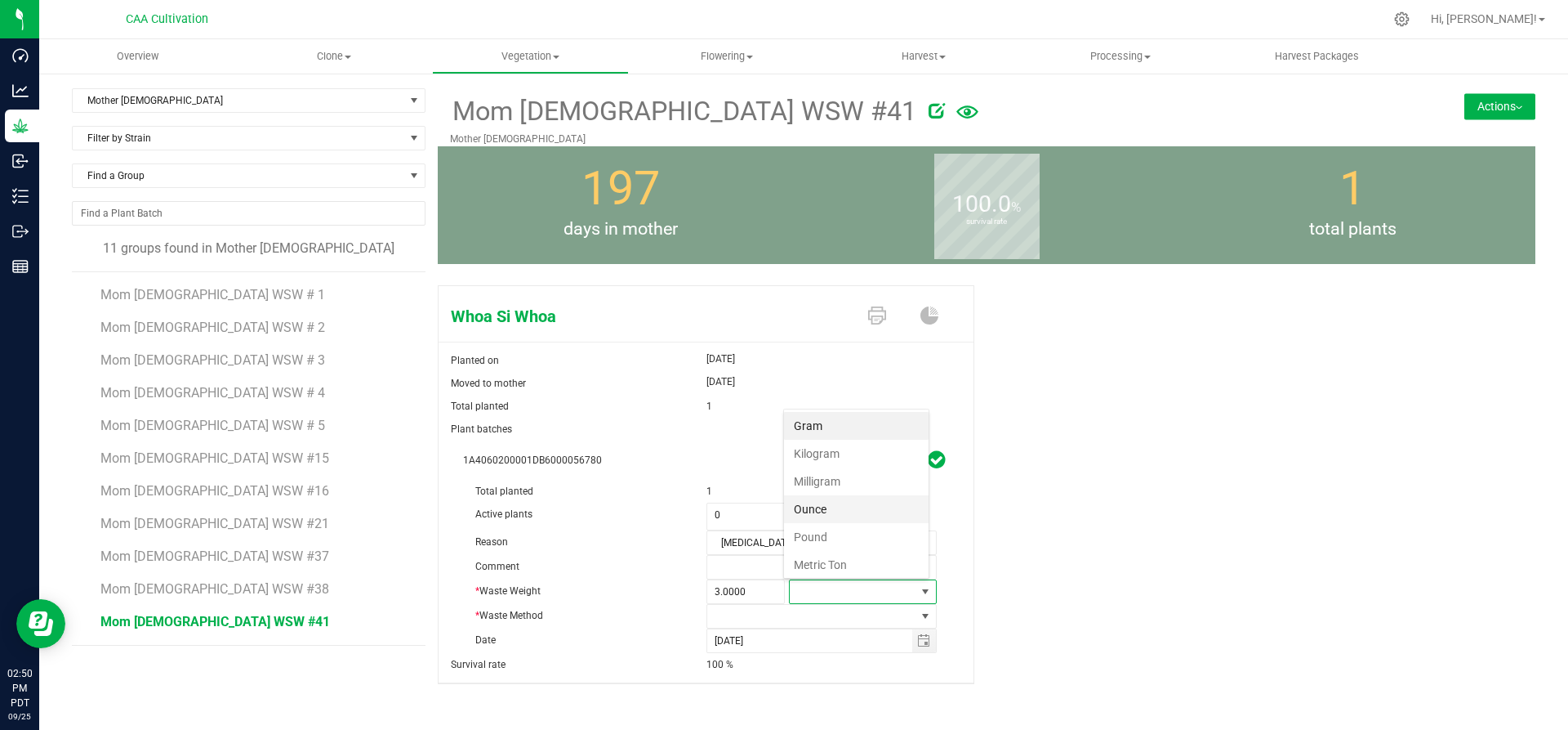
scroll to position [24, 145]
click at [822, 420] on li "Gram" at bounding box center [856, 426] width 145 height 28
click at [789, 620] on span at bounding box center [811, 616] width 209 height 23
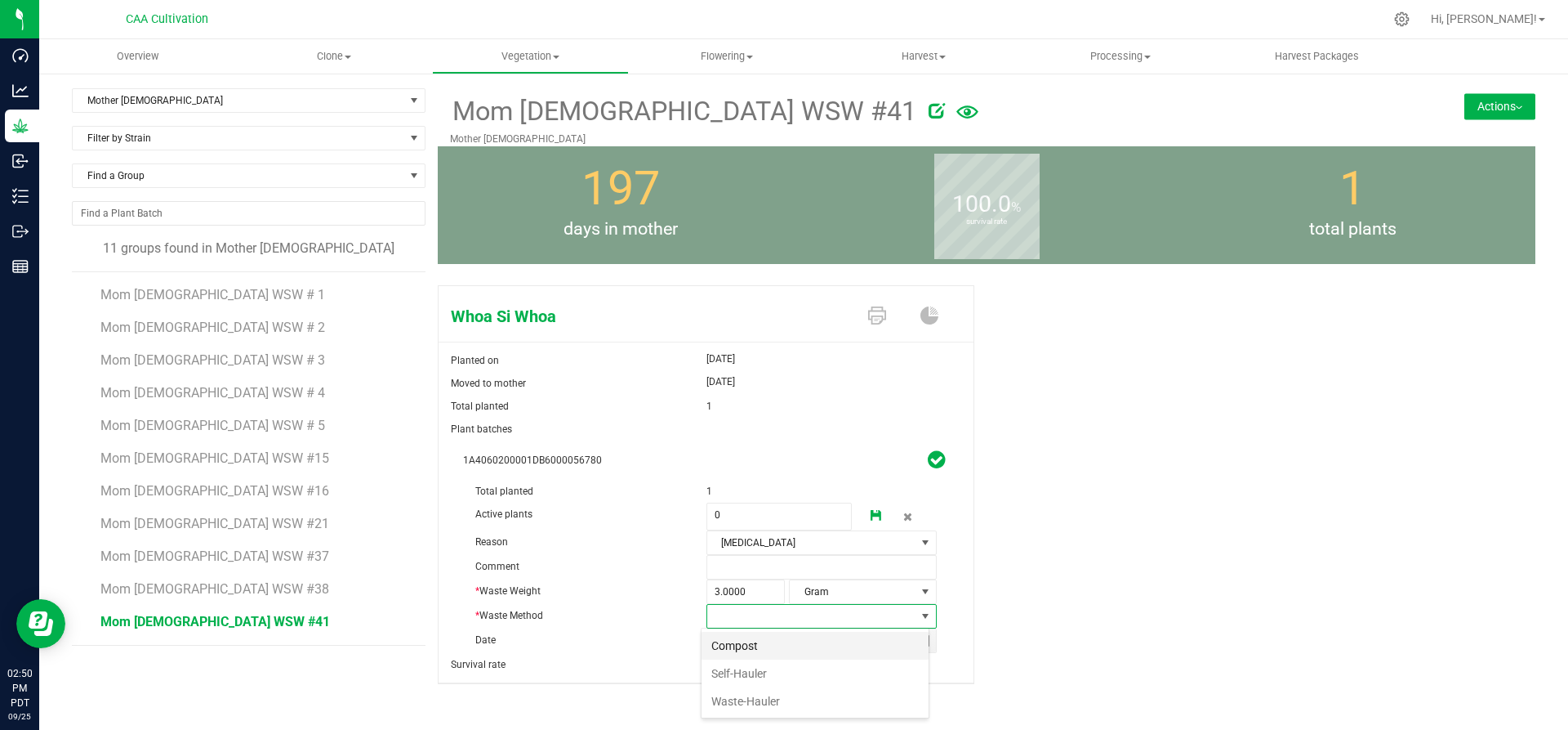
scroll to position [24, 228]
click at [747, 645] on li "Compost" at bounding box center [815, 646] width 227 height 28
click at [863, 503] on link at bounding box center [877, 517] width 33 height 28
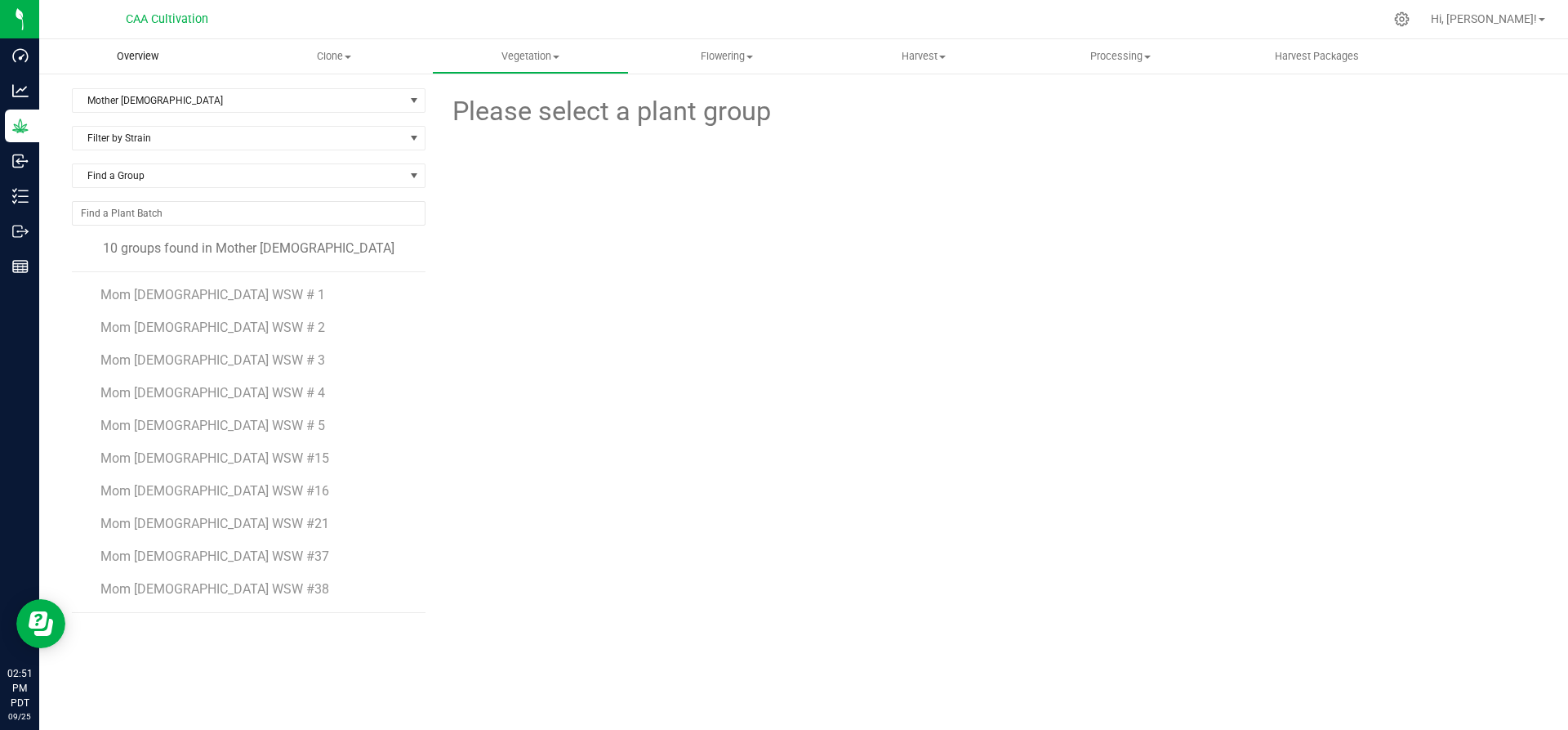
click at [138, 55] on span "Overview" at bounding box center [138, 56] width 85 height 15
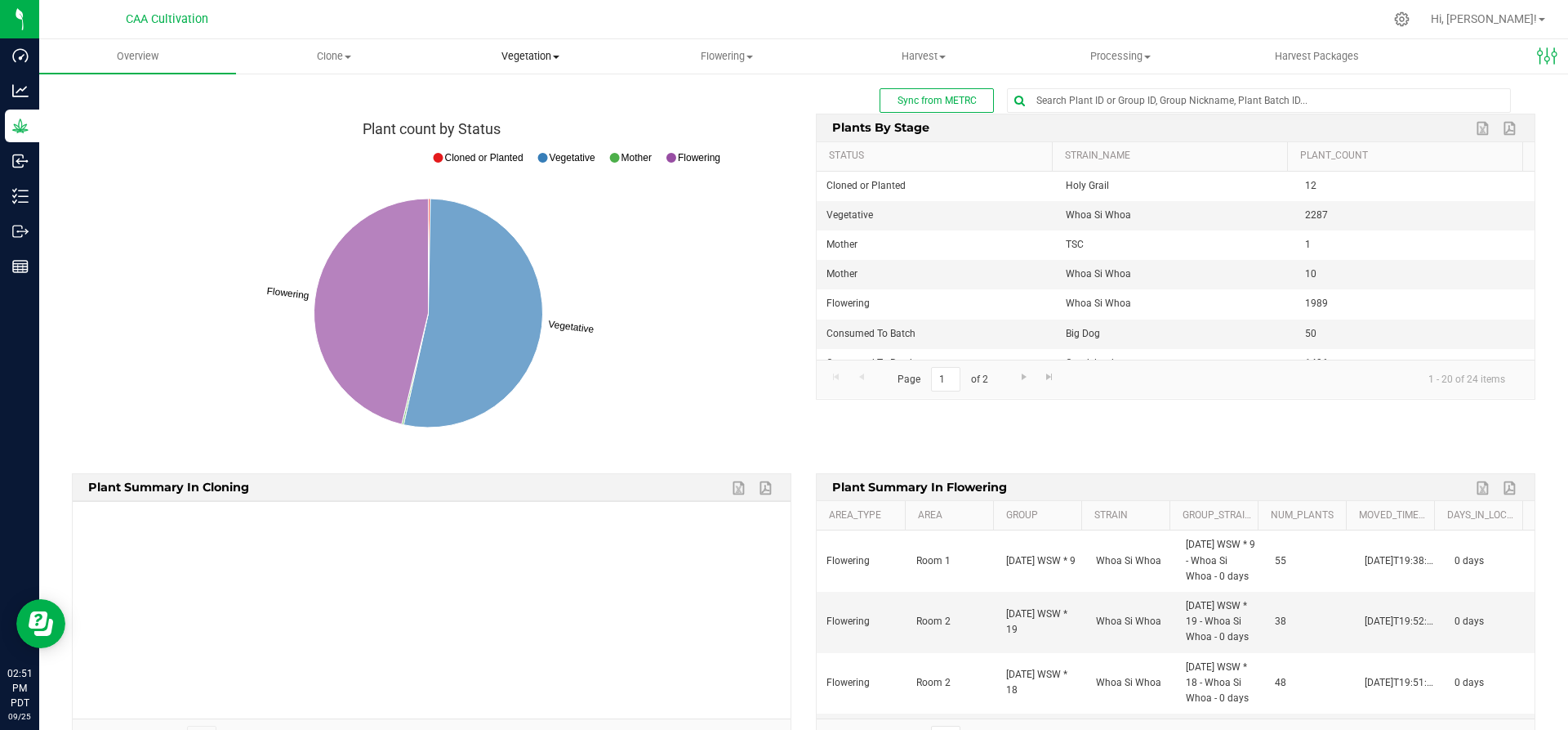
click at [538, 55] on span "Vegetation" at bounding box center [530, 56] width 195 height 15
click at [519, 139] on span "Mother groups" at bounding box center [493, 138] width 122 height 14
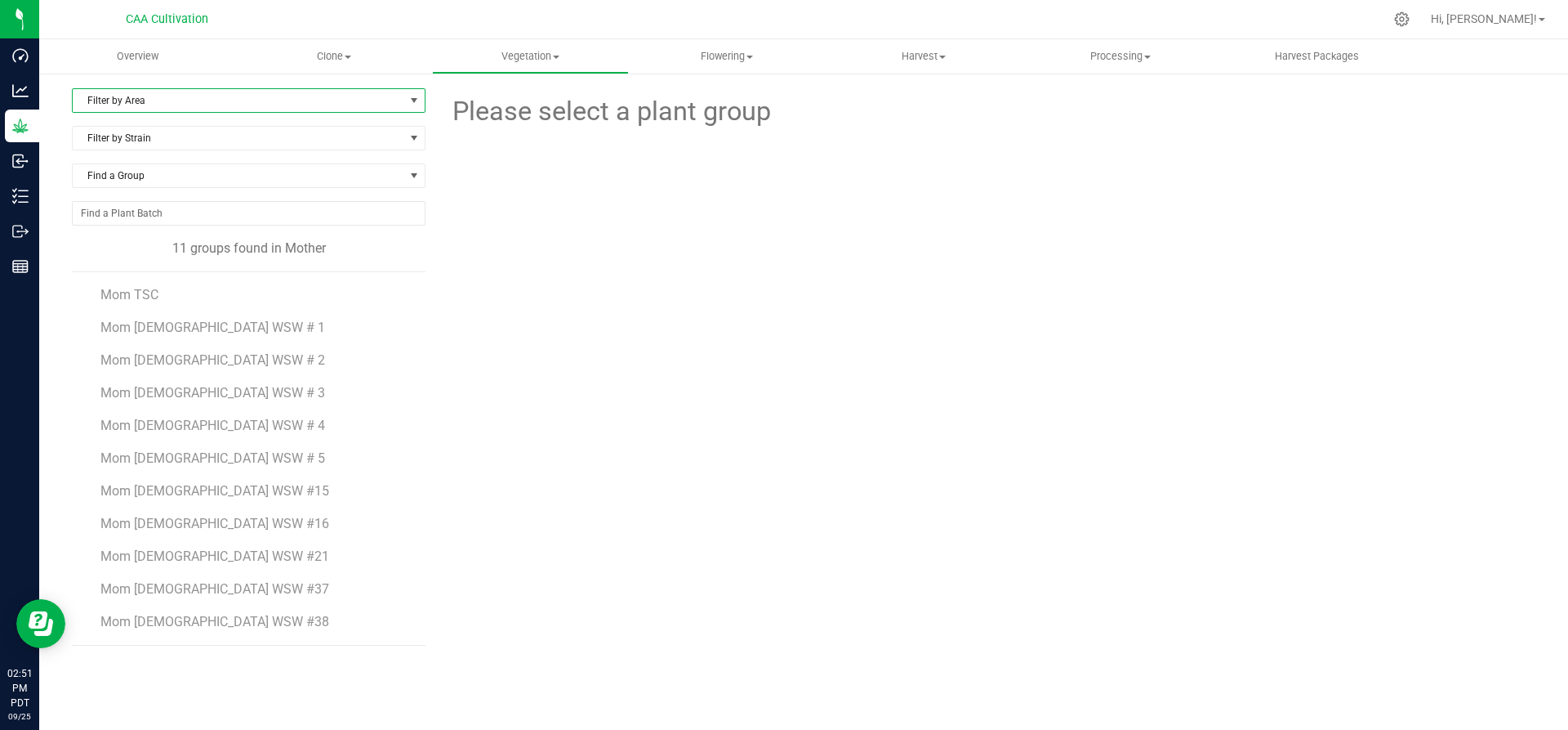
click at [217, 101] on span "Filter by Area" at bounding box center [238, 100] width 332 height 23
click at [169, 169] on li "Mother 2" at bounding box center [248, 177] width 352 height 24
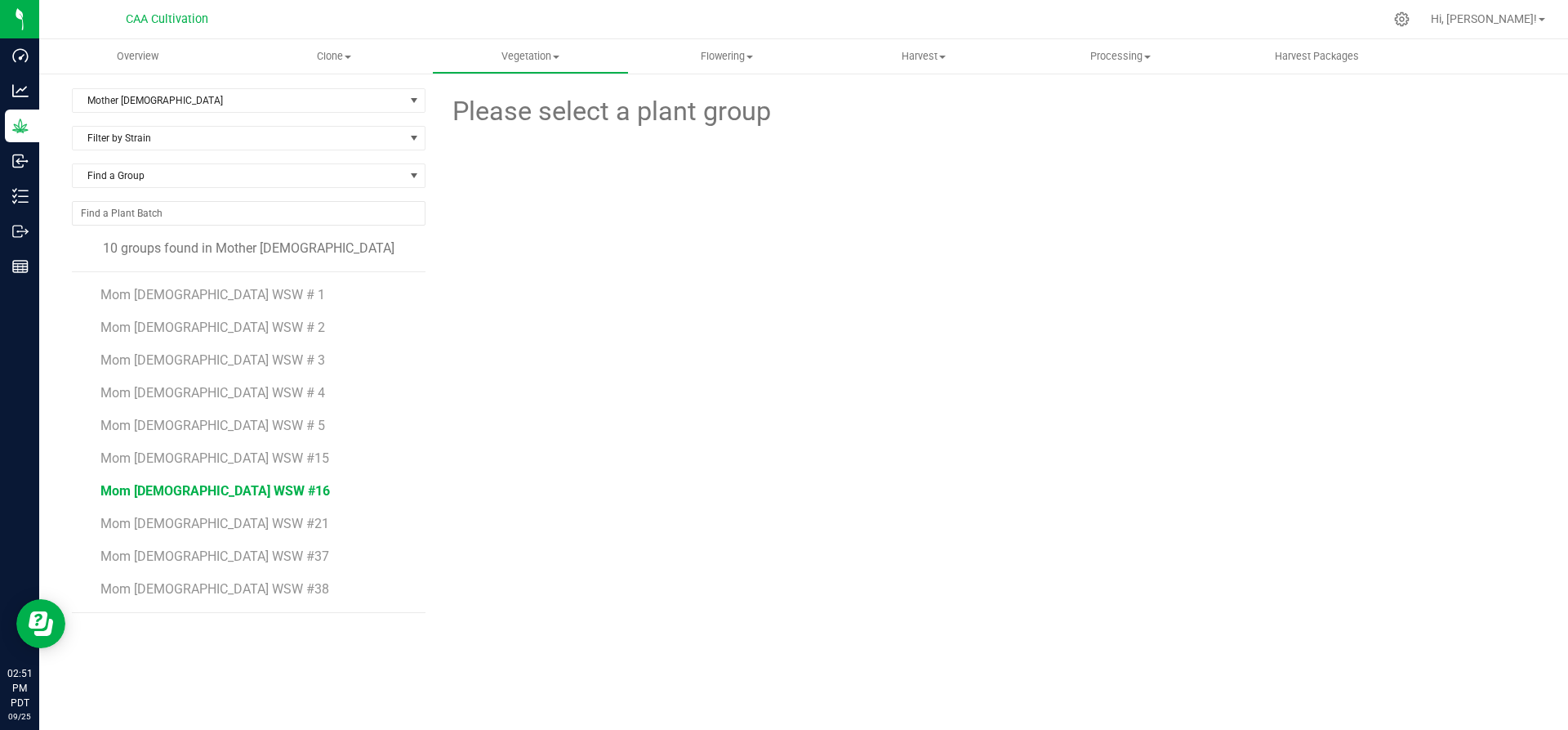
click at [180, 491] on span "Mom 2 WSW #16" at bounding box center [215, 490] width 230 height 16
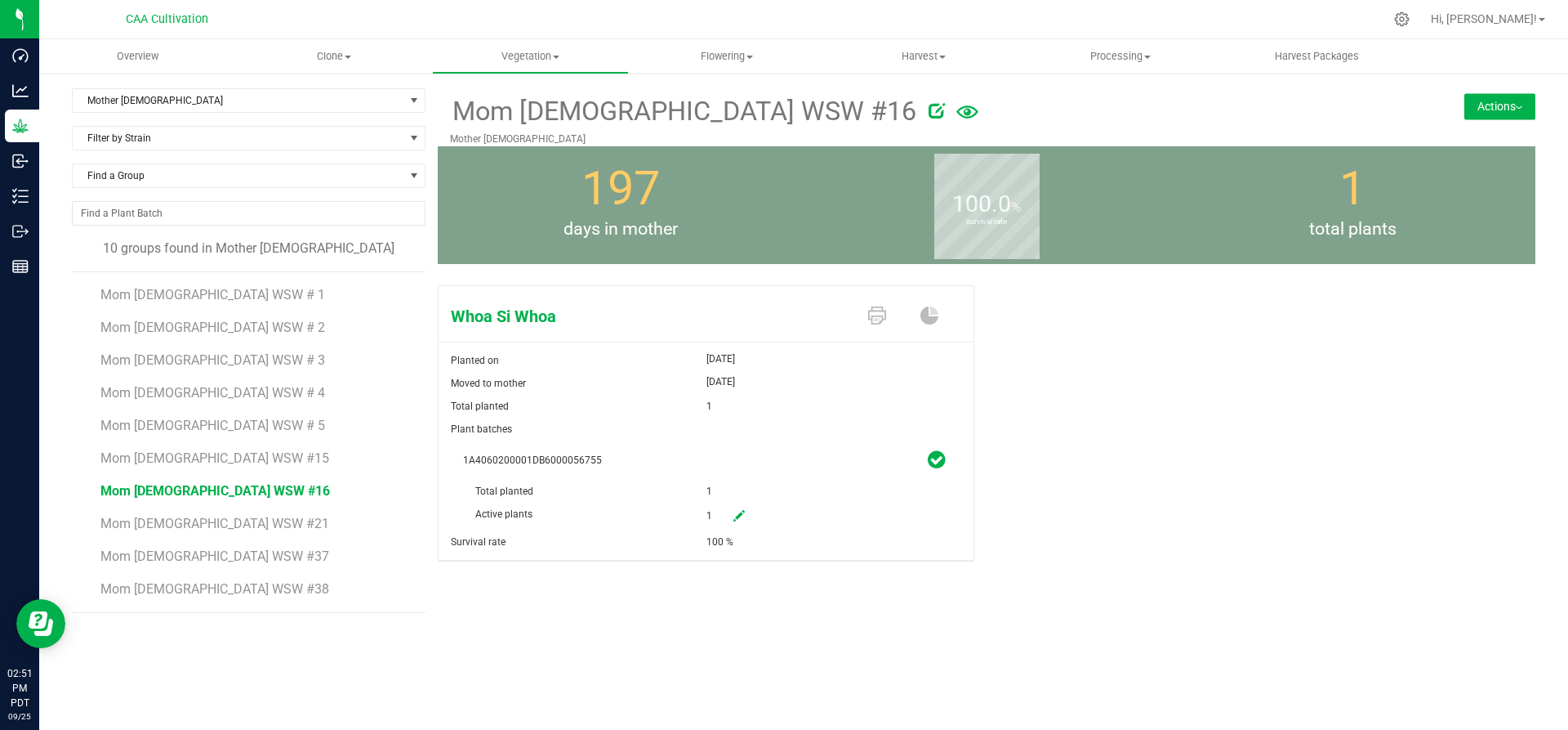
click at [750, 515] on link at bounding box center [739, 517] width 33 height 28
drag, startPoint x: 750, startPoint y: 515, endPoint x: 709, endPoint y: 510, distance: 41.3
click at [709, 510] on span "1 1" at bounding box center [779, 517] width 146 height 28
type input "0"
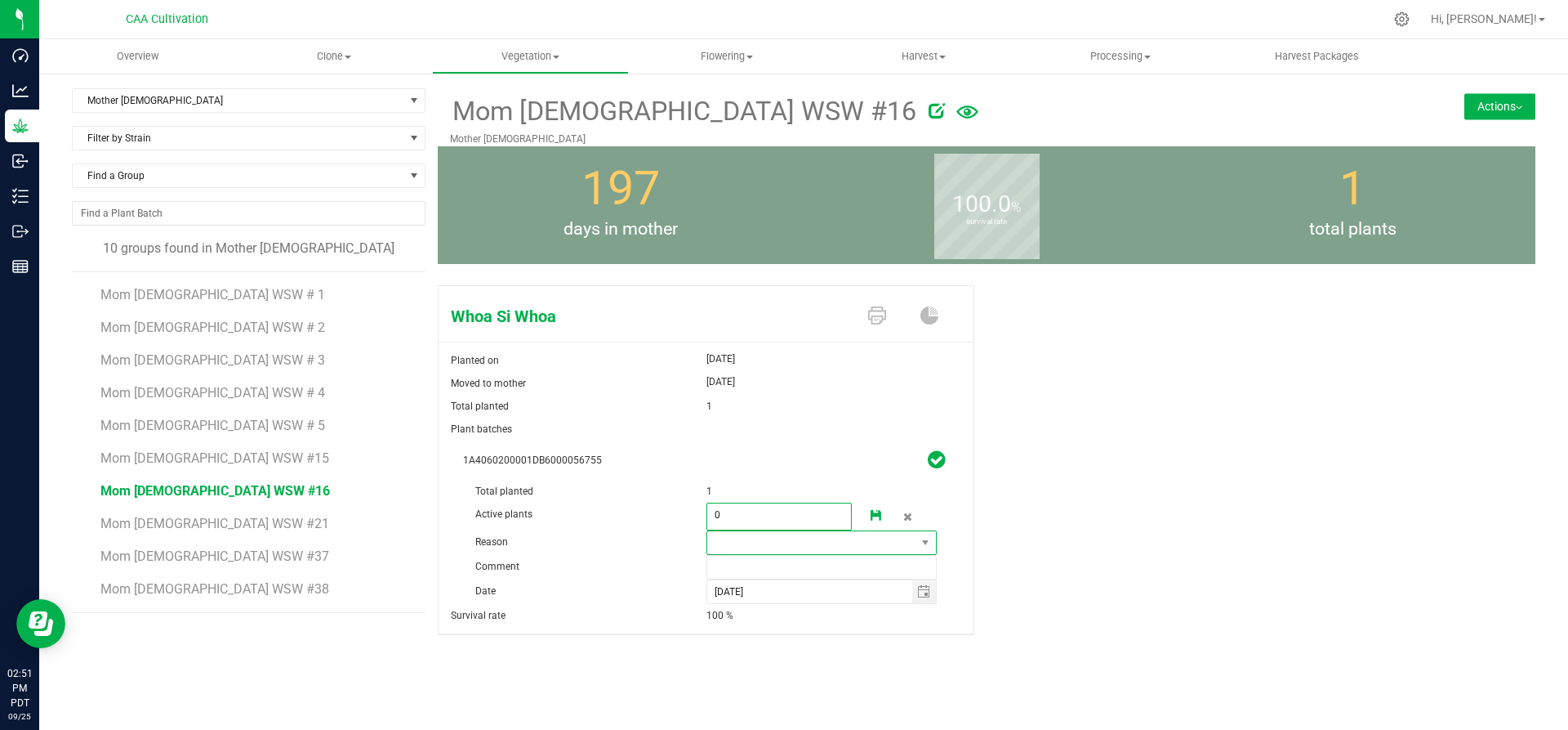
type input "0"
click at [744, 540] on span at bounding box center [811, 543] width 209 height 23
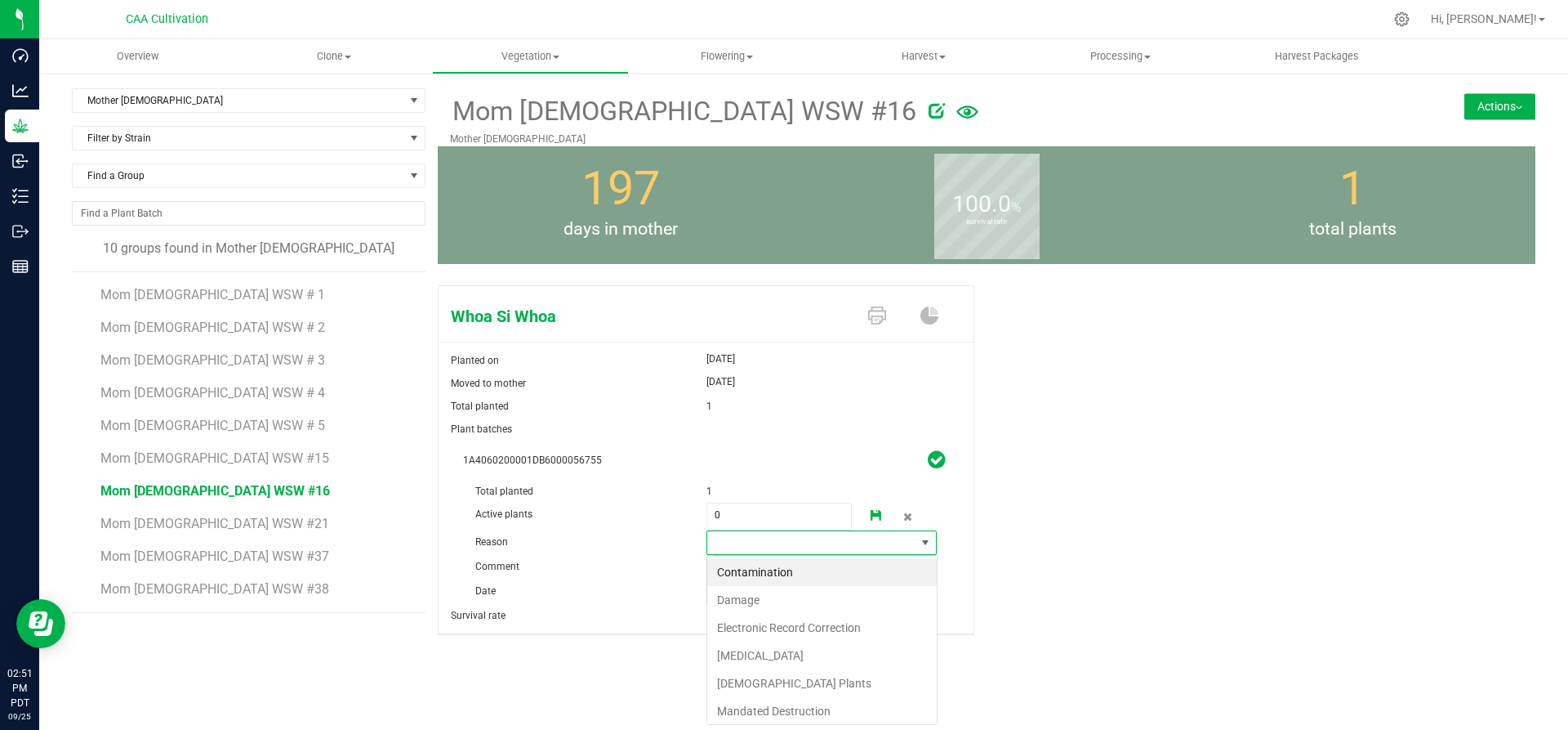
scroll to position [24, 231]
click at [744, 649] on li "Failure to Thrive" at bounding box center [822, 655] width 230 height 28
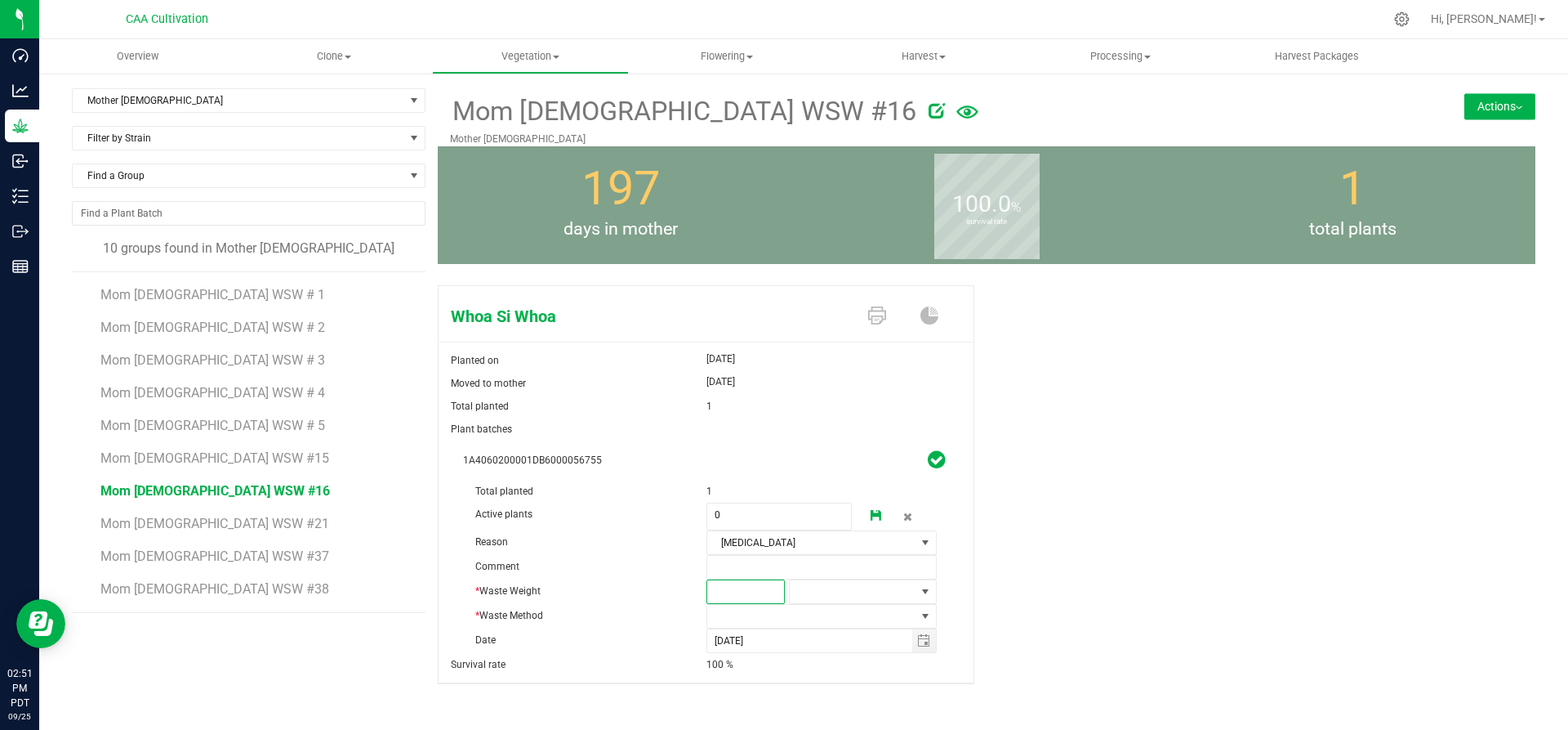
click at [739, 595] on span at bounding box center [745, 591] width 78 height 24
type input "3"
type input "3.0000"
click at [919, 591] on span at bounding box center [925, 591] width 13 height 13
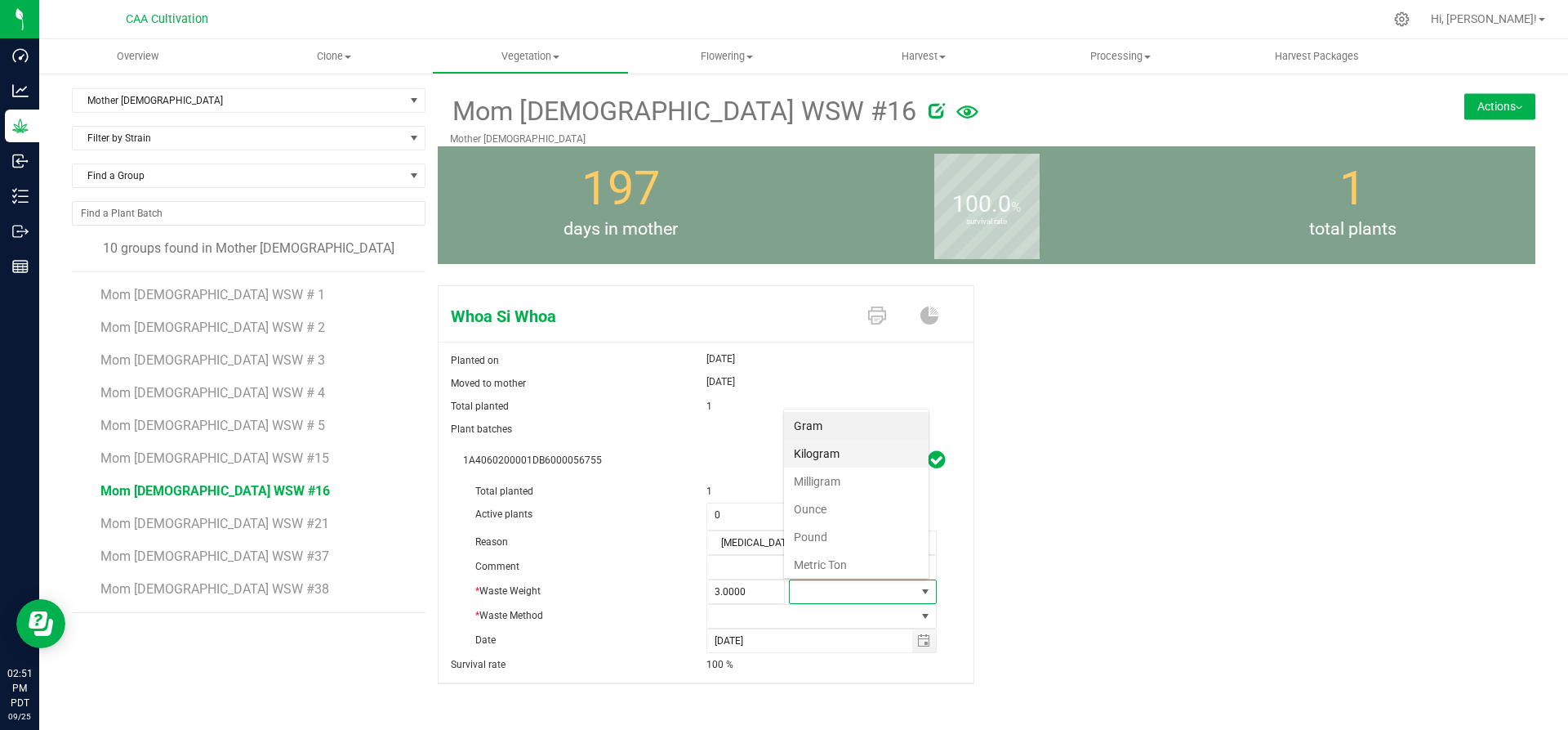
scroll to position [24, 145]
click at [810, 423] on li "Gram" at bounding box center [856, 426] width 145 height 28
click at [786, 618] on span at bounding box center [811, 616] width 209 height 23
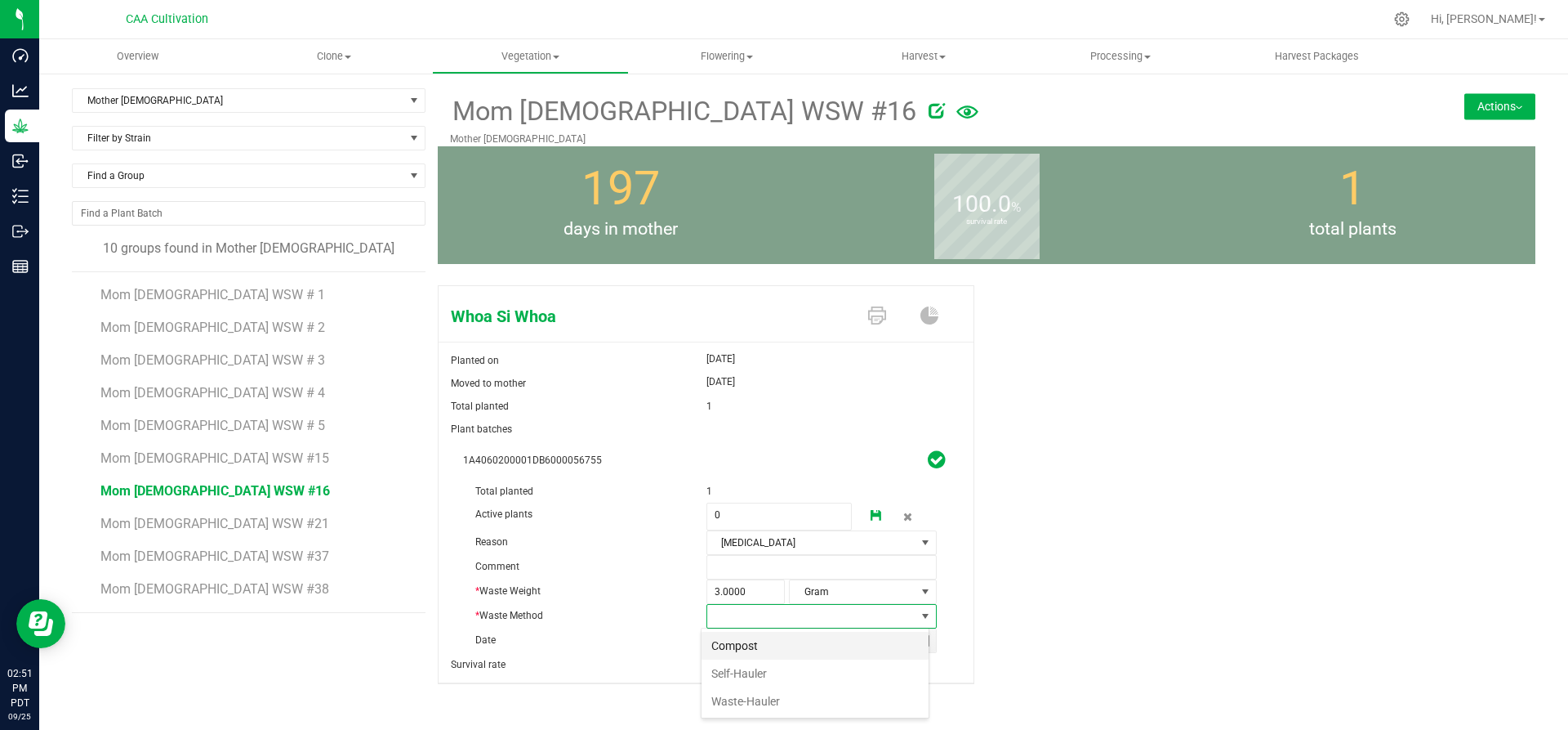
scroll to position [24, 228]
click at [767, 648] on li "Compost" at bounding box center [815, 646] width 227 height 28
click at [871, 514] on icon at bounding box center [876, 515] width 11 height 11
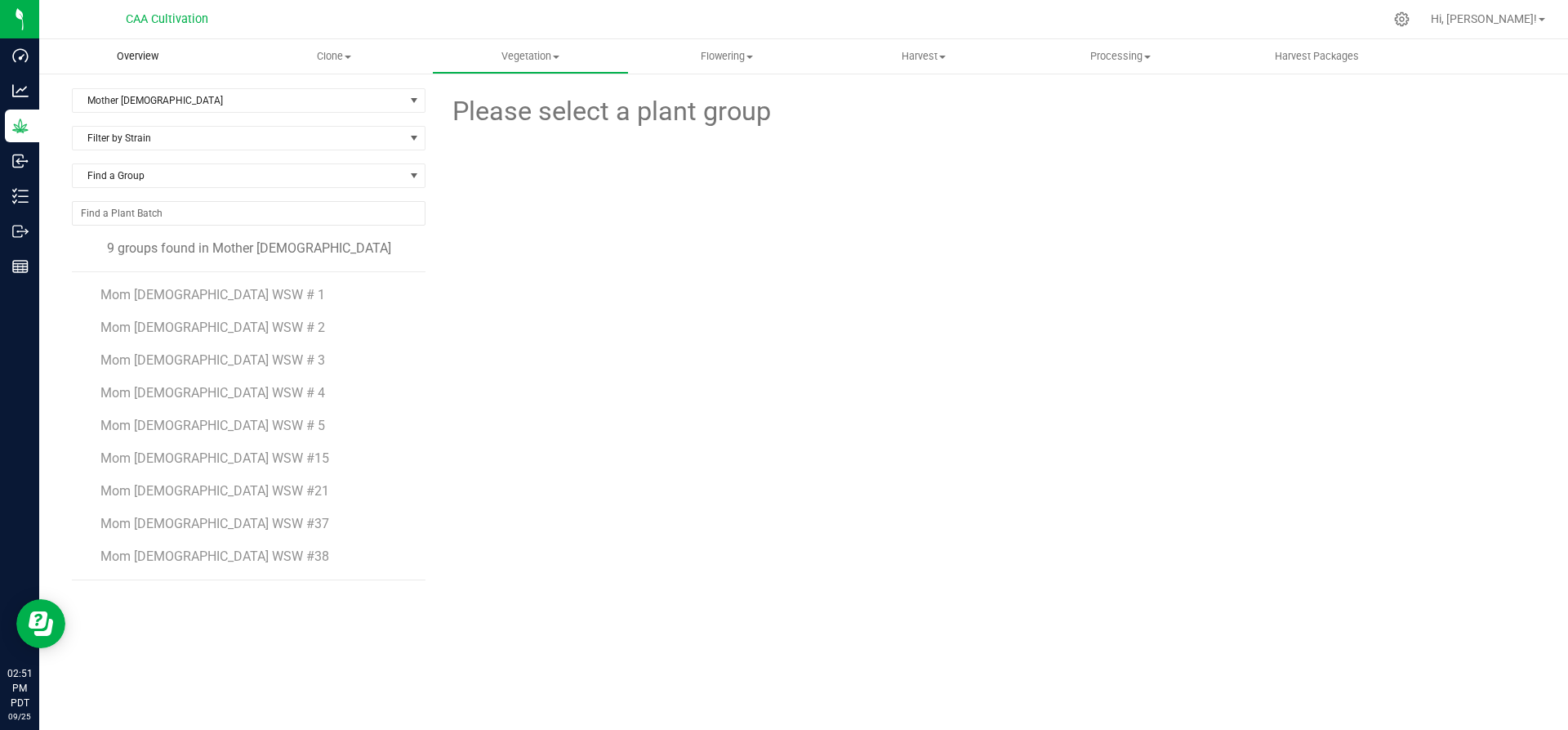
click at [151, 60] on span "Overview" at bounding box center [138, 56] width 85 height 15
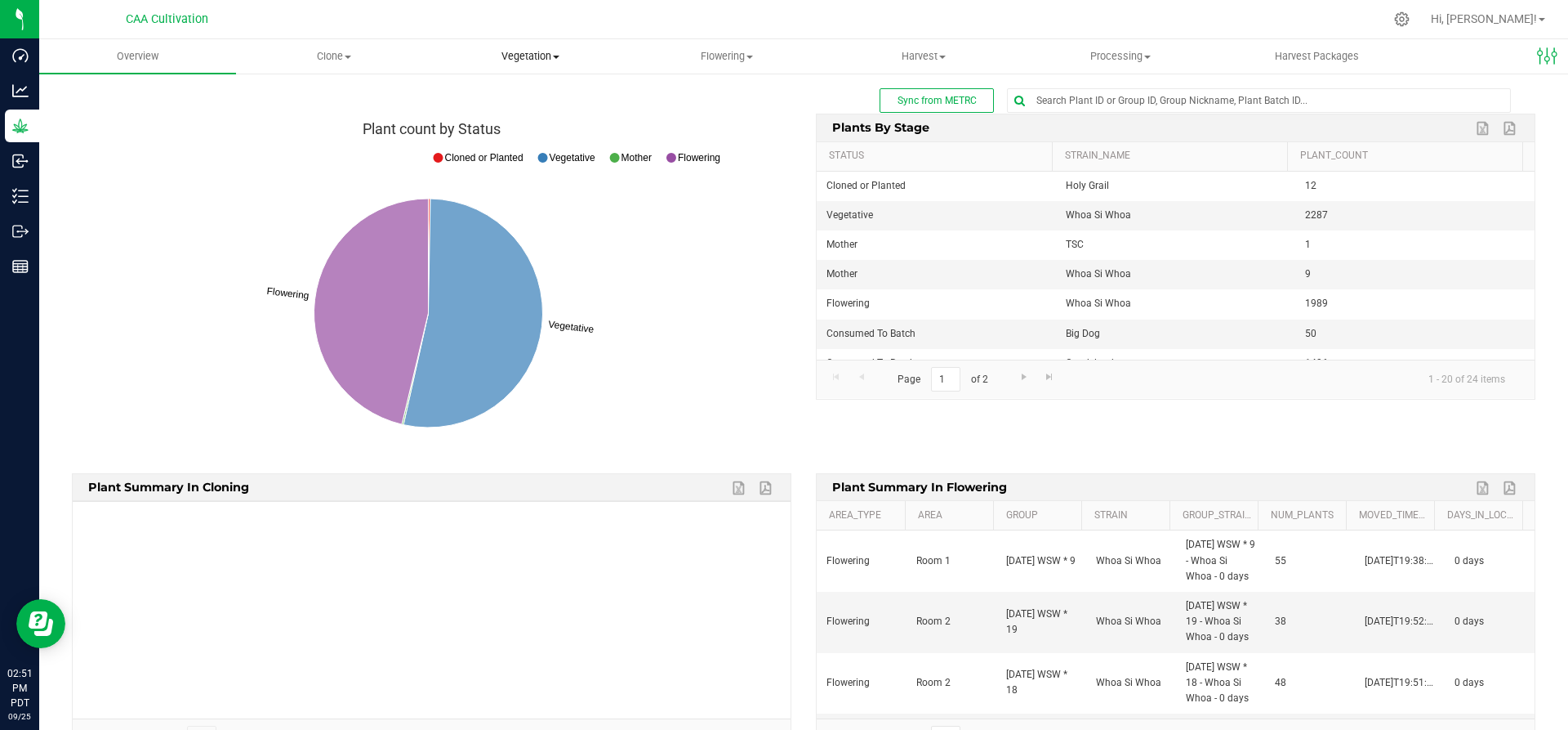
click at [533, 53] on span "Vegetation" at bounding box center [530, 56] width 195 height 15
click at [530, 139] on span "Mother groups" at bounding box center [493, 138] width 122 height 14
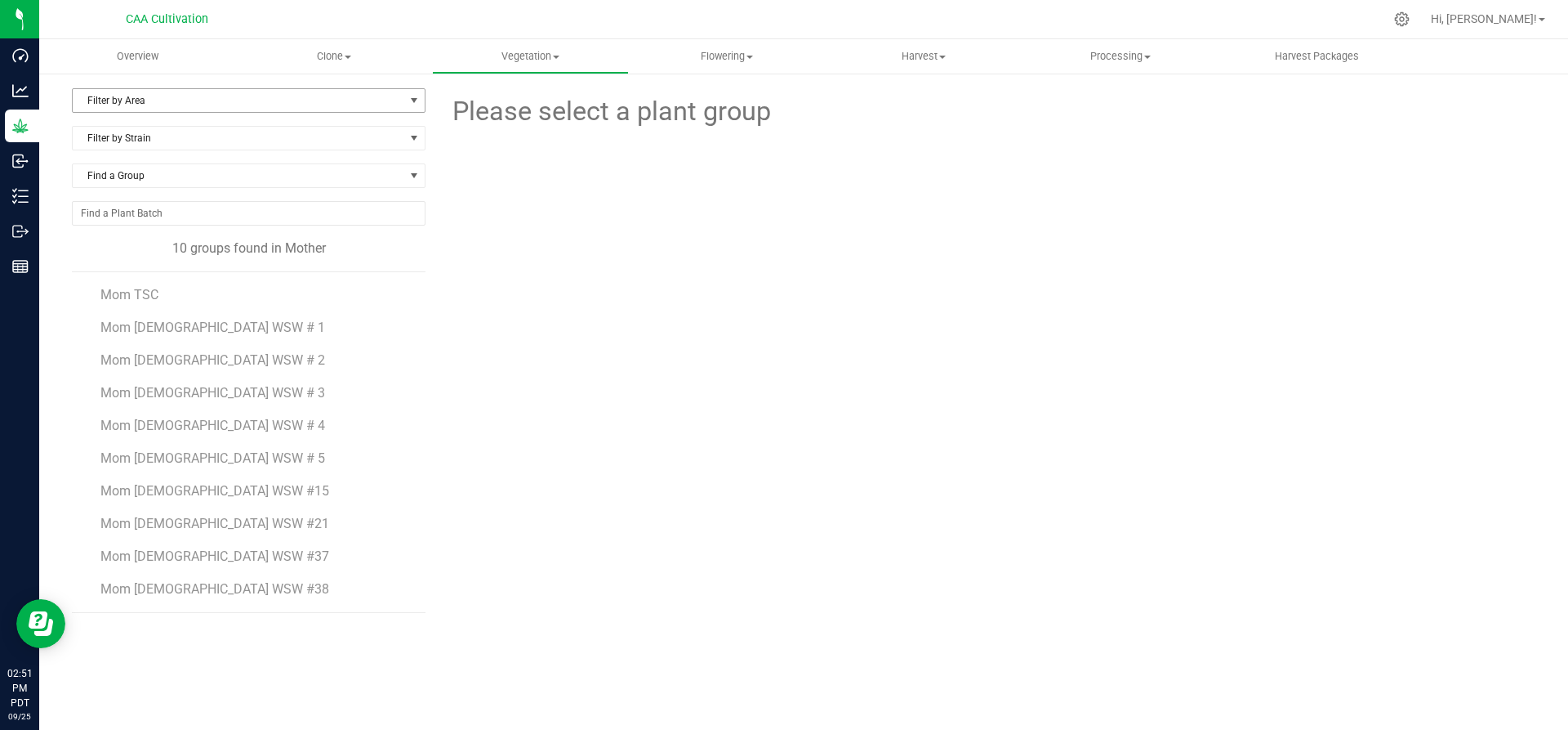
click at [184, 96] on span "Filter by Area" at bounding box center [238, 100] width 332 height 23
click at [150, 181] on li "Mother 2" at bounding box center [248, 177] width 352 height 24
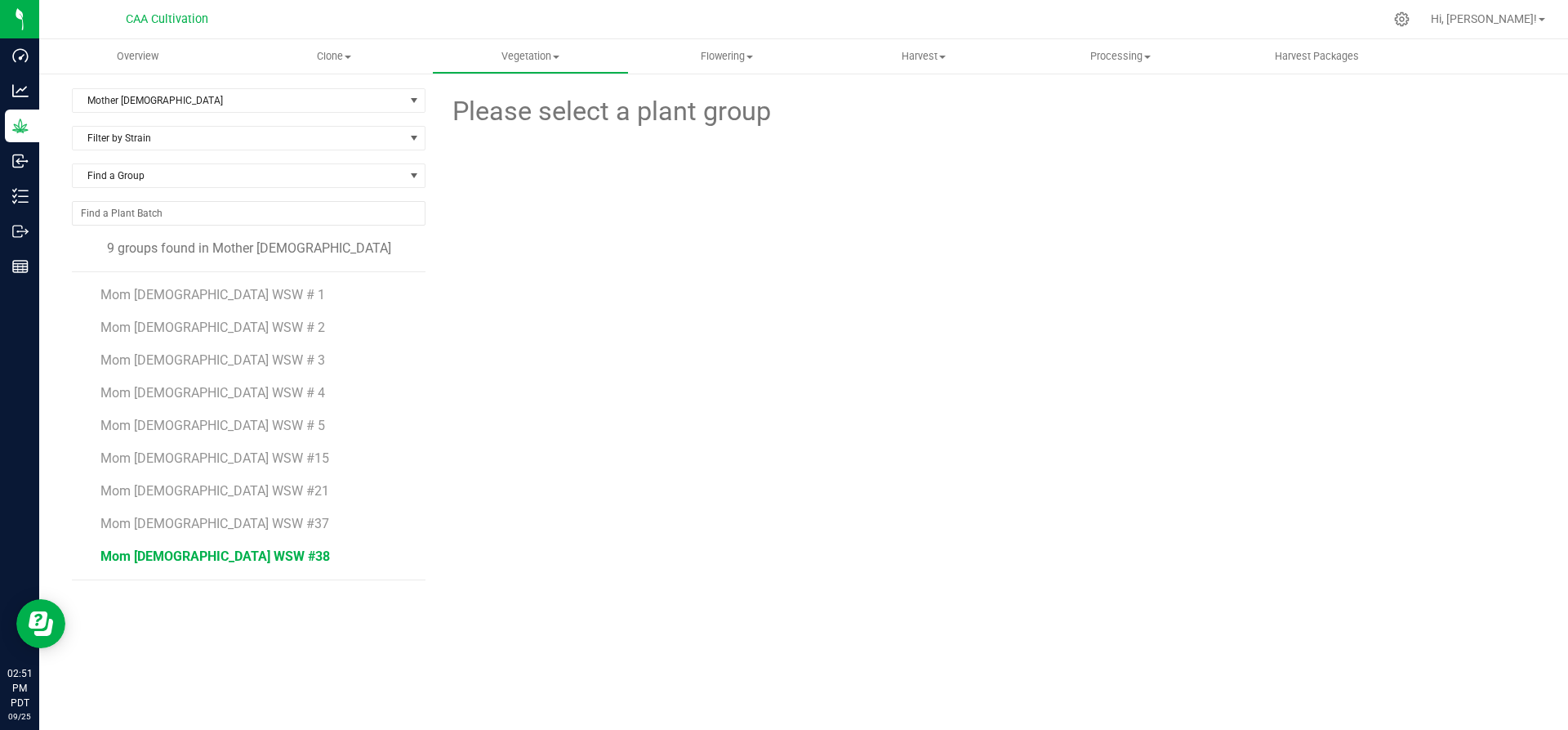
click at [192, 557] on span "Mom 2 WSW #38" at bounding box center [215, 556] width 230 height 16
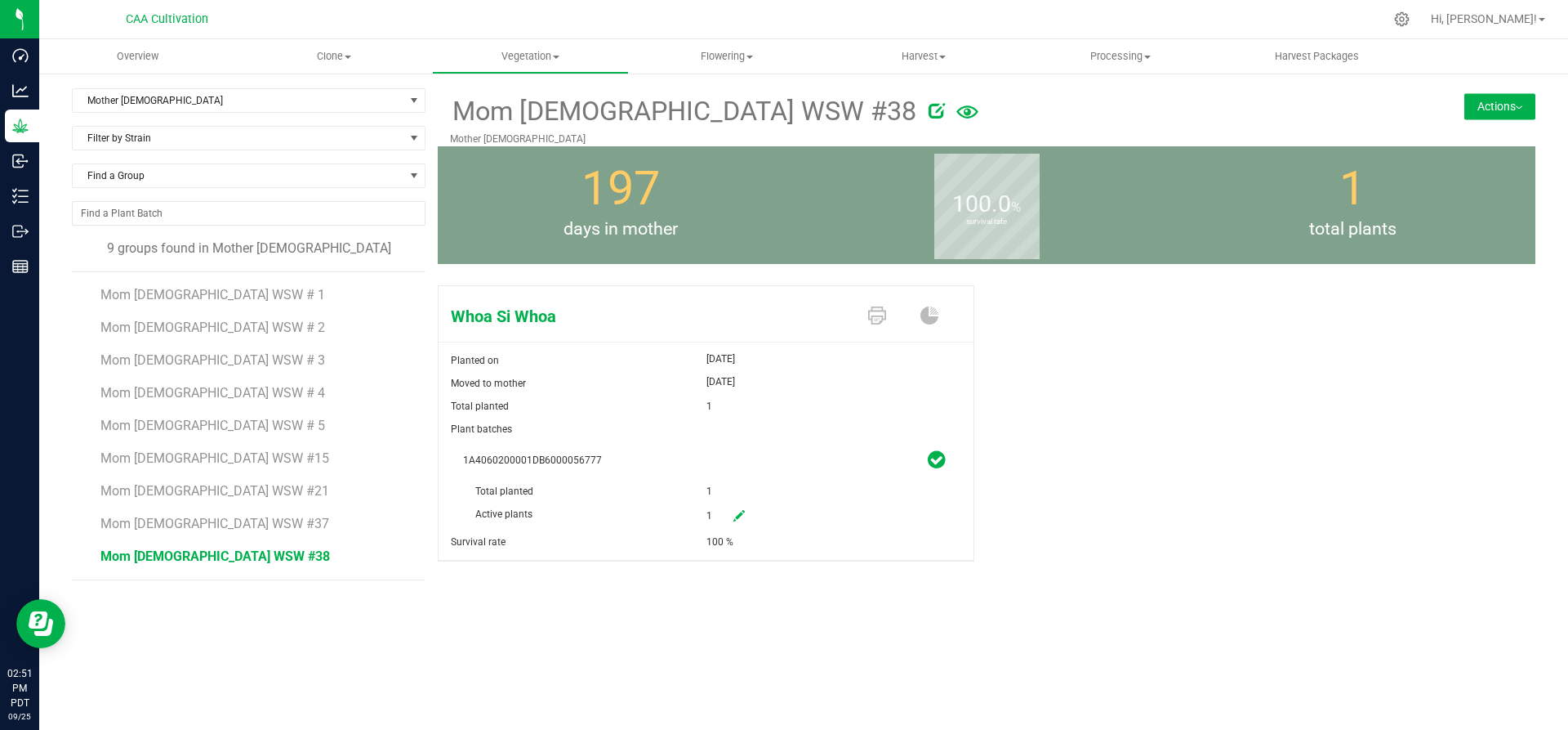
click at [737, 513] on icon at bounding box center [738, 515] width 11 height 11
drag, startPoint x: 737, startPoint y: 513, endPoint x: 701, endPoint y: 504, distance: 37.1
click at [701, 480] on div "Active plants 1 1" at bounding box center [706, 480] width 486 height 0
type input "0"
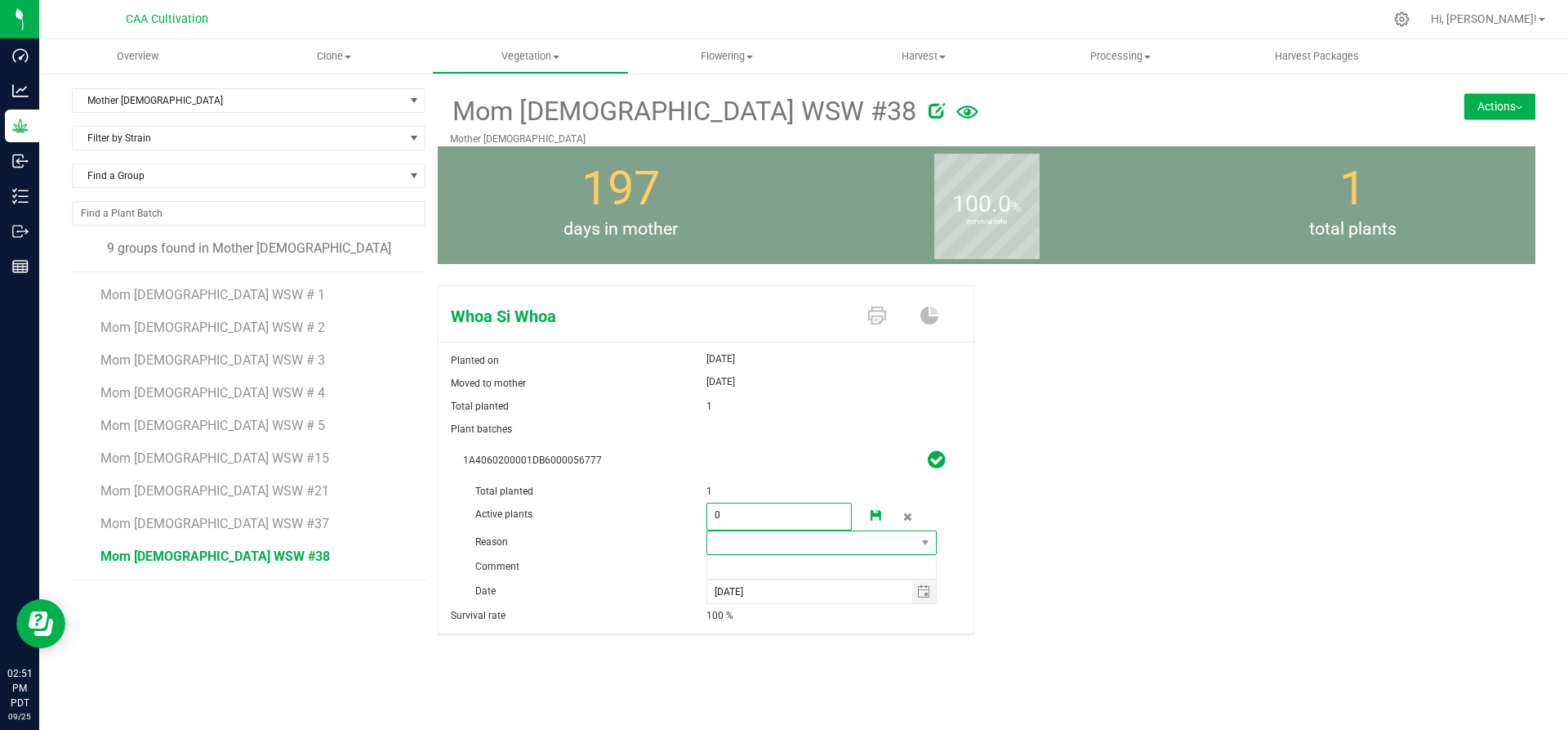
type input "0"
click at [858, 548] on span at bounding box center [811, 543] width 209 height 23
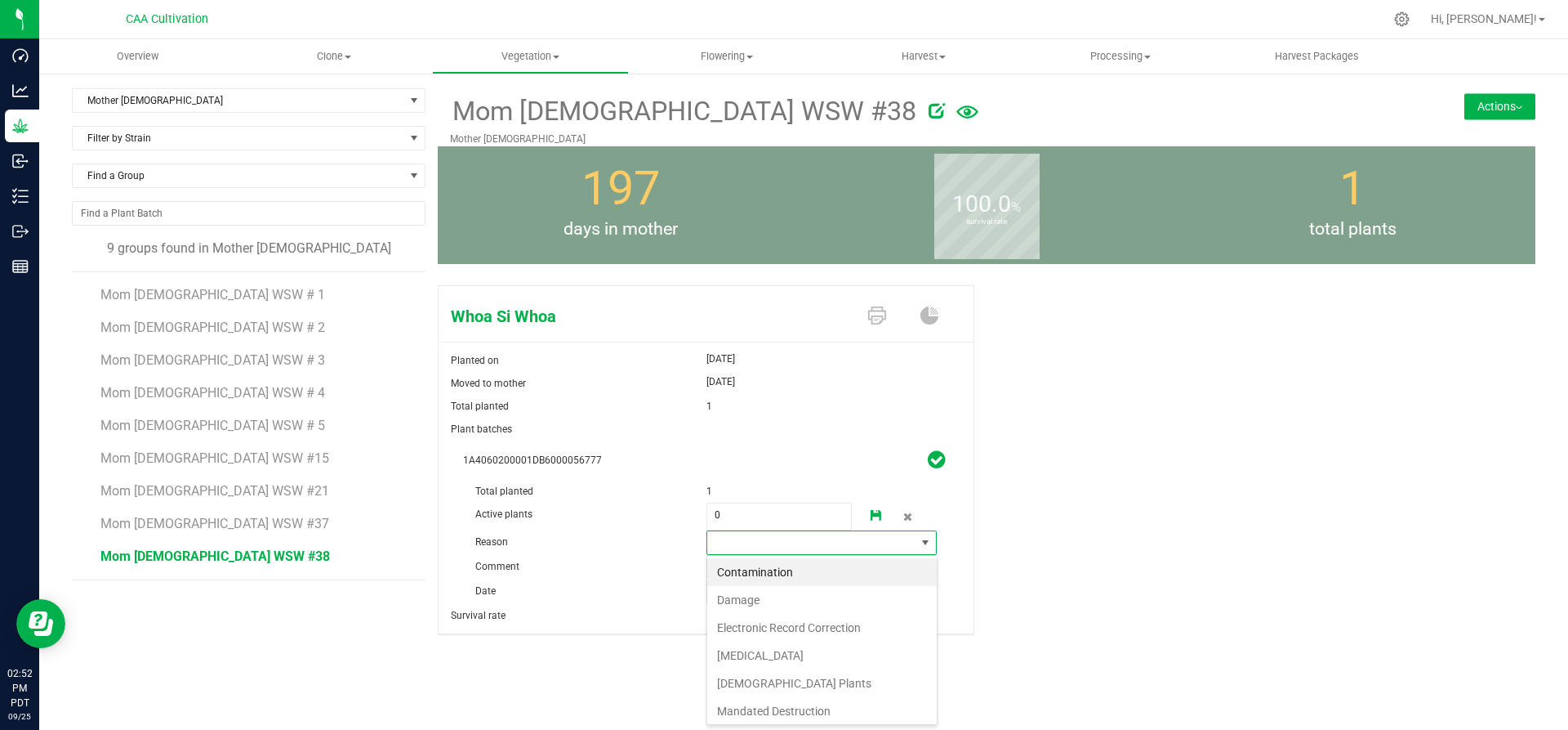
scroll to position [24, 231]
click at [763, 656] on li "Failure to Thrive" at bounding box center [822, 655] width 230 height 28
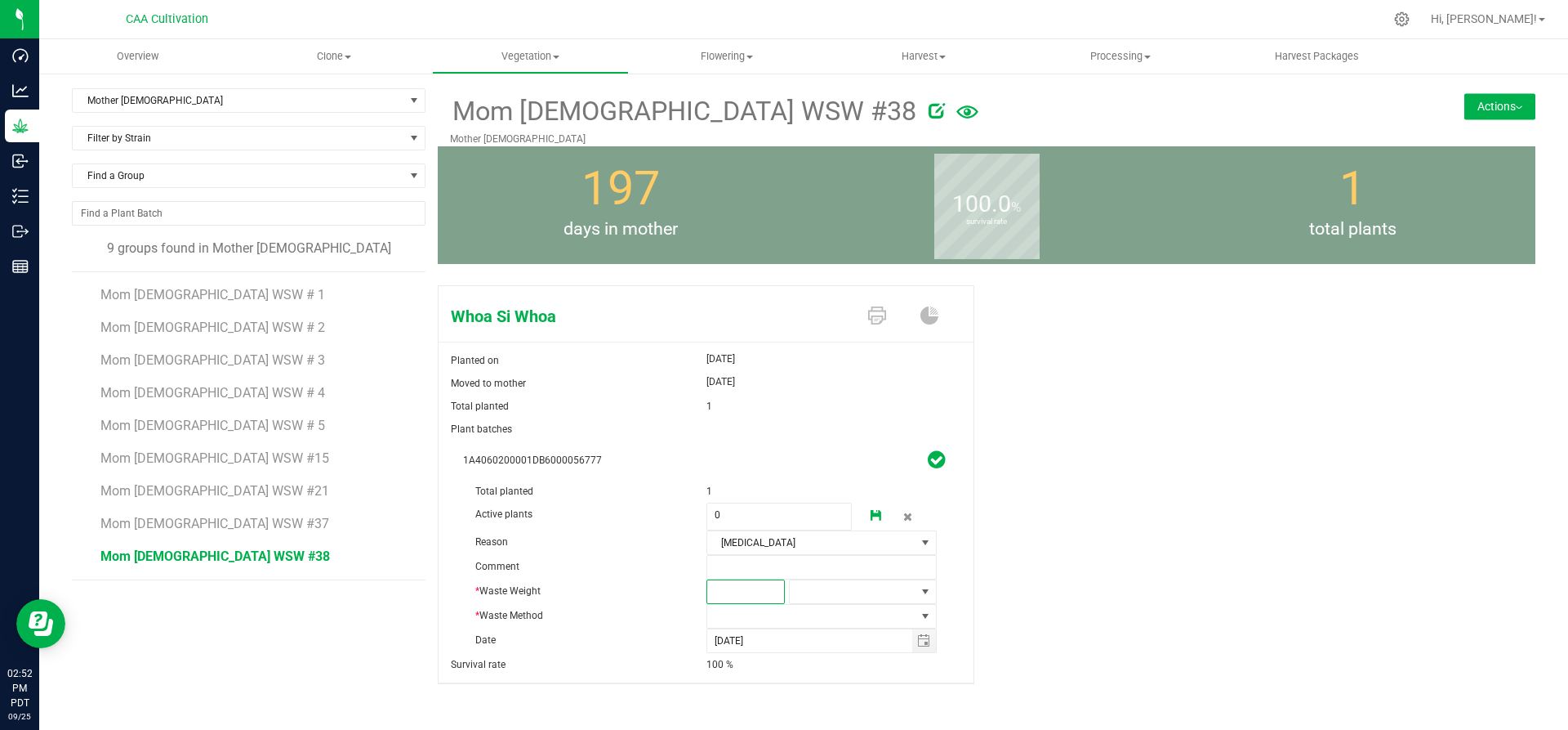
click at [751, 599] on span at bounding box center [745, 591] width 78 height 24
type input "2"
type input "2.0000"
click at [878, 597] on span at bounding box center [852, 591] width 125 height 23
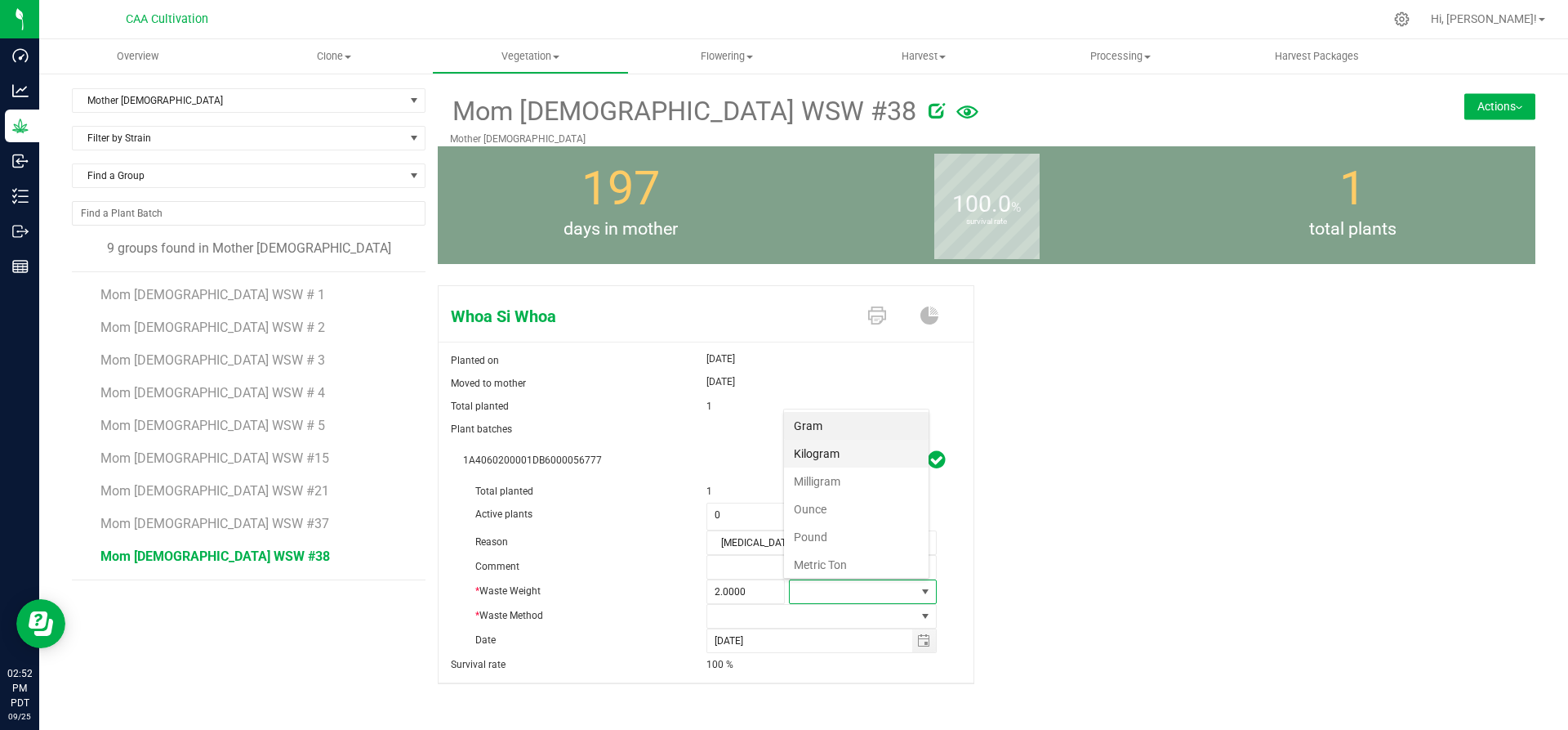
scroll to position [24, 145]
click at [806, 422] on li "Gram" at bounding box center [856, 426] width 145 height 28
click at [725, 626] on span at bounding box center [811, 616] width 209 height 23
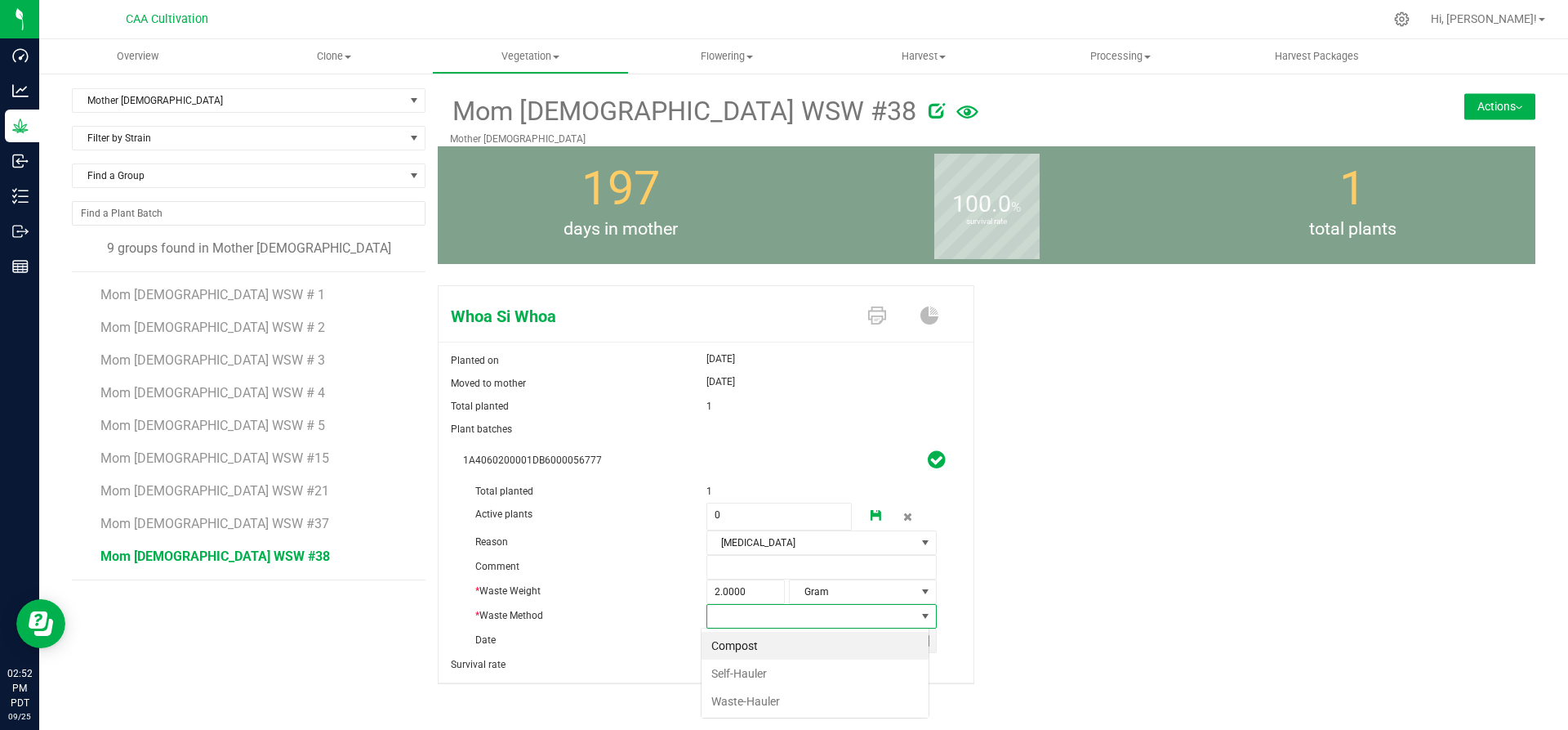
scroll to position [24, 228]
drag, startPoint x: 725, startPoint y: 646, endPoint x: 770, endPoint y: 592, distance: 70.3
click at [727, 646] on li "Compost" at bounding box center [815, 646] width 227 height 28
click at [876, 508] on link at bounding box center [877, 517] width 33 height 28
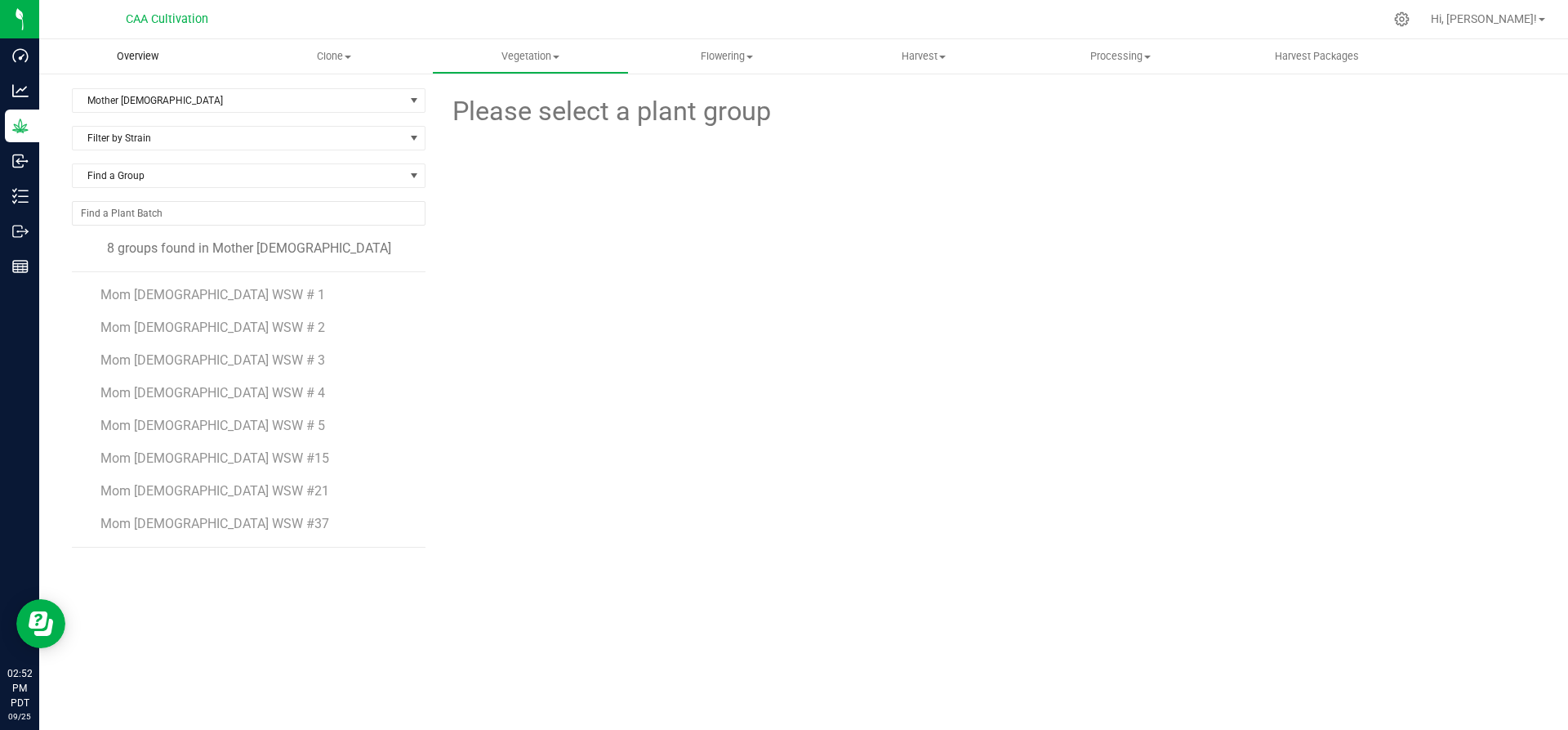
click at [150, 52] on span "Overview" at bounding box center [138, 56] width 85 height 15
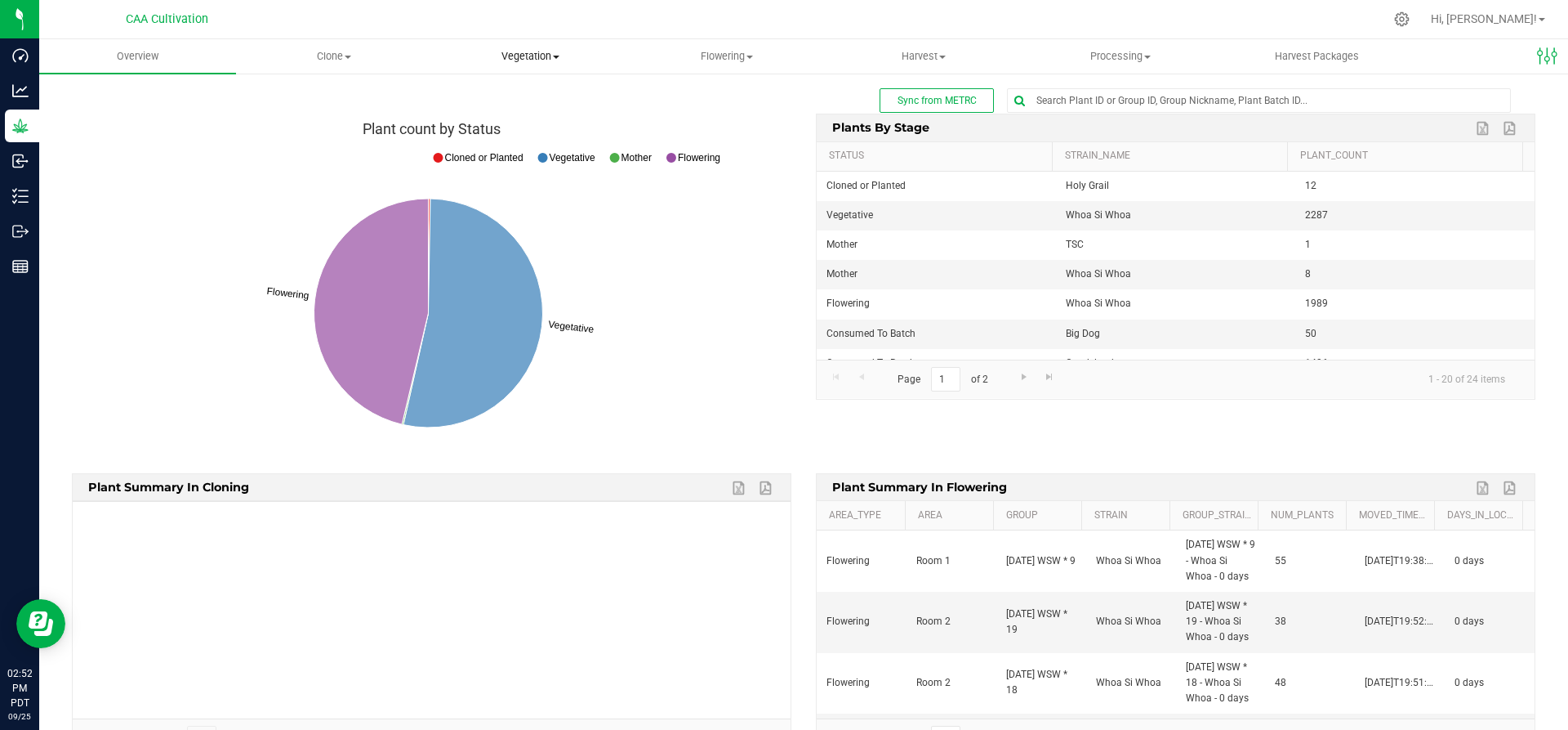
click at [532, 54] on span "Vegetation" at bounding box center [530, 56] width 195 height 15
click at [511, 131] on span "Mother groups" at bounding box center [493, 138] width 122 height 14
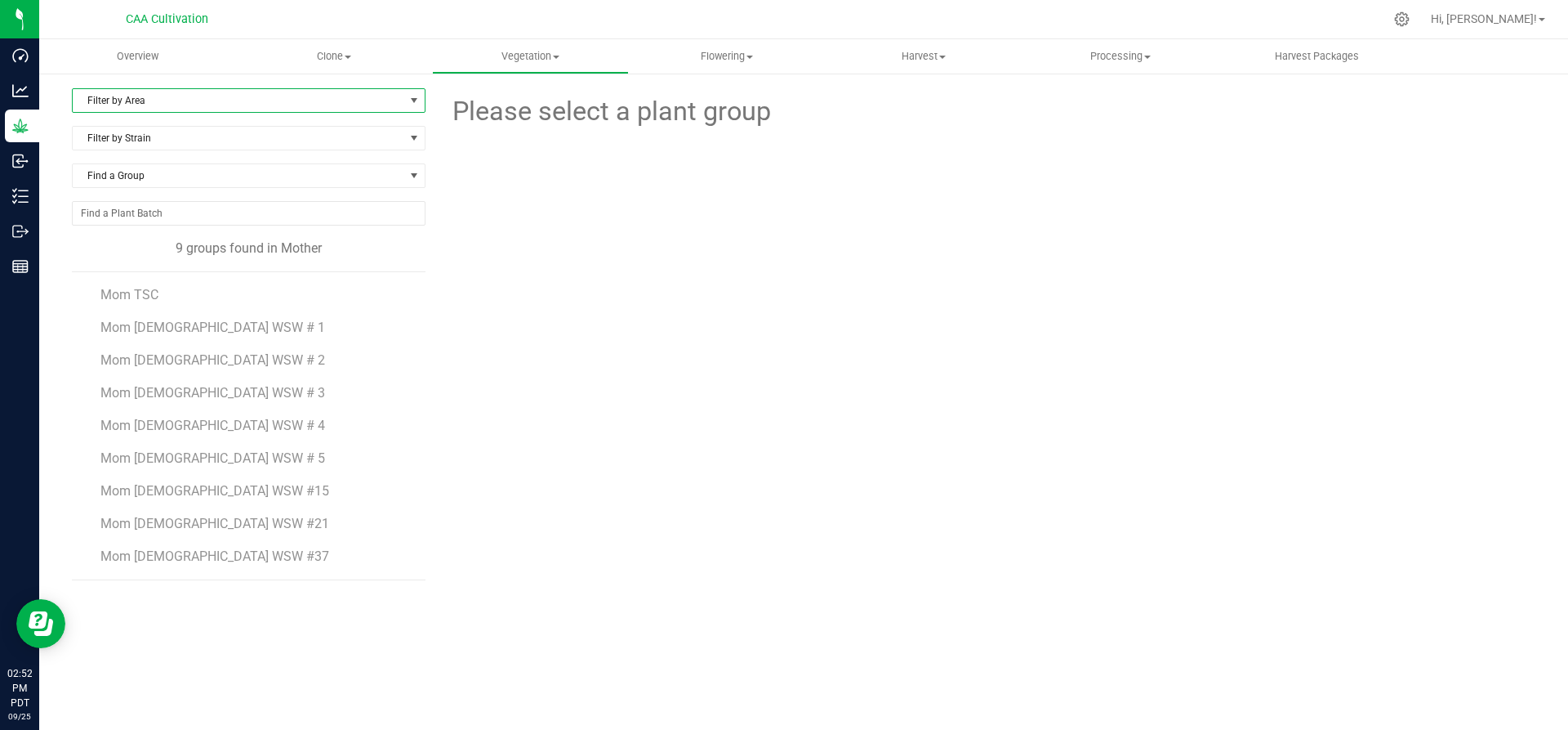
click at [220, 97] on span "Filter by Area" at bounding box center [238, 100] width 332 height 23
click at [178, 178] on li "Mother 2" at bounding box center [248, 177] width 352 height 24
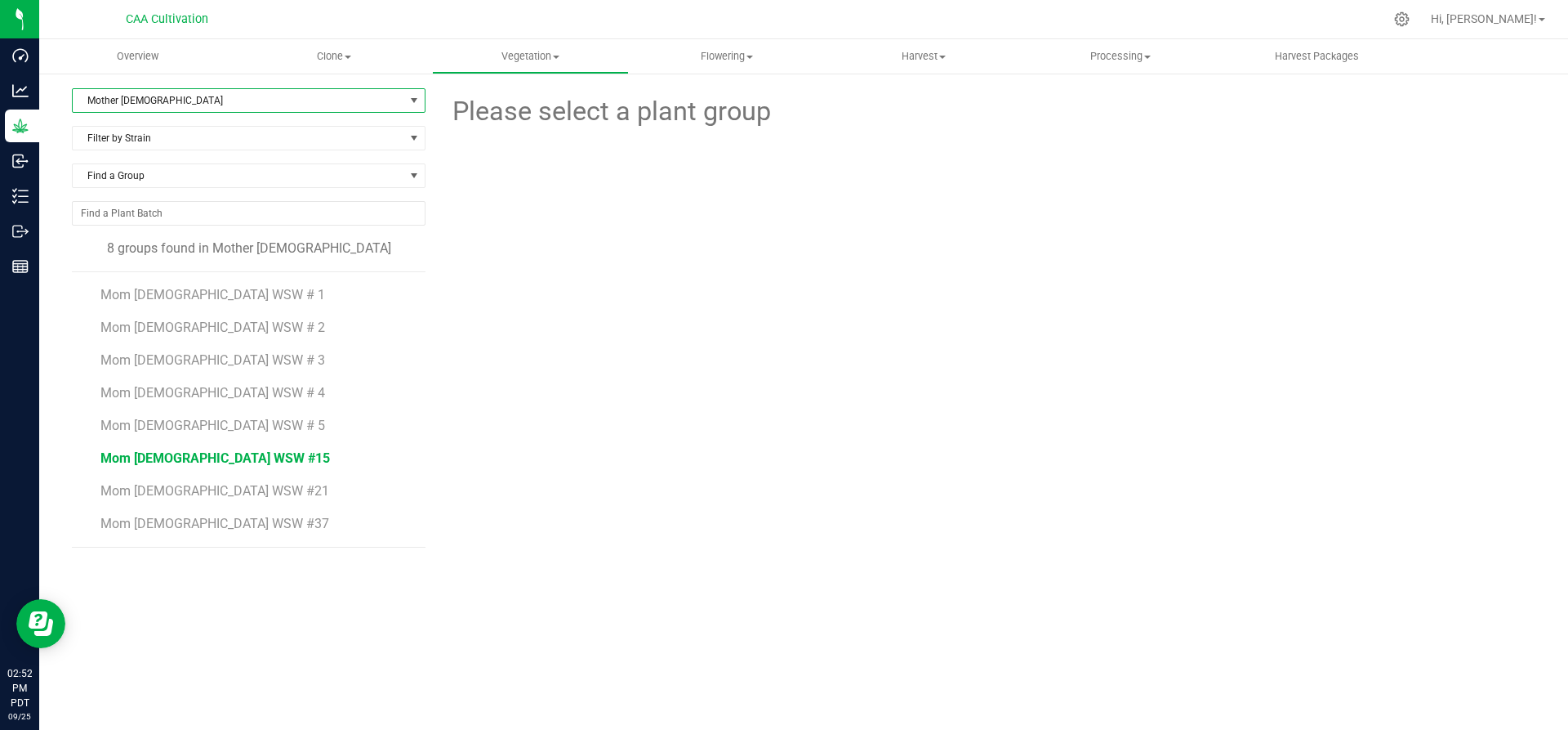
click at [180, 456] on span "Mom 2 WSW #15" at bounding box center [215, 458] width 230 height 16
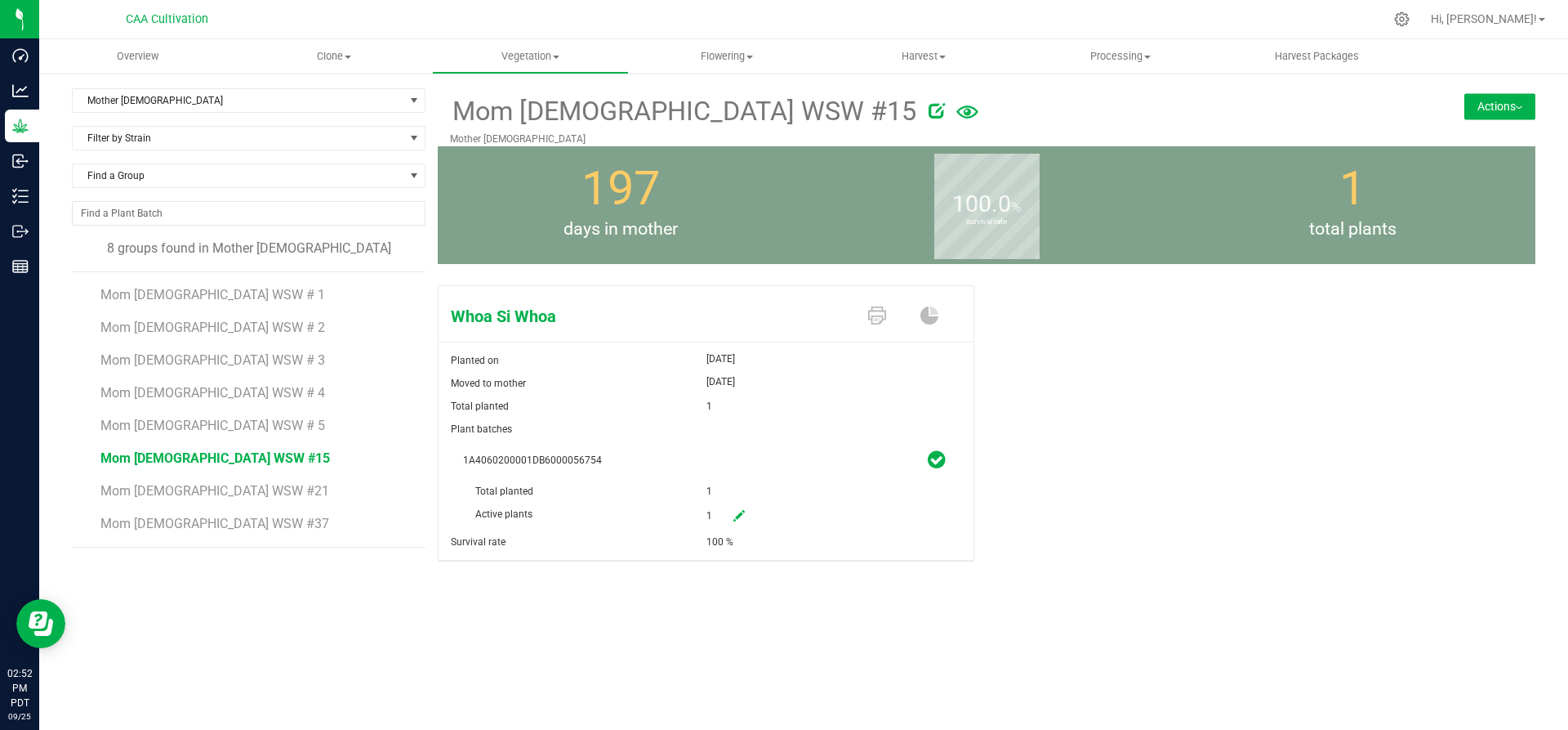
click at [748, 507] on link at bounding box center [739, 517] width 33 height 28
drag, startPoint x: 725, startPoint y: 513, endPoint x: 695, endPoint y: 512, distance: 30.0
click at [695, 480] on div "Active plants 1 1" at bounding box center [706, 480] width 486 height 0
type input "0"
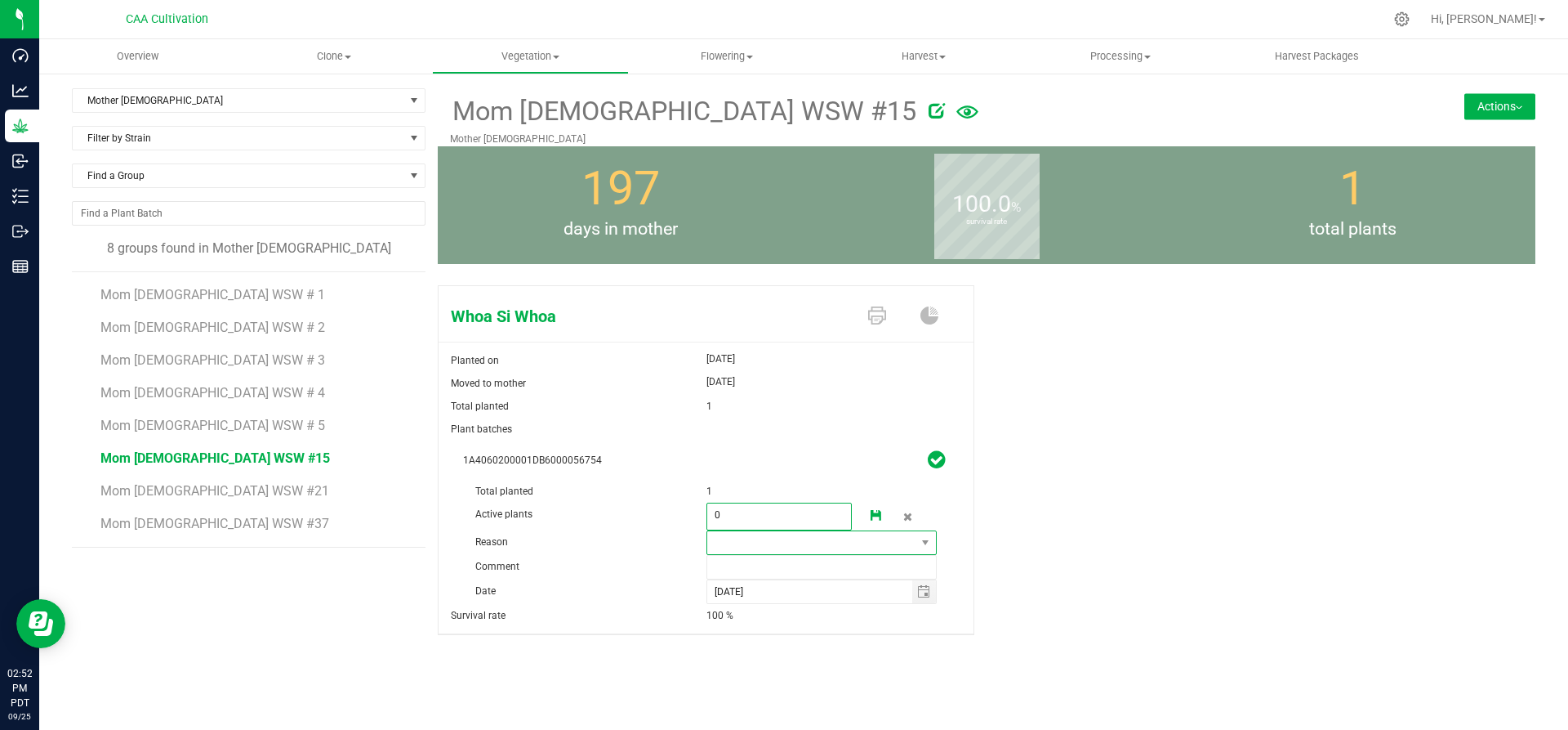
type input "0"
click at [858, 543] on span at bounding box center [811, 543] width 209 height 23
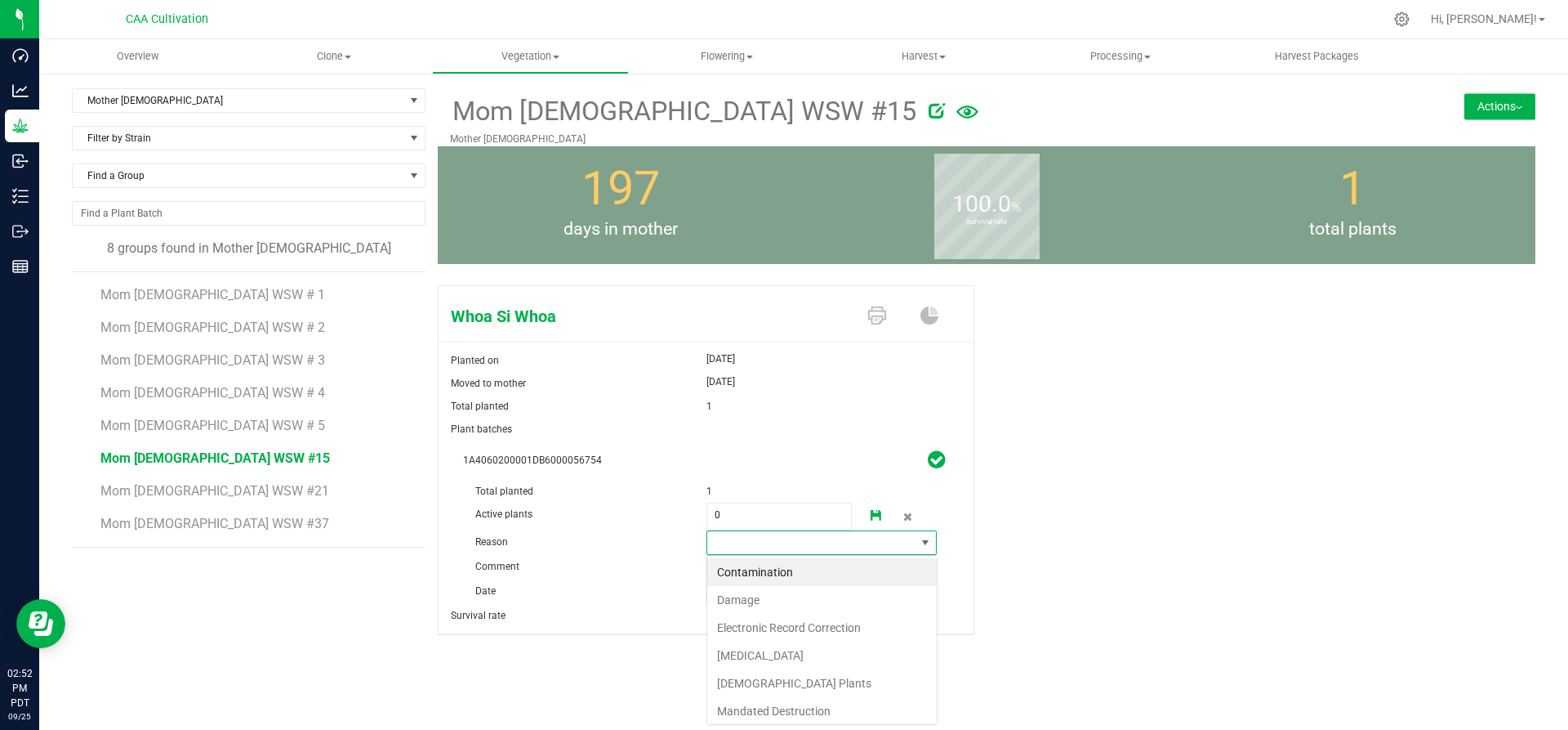
scroll to position [24, 231]
click at [807, 654] on li "Failure to Thrive" at bounding box center [822, 655] width 230 height 28
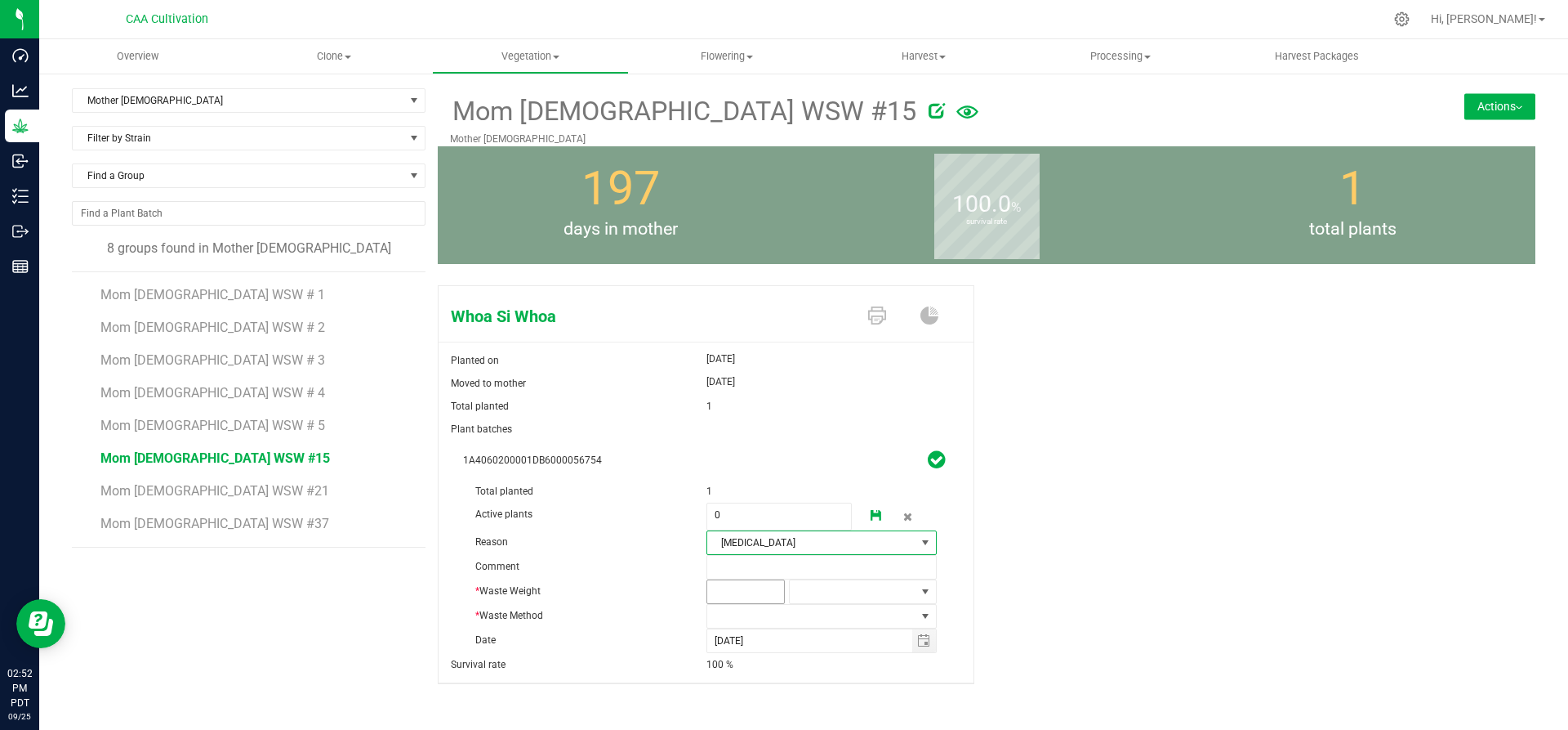
click at [759, 582] on span at bounding box center [745, 591] width 78 height 24
type input "2"
type input "2.0000"
click at [832, 587] on span at bounding box center [852, 591] width 125 height 23
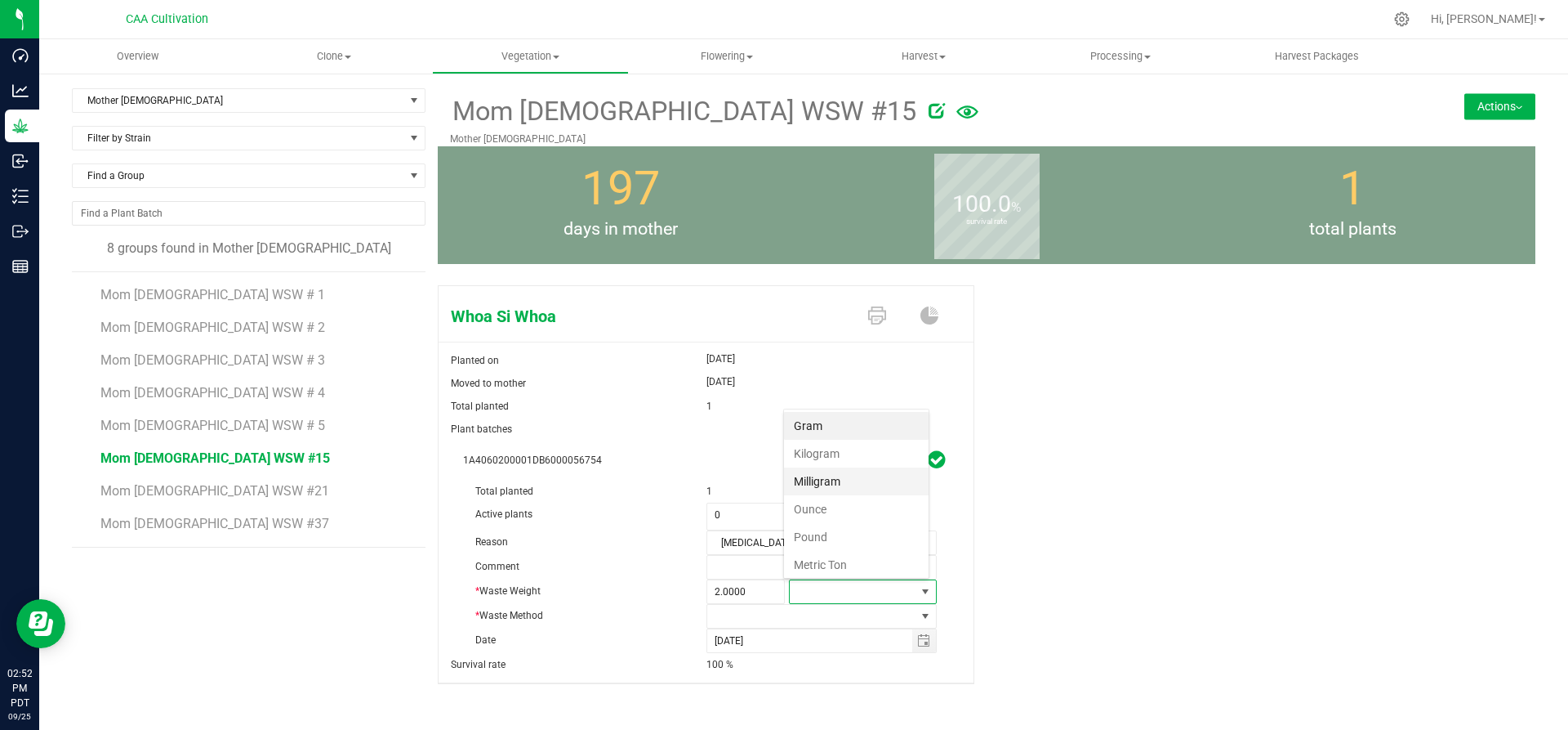
scroll to position [24, 145]
click at [831, 416] on li "Gram" at bounding box center [856, 426] width 145 height 28
click at [764, 620] on span at bounding box center [811, 616] width 209 height 23
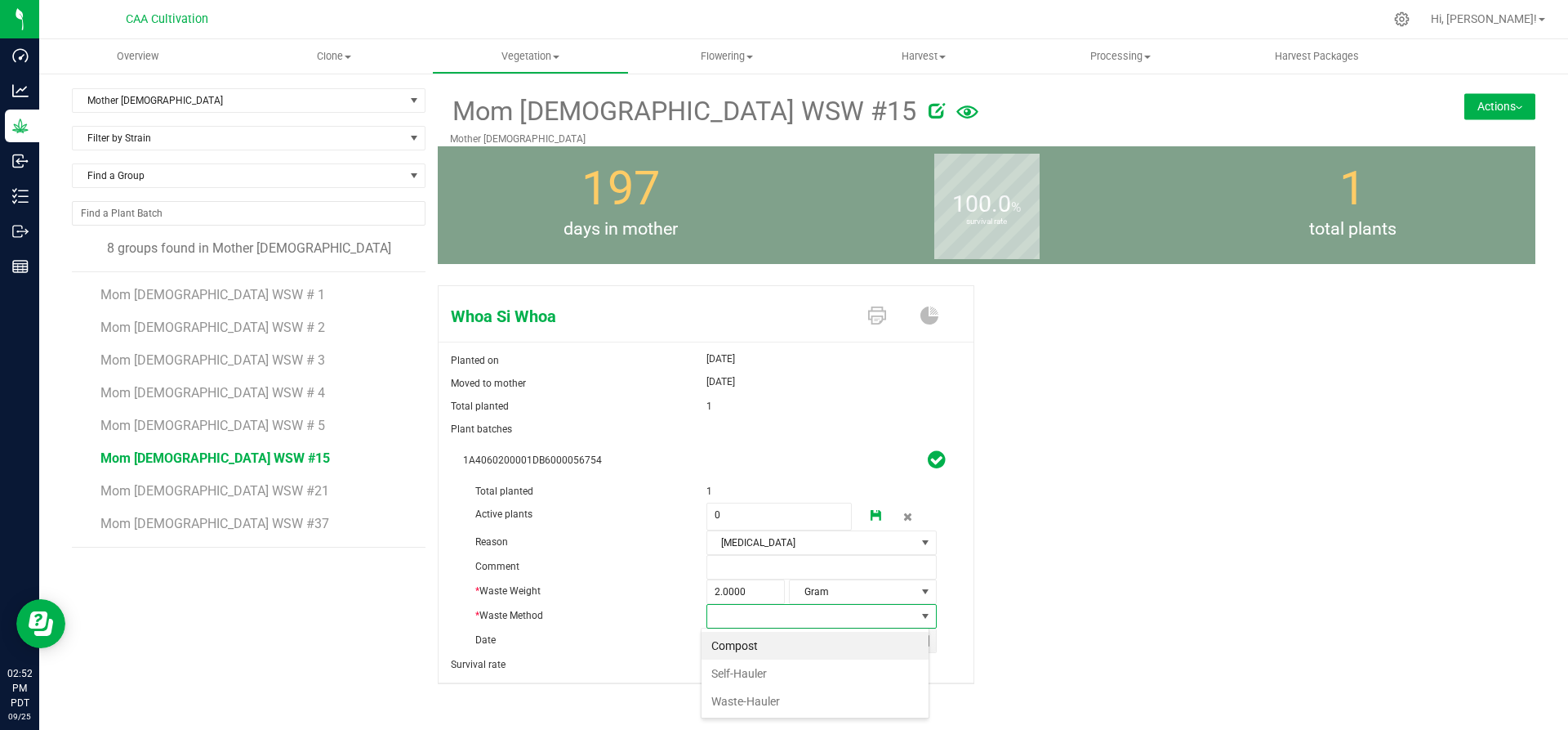
scroll to position [24, 228]
click at [748, 647] on li "Compost" at bounding box center [815, 646] width 227 height 28
click at [871, 512] on icon at bounding box center [876, 515] width 11 height 11
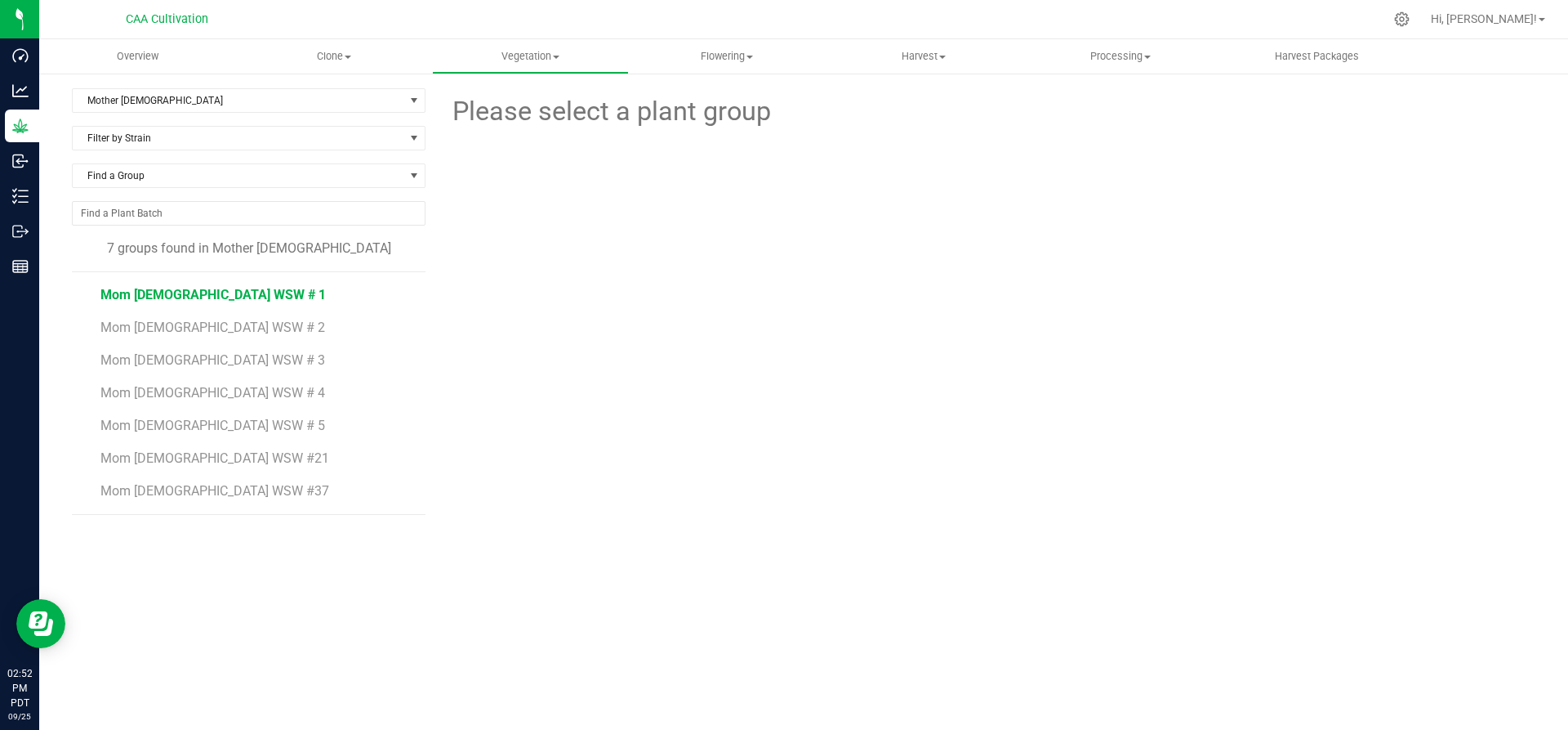
click at [188, 287] on span "Mom 2 WSW # 1" at bounding box center [212, 294] width 225 height 16
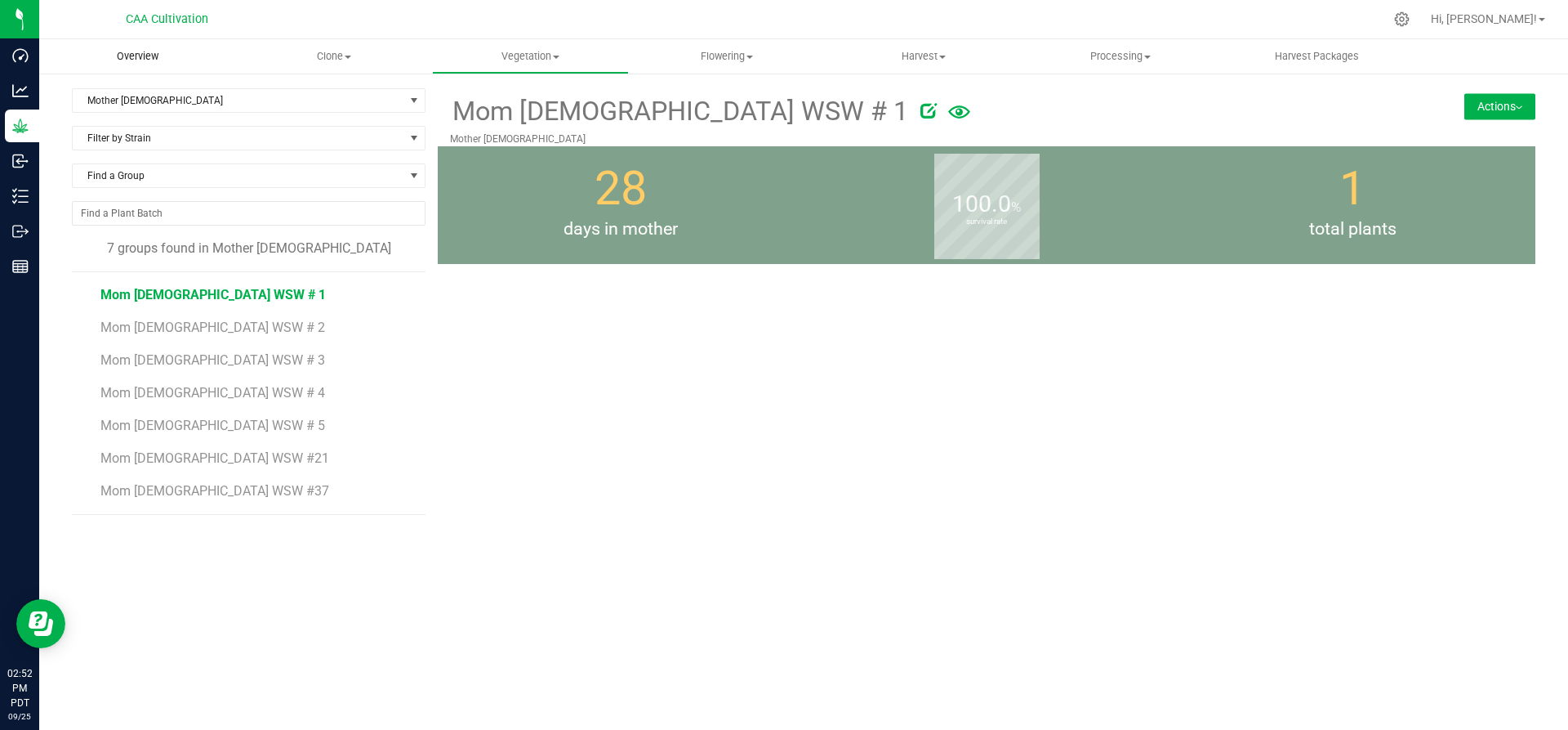
click at [131, 62] on span "Overview" at bounding box center [138, 56] width 85 height 15
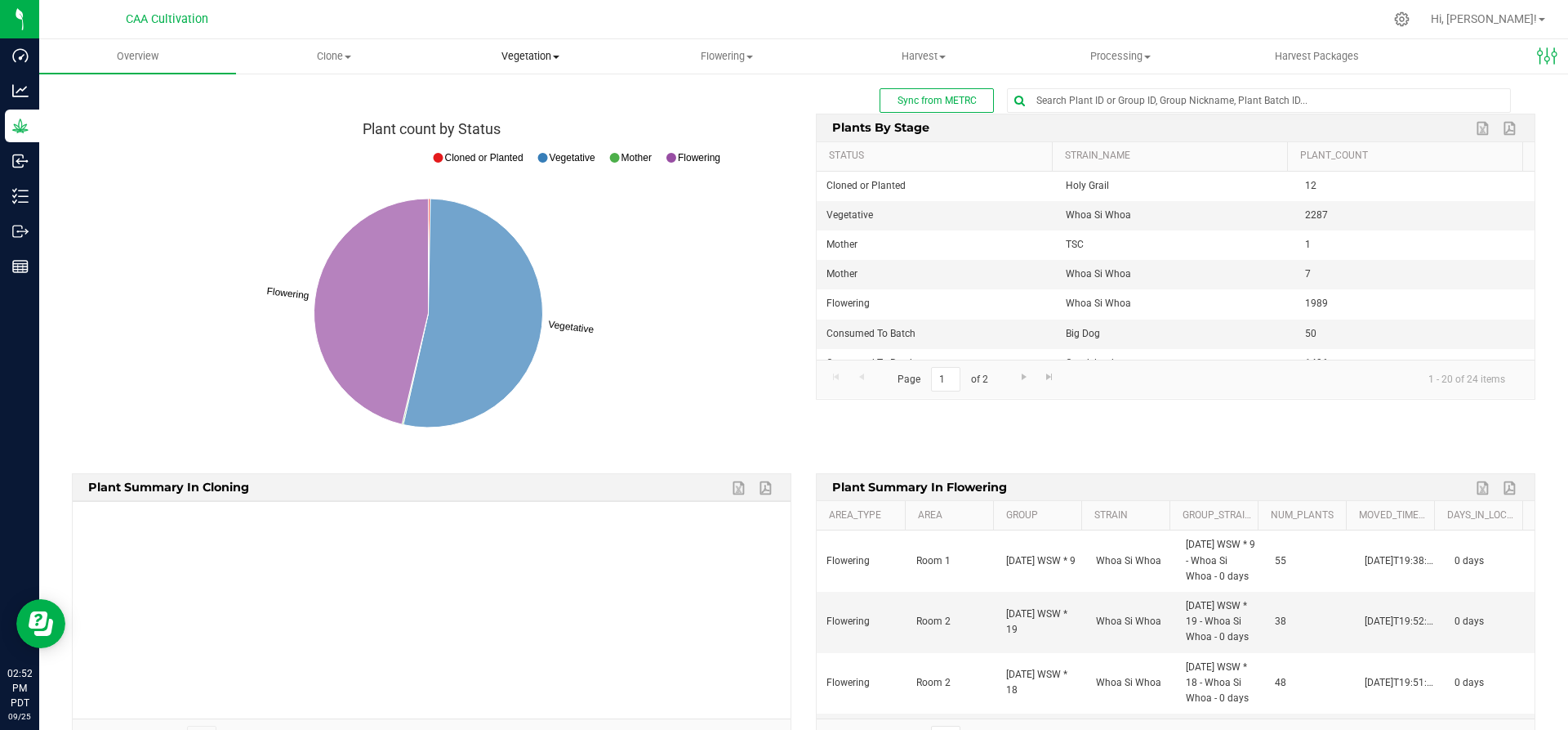
click at [556, 57] on span at bounding box center [556, 57] width 7 height 3
click at [478, 135] on span "Mother groups" at bounding box center [493, 138] width 122 height 14
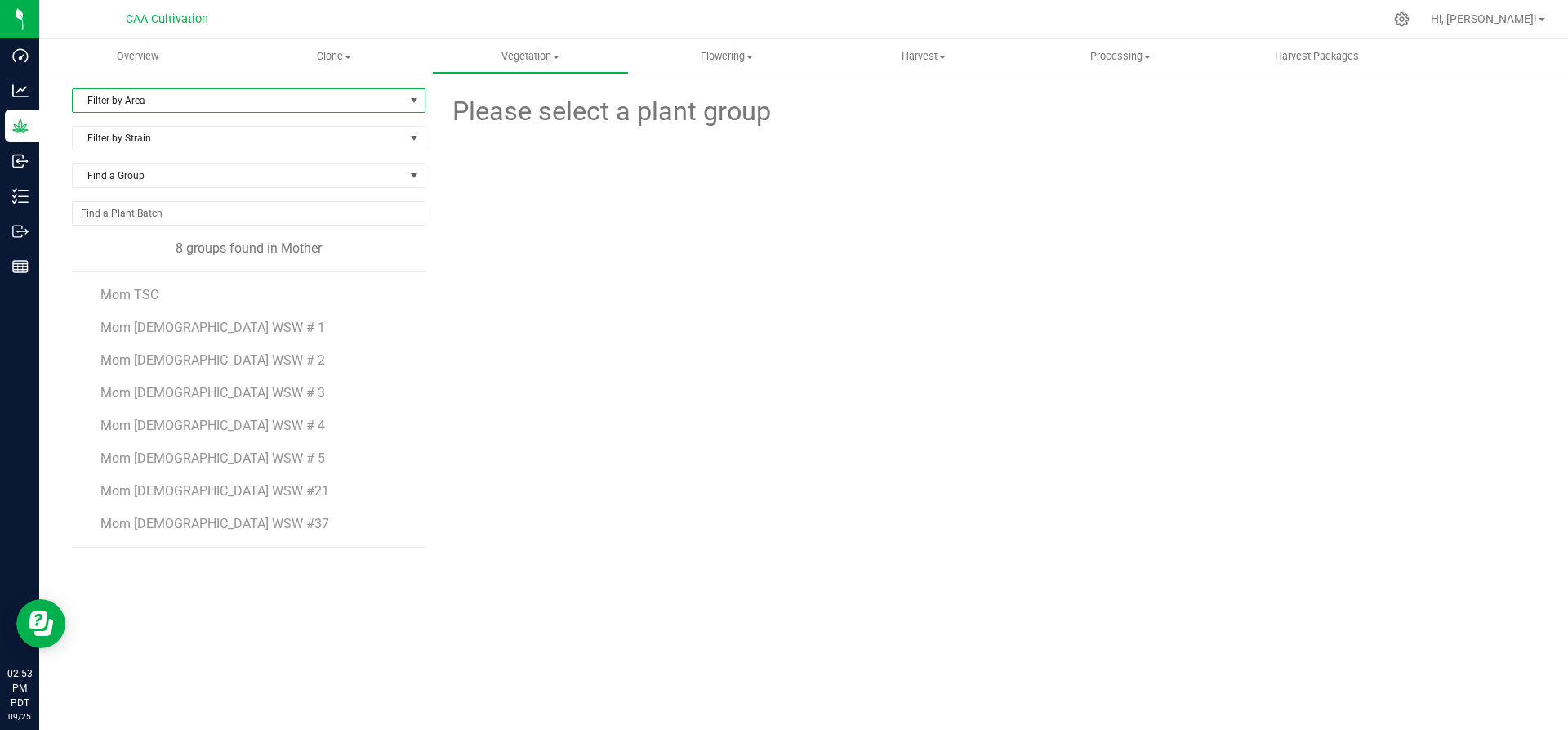
click at [160, 94] on span "Filter by Area" at bounding box center [238, 100] width 332 height 23
click at [125, 172] on li "Mother 2" at bounding box center [248, 177] width 352 height 24
click at [172, 289] on span "Mom 2 WSW # 1" at bounding box center [212, 294] width 225 height 16
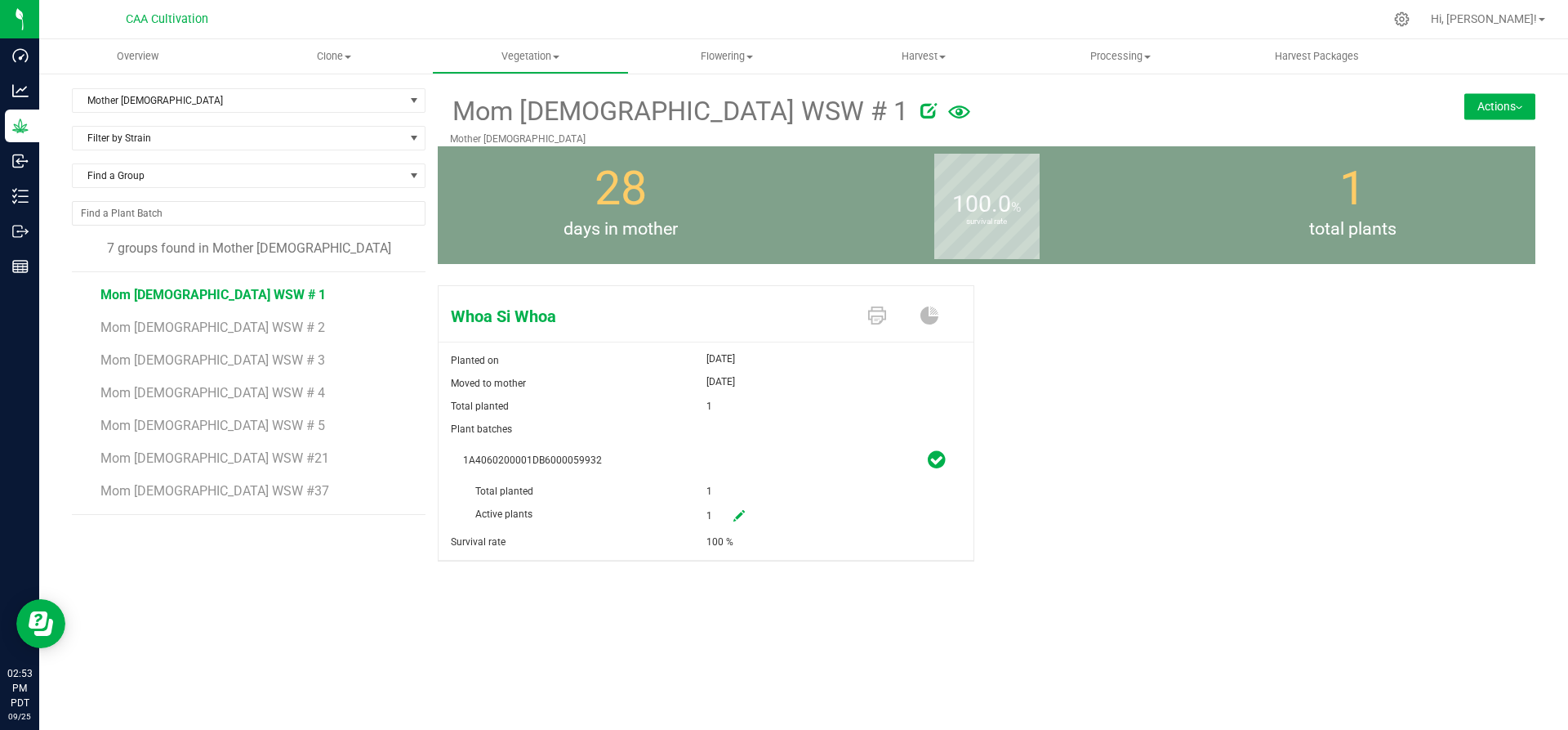
click at [740, 512] on icon at bounding box center [738, 515] width 11 height 11
drag, startPoint x: 744, startPoint y: 518, endPoint x: 697, endPoint y: 513, distance: 47.3
click at [697, 480] on div "Active plants 1 1" at bounding box center [706, 480] width 486 height 0
type input "0"
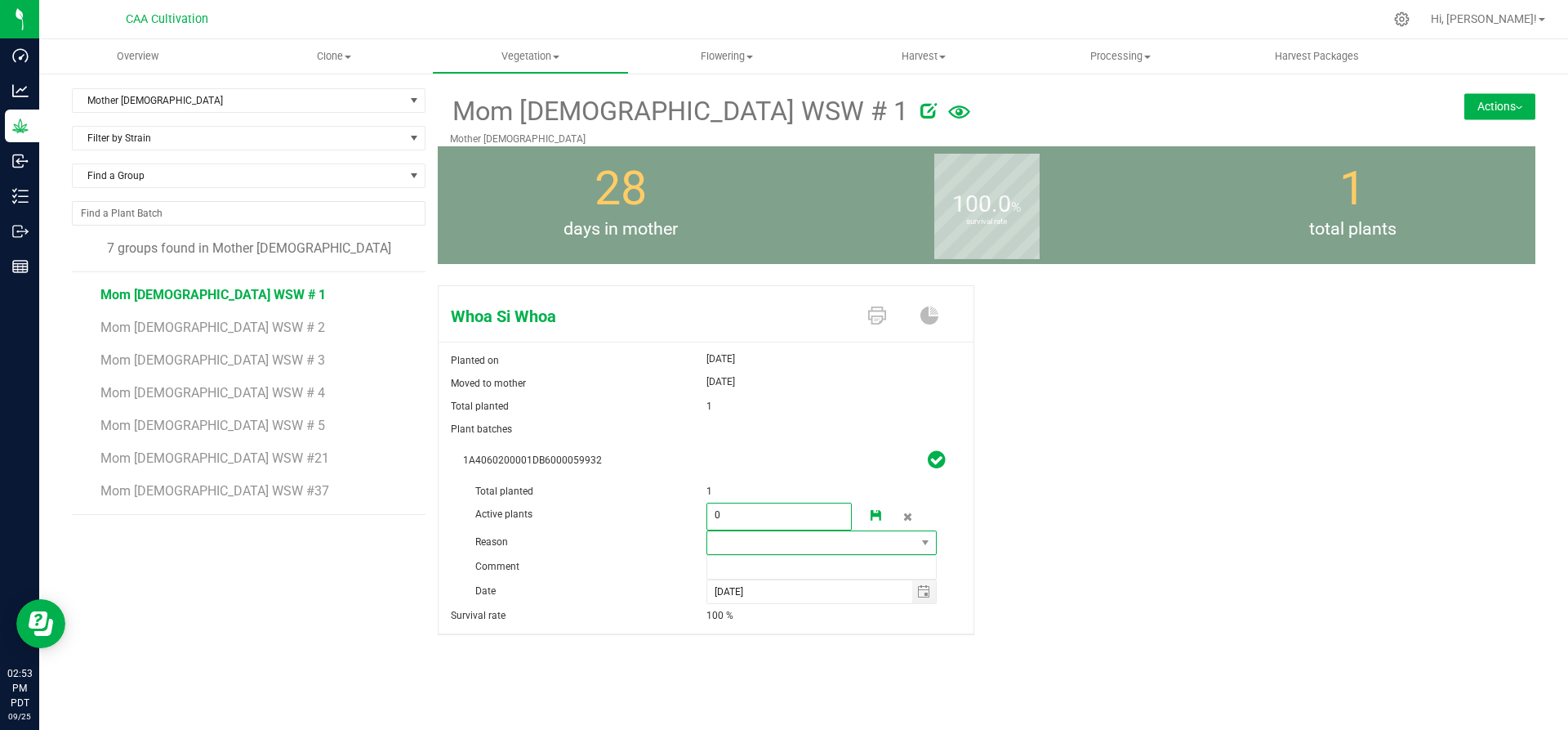
type input "0"
click at [794, 541] on span at bounding box center [811, 543] width 209 height 23
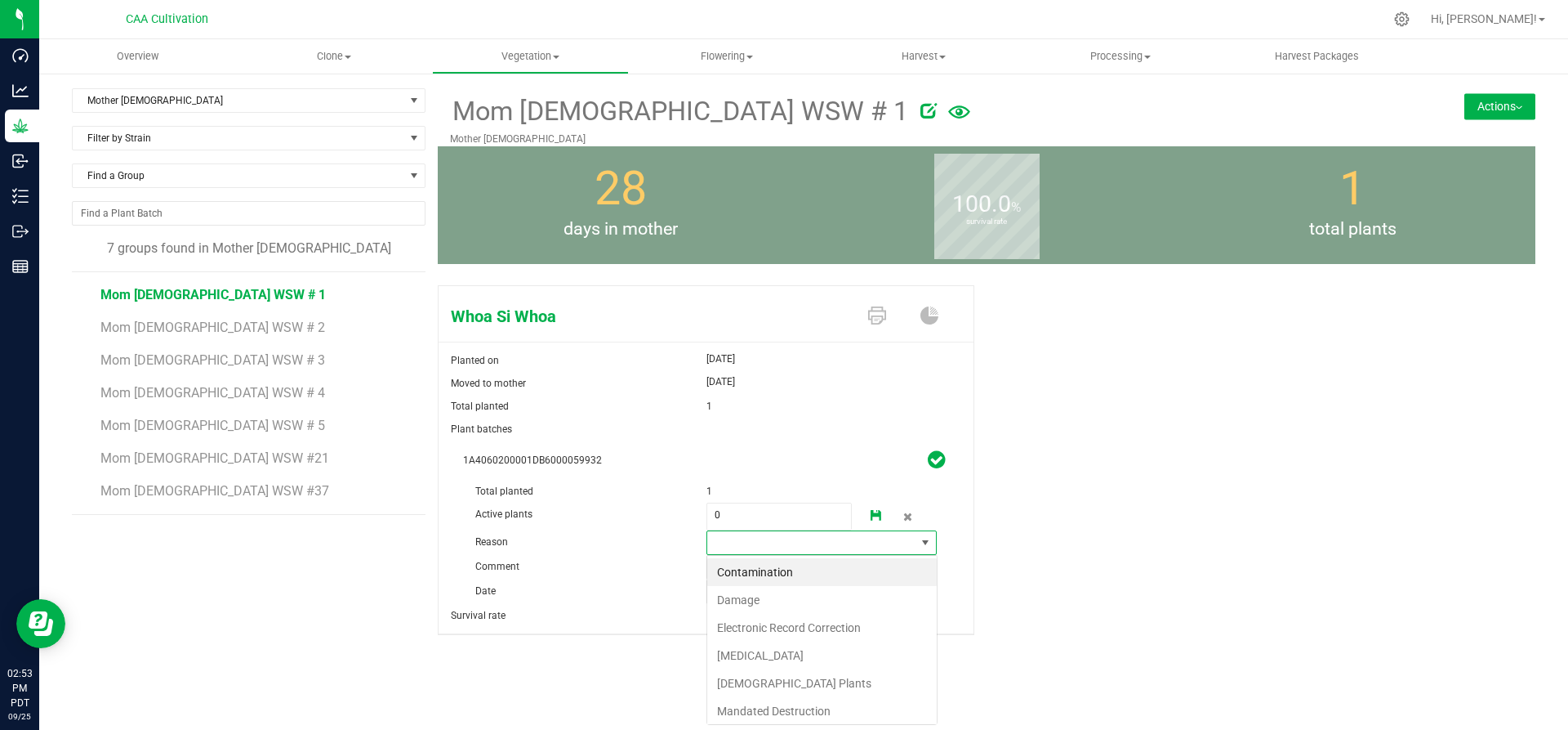
scroll to position [24, 231]
click at [750, 653] on li "Failure to Thrive" at bounding box center [822, 655] width 230 height 28
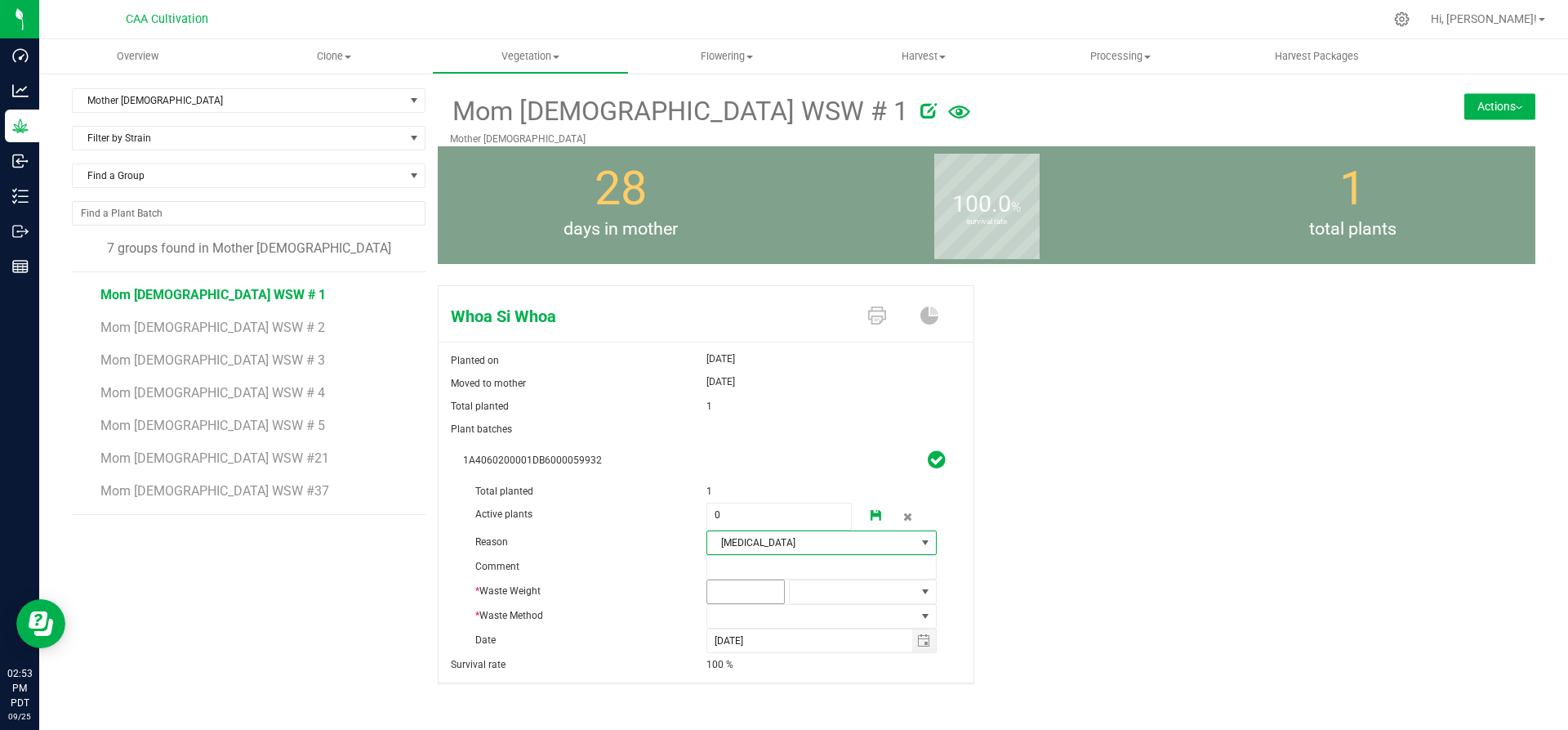
click at [752, 591] on span at bounding box center [745, 591] width 78 height 24
type input "2"
type input "2.0000"
click at [827, 593] on span at bounding box center [852, 591] width 125 height 23
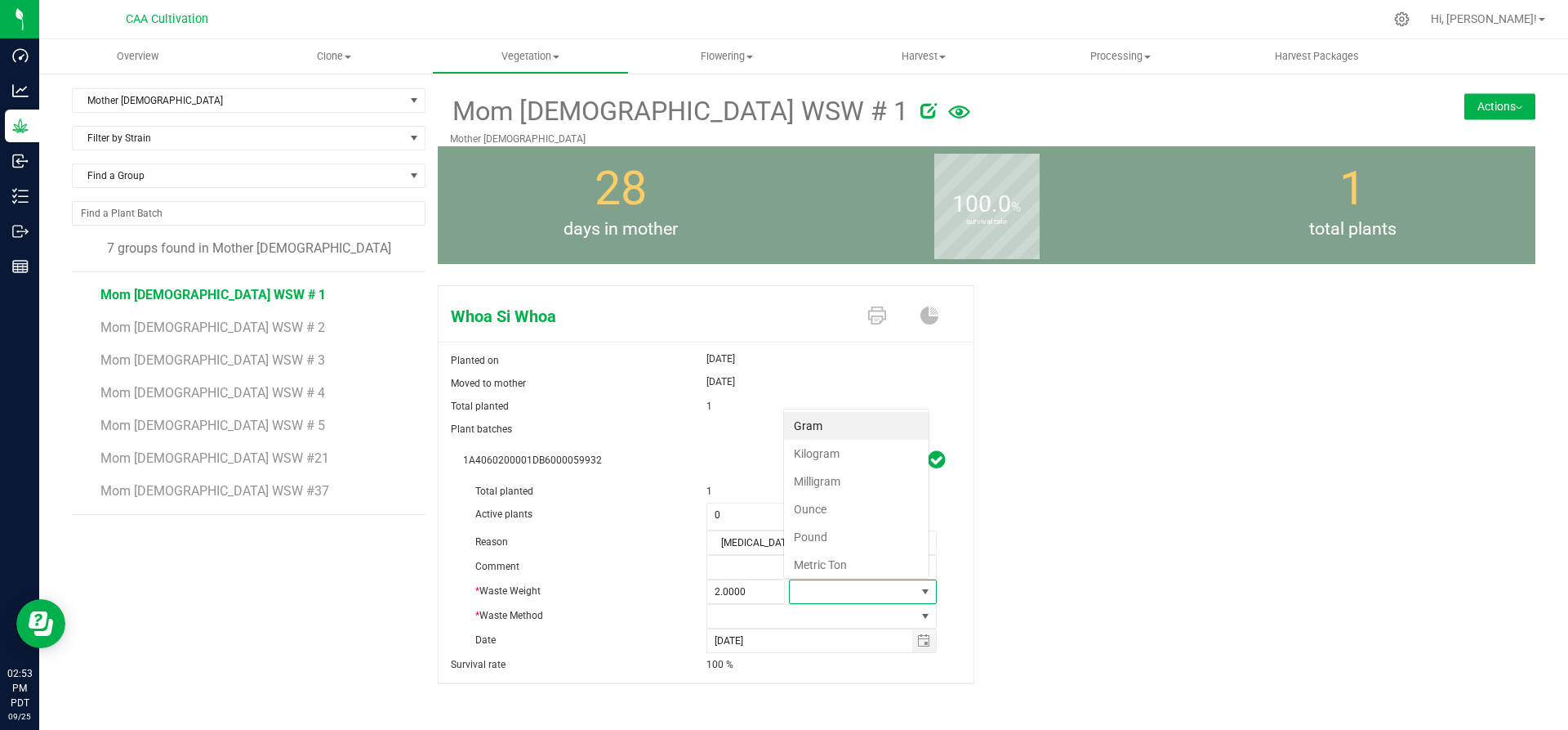
scroll to position [24, 145]
click at [843, 428] on li "Gram" at bounding box center [856, 426] width 145 height 28
click at [811, 619] on span at bounding box center [811, 616] width 209 height 23
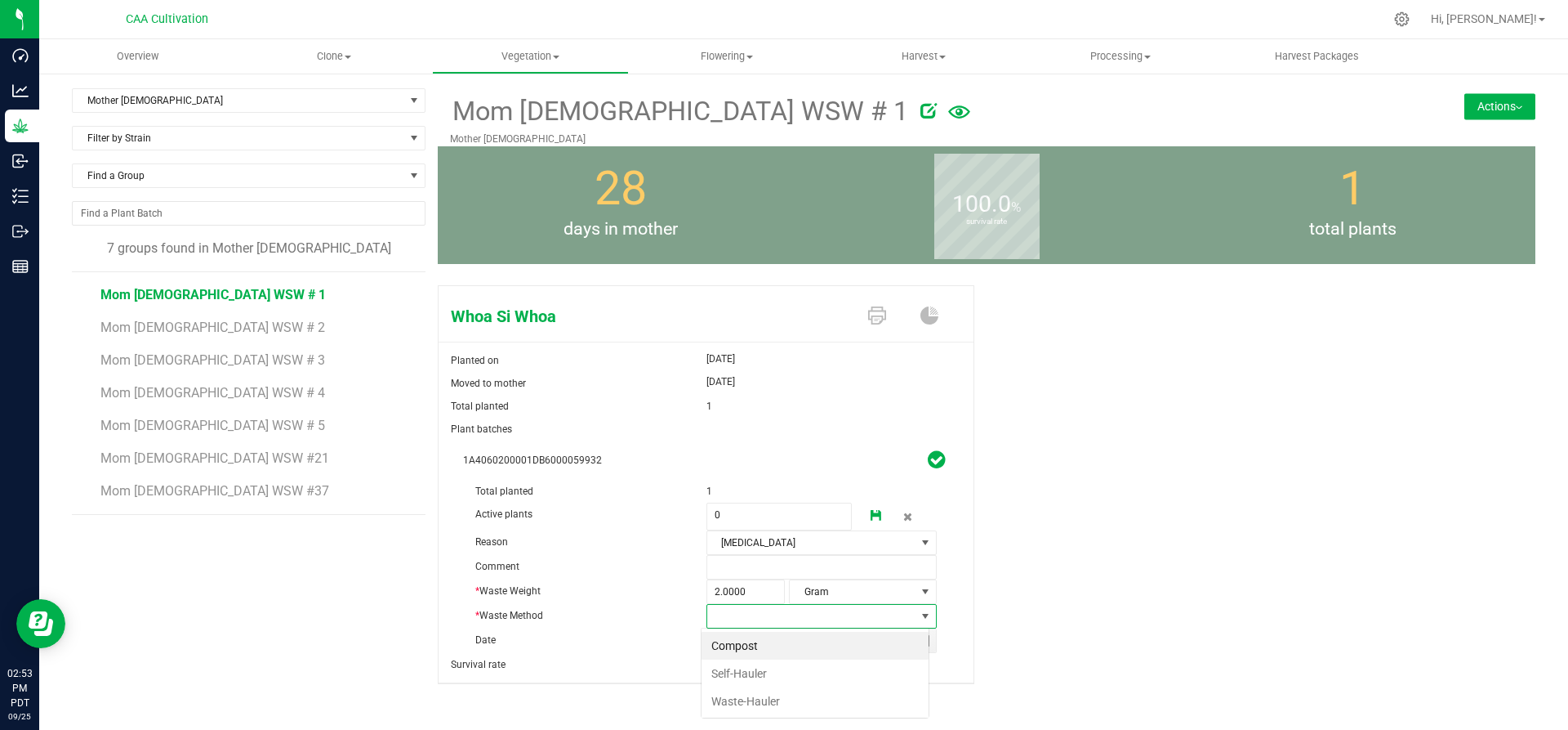
scroll to position [24, 228]
click at [750, 643] on li "Compost" at bounding box center [815, 646] width 227 height 28
click at [872, 510] on icon at bounding box center [876, 515] width 11 height 11
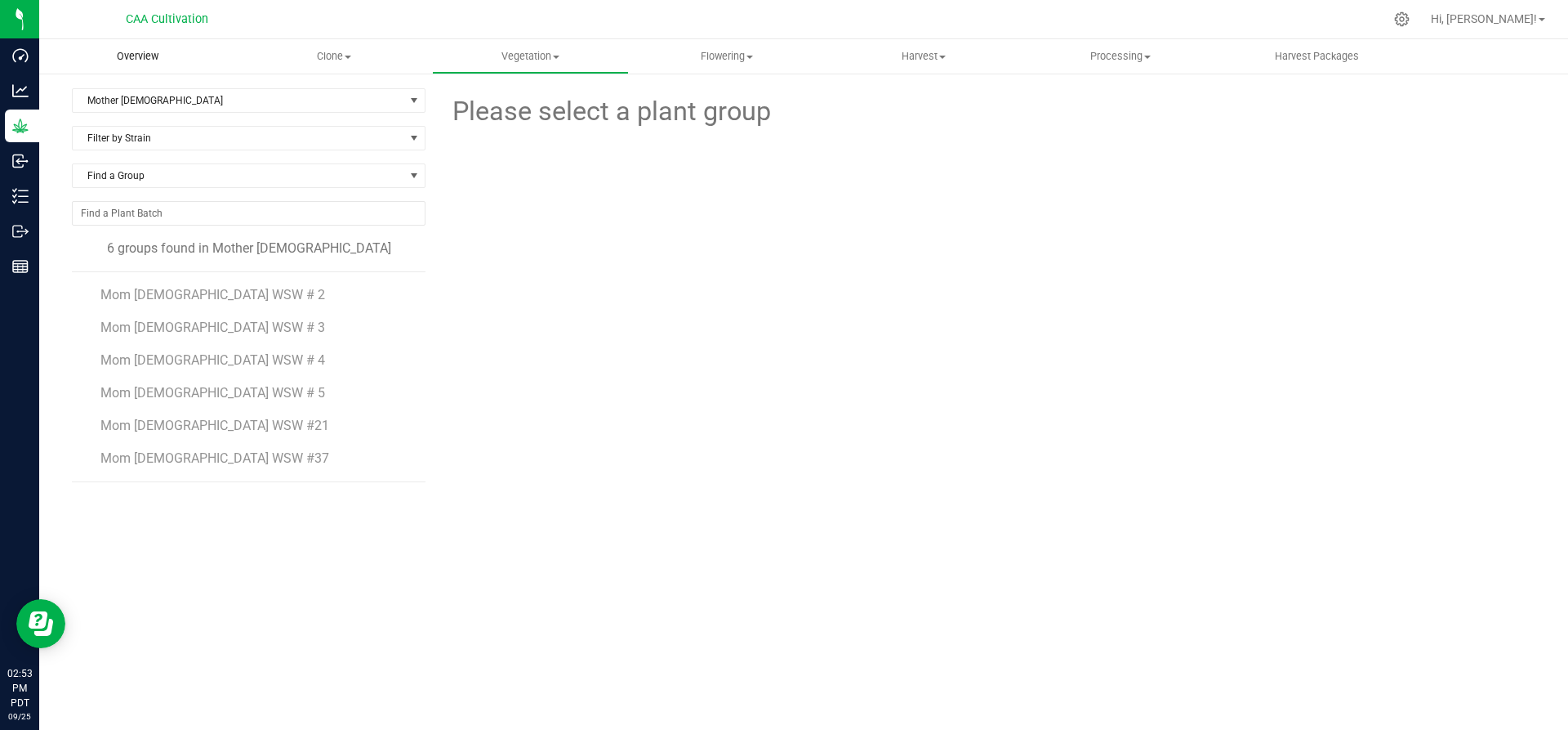
click at [156, 57] on span "Overview" at bounding box center [138, 56] width 85 height 15
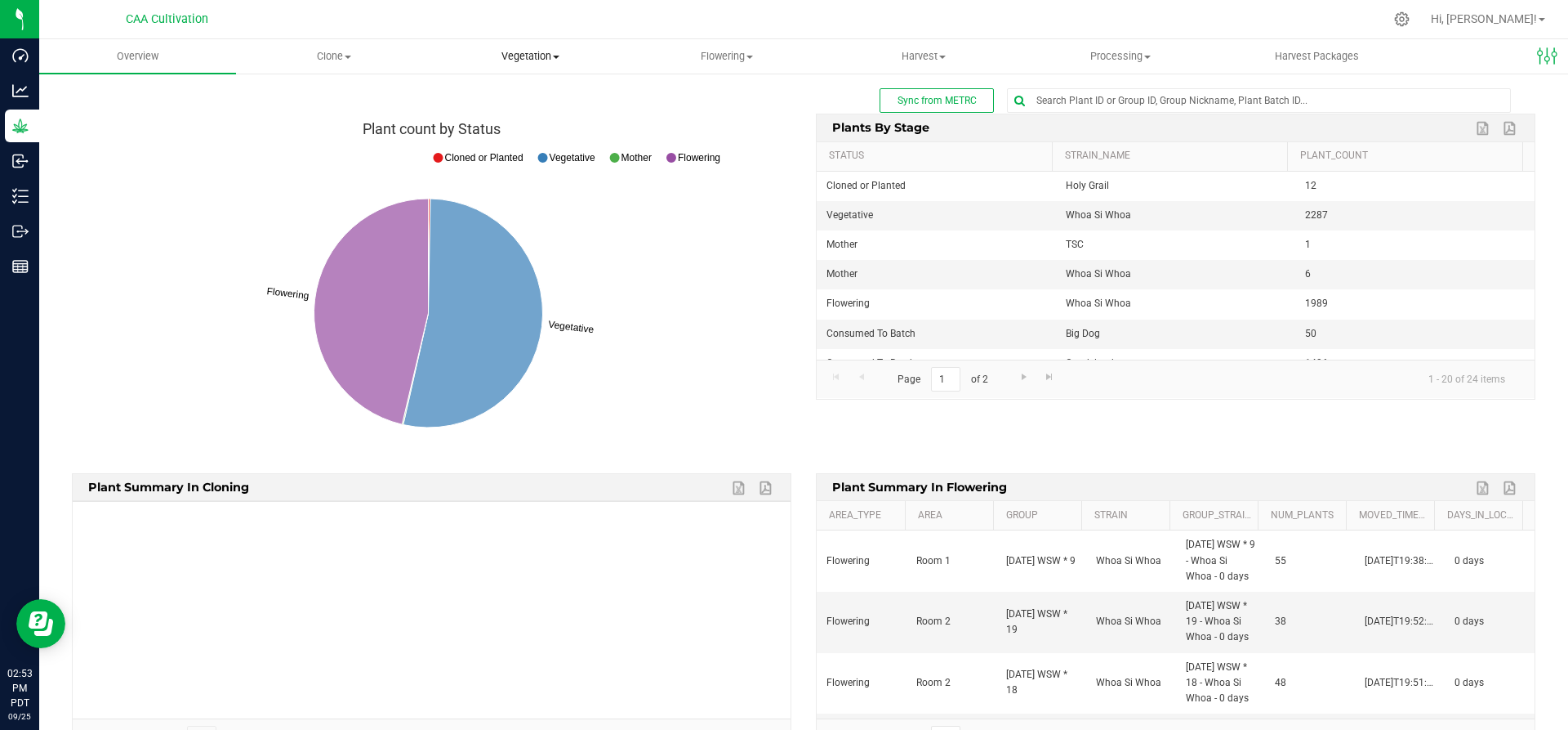
click at [545, 54] on span "Vegetation" at bounding box center [530, 56] width 195 height 15
click at [528, 131] on span "Mother groups" at bounding box center [493, 138] width 122 height 14
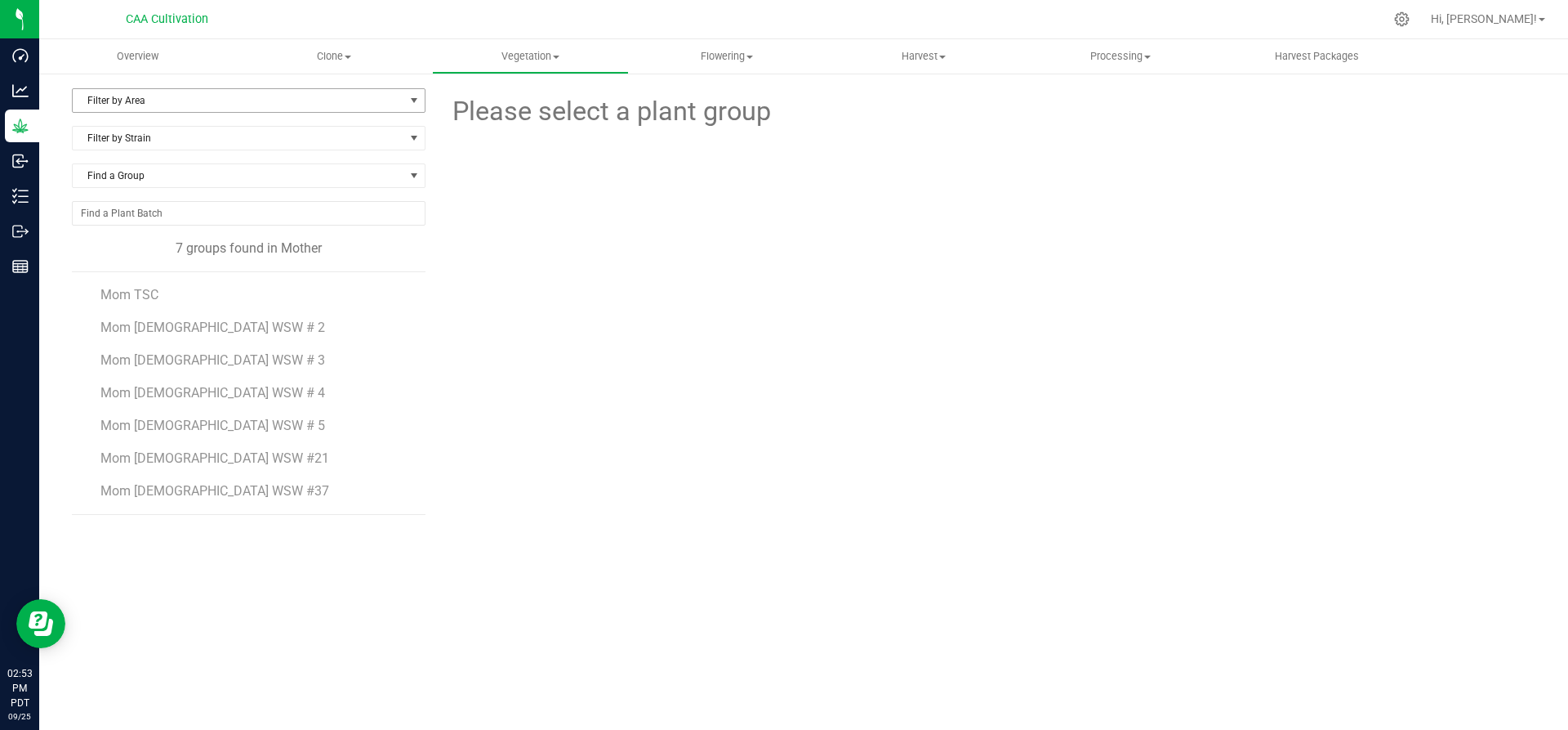
click at [130, 101] on span "Filter by Area" at bounding box center [238, 100] width 332 height 23
click at [118, 180] on li "Mother 2" at bounding box center [248, 177] width 352 height 24
click at [159, 291] on span "Mom 2 WSW # 2" at bounding box center [212, 294] width 225 height 16
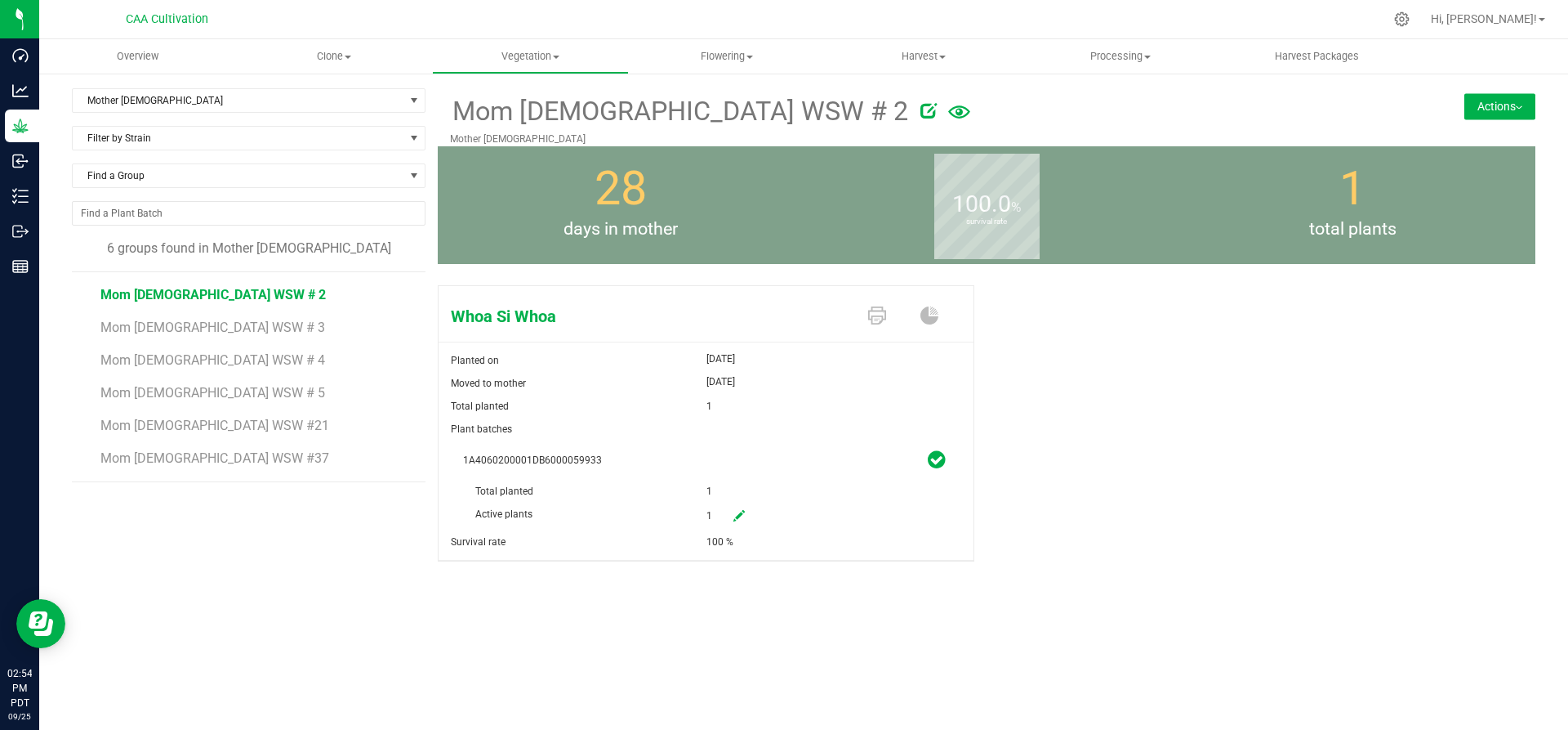
click at [740, 520] on icon at bounding box center [738, 515] width 11 height 11
click at [704, 480] on div "Active plants 1 1" at bounding box center [706, 480] width 486 height 0
drag, startPoint x: 725, startPoint y: 517, endPoint x: 706, endPoint y: 517, distance: 19.0
click at [707, 517] on input "1" at bounding box center [779, 515] width 145 height 23
type input "0"
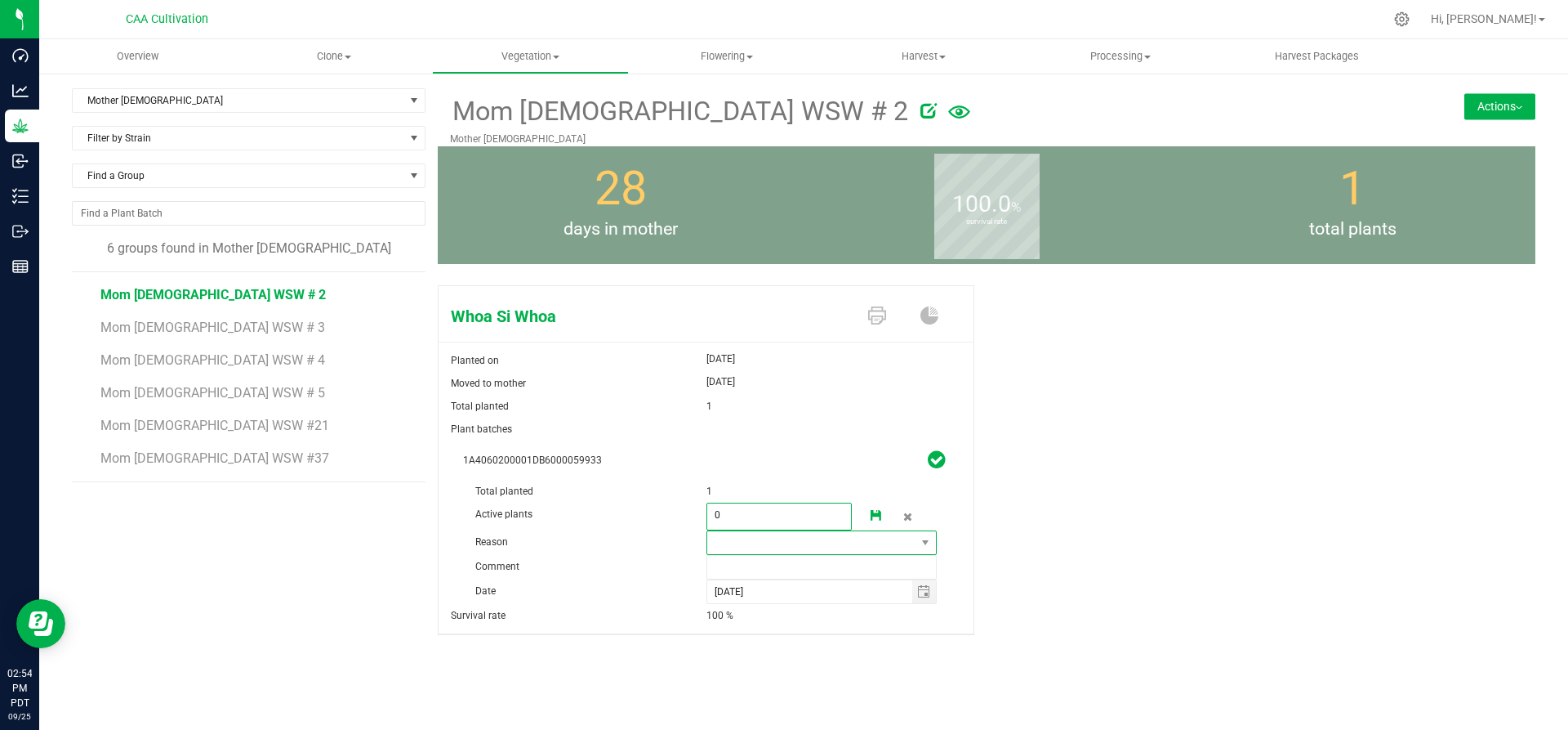
type input "0"
click at [818, 544] on span at bounding box center [811, 543] width 209 height 23
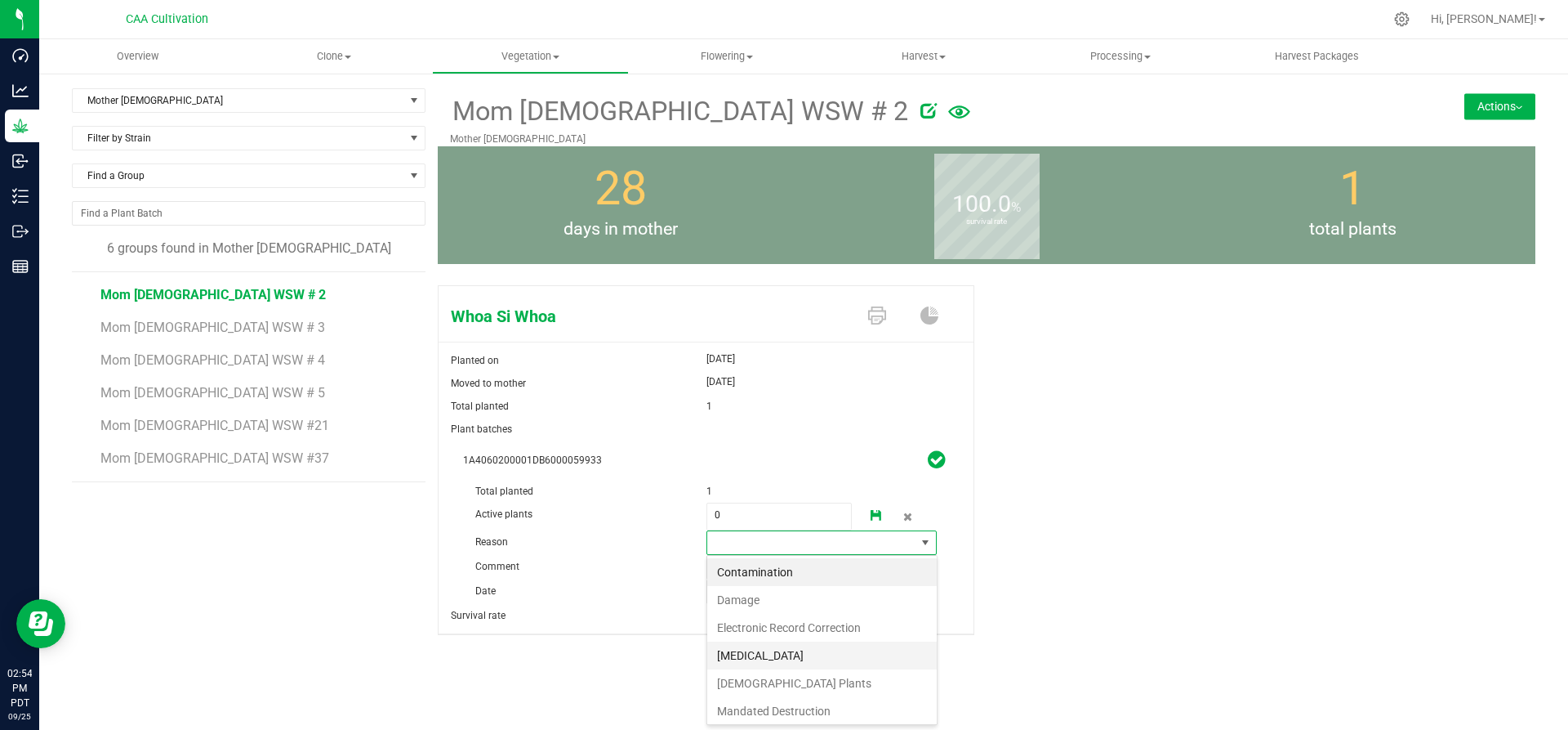
click at [771, 651] on li "Failure to Thrive" at bounding box center [822, 655] width 230 height 28
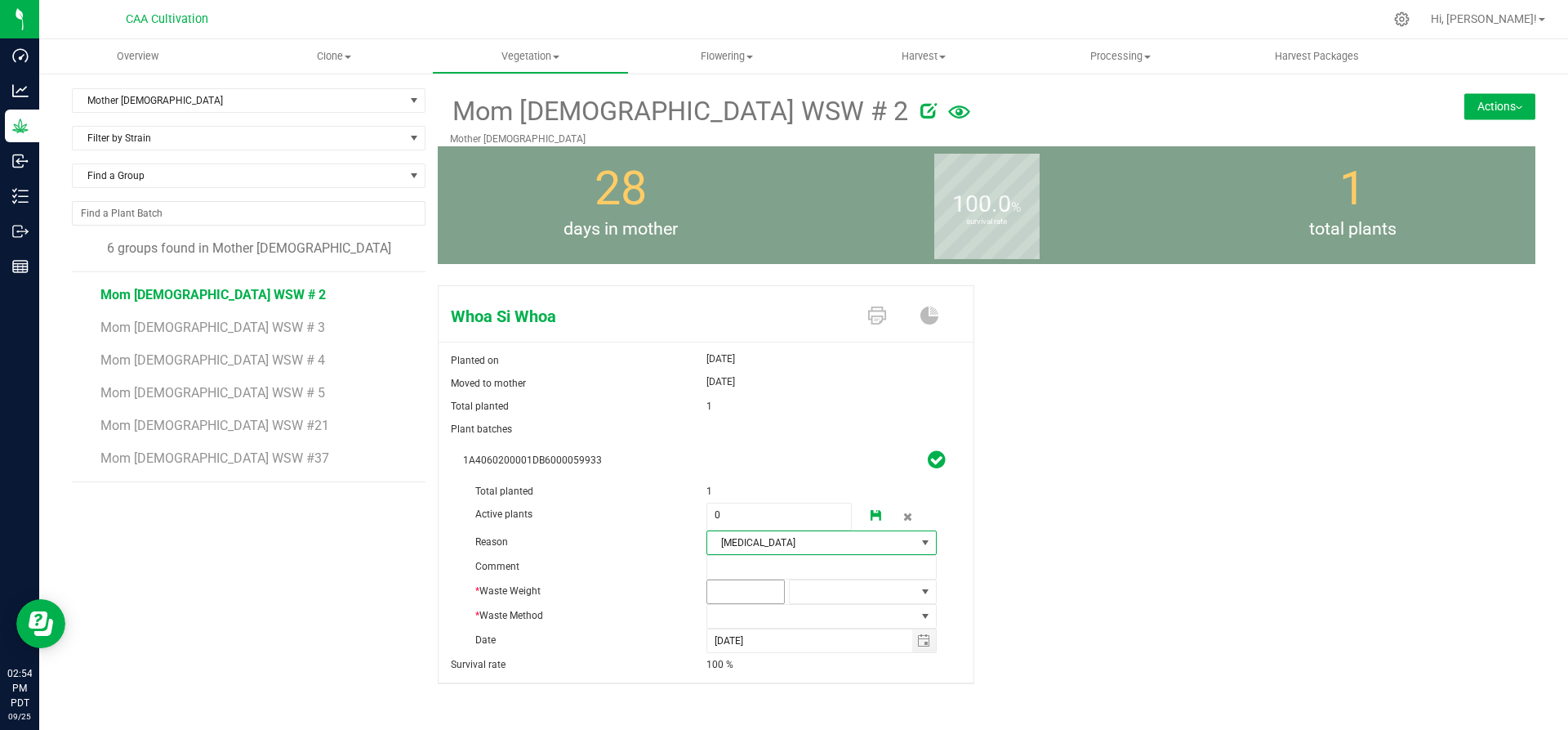
click at [757, 592] on span at bounding box center [745, 591] width 78 height 24
type input "3"
type input "3.0000"
click at [875, 588] on span at bounding box center [852, 591] width 125 height 23
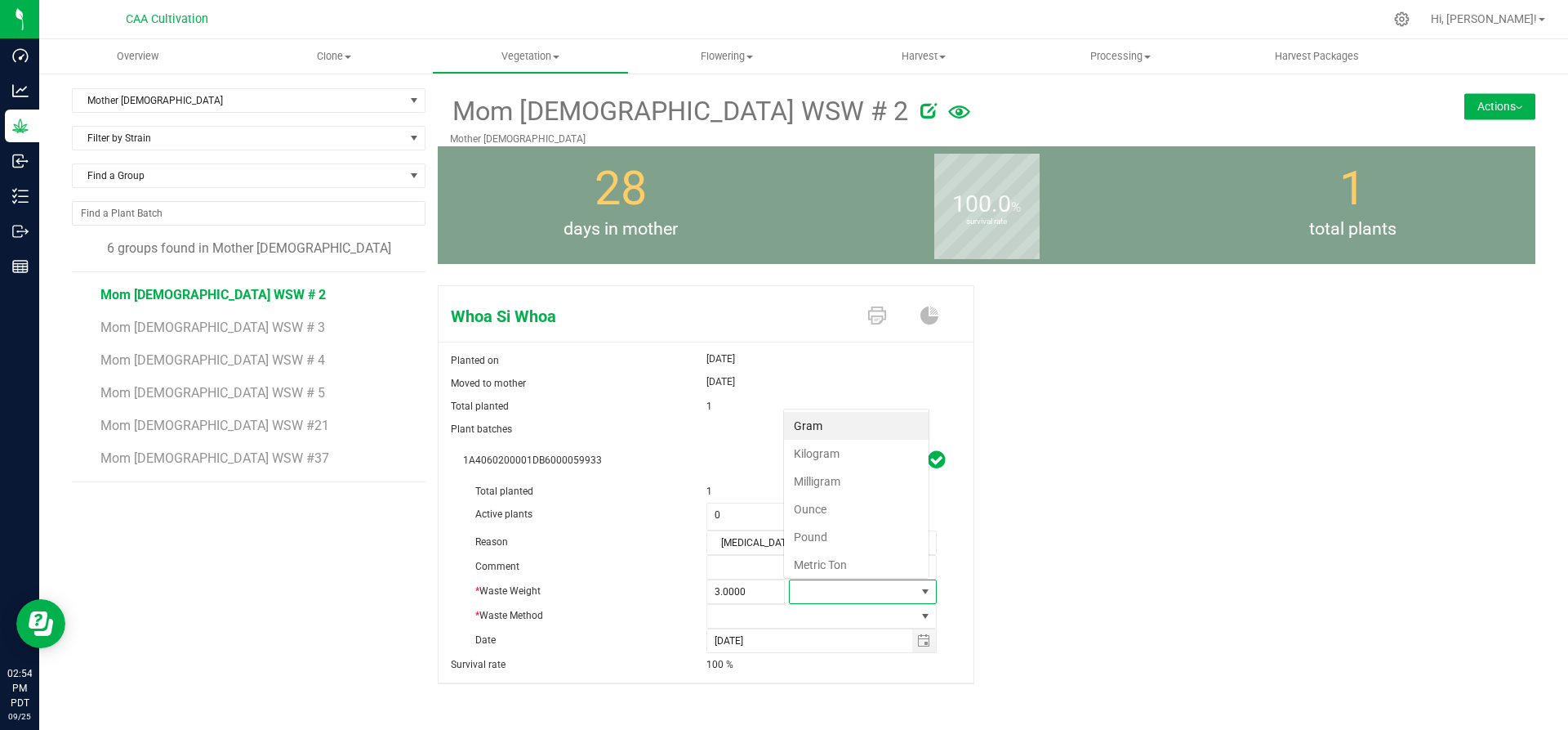
scroll to position [24, 145]
click at [861, 414] on li "Gram" at bounding box center [856, 426] width 145 height 28
click at [733, 619] on span at bounding box center [811, 616] width 209 height 23
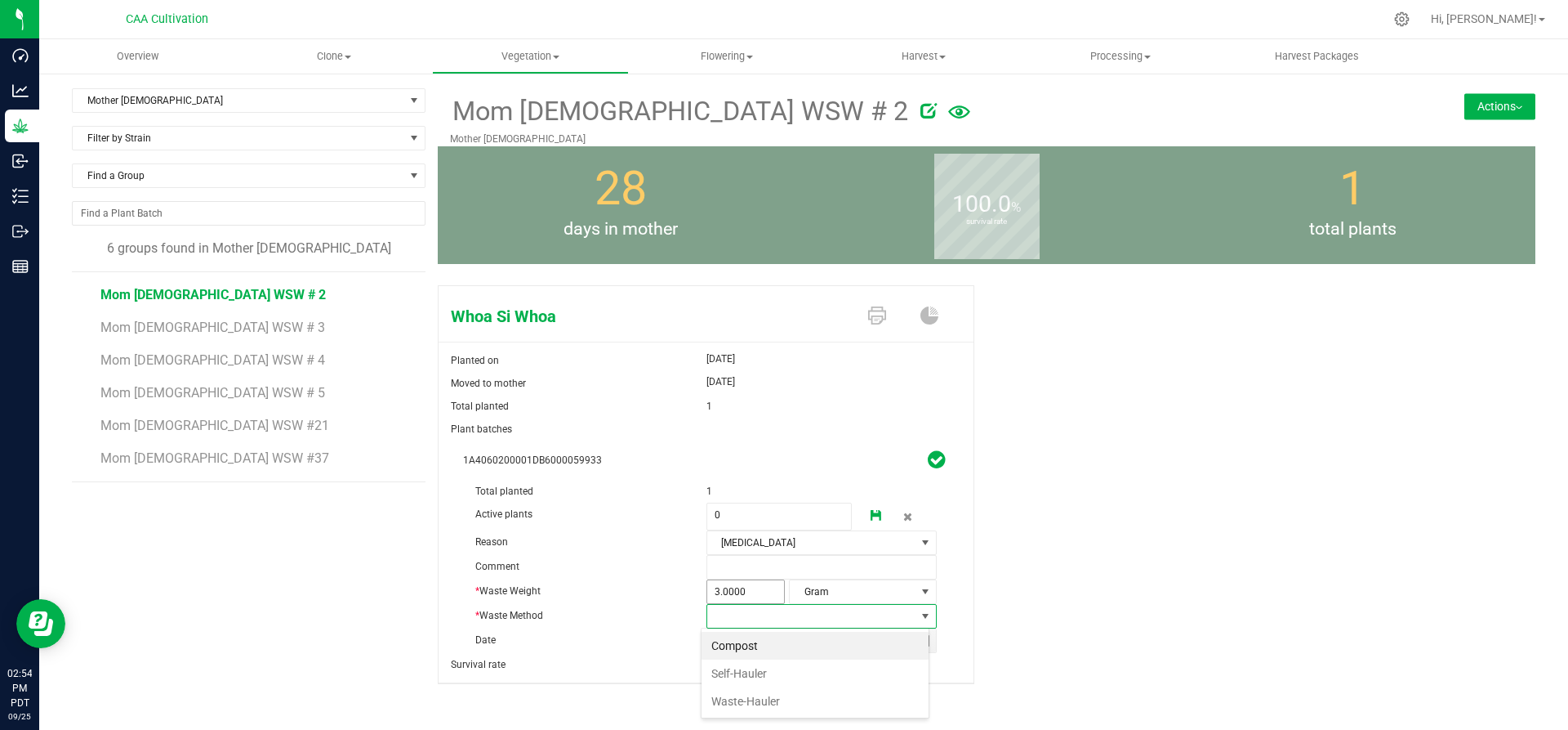
scroll to position [24, 228]
click at [734, 638] on li "Compost" at bounding box center [815, 646] width 227 height 28
click at [871, 510] on icon at bounding box center [876, 515] width 11 height 11
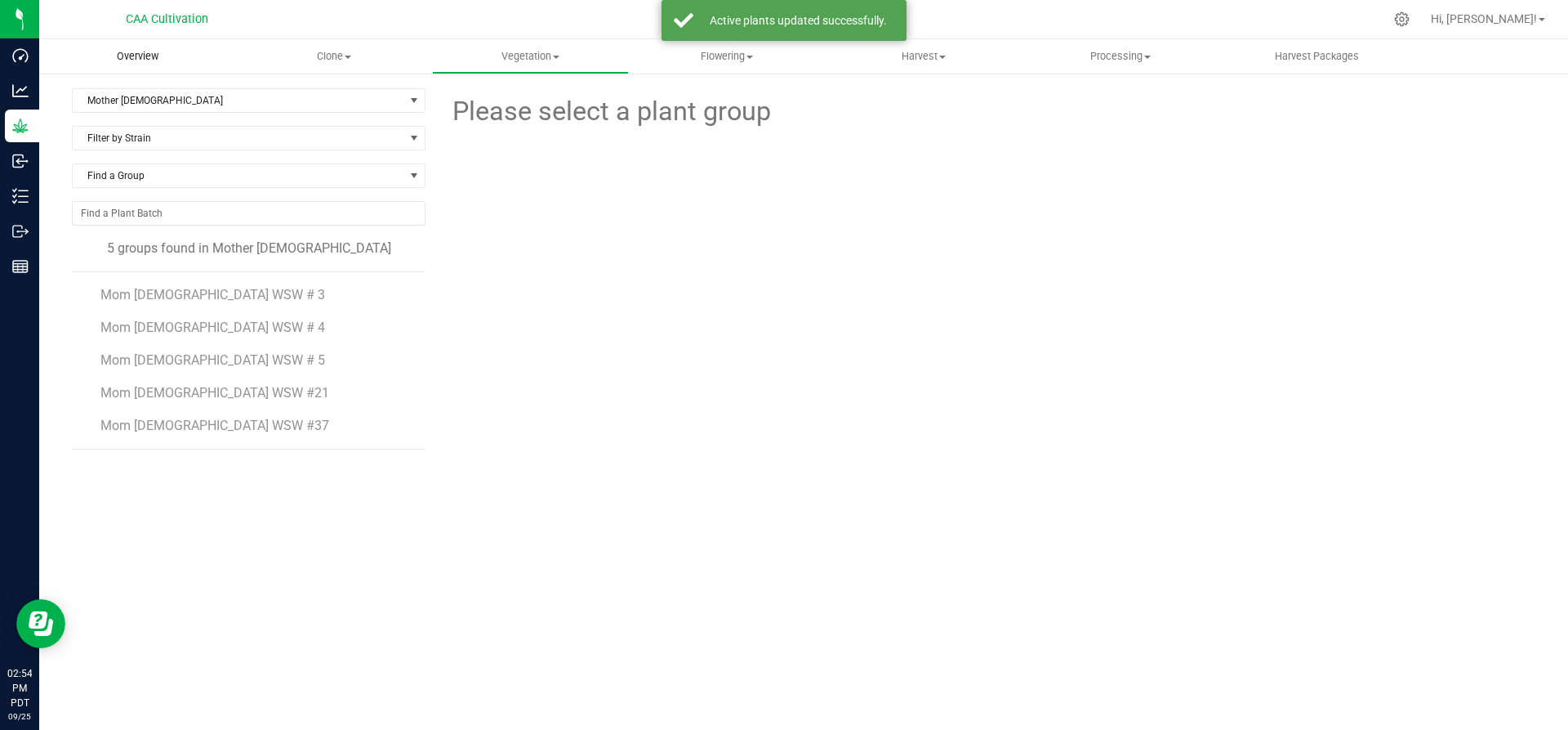
click at [122, 54] on span "Overview" at bounding box center [138, 56] width 85 height 15
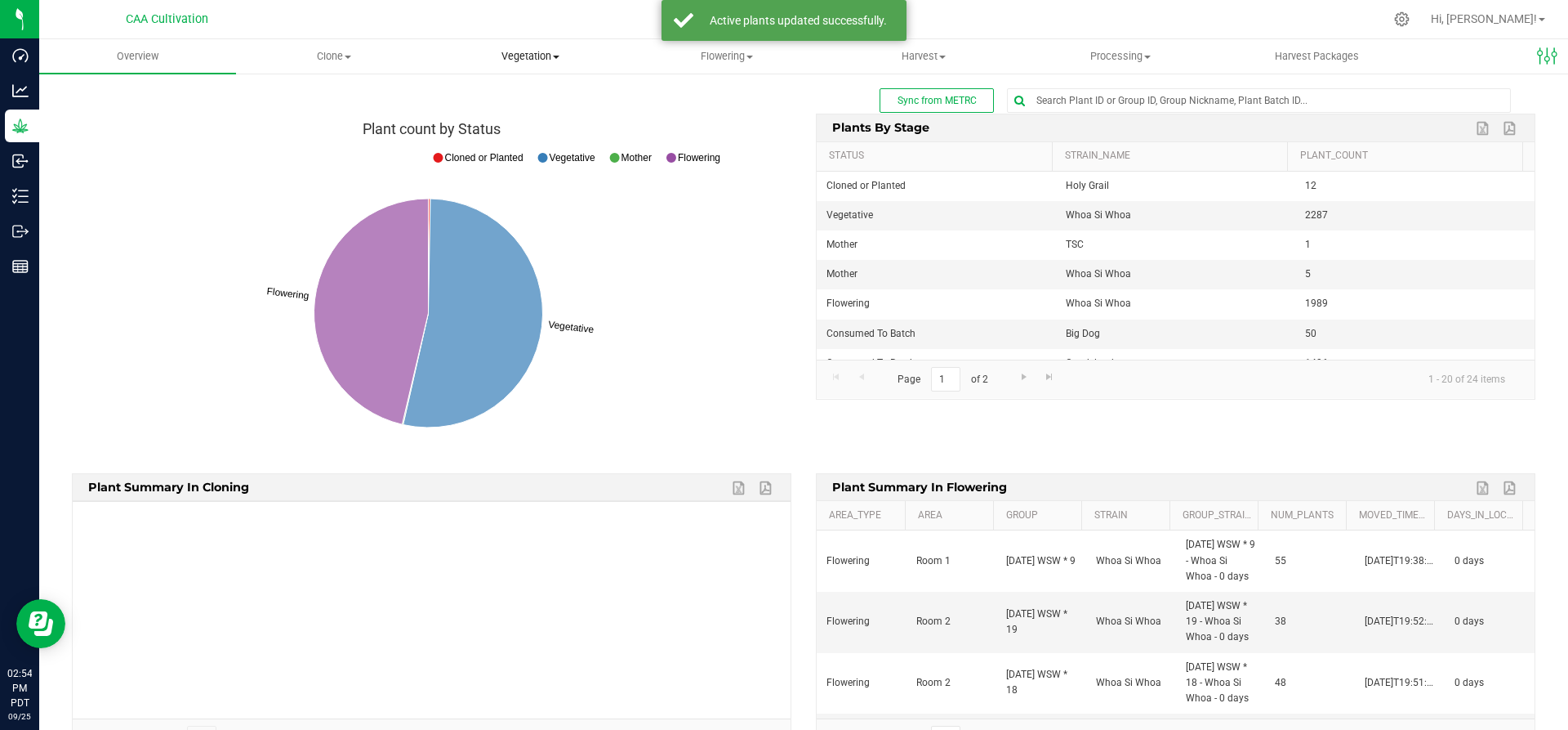
click at [547, 52] on span "Vegetation" at bounding box center [530, 56] width 195 height 15
click at [523, 133] on span "Mother groups" at bounding box center [493, 138] width 122 height 14
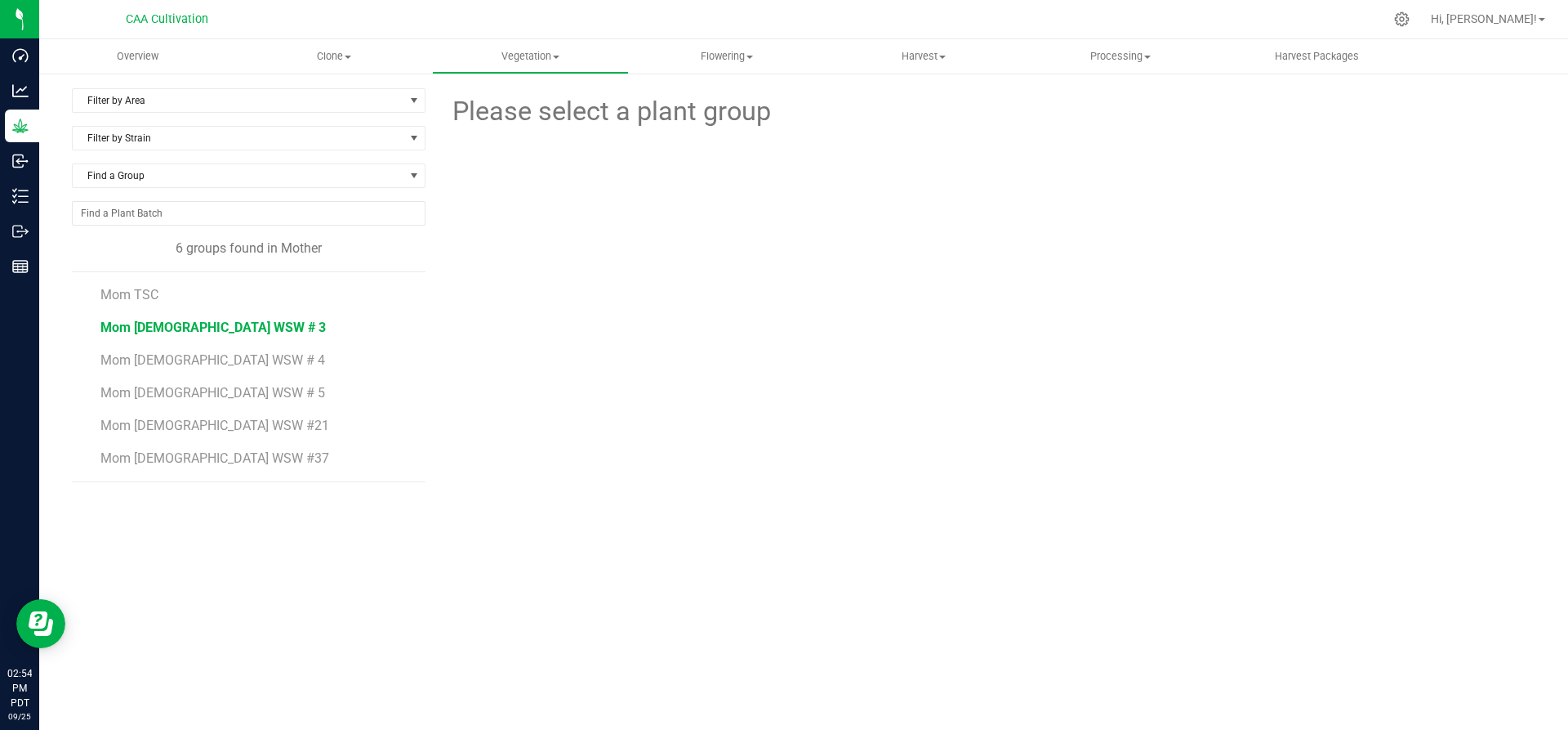
click at [181, 322] on span "Mom 2 WSW # 3" at bounding box center [212, 328] width 225 height 16
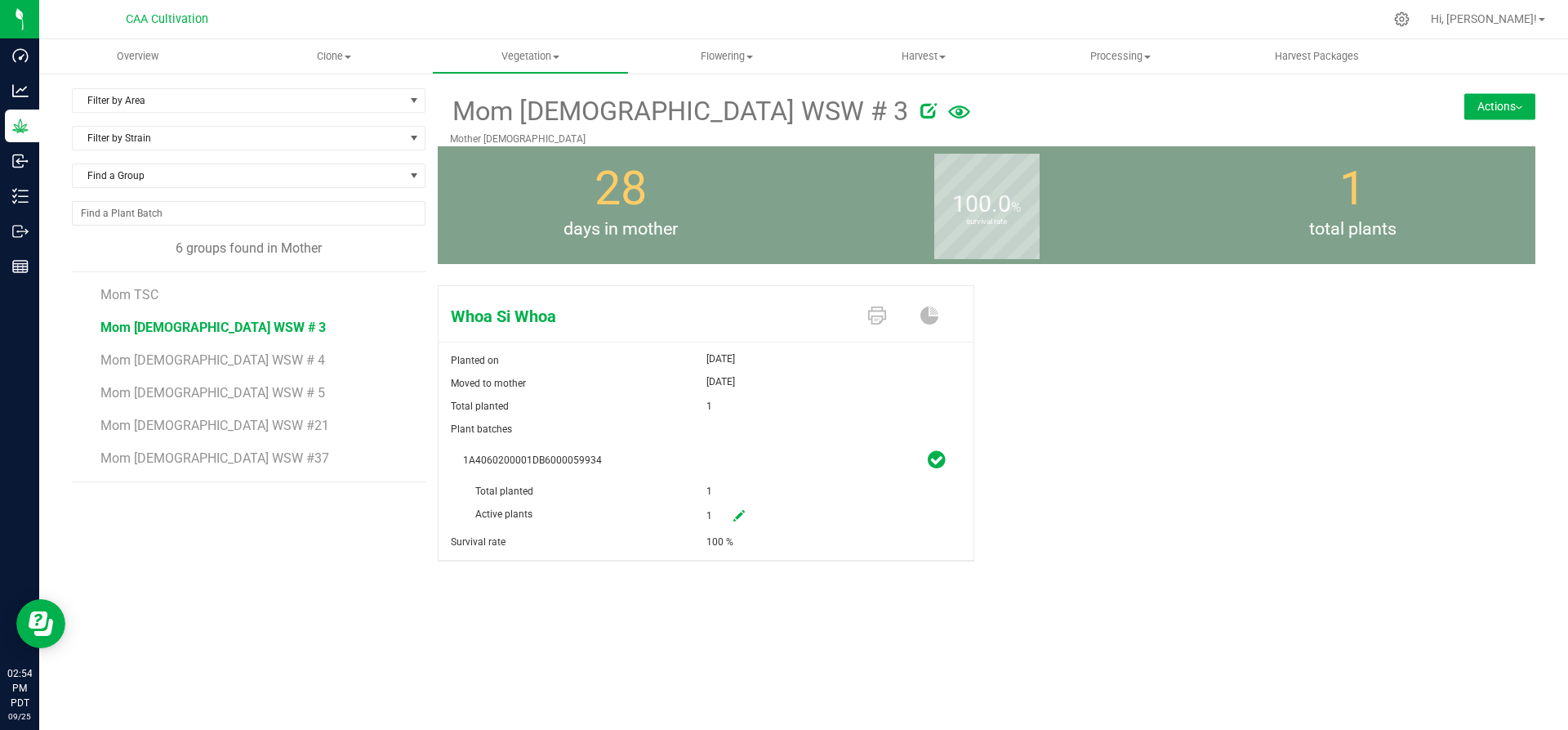
click at [744, 510] on icon at bounding box center [738, 515] width 11 height 11
drag, startPoint x: 704, startPoint y: 513, endPoint x: 697, endPoint y: 509, distance: 8.1
click at [699, 480] on div "Active plants 1 1" at bounding box center [706, 480] width 486 height 0
type input "0"
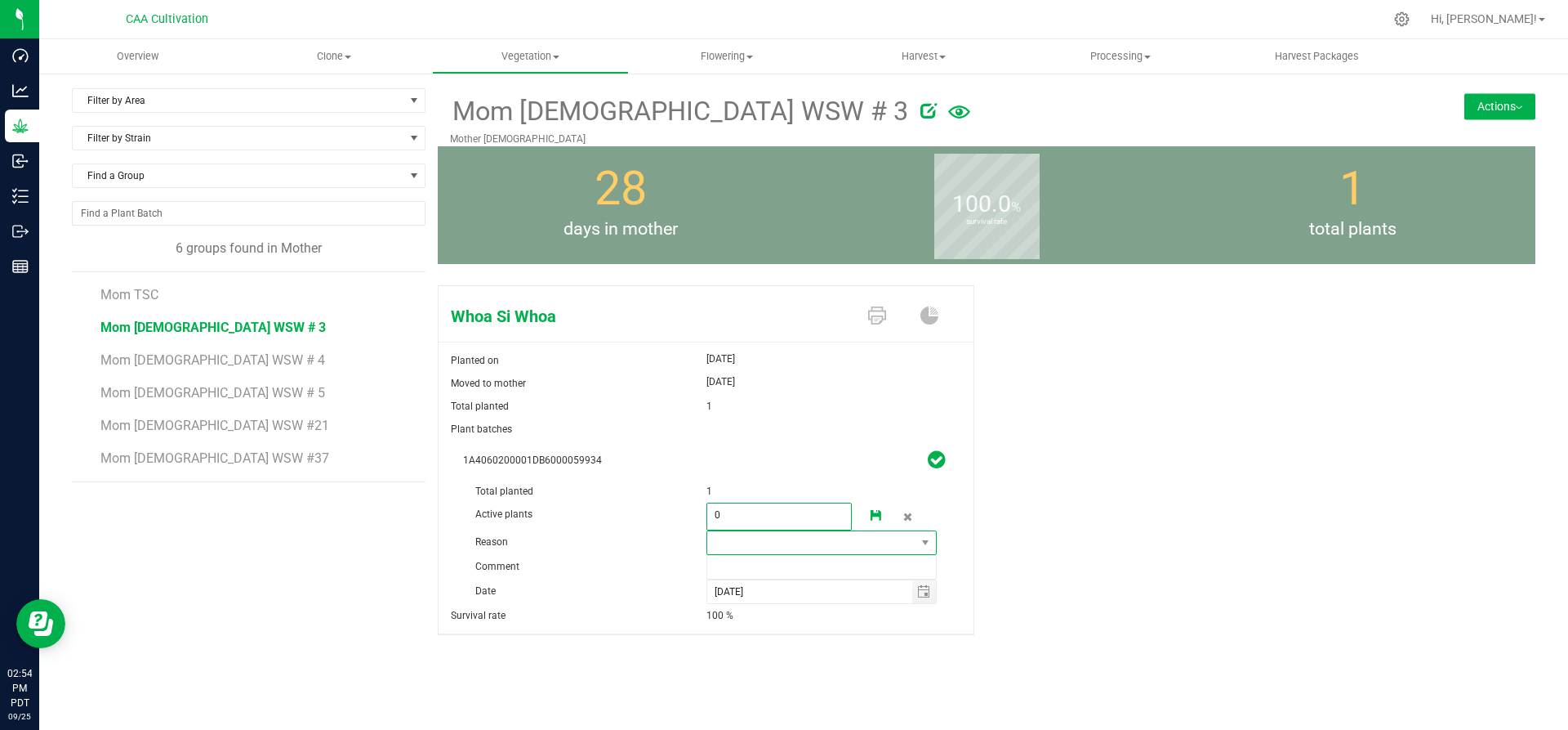
type input "0"
click at [744, 544] on span at bounding box center [811, 543] width 209 height 23
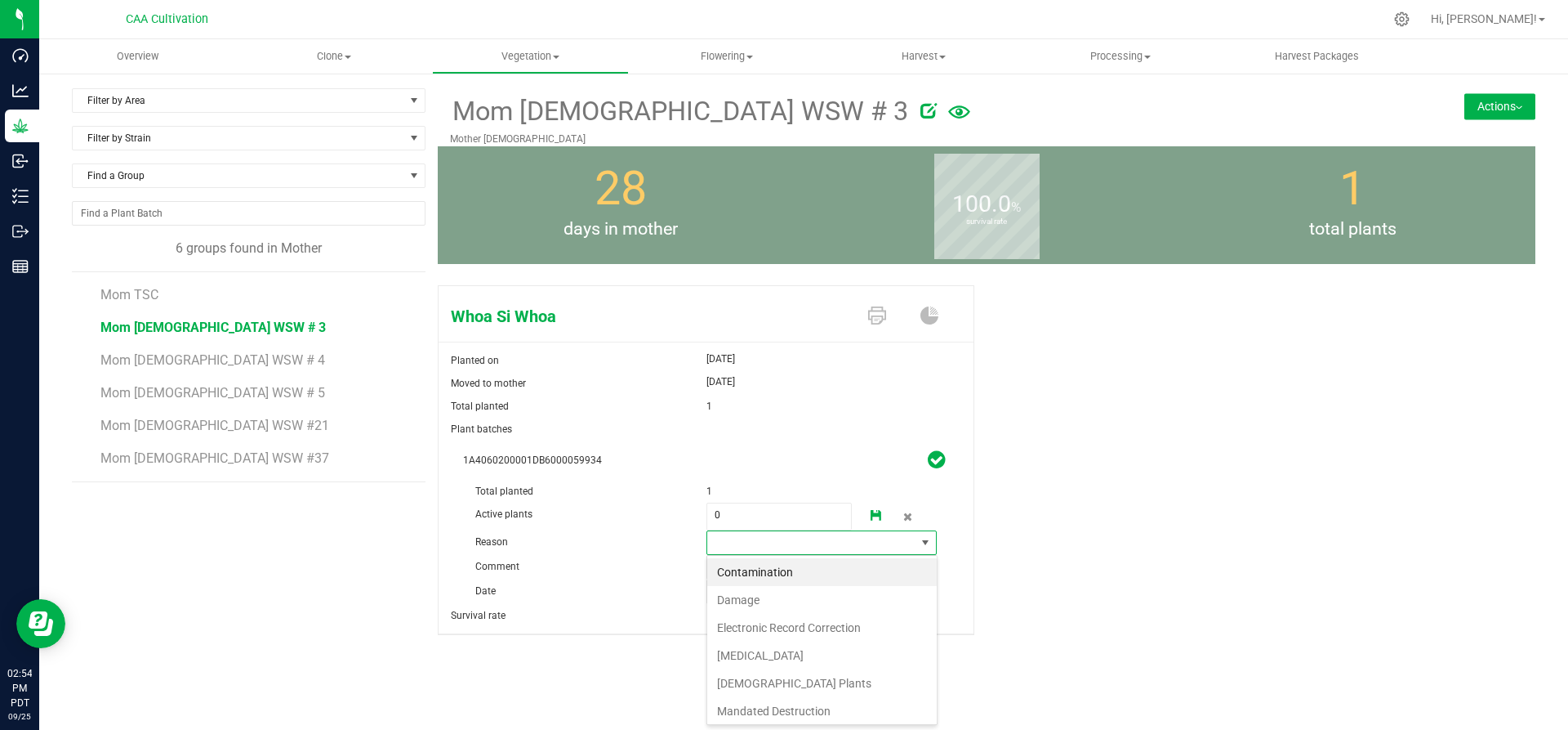
scroll to position [24, 231]
click at [744, 653] on li "Failure to Thrive" at bounding box center [822, 655] width 230 height 28
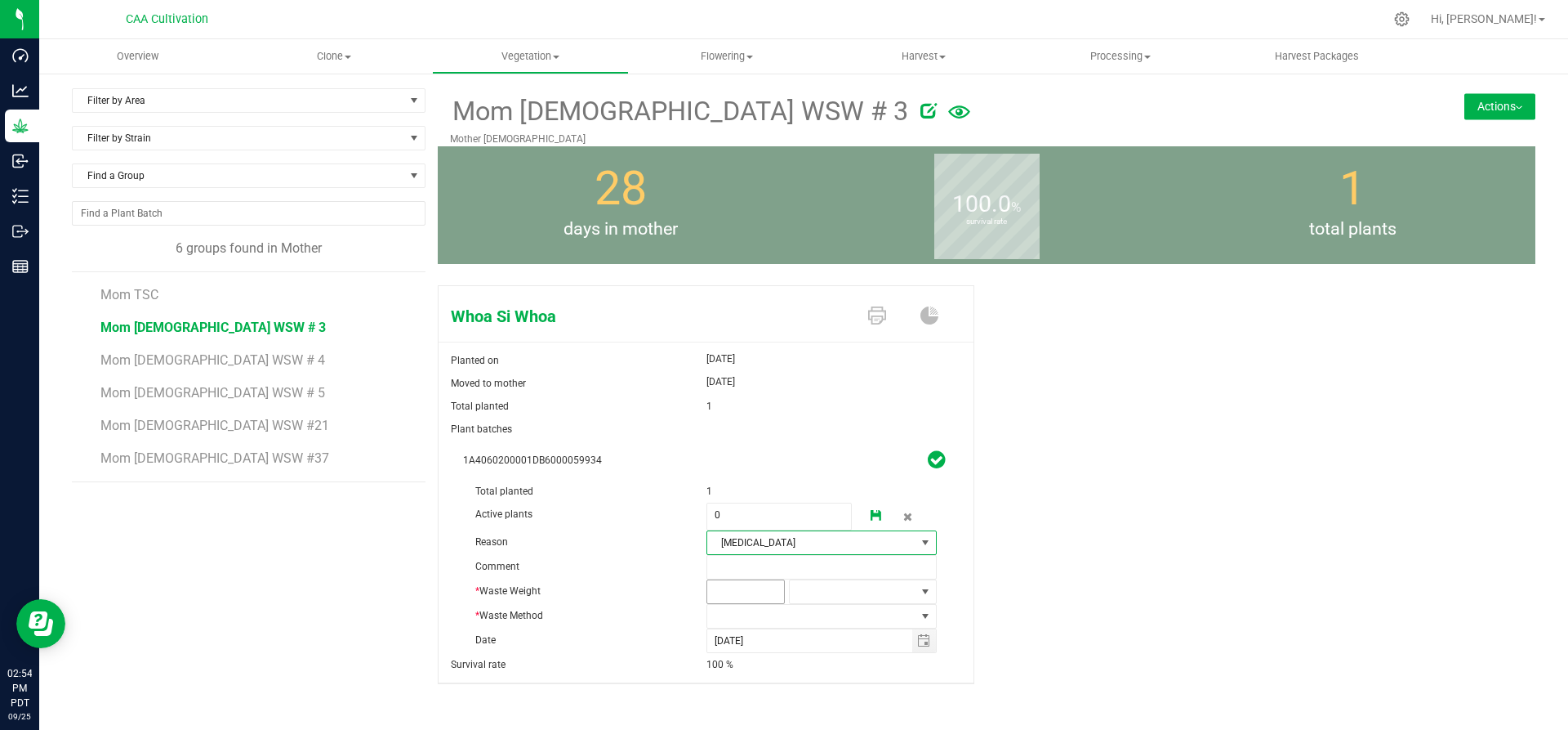
click at [730, 598] on span at bounding box center [745, 591] width 78 height 24
type input "2"
type input "2.0000"
click at [818, 592] on span at bounding box center [852, 591] width 125 height 23
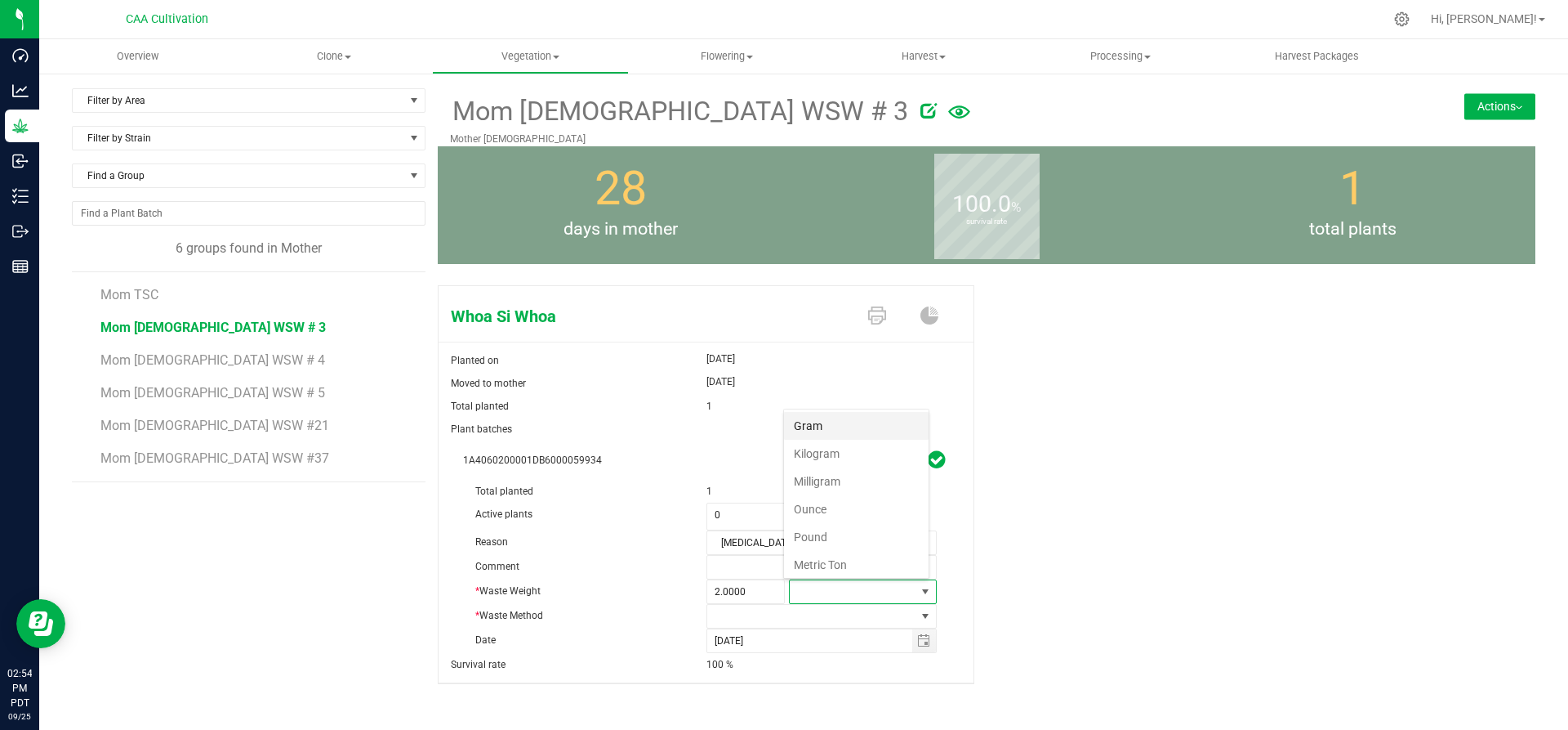
click at [844, 415] on li "Gram" at bounding box center [856, 426] width 145 height 28
click at [730, 619] on span at bounding box center [811, 616] width 209 height 23
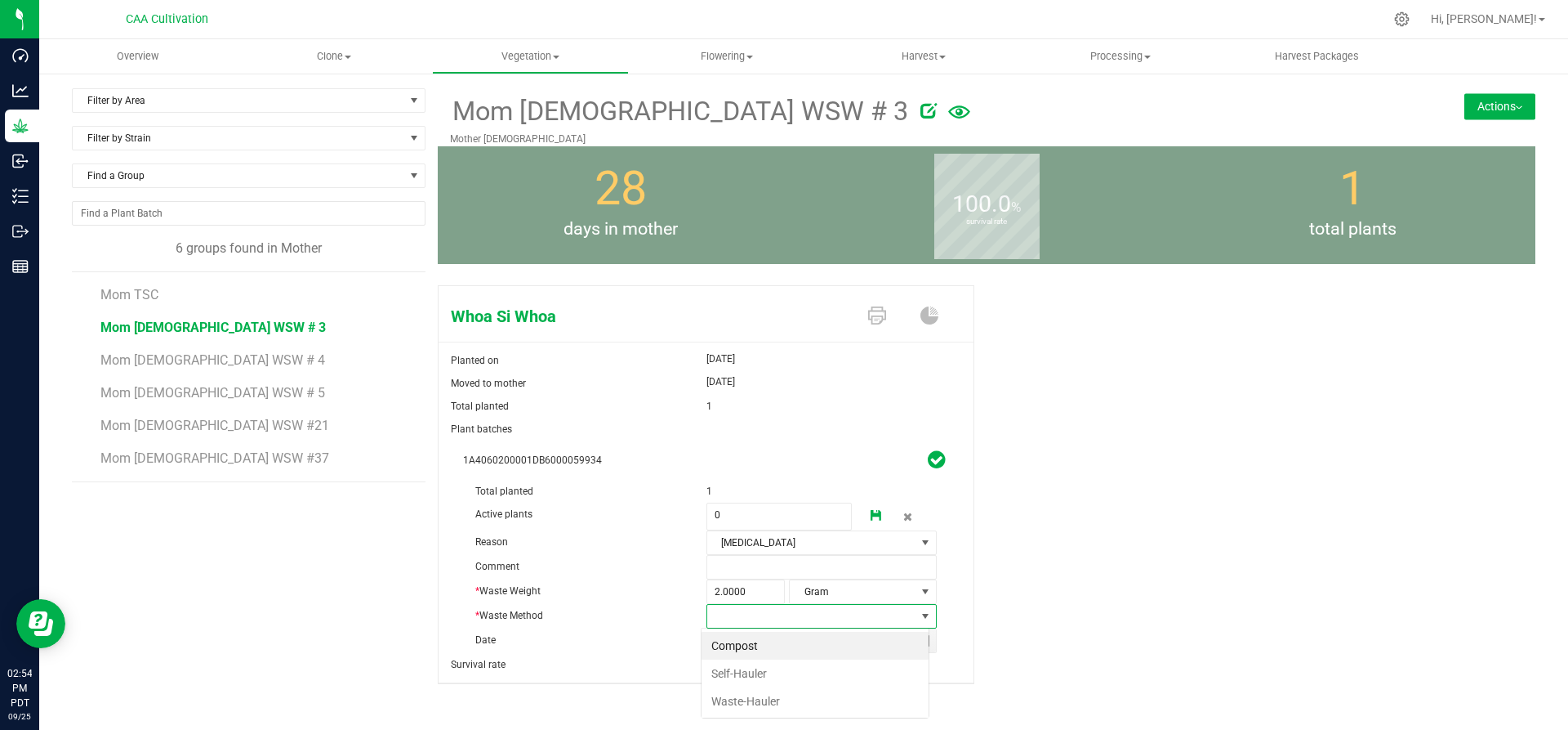
scroll to position [24, 228]
click at [736, 639] on li "Compost" at bounding box center [815, 646] width 227 height 28
click at [871, 510] on icon at bounding box center [876, 515] width 11 height 11
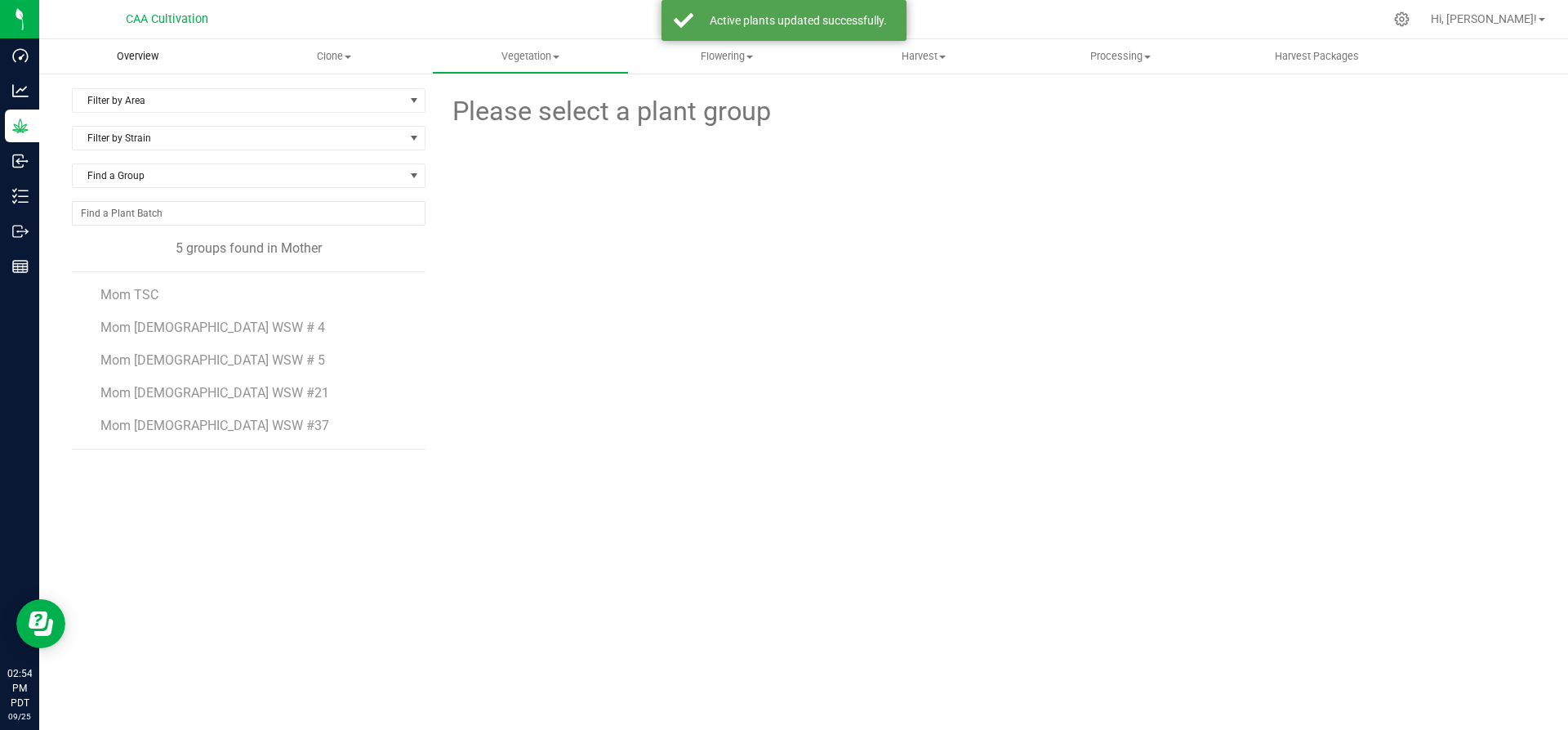
click at [137, 59] on span "Overview" at bounding box center [138, 56] width 85 height 15
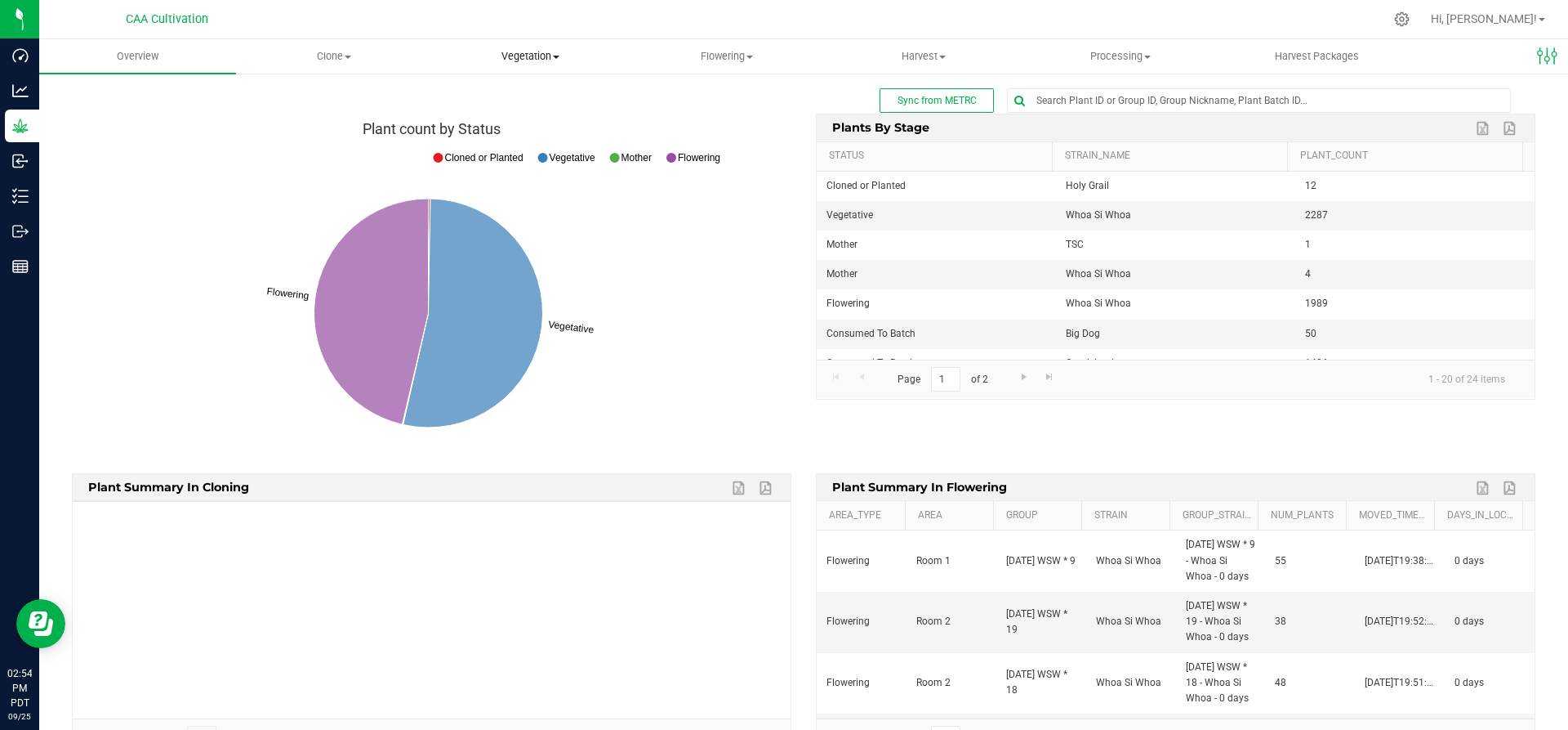
click at [527, 57] on span "Vegetation" at bounding box center [530, 56] width 195 height 15
click at [513, 133] on span "Mother groups" at bounding box center [493, 138] width 122 height 14
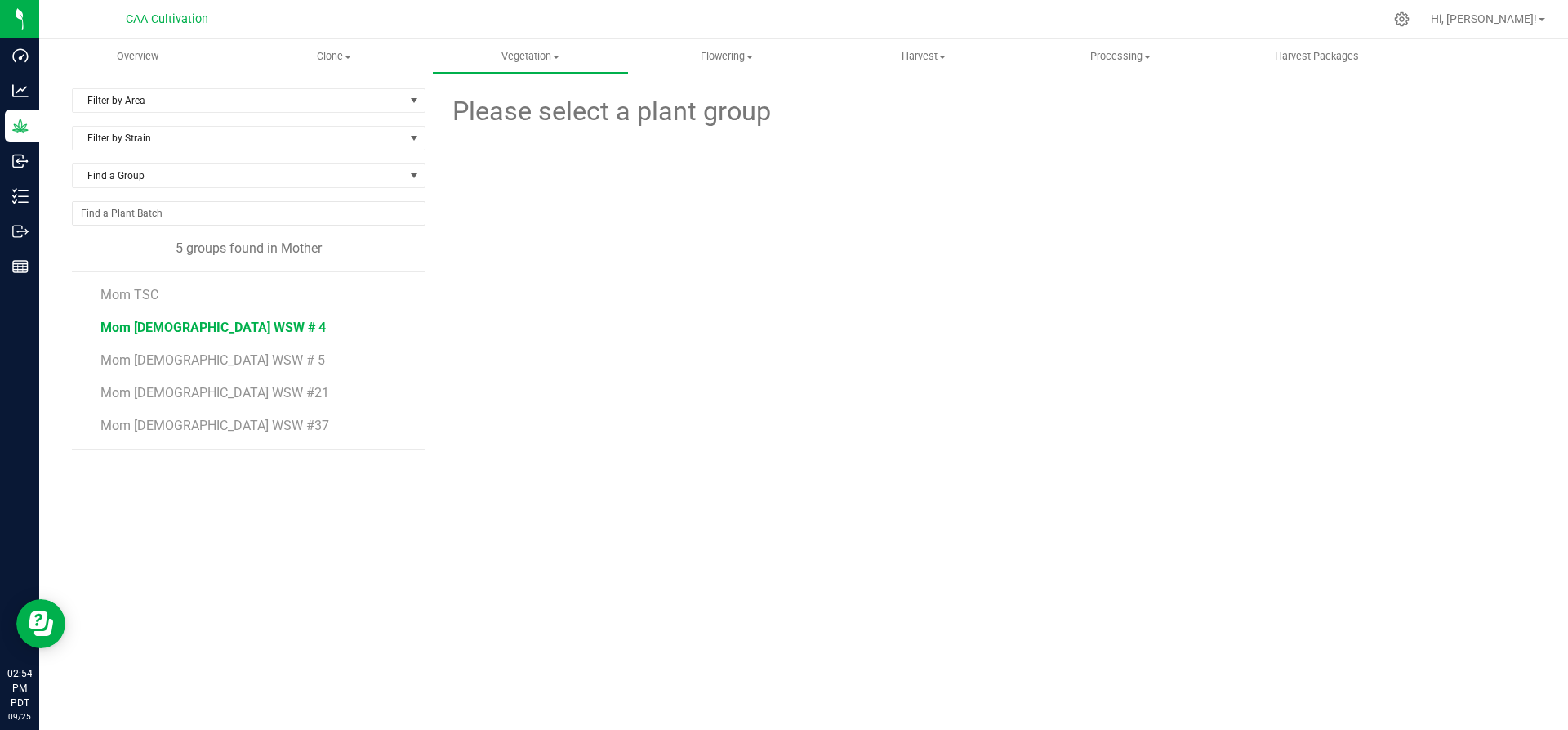
click at [157, 326] on span "Mom 2 WSW # 4" at bounding box center [212, 328] width 225 height 16
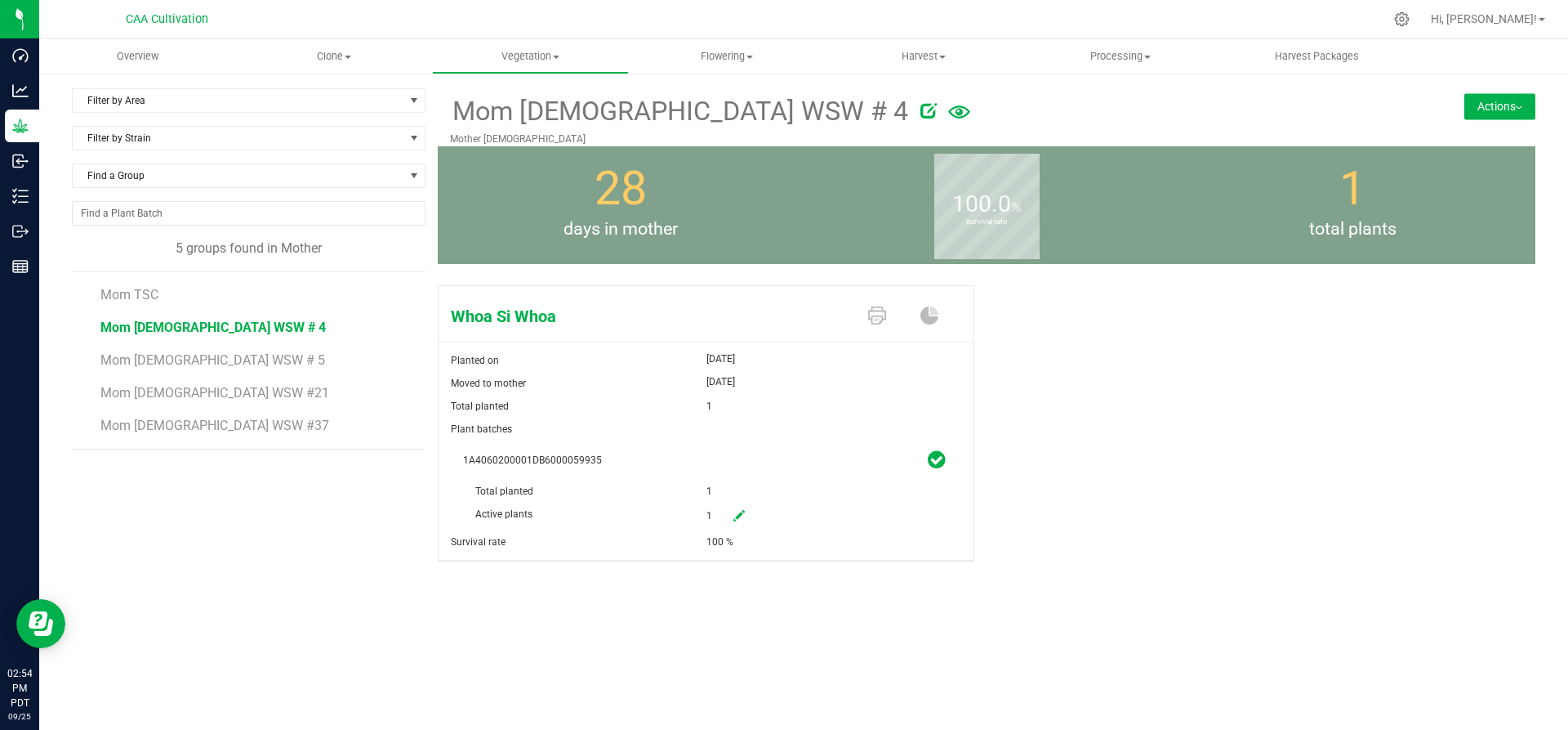
click at [735, 514] on icon at bounding box center [738, 515] width 11 height 11
drag, startPoint x: 728, startPoint y: 521, endPoint x: 670, endPoint y: 512, distance: 58.7
click at [670, 480] on div "Active plants 1 1" at bounding box center [706, 480] width 486 height 0
type input "0"
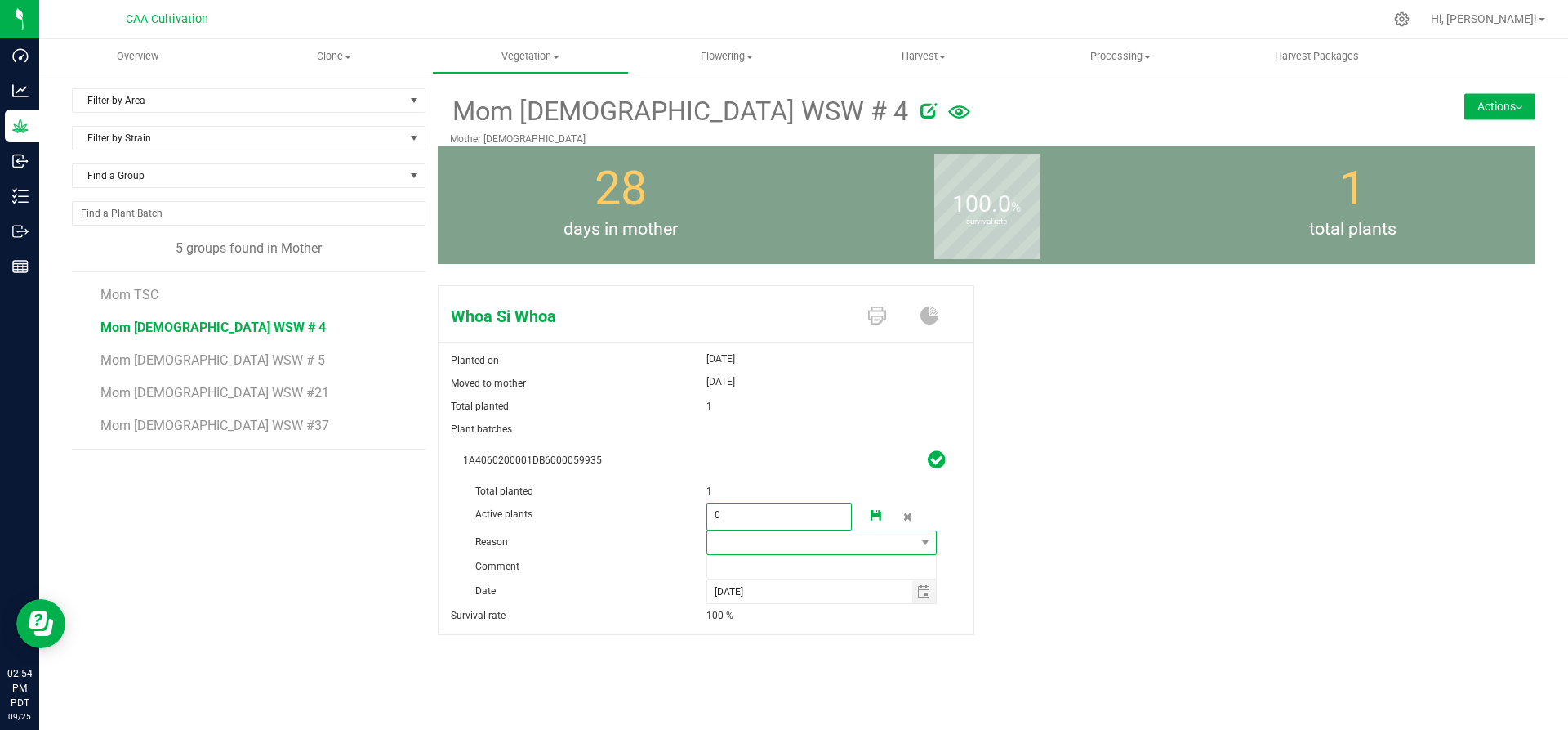
type input "0"
click at [885, 544] on span at bounding box center [811, 543] width 209 height 23
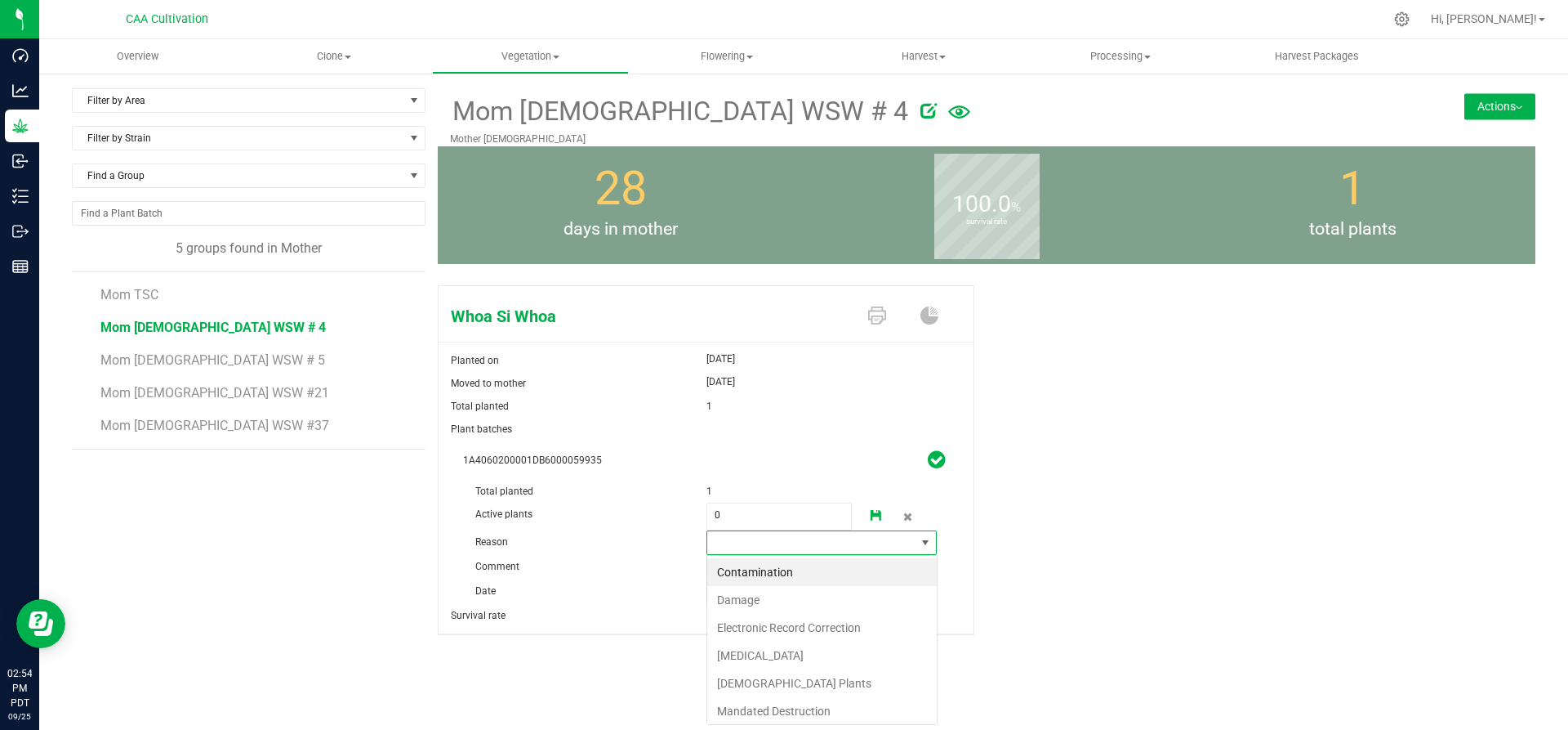
scroll to position [24, 231]
click at [757, 653] on li "Failure to Thrive" at bounding box center [822, 655] width 230 height 28
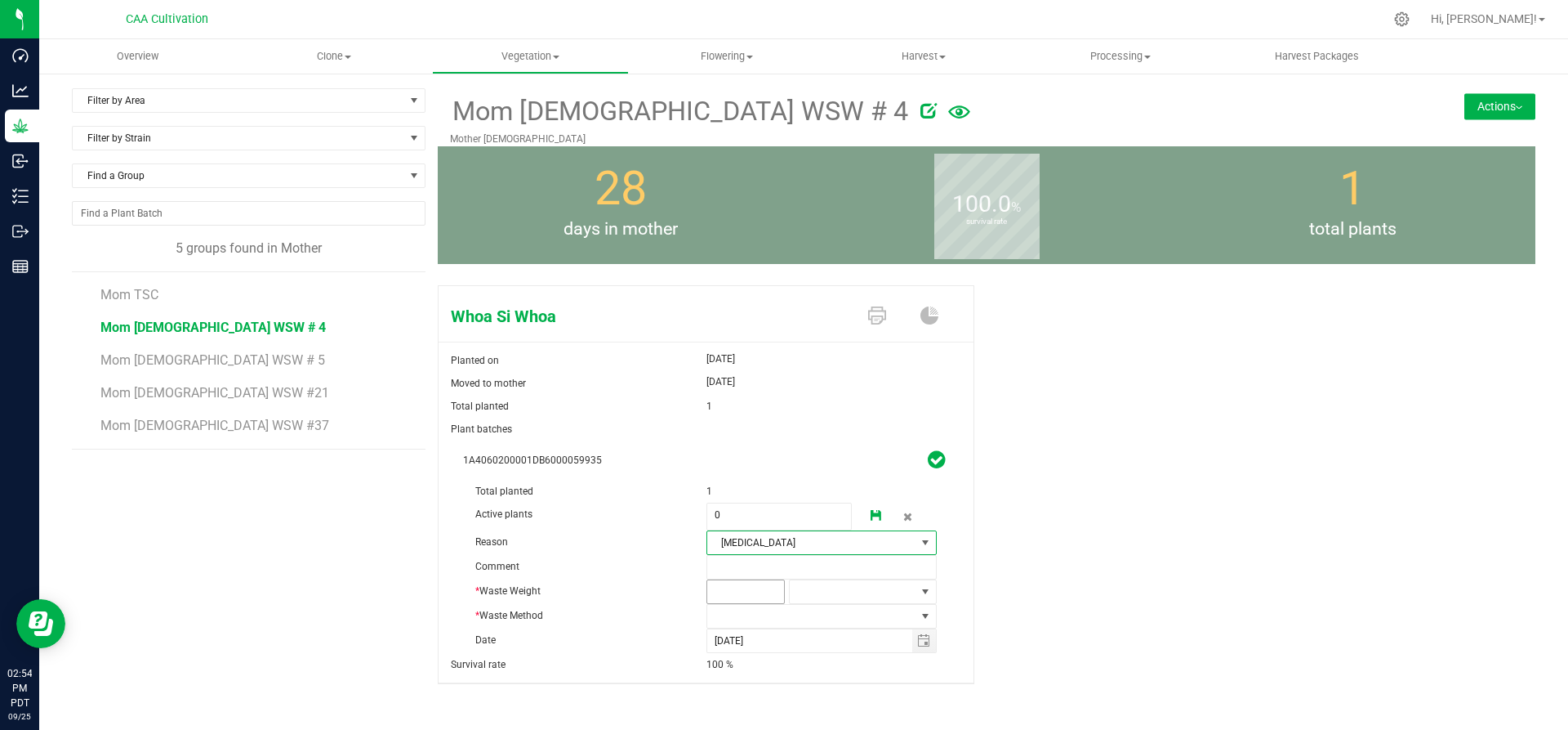
click at [753, 587] on span at bounding box center [745, 591] width 78 height 24
type input "2"
type input "2.0000"
click at [828, 586] on span at bounding box center [852, 591] width 125 height 23
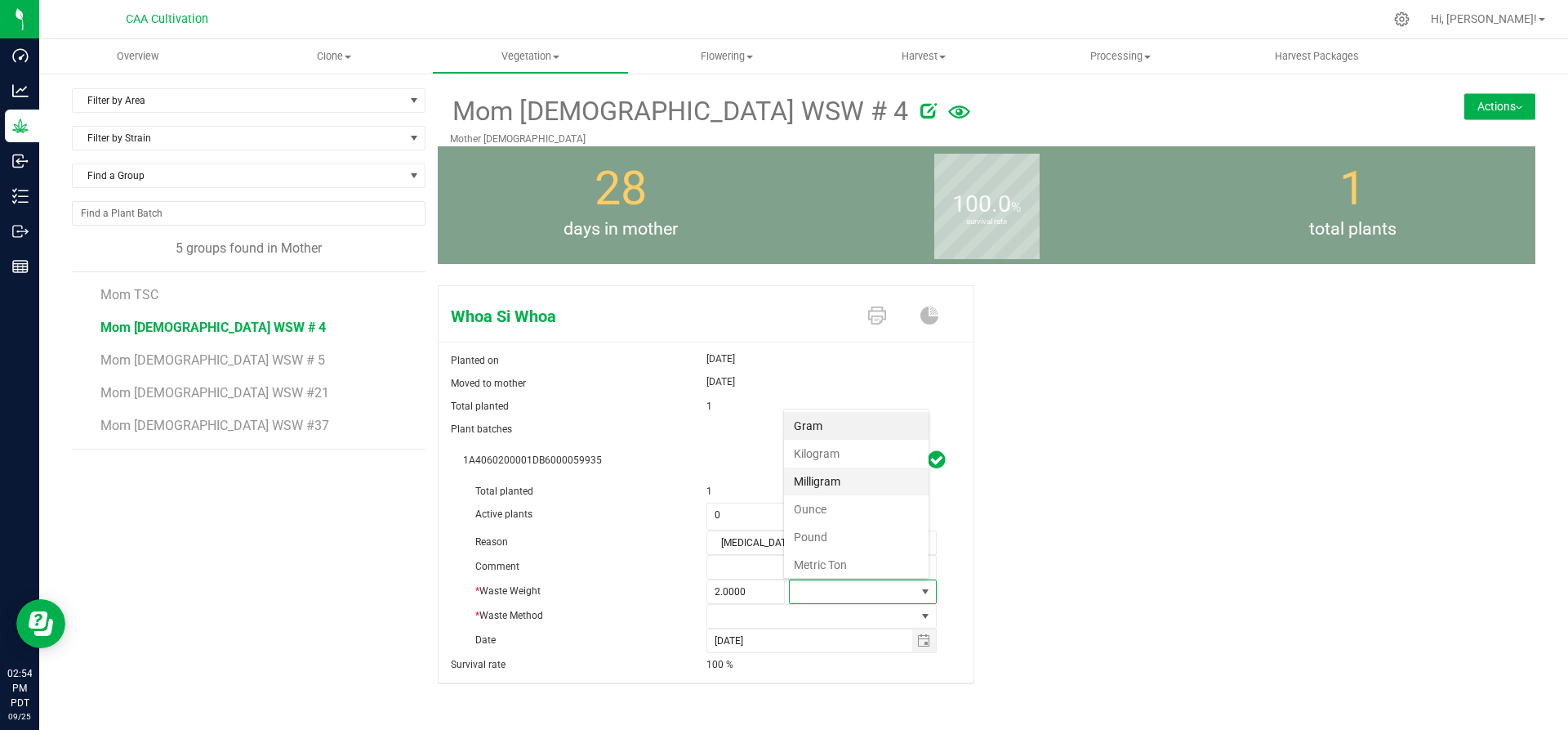
scroll to position [24, 145]
click at [823, 426] on li "Gram" at bounding box center [856, 426] width 145 height 28
click at [749, 617] on span at bounding box center [811, 616] width 209 height 23
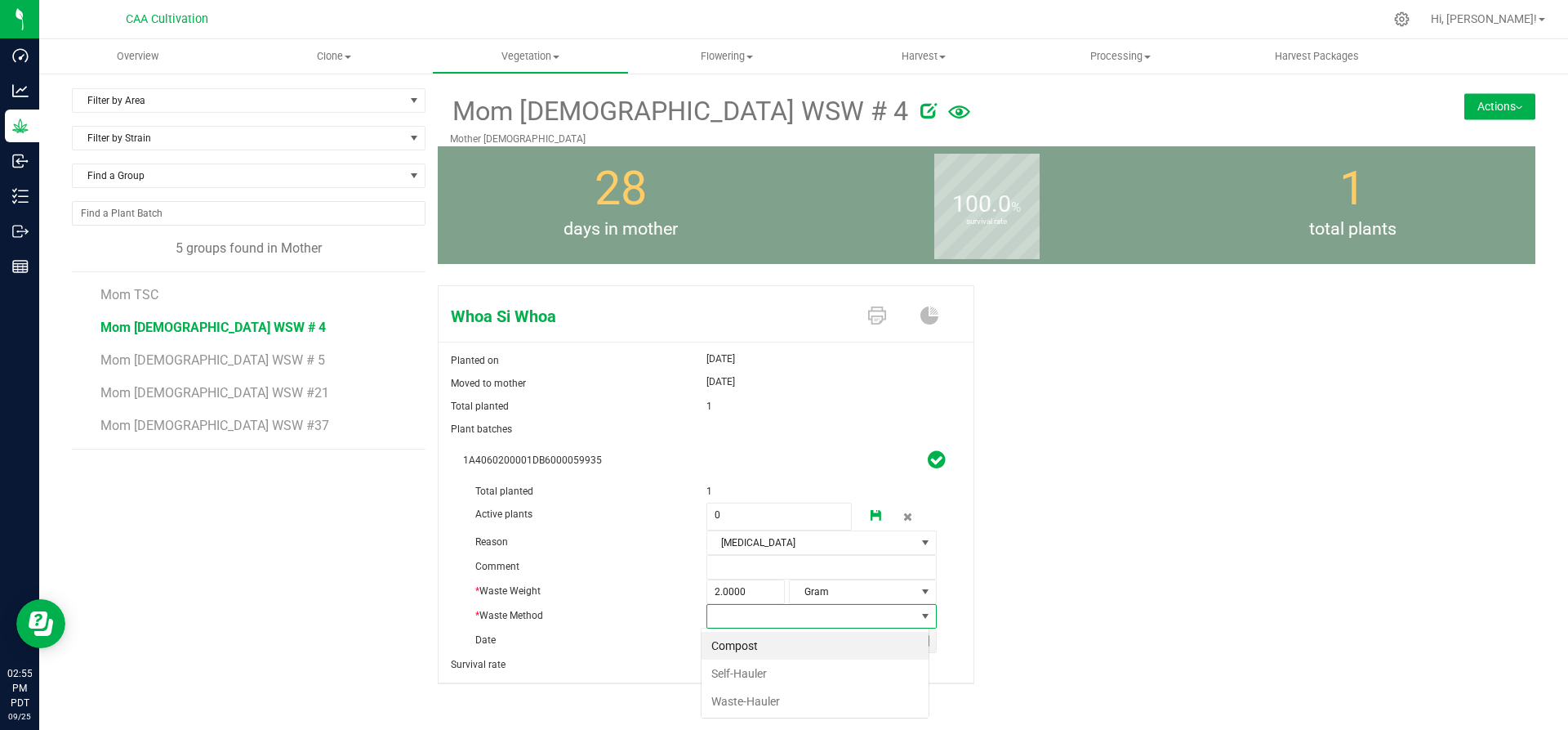
scroll to position [24, 228]
click at [743, 641] on li "Compost" at bounding box center [815, 646] width 227 height 28
click at [871, 510] on icon at bounding box center [876, 515] width 11 height 11
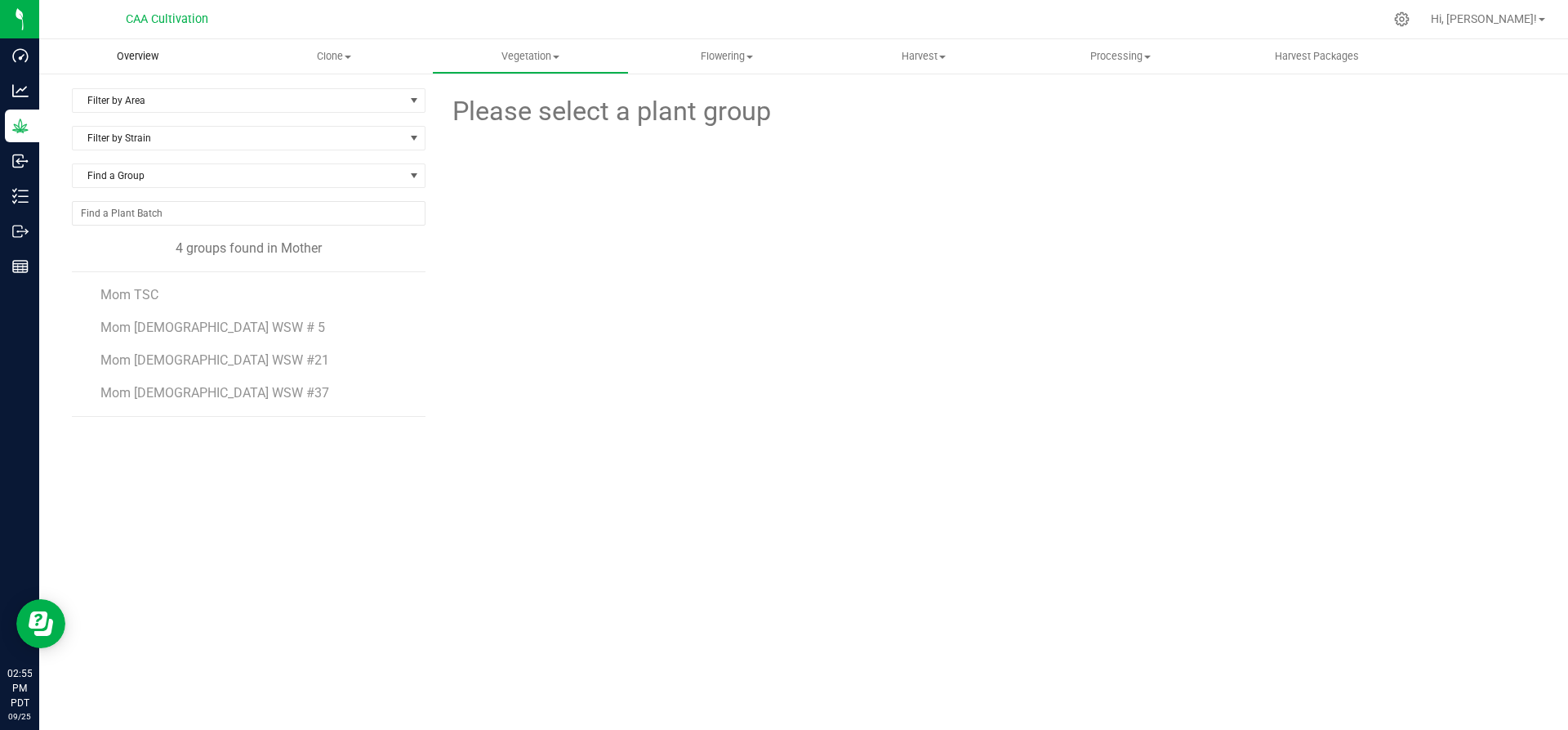
click at [150, 64] on uib-tab-heading "Overview" at bounding box center [138, 56] width 197 height 34
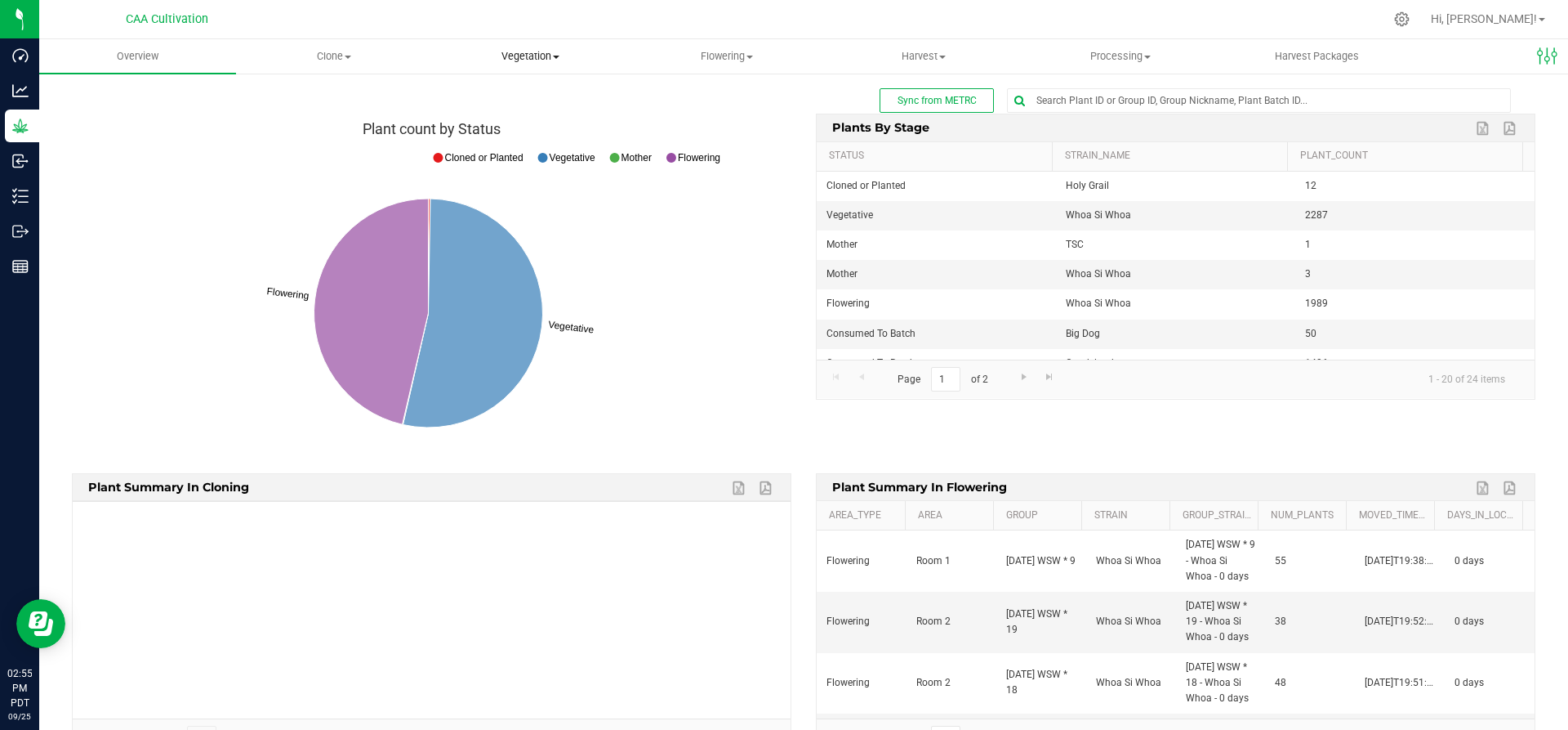
click at [540, 51] on span "Vegetation" at bounding box center [530, 56] width 195 height 15
click at [495, 132] on span "Mother groups" at bounding box center [493, 138] width 122 height 14
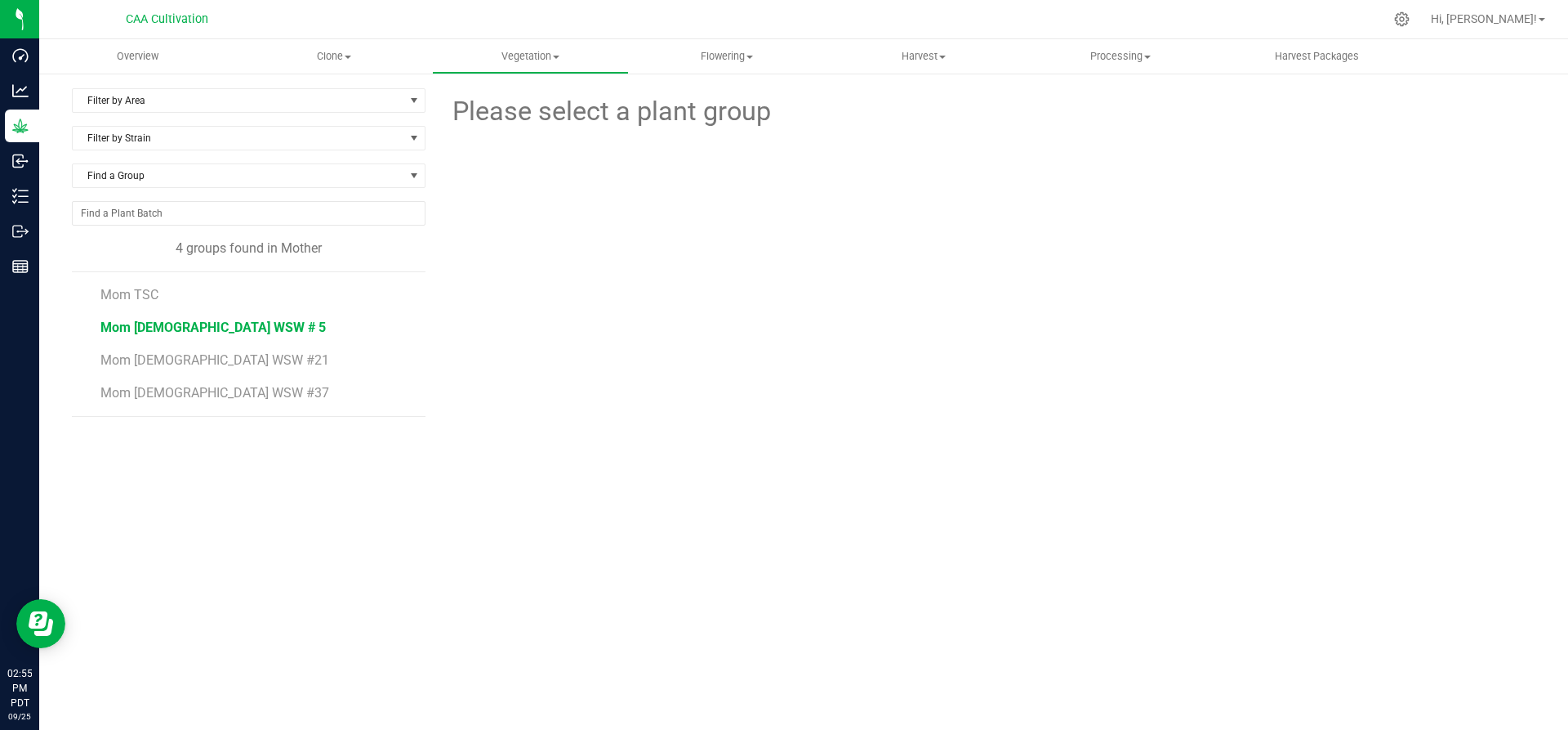
click at [144, 324] on span "Mom 2 WSW # 5" at bounding box center [212, 328] width 225 height 16
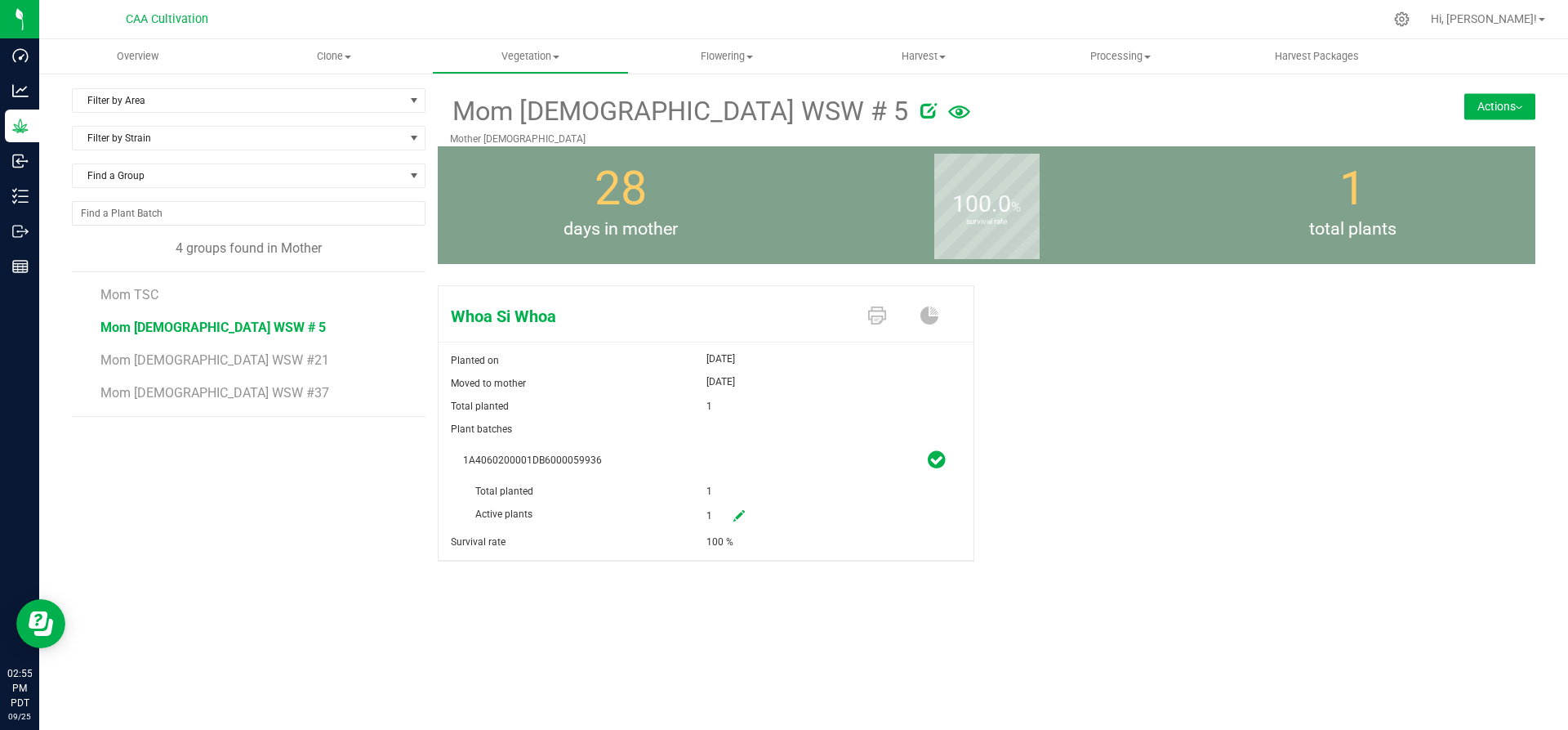
click at [737, 514] on icon at bounding box center [738, 515] width 11 height 11
drag, startPoint x: 739, startPoint y: 510, endPoint x: 689, endPoint y: 510, distance: 50.0
click at [690, 480] on div "Active plants 1 1" at bounding box center [706, 480] width 486 height 0
type input "0"
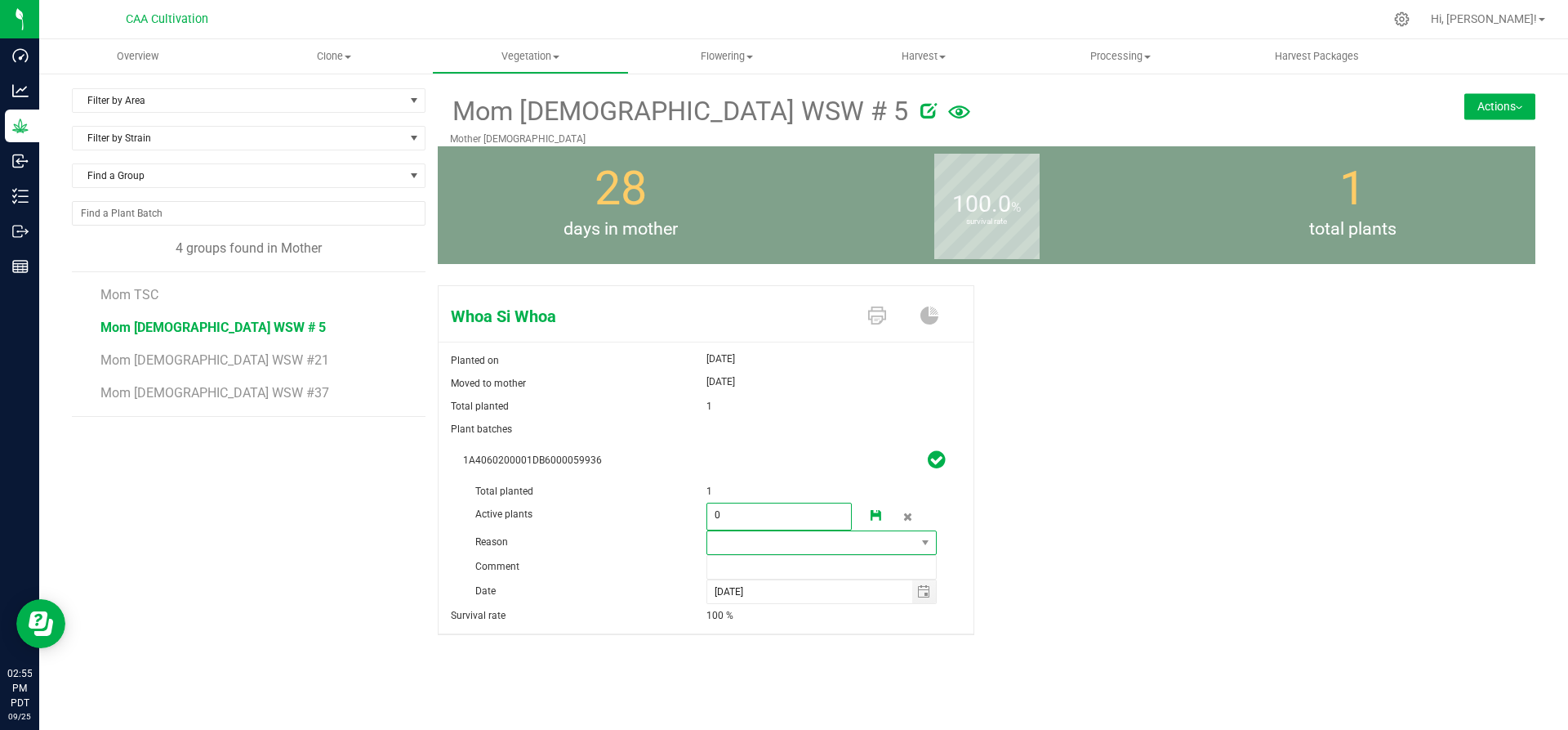
type input "0"
click at [817, 540] on span at bounding box center [811, 543] width 209 height 23
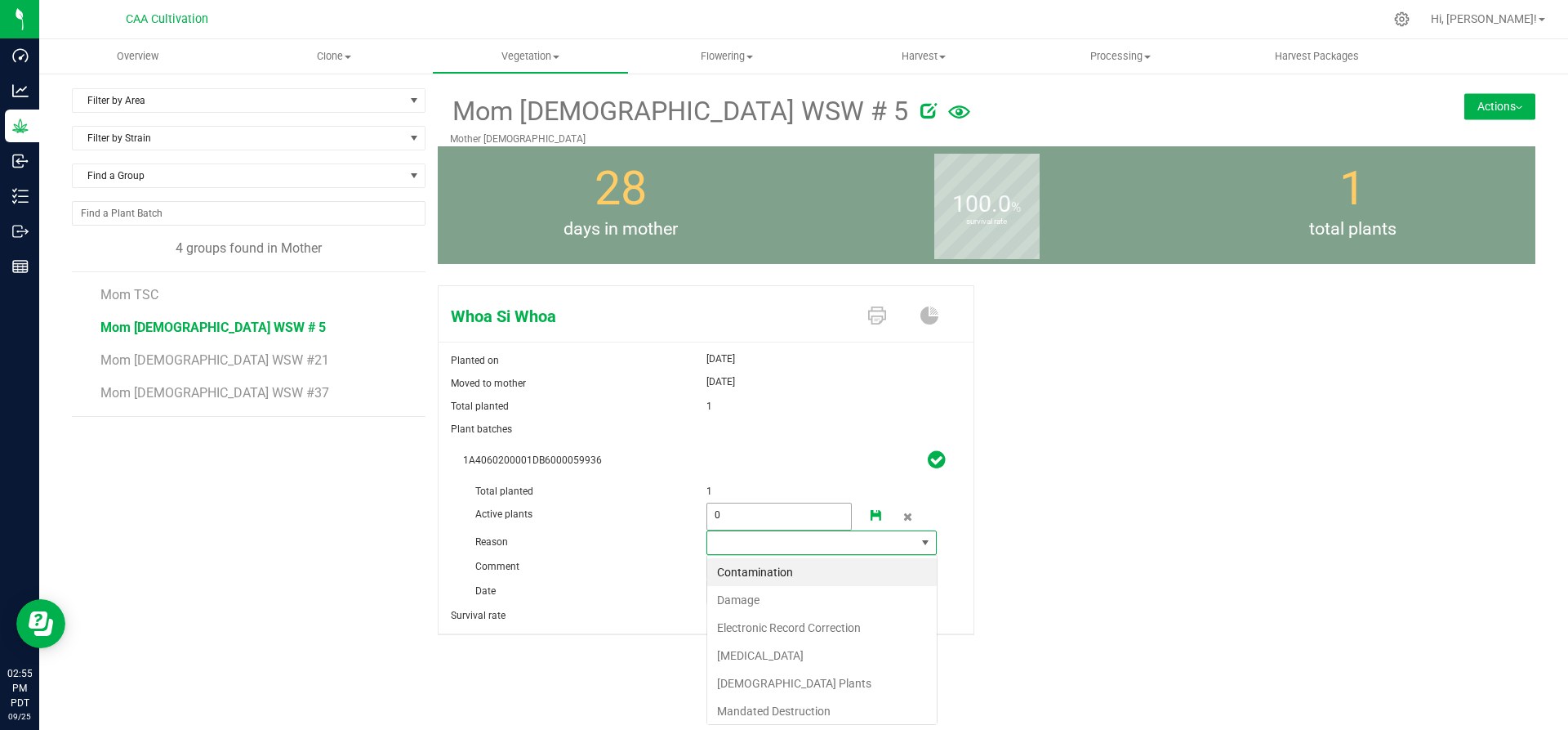
scroll to position [24, 231]
click at [777, 657] on li "Failure to Thrive" at bounding box center [822, 655] width 230 height 28
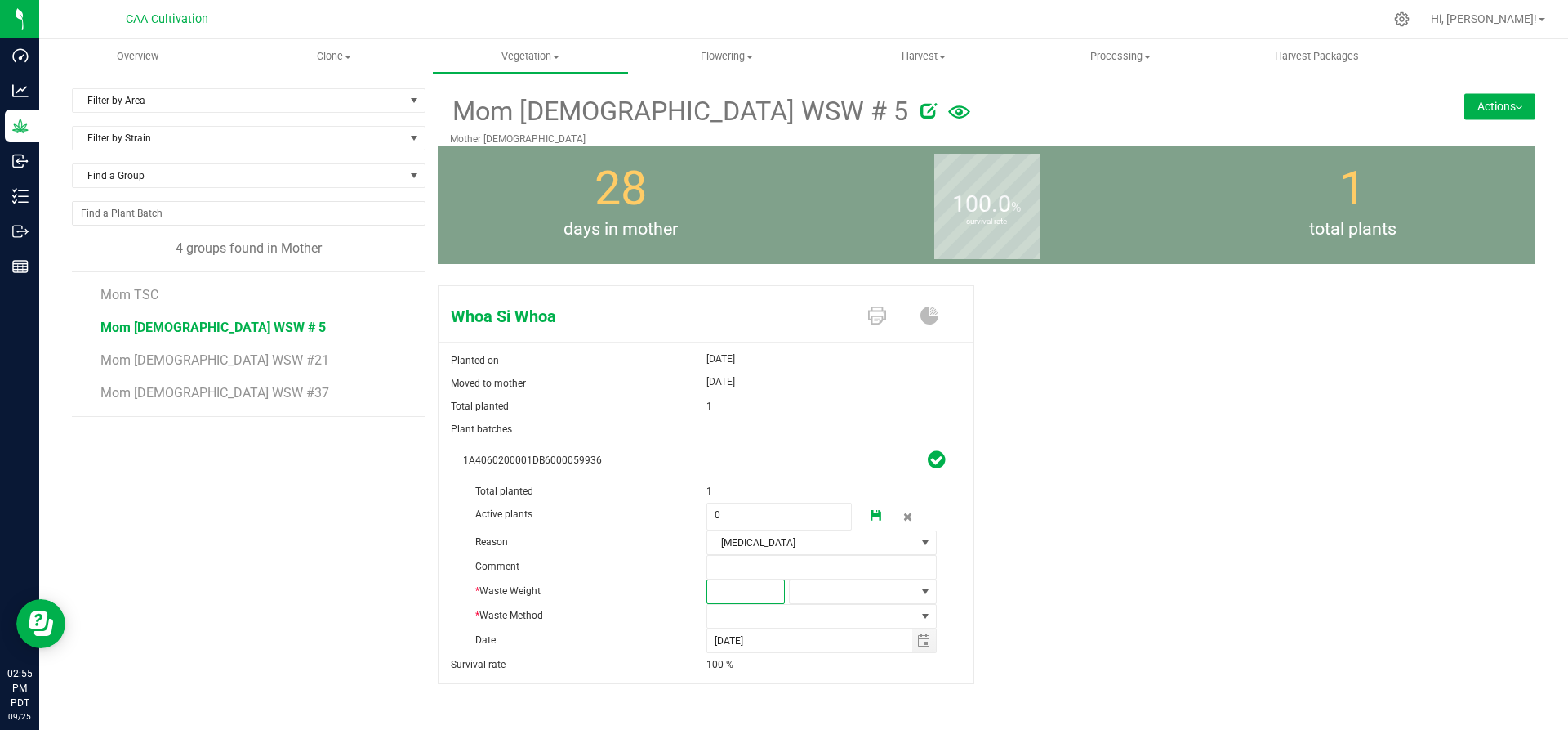
click at [752, 592] on span at bounding box center [745, 591] width 78 height 24
type input "4"
type input "4.0000"
click at [807, 592] on span at bounding box center [852, 591] width 125 height 23
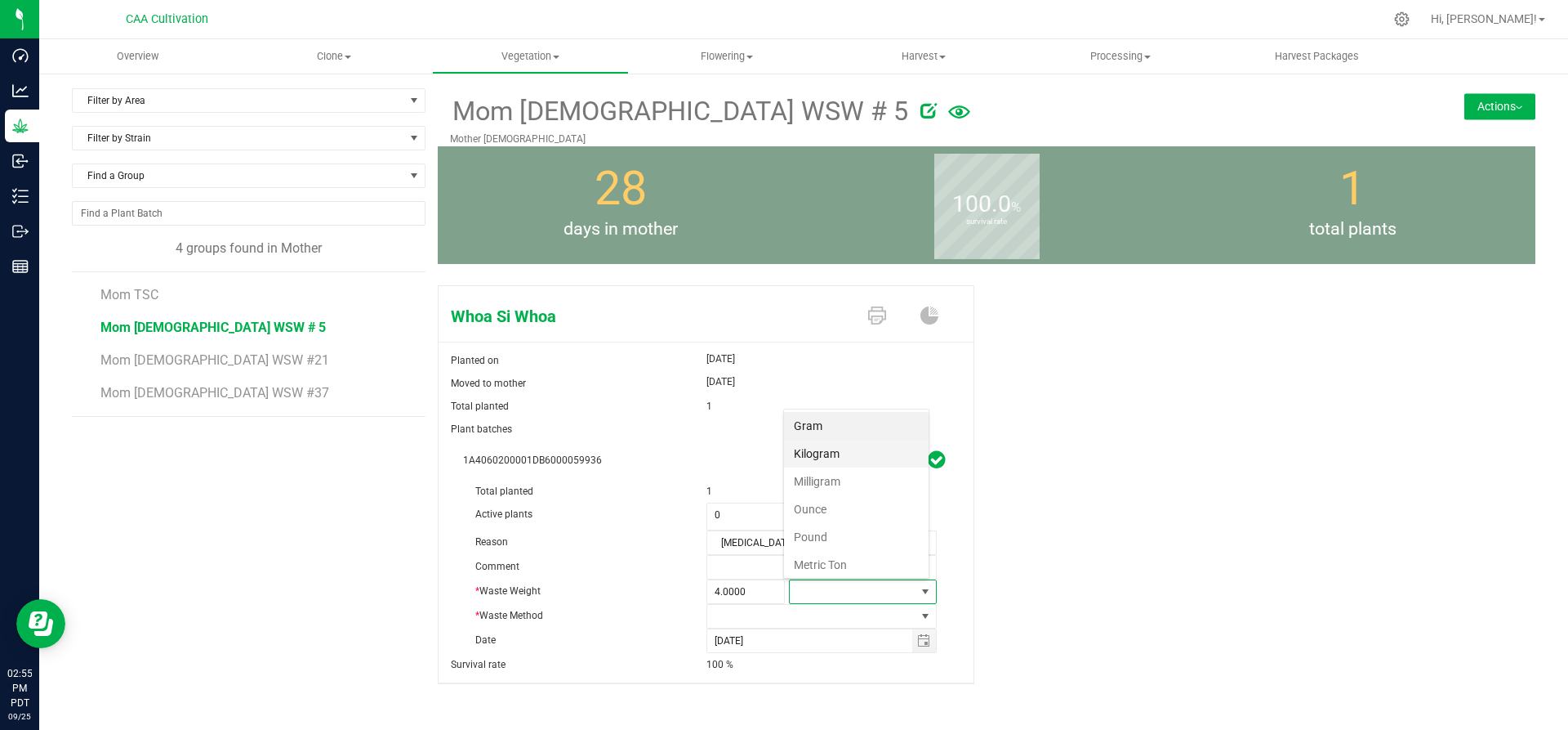
scroll to position [24, 145]
click at [839, 423] on li "Gram" at bounding box center [856, 426] width 145 height 28
click at [766, 590] on span "4.0000 4" at bounding box center [745, 591] width 78 height 24
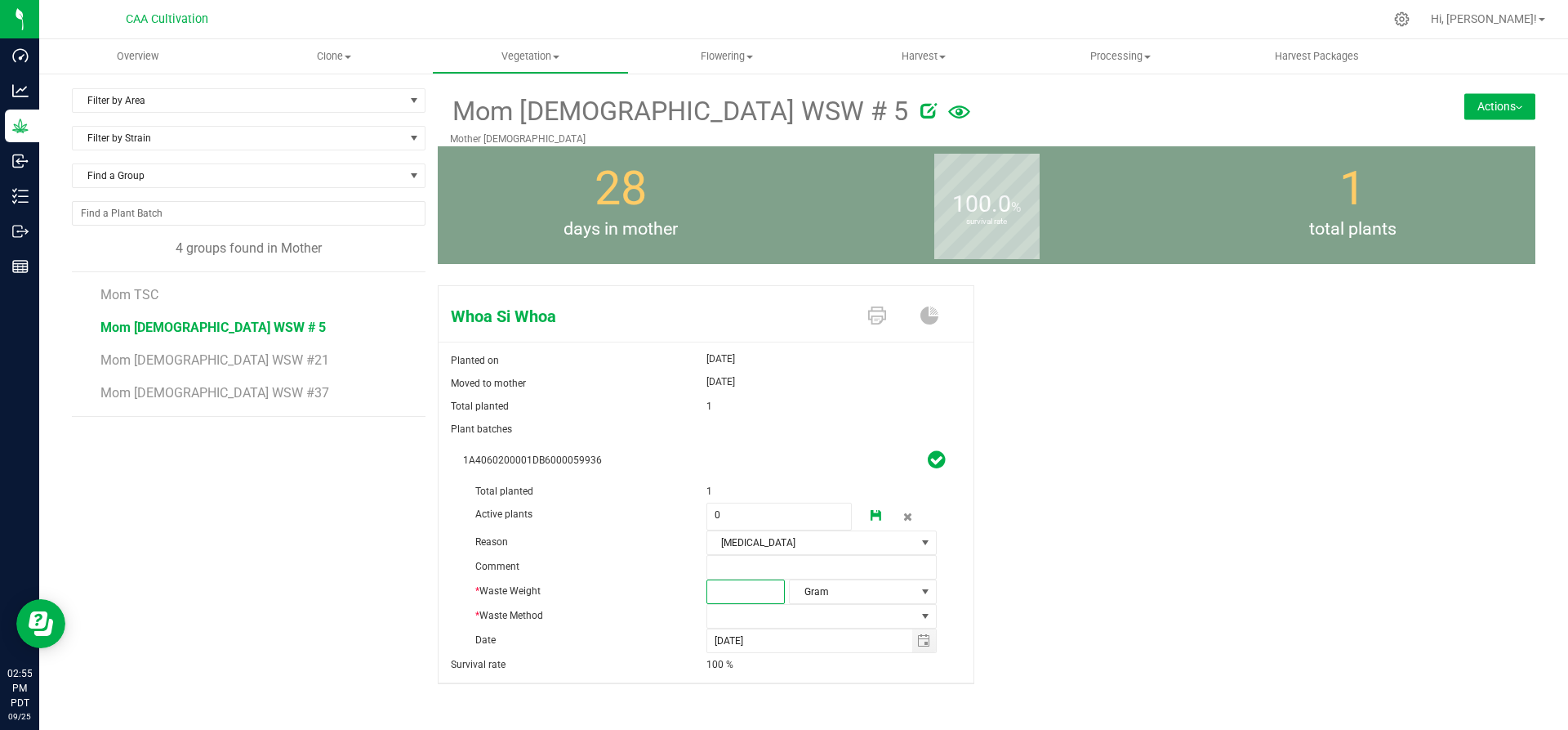
type input "2"
type input "2.0000"
click at [803, 621] on span at bounding box center [811, 616] width 209 height 23
click at [784, 642] on li "Compost" at bounding box center [815, 646] width 227 height 28
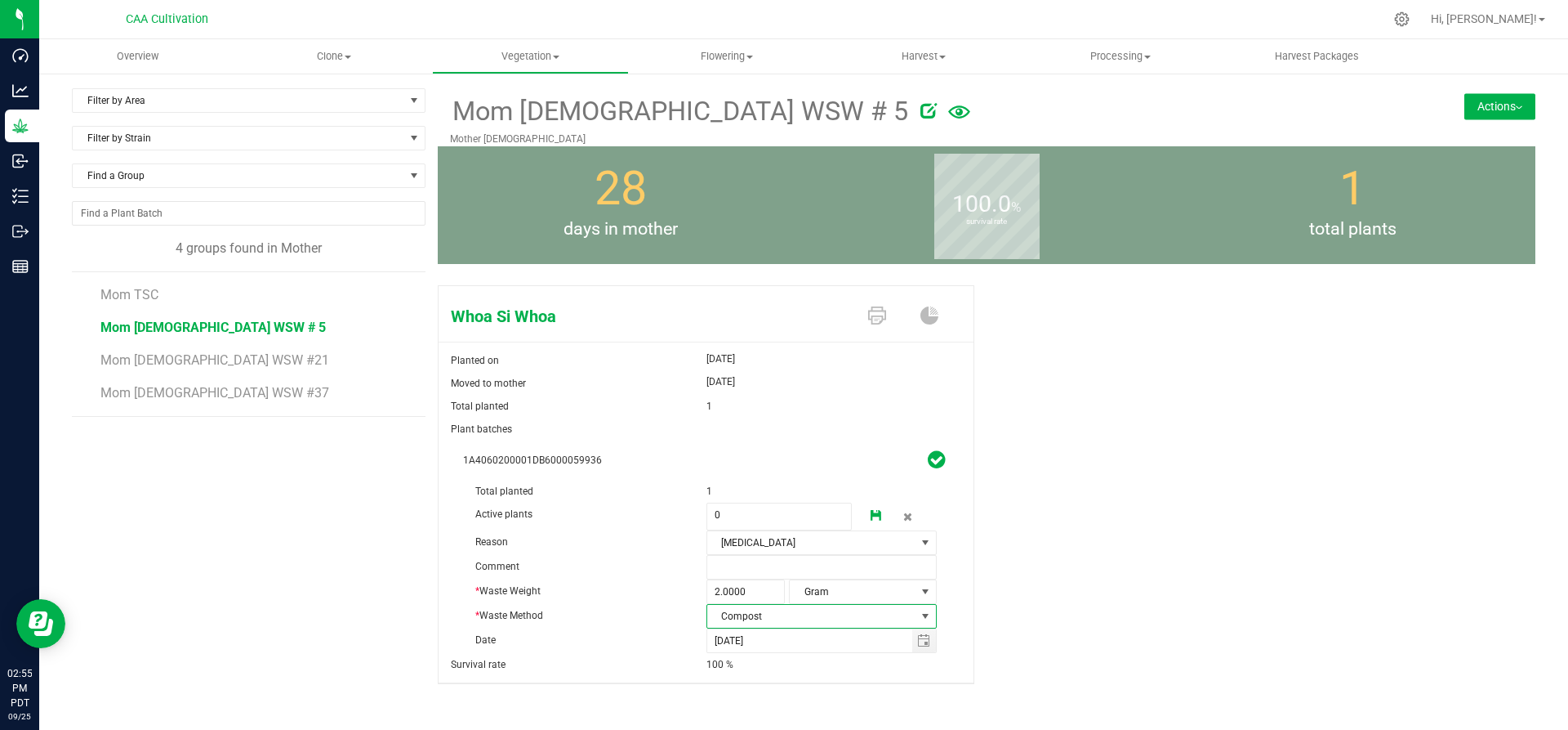
click at [871, 512] on icon at bounding box center [876, 515] width 11 height 11
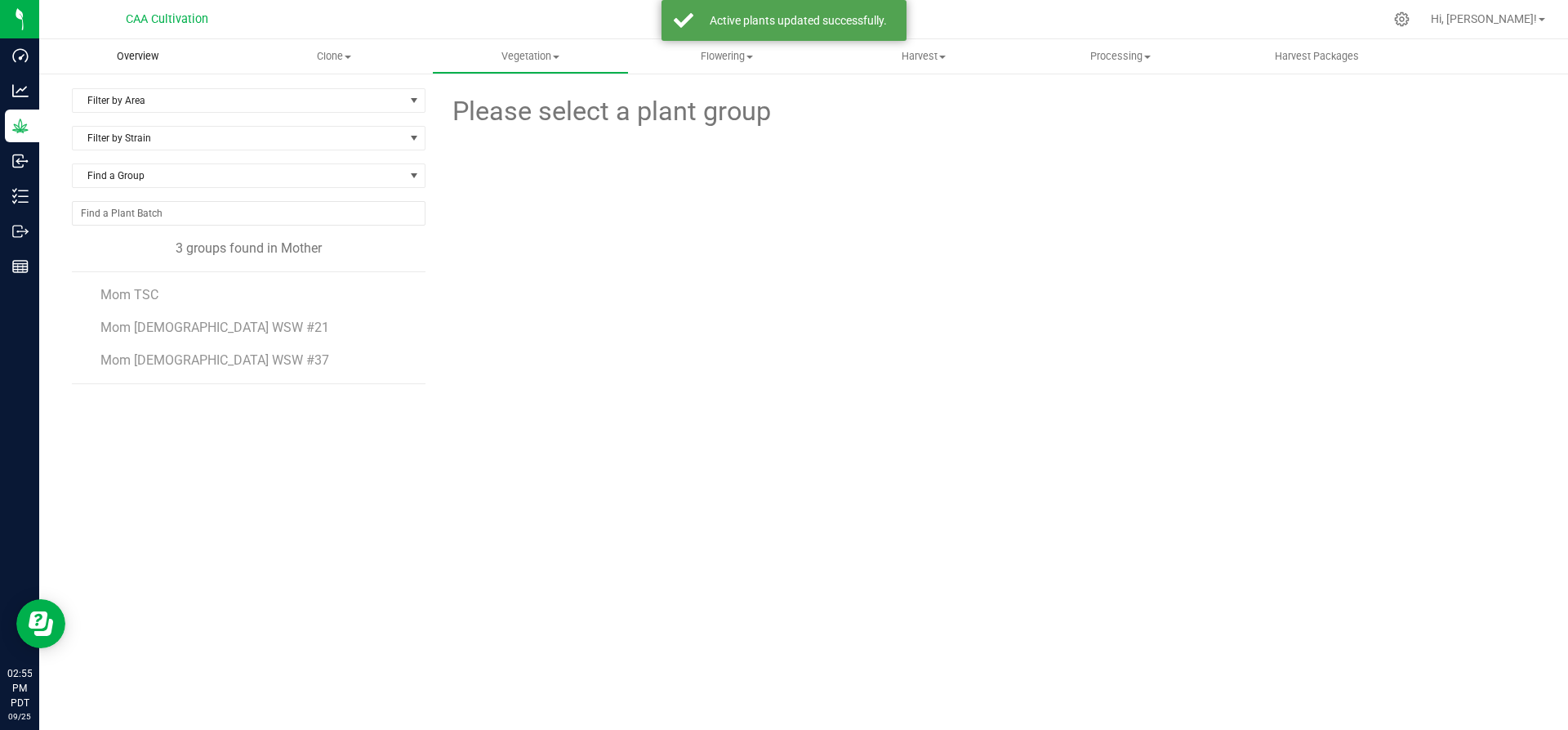
click at [163, 60] on span "Overview" at bounding box center [138, 56] width 85 height 15
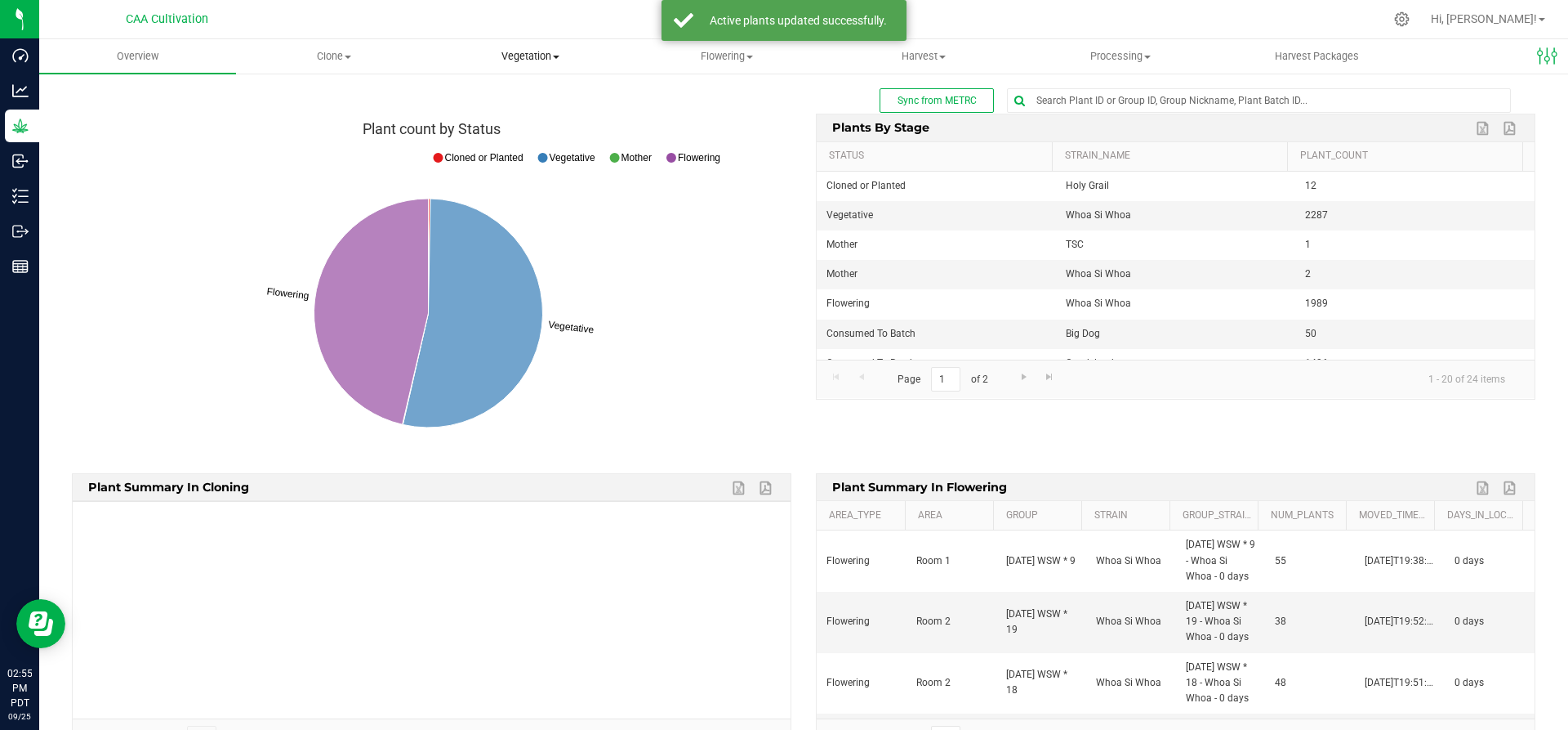
click at [547, 59] on span "Vegetation" at bounding box center [530, 56] width 195 height 15
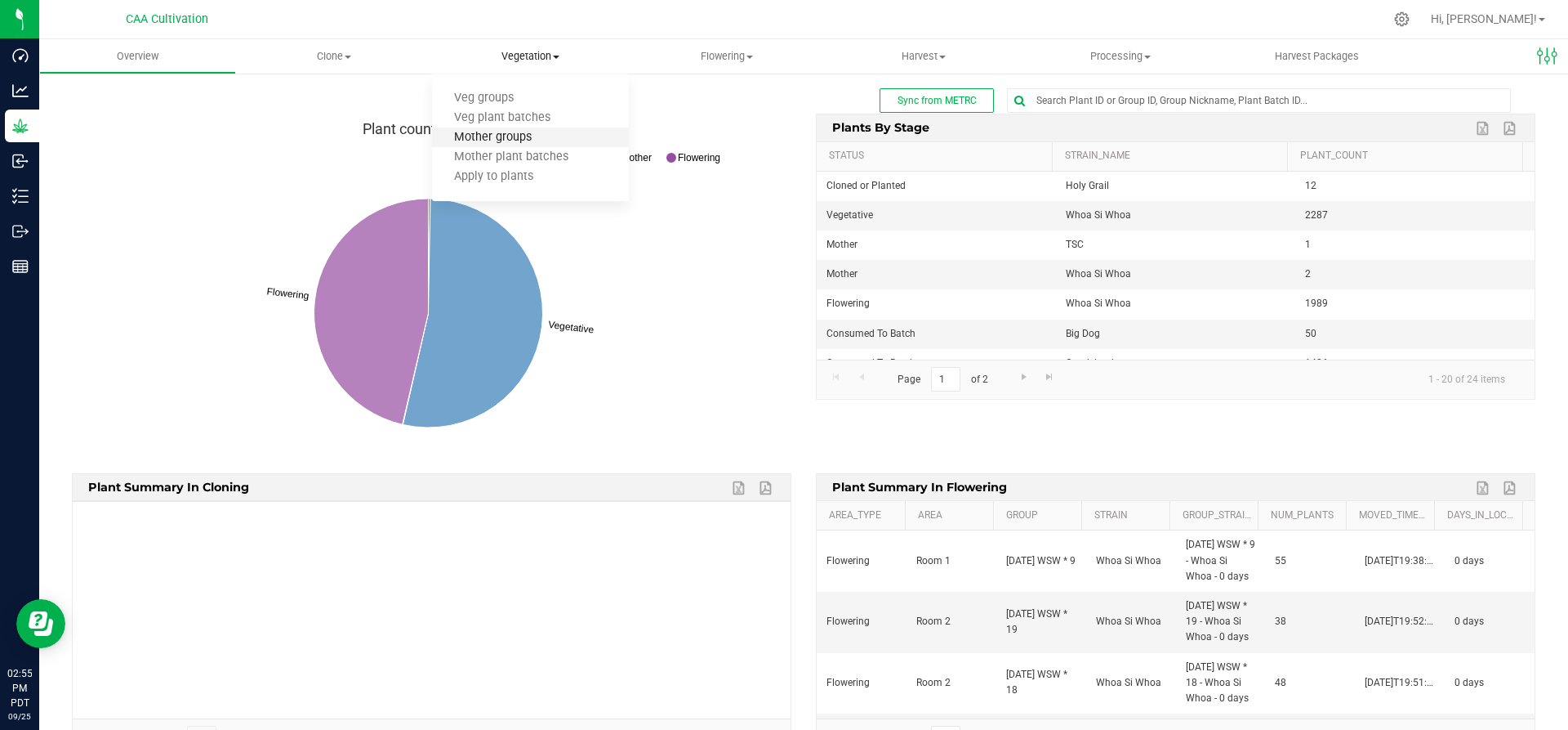
click at [520, 141] on span "Mother groups" at bounding box center [493, 138] width 122 height 14
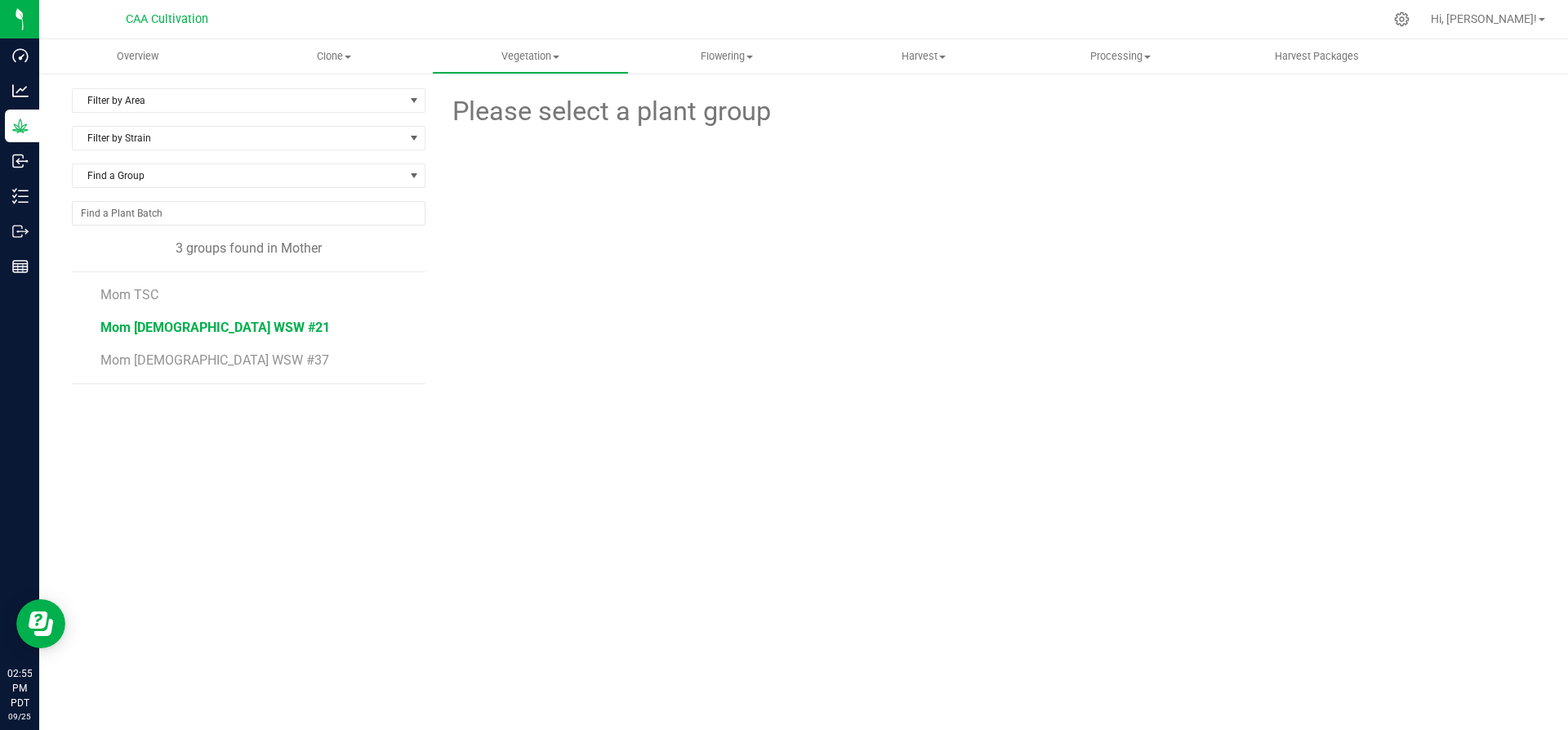
click at [181, 326] on span "Mom 2 WSW #21" at bounding box center [215, 328] width 230 height 16
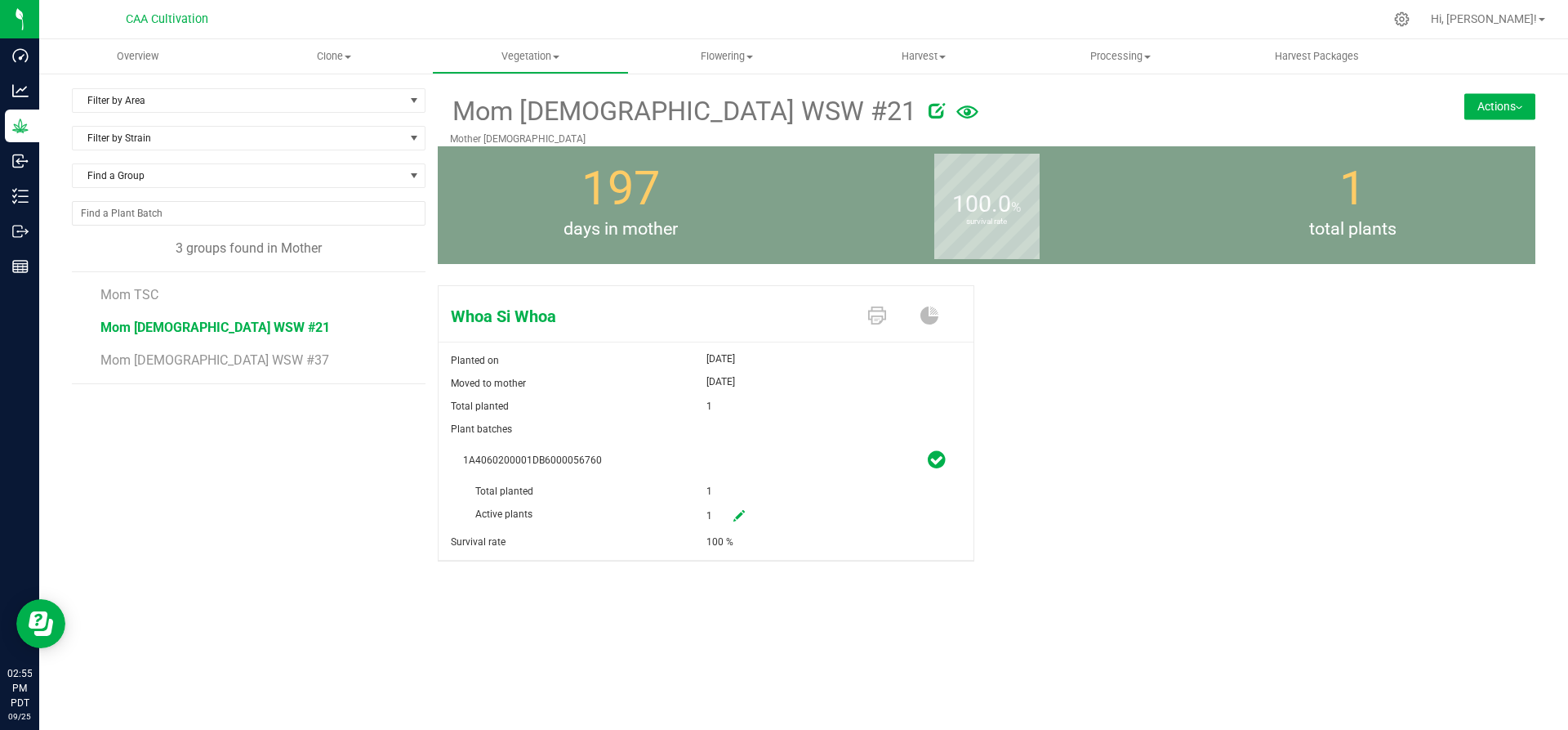
click at [737, 513] on icon at bounding box center [738, 515] width 11 height 11
drag, startPoint x: 737, startPoint y: 513, endPoint x: 690, endPoint y: 513, distance: 47.0
click at [690, 480] on div "Active plants 1 1" at bounding box center [706, 480] width 486 height 0
type input "0"
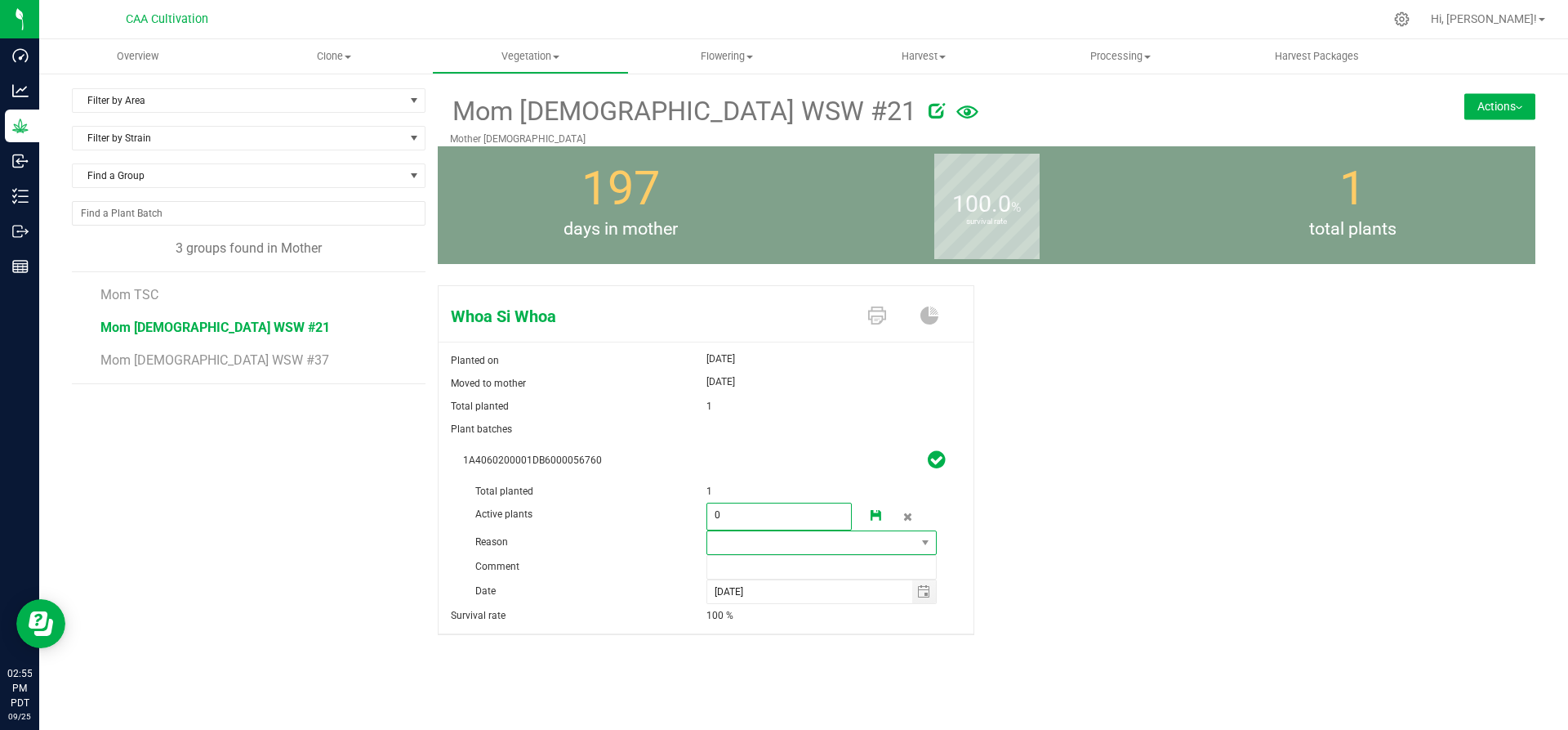
type input "0"
click at [874, 540] on span at bounding box center [811, 543] width 209 height 23
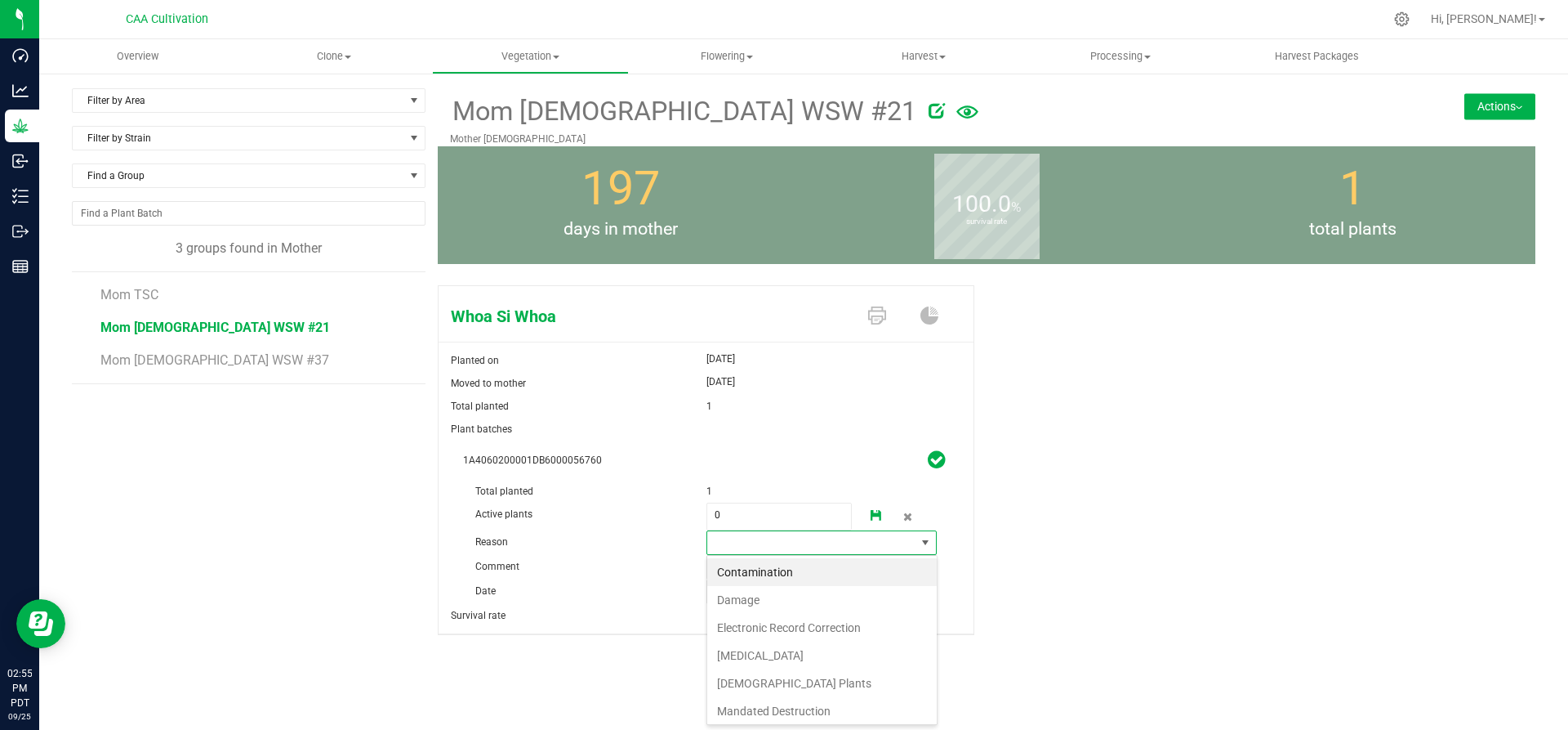
scroll to position [24, 231]
click at [783, 655] on li "Failure to Thrive" at bounding box center [822, 655] width 230 height 28
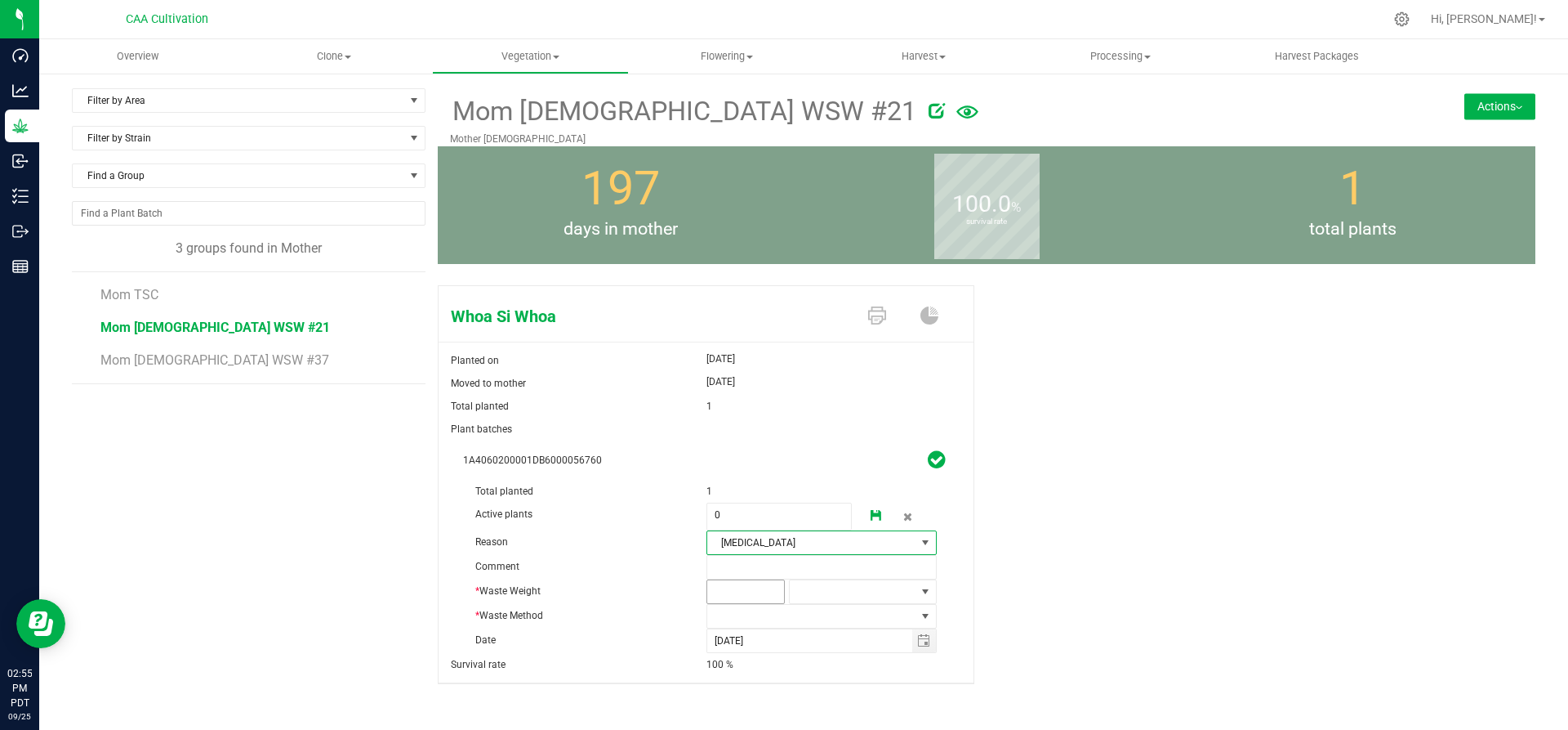
click at [761, 586] on span at bounding box center [745, 591] width 78 height 24
type input "2"
type input "2.0000"
click at [817, 591] on span at bounding box center [852, 591] width 125 height 23
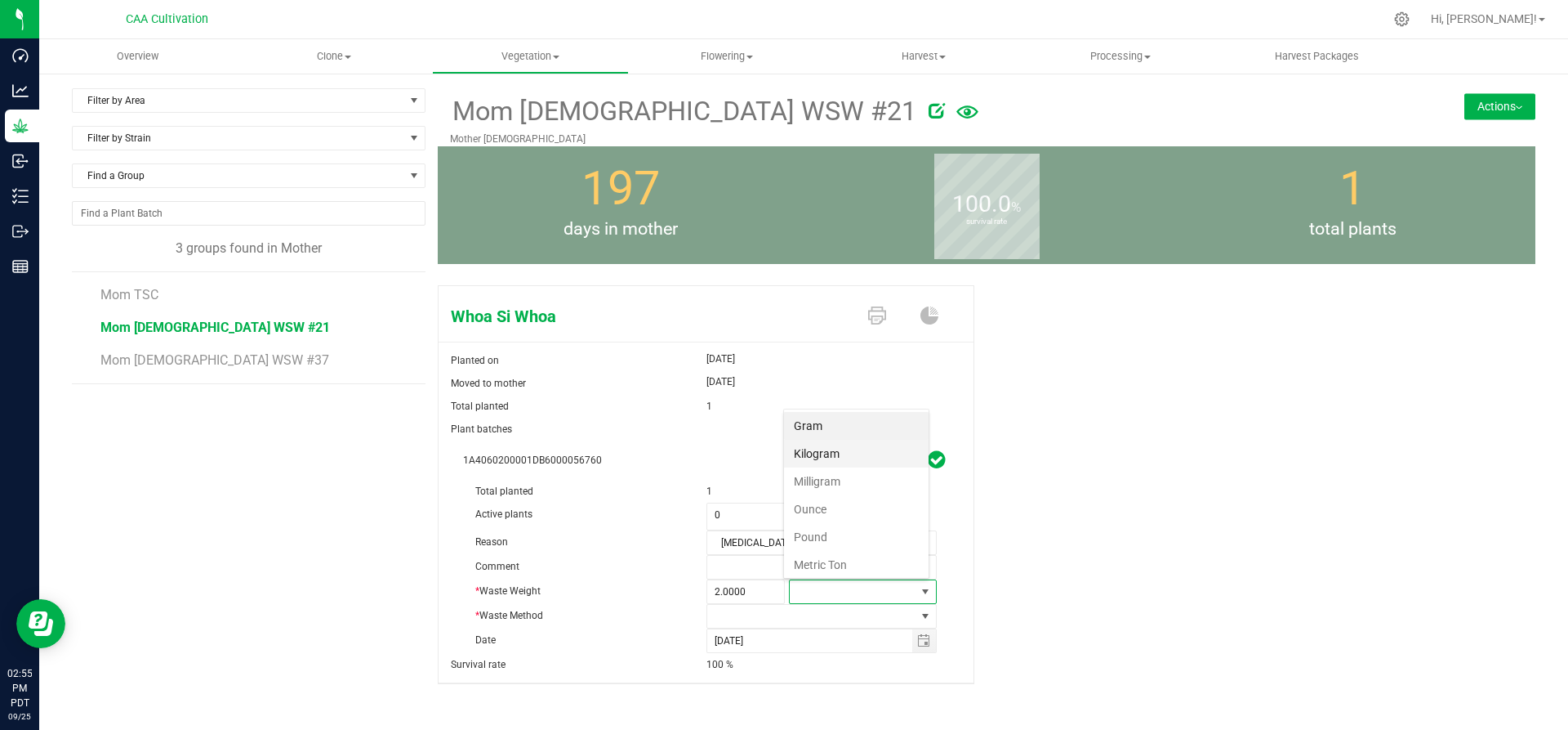
scroll to position [24, 145]
click at [814, 421] on li "Gram" at bounding box center [856, 426] width 145 height 28
click at [801, 619] on span at bounding box center [811, 616] width 209 height 23
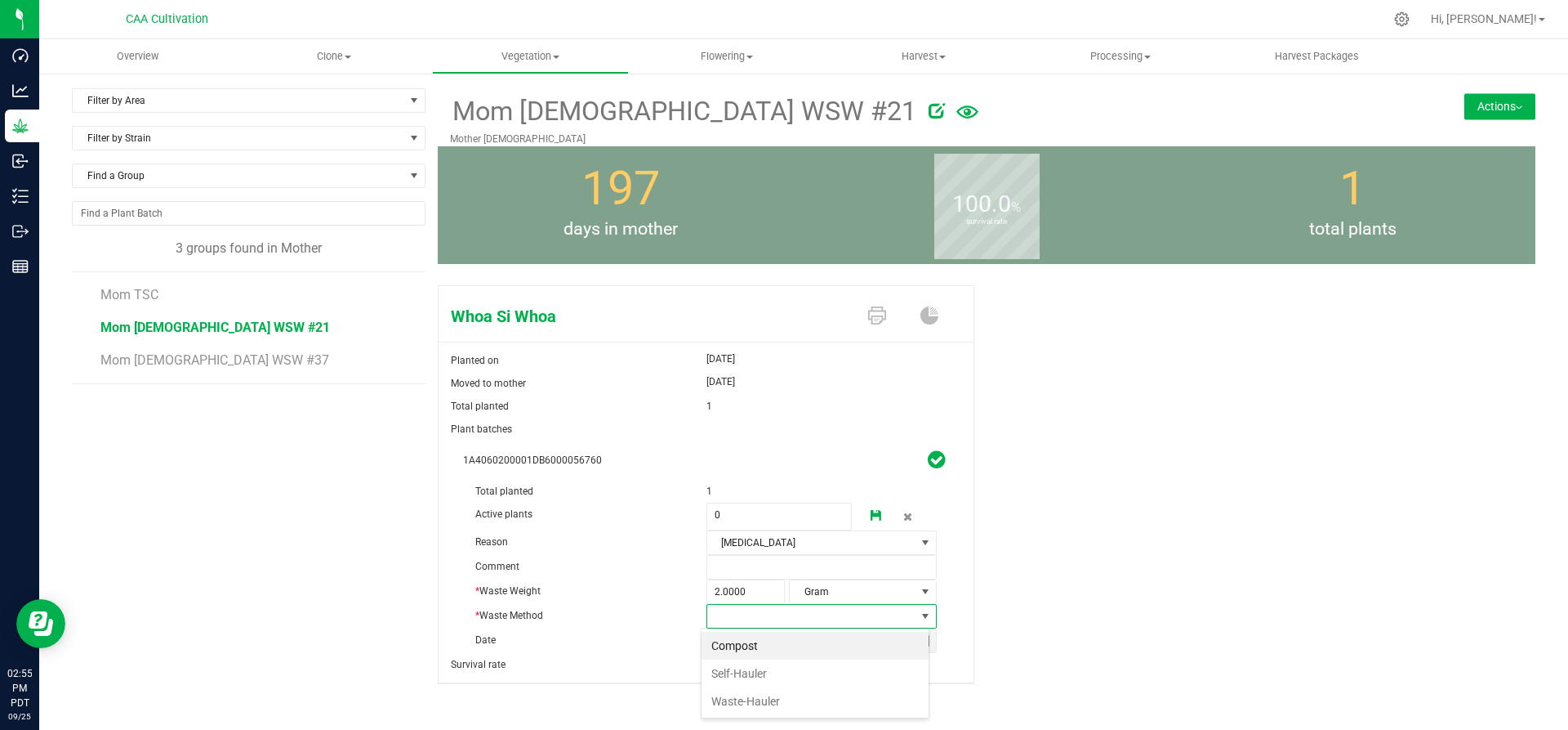
scroll to position [24, 228]
click at [775, 644] on li "Compost" at bounding box center [815, 646] width 227 height 28
click at [874, 507] on link at bounding box center [877, 517] width 33 height 28
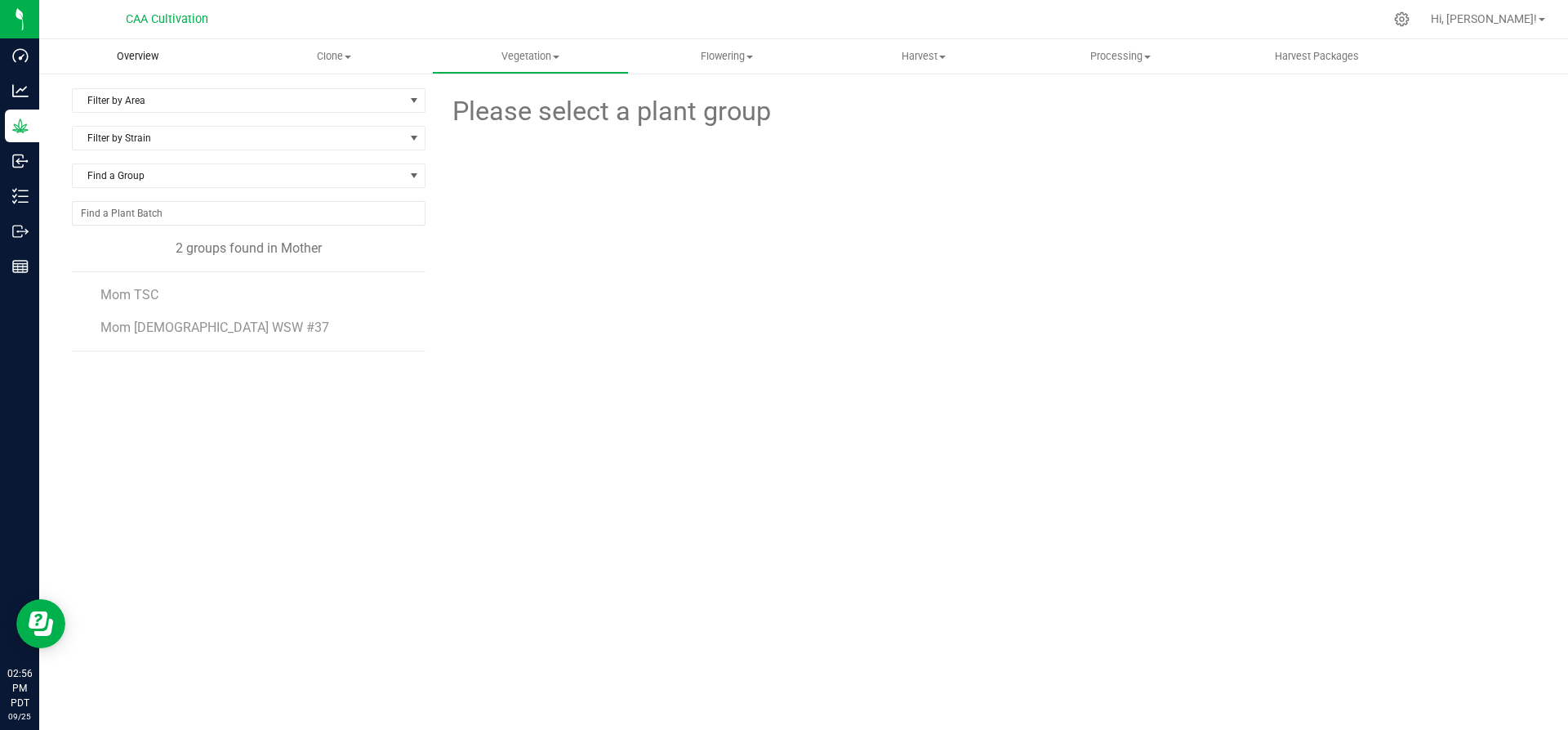
click at [138, 57] on span "Overview" at bounding box center [138, 56] width 85 height 15
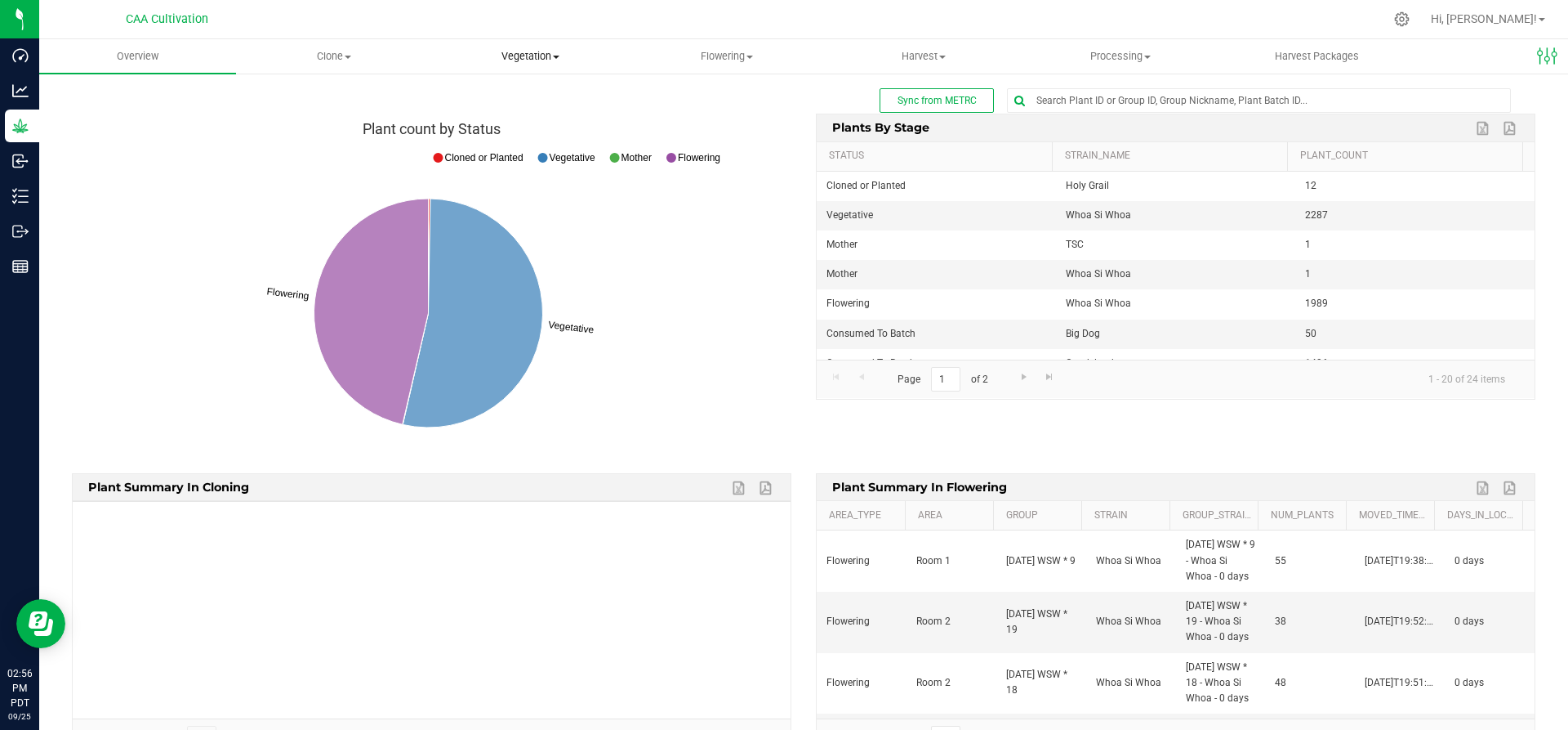
click at [543, 47] on uib-tab-heading "Vegetation Veg groups Veg plant batches Mother groups Mother plant batches Appl…" at bounding box center [530, 57] width 195 height 33
click at [498, 133] on span "Mother groups" at bounding box center [493, 138] width 122 height 14
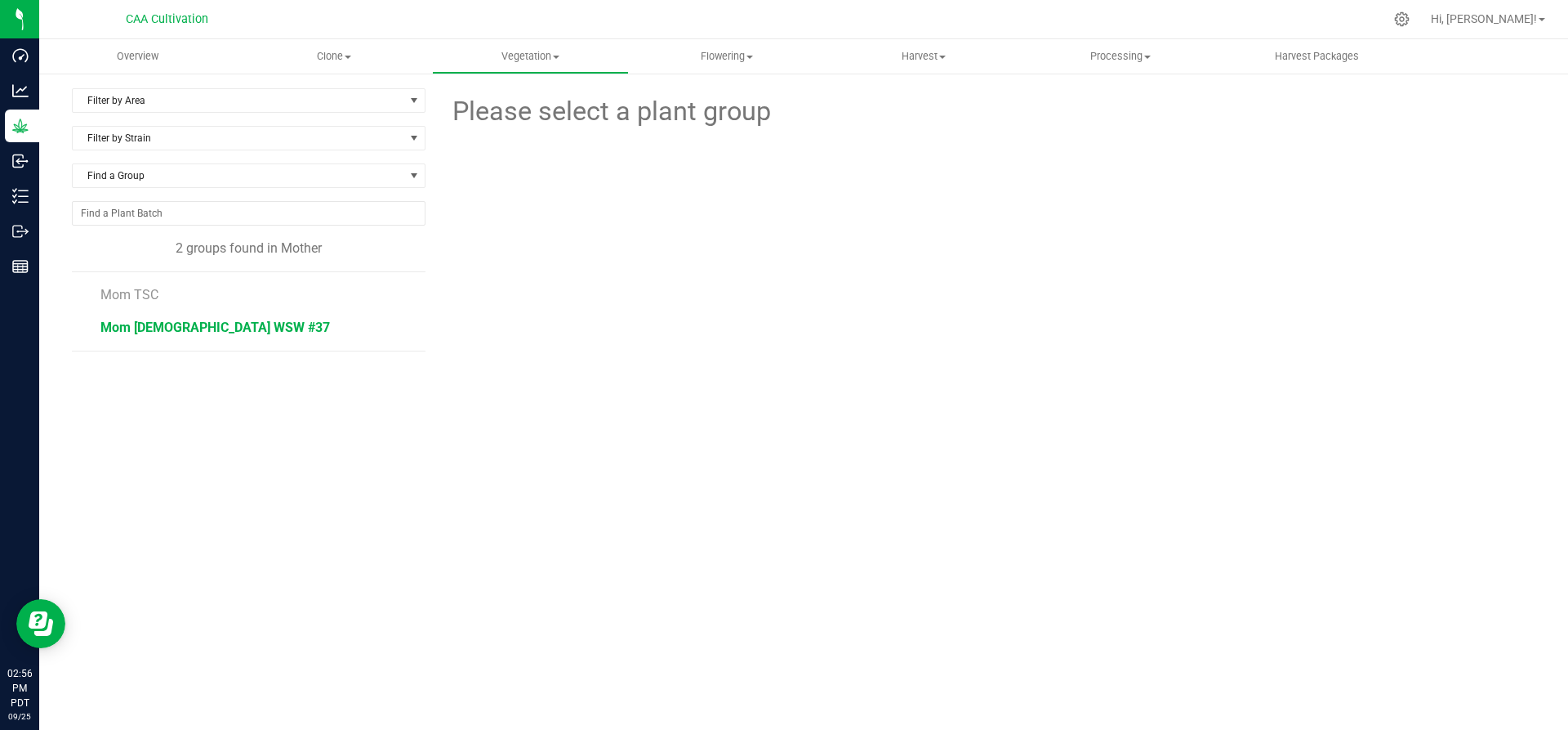
click at [182, 330] on span "Mom 2 WSW #37" at bounding box center [215, 328] width 230 height 16
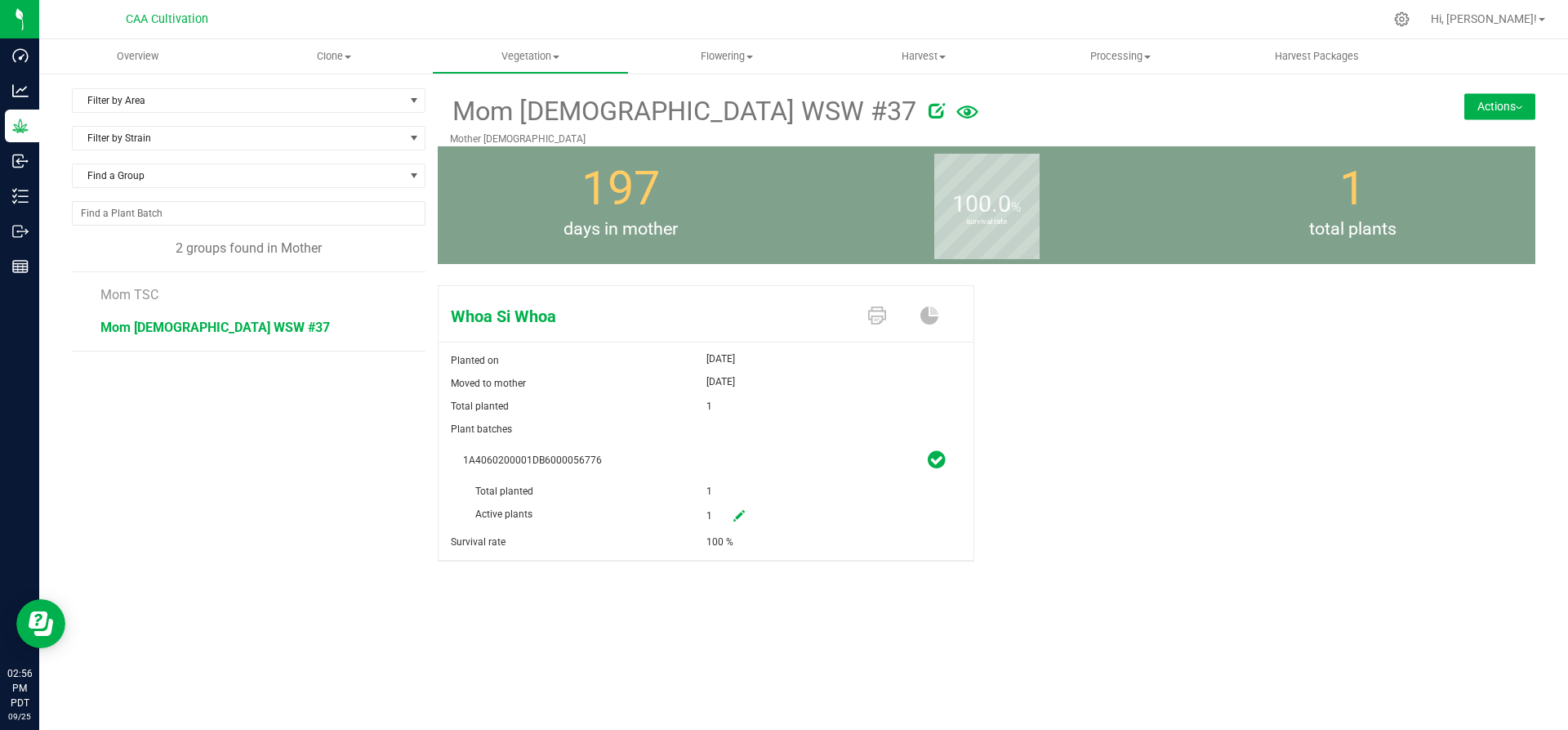
click at [744, 510] on icon at bounding box center [738, 515] width 11 height 11
click at [679, 531] on div "1A4060200001DB6000056776 Total planted 1 Active plants 1 1 Reason Comment" at bounding box center [706, 526] width 510 height 155
type input "0"
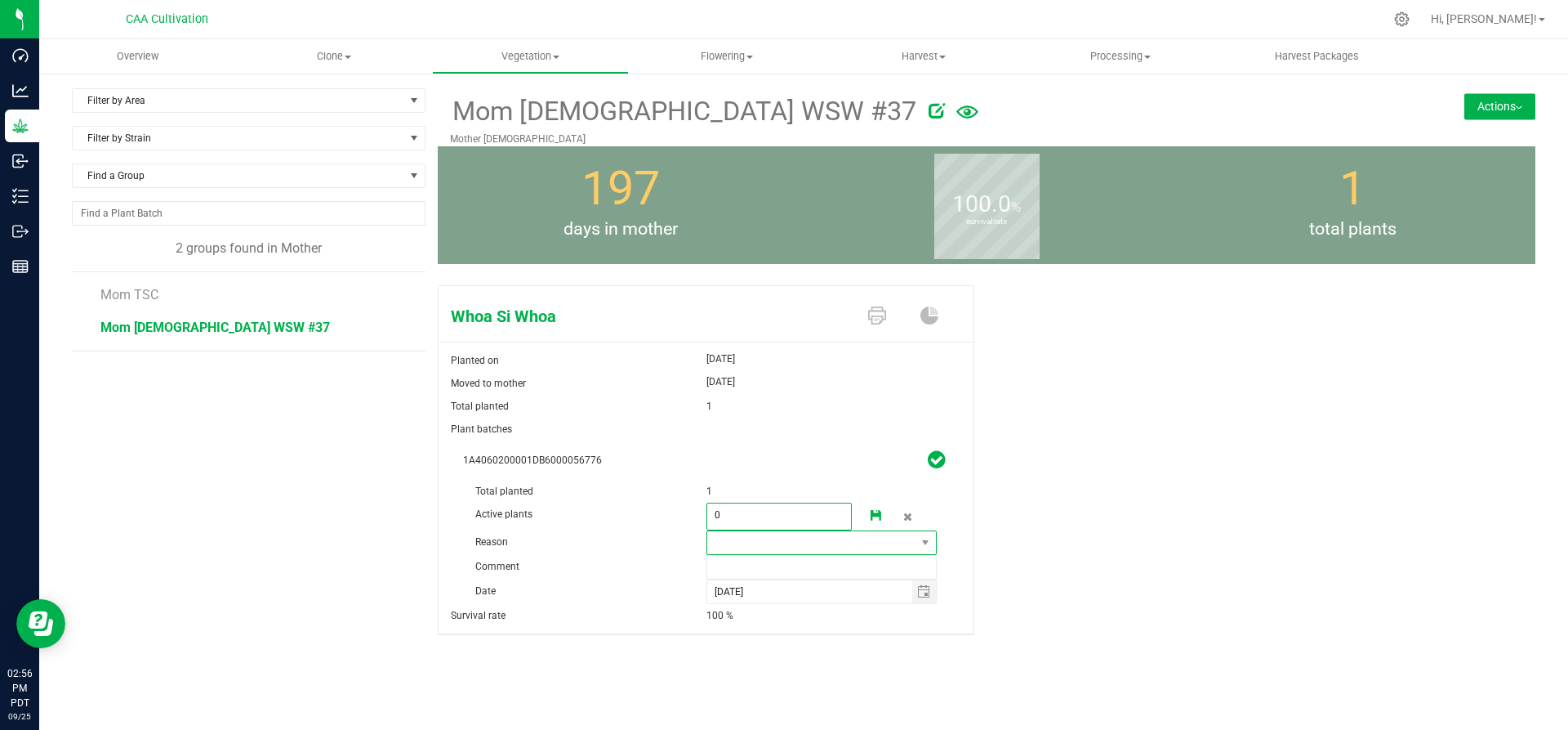
type input "0"
click at [862, 545] on span at bounding box center [811, 543] width 209 height 23
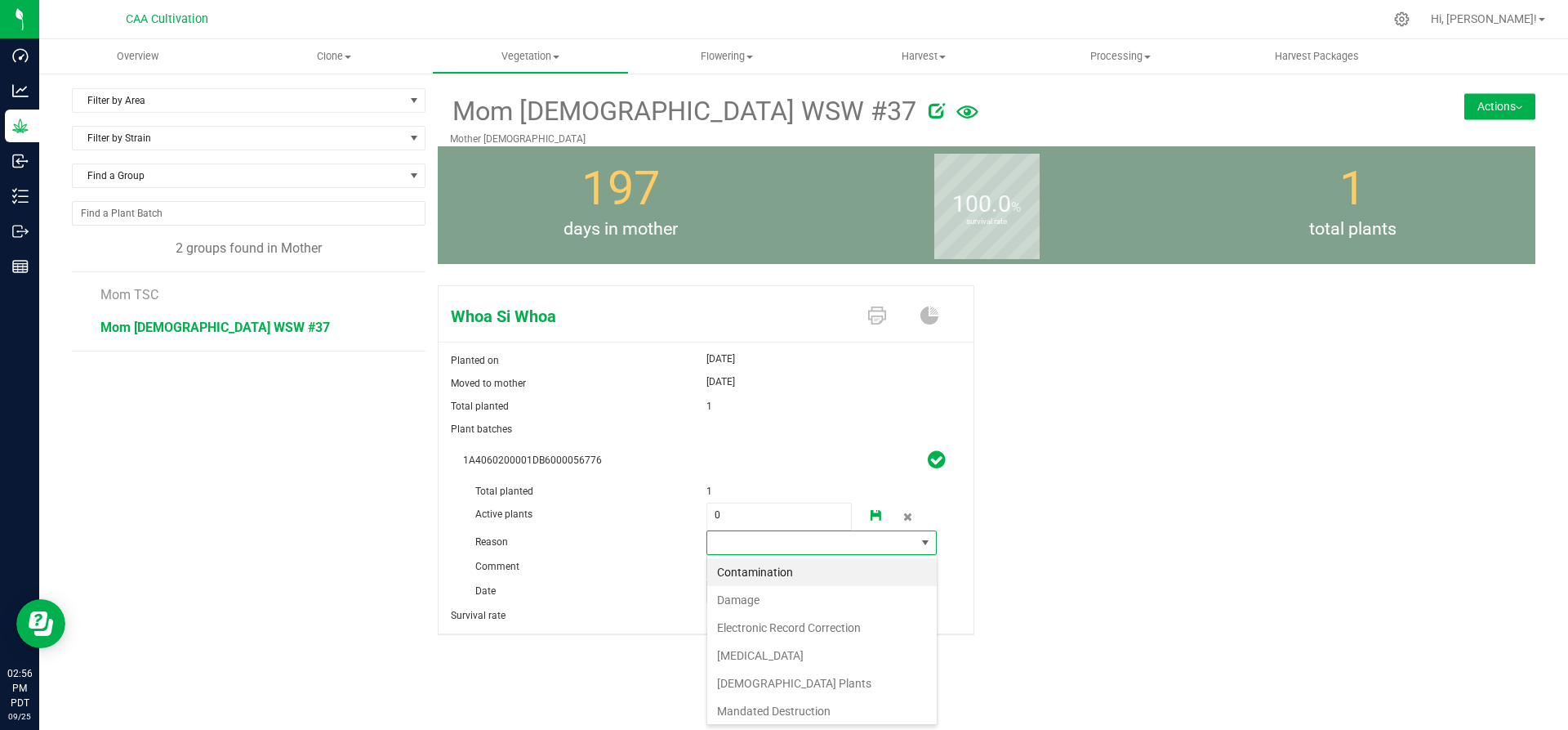
scroll to position [24, 231]
click at [758, 652] on li "Failure to Thrive" at bounding box center [822, 655] width 230 height 28
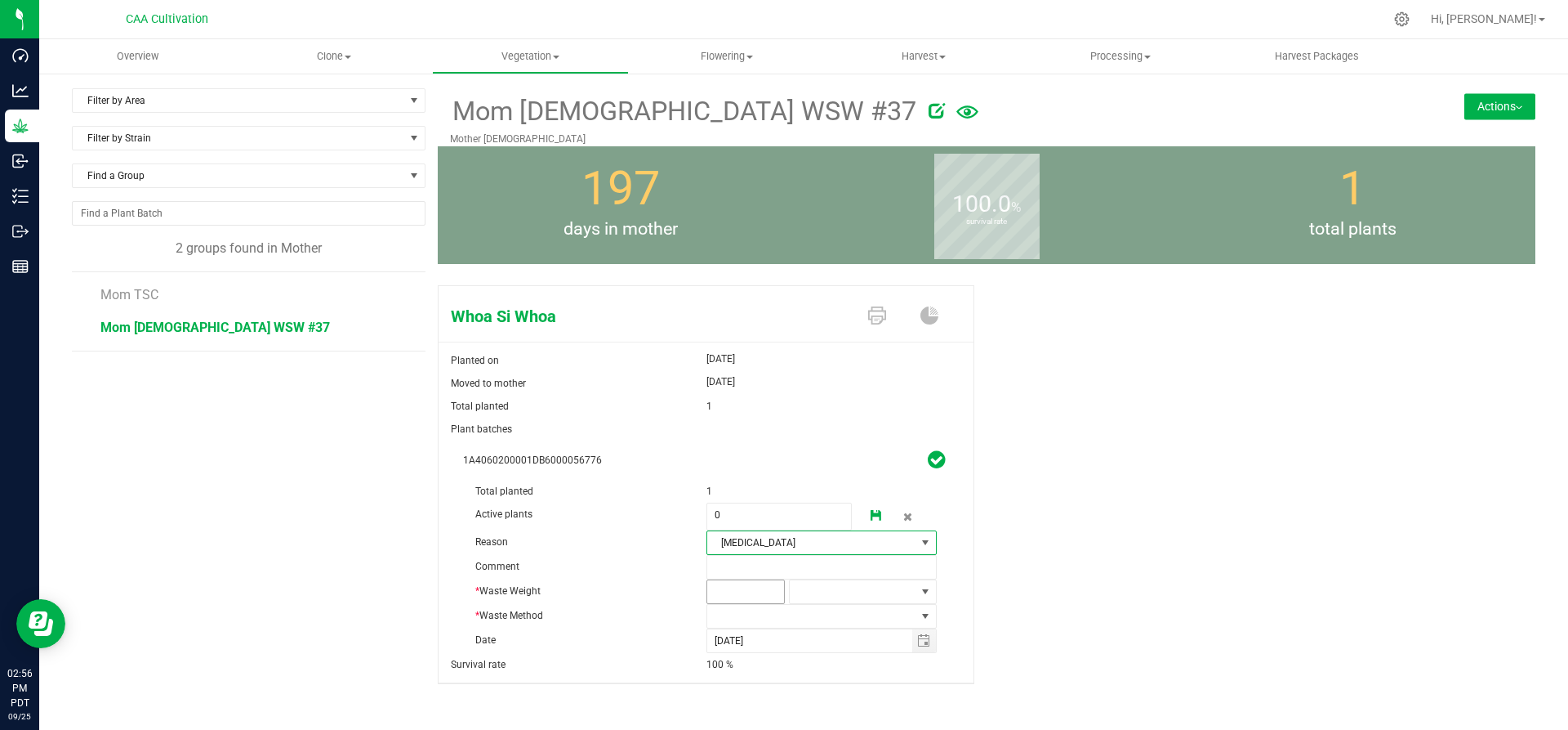
click at [752, 585] on span at bounding box center [745, 591] width 78 height 24
type input "2"
type input "2.0000"
click at [836, 584] on span at bounding box center [852, 591] width 125 height 23
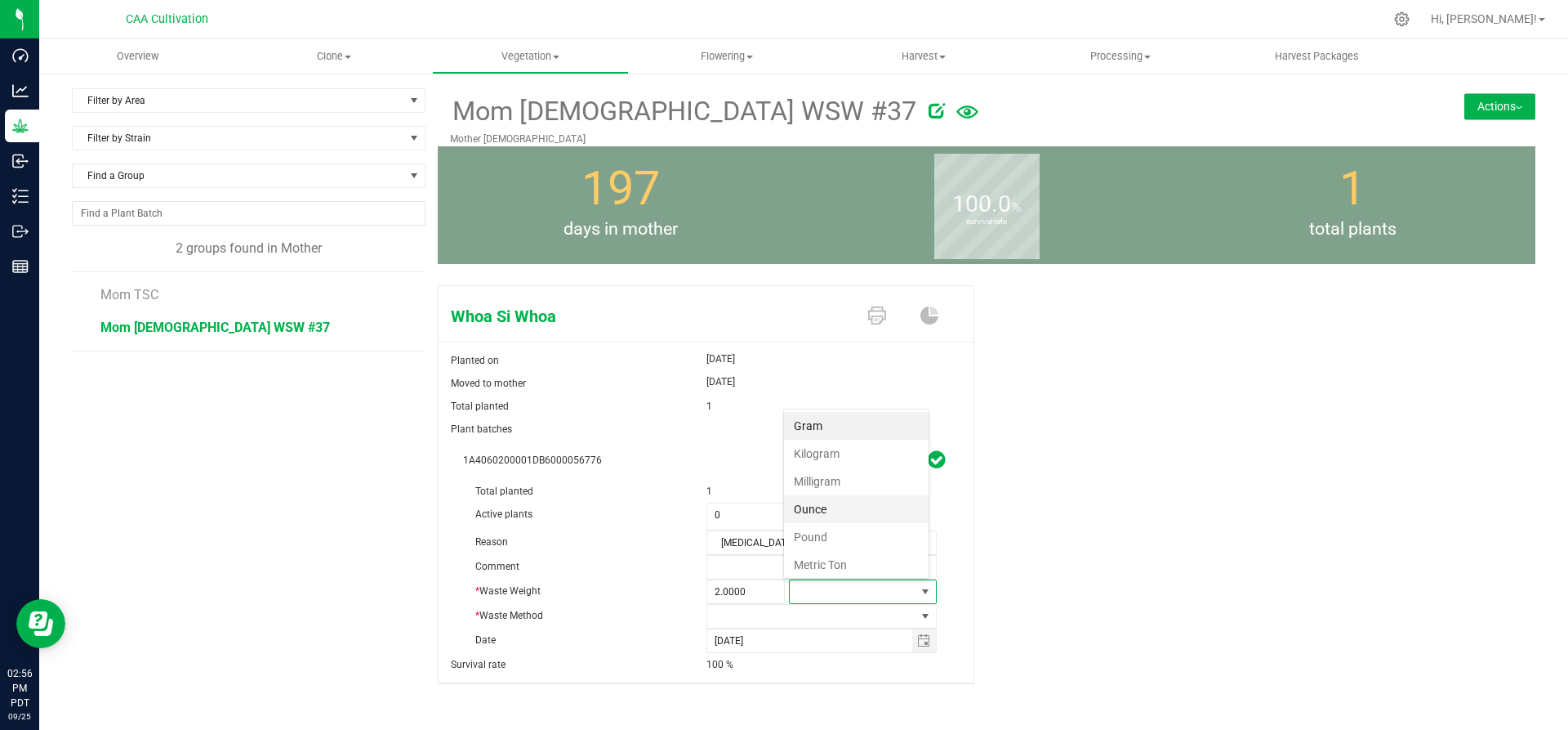
scroll to position [24, 145]
click at [820, 422] on li "Gram" at bounding box center [856, 426] width 145 height 28
click at [771, 612] on span at bounding box center [811, 616] width 209 height 23
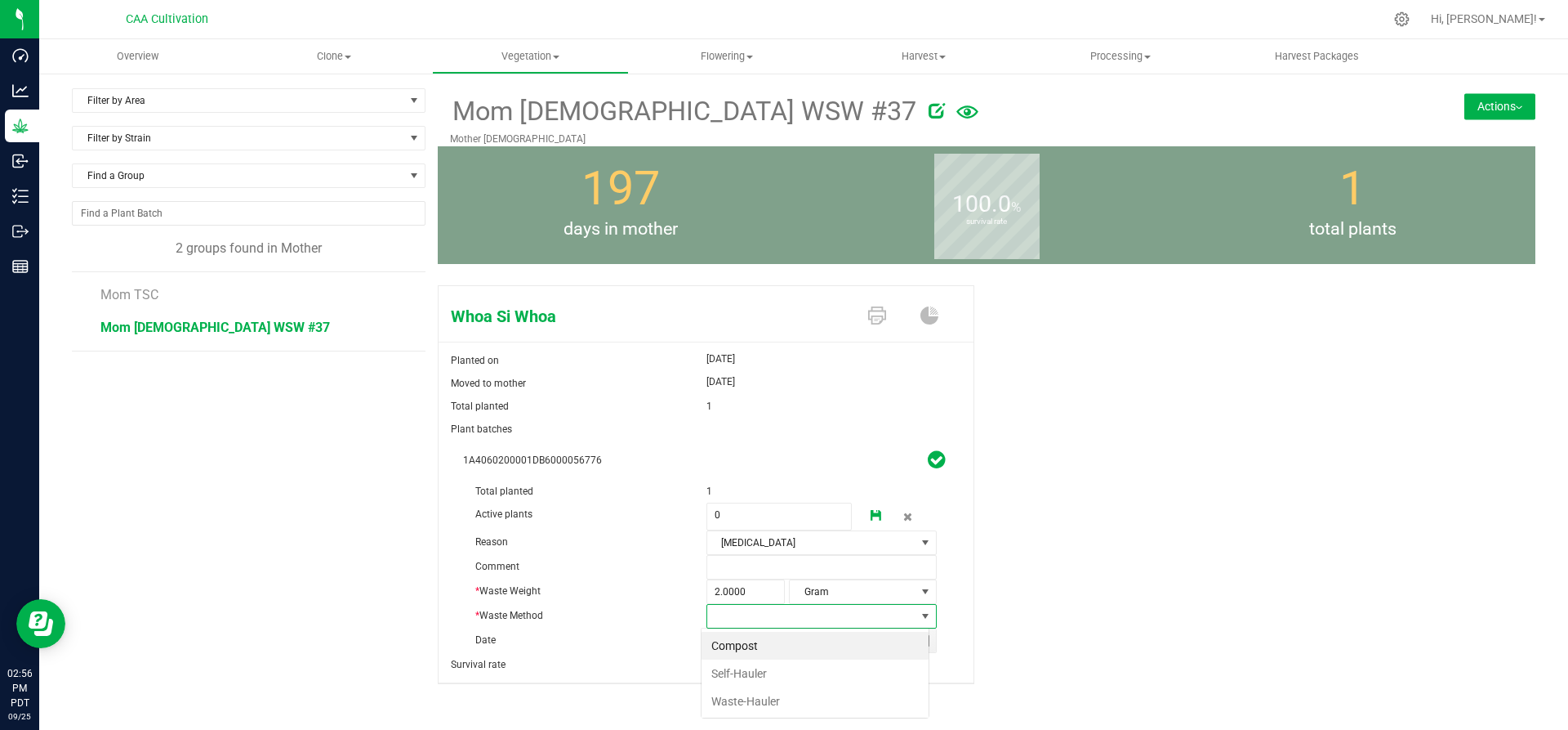
scroll to position [24, 228]
click at [756, 644] on li "Compost" at bounding box center [815, 646] width 227 height 28
click at [873, 510] on icon at bounding box center [876, 515] width 11 height 11
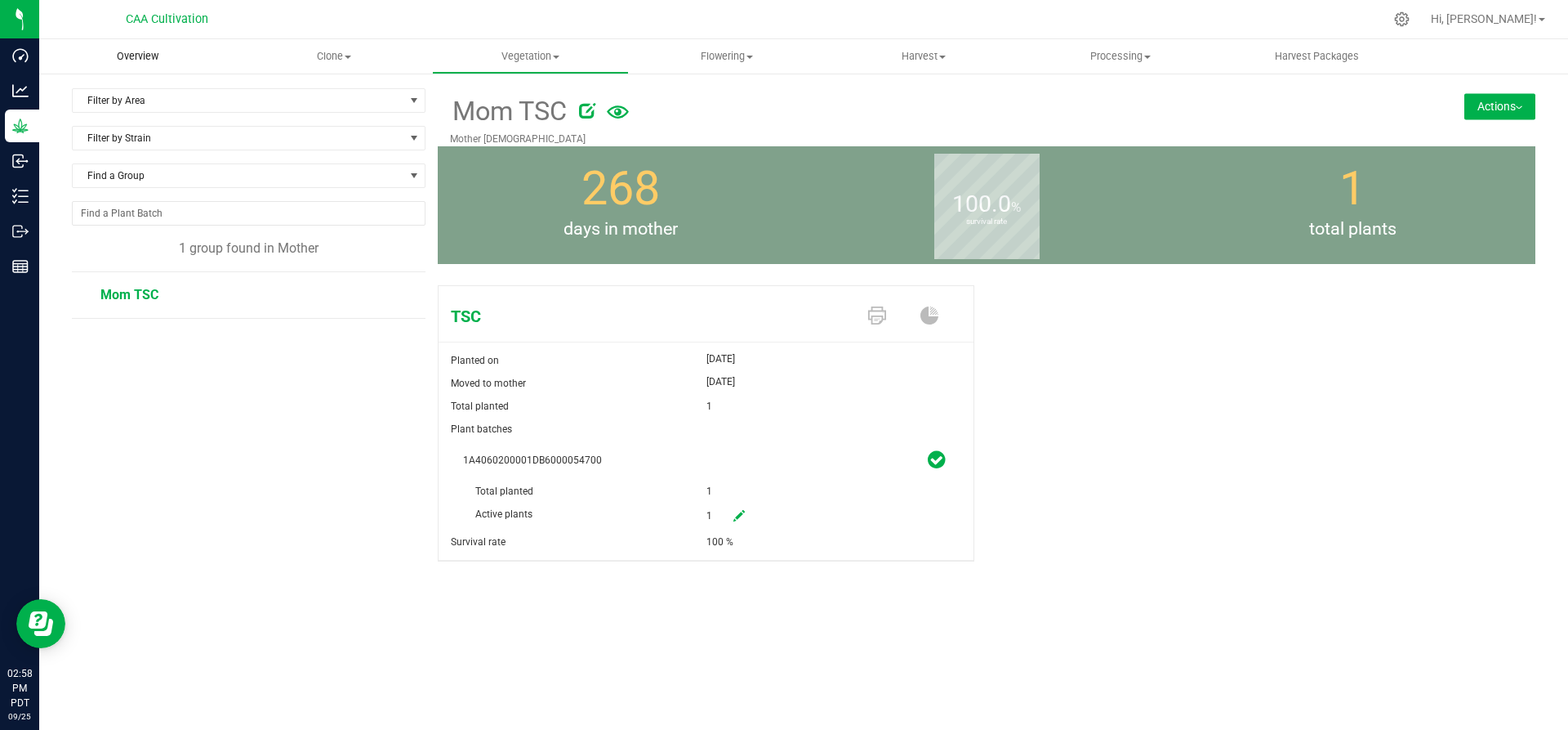
click at [138, 52] on span "Overview" at bounding box center [138, 56] width 85 height 15
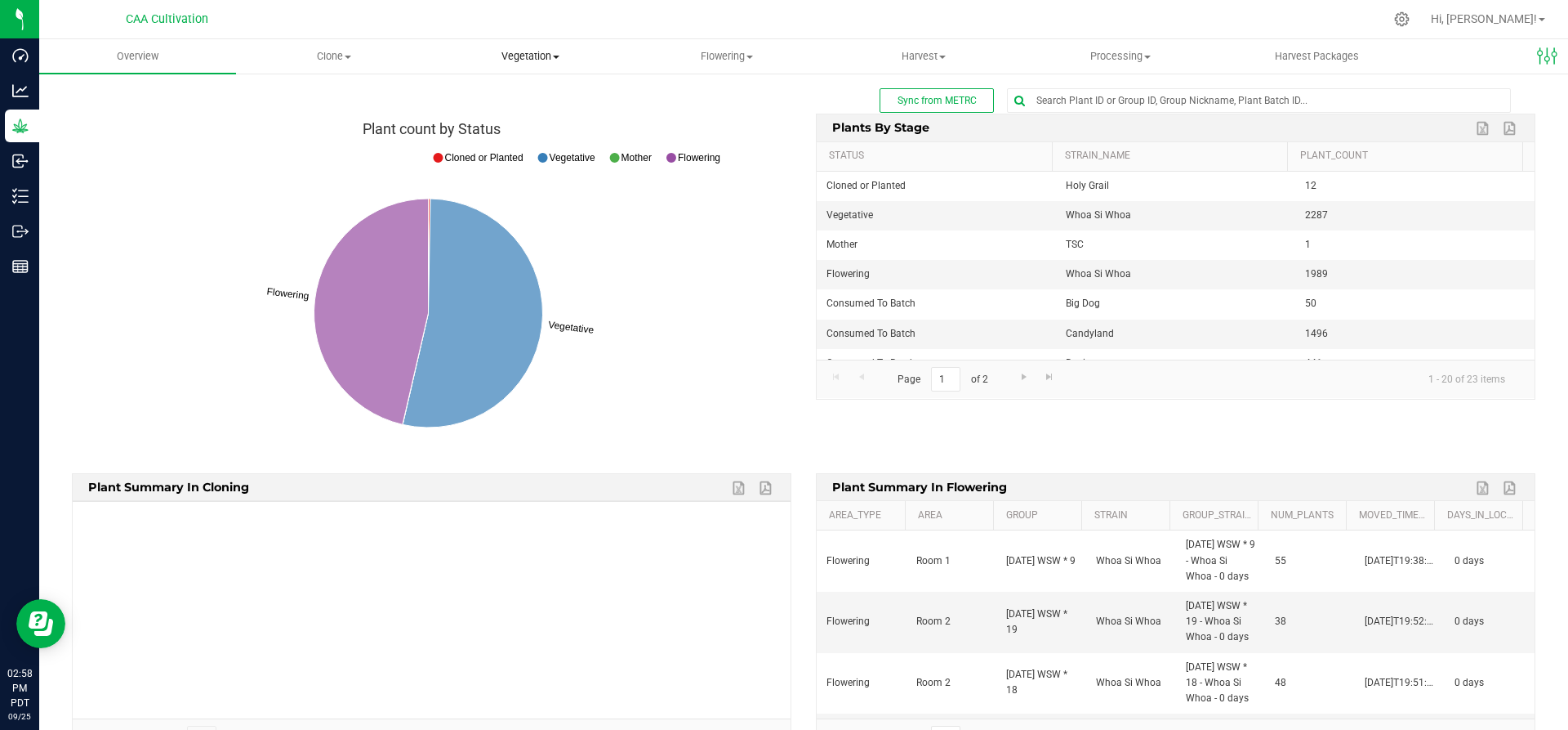
click at [540, 51] on span "Vegetation" at bounding box center [530, 56] width 195 height 15
click at [505, 133] on span "Mother groups" at bounding box center [493, 138] width 122 height 14
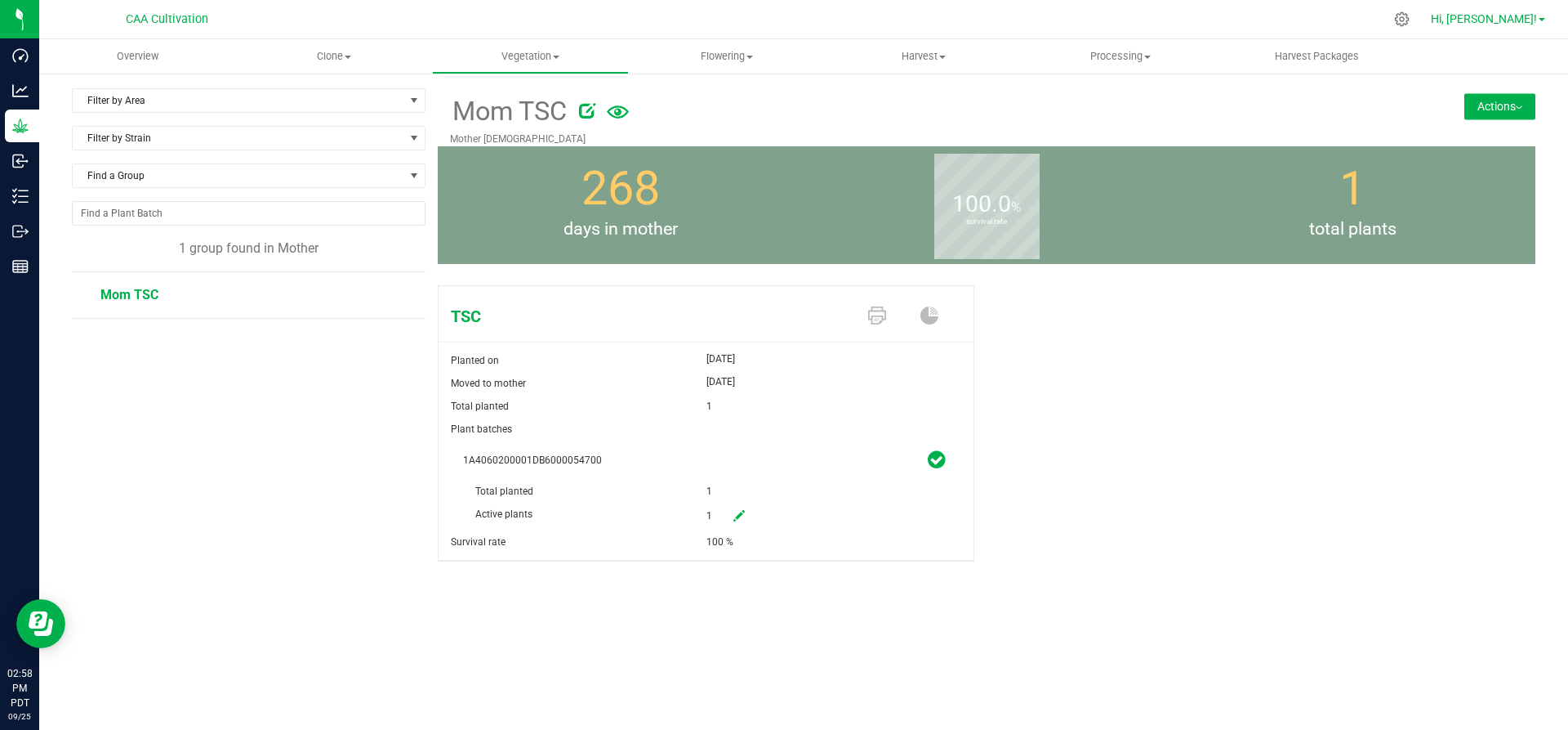
click at [1531, 18] on span "Hi, Angel!" at bounding box center [1484, 18] width 106 height 13
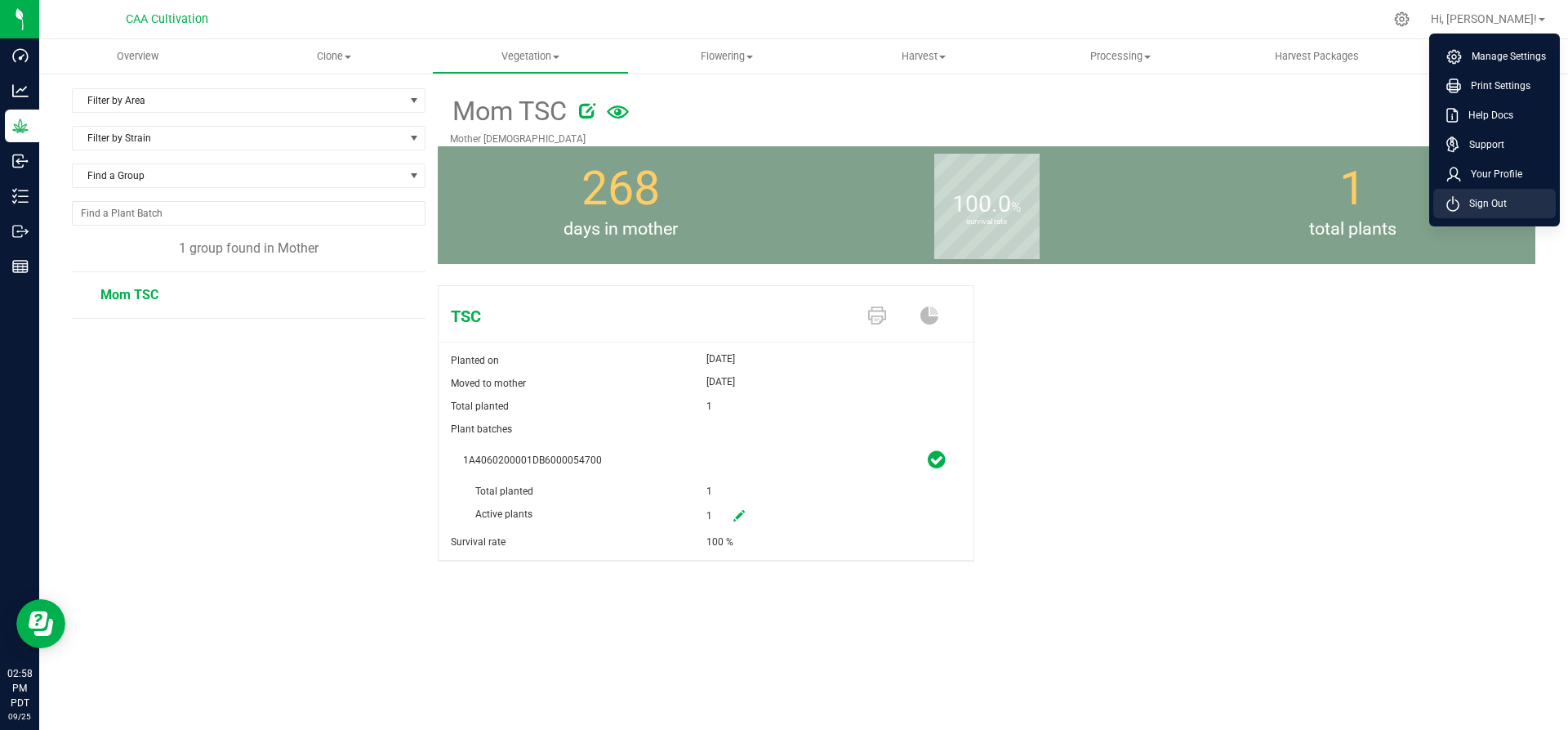
click at [1490, 204] on span "Sign Out" at bounding box center [1483, 203] width 47 height 17
